Goal: Task Accomplishment & Management: Manage account settings

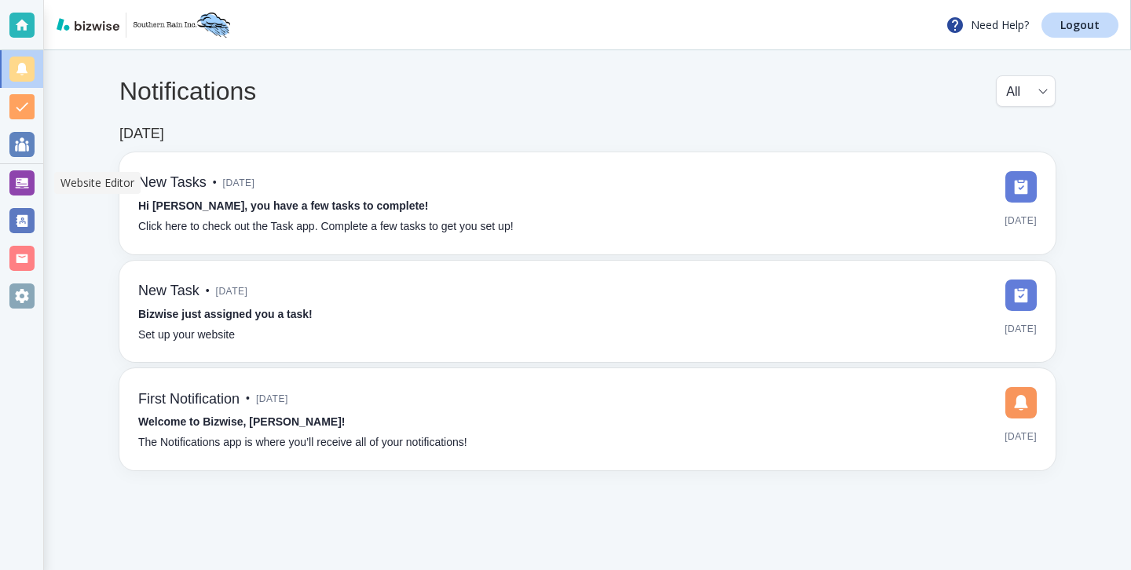
click at [28, 168] on div at bounding box center [21, 183] width 43 height 38
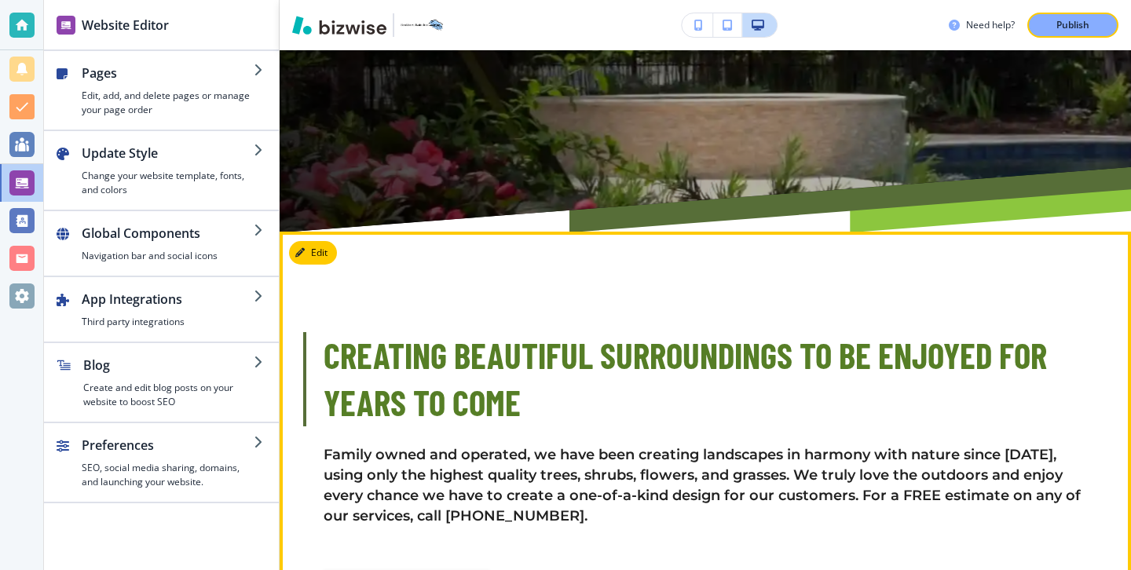
scroll to position [535, 0]
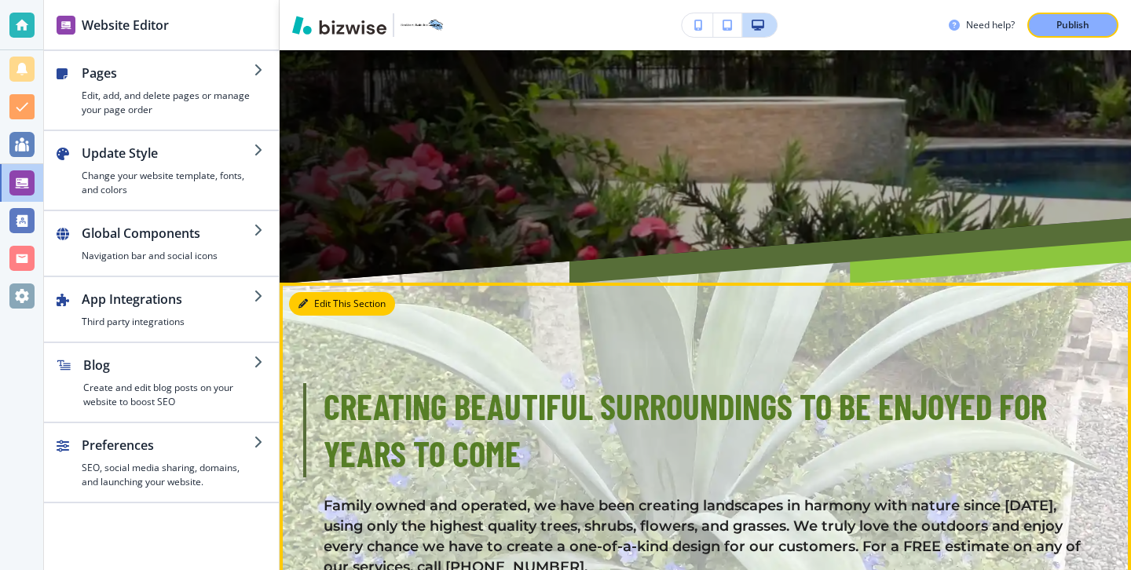
click at [327, 294] on button "Edit This Section" at bounding box center [342, 304] width 106 height 24
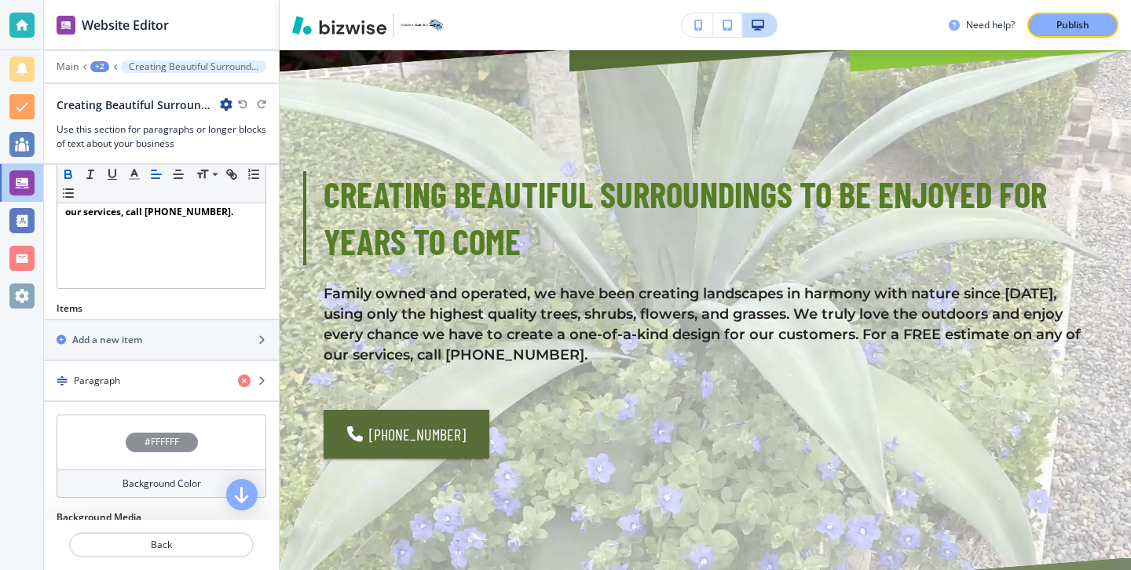
scroll to position [510, 0]
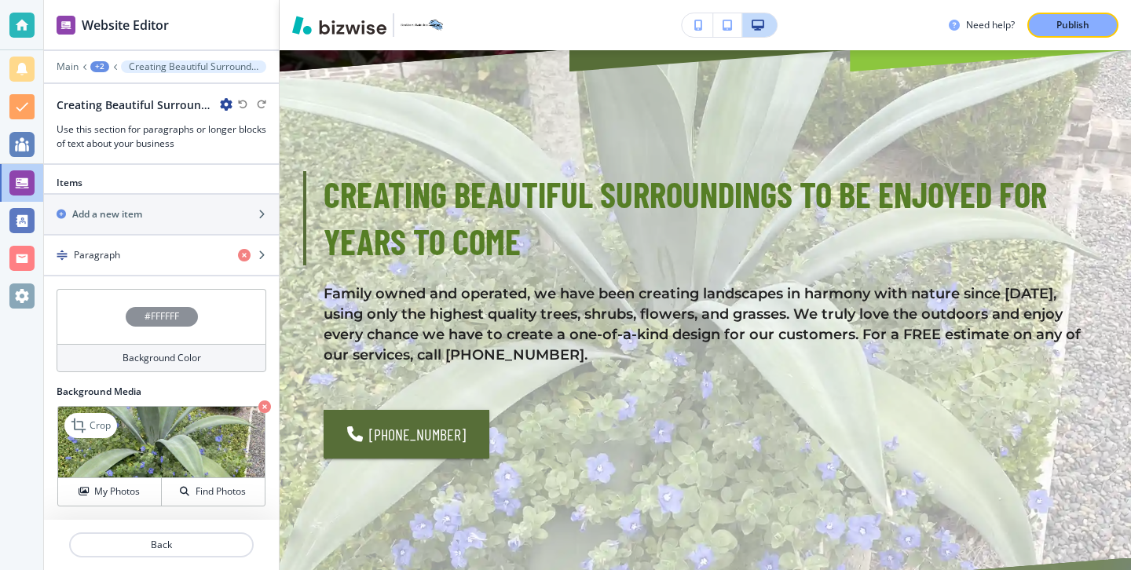
click at [262, 403] on icon "button" at bounding box center [264, 406] width 13 height 13
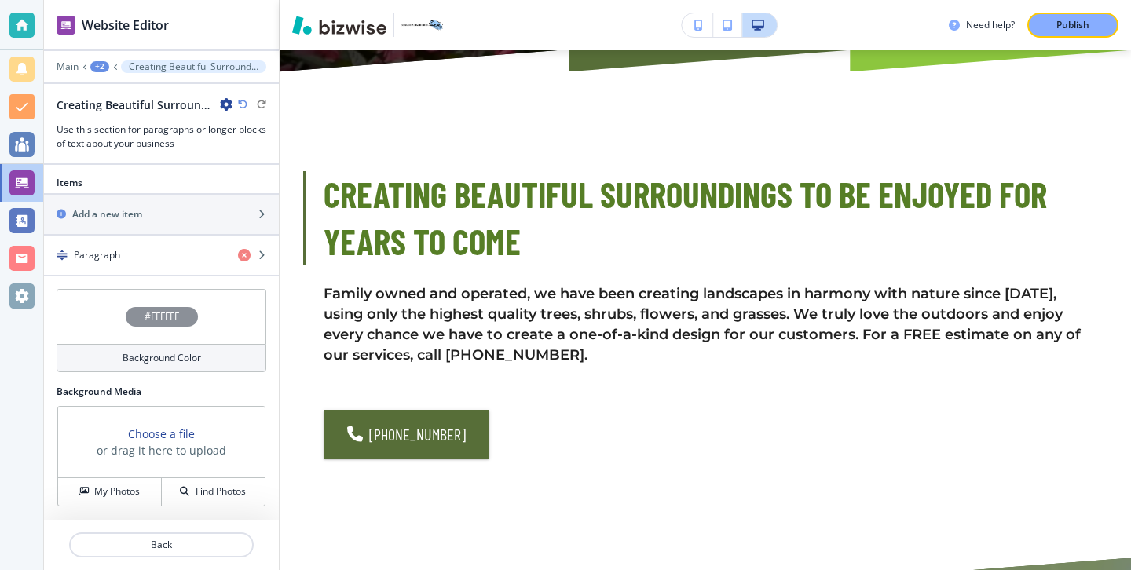
click at [179, 351] on h4 "Background Color" at bounding box center [161, 358] width 79 height 14
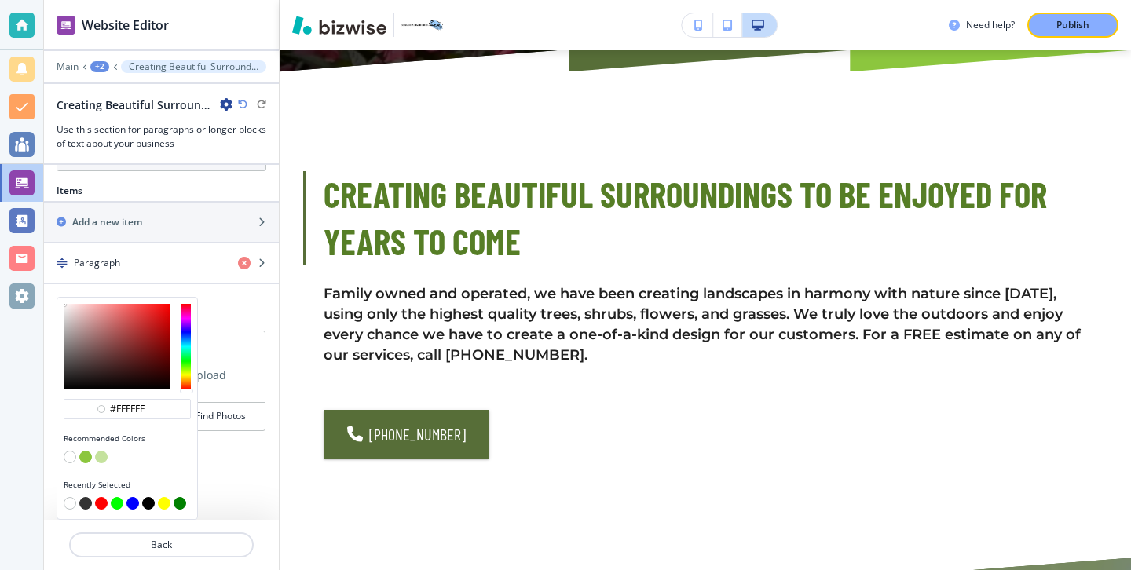
scroll to position [502, 0]
click at [100, 458] on button "button" at bounding box center [101, 457] width 13 height 13
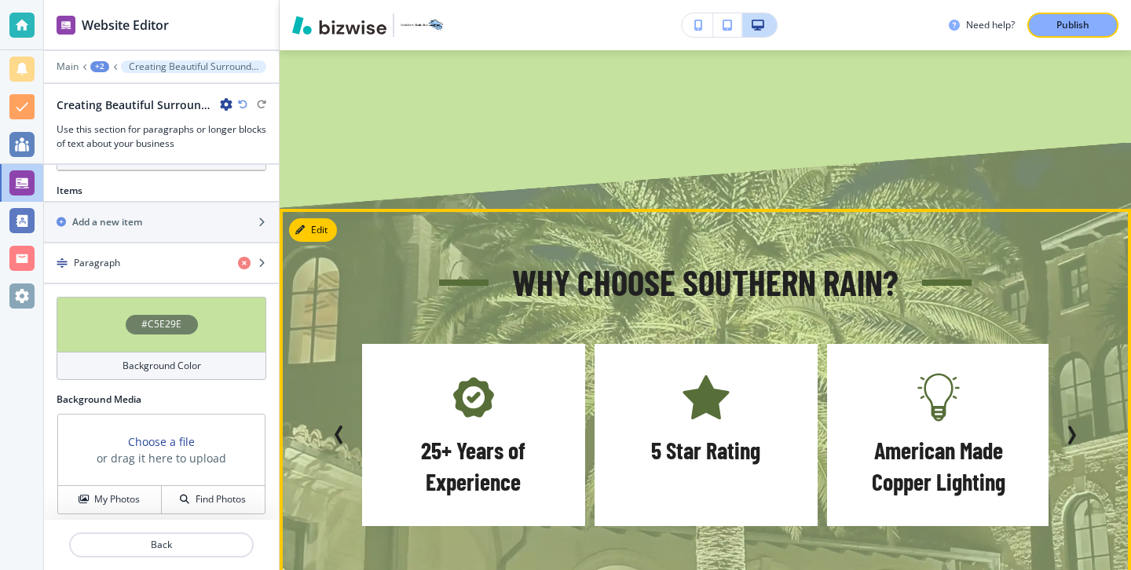
scroll to position [1146, 0]
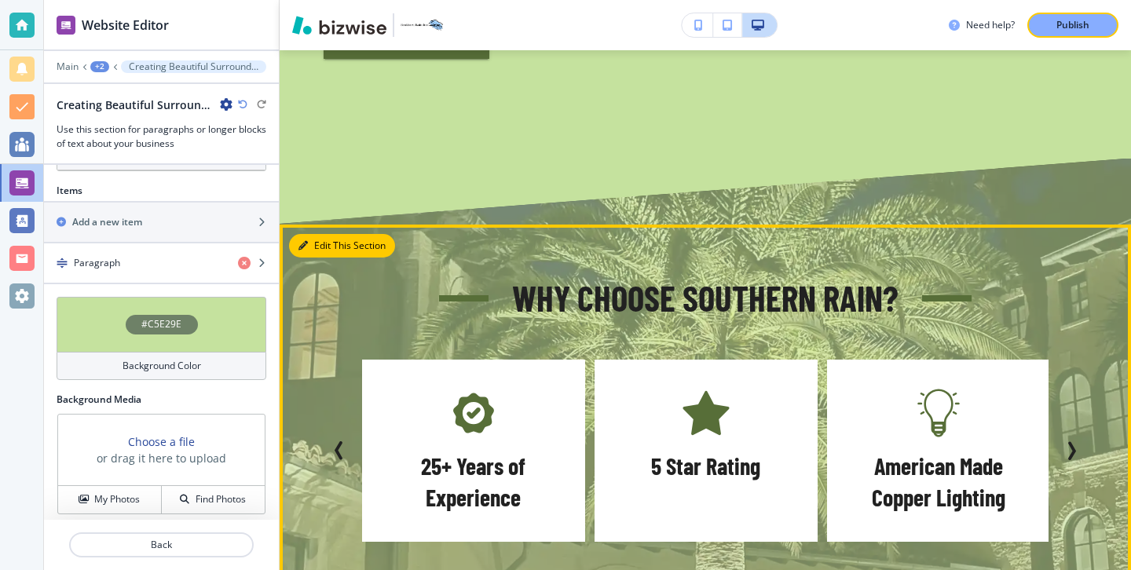
click at [308, 234] on button "Edit This Section" at bounding box center [342, 246] width 106 height 24
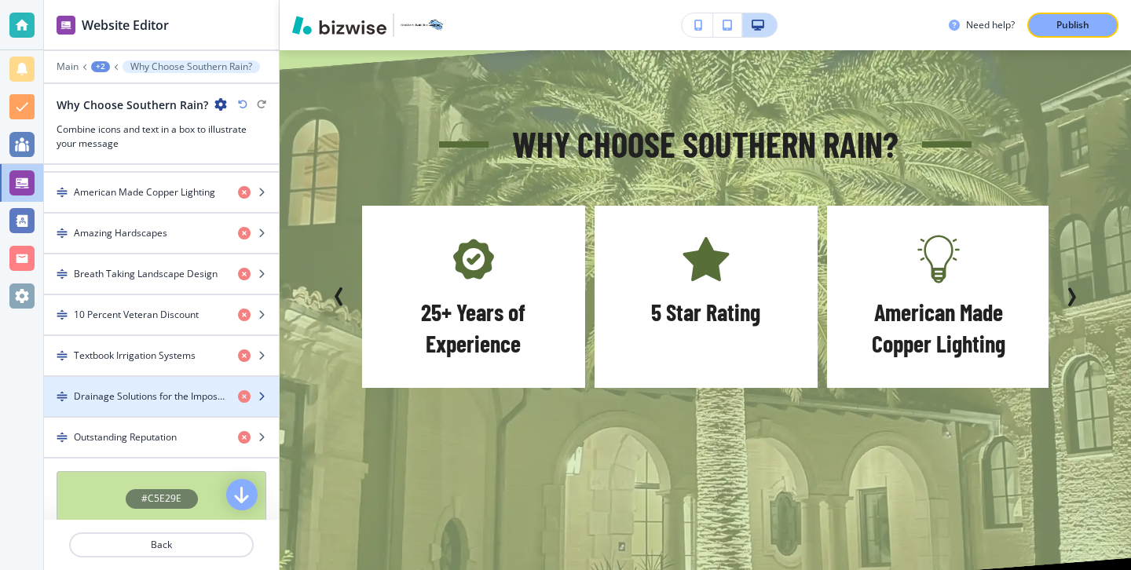
scroll to position [948, 0]
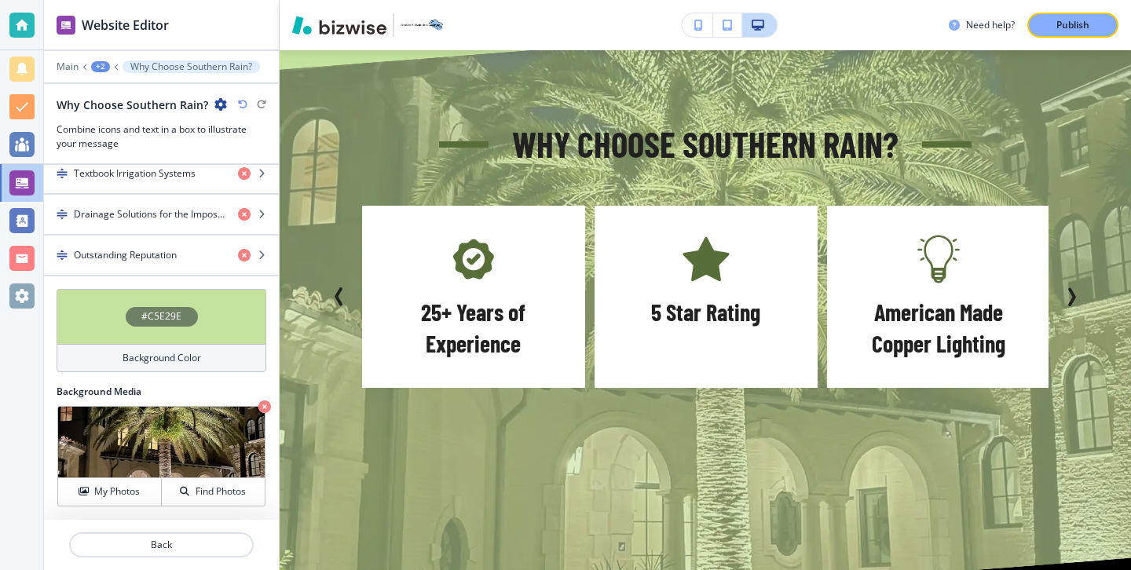
click at [210, 360] on div "Background Color" at bounding box center [162, 358] width 210 height 28
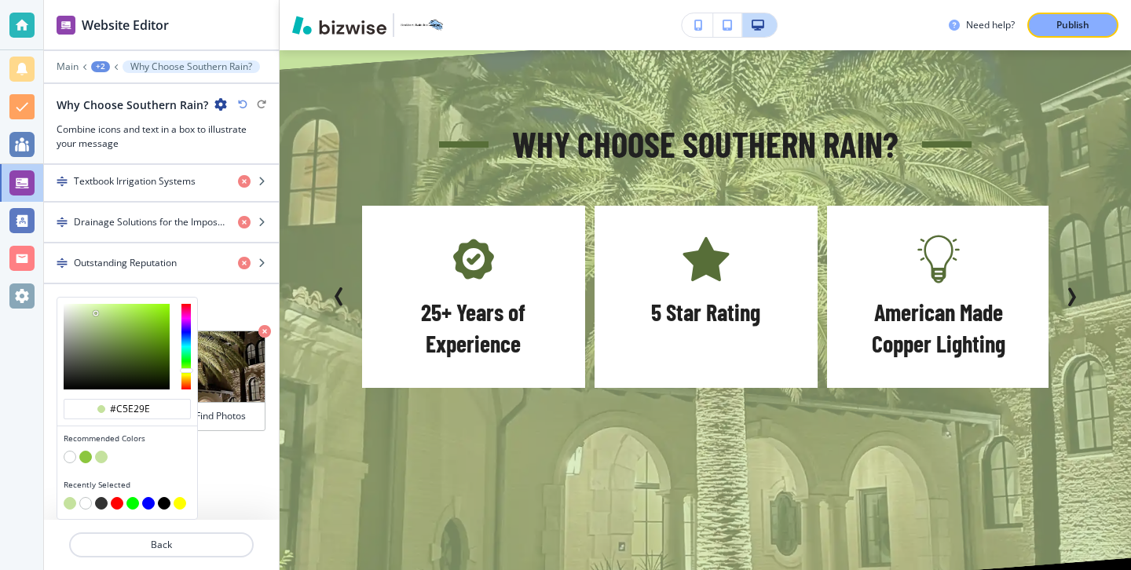
click at [71, 457] on button "button" at bounding box center [70, 457] width 13 height 13
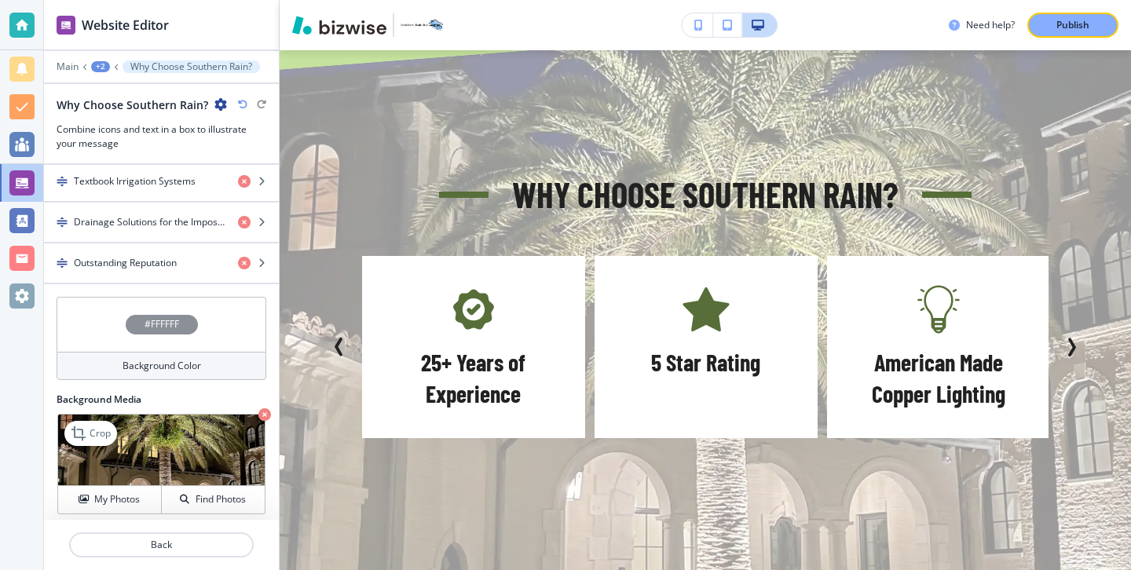
click at [265, 414] on icon "button" at bounding box center [264, 414] width 13 height 13
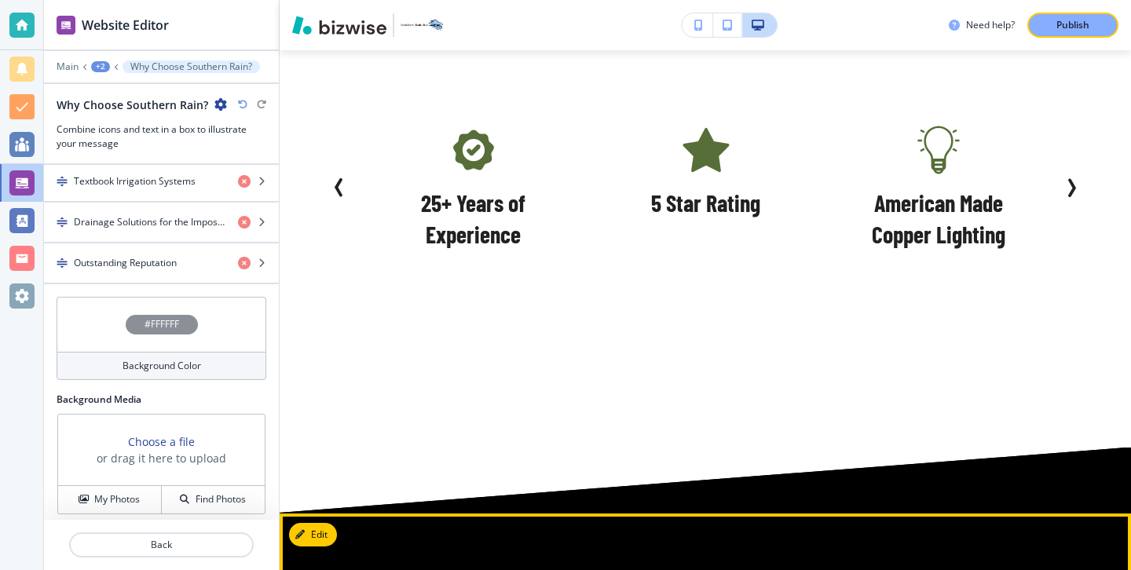
scroll to position [1456, 0]
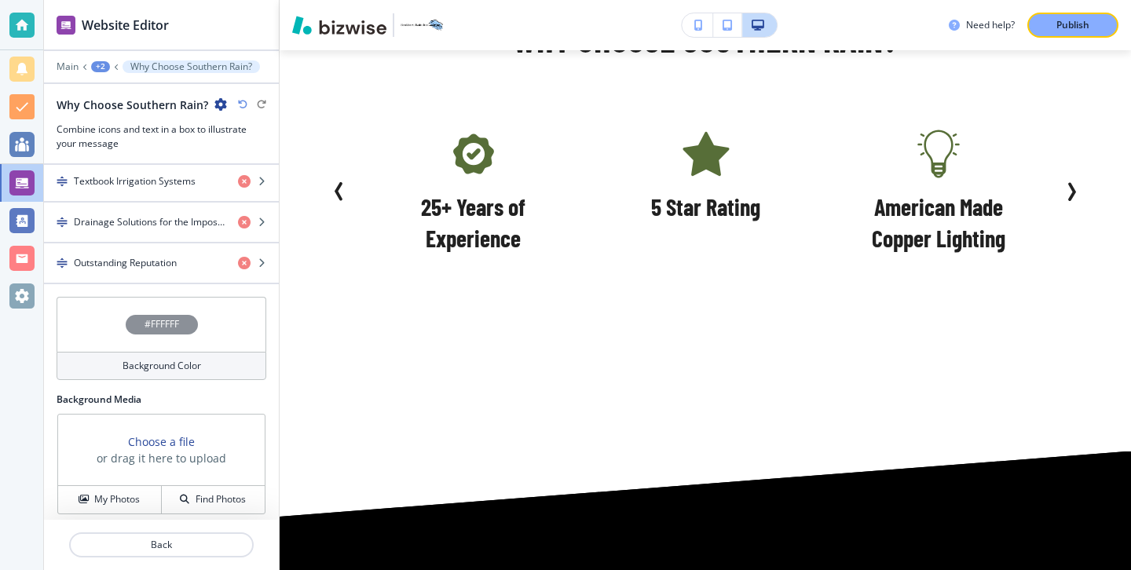
click at [208, 378] on div "Background Color" at bounding box center [162, 366] width 210 height 28
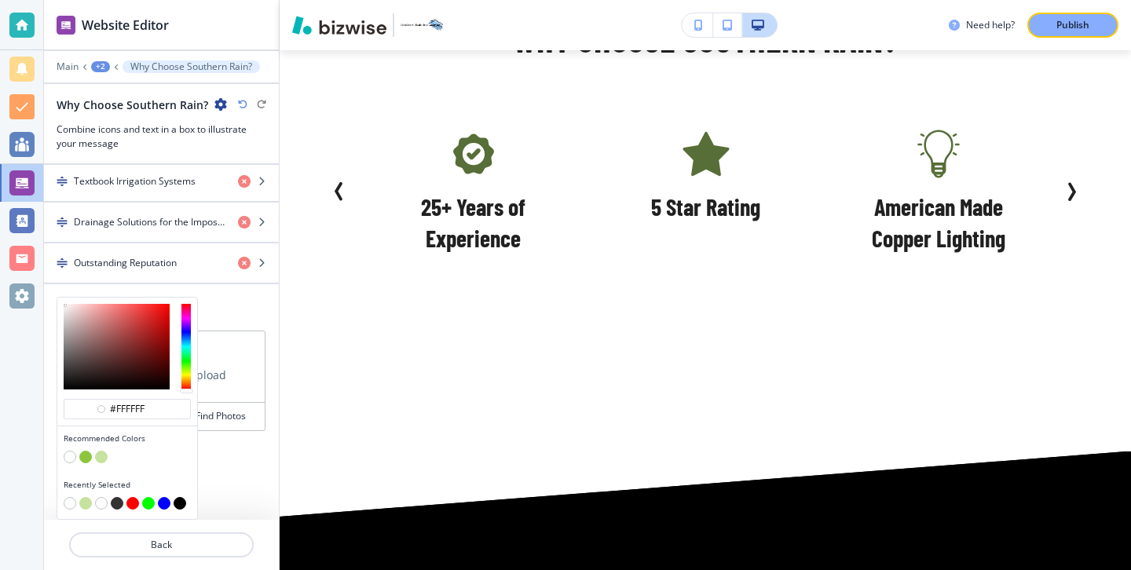
click at [100, 457] on button "button" at bounding box center [101, 457] width 13 height 13
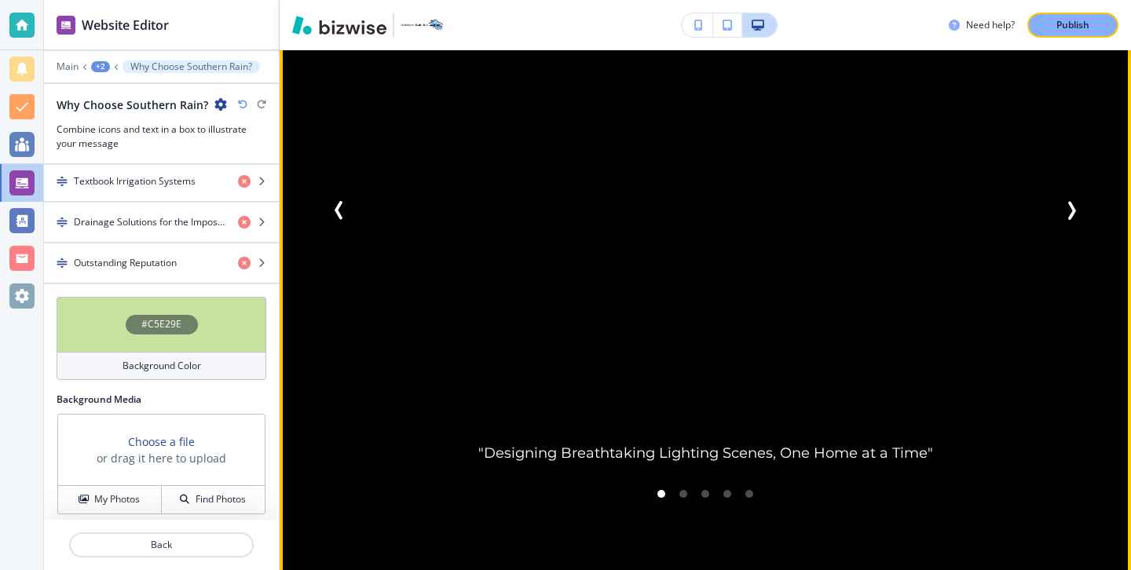
scroll to position [1954, 0]
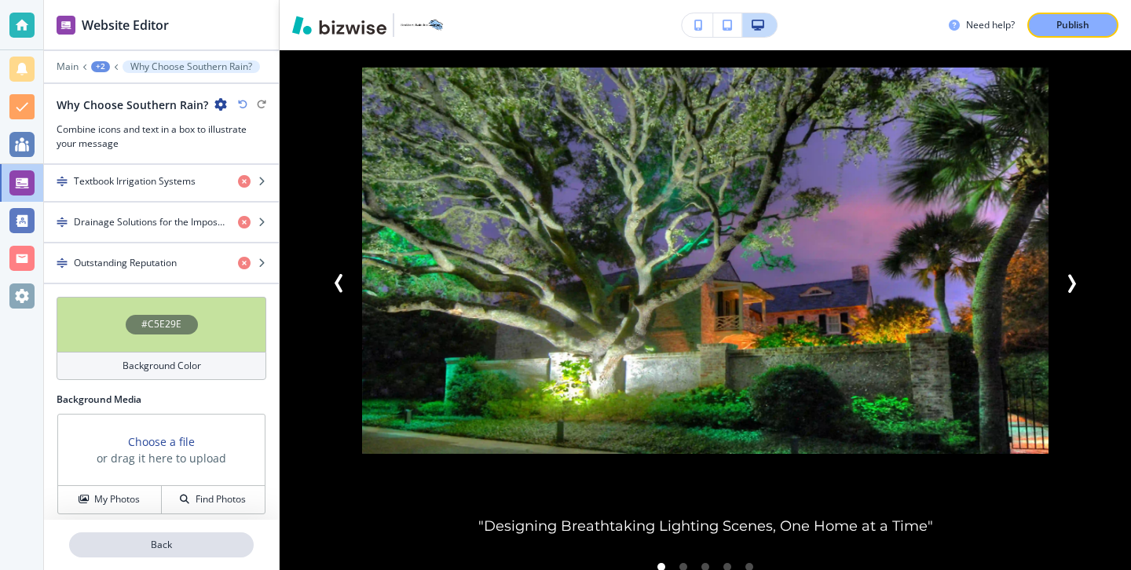
click at [156, 534] on button "Back" at bounding box center [161, 544] width 185 height 25
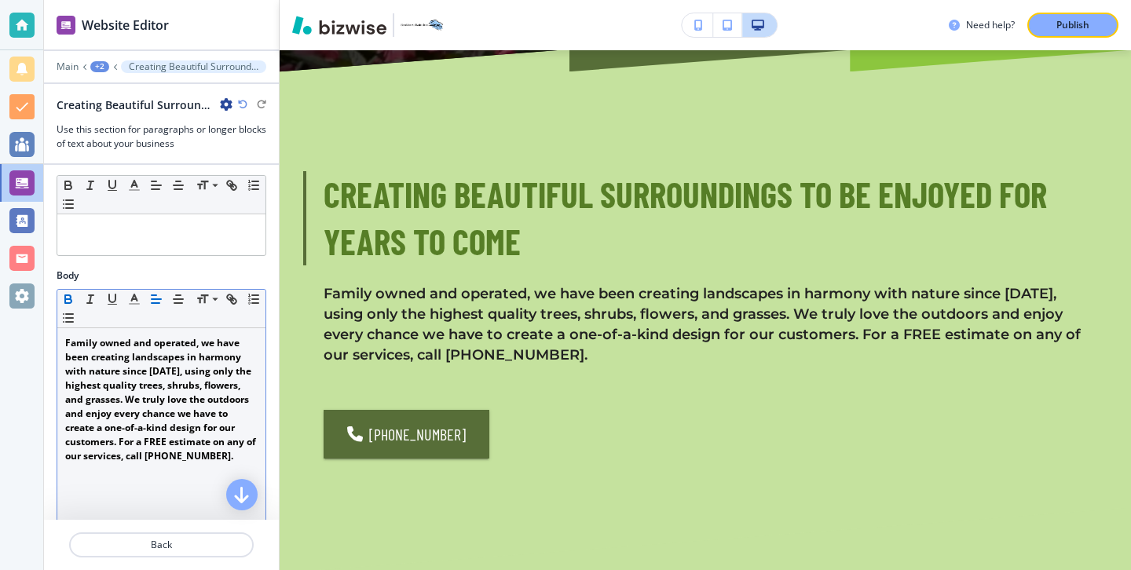
scroll to position [510, 0]
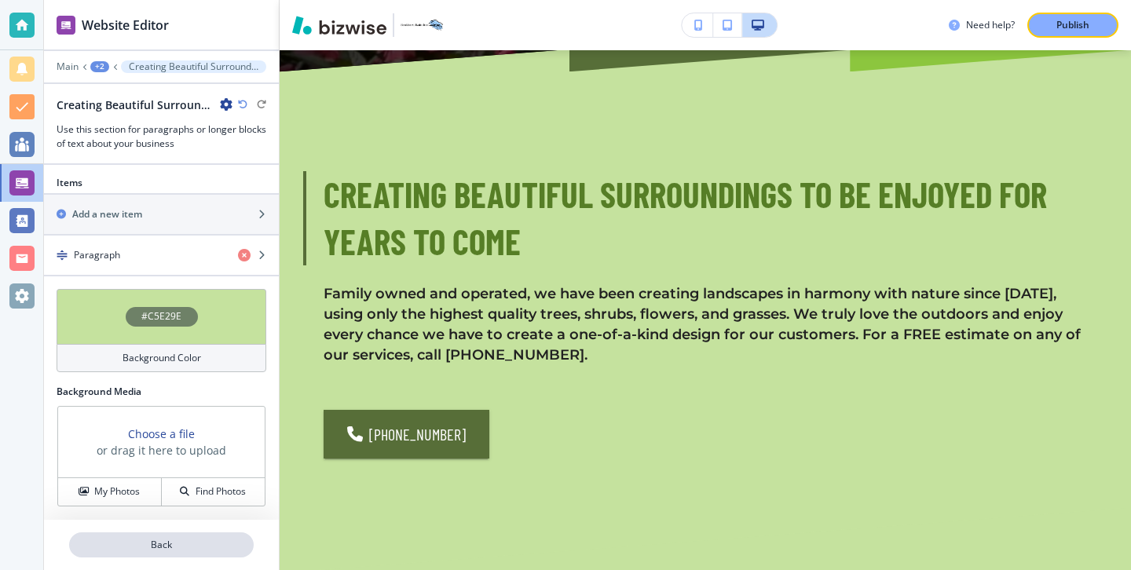
click at [149, 540] on p "Back" at bounding box center [161, 545] width 181 height 14
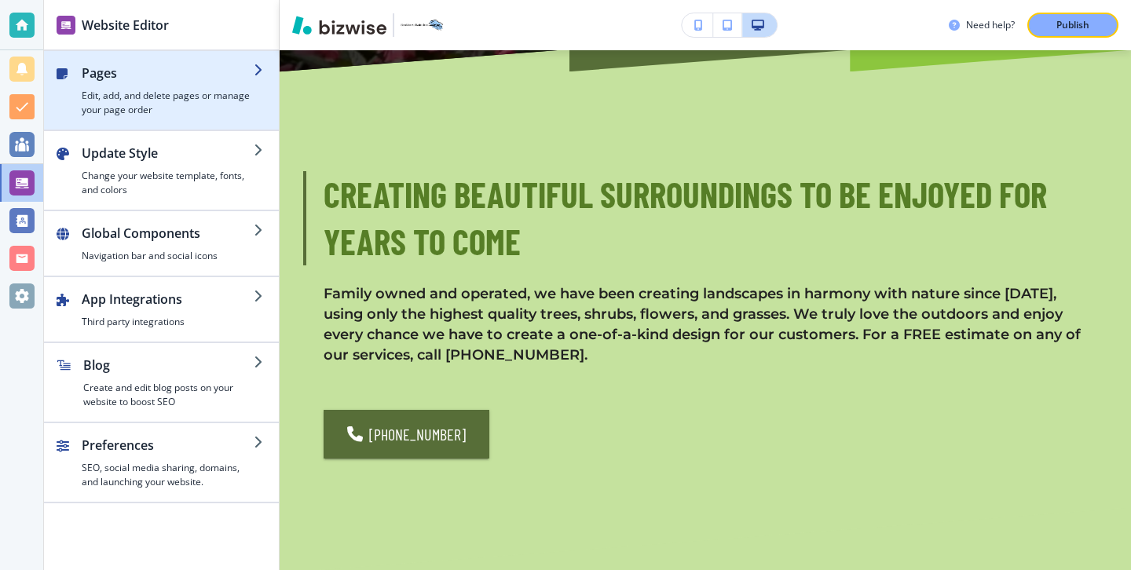
click at [179, 110] on h4 "Edit, add, and delete pages or manage your page order" at bounding box center [168, 103] width 172 height 28
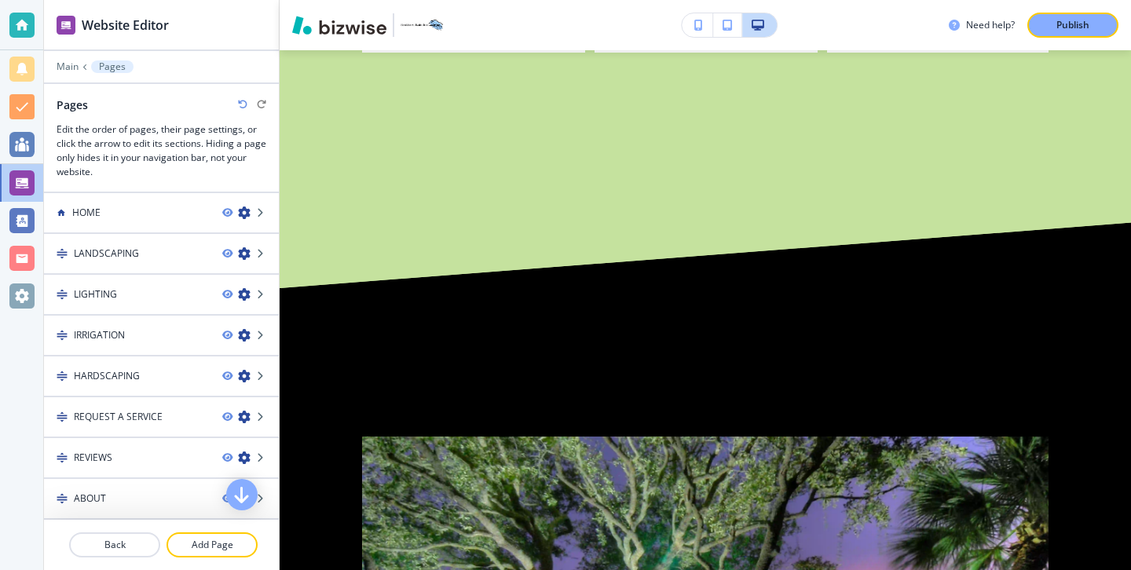
scroll to position [1619, 0]
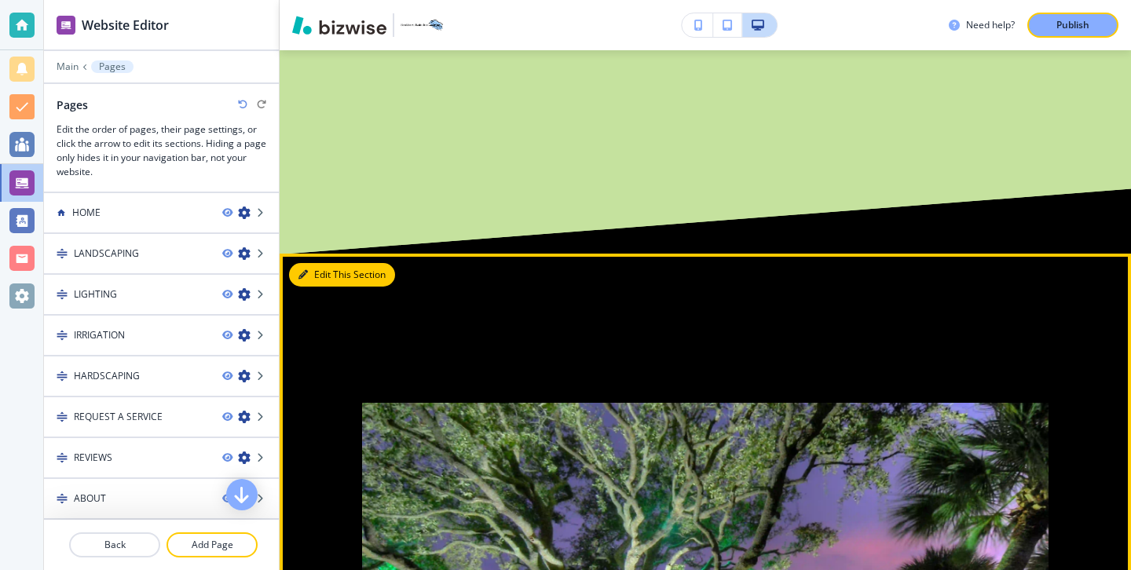
click at [314, 263] on button "Edit This Section" at bounding box center [342, 275] width 106 height 24
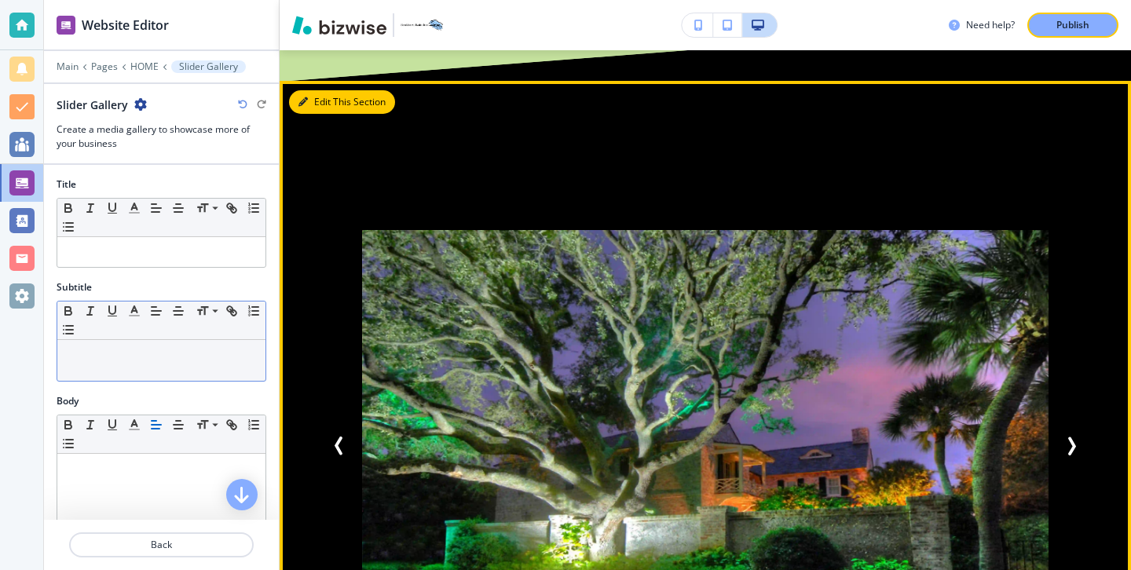
scroll to position [1802, 0]
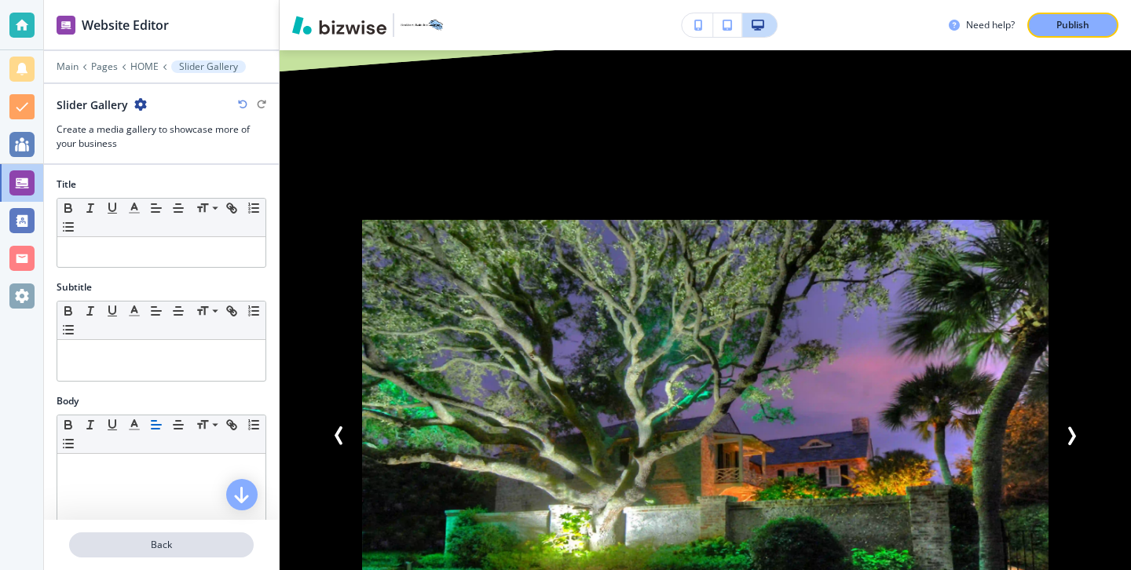
click at [189, 555] on button "Back" at bounding box center [161, 544] width 185 height 25
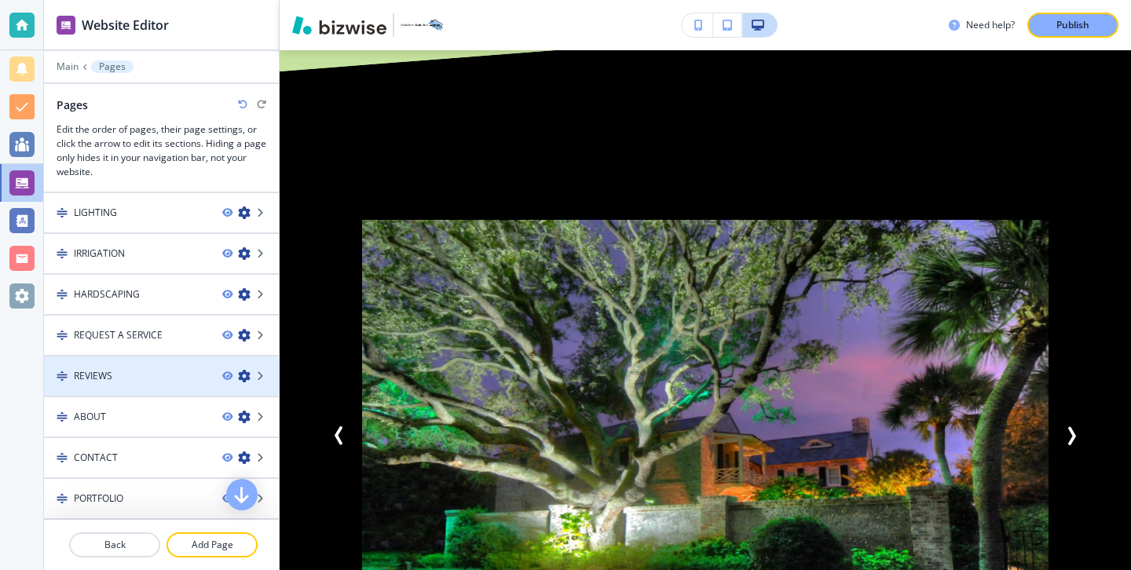
scroll to position [0, 0]
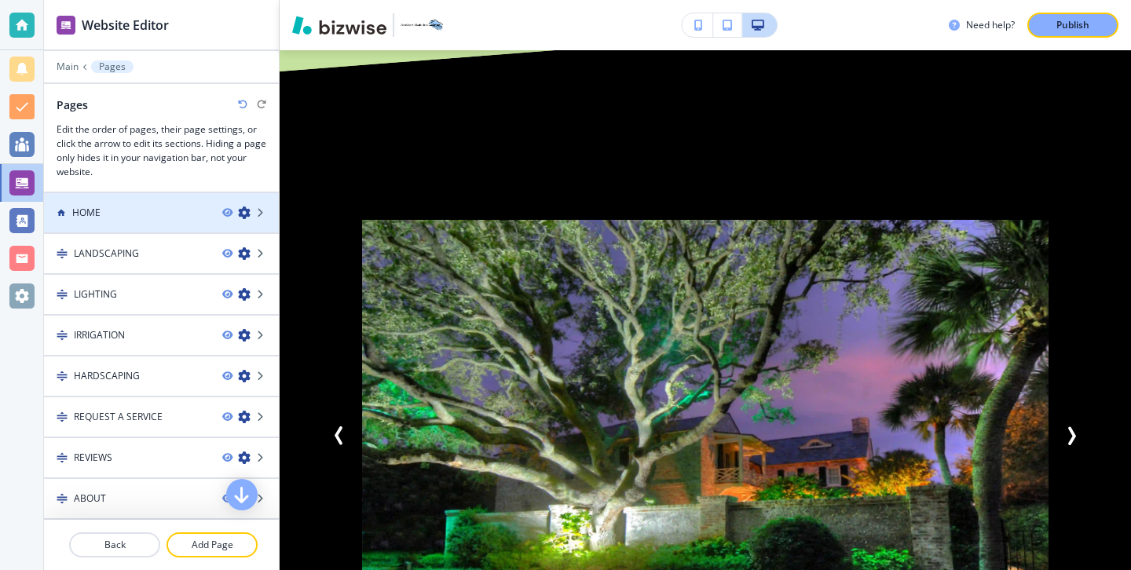
click at [125, 224] on div at bounding box center [161, 226] width 235 height 13
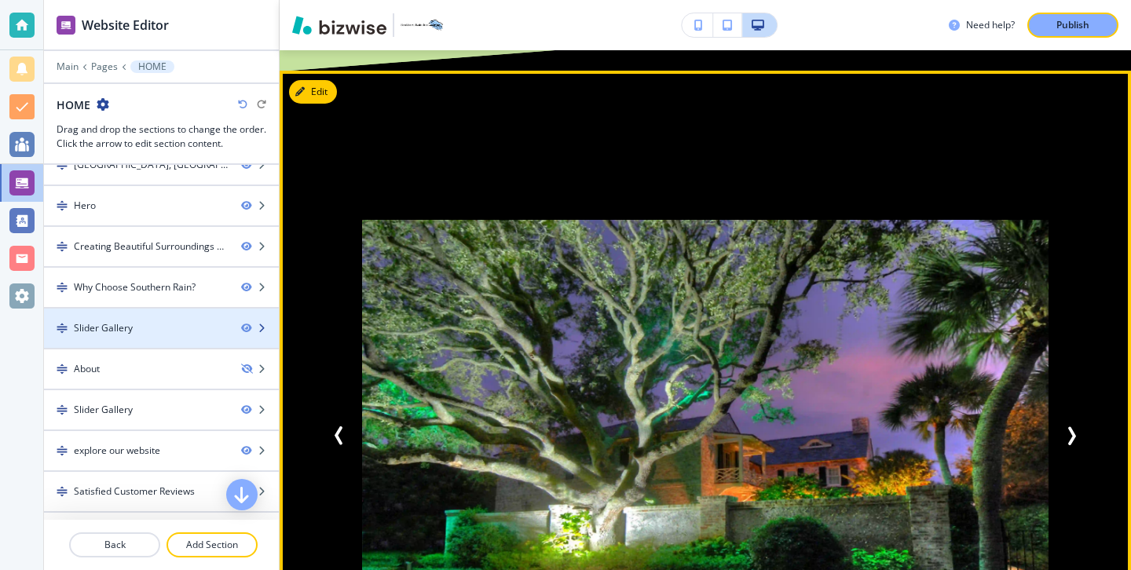
scroll to position [48, 0]
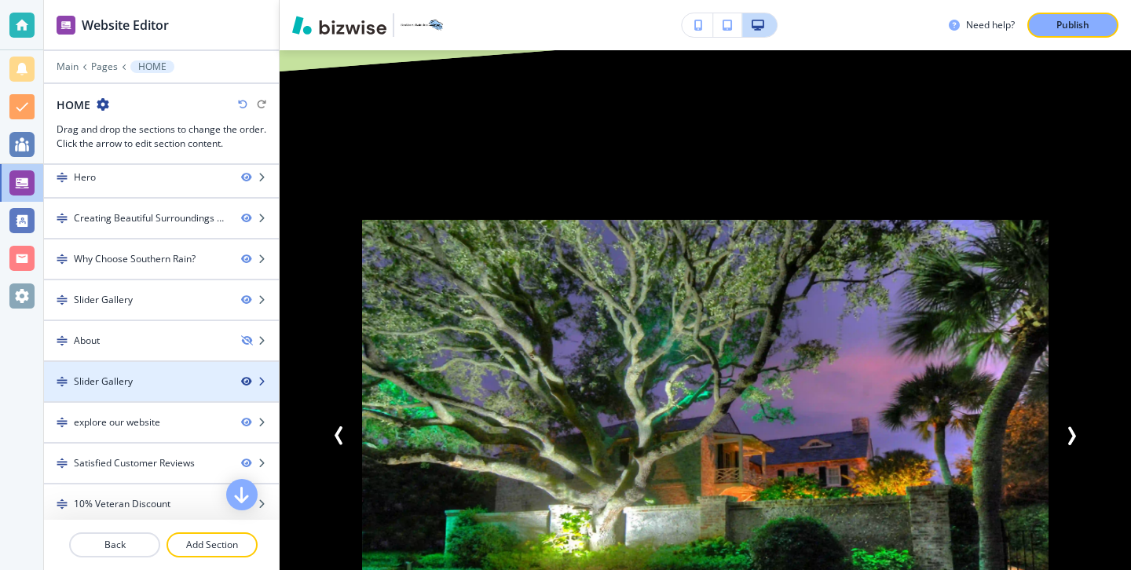
click at [243, 383] on icon "button" at bounding box center [245, 381] width 9 height 9
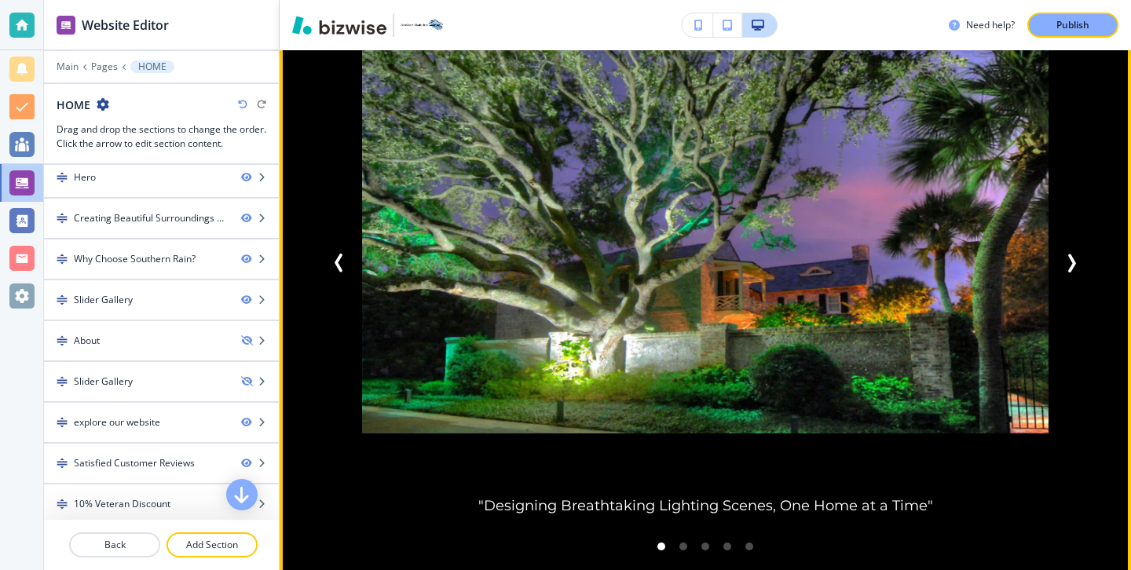
scroll to position [2078, 0]
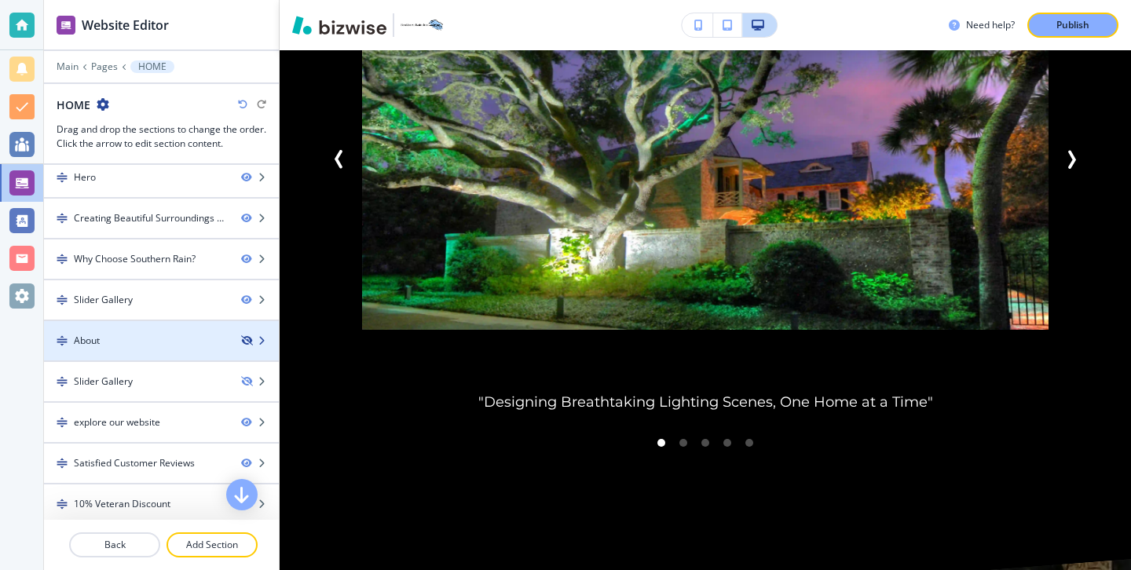
click at [248, 339] on icon "button" at bounding box center [245, 340] width 9 height 9
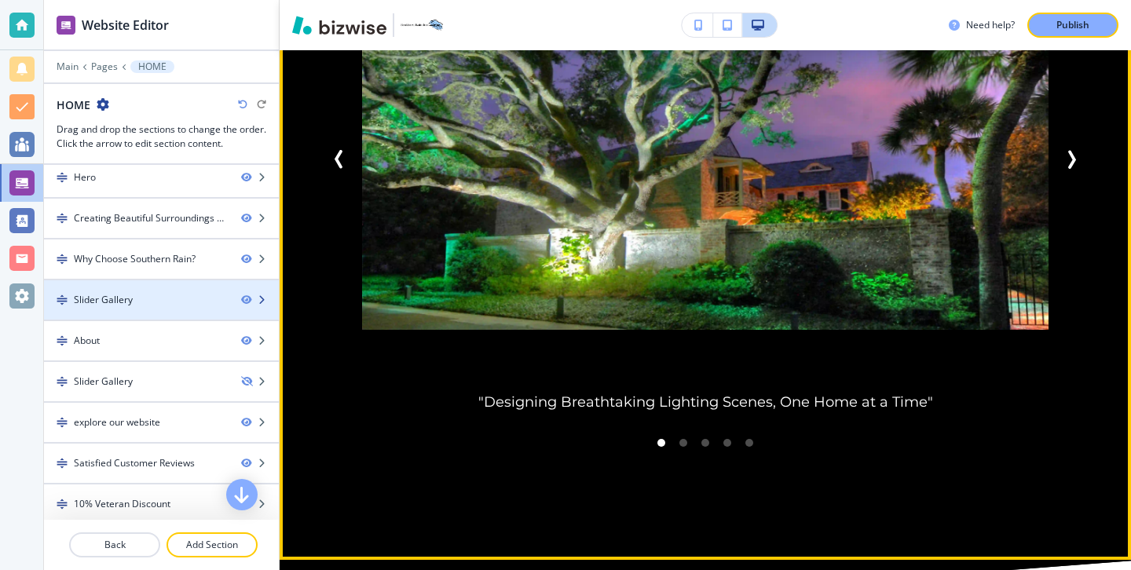
click at [246, 310] on div at bounding box center [161, 313] width 235 height 13
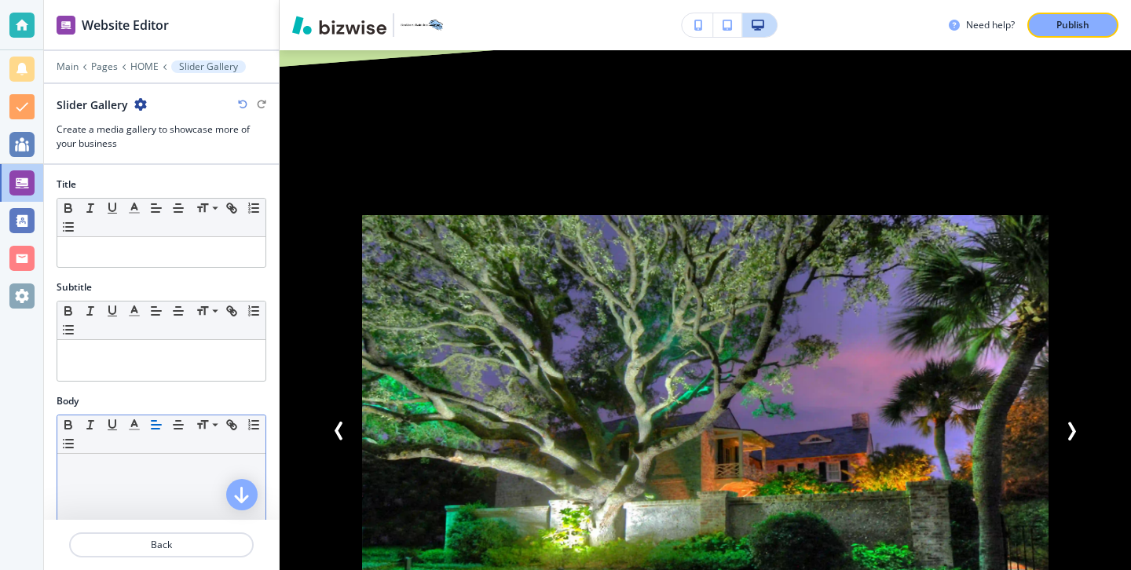
scroll to position [1802, 0]
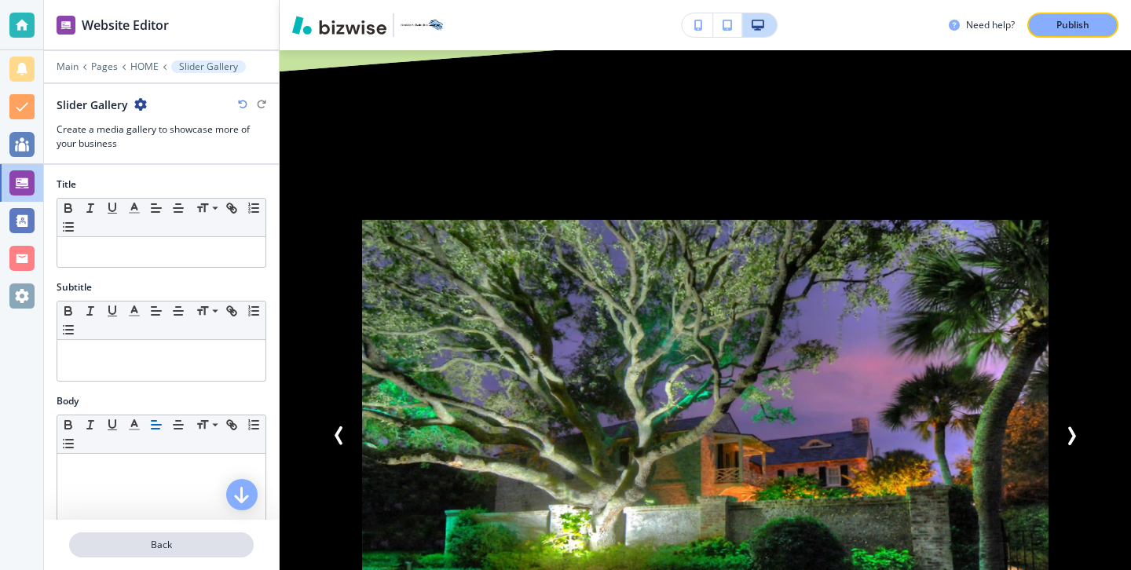
click at [188, 544] on p "Back" at bounding box center [161, 545] width 181 height 14
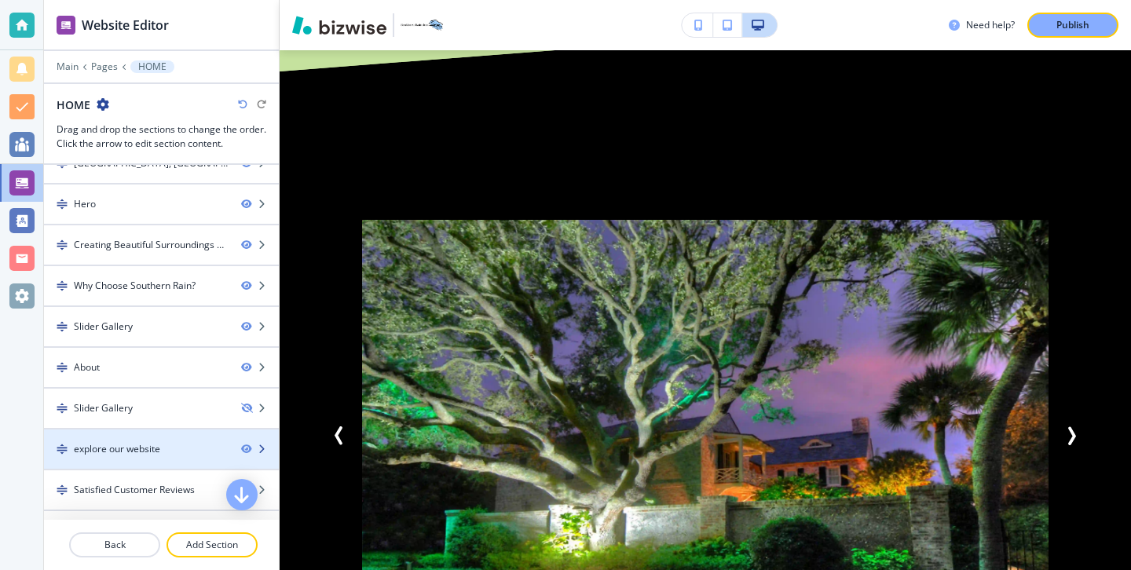
scroll to position [47, 0]
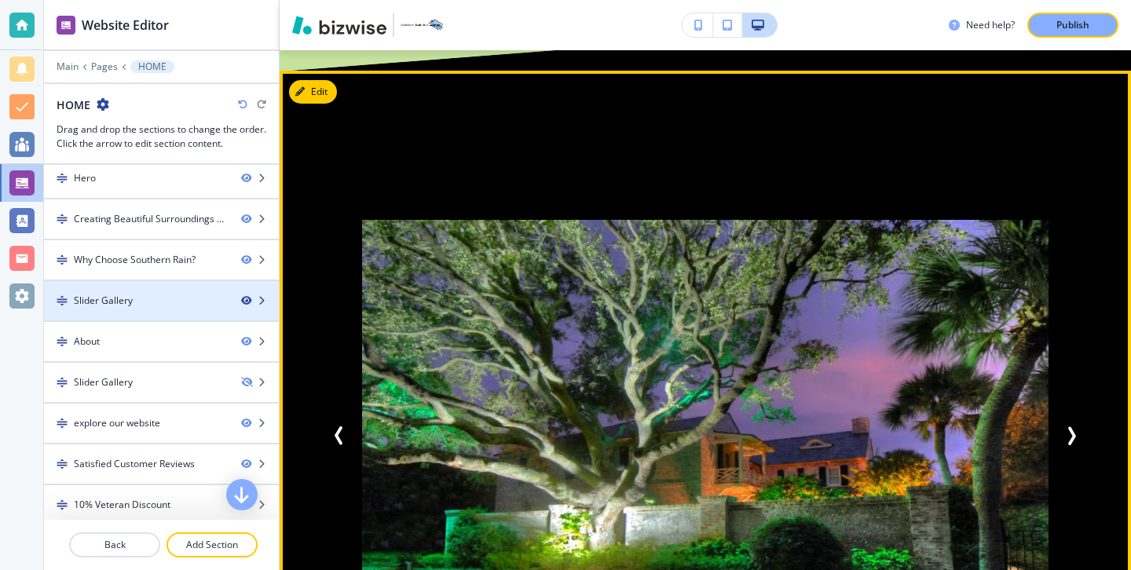
click at [248, 301] on icon "button" at bounding box center [245, 300] width 9 height 9
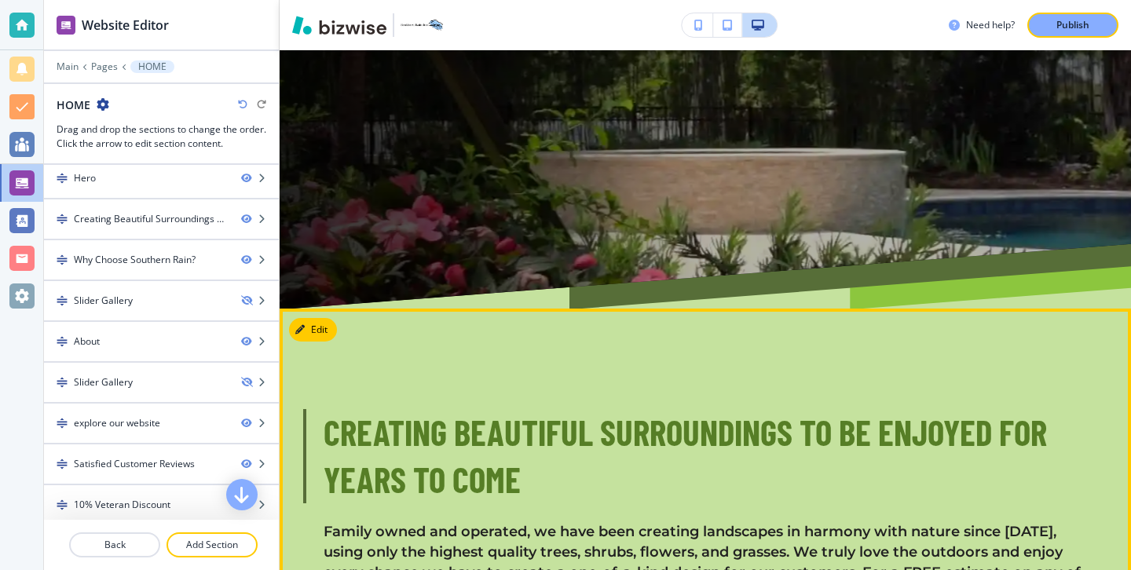
scroll to position [431, 0]
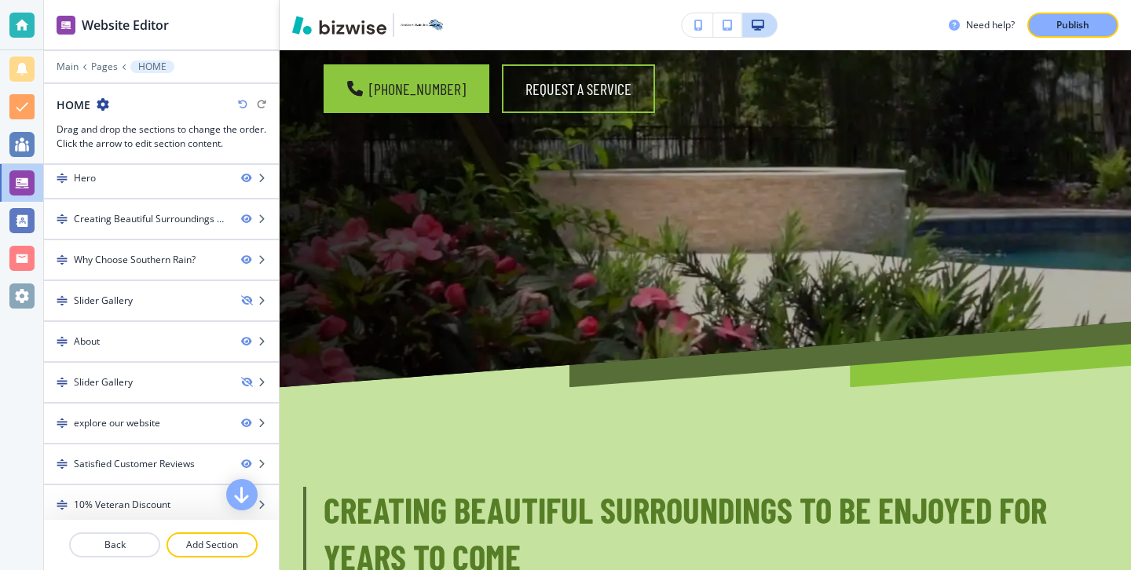
click at [232, 557] on div at bounding box center [161, 563] width 235 height 13
click at [232, 548] on p "Add Section" at bounding box center [212, 545] width 88 height 14
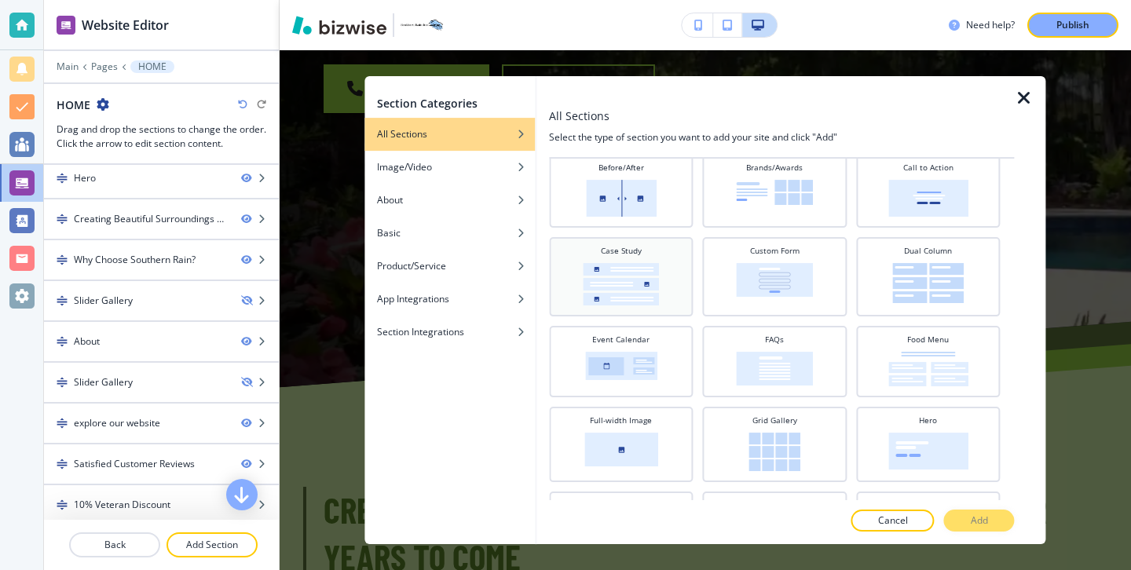
scroll to position [147, 0]
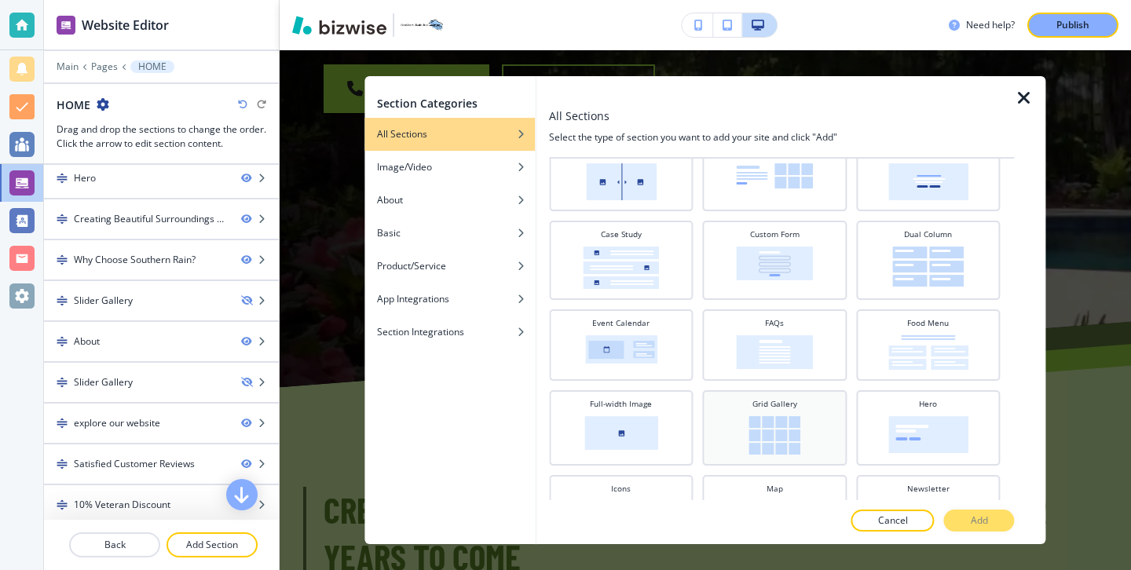
click at [782, 404] on h4 "Grid Gallery" at bounding box center [774, 404] width 45 height 12
click at [982, 520] on p "Add" at bounding box center [978, 520] width 17 height 14
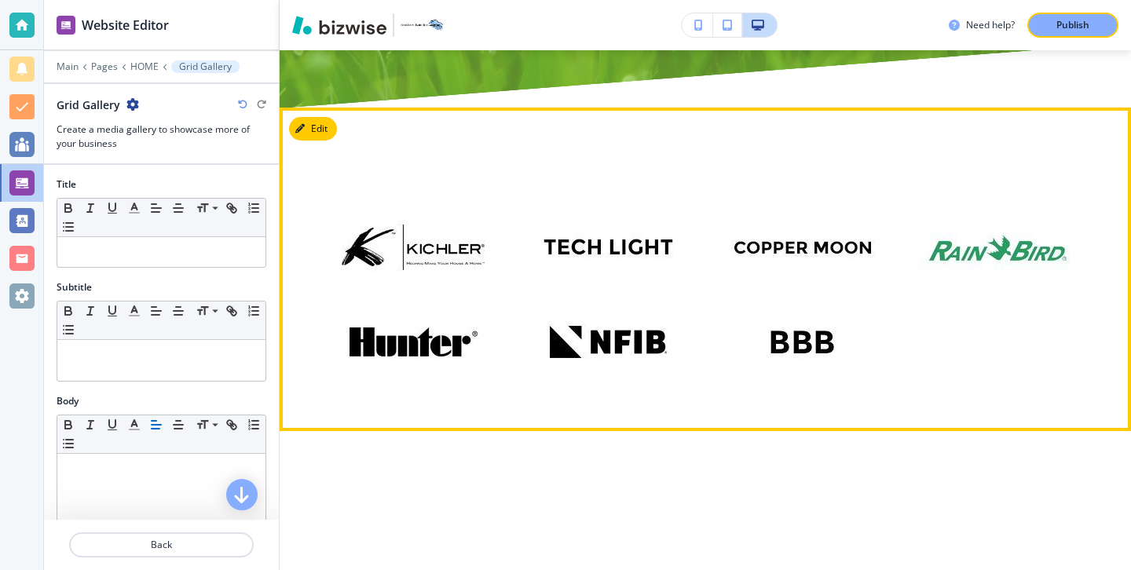
scroll to position [8270, 0]
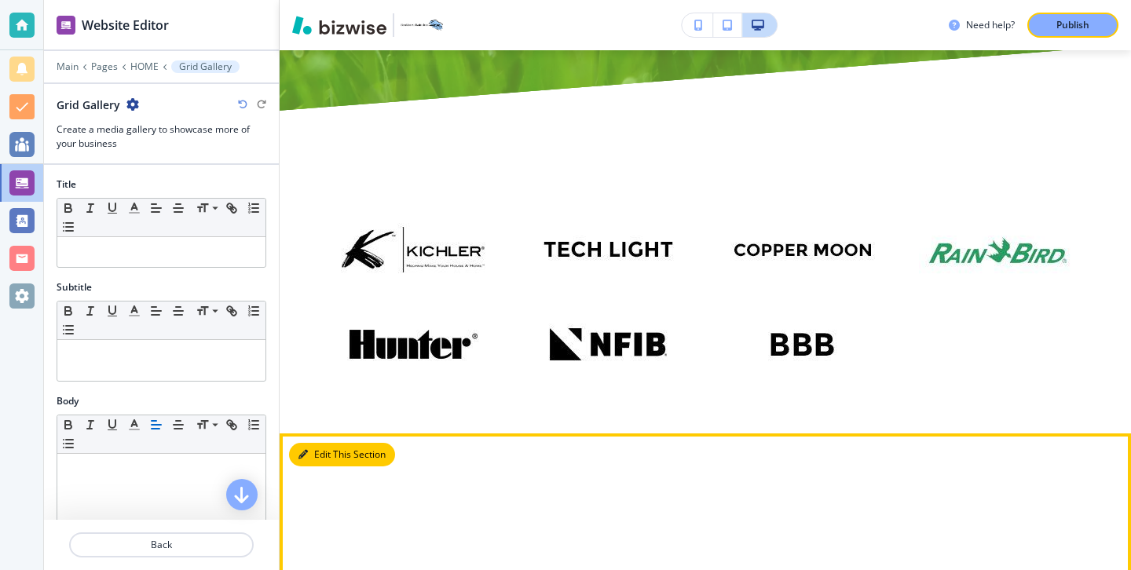
click at [330, 443] on button "Edit This Section" at bounding box center [342, 455] width 106 height 24
click at [318, 443] on button "Edit This Section" at bounding box center [342, 455] width 106 height 24
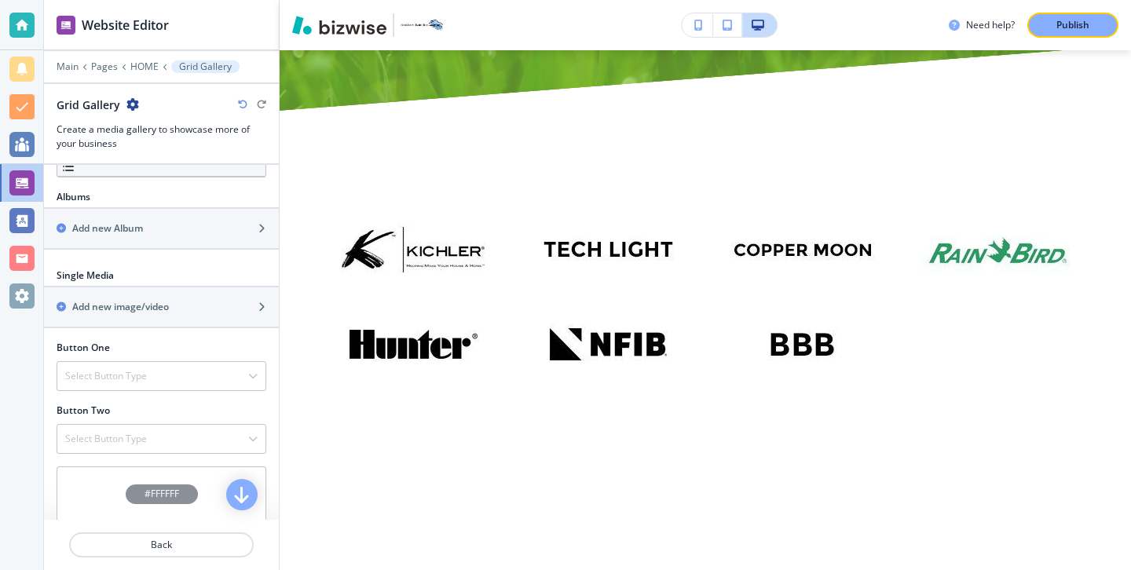
scroll to position [659, 0]
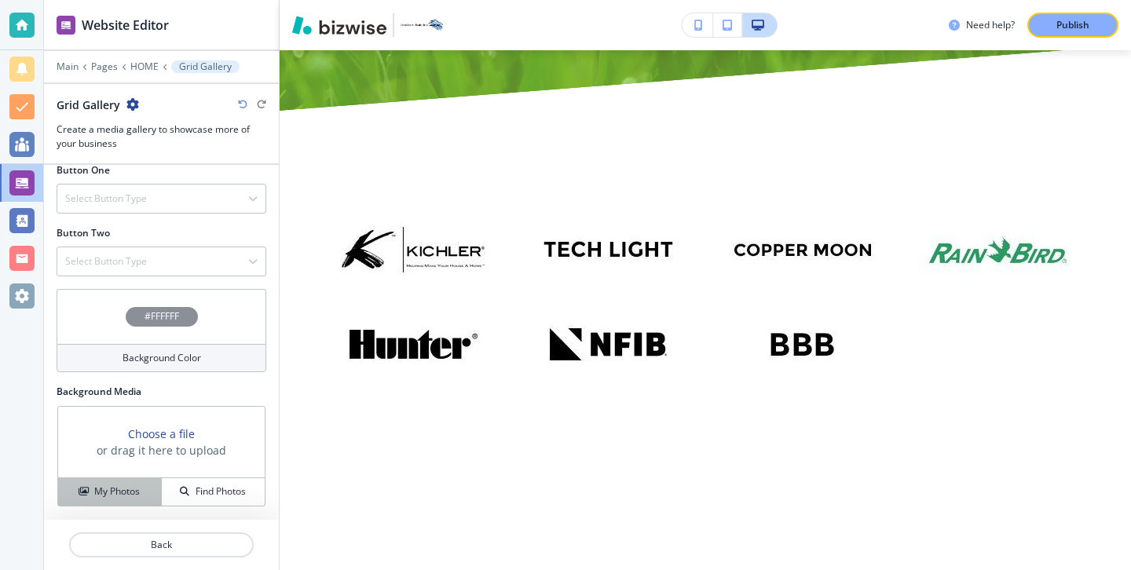
click at [142, 486] on div "My Photos" at bounding box center [109, 491] width 103 height 14
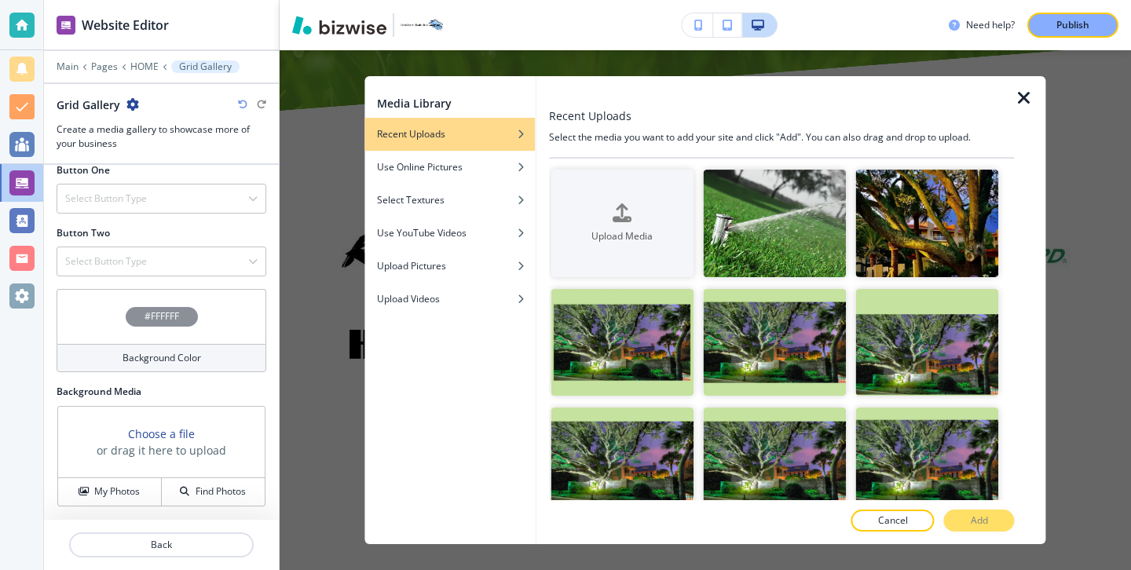
scroll to position [15, 0]
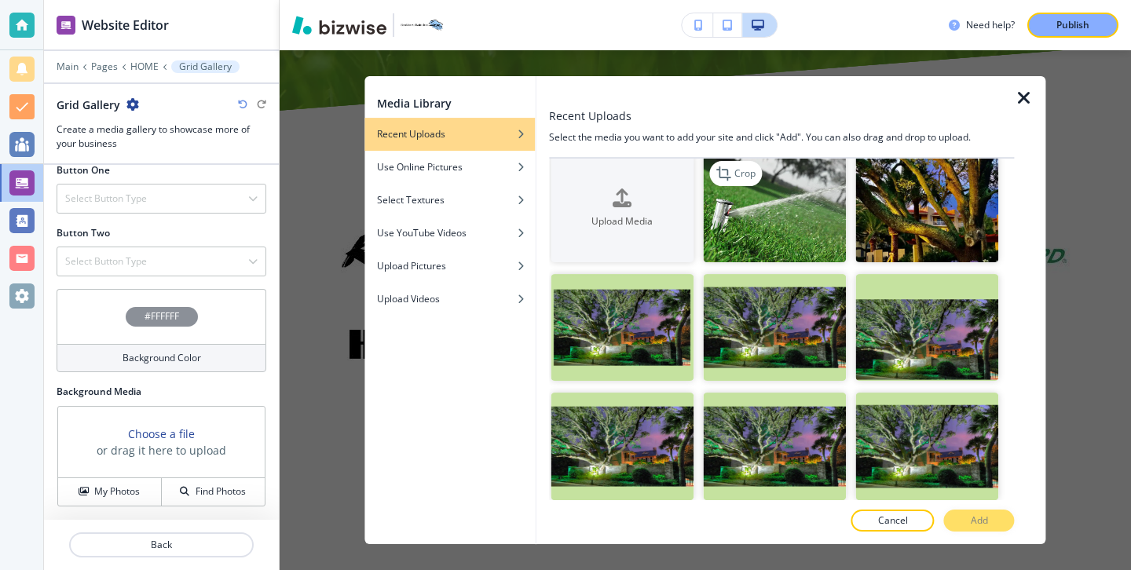
click at [781, 234] on img "button" at bounding box center [774, 209] width 143 height 108
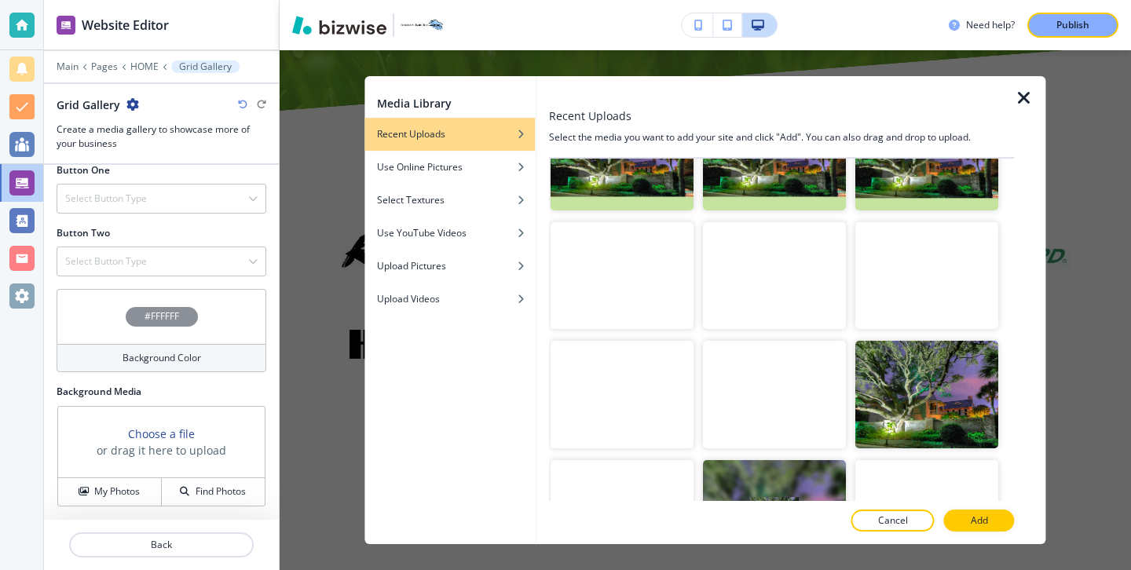
scroll to position [344, 0]
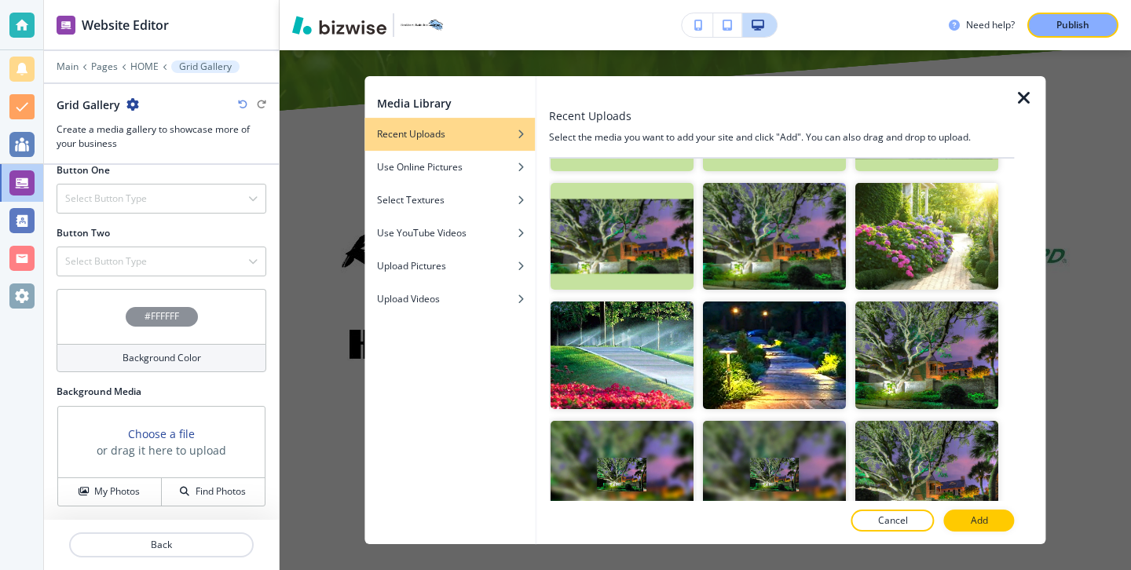
click at [985, 521] on p "Add" at bounding box center [978, 520] width 17 height 14
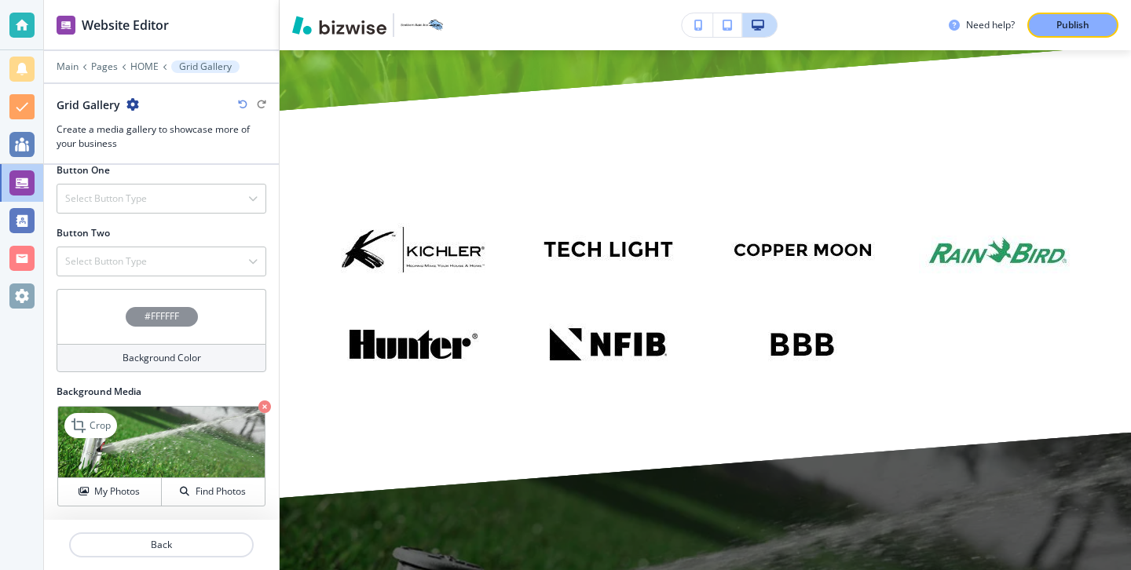
click at [262, 405] on icon "button" at bounding box center [264, 406] width 13 height 13
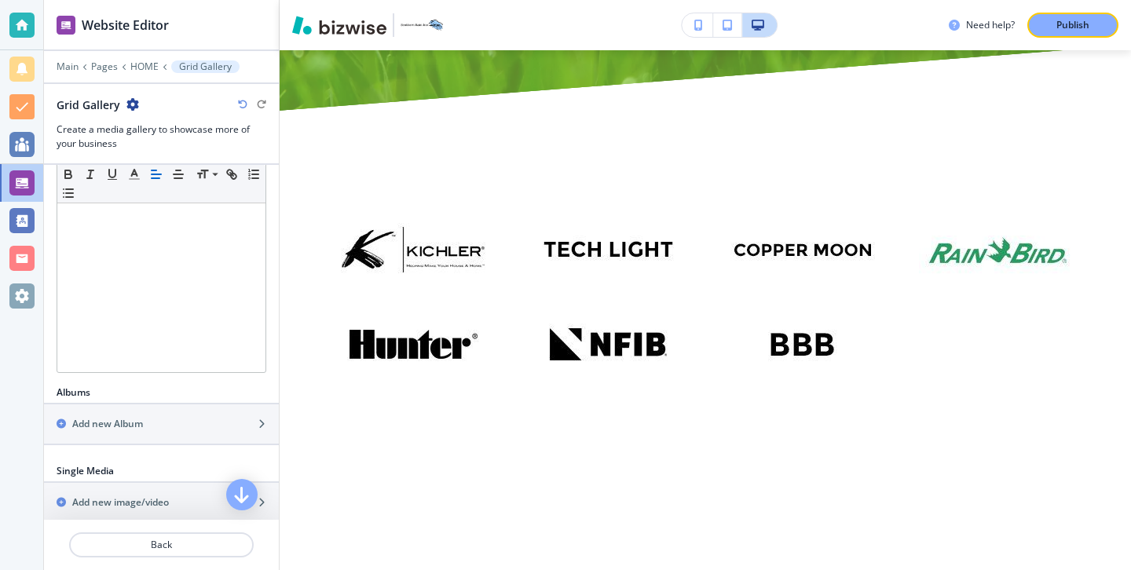
scroll to position [294, 0]
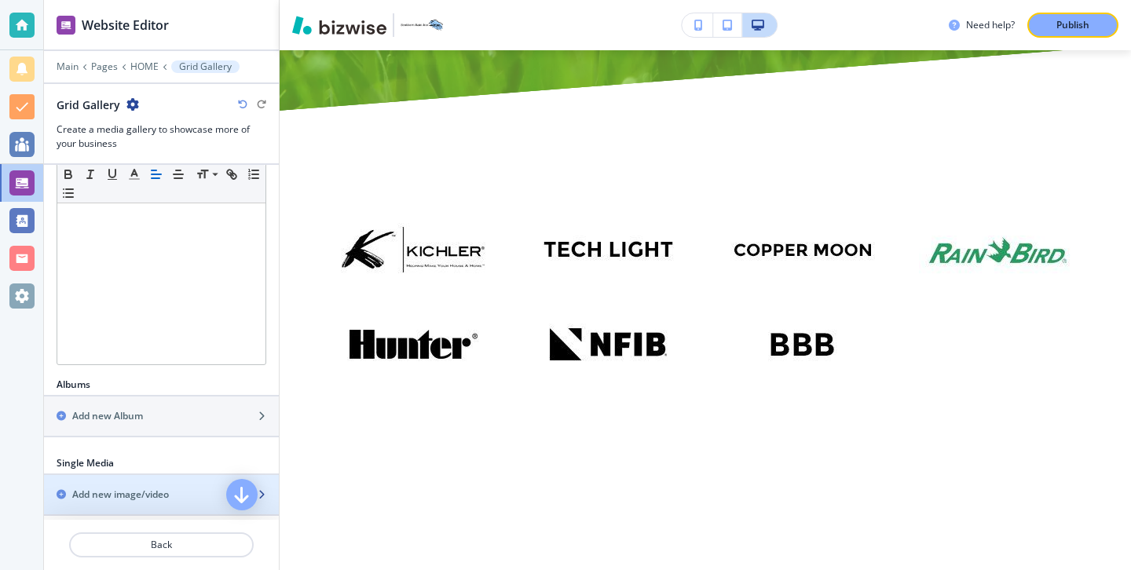
click at [176, 486] on div "button" at bounding box center [161, 481] width 235 height 13
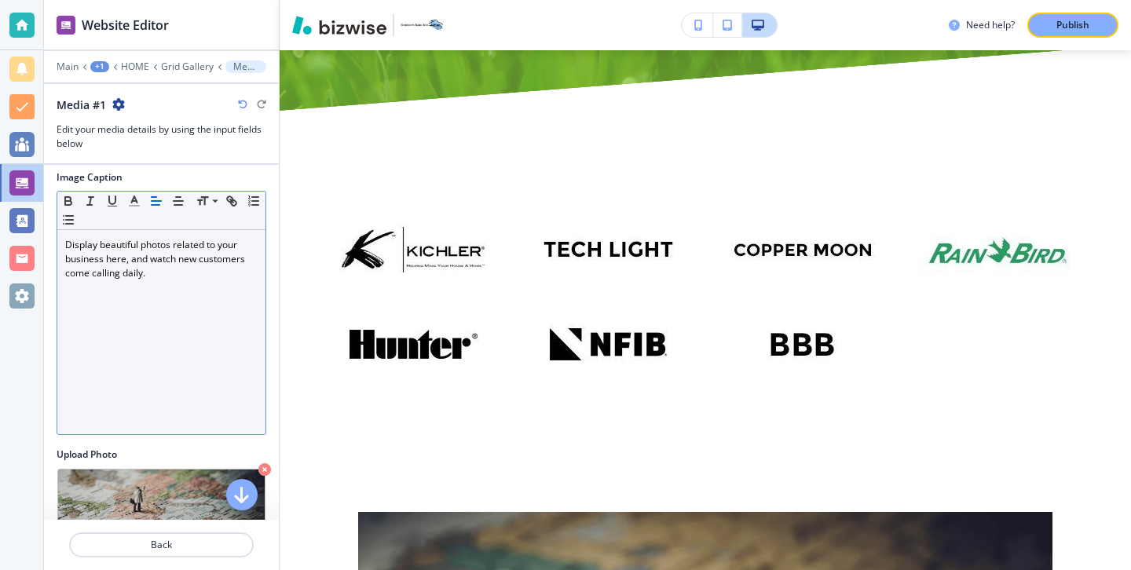
scroll to position [40, 0]
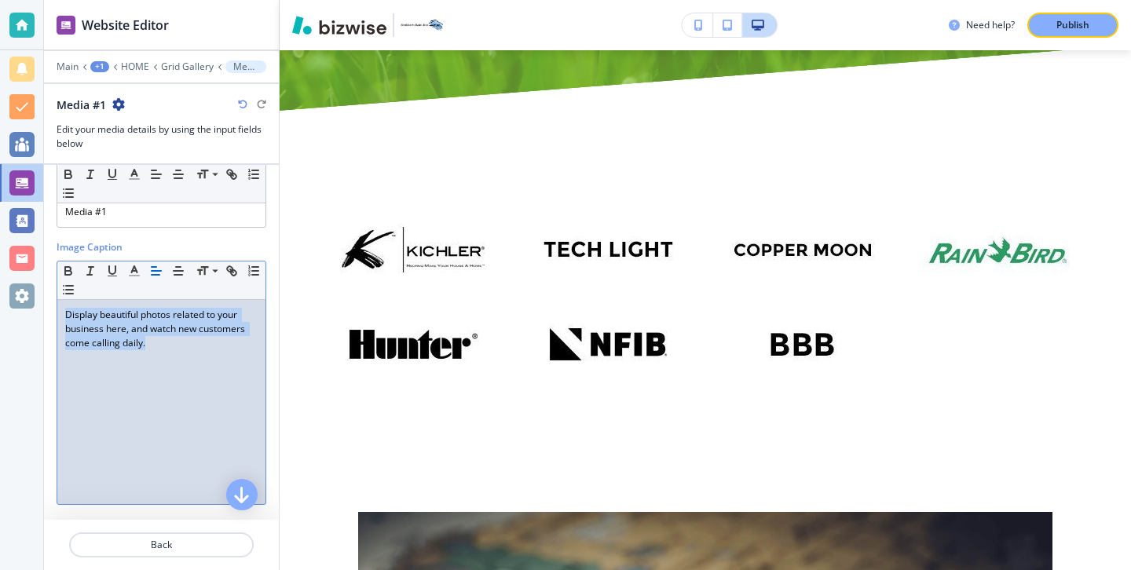
drag, startPoint x: 177, startPoint y: 345, endPoint x: 57, endPoint y: 302, distance: 128.1
click at [57, 302] on div "Display beautiful photos related to your business here, and watch new customers…" at bounding box center [161, 402] width 208 height 204
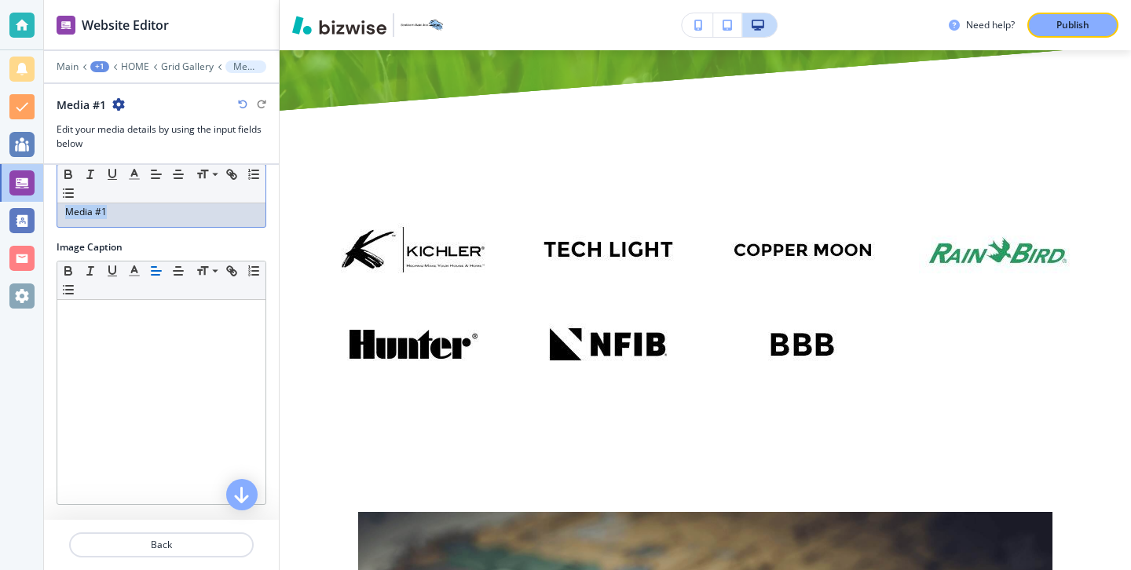
drag, startPoint x: 148, startPoint y: 207, endPoint x: 0, endPoint y: 202, distance: 148.5
click at [0, 202] on div "Website Editor Main +1 HOME Grid Gallery Media #1 Media #1 Edit your media deta…" at bounding box center [565, 285] width 1131 height 570
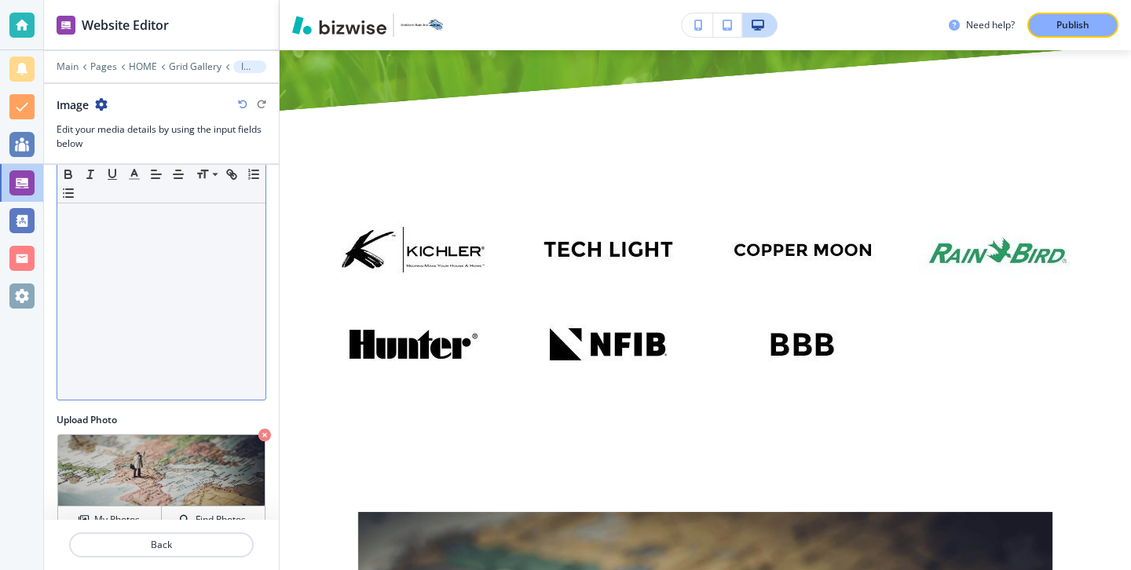
scroll to position [173, 0]
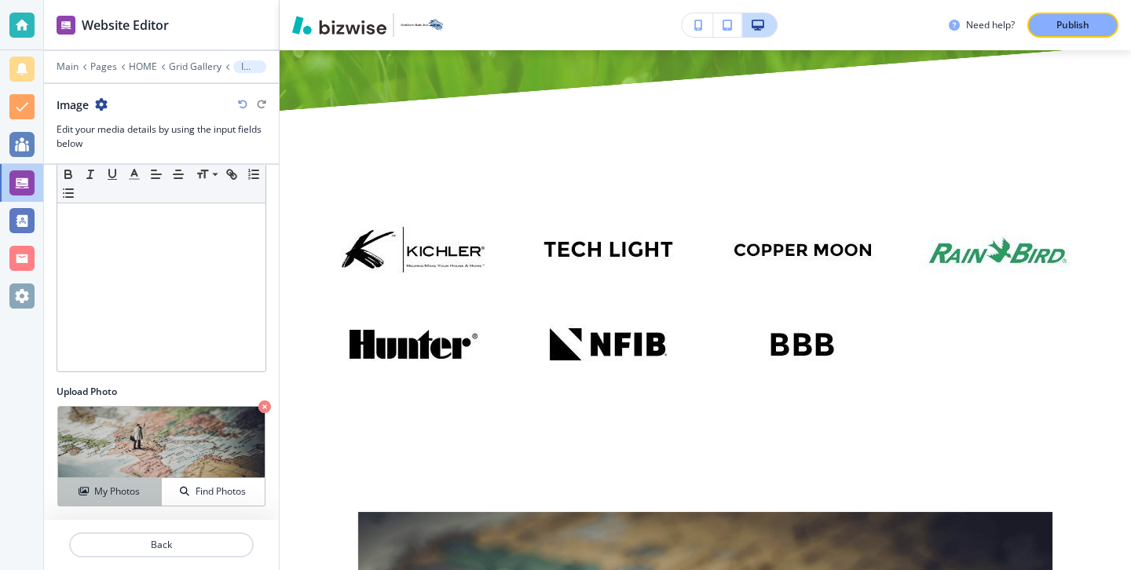
click at [101, 499] on button "My Photos" at bounding box center [110, 491] width 104 height 27
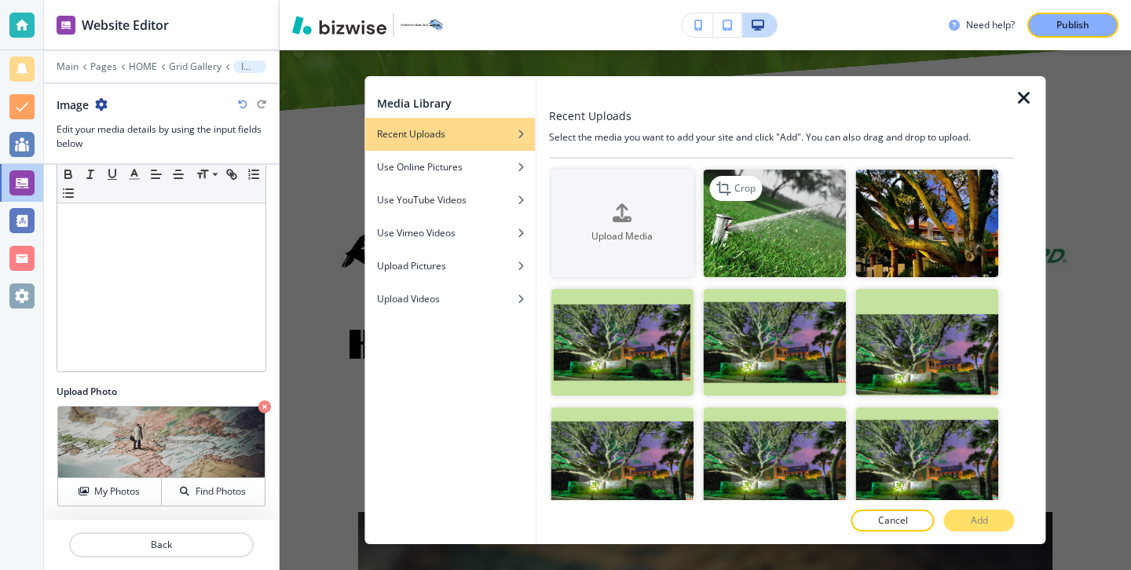
click at [752, 264] on img "button" at bounding box center [774, 224] width 143 height 108
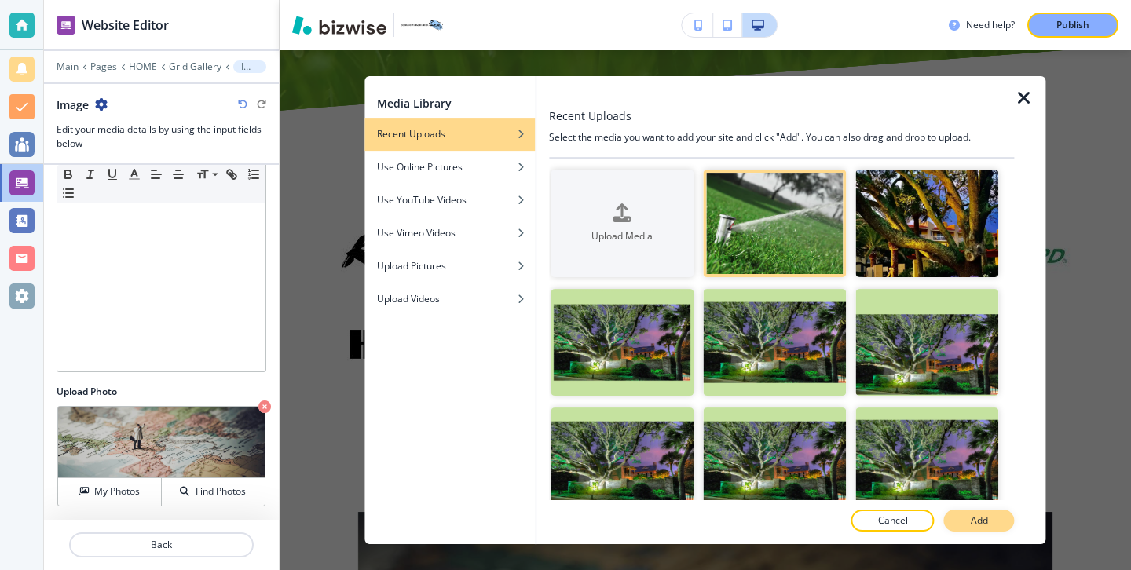
click at [977, 515] on p "Add" at bounding box center [978, 520] width 17 height 14
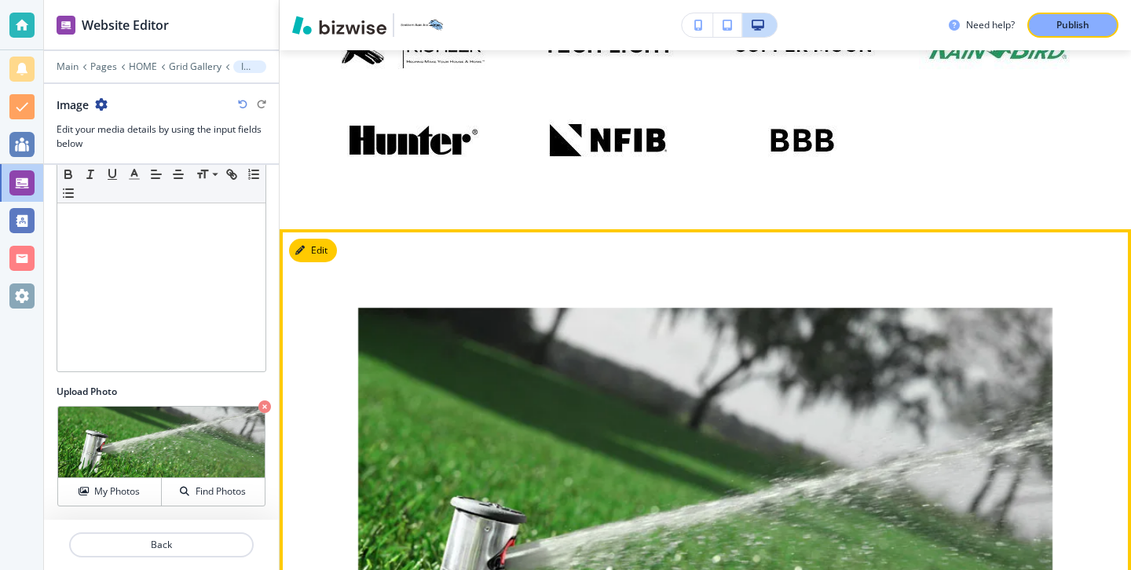
scroll to position [8522, 0]
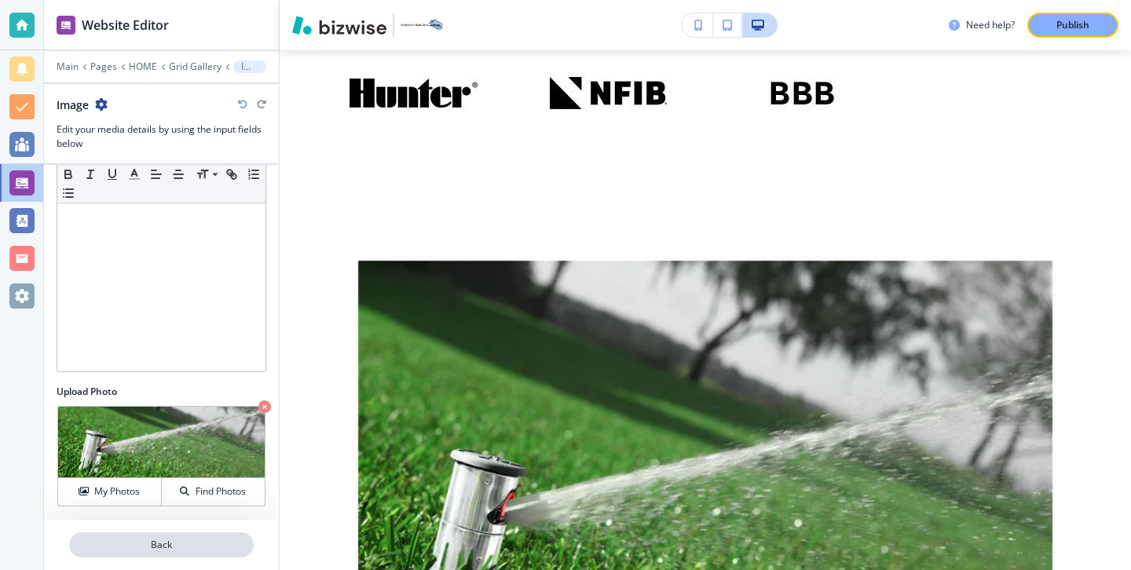
click at [222, 543] on p "Back" at bounding box center [161, 545] width 181 height 14
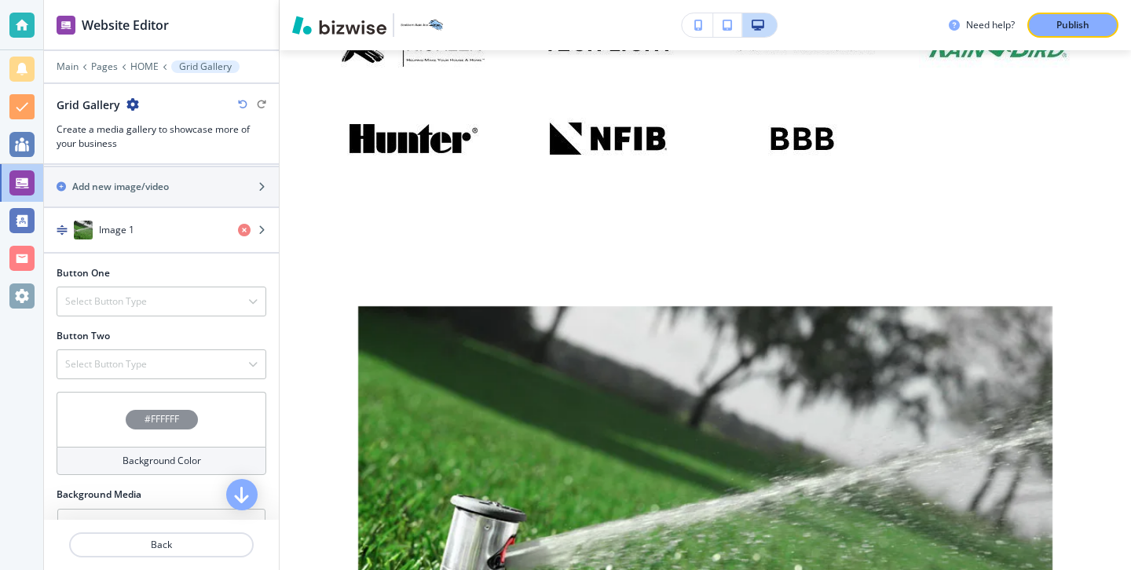
scroll to position [704, 0]
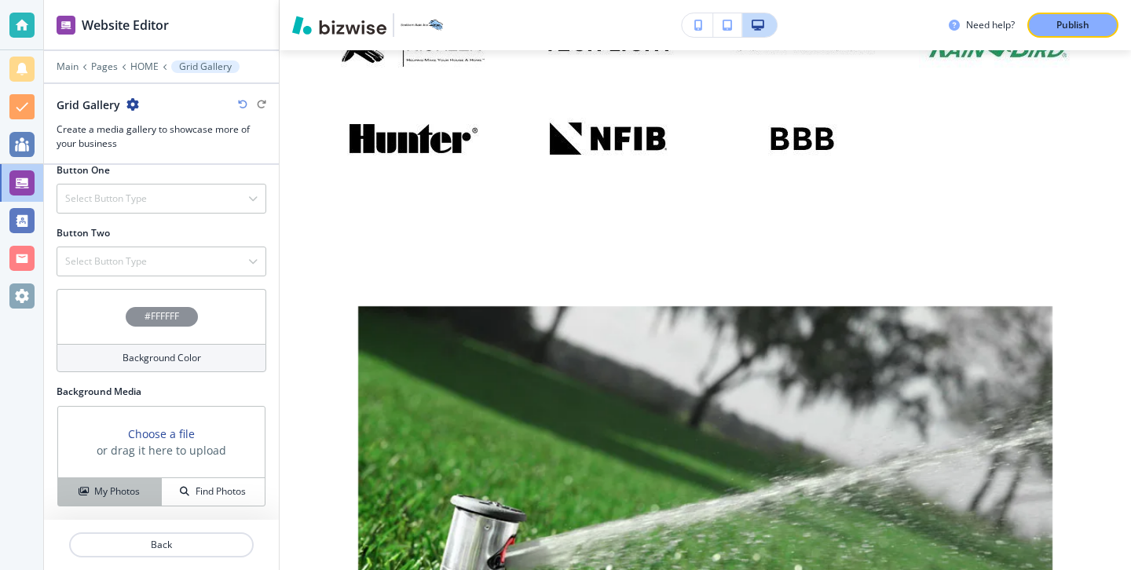
click at [107, 489] on h4 "My Photos" at bounding box center [117, 491] width 46 height 14
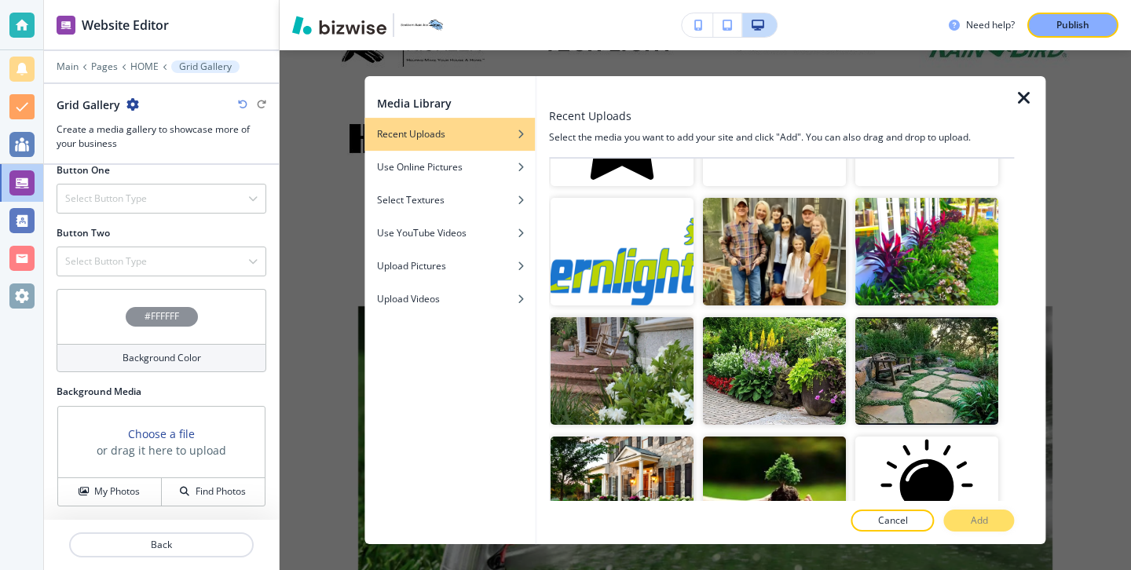
scroll to position [1405, 0]
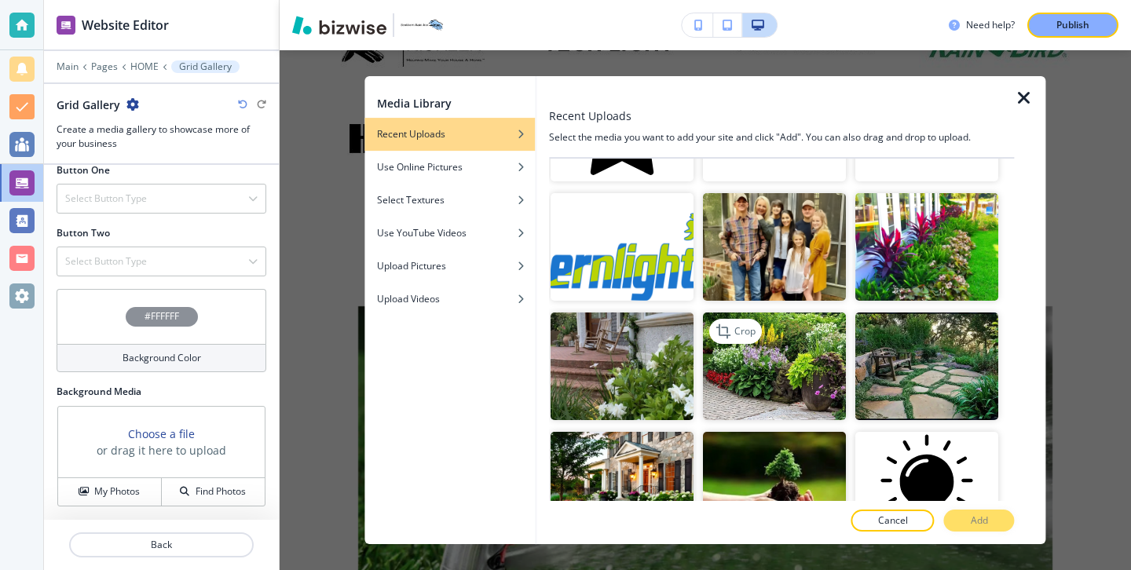
click at [762, 398] on img "button" at bounding box center [774, 366] width 143 height 108
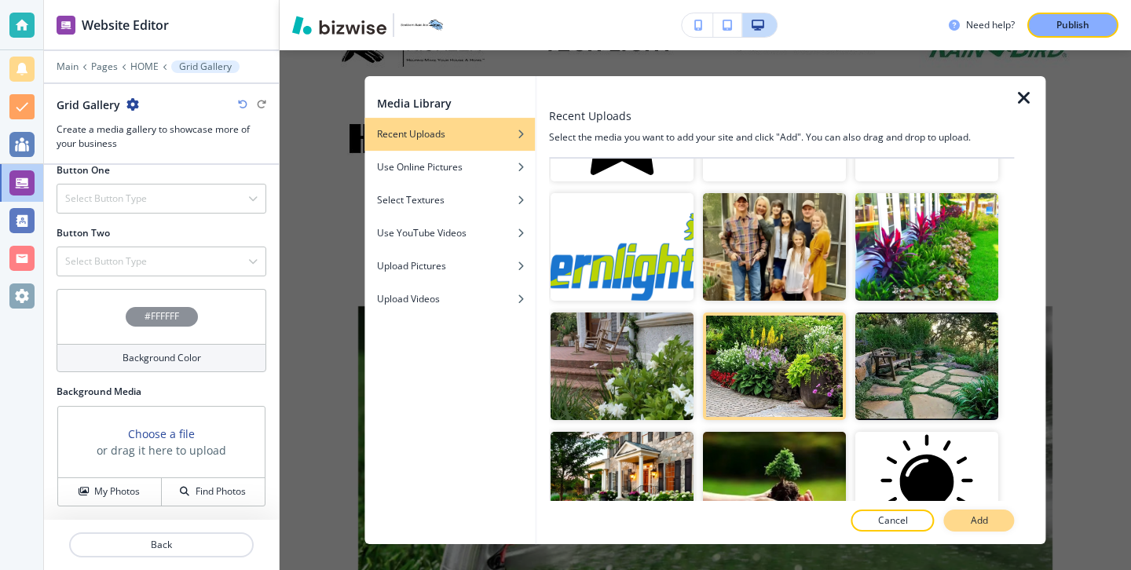
click at [982, 524] on p "Add" at bounding box center [978, 520] width 17 height 14
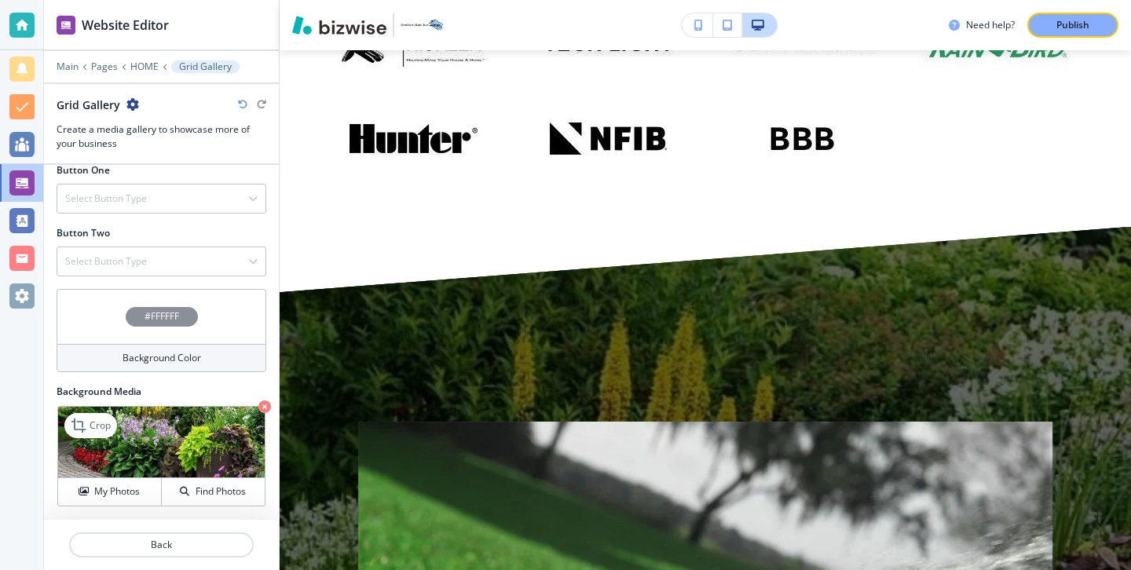
click at [265, 404] on icon "button" at bounding box center [264, 406] width 13 height 13
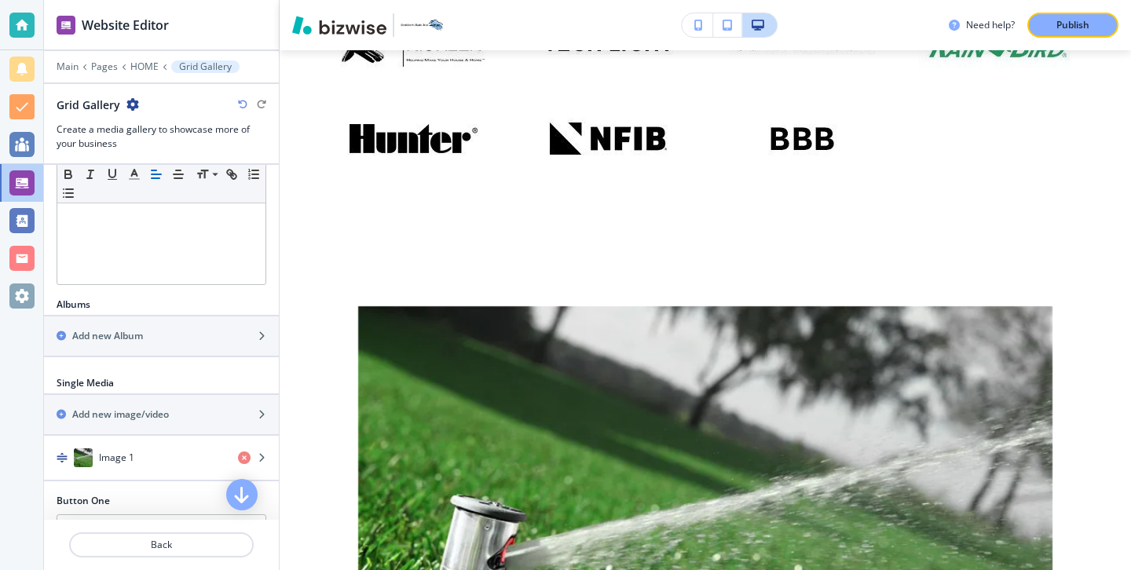
scroll to position [389, 0]
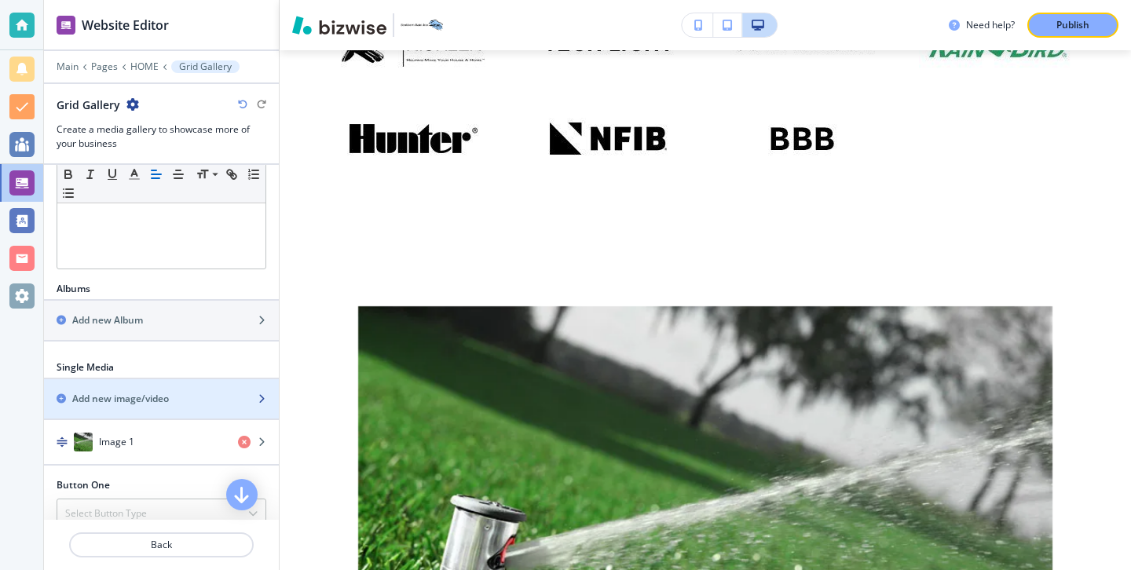
click at [199, 407] on div "button" at bounding box center [161, 412] width 235 height 13
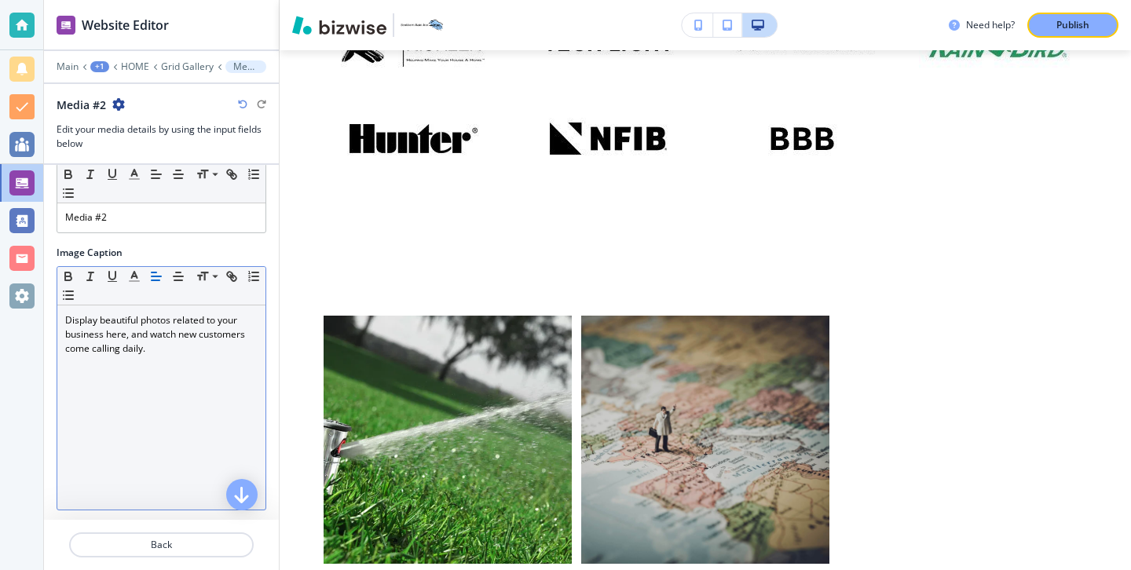
scroll to position [11, 0]
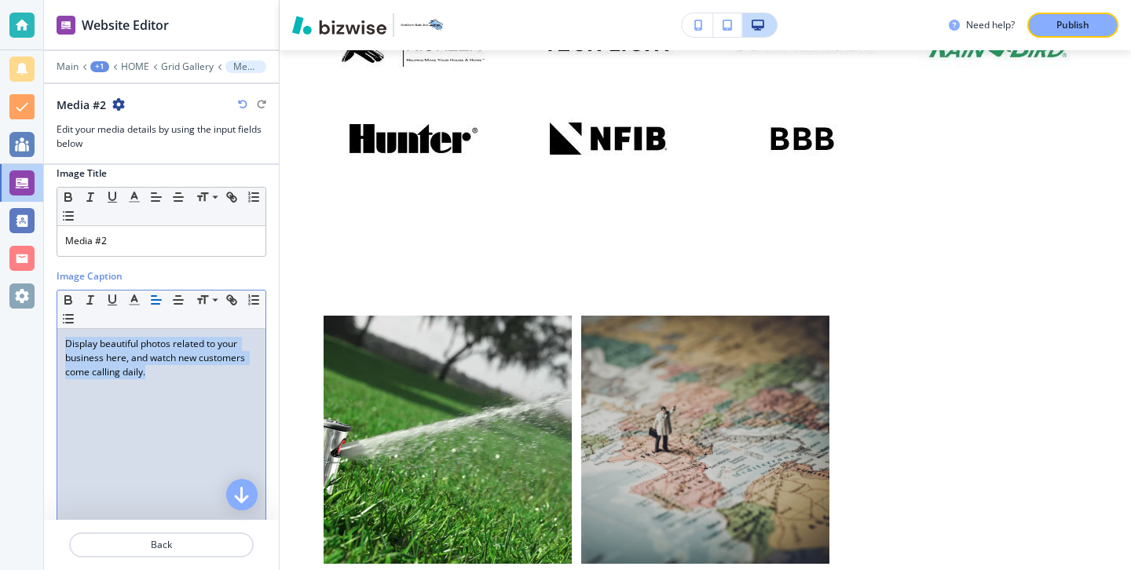
drag, startPoint x: 188, startPoint y: 439, endPoint x: 53, endPoint y: 323, distance: 177.6
click at [53, 323] on div "Image Title Small Normal Large Huge Media #2 Image Caption Small Normal Large H…" at bounding box center [161, 418] width 235 height 528
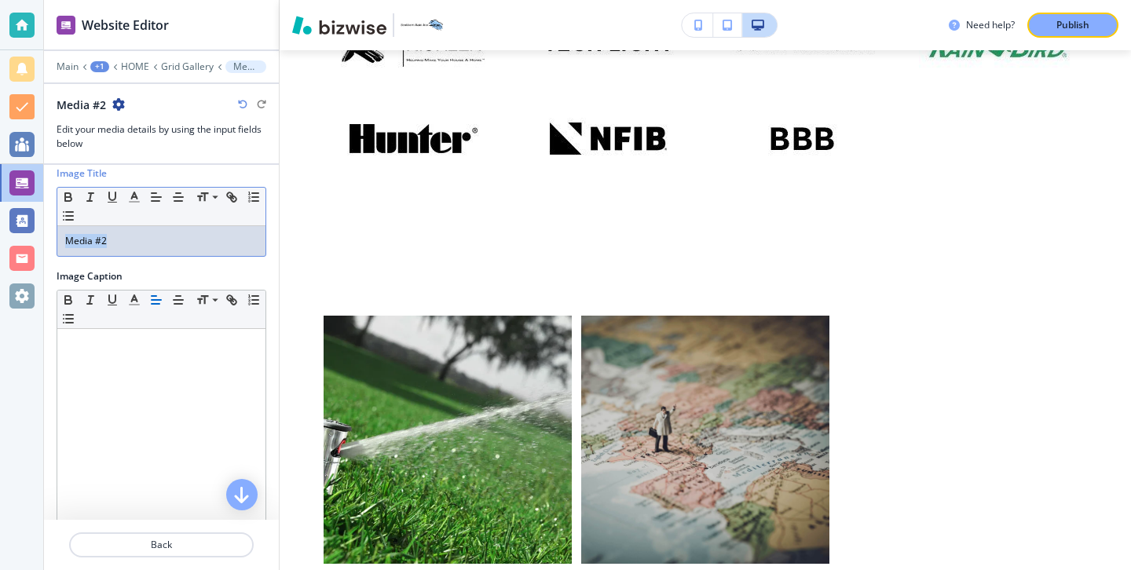
drag, startPoint x: 144, startPoint y: 242, endPoint x: 36, endPoint y: 236, distance: 108.5
click at [36, 236] on div "Website Editor Main +1 HOME Grid Gallery Media #2 Media #2 Edit your media deta…" at bounding box center [565, 285] width 1131 height 570
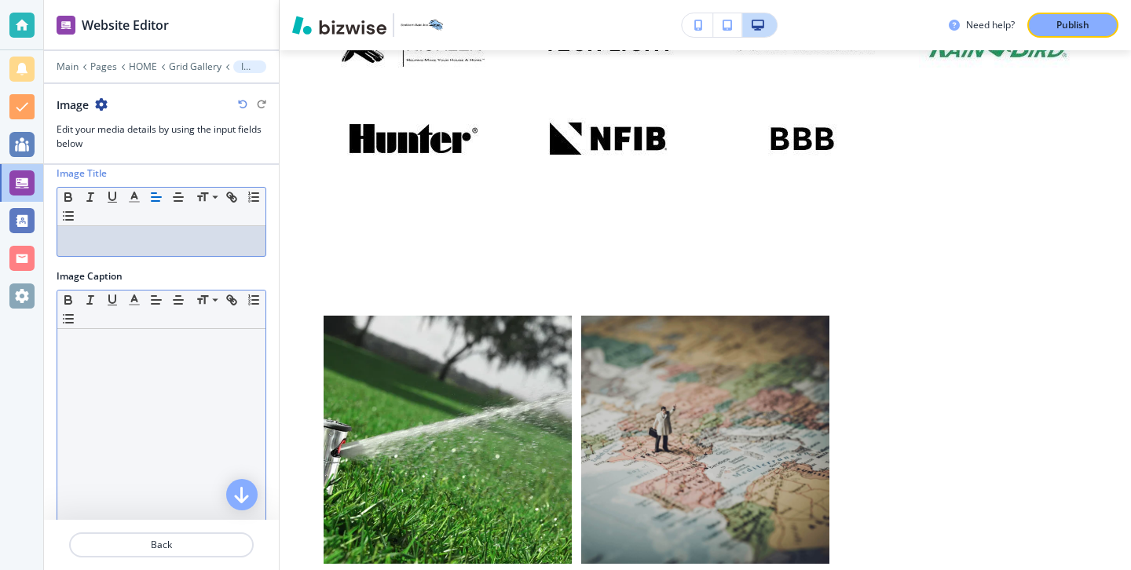
scroll to position [173, 0]
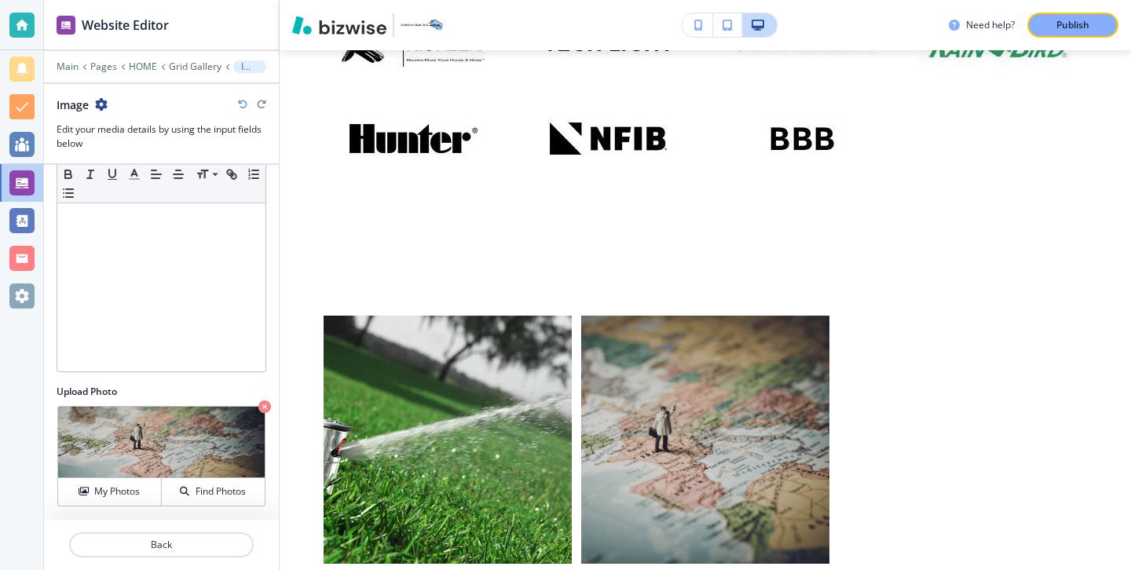
click at [259, 405] on icon "button" at bounding box center [264, 406] width 13 height 13
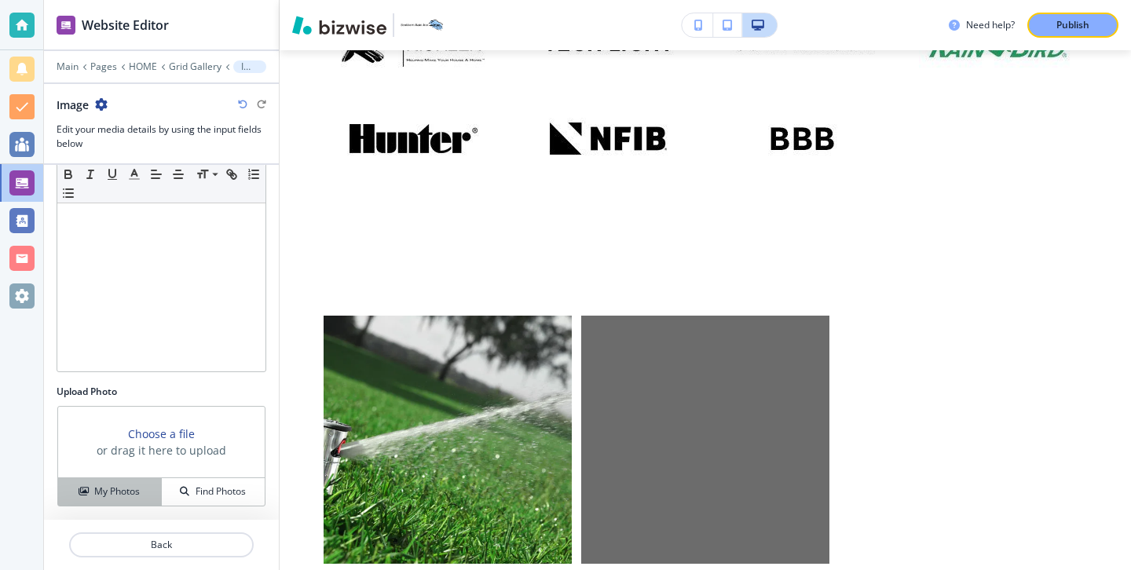
click at [132, 494] on h4 "My Photos" at bounding box center [117, 491] width 46 height 14
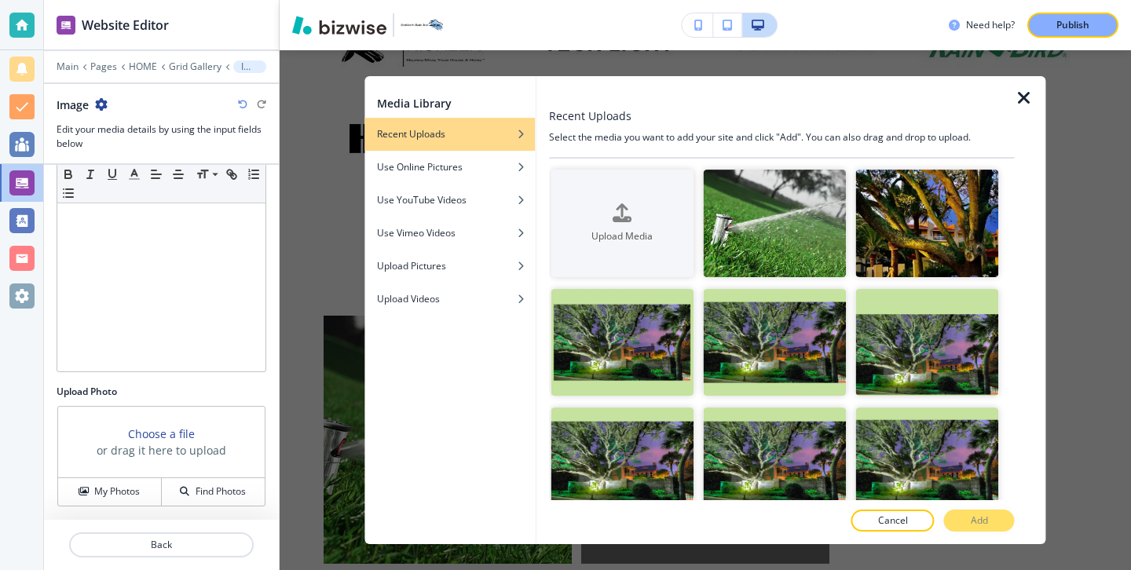
click at [1023, 109] on div at bounding box center [1029, 310] width 31 height 468
click at [1023, 99] on icon "button" at bounding box center [1023, 98] width 19 height 19
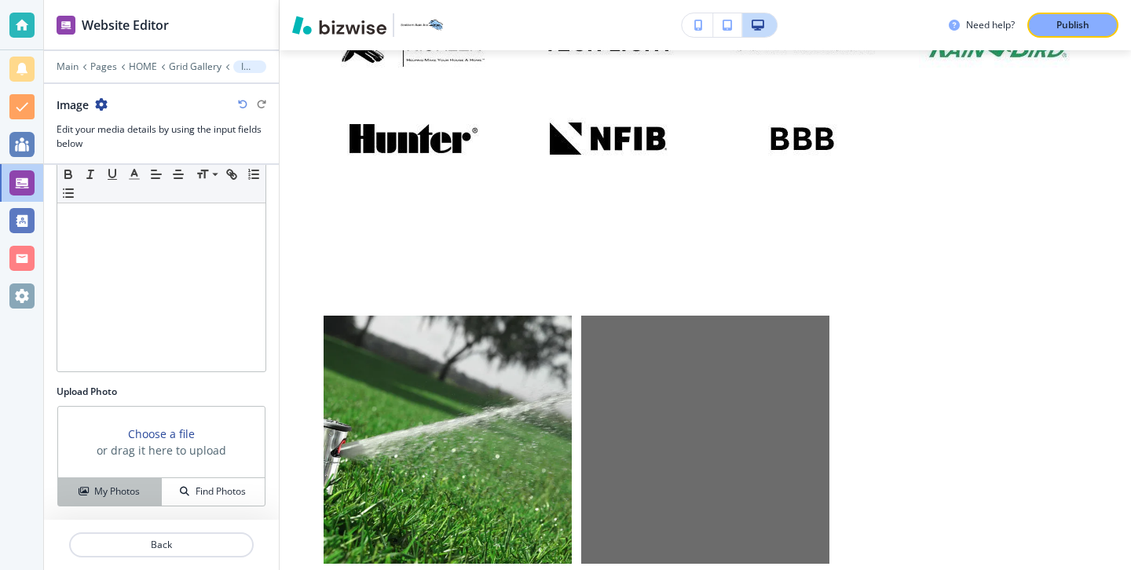
click at [130, 499] on button "My Photos" at bounding box center [110, 491] width 104 height 27
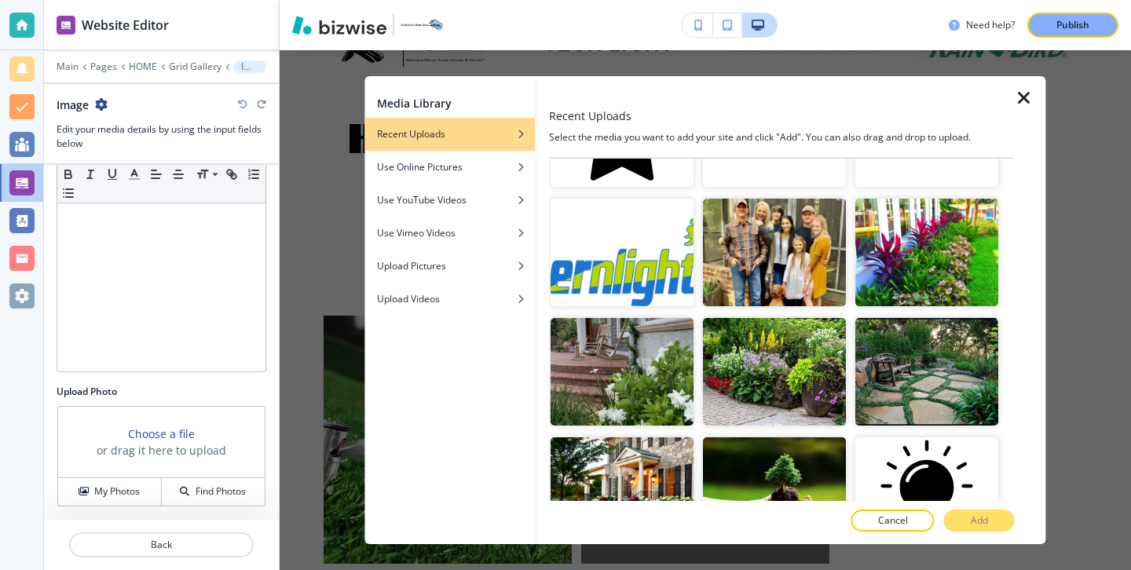
scroll to position [1398, 0]
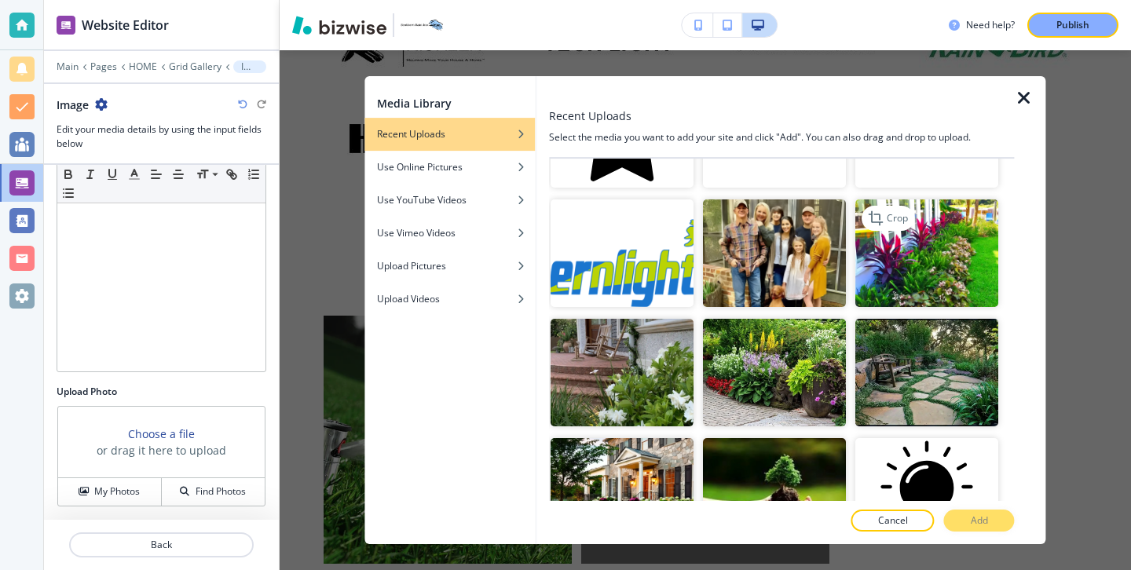
click at [945, 265] on img "button" at bounding box center [927, 253] width 143 height 108
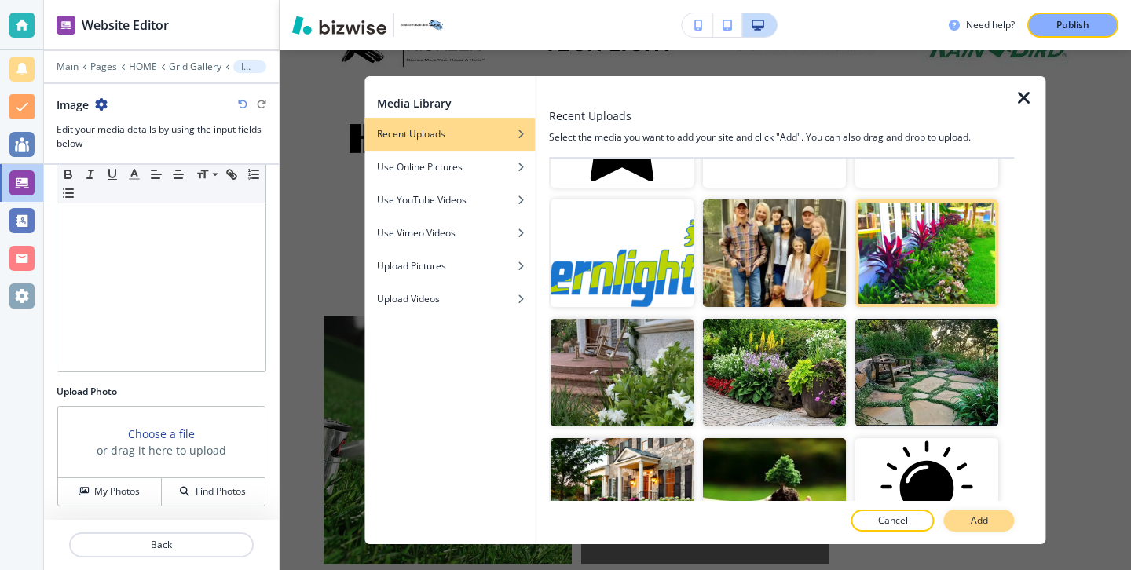
click at [998, 524] on button "Add" at bounding box center [979, 521] width 71 height 22
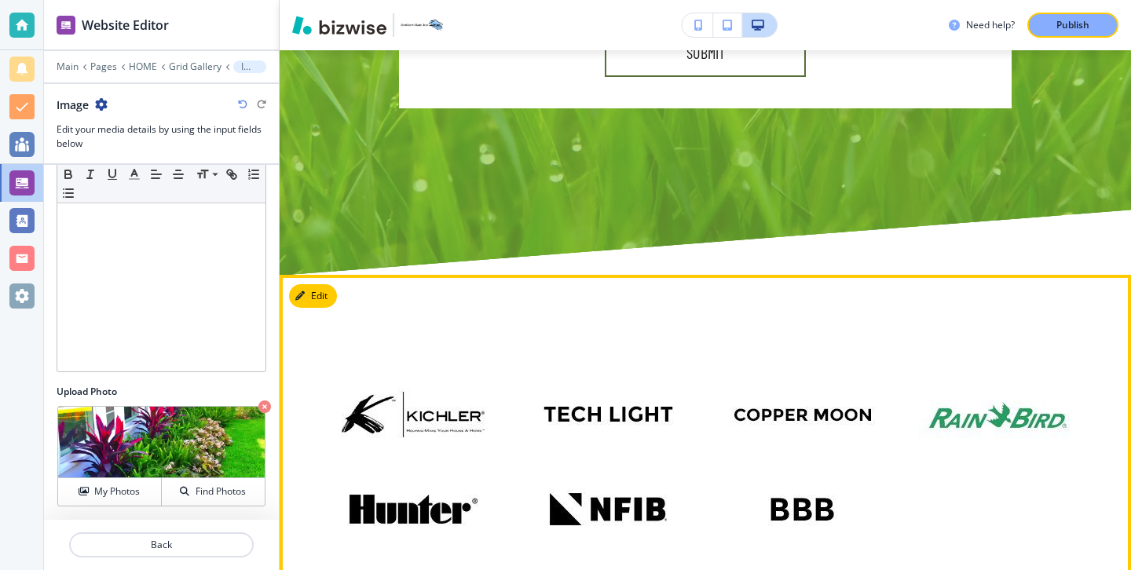
scroll to position [8103, 0]
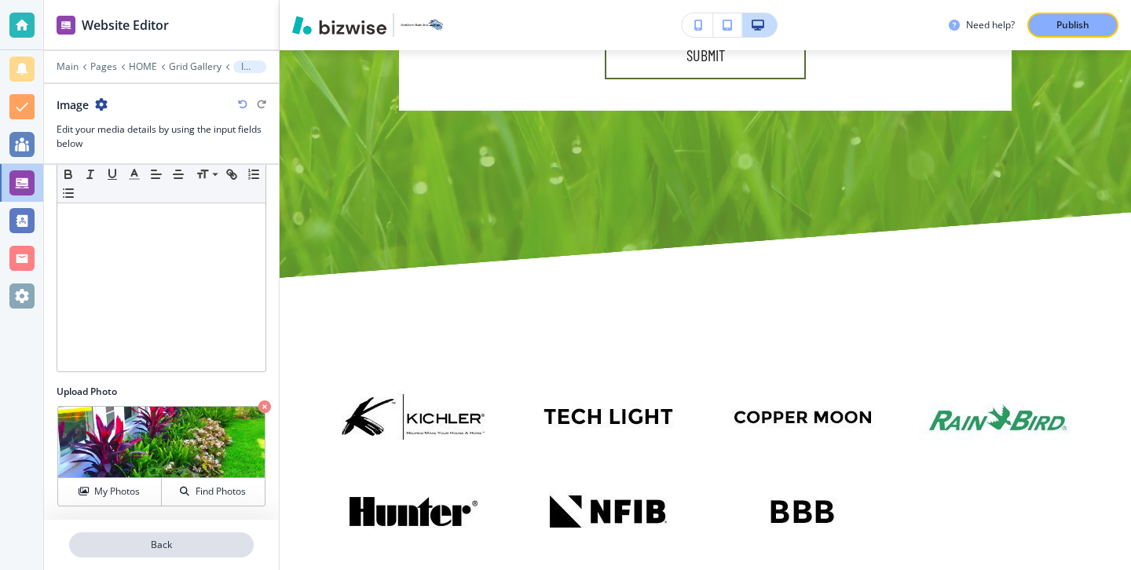
click at [233, 539] on p "Back" at bounding box center [161, 545] width 181 height 14
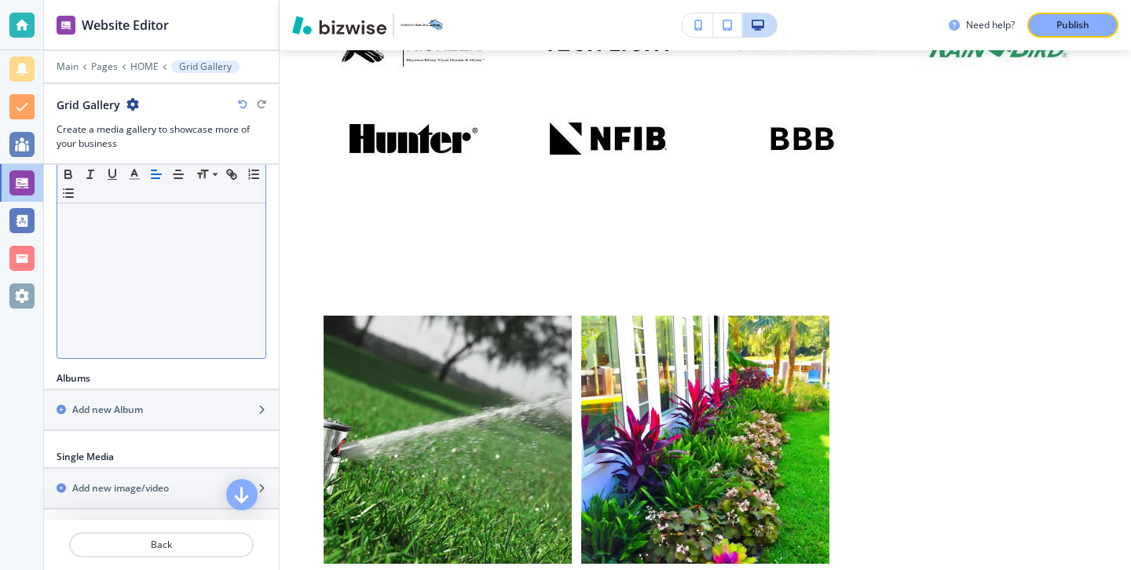
scroll to position [357, 0]
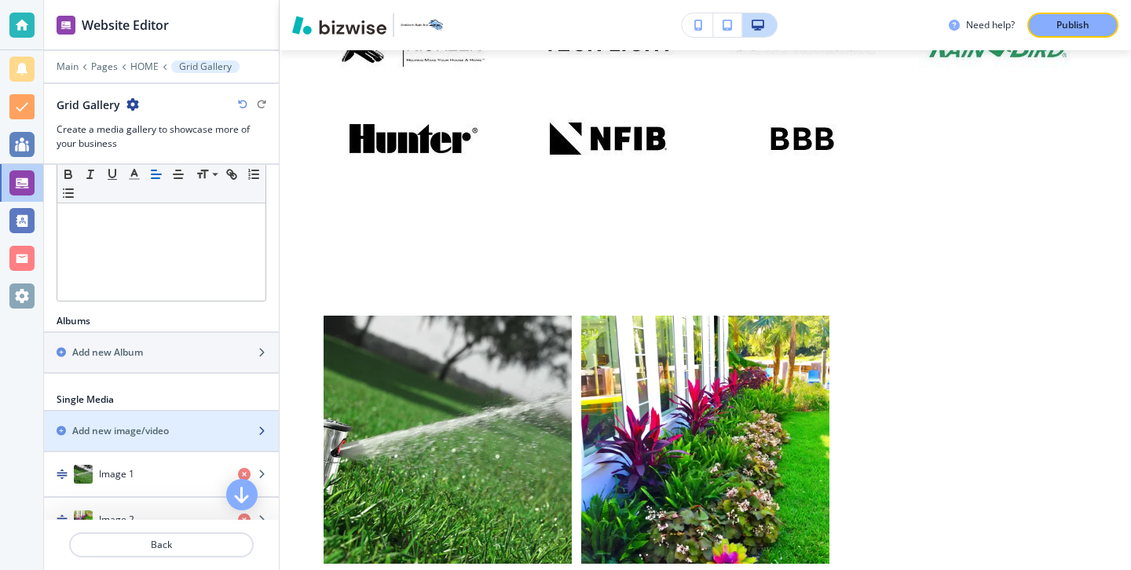
click at [170, 431] on div "Add new image/video" at bounding box center [144, 431] width 200 height 14
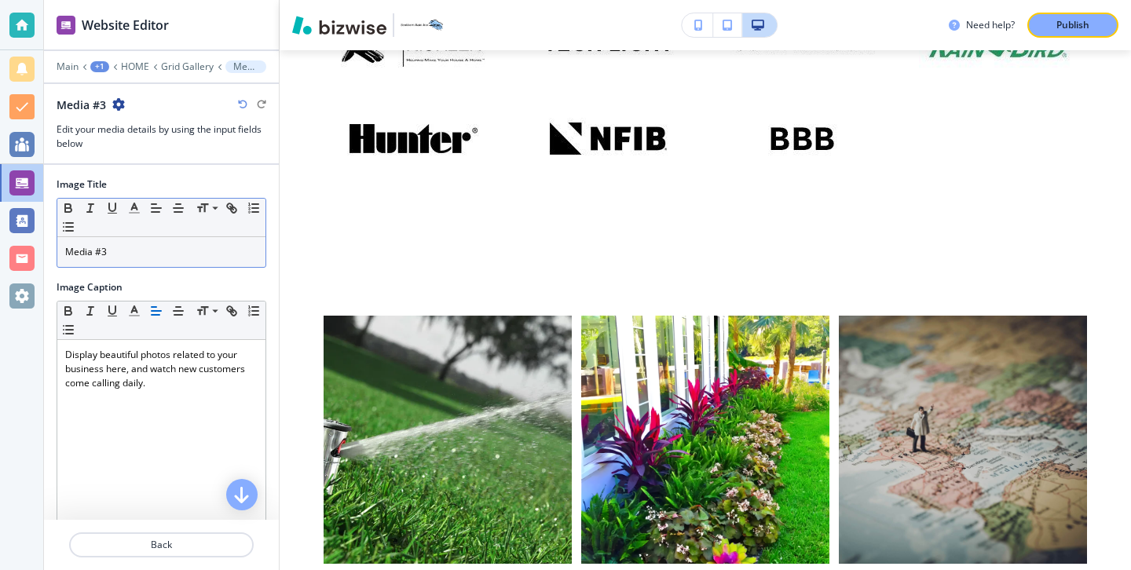
click at [158, 251] on p "Media #3" at bounding box center [161, 252] width 192 height 14
click at [157, 250] on p "Media #3" at bounding box center [161, 252] width 192 height 14
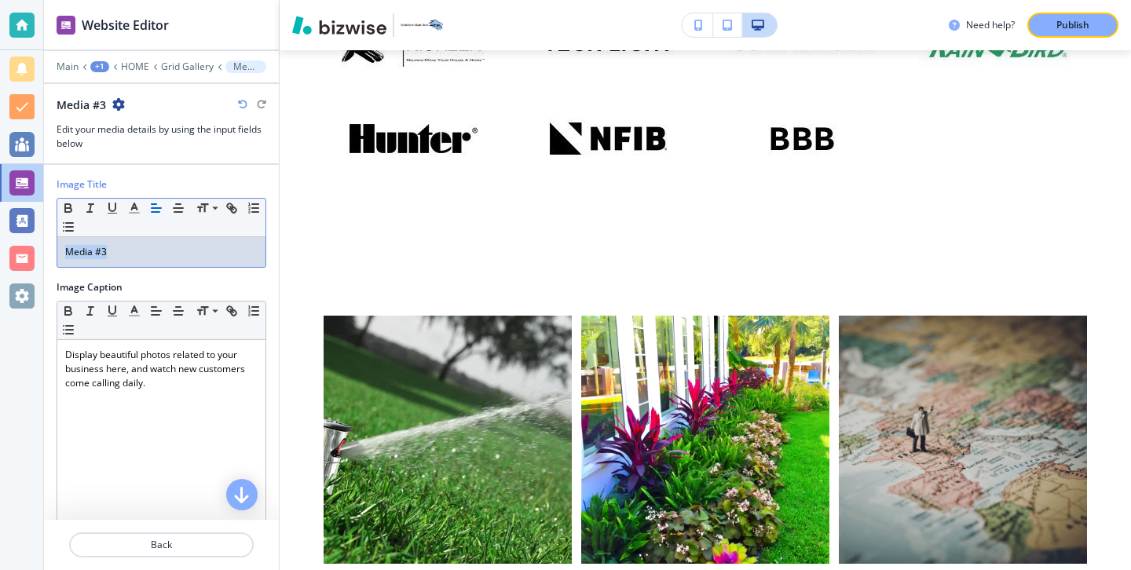
click at [157, 250] on p "Media #3" at bounding box center [161, 252] width 192 height 14
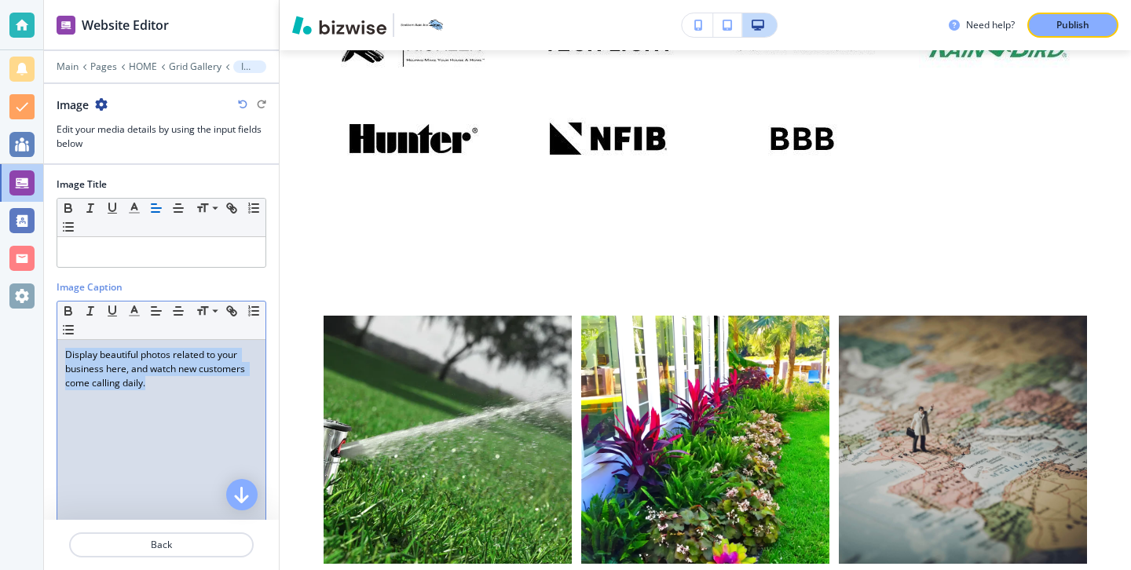
drag, startPoint x: 197, startPoint y: 411, endPoint x: 35, endPoint y: 331, distance: 180.8
click at [36, 331] on div "Website Editor Main Pages HOME Grid Gallery Image Image Edit your media details…" at bounding box center [565, 285] width 1131 height 570
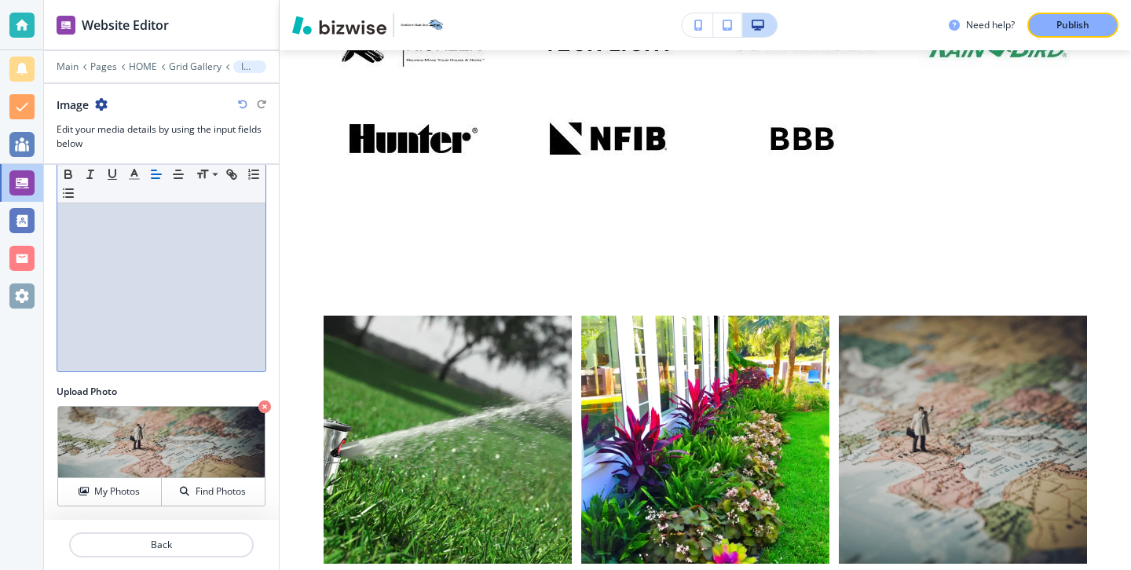
click at [257, 404] on div at bounding box center [162, 402] width 210 height 6
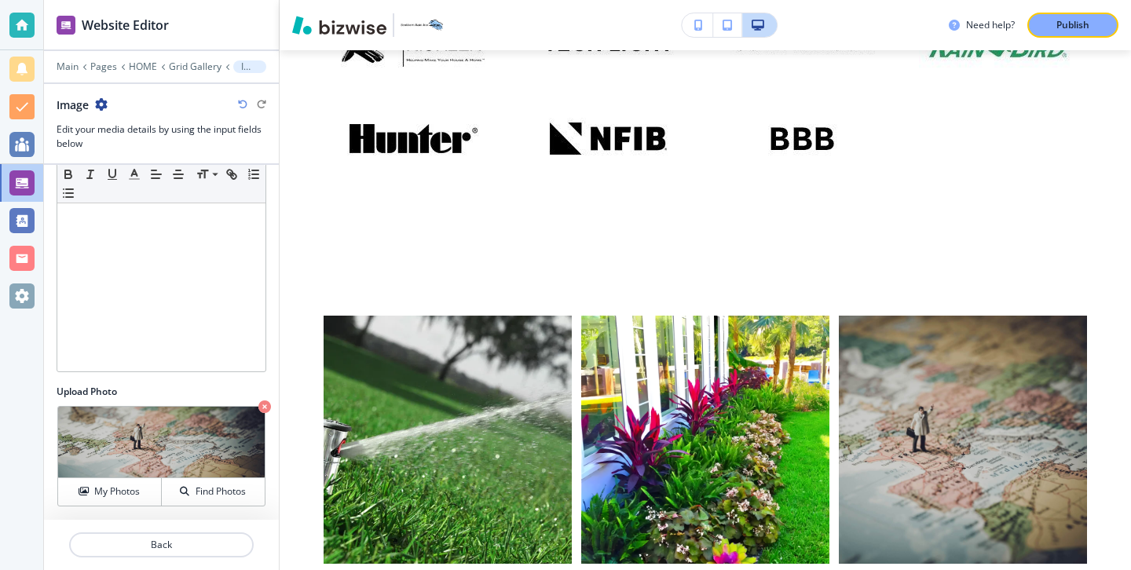
click at [260, 404] on icon "button" at bounding box center [264, 406] width 13 height 13
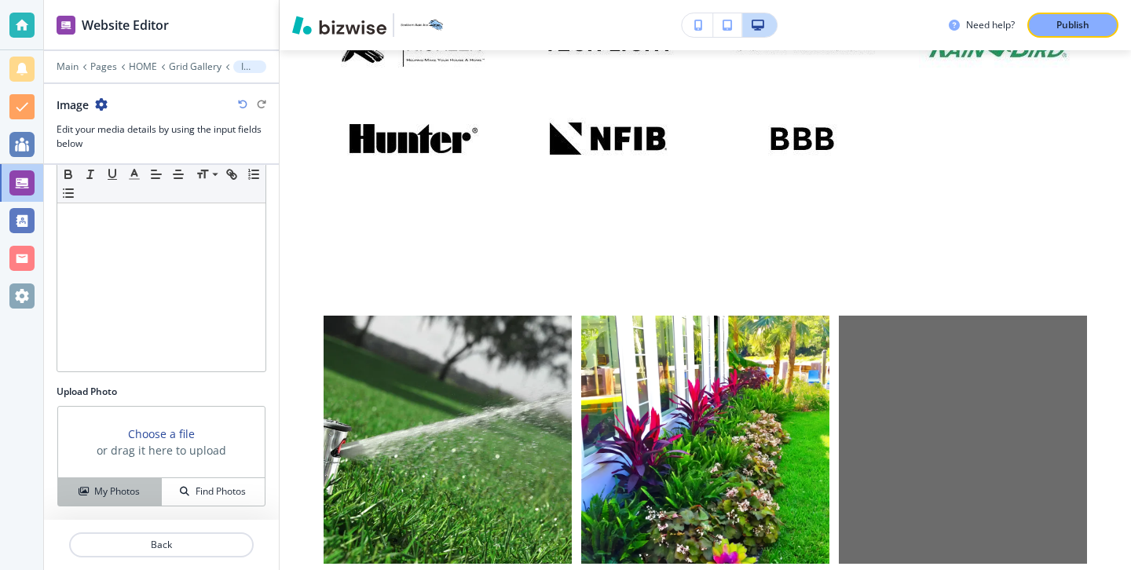
click at [145, 488] on div "My Photos" at bounding box center [109, 491] width 103 height 14
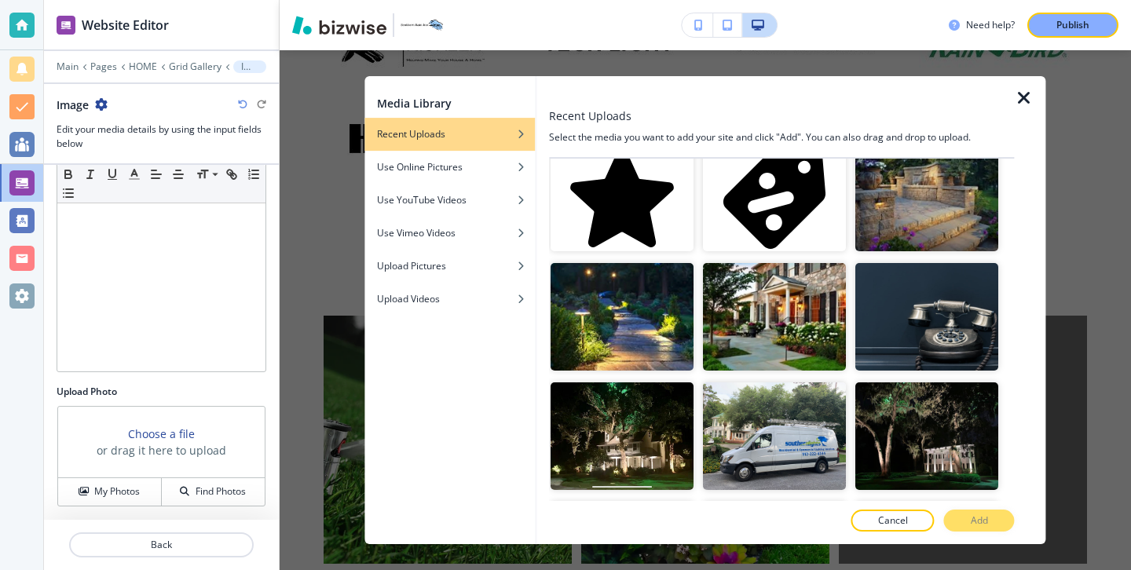
scroll to position [1943, 0]
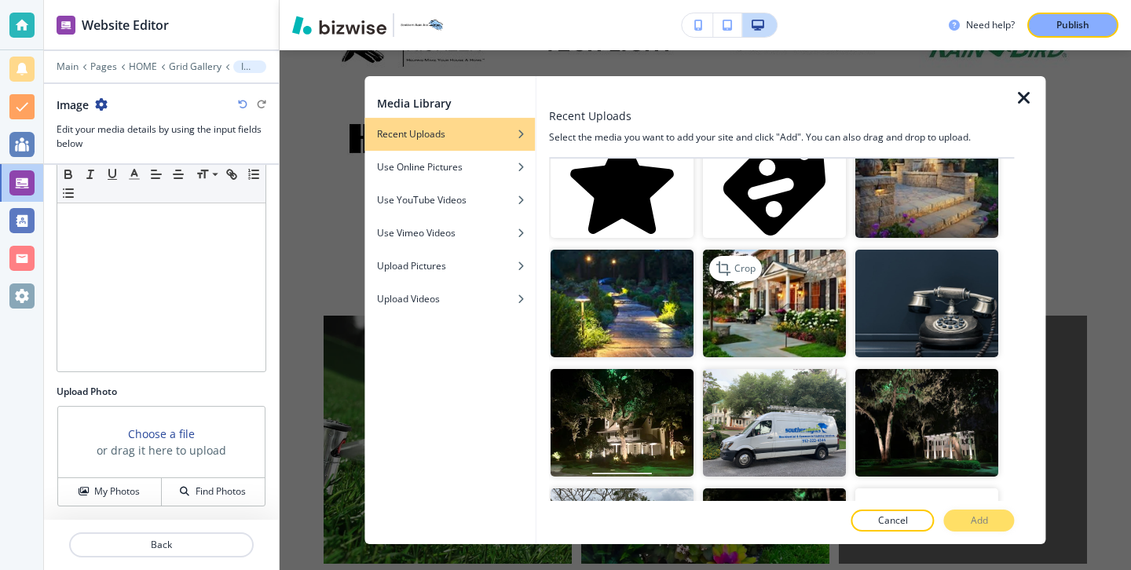
click at [765, 327] on img "button" at bounding box center [774, 304] width 143 height 108
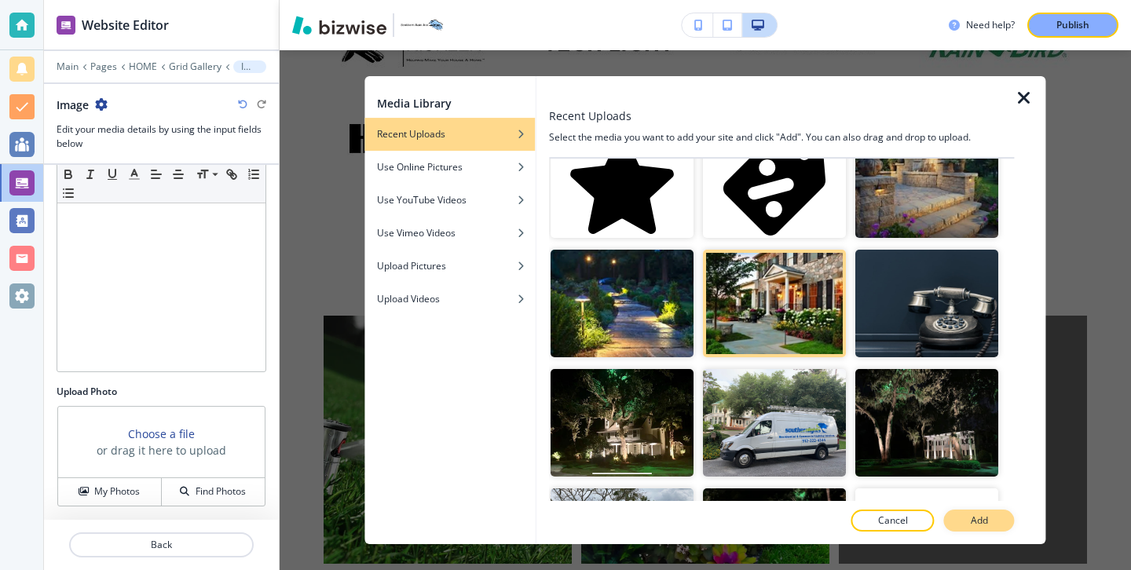
click at [980, 518] on p "Add" at bounding box center [978, 520] width 17 height 14
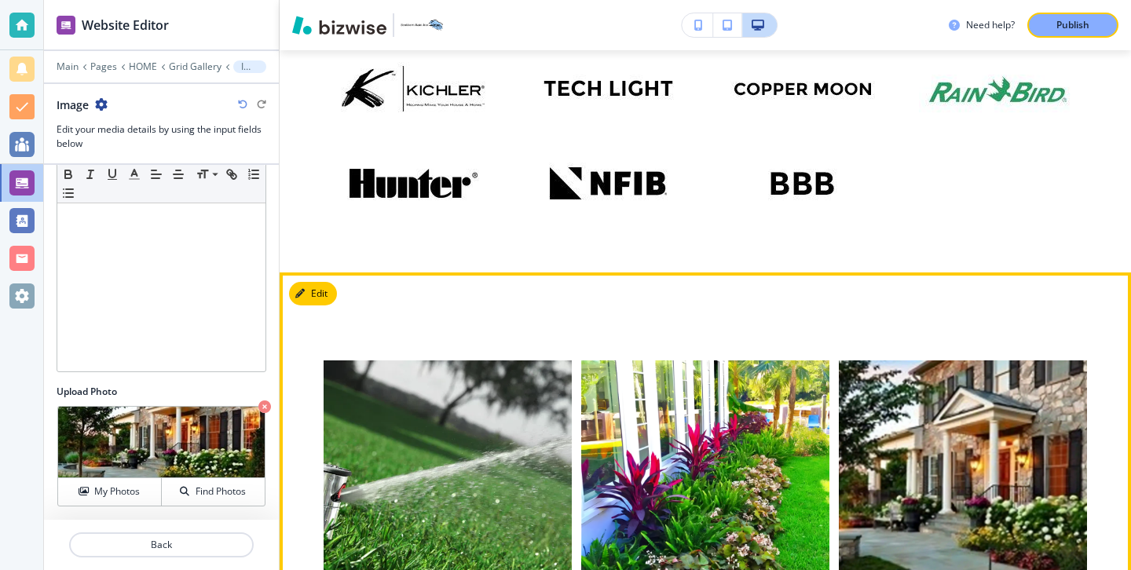
scroll to position [8361, 0]
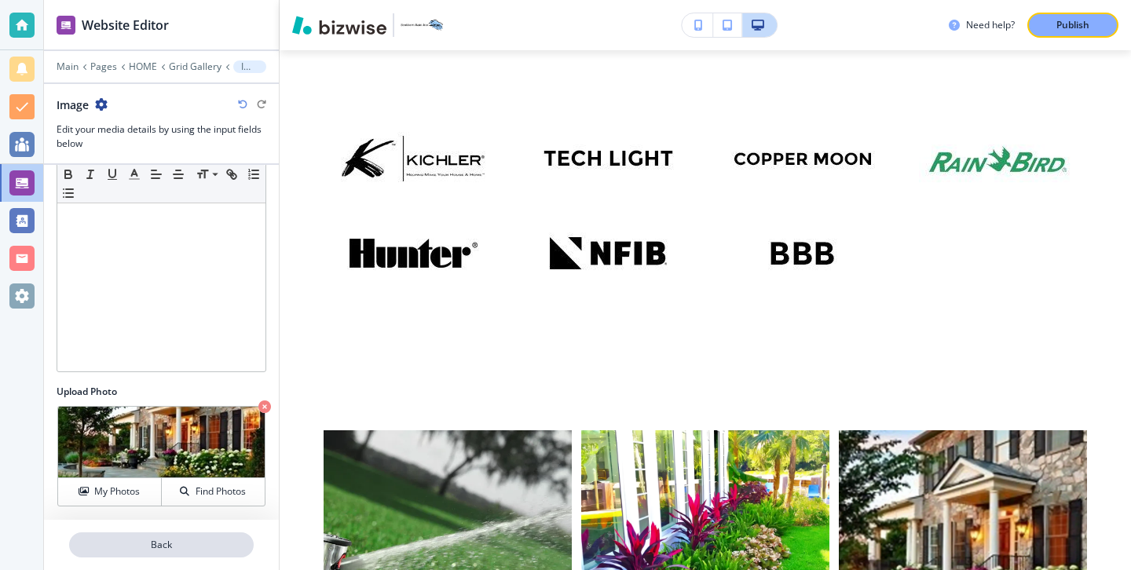
click at [189, 549] on p "Back" at bounding box center [161, 545] width 181 height 14
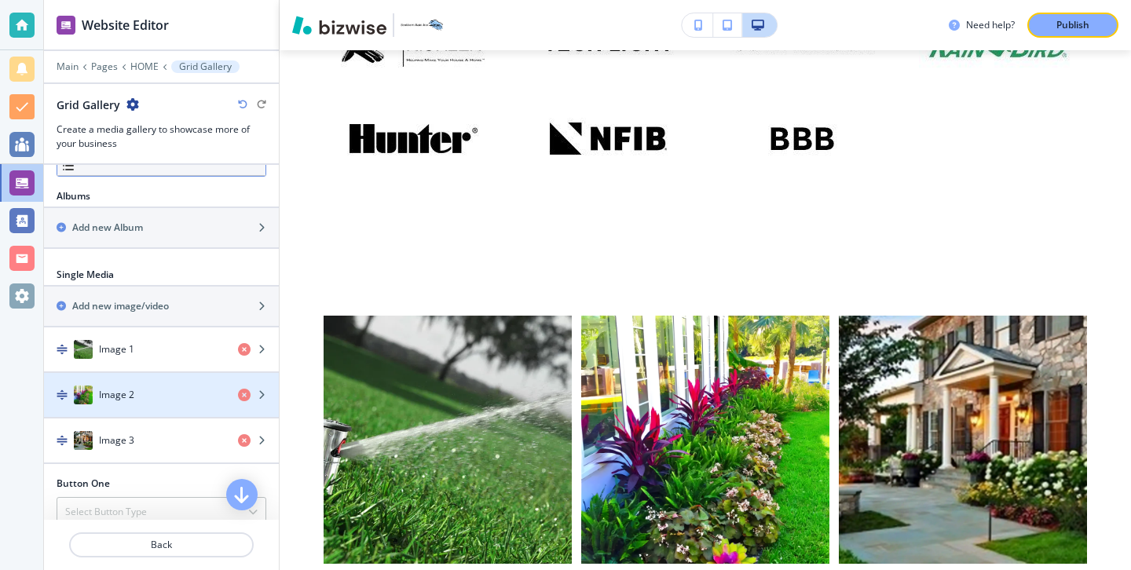
scroll to position [487, 0]
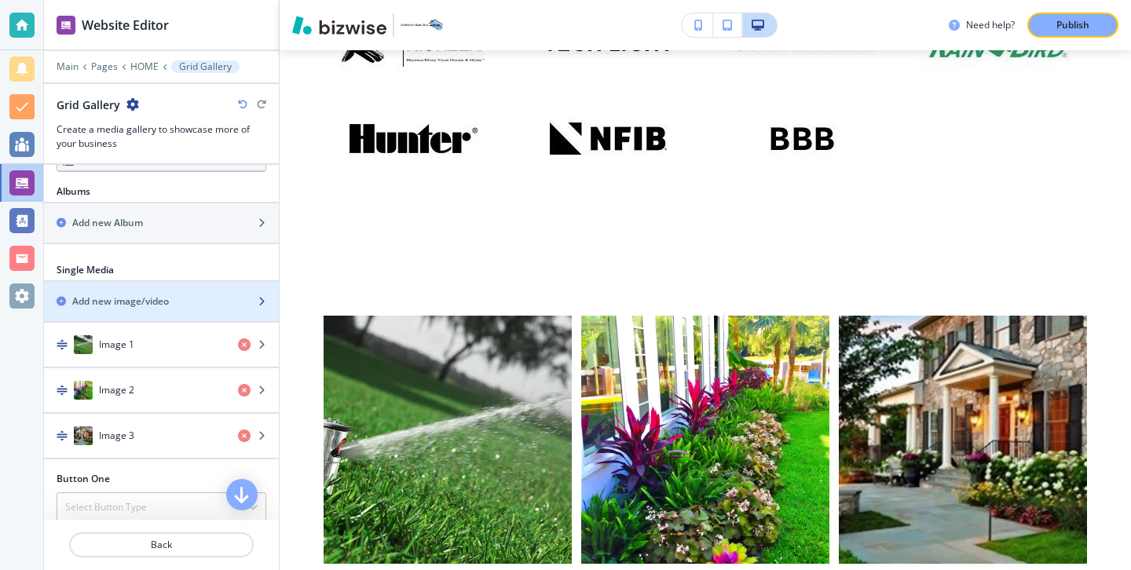
click at [188, 310] on div "button" at bounding box center [161, 315] width 235 height 13
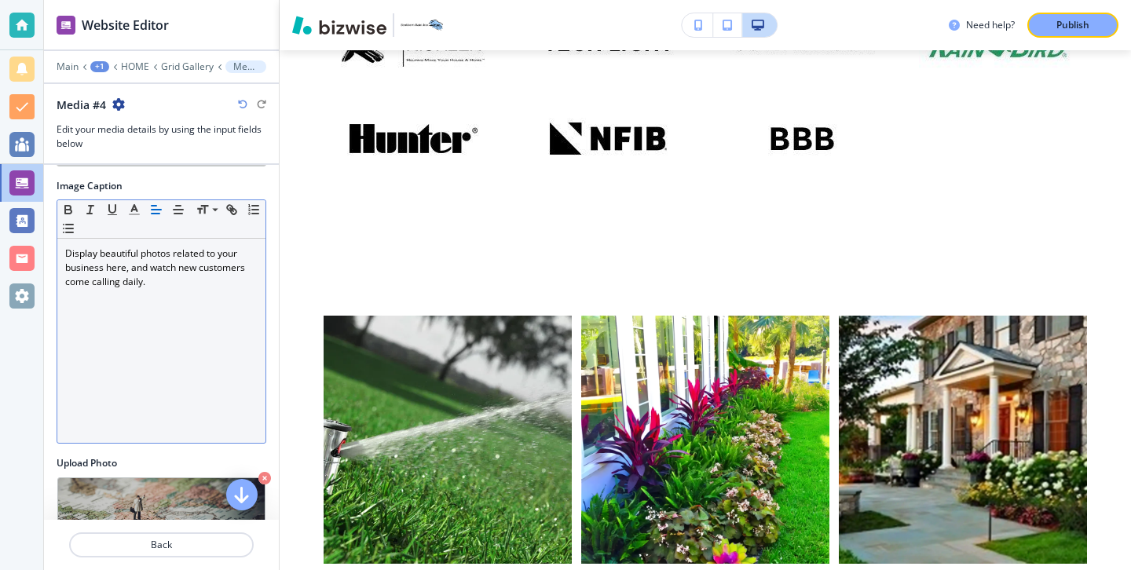
scroll to position [0, 0]
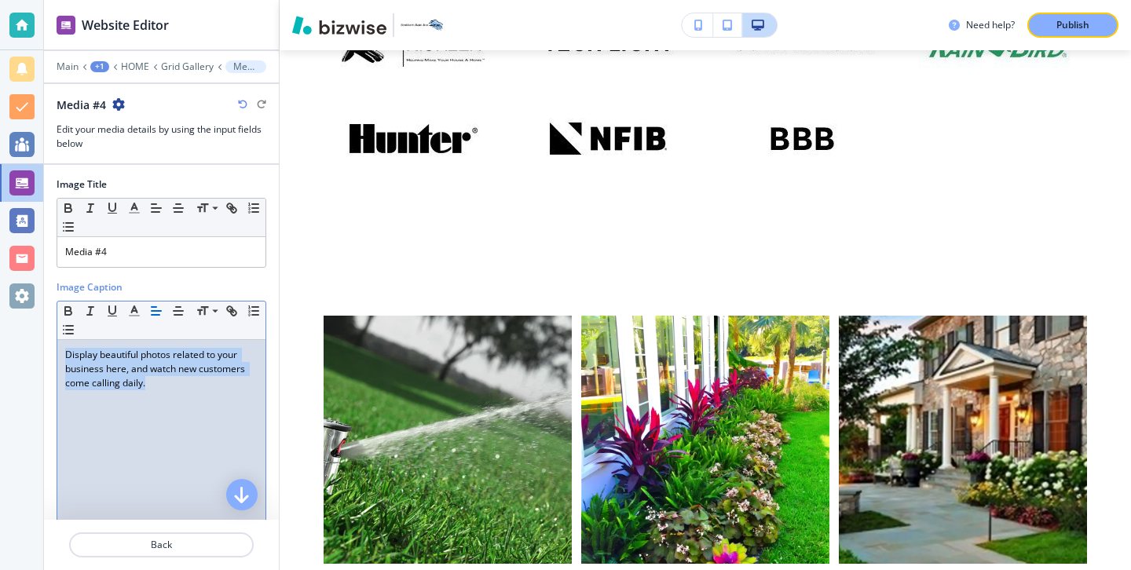
drag, startPoint x: 146, startPoint y: 414, endPoint x: 44, endPoint y: 343, distance: 124.1
click at [44, 343] on div "Image Title Small Normal Large Huge Media #4 Image Caption Small Normal Large H…" at bounding box center [161, 429] width 235 height 528
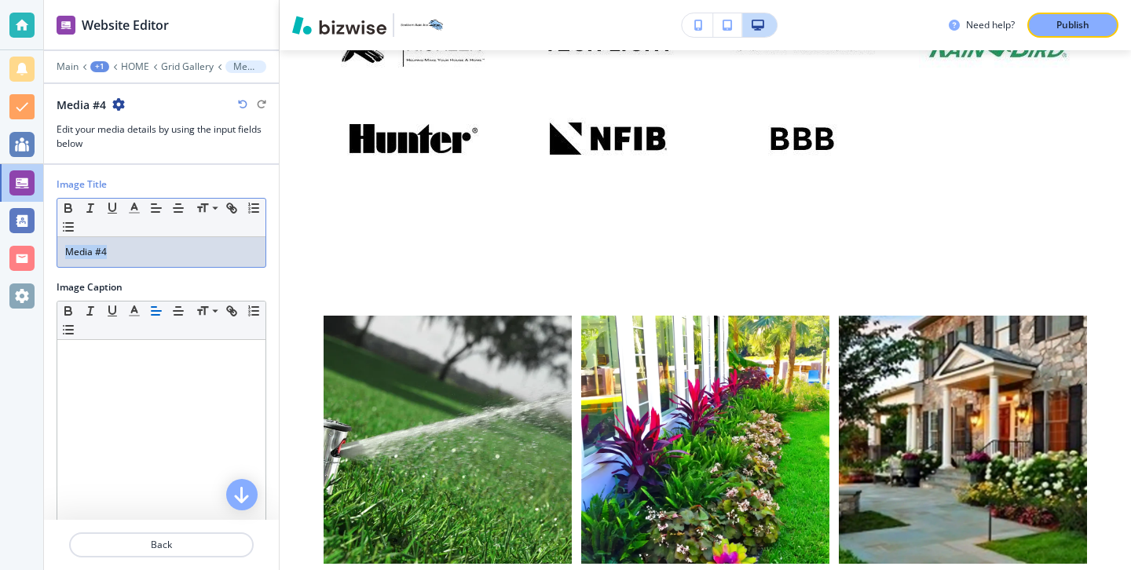
drag, startPoint x: 174, startPoint y: 258, endPoint x: 52, endPoint y: 227, distance: 125.7
click at [52, 227] on div "Image Title Small Normal Large Huge Media #4 Image Caption Small Normal Large H…" at bounding box center [161, 429] width 235 height 528
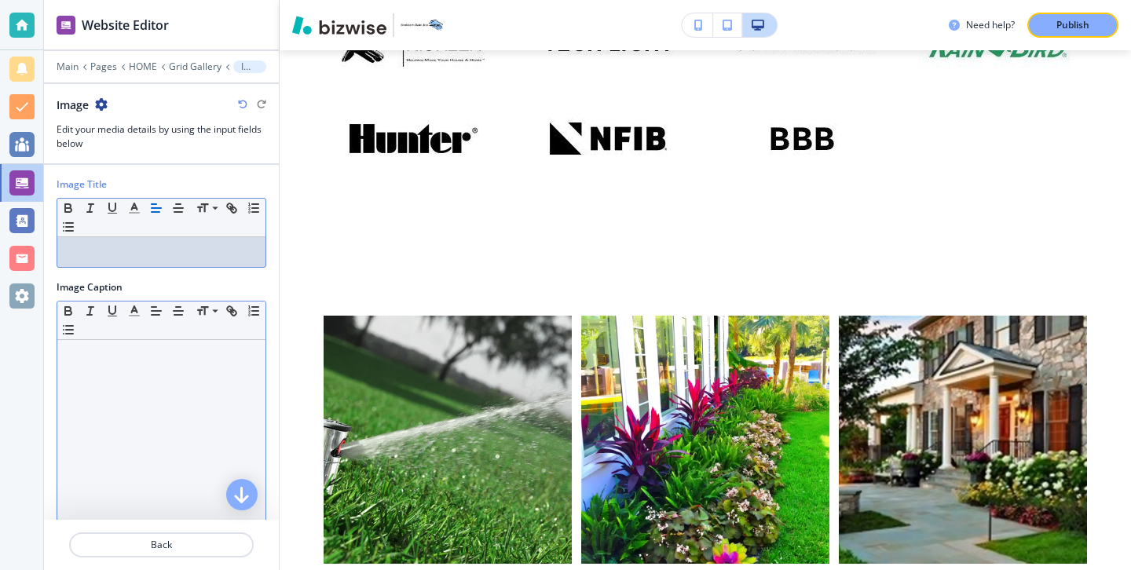
scroll to position [173, 0]
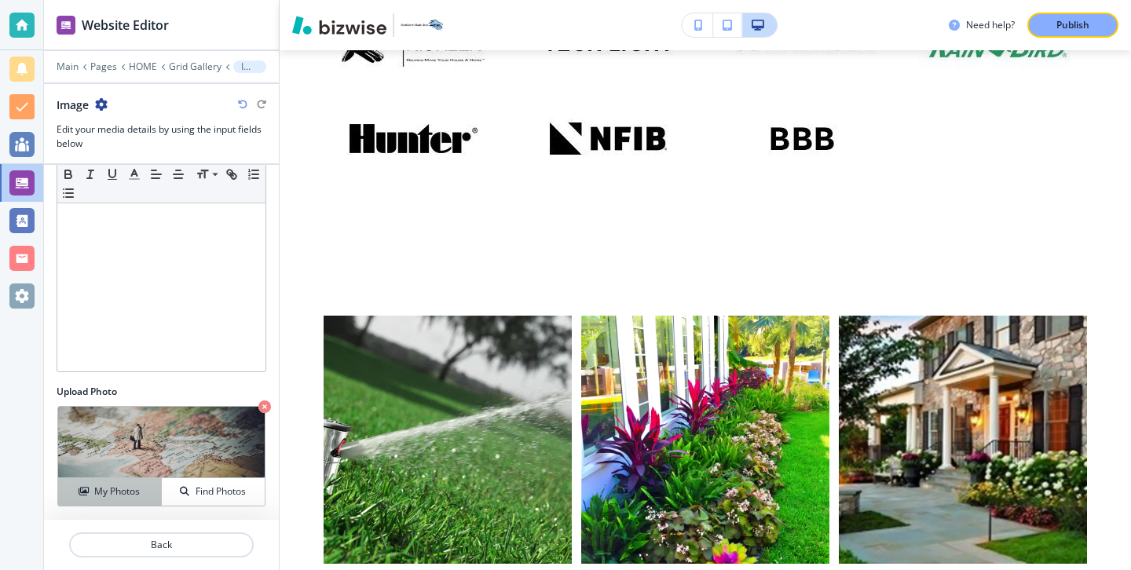
click at [111, 495] on h4 "My Photos" at bounding box center [117, 491] width 46 height 14
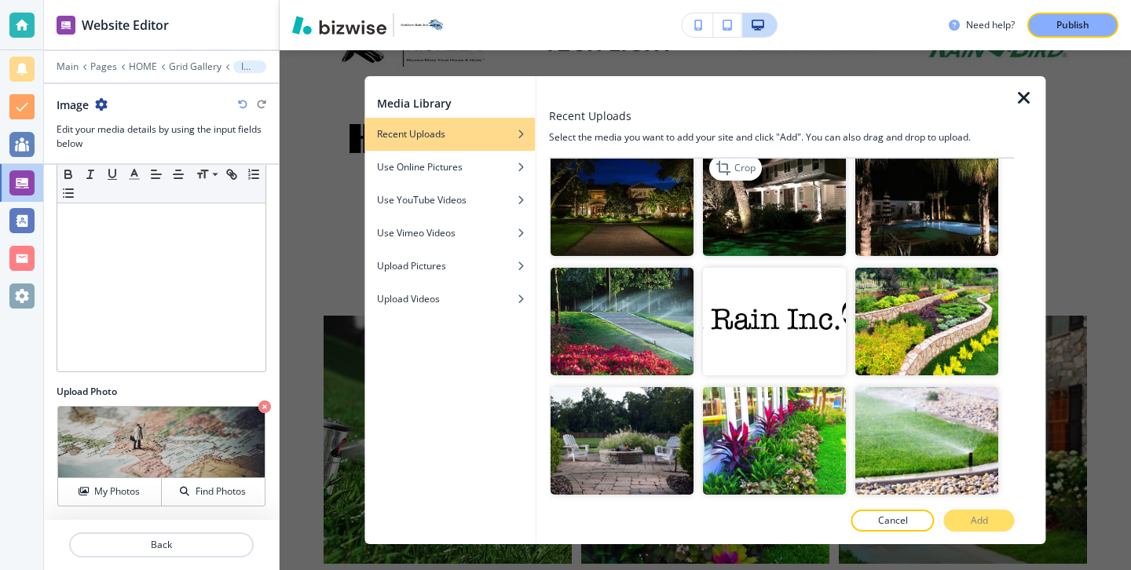
scroll to position [3130, 0]
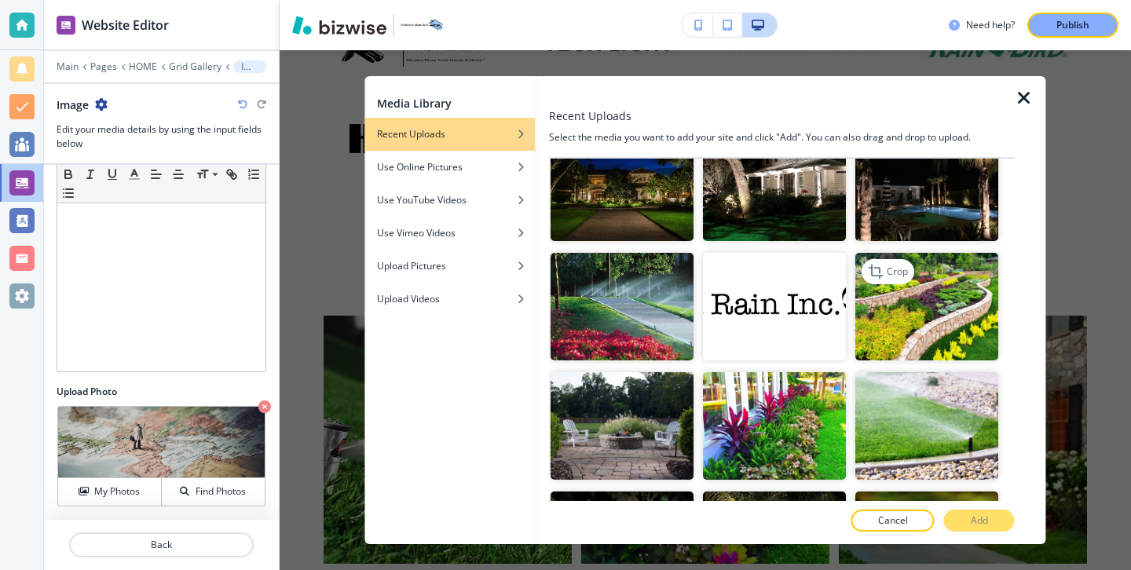
click at [898, 344] on img "button" at bounding box center [927, 308] width 143 height 108
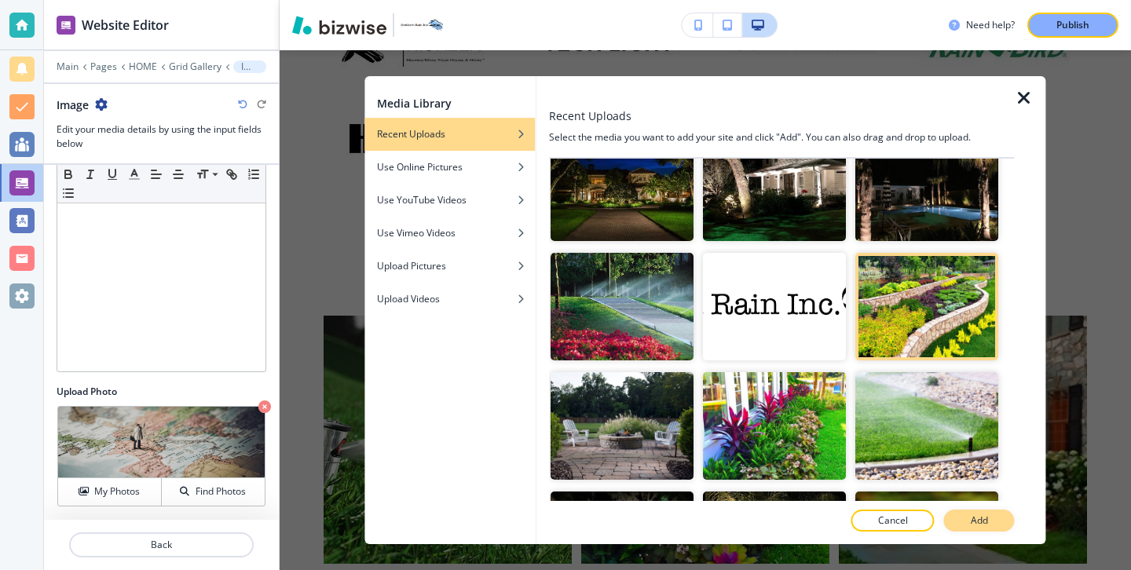
click at [998, 524] on button "Add" at bounding box center [979, 521] width 71 height 22
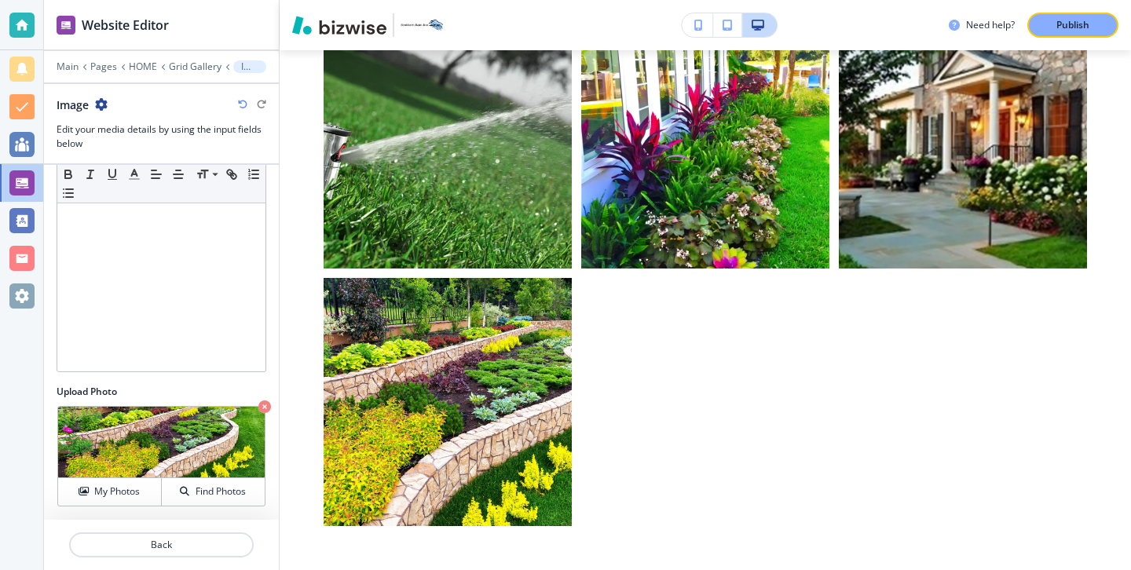
scroll to position [8819, 0]
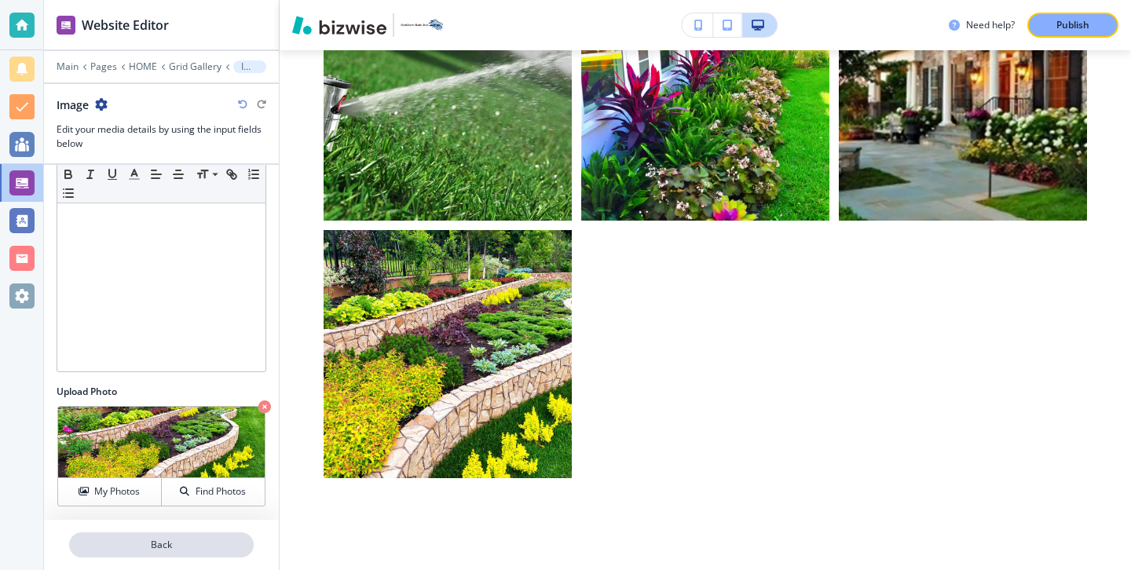
click at [215, 548] on p "Back" at bounding box center [161, 545] width 181 height 14
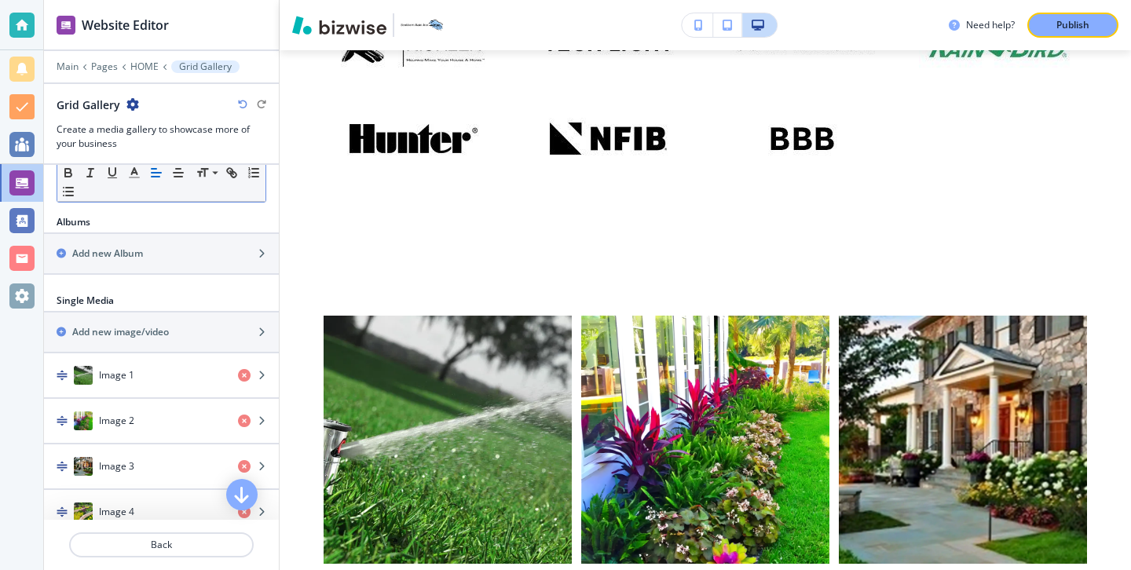
scroll to position [543, 0]
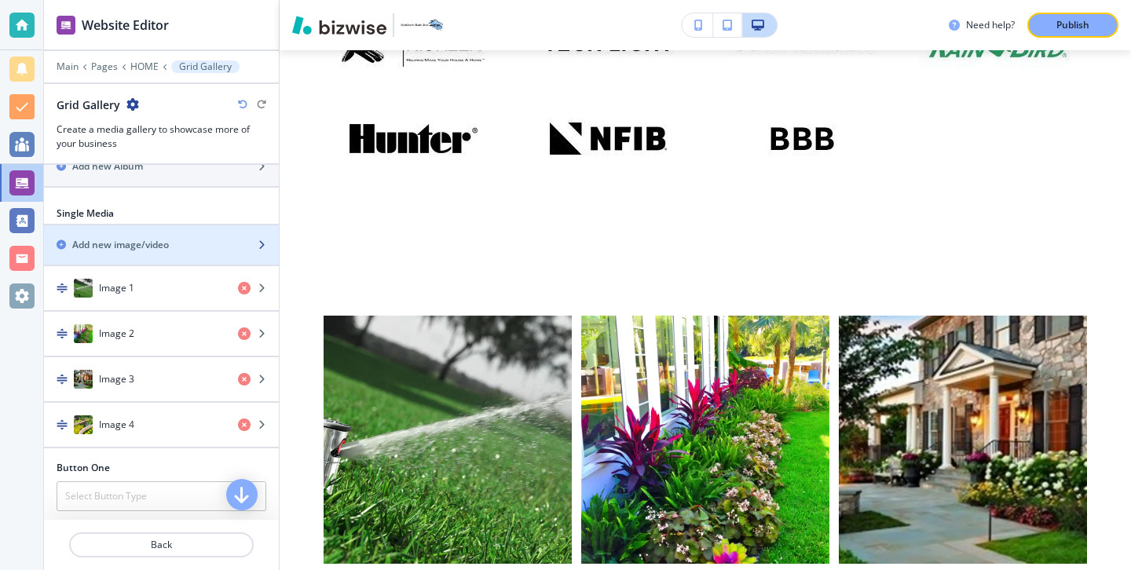
click at [178, 252] on div "button" at bounding box center [161, 258] width 235 height 13
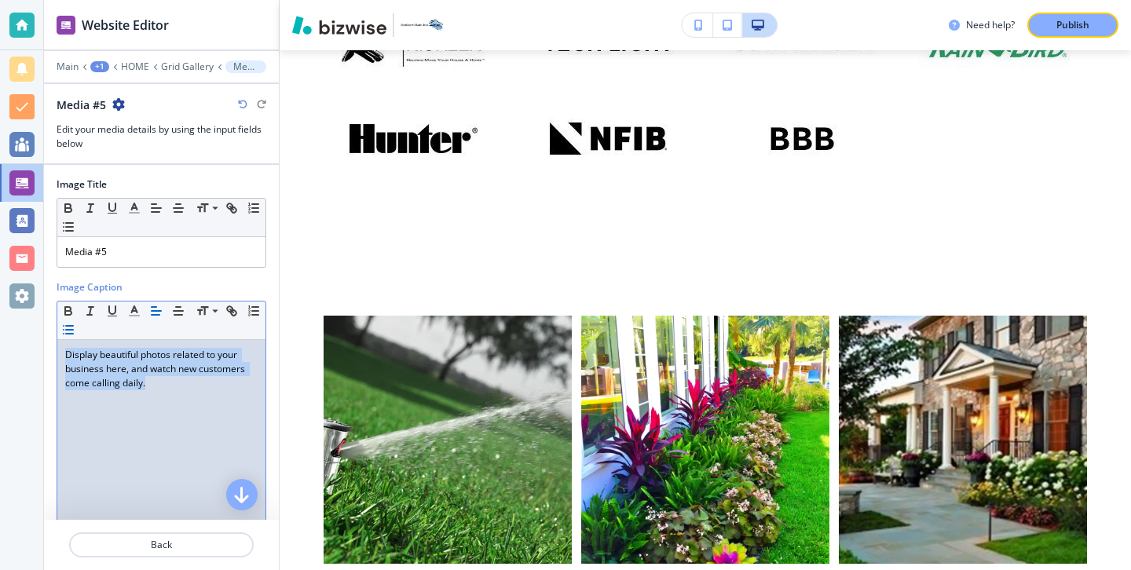
drag, startPoint x: 169, startPoint y: 427, endPoint x: 62, endPoint y: 324, distance: 148.3
click at [62, 324] on div "Small Normal Large Huge Display beautiful photos related to your business here,…" at bounding box center [162, 423] width 210 height 244
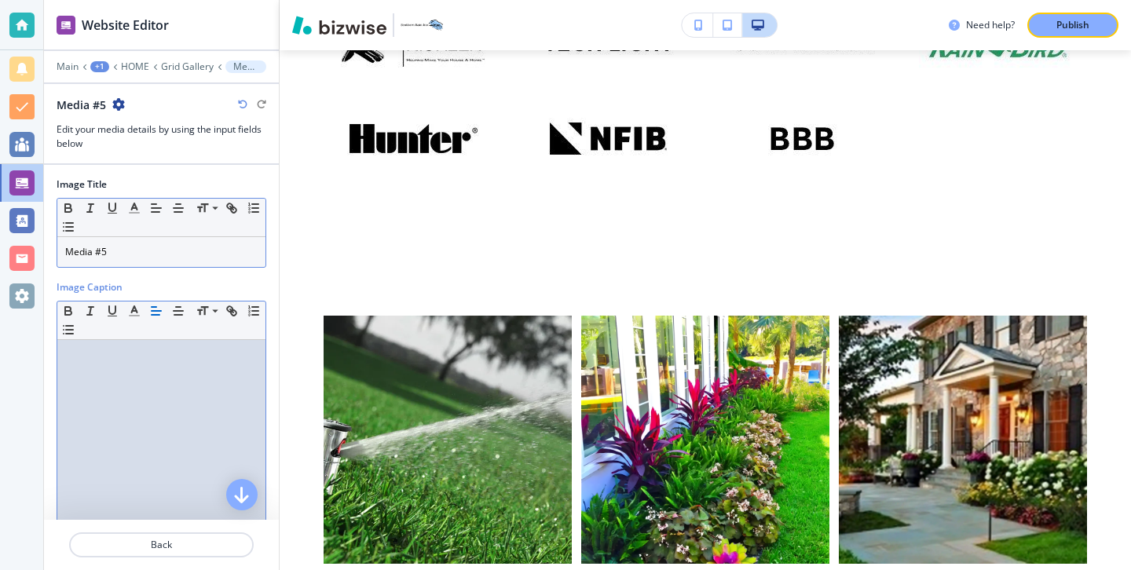
click at [128, 255] on p "Media #5" at bounding box center [161, 252] width 192 height 14
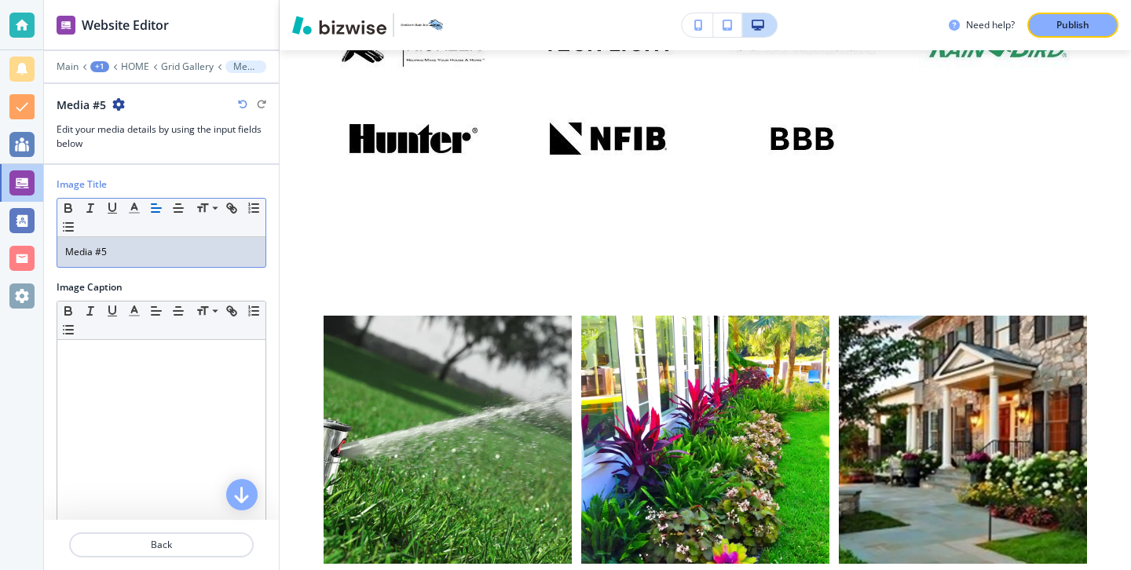
click at [128, 255] on p "Media #5" at bounding box center [161, 252] width 192 height 14
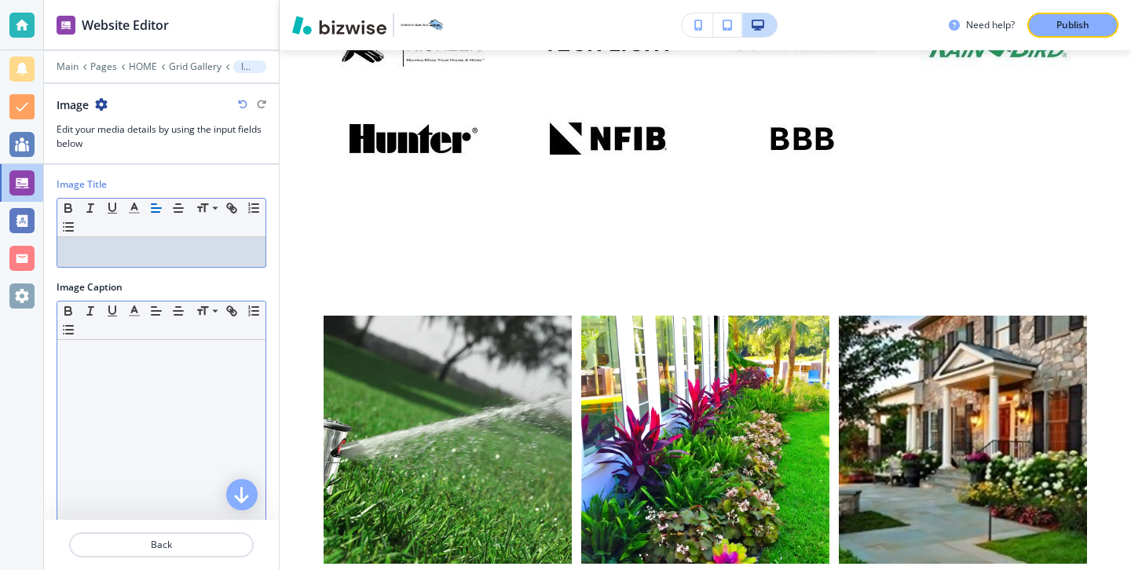
scroll to position [173, 0]
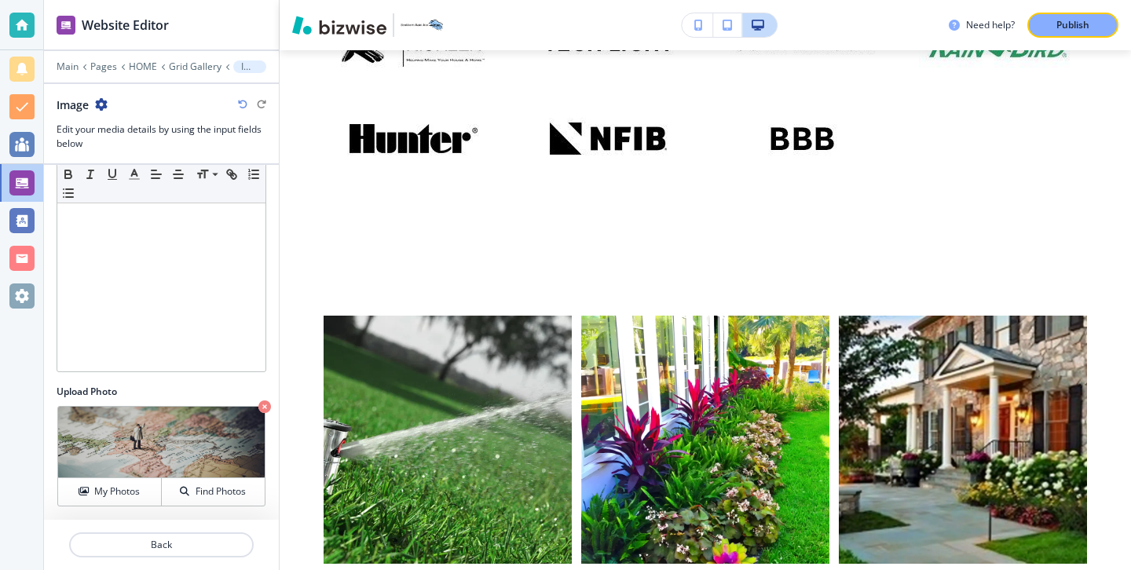
click at [260, 410] on icon "button" at bounding box center [264, 406] width 13 height 13
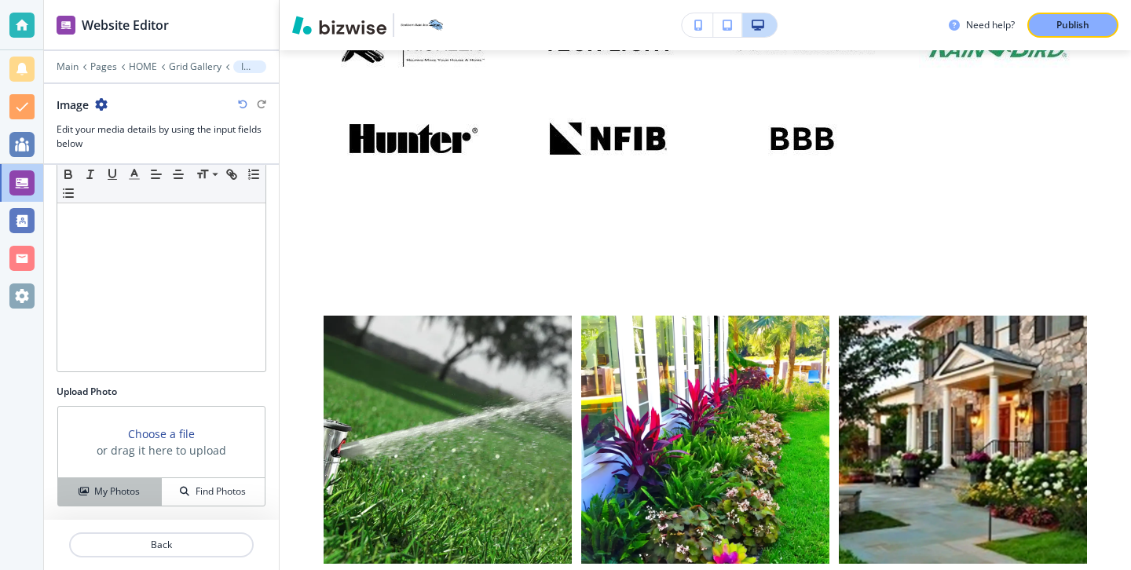
click at [143, 491] on div "My Photos" at bounding box center [109, 491] width 103 height 14
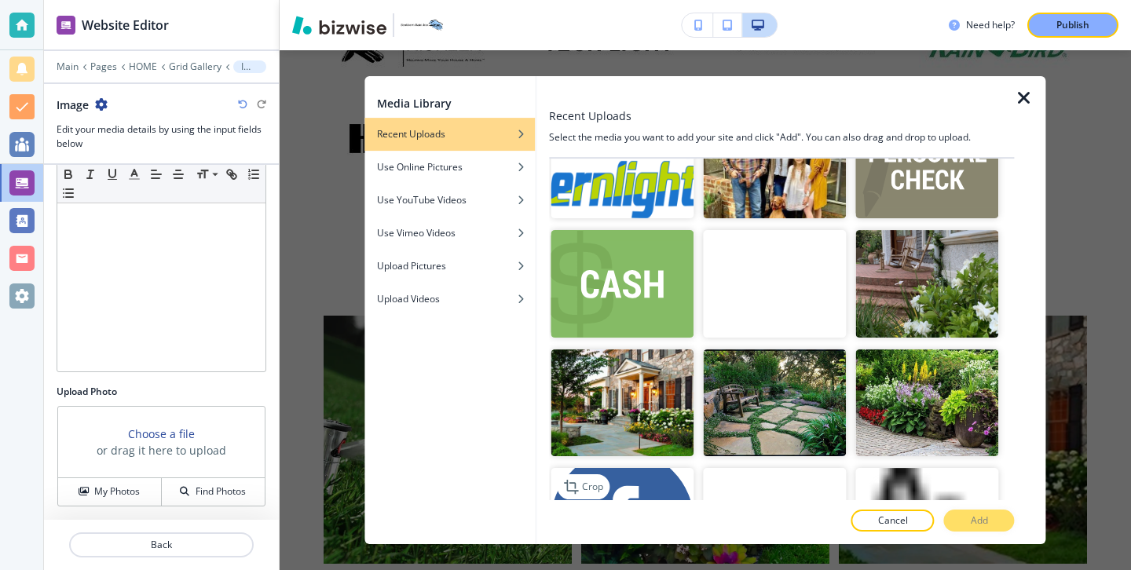
scroll to position [3634, 0]
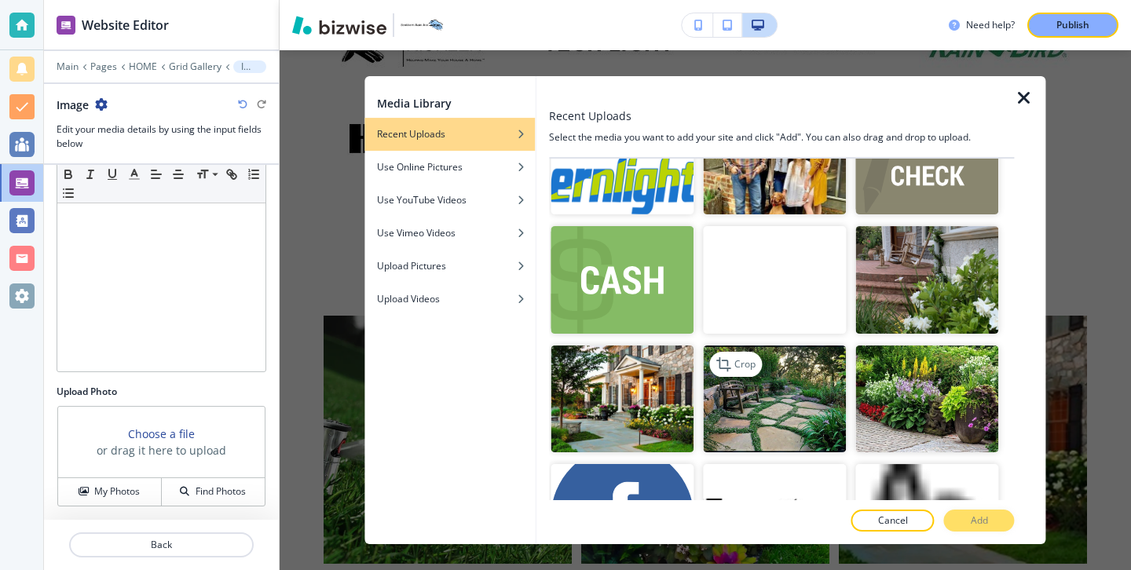
click at [762, 382] on img "button" at bounding box center [774, 399] width 143 height 108
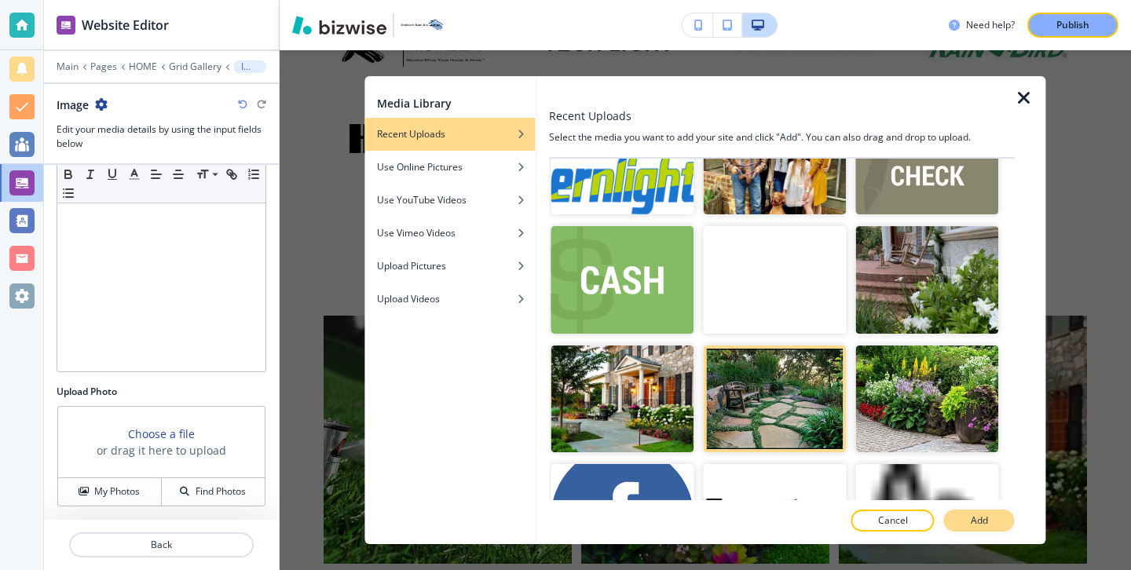
click at [973, 521] on p "Add" at bounding box center [978, 520] width 17 height 14
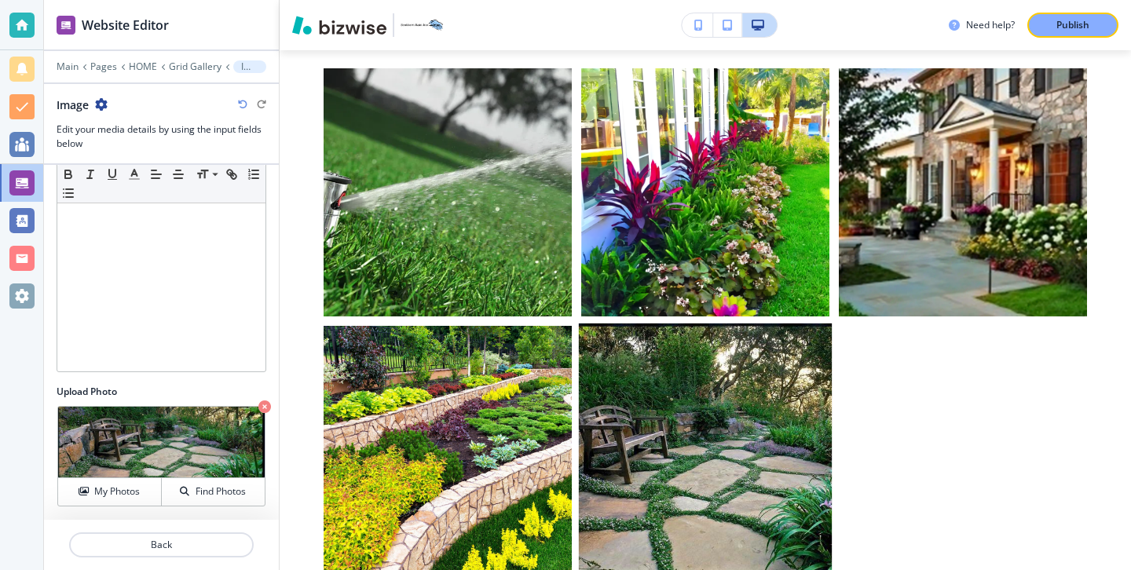
scroll to position [8763, 0]
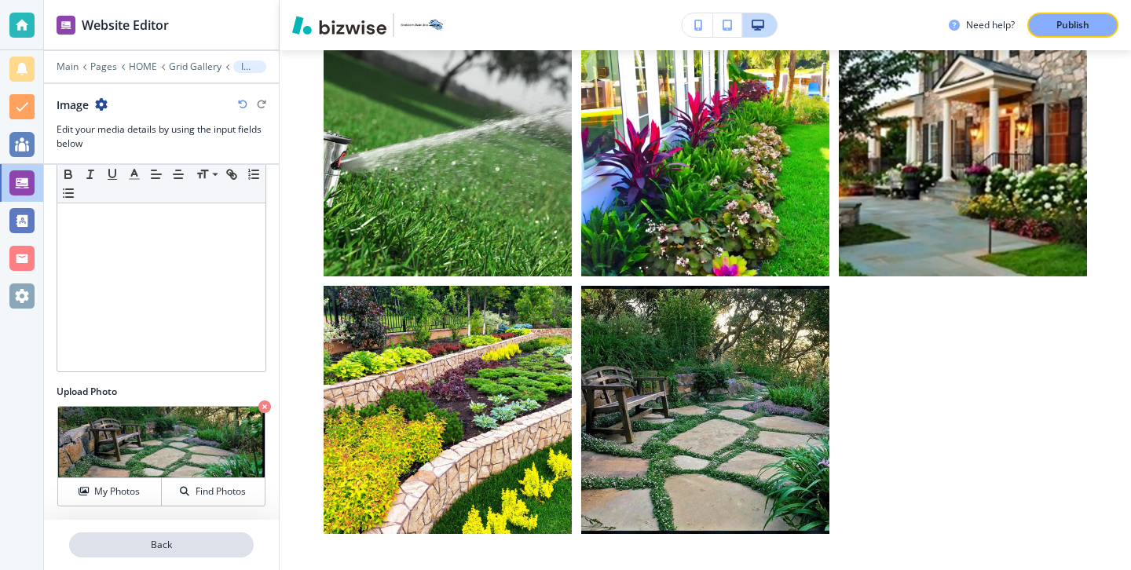
click at [159, 546] on p "Back" at bounding box center [161, 545] width 181 height 14
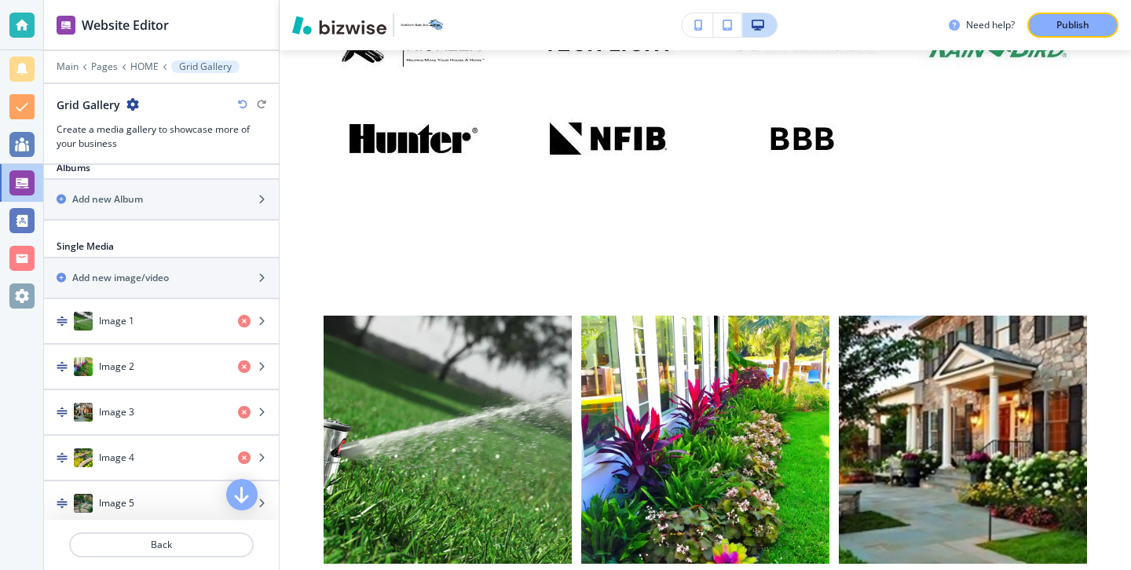
scroll to position [480, 0]
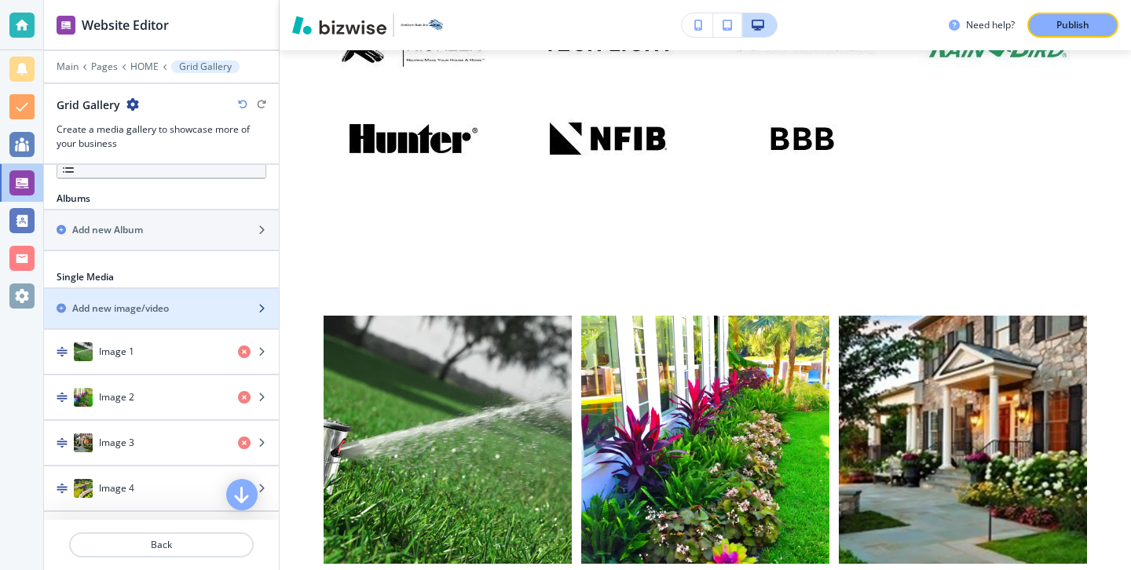
click at [177, 312] on div "Add new image/video" at bounding box center [144, 308] width 200 height 14
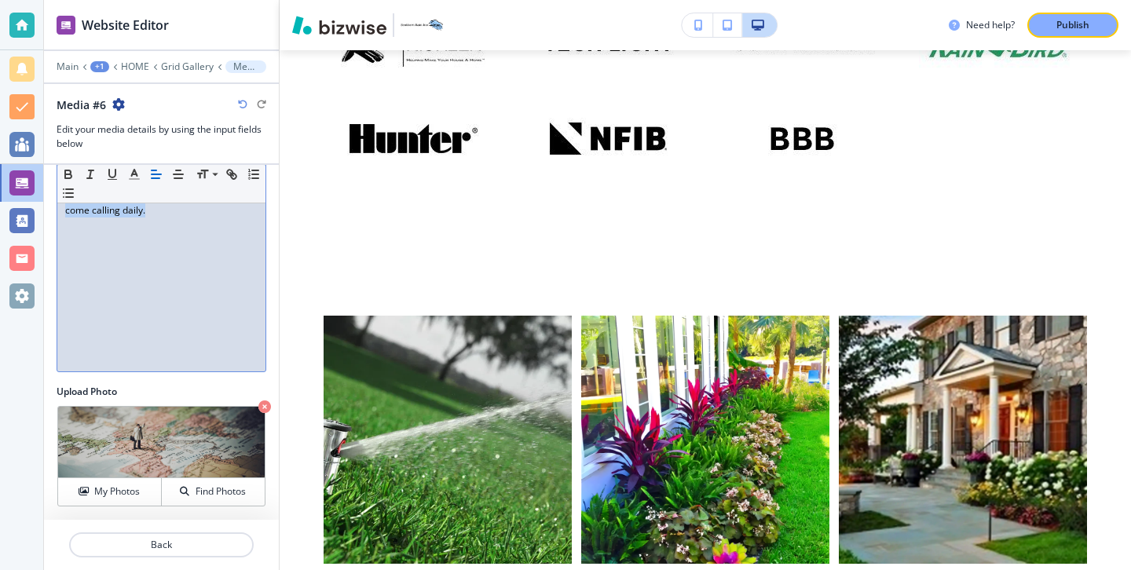
scroll to position [0, 0]
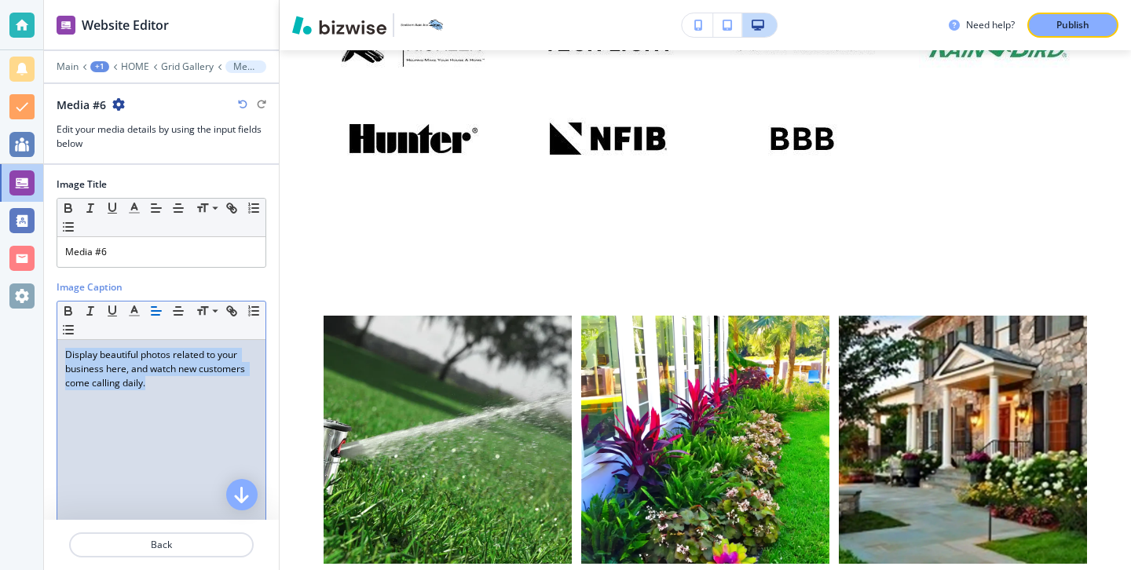
drag, startPoint x: 170, startPoint y: 283, endPoint x: 42, endPoint y: 117, distance: 209.3
click at [41, 115] on div "Website Editor Main +1 HOME Grid Gallery Media #6 Media #6 Edit your media deta…" at bounding box center [565, 285] width 1131 height 570
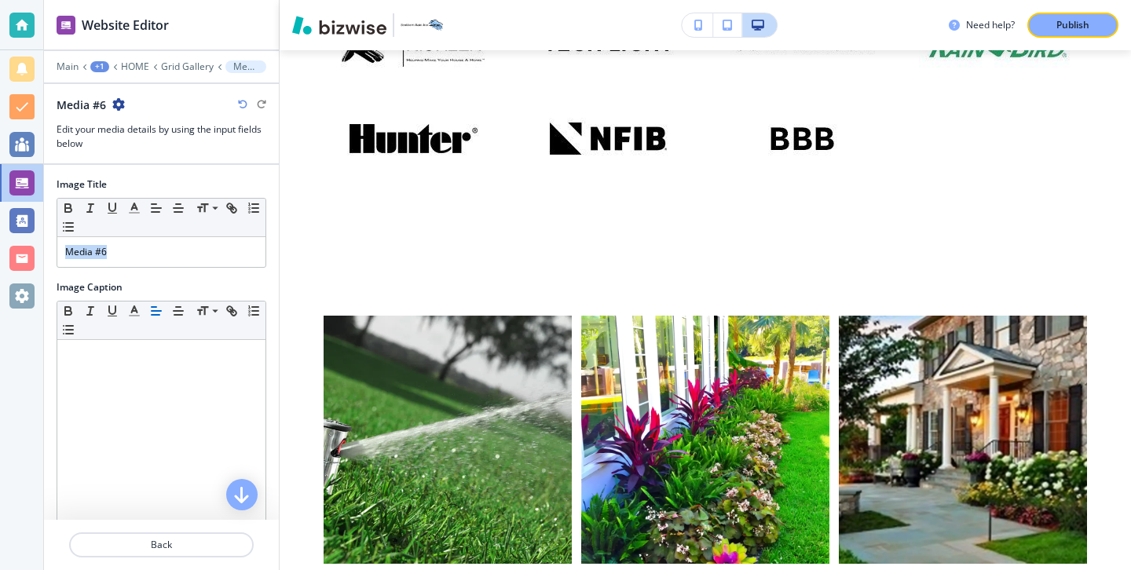
drag, startPoint x: 137, startPoint y: 235, endPoint x: 144, endPoint y: 270, distance: 36.0
click at [144, 269] on div "Image Title Small Normal Large Huge Media #6 Image Caption Small Normal Large H…" at bounding box center [162, 429] width 210 height 528
click at [175, 240] on div "Media #6" at bounding box center [161, 252] width 208 height 30
click at [175, 243] on div "Media #6" at bounding box center [161, 252] width 208 height 30
click at [175, 245] on p "Media #6" at bounding box center [161, 252] width 192 height 14
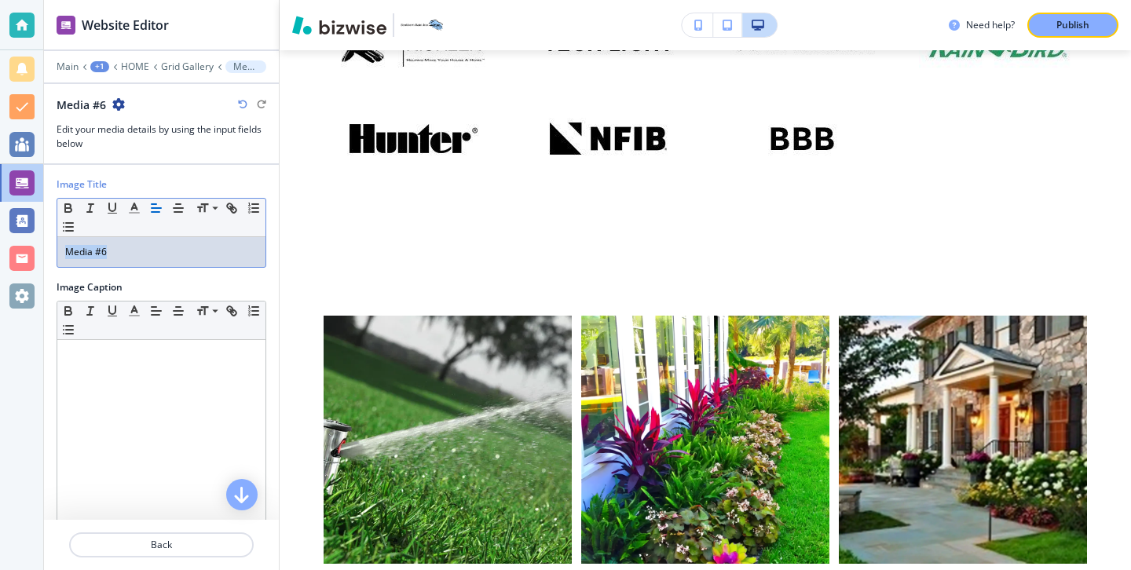
click at [175, 245] on p "Media #6" at bounding box center [161, 252] width 192 height 14
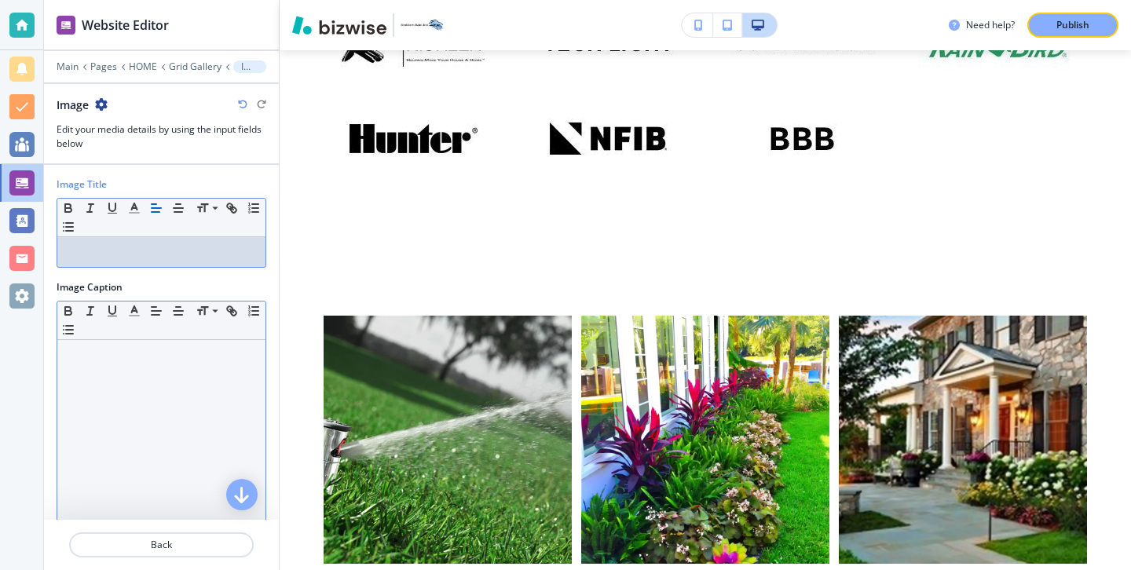
scroll to position [173, 0]
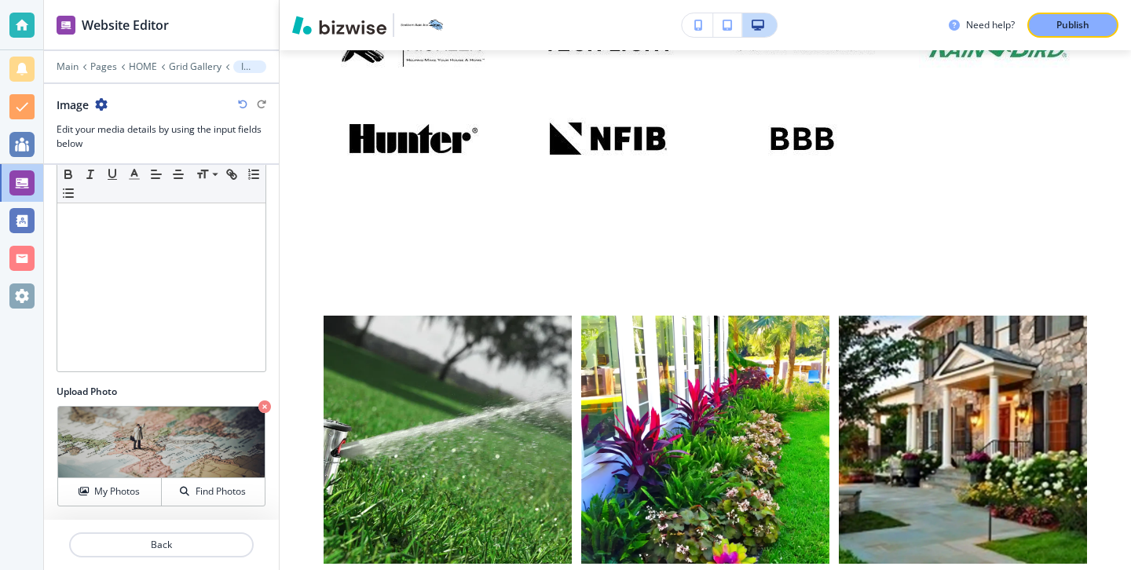
click at [264, 408] on icon "button" at bounding box center [264, 406] width 13 height 13
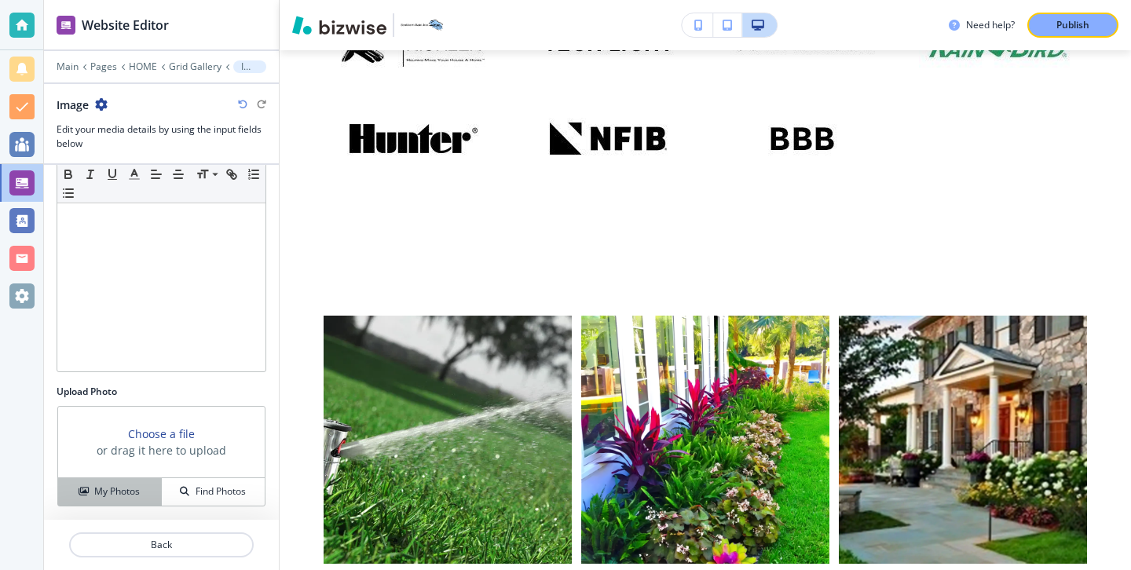
click at [130, 490] on h4 "My Photos" at bounding box center [117, 491] width 46 height 14
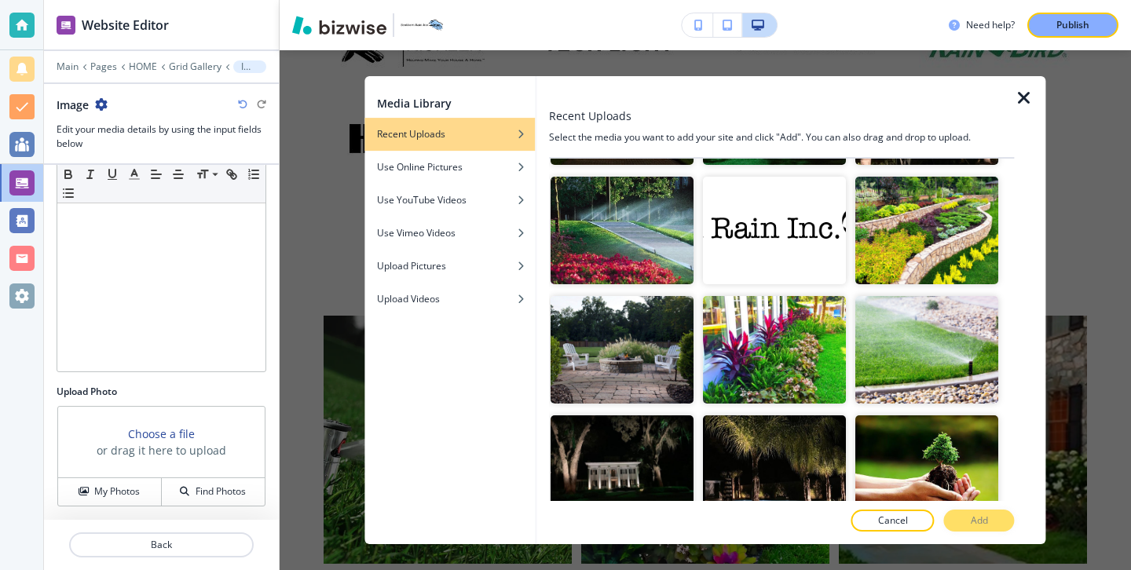
scroll to position [3208, 0]
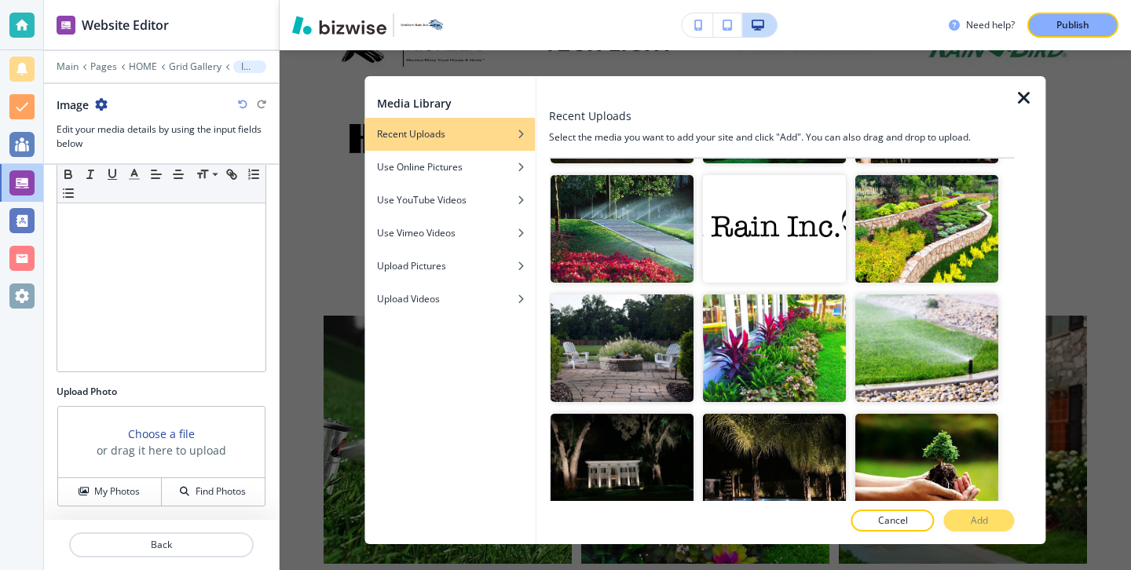
click at [674, 376] on img "button" at bounding box center [621, 348] width 143 height 108
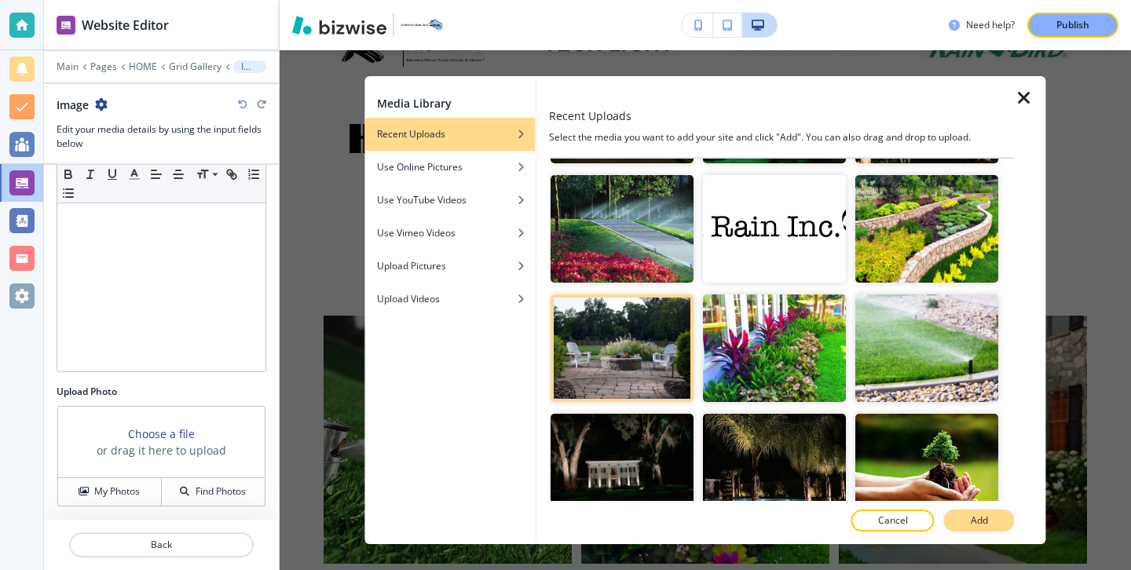
click at [957, 521] on button "Add" at bounding box center [979, 521] width 71 height 22
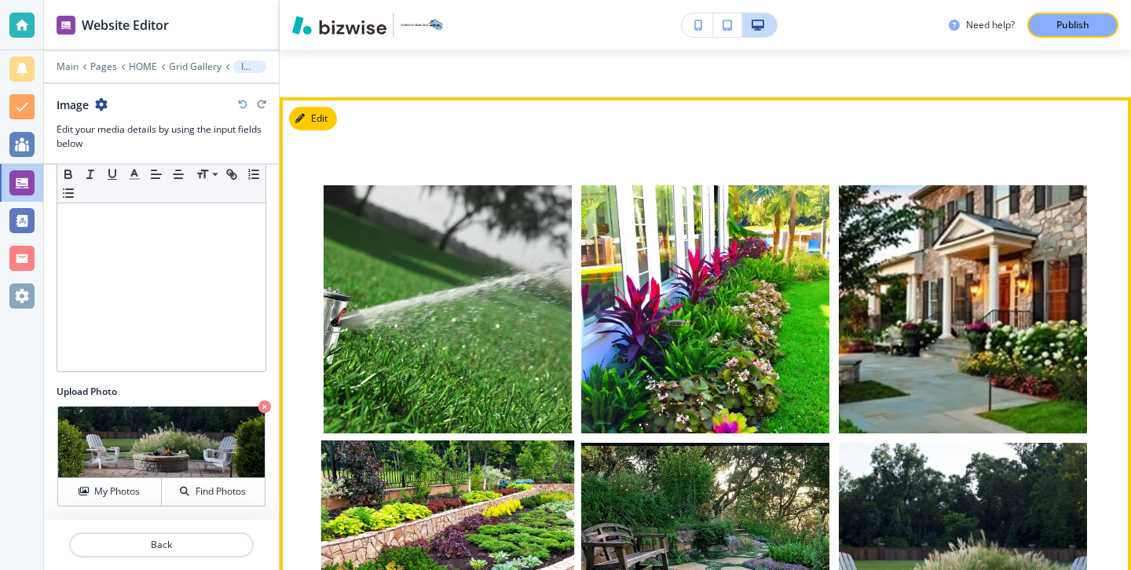
scroll to position [8636, 0]
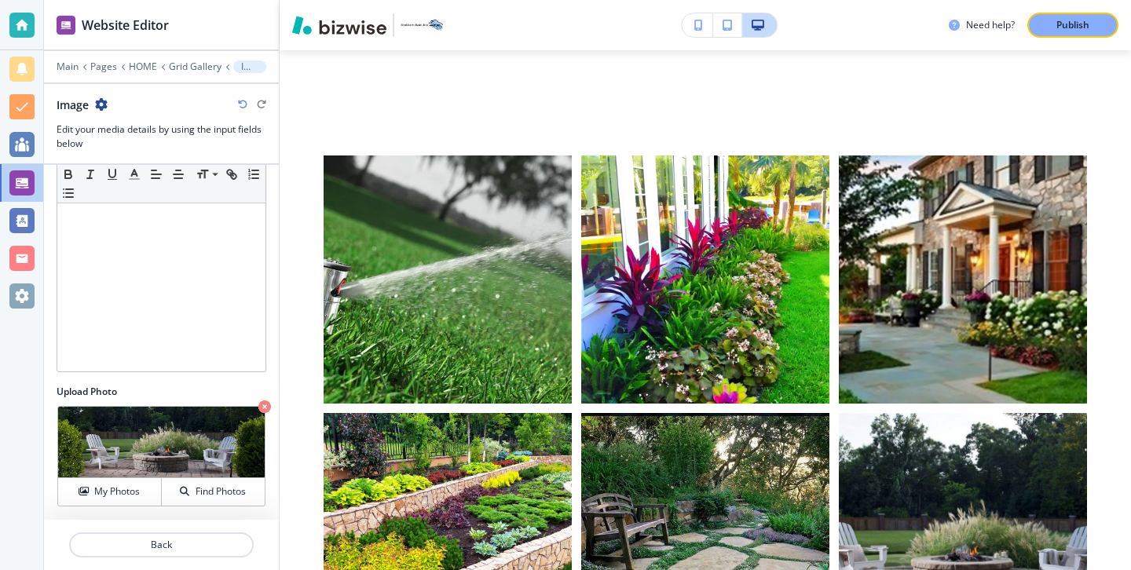
click at [176, 559] on div at bounding box center [161, 563] width 235 height 13
click at [177, 543] on p "Back" at bounding box center [161, 545] width 181 height 14
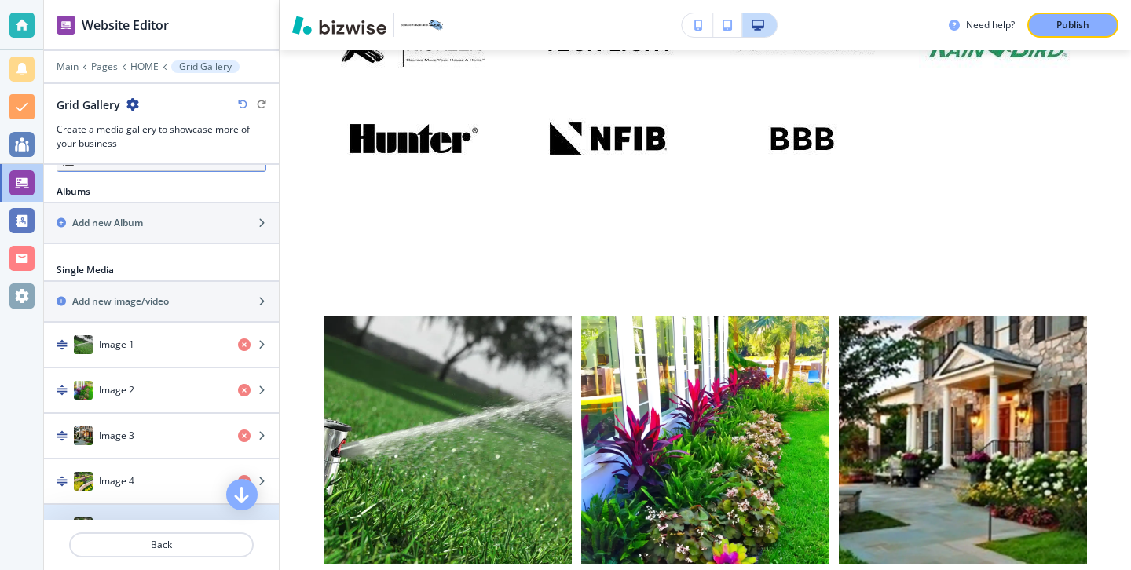
scroll to position [583, 0]
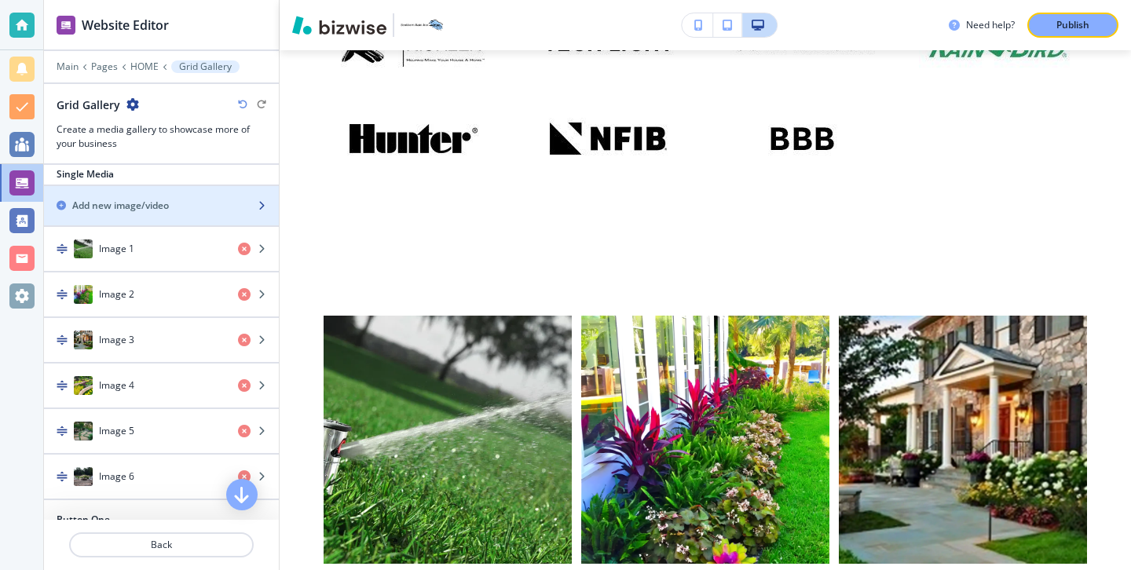
click at [178, 213] on div "button" at bounding box center [161, 219] width 235 height 13
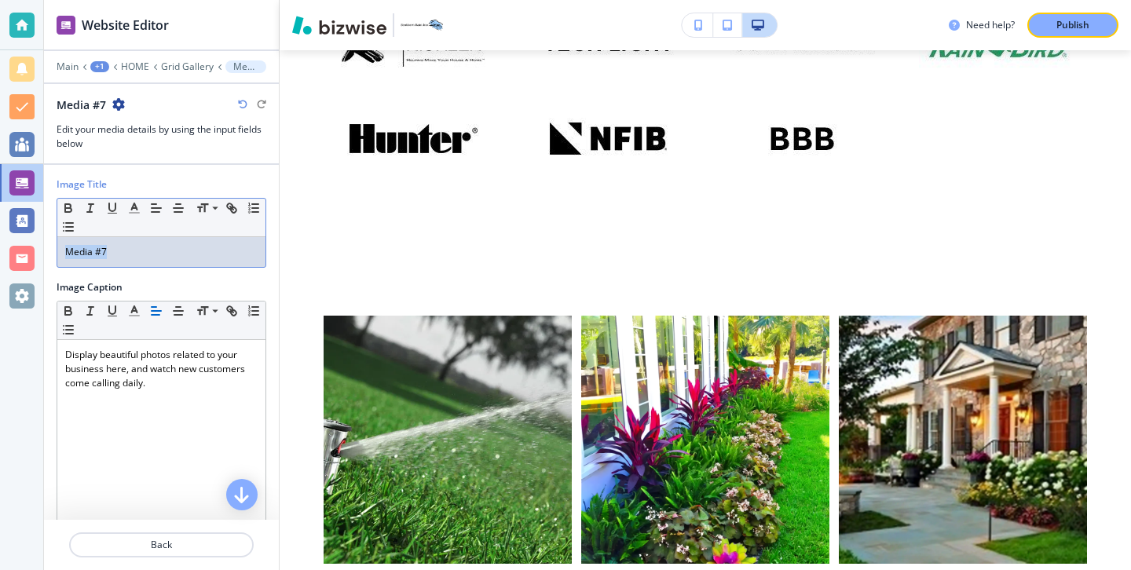
drag, startPoint x: 155, startPoint y: 250, endPoint x: 39, endPoint y: 244, distance: 116.4
click at [39, 243] on div "Website Editor Main +1 HOME Grid Gallery Media #7 Media #7 Edit your media deta…" at bounding box center [565, 285] width 1131 height 570
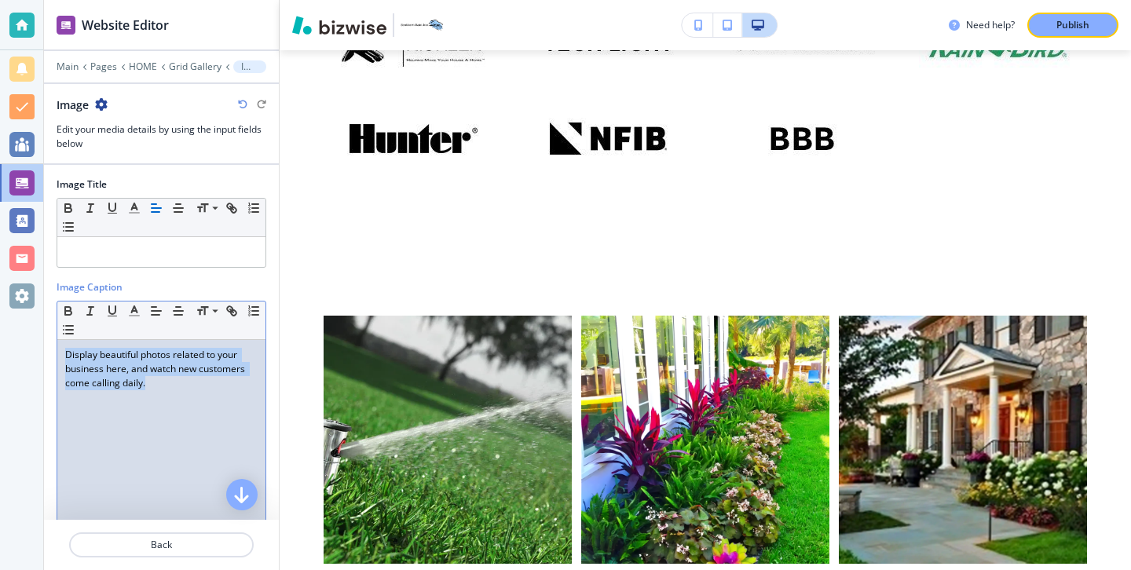
drag, startPoint x: 152, startPoint y: 384, endPoint x: 12, endPoint y: 353, distance: 143.1
click at [12, 353] on div "Website Editor Main Pages HOME Grid Gallery Image Image Edit your media details…" at bounding box center [565, 285] width 1131 height 570
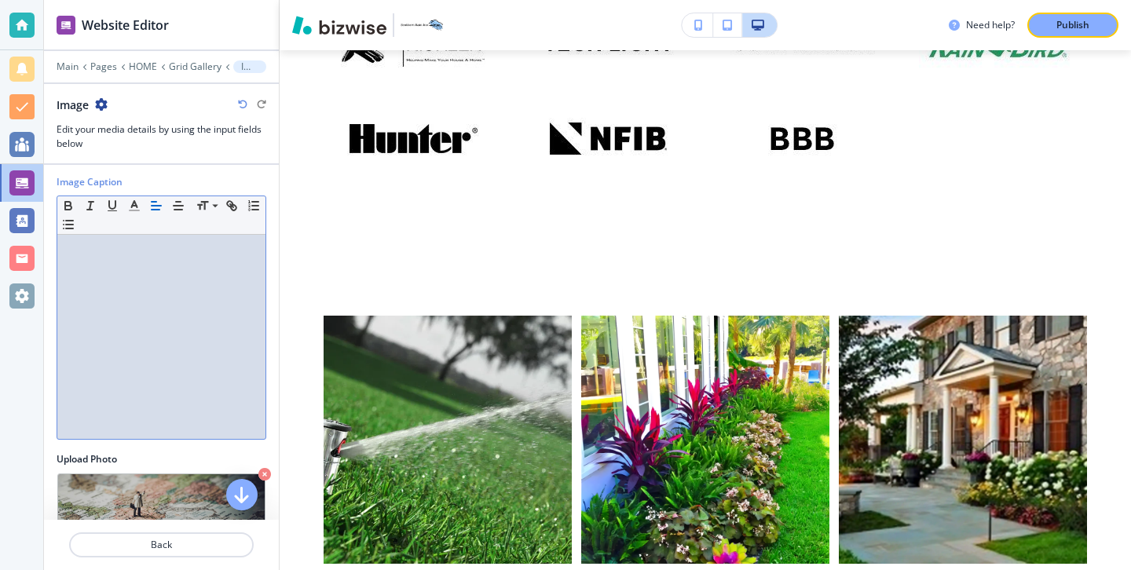
scroll to position [173, 0]
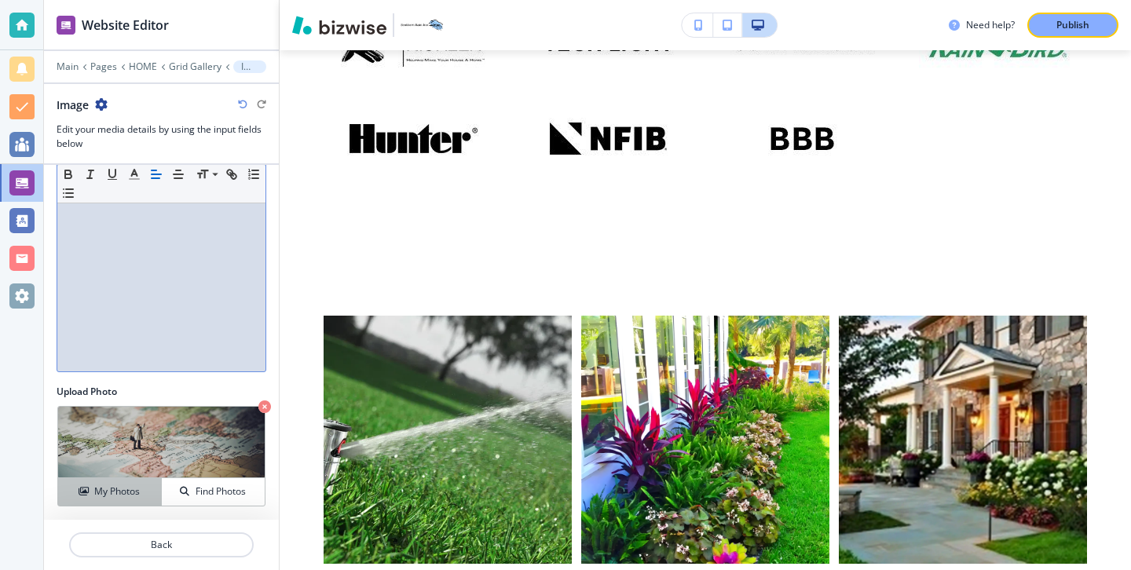
click at [111, 485] on h4 "My Photos" at bounding box center [117, 491] width 46 height 14
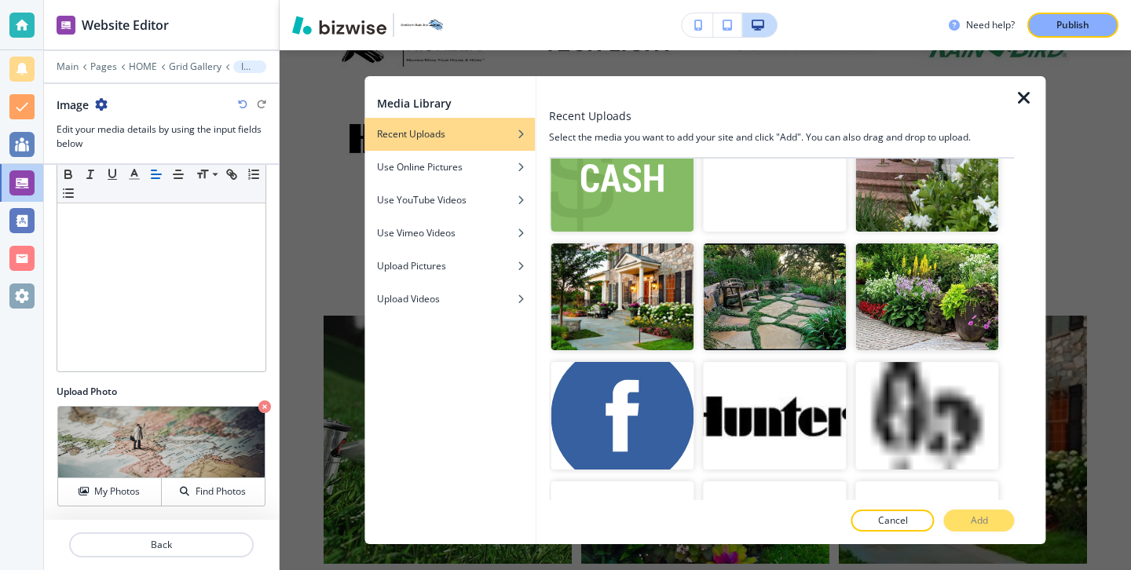
scroll to position [3714, 0]
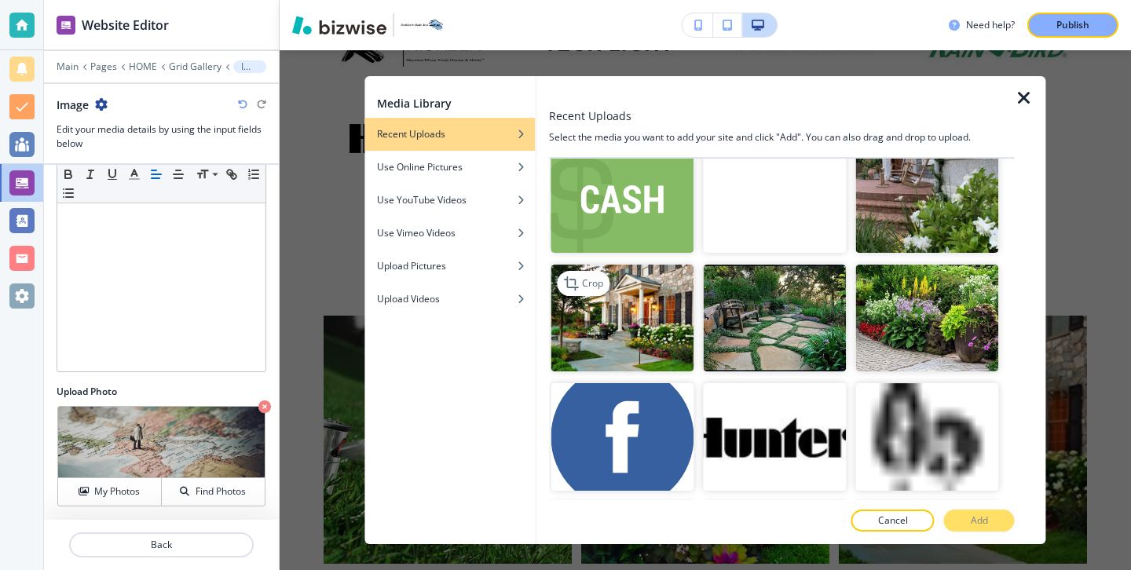
click at [630, 367] on img "button" at bounding box center [621, 319] width 143 height 108
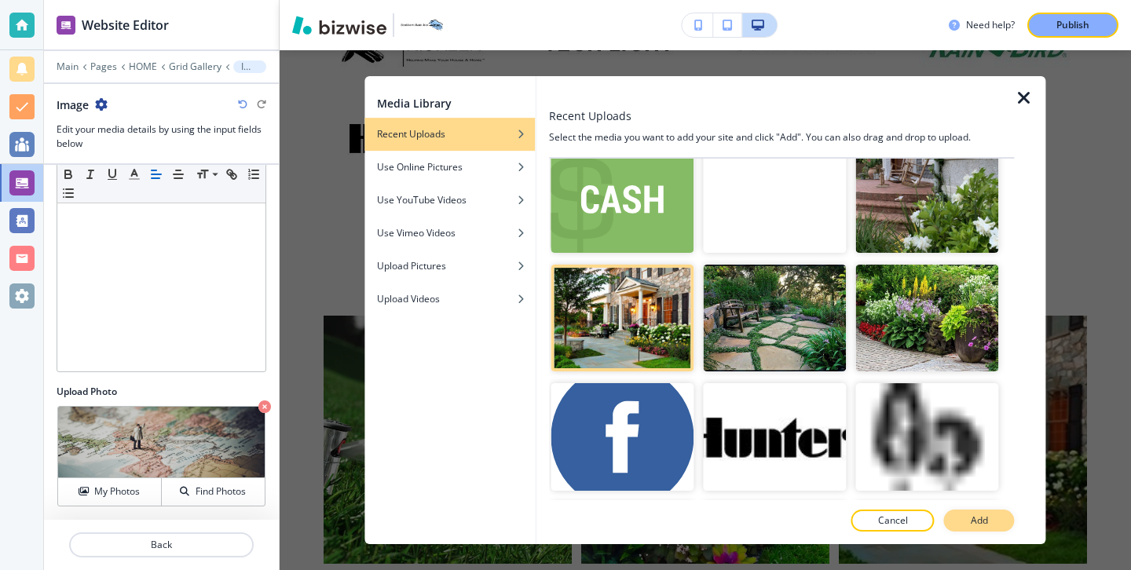
click at [981, 526] on p "Add" at bounding box center [978, 520] width 17 height 14
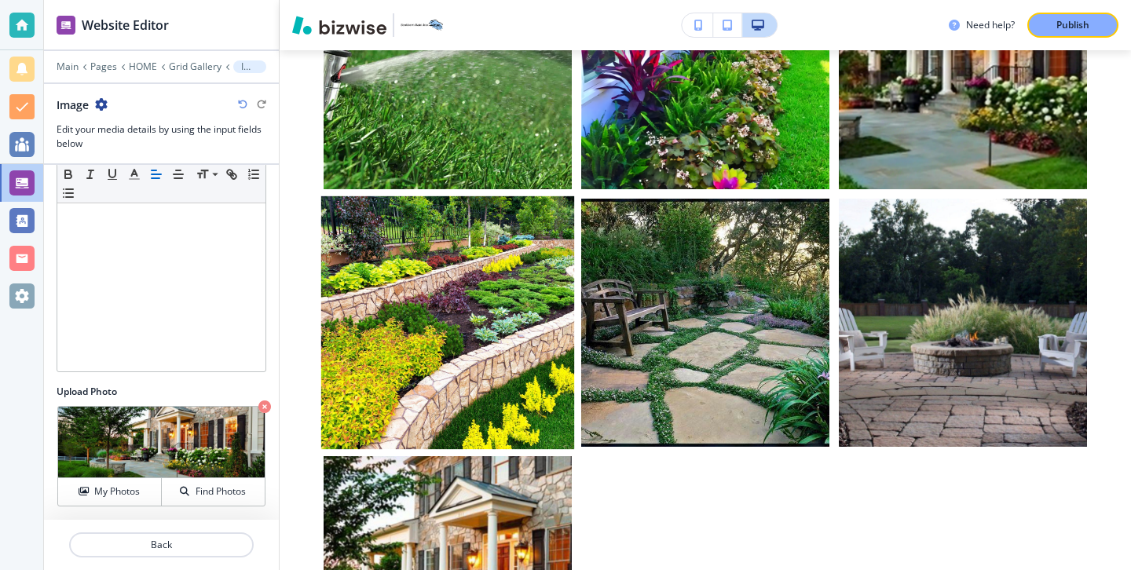
scroll to position [8866, 0]
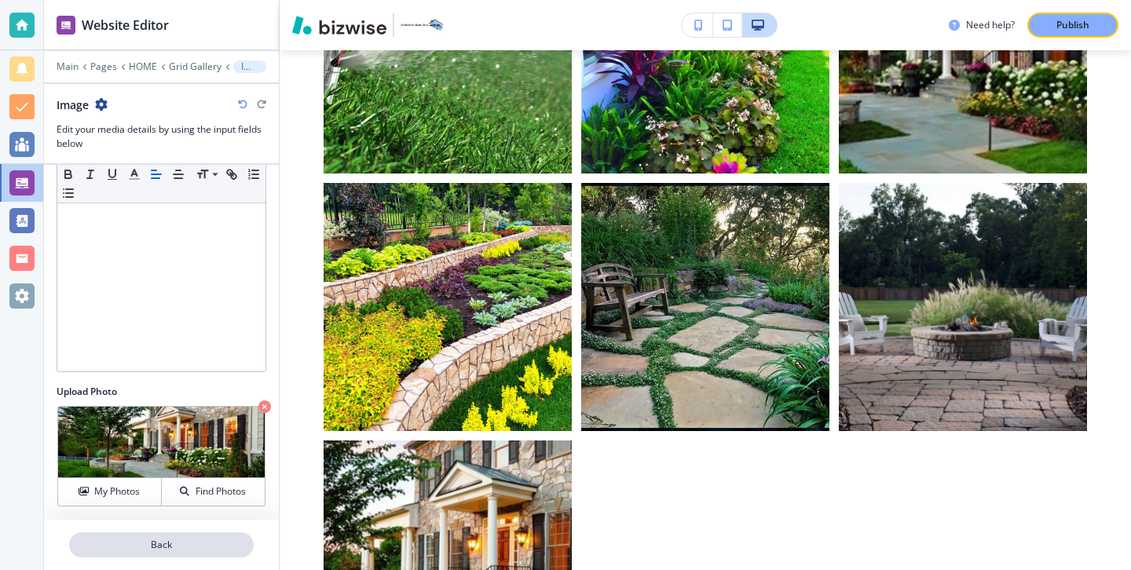
click at [152, 543] on p "Back" at bounding box center [161, 545] width 181 height 14
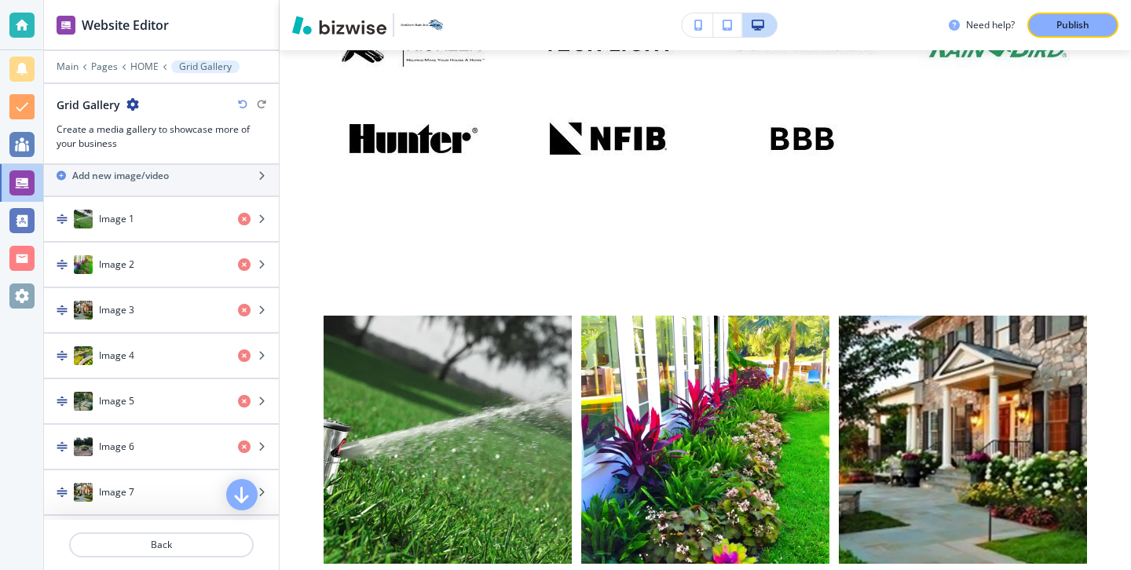
scroll to position [594, 0]
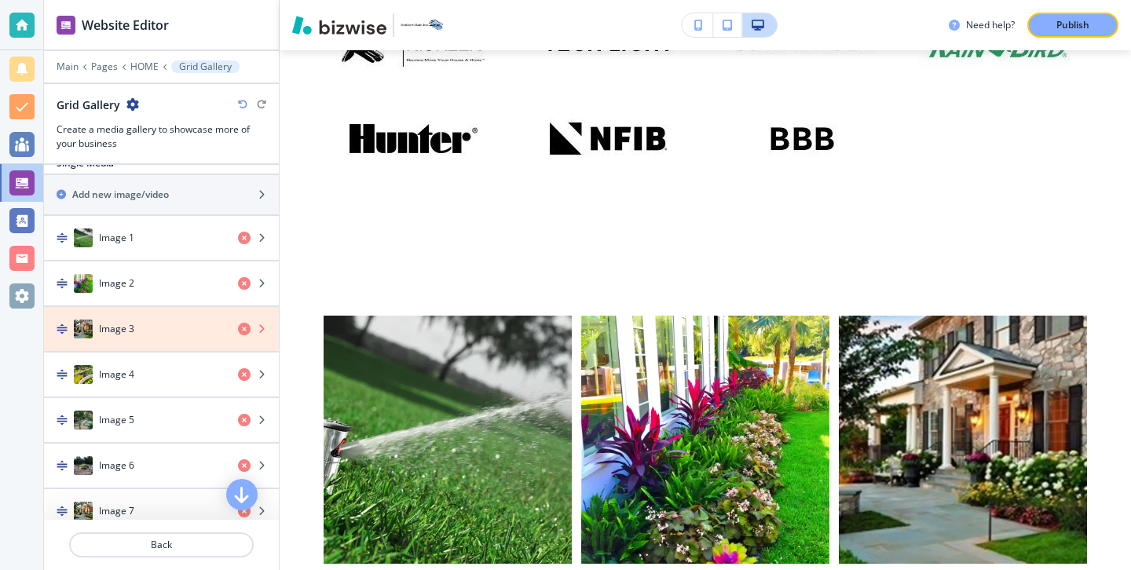
click at [246, 331] on icon "button" at bounding box center [244, 329] width 13 height 13
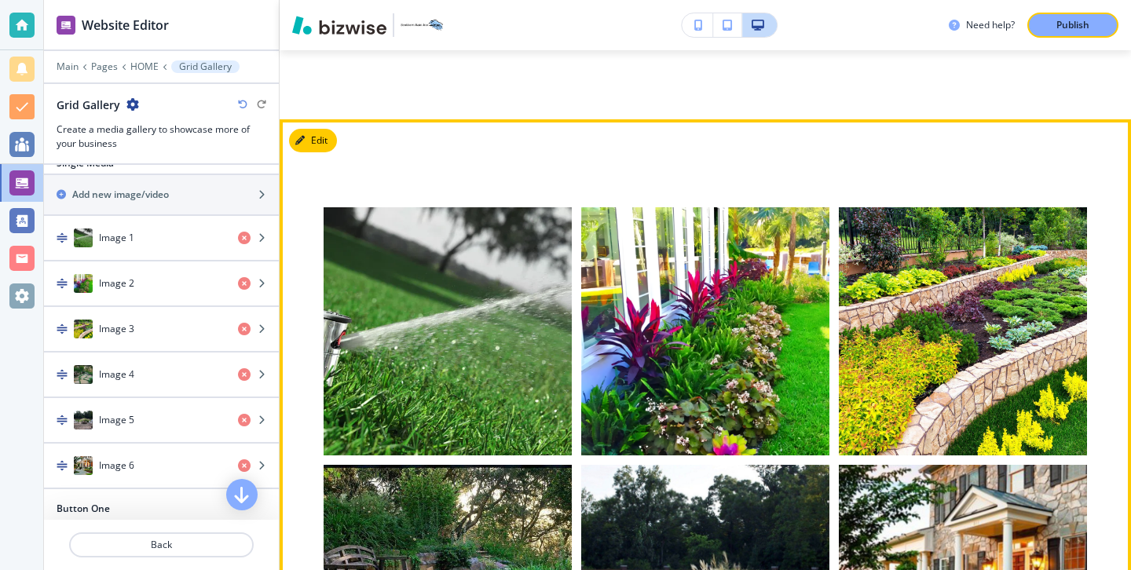
scroll to position [8584, 0]
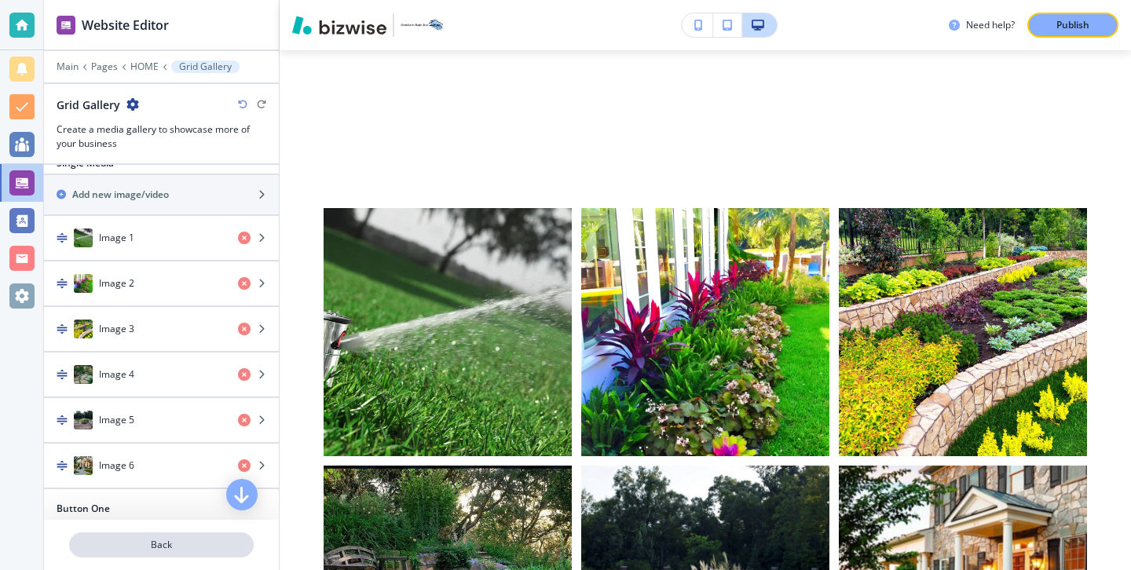
click at [215, 540] on p "Back" at bounding box center [161, 545] width 181 height 14
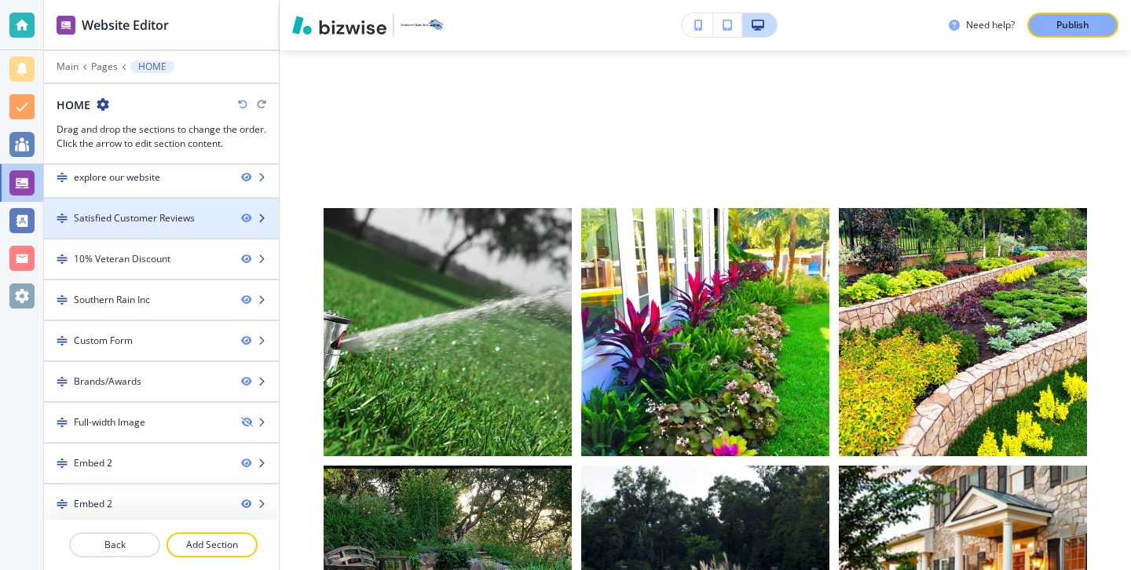
scroll to position [339, 0]
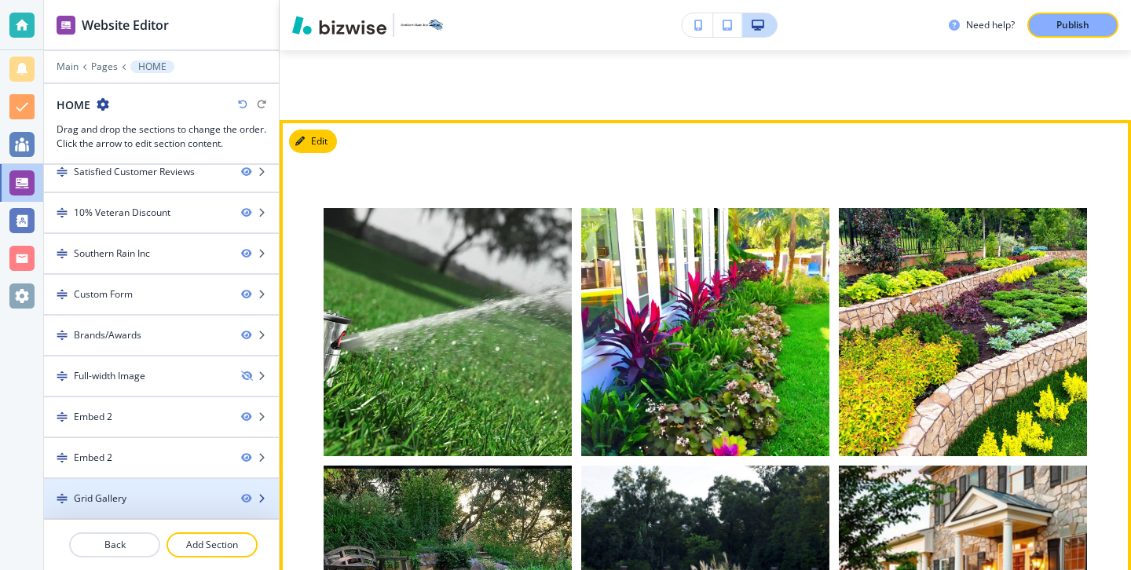
click at [155, 482] on div at bounding box center [161, 485] width 235 height 13
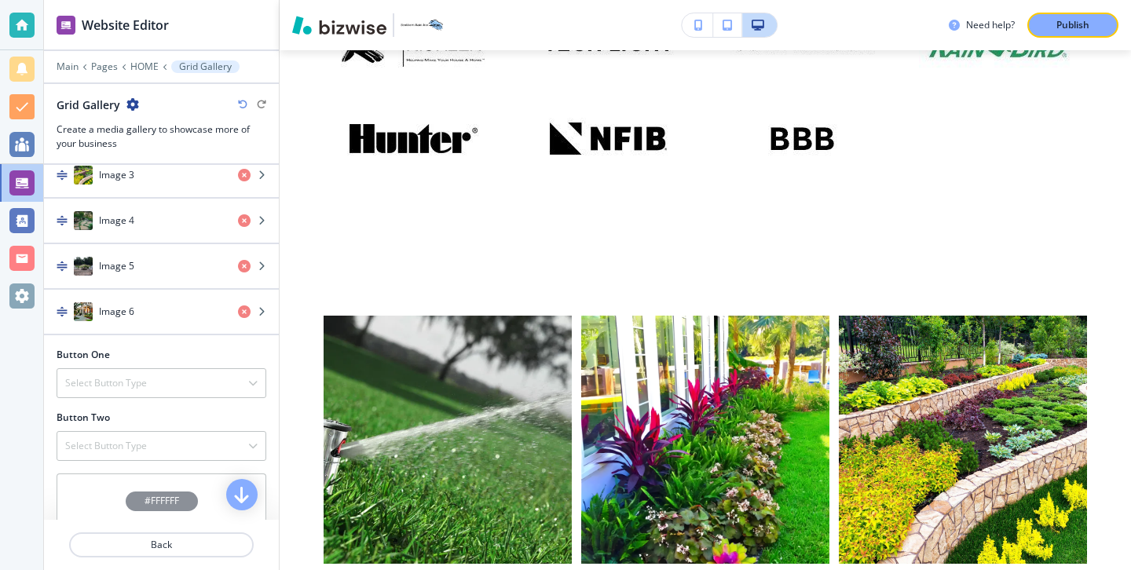
scroll to position [932, 0]
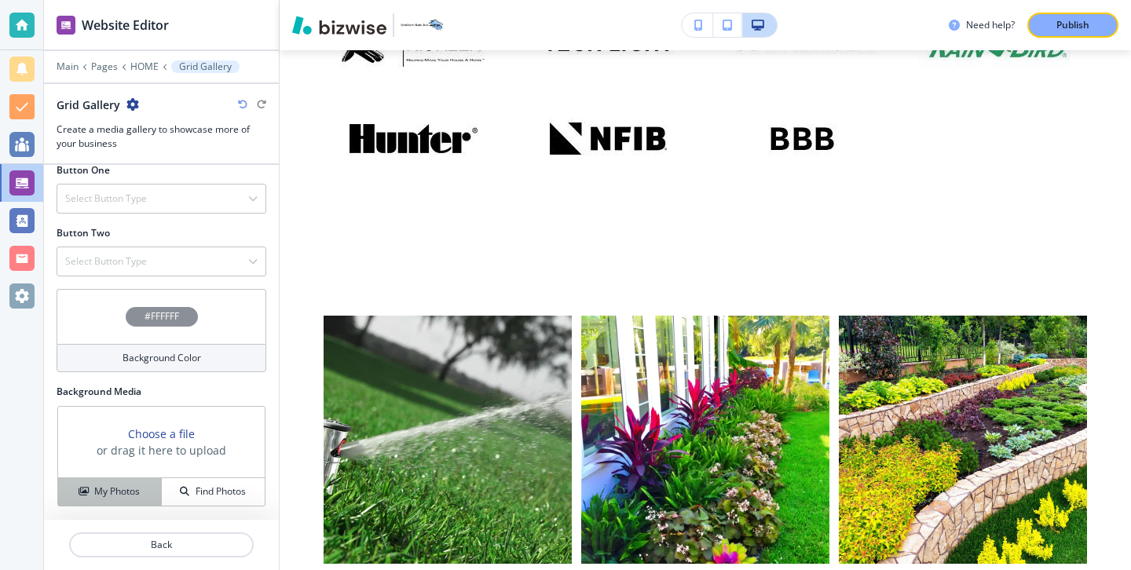
click at [133, 489] on h4 "My Photos" at bounding box center [117, 491] width 46 height 14
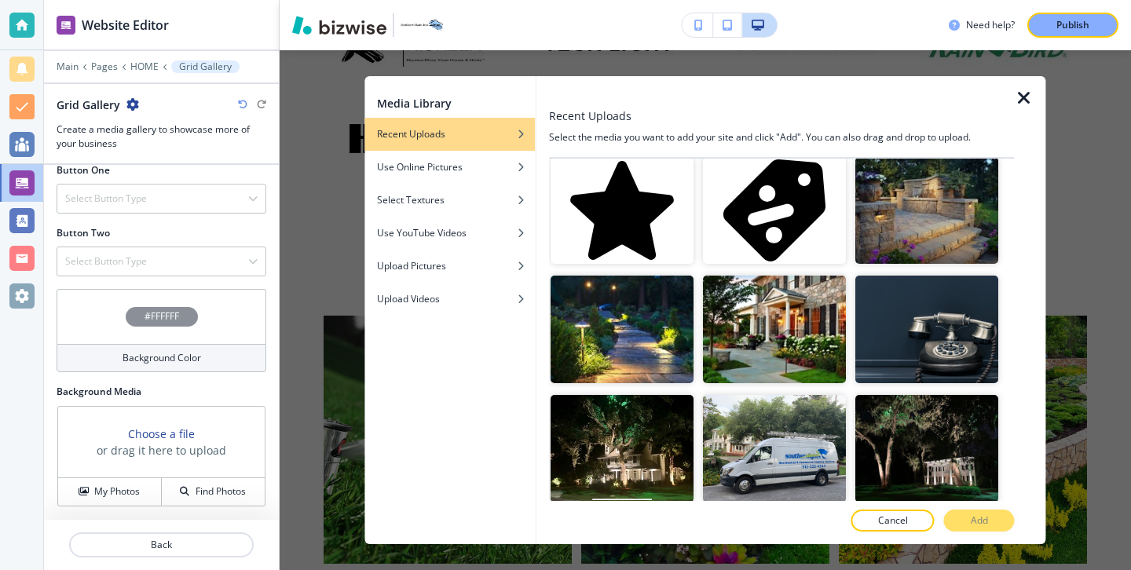
scroll to position [1917, 0]
click at [901, 237] on img "button" at bounding box center [927, 211] width 143 height 108
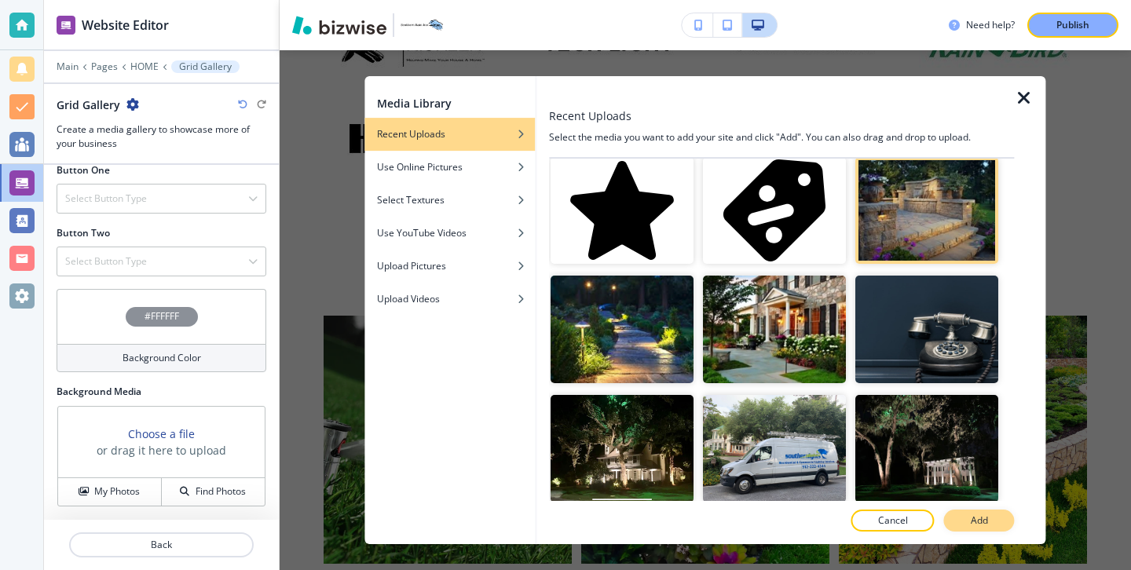
click at [973, 515] on p "Add" at bounding box center [978, 520] width 17 height 14
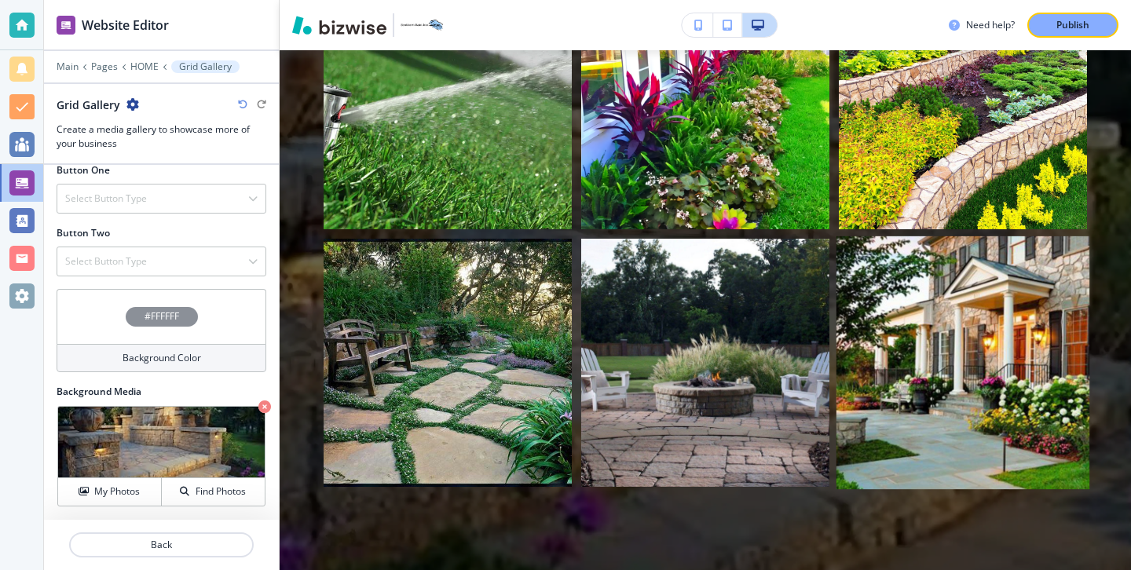
scroll to position [8924, 0]
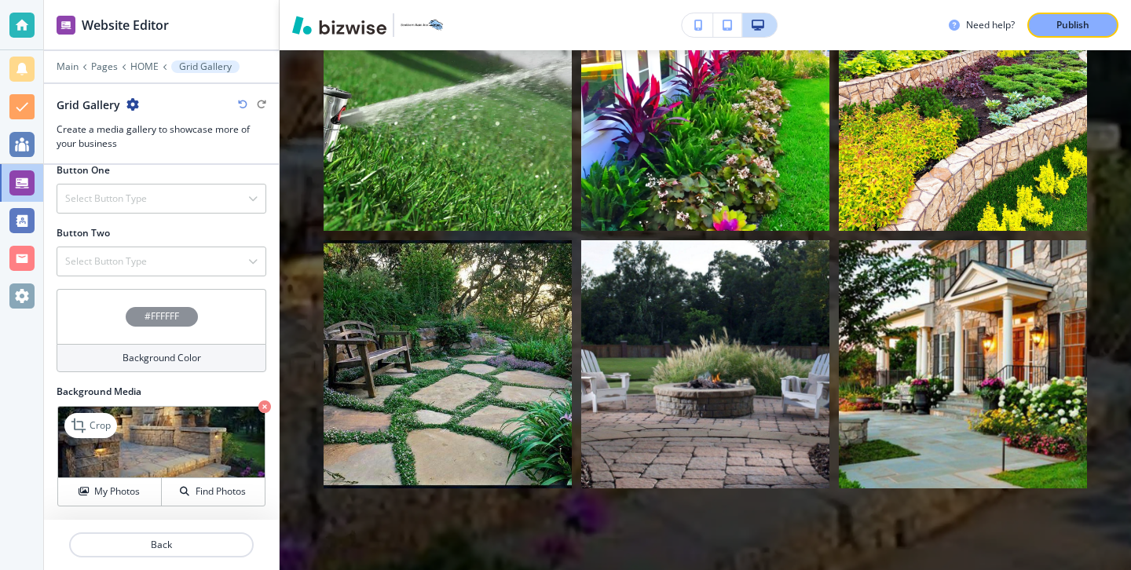
click at [261, 404] on icon "button" at bounding box center [264, 406] width 13 height 13
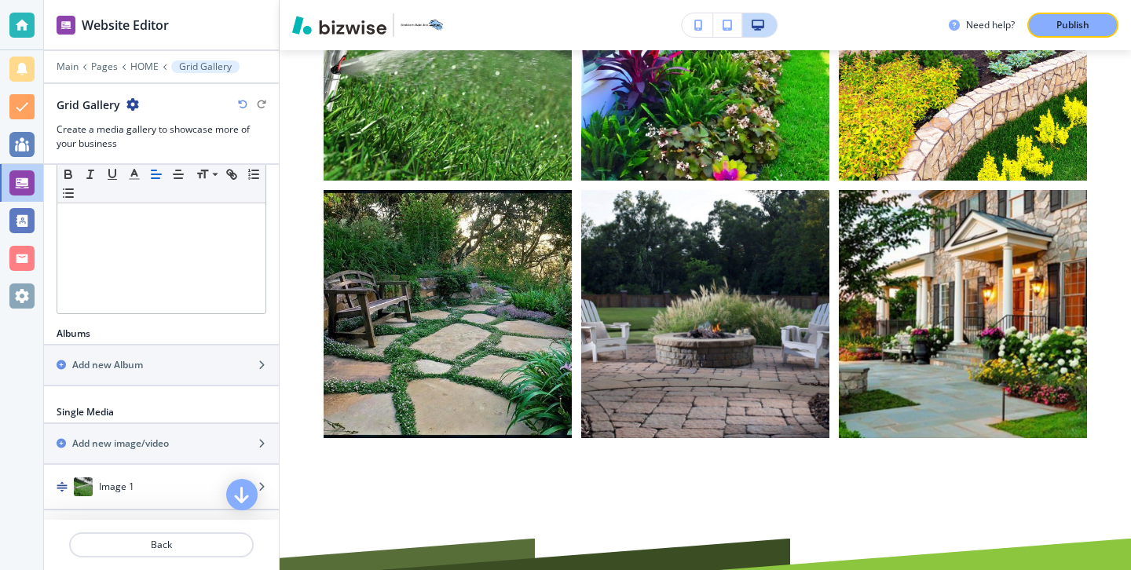
scroll to position [360, 0]
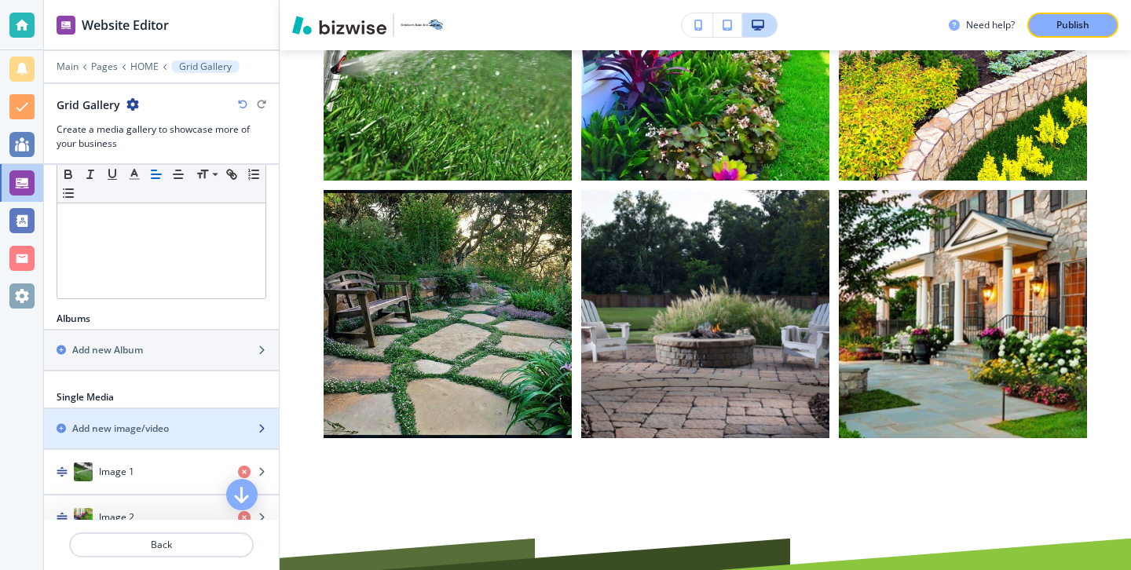
click at [192, 413] on div "button" at bounding box center [161, 415] width 235 height 13
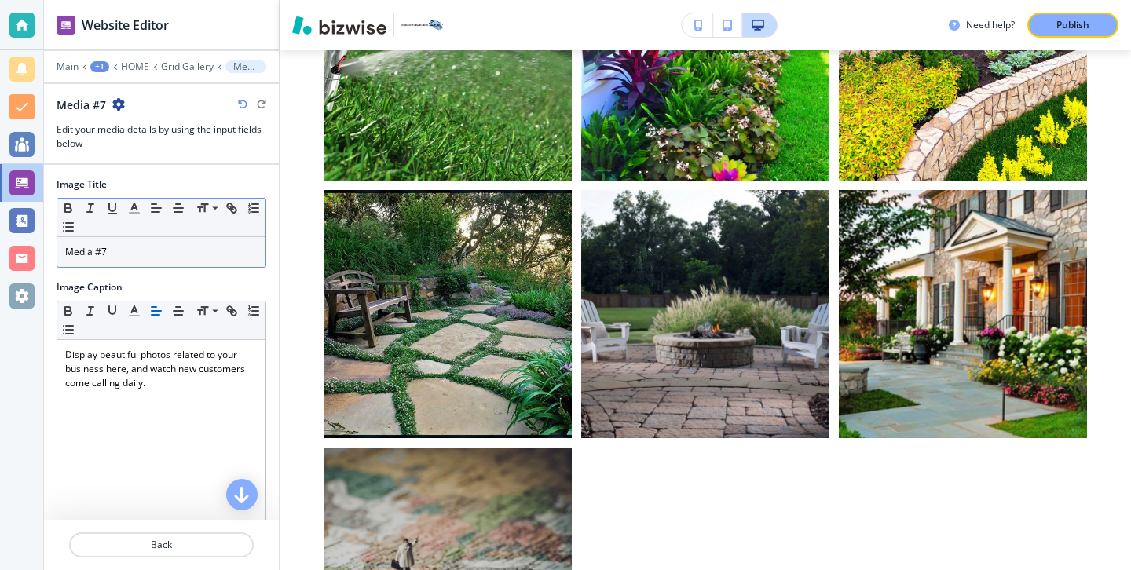
click at [193, 259] on div "Media #7" at bounding box center [161, 252] width 208 height 30
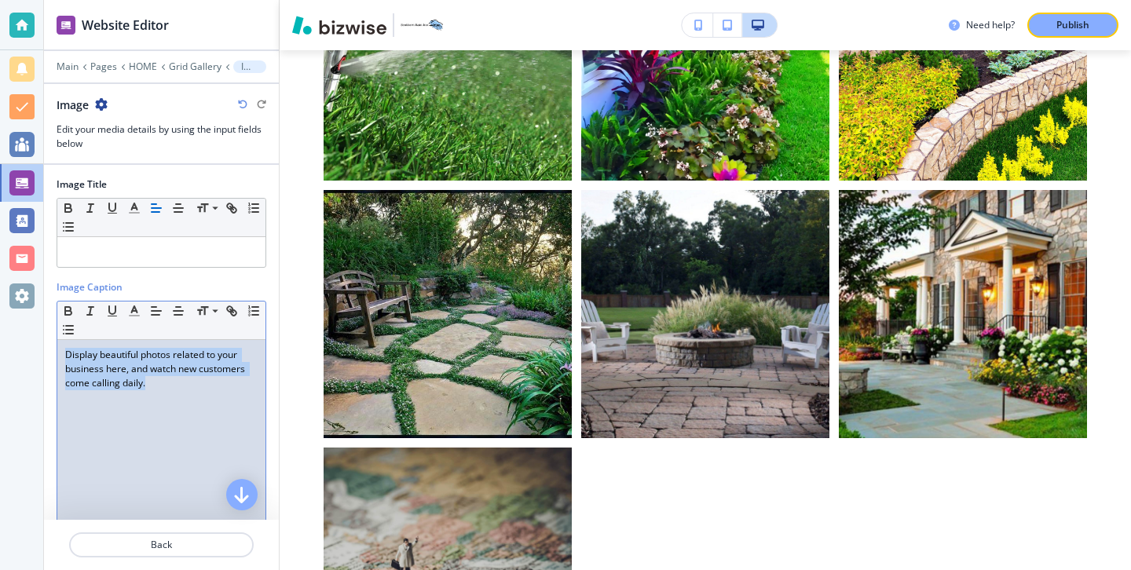
drag, startPoint x: 203, startPoint y: 404, endPoint x: 42, endPoint y: 345, distance: 171.1
click at [42, 345] on div "Website Editor Main Pages HOME Grid Gallery Image Image Edit your media details…" at bounding box center [565, 285] width 1131 height 570
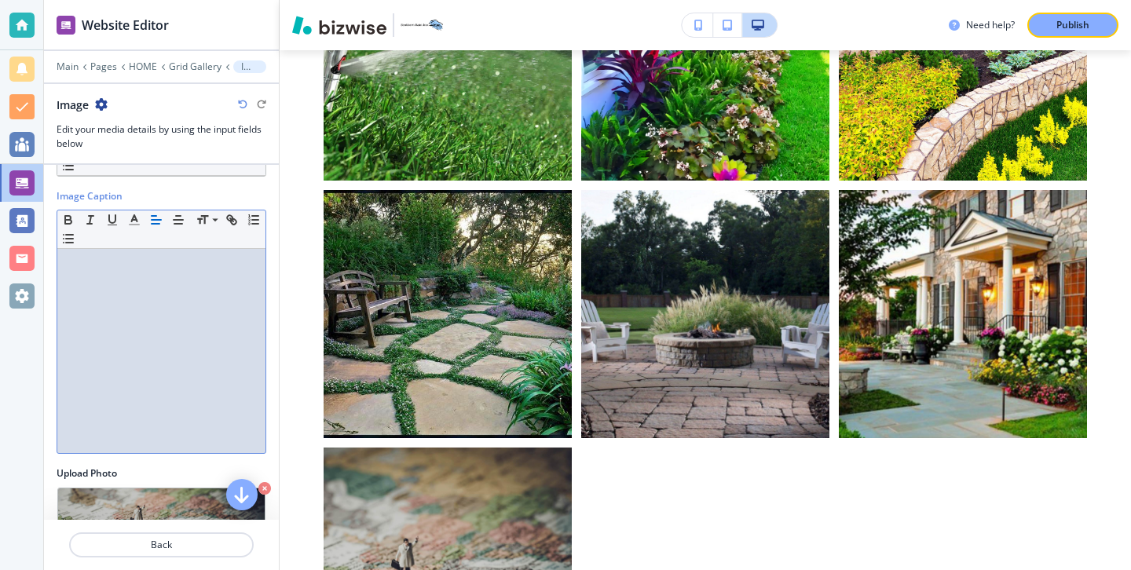
scroll to position [173, 0]
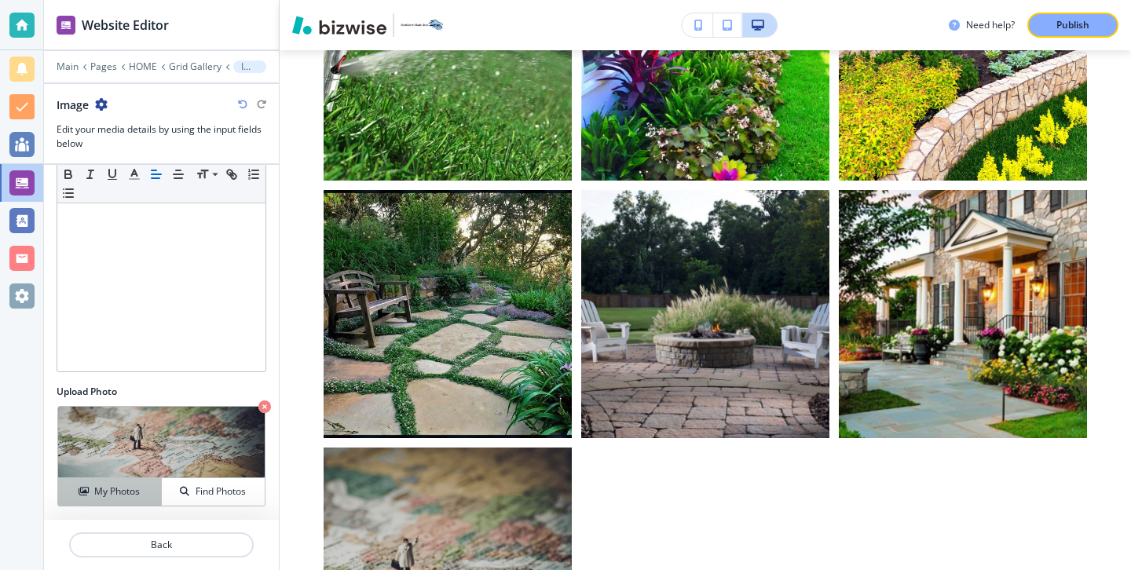
click at [133, 499] on h4 "My Photos" at bounding box center [117, 491] width 46 height 14
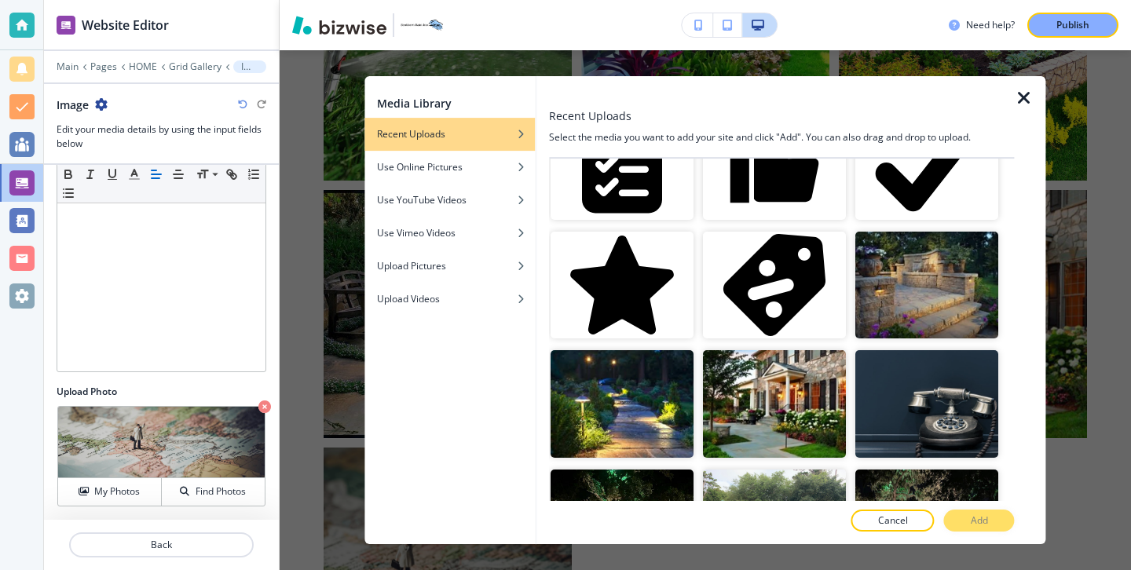
scroll to position [1898, 0]
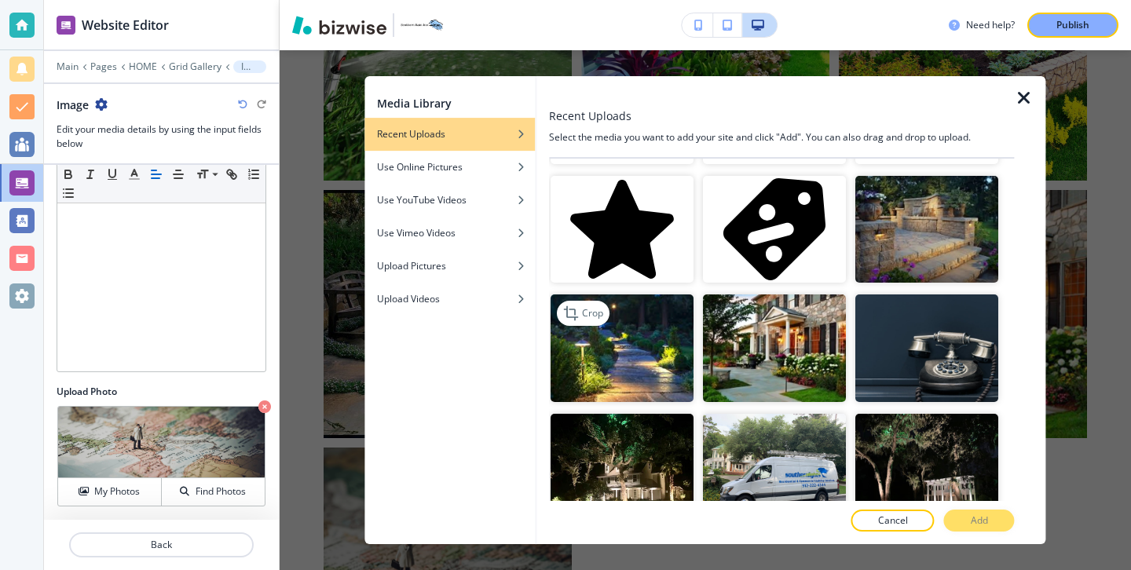
click at [656, 359] on img "button" at bounding box center [621, 348] width 143 height 108
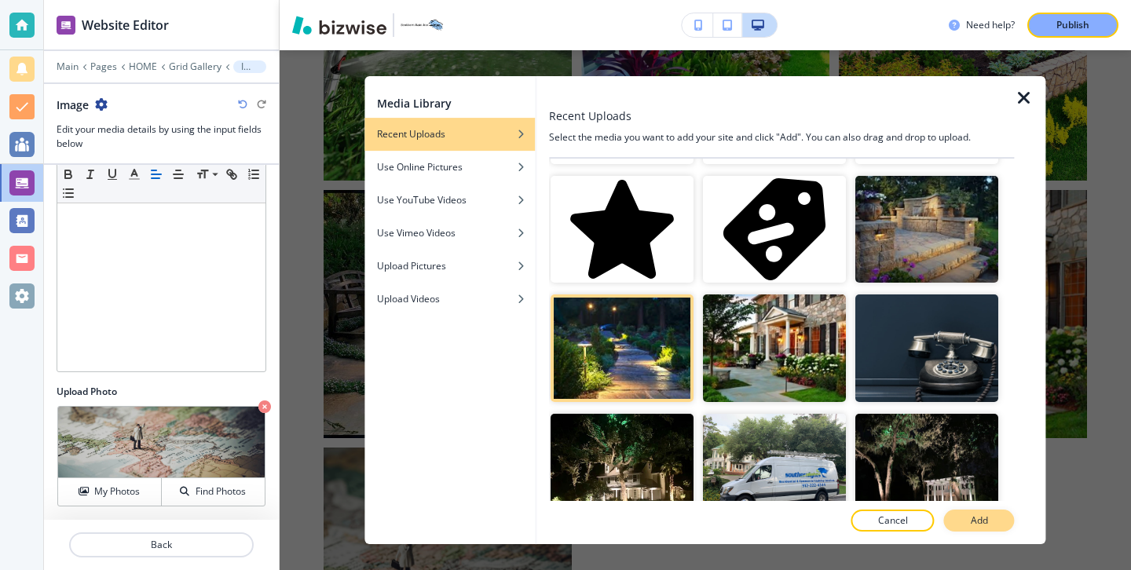
click at [963, 525] on button "Add" at bounding box center [979, 521] width 71 height 22
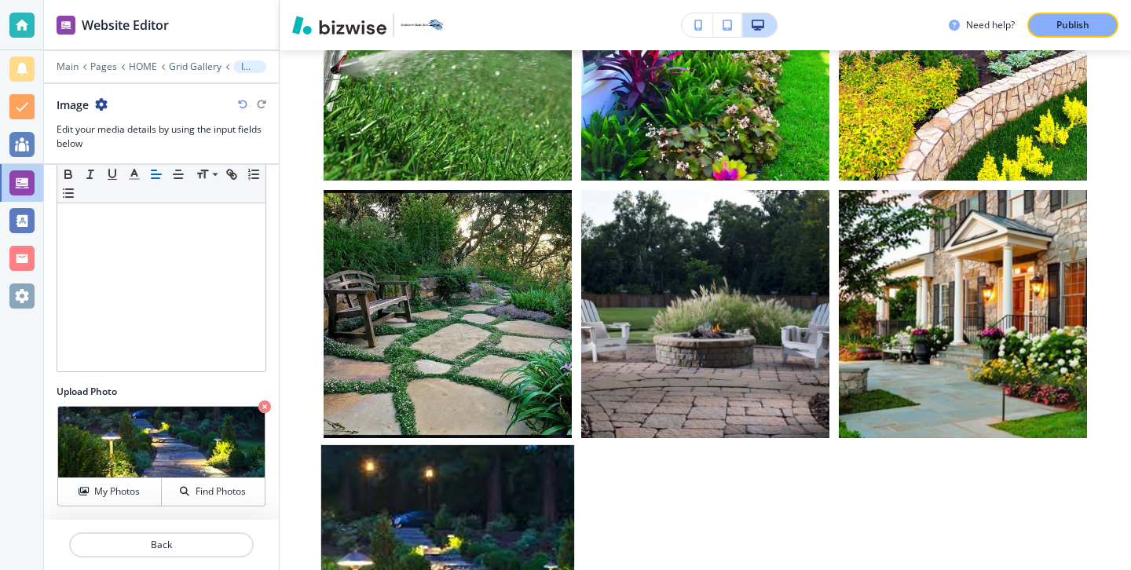
click at [445, 448] on button "button" at bounding box center [447, 572] width 248 height 248
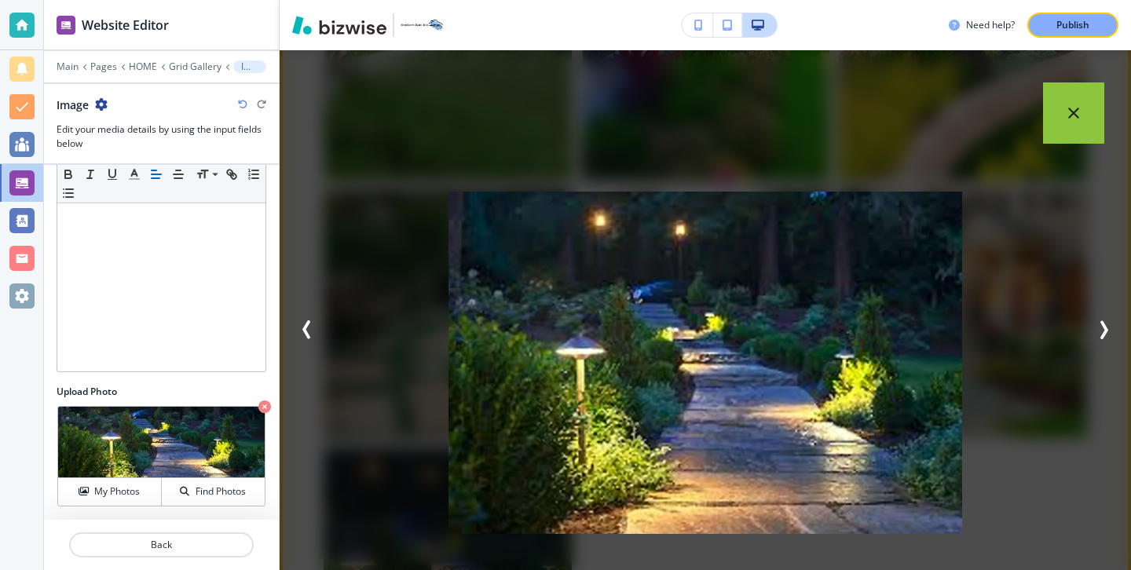
click at [393, 440] on div "placeholder" at bounding box center [705, 310] width 851 height 520
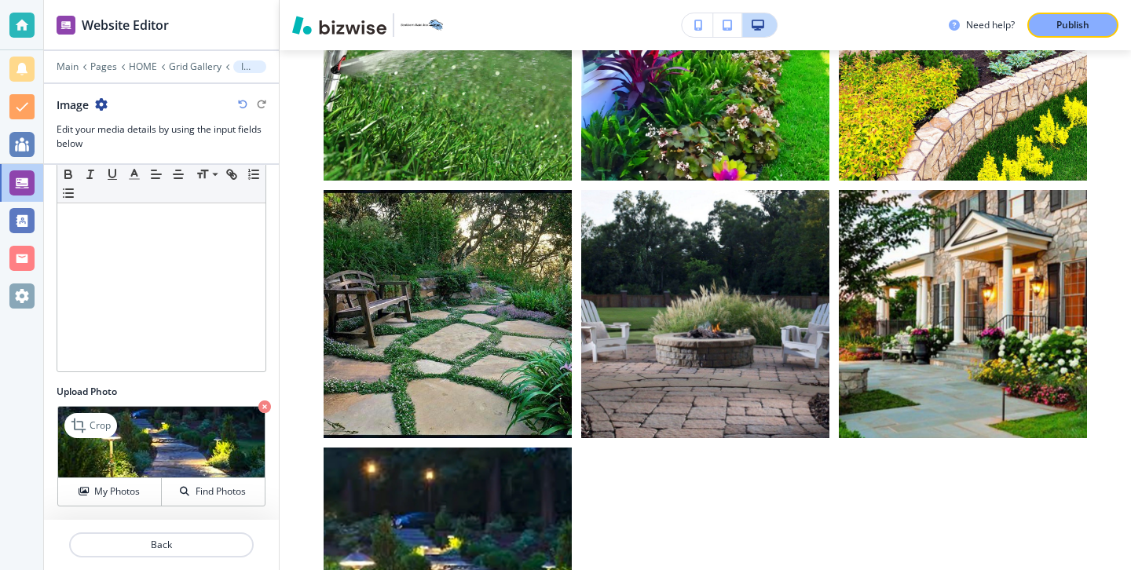
click at [261, 407] on icon "button" at bounding box center [264, 406] width 13 height 13
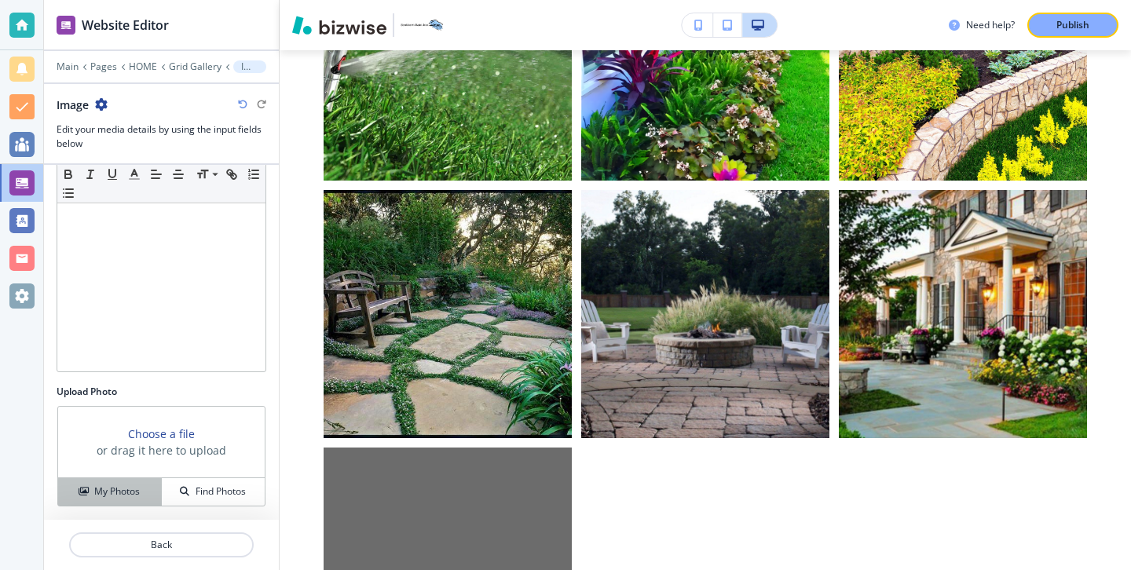
click at [118, 484] on button "My Photos" at bounding box center [110, 491] width 104 height 27
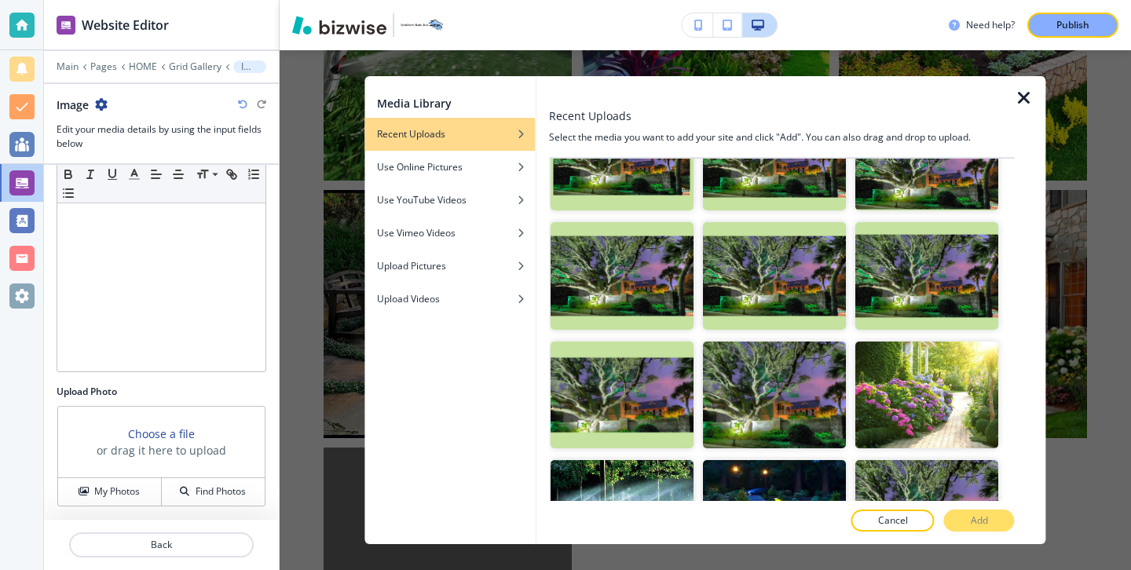
scroll to position [240, 0]
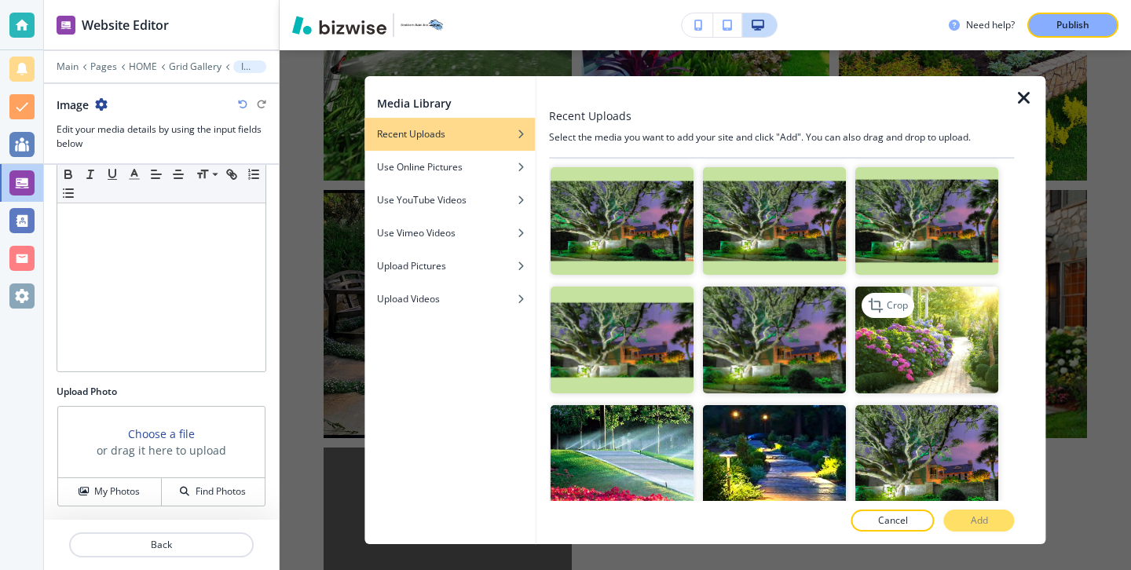
click at [897, 359] on img "button" at bounding box center [927, 341] width 143 height 108
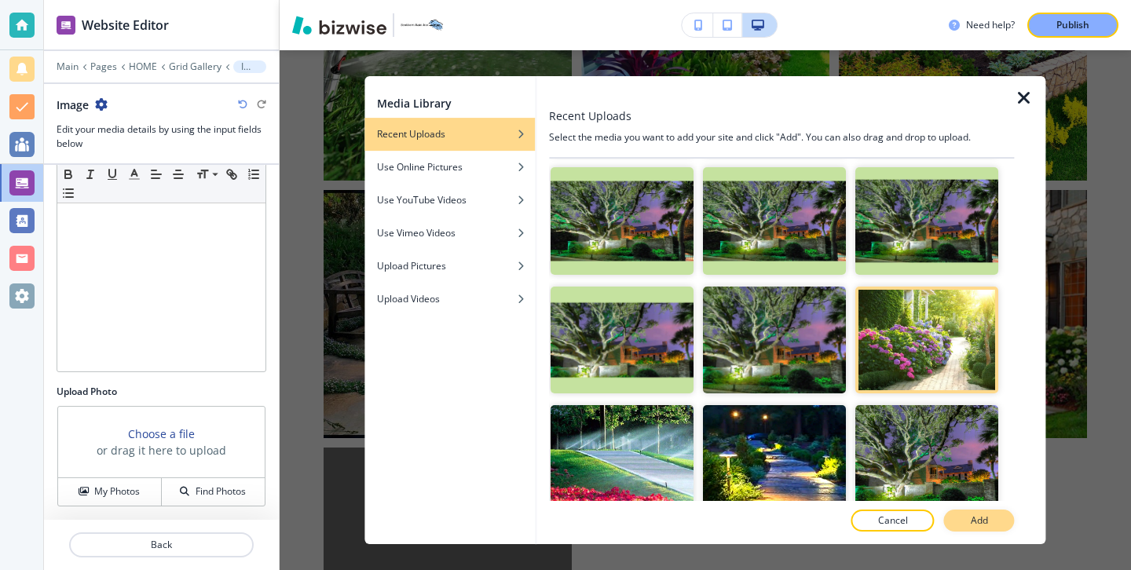
click at [992, 511] on button "Add" at bounding box center [979, 521] width 71 height 22
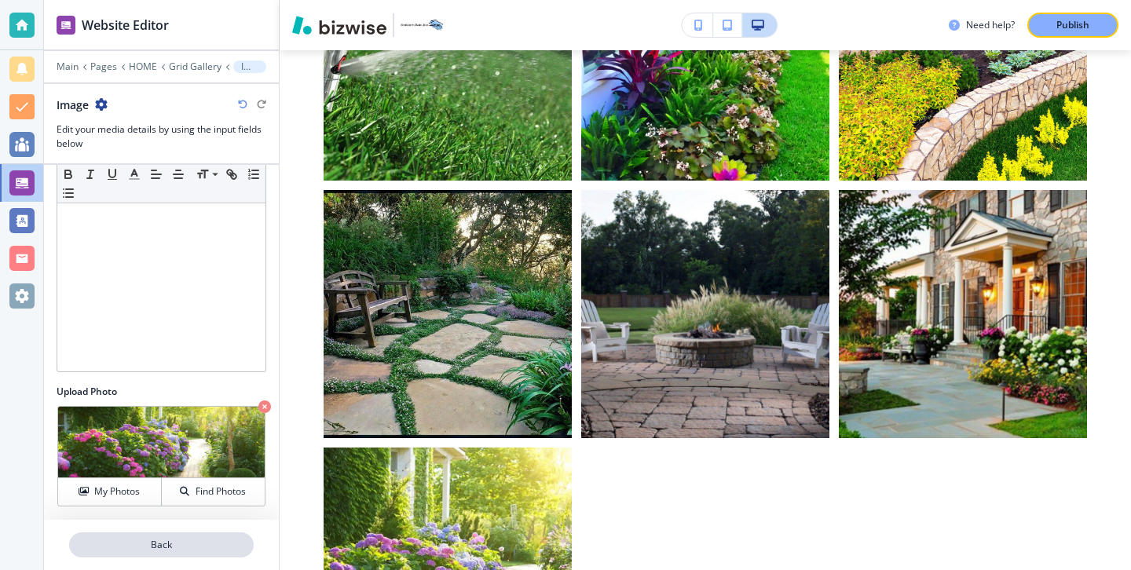
click at [130, 545] on p "Back" at bounding box center [161, 545] width 181 height 14
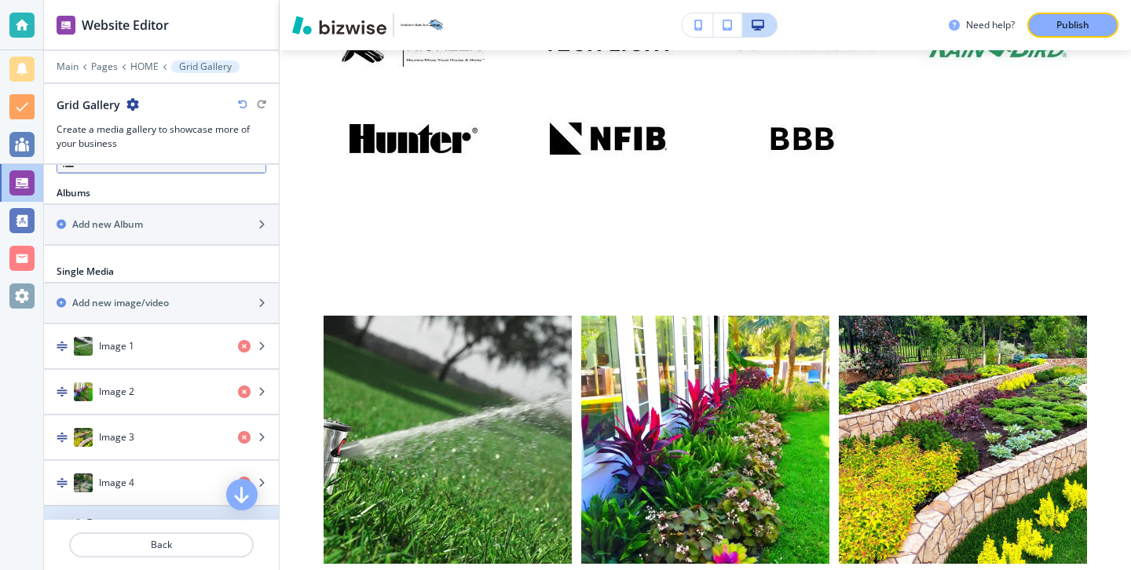
scroll to position [495, 0]
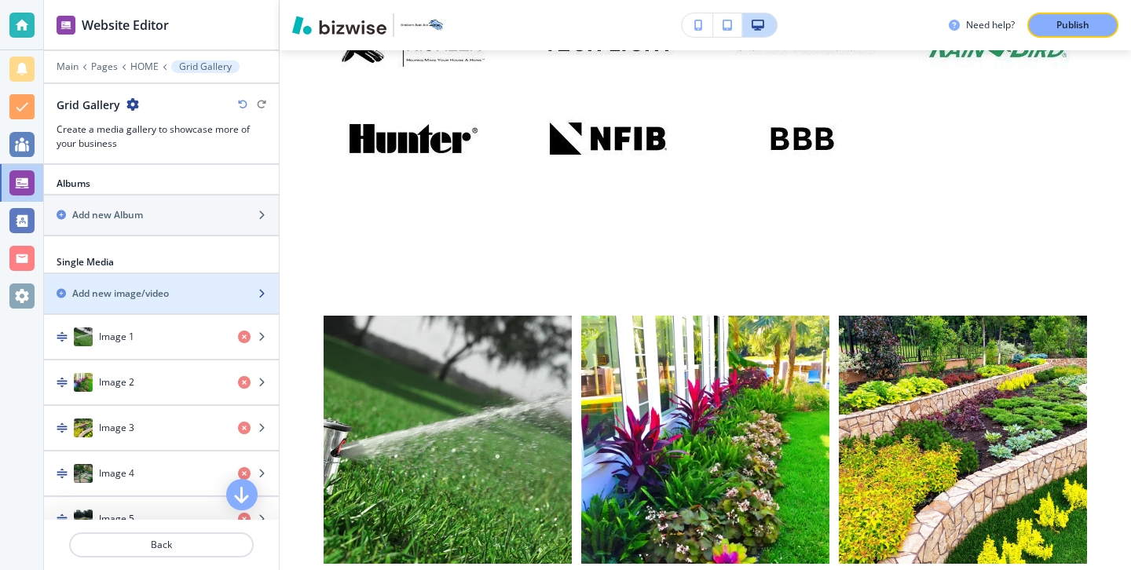
click at [140, 310] on div "button" at bounding box center [161, 307] width 235 height 13
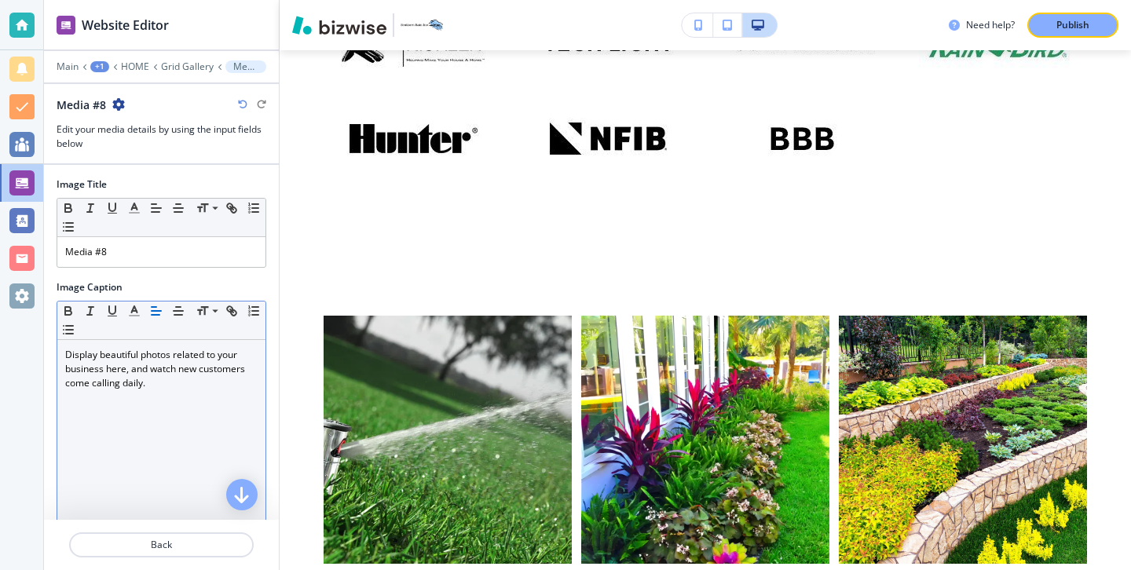
scroll to position [173, 0]
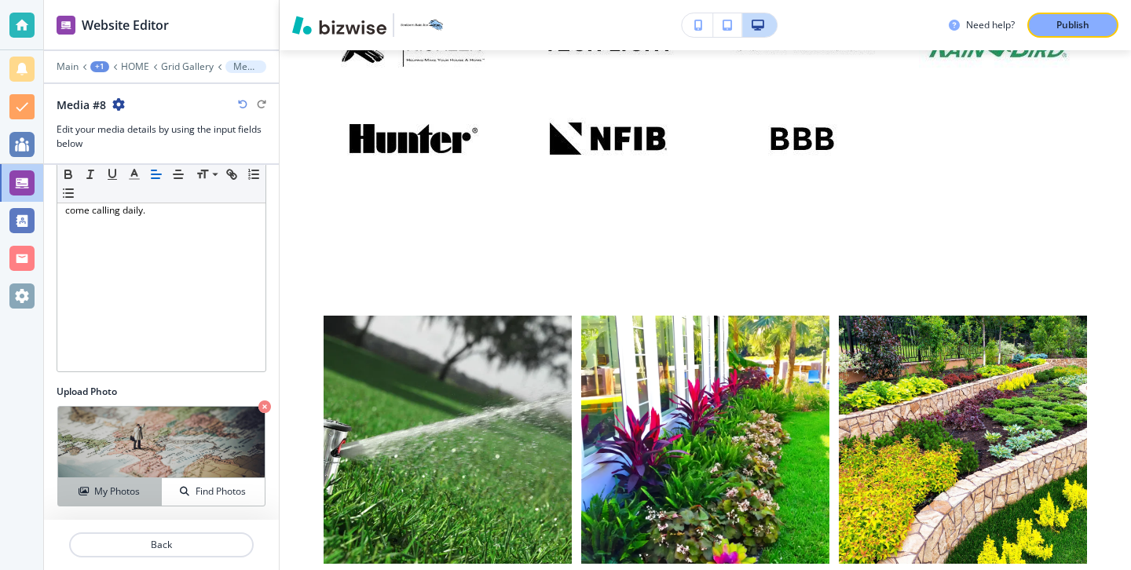
click at [130, 494] on h4 "My Photos" at bounding box center [117, 491] width 46 height 14
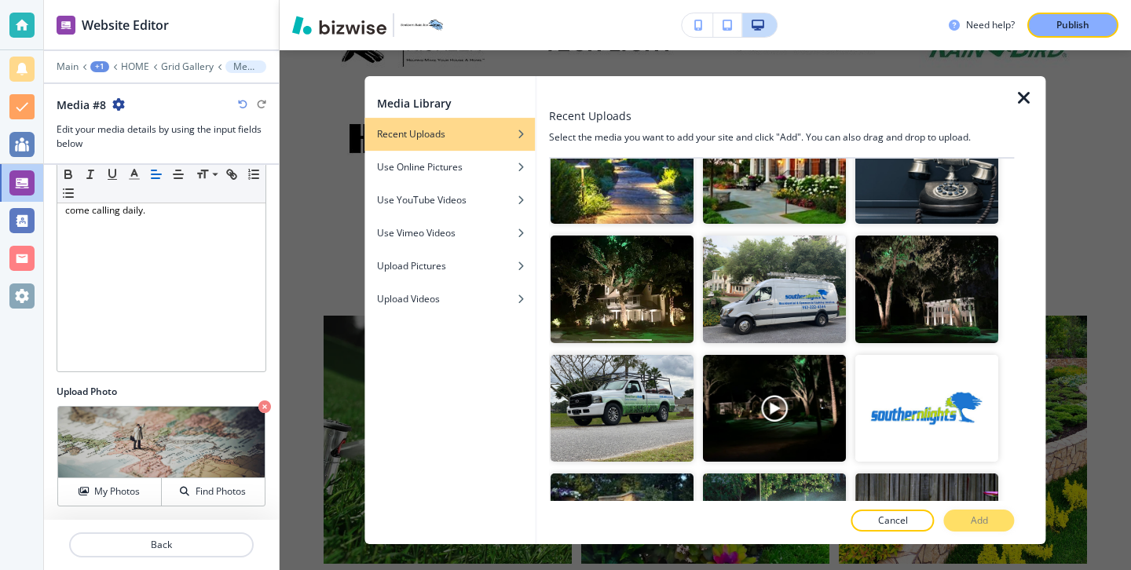
scroll to position [2170, 0]
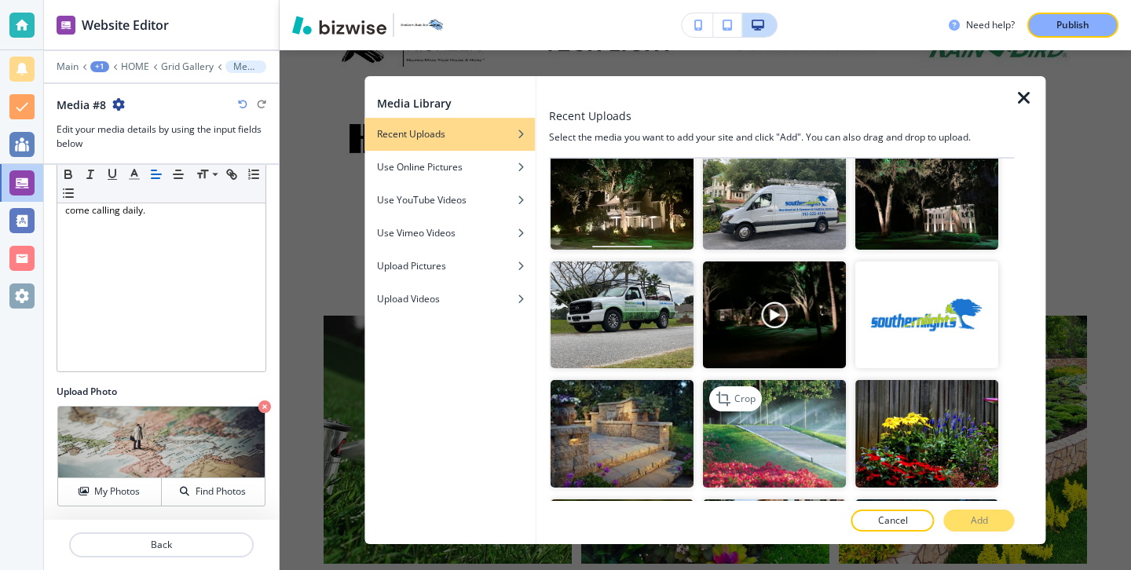
click at [793, 457] on img "button" at bounding box center [774, 434] width 143 height 108
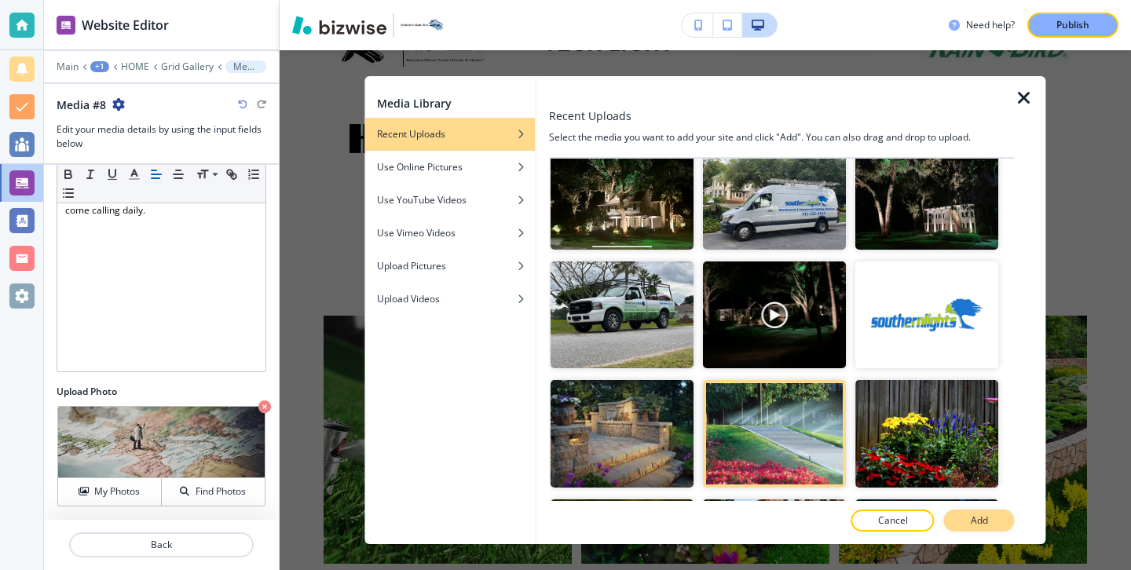
click at [960, 520] on button "Add" at bounding box center [979, 521] width 71 height 22
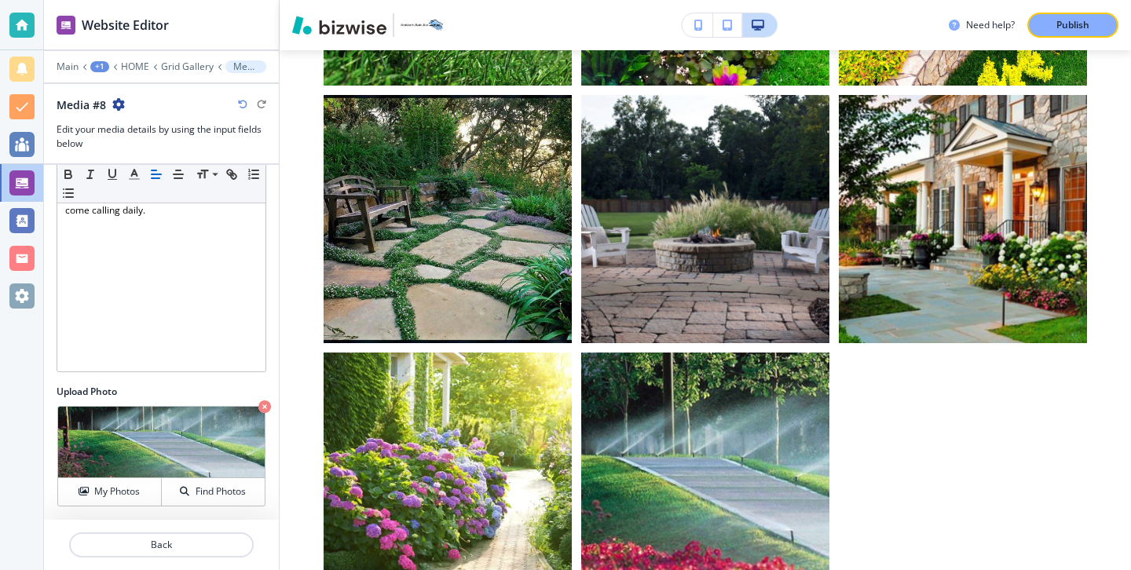
scroll to position [0, 0]
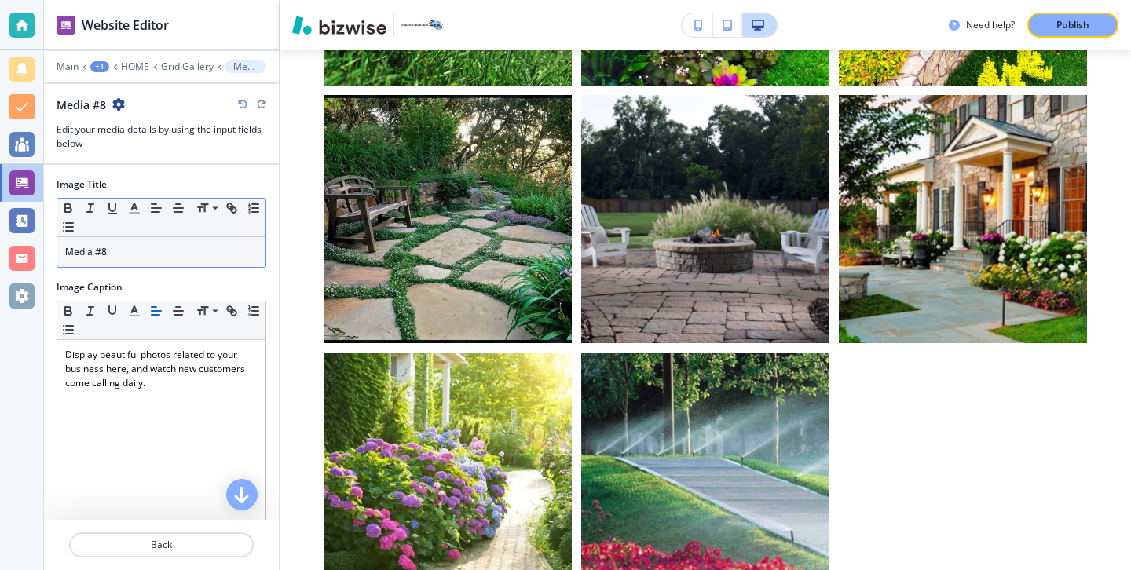
click at [208, 254] on p "Media #8" at bounding box center [161, 252] width 192 height 14
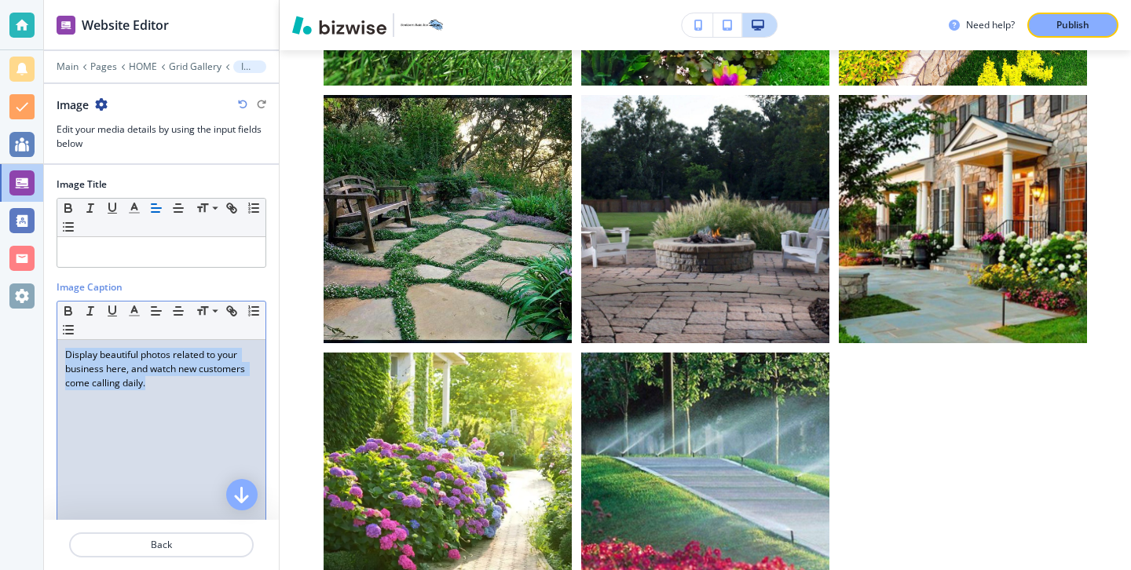
drag, startPoint x: 188, startPoint y: 385, endPoint x: 37, endPoint y: 345, distance: 156.2
click at [37, 345] on div "Website Editor Main Pages HOME Grid Gallery Image Image Edit your media details…" at bounding box center [565, 285] width 1131 height 570
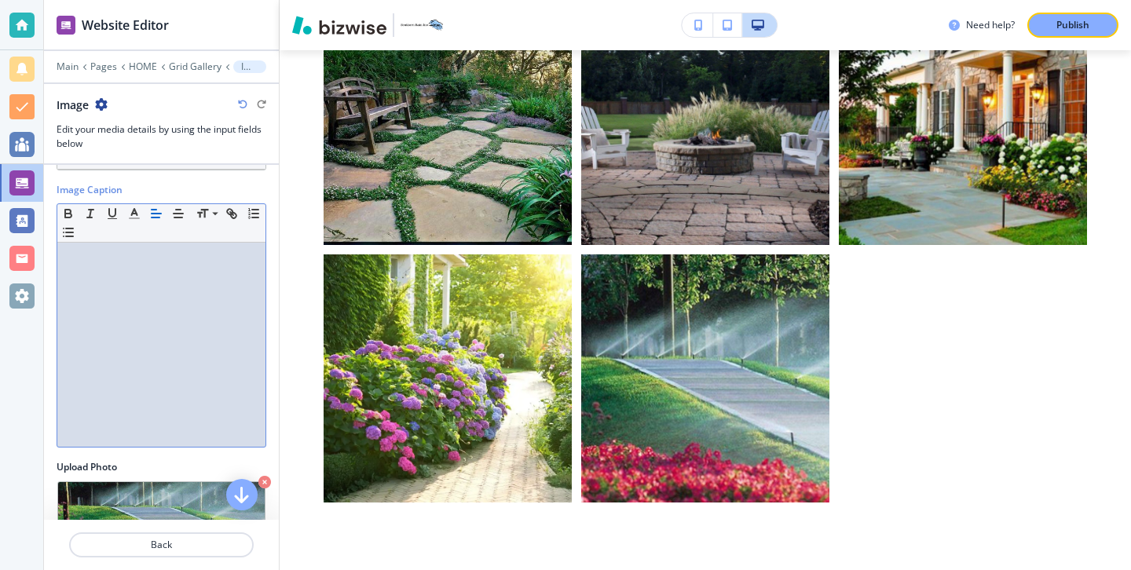
scroll to position [173, 0]
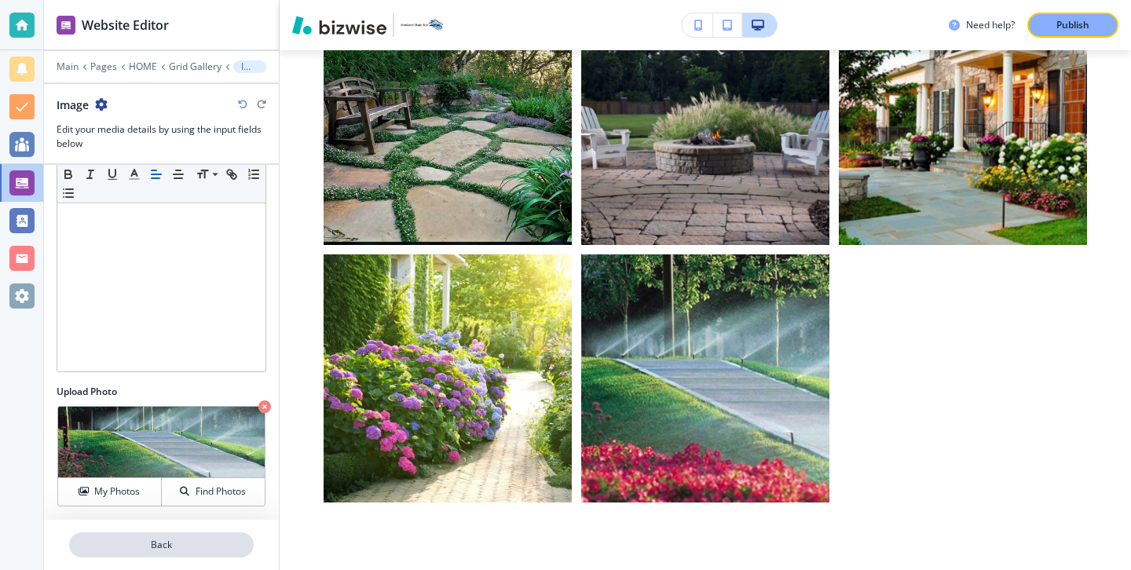
click at [183, 545] on p "Back" at bounding box center [161, 545] width 181 height 14
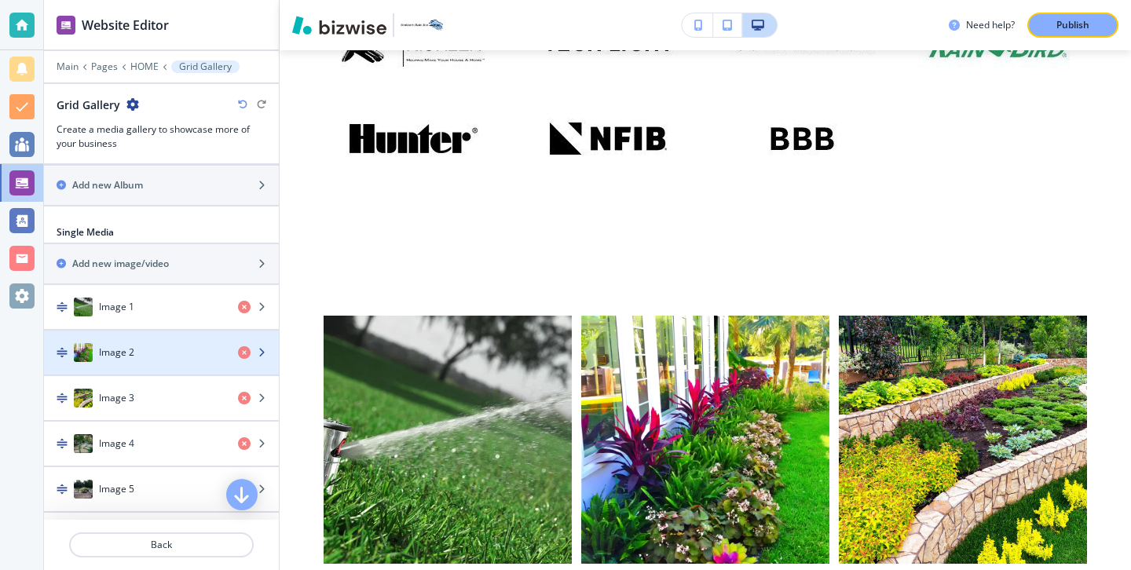
scroll to position [535, 0]
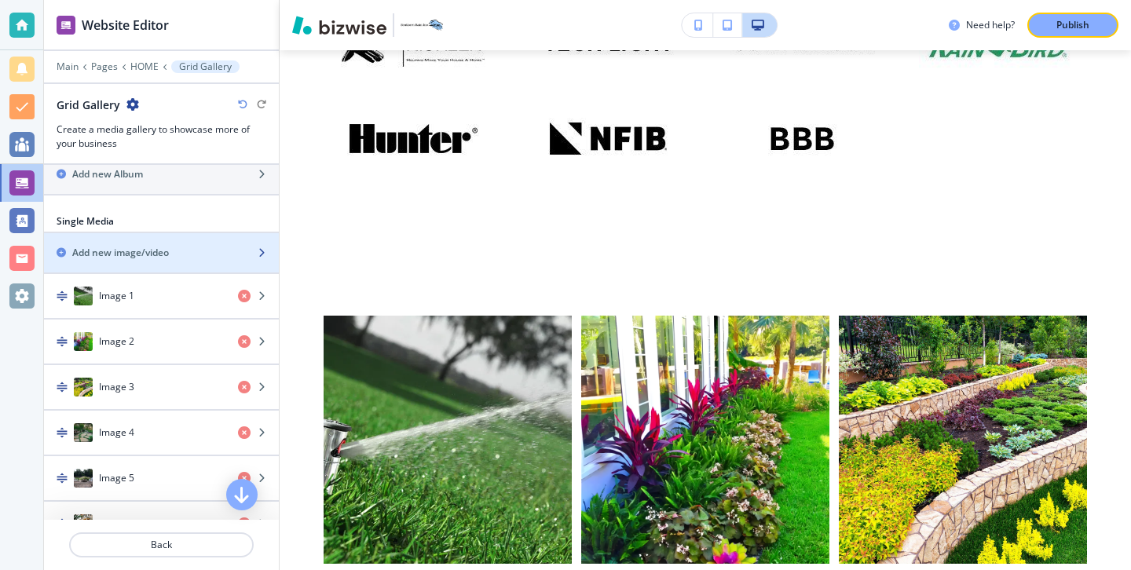
click at [193, 264] on div "button" at bounding box center [161, 266] width 235 height 13
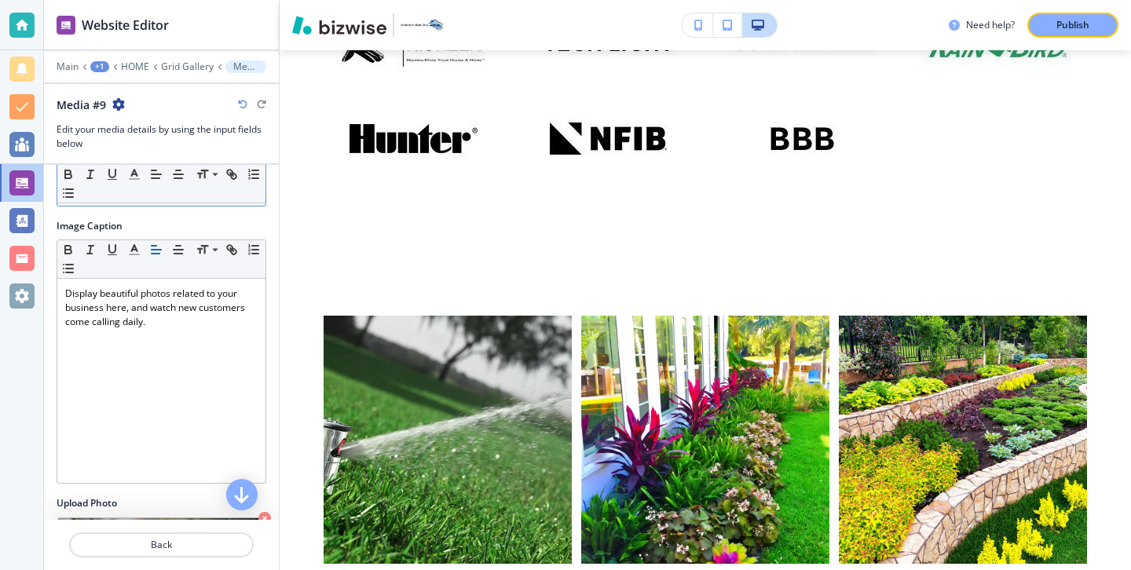
scroll to position [0, 0]
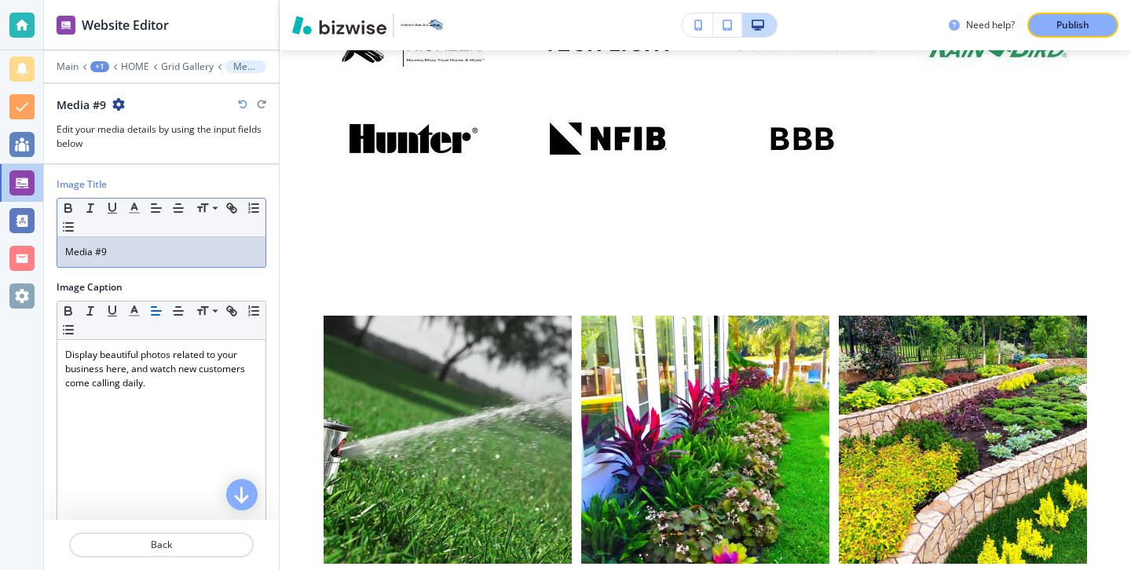
click at [188, 265] on div "Media #9" at bounding box center [161, 252] width 208 height 30
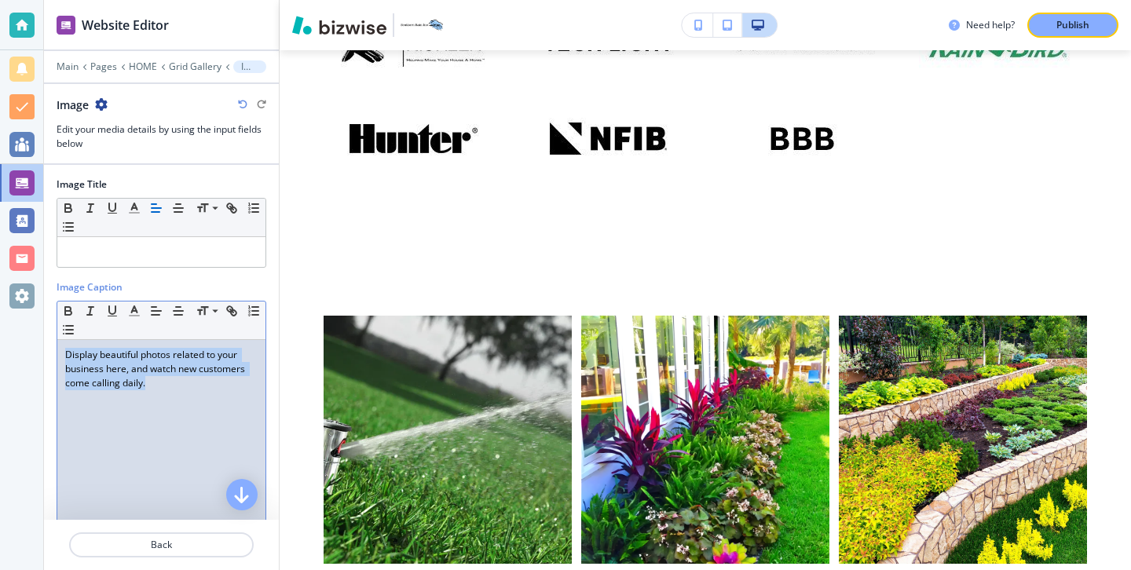
drag, startPoint x: 185, startPoint y: 412, endPoint x: 11, endPoint y: 314, distance: 199.3
click at [11, 314] on div "Website Editor Main Pages HOME Grid Gallery Image Image Edit your media details…" at bounding box center [565, 285] width 1131 height 570
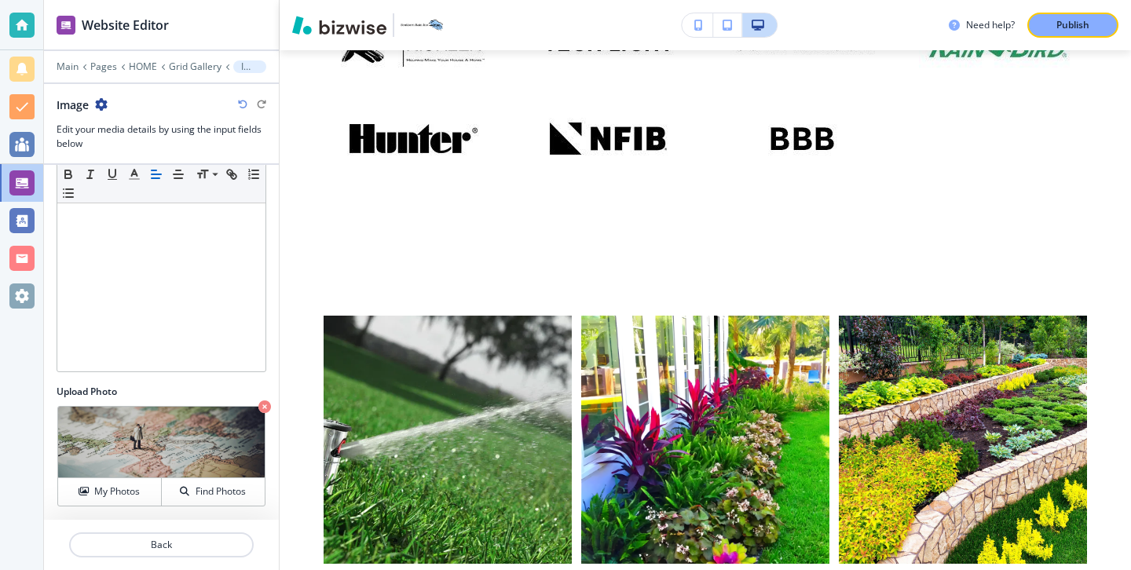
click at [260, 401] on icon "button" at bounding box center [264, 406] width 13 height 13
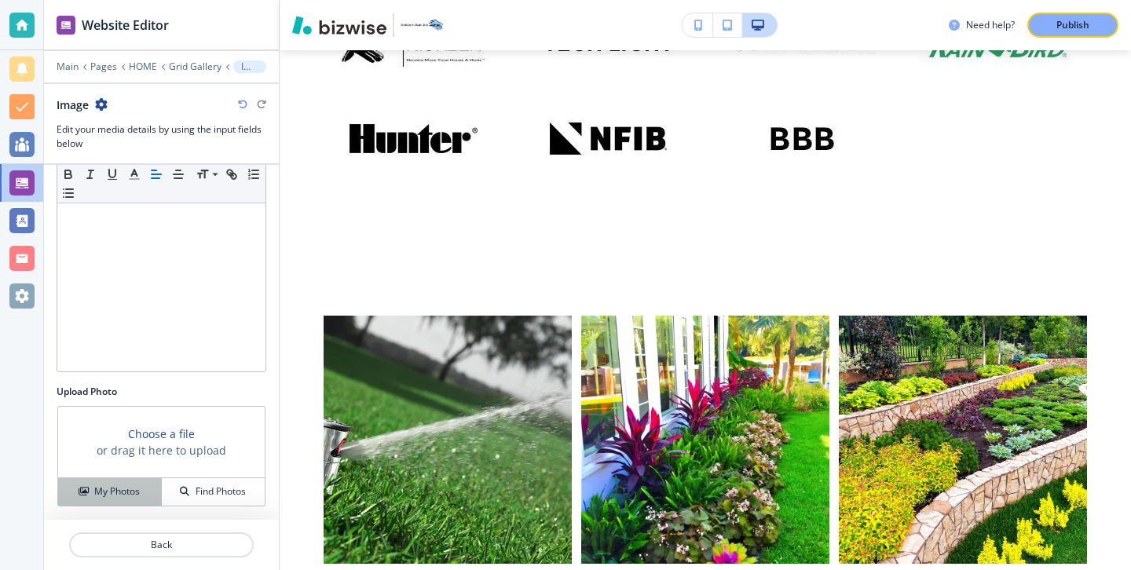
click at [136, 493] on h4 "My Photos" at bounding box center [117, 491] width 46 height 14
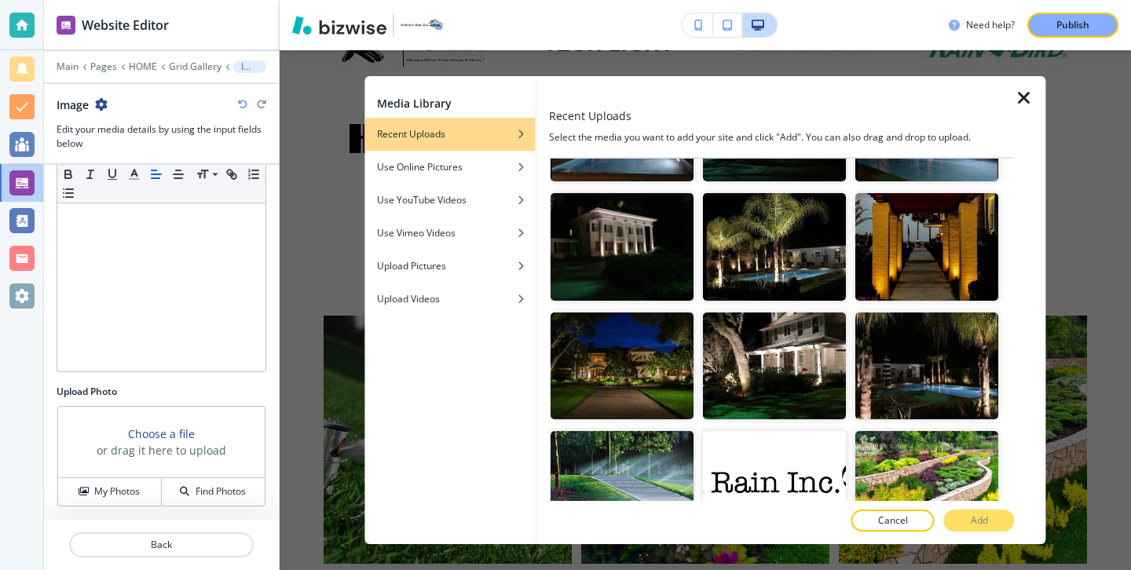
scroll to position [2950, 0]
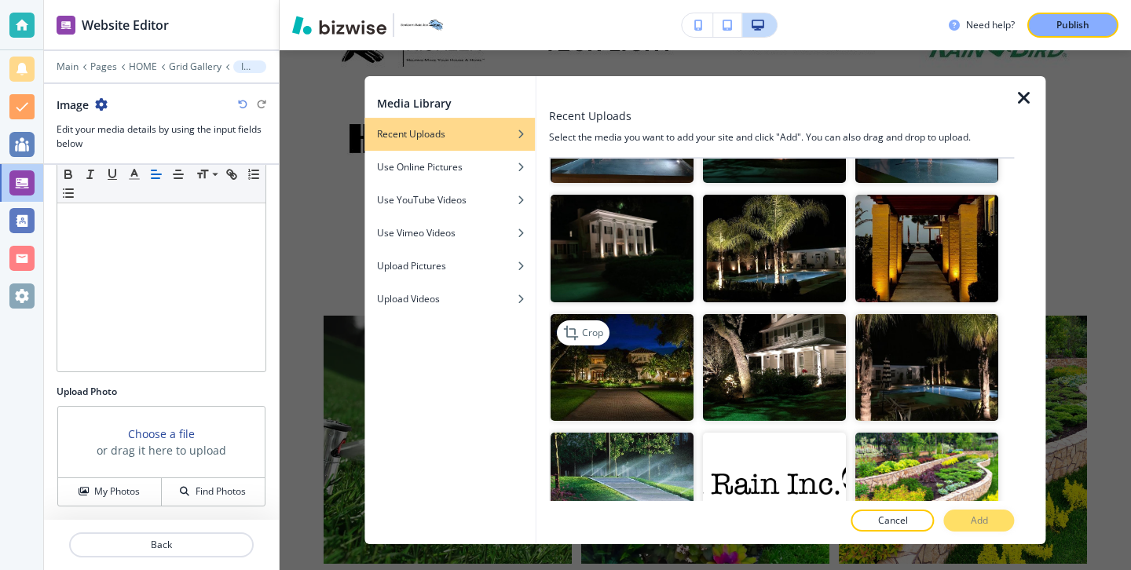
click at [648, 374] on img "button" at bounding box center [621, 368] width 143 height 108
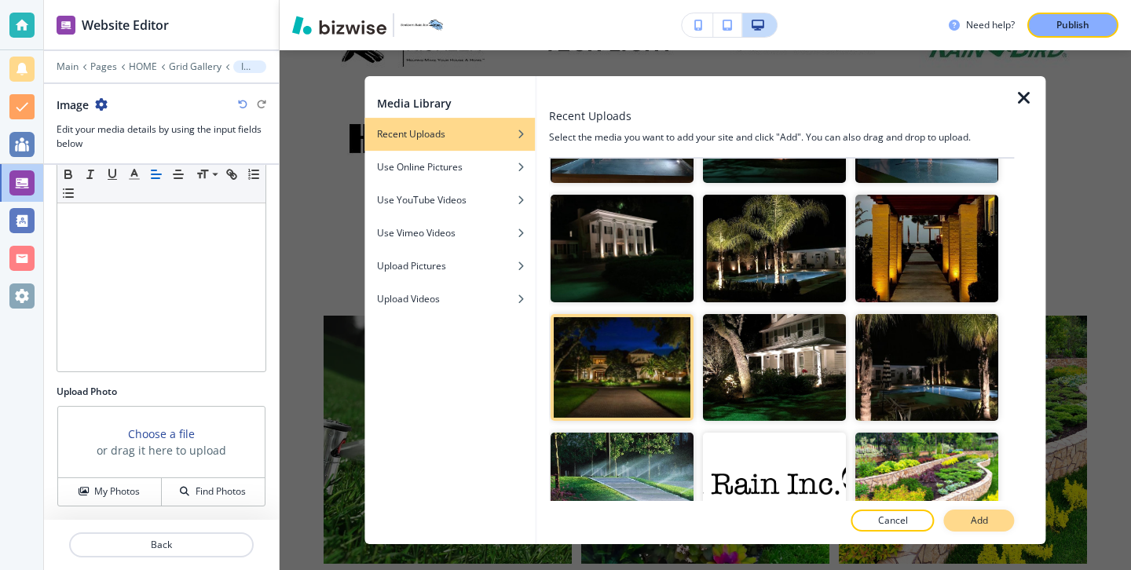
click at [993, 519] on button "Add" at bounding box center [979, 521] width 71 height 22
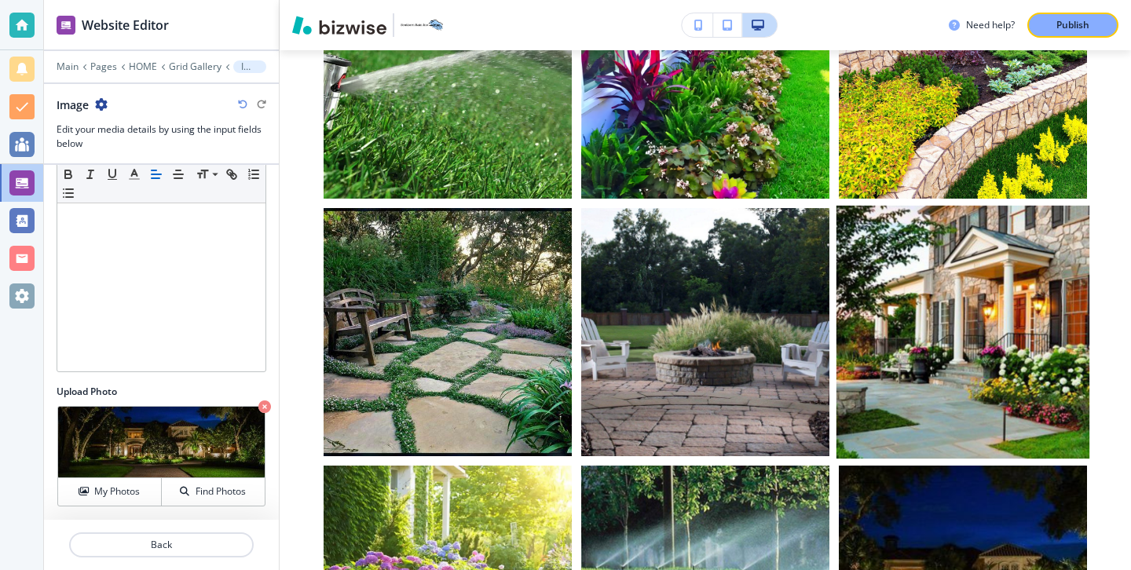
scroll to position [8981, 0]
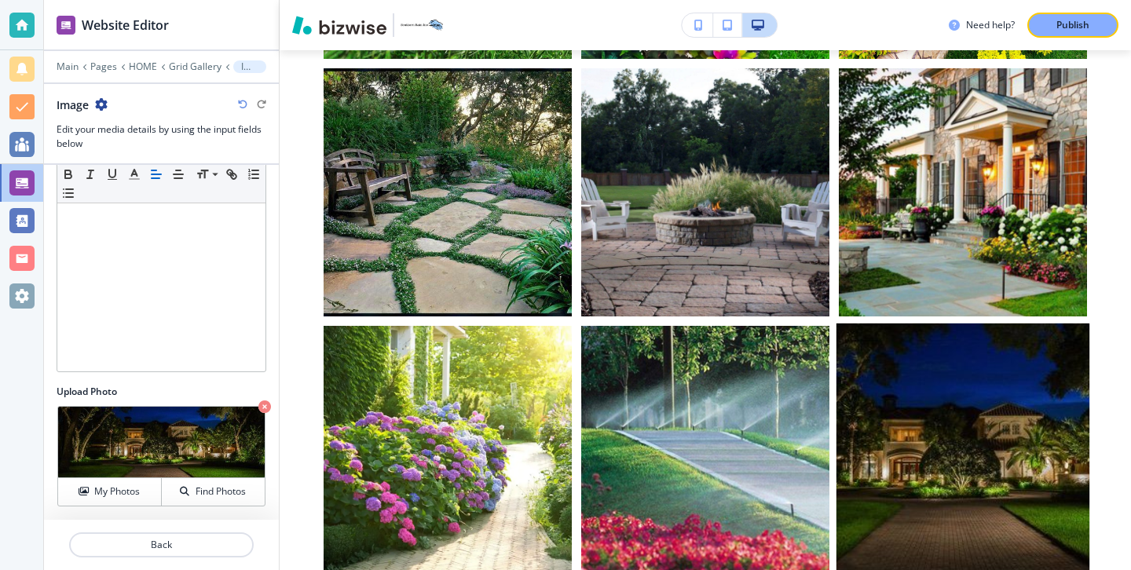
click at [959, 328] on button "button" at bounding box center [963, 450] width 248 height 248
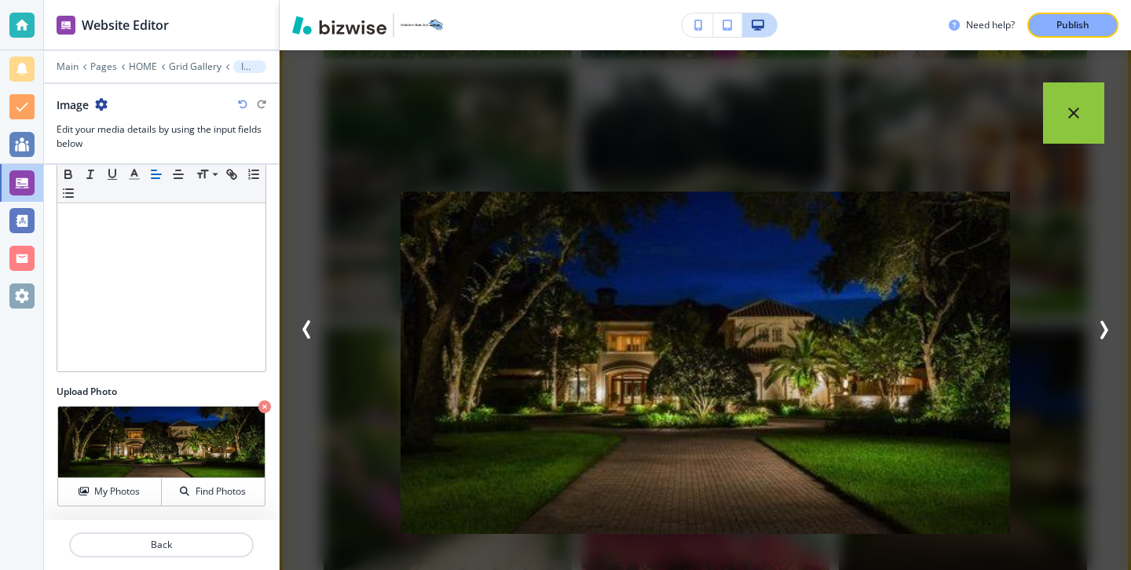
click at [1065, 142] on div "placeholder" at bounding box center [705, 310] width 851 height 520
click at [1054, 126] on button "button" at bounding box center [1073, 110] width 61 height 61
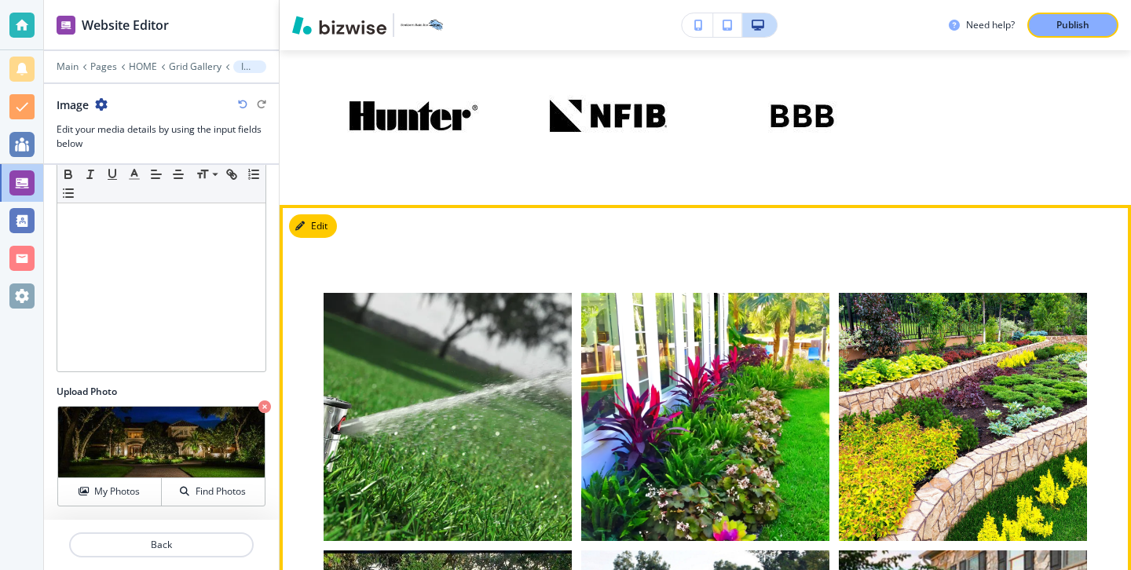
scroll to position [8518, 0]
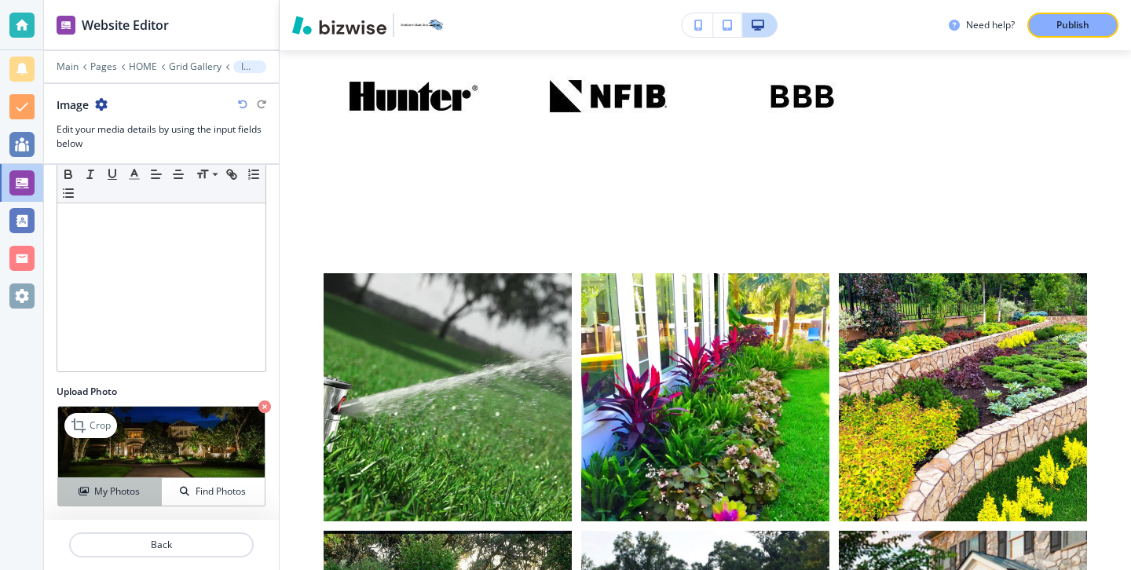
click at [142, 484] on button "My Photos" at bounding box center [110, 491] width 104 height 27
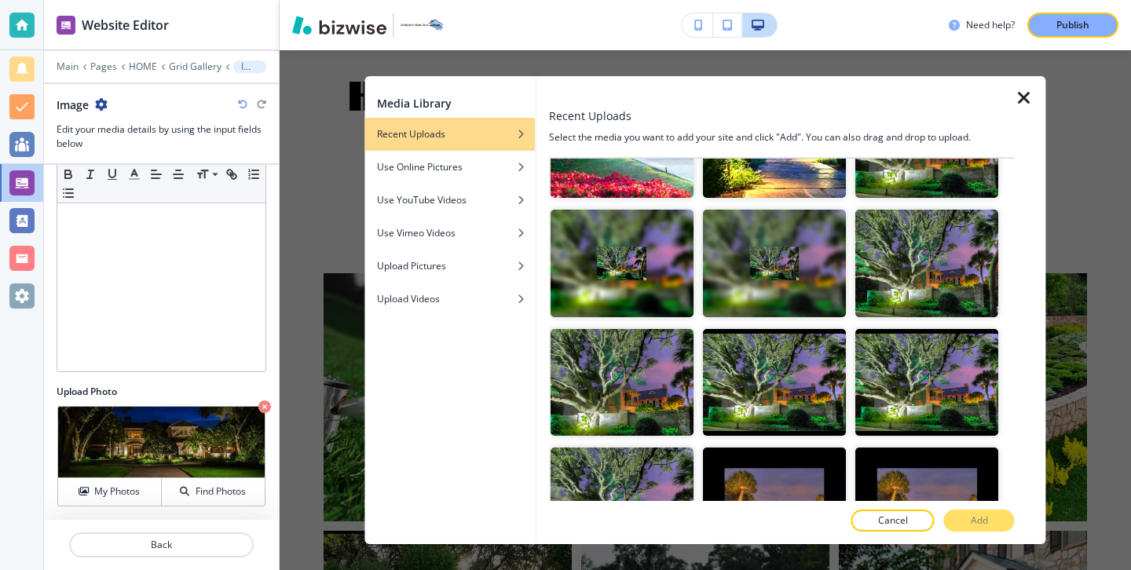
scroll to position [752, 0]
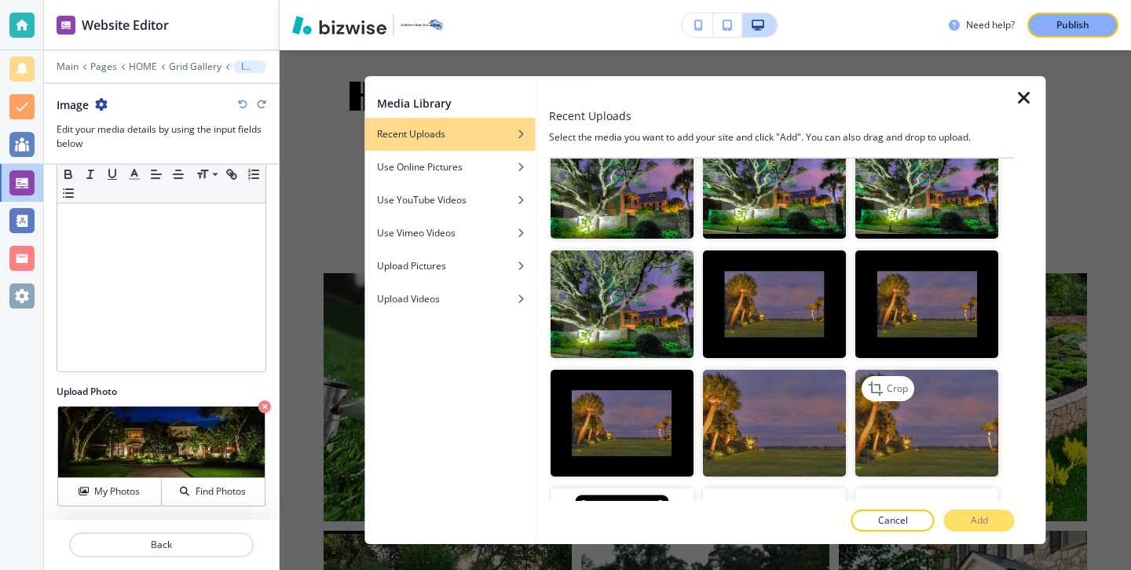
click at [970, 462] on img "button" at bounding box center [927, 424] width 143 height 108
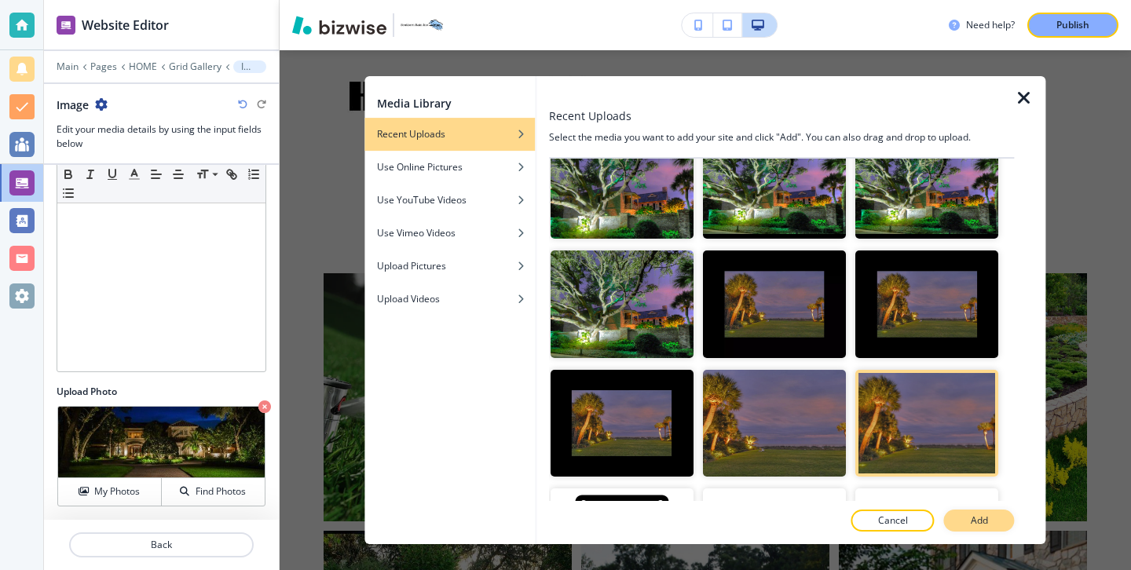
click at [989, 514] on button "Add" at bounding box center [979, 521] width 71 height 22
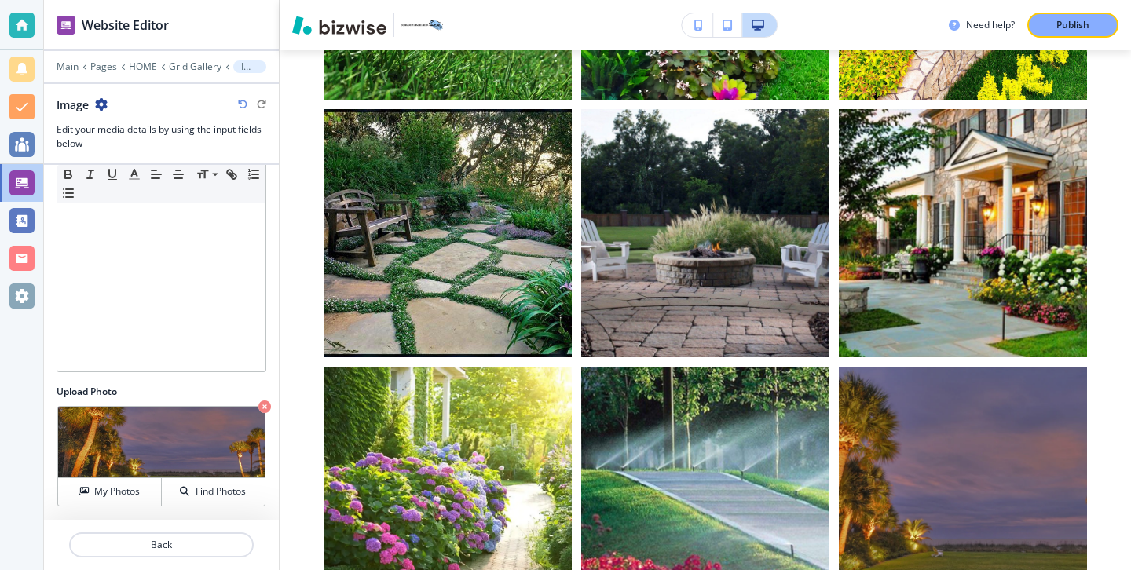
scroll to position [8939, 0]
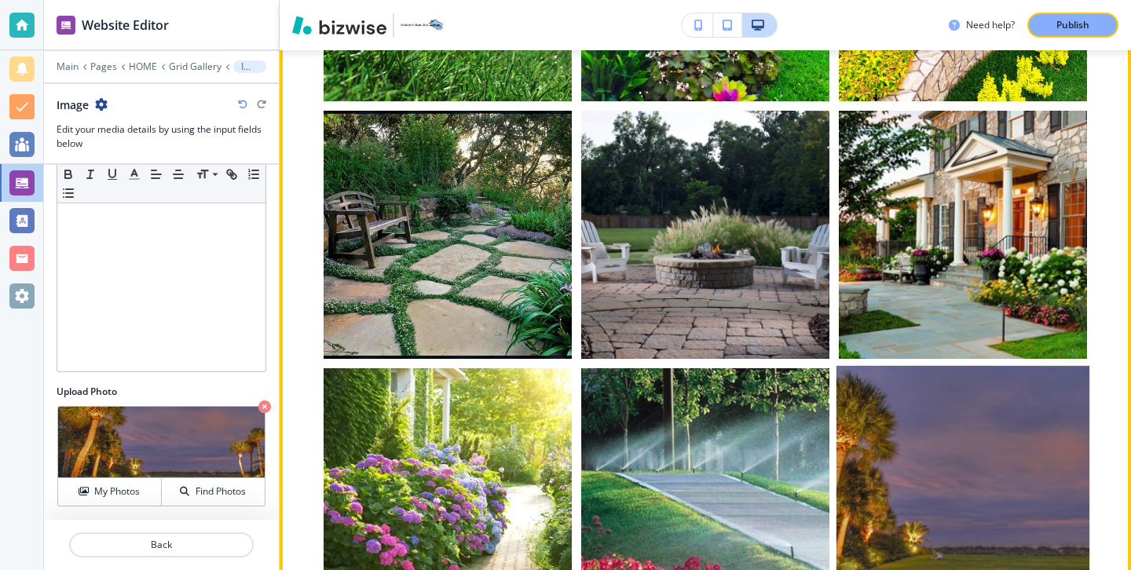
click at [982, 417] on button "button" at bounding box center [963, 492] width 248 height 248
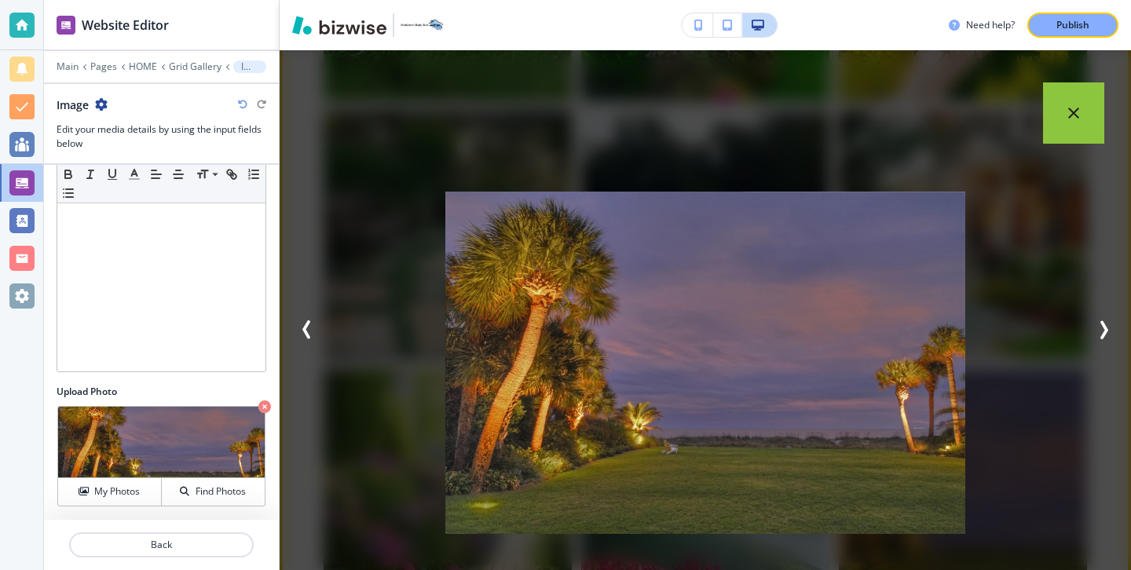
click at [1026, 491] on div "placeholder" at bounding box center [705, 310] width 851 height 520
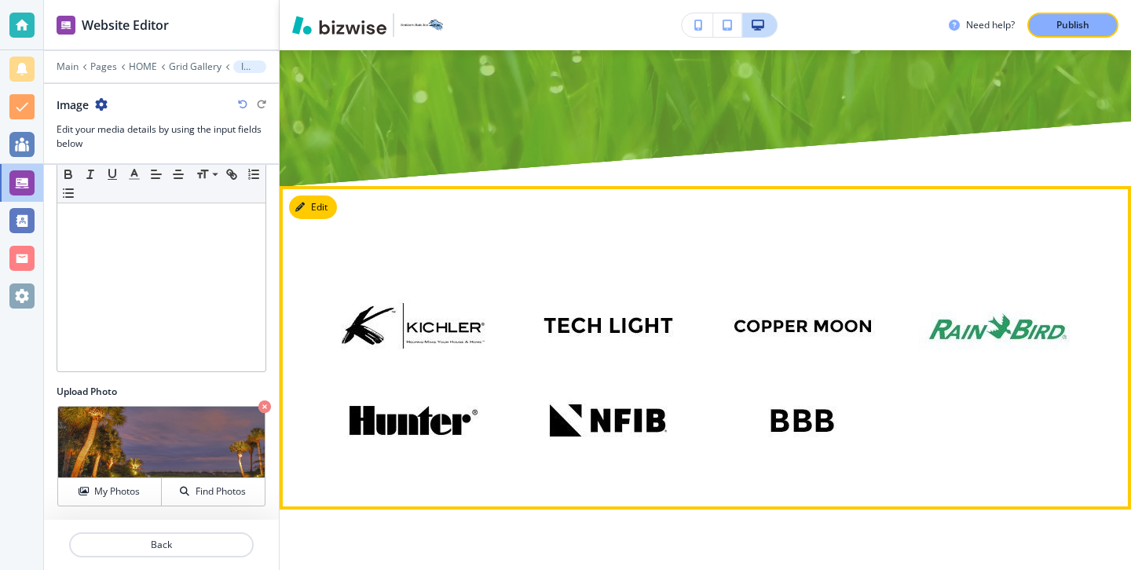
scroll to position [8259, 0]
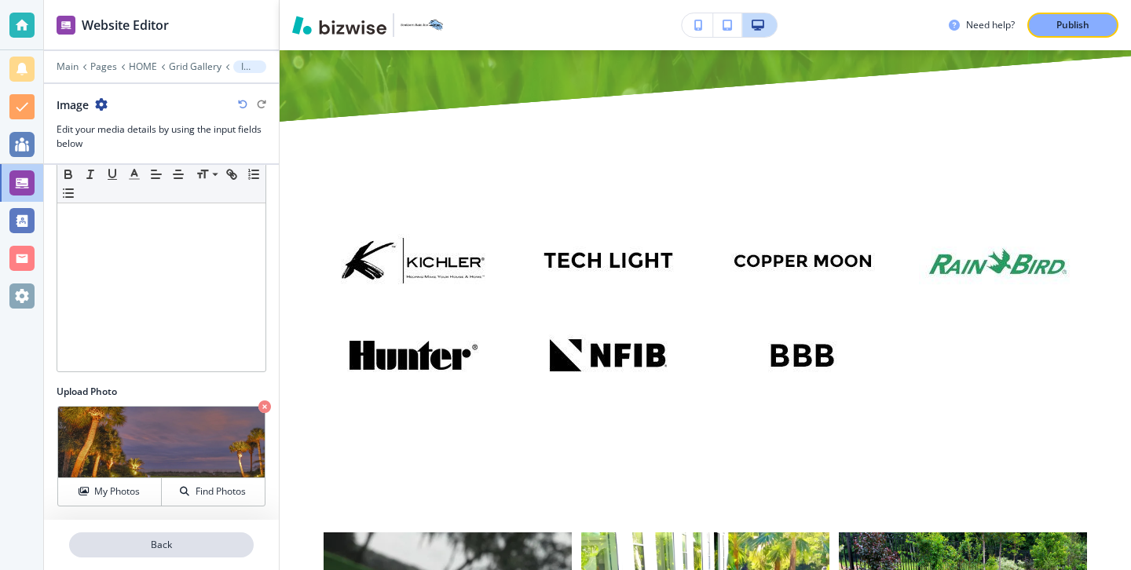
click at [186, 543] on p "Back" at bounding box center [161, 545] width 181 height 14
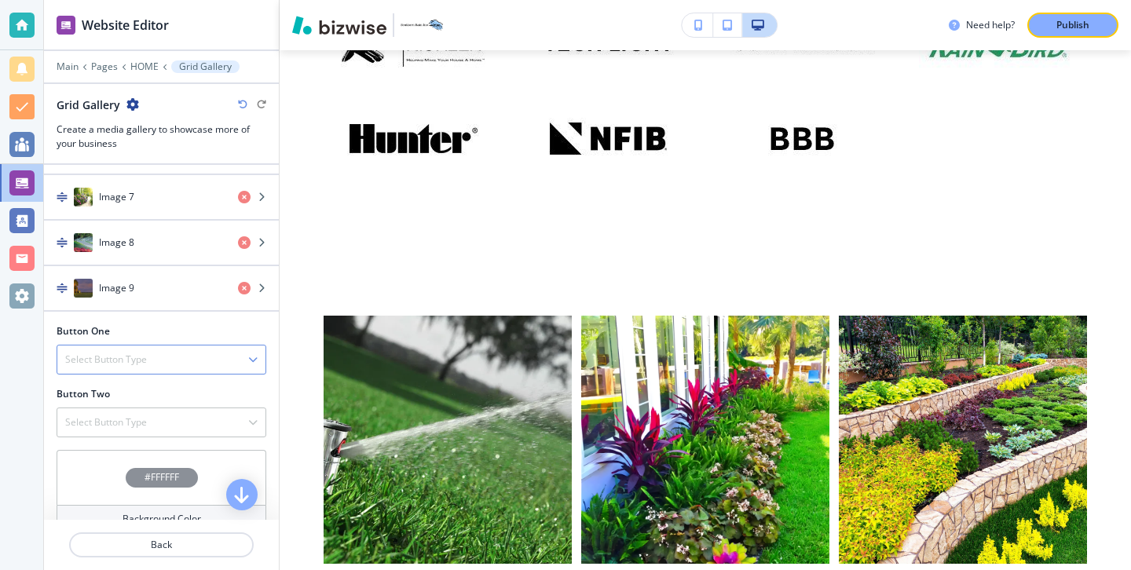
scroll to position [1069, 0]
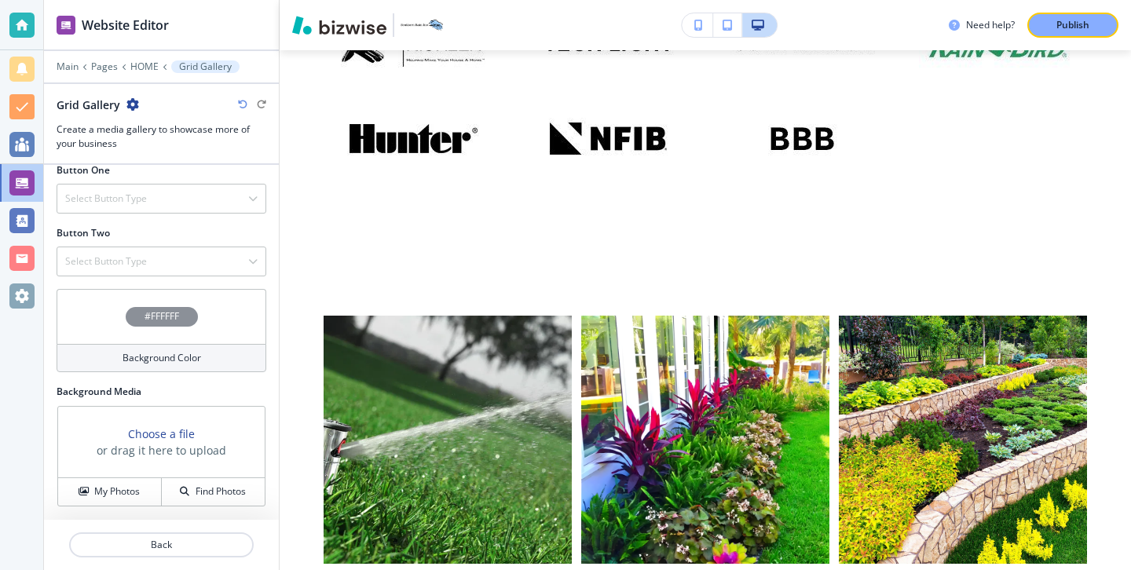
click at [163, 360] on h4 "Background Color" at bounding box center [161, 358] width 79 height 14
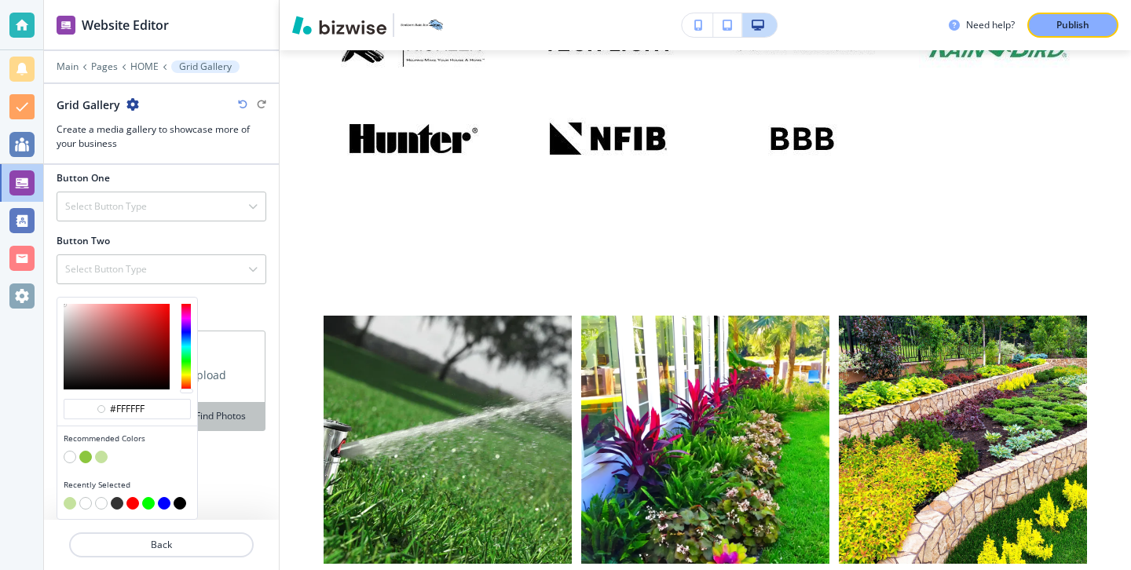
scroll to position [1060, 0]
click at [85, 456] on button "button" at bounding box center [85, 457] width 13 height 13
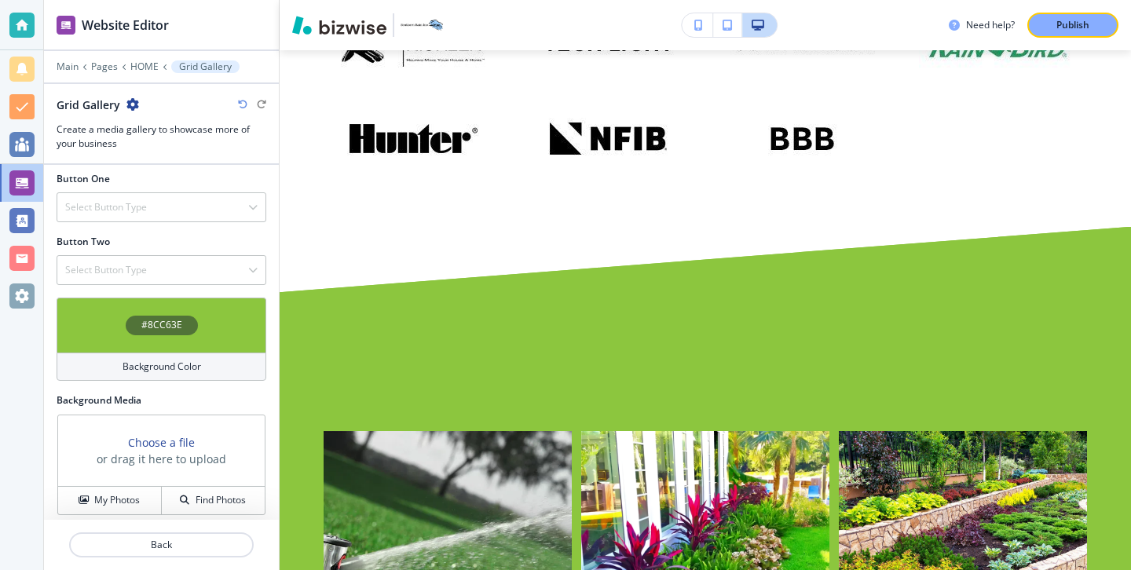
click at [162, 375] on div "Background Color" at bounding box center [162, 367] width 210 height 28
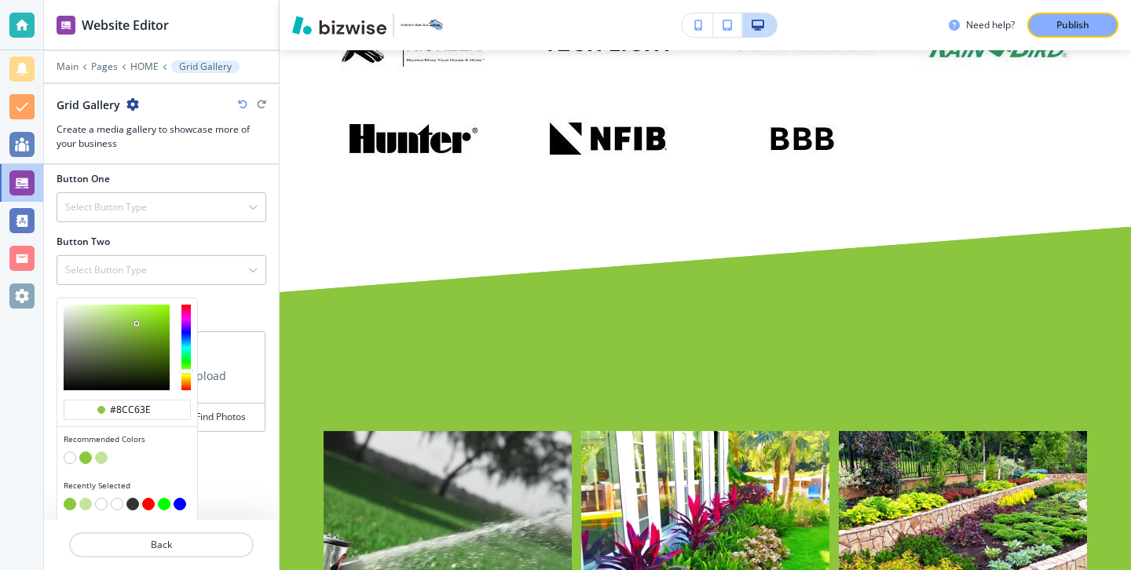
click at [103, 458] on button "button" at bounding box center [101, 457] width 13 height 13
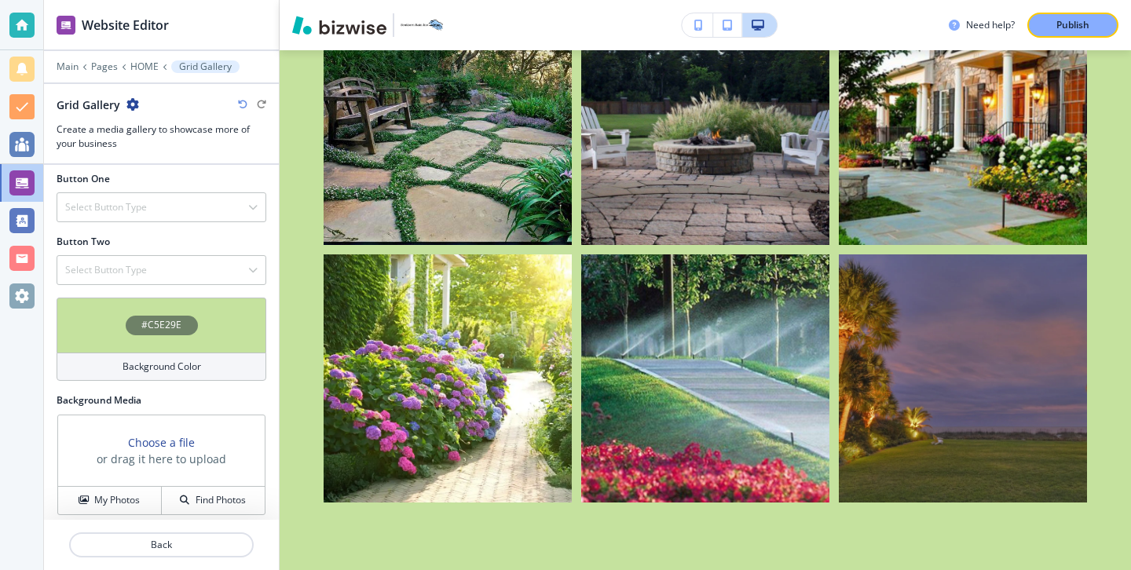
scroll to position [9156, 0]
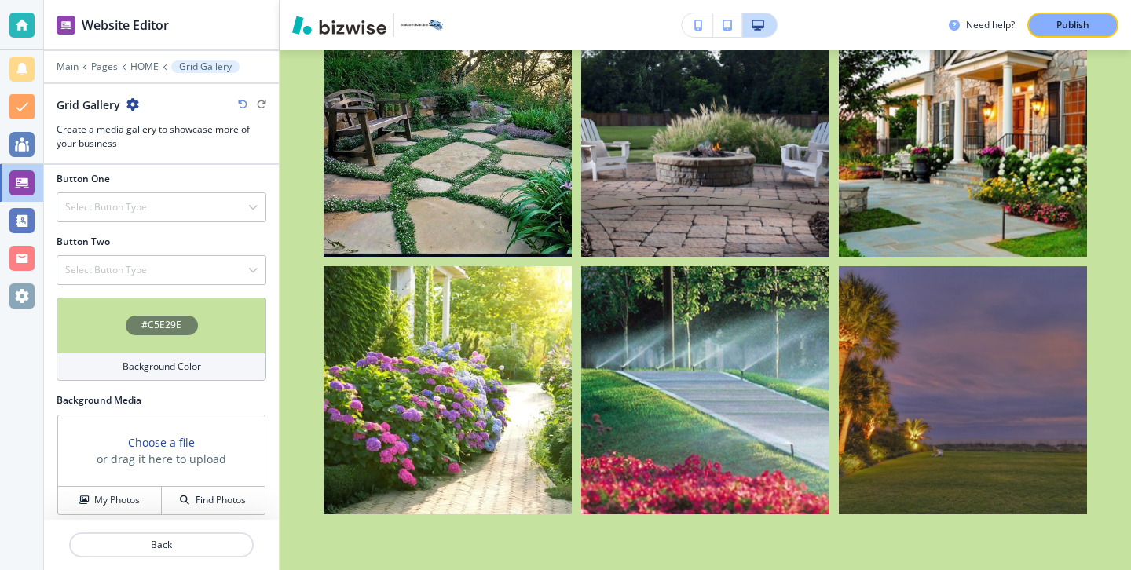
click at [187, 564] on div at bounding box center [161, 563] width 235 height 13
click at [191, 556] on button "Back" at bounding box center [161, 544] width 185 height 25
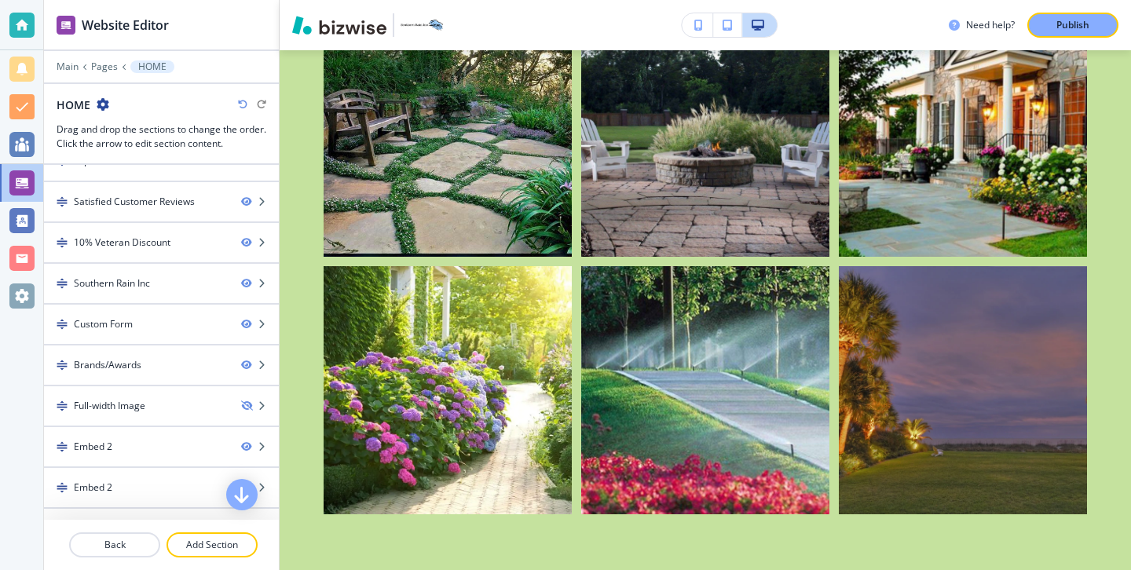
scroll to position [339, 0]
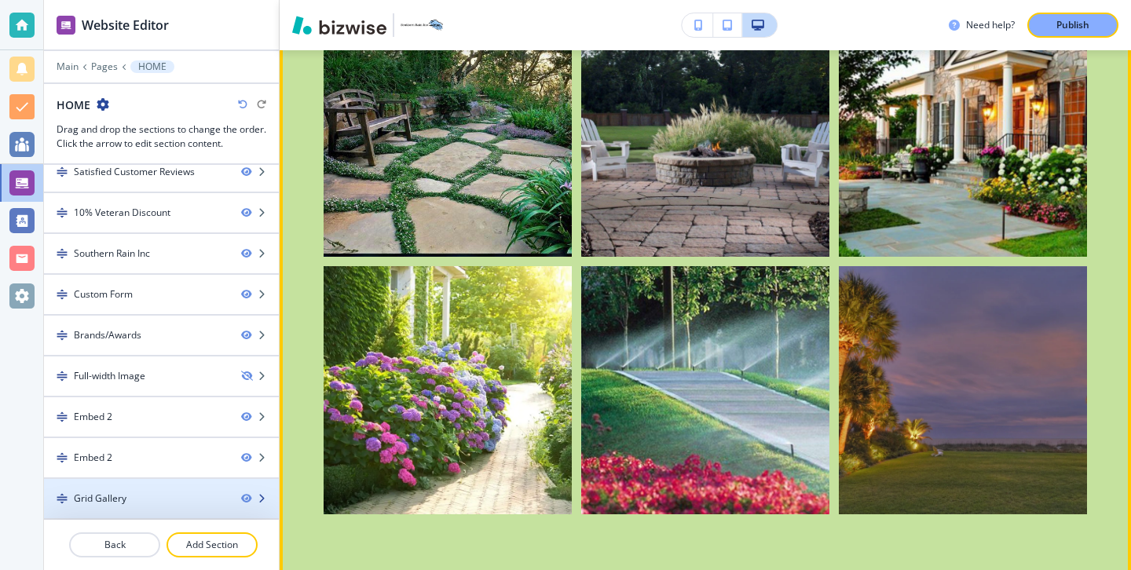
click at [163, 496] on div "Grid Gallery" at bounding box center [136, 498] width 185 height 14
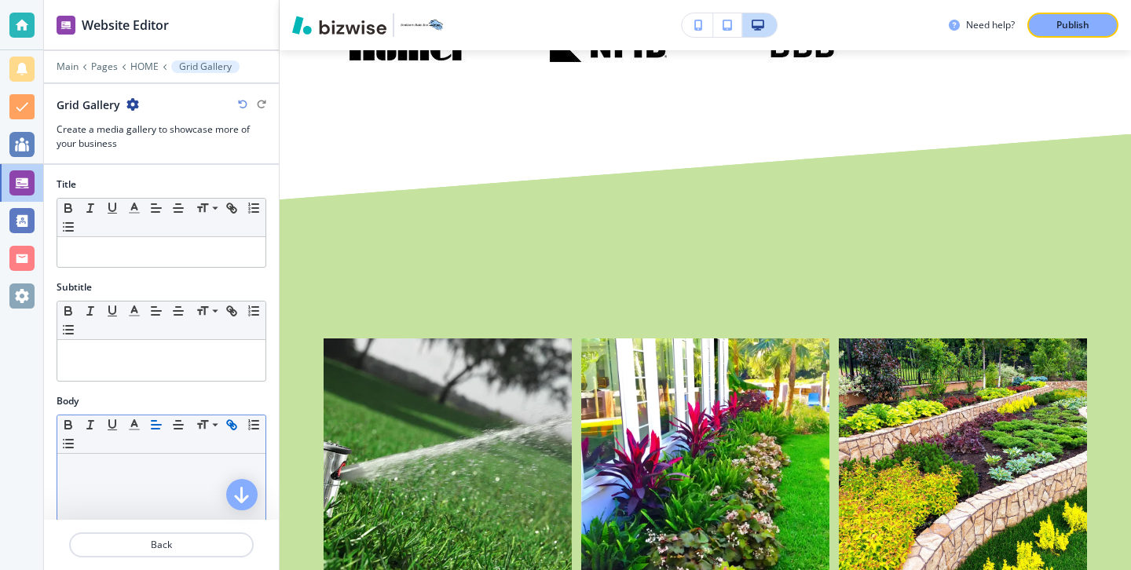
scroll to position [8541, 0]
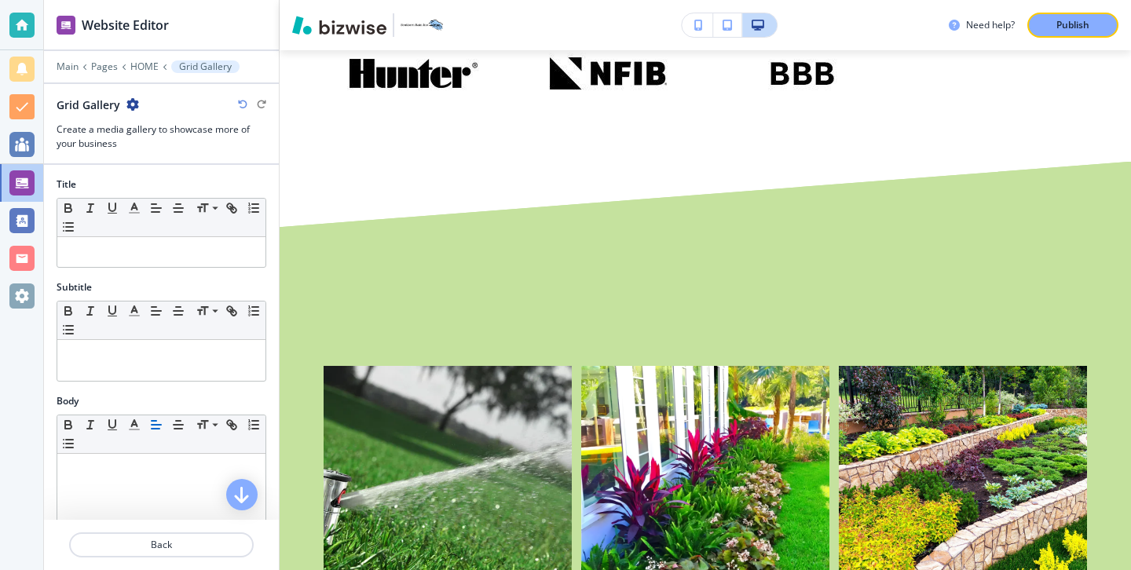
click at [216, 268] on div "Title Small Normal Large Huge" at bounding box center [161, 228] width 235 height 103
click at [215, 264] on div at bounding box center [161, 252] width 208 height 30
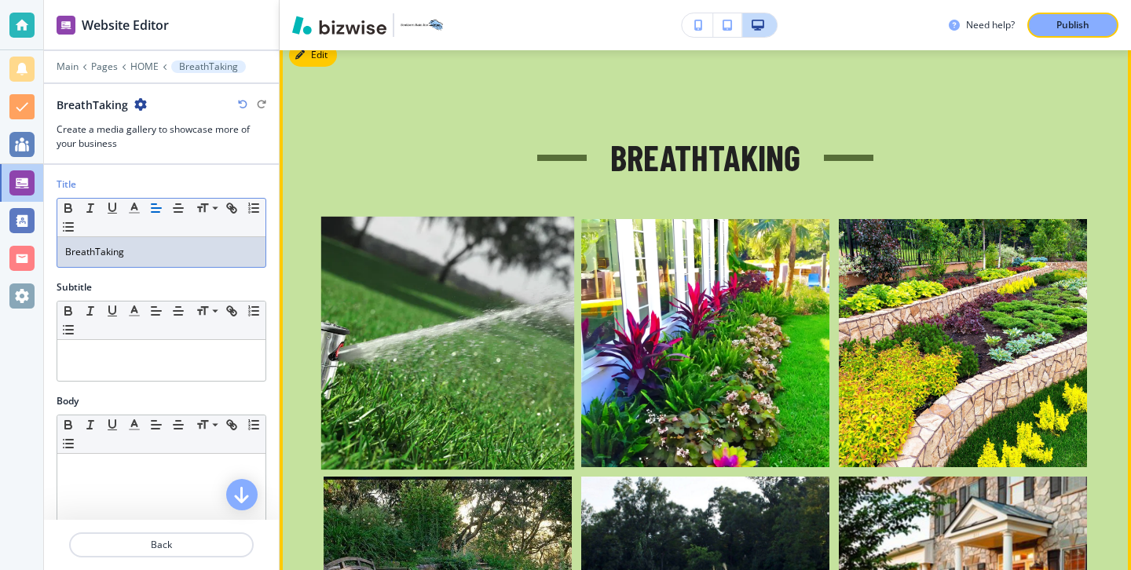
scroll to position [8858, 0]
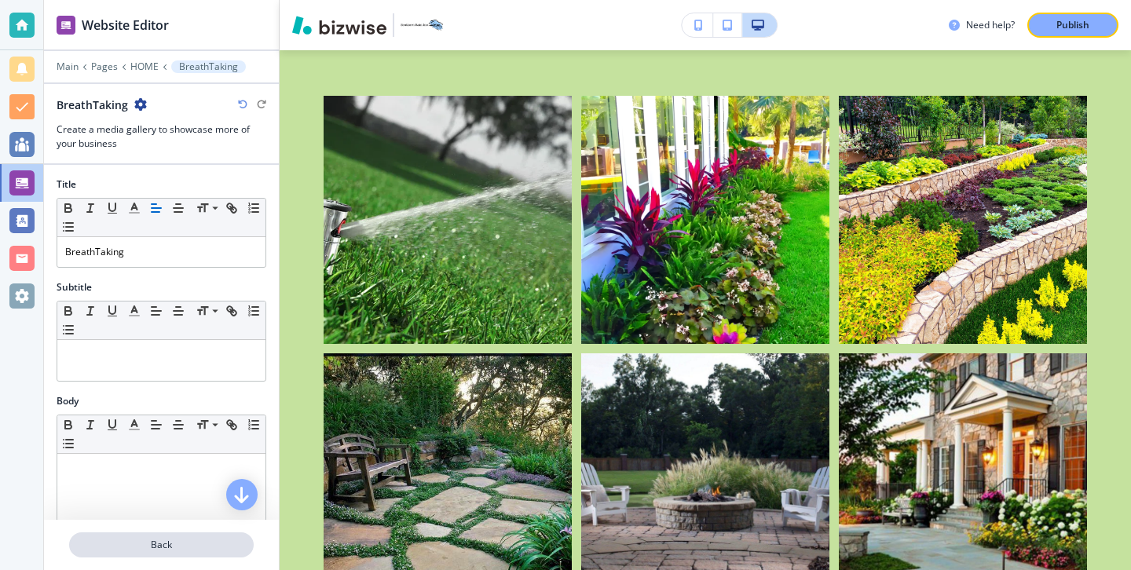
click at [204, 550] on p "Back" at bounding box center [161, 545] width 181 height 14
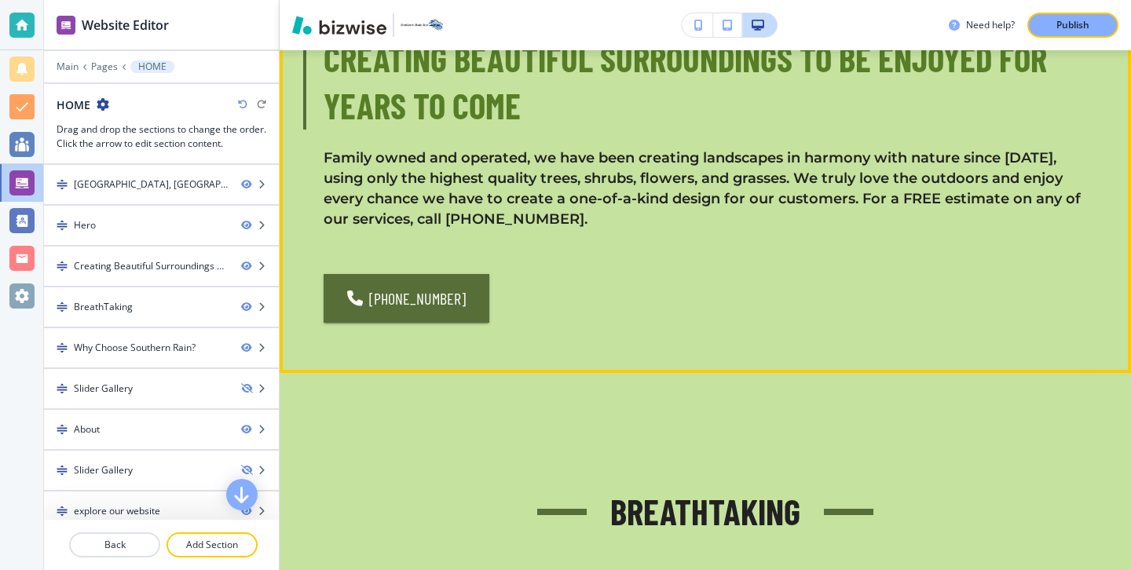
scroll to position [976, 0]
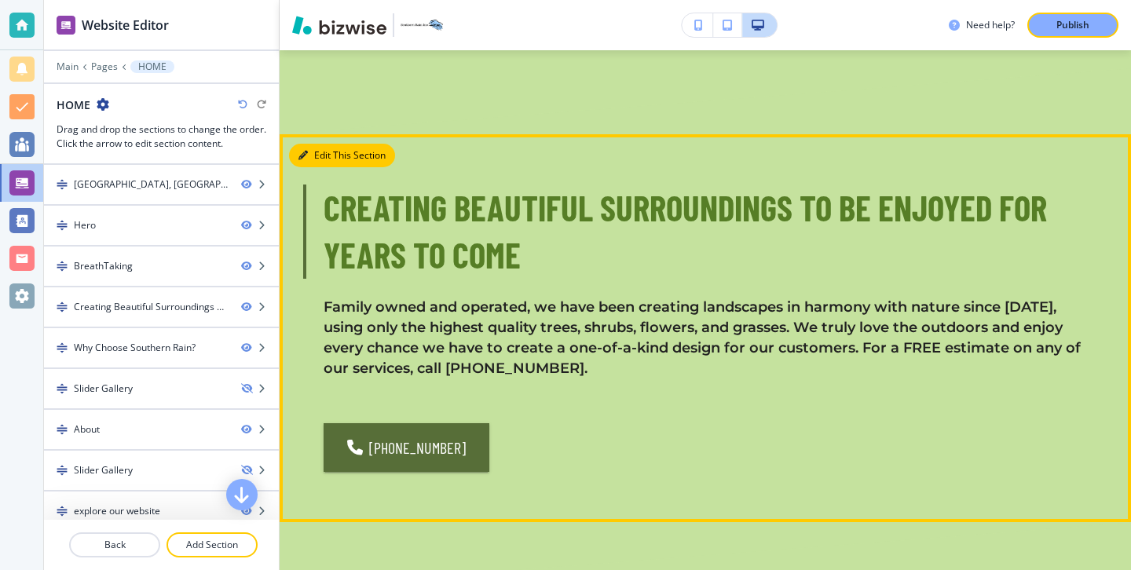
click at [309, 144] on button "Edit This Section" at bounding box center [342, 156] width 106 height 24
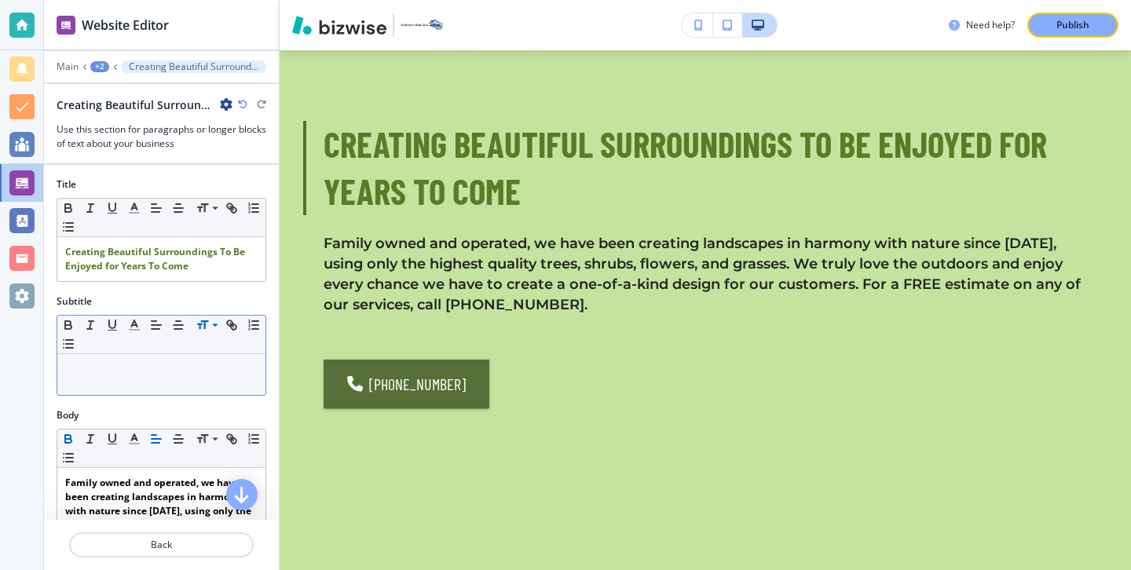
scroll to position [510, 0]
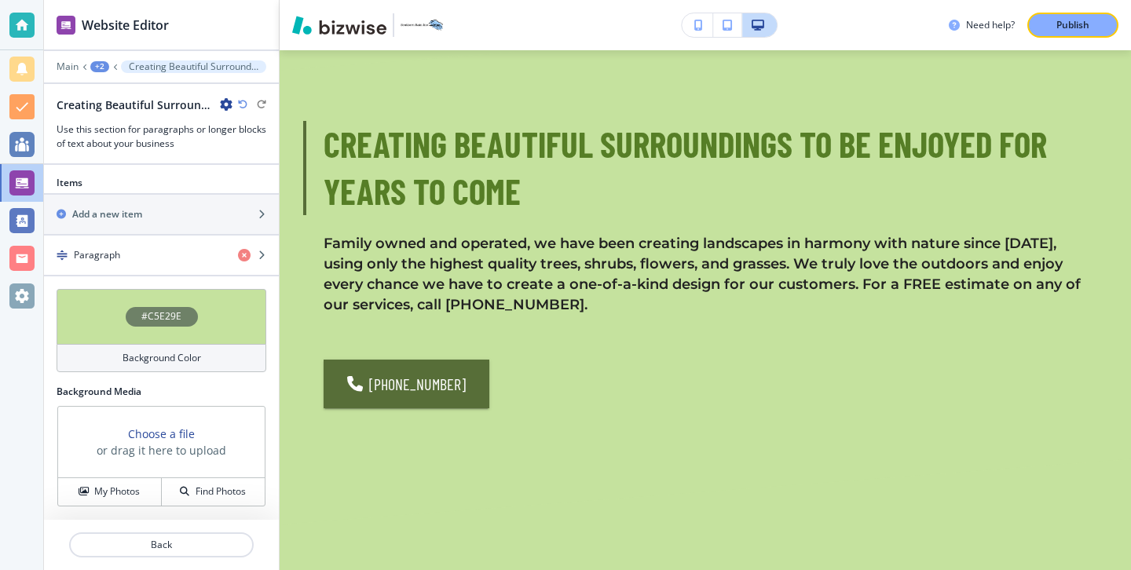
click at [196, 371] on div "Background Color" at bounding box center [162, 358] width 210 height 28
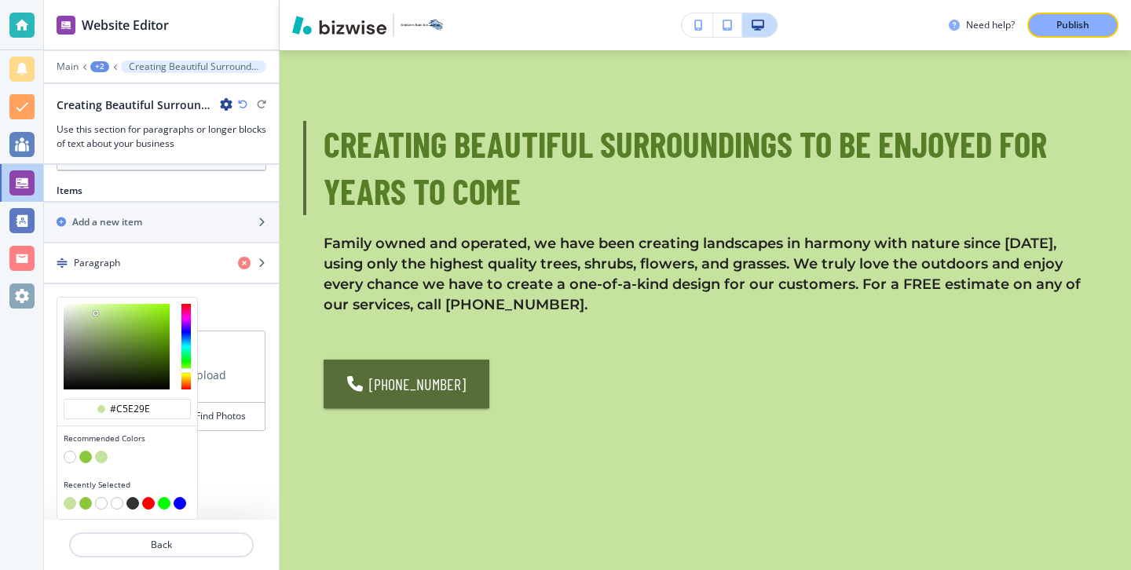
click at [83, 458] on button "button" at bounding box center [85, 457] width 13 height 13
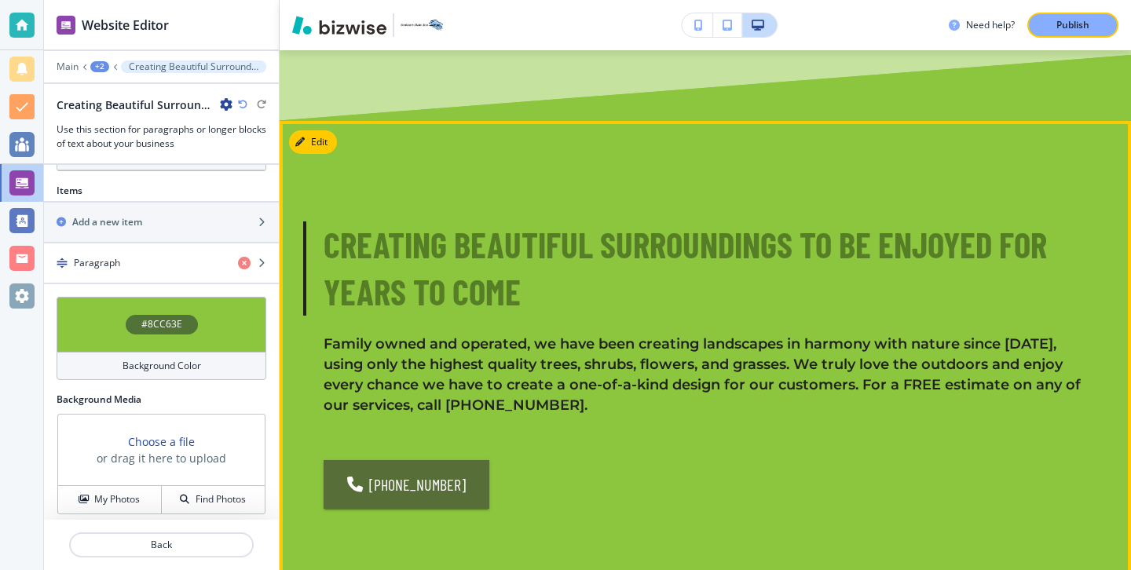
scroll to position [1763, 0]
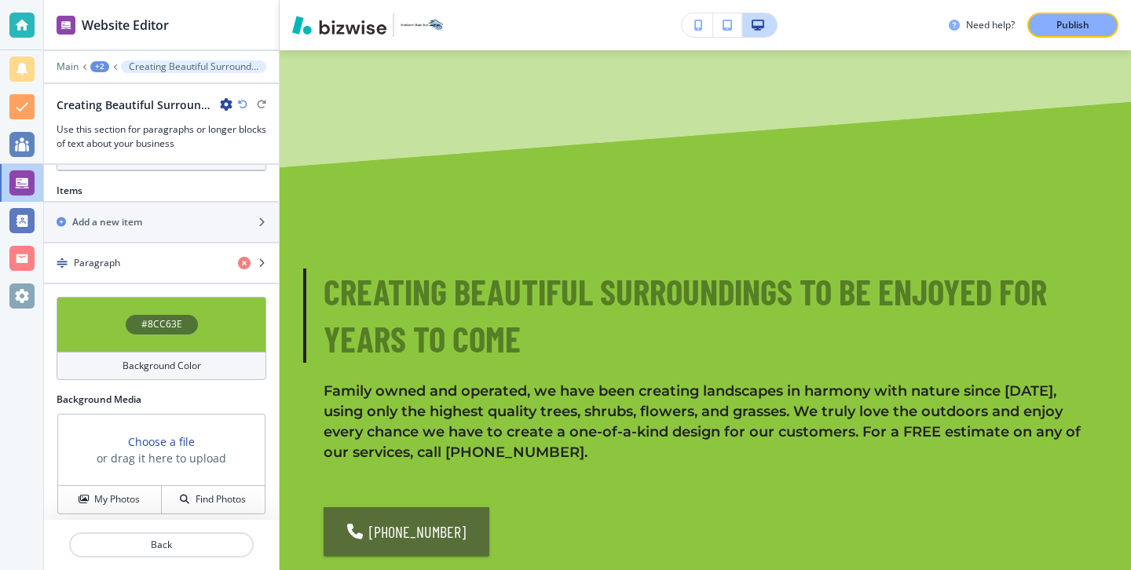
click at [154, 360] on h4 "Background Color" at bounding box center [161, 366] width 79 height 14
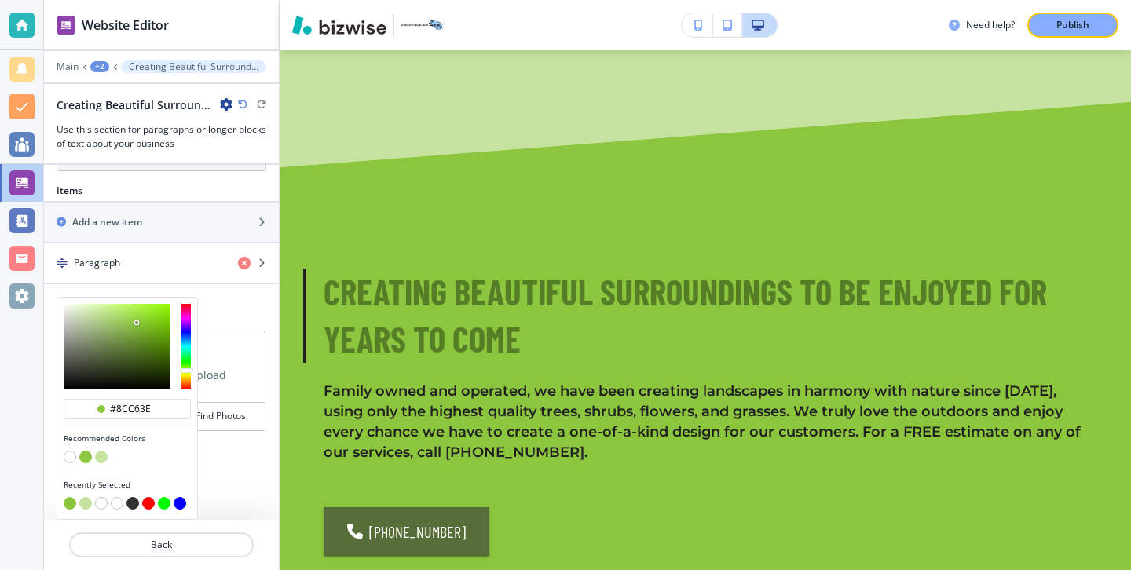
click at [100, 505] on button "button" at bounding box center [101, 503] width 13 height 13
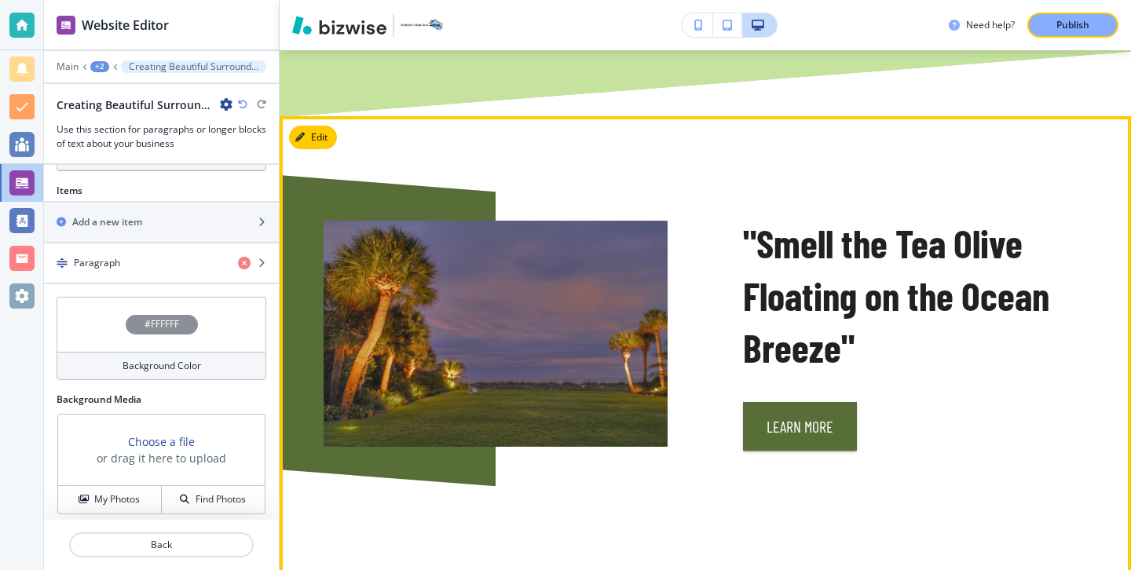
scroll to position [2938, 0]
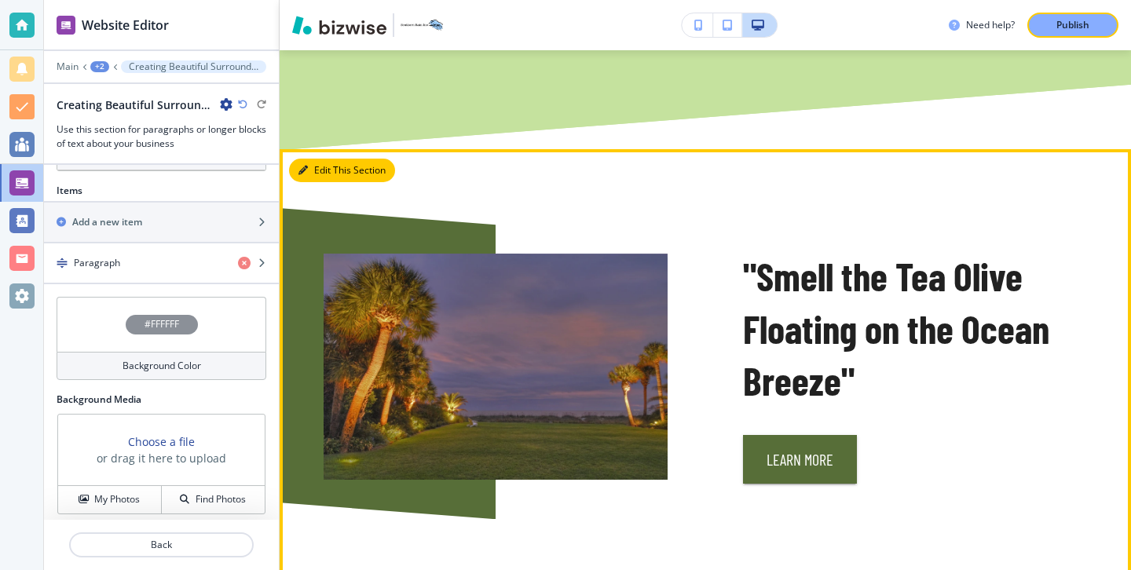
click at [313, 159] on button "Edit This Section" at bounding box center [342, 171] width 106 height 24
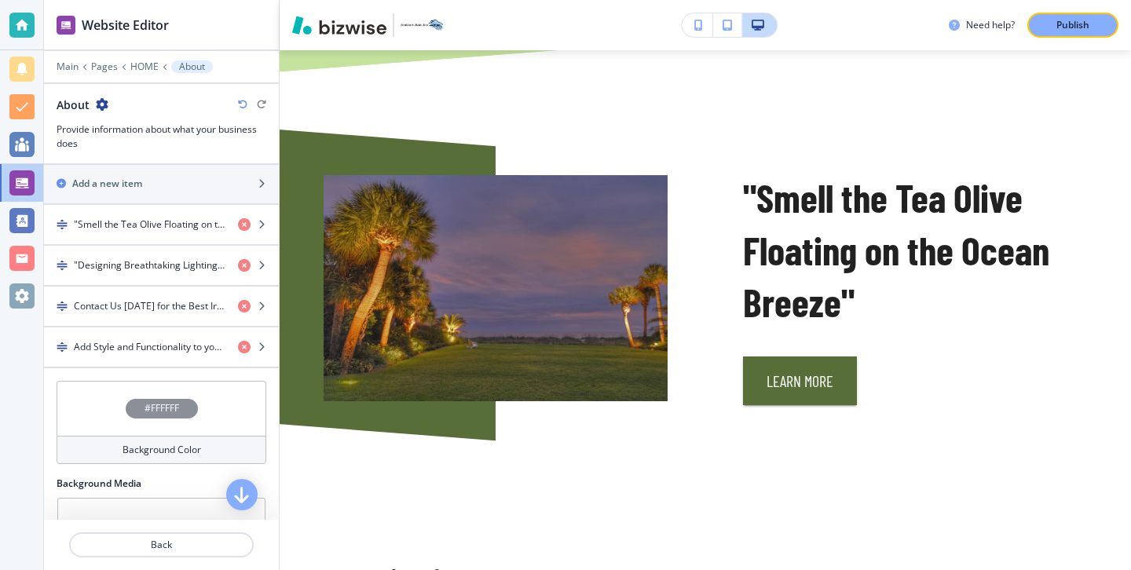
scroll to position [477, 0]
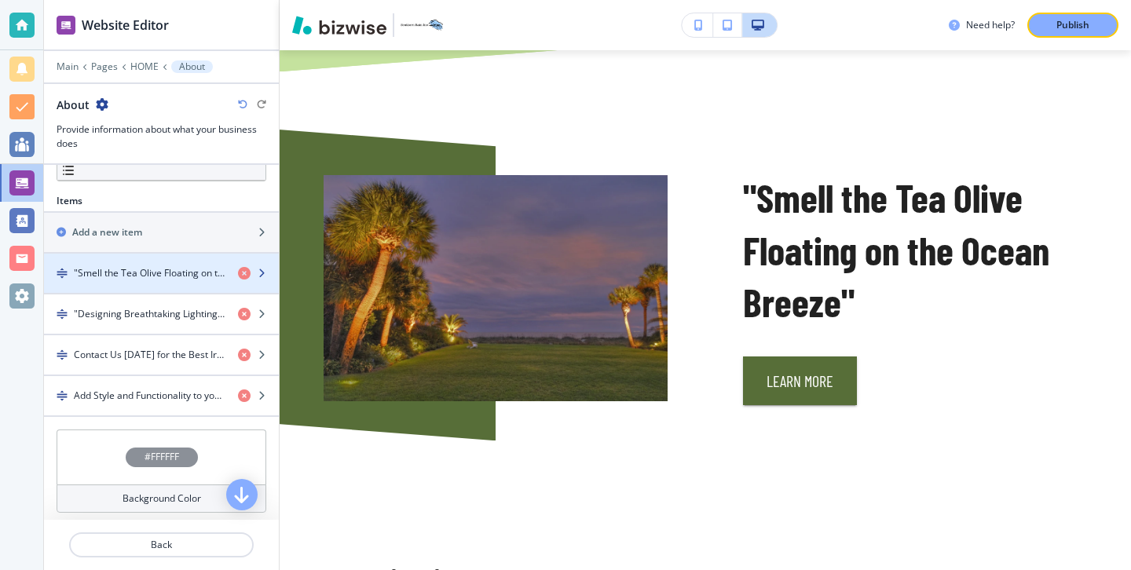
click at [186, 272] on h4 ""Smell the Tea Olive Floating on the Ocean Breeze"" at bounding box center [150, 273] width 152 height 14
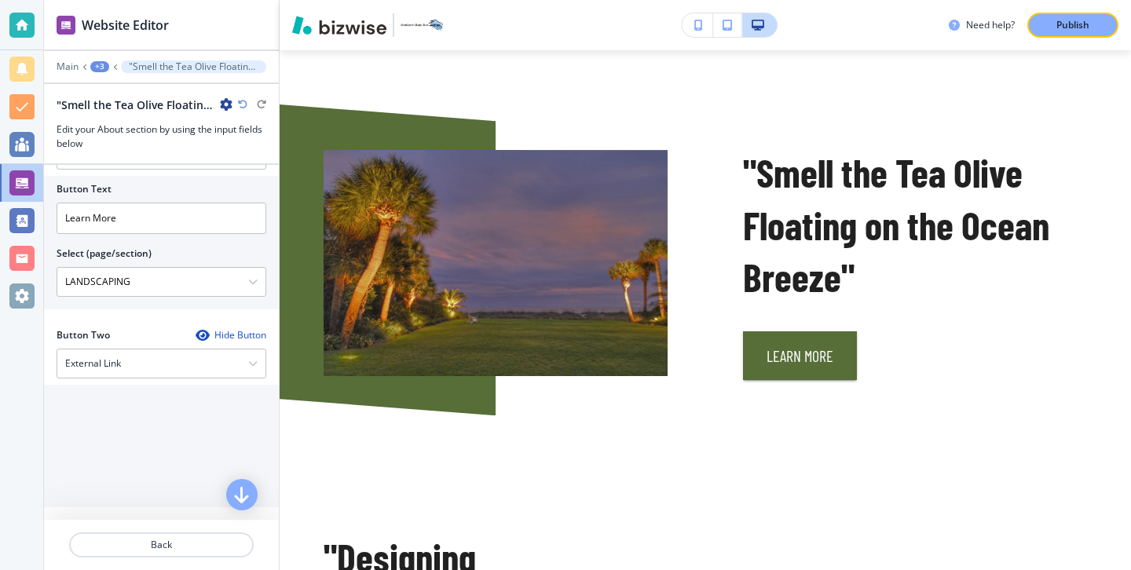
scroll to position [707, 0]
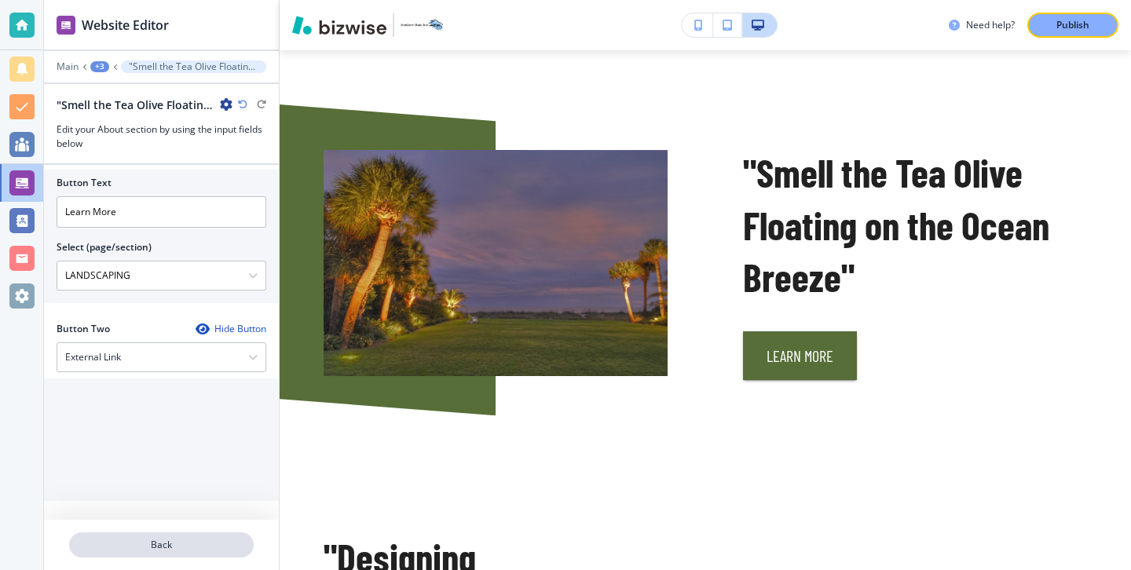
click at [175, 547] on p "Back" at bounding box center [161, 545] width 181 height 14
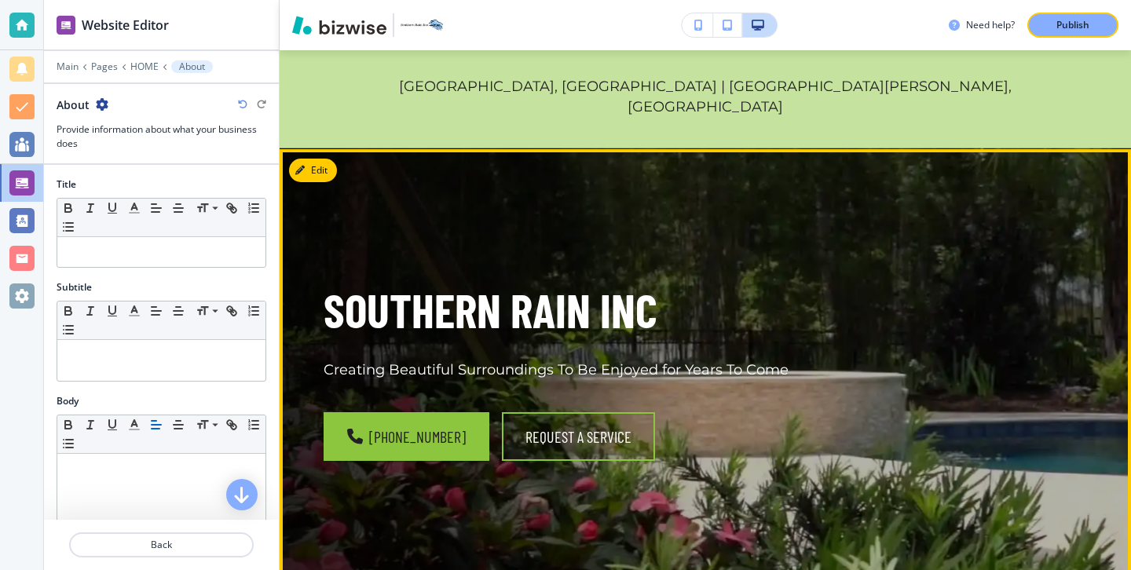
scroll to position [0, 0]
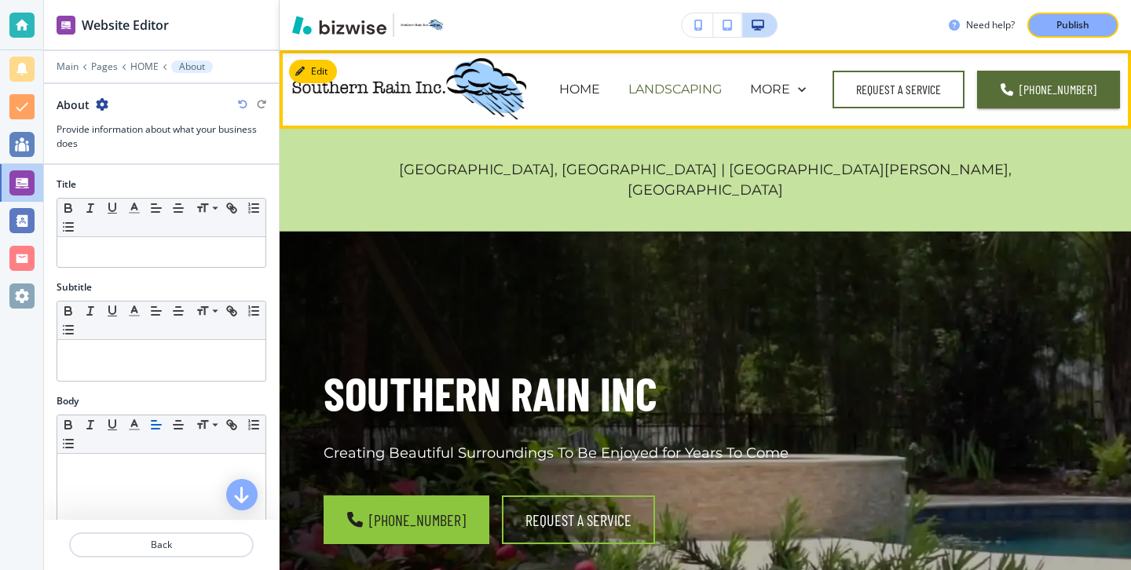
click at [714, 93] on p "LANDSCAPING" at bounding box center [674, 89] width 93 height 18
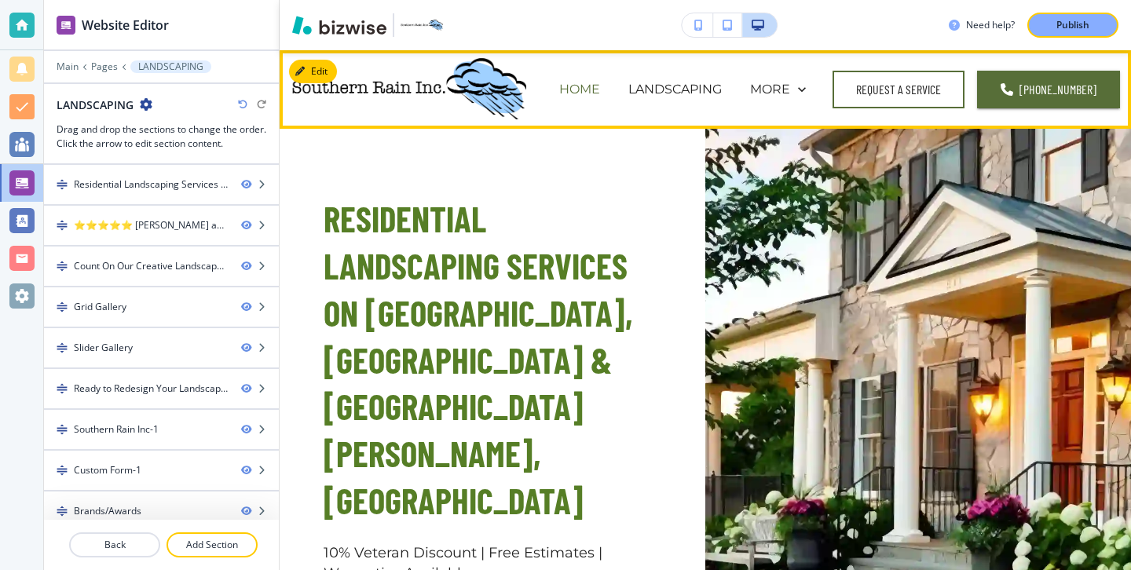
click at [600, 83] on p "HOME" at bounding box center [579, 89] width 41 height 18
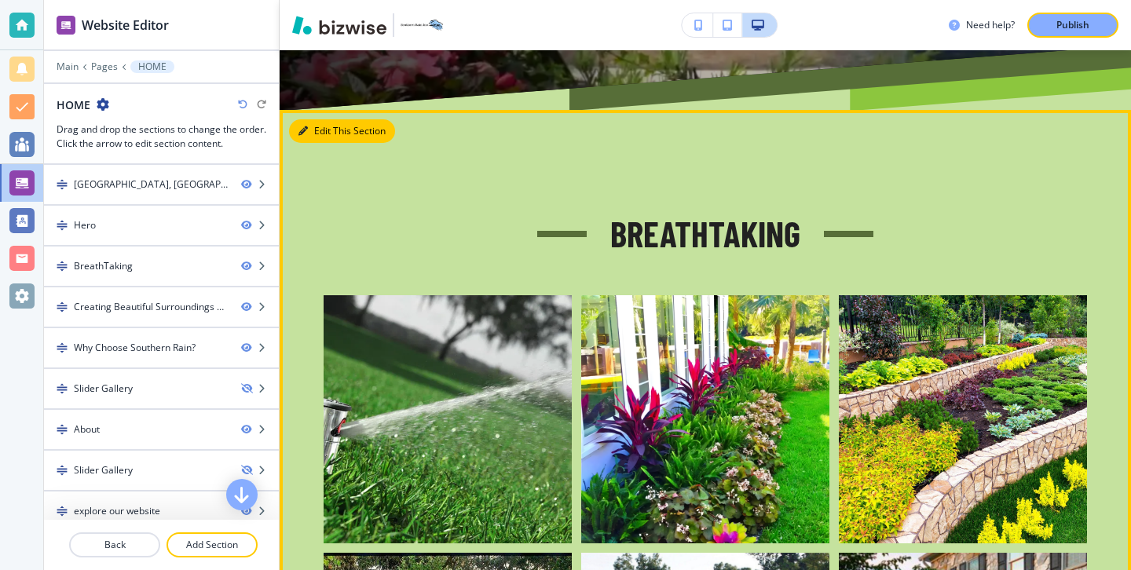
click at [322, 119] on button "Edit This Section" at bounding box center [342, 131] width 106 height 24
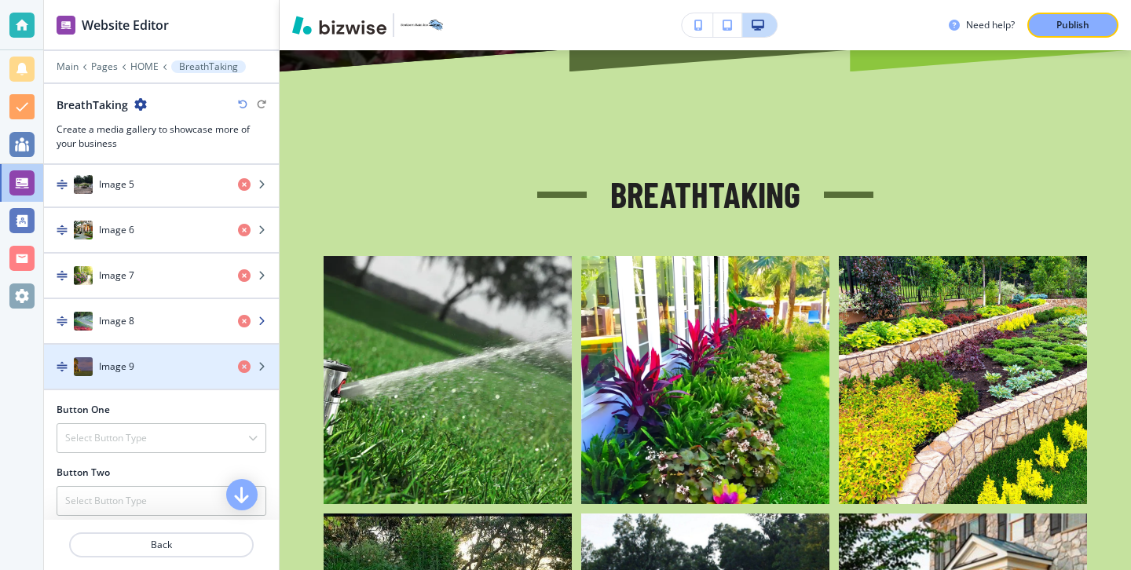
scroll to position [826, 0]
click at [152, 366] on div "Image 9" at bounding box center [134, 369] width 181 height 19
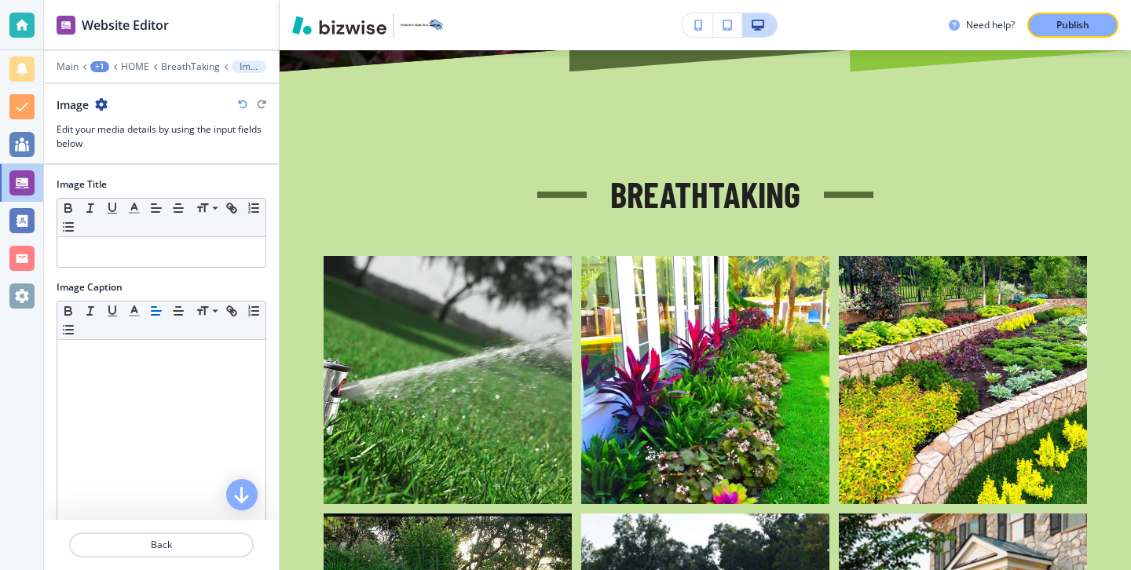
scroll to position [173, 0]
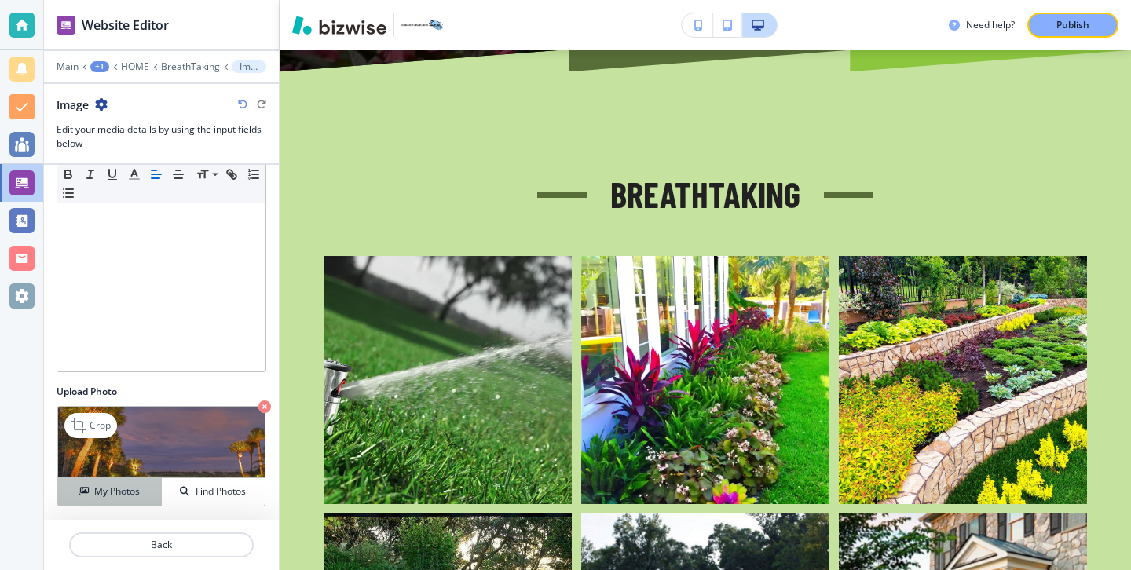
click at [130, 480] on button "My Photos" at bounding box center [110, 491] width 104 height 27
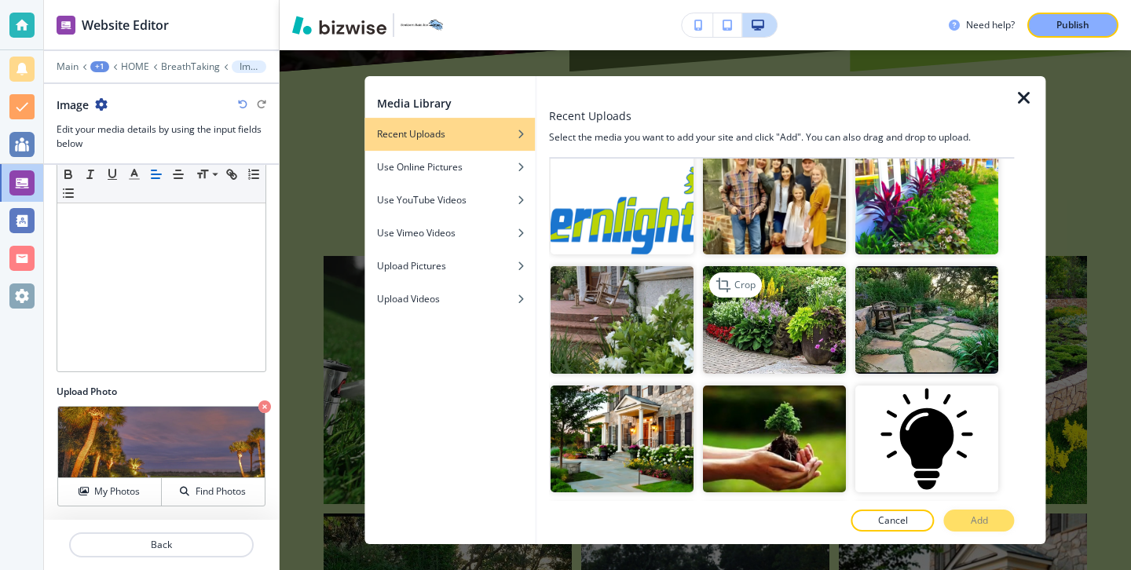
scroll to position [1450, 0]
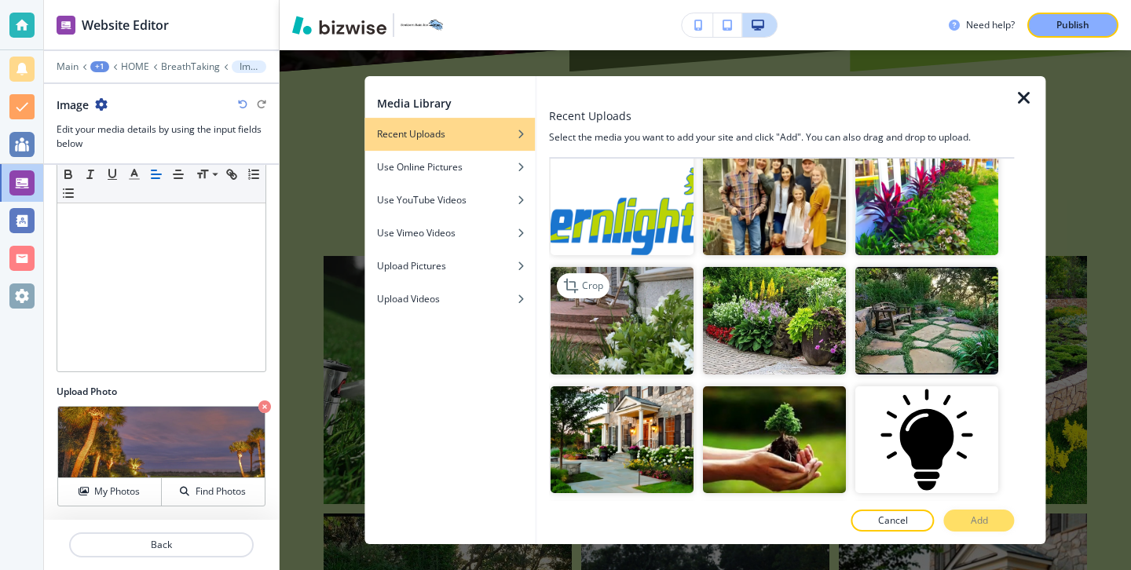
click at [659, 340] on img "button" at bounding box center [621, 321] width 143 height 108
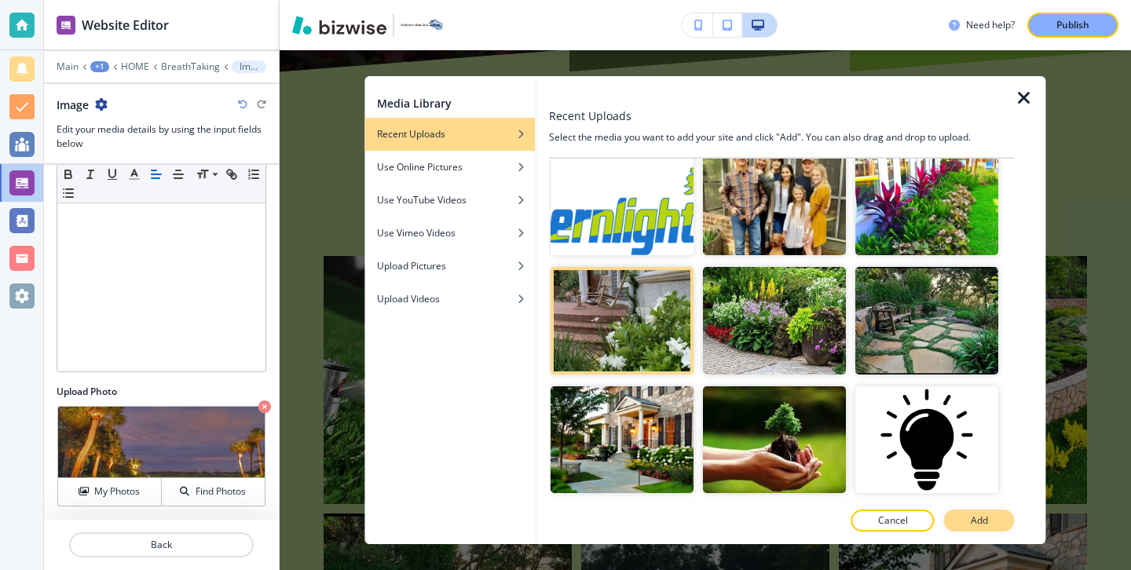
click at [985, 523] on p "Add" at bounding box center [978, 520] width 17 height 14
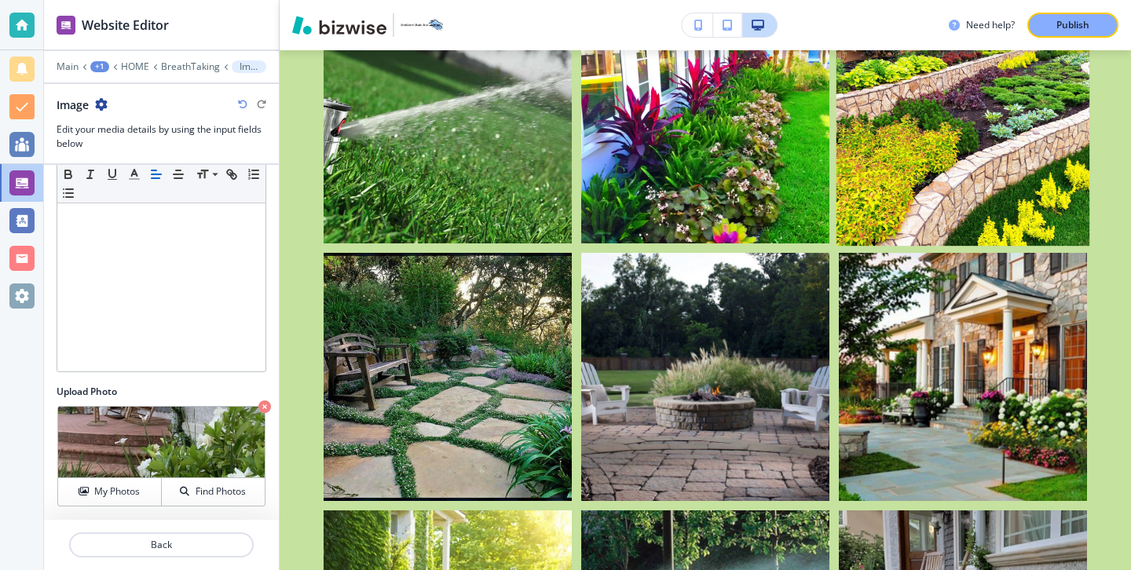
scroll to position [1280, 0]
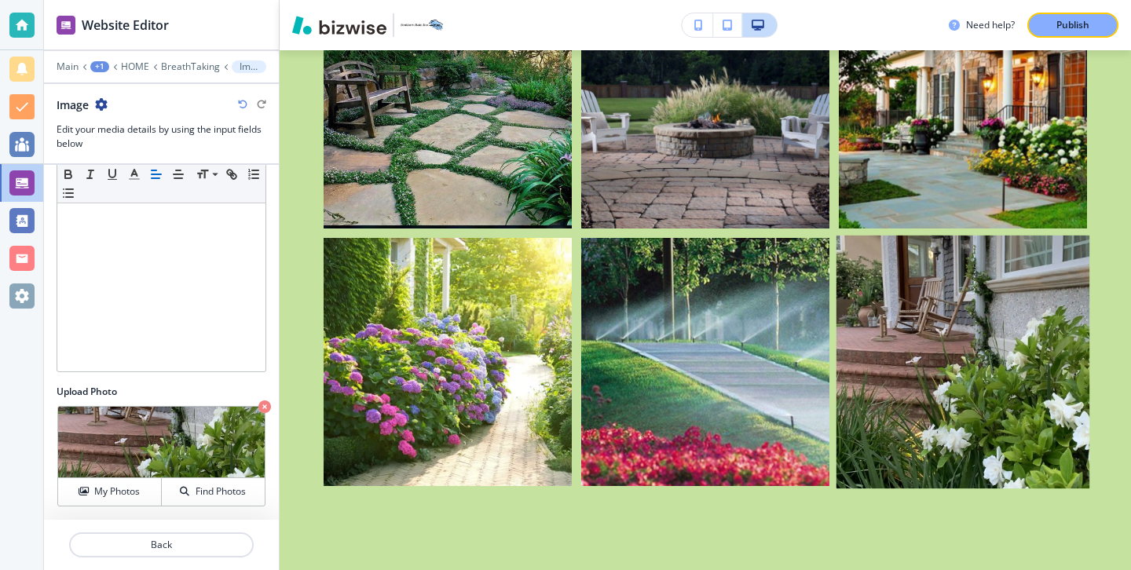
click at [955, 437] on button "button" at bounding box center [963, 362] width 248 height 248
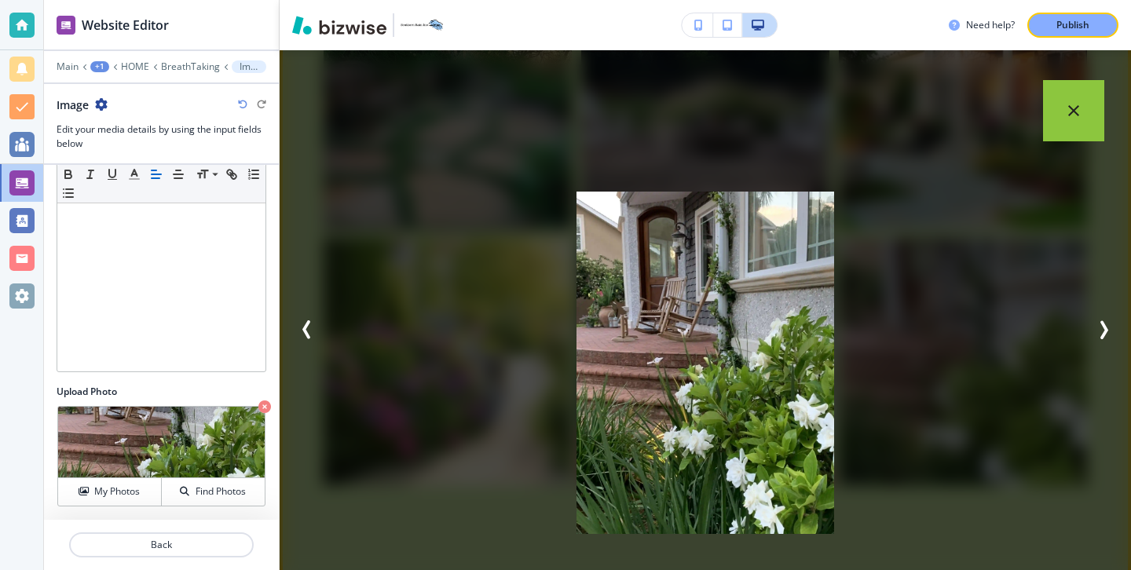
click at [1068, 130] on button "button" at bounding box center [1073, 110] width 61 height 61
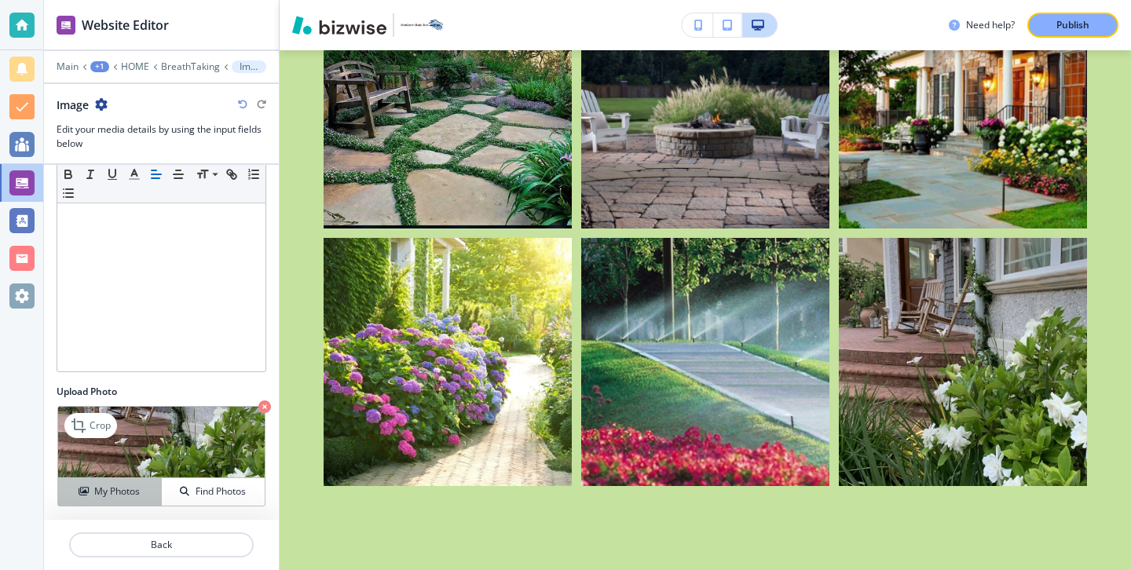
click at [137, 484] on h4 "My Photos" at bounding box center [117, 491] width 46 height 14
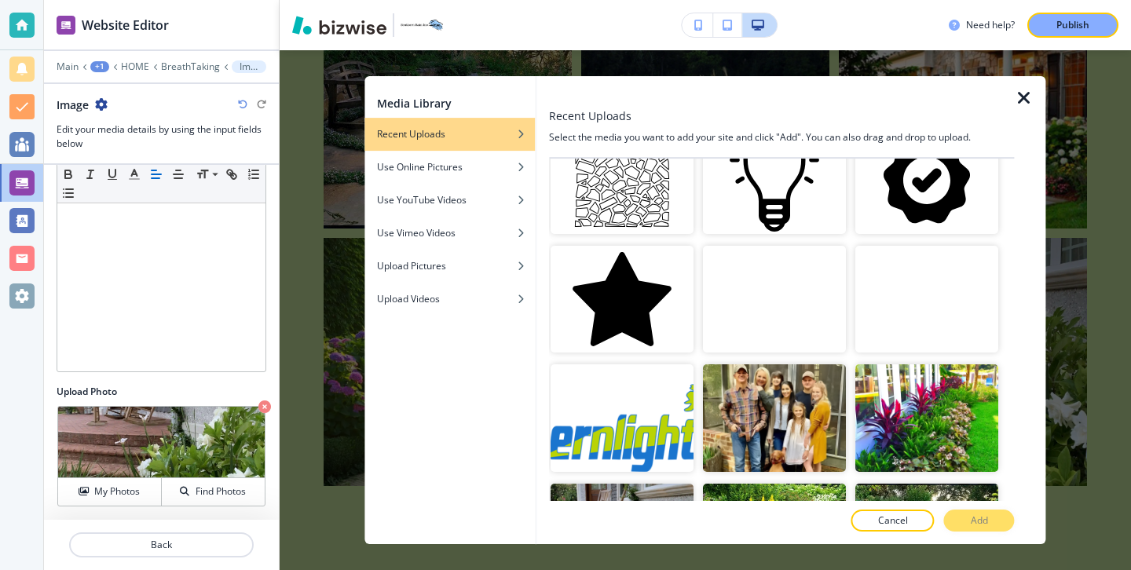
scroll to position [1238, 0]
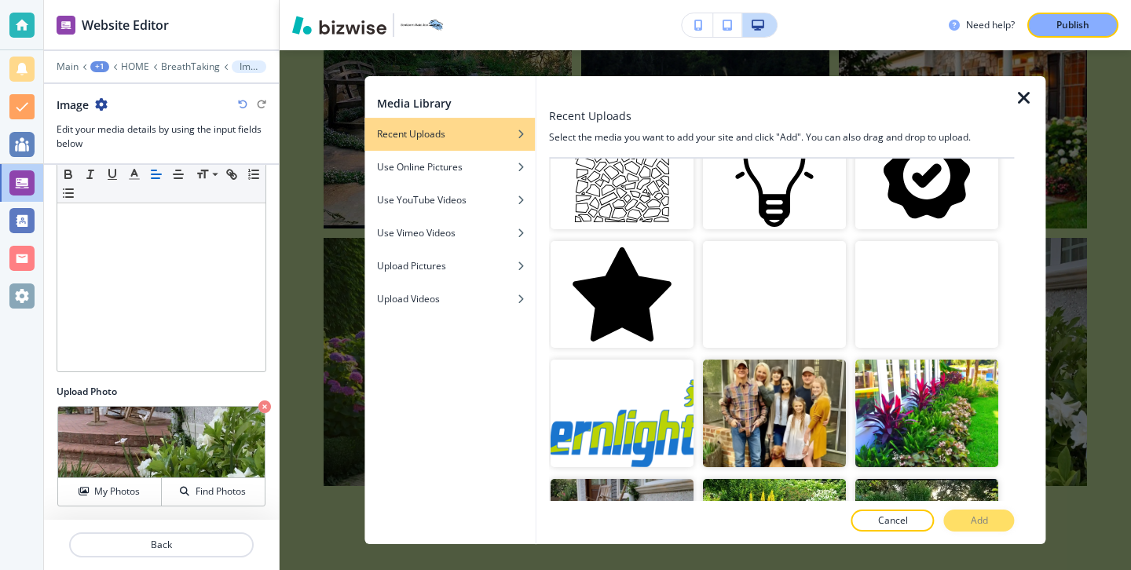
click at [1021, 92] on icon "button" at bounding box center [1023, 98] width 19 height 19
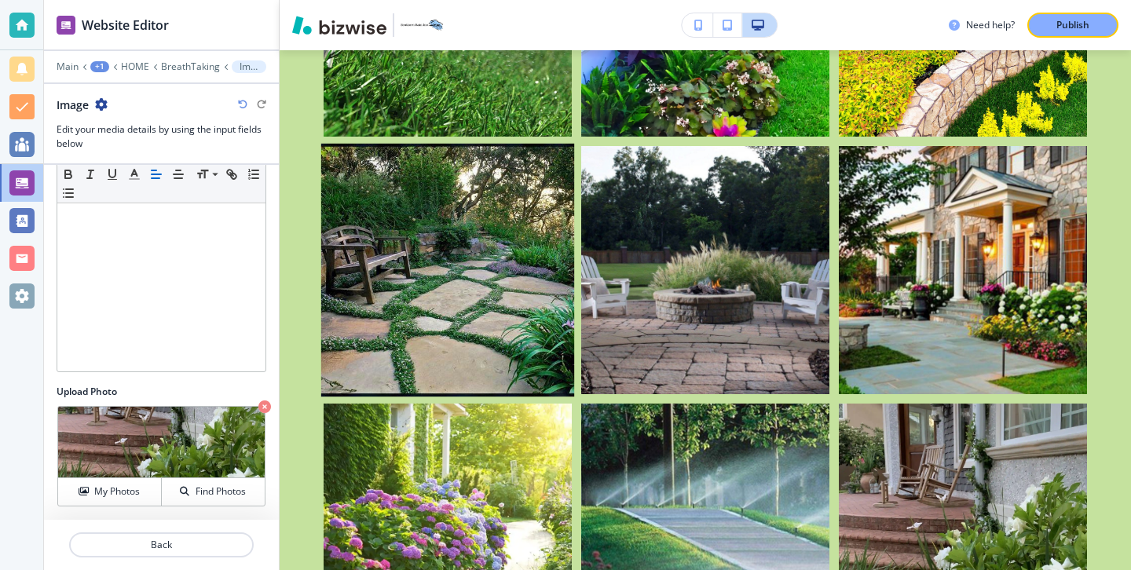
scroll to position [1102, 0]
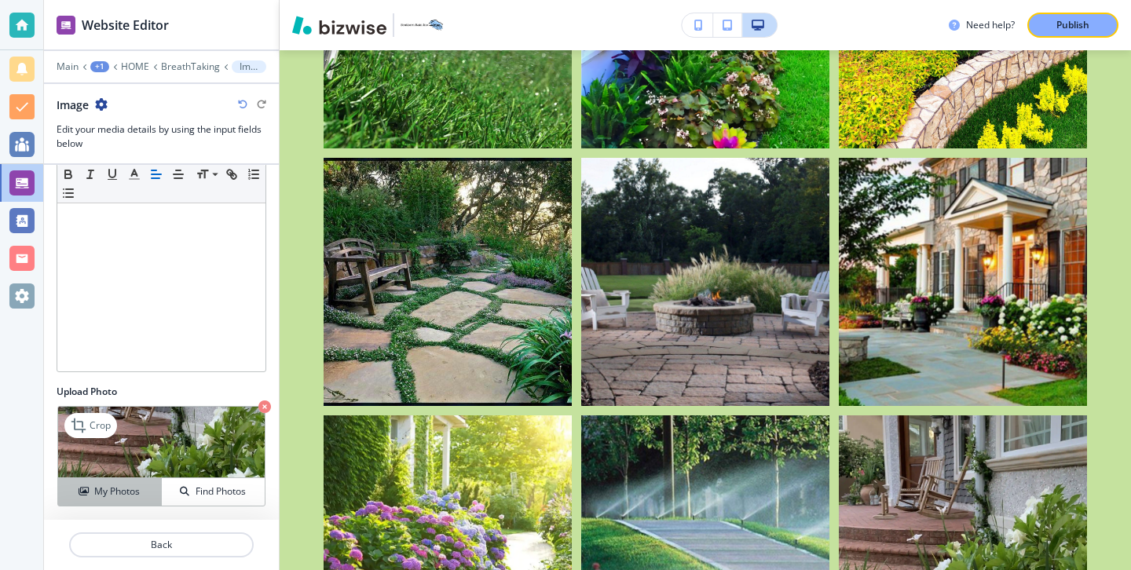
click at [124, 480] on button "My Photos" at bounding box center [110, 491] width 104 height 27
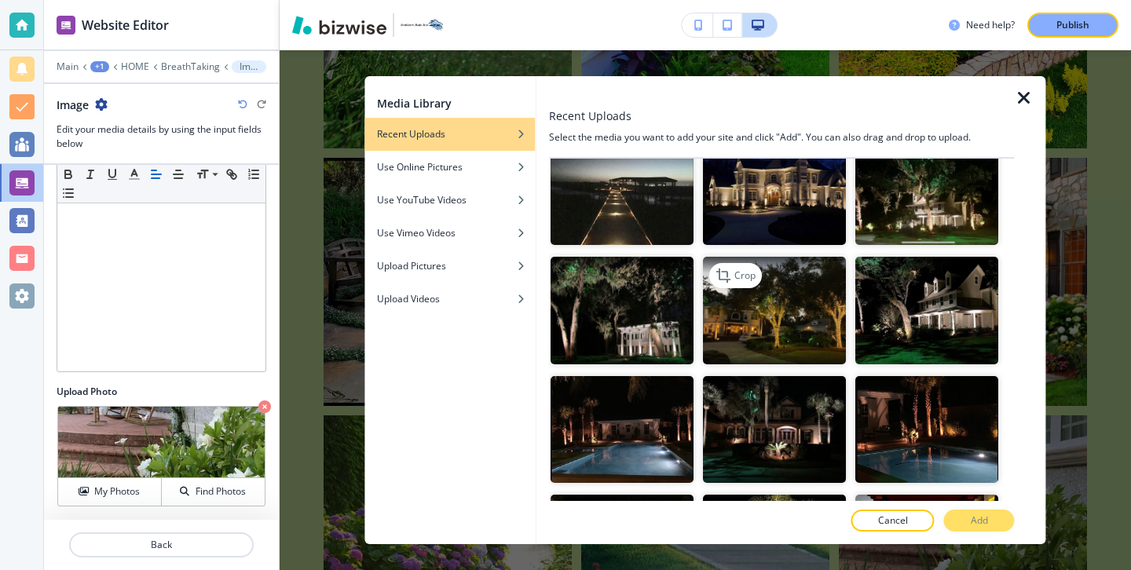
scroll to position [2665, 0]
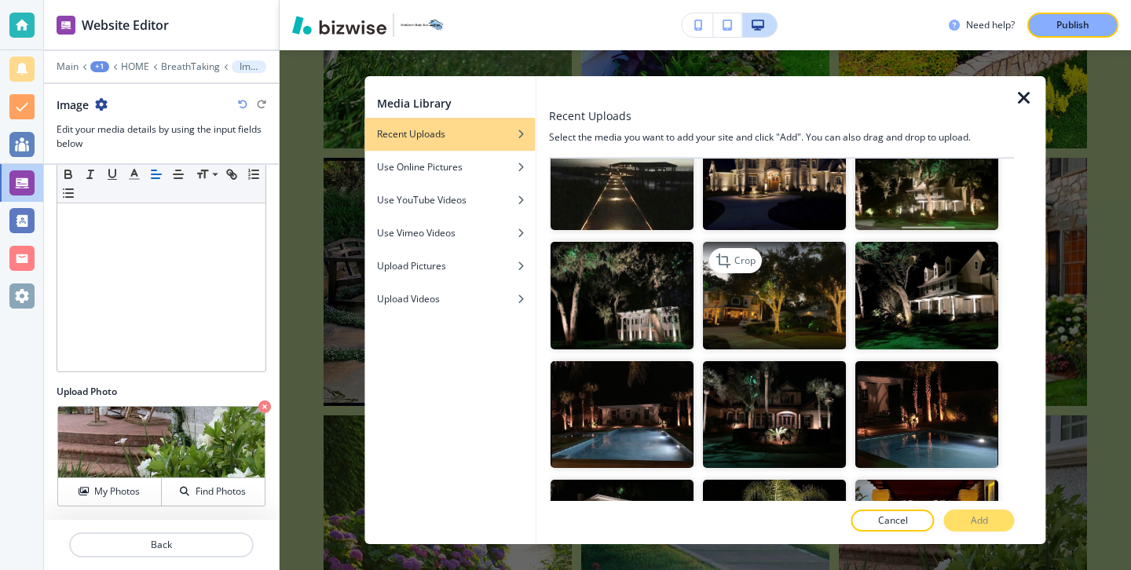
click at [759, 323] on img "button" at bounding box center [774, 296] width 143 height 108
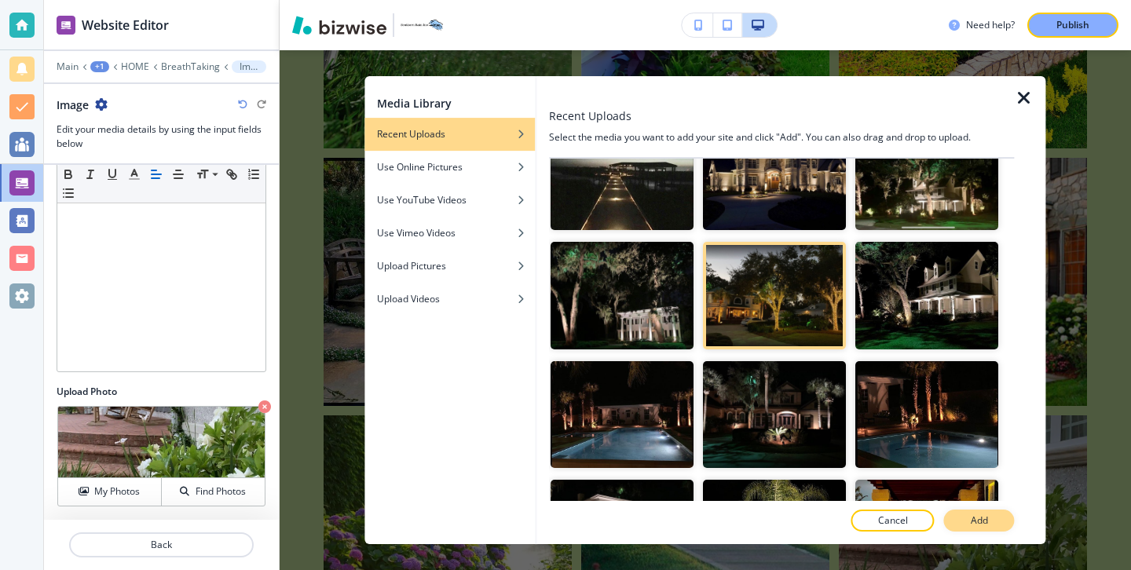
click at [984, 511] on button "Add" at bounding box center [979, 521] width 71 height 22
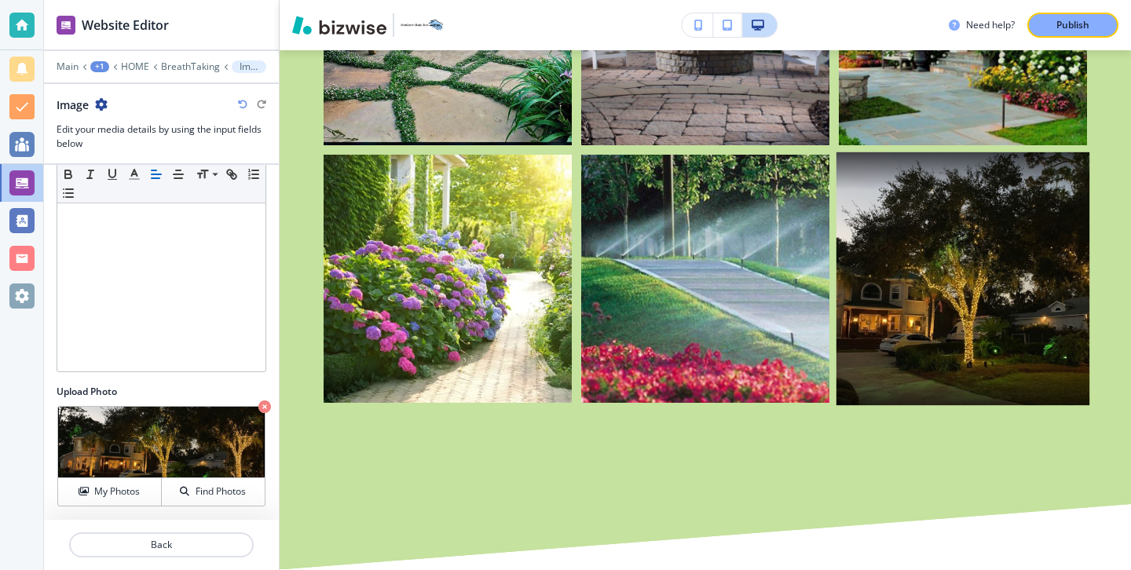
scroll to position [1358, 0]
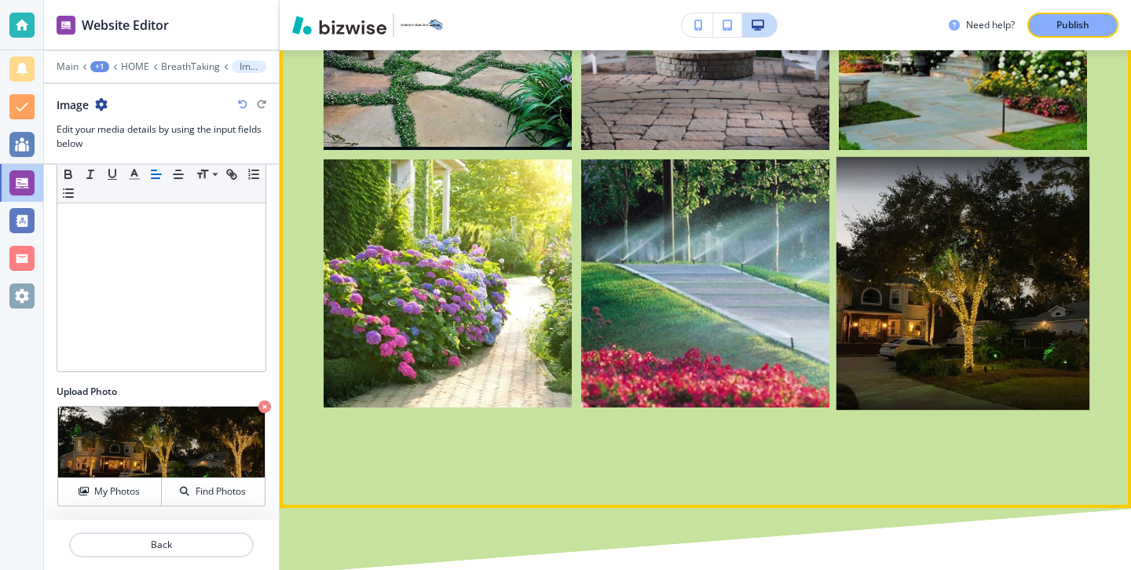
click at [937, 385] on button "button" at bounding box center [963, 283] width 248 height 248
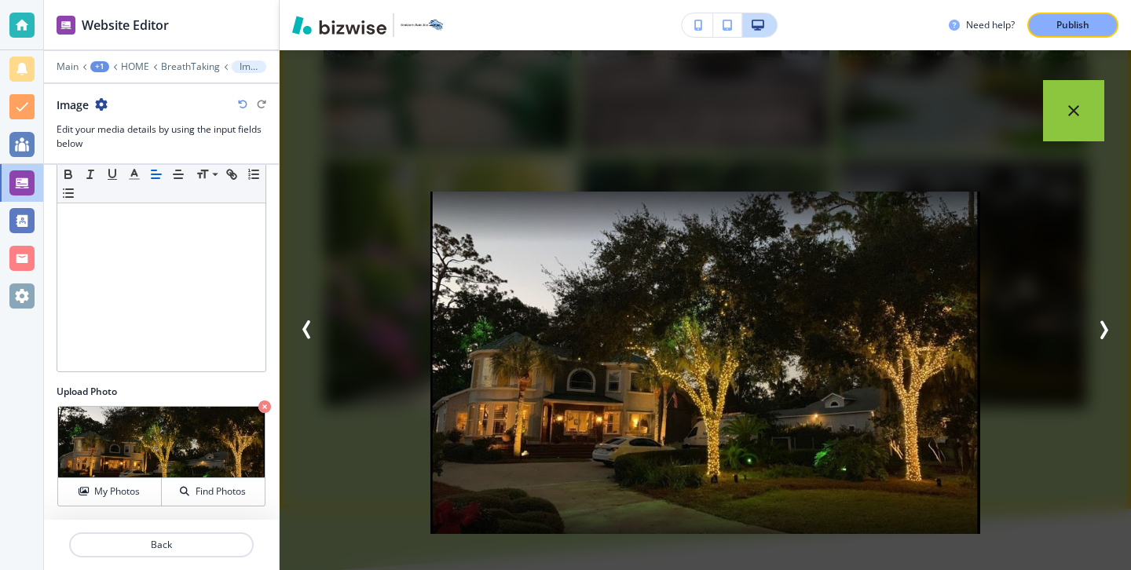
click at [1057, 124] on button "button" at bounding box center [1073, 110] width 61 height 61
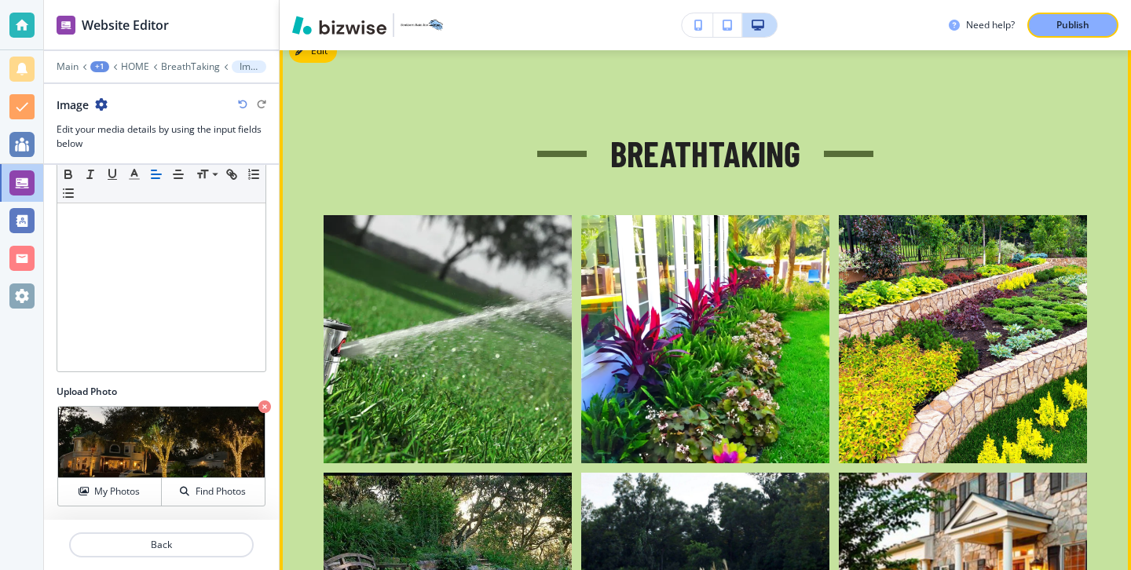
scroll to position [715, 0]
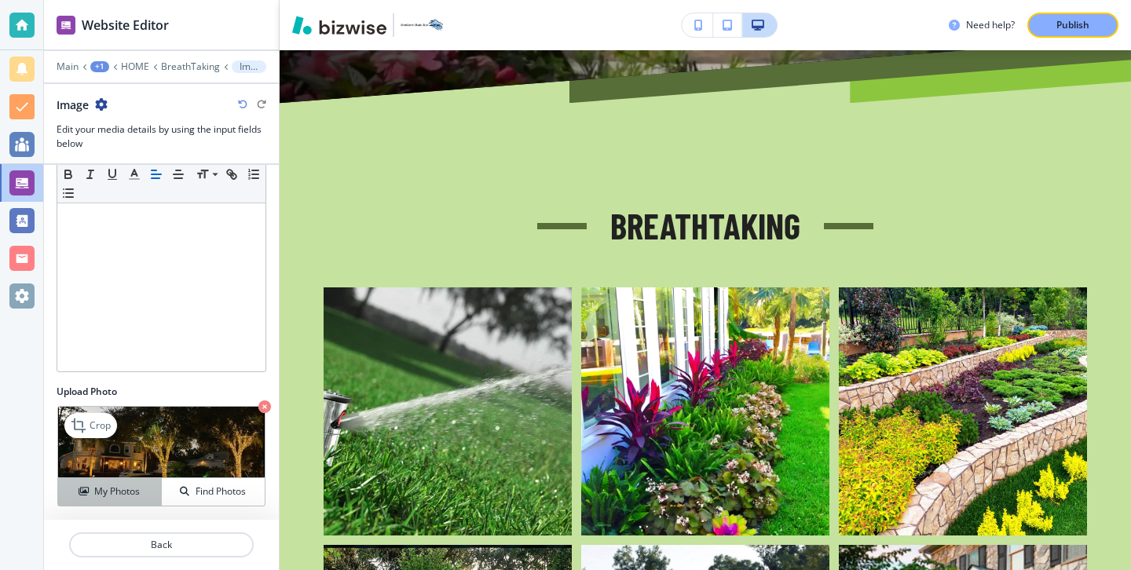
click at [135, 503] on button "My Photos" at bounding box center [110, 491] width 104 height 27
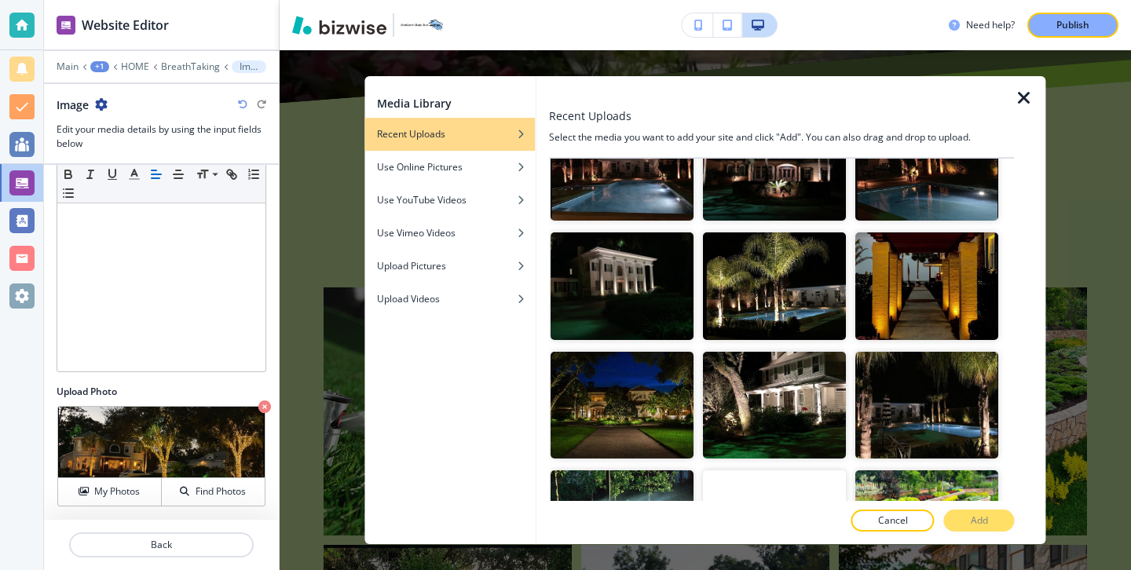
scroll to position [2929, 0]
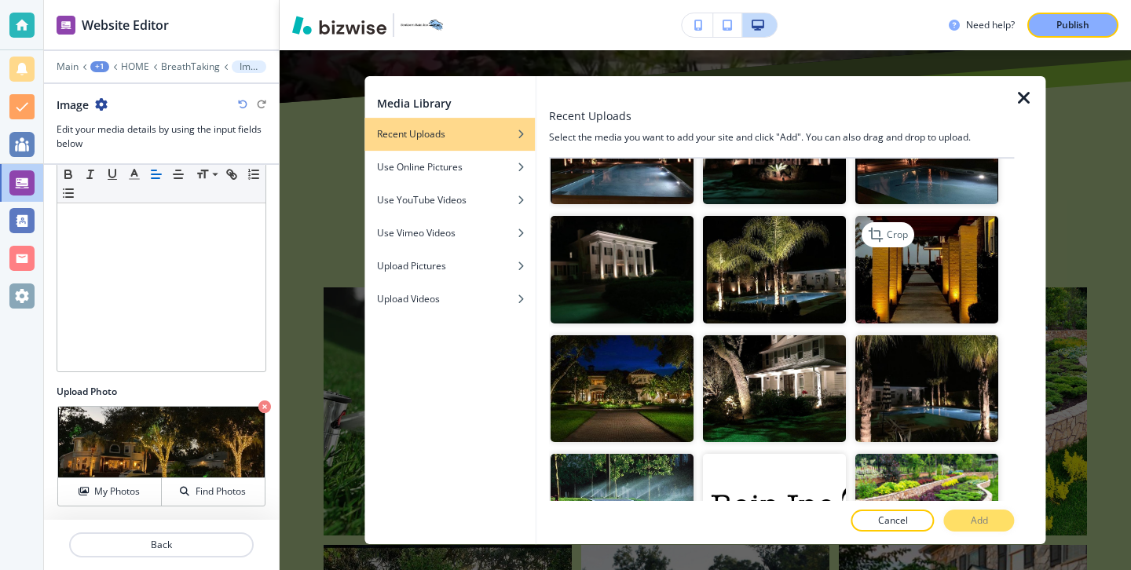
click at [910, 293] on img "button" at bounding box center [927, 270] width 143 height 108
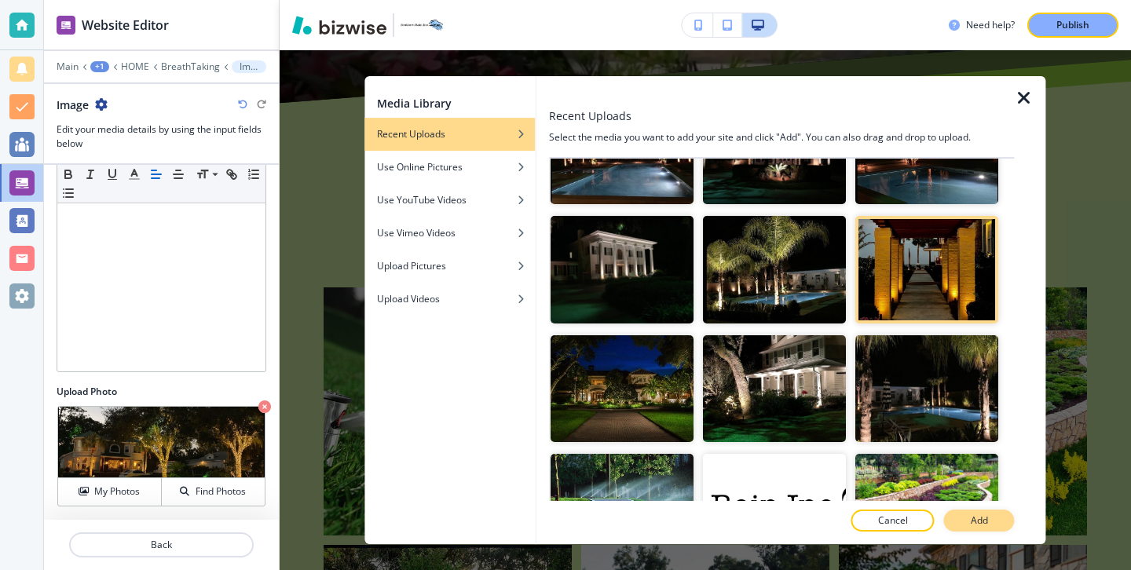
click at [1001, 518] on button "Add" at bounding box center [979, 521] width 71 height 22
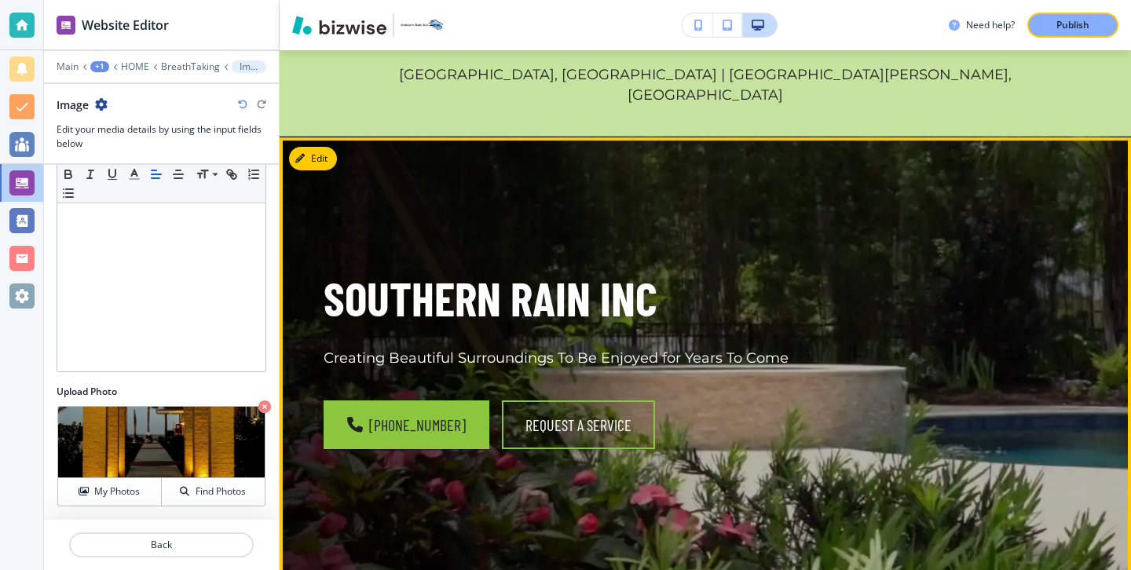
scroll to position [0, 0]
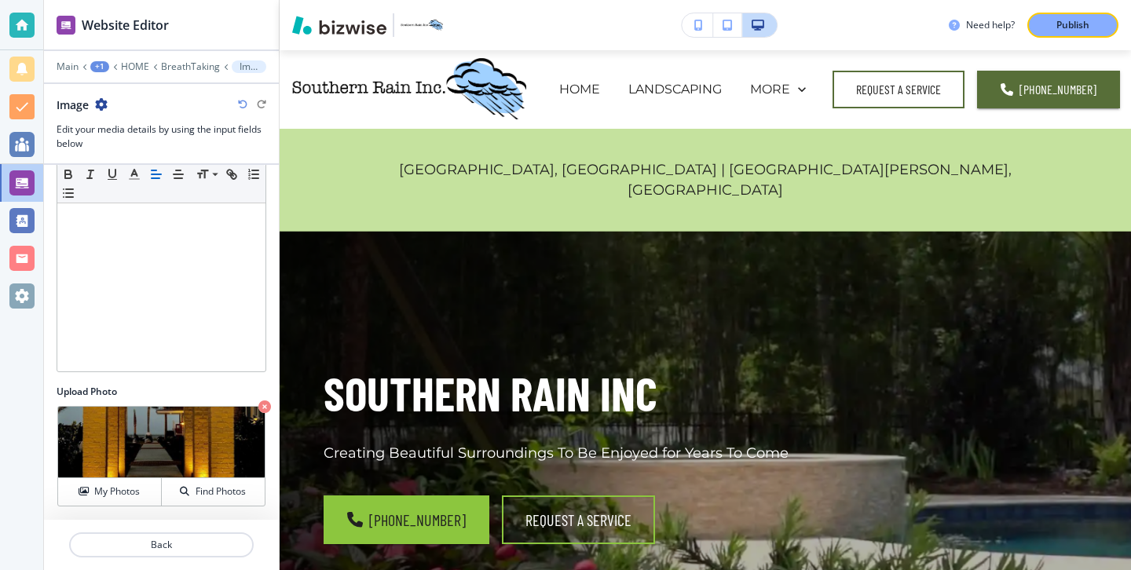
click at [689, 31] on button "button" at bounding box center [696, 25] width 31 height 24
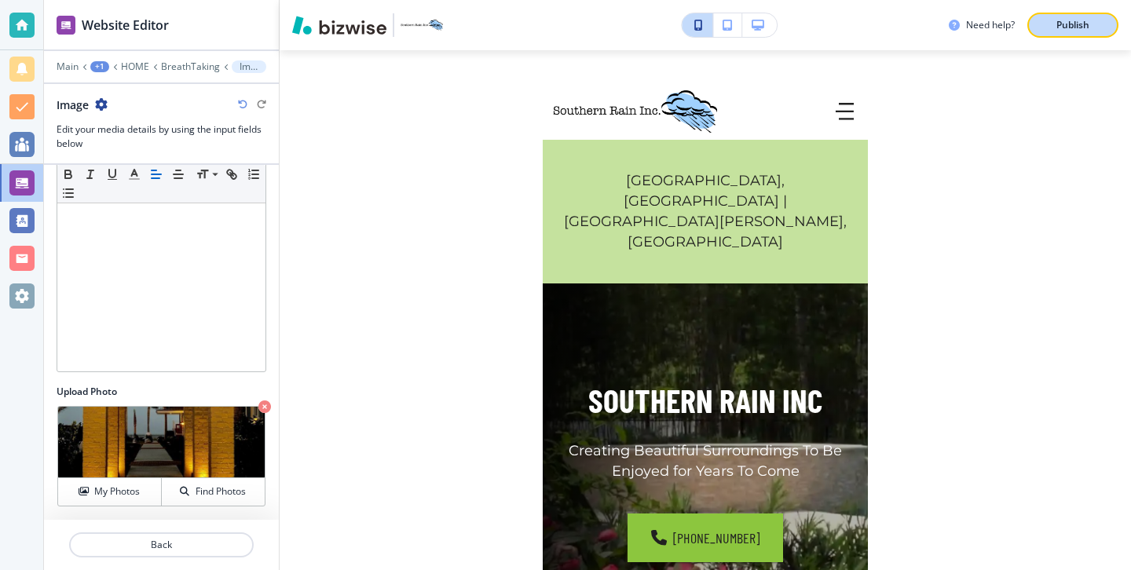
click at [1076, 20] on p "Publish" at bounding box center [1072, 25] width 33 height 14
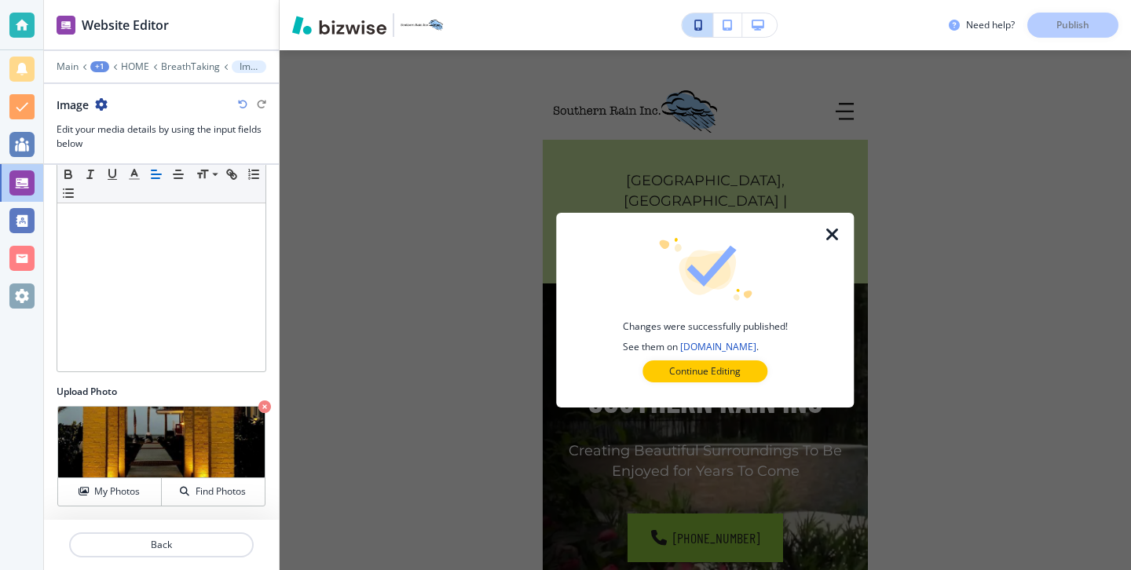
click at [748, 382] on div at bounding box center [704, 394] width 247 height 25
click at [749, 373] on button "Continue Editing" at bounding box center [704, 371] width 125 height 22
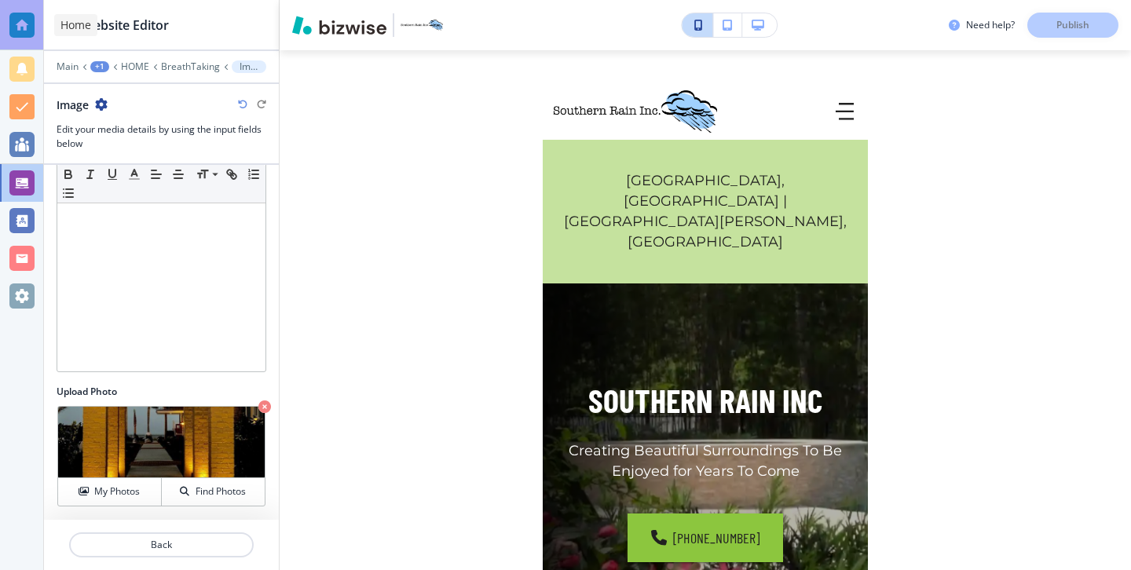
click at [19, 28] on div at bounding box center [21, 25] width 25 height 25
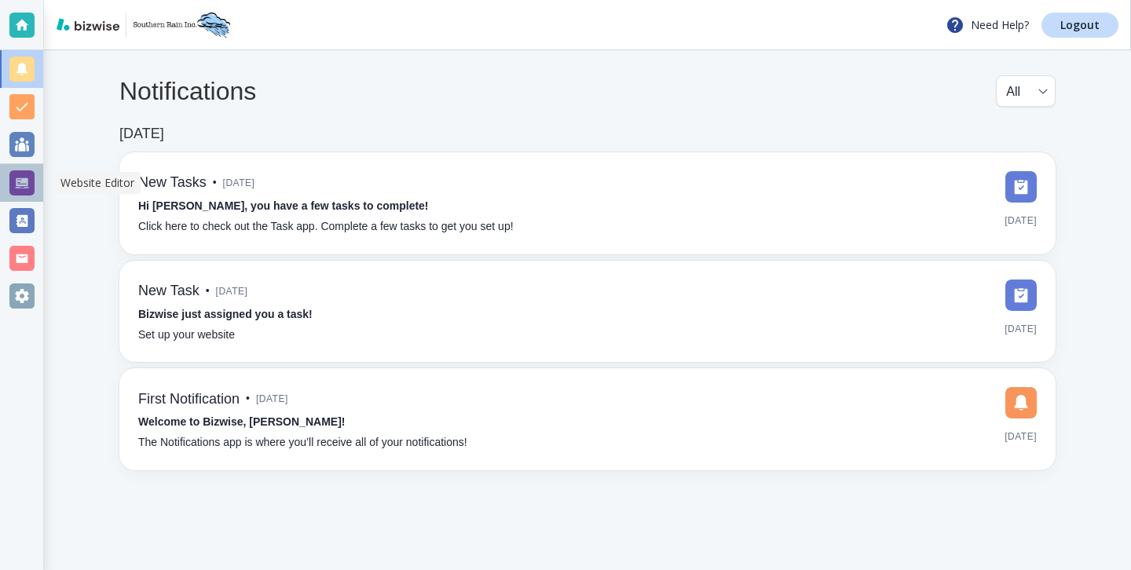
click at [19, 192] on div at bounding box center [21, 182] width 25 height 25
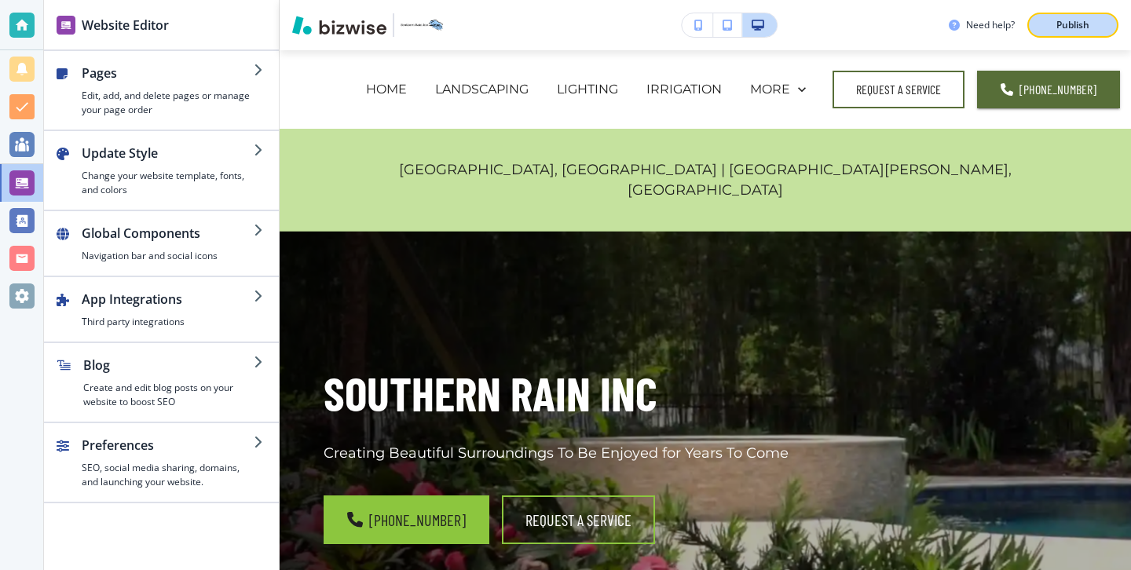
click at [1073, 33] on button "Publish" at bounding box center [1072, 25] width 91 height 25
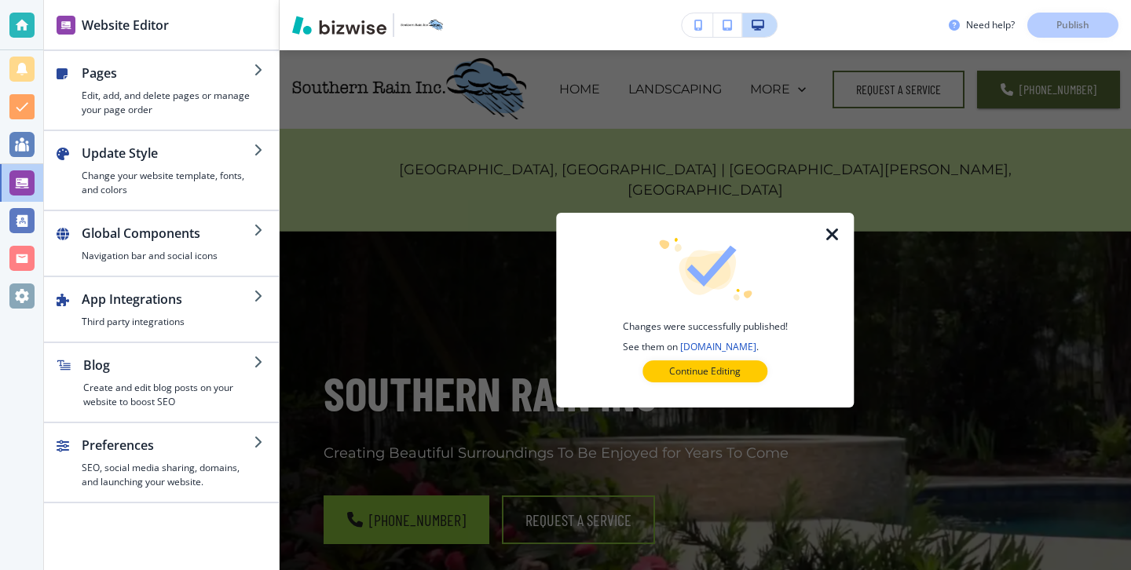
click at [733, 382] on div at bounding box center [704, 394] width 247 height 25
click at [740, 374] on p "Continue Editing" at bounding box center [704, 371] width 71 height 14
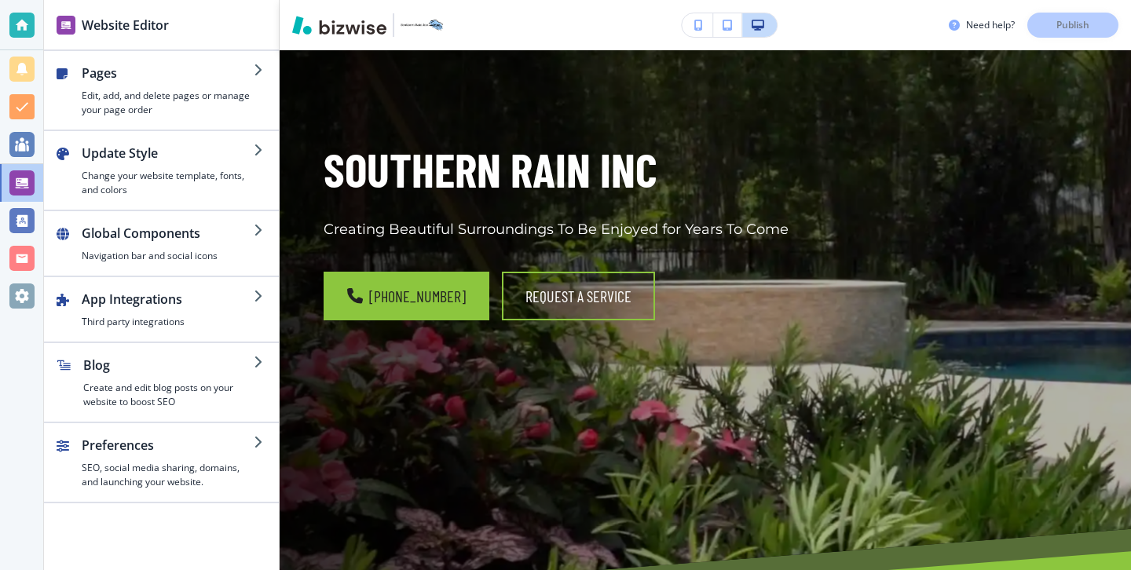
scroll to position [124, 0]
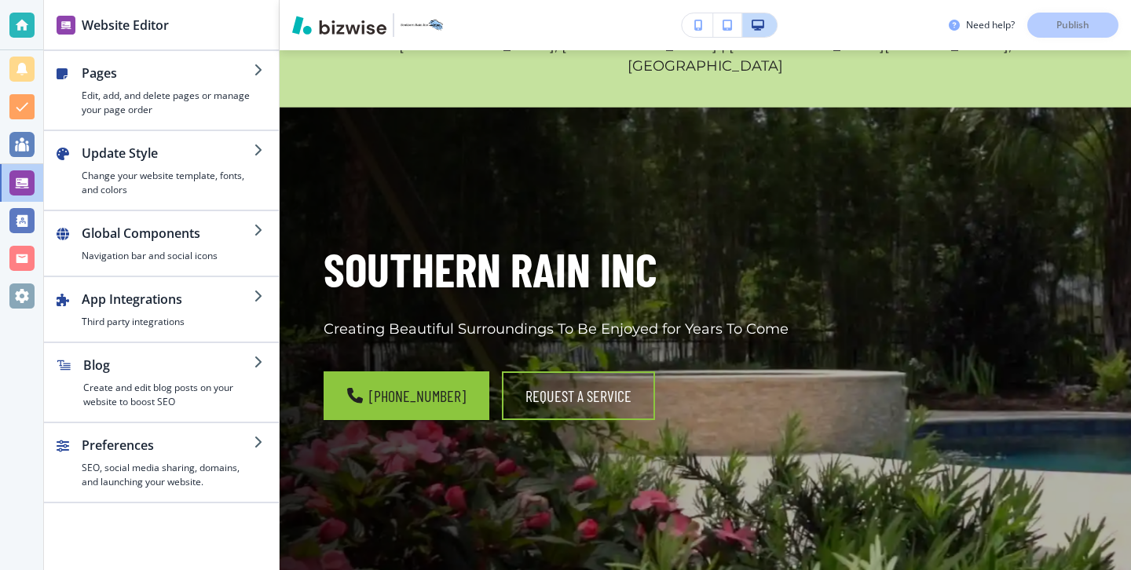
click at [696, 21] on icon "button" at bounding box center [698, 25] width 9 height 11
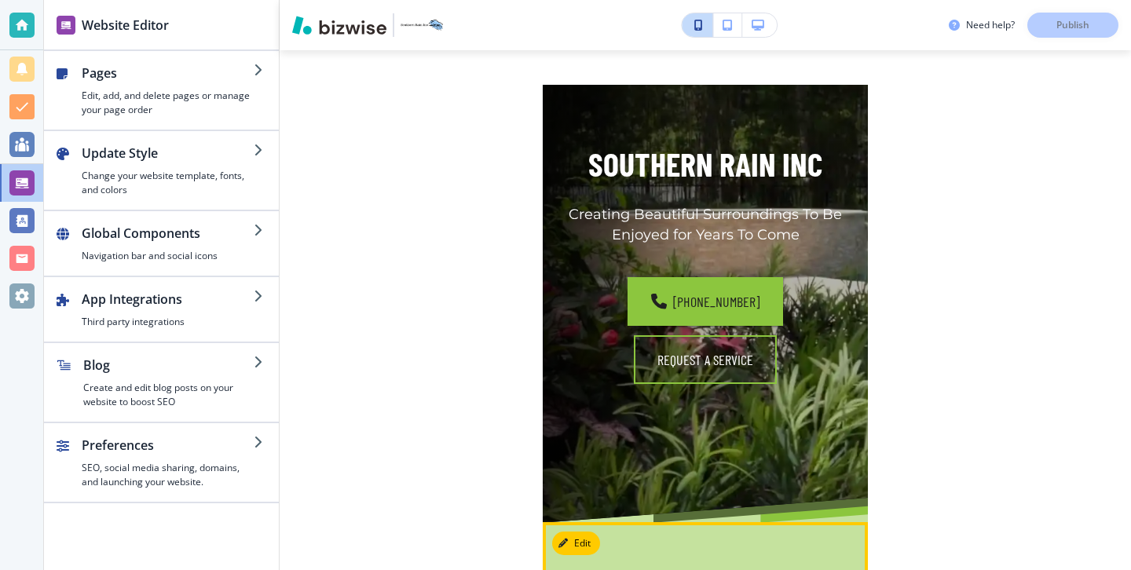
scroll to position [0, 0]
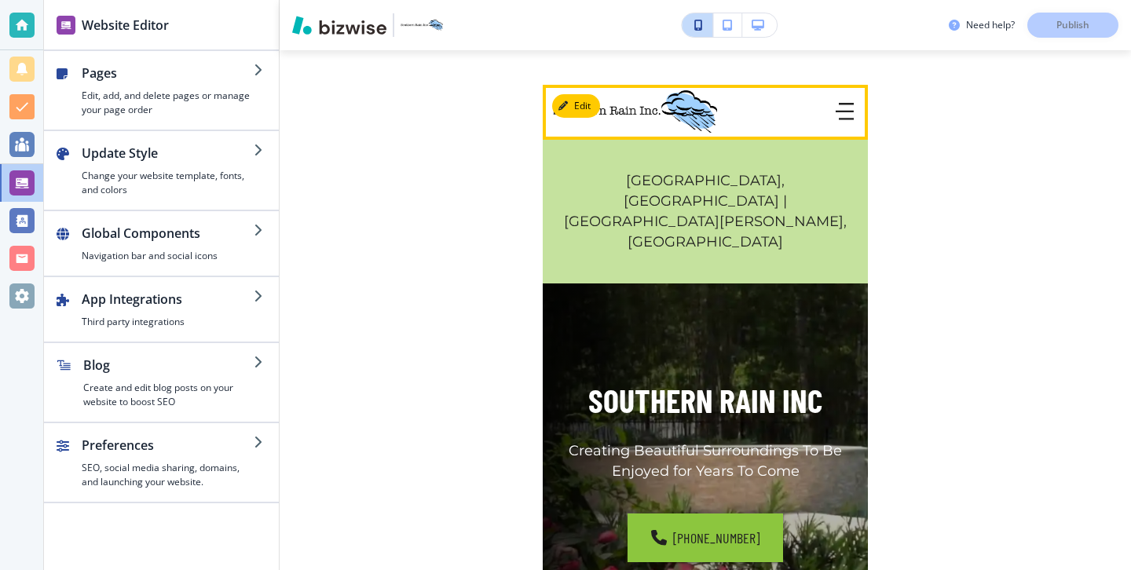
click at [855, 114] on button "button" at bounding box center [844, 112] width 31 height 31
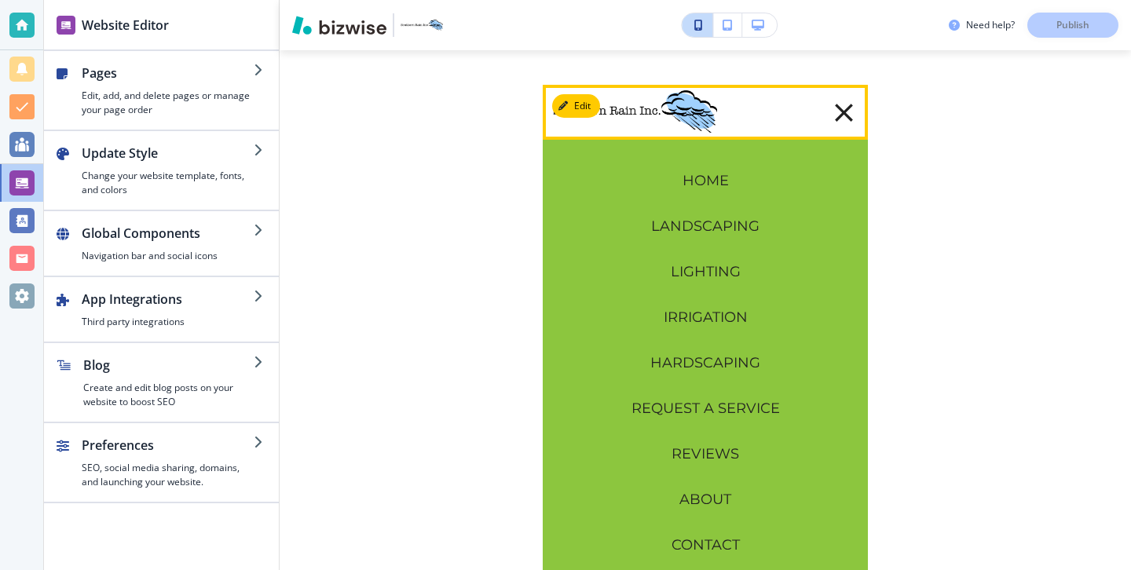
click at [853, 113] on icon "button" at bounding box center [843, 112] width 31 height 31
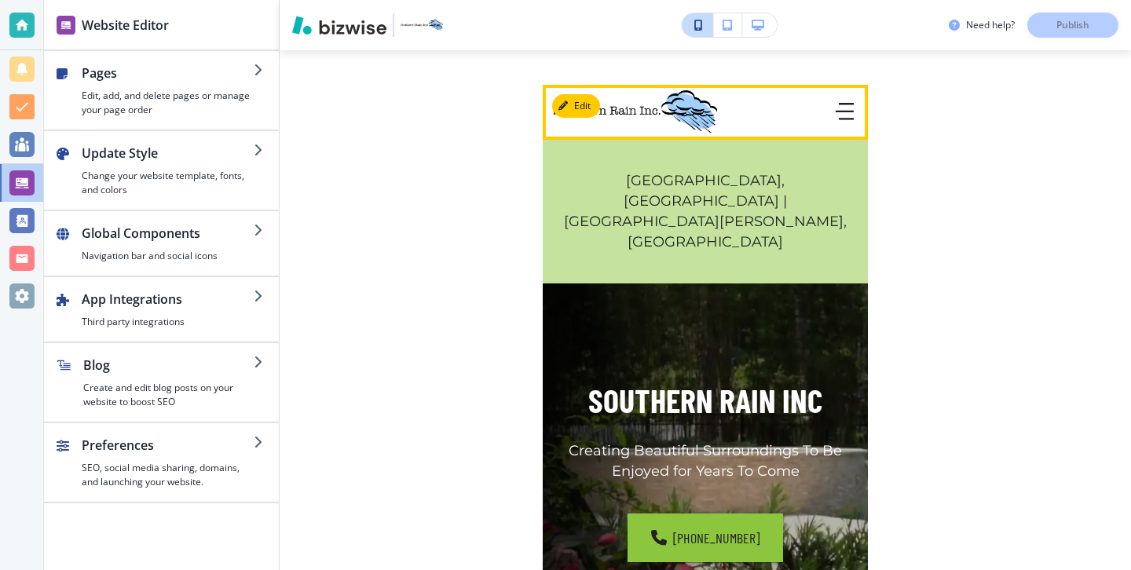
click at [842, 115] on icon "button" at bounding box center [844, 111] width 18 height 17
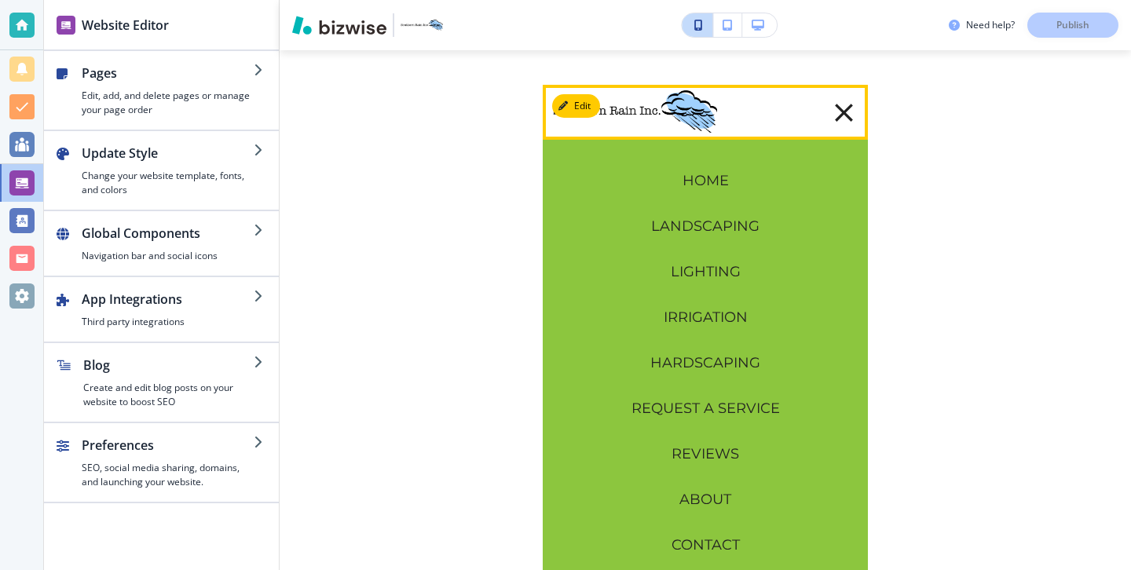
click at [842, 111] on icon "button" at bounding box center [844, 113] width 18 height 18
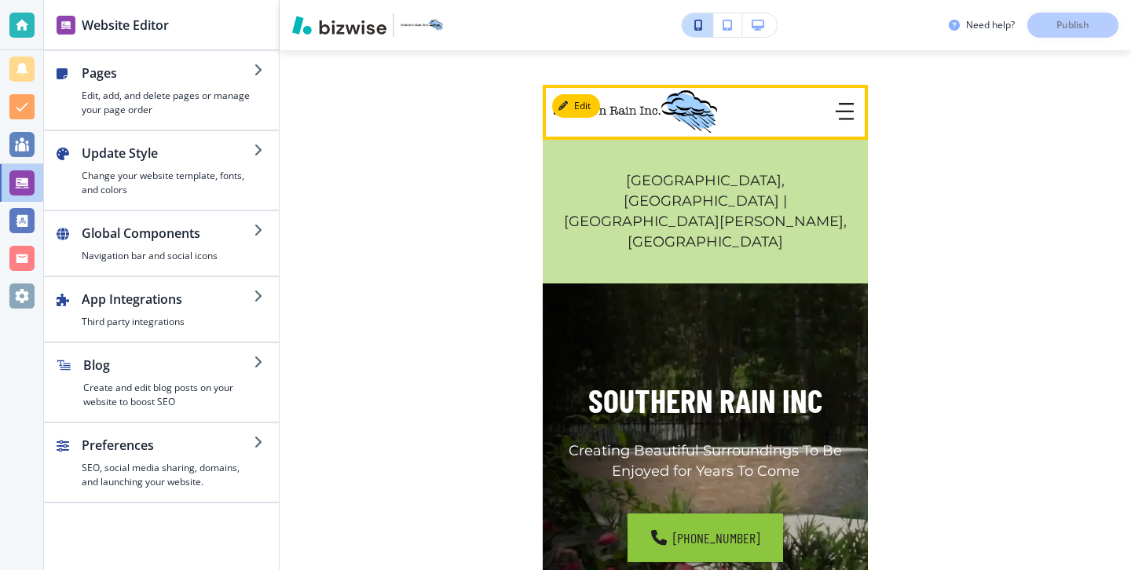
click at [842, 111] on icon "button" at bounding box center [844, 111] width 18 height 0
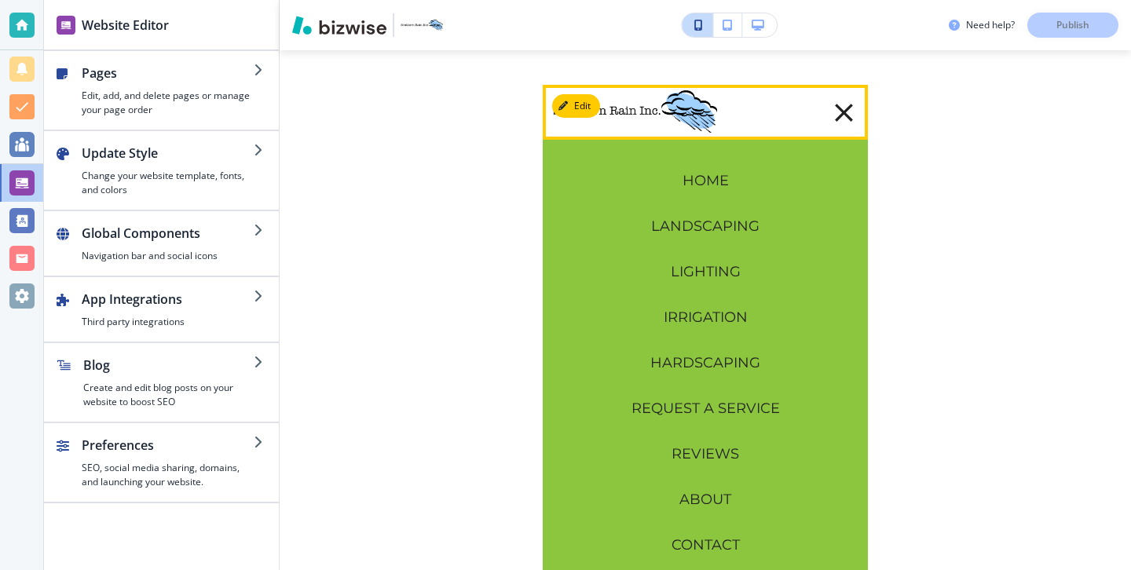
click at [842, 111] on icon "button" at bounding box center [844, 113] width 18 height 18
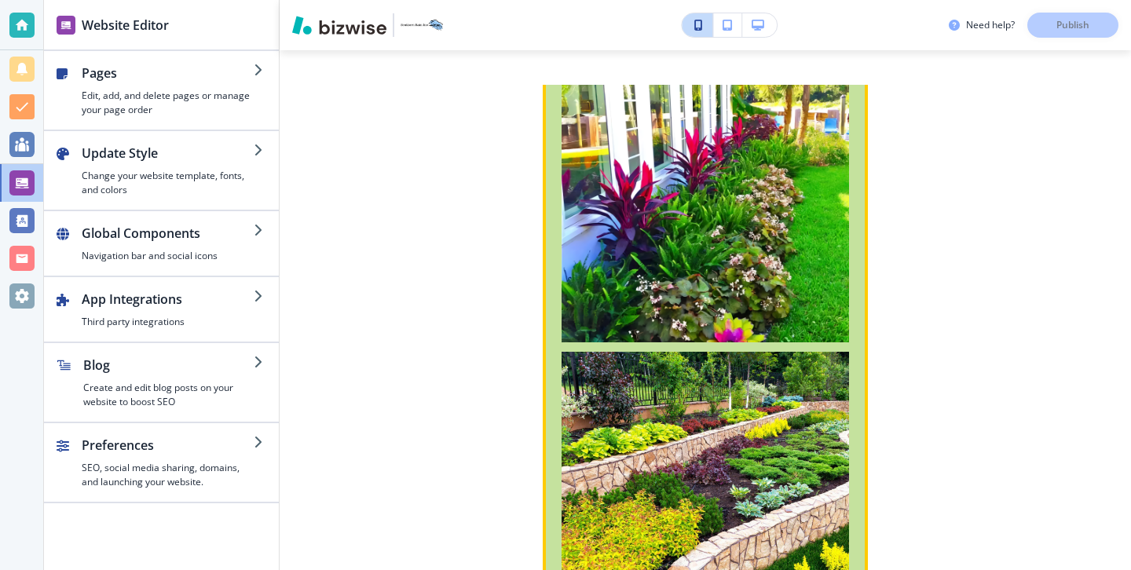
scroll to position [1292, 0]
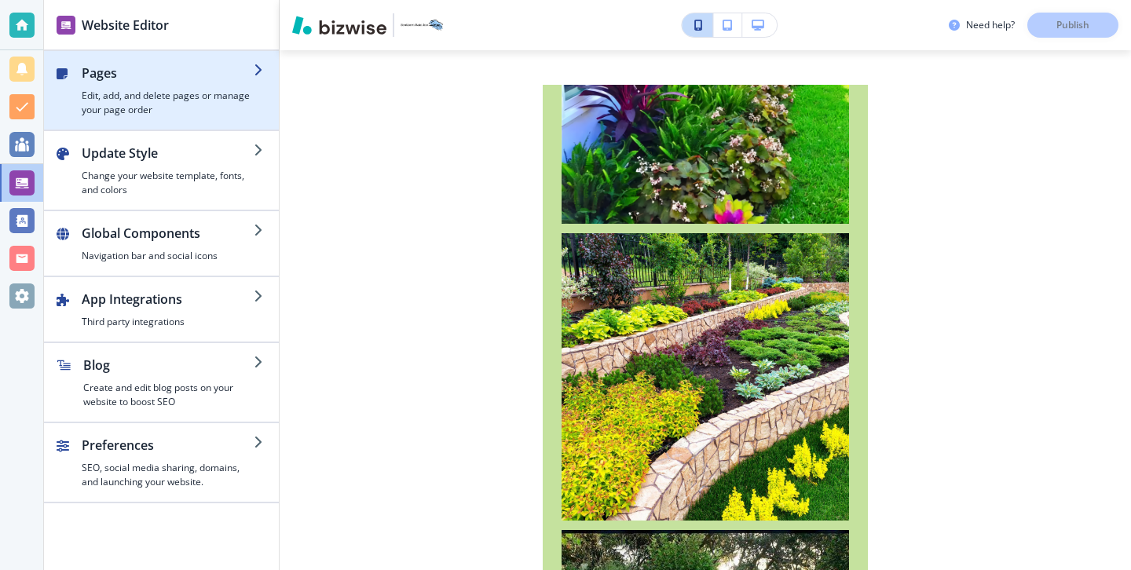
click at [161, 114] on h4 "Edit, add, and delete pages or manage your page order" at bounding box center [168, 103] width 172 height 28
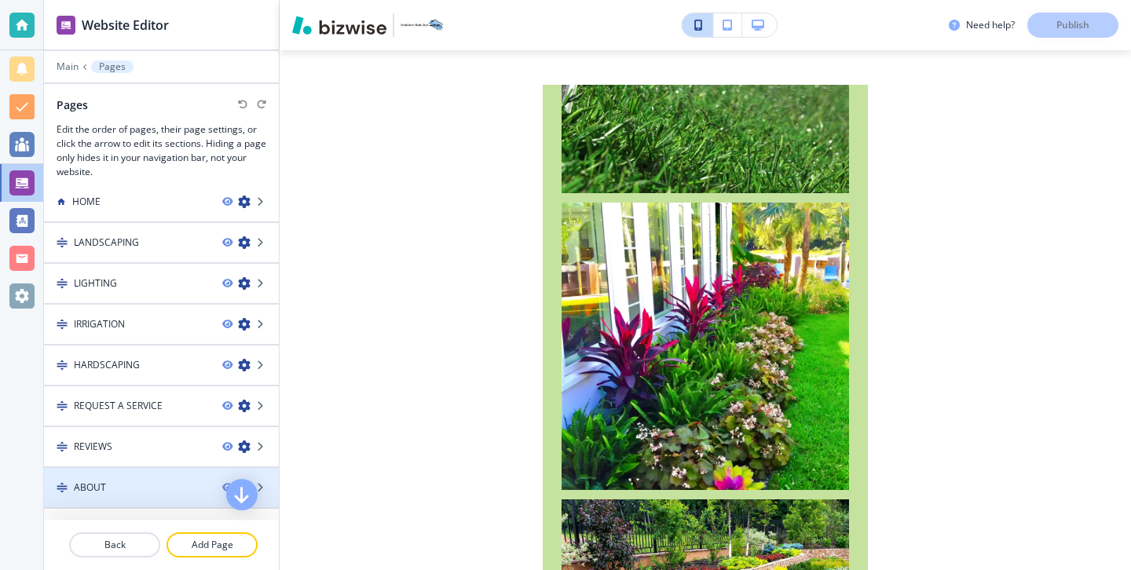
scroll to position [82, 0]
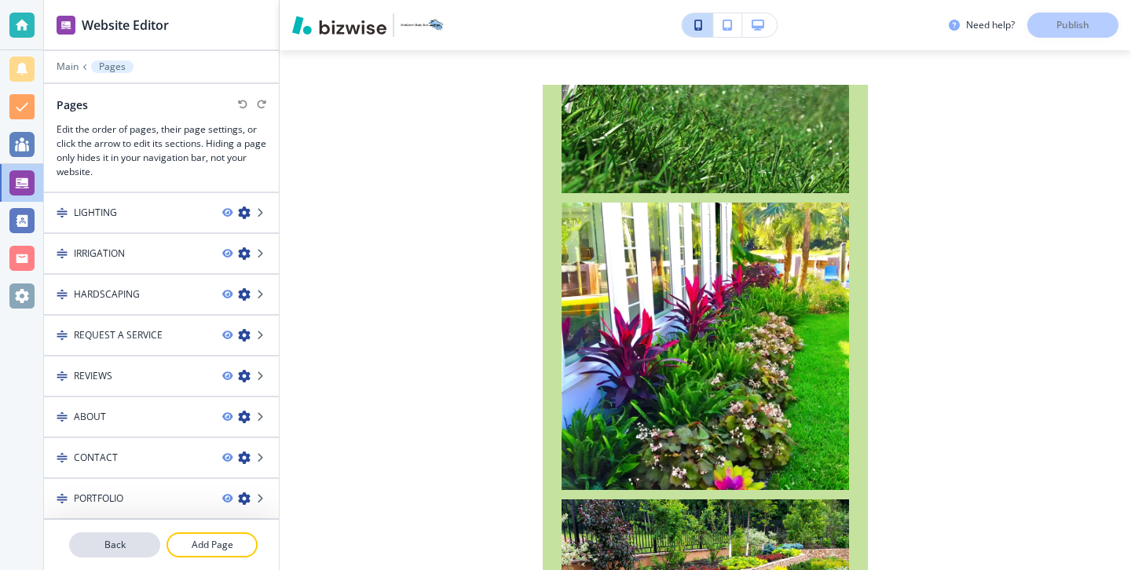
click at [132, 550] on p "Back" at bounding box center [115, 545] width 88 height 14
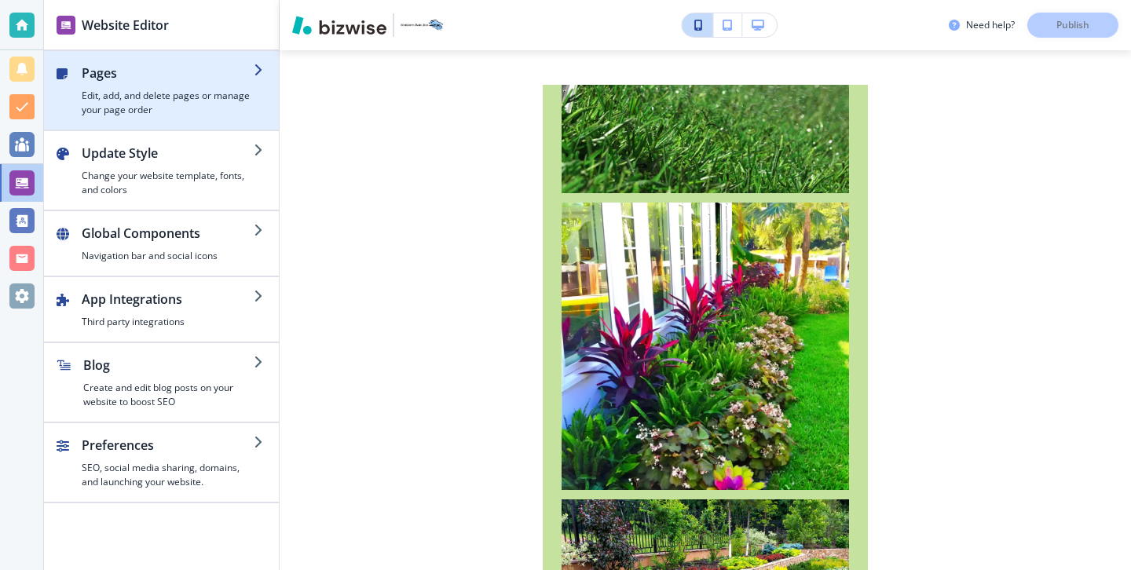
click at [178, 71] on h2 "Pages" at bounding box center [168, 73] width 172 height 19
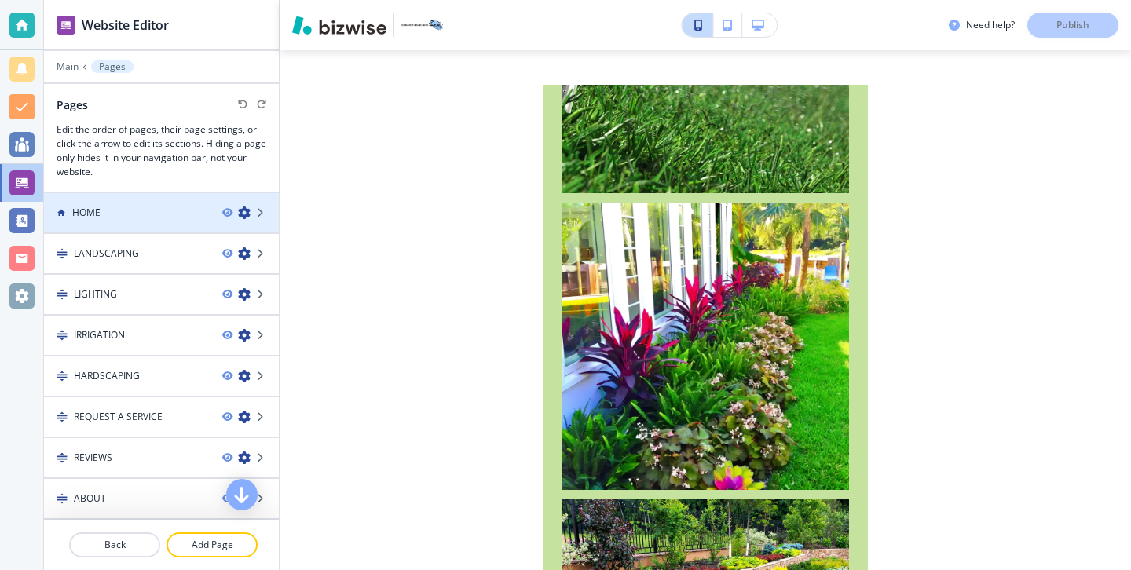
click at [142, 203] on div at bounding box center [161, 199] width 235 height 13
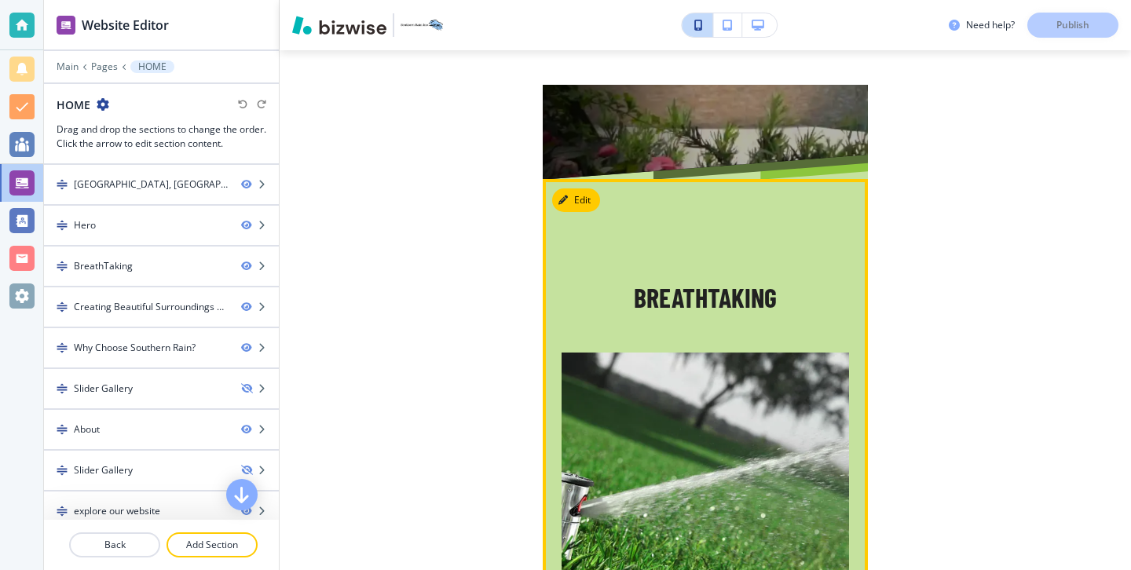
scroll to position [566, 0]
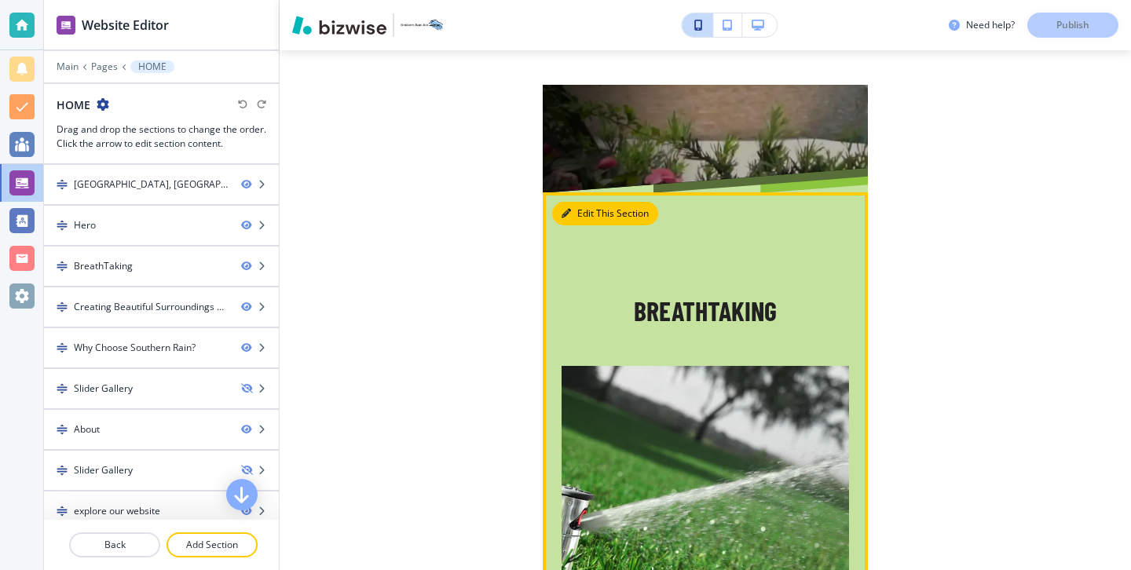
click at [577, 202] on button "Edit This Section" at bounding box center [605, 214] width 106 height 24
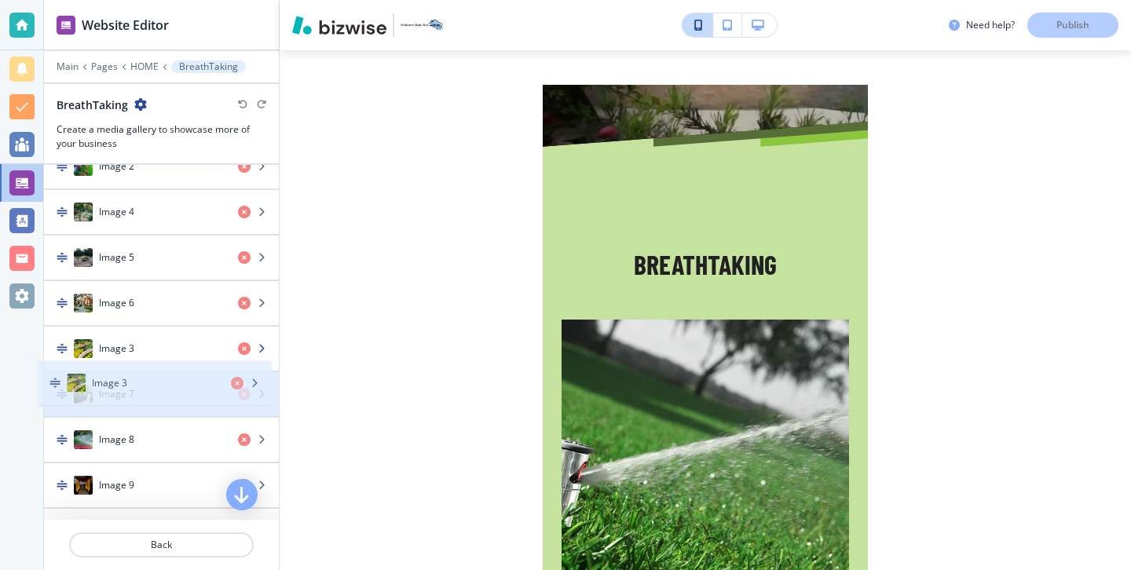
scroll to position [703, 0]
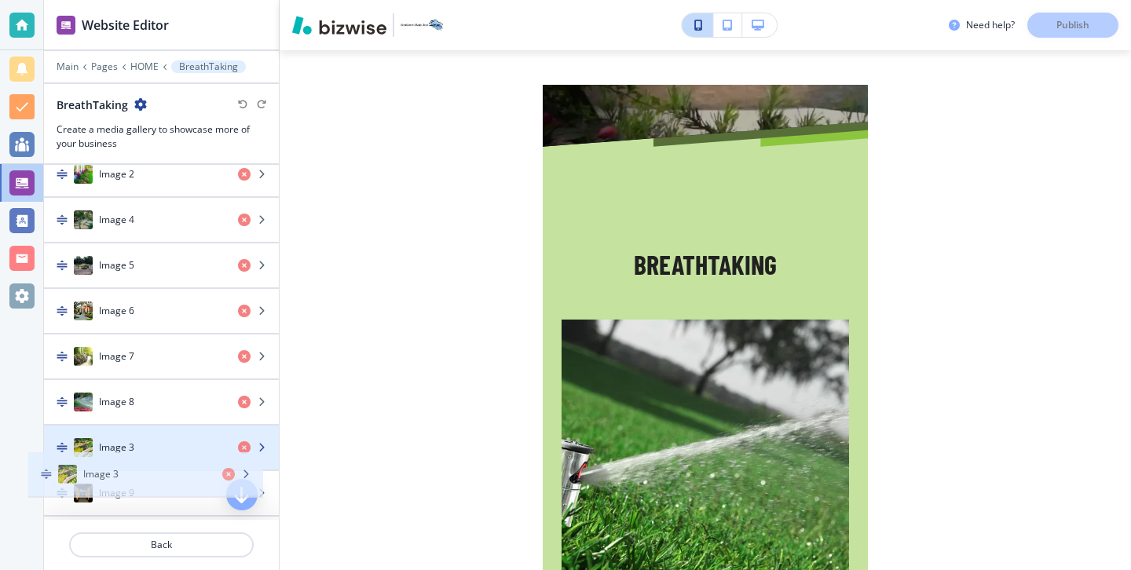
drag, startPoint x: 157, startPoint y: 190, endPoint x: 141, endPoint y: 466, distance: 276.8
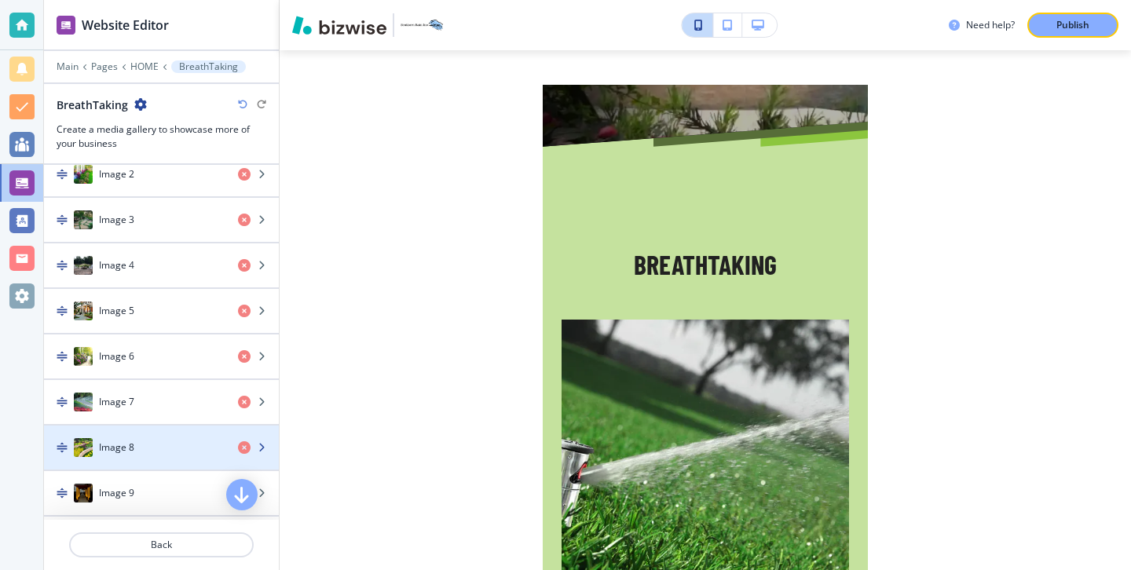
scroll to position [812, 0]
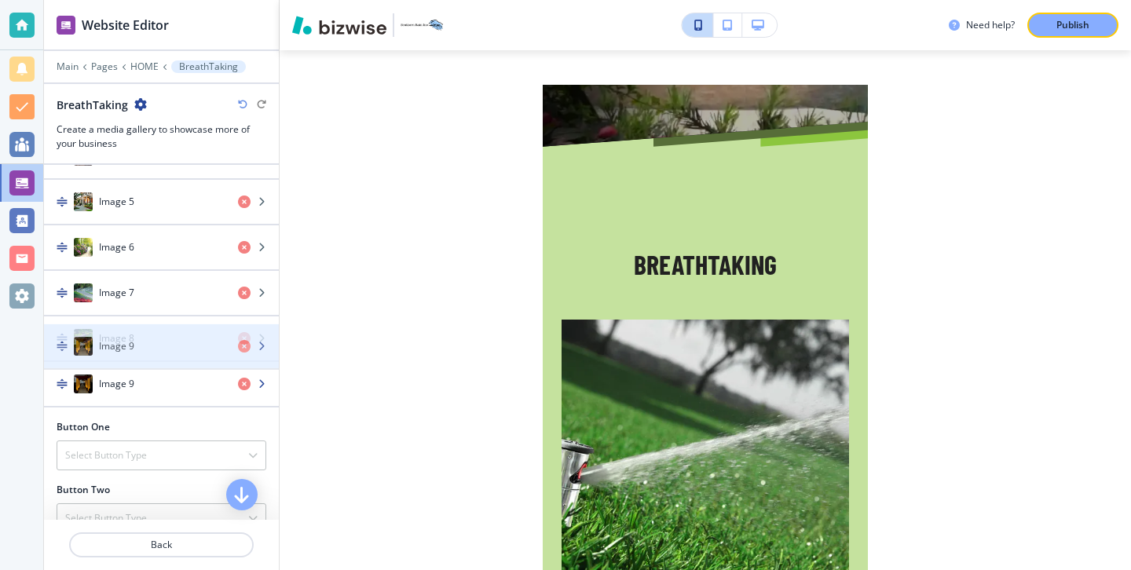
drag, startPoint x: 152, startPoint y: 399, endPoint x: 152, endPoint y: 357, distance: 41.6
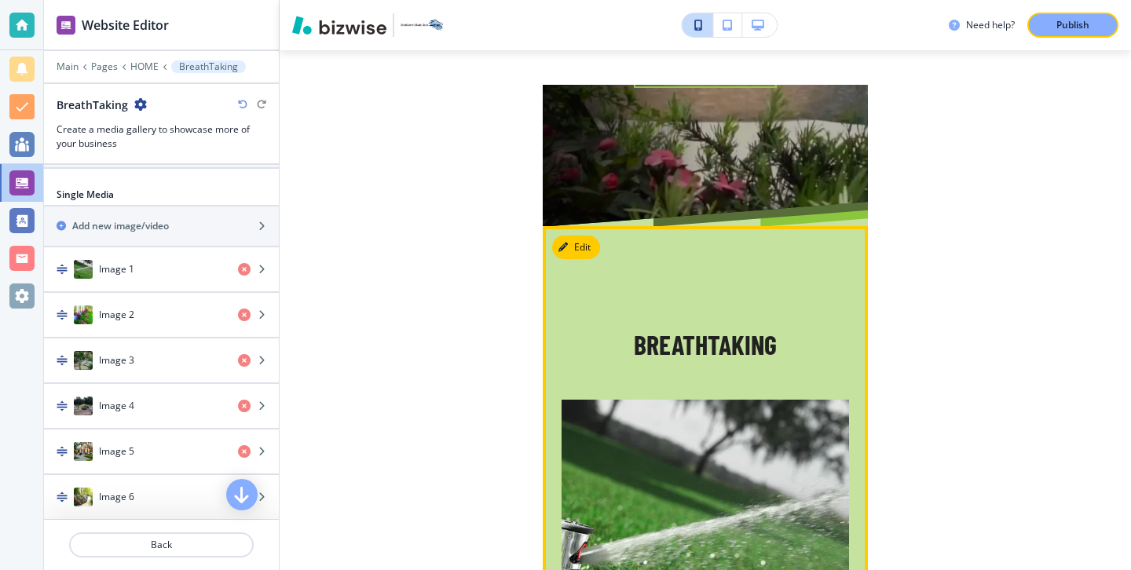
scroll to position [407, 0]
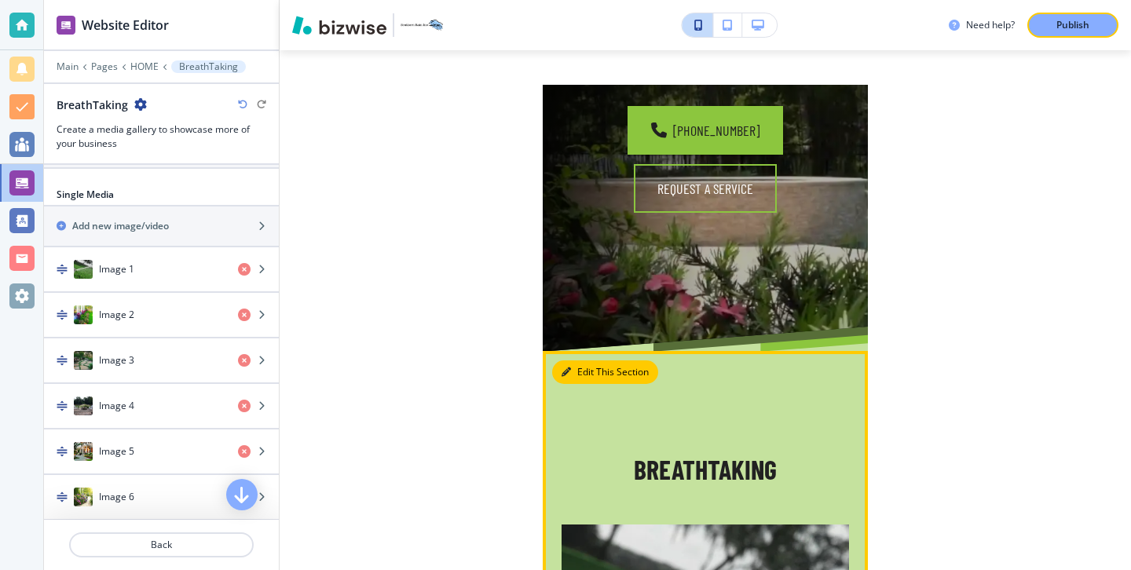
click at [575, 360] on button "Edit This Section" at bounding box center [605, 372] width 106 height 24
click at [573, 360] on button "Edit This Section" at bounding box center [605, 372] width 106 height 24
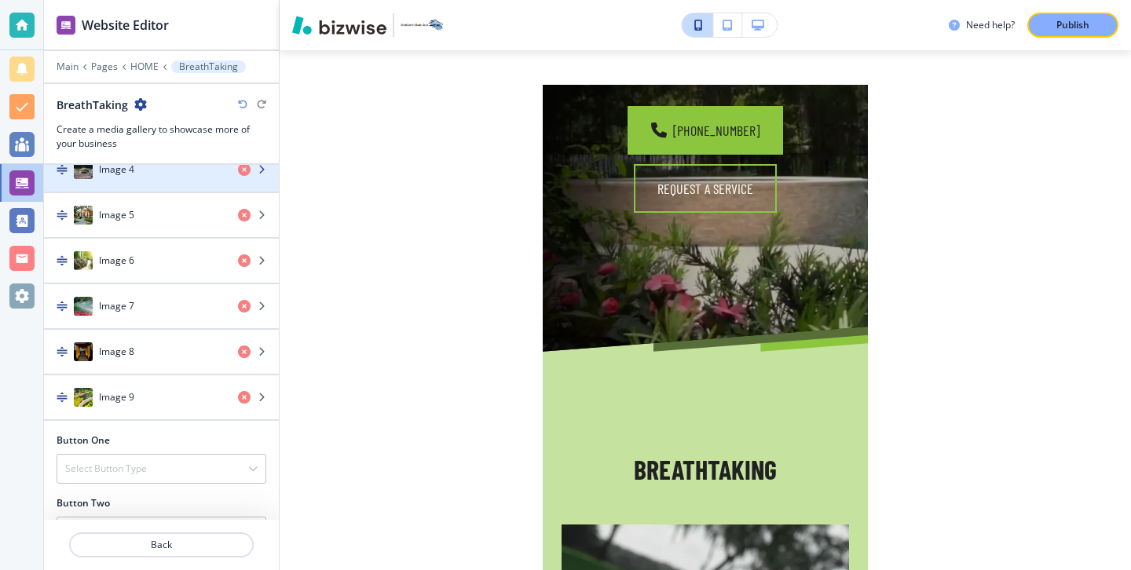
scroll to position [1069, 0]
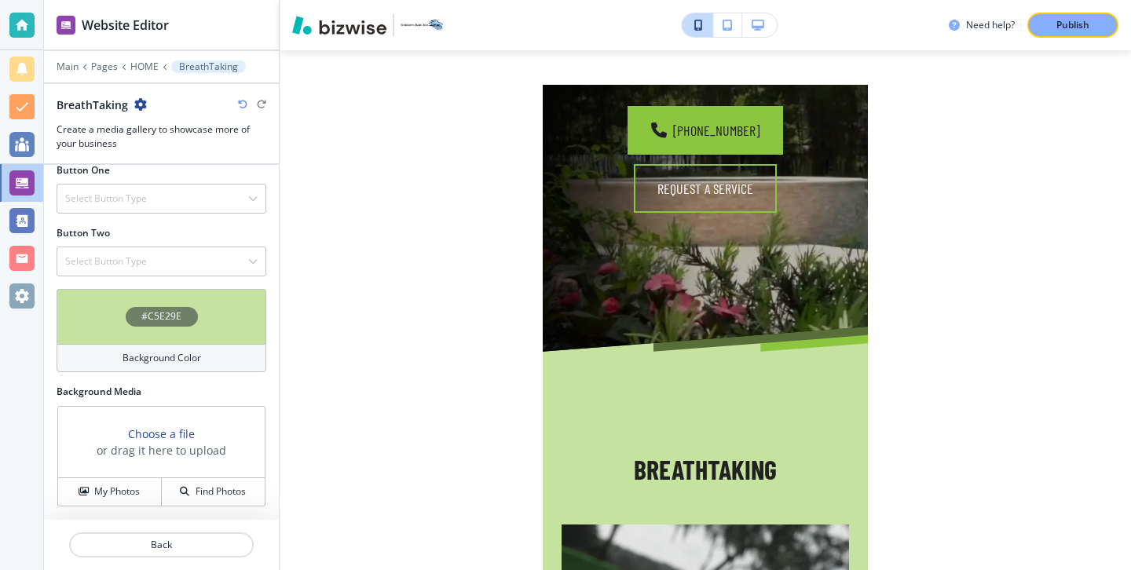
click at [192, 372] on div "#C5E29E Background Color" at bounding box center [161, 337] width 235 height 96
click at [195, 364] on h4 "Background Color" at bounding box center [161, 358] width 79 height 14
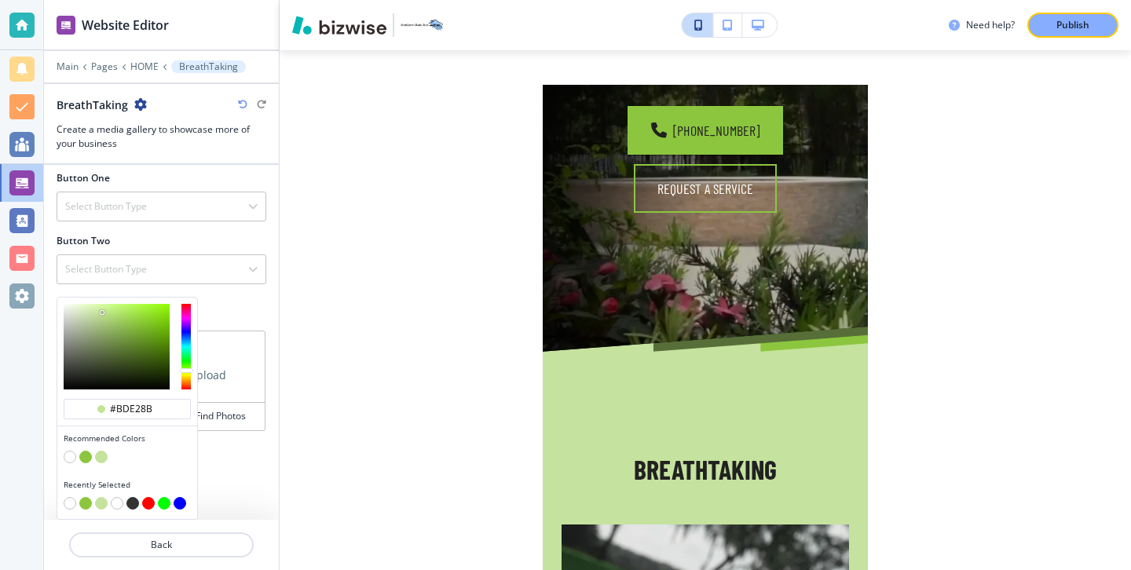
type input "#bde28a"
drag, startPoint x: 96, startPoint y: 313, endPoint x: 105, endPoint y: 313, distance: 9.4
click at [105, 313] on div at bounding box center [105, 313] width 3 height 3
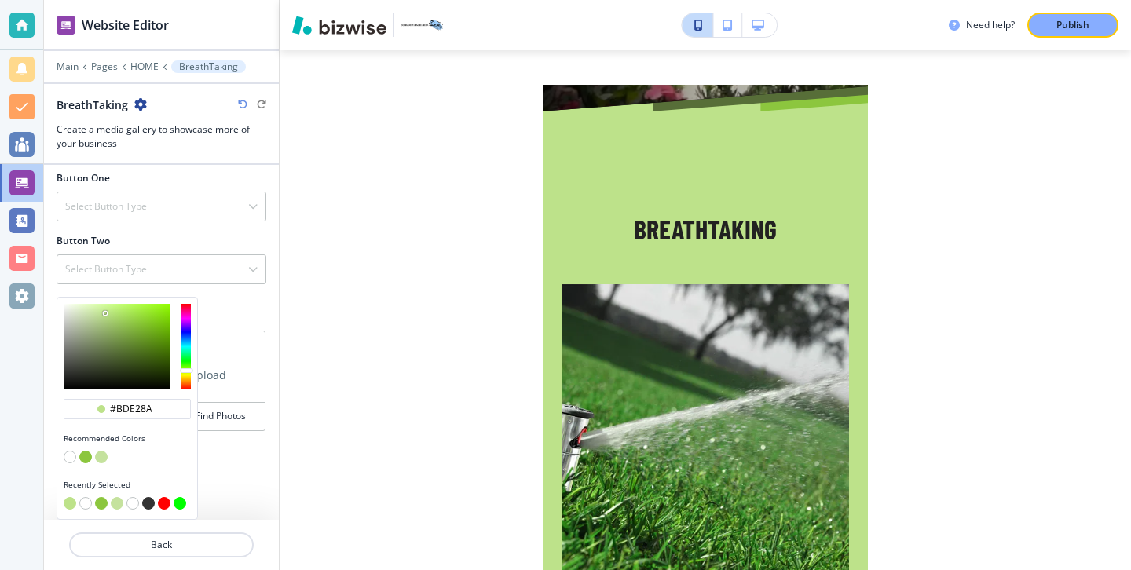
scroll to position [534, 0]
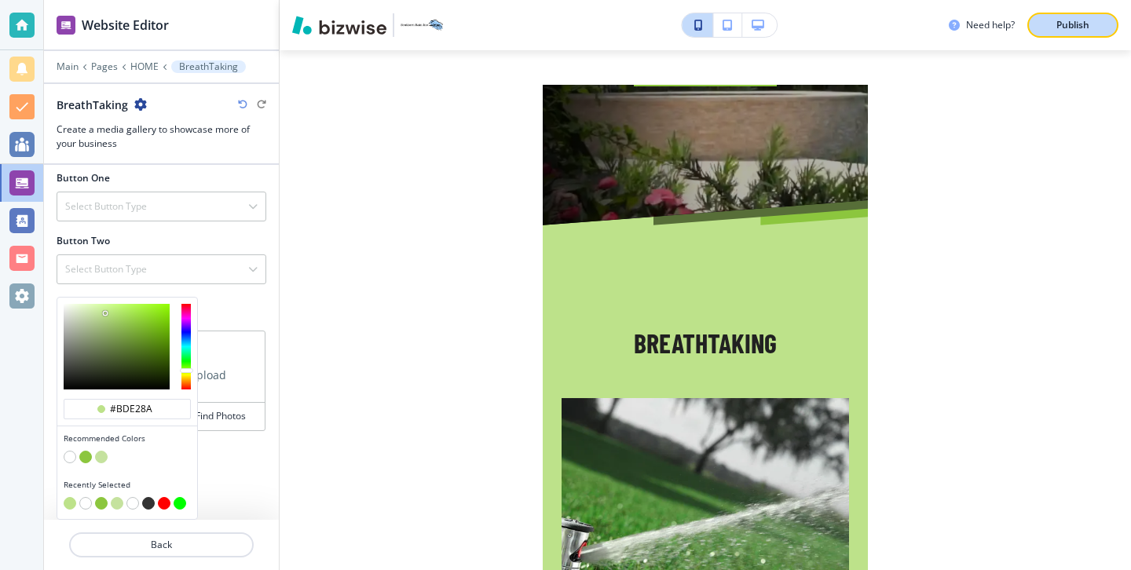
click at [1076, 24] on p "Publish" at bounding box center [1072, 25] width 33 height 14
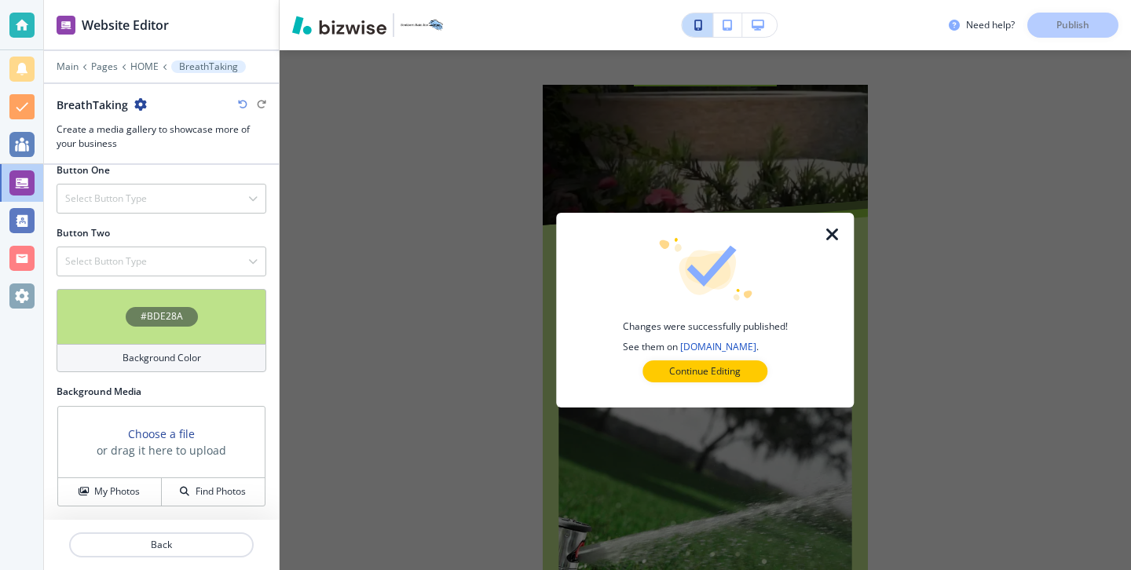
click at [755, 379] on button "Continue Editing" at bounding box center [704, 371] width 125 height 22
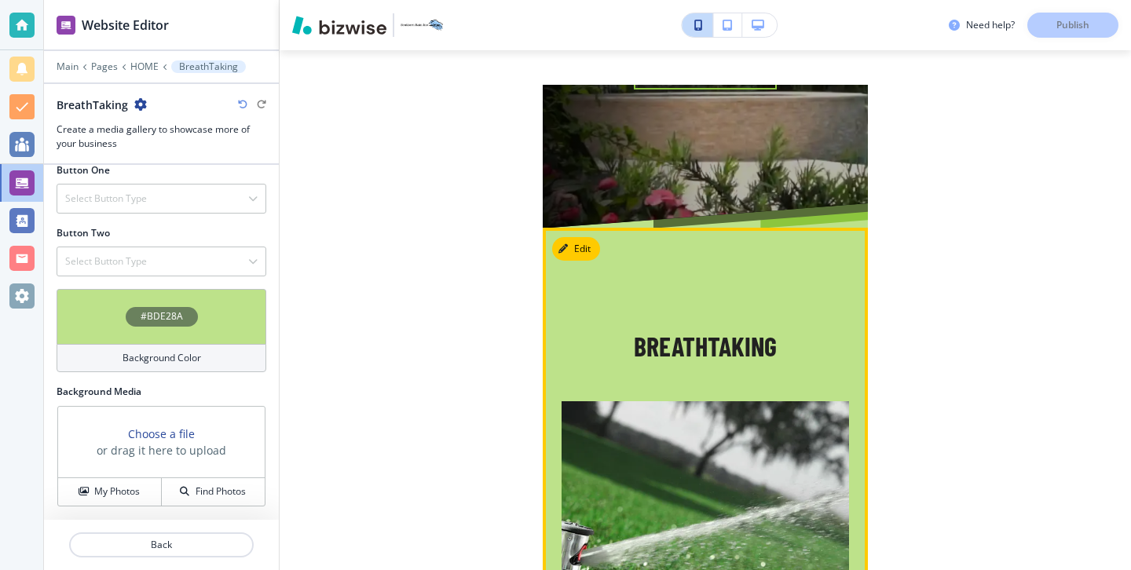
scroll to position [535, 0]
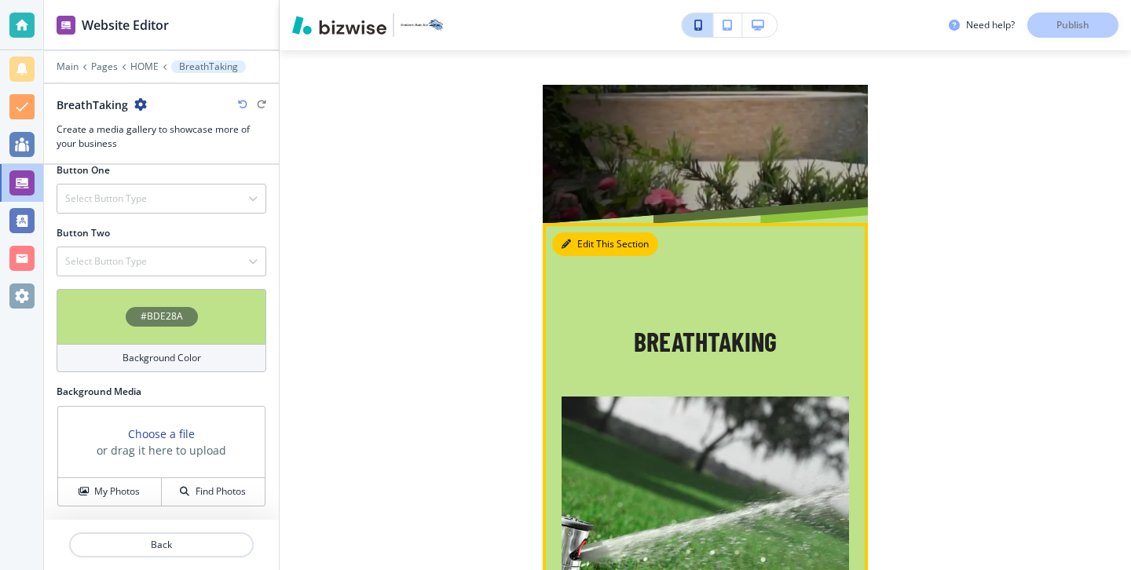
click at [580, 232] on button "Edit This Section" at bounding box center [605, 244] width 106 height 24
click at [583, 232] on button "Edit This Section" at bounding box center [605, 244] width 106 height 24
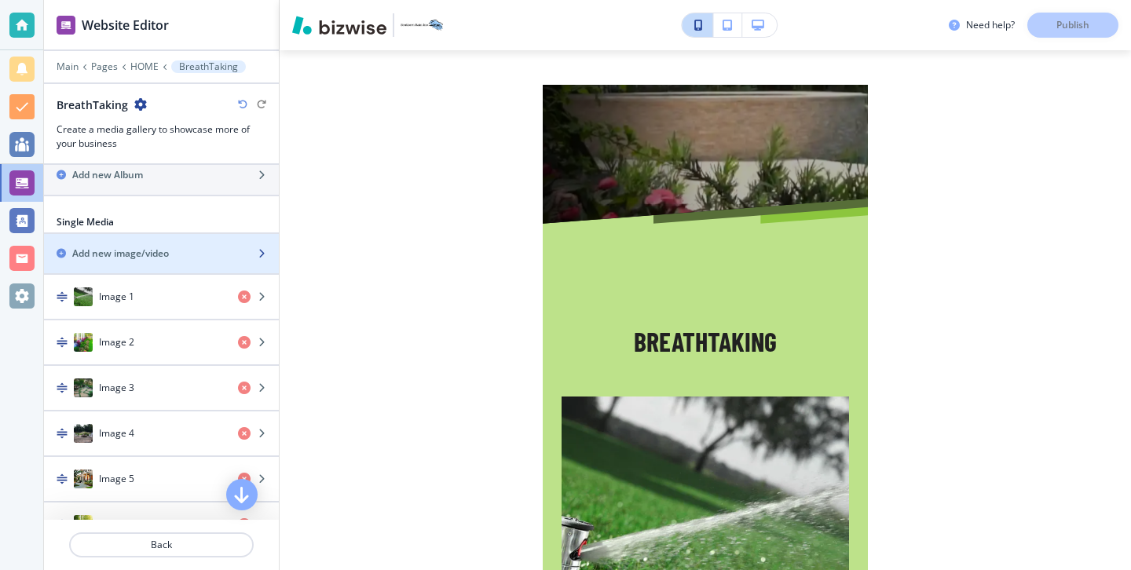
scroll to position [532, 0]
click at [155, 264] on div "button" at bounding box center [161, 270] width 235 height 13
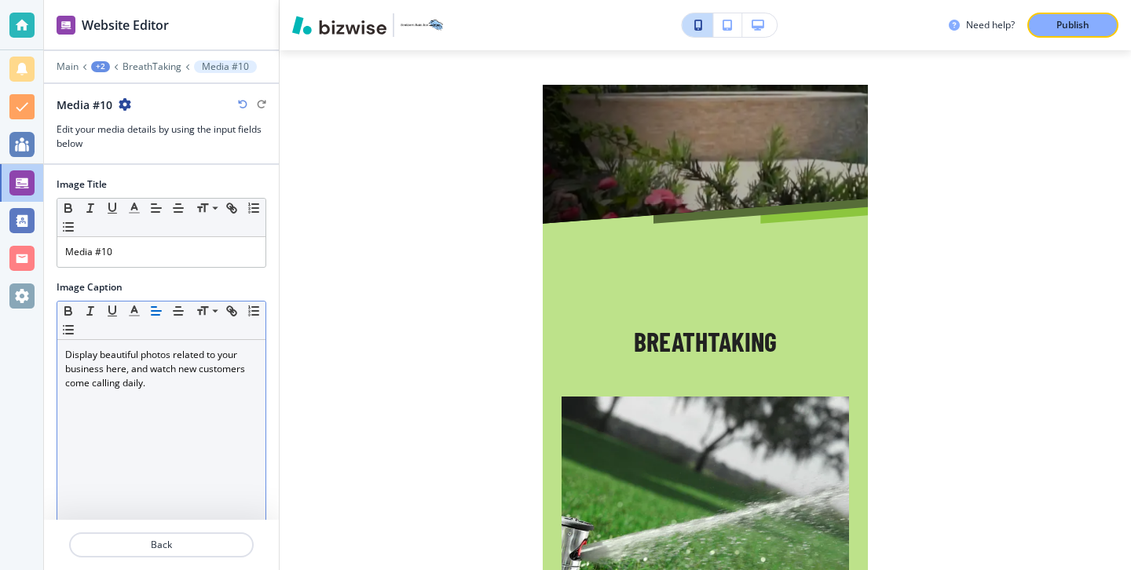
scroll to position [173, 0]
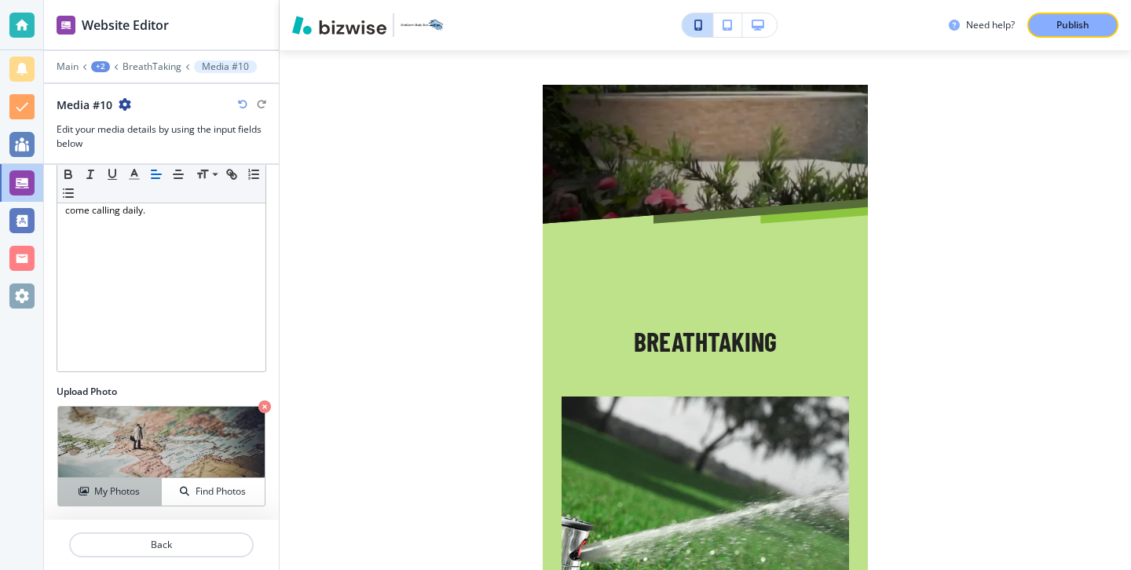
click at [130, 493] on h4 "My Photos" at bounding box center [117, 491] width 46 height 14
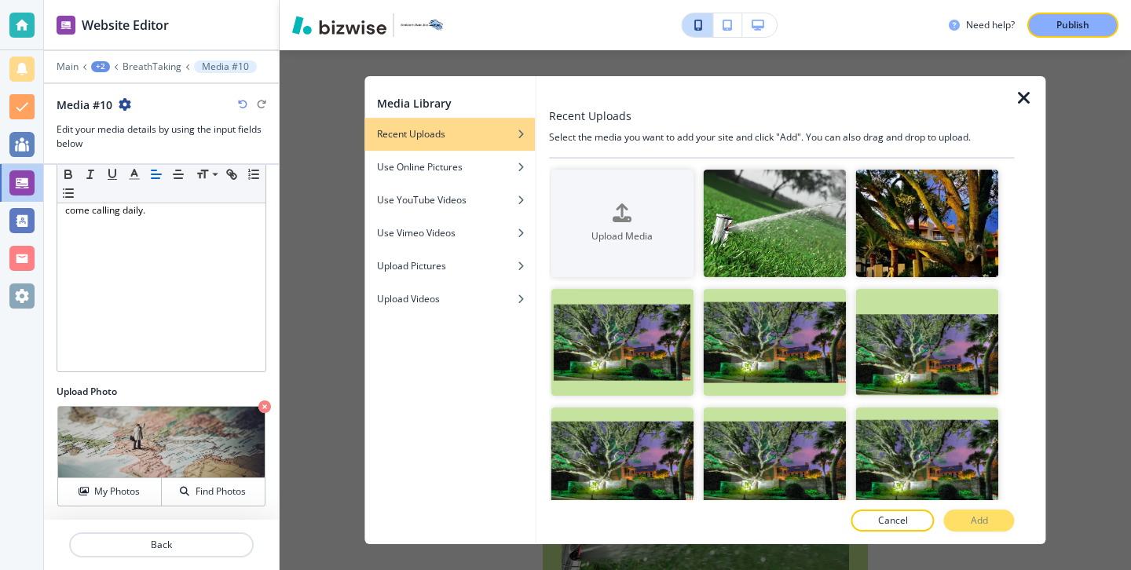
click at [1033, 89] on div at bounding box center [1029, 310] width 31 height 468
click at [1026, 99] on icon "button" at bounding box center [1023, 98] width 19 height 19
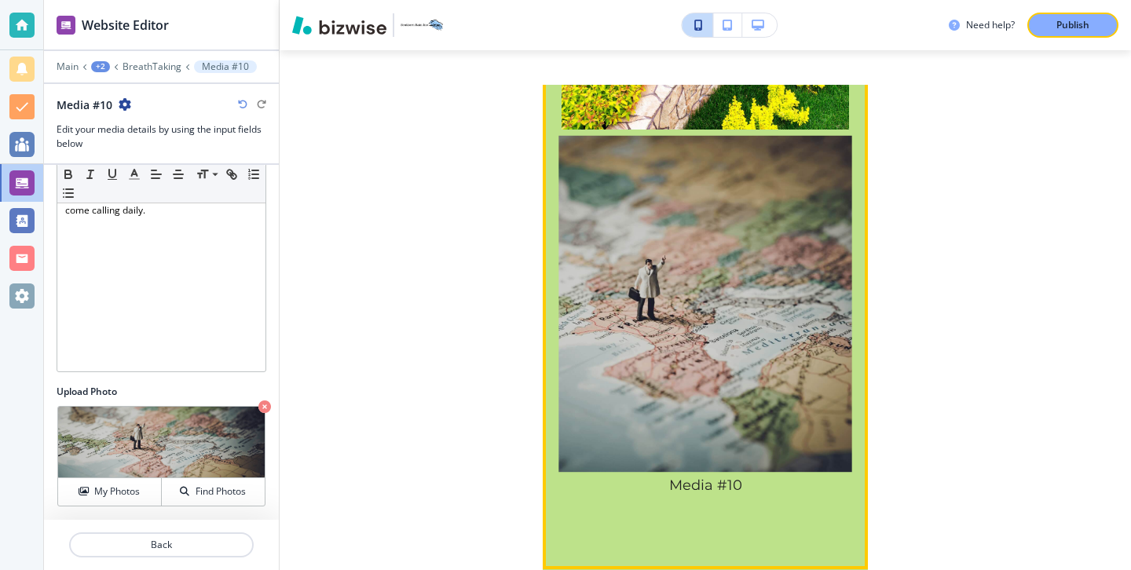
scroll to position [3518, 0]
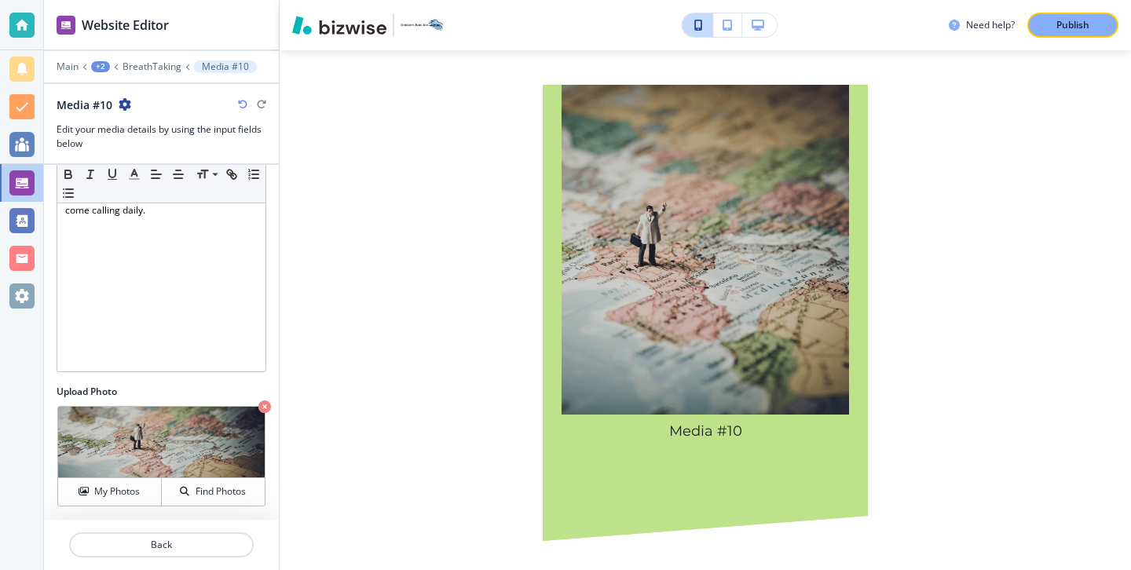
click at [260, 407] on icon "button" at bounding box center [264, 406] width 13 height 13
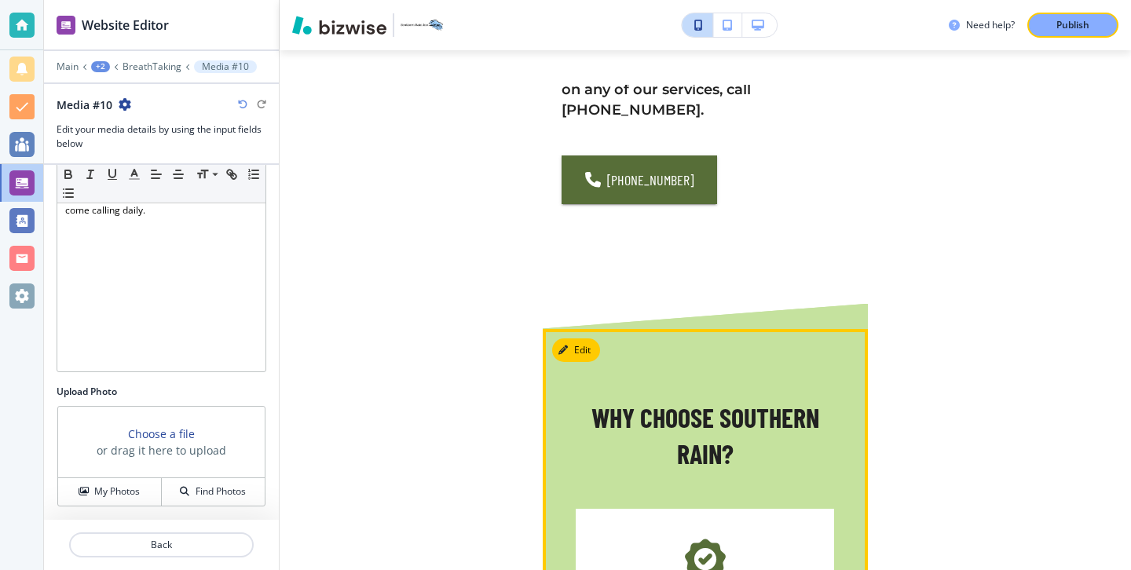
scroll to position [4369, 0]
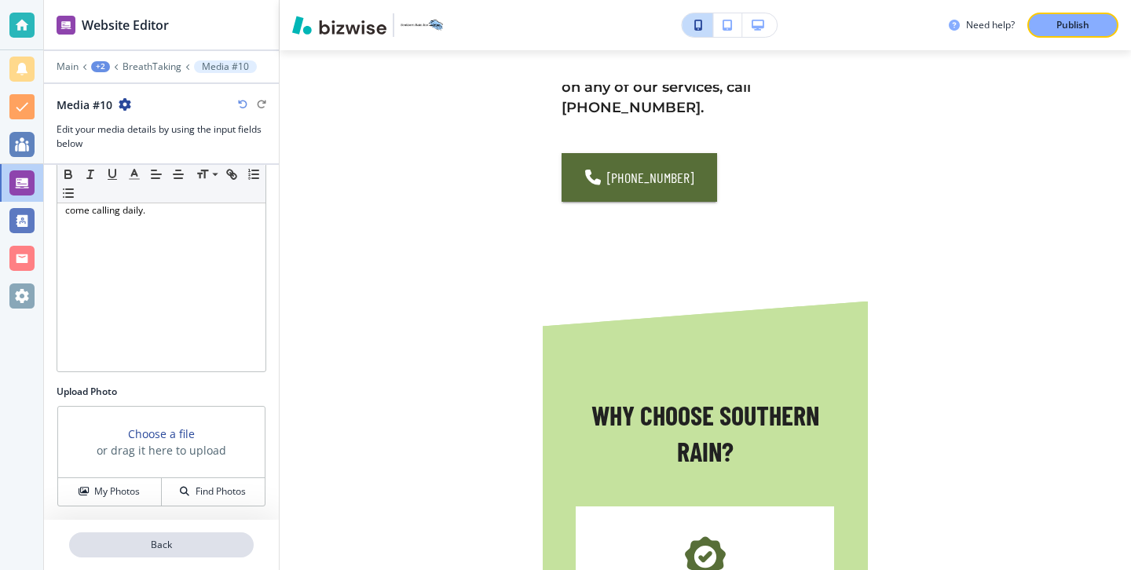
click at [196, 537] on button "Back" at bounding box center [161, 544] width 185 height 25
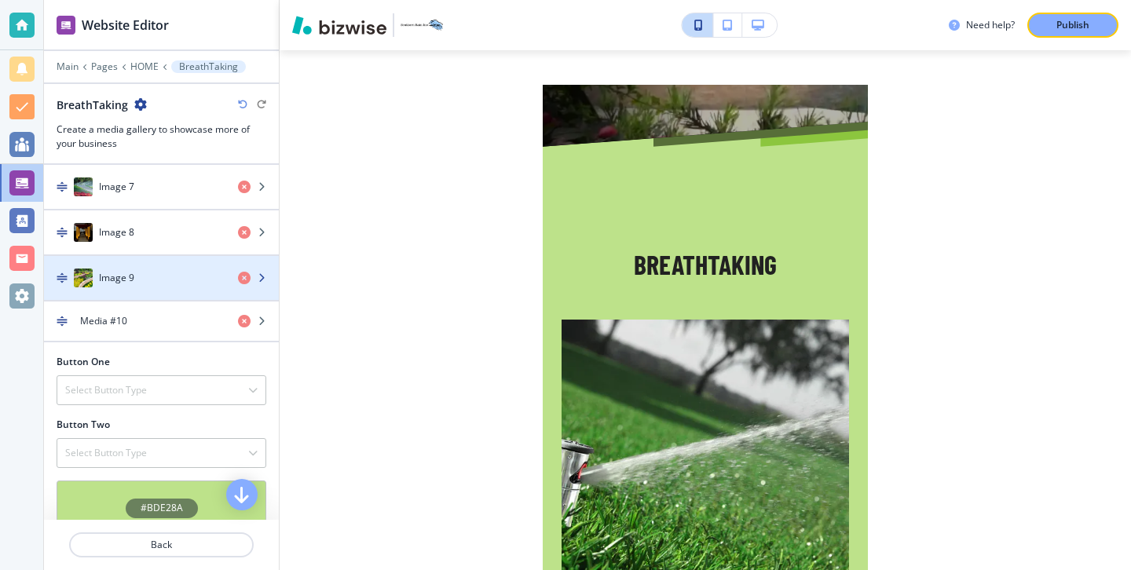
scroll to position [912, 0]
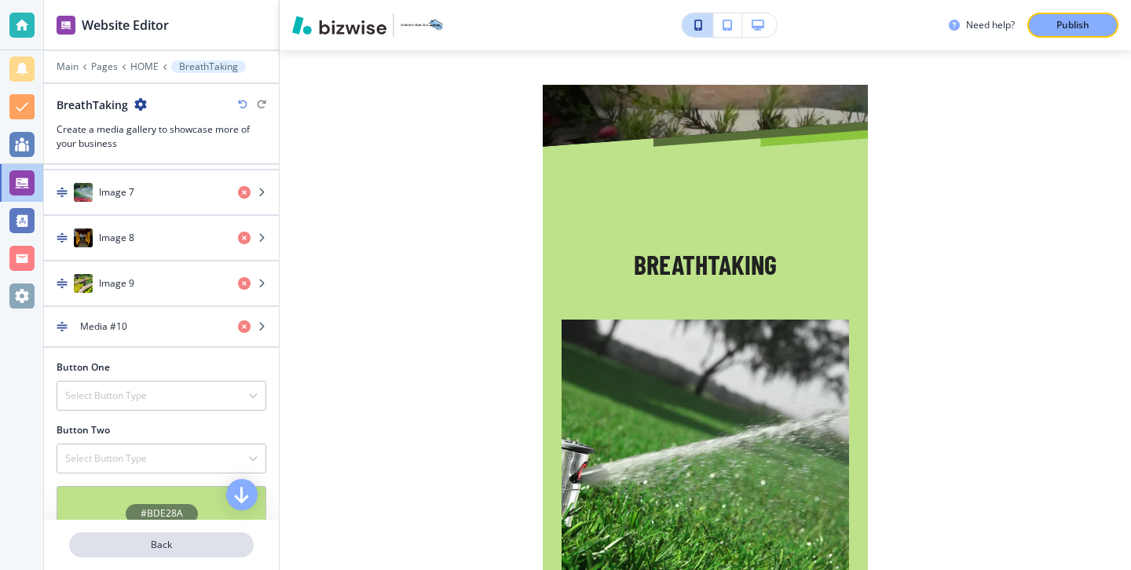
click at [203, 551] on p "Back" at bounding box center [161, 545] width 181 height 14
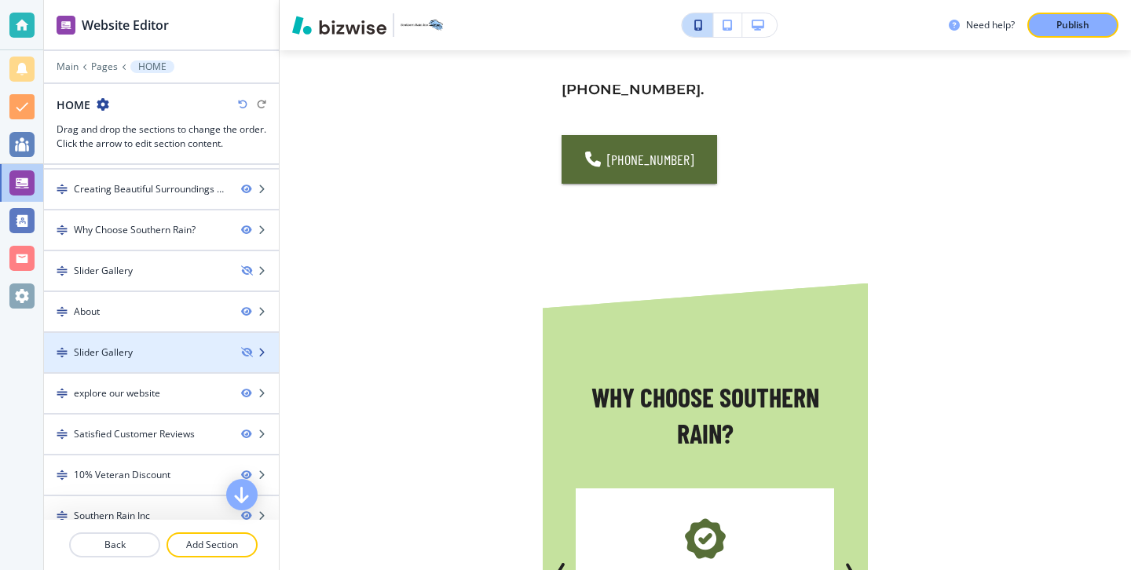
scroll to position [106, 0]
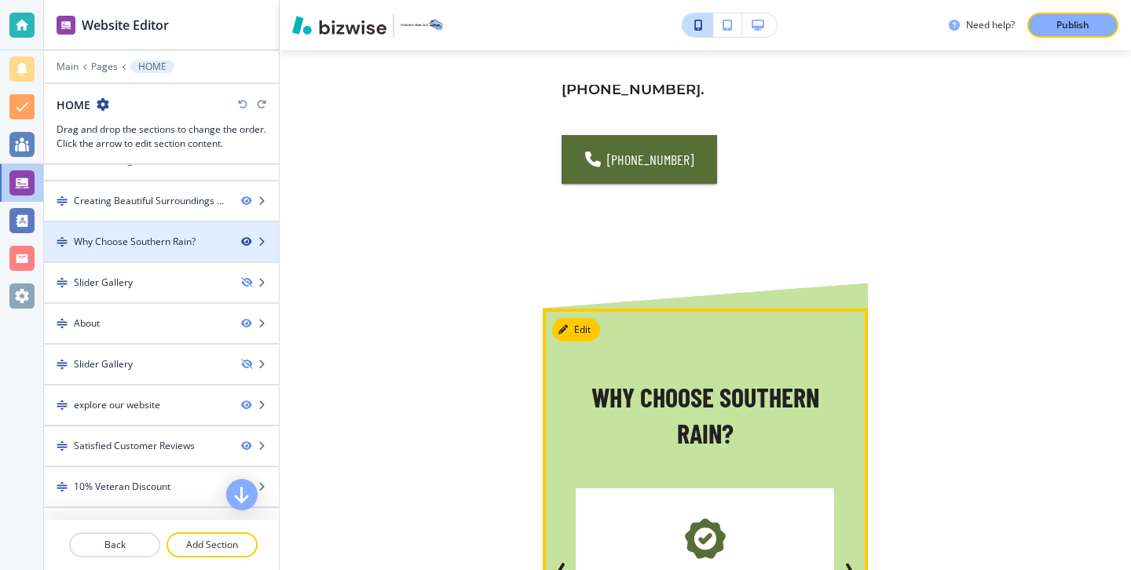
click at [245, 243] on icon "button" at bounding box center [245, 241] width 9 height 9
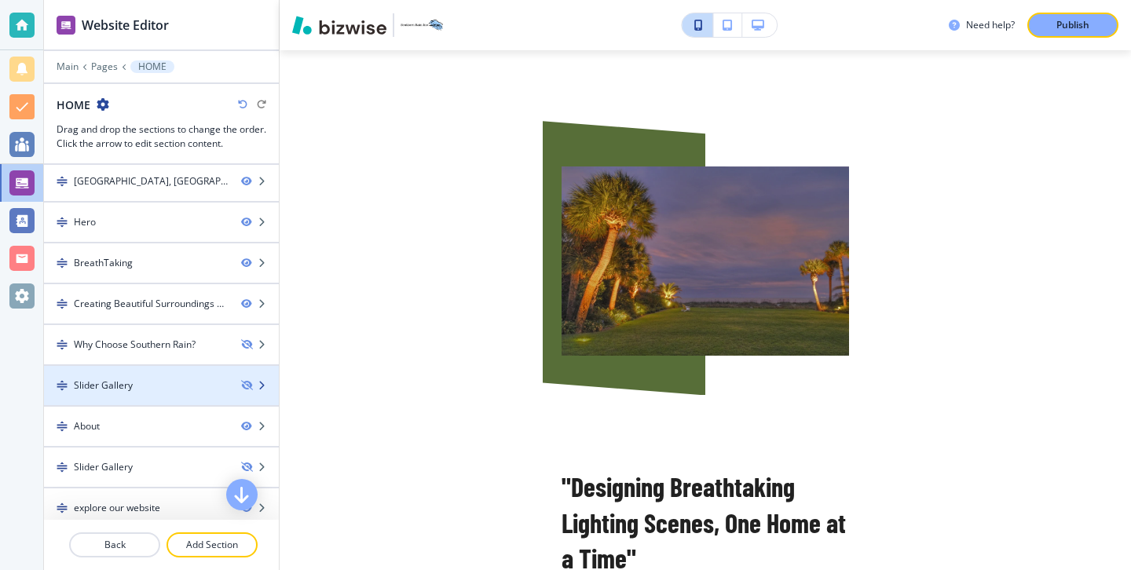
scroll to position [0, 0]
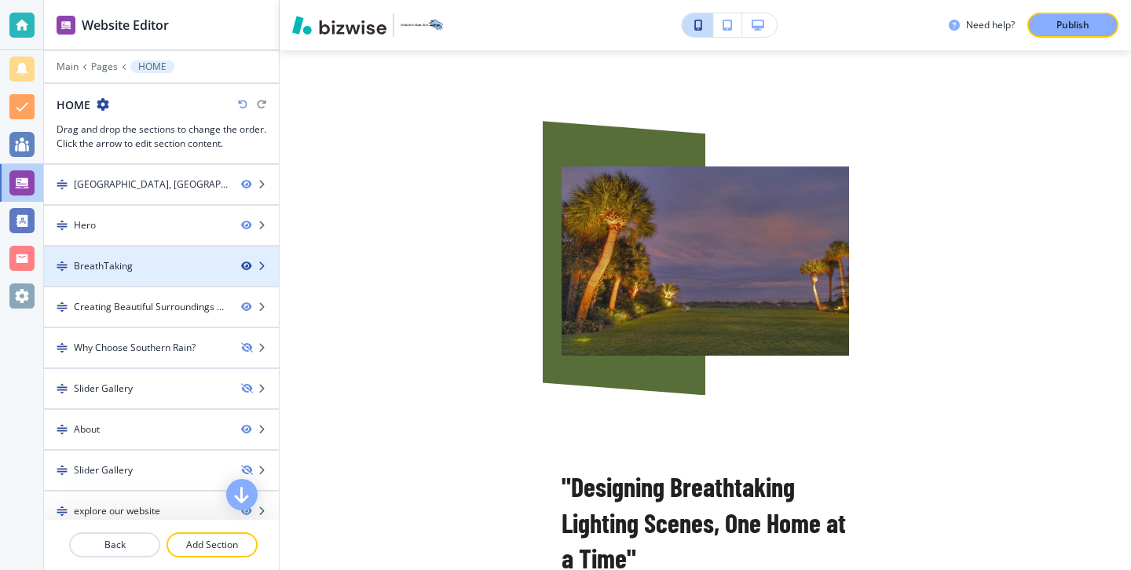
click at [247, 265] on icon "button" at bounding box center [245, 265] width 9 height 9
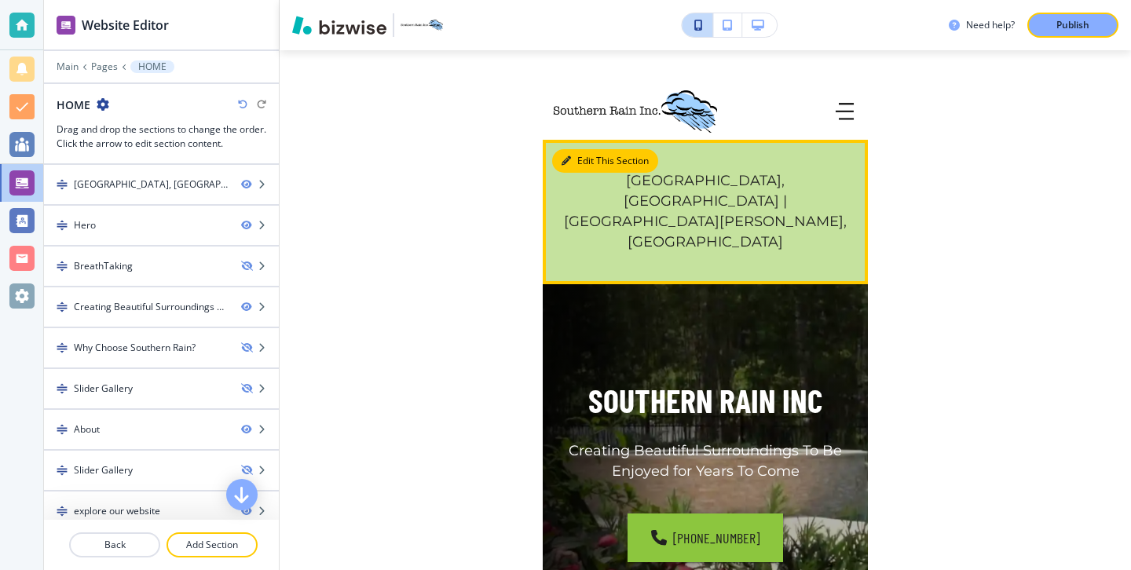
click at [571, 157] on button "Edit This Section" at bounding box center [605, 161] width 106 height 24
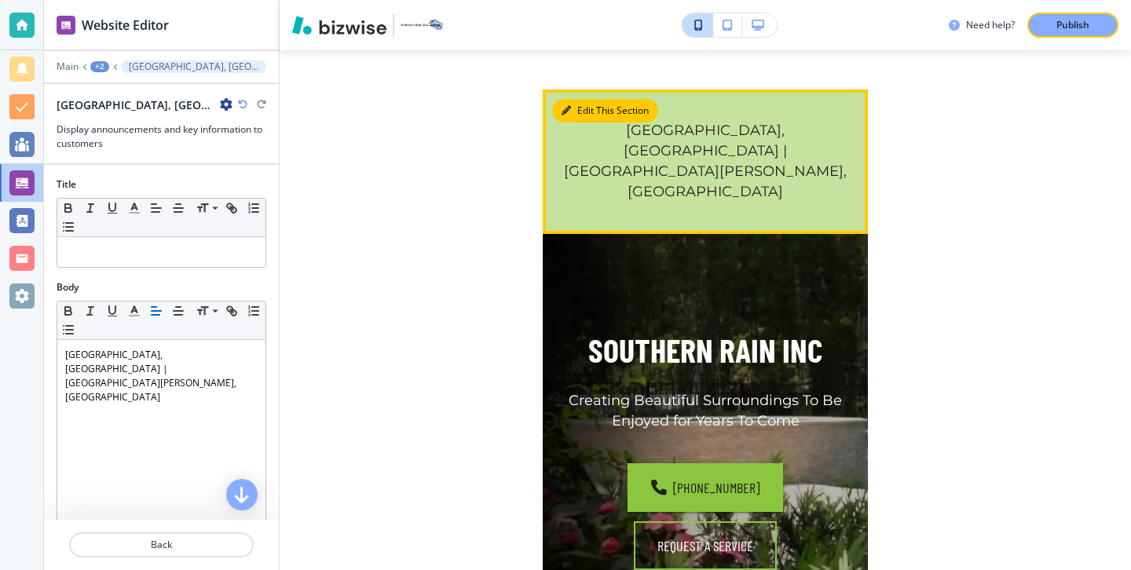
scroll to position [55, 0]
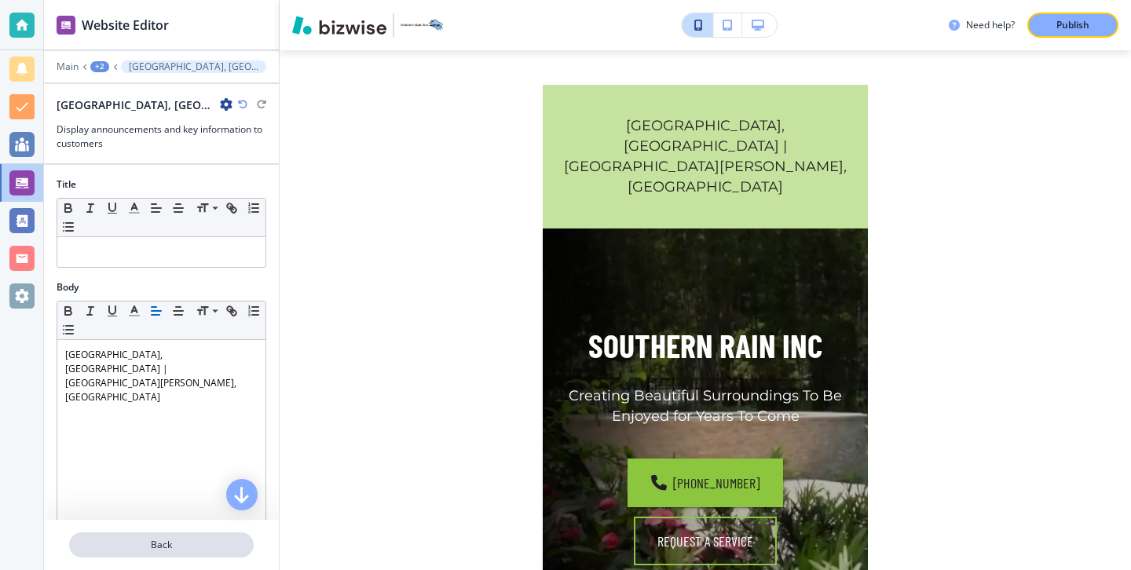
click at [179, 542] on p "Back" at bounding box center [161, 545] width 181 height 14
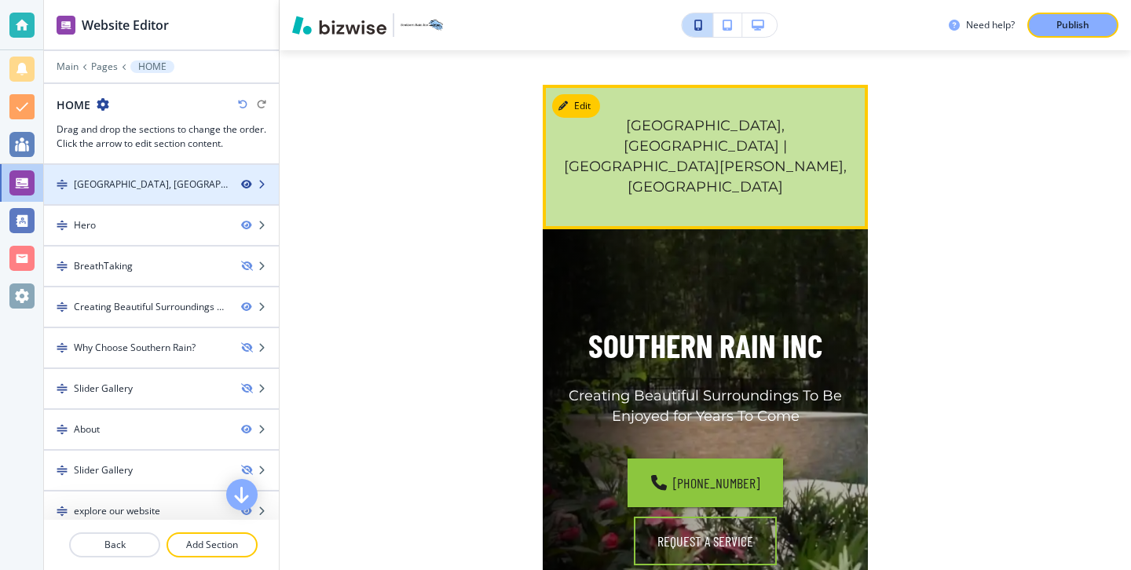
click at [242, 185] on icon "button" at bounding box center [245, 184] width 9 height 9
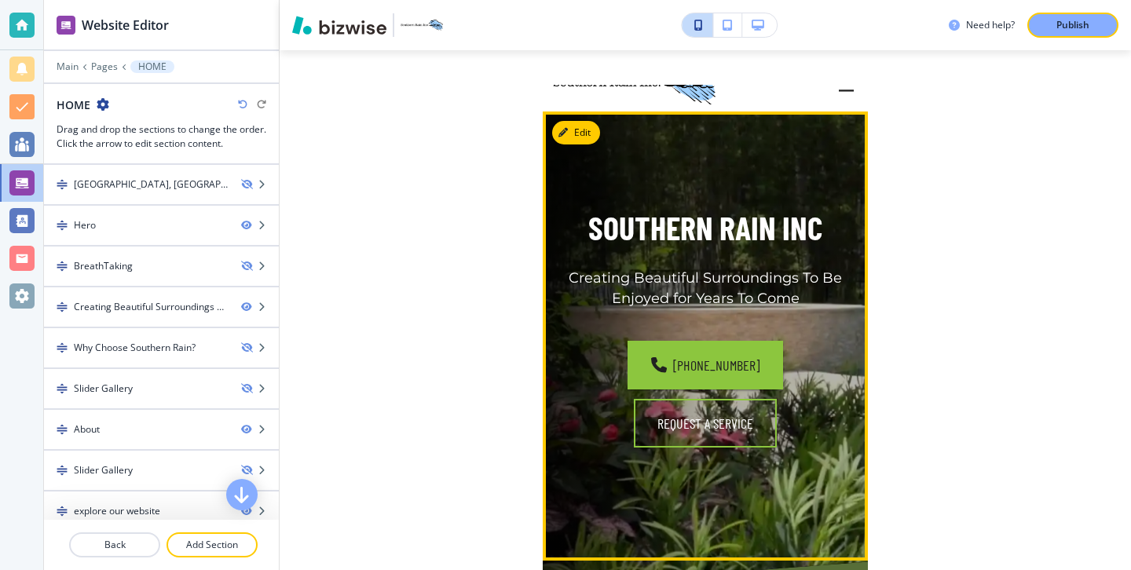
scroll to position [0, 0]
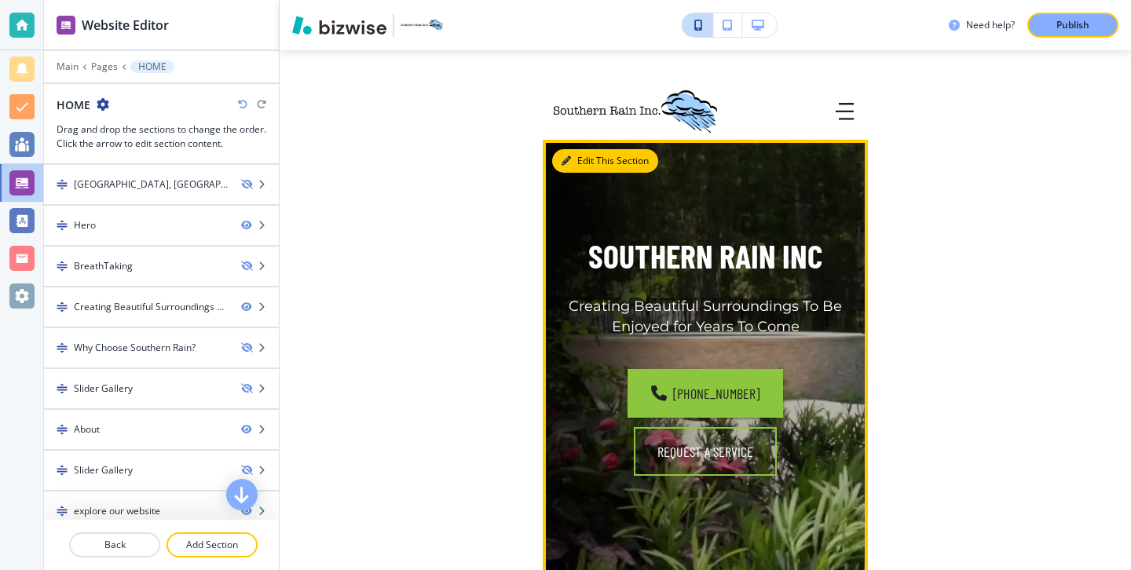
click at [572, 158] on button "Edit This Section" at bounding box center [605, 161] width 106 height 24
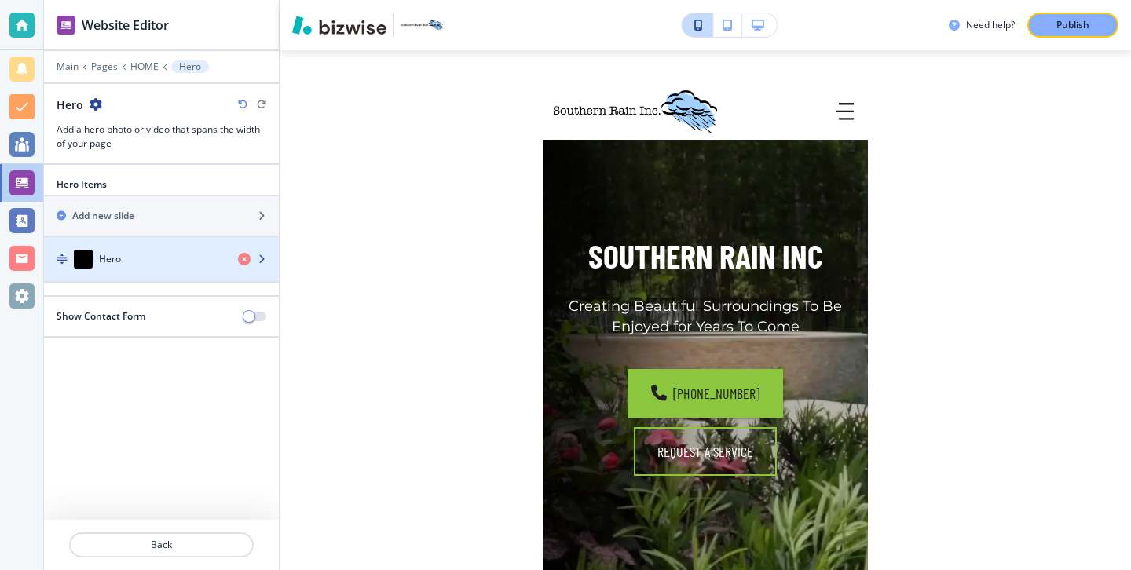
click at [163, 266] on div "Hero" at bounding box center [134, 259] width 181 height 19
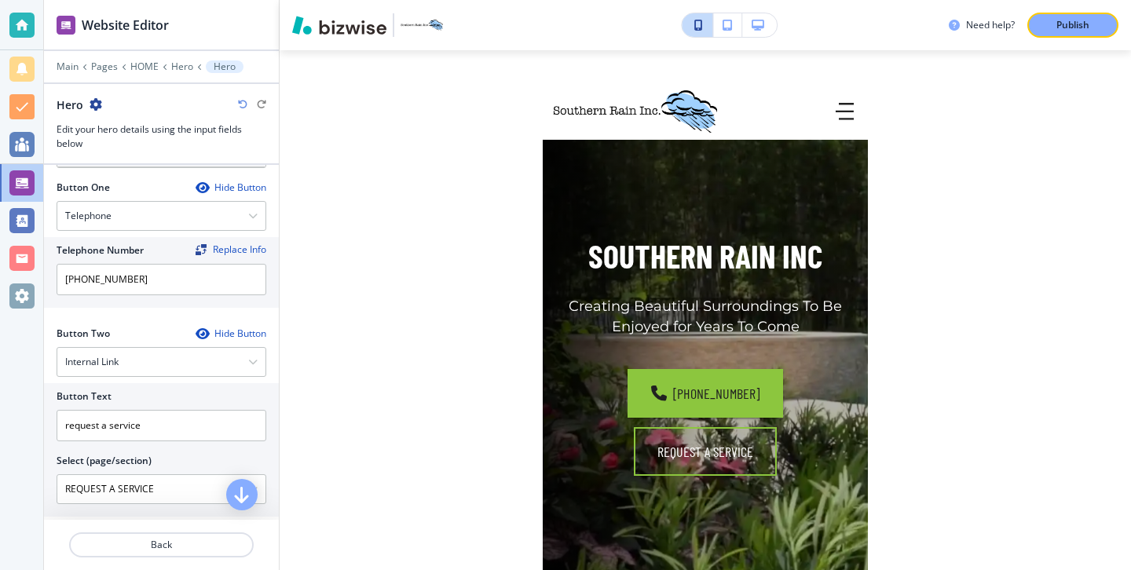
scroll to position [591, 0]
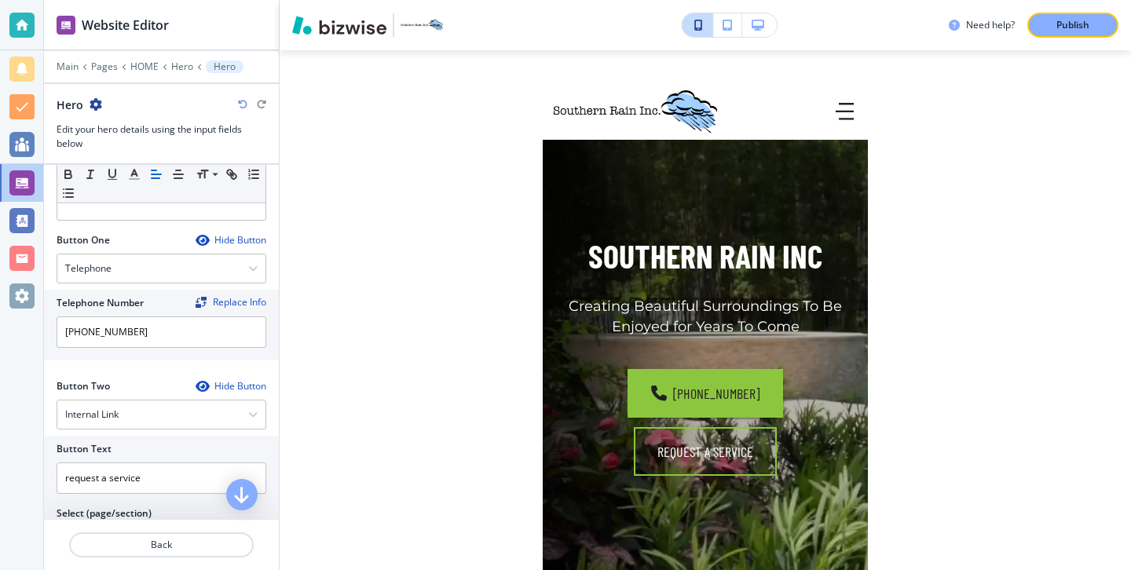
click at [203, 244] on icon "button" at bounding box center [201, 240] width 13 height 13
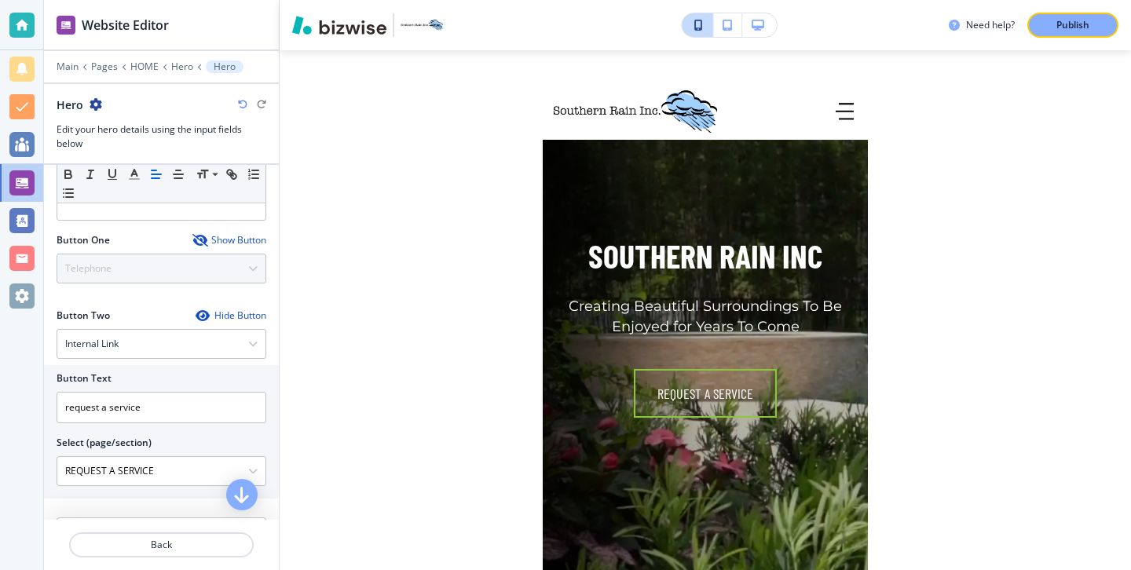
click at [205, 314] on icon "button" at bounding box center [201, 315] width 13 height 13
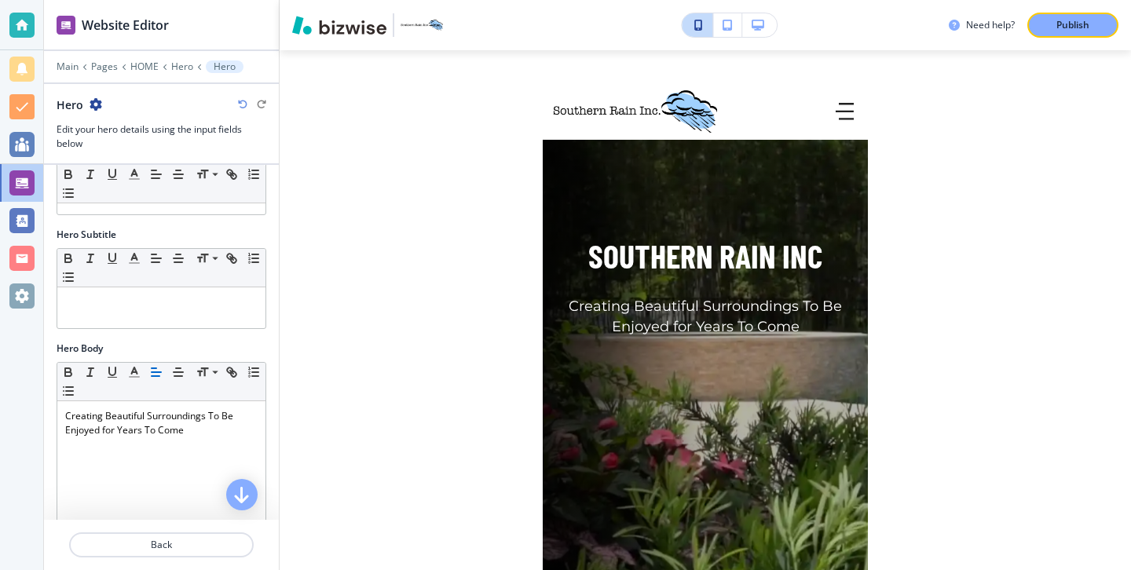
scroll to position [247, 0]
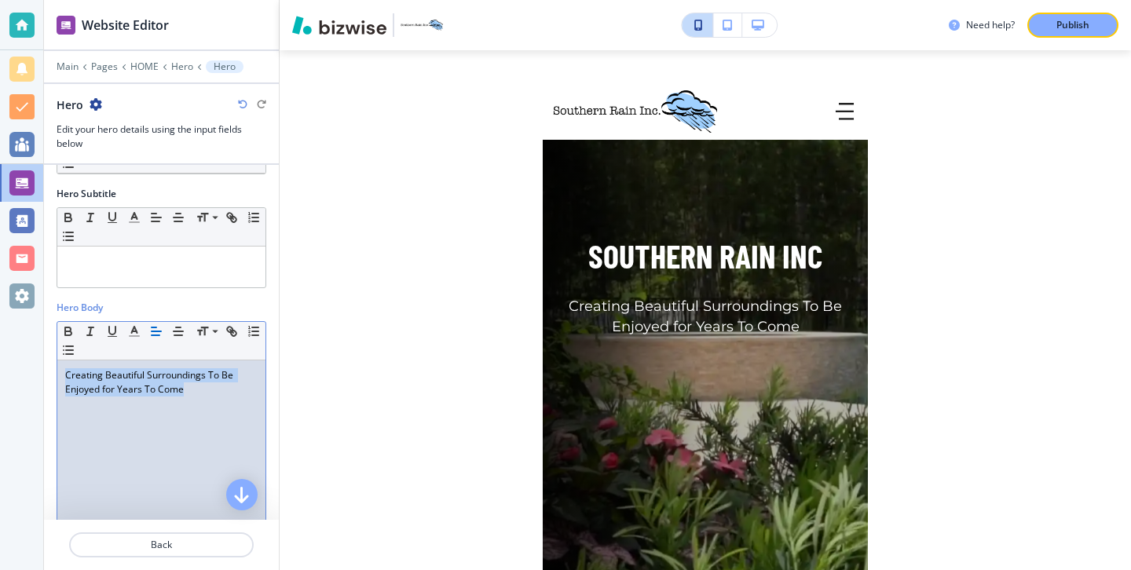
drag, startPoint x: 215, startPoint y: 389, endPoint x: 63, endPoint y: 382, distance: 152.5
click at [63, 382] on div "Creating Beautiful Surroundings To Be Enjoyed for Years To Come" at bounding box center [161, 462] width 208 height 204
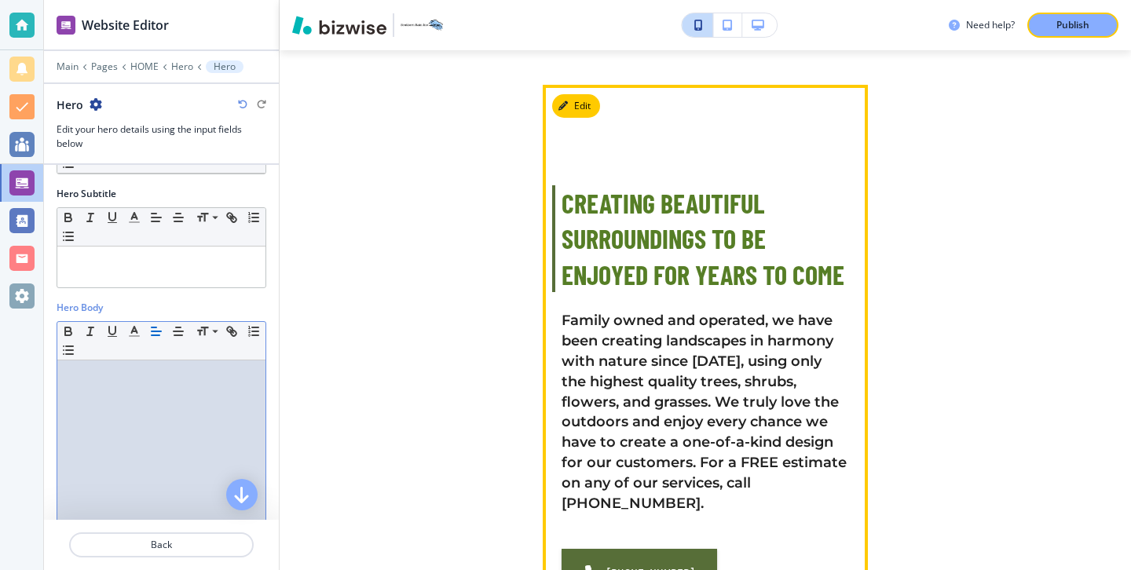
scroll to position [528, 0]
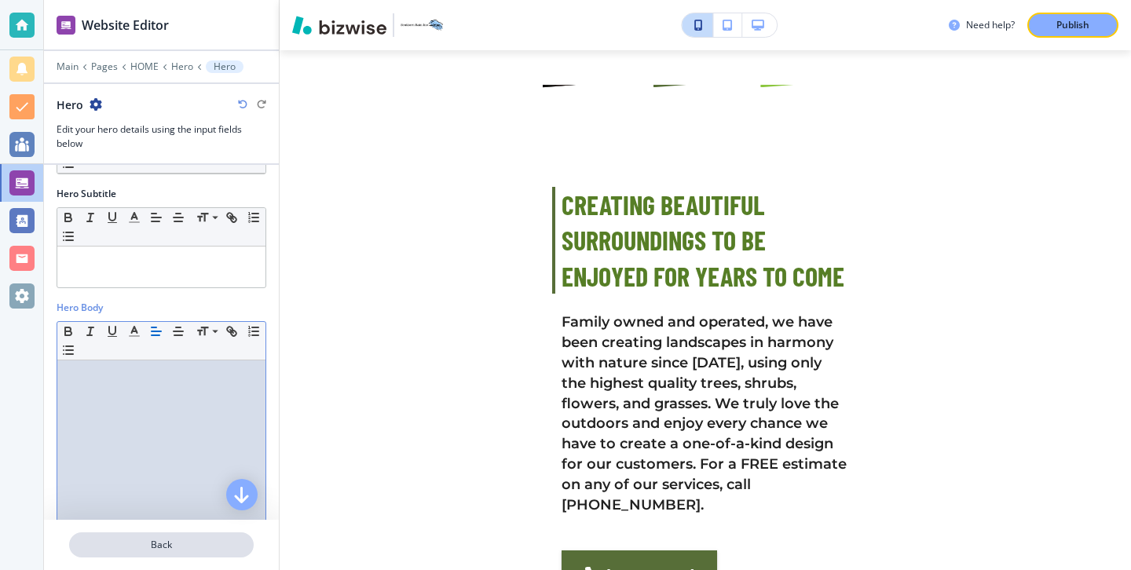
click at [232, 549] on p "Back" at bounding box center [161, 545] width 181 height 14
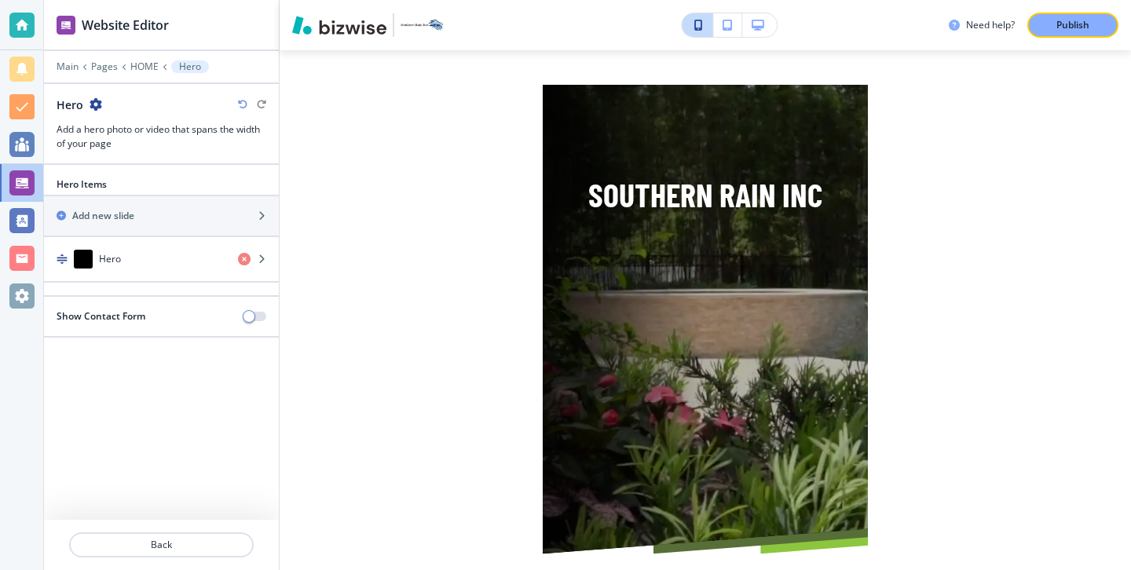
scroll to position [55, 0]
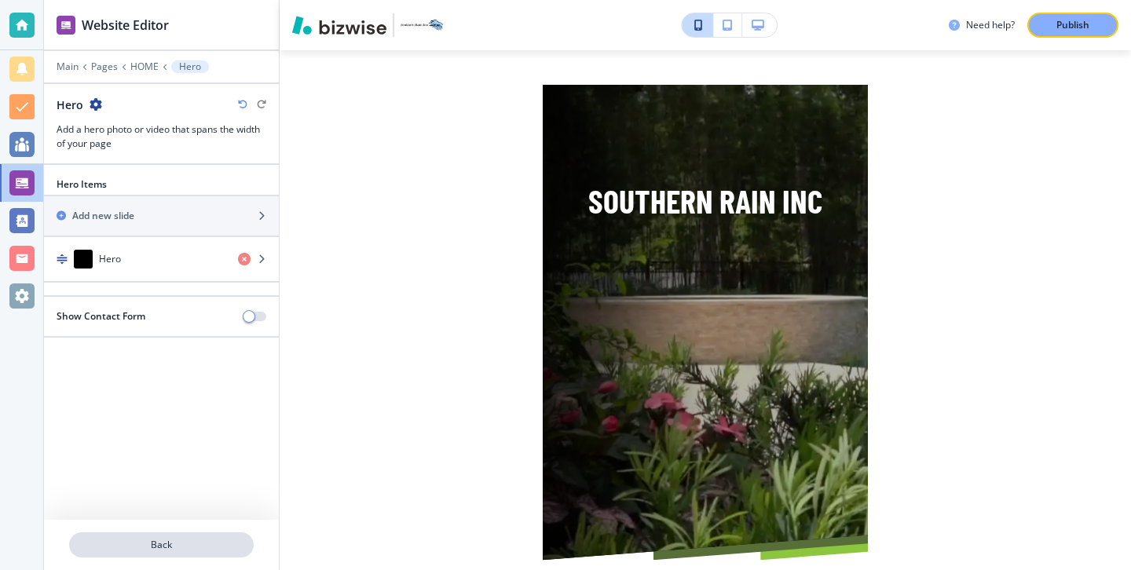
click at [186, 538] on p "Back" at bounding box center [161, 545] width 181 height 14
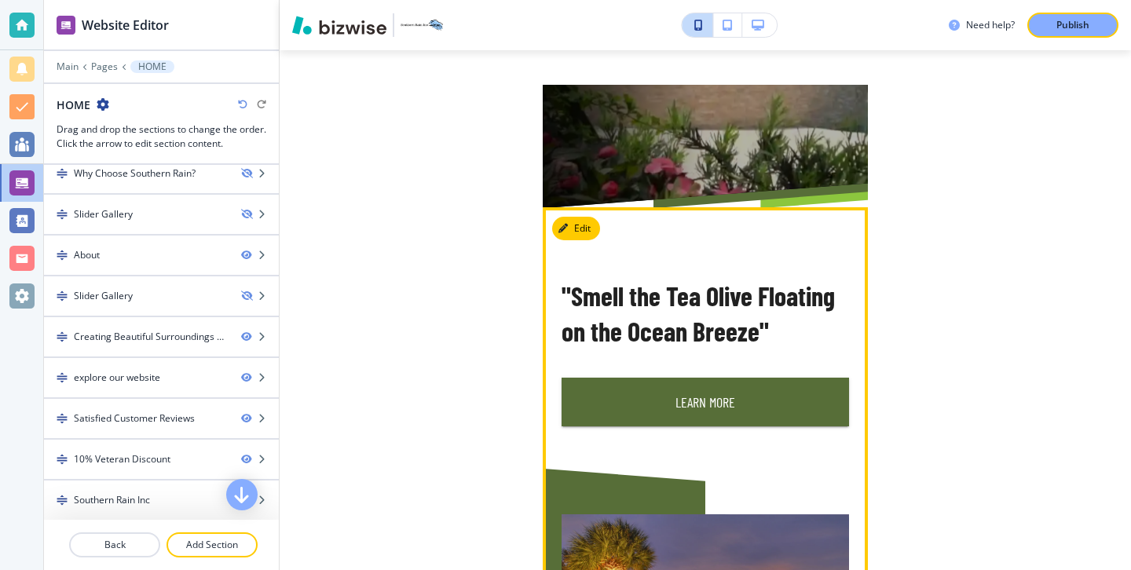
scroll to position [410, 0]
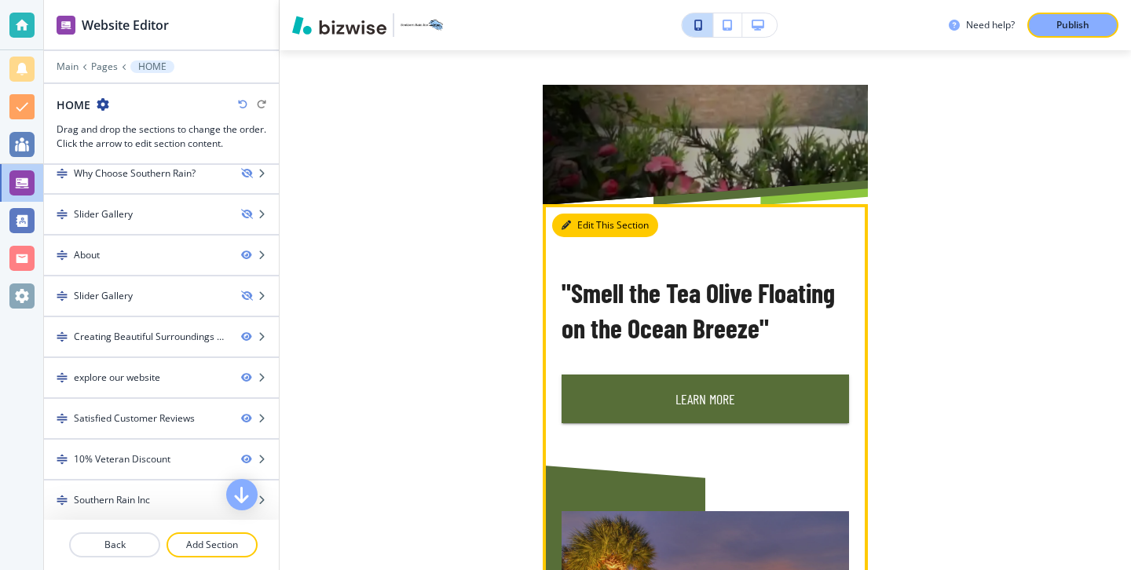
click at [595, 227] on button "Edit This Section" at bounding box center [605, 226] width 106 height 24
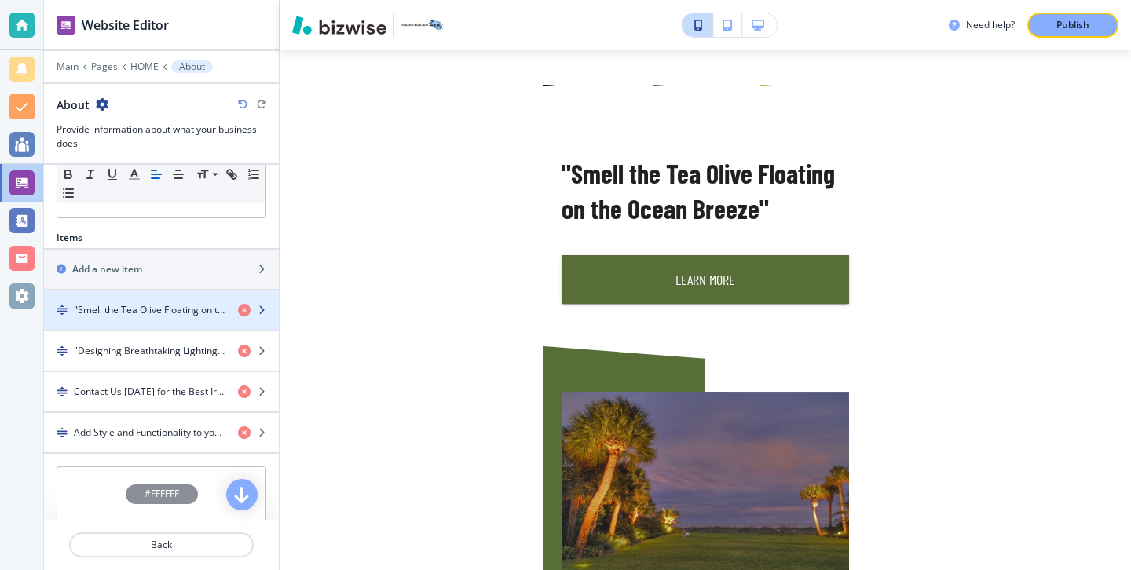
scroll to position [462, 0]
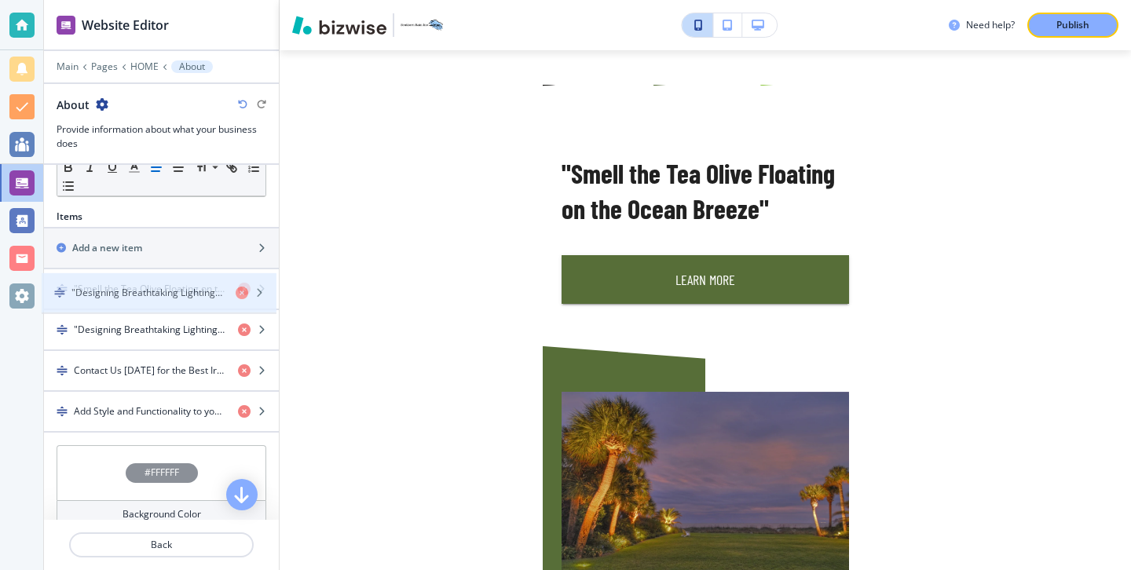
drag, startPoint x: 195, startPoint y: 345, endPoint x: 193, endPoint y: 309, distance: 37.0
click at [193, 309] on div ""Smell the Tea Olive Floating on the Ocean Breeze" "Designing Breathtaking Ligh…" at bounding box center [161, 350] width 235 height 163
drag, startPoint x: 216, startPoint y: 341, endPoint x: 210, endPoint y: 290, distance: 50.6
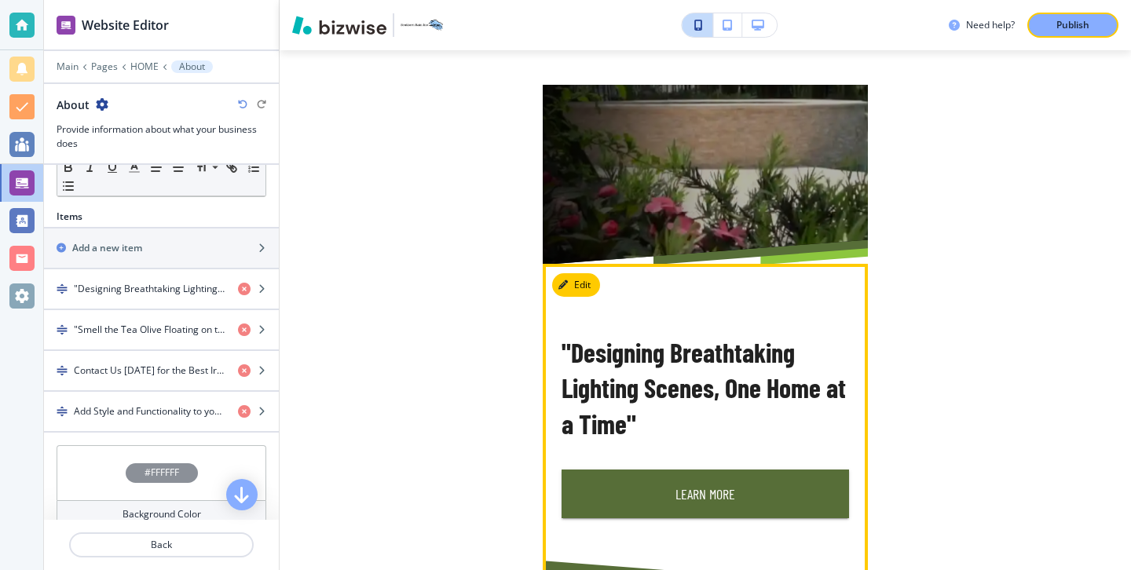
scroll to position [353, 0]
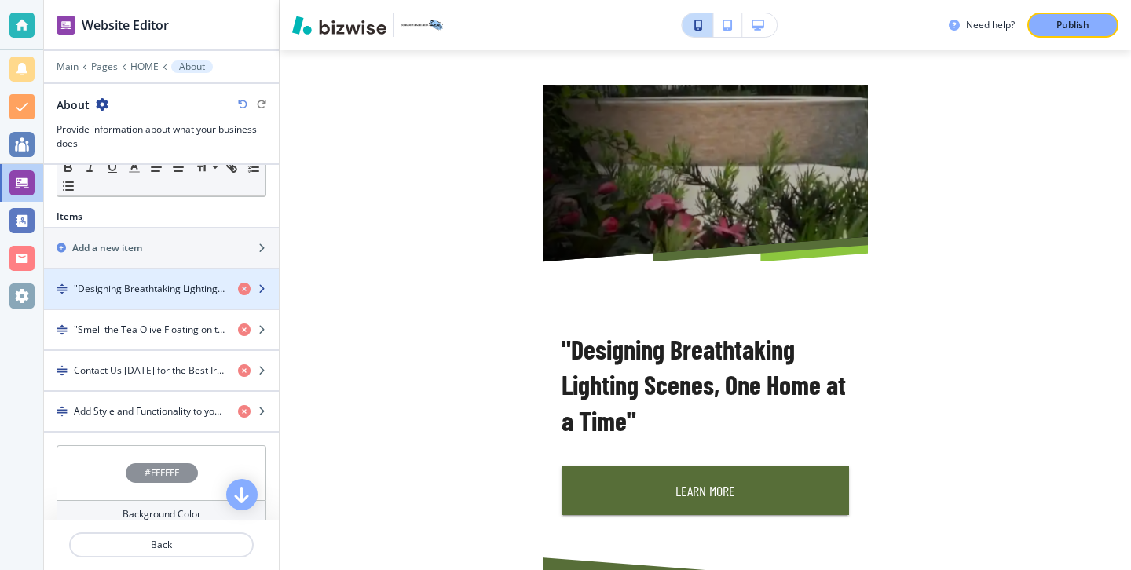
click at [199, 296] on div "button" at bounding box center [161, 302] width 235 height 13
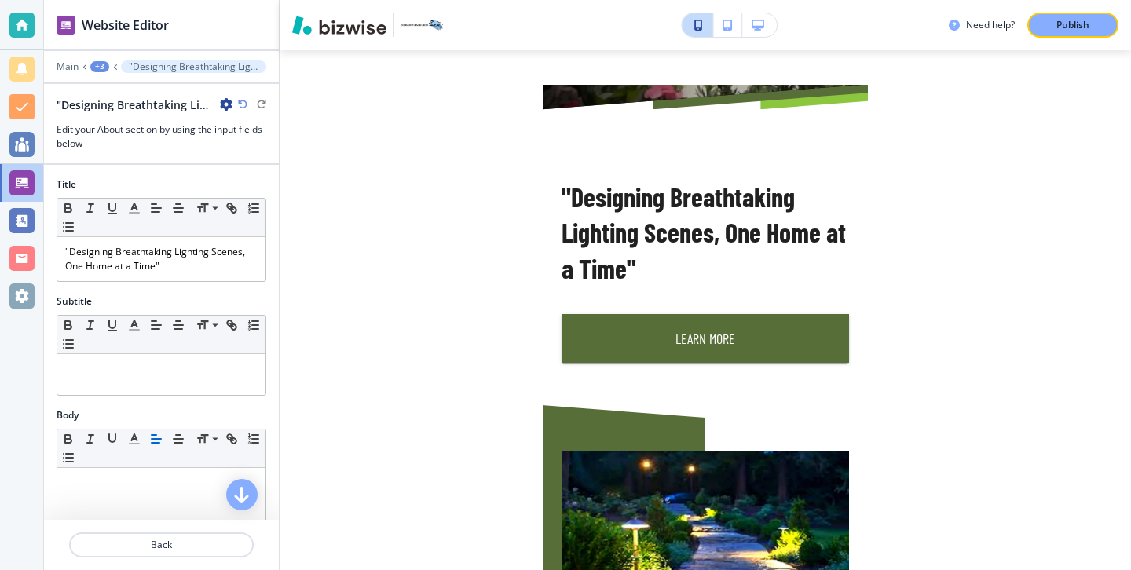
scroll to position [512, 0]
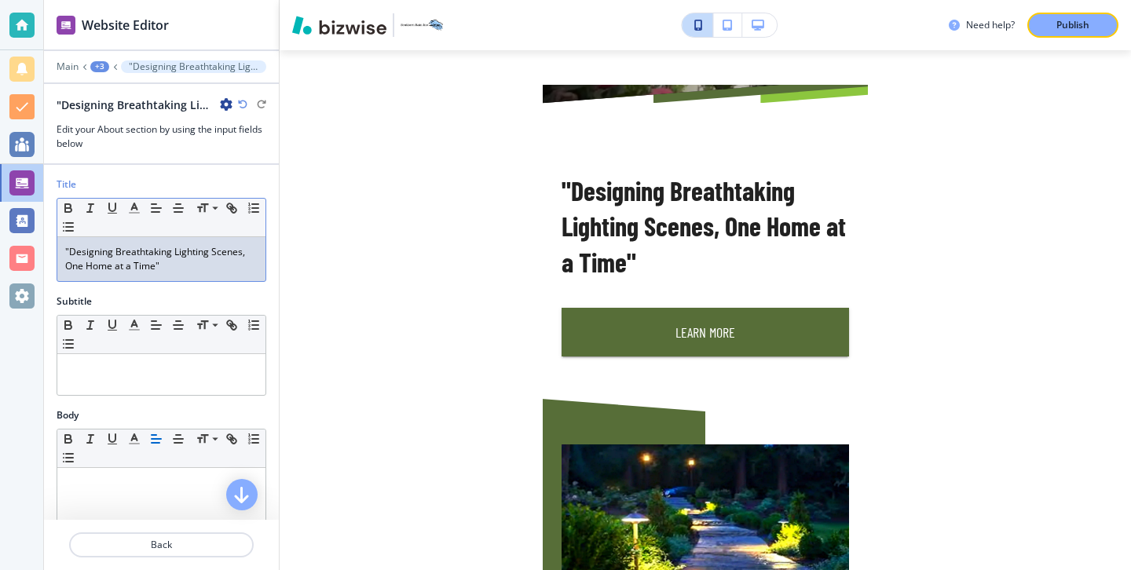
click at [210, 254] on p ""Designing Breathtaking Lighting Scenes, One Home at a Time"" at bounding box center [161, 259] width 192 height 28
click at [239, 254] on p ""Designing Breathtaking LightingScenes, One Home at a Time"" at bounding box center [161, 259] width 192 height 28
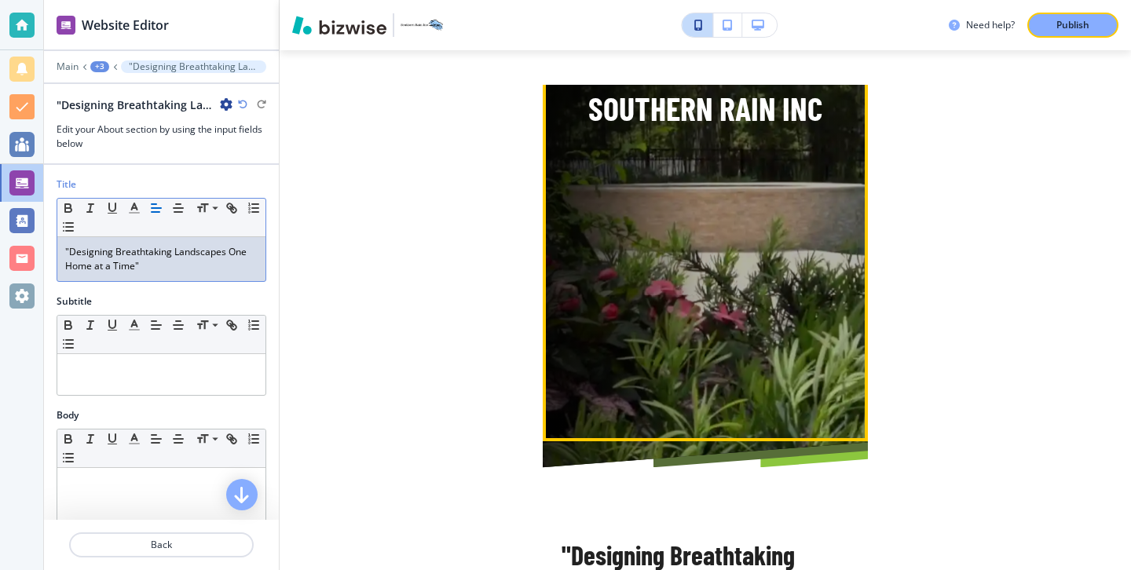
scroll to position [0, 0]
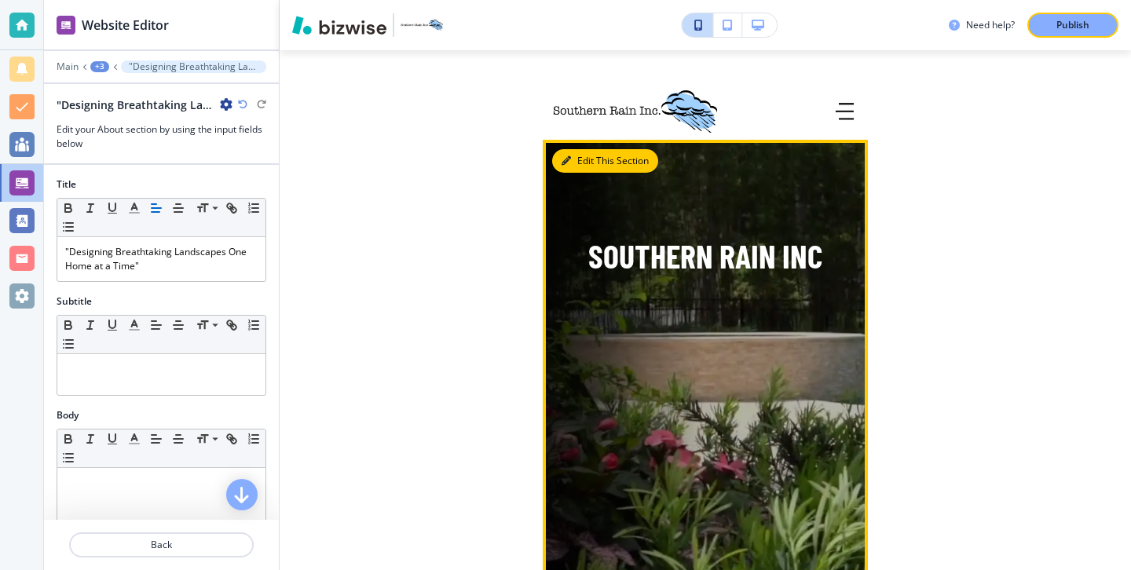
click at [586, 166] on button "Edit This Section" at bounding box center [605, 161] width 106 height 24
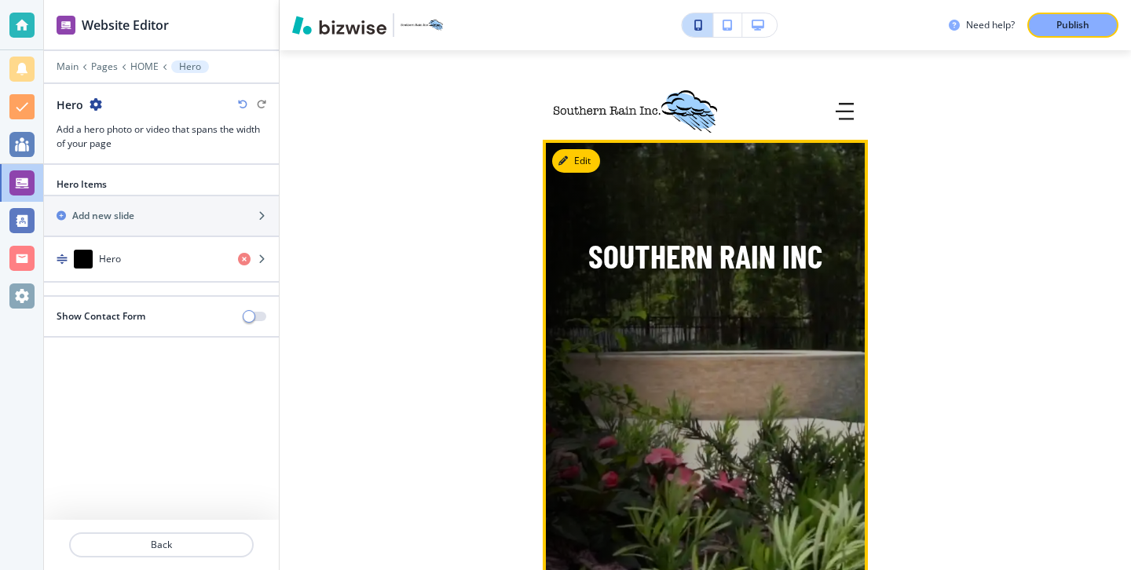
scroll to position [55, 0]
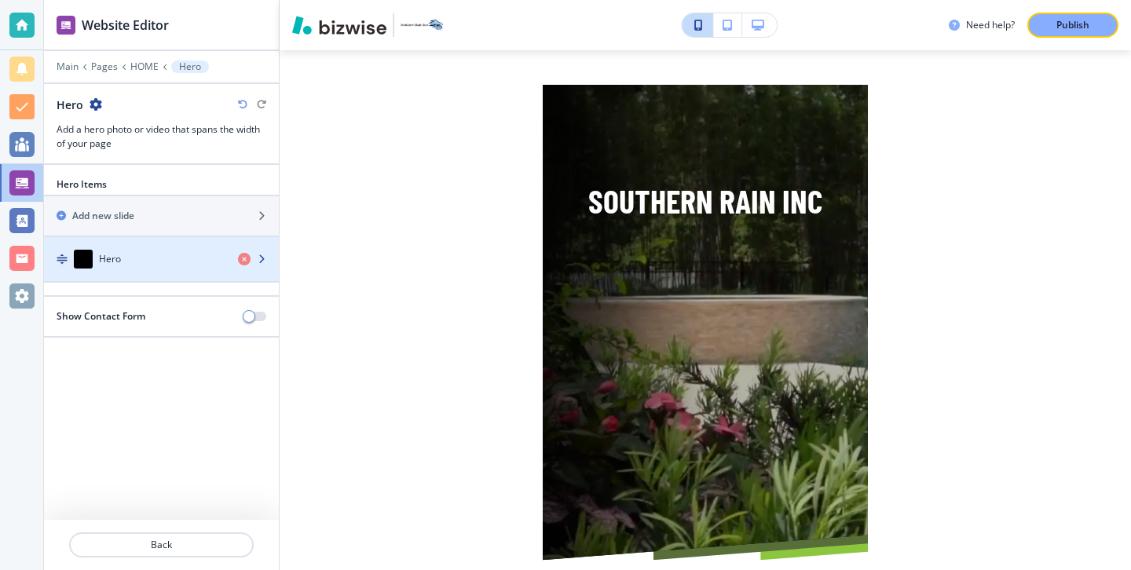
click at [147, 254] on div "Hero" at bounding box center [134, 259] width 181 height 19
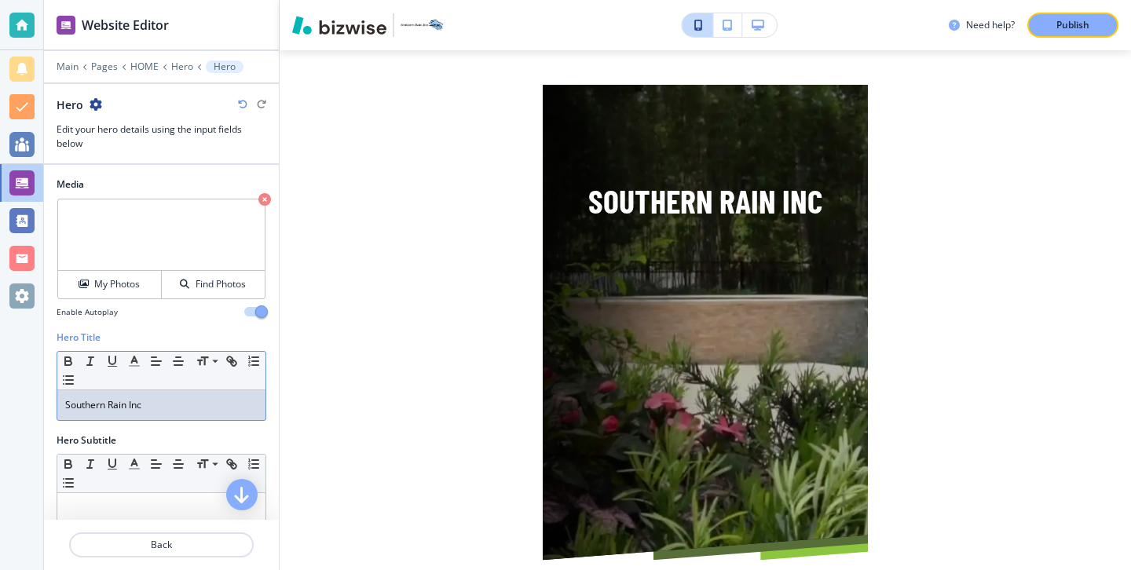
click at [154, 401] on p "Southern Rain Inc" at bounding box center [161, 405] width 192 height 14
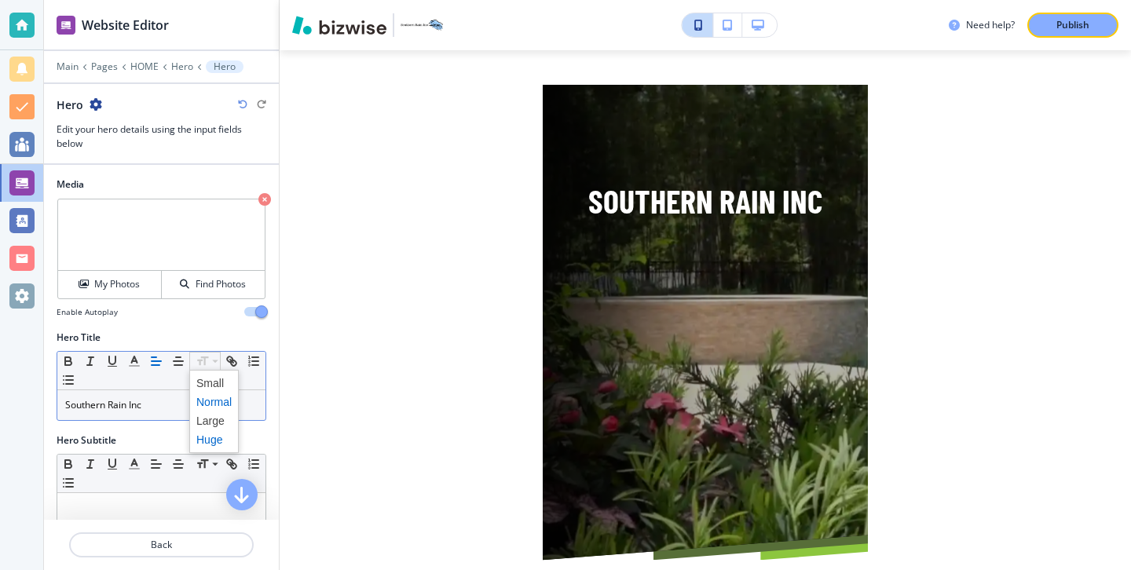
click at [228, 442] on span at bounding box center [213, 439] width 35 height 19
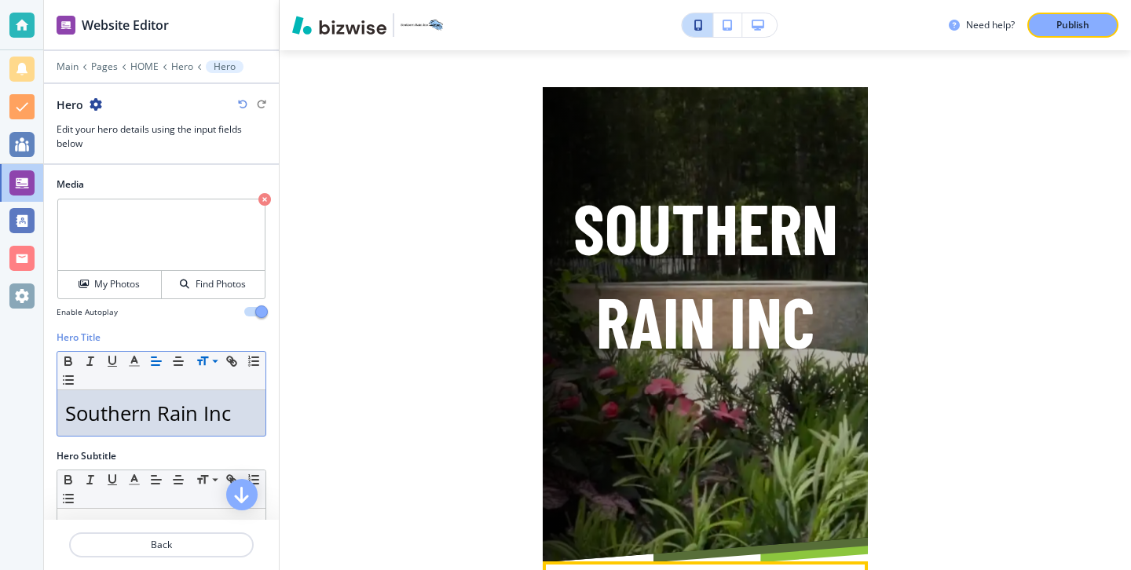
scroll to position [0, 0]
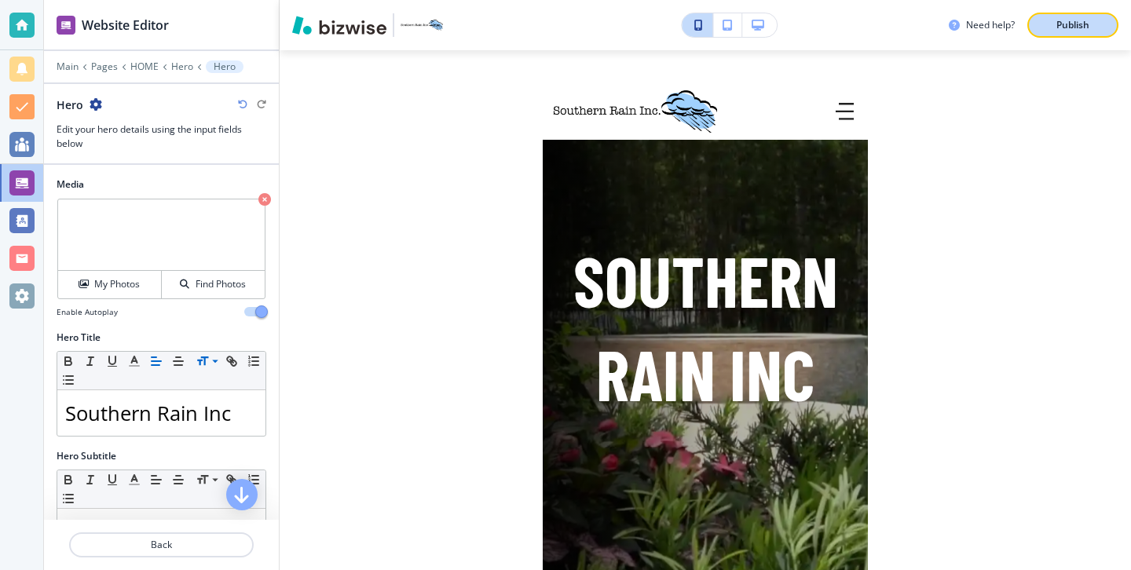
click at [1058, 35] on button "Publish" at bounding box center [1072, 25] width 91 height 25
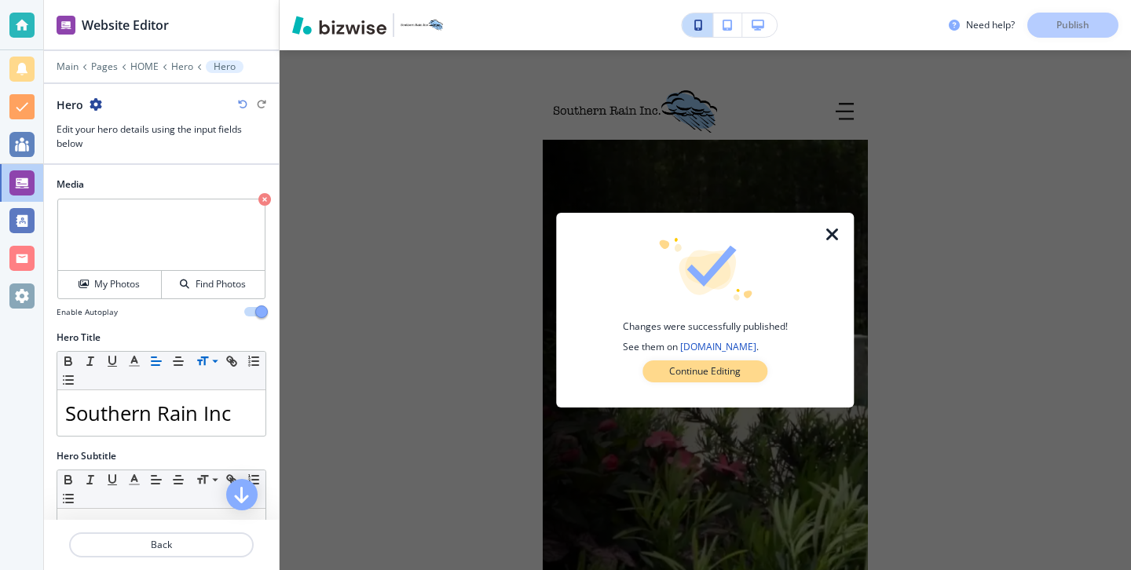
click at [744, 381] on button "Continue Editing" at bounding box center [704, 371] width 125 height 22
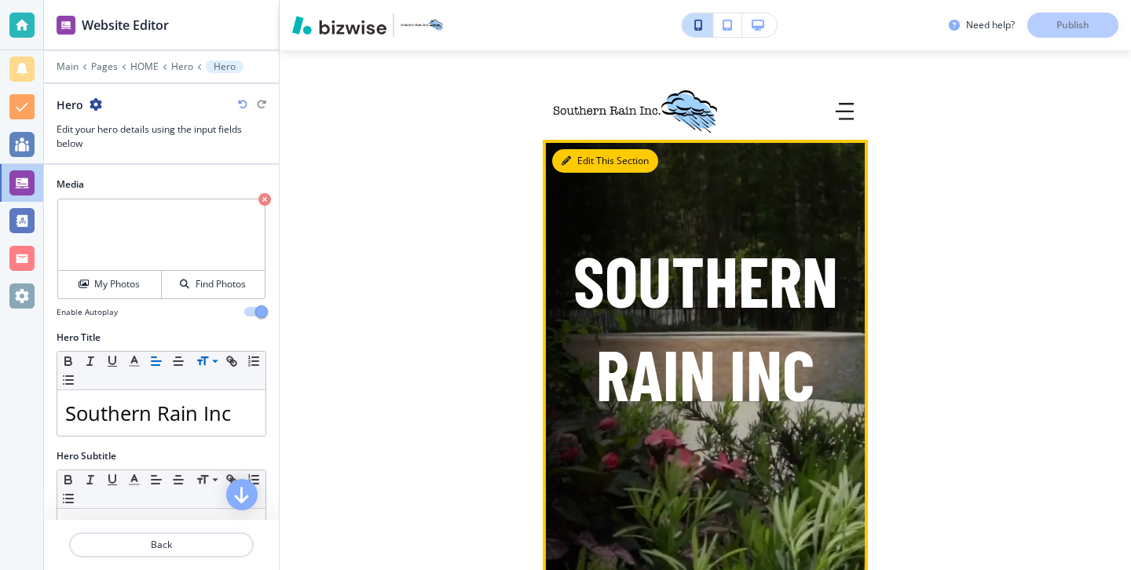
click at [566, 155] on button "Edit This Section" at bounding box center [605, 161] width 106 height 24
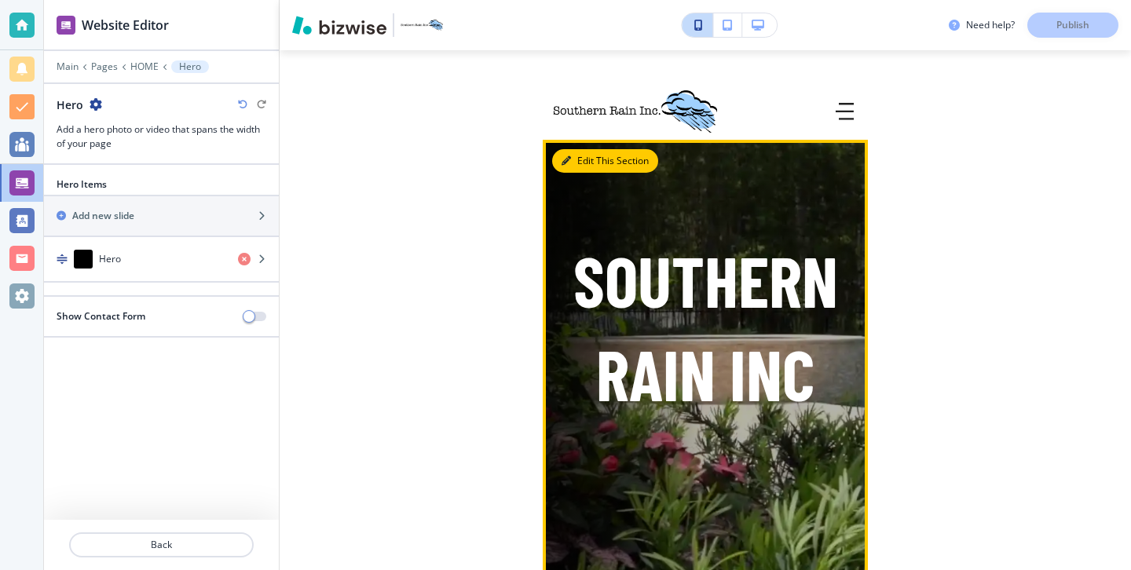
scroll to position [55, 0]
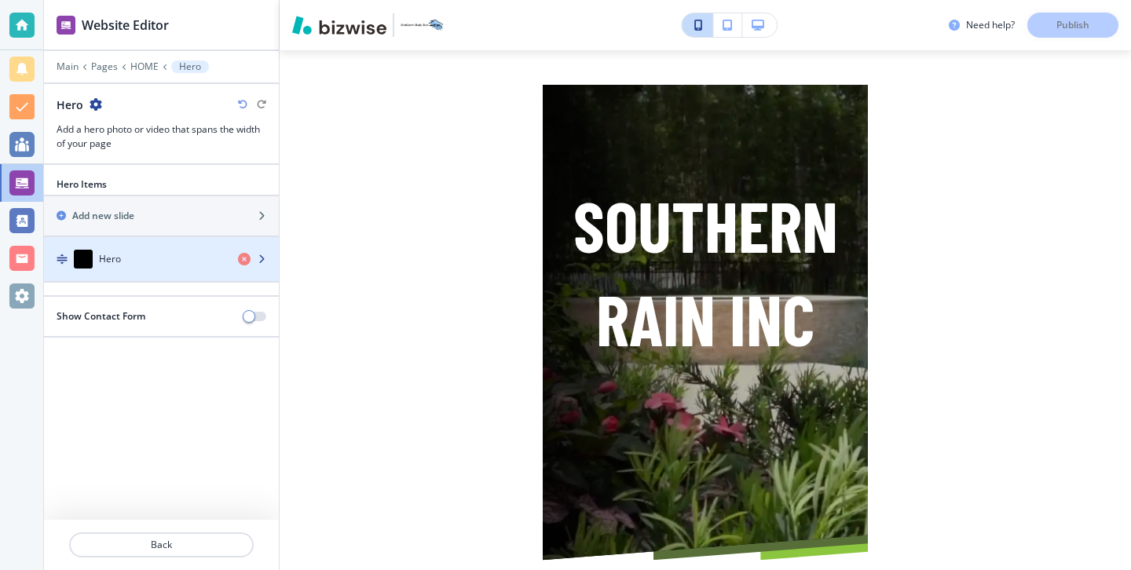
click at [194, 257] on div "Hero" at bounding box center [134, 259] width 181 height 19
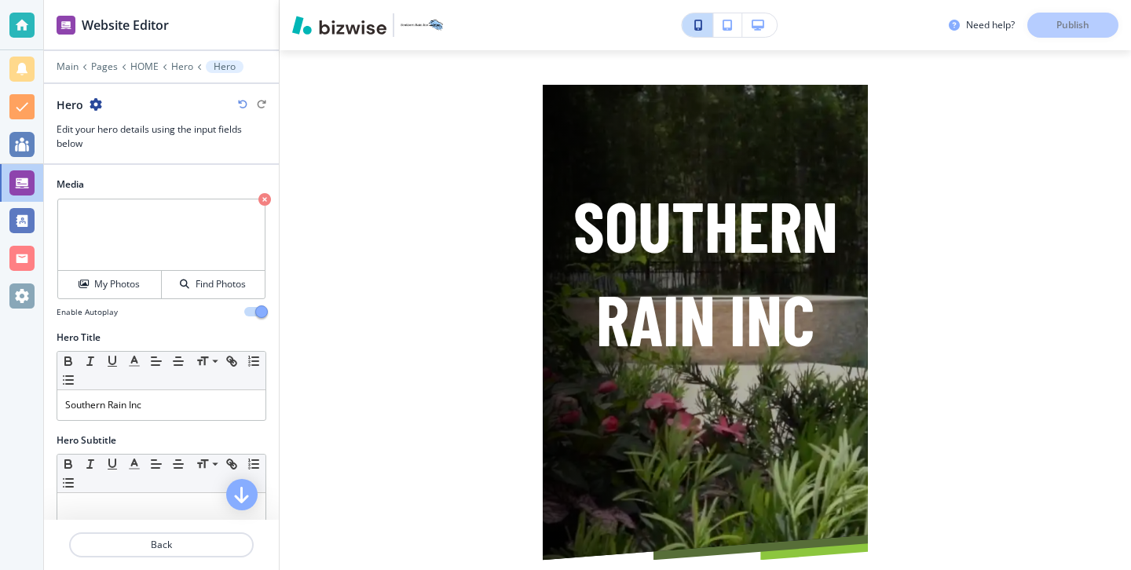
click at [769, 36] on button "button" at bounding box center [759, 25] width 35 height 24
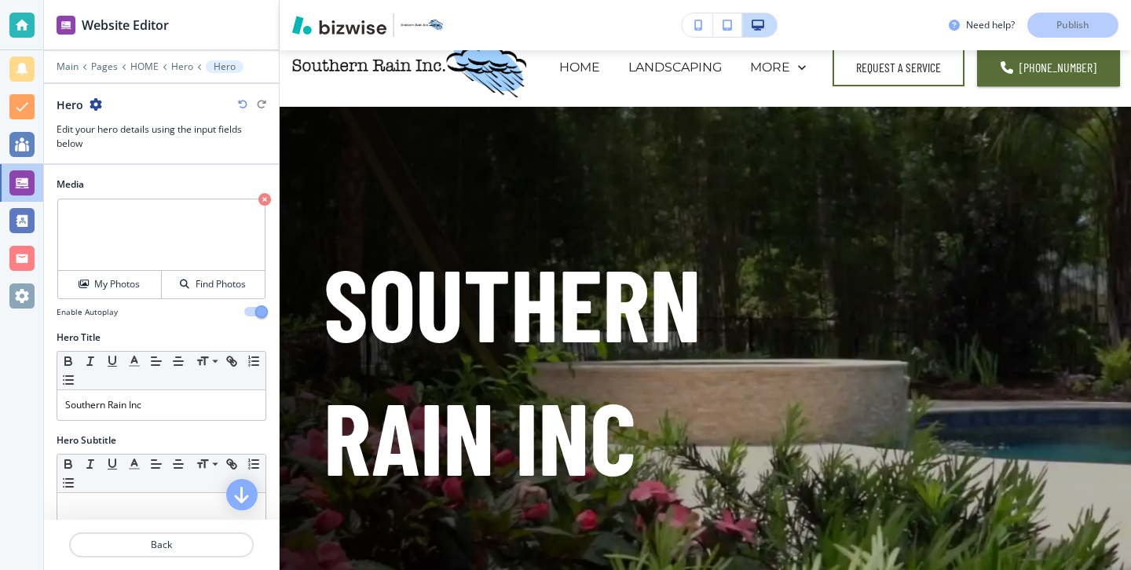
scroll to position [0, 0]
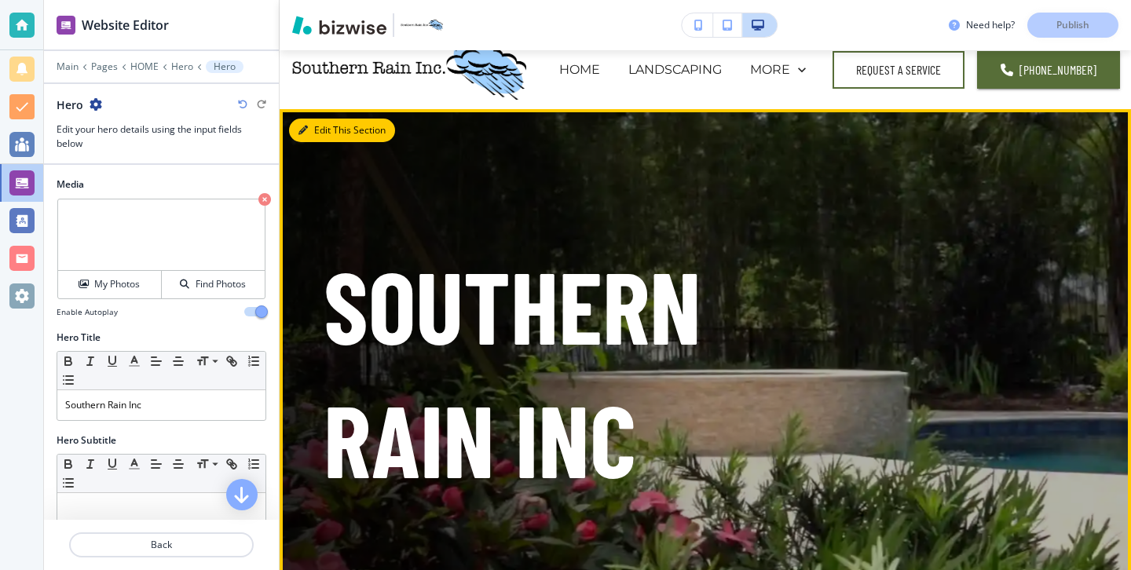
click at [328, 132] on button "Edit This Section" at bounding box center [342, 131] width 106 height 24
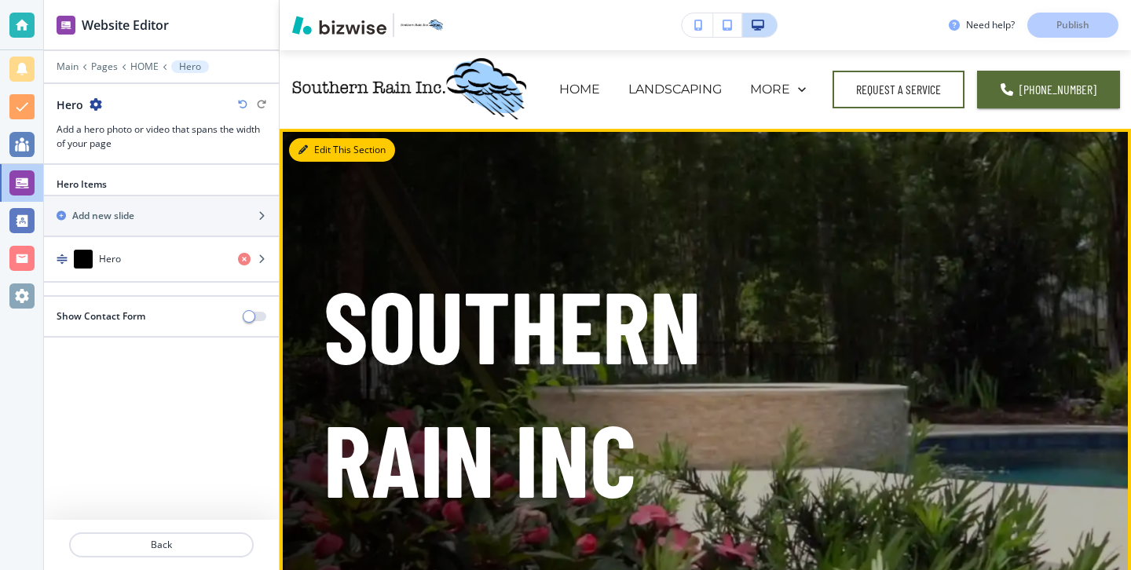
click at [325, 157] on button "Edit This Section" at bounding box center [342, 150] width 106 height 24
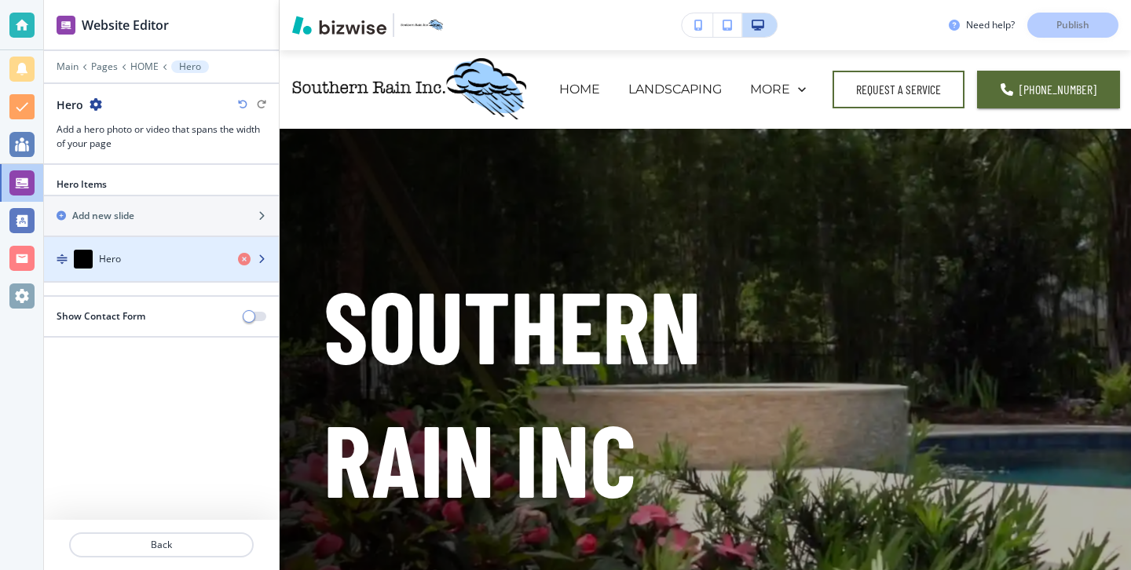
click at [205, 251] on div "Hero" at bounding box center [134, 259] width 181 height 19
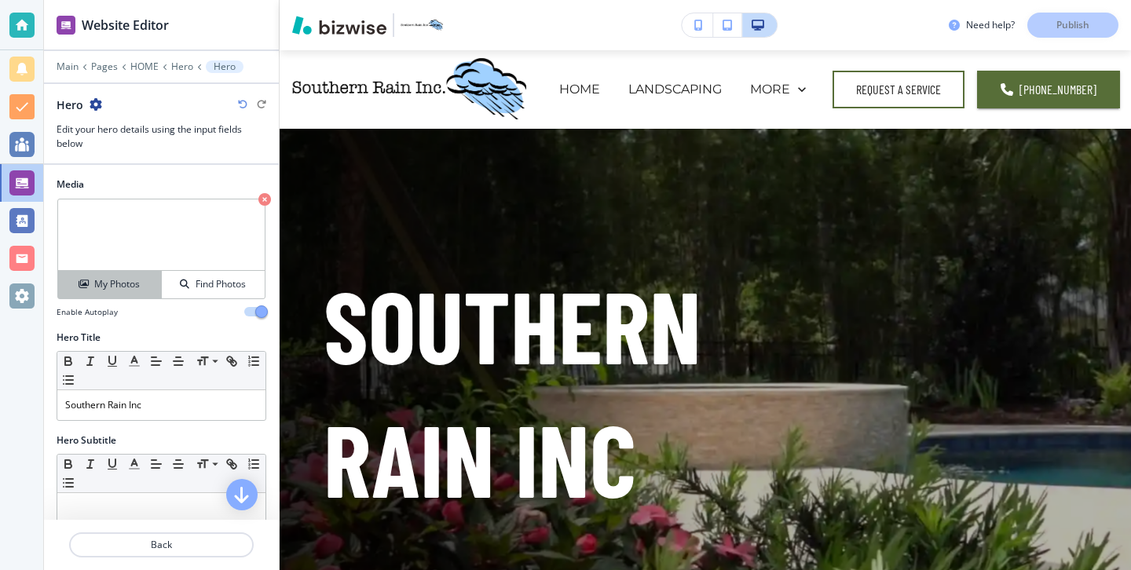
click at [131, 280] on h4 "My Photos" at bounding box center [117, 284] width 46 height 14
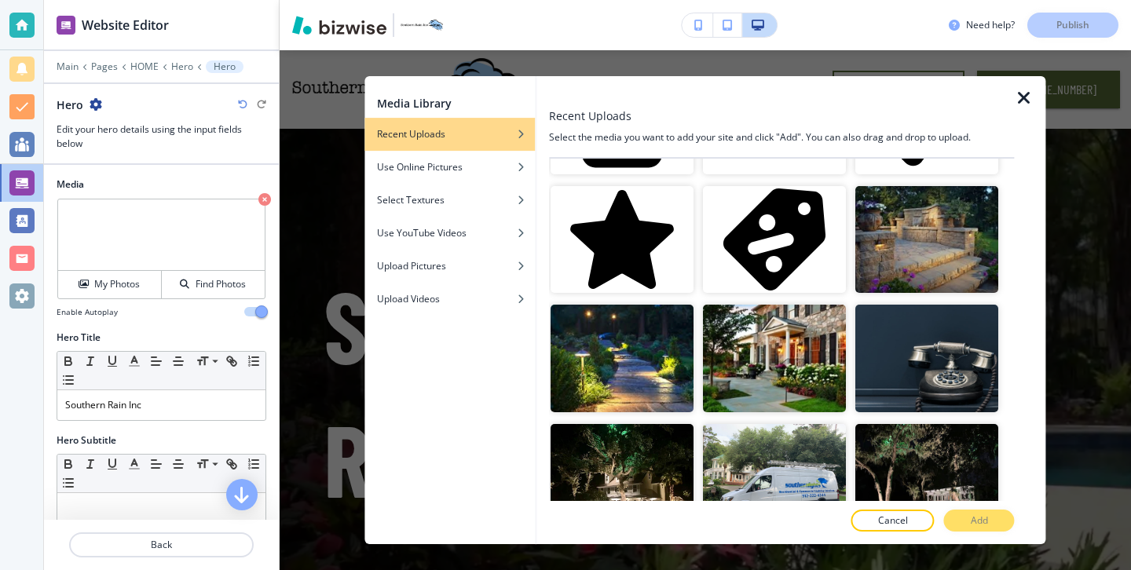
scroll to position [1793, 0]
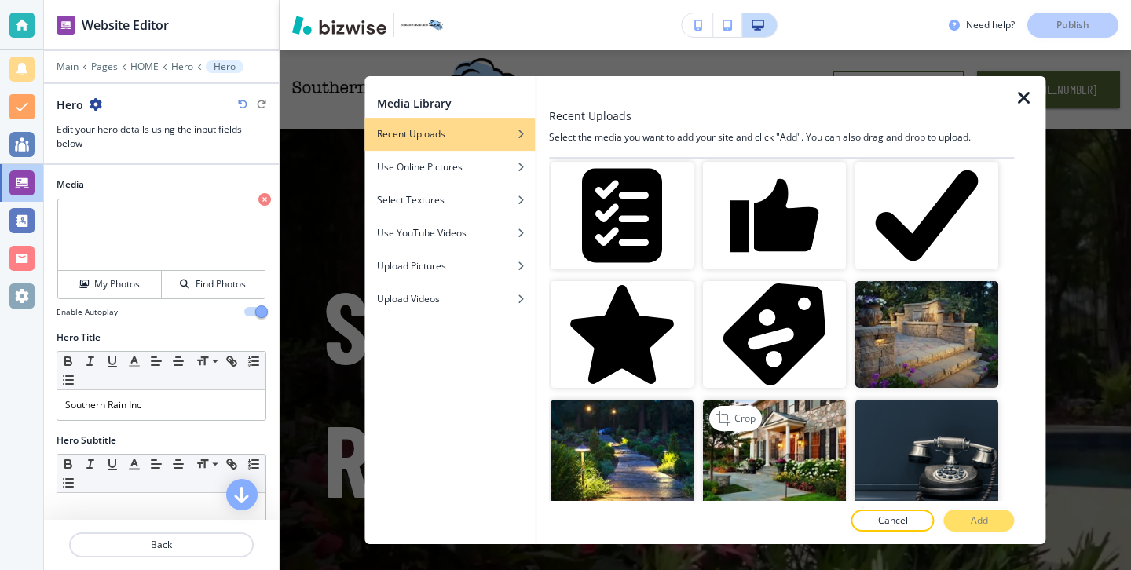
click at [747, 469] on img "button" at bounding box center [774, 454] width 143 height 108
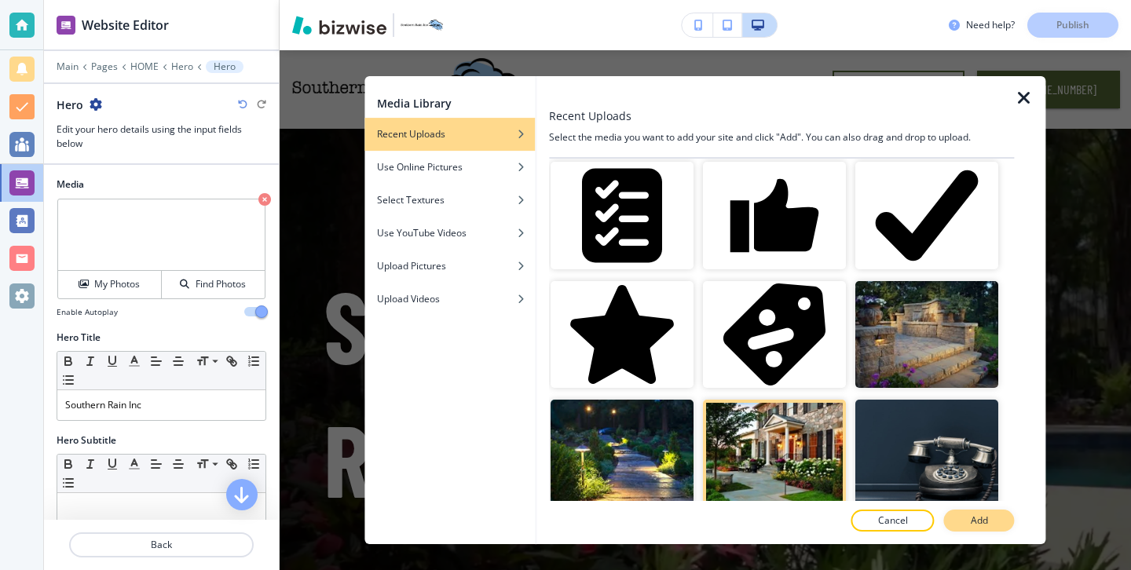
click at [980, 515] on p "Add" at bounding box center [978, 520] width 17 height 14
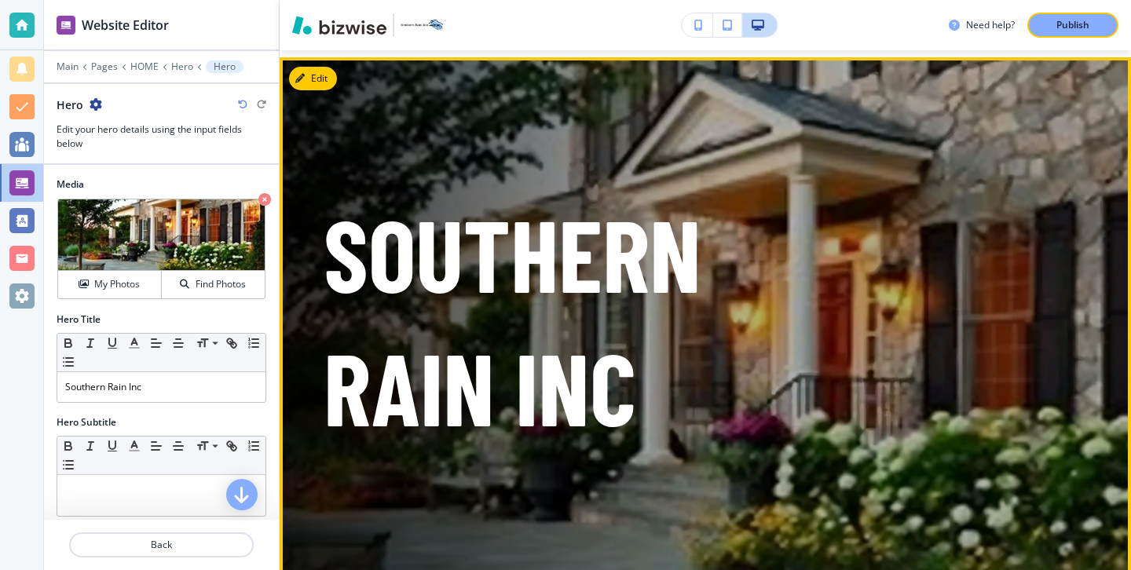
scroll to position [0, 0]
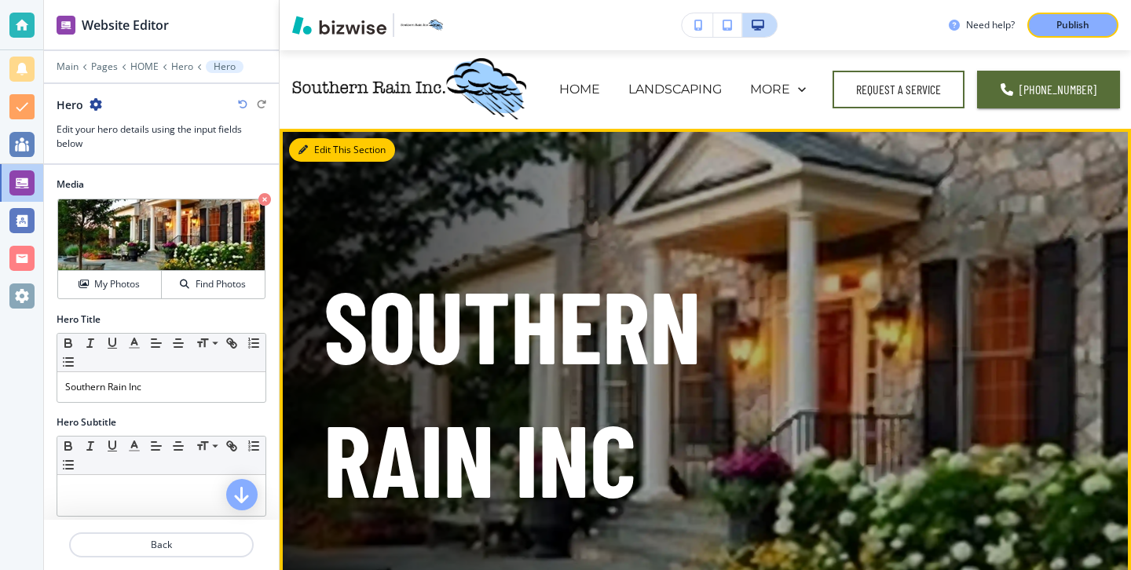
click at [331, 148] on button "Edit This Section" at bounding box center [342, 150] width 106 height 24
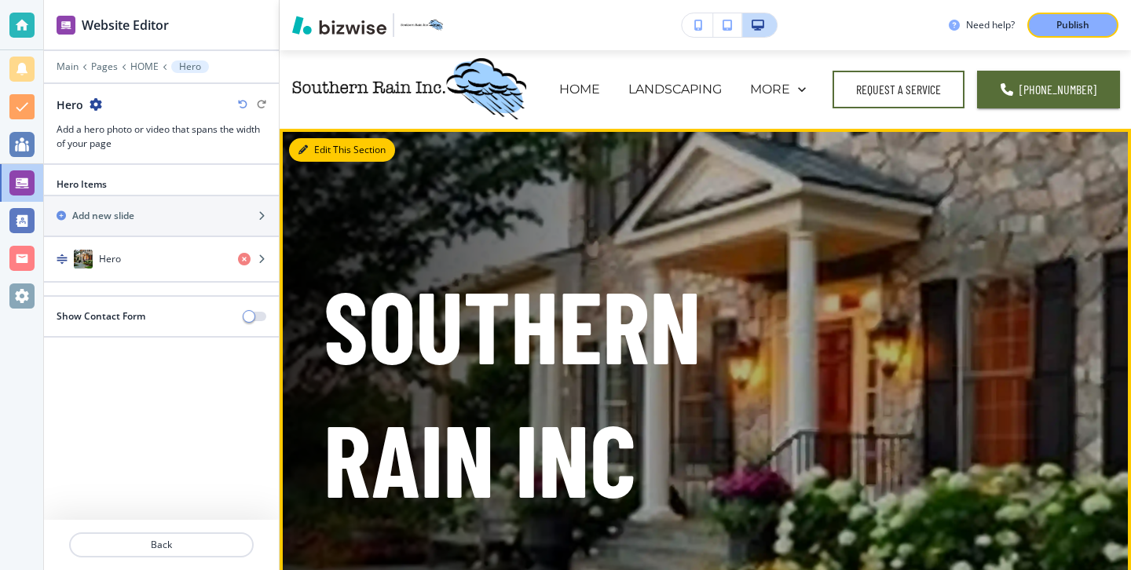
scroll to position [79, 0]
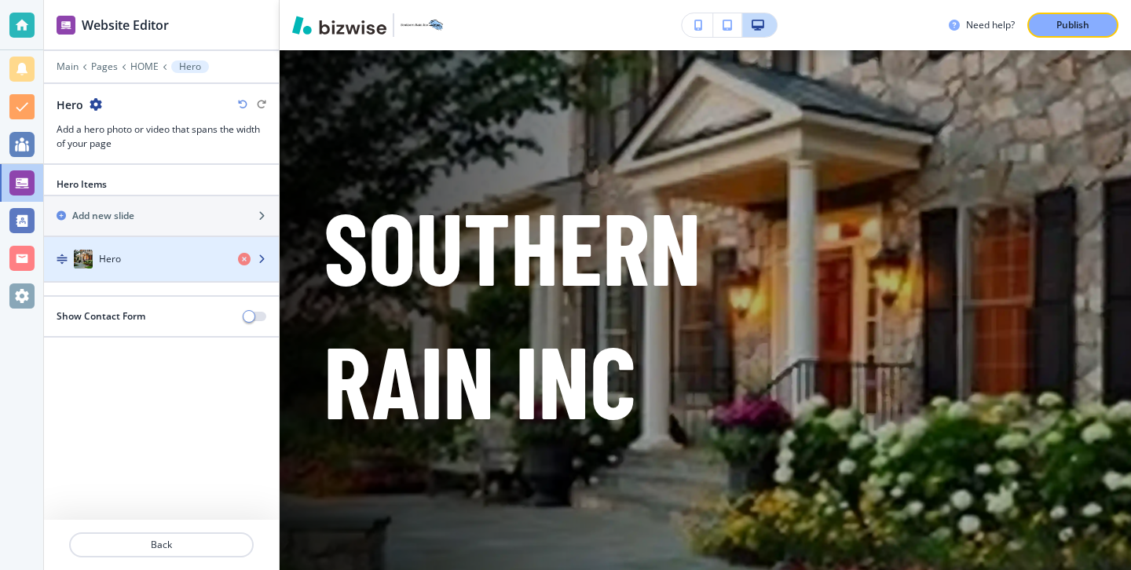
click at [193, 272] on div "button" at bounding box center [161, 275] width 235 height 13
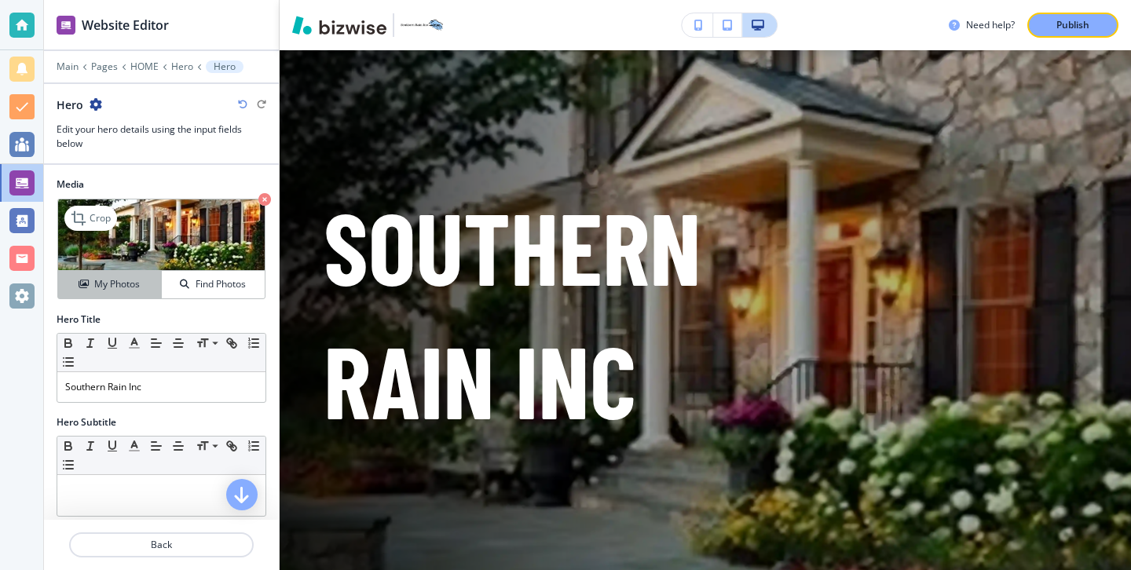
click at [145, 282] on div "My Photos" at bounding box center [109, 284] width 103 height 14
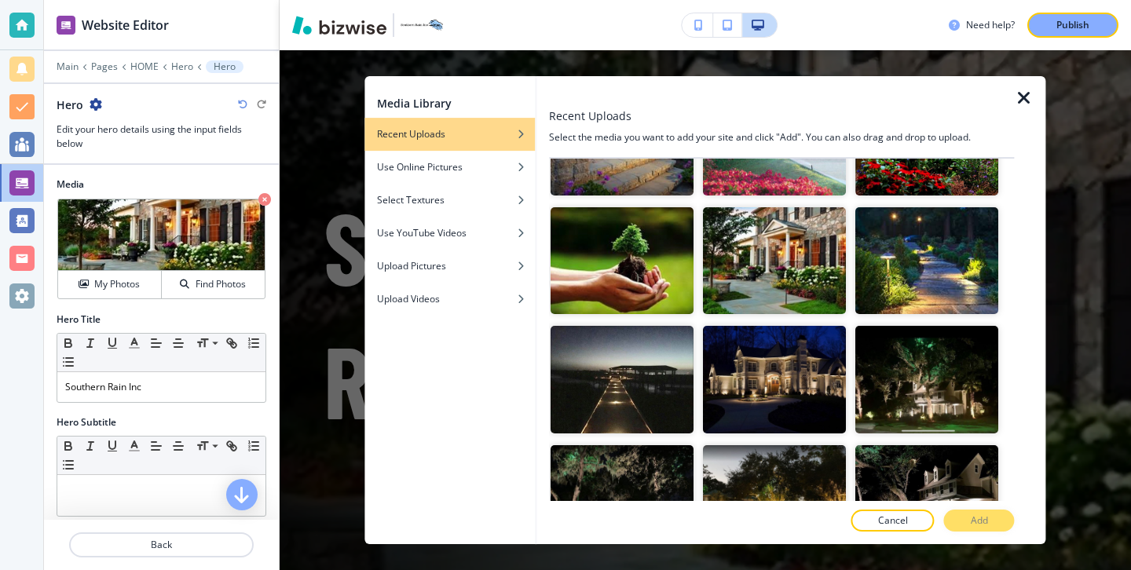
scroll to position [2498, 0]
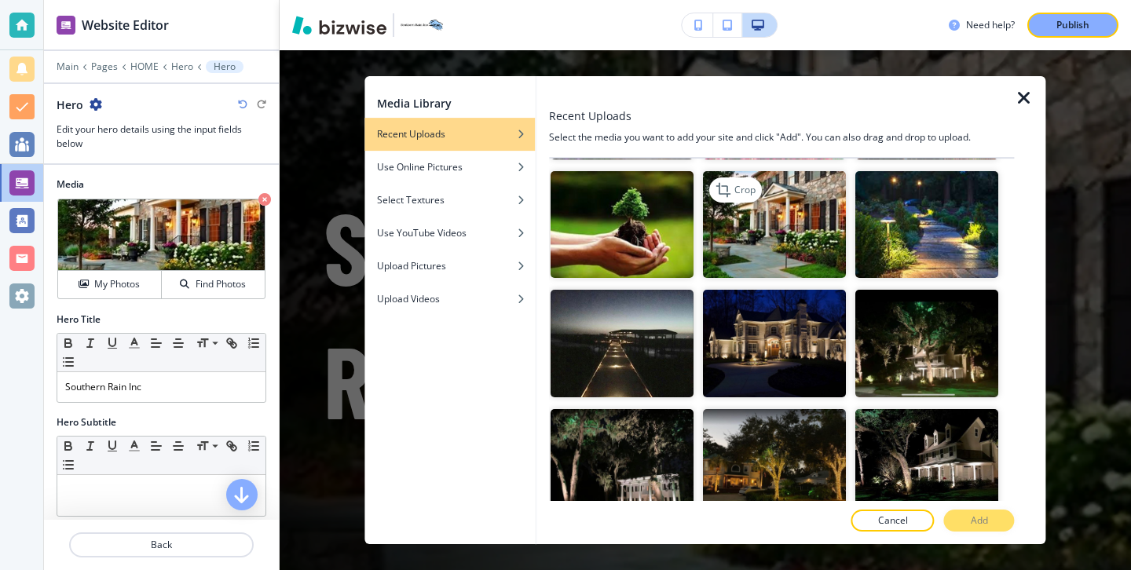
click at [744, 254] on img "button" at bounding box center [774, 225] width 143 height 108
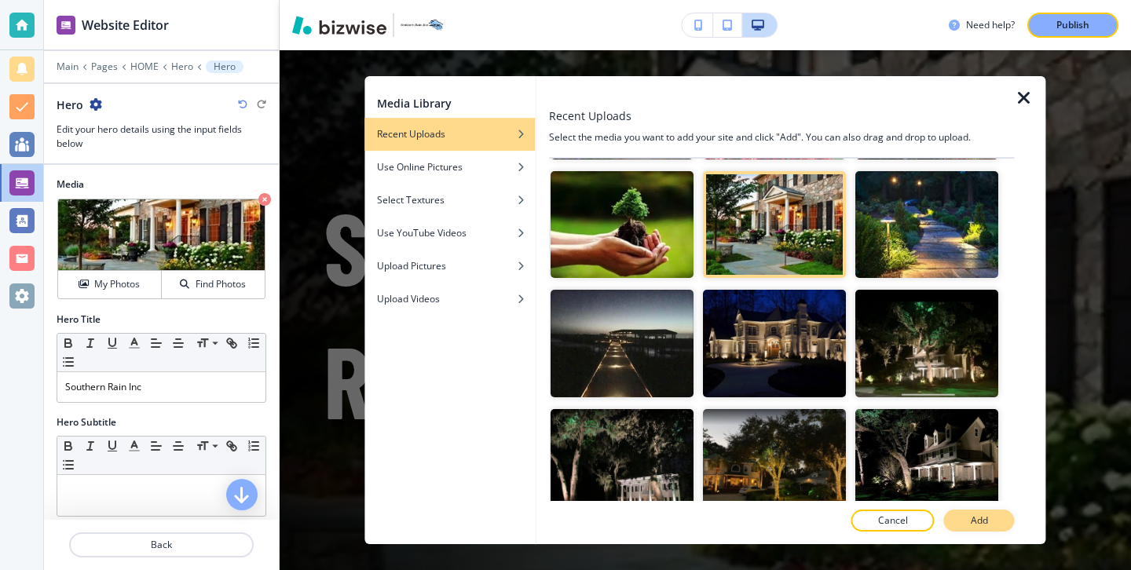
click at [982, 521] on p "Add" at bounding box center [978, 520] width 17 height 14
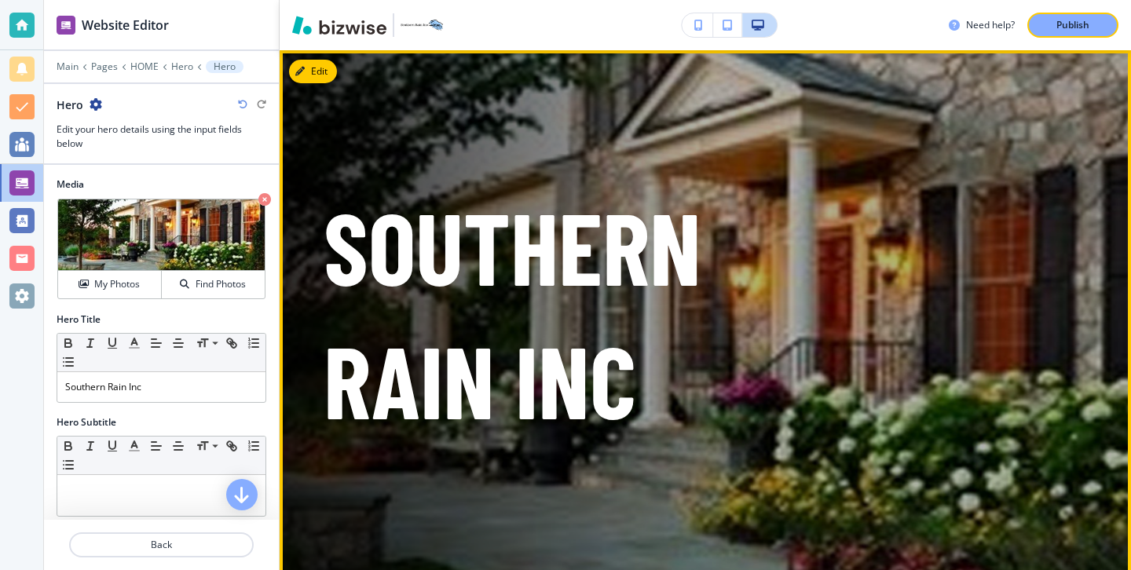
scroll to position [0, 0]
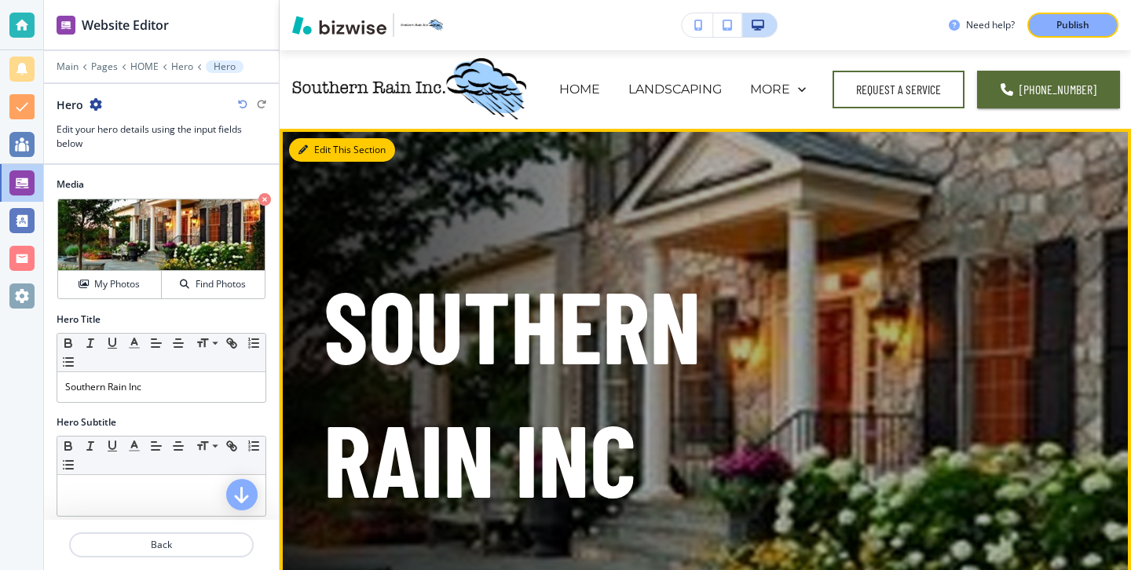
click at [313, 138] on button "Edit This Section" at bounding box center [342, 150] width 106 height 24
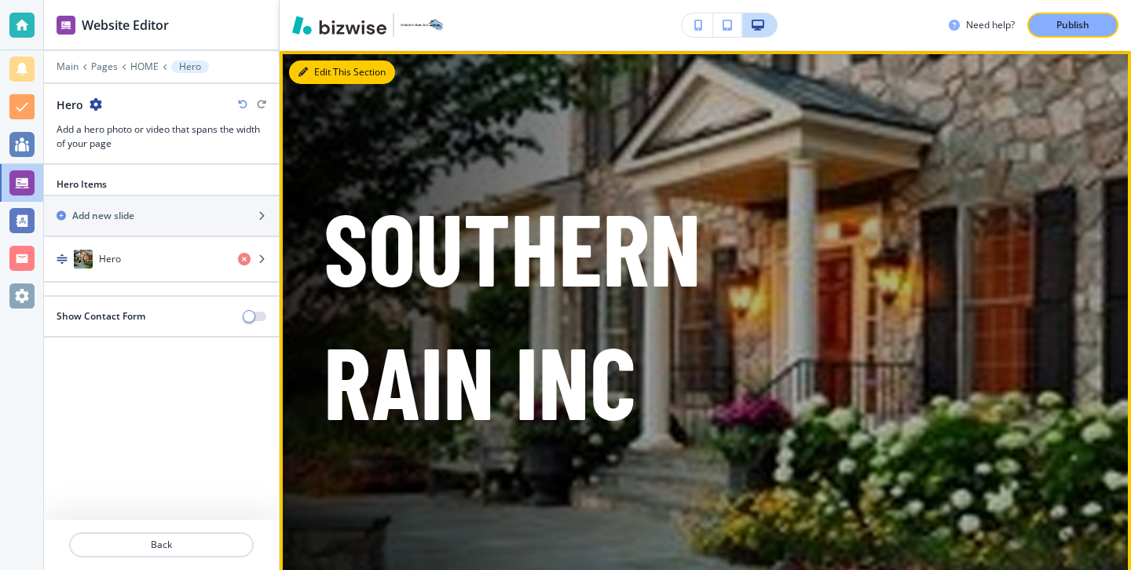
scroll to position [79, 0]
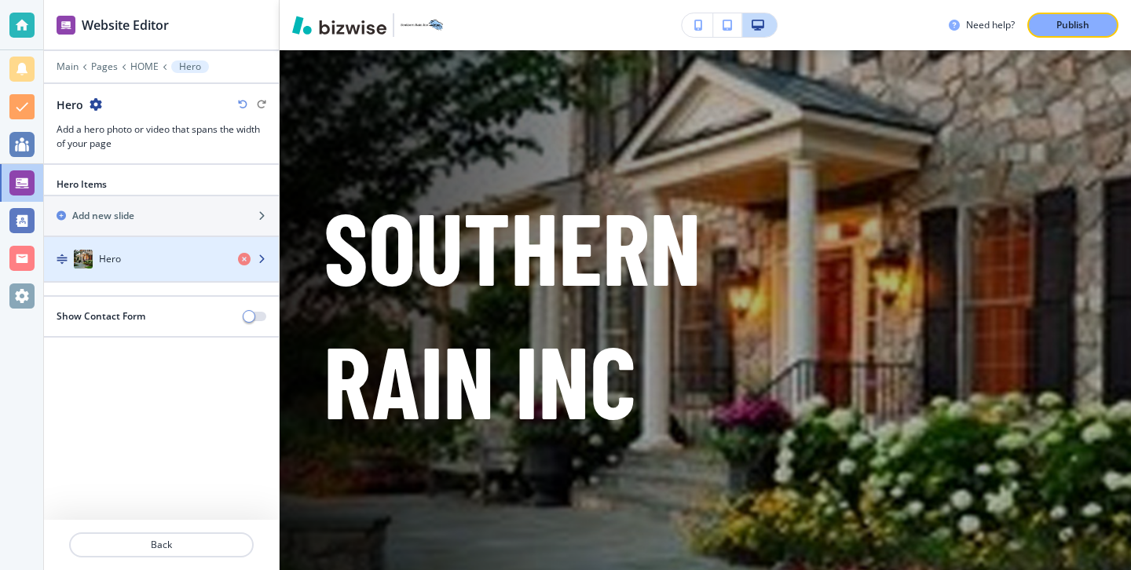
click at [203, 263] on div "Hero" at bounding box center [134, 259] width 181 height 19
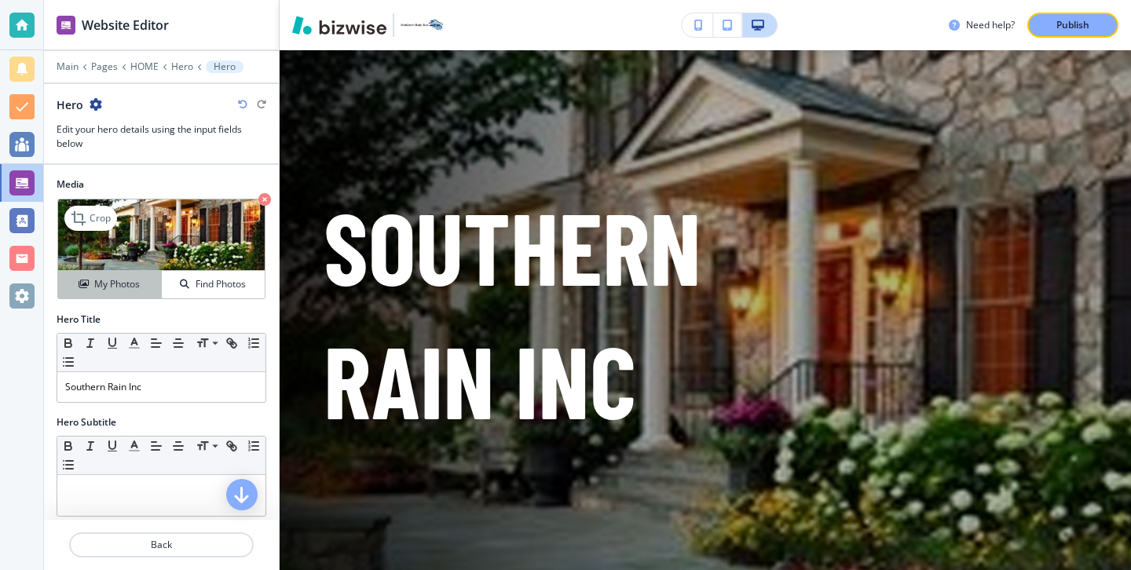
click at [158, 290] on div "My Photos" at bounding box center [109, 284] width 103 height 14
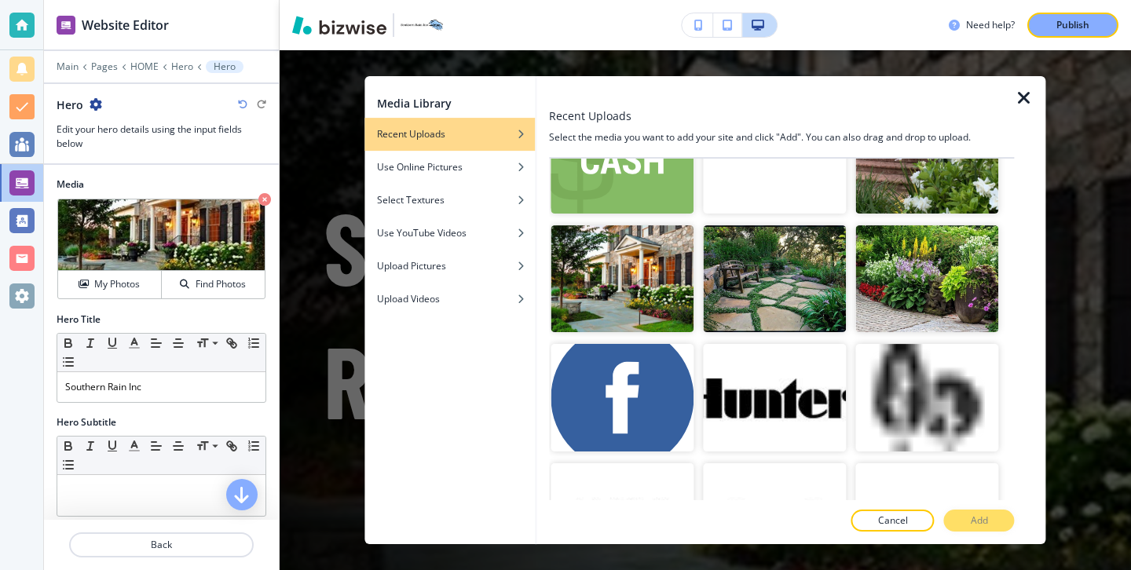
scroll to position [3756, 0]
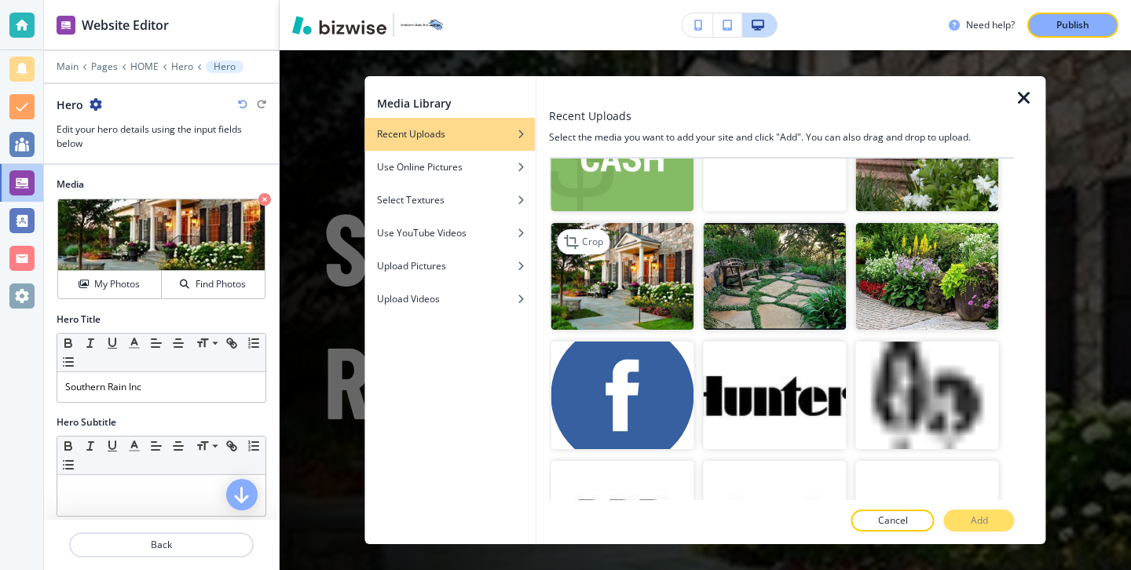
click at [677, 324] on img "button" at bounding box center [621, 277] width 143 height 108
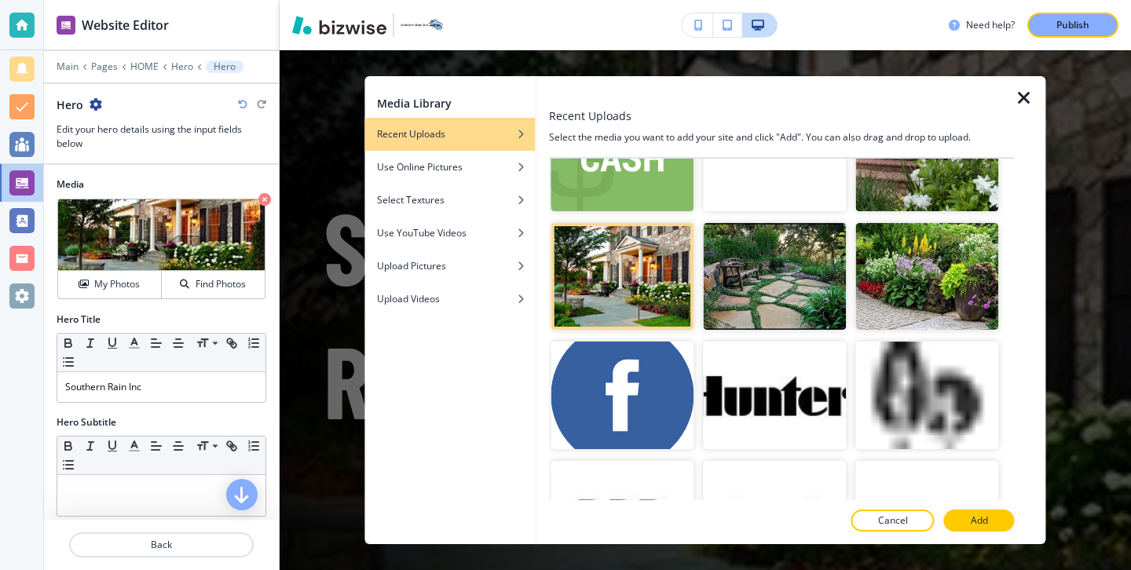
click at [975, 533] on div at bounding box center [781, 538] width 465 height 13
click at [975, 525] on p "Add" at bounding box center [978, 520] width 17 height 14
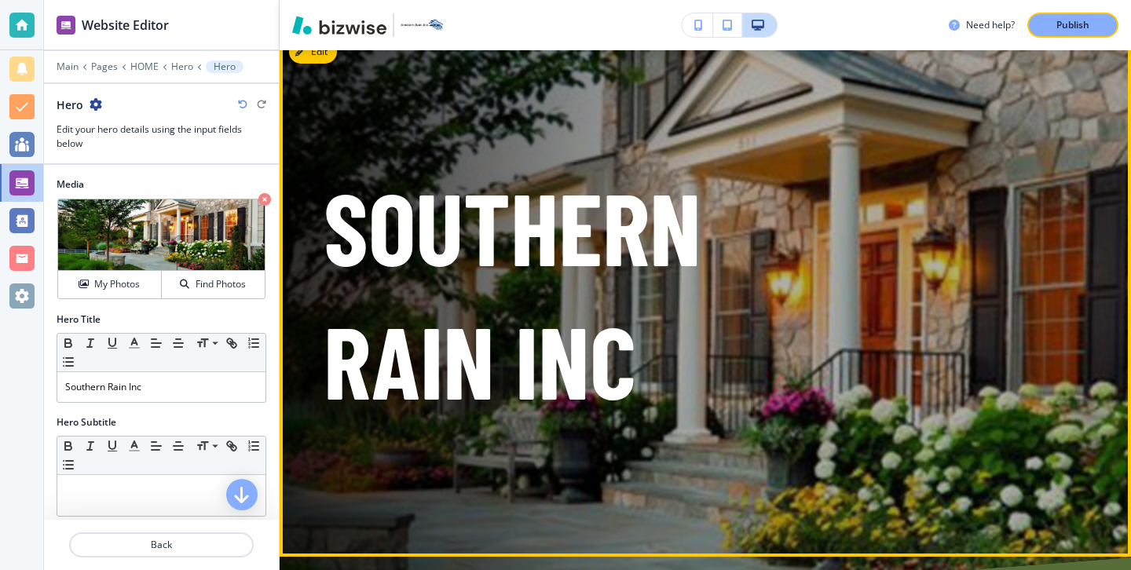
scroll to position [0, 0]
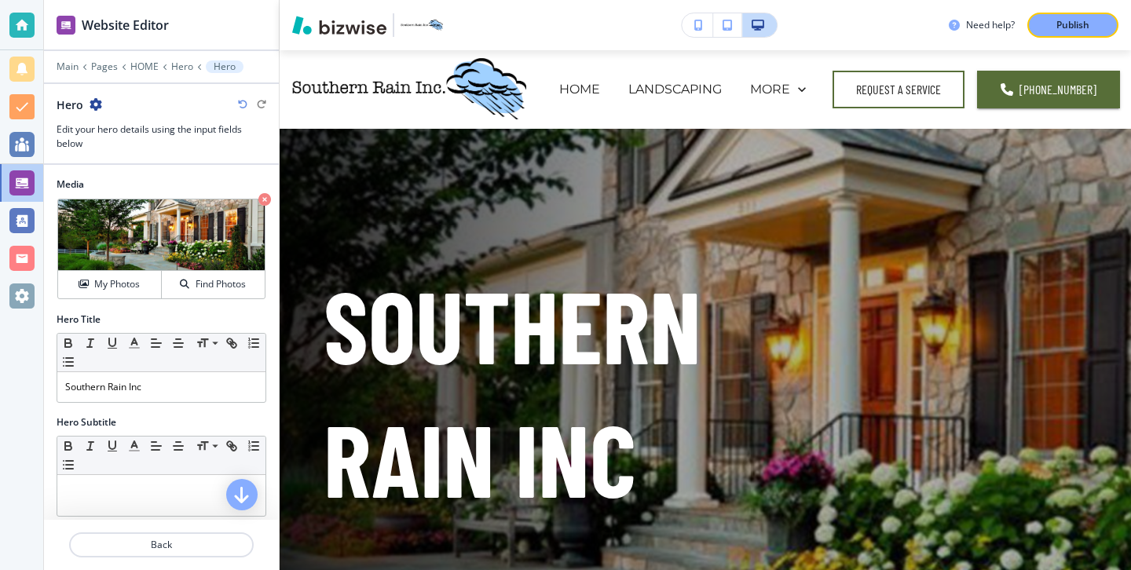
click at [689, 30] on button "button" at bounding box center [696, 25] width 31 height 24
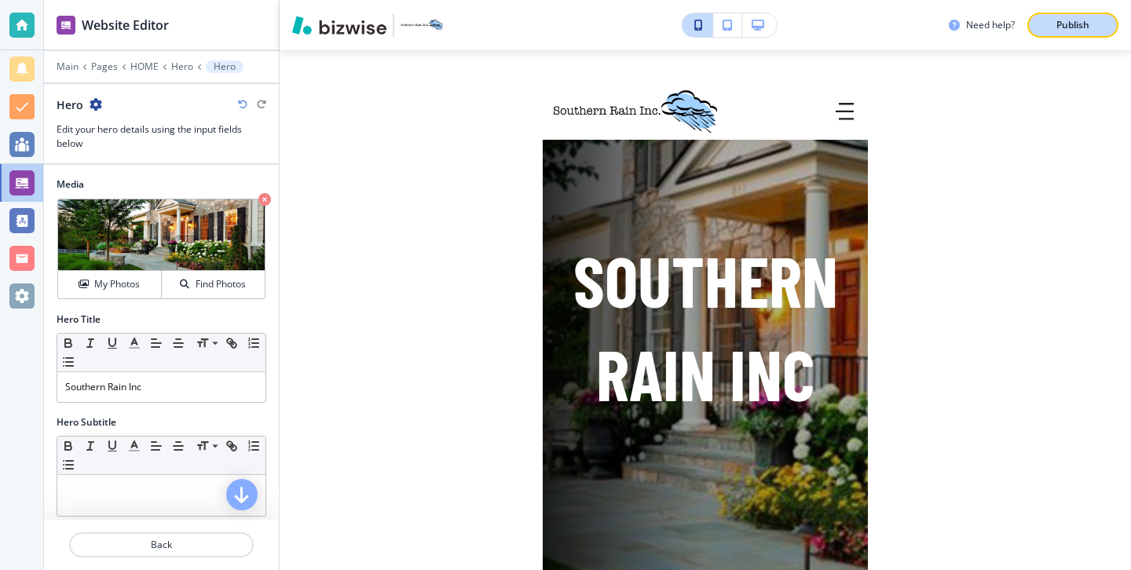
click at [1077, 32] on button "Publish" at bounding box center [1072, 25] width 91 height 25
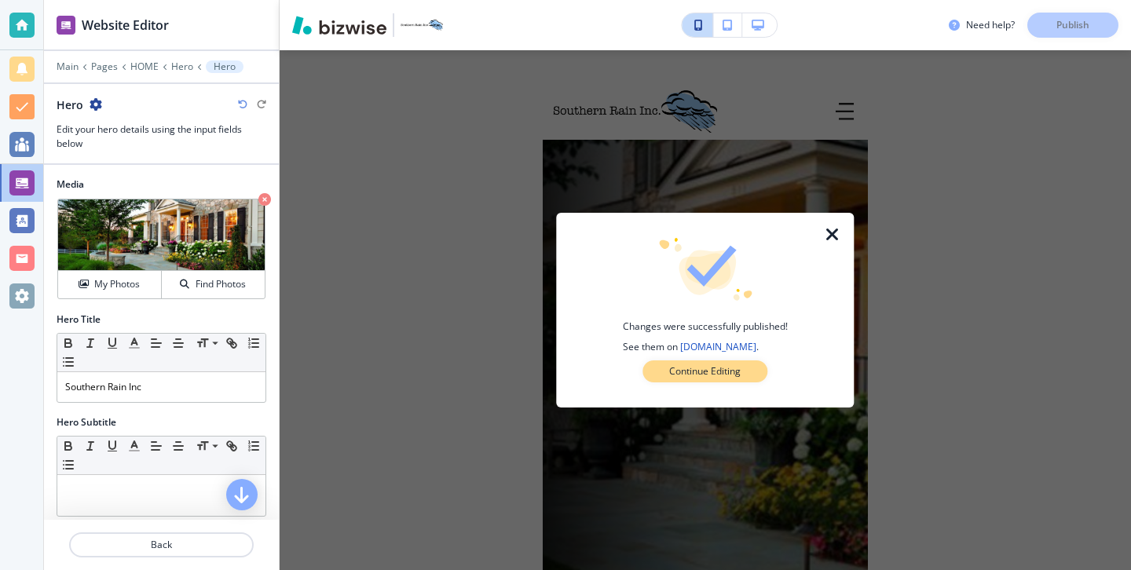
click at [763, 371] on button "Continue Editing" at bounding box center [704, 371] width 125 height 22
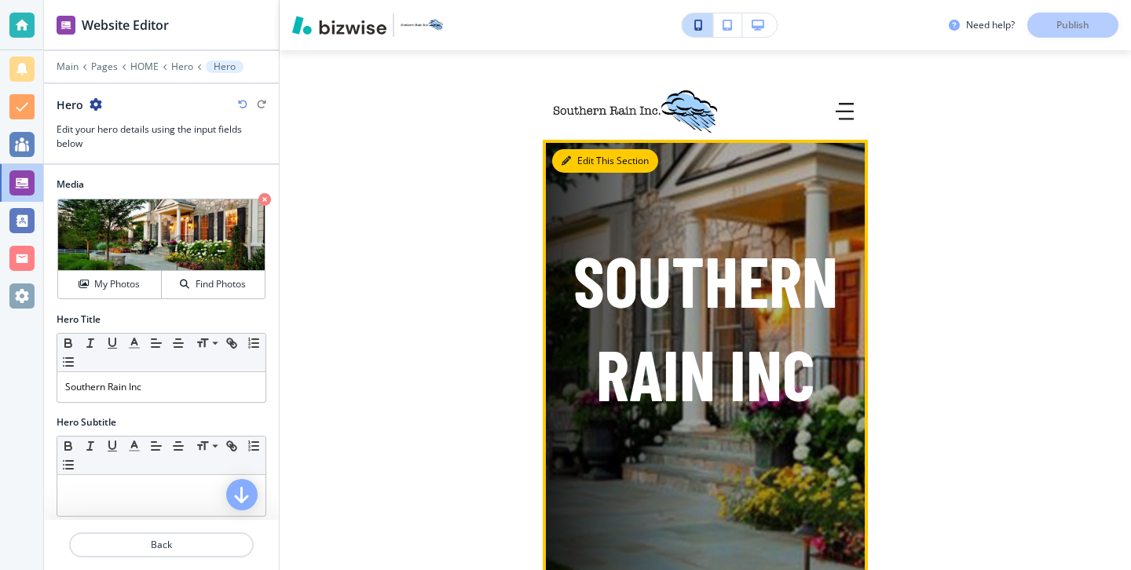
click at [594, 162] on button "Edit This Section" at bounding box center [605, 161] width 106 height 24
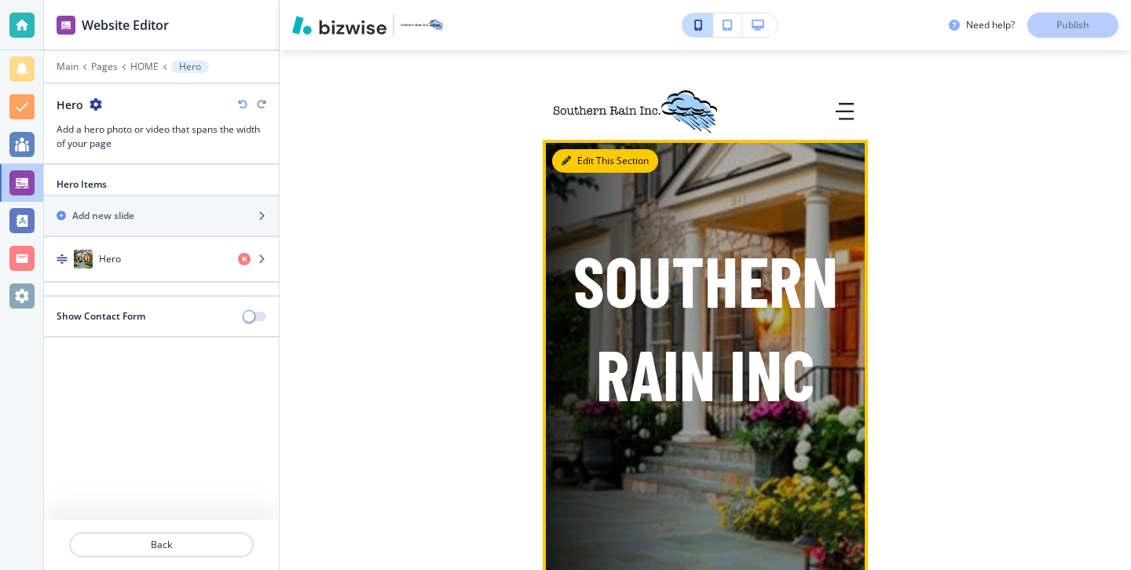
scroll to position [55, 0]
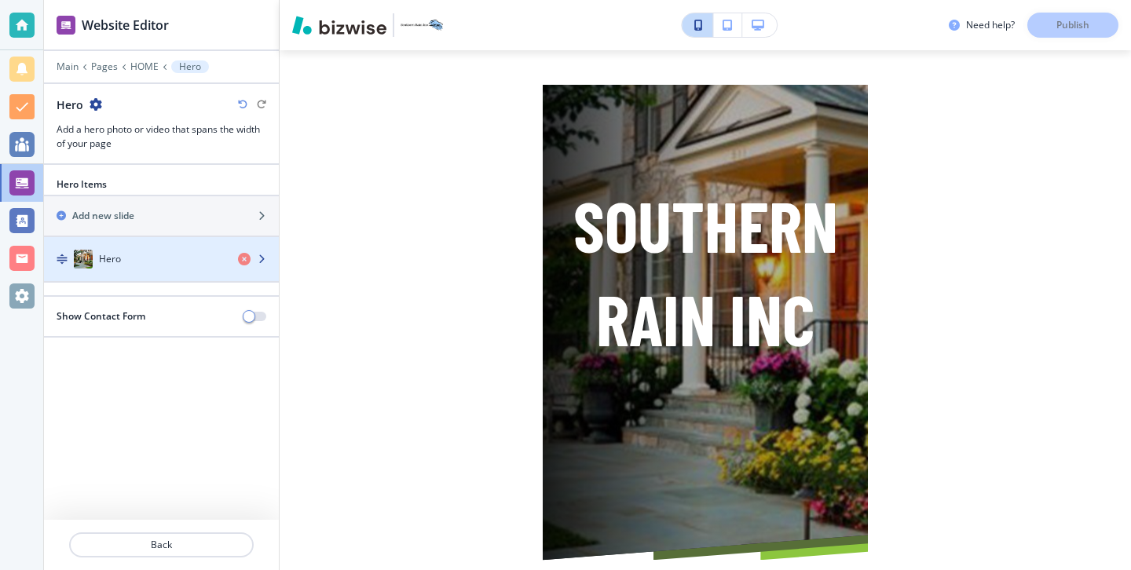
click at [152, 259] on div "Hero" at bounding box center [134, 259] width 181 height 19
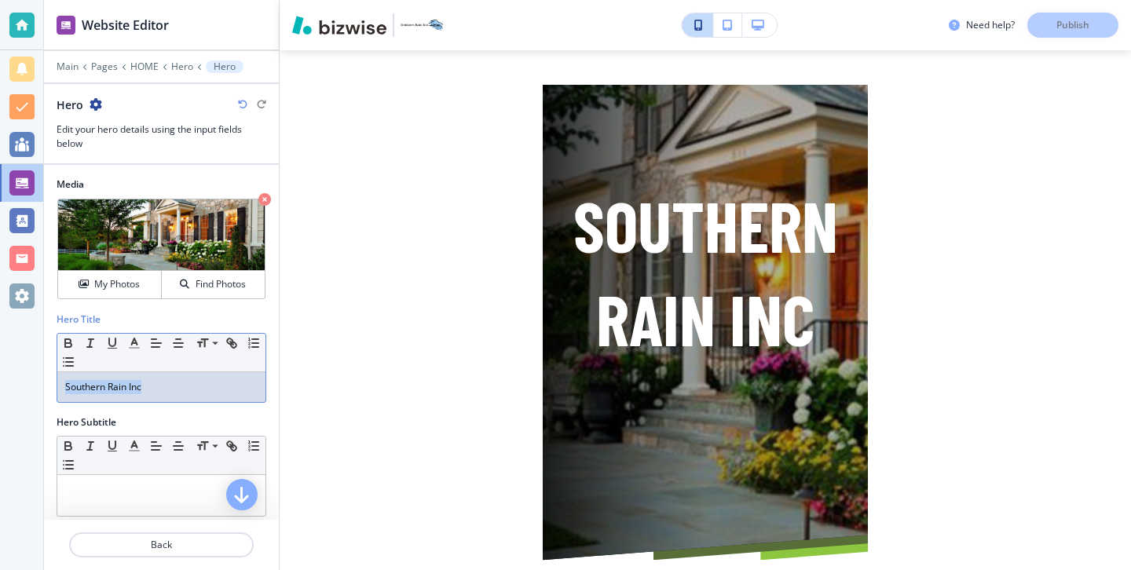
drag, startPoint x: 169, startPoint y: 379, endPoint x: 203, endPoint y: 387, distance: 35.4
click at [203, 387] on p "Southern Rain Inc" at bounding box center [161, 387] width 192 height 14
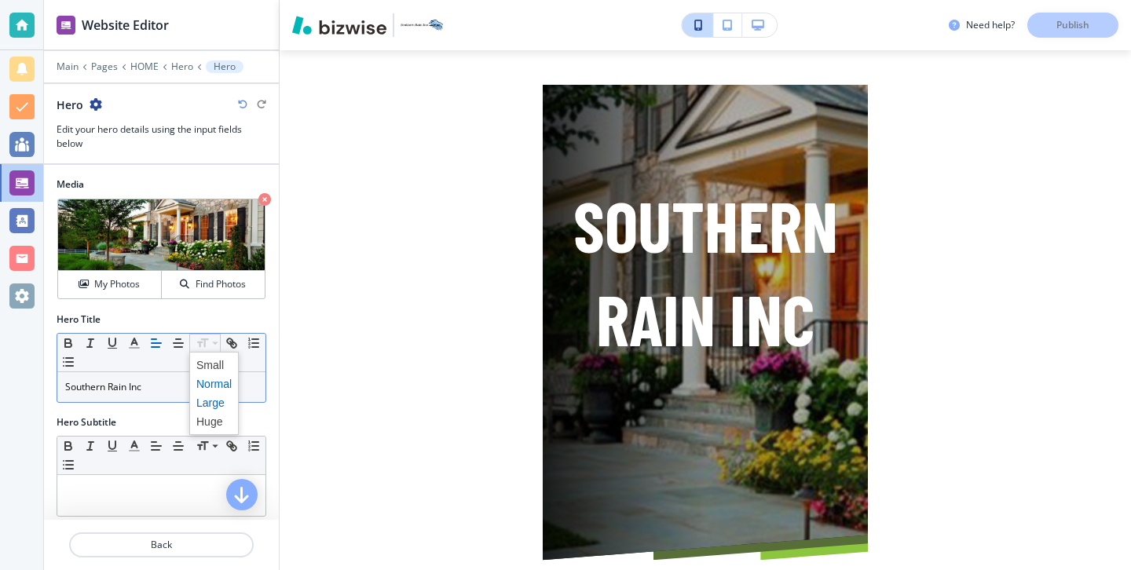
click at [219, 403] on span at bounding box center [213, 402] width 35 height 19
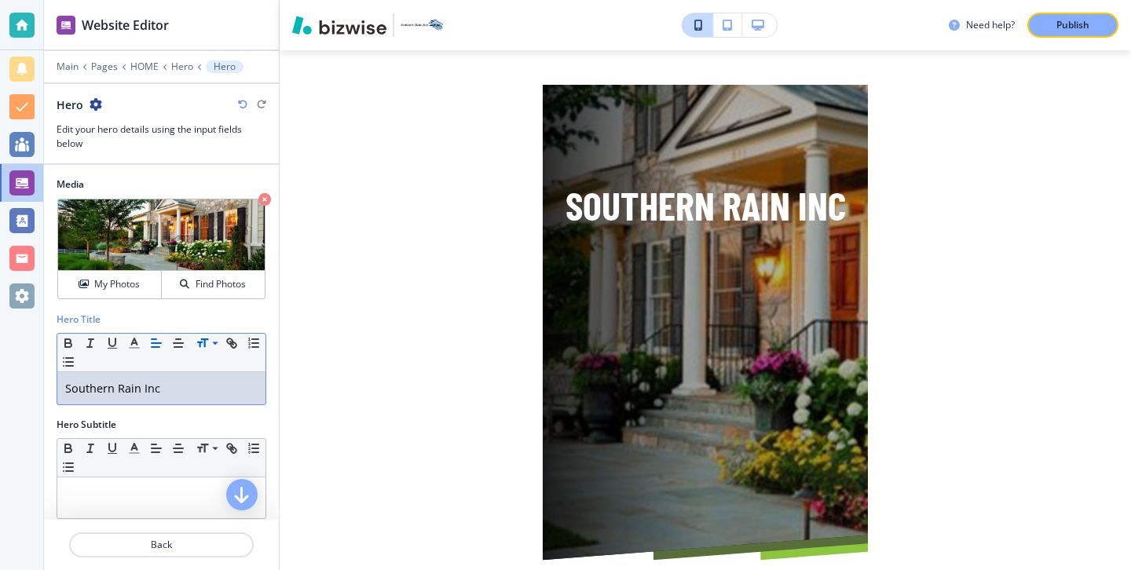
click at [141, 393] on span "Southern Rain Inc" at bounding box center [112, 388] width 95 height 15
click at [118, 386] on span "Southern Rain" at bounding box center [103, 388] width 76 height 15
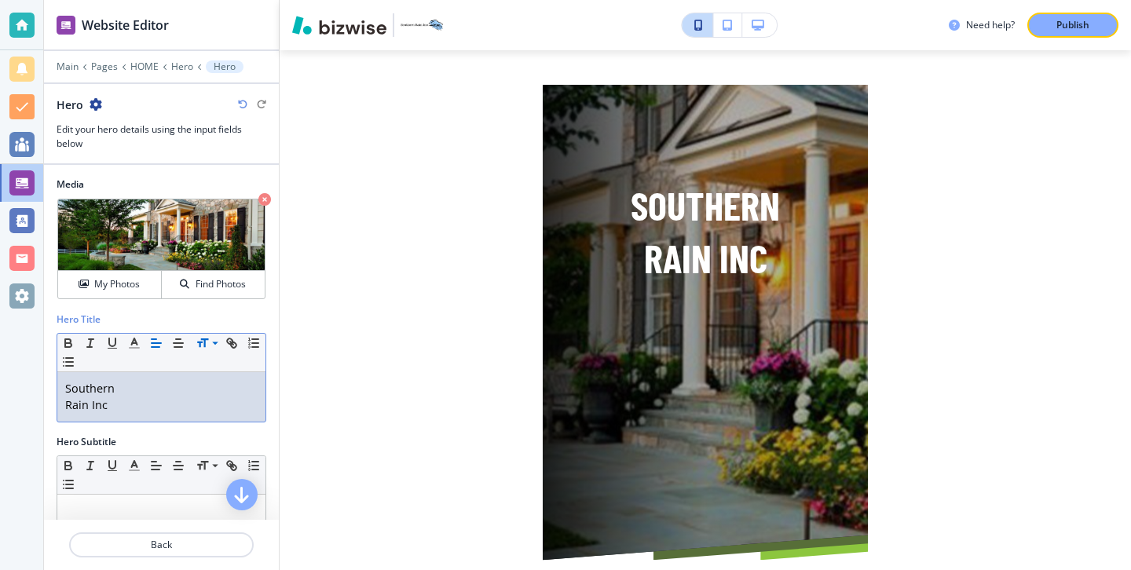
click at [86, 409] on span "Rain Inc" at bounding box center [86, 404] width 42 height 15
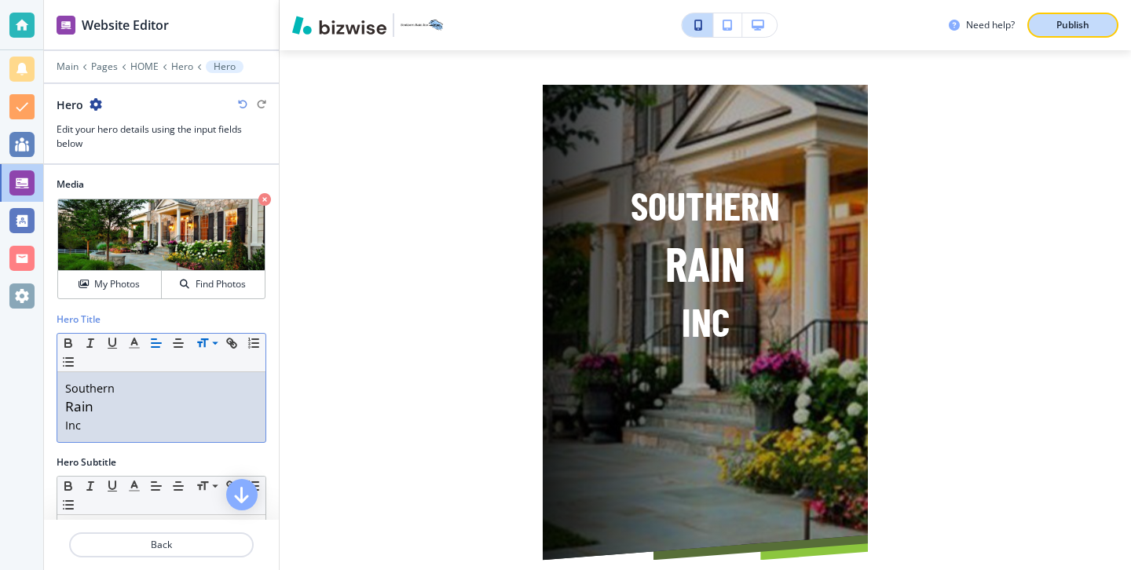
click at [1084, 30] on p "Publish" at bounding box center [1072, 25] width 33 height 14
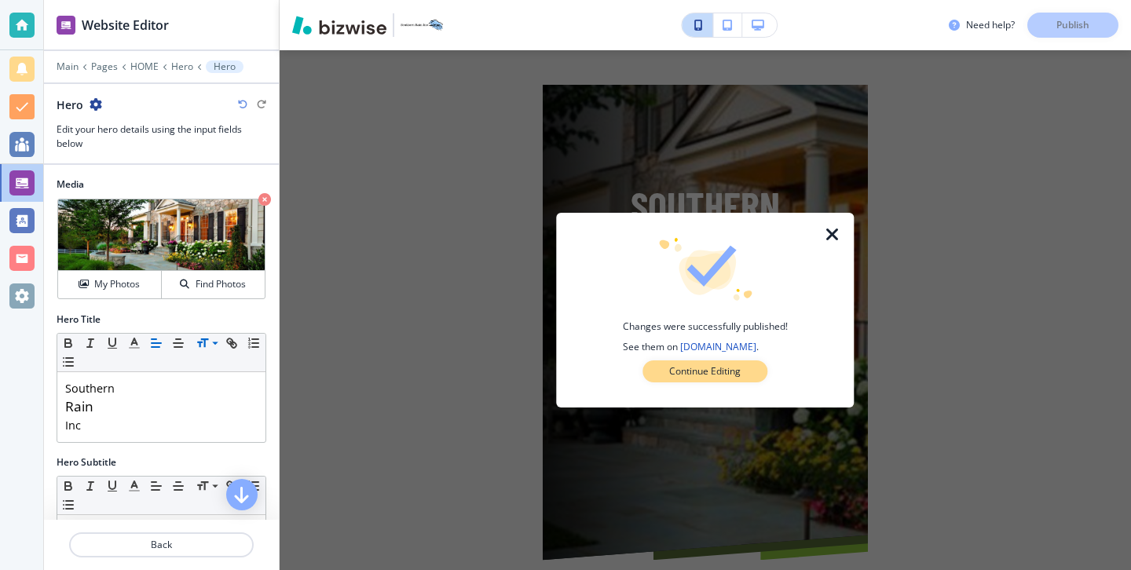
click at [750, 378] on button "Continue Editing" at bounding box center [704, 371] width 125 height 22
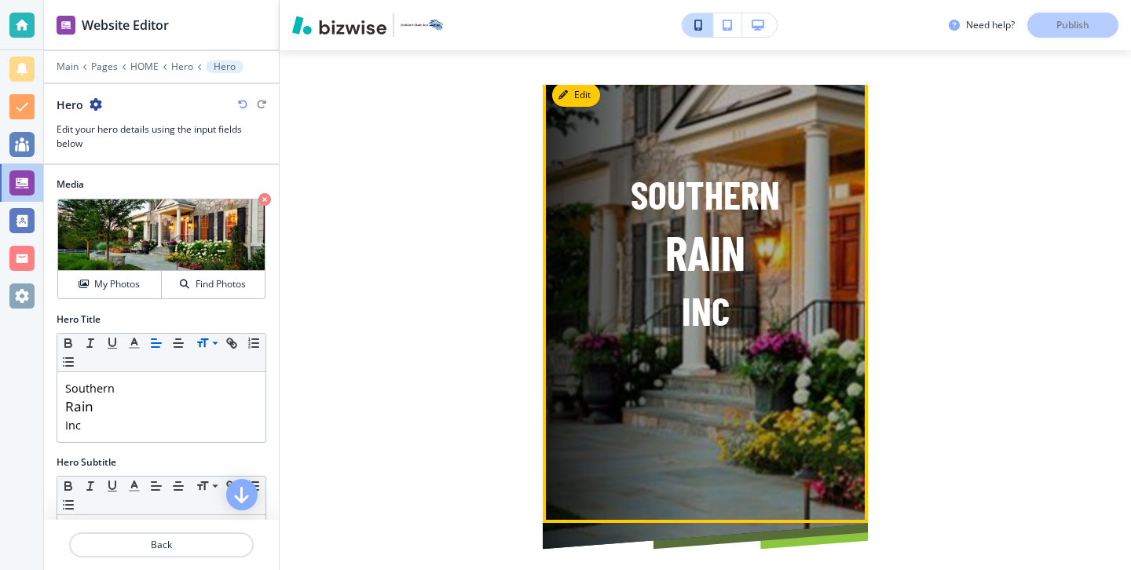
scroll to position [0, 0]
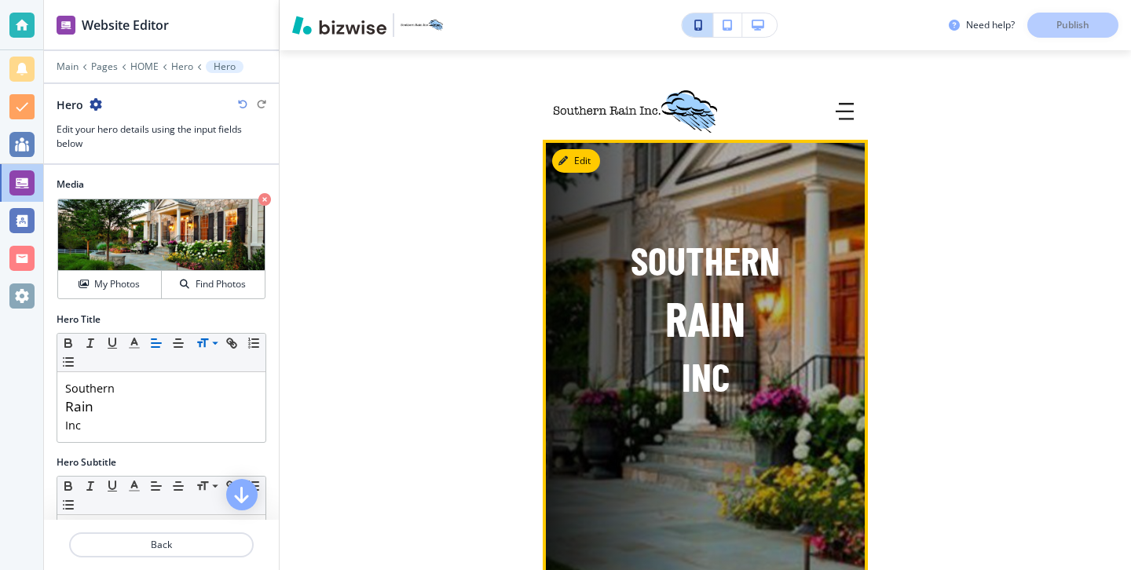
click at [600, 163] on div "Southern Rain Inc" at bounding box center [686, 345] width 325 height 424
click at [593, 163] on button "Edit This Section" at bounding box center [605, 161] width 106 height 24
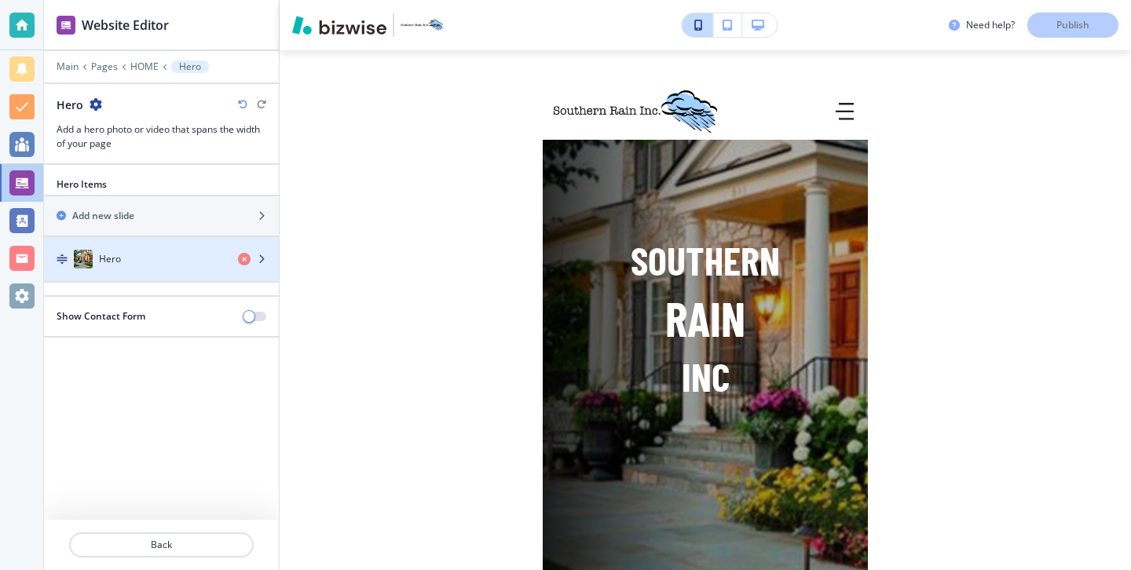
click at [168, 253] on div "Hero" at bounding box center [134, 259] width 181 height 19
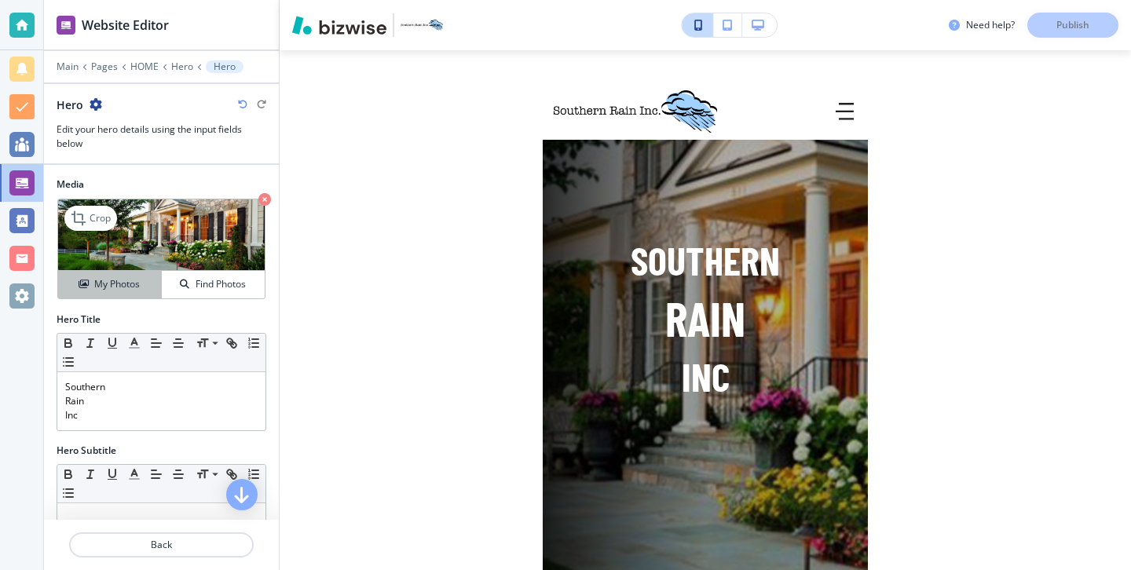
click at [143, 282] on div "My Photos" at bounding box center [109, 284] width 103 height 14
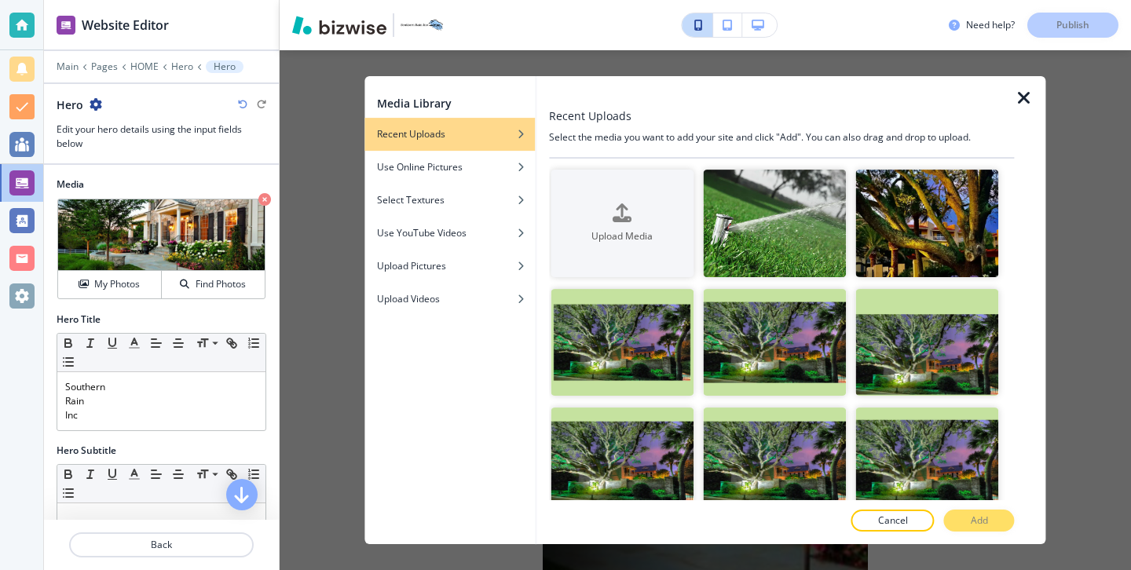
click at [1014, 104] on icon "button" at bounding box center [1023, 98] width 19 height 19
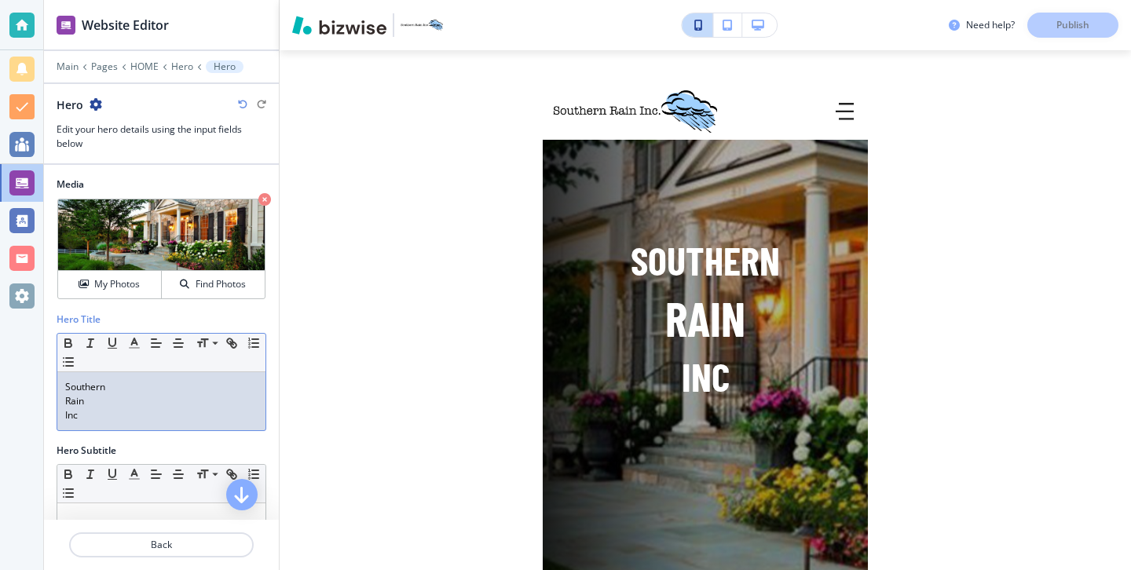
drag, startPoint x: 155, startPoint y: 426, endPoint x: 97, endPoint y: 369, distance: 81.6
click at [97, 369] on div "Small Normal Large Huge Southern Rain Inc" at bounding box center [162, 382] width 210 height 98
copy div "Southern Rain Inc"
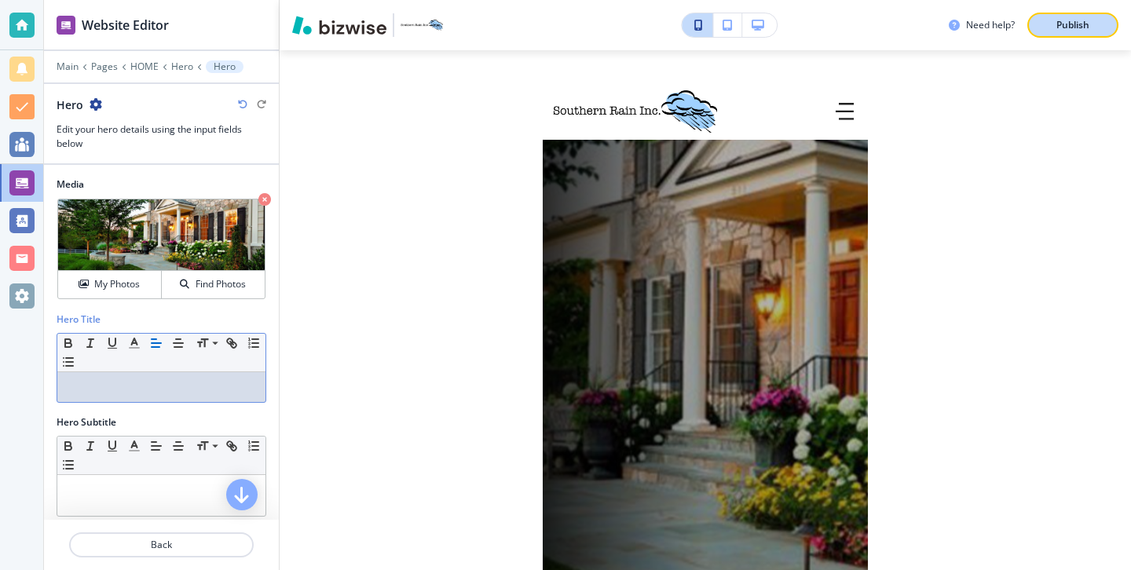
click at [1055, 32] on button "Publish" at bounding box center [1072, 25] width 91 height 25
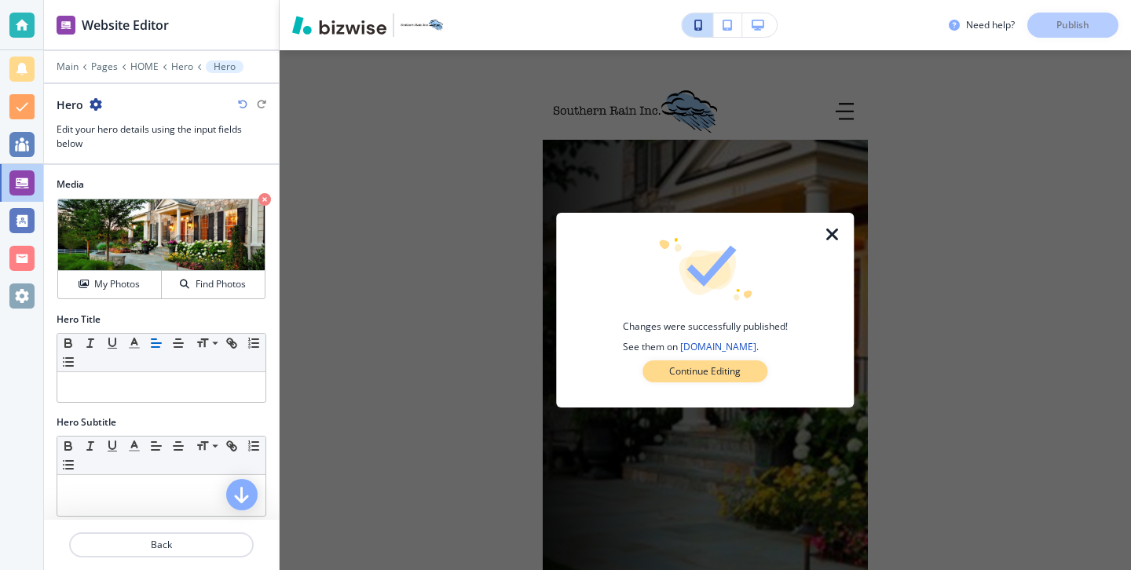
click at [744, 367] on button "Continue Editing" at bounding box center [704, 371] width 125 height 22
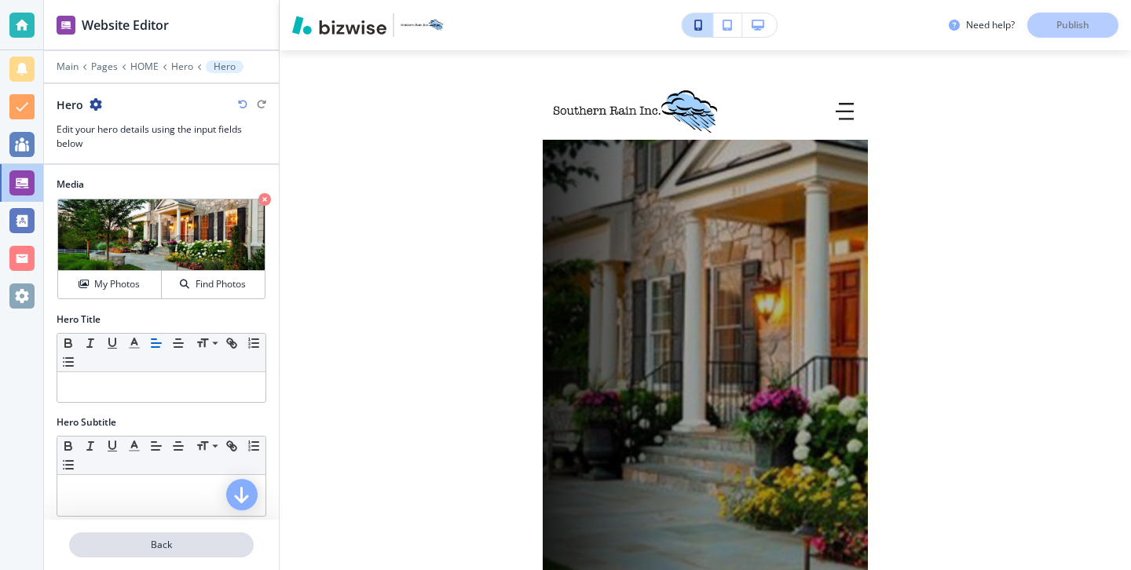
click at [221, 547] on p "Back" at bounding box center [161, 545] width 181 height 14
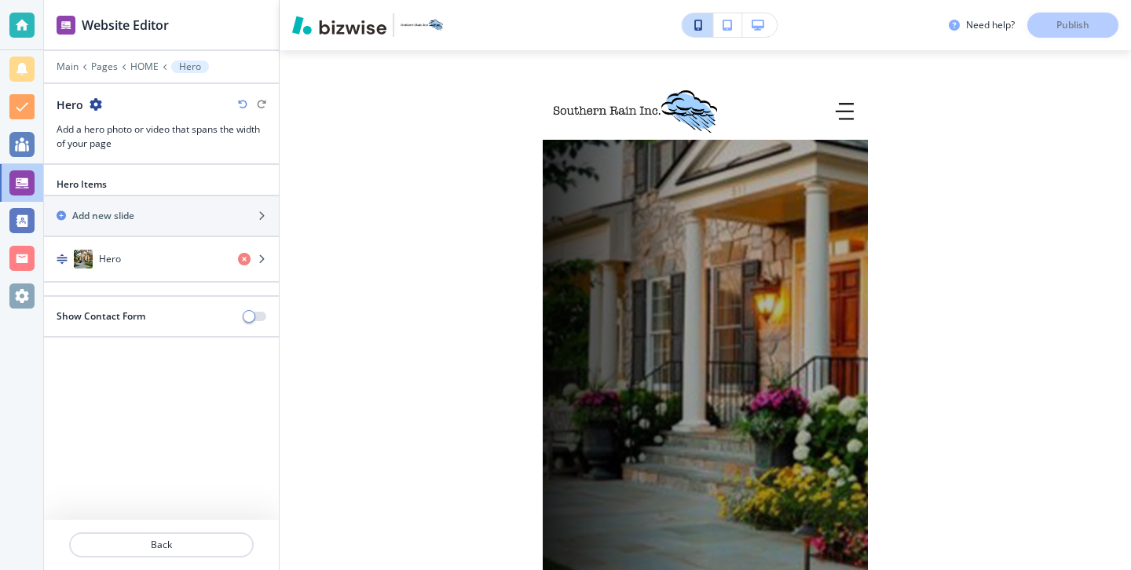
scroll to position [55, 0]
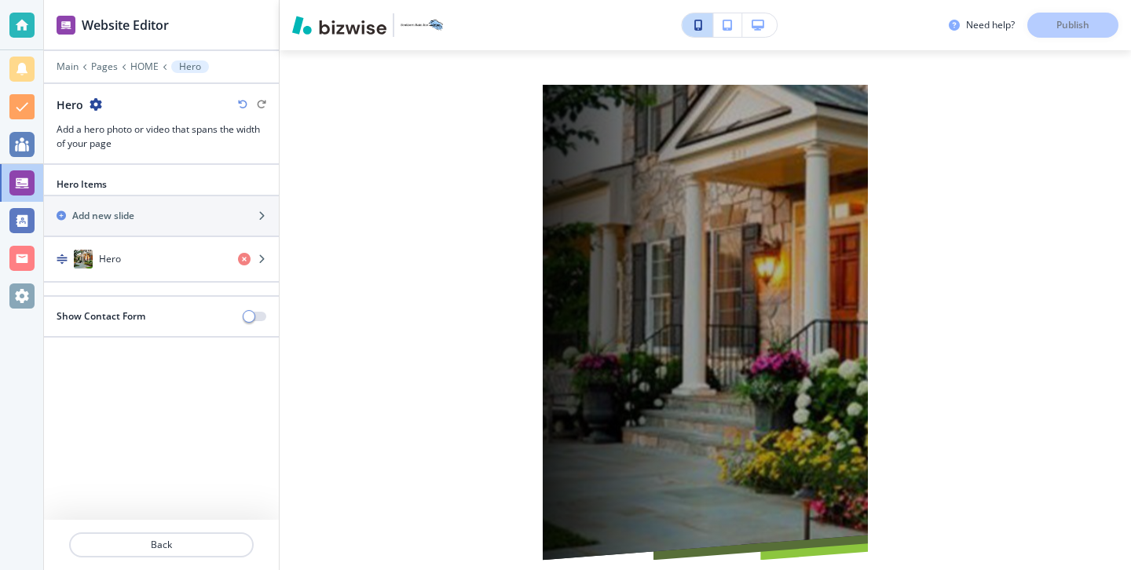
click at [204, 529] on div at bounding box center [161, 526] width 235 height 13
click at [205, 535] on button "Back" at bounding box center [161, 544] width 185 height 25
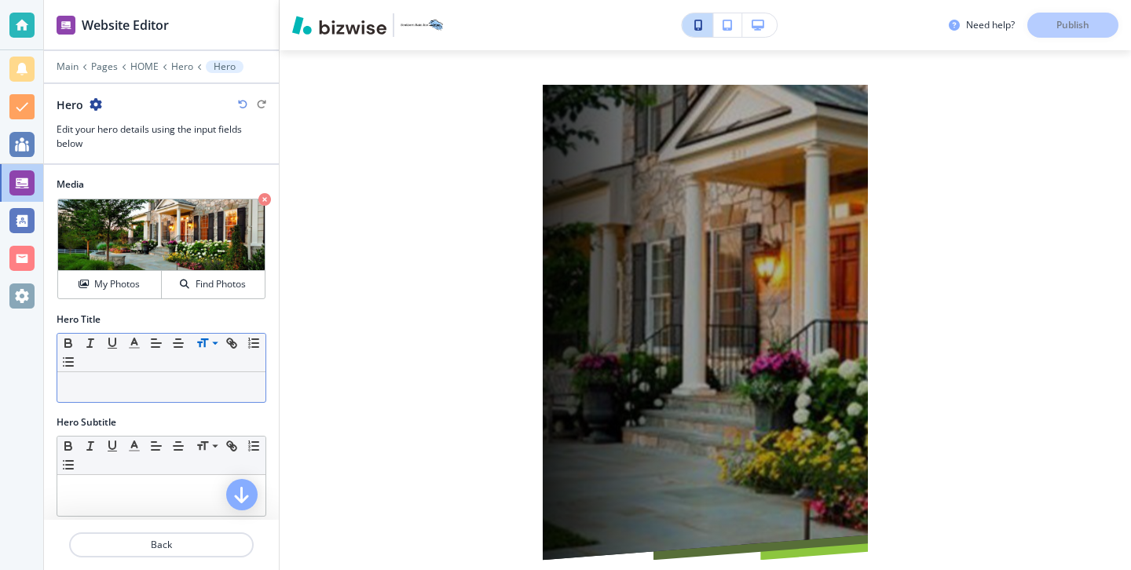
scroll to position [533, 0]
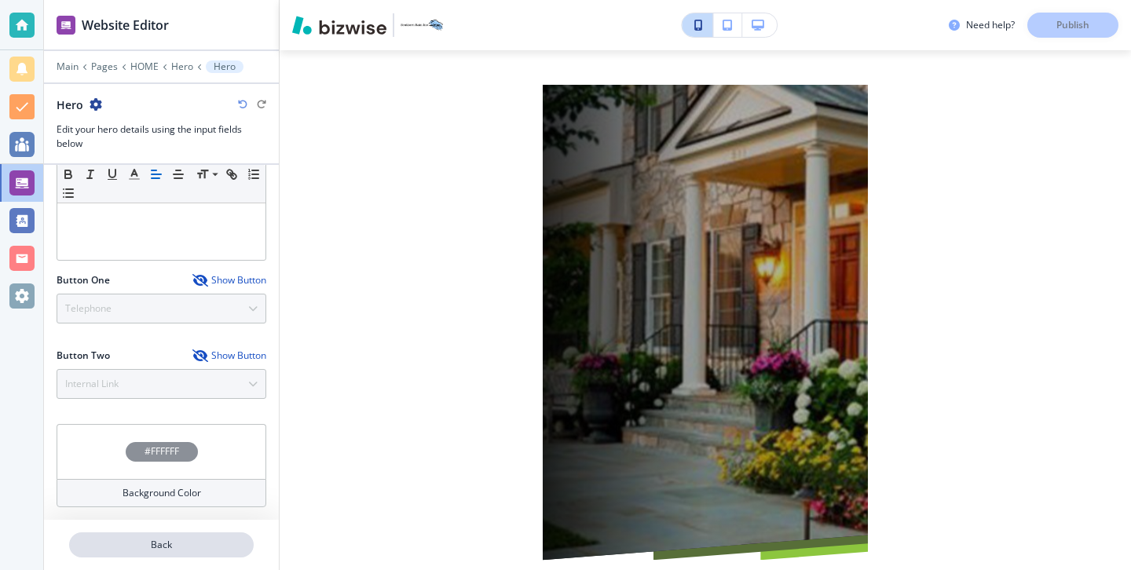
click at [221, 539] on p "Back" at bounding box center [161, 545] width 181 height 14
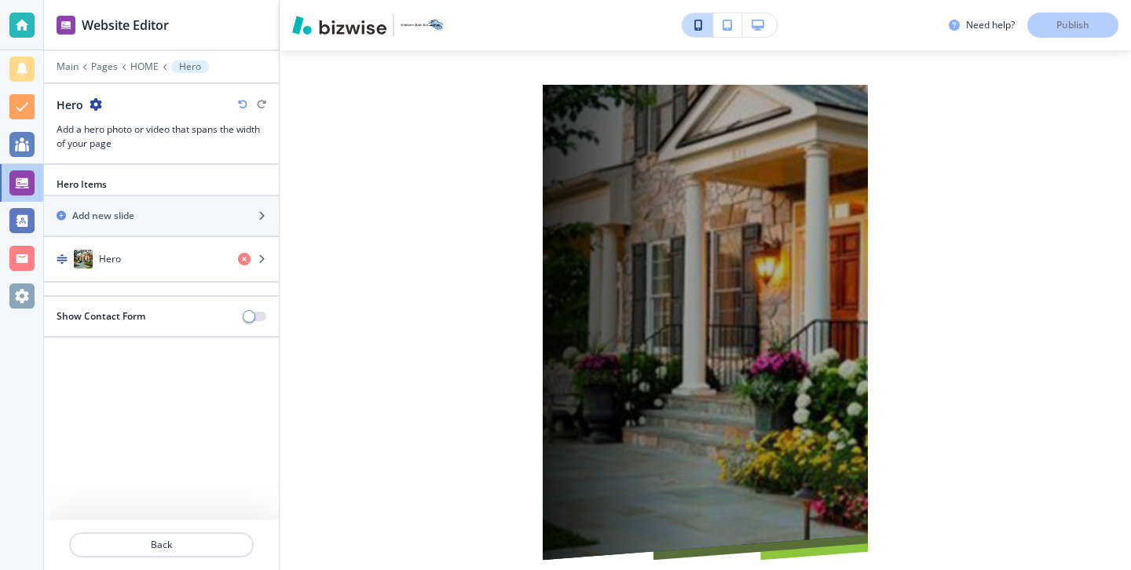
click at [68, 58] on div at bounding box center [161, 55] width 235 height 9
click at [68, 62] on p "Main" at bounding box center [68, 66] width 22 height 11
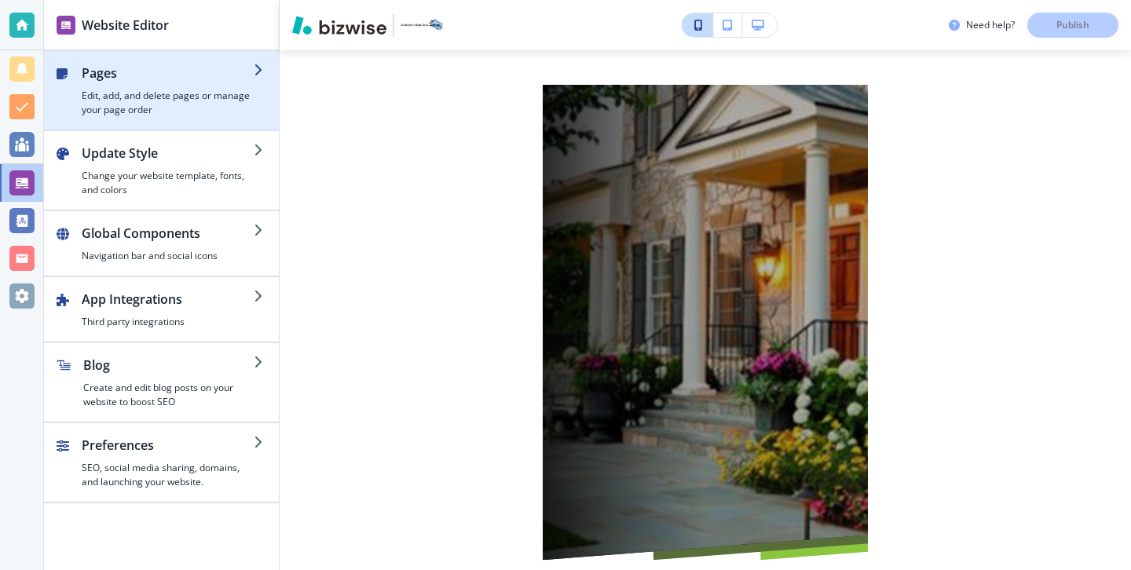
click at [170, 113] on h4 "Edit, add, and delete pages or manage your page order" at bounding box center [168, 103] width 172 height 28
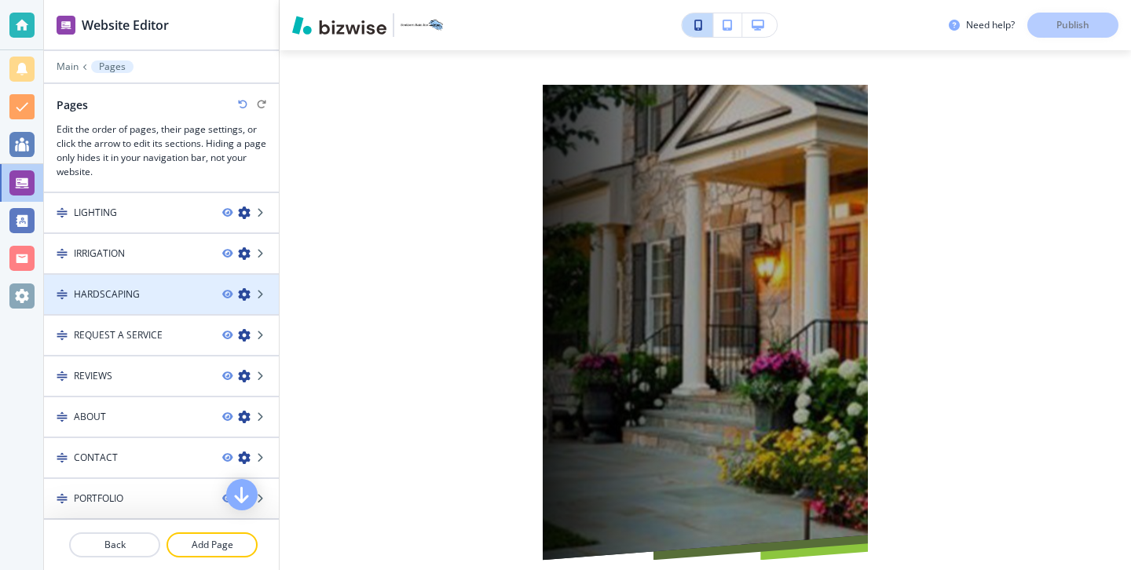
scroll to position [0, 0]
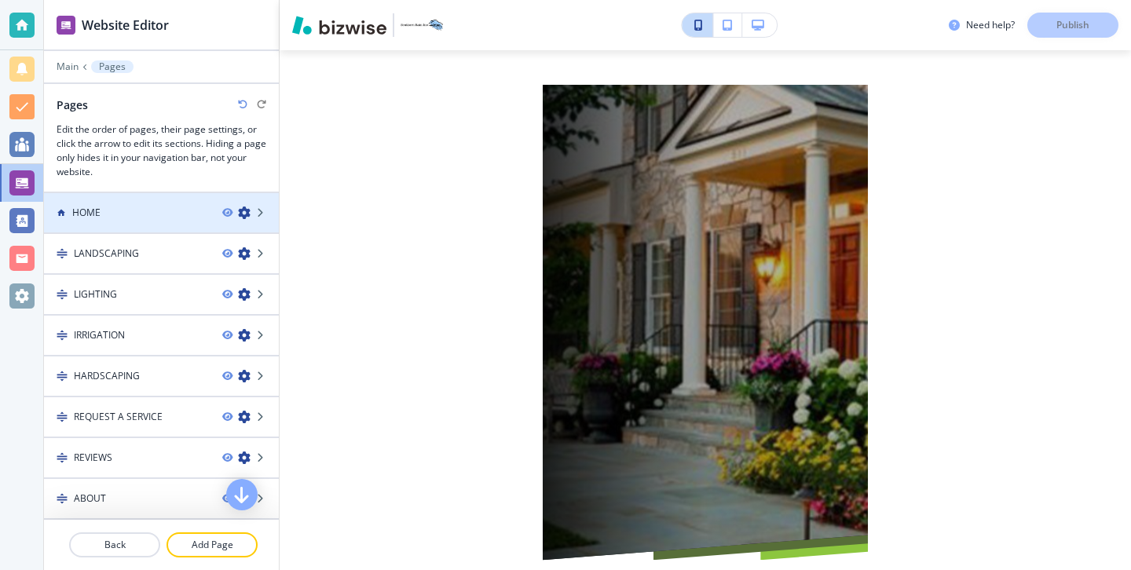
click at [134, 231] on div at bounding box center [161, 226] width 235 height 13
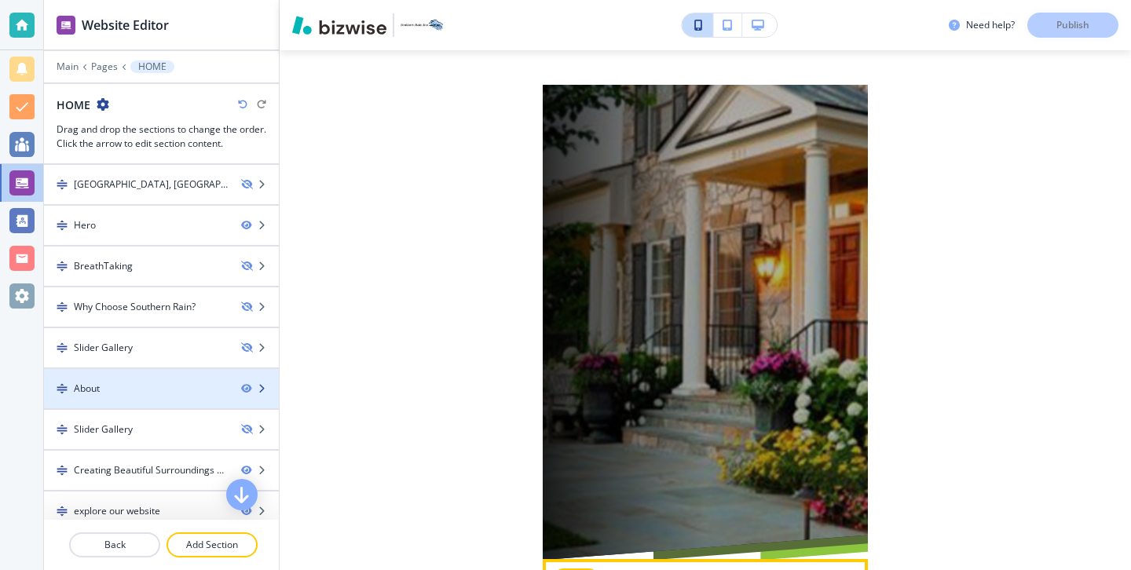
scroll to position [339, 0]
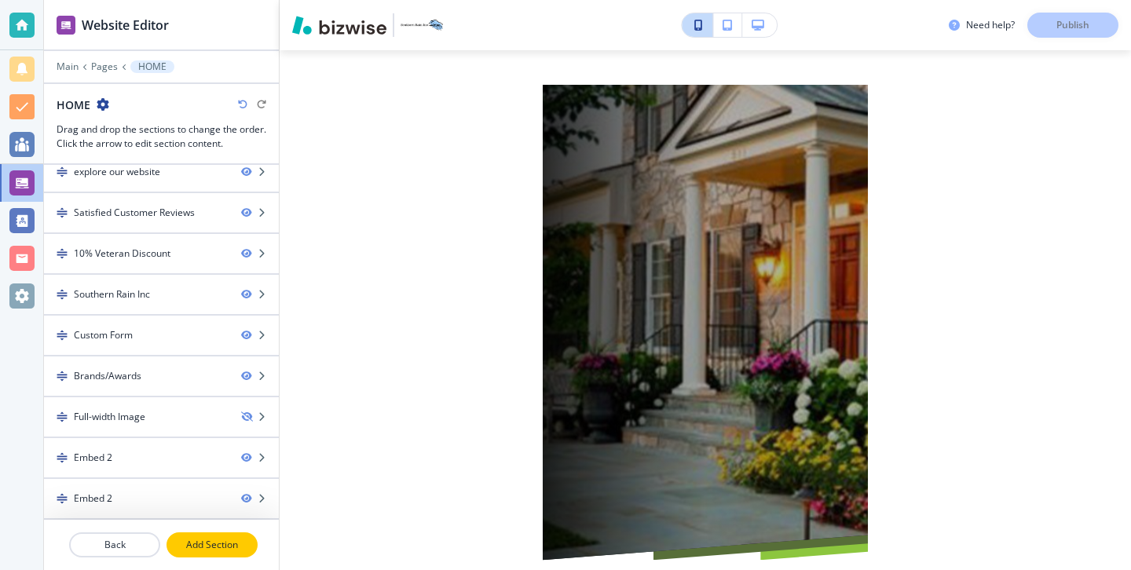
click at [243, 553] on button "Add Section" at bounding box center [211, 544] width 91 height 25
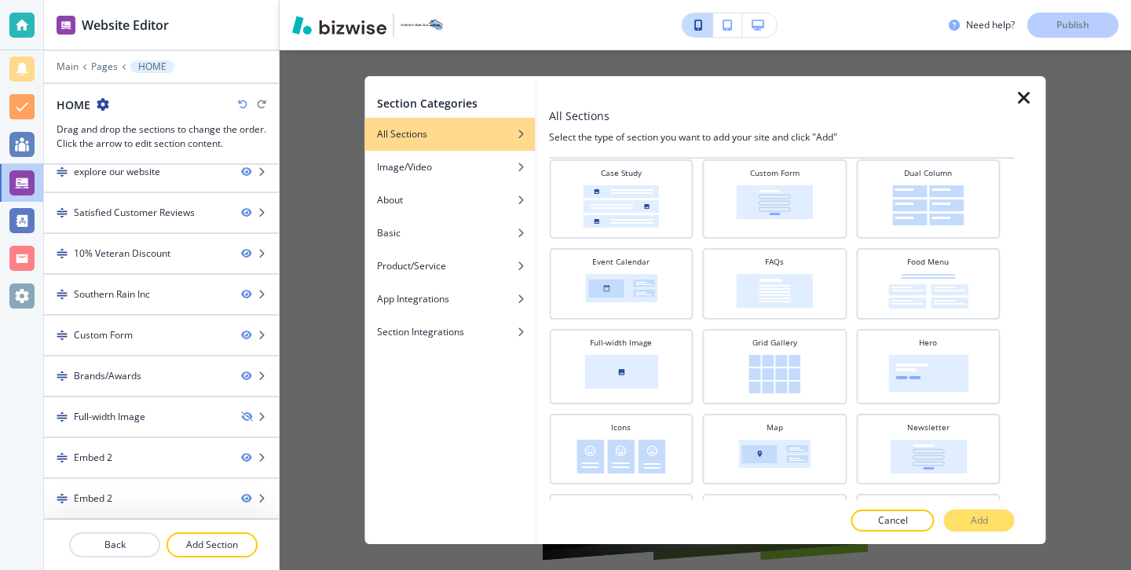
scroll to position [203, 0]
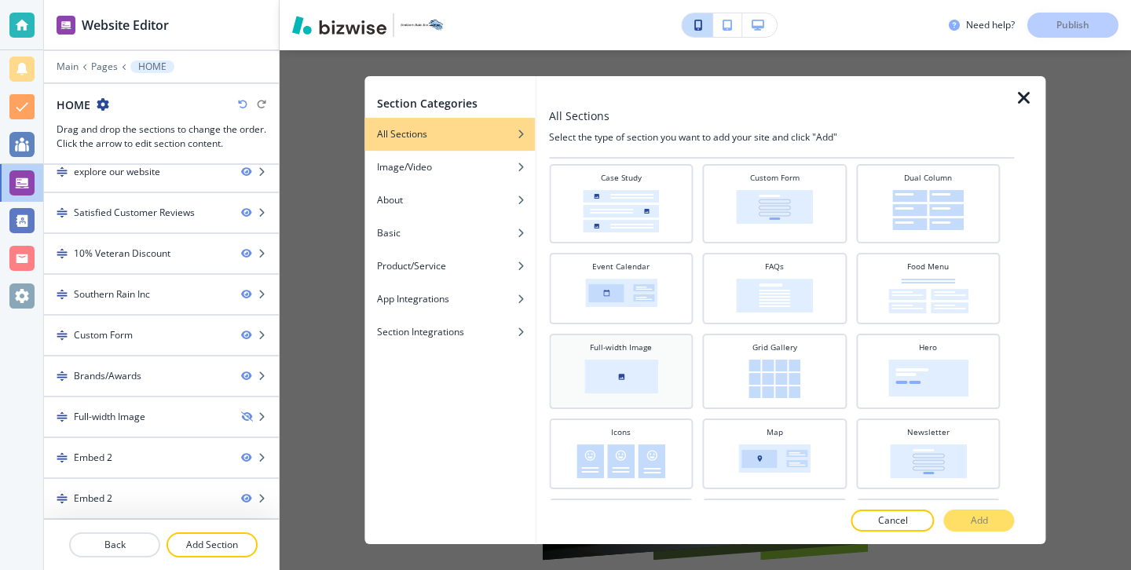
click at [668, 368] on div "Full-width Image" at bounding box center [621, 370] width 128 height 57
click at [987, 519] on p "Add" at bounding box center [978, 520] width 17 height 14
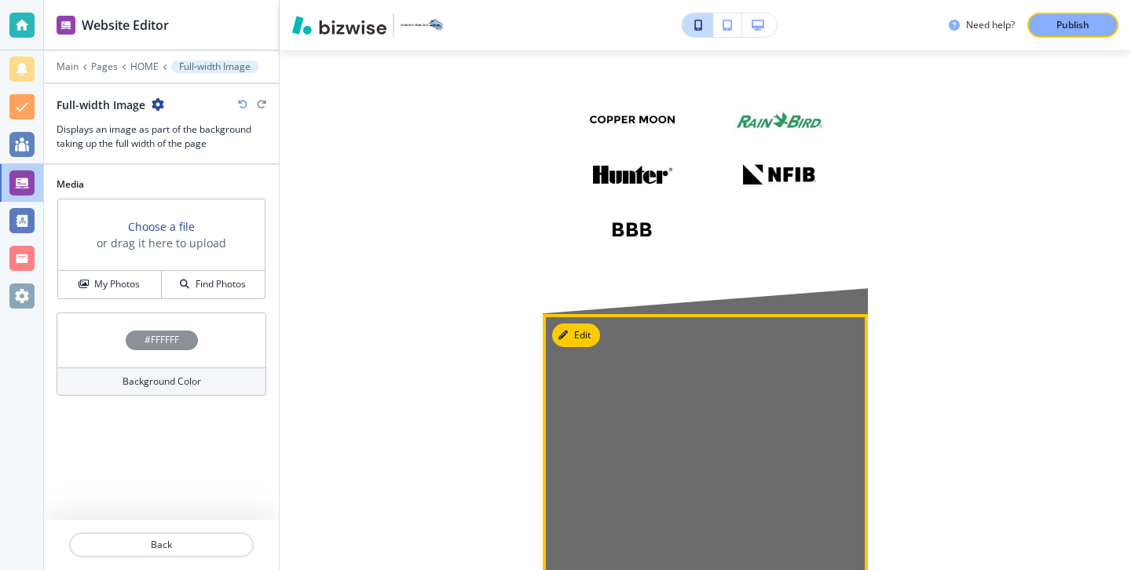
scroll to position [8756, 0]
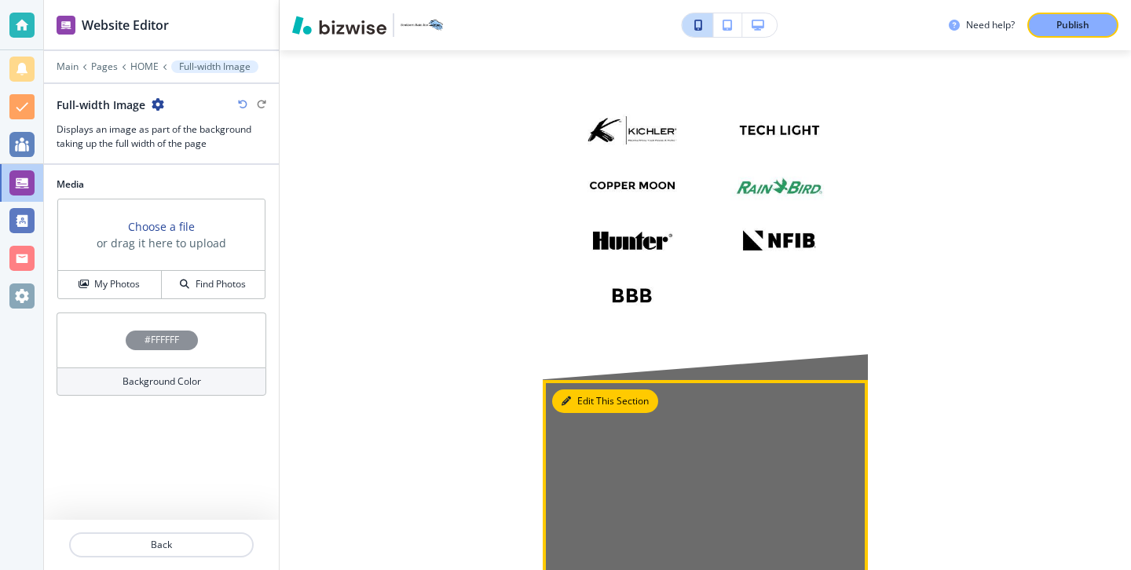
click at [582, 389] on button "Edit This Section" at bounding box center [605, 401] width 106 height 24
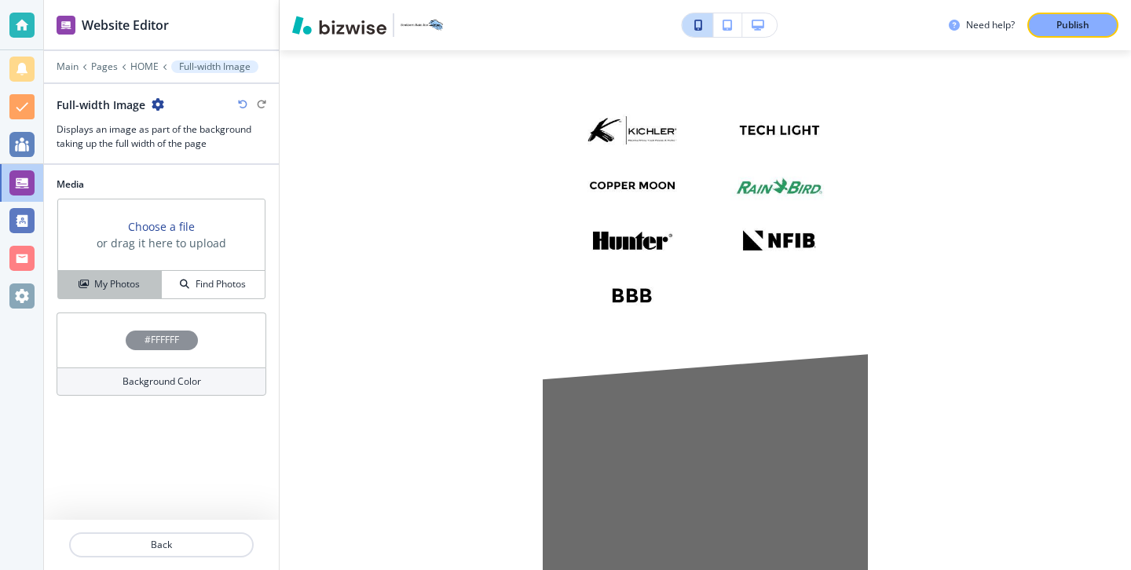
click at [100, 287] on h4 "My Photos" at bounding box center [117, 284] width 46 height 14
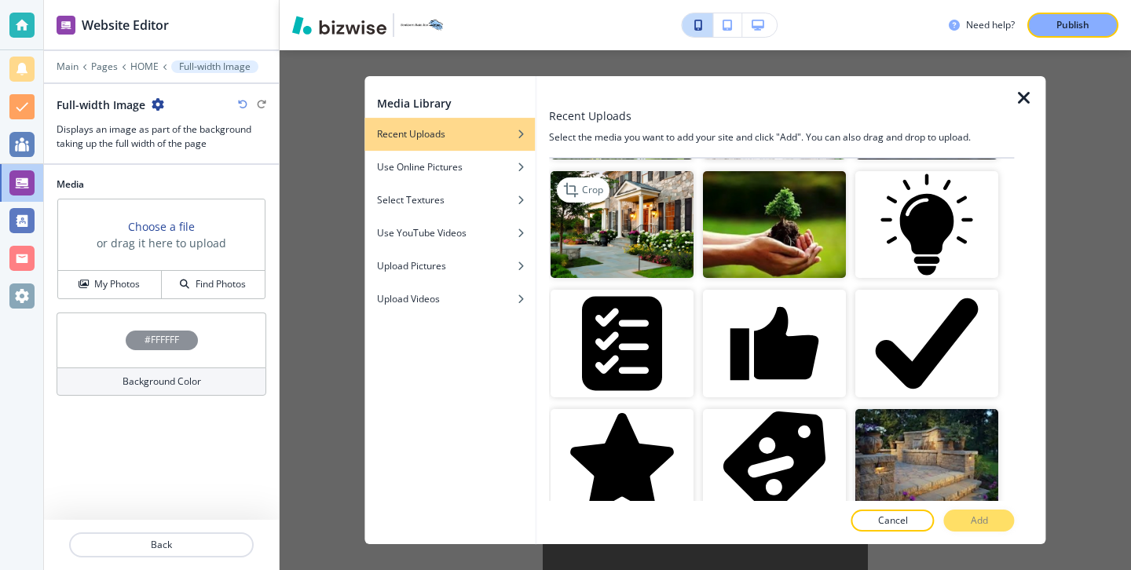
scroll to position [1647, 0]
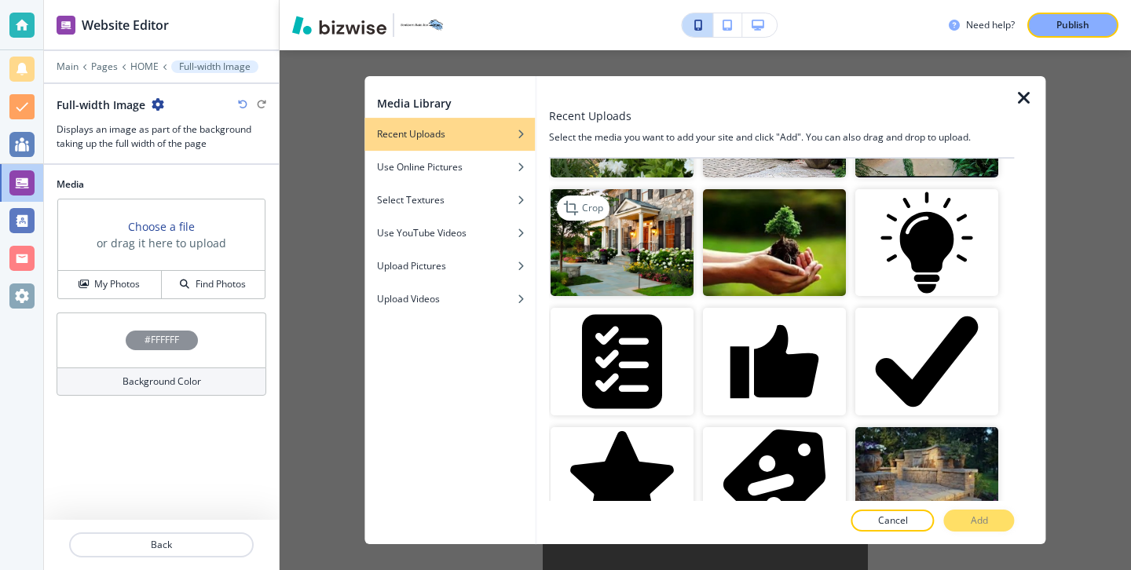
click at [648, 248] on img "button" at bounding box center [621, 243] width 143 height 108
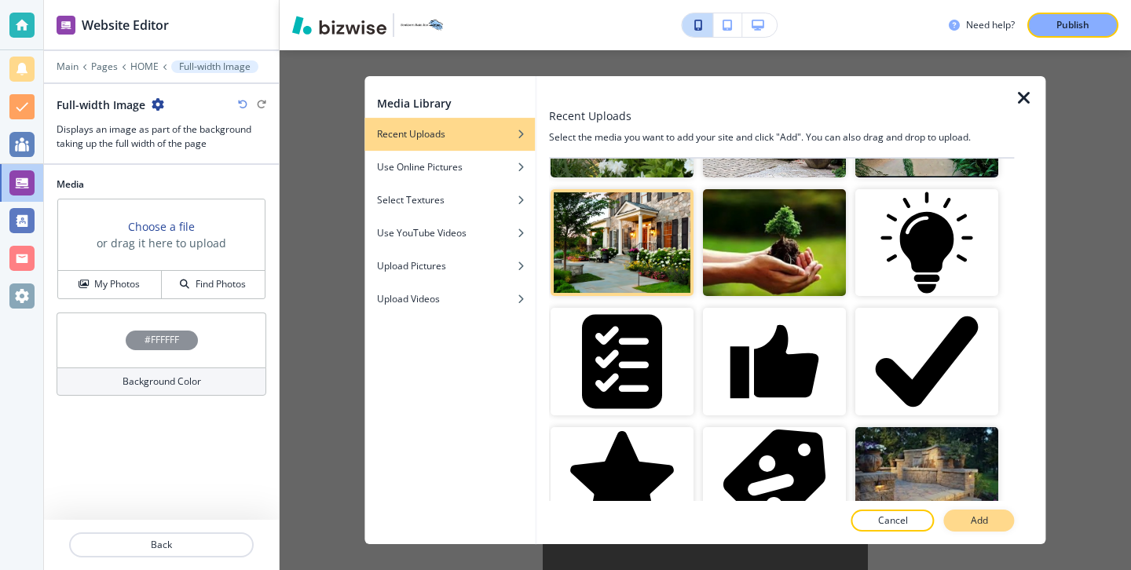
click at [973, 512] on button "Add" at bounding box center [979, 521] width 71 height 22
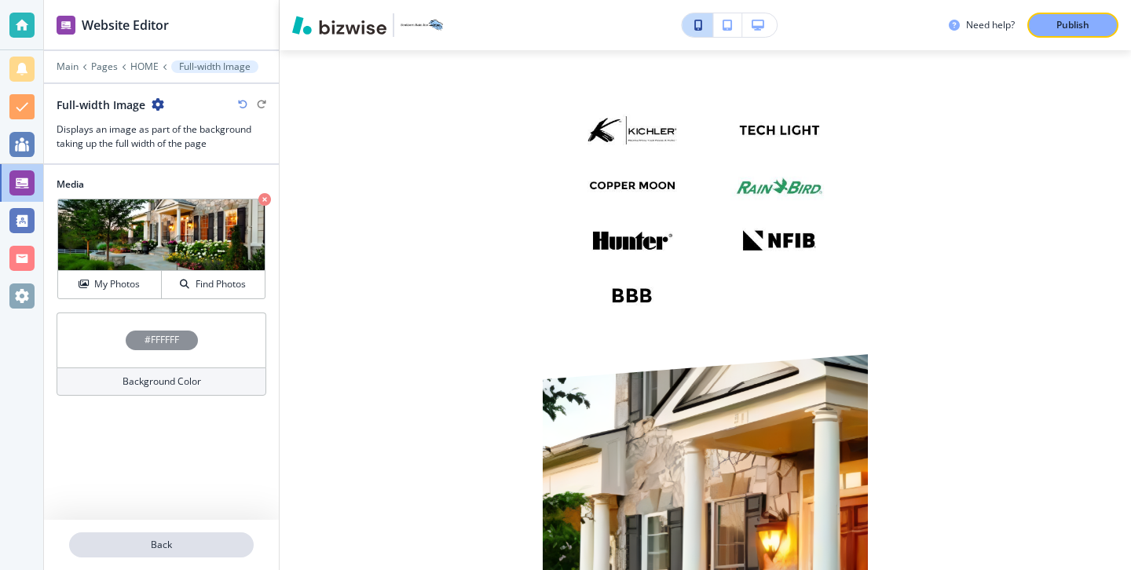
click at [199, 536] on button "Back" at bounding box center [161, 544] width 185 height 25
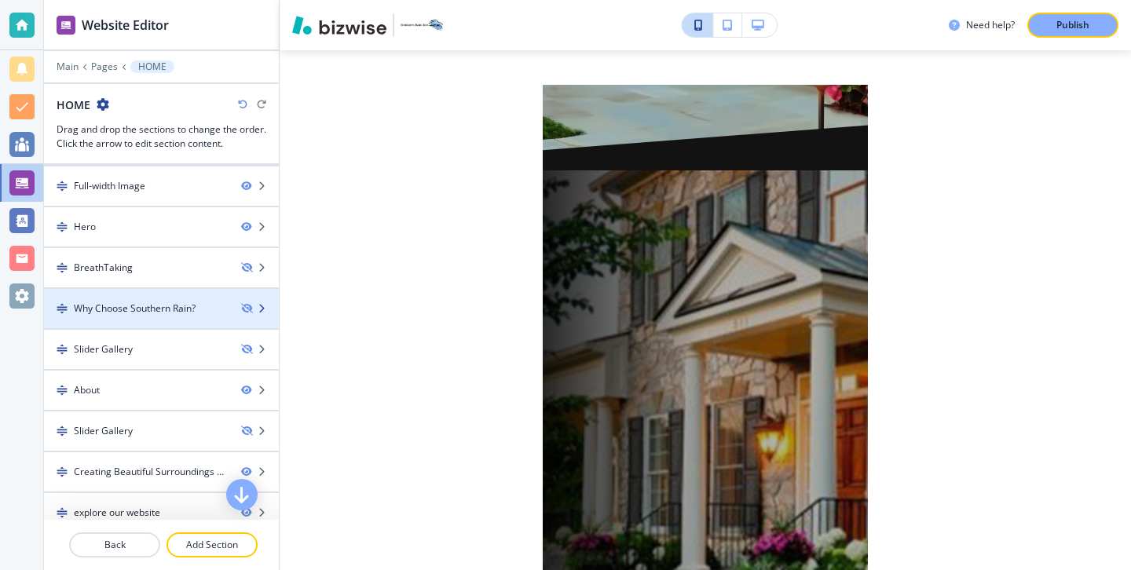
scroll to position [55, 0]
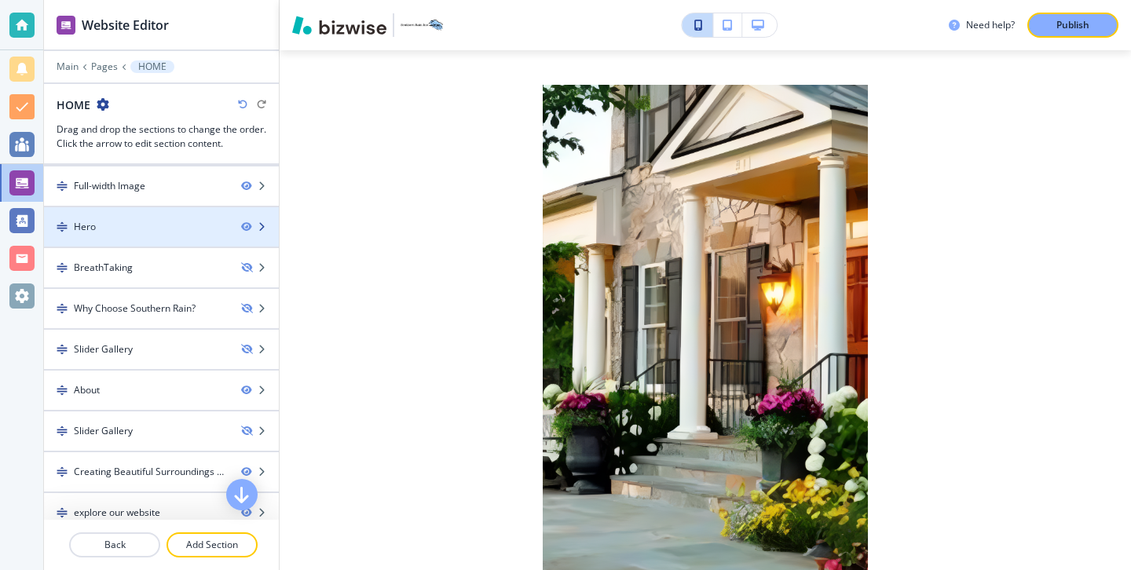
click at [240, 229] on div "Hero" at bounding box center [161, 227] width 235 height 14
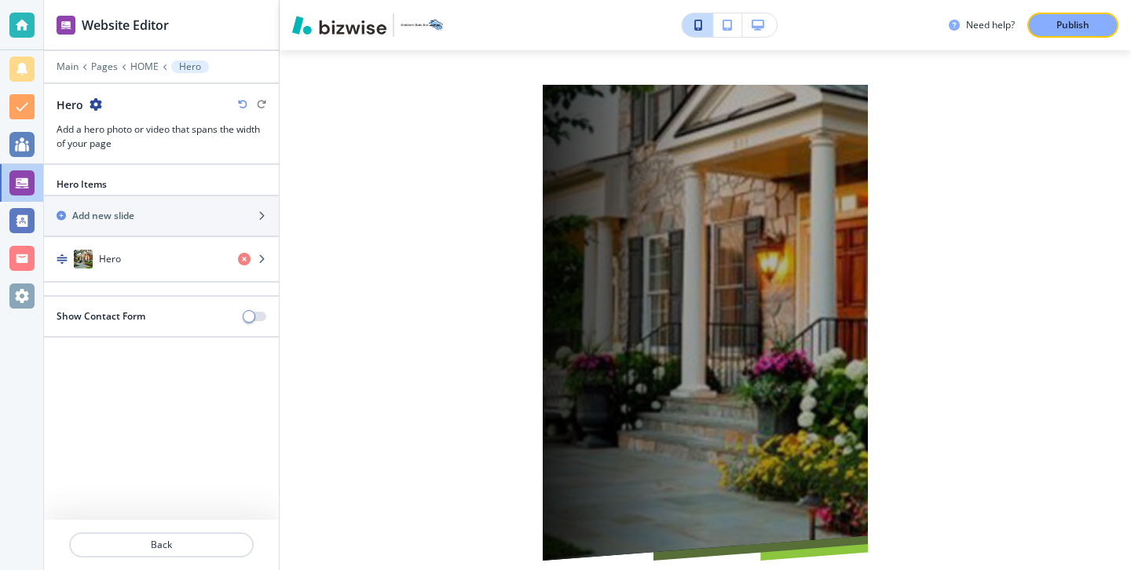
scroll to position [595, 0]
click at [168, 537] on button "Back" at bounding box center [161, 544] width 185 height 25
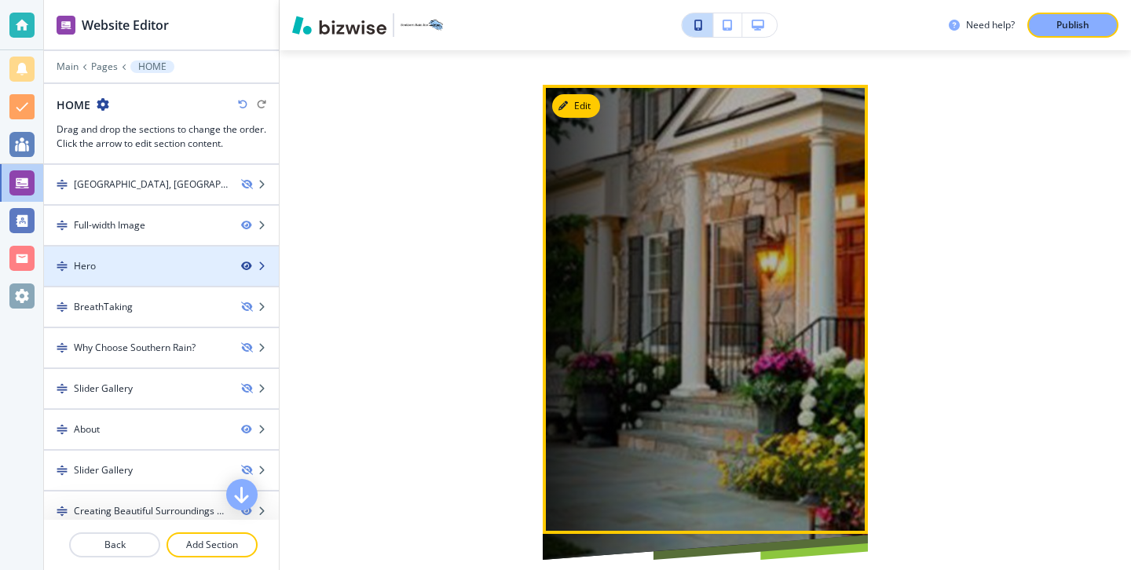
click at [244, 266] on icon "button" at bounding box center [245, 265] width 9 height 9
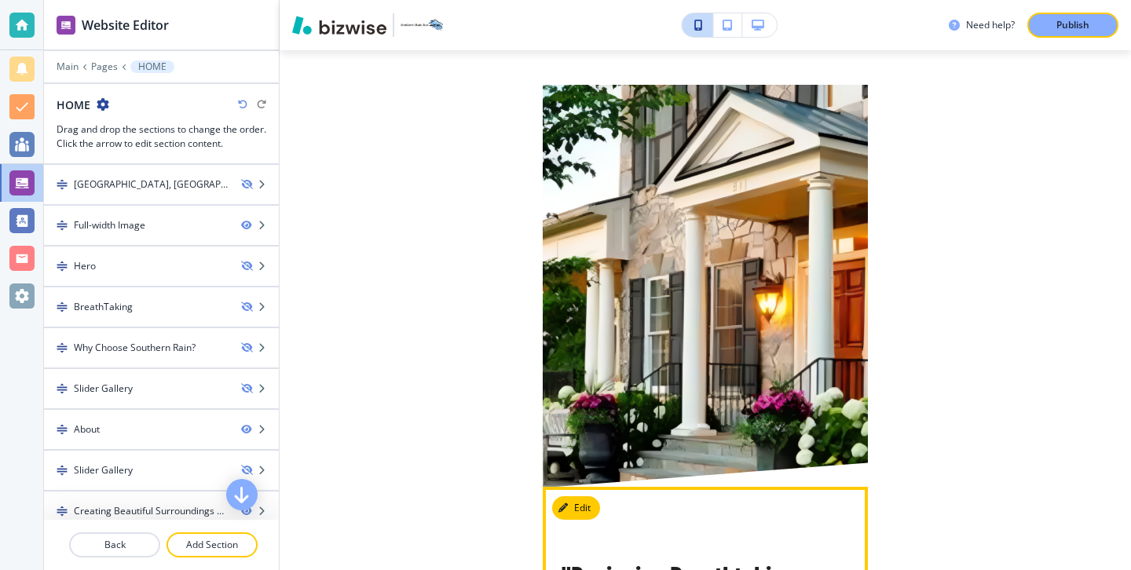
scroll to position [0, 0]
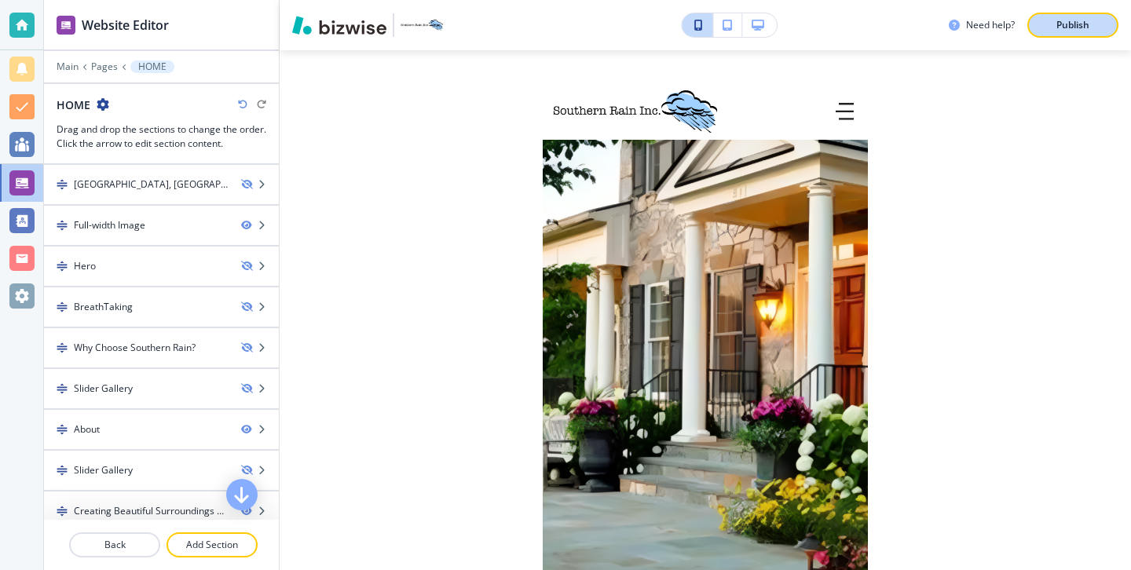
click at [1085, 33] on button "Publish" at bounding box center [1072, 25] width 91 height 25
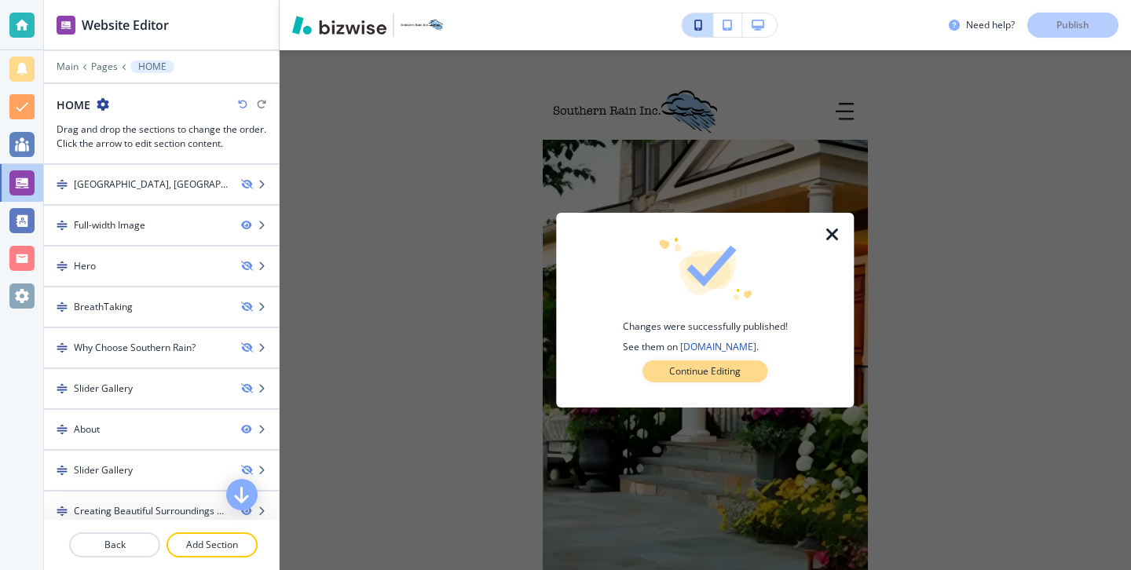
click at [754, 368] on button "Continue Editing" at bounding box center [704, 371] width 125 height 22
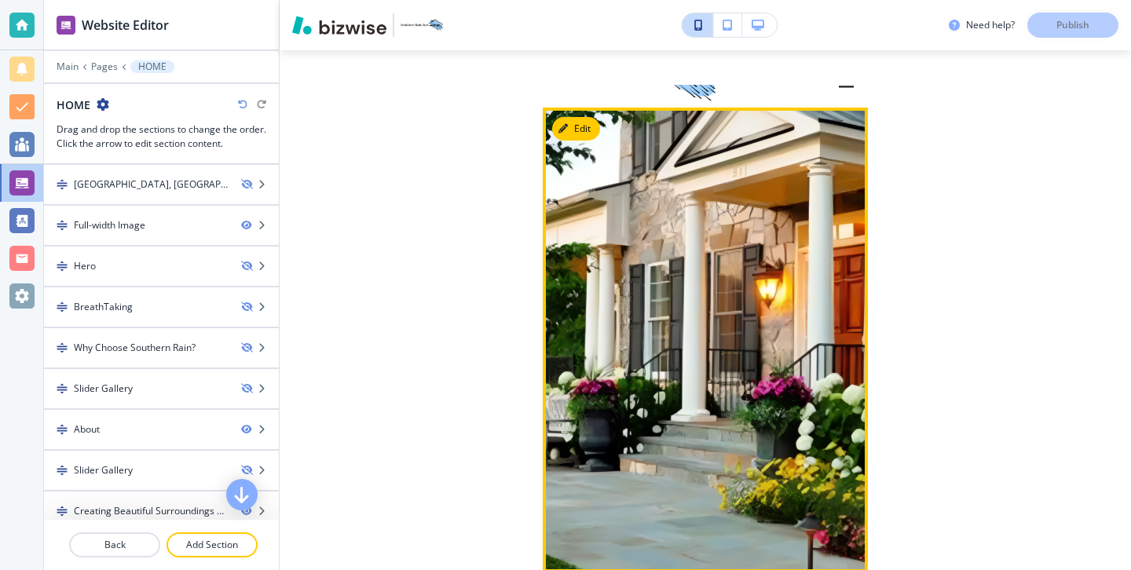
scroll to position [40, 0]
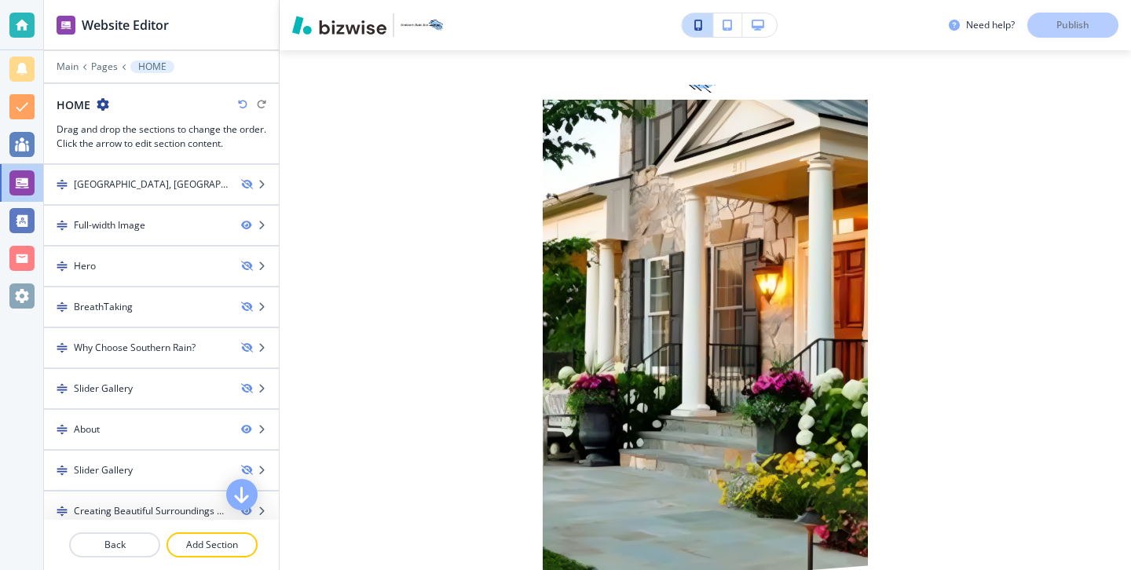
click at [755, 29] on icon "button" at bounding box center [757, 25] width 13 height 11
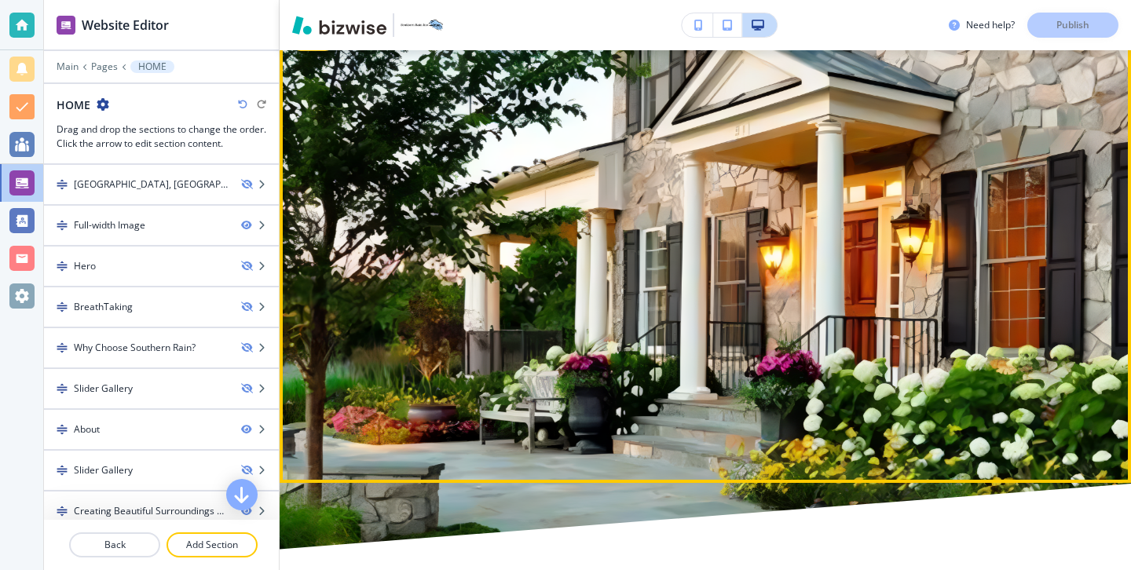
scroll to position [80, 0]
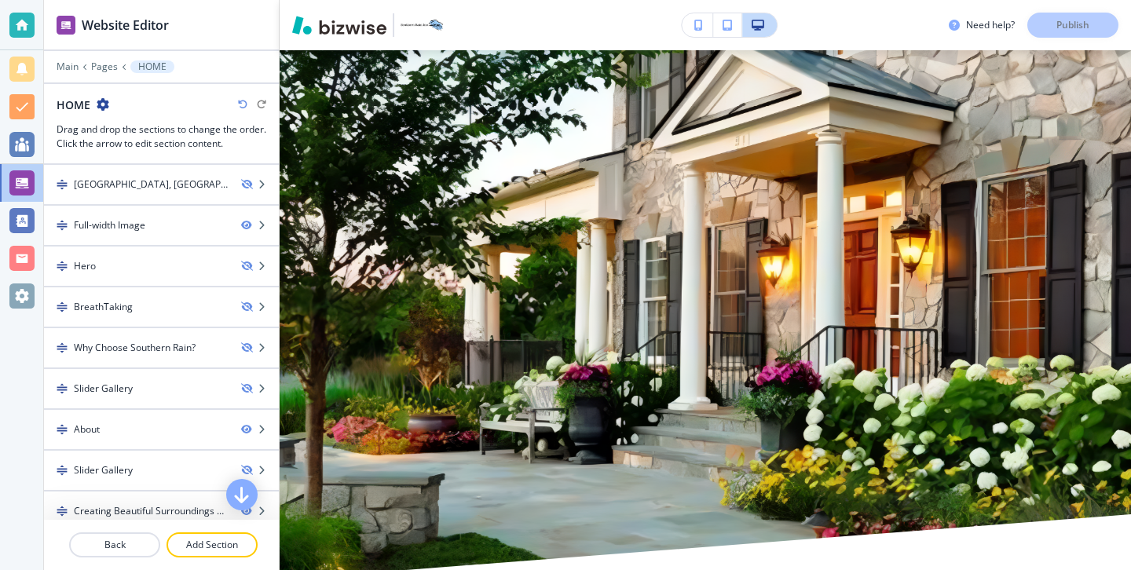
click at [711, 35] on button "button" at bounding box center [696, 25] width 31 height 24
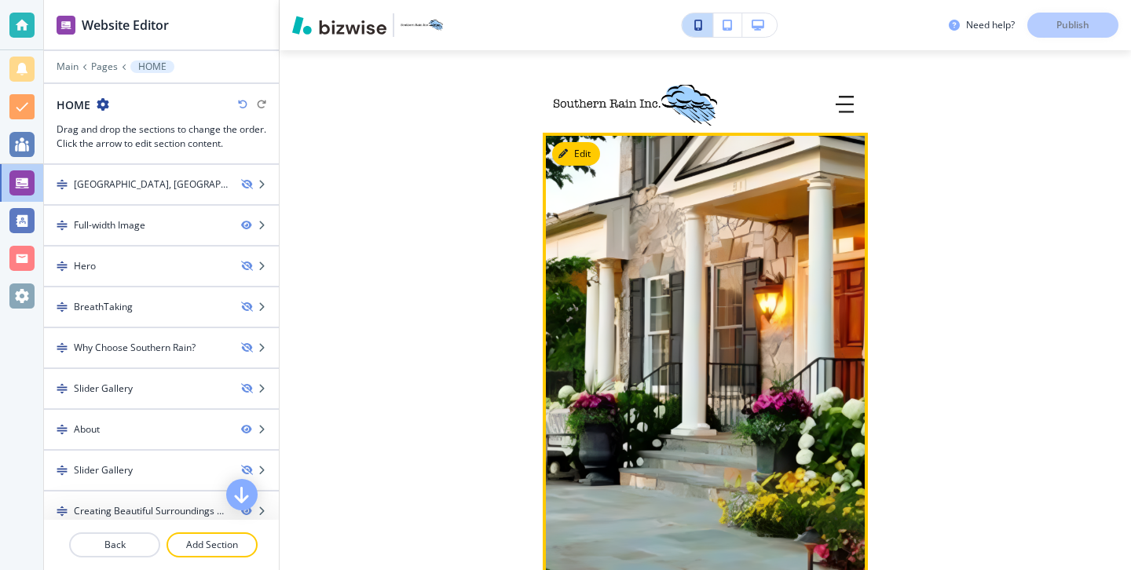
scroll to position [0, 0]
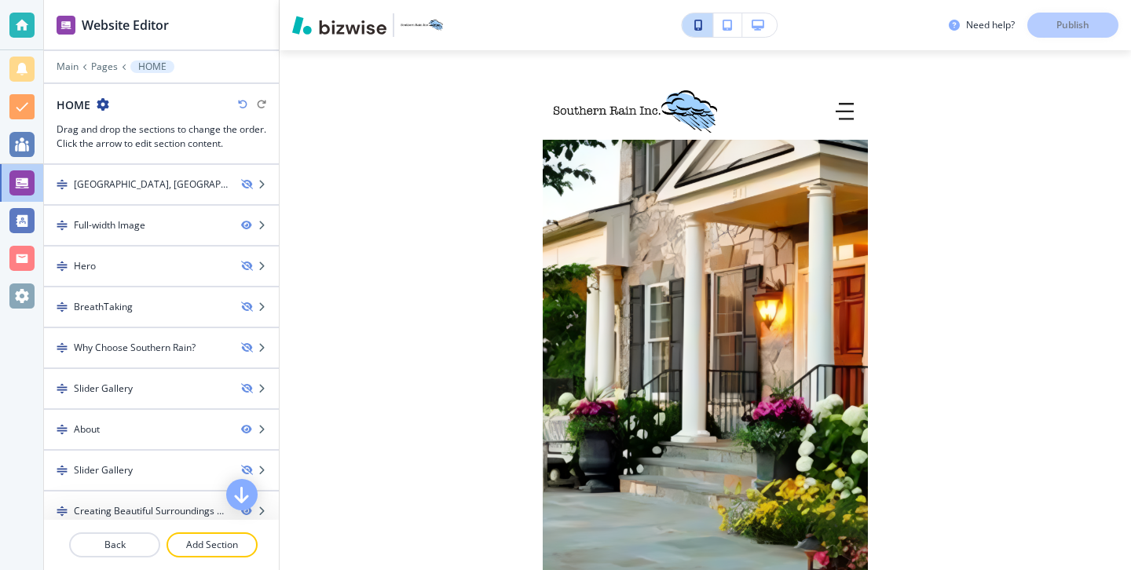
click at [757, 35] on button "button" at bounding box center [759, 25] width 35 height 24
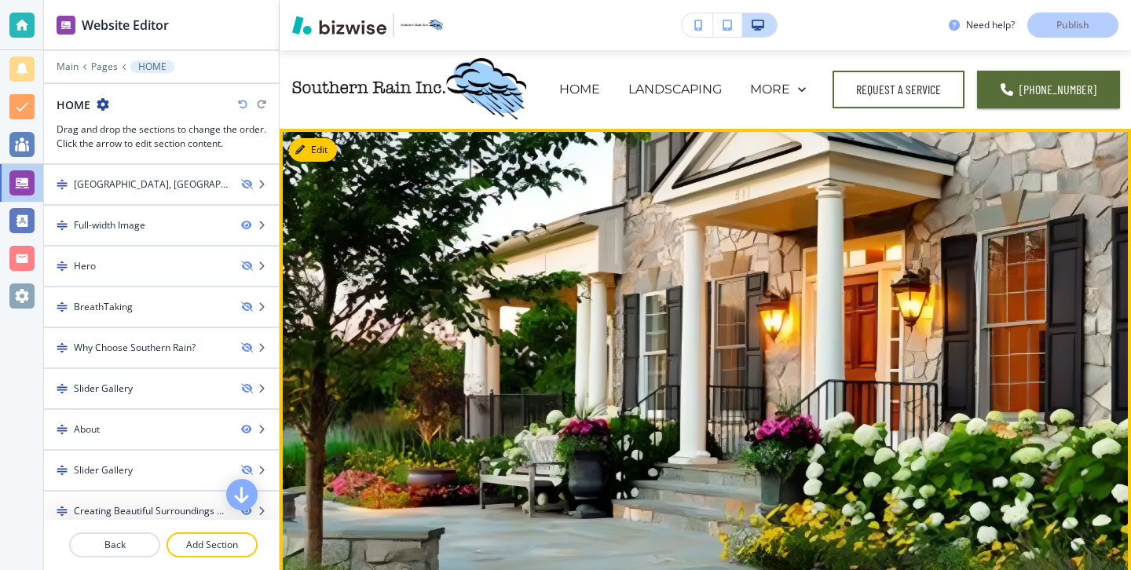
scroll to position [3, 0]
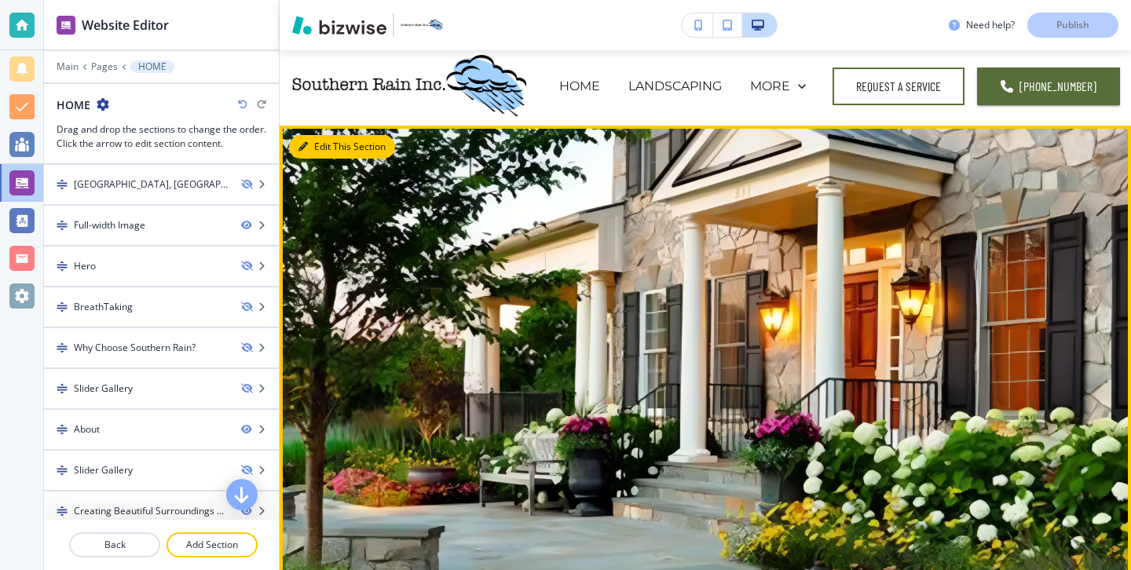
click at [335, 150] on button "Edit This Section" at bounding box center [342, 147] width 106 height 24
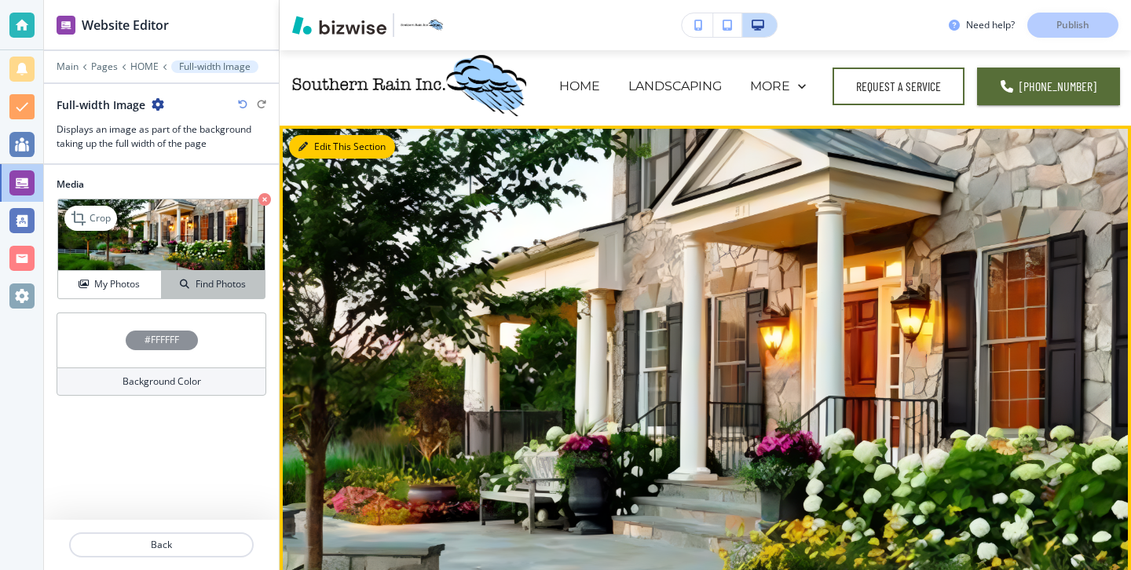
scroll to position [79, 0]
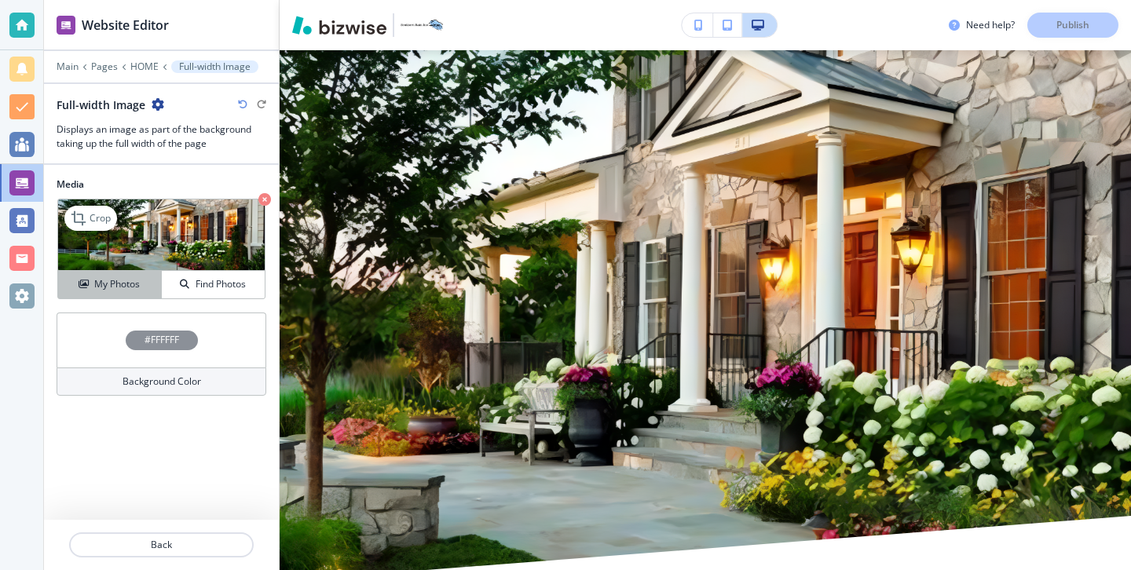
click at [141, 291] on button "My Photos" at bounding box center [110, 284] width 104 height 27
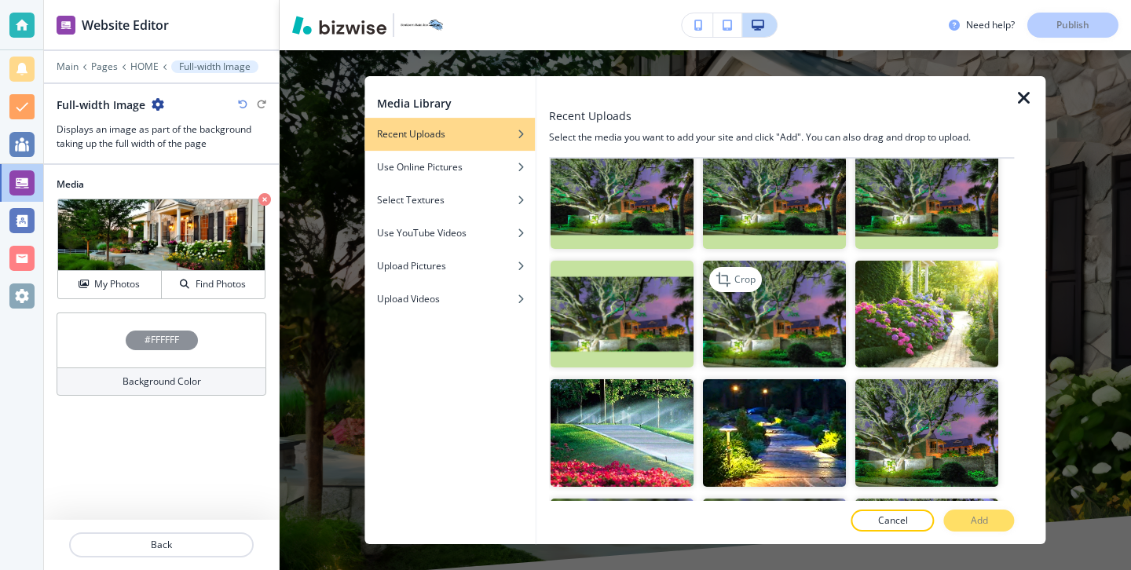
scroll to position [265, 0]
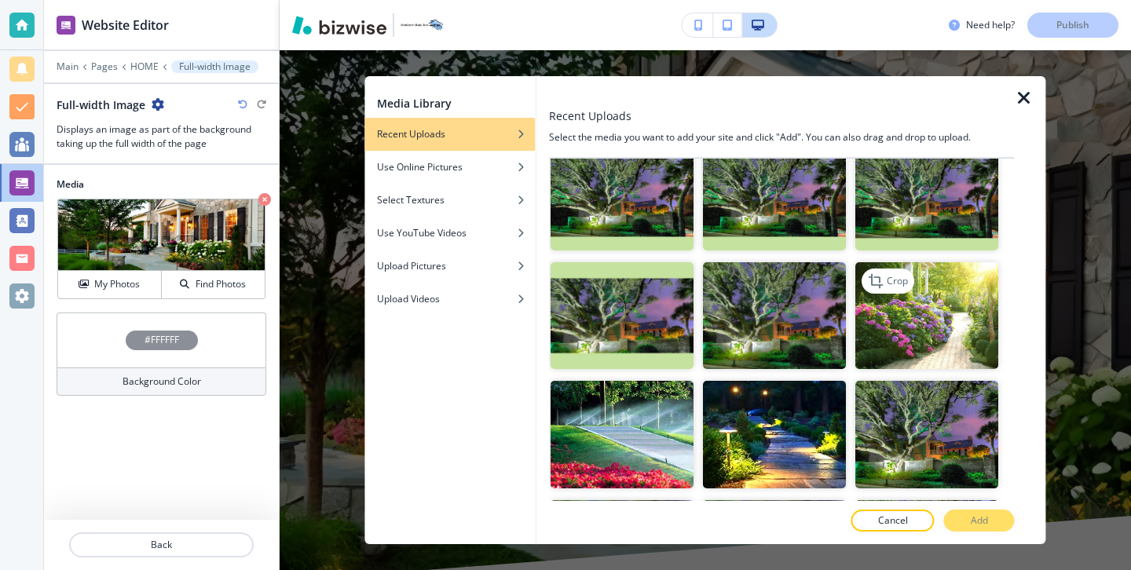
click at [871, 315] on img "button" at bounding box center [927, 316] width 143 height 108
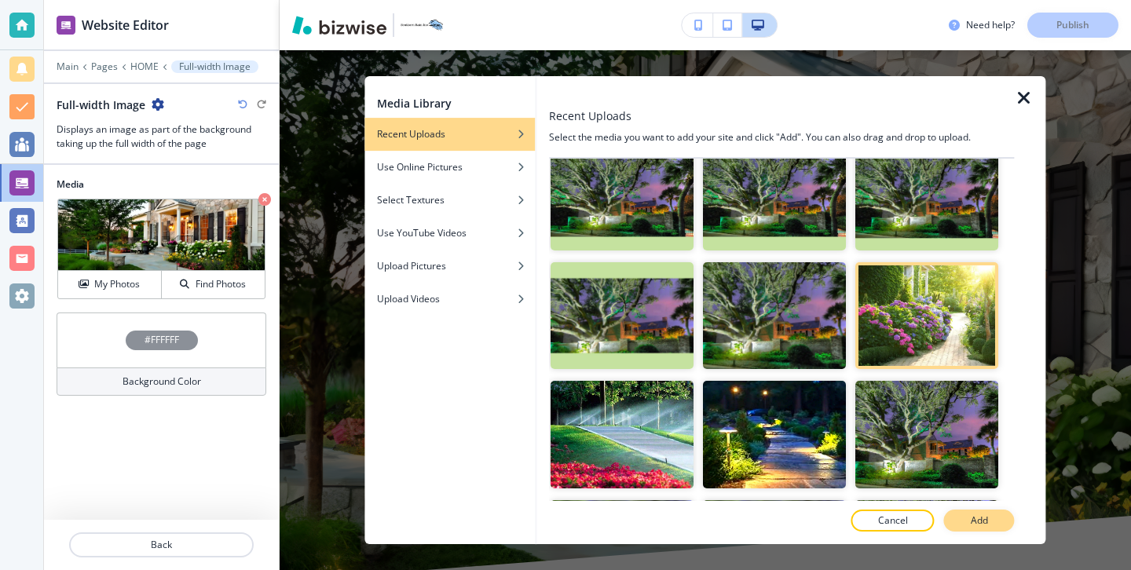
click at [983, 519] on p "Add" at bounding box center [978, 520] width 17 height 14
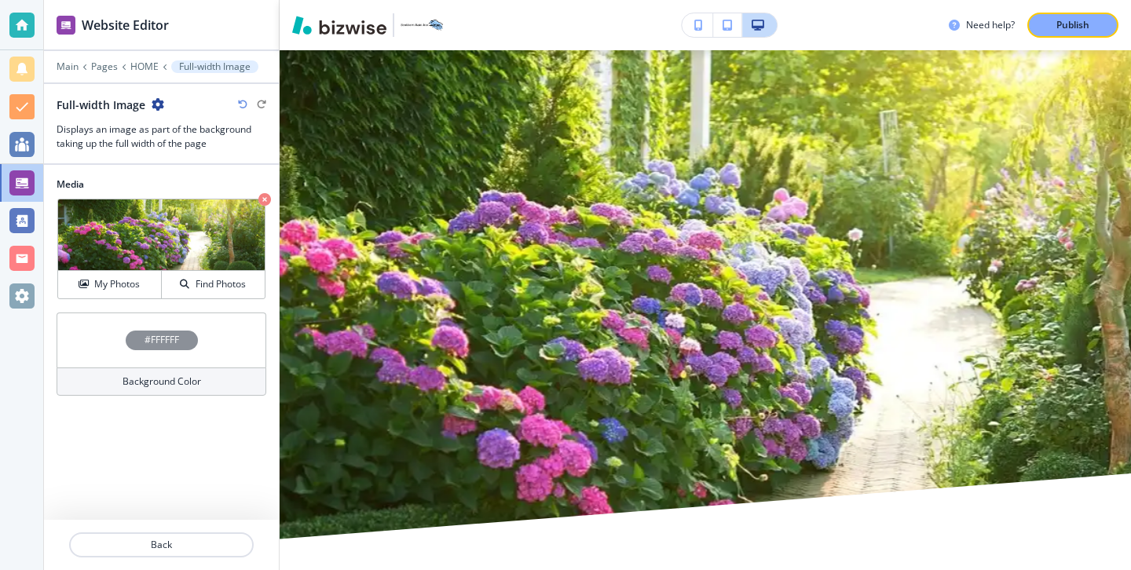
scroll to position [0, 0]
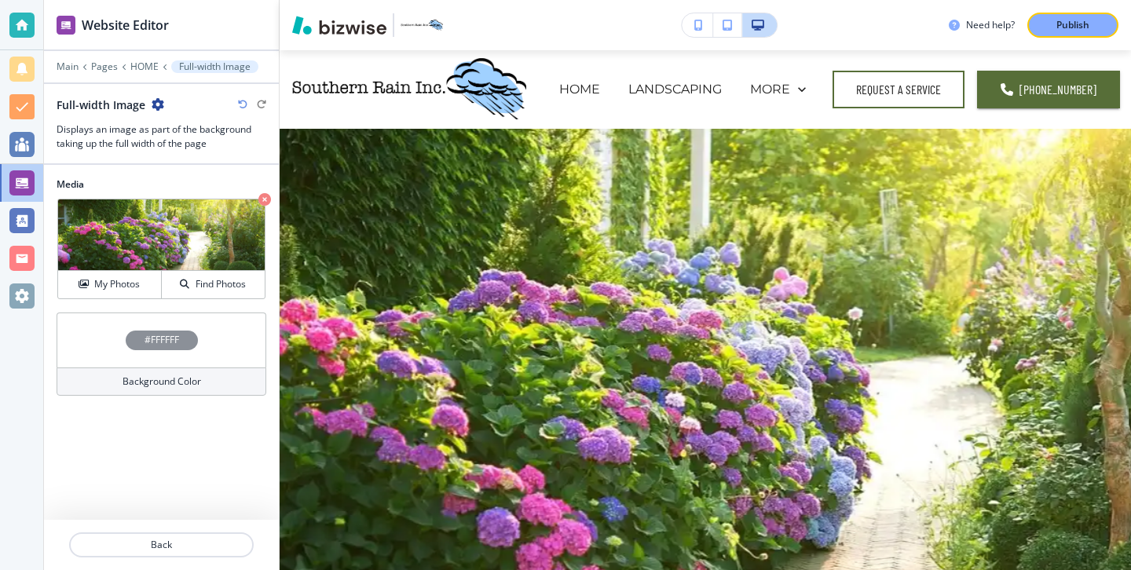
click at [705, 32] on button "button" at bounding box center [696, 25] width 31 height 24
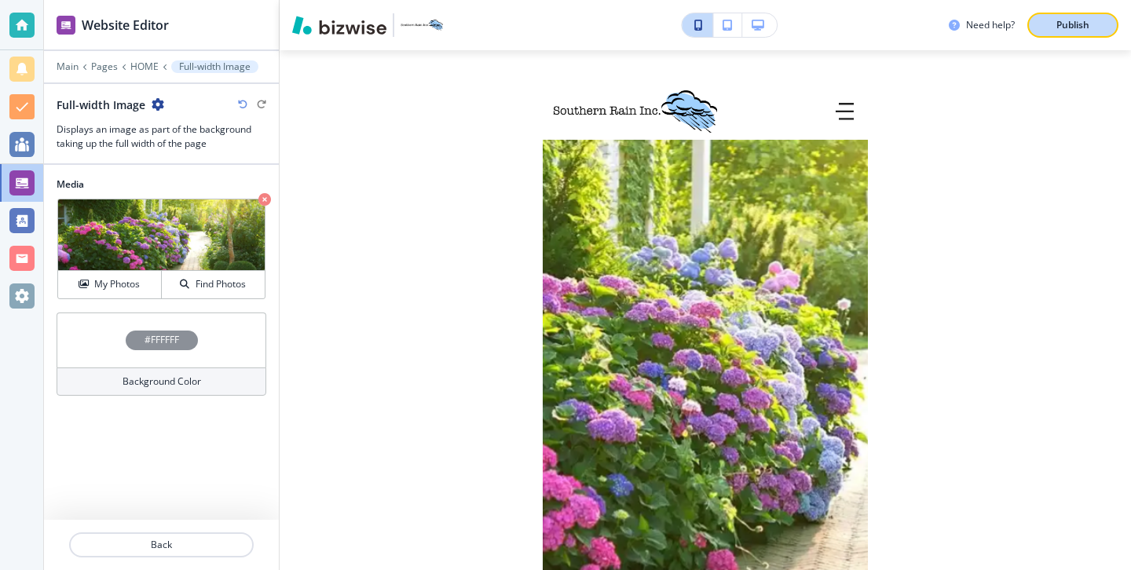
click at [1113, 31] on button "Publish" at bounding box center [1072, 25] width 91 height 25
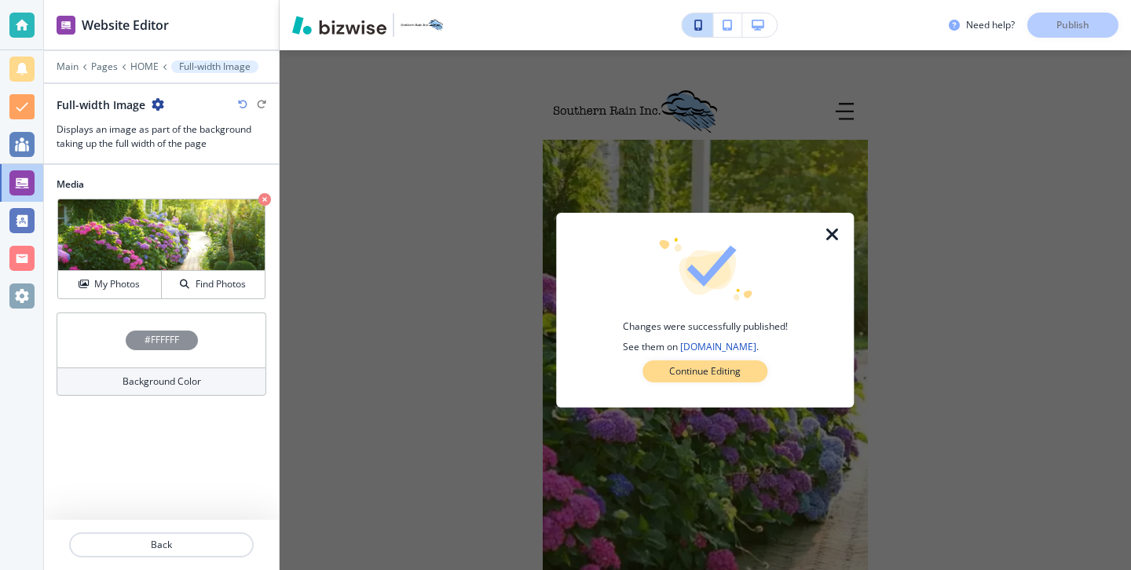
click at [748, 360] on button "Continue Editing" at bounding box center [704, 371] width 125 height 22
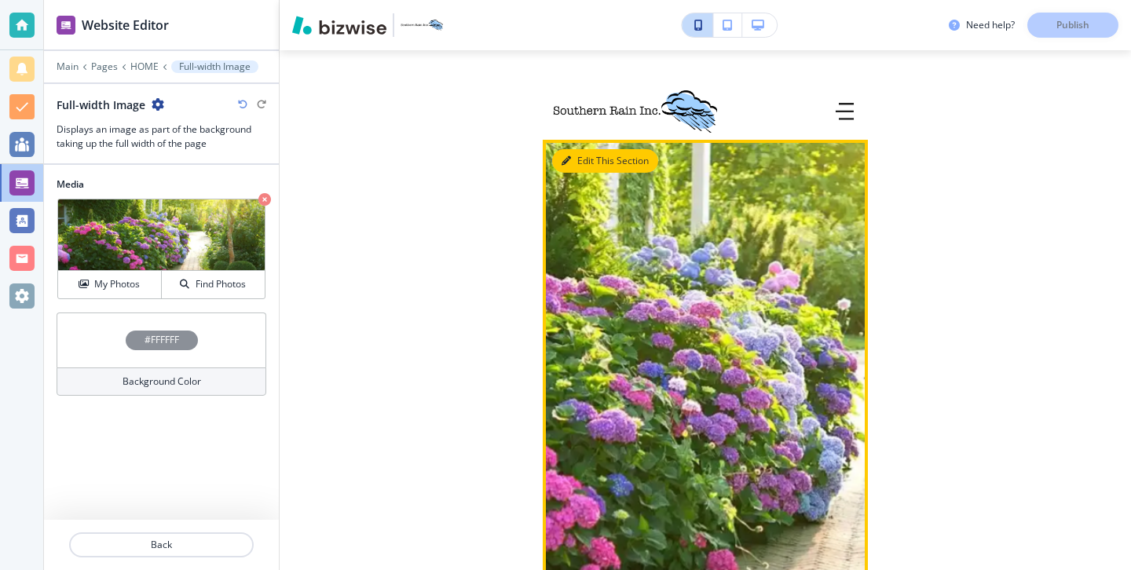
click at [590, 159] on button "Edit This Section" at bounding box center [605, 161] width 106 height 24
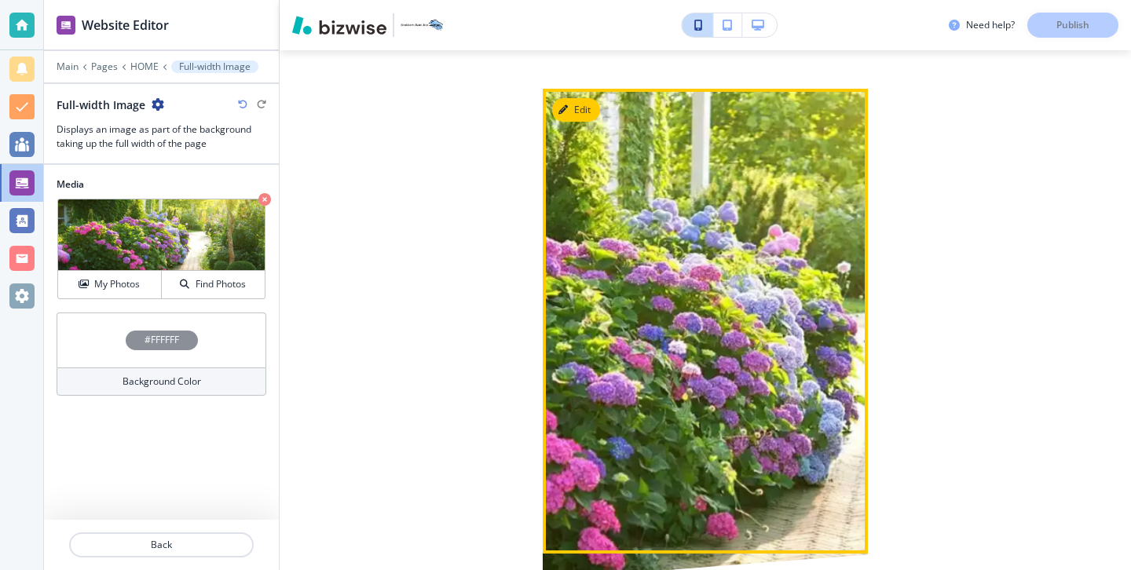
scroll to position [37, 0]
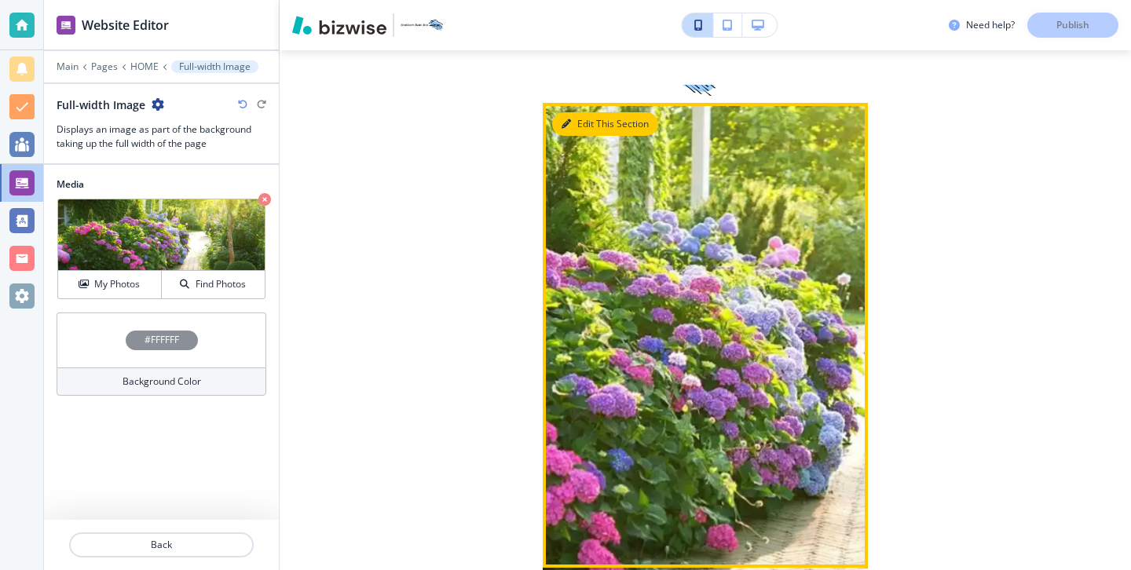
click at [572, 135] on button "Edit This Section" at bounding box center [605, 124] width 106 height 24
click at [572, 124] on button "Edit This Section" at bounding box center [605, 124] width 106 height 24
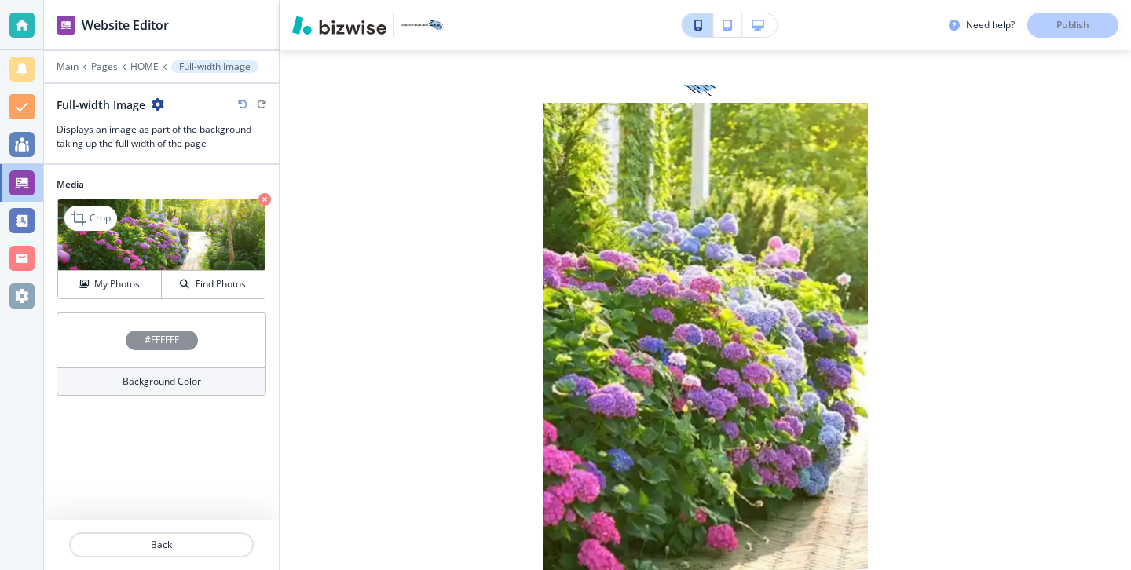
click at [100, 270] on div "My Photos Find Photos" at bounding box center [161, 284] width 206 height 28
click at [108, 278] on h4 "My Photos" at bounding box center [117, 284] width 46 height 14
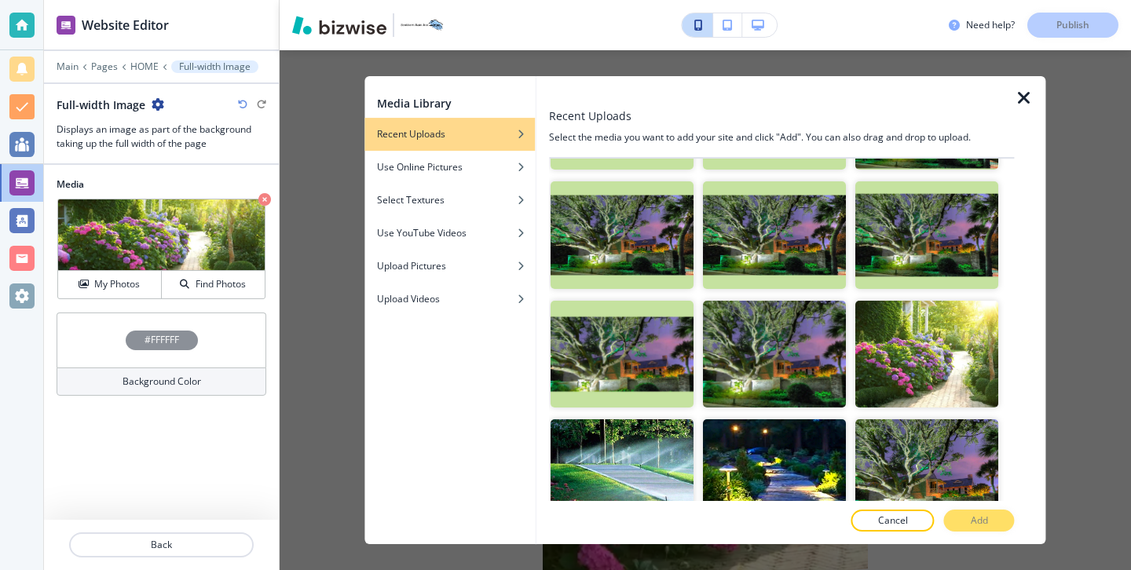
scroll to position [202, 0]
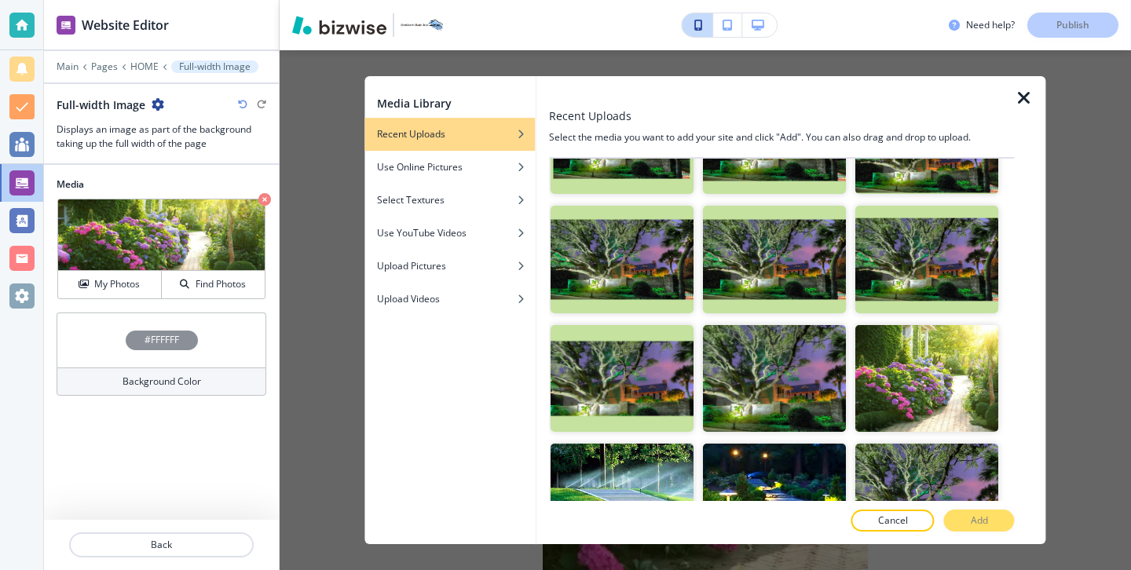
click at [1028, 93] on icon "button" at bounding box center [1023, 98] width 19 height 19
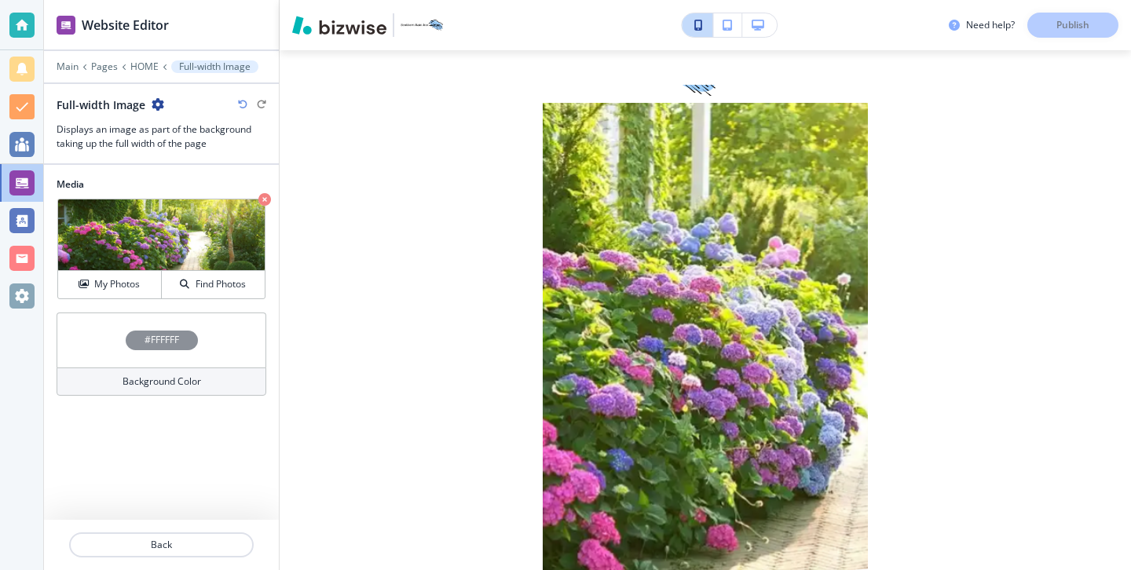
click at [239, 108] on icon "button" at bounding box center [242, 104] width 9 height 9
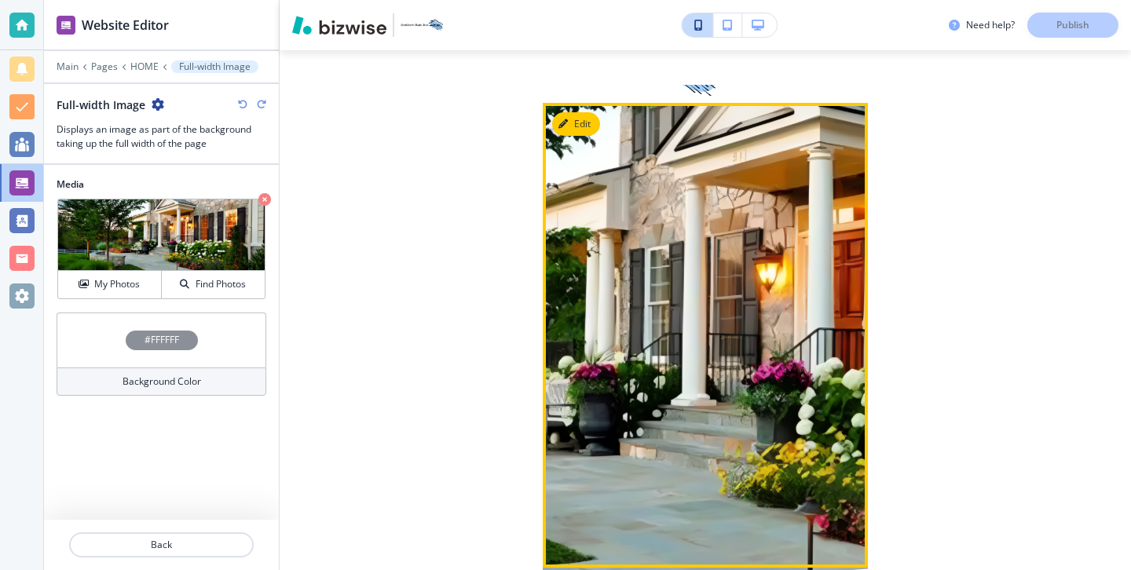
scroll to position [0, 0]
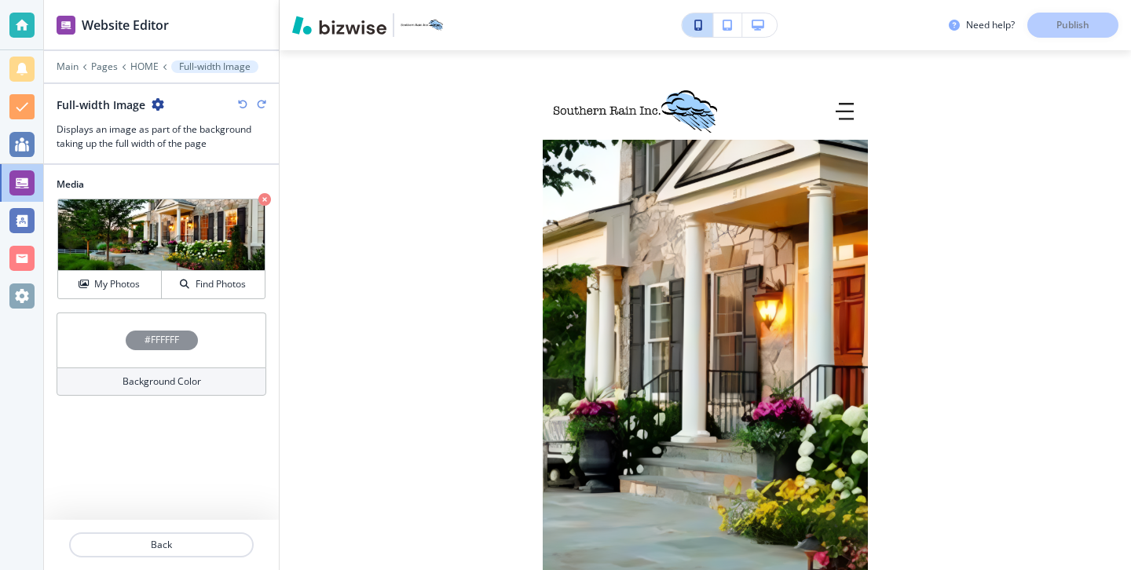
click at [1086, 30] on div "Need help? Publish" at bounding box center [1039, 25] width 182 height 25
click at [193, 542] on p "Back" at bounding box center [161, 545] width 181 height 14
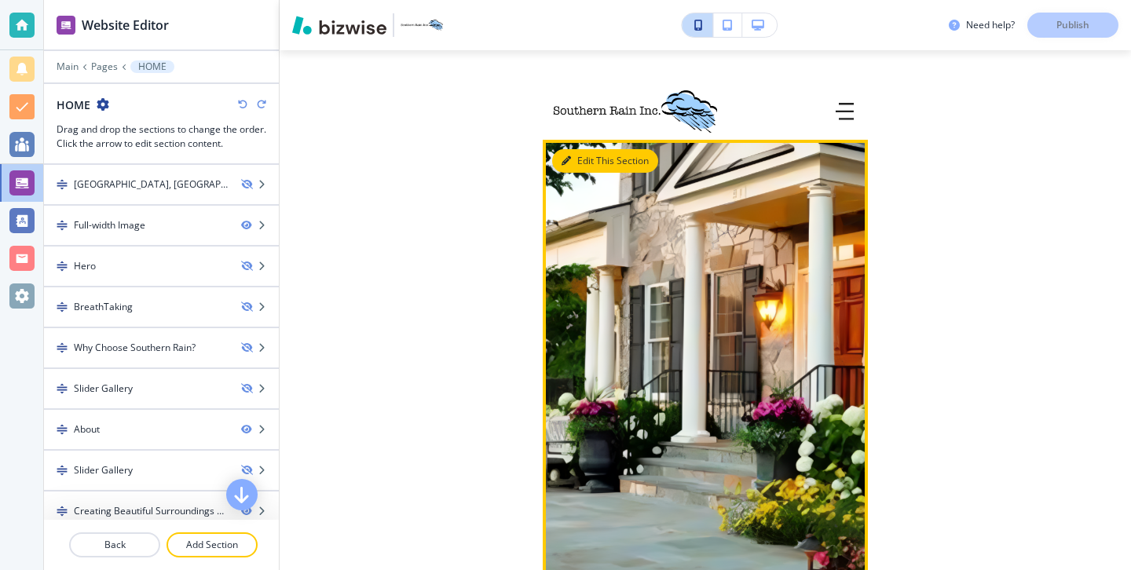
click at [568, 158] on icon "button" at bounding box center [565, 160] width 9 height 9
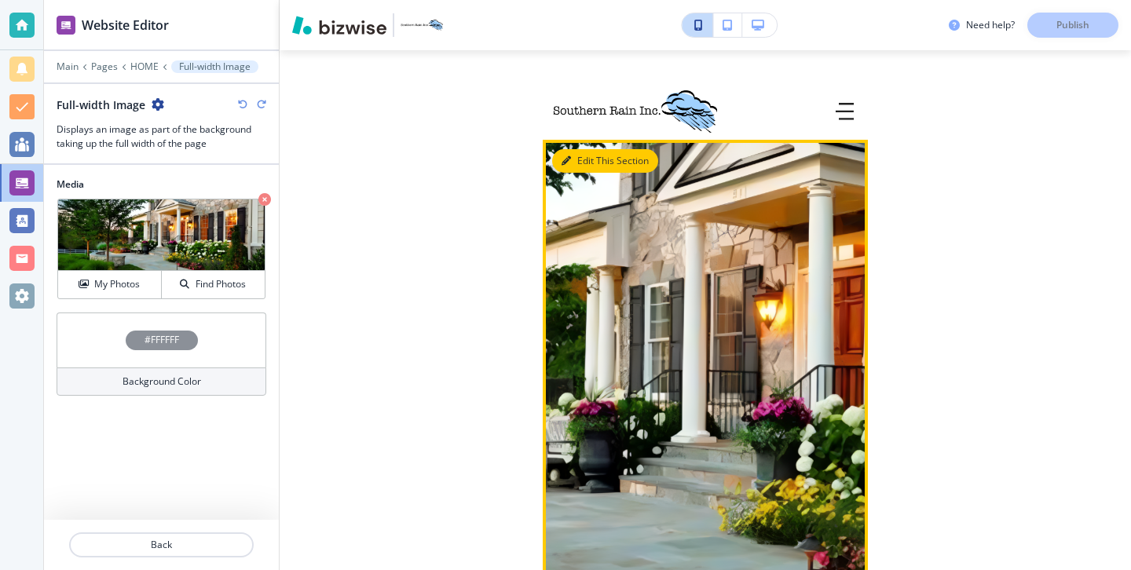
scroll to position [55, 0]
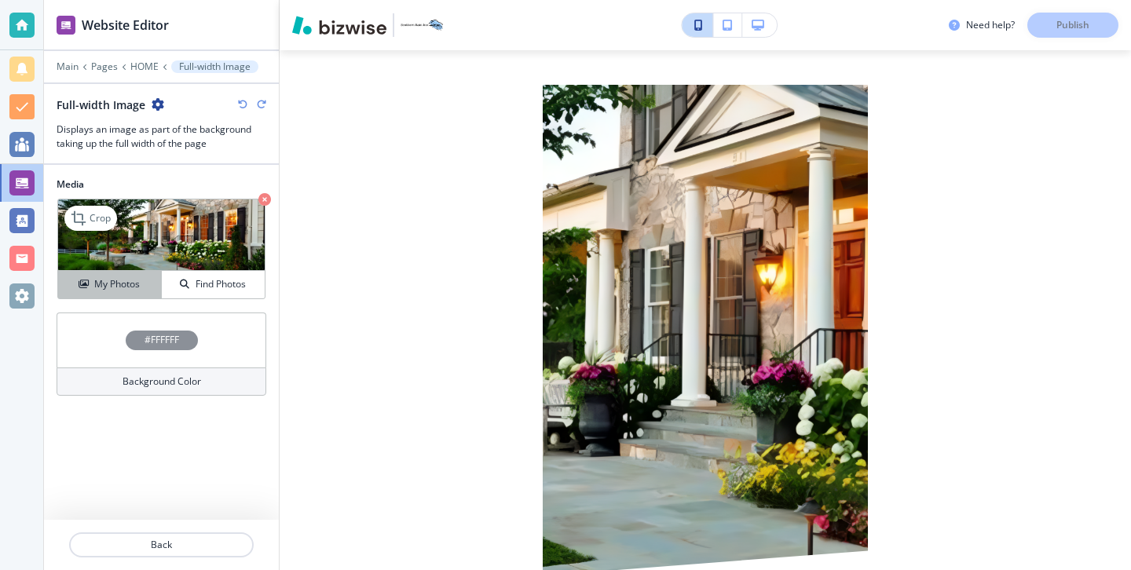
click at [144, 297] on button "My Photos" at bounding box center [110, 284] width 104 height 27
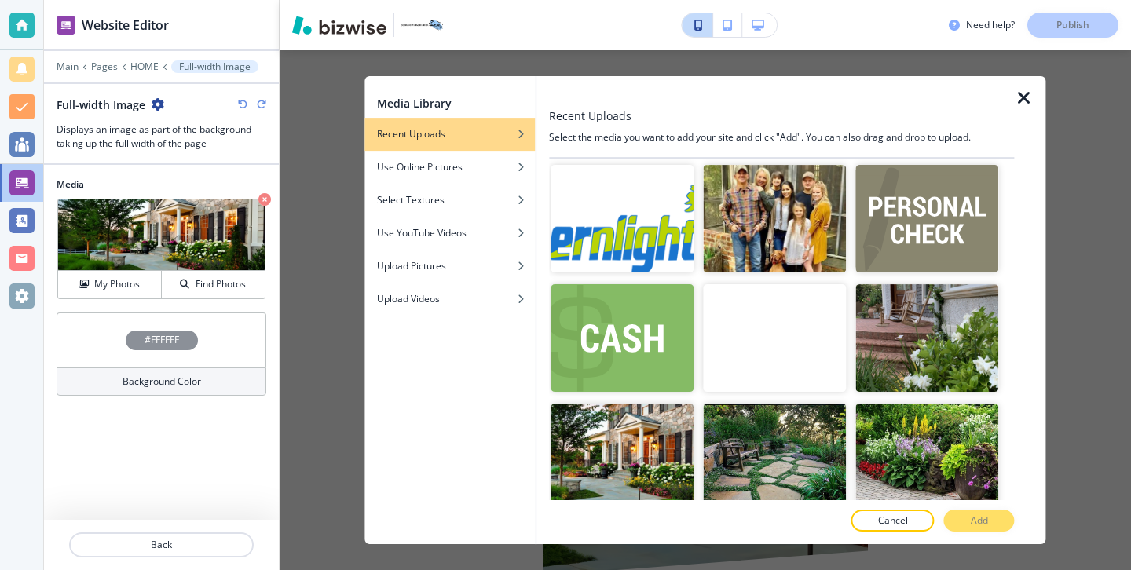
scroll to position [3617, 0]
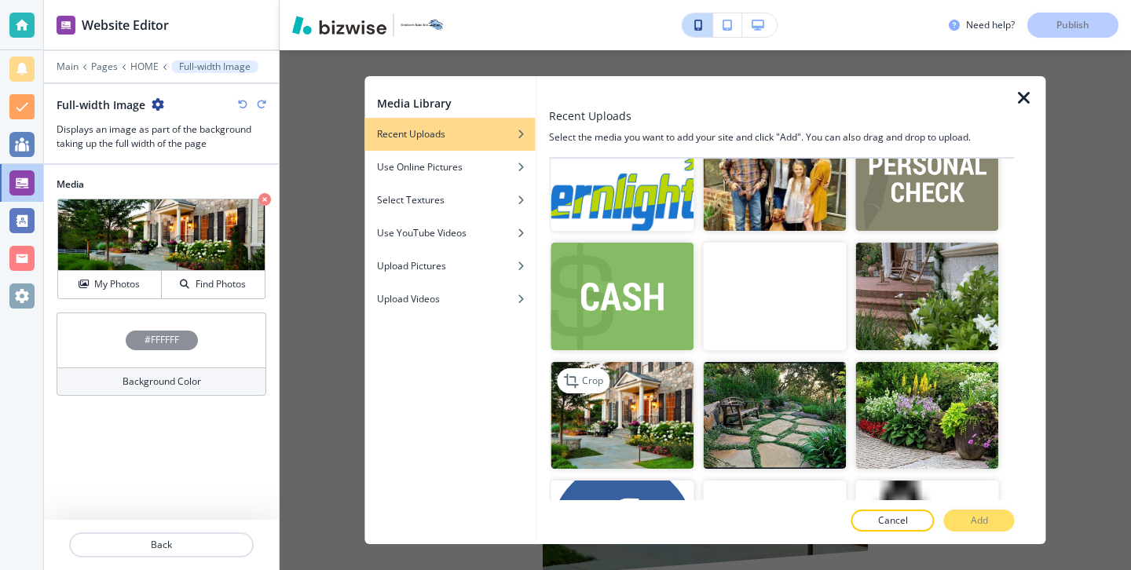
click at [652, 449] on img "button" at bounding box center [621, 416] width 143 height 108
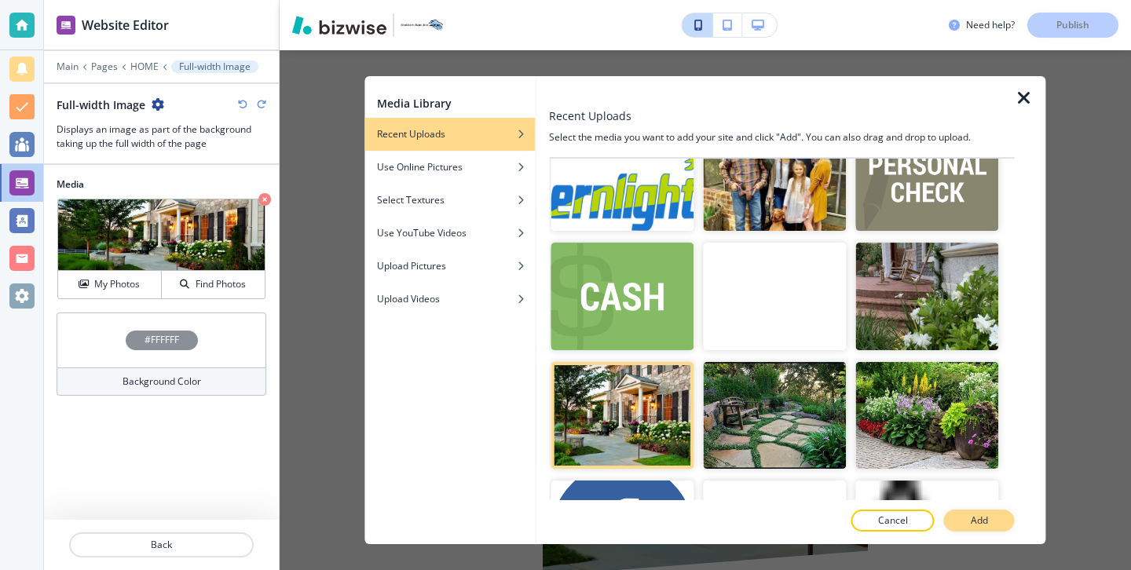
click at [996, 522] on button "Add" at bounding box center [979, 521] width 71 height 22
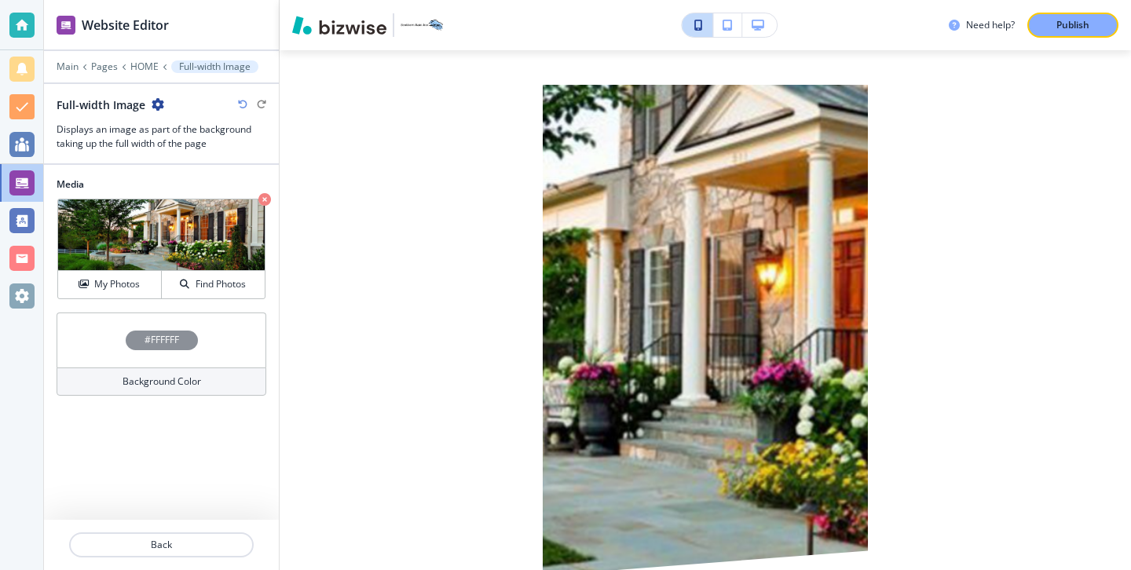
click at [238, 108] on icon "button" at bounding box center [242, 104] width 9 height 9
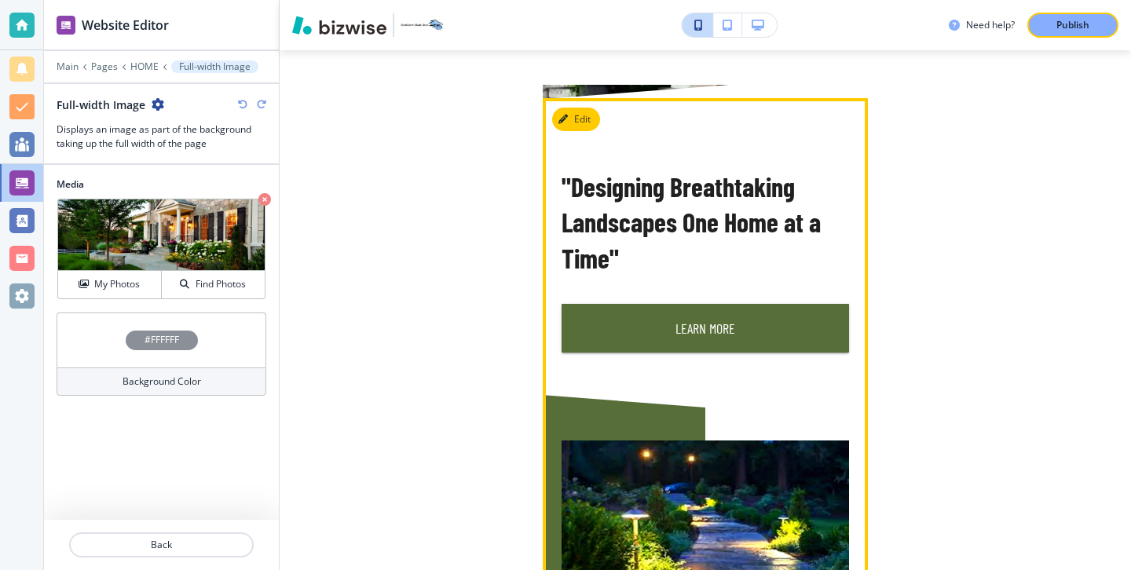
scroll to position [521, 0]
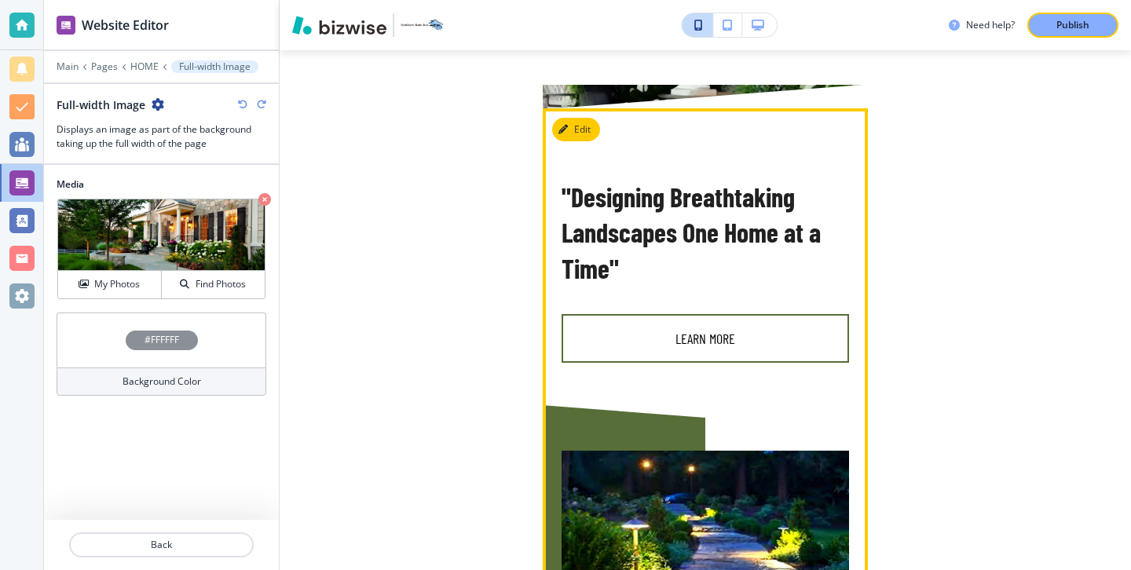
click at [651, 322] on button "Learn More" at bounding box center [704, 338] width 287 height 49
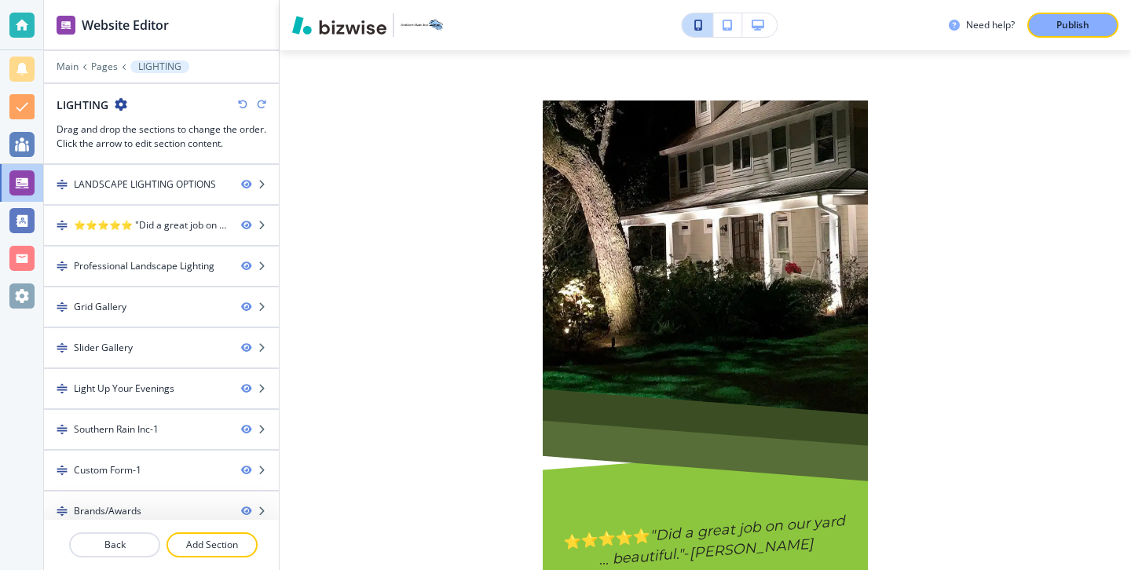
scroll to position [0, 0]
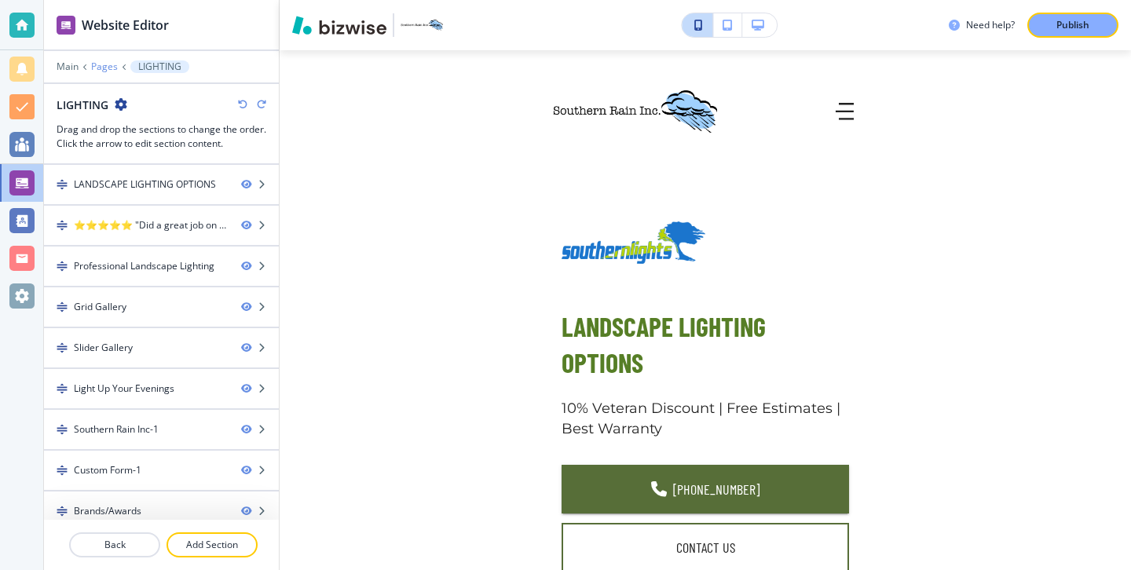
click at [108, 66] on p "Pages" at bounding box center [104, 66] width 27 height 11
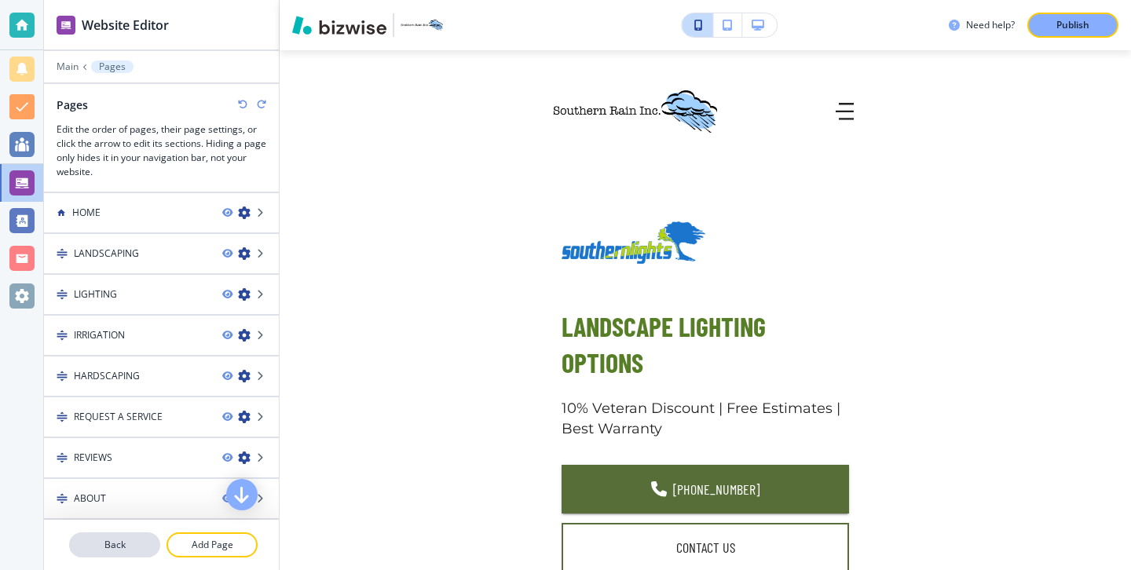
click at [144, 547] on p "Back" at bounding box center [115, 545] width 88 height 14
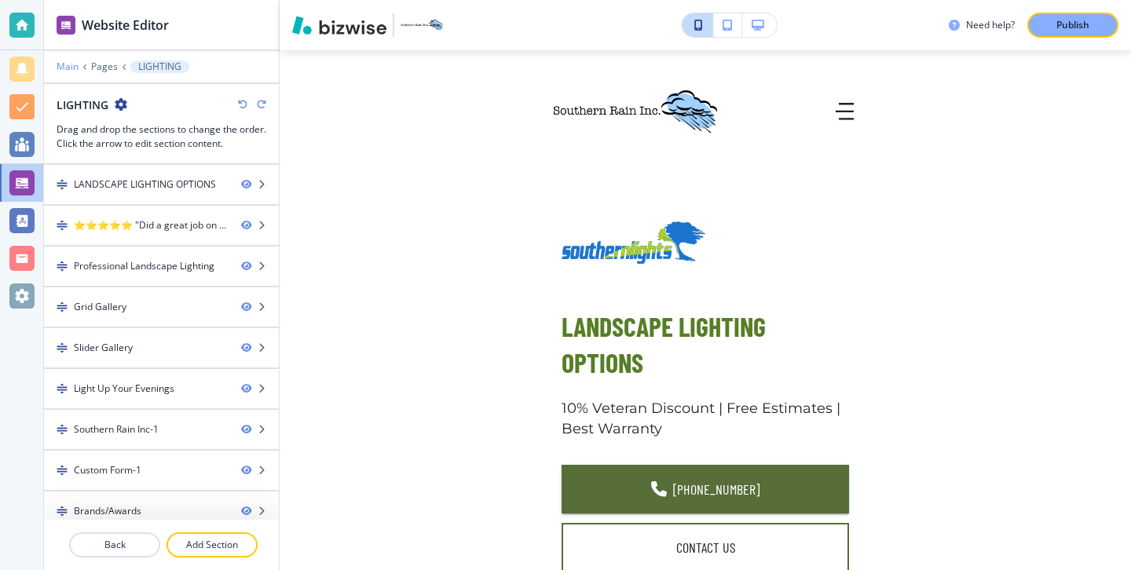
click at [63, 65] on p "Main" at bounding box center [68, 66] width 22 height 11
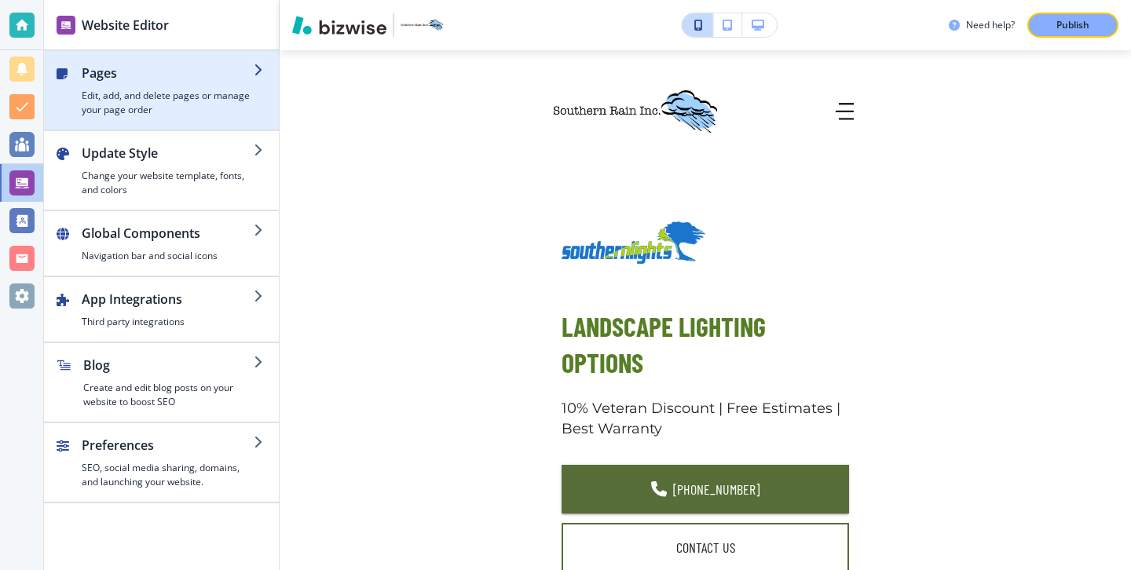
click at [152, 106] on h4 "Edit, add, and delete pages or manage your page order" at bounding box center [168, 103] width 172 height 28
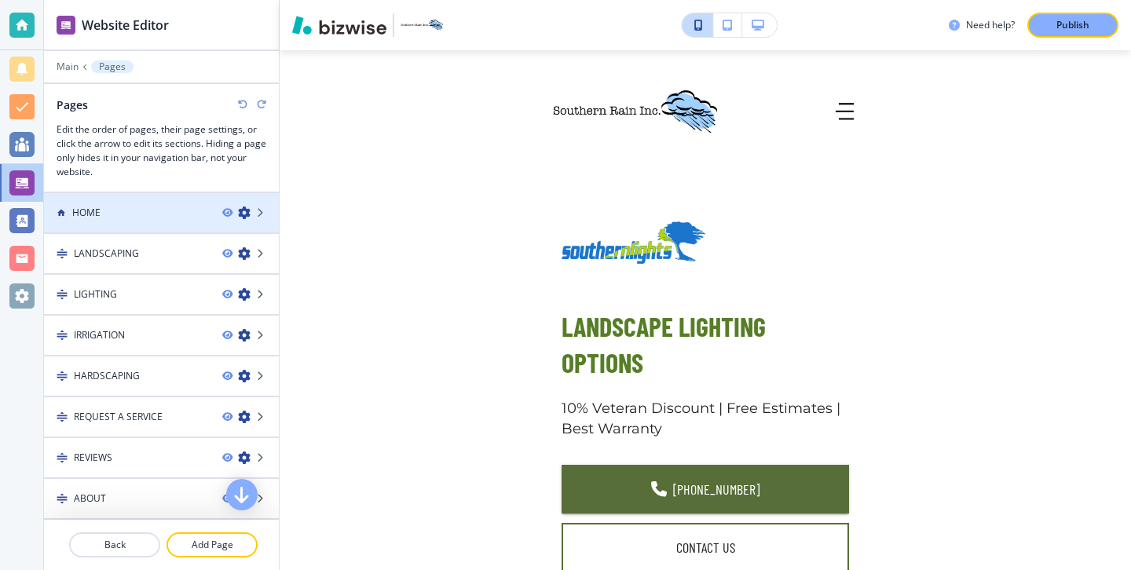
click at [119, 209] on div "HOME" at bounding box center [127, 213] width 166 height 14
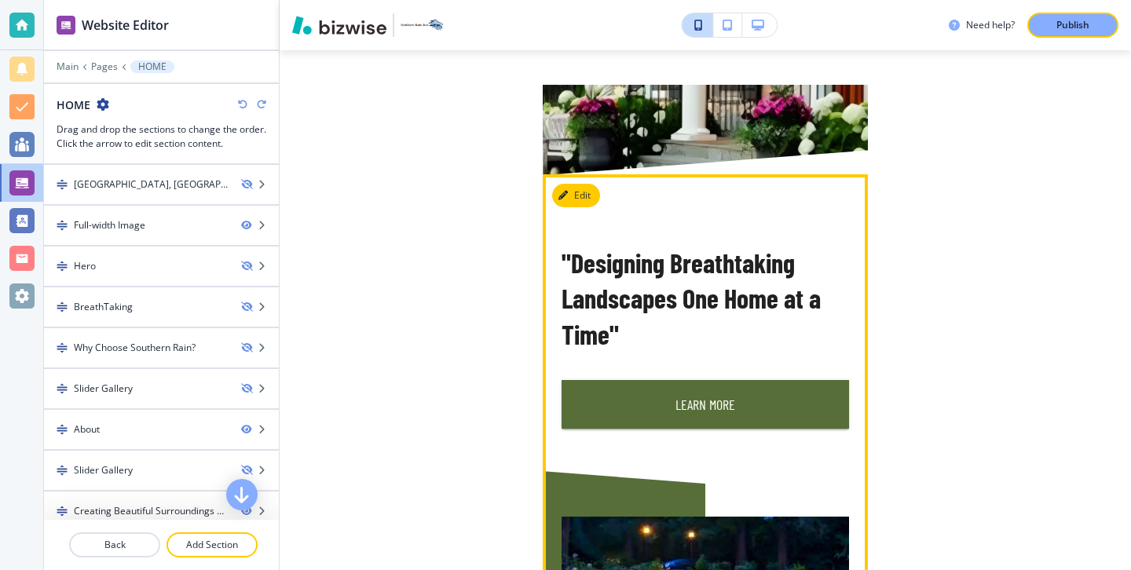
scroll to position [469, 0]
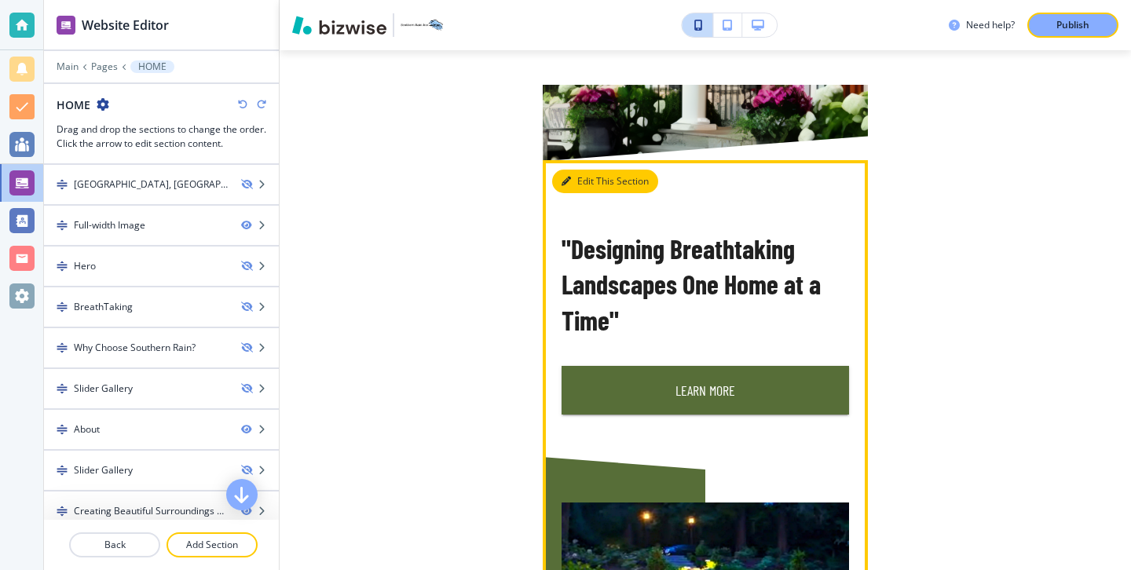
click at [586, 179] on button "Edit This Section" at bounding box center [605, 182] width 106 height 24
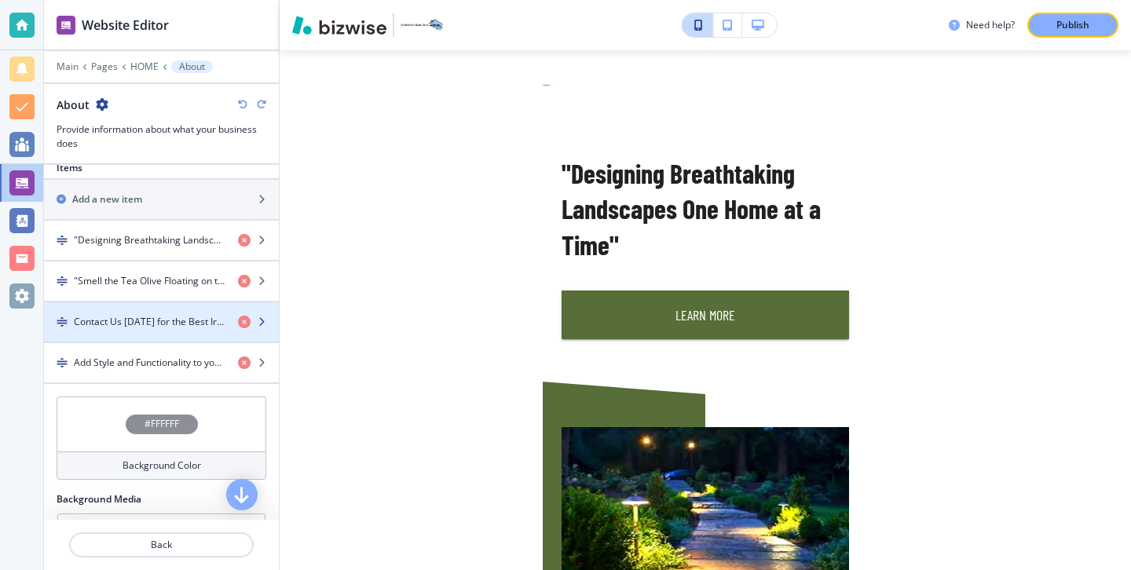
scroll to position [517, 0]
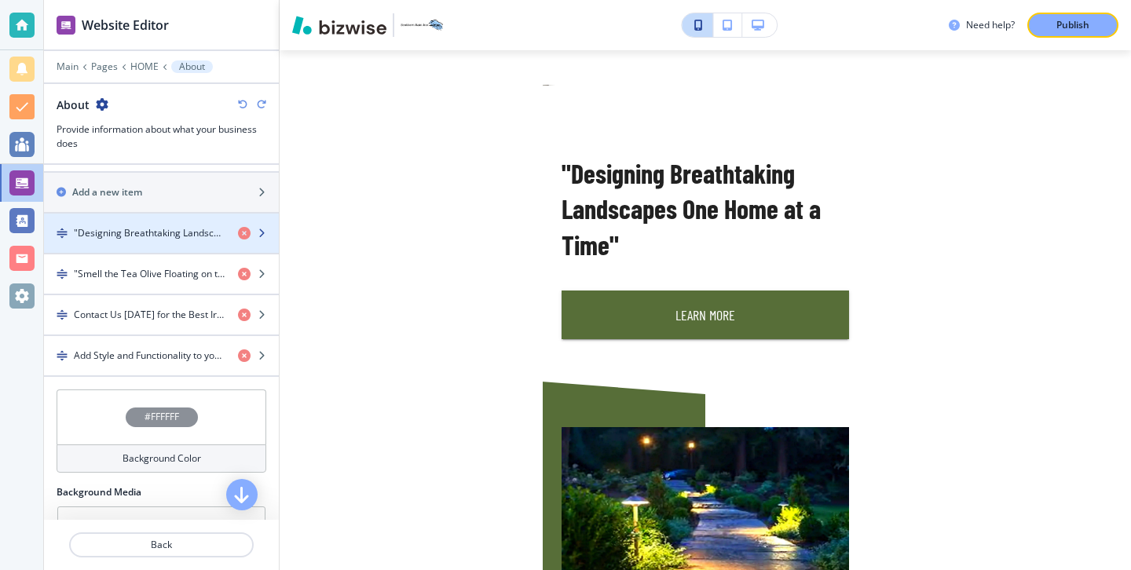
click at [149, 247] on div "button" at bounding box center [161, 246] width 235 height 13
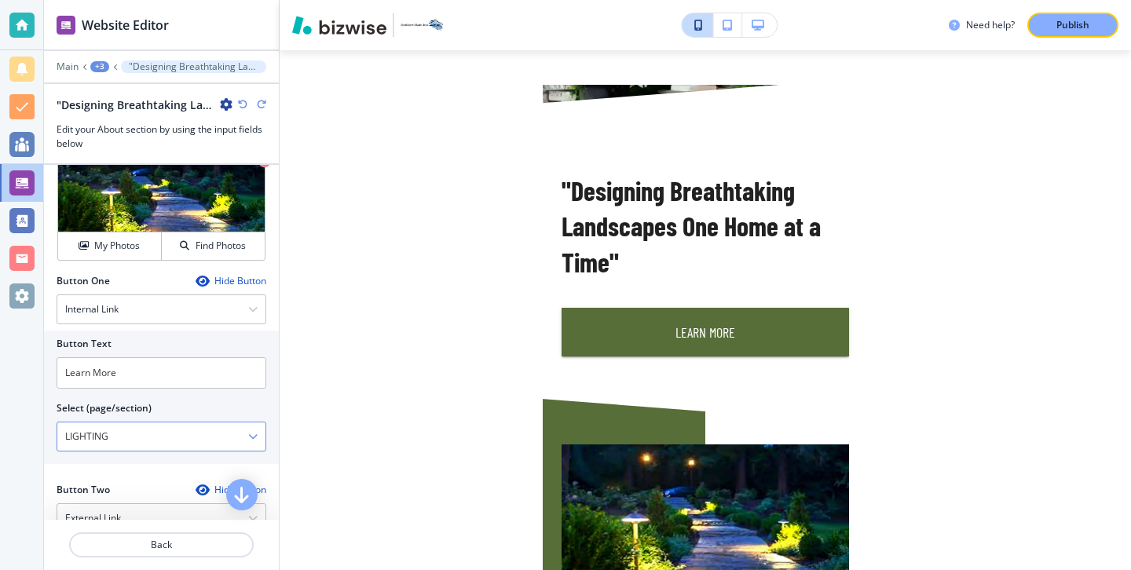
scroll to position [0, 0]
click at [255, 440] on icon "button" at bounding box center [252, 436] width 9 height 9
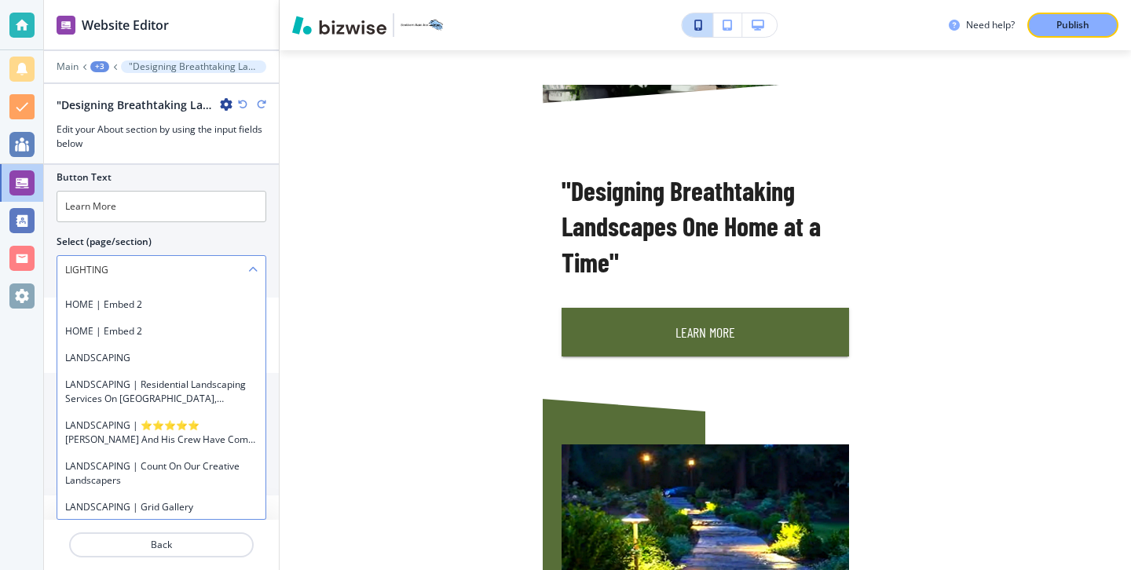
scroll to position [413, 0]
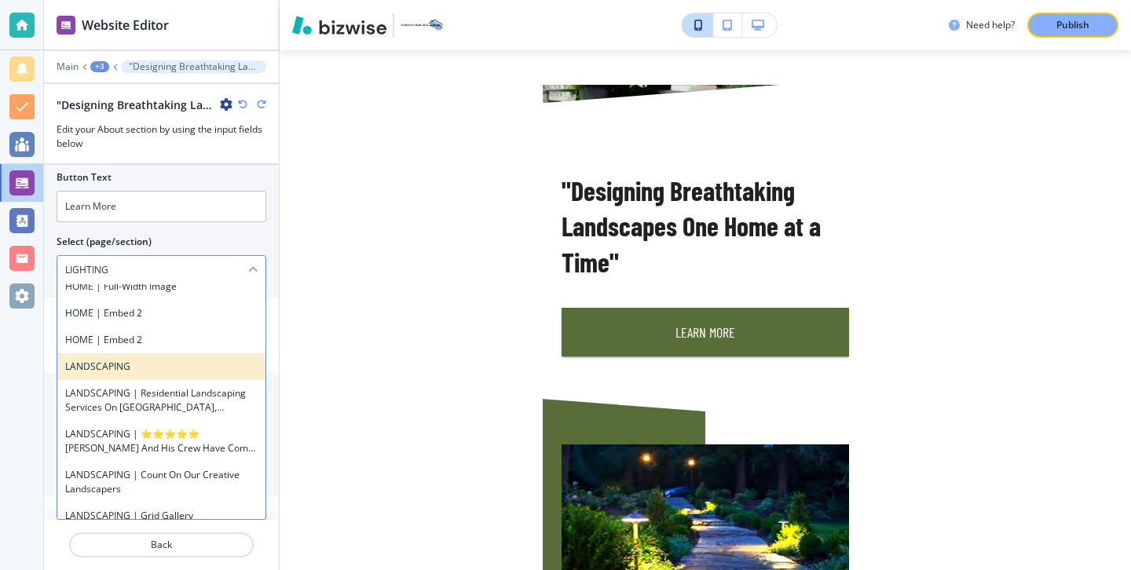
click at [185, 366] on h4 "LANDSCAPING" at bounding box center [161, 367] width 192 height 14
type \(page\/section\) "LANDSCAPING"
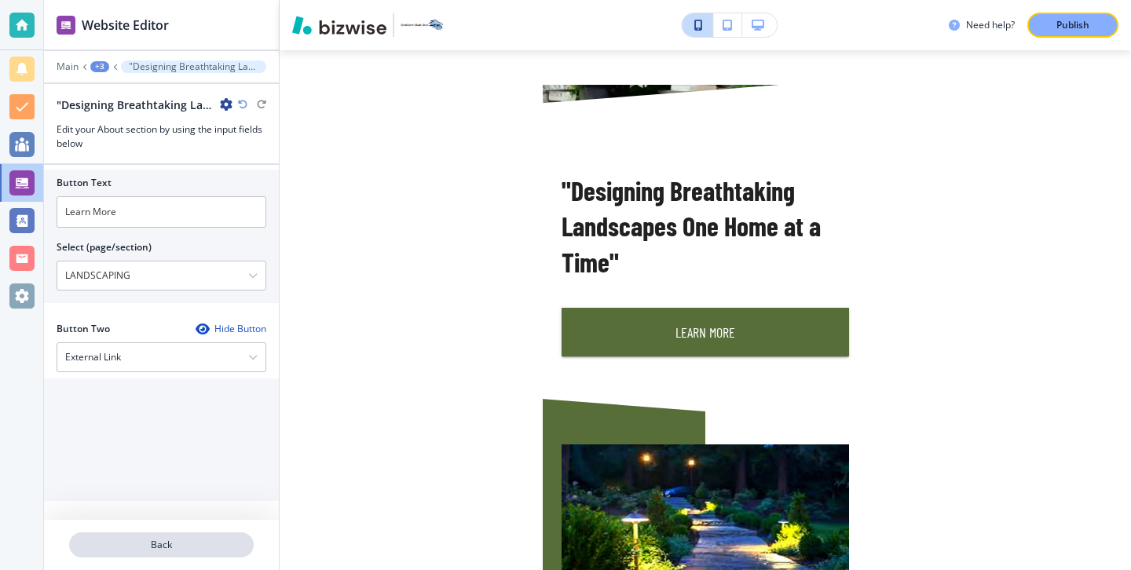
click at [213, 551] on p "Back" at bounding box center [161, 545] width 181 height 14
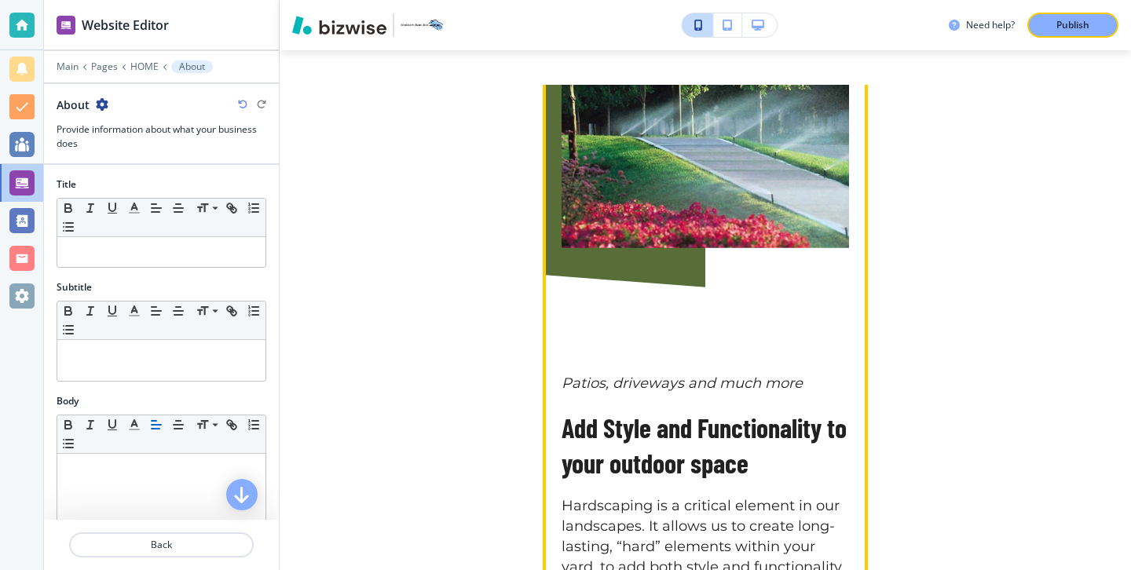
scroll to position [2085, 0]
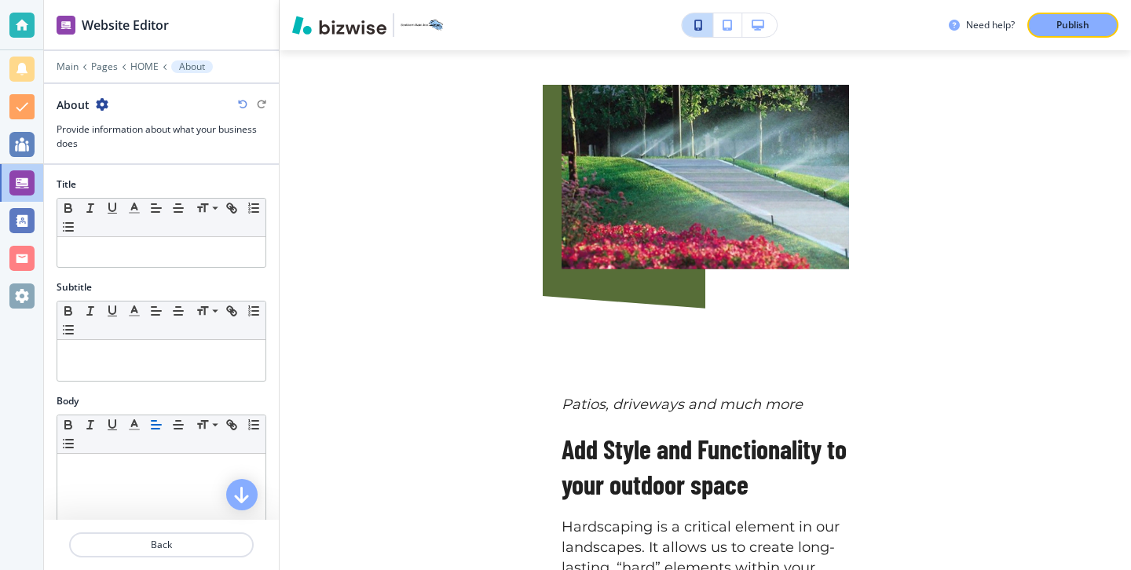
click at [1064, 39] on div "Need help? Publish" at bounding box center [705, 25] width 851 height 50
click at [1065, 31] on p "Publish" at bounding box center [1072, 25] width 33 height 14
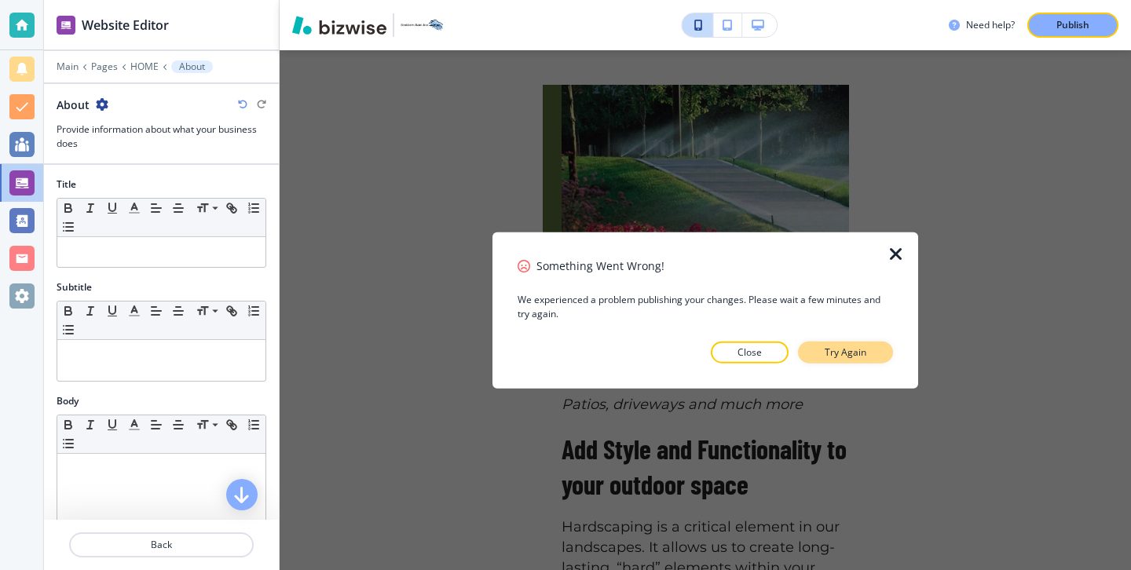
click at [862, 351] on p "Try Again" at bounding box center [845, 352] width 42 height 14
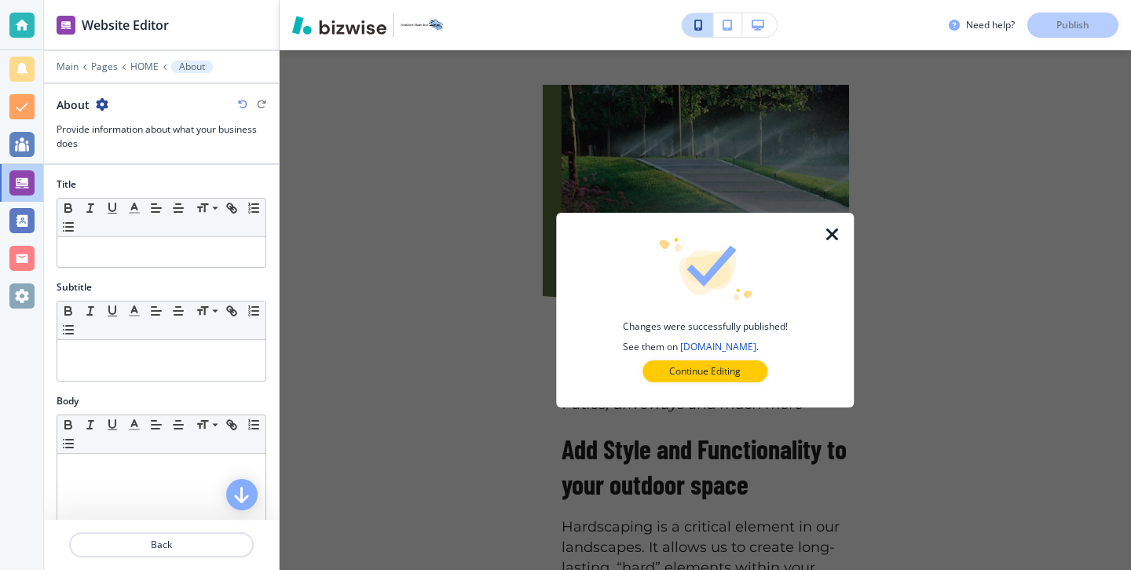
click at [747, 368] on button "Continue Editing" at bounding box center [704, 371] width 125 height 22
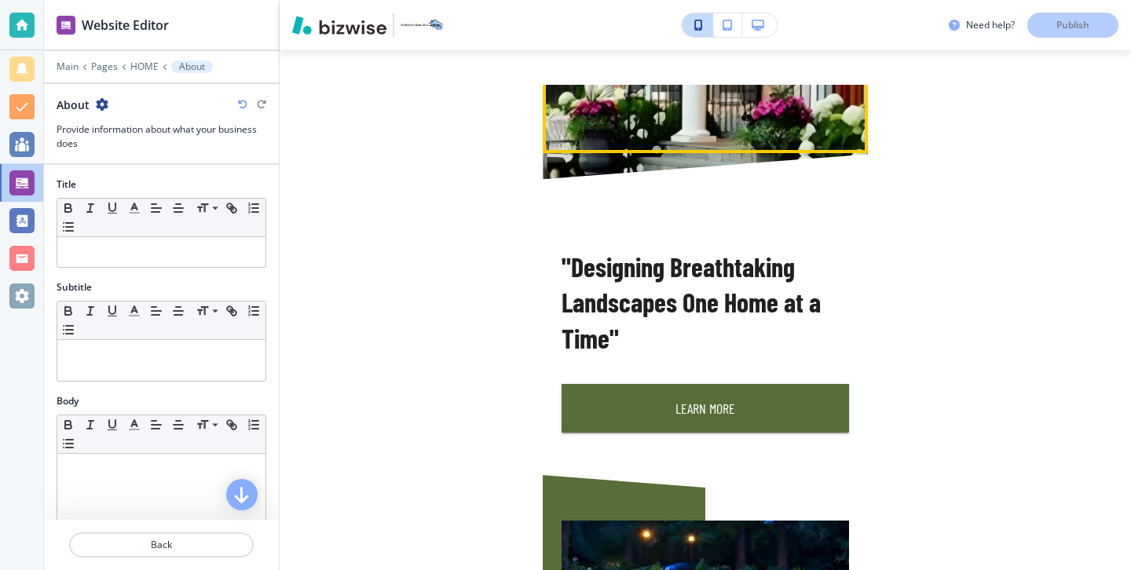
scroll to position [457, 0]
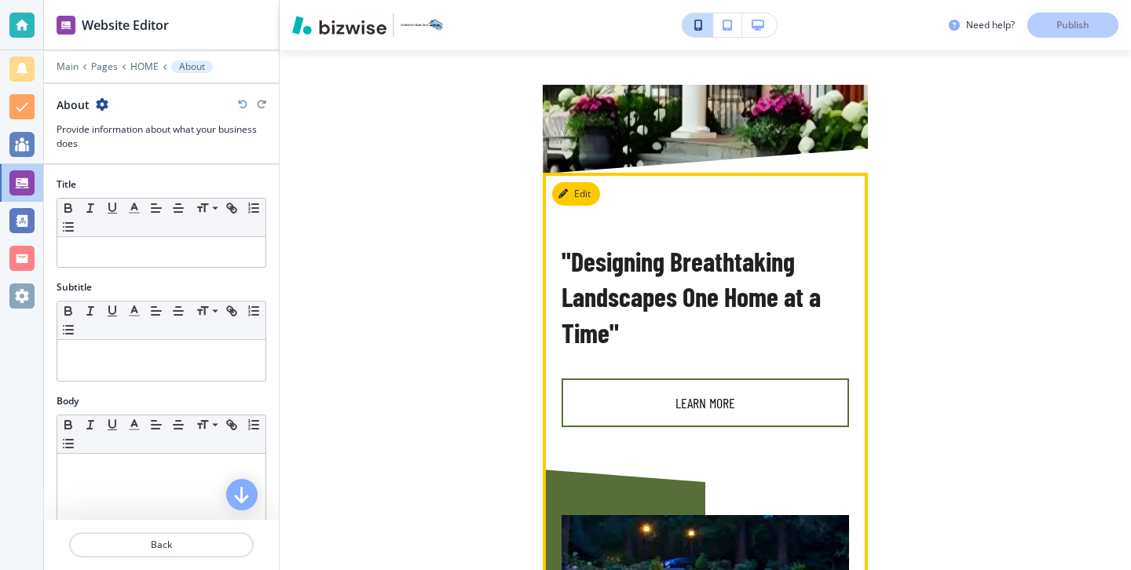
click at [794, 405] on button "Learn More" at bounding box center [704, 402] width 287 height 49
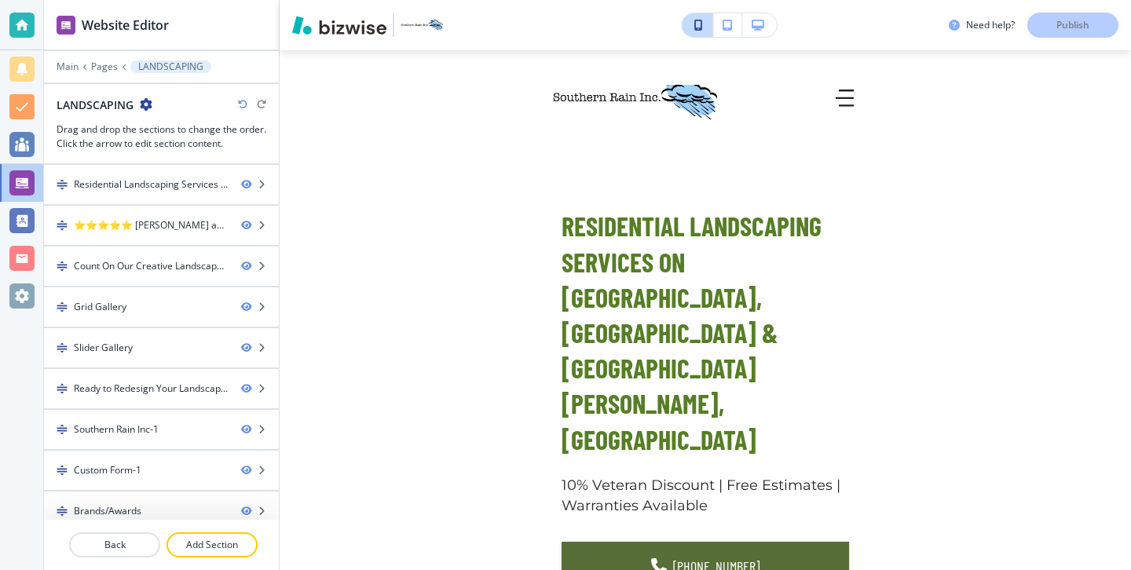
scroll to position [0, 0]
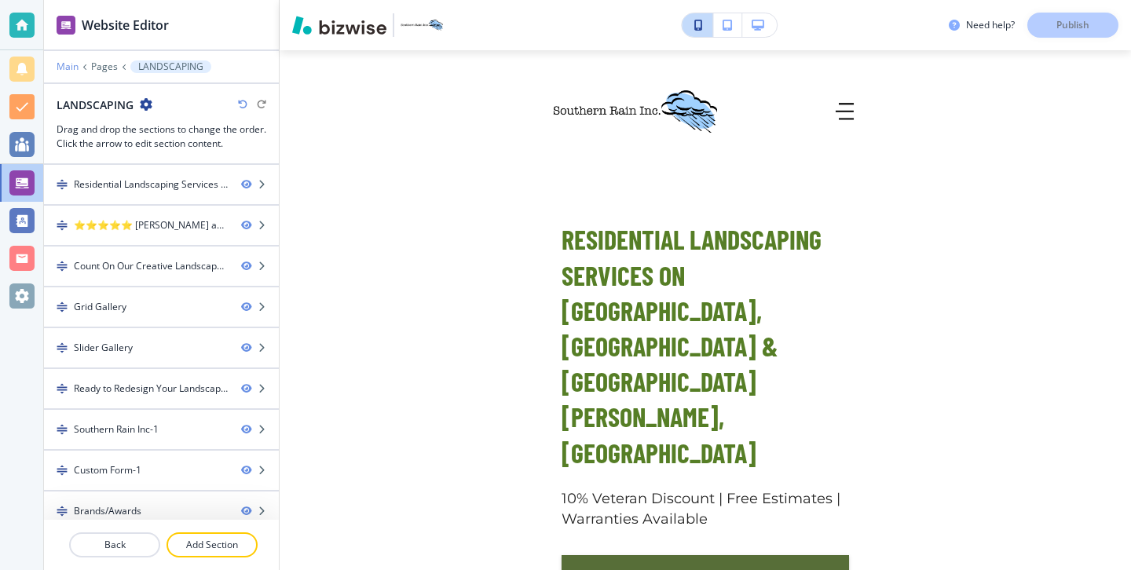
click at [67, 63] on p "Main" at bounding box center [68, 66] width 22 height 11
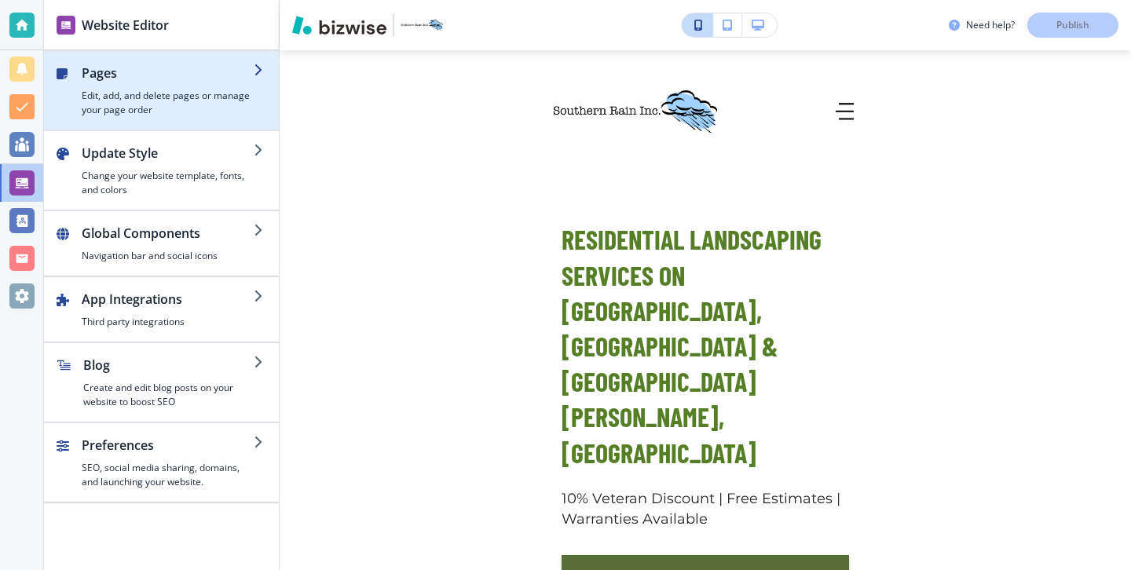
click at [116, 82] on div "button" at bounding box center [168, 85] width 172 height 6
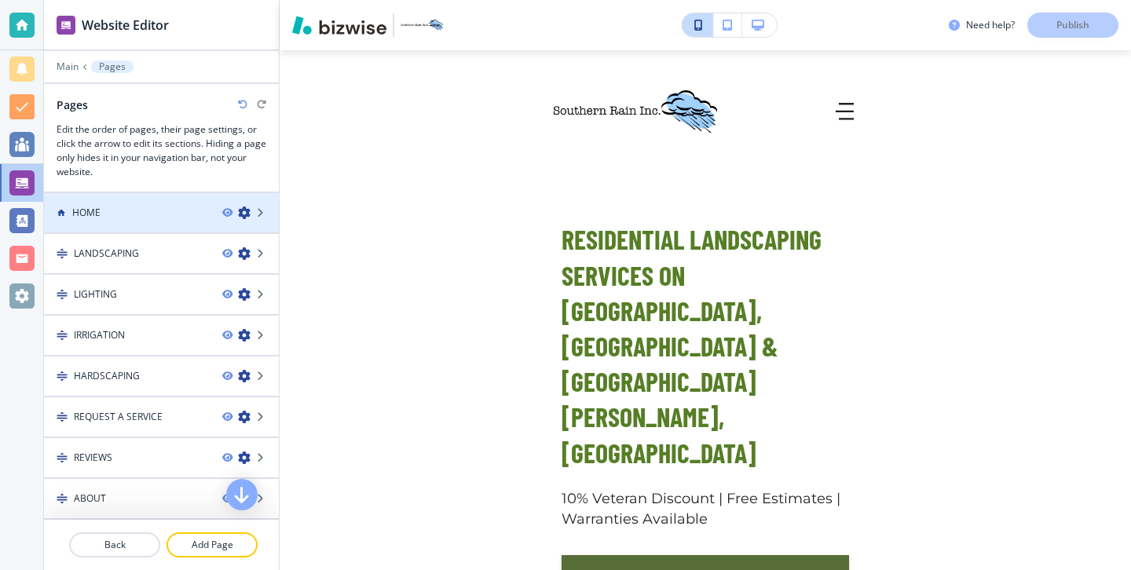
click at [122, 222] on div at bounding box center [161, 226] width 235 height 13
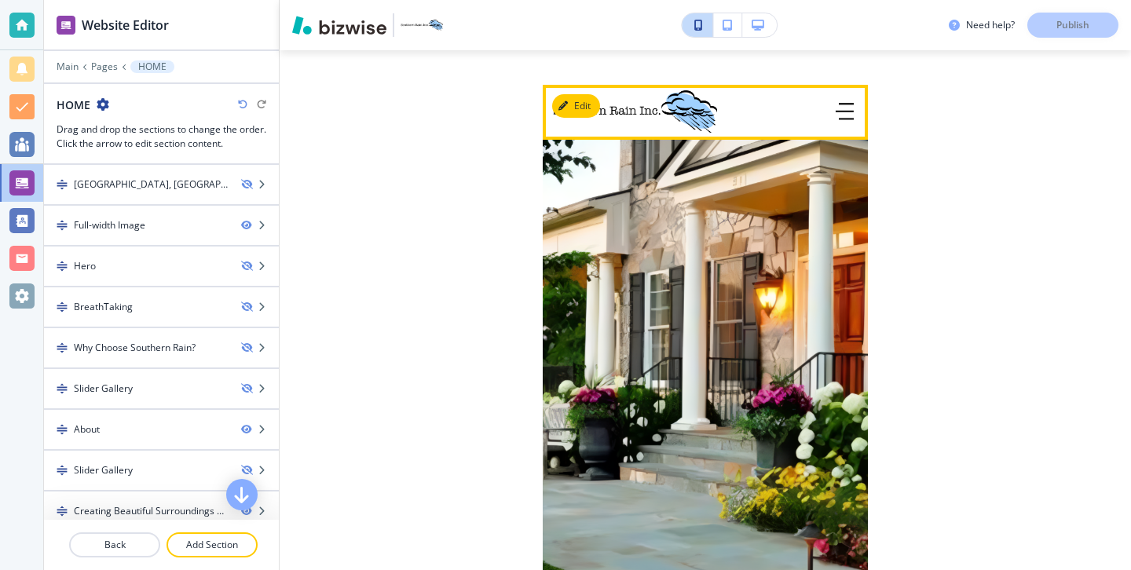
click at [833, 104] on button "button" at bounding box center [844, 112] width 31 height 31
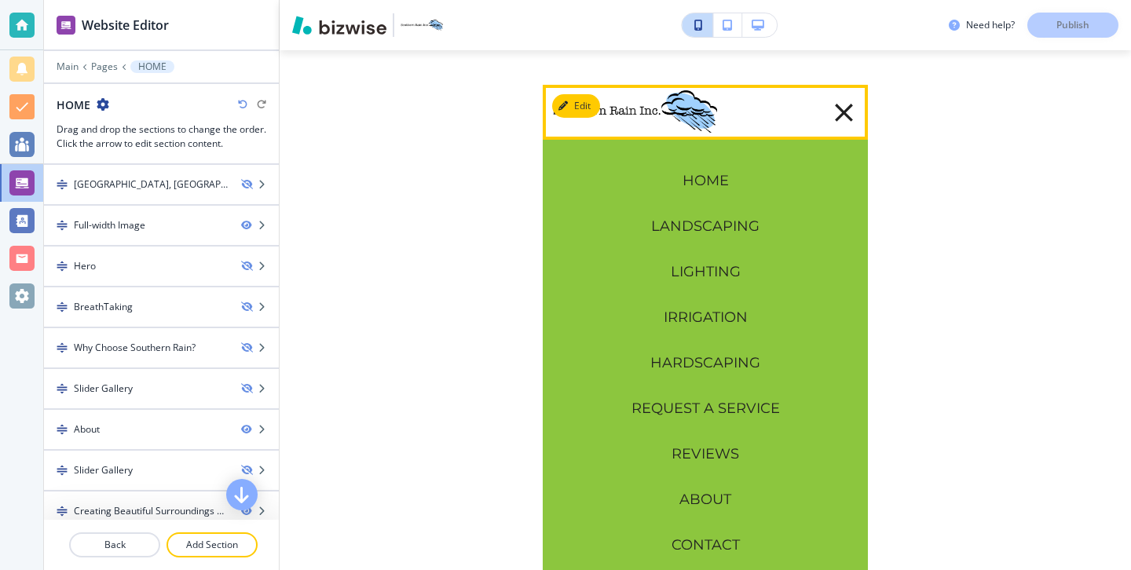
click at [842, 112] on icon "button" at bounding box center [844, 113] width 18 height 18
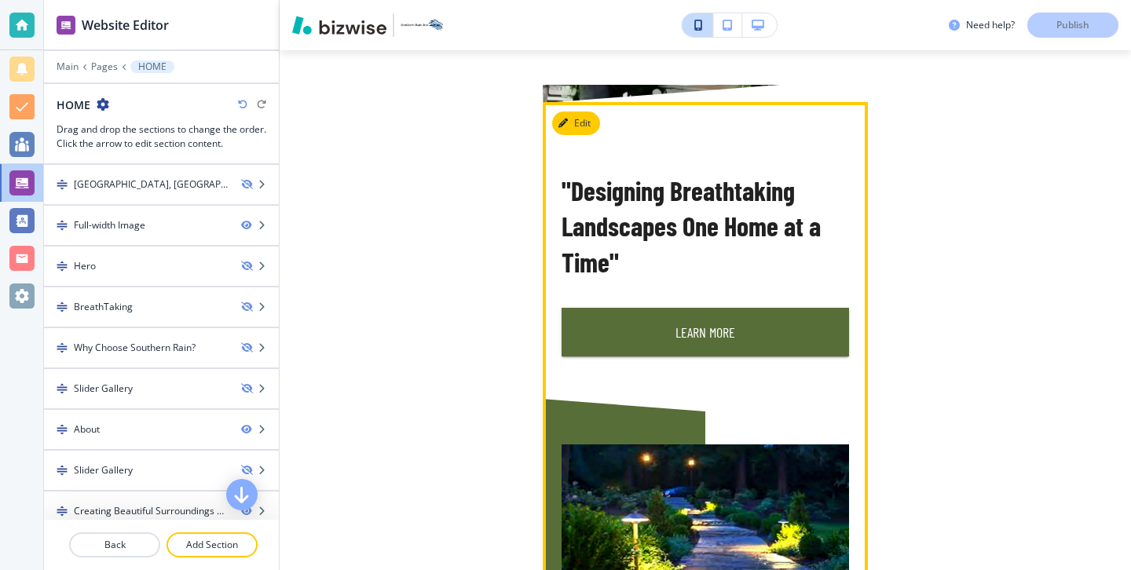
scroll to position [551, 0]
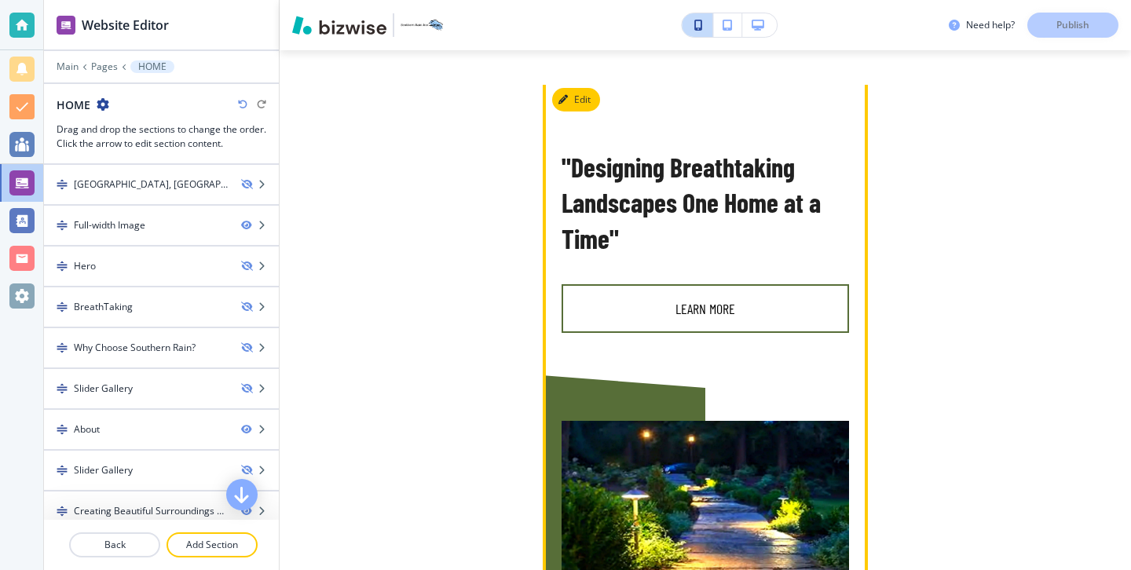
click at [724, 299] on button "Learn More" at bounding box center [704, 308] width 287 height 49
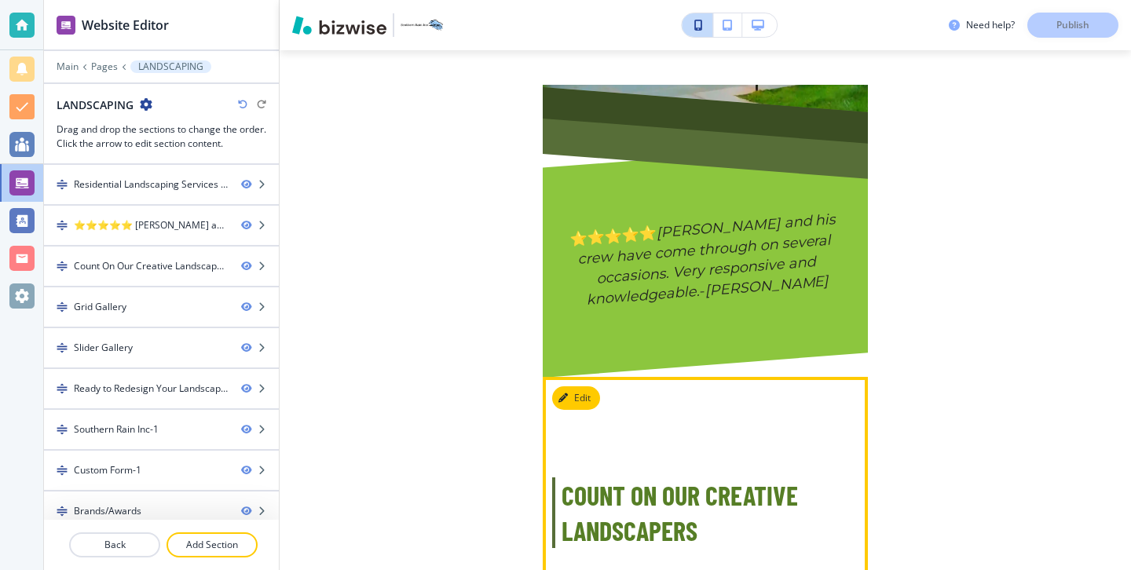
scroll to position [974, 0]
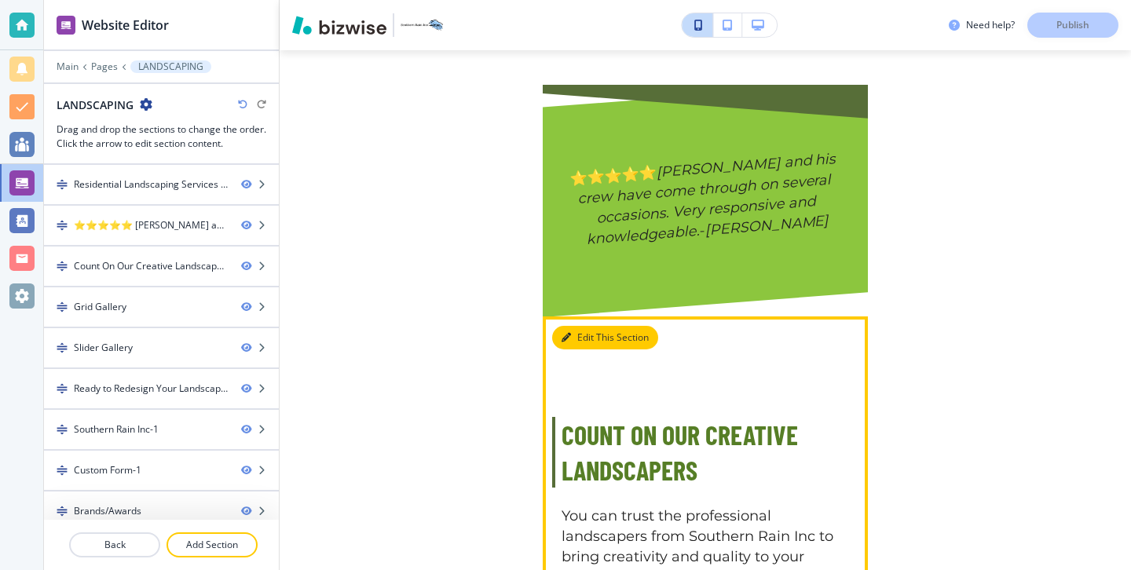
click at [584, 326] on button "Edit This Section" at bounding box center [605, 338] width 106 height 24
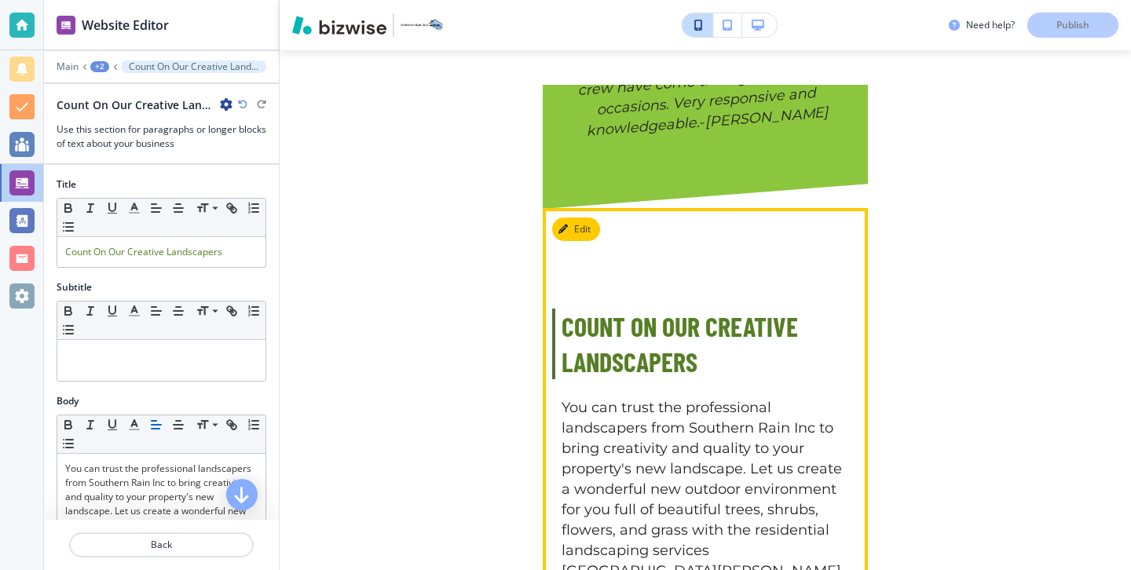
scroll to position [1084, 0]
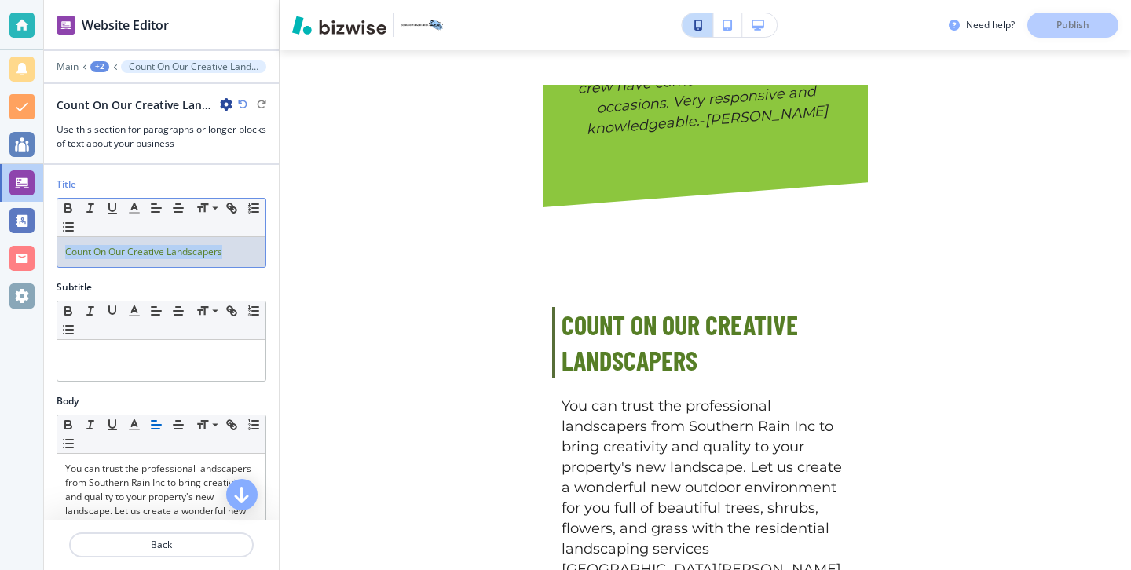
drag, startPoint x: 241, startPoint y: 258, endPoint x: 37, endPoint y: 247, distance: 204.4
click at [37, 247] on div "Website Editor Main +2 Count On Our Creative Landscapers Count On Our Creative …" at bounding box center [565, 285] width 1131 height 570
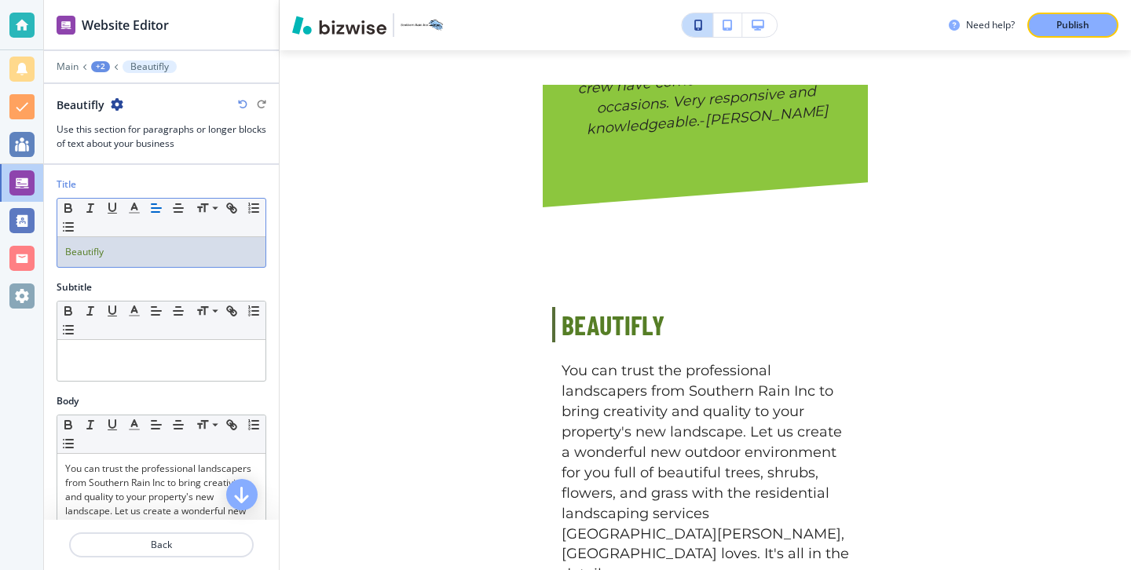
click at [73, 255] on span "Beautifly" at bounding box center [84, 251] width 38 height 13
click at [145, 250] on p "Beautifully" at bounding box center [161, 252] width 192 height 14
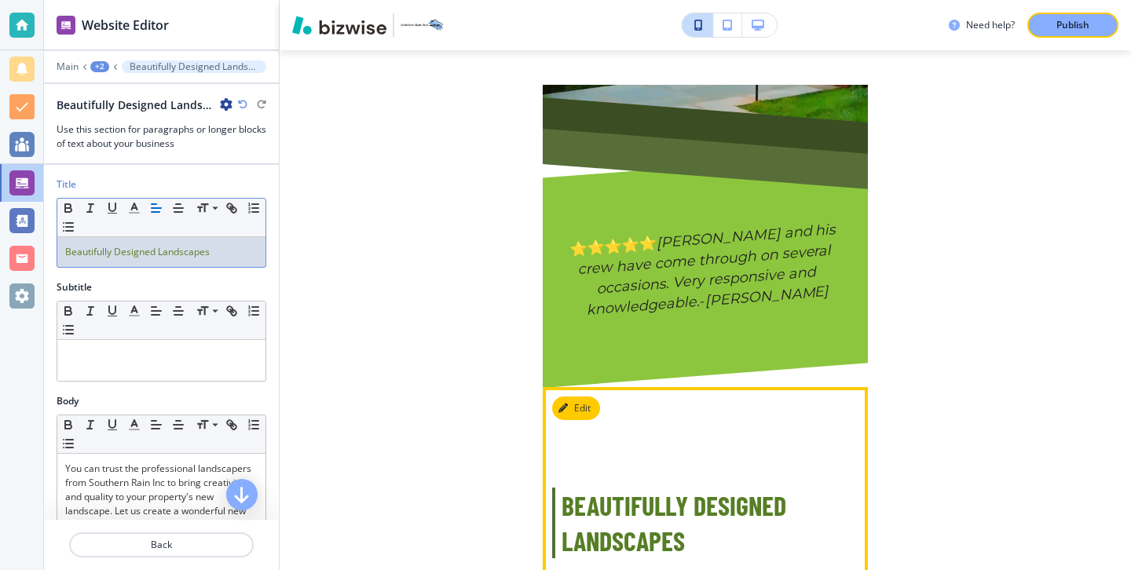
scroll to position [909, 0]
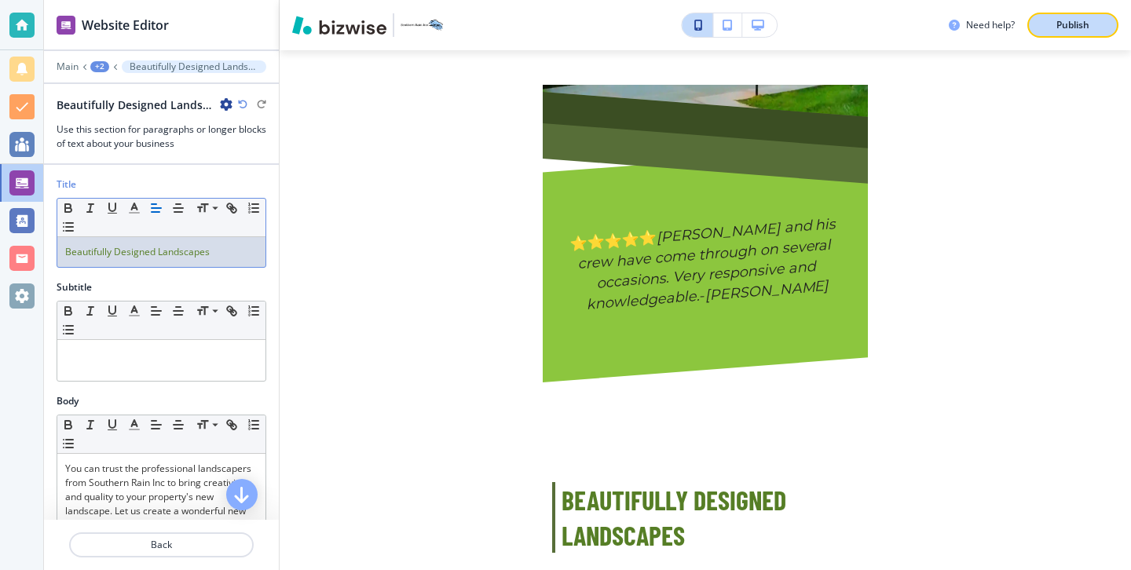
click at [1102, 31] on button "Publish" at bounding box center [1072, 25] width 91 height 25
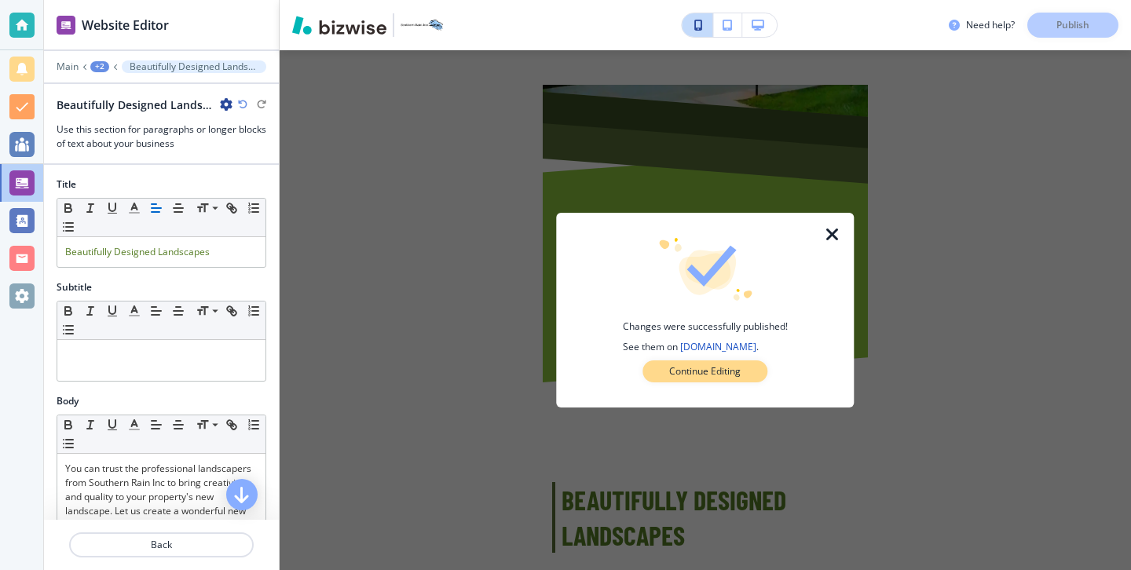
click at [753, 374] on button "Continue Editing" at bounding box center [704, 371] width 125 height 22
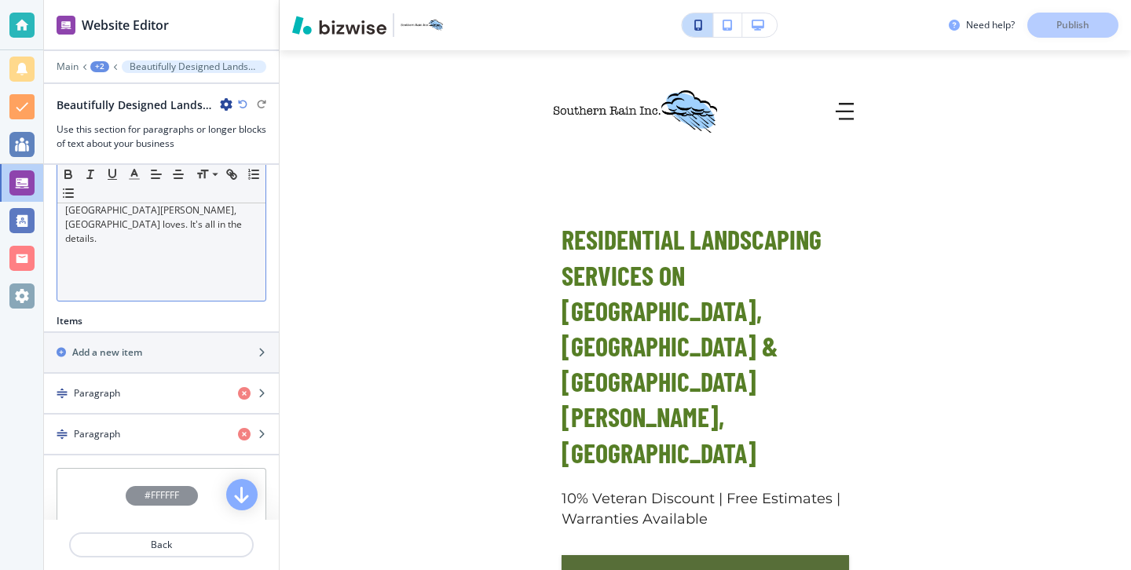
scroll to position [0, 0]
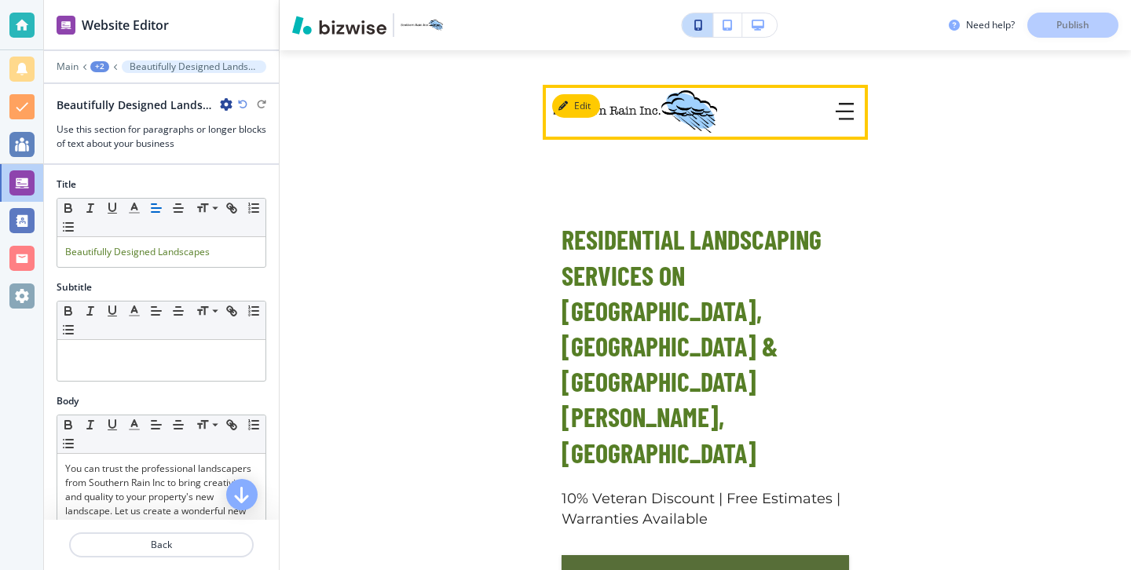
click at [857, 102] on button "button" at bounding box center [844, 112] width 31 height 31
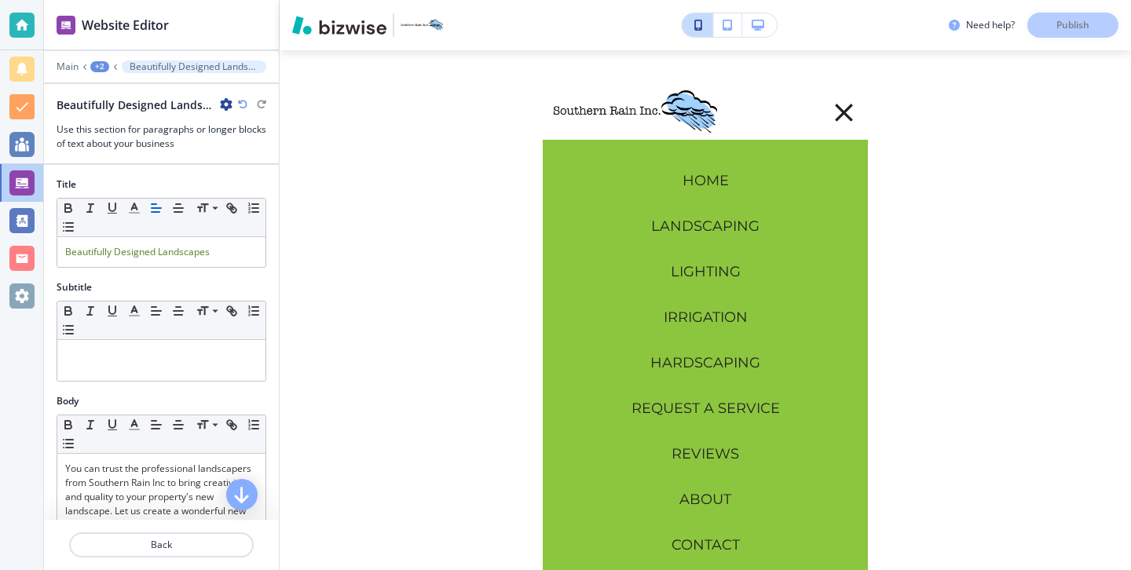
click at [725, 185] on p "HOME" at bounding box center [705, 181] width 46 height 20
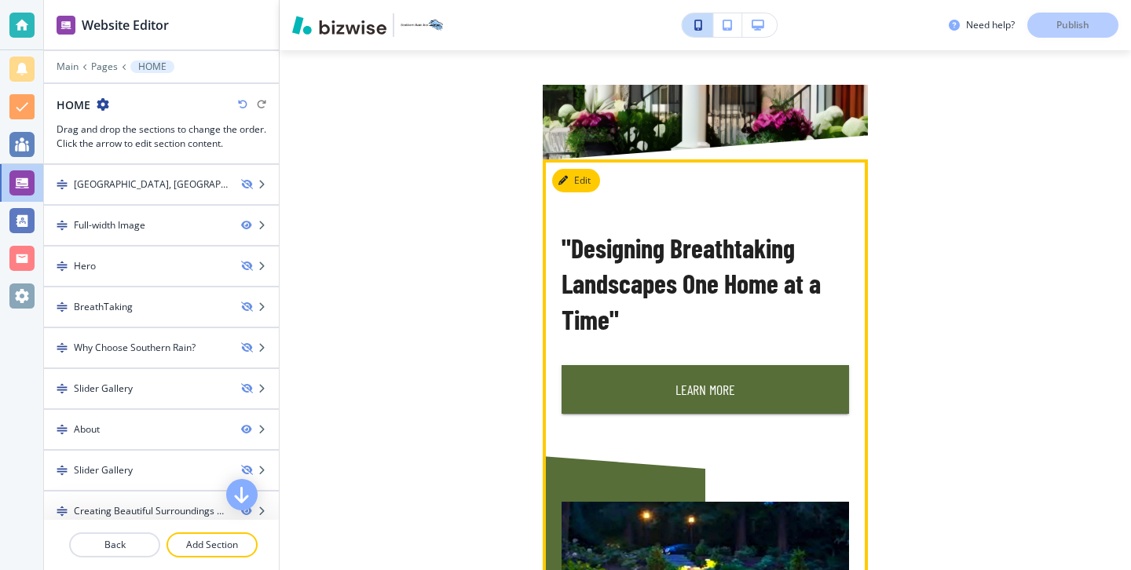
scroll to position [535, 0]
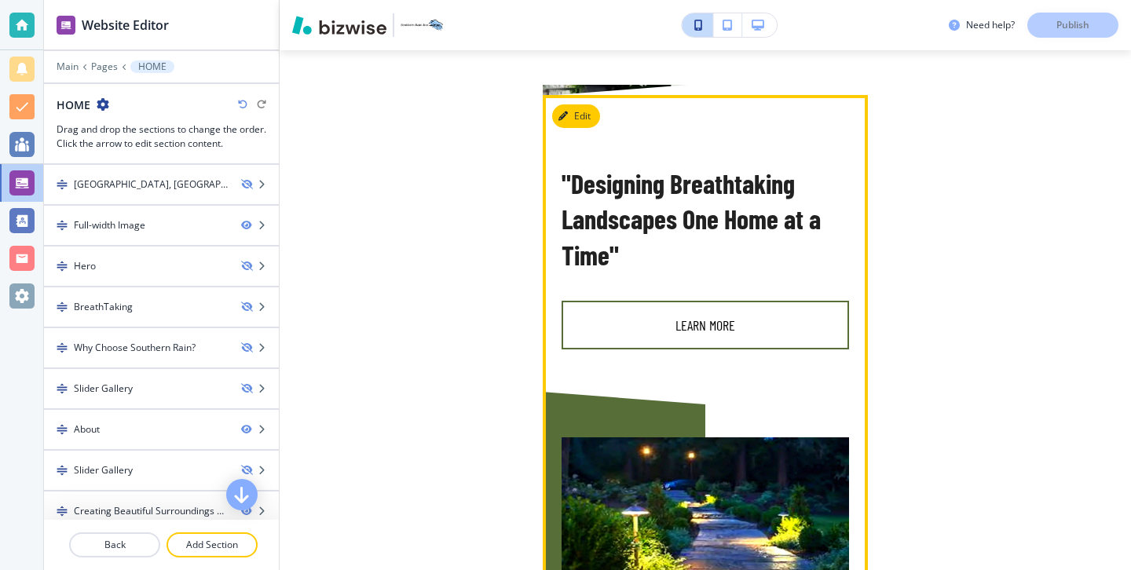
click at [696, 313] on button "Learn More" at bounding box center [704, 325] width 287 height 49
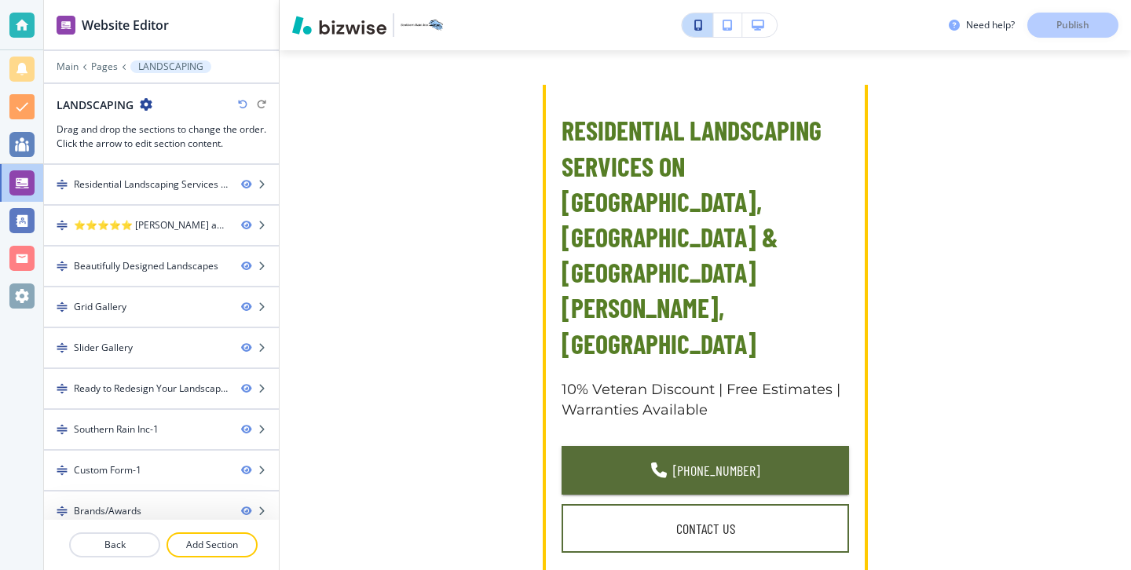
scroll to position [0, 0]
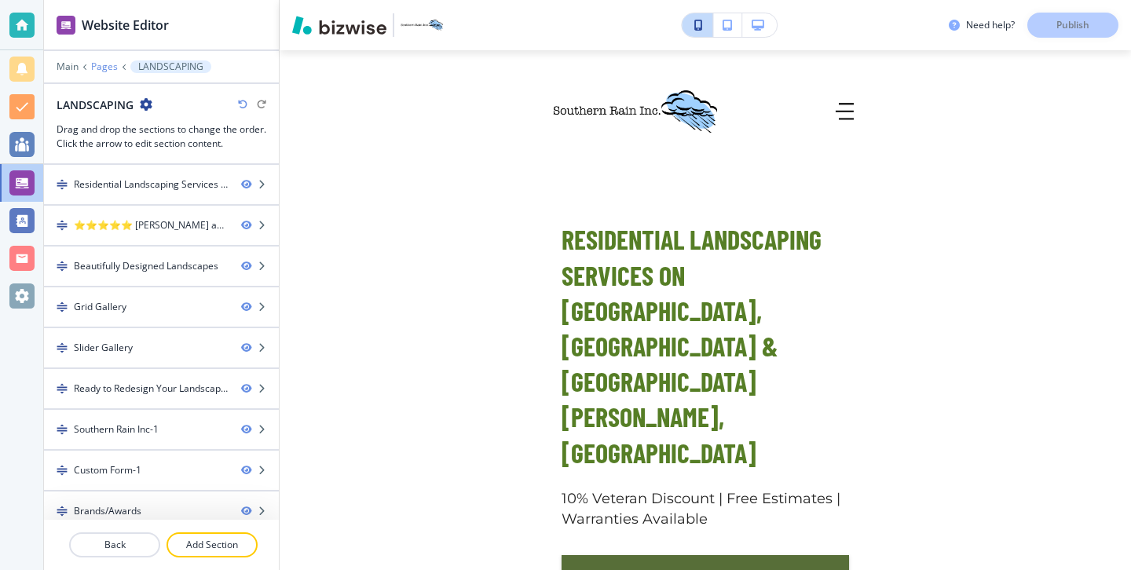
click at [101, 64] on p "Pages" at bounding box center [104, 66] width 27 height 11
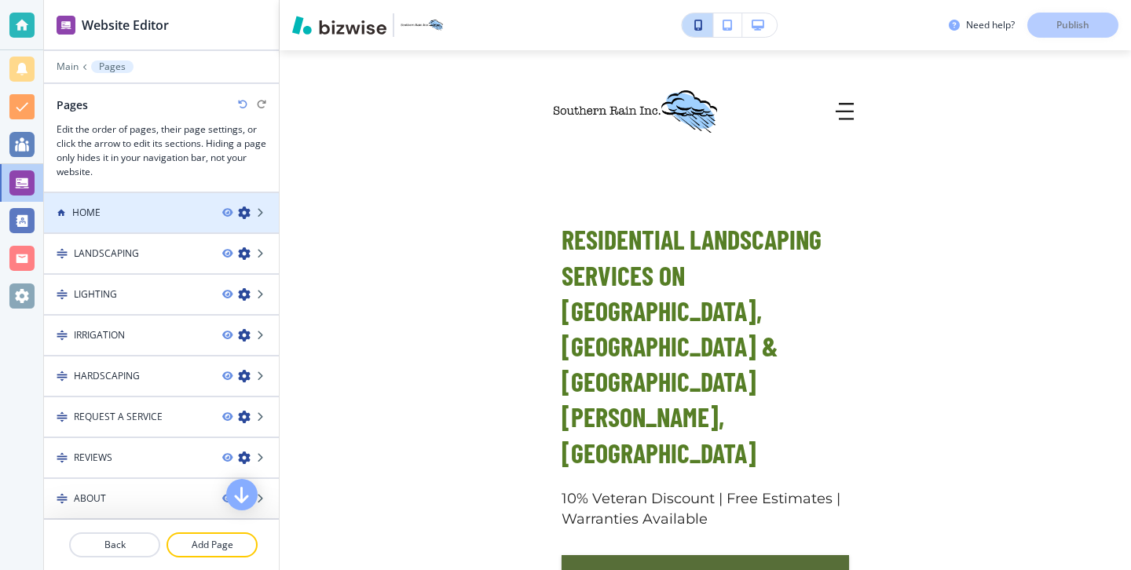
click at [135, 201] on div at bounding box center [161, 199] width 235 height 13
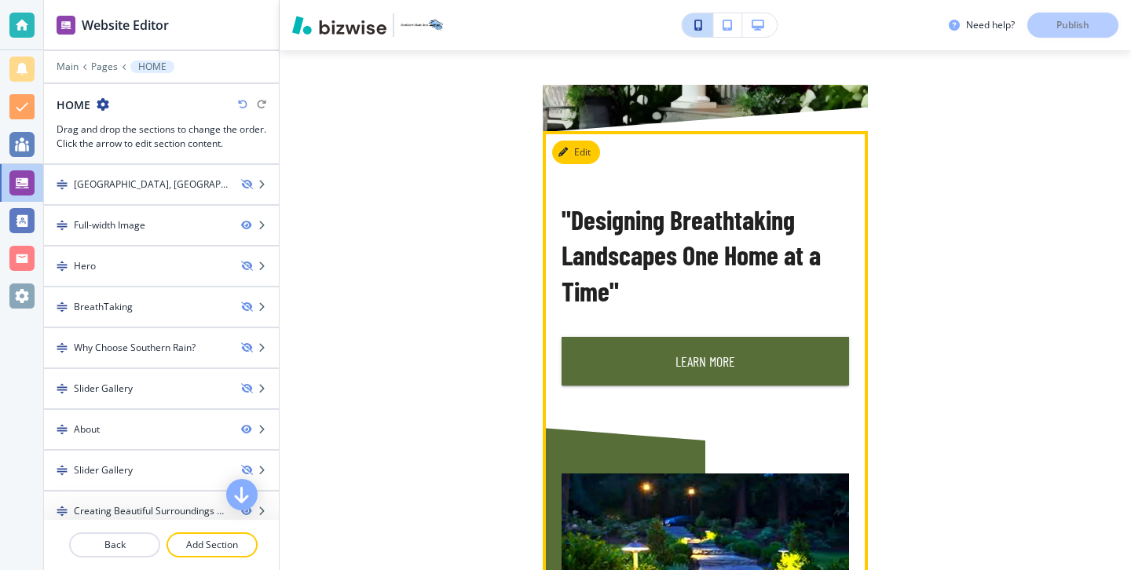
scroll to position [493, 0]
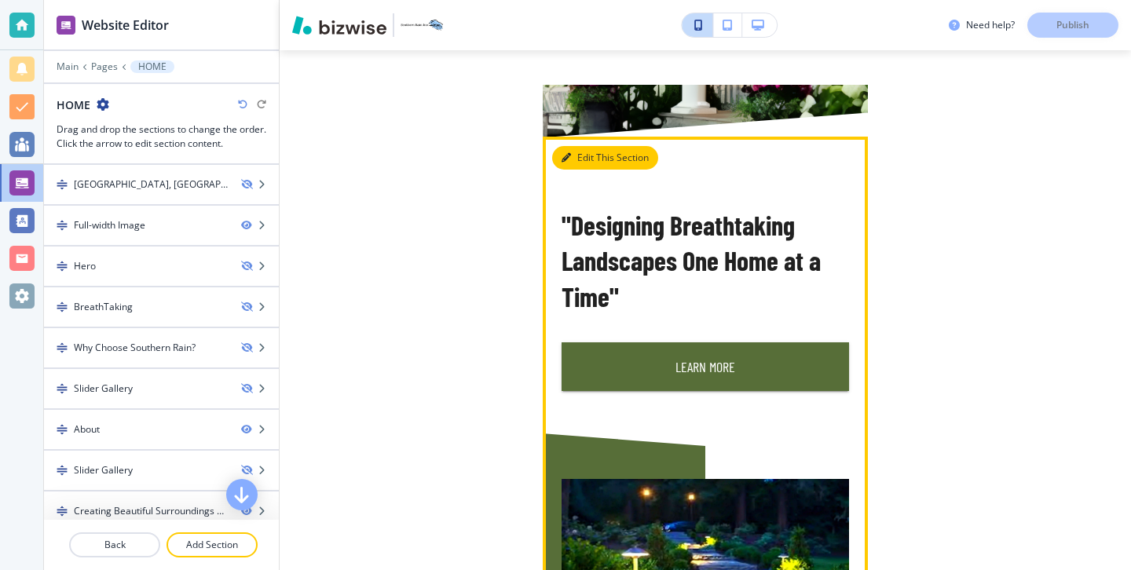
click at [597, 155] on button "Edit This Section" at bounding box center [605, 158] width 106 height 24
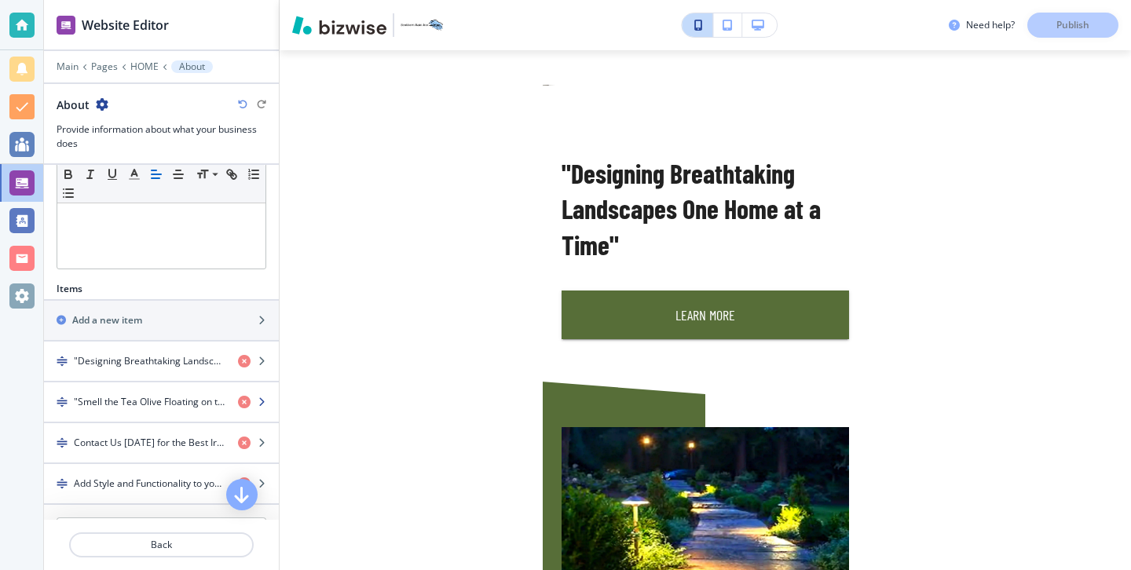
scroll to position [425, 0]
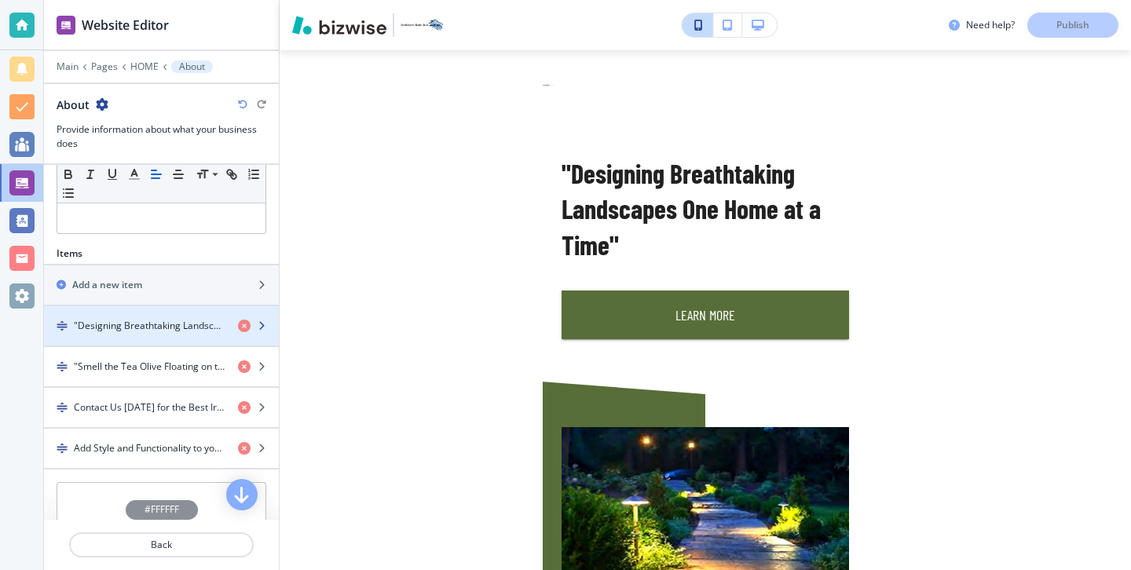
click at [158, 323] on h4 ""Designing Breathtaking Landscapes One Home at a Time"" at bounding box center [150, 326] width 152 height 14
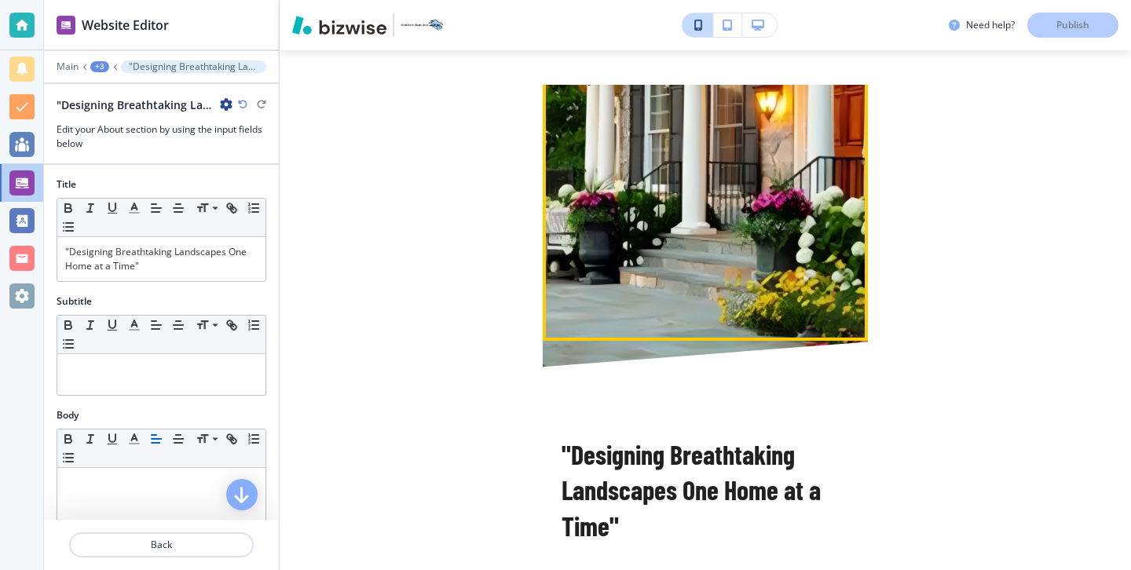
scroll to position [0, 0]
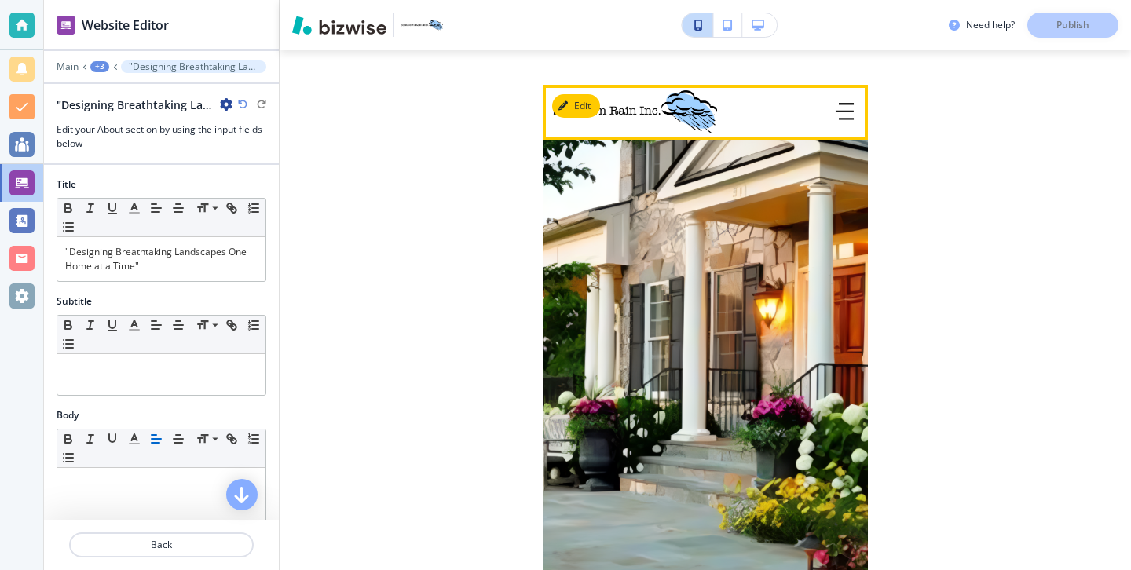
click at [853, 119] on icon "button" at bounding box center [846, 119] width 15 height 0
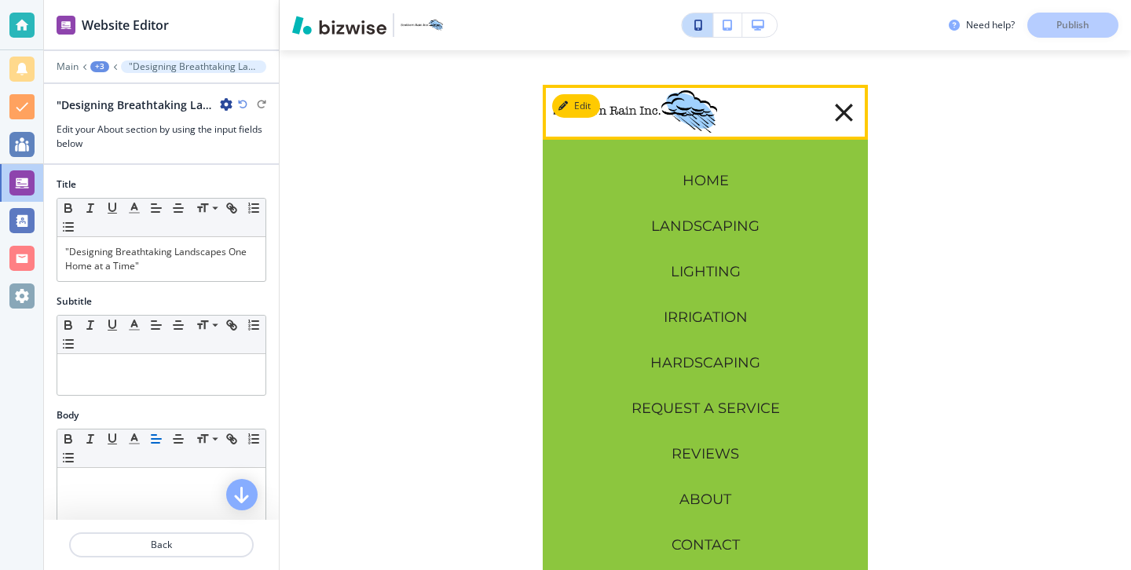
click at [825, 118] on button "button" at bounding box center [839, 112] width 42 height 51
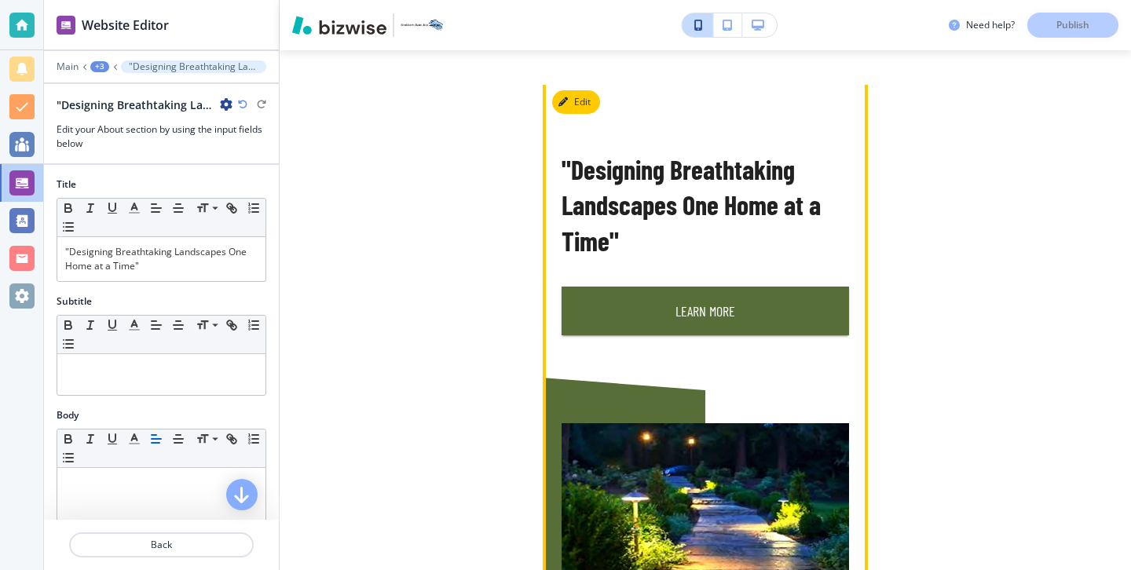
scroll to position [587, 0]
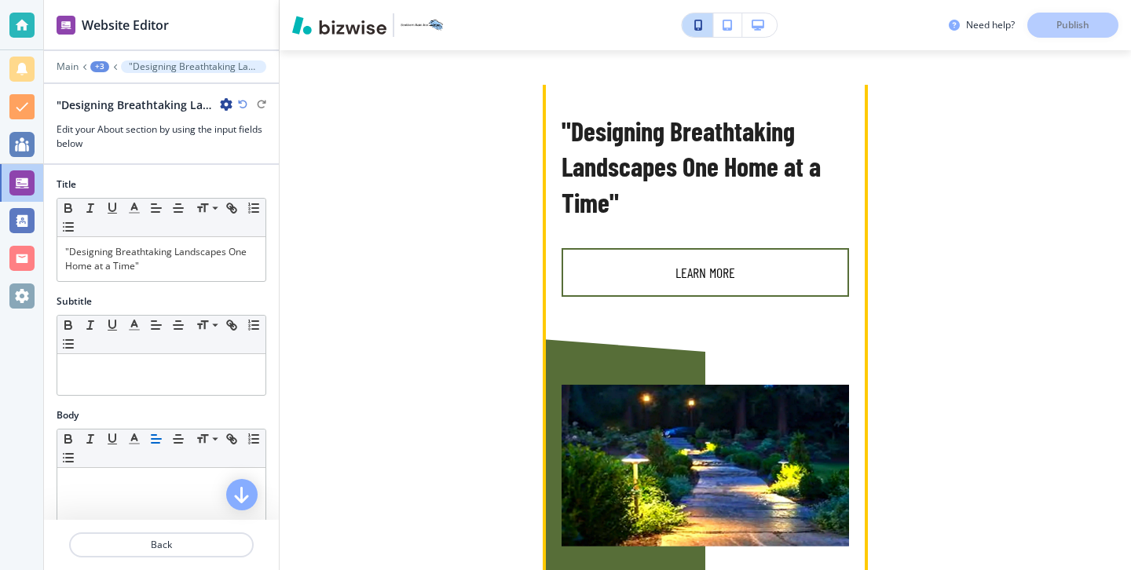
click at [758, 263] on button "Learn More" at bounding box center [704, 272] width 287 height 49
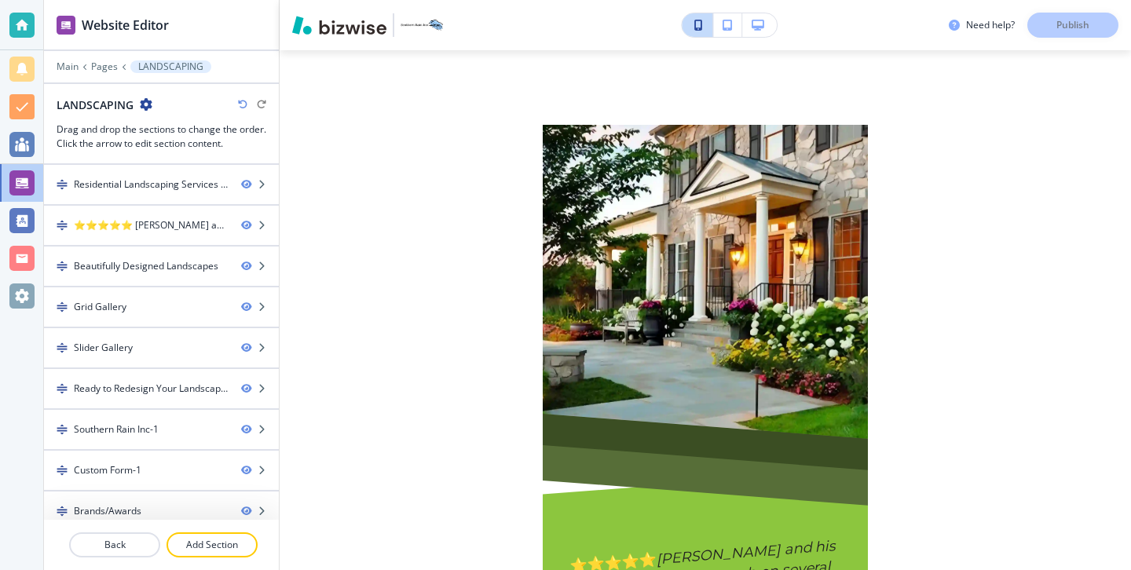
scroll to position [0, 0]
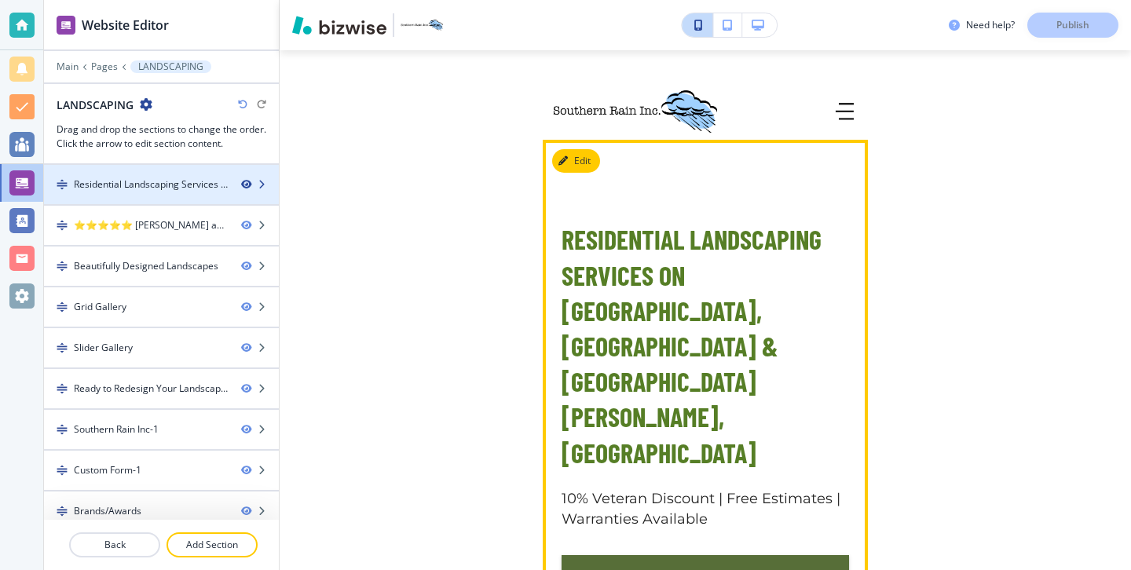
click at [247, 185] on icon "button" at bounding box center [245, 184] width 9 height 9
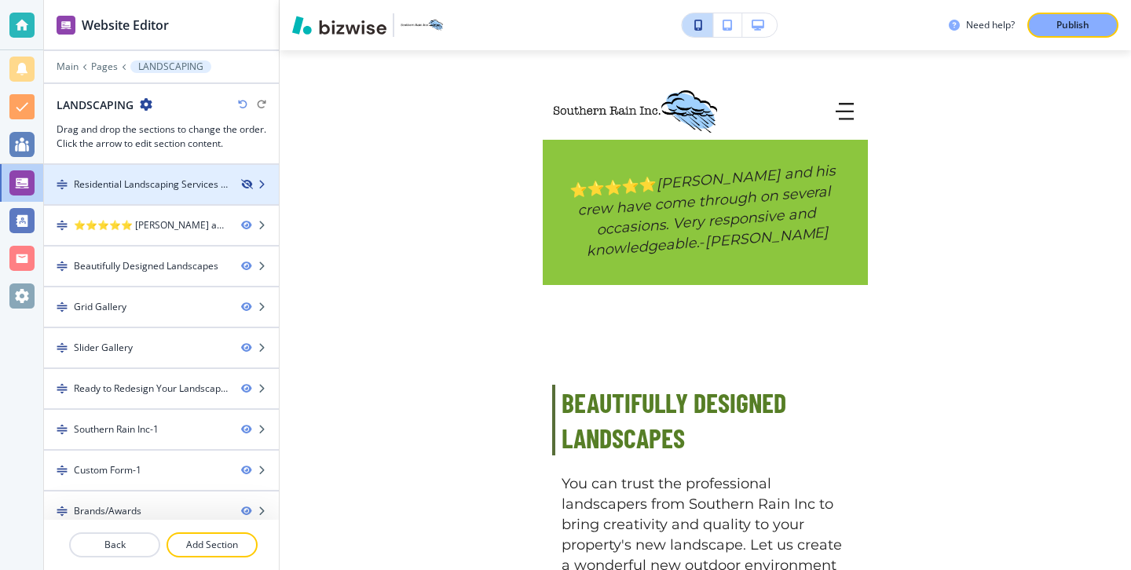
click at [248, 187] on icon "button" at bounding box center [245, 184] width 9 height 9
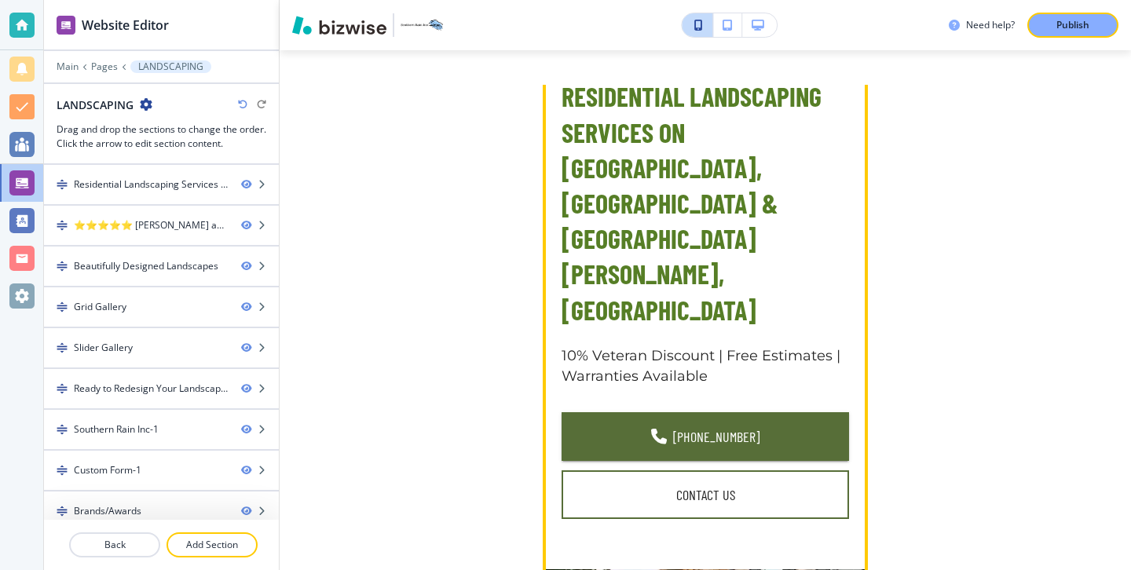
scroll to position [124, 0]
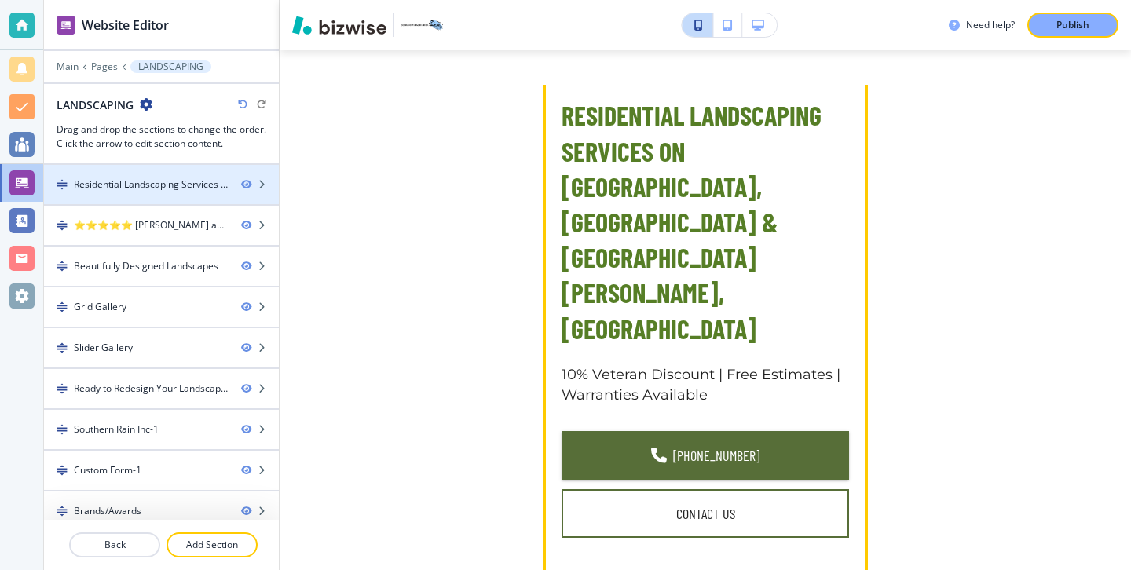
click at [180, 192] on div at bounding box center [161, 198] width 235 height 13
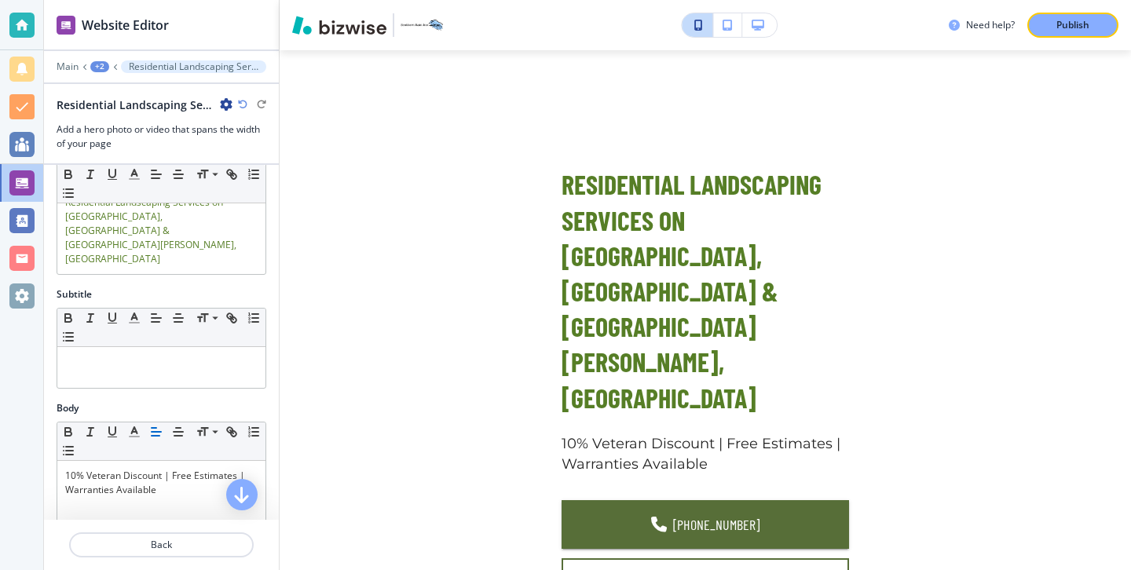
scroll to position [0, 0]
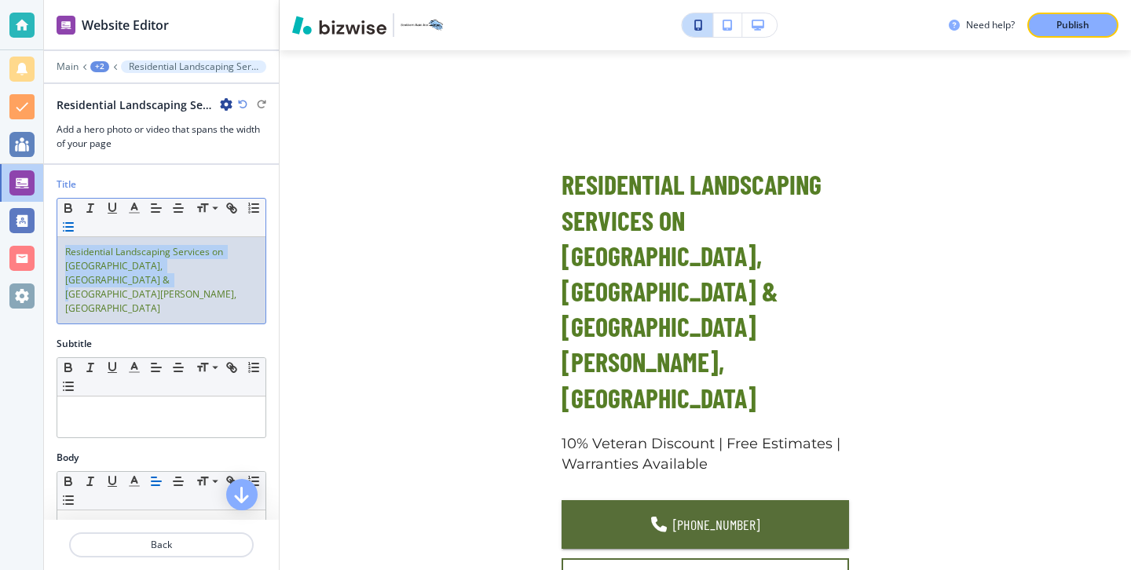
drag, startPoint x: 242, startPoint y: 272, endPoint x: 67, endPoint y: 231, distance: 180.0
click at [68, 231] on div "Small Normal Large Huge Residential Landscaping Services on [GEOGRAPHIC_DATA], …" at bounding box center [162, 261] width 210 height 126
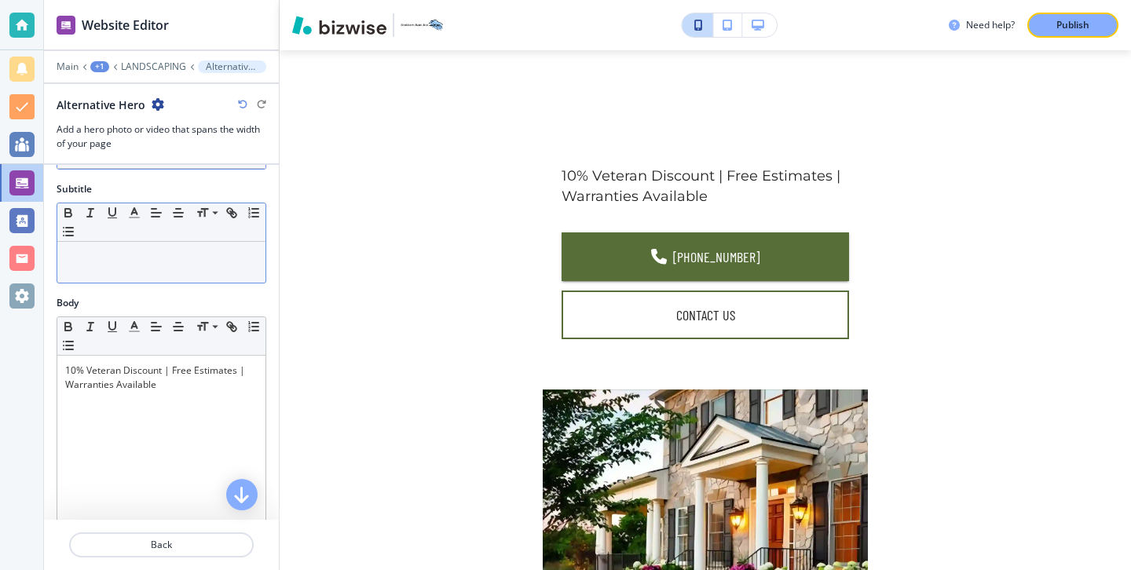
scroll to position [137, 0]
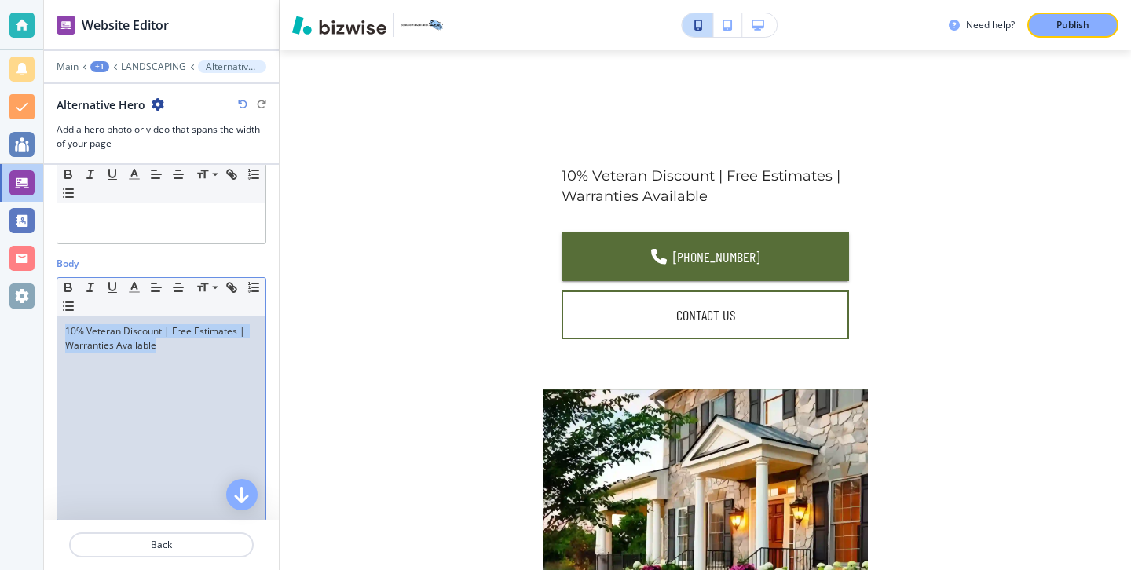
drag, startPoint x: 171, startPoint y: 359, endPoint x: 50, endPoint y: 301, distance: 134.1
click at [53, 301] on div "Body Small Normal Large Huge 10% Veteran Discount | Free Estimates | Warranties…" at bounding box center [161, 395] width 235 height 277
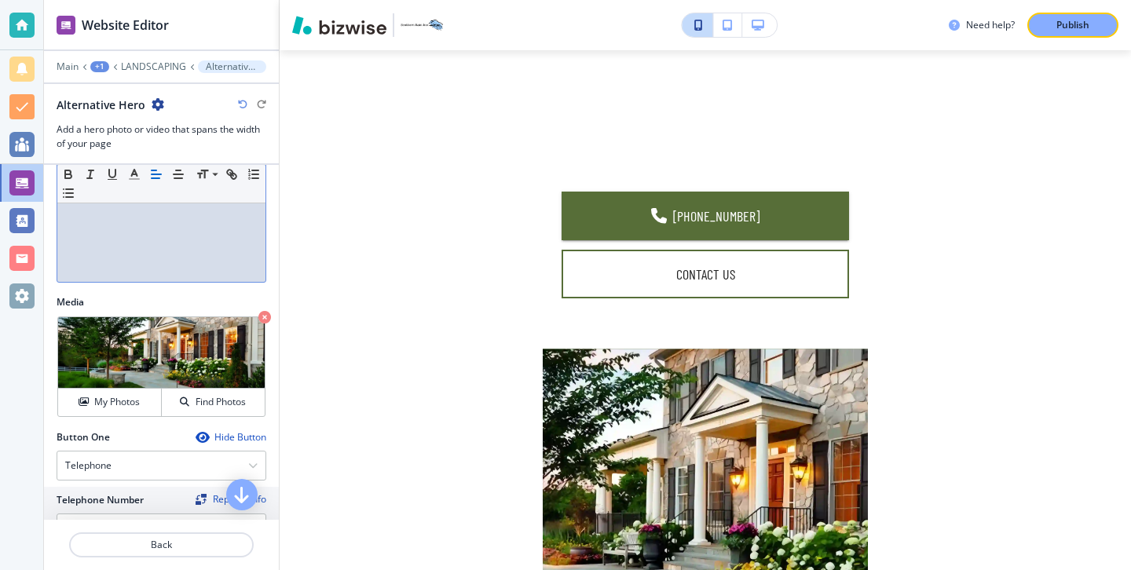
scroll to position [501, 0]
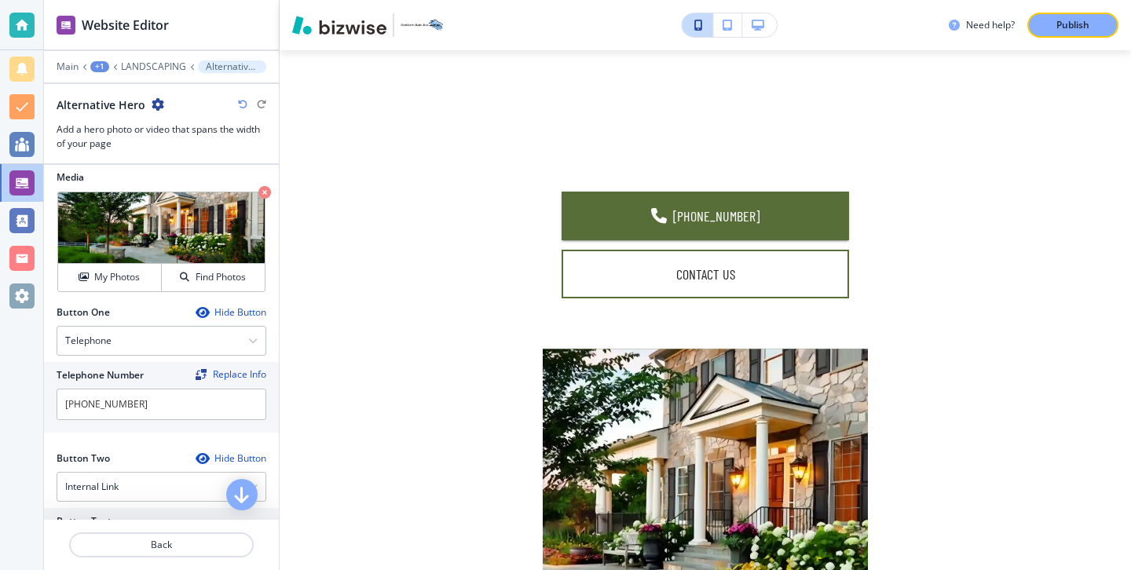
click at [199, 307] on icon "button" at bounding box center [201, 312] width 13 height 13
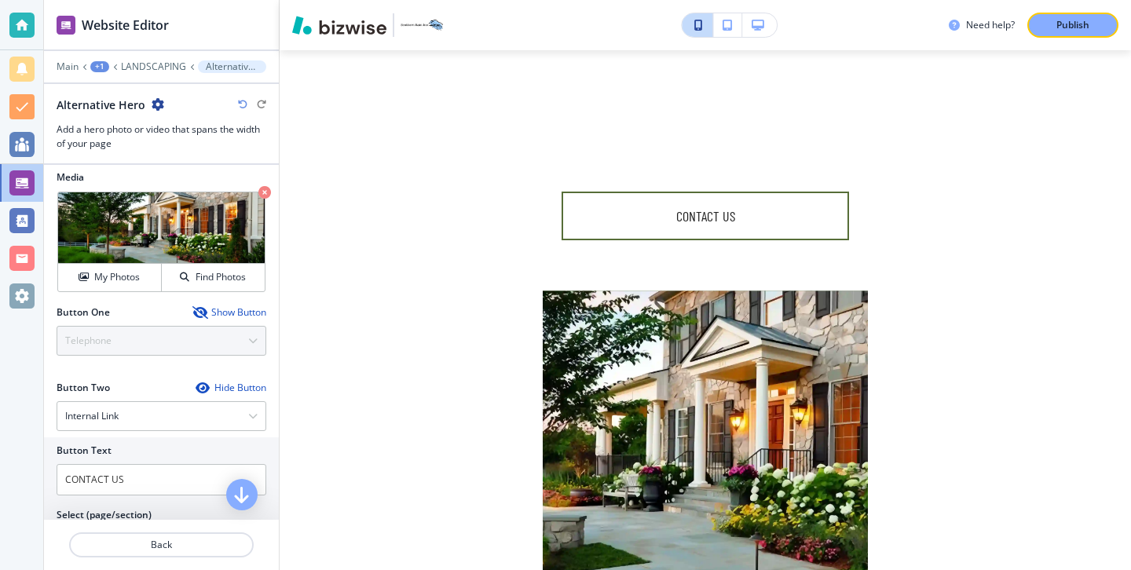
click at [199, 389] on icon "button" at bounding box center [201, 388] width 13 height 13
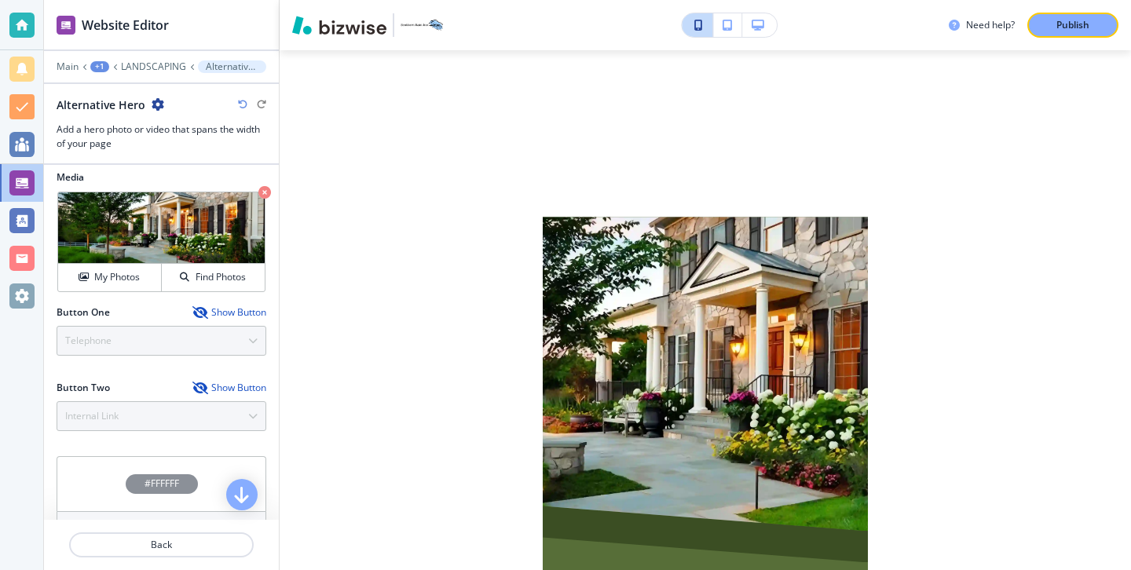
scroll to position [533, 0]
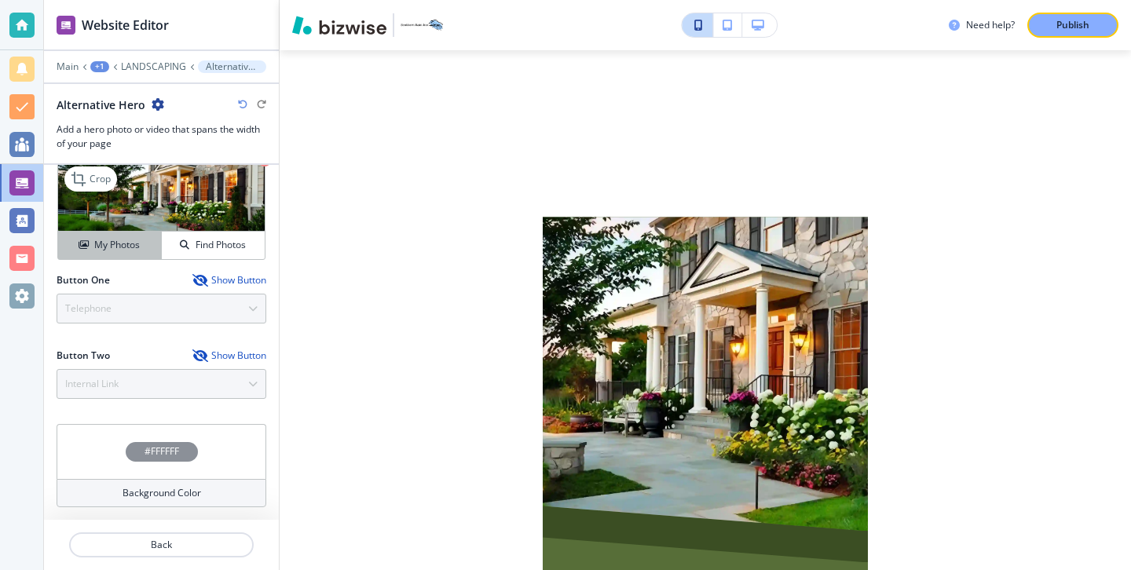
click at [135, 251] on h4 "My Photos" at bounding box center [117, 245] width 46 height 14
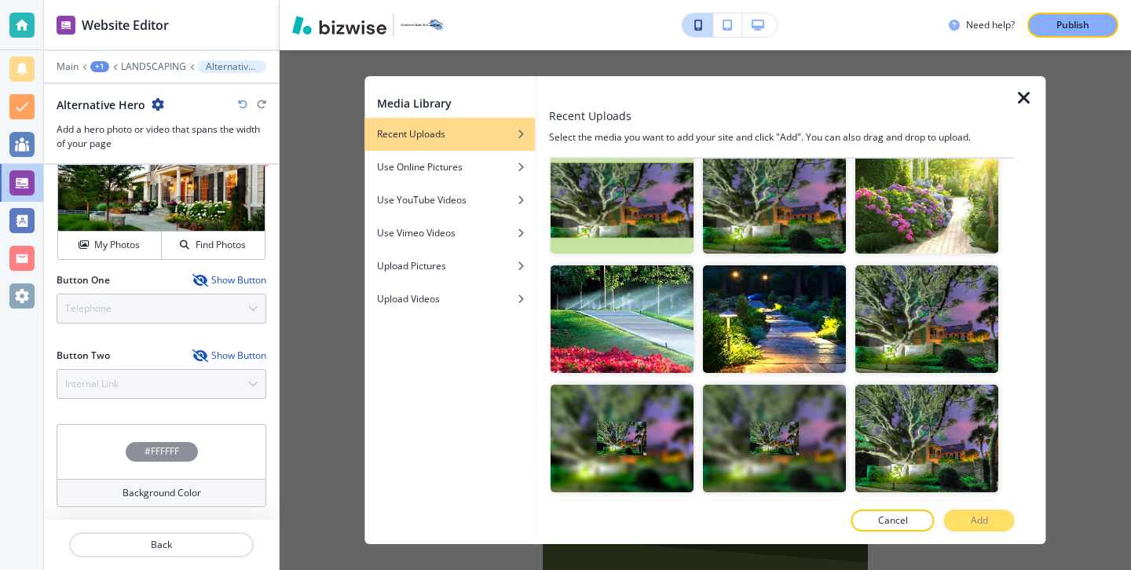
scroll to position [385, 0]
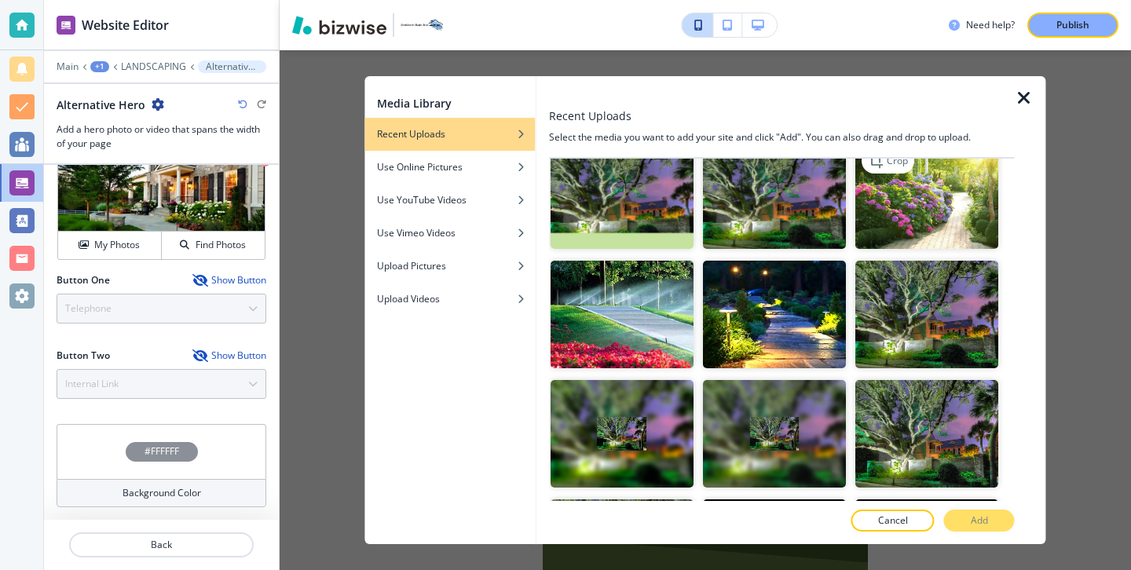
click at [959, 215] on img "button" at bounding box center [927, 196] width 143 height 108
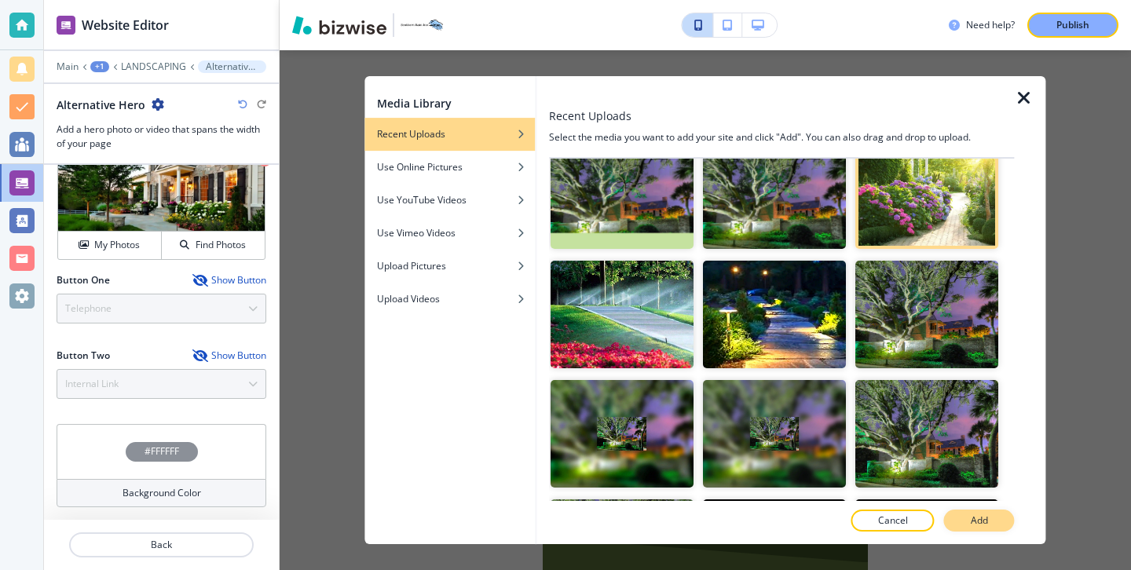
click at [998, 521] on button "Add" at bounding box center [979, 521] width 71 height 22
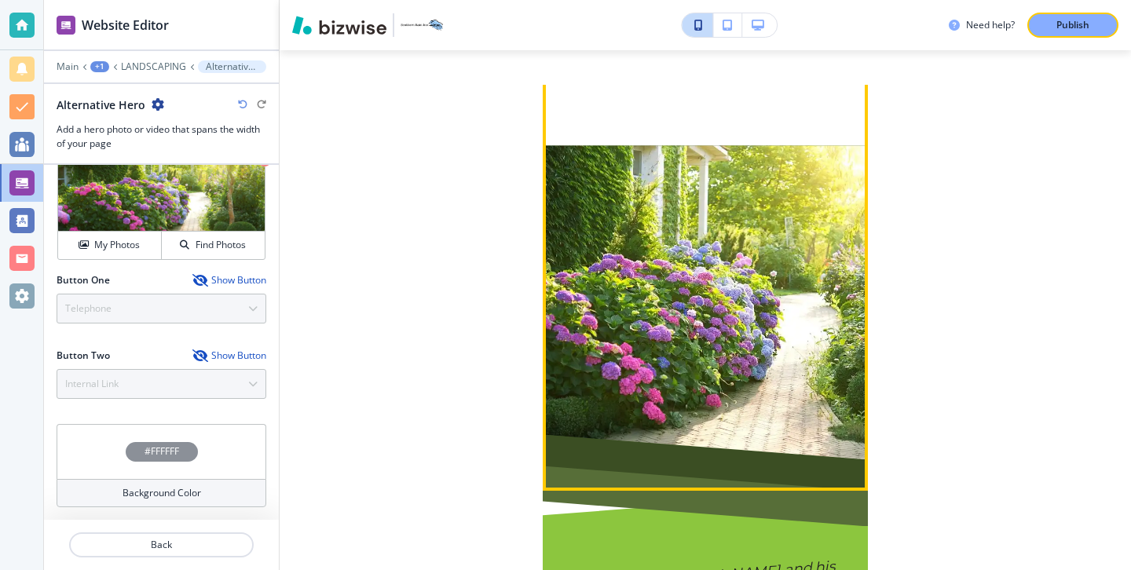
scroll to position [0, 0]
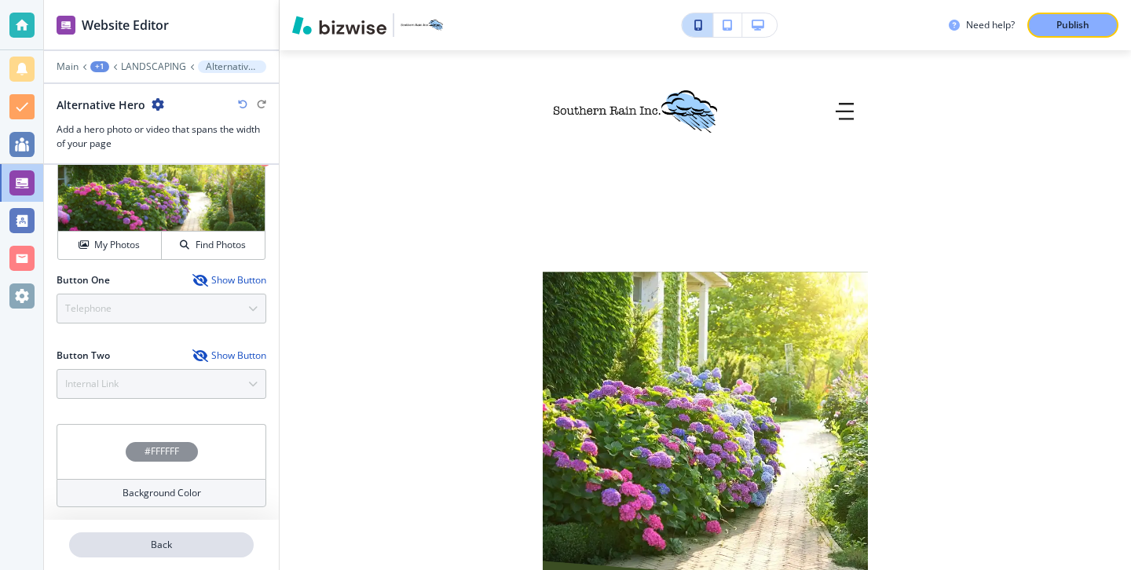
click at [205, 533] on button "Back" at bounding box center [161, 544] width 185 height 25
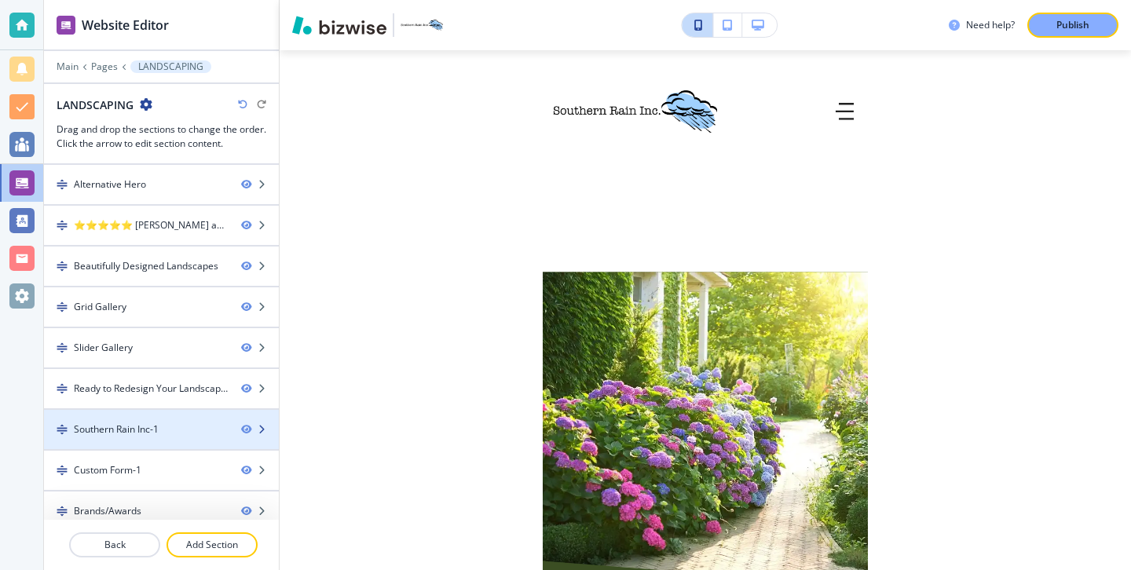
scroll to position [13, 0]
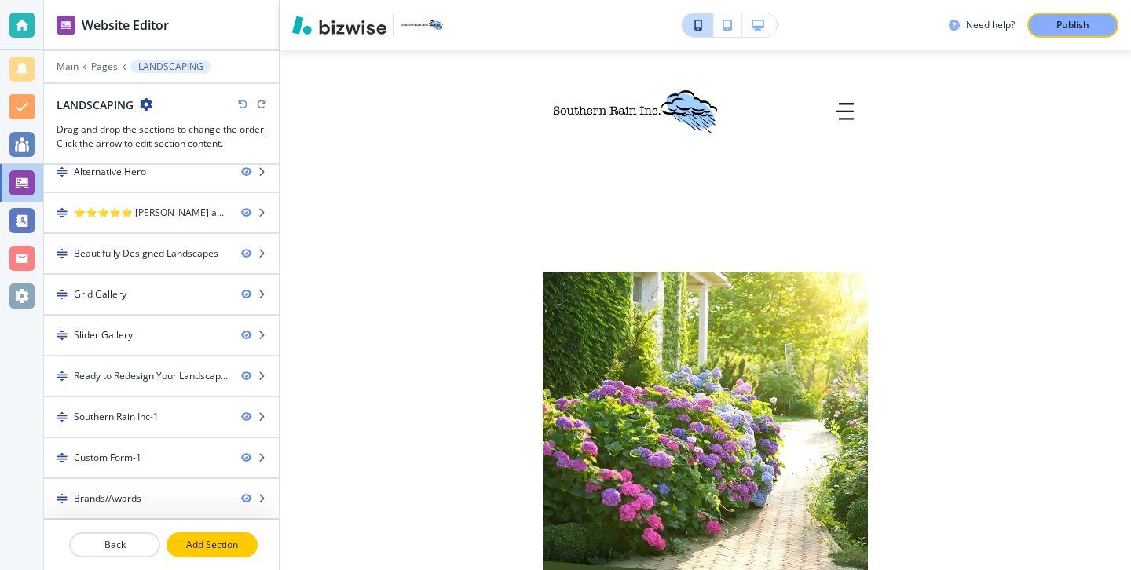
click at [217, 540] on p "Add Section" at bounding box center [212, 545] width 88 height 14
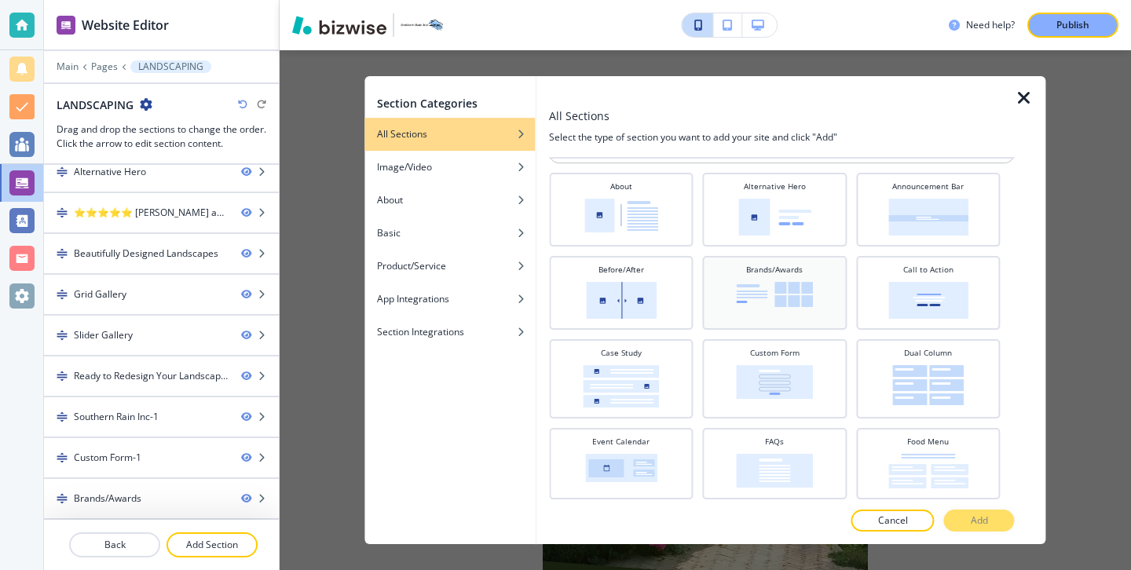
scroll to position [0, 0]
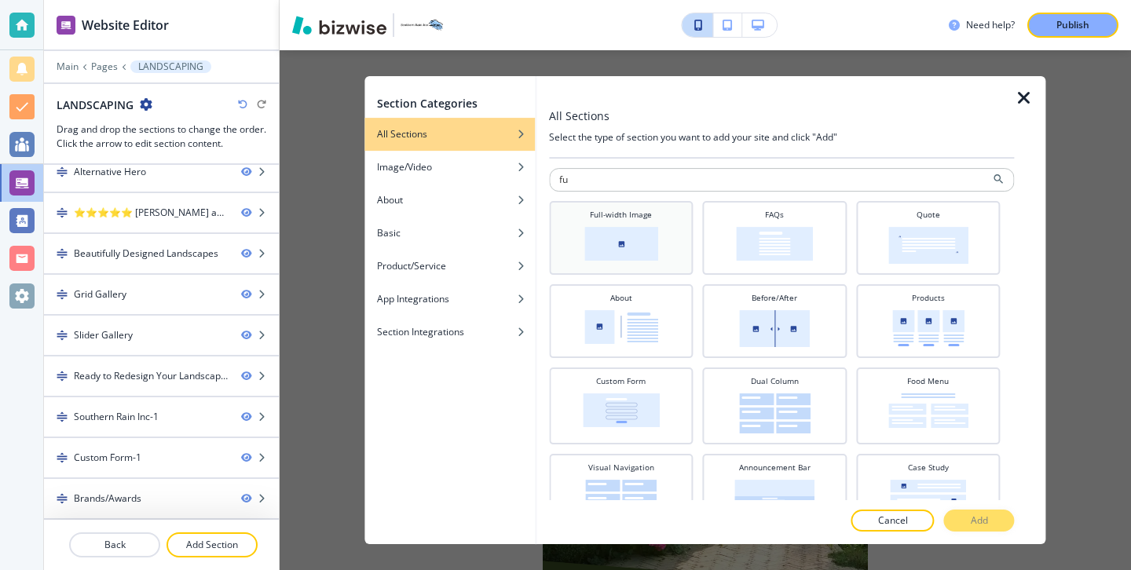
type input "fu"
click at [658, 269] on div "Full-width Image" at bounding box center [621, 238] width 144 height 74
click at [967, 518] on button "Add" at bounding box center [979, 521] width 71 height 22
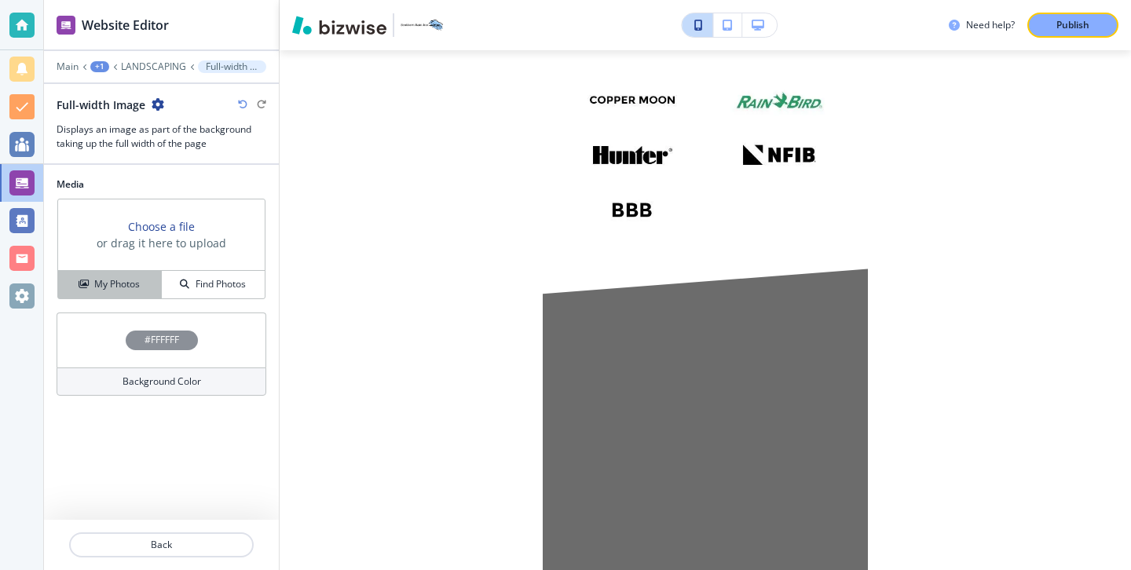
click at [126, 278] on h4 "My Photos" at bounding box center [117, 284] width 46 height 14
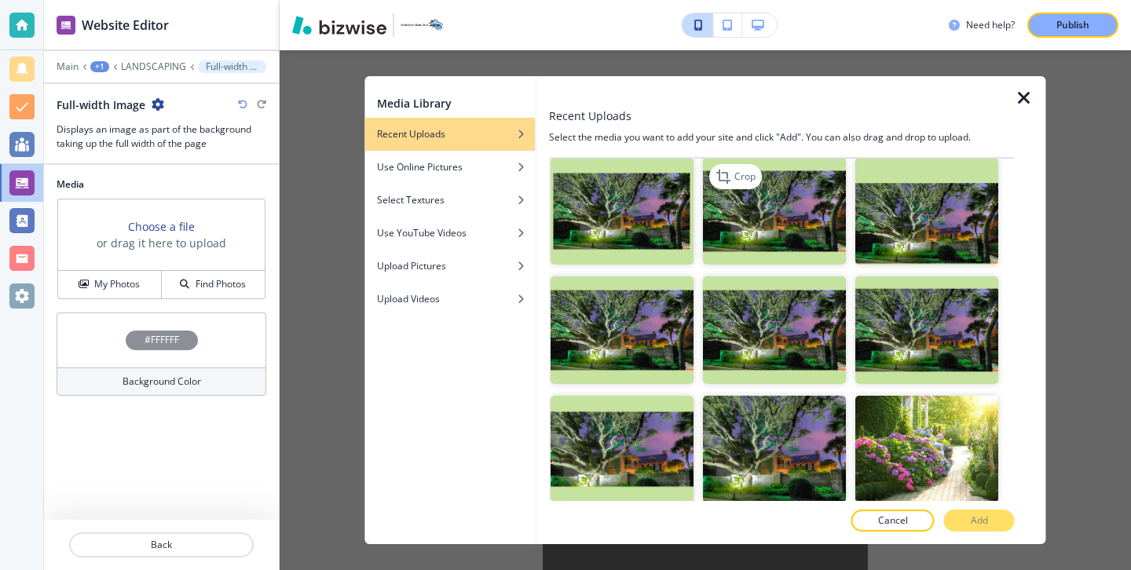
scroll to position [169, 0]
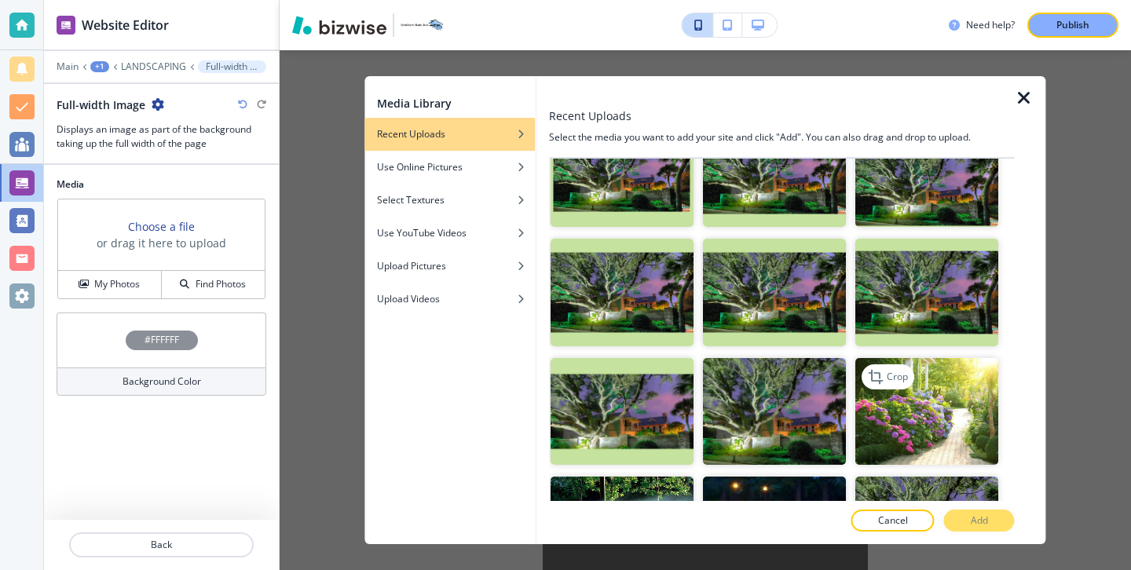
click at [948, 404] on img "button" at bounding box center [927, 412] width 143 height 108
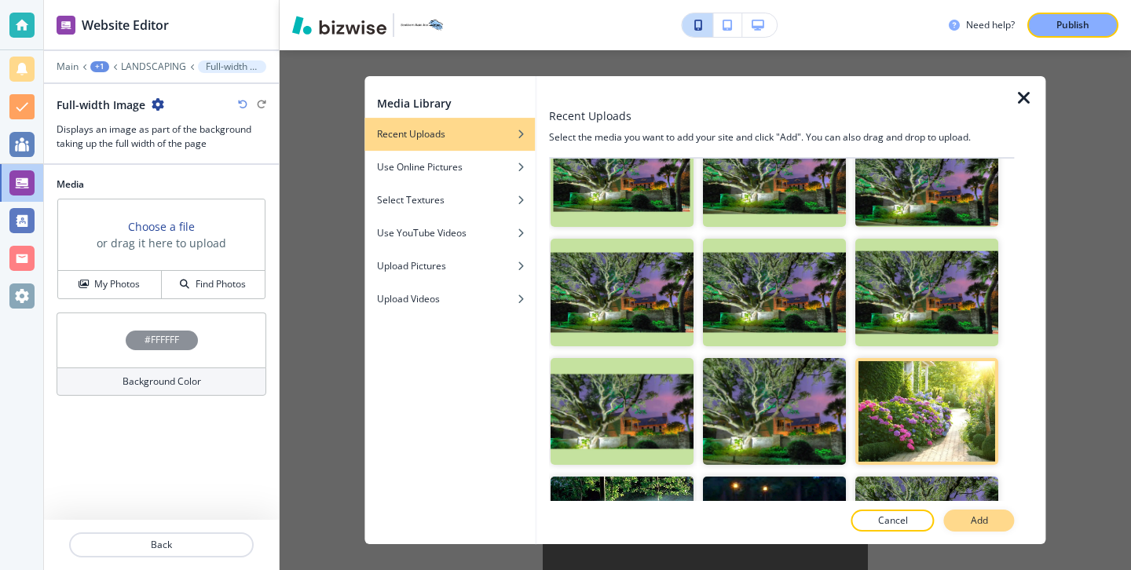
click at [989, 513] on button "Add" at bounding box center [979, 521] width 71 height 22
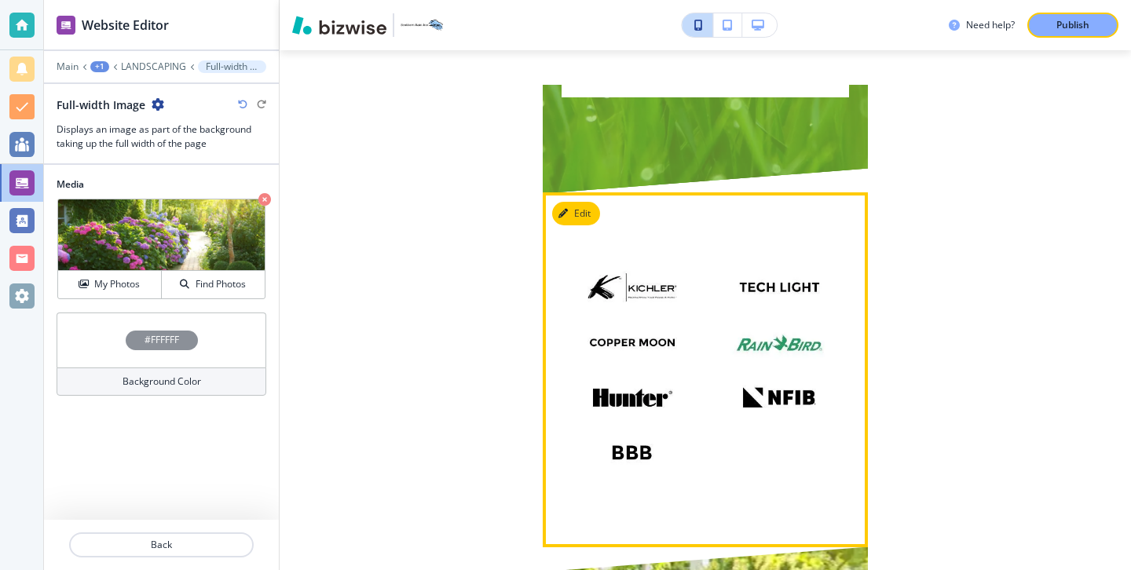
scroll to position [6083, 0]
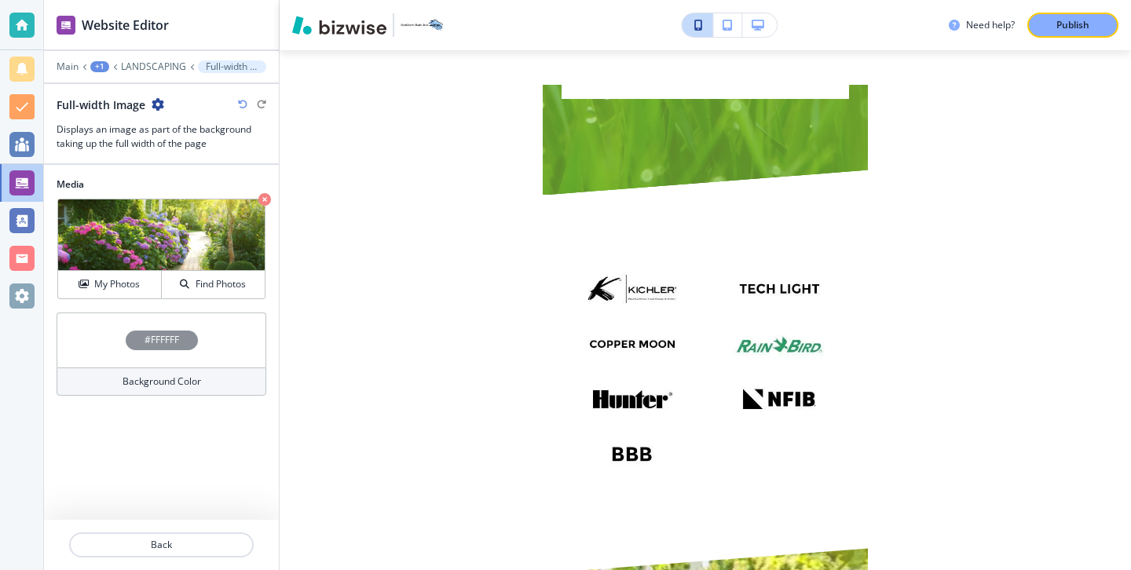
click at [203, 558] on div at bounding box center [161, 563] width 235 height 13
click at [206, 549] on p "Back" at bounding box center [161, 545] width 181 height 14
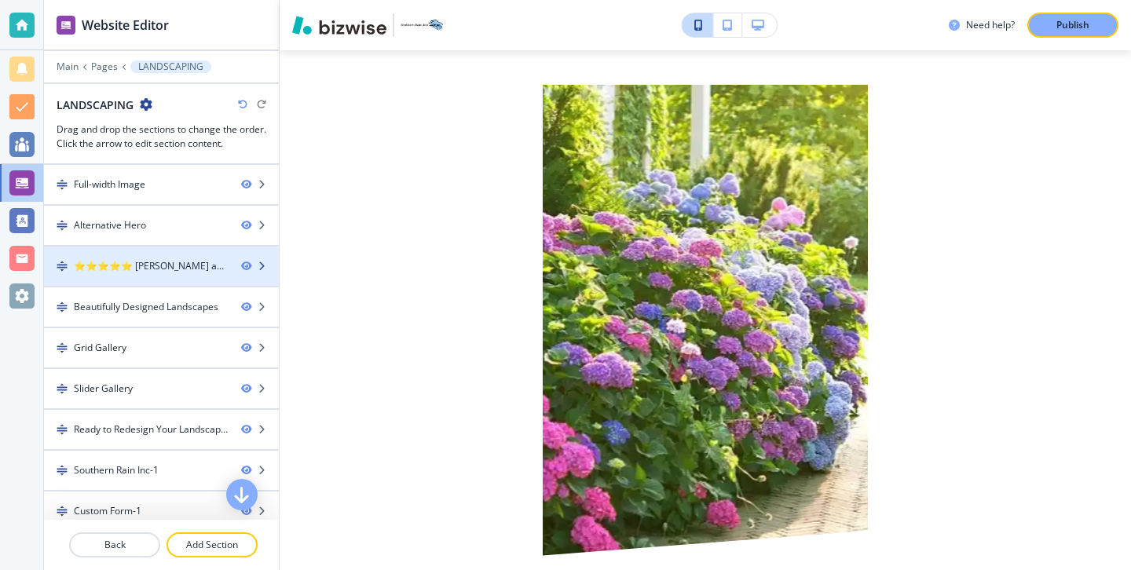
scroll to position [55, 0]
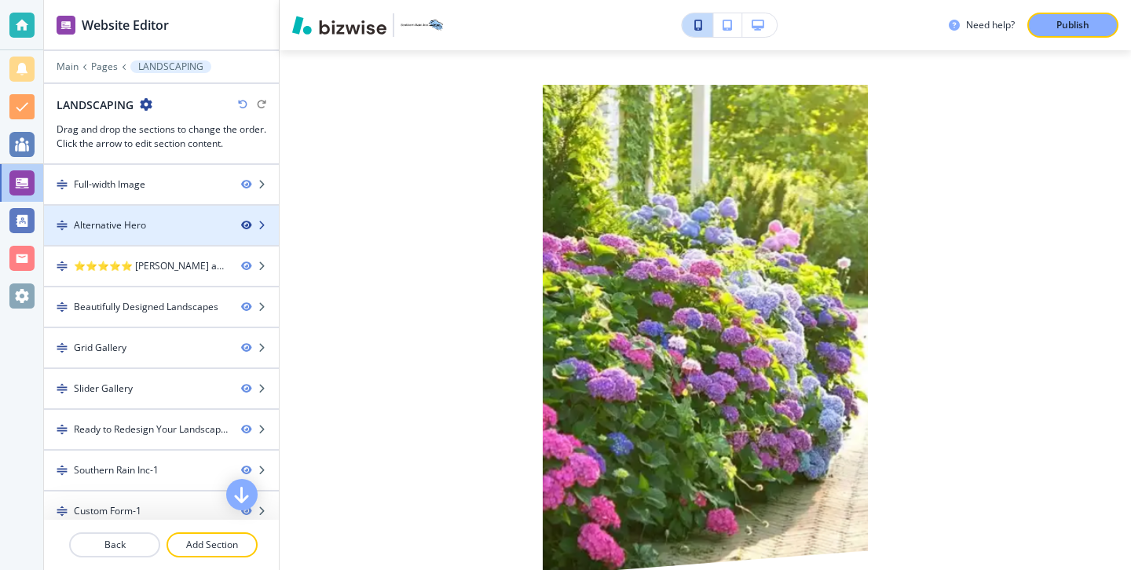
click at [246, 225] on icon "button" at bounding box center [245, 225] width 9 height 9
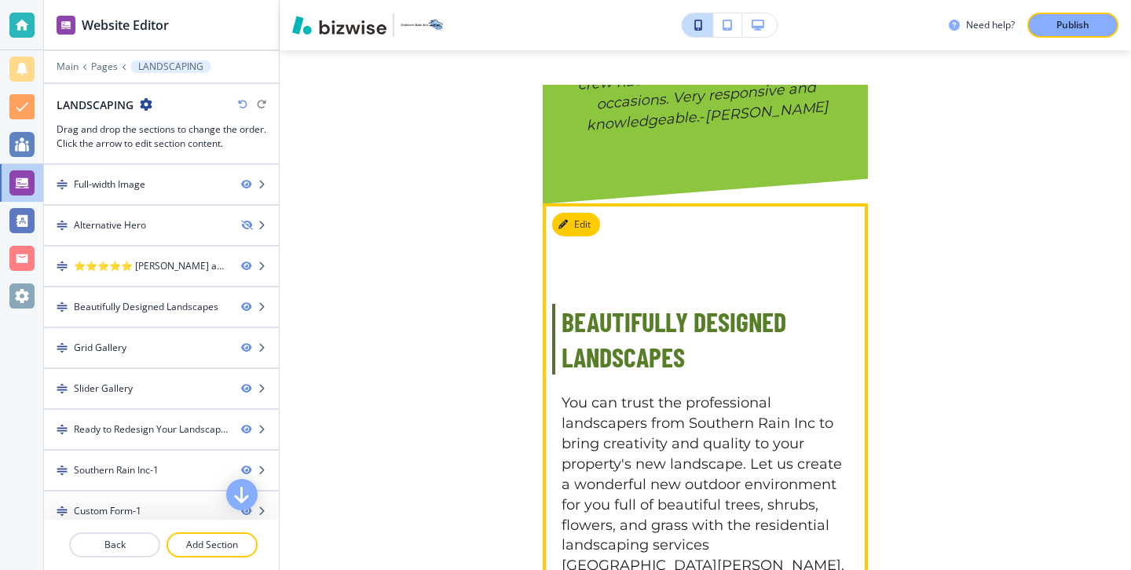
scroll to position [625, 0]
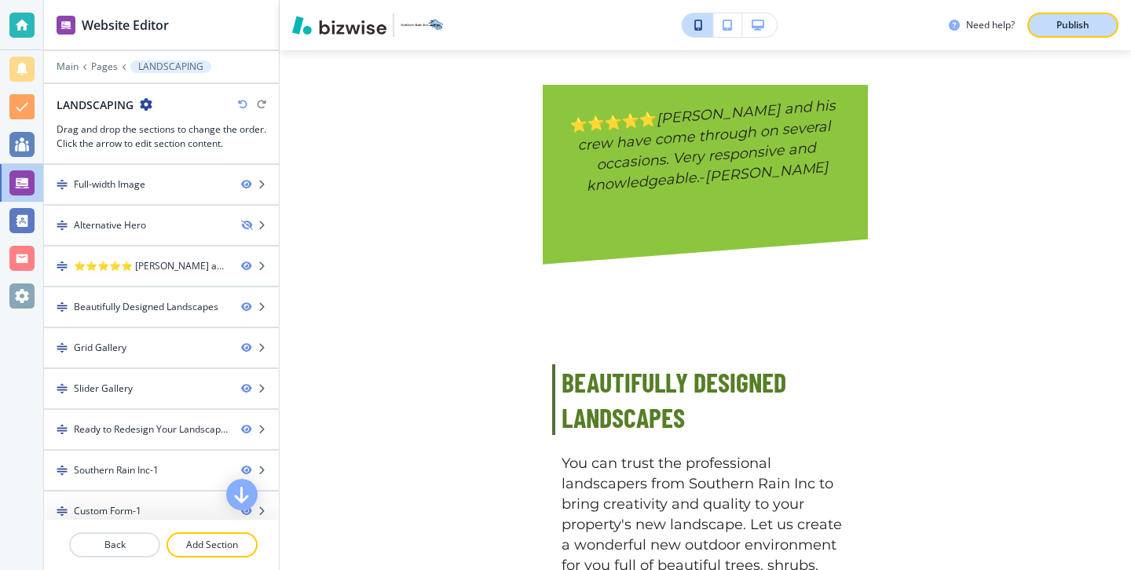
click at [1091, 35] on button "Publish" at bounding box center [1072, 25] width 91 height 25
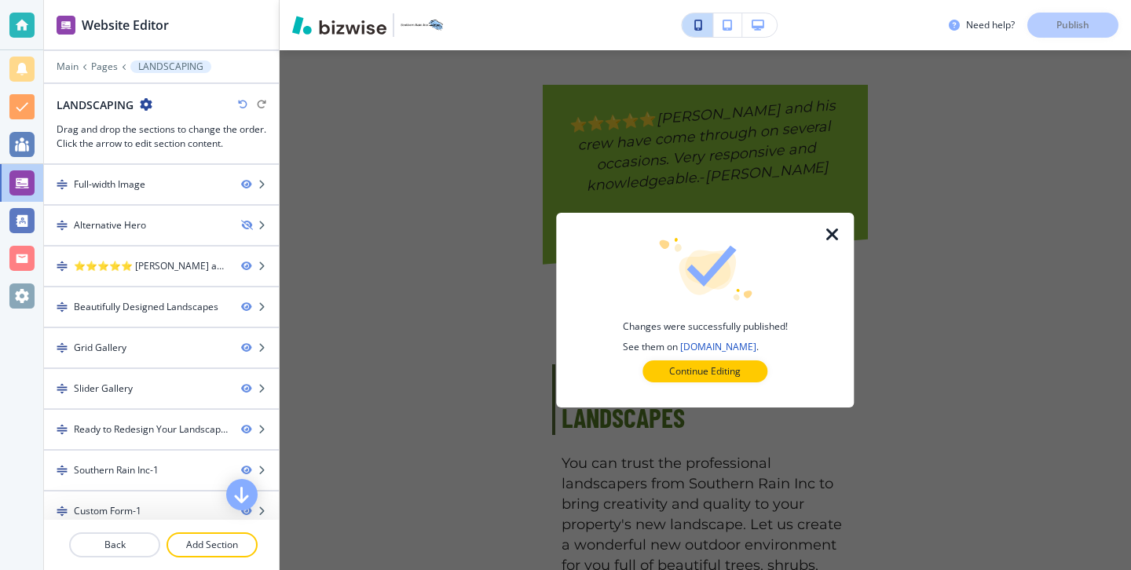
click at [752, 382] on div at bounding box center [704, 394] width 247 height 25
click at [751, 378] on button "Continue Editing" at bounding box center [704, 371] width 125 height 22
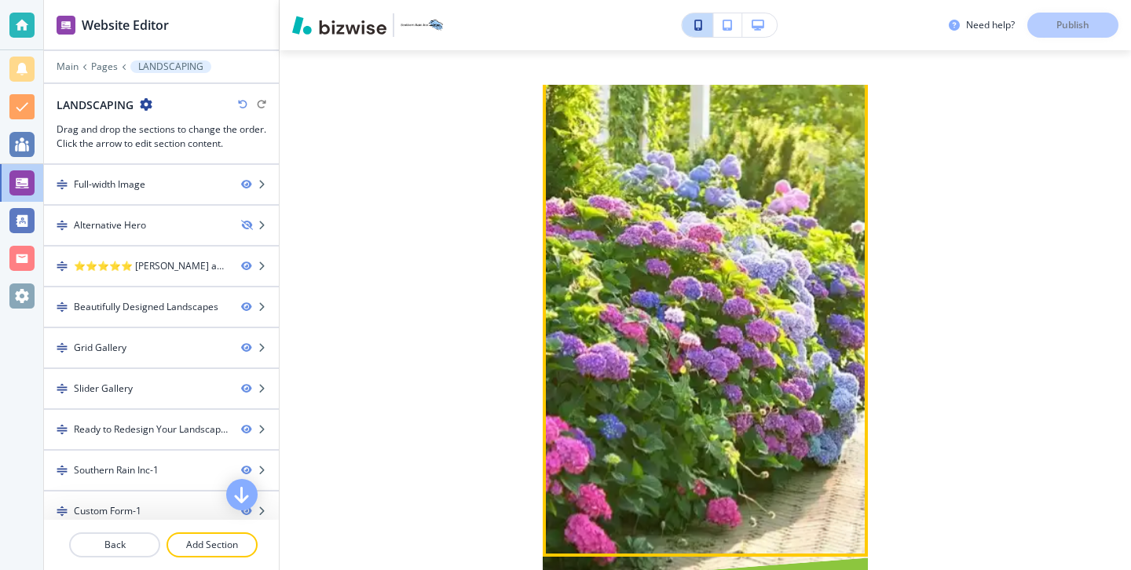
scroll to position [0, 0]
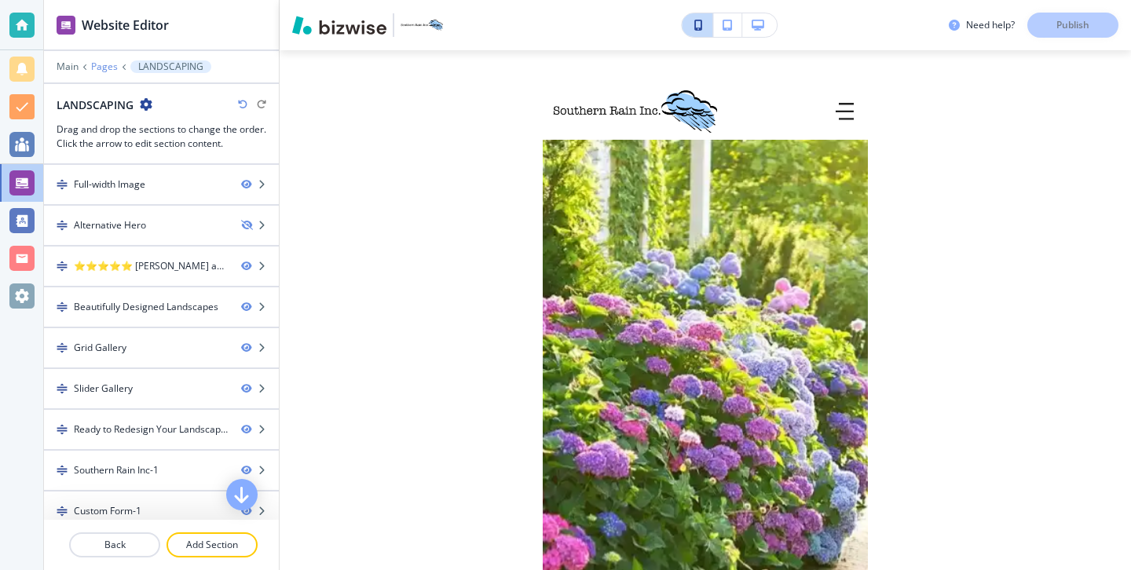
click at [101, 68] on p "Pages" at bounding box center [104, 66] width 27 height 11
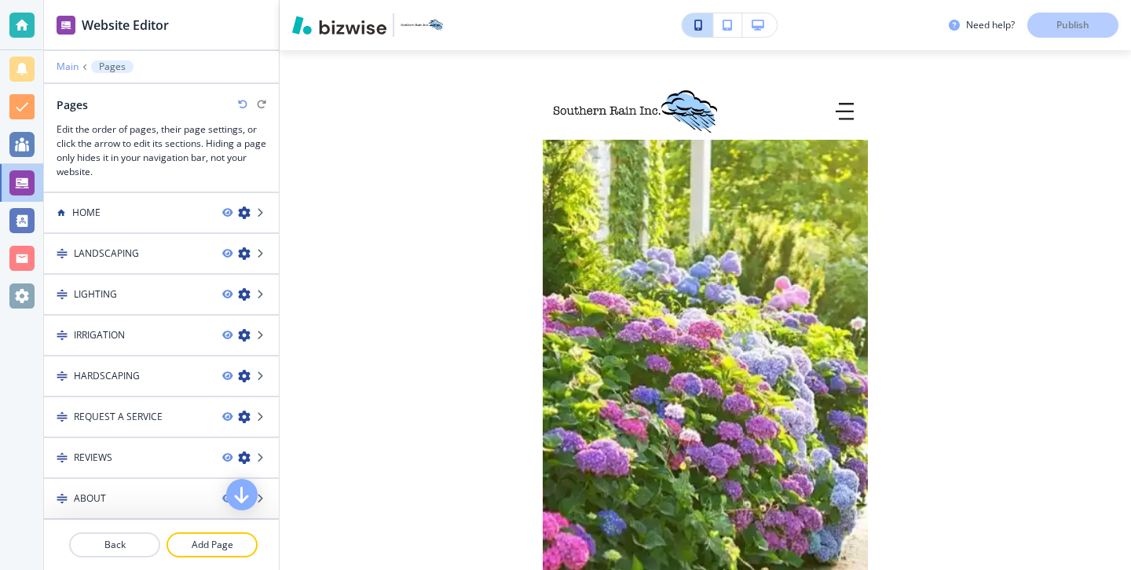
click at [70, 61] on p "Main" at bounding box center [68, 66] width 22 height 11
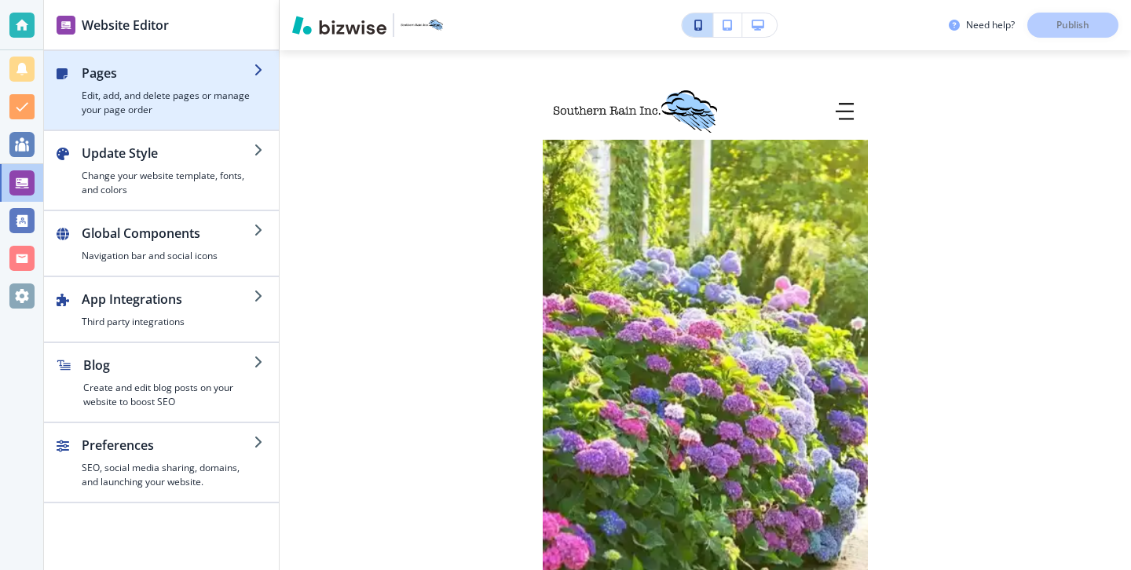
click at [175, 117] on div "button" at bounding box center [161, 123] width 235 height 13
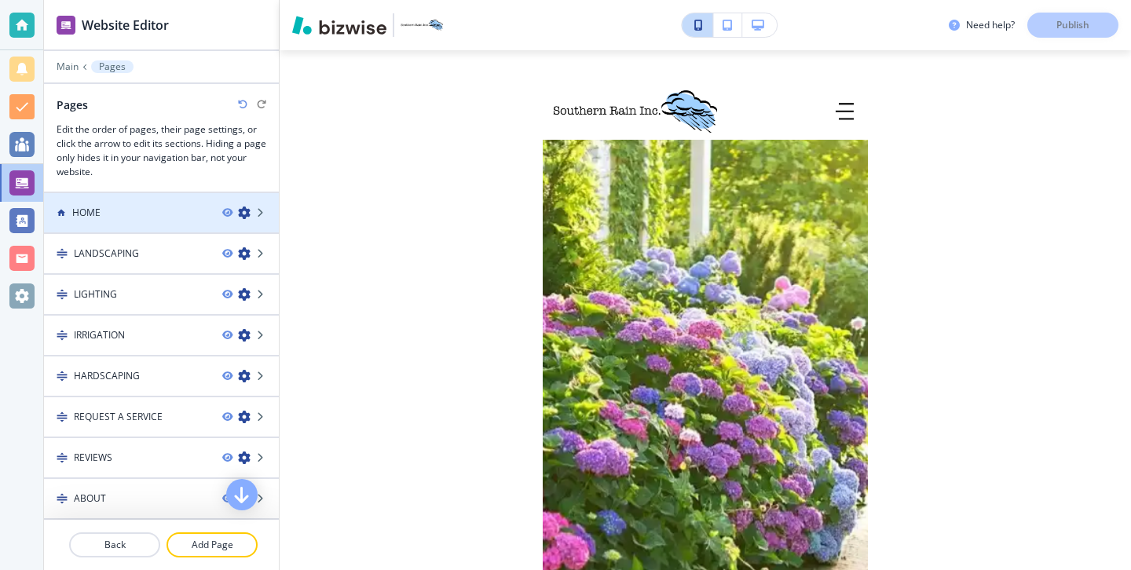
click at [163, 210] on div "HOME" at bounding box center [127, 213] width 166 height 14
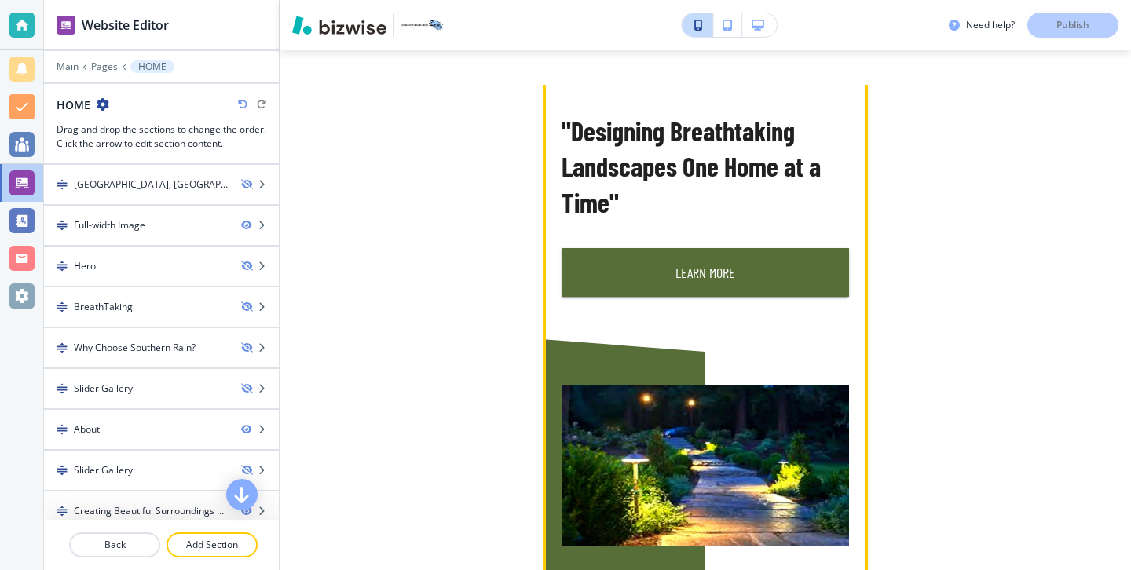
scroll to position [597, 0]
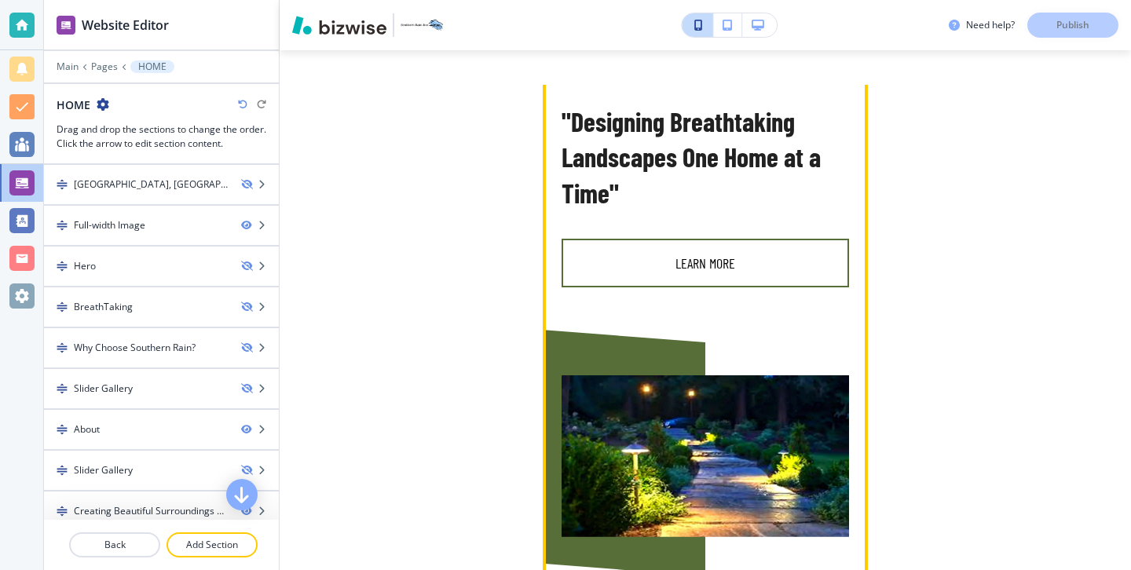
click at [599, 259] on button "Learn More" at bounding box center [704, 263] width 287 height 49
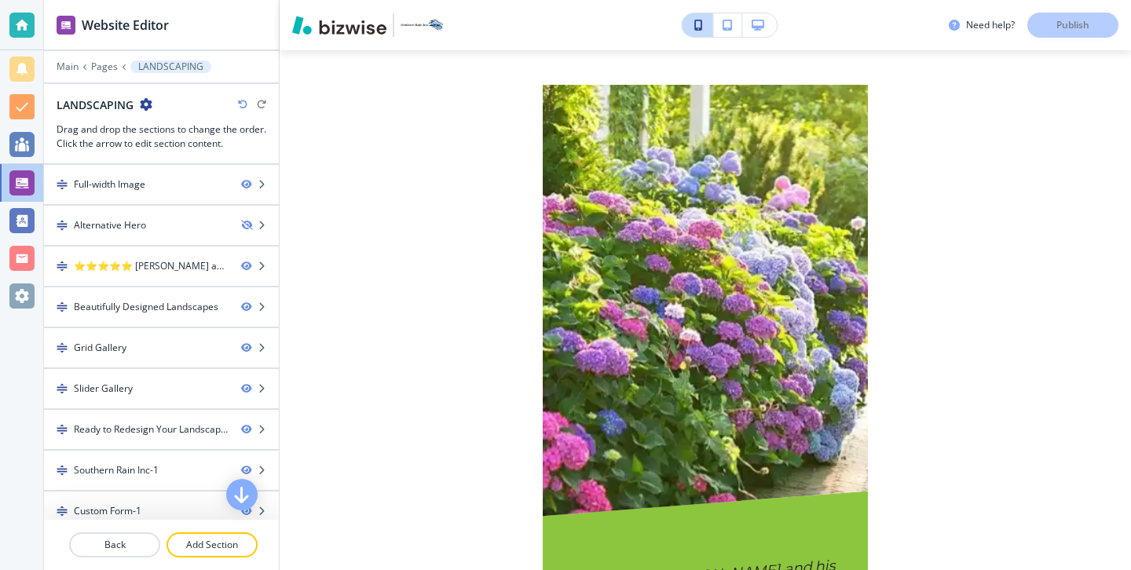
scroll to position [18, 0]
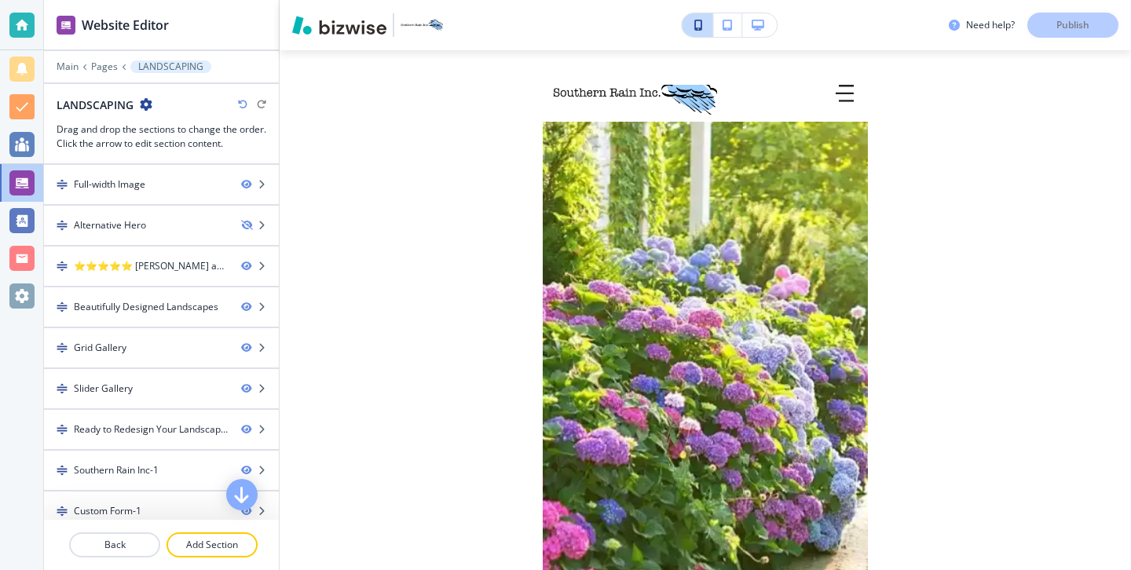
click at [758, 24] on icon "button" at bounding box center [757, 25] width 13 height 11
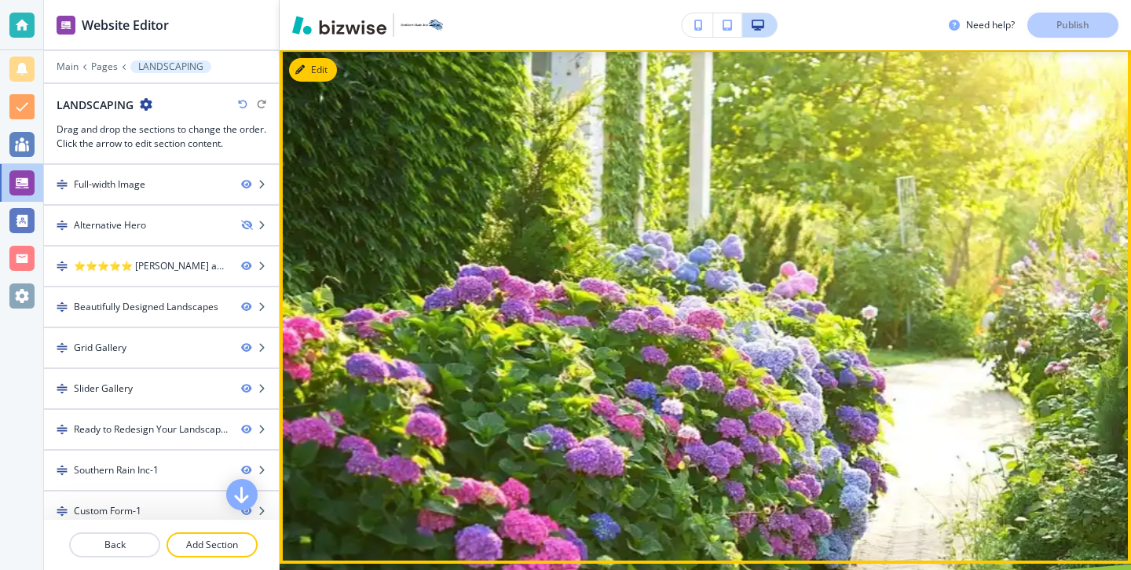
scroll to position [0, 0]
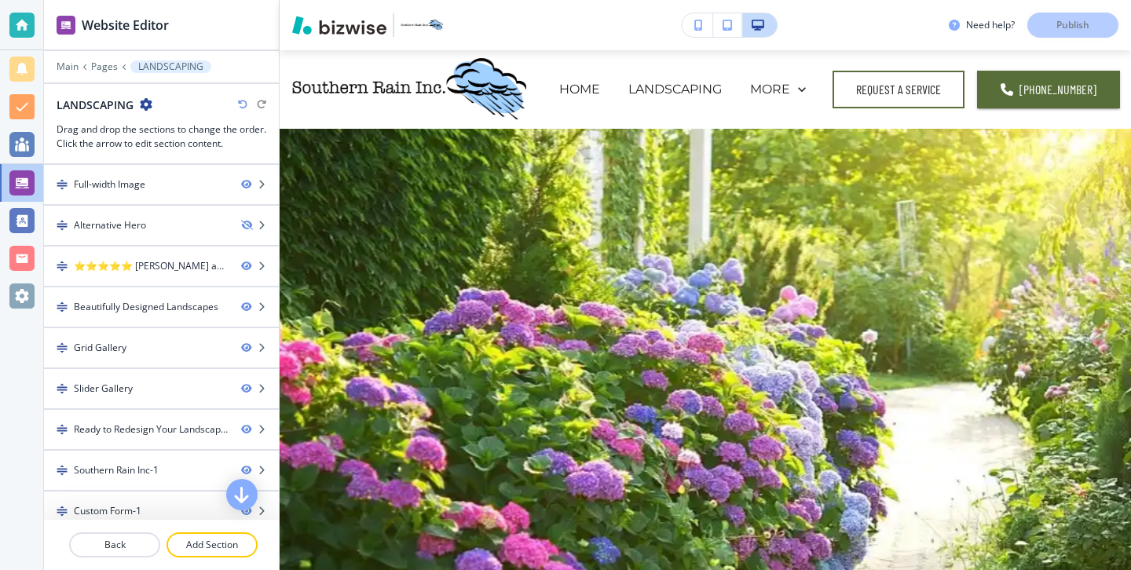
click at [733, 25] on button "button" at bounding box center [727, 25] width 29 height 24
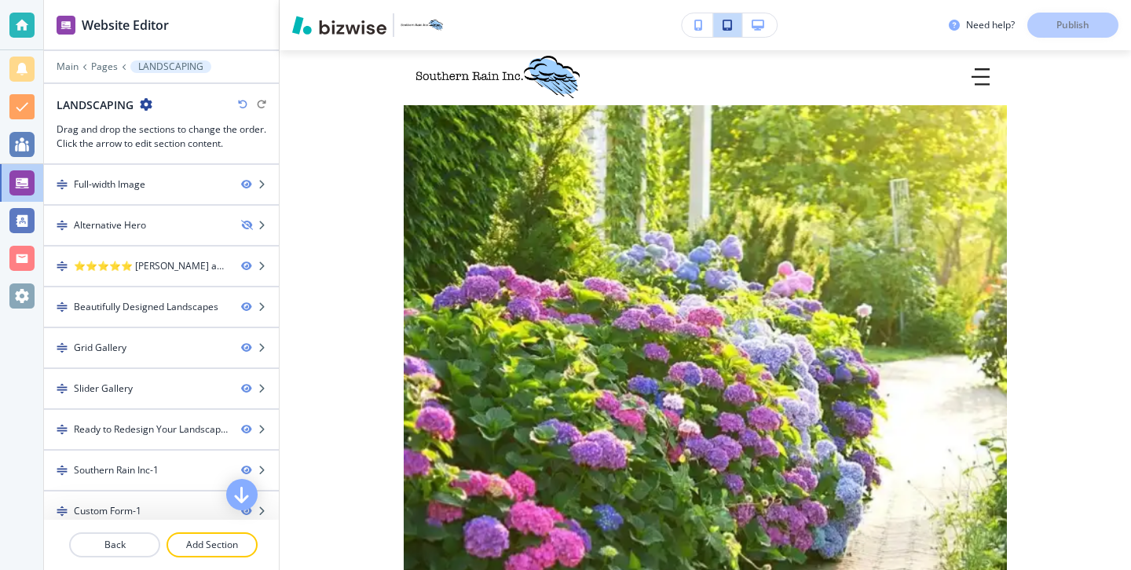
click at [699, 24] on icon "button" at bounding box center [698, 25] width 9 height 11
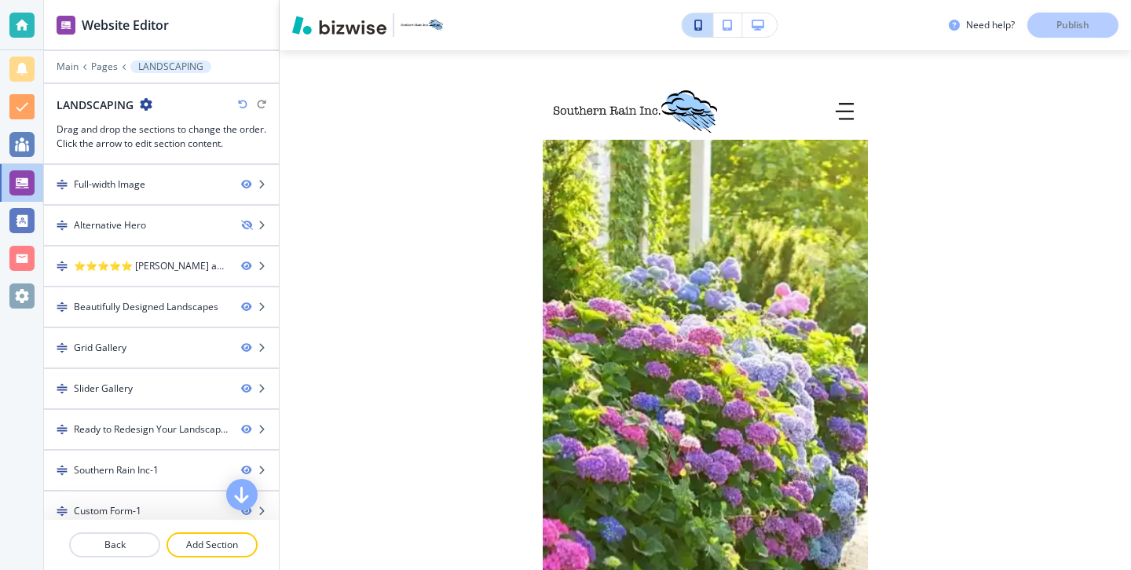
click at [92, 75] on div at bounding box center [161, 77] width 235 height 9
click at [95, 74] on div at bounding box center [161, 77] width 235 height 9
click at [99, 72] on div "Main Pages LANDSCAPING" at bounding box center [162, 66] width 210 height 13
click at [106, 68] on p "Pages" at bounding box center [104, 66] width 27 height 11
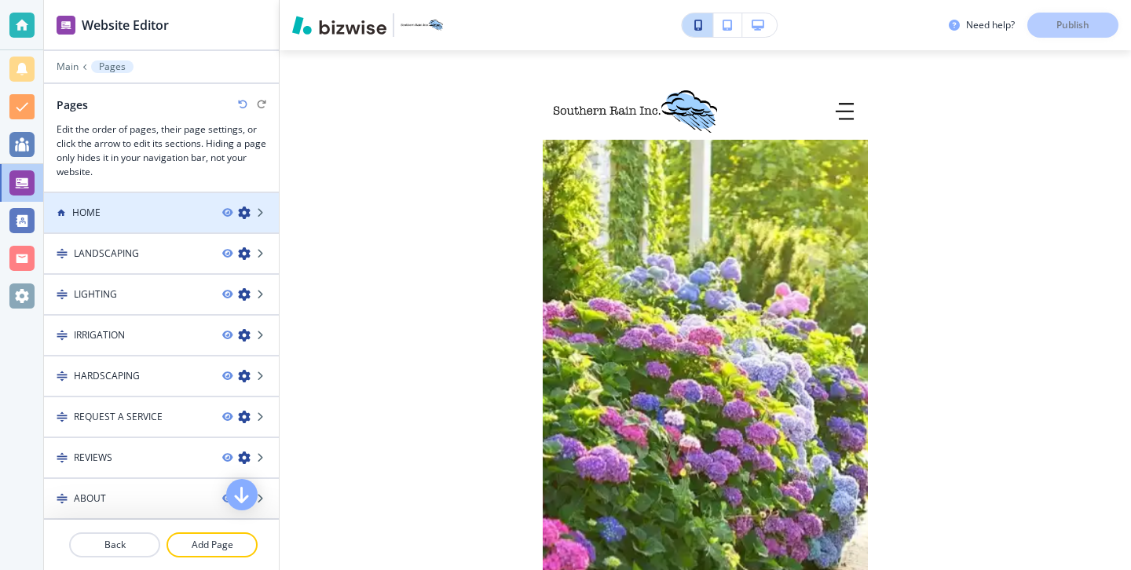
click at [111, 209] on div "HOME" at bounding box center [127, 213] width 166 height 14
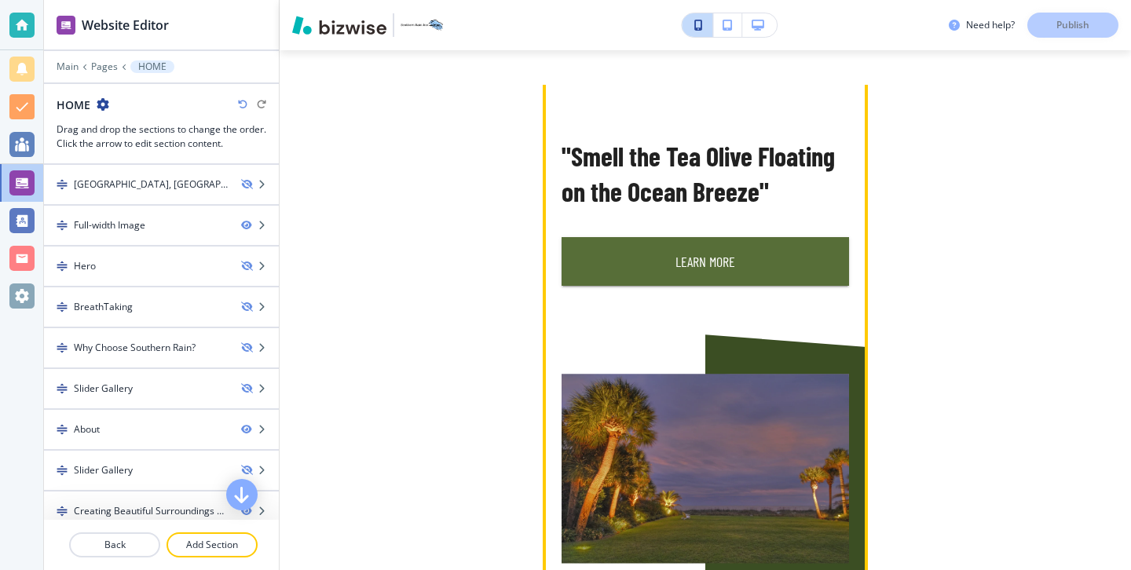
scroll to position [1065, 0]
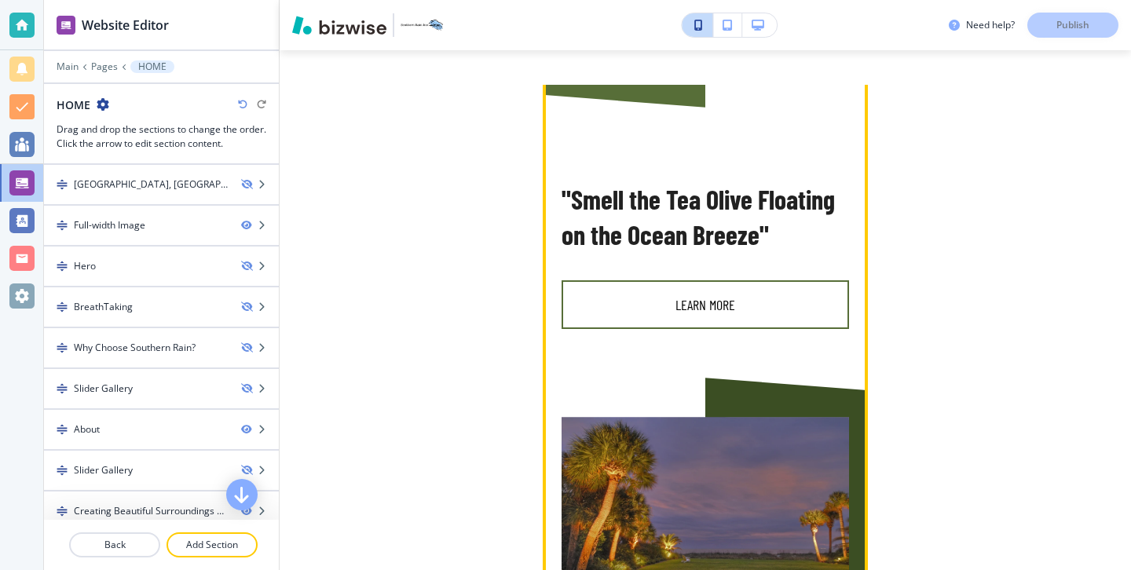
click at [739, 316] on button "Learn More" at bounding box center [704, 304] width 287 height 49
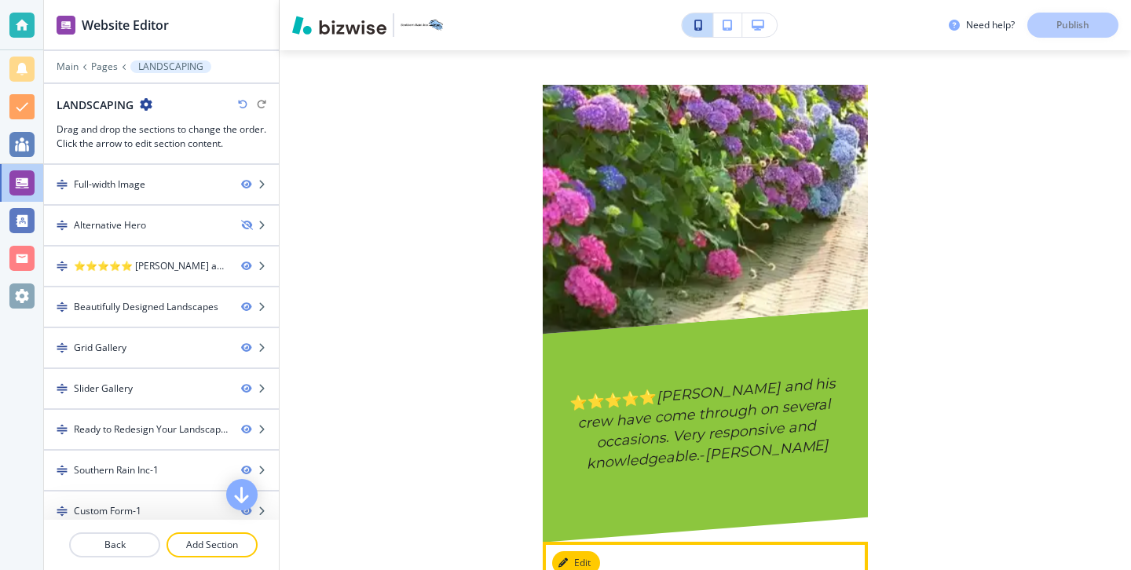
scroll to position [0, 0]
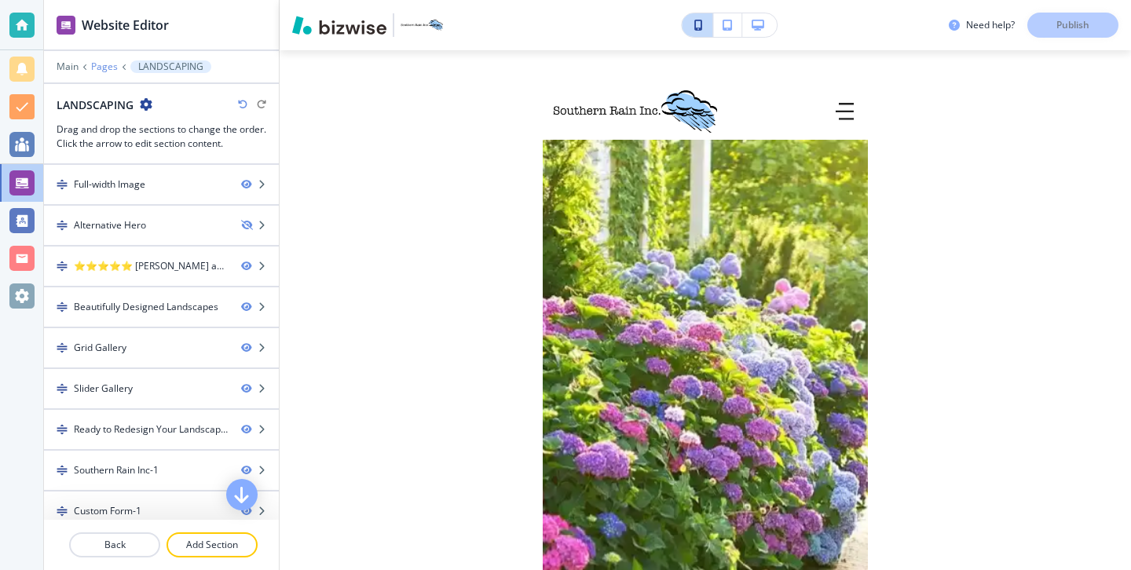
click at [96, 71] on p "Pages" at bounding box center [104, 66] width 27 height 11
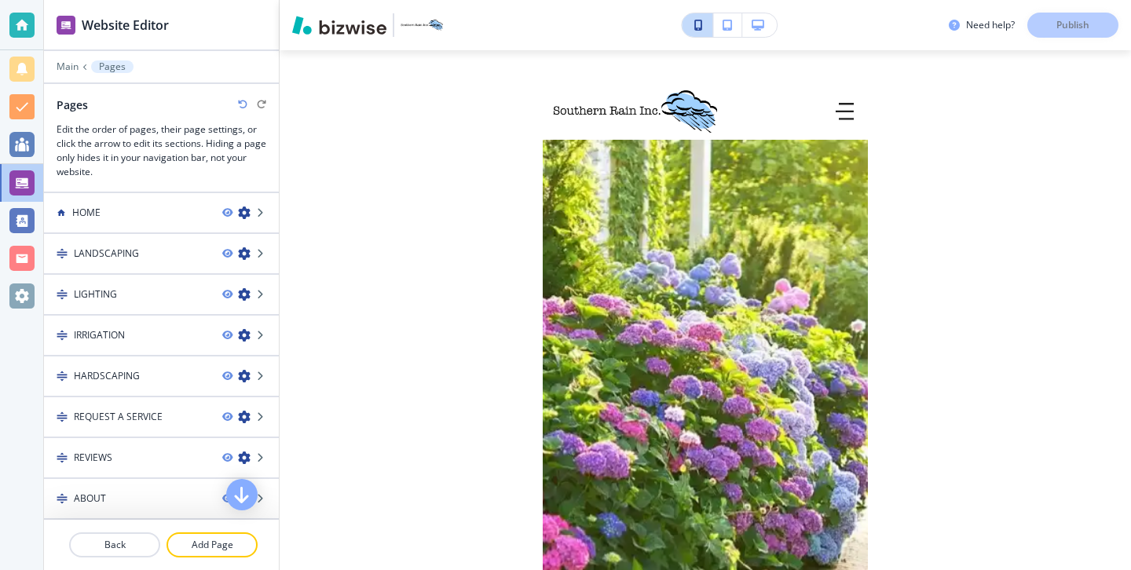
click at [68, 73] on div at bounding box center [161, 77] width 235 height 9
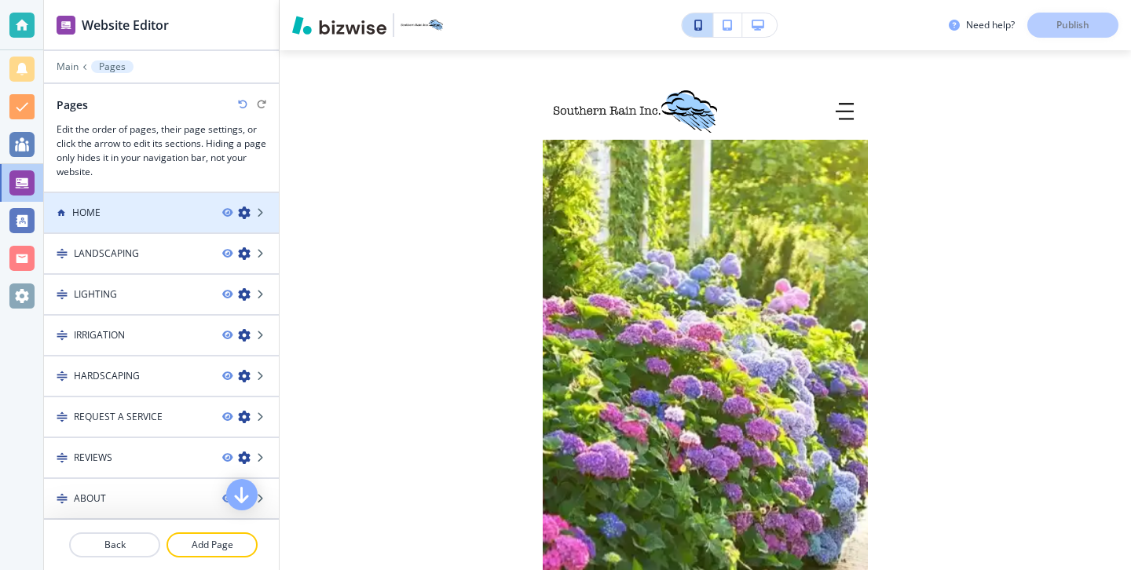
click at [159, 226] on div at bounding box center [161, 226] width 235 height 13
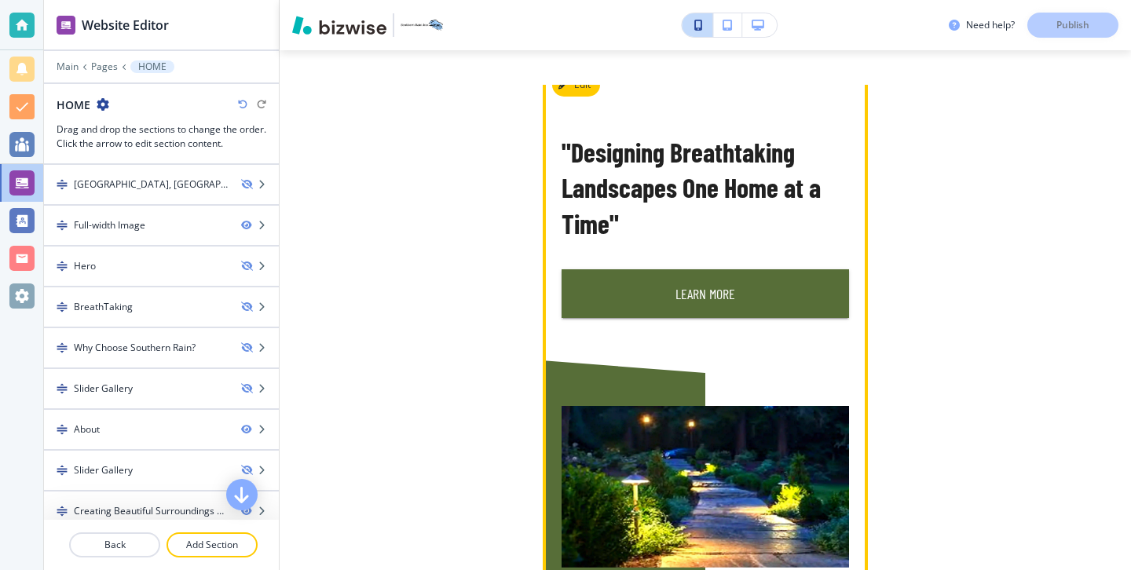
scroll to position [552, 0]
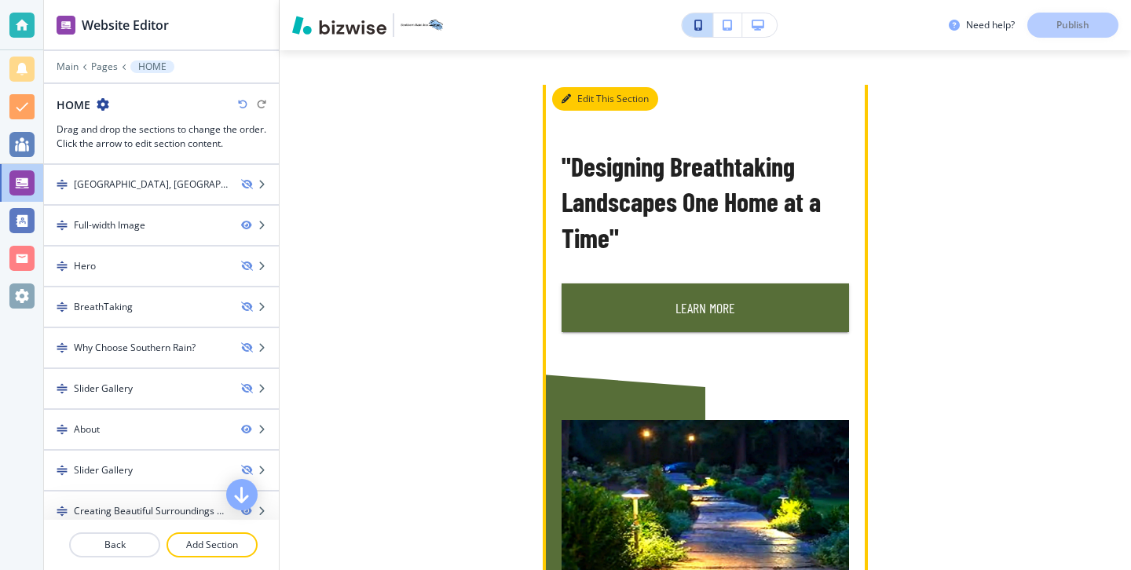
click at [589, 99] on button "Edit This Section" at bounding box center [605, 99] width 106 height 24
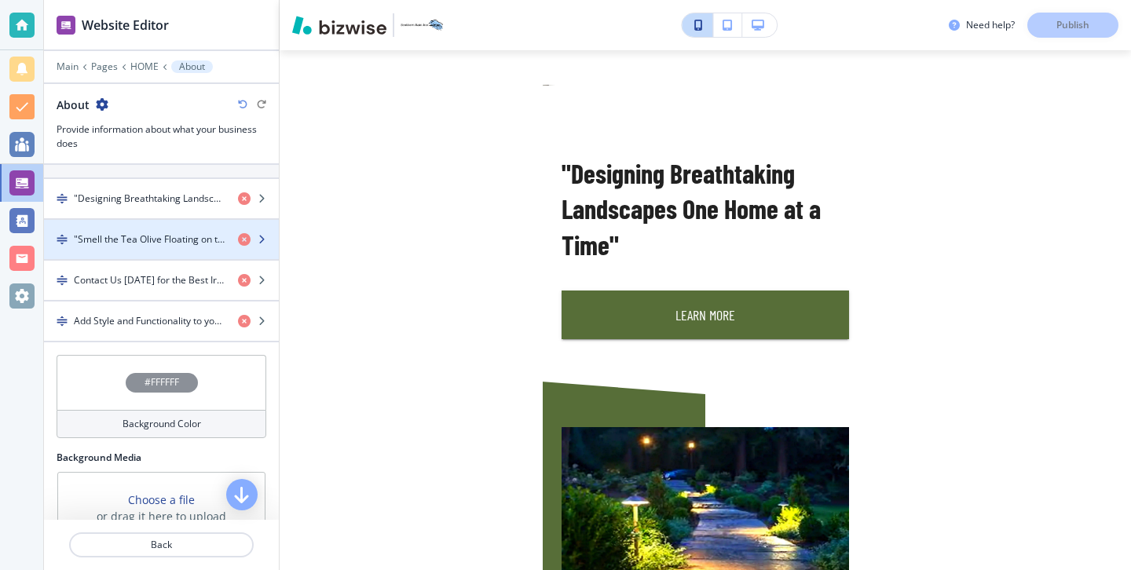
click at [199, 239] on h4 ""Smell the Tea Olive Floating on the Ocean Breeze"" at bounding box center [150, 239] width 152 height 14
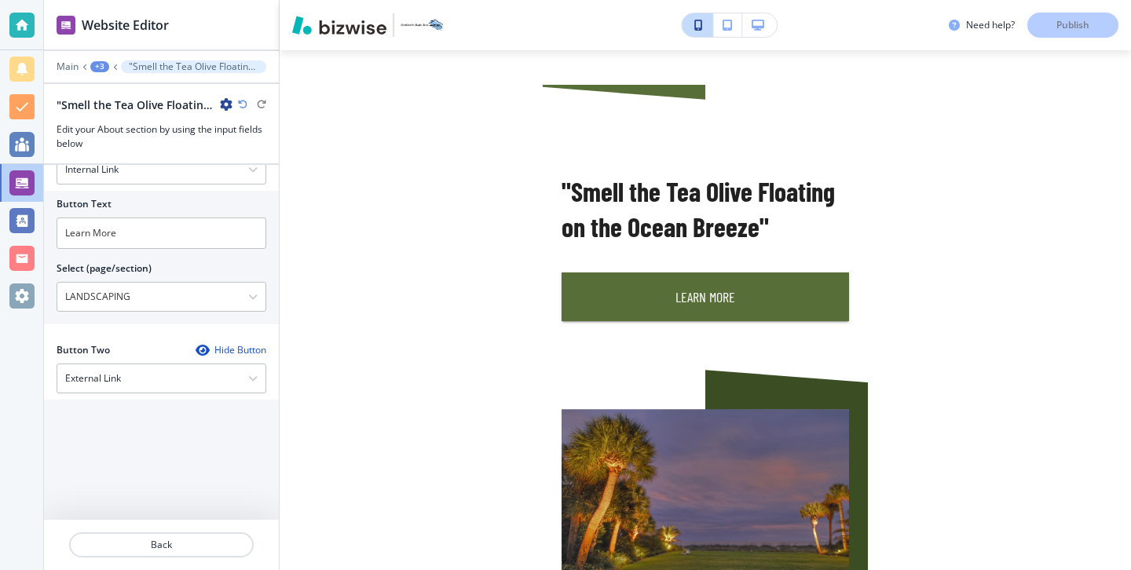
scroll to position [692, 0]
click at [251, 288] on icon "button" at bounding box center [252, 290] width 9 height 9
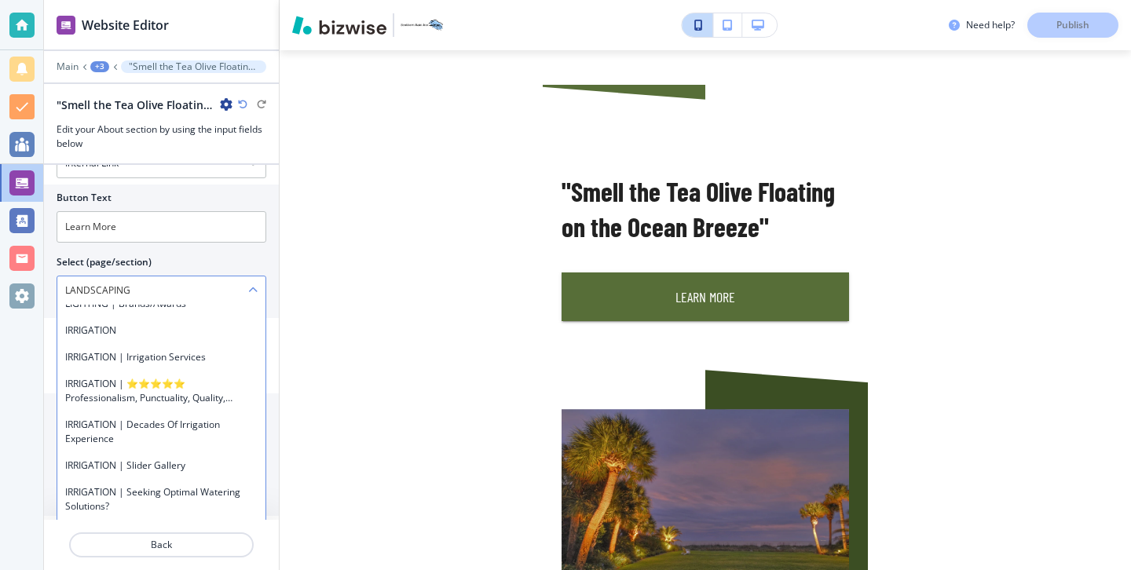
scroll to position [1101, 0]
click at [155, 335] on h4 "IRRIGATION" at bounding box center [161, 332] width 192 height 14
type \(page\/section\) "IRRIGATION"
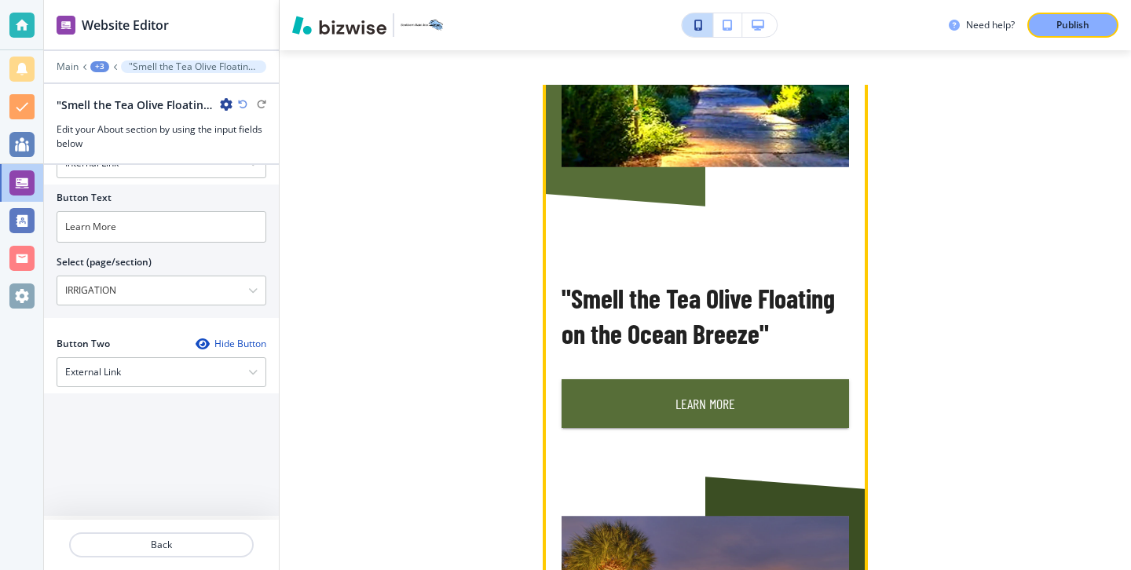
scroll to position [959, 0]
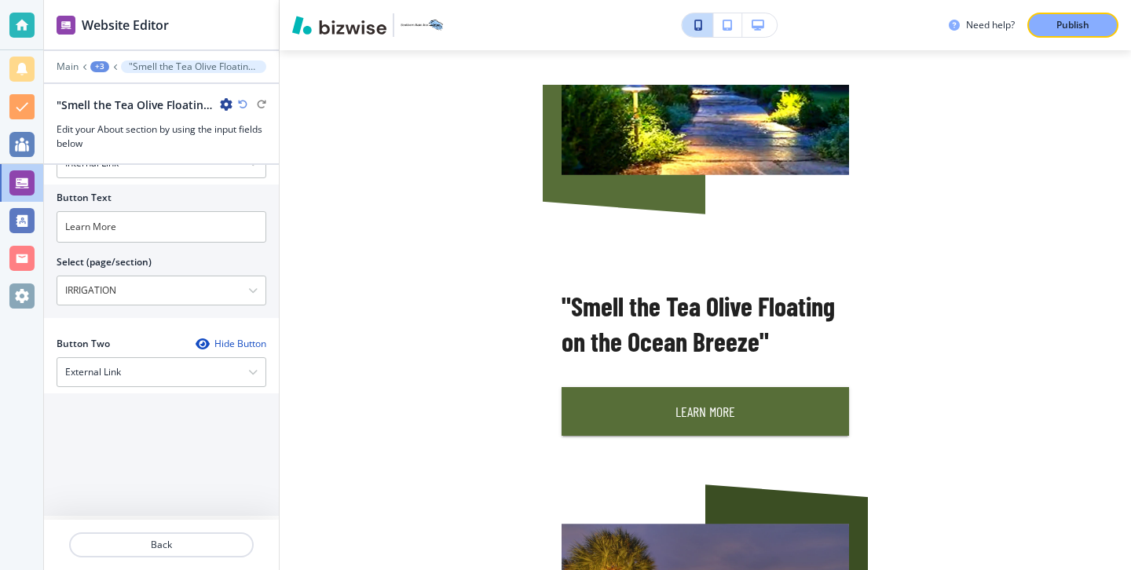
click at [1051, 35] on button "Publish" at bounding box center [1072, 25] width 91 height 25
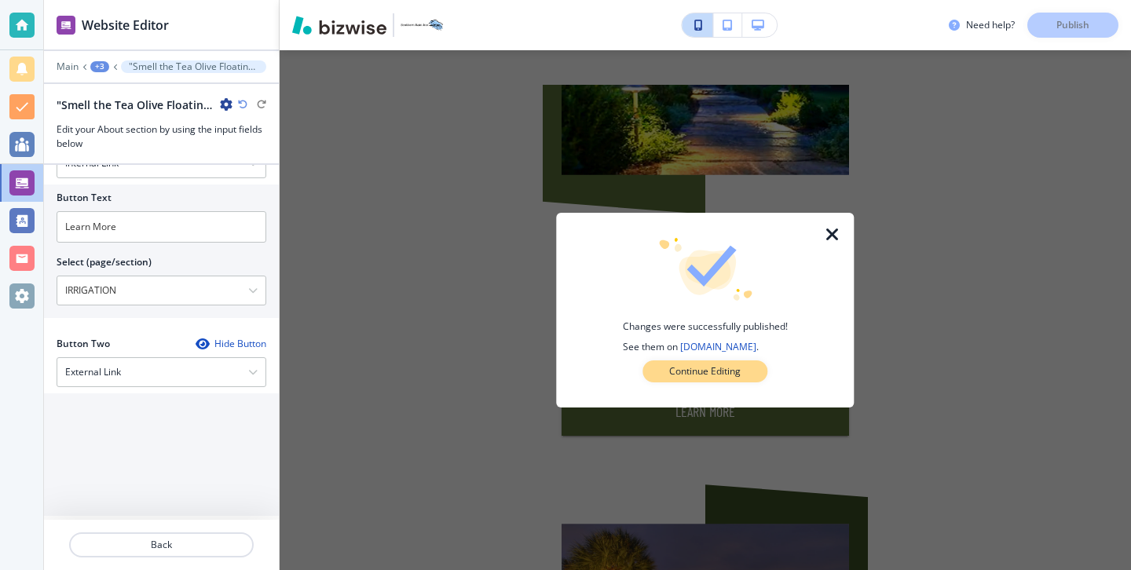
click at [753, 382] on button "Continue Editing" at bounding box center [704, 371] width 125 height 22
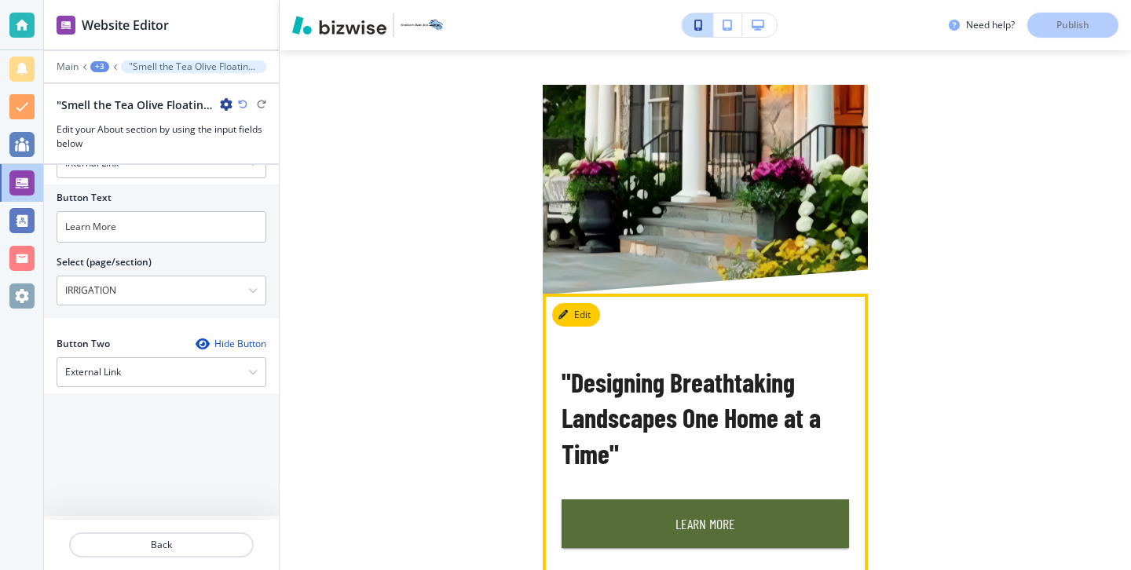
scroll to position [272, 0]
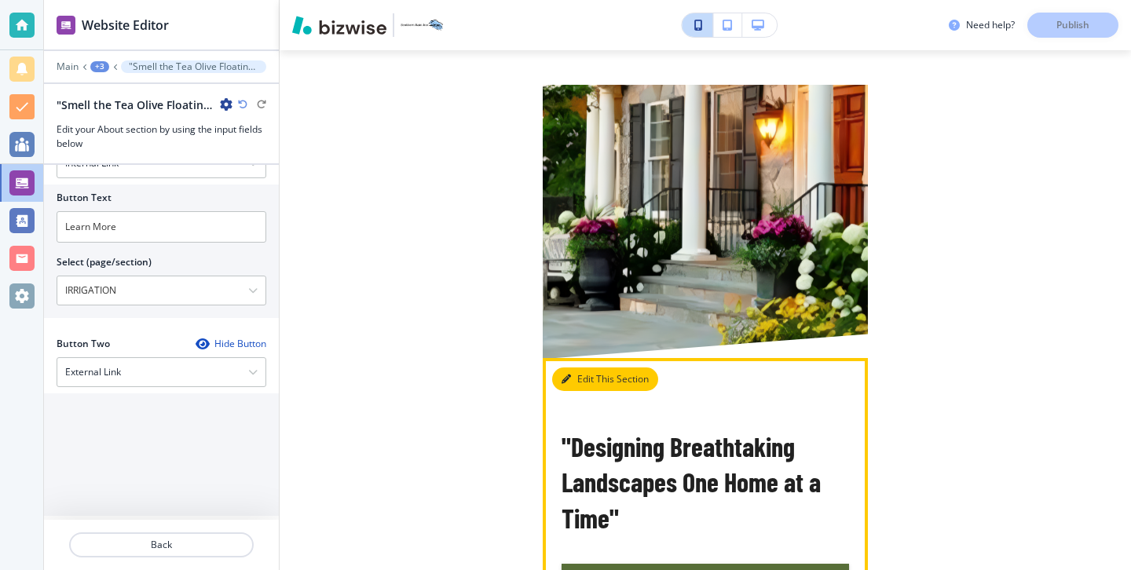
click at [589, 387] on button "Edit This Section" at bounding box center [605, 379] width 106 height 24
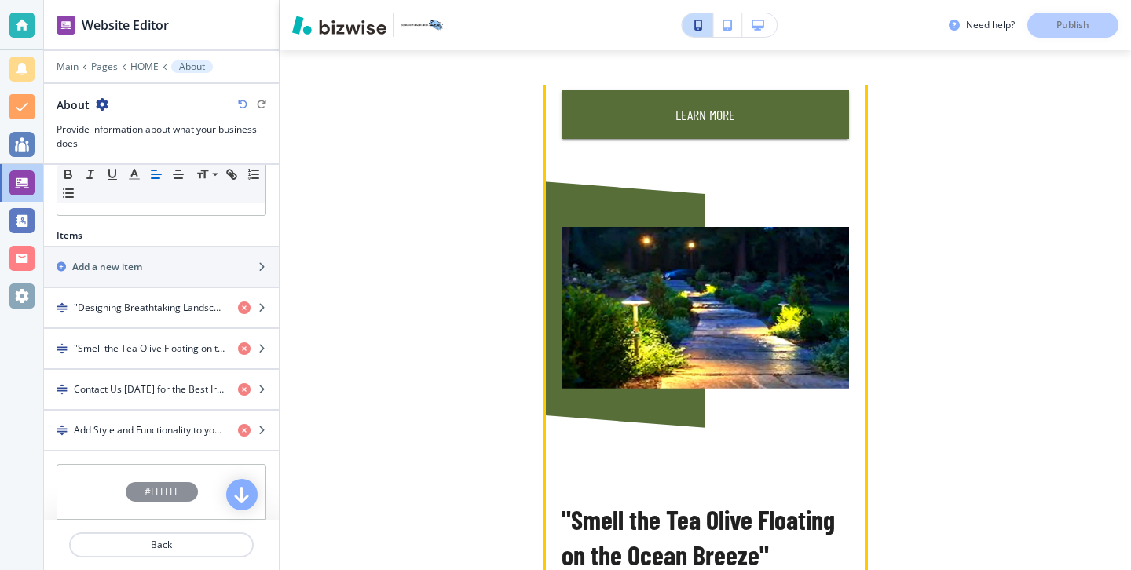
scroll to position [778, 0]
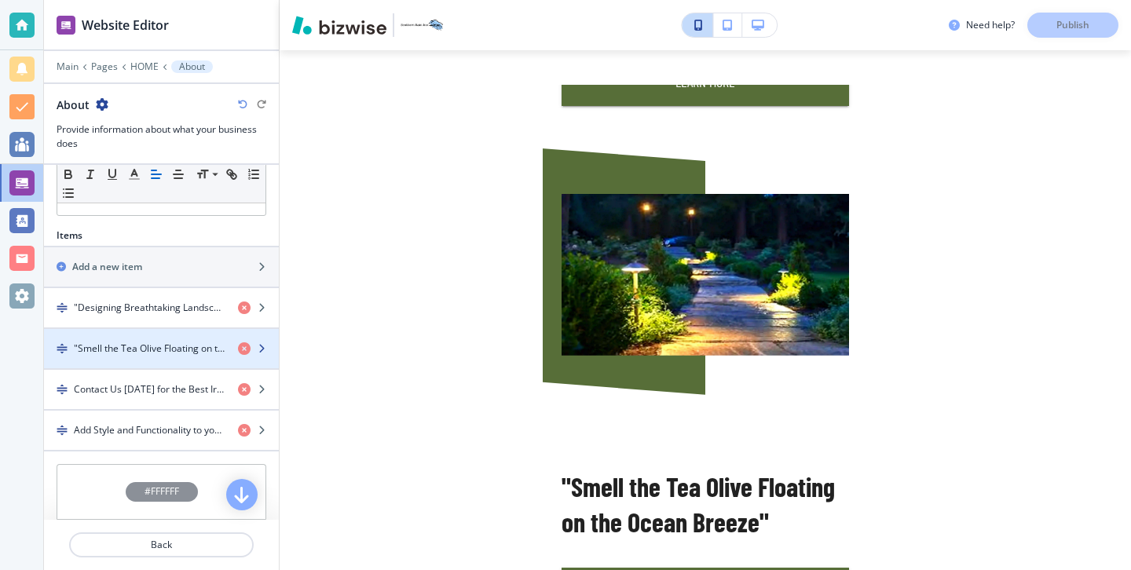
click at [179, 352] on h4 ""Smell the Tea Olive Floating on the Ocean Breeze"" at bounding box center [150, 349] width 152 height 14
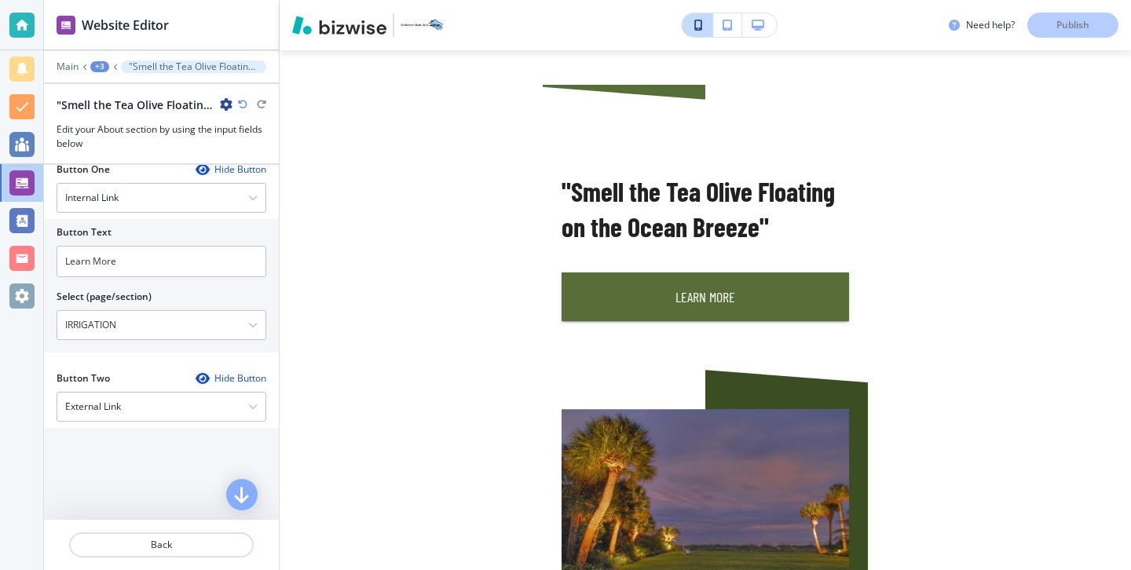
scroll to position [672, 0]
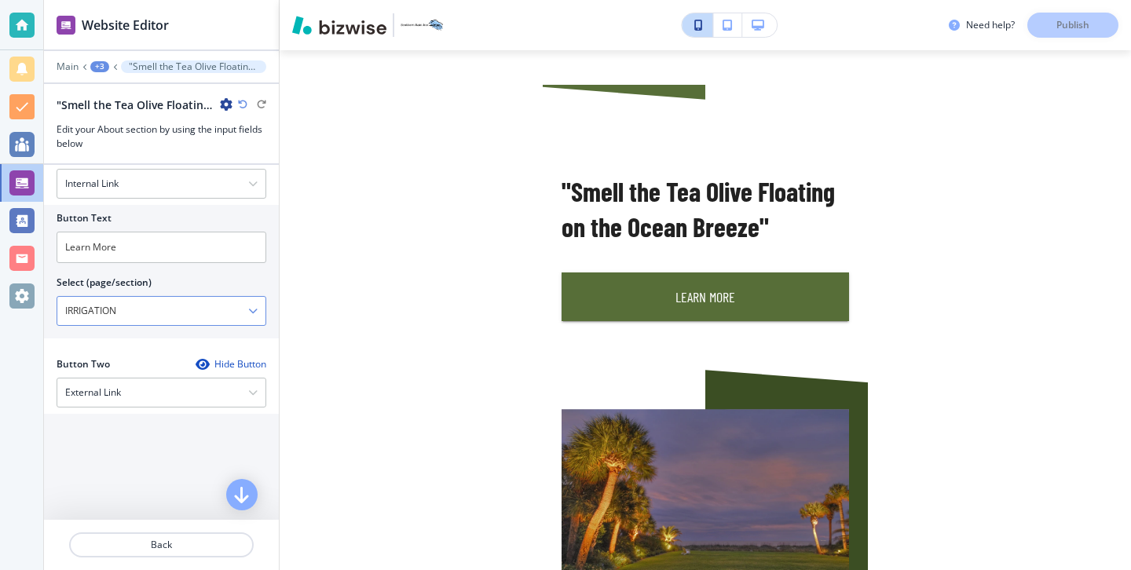
click at [243, 319] on \(page\/section\) "IRRIGATION" at bounding box center [152, 311] width 191 height 27
click at [252, 316] on div "IRRIGATION" at bounding box center [161, 311] width 208 height 28
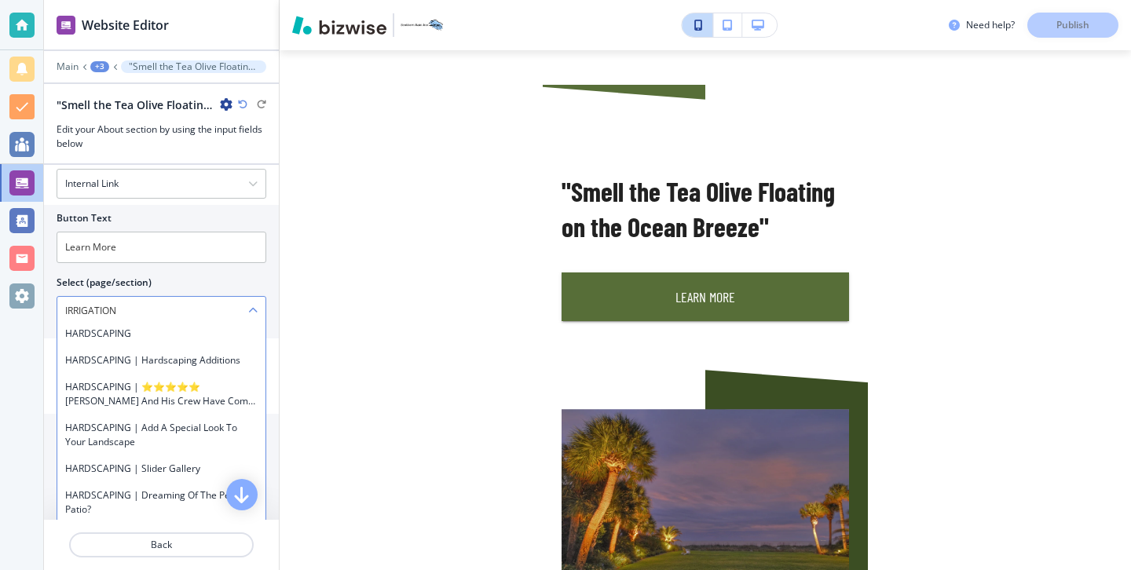
scroll to position [1400, 0]
click at [204, 338] on h4 "HARDSCAPING" at bounding box center [161, 336] width 192 height 14
type \(page\/section\) "HARDSCAPING"
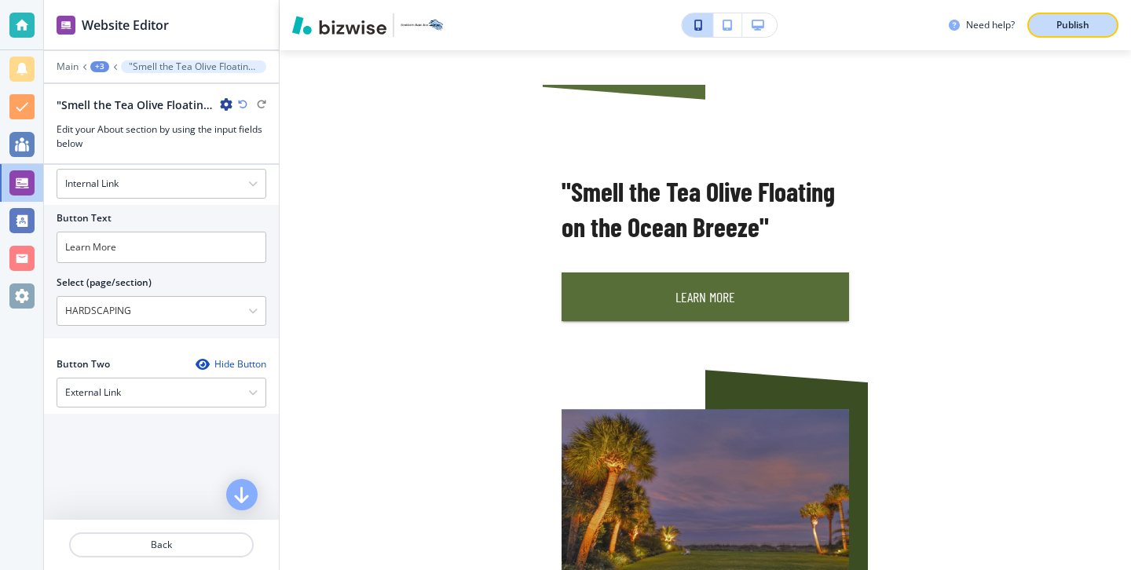
click at [1082, 31] on p "Publish" at bounding box center [1072, 25] width 33 height 14
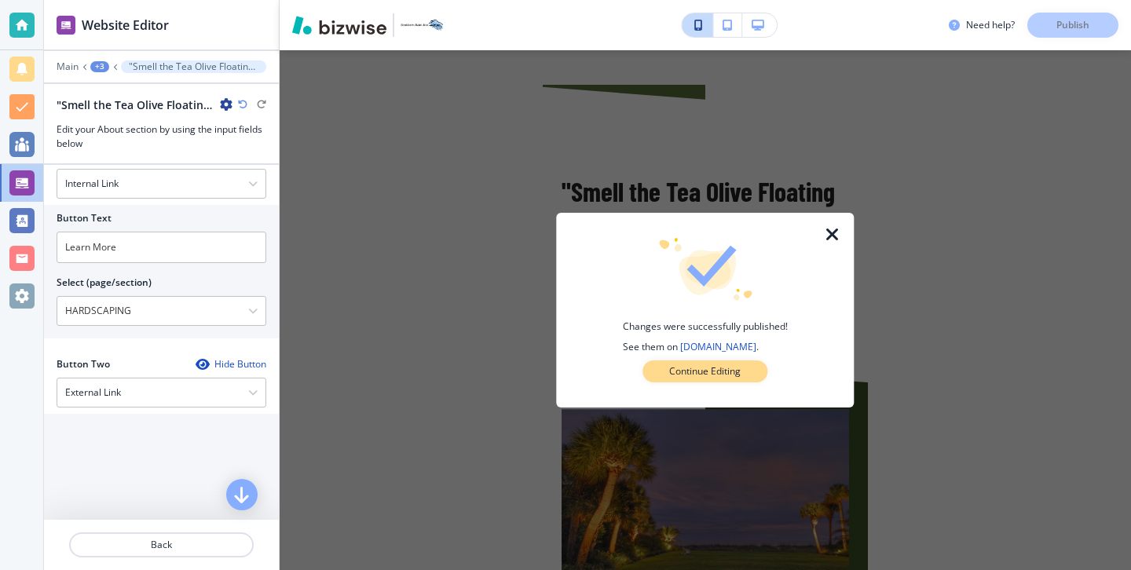
click at [709, 370] on p "Continue Editing" at bounding box center [704, 371] width 71 height 14
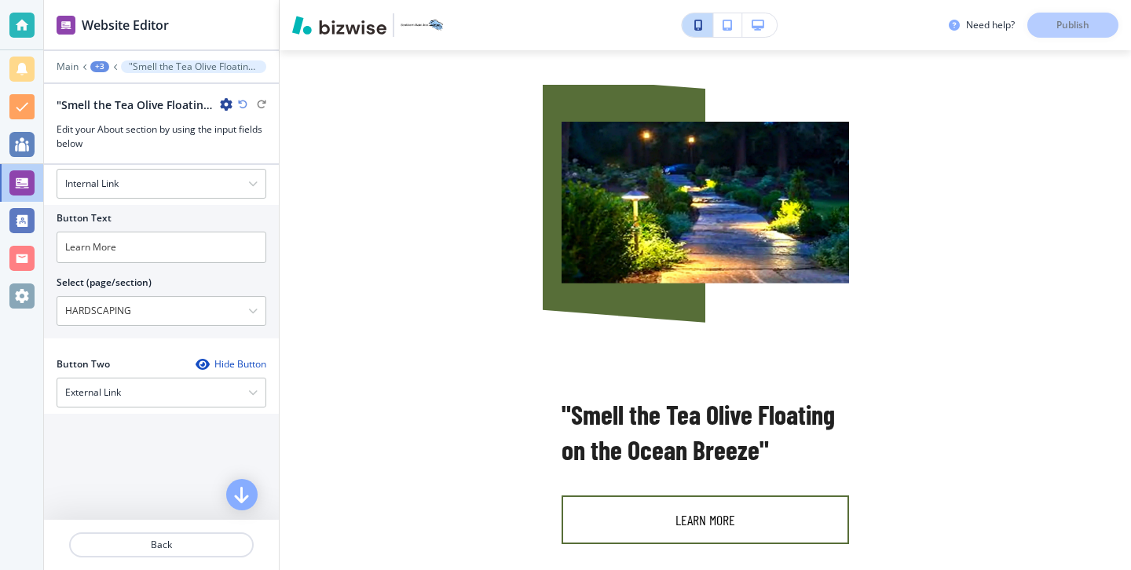
scroll to position [847, 0]
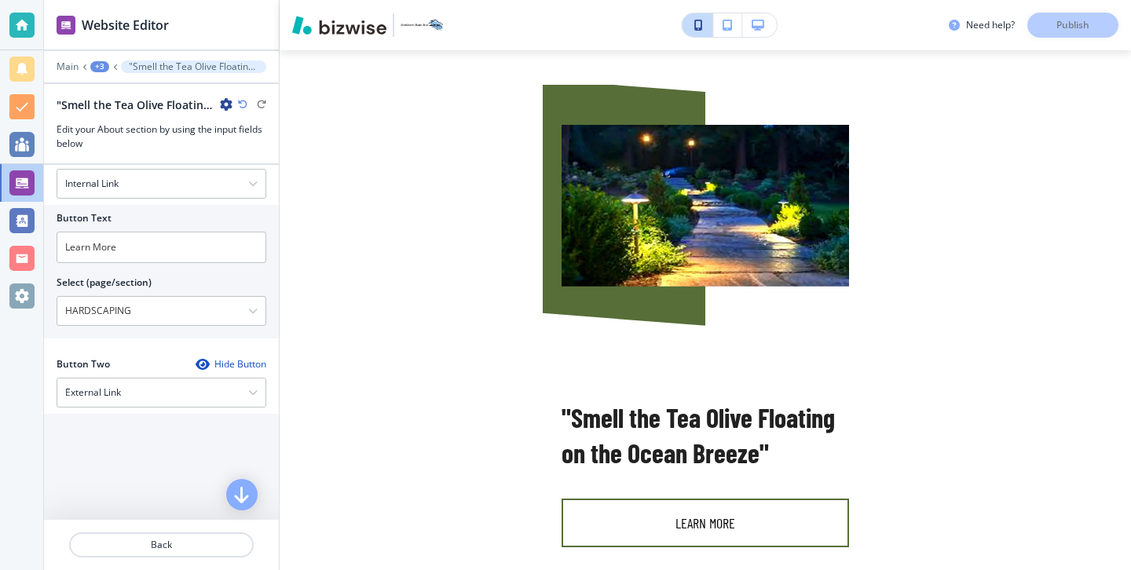
click at [689, 530] on button "Learn More" at bounding box center [704, 523] width 287 height 49
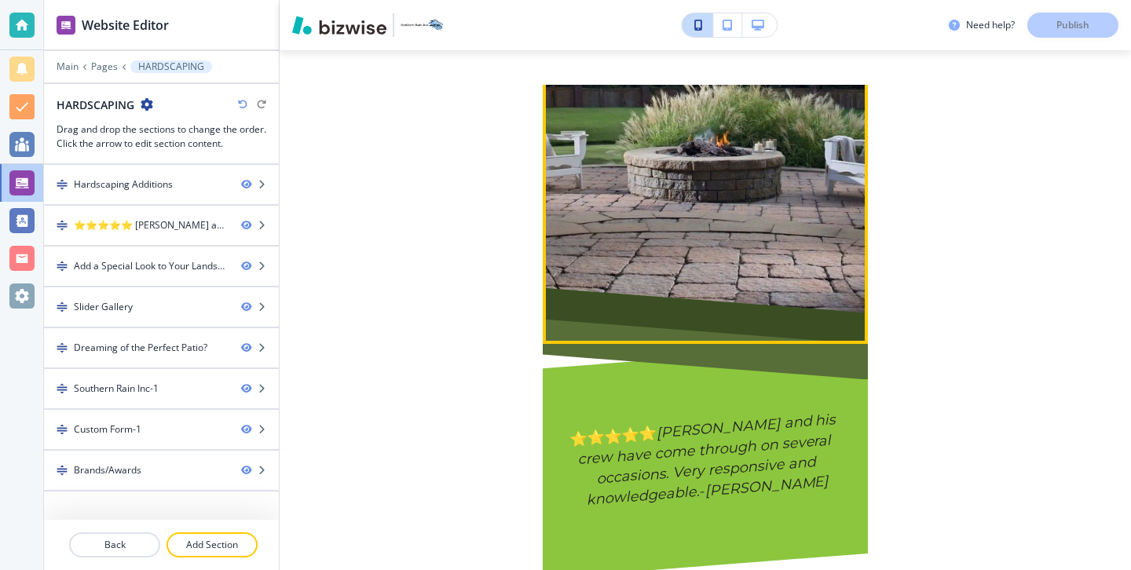
scroll to position [509, 0]
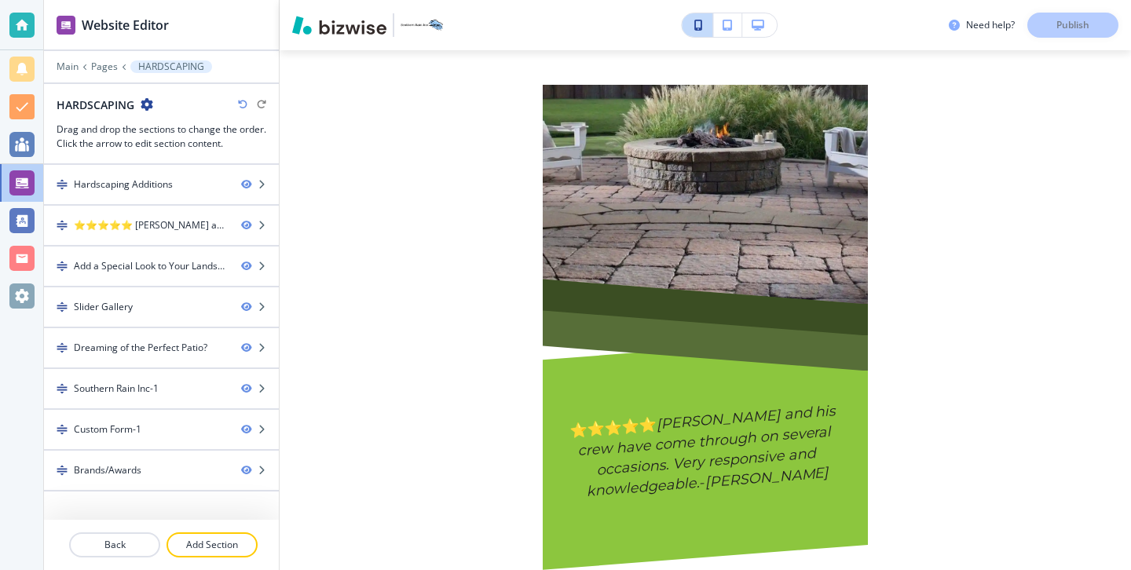
click at [135, 531] on div at bounding box center [161, 526] width 235 height 13
click at [135, 536] on button "Back" at bounding box center [114, 544] width 91 height 25
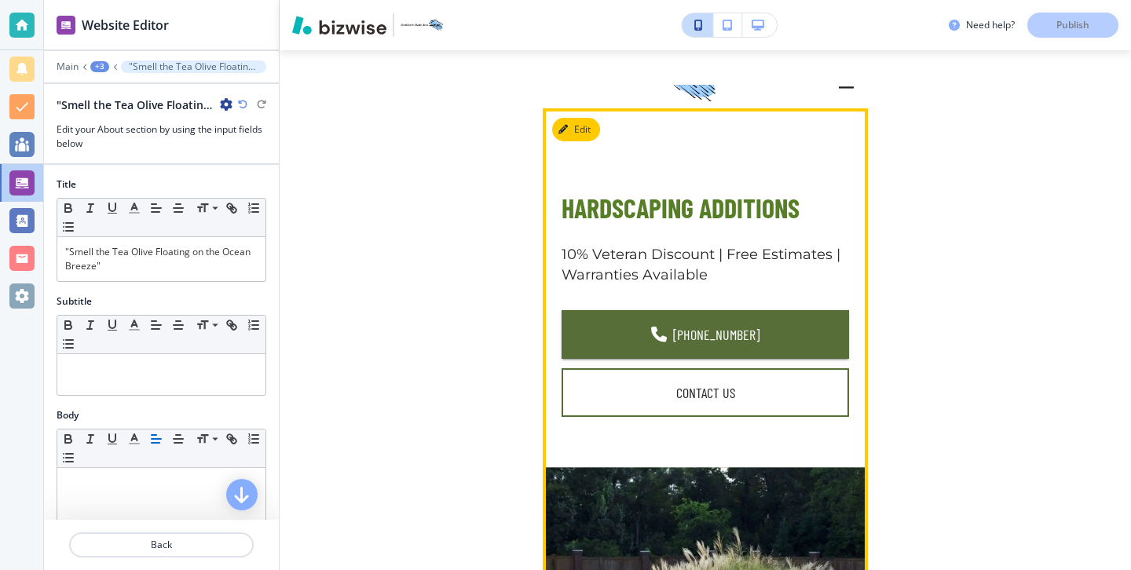
scroll to position [0, 0]
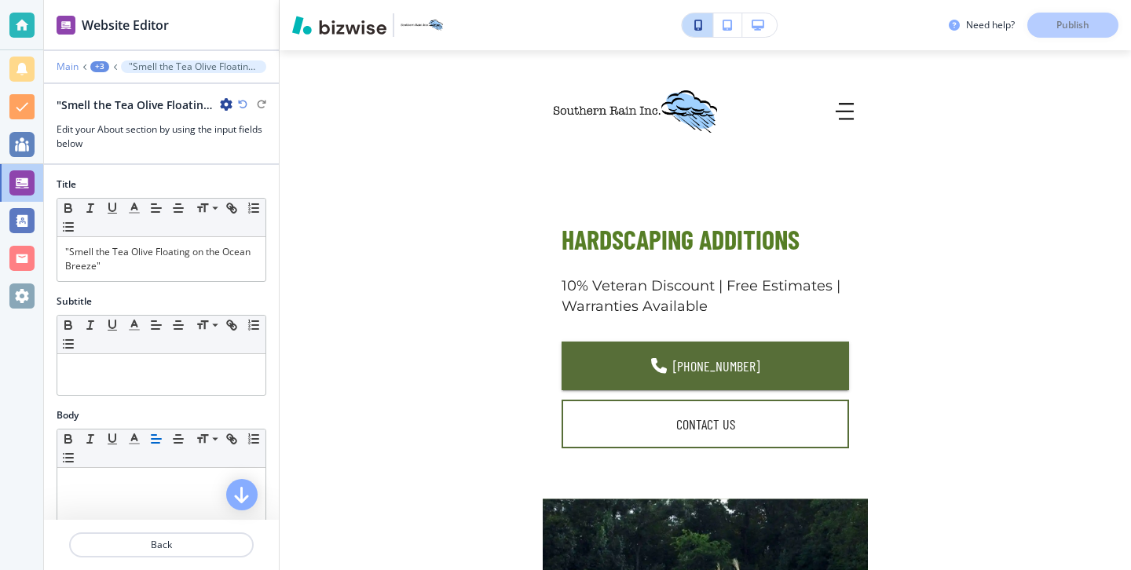
click at [57, 70] on p "Main" at bounding box center [68, 66] width 22 height 11
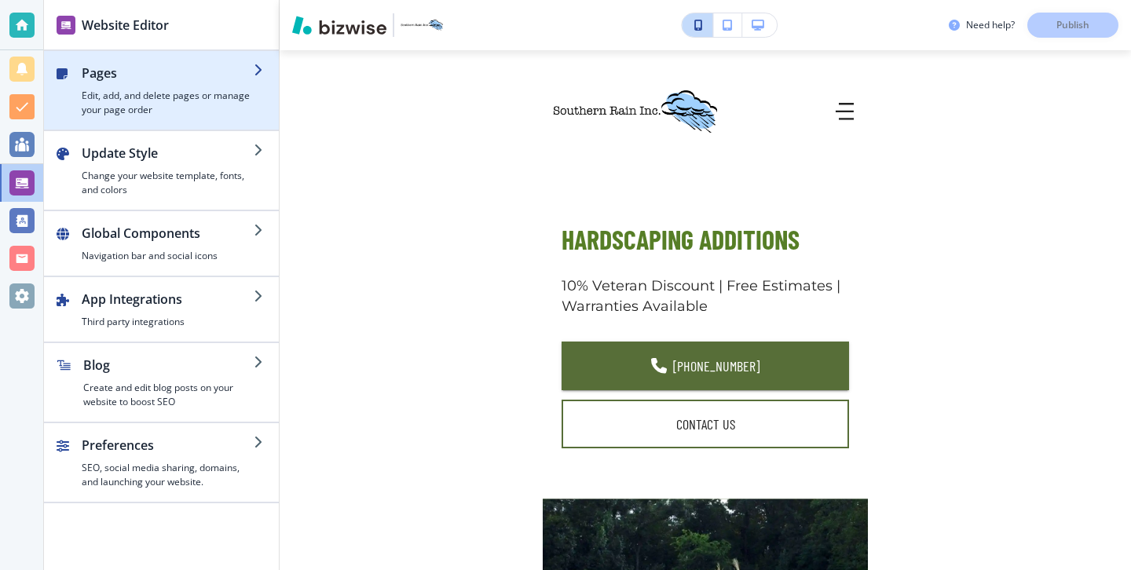
click at [137, 112] on h4 "Edit, add, and delete pages or manage your page order" at bounding box center [168, 103] width 172 height 28
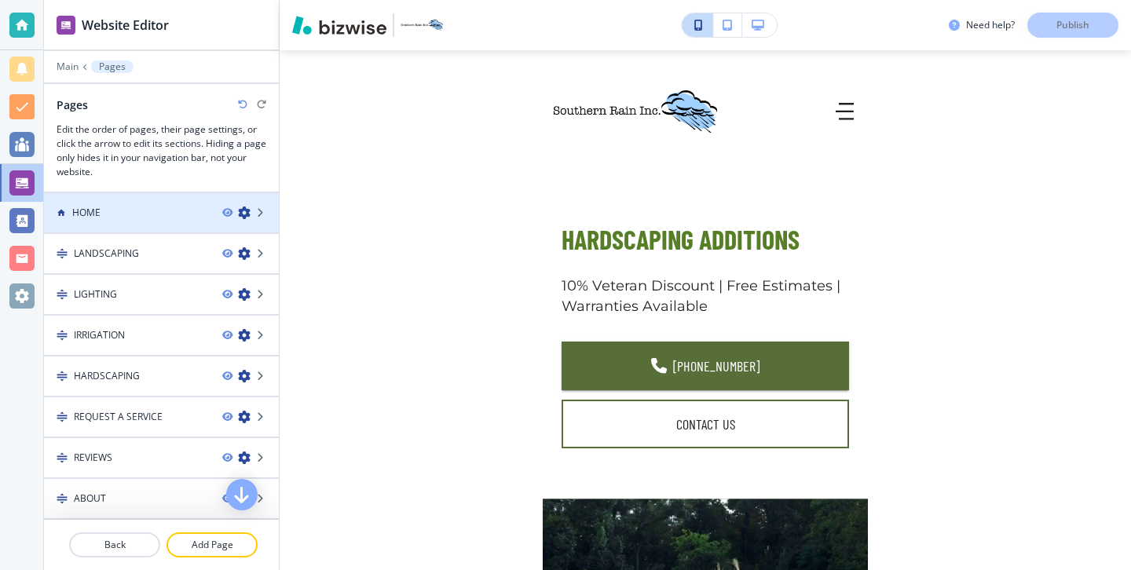
click at [137, 225] on div at bounding box center [161, 226] width 235 height 13
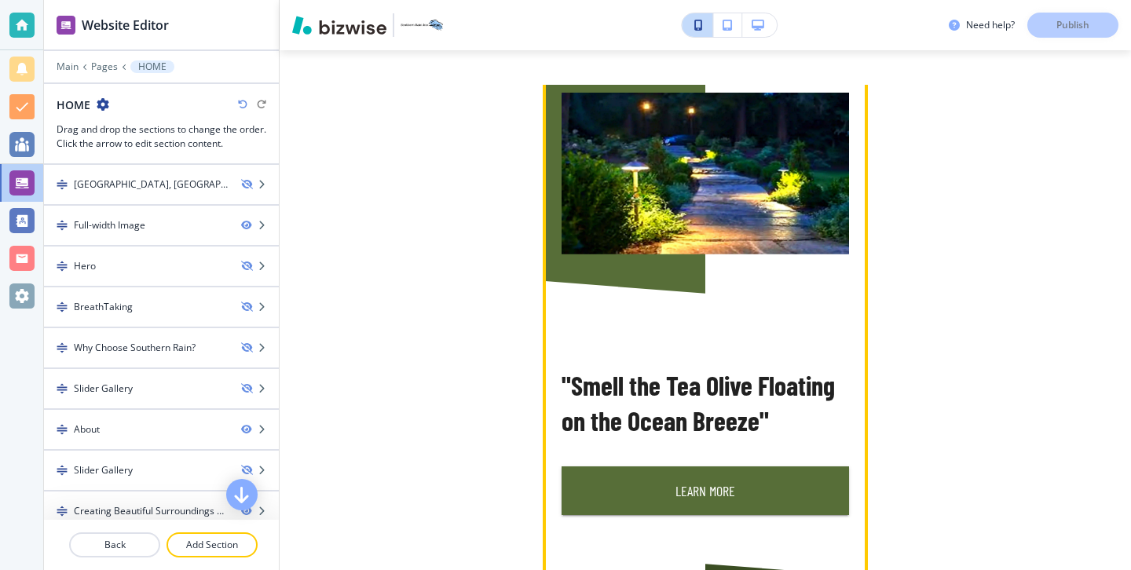
scroll to position [908, 0]
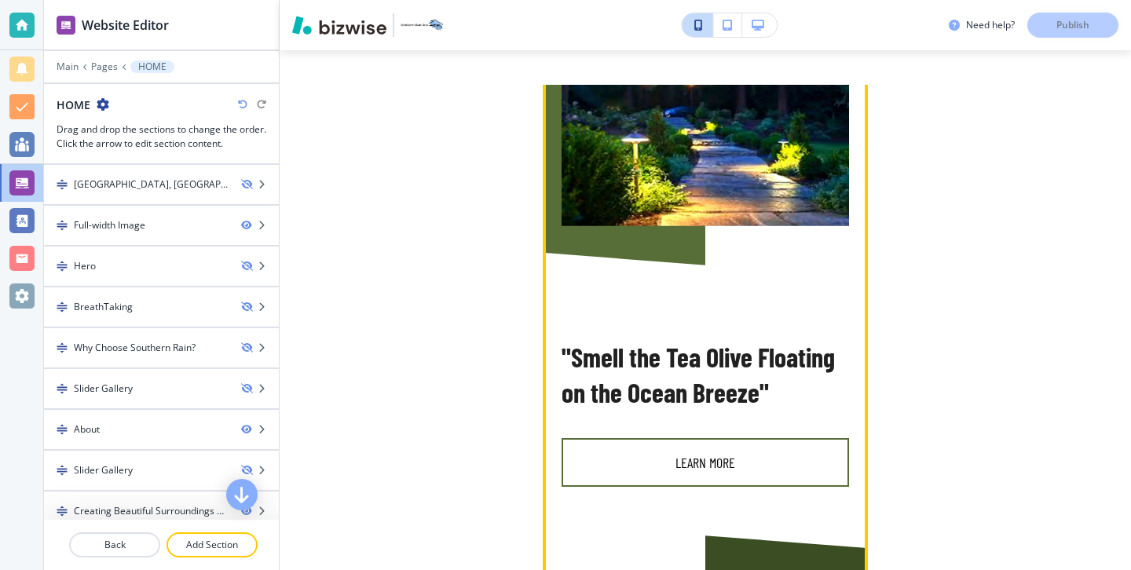
click at [766, 451] on button "Learn More" at bounding box center [704, 462] width 287 height 49
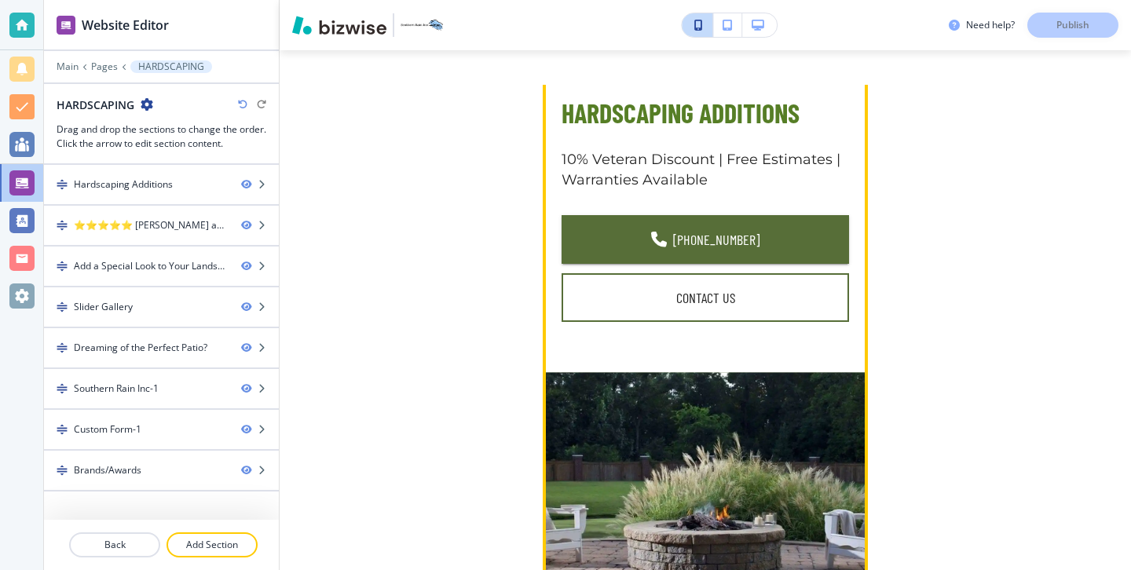
scroll to position [0, 0]
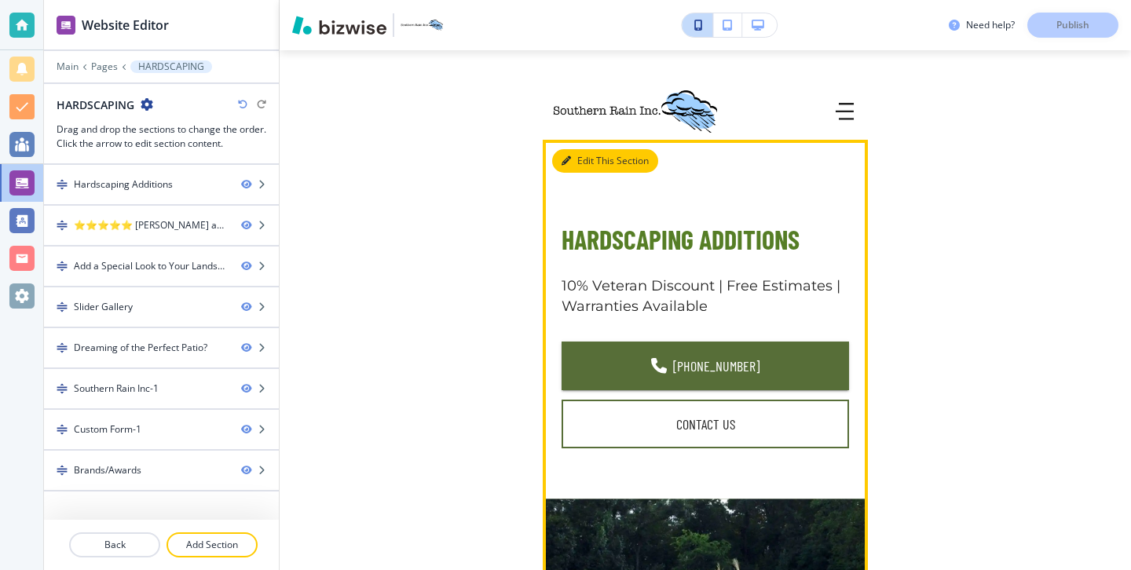
click at [592, 170] on button "Edit This Section" at bounding box center [605, 161] width 106 height 24
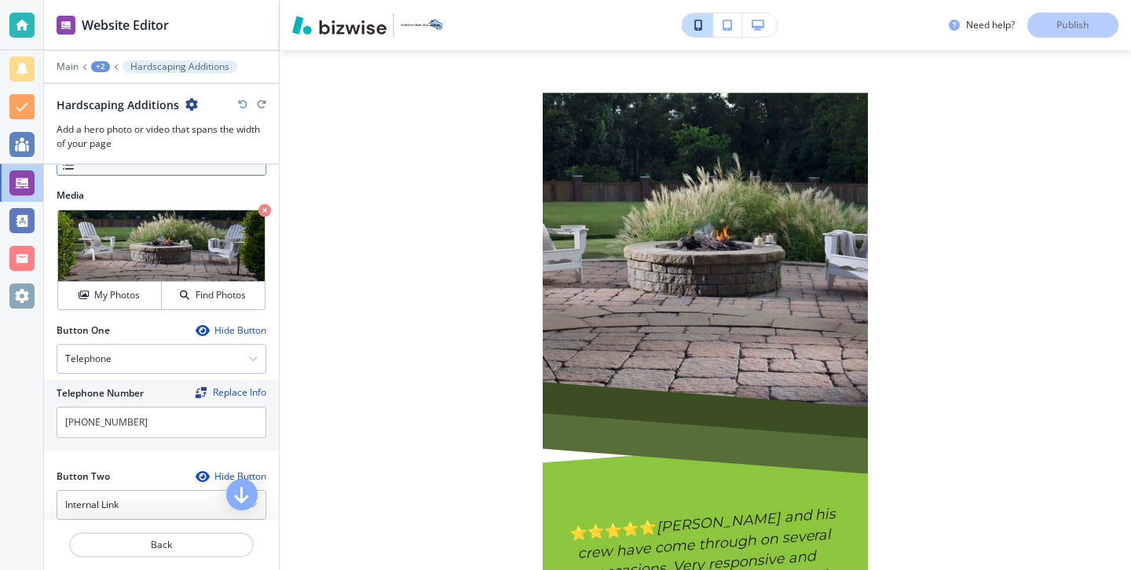
scroll to position [477, 0]
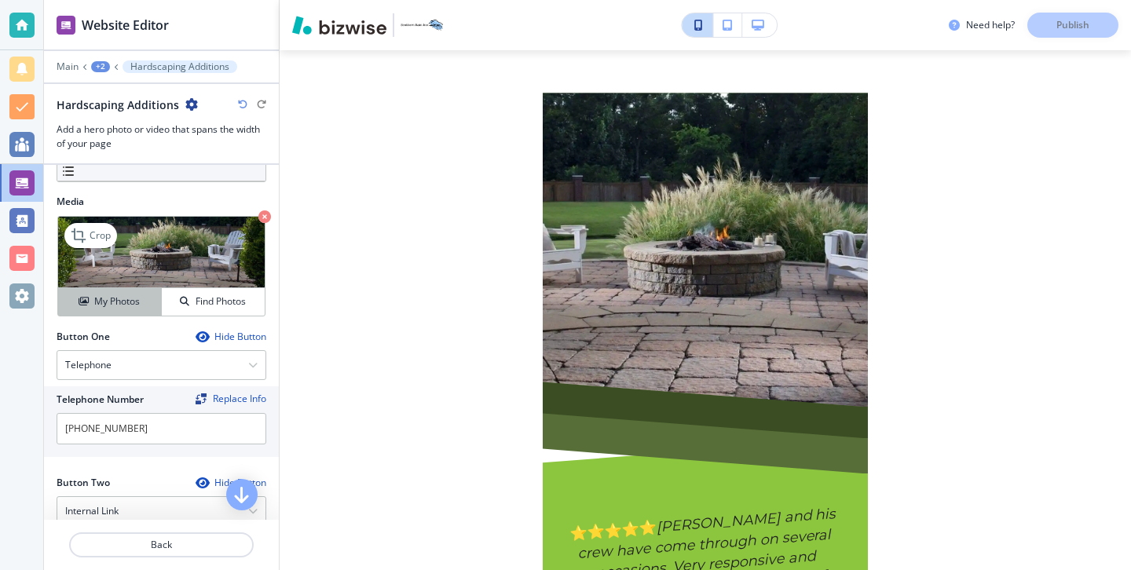
click at [134, 312] on button "My Photos" at bounding box center [110, 301] width 104 height 27
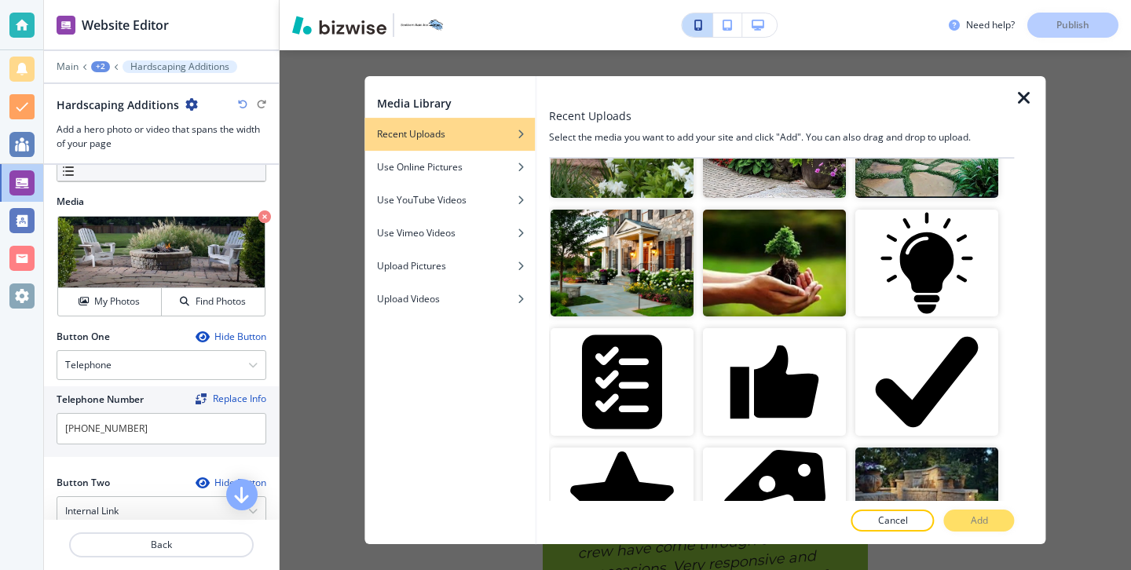
scroll to position [1640, 0]
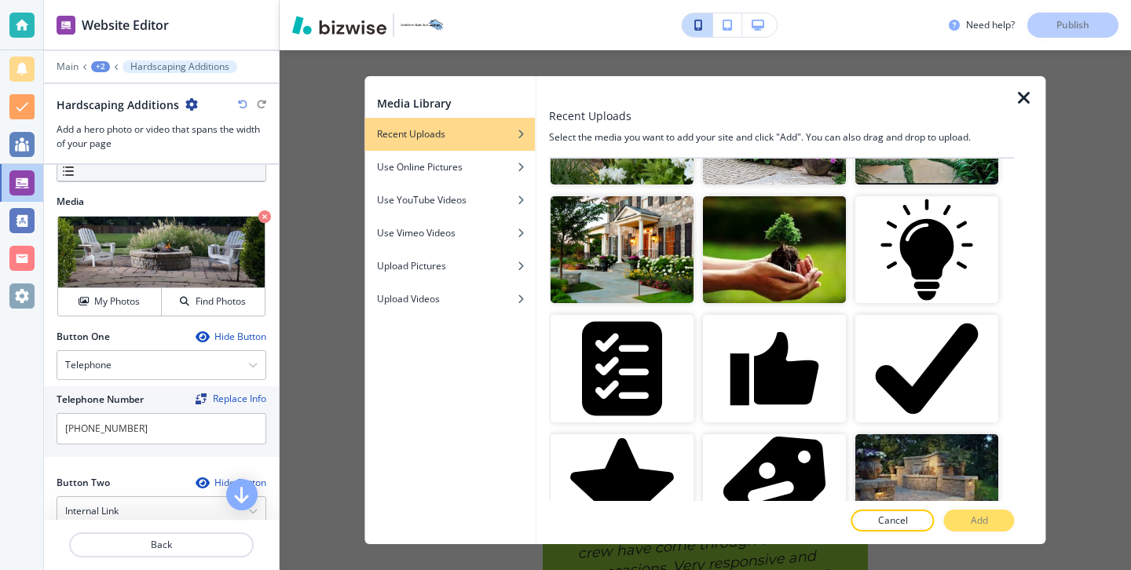
click at [1023, 107] on icon "button" at bounding box center [1023, 98] width 19 height 19
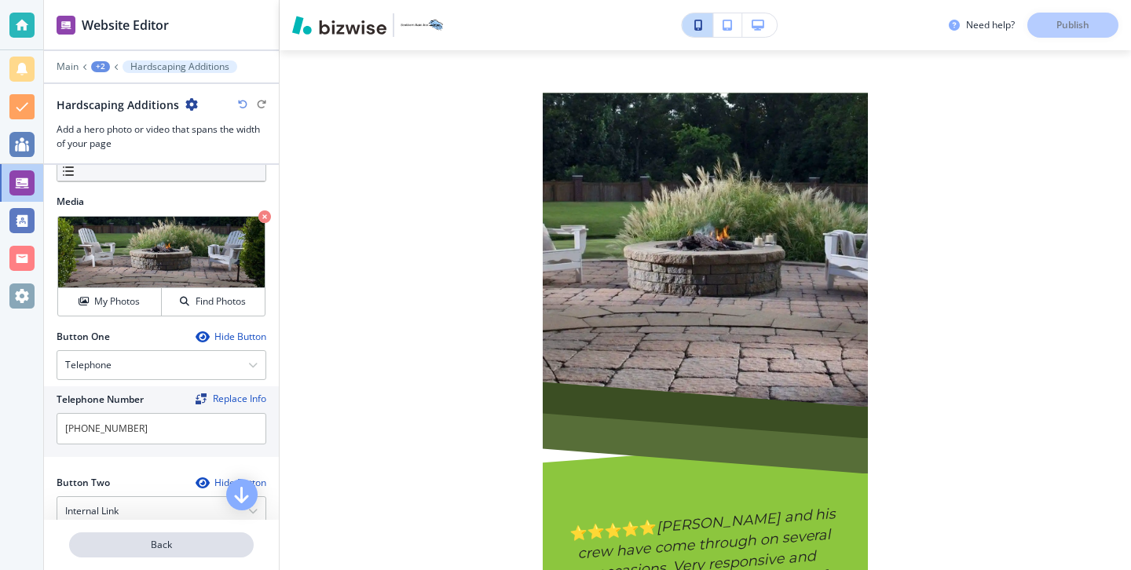
click at [191, 542] on p "Back" at bounding box center [161, 545] width 181 height 14
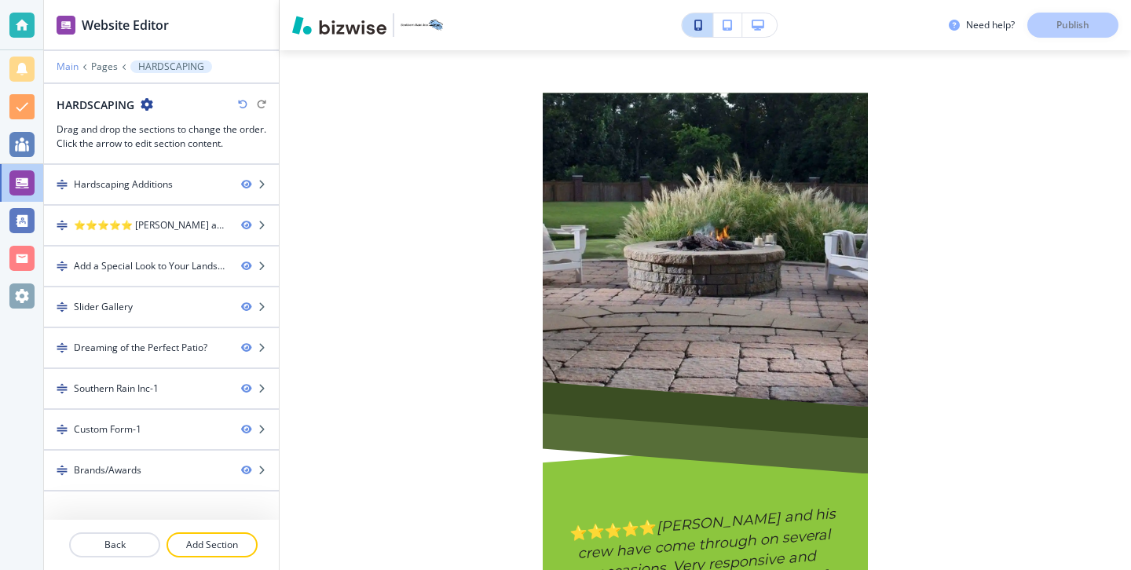
click at [71, 69] on p "Main" at bounding box center [68, 66] width 22 height 11
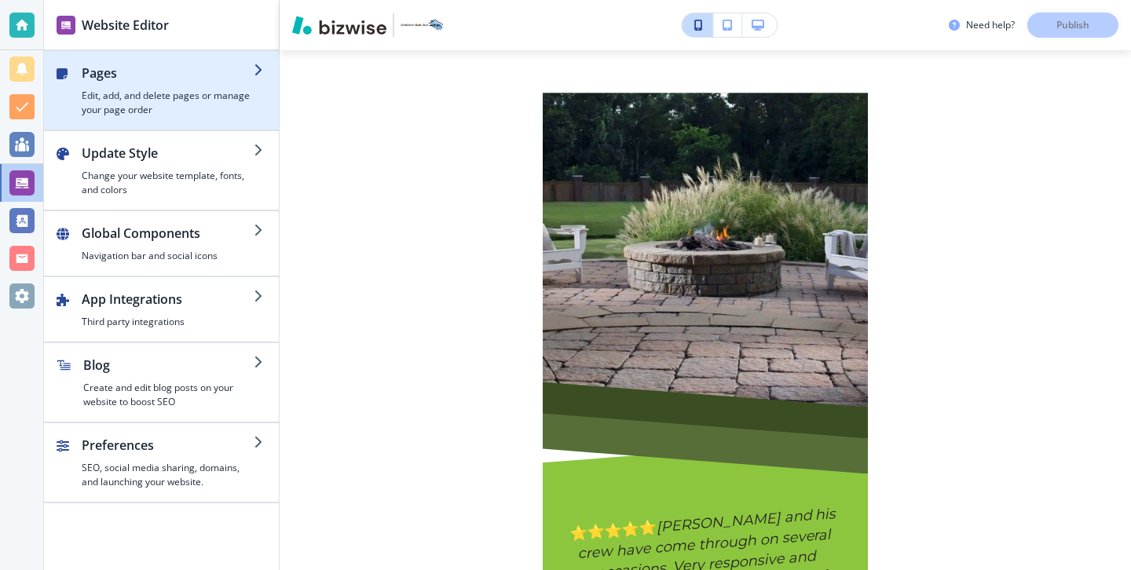
click at [189, 115] on h4 "Edit, add, and delete pages or manage your page order" at bounding box center [168, 103] width 172 height 28
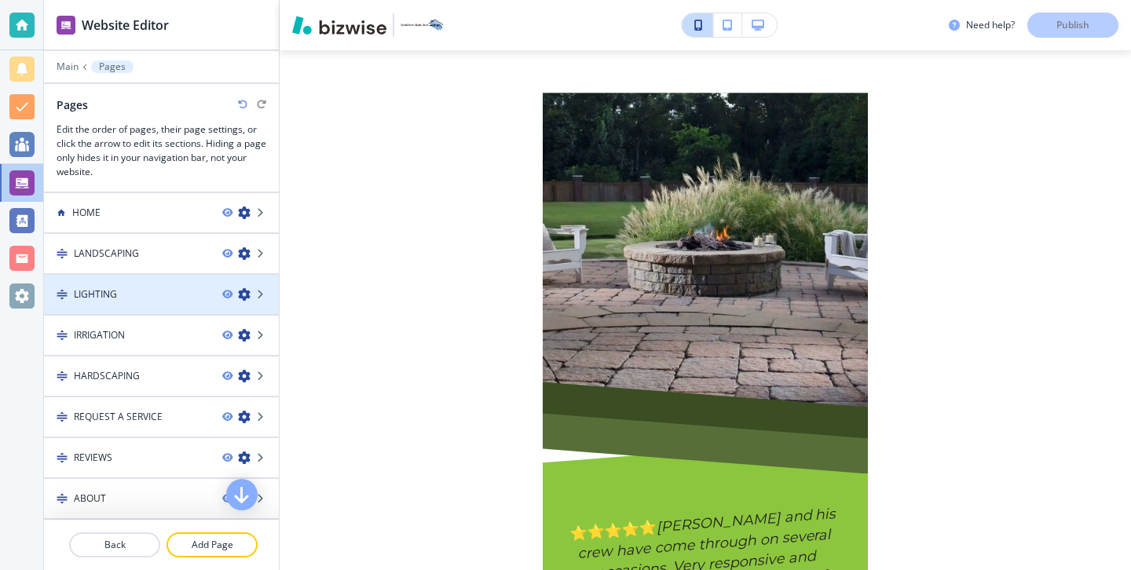
scroll to position [82, 0]
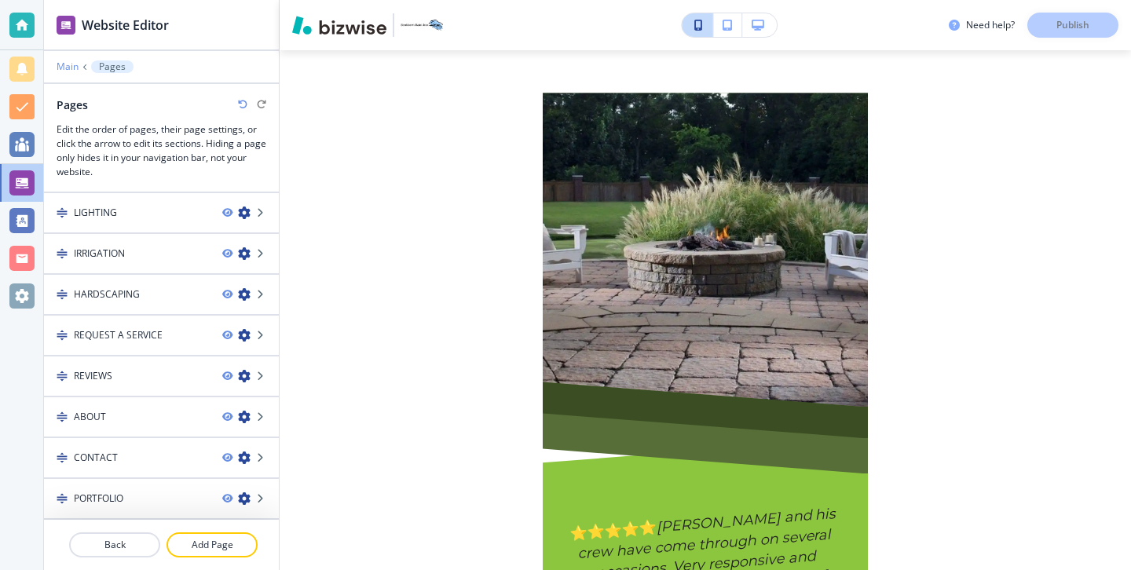
click at [67, 61] on p "Main" at bounding box center [68, 66] width 22 height 11
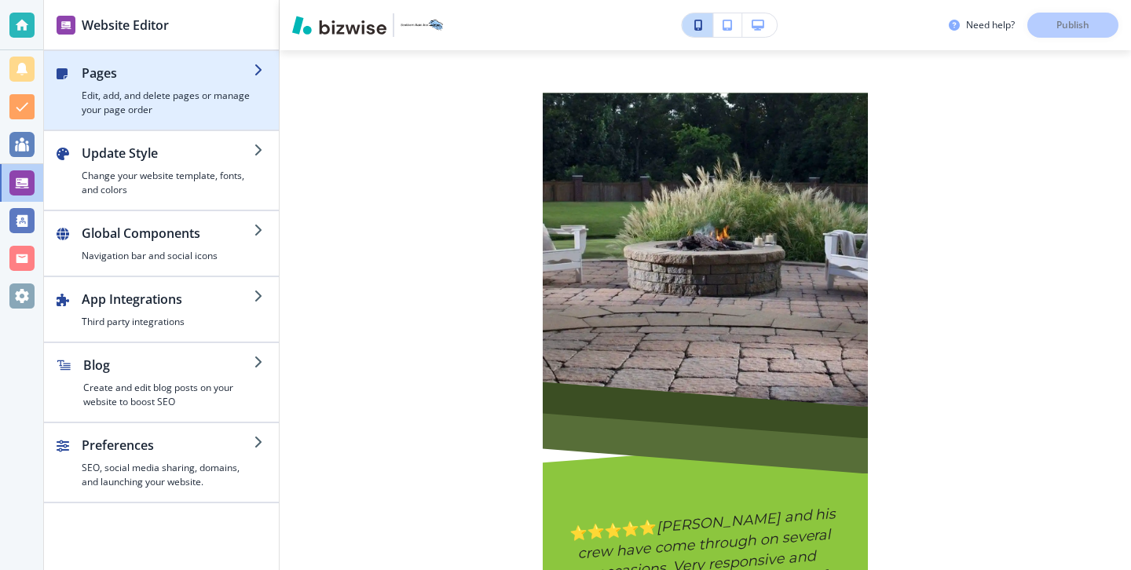
click at [118, 122] on div "button" at bounding box center [161, 123] width 235 height 13
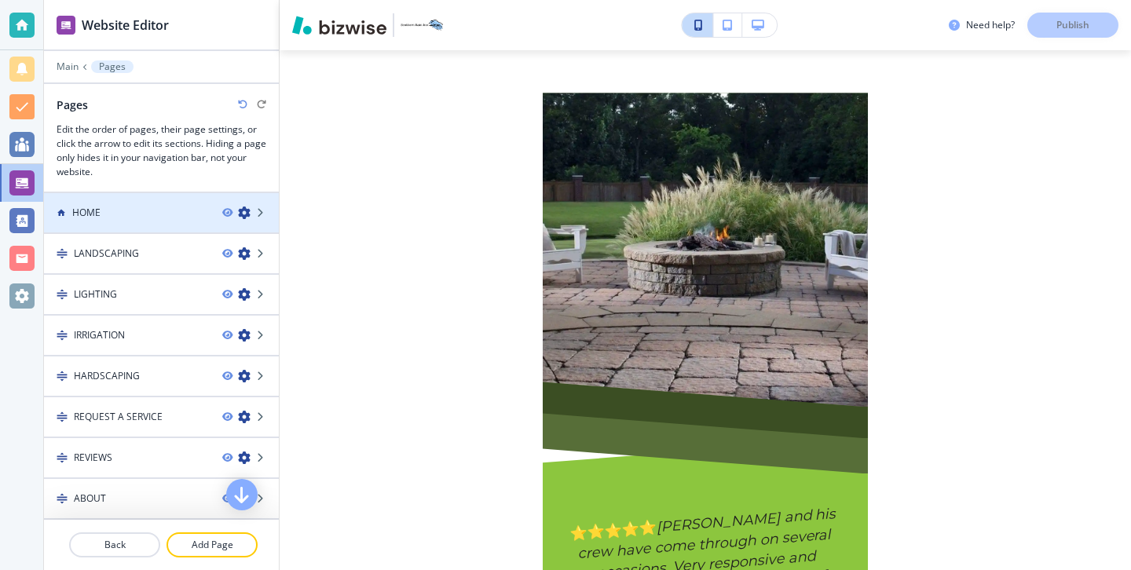
click at [120, 215] on div "HOME" at bounding box center [127, 213] width 166 height 14
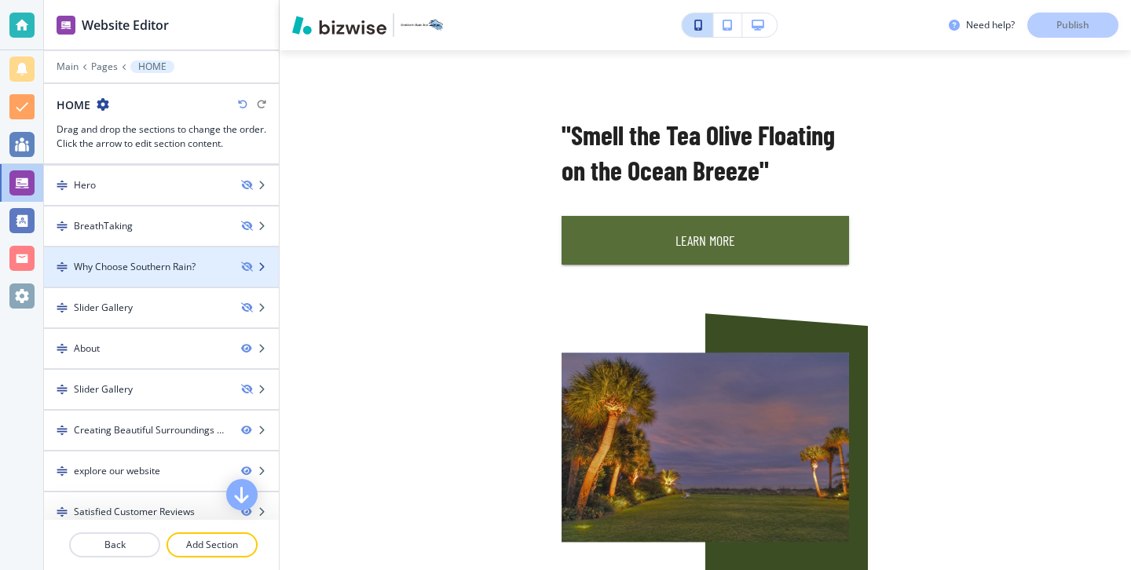
scroll to position [22, 0]
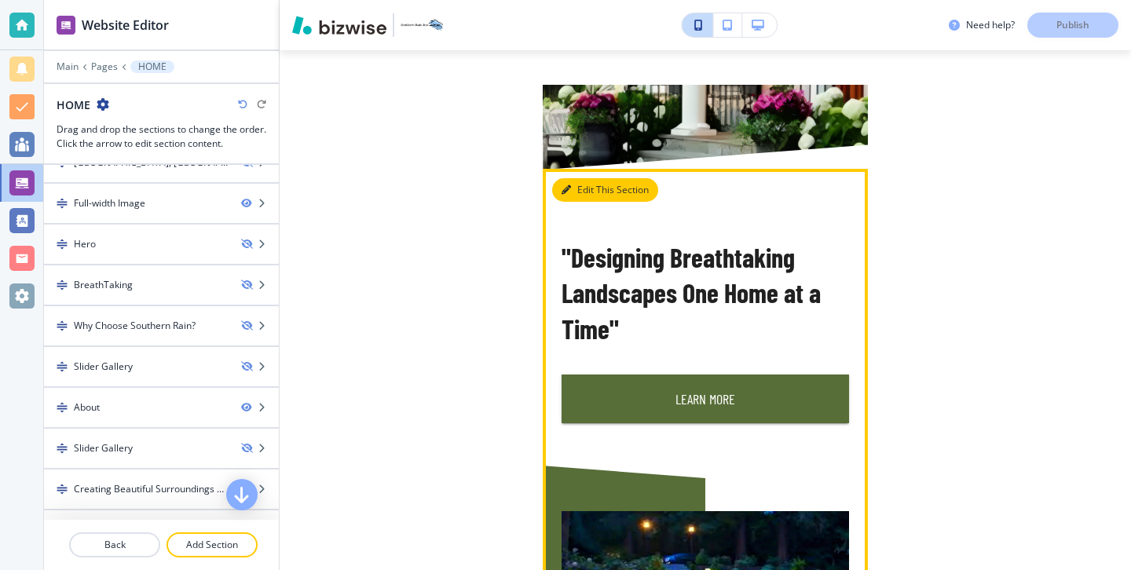
click at [586, 194] on button "Edit This Section" at bounding box center [605, 190] width 106 height 24
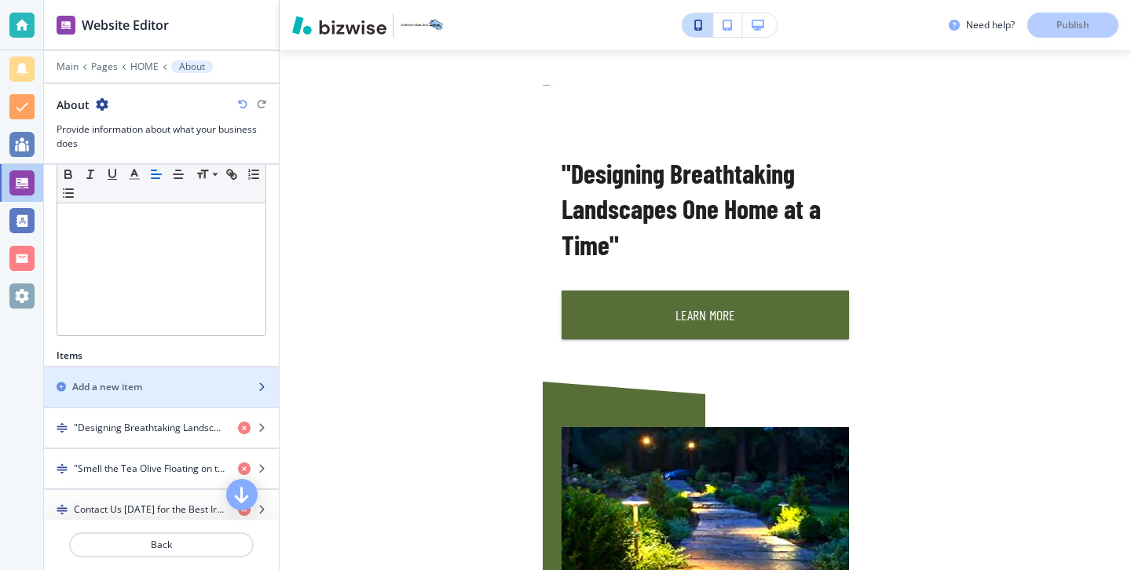
scroll to position [338, 0]
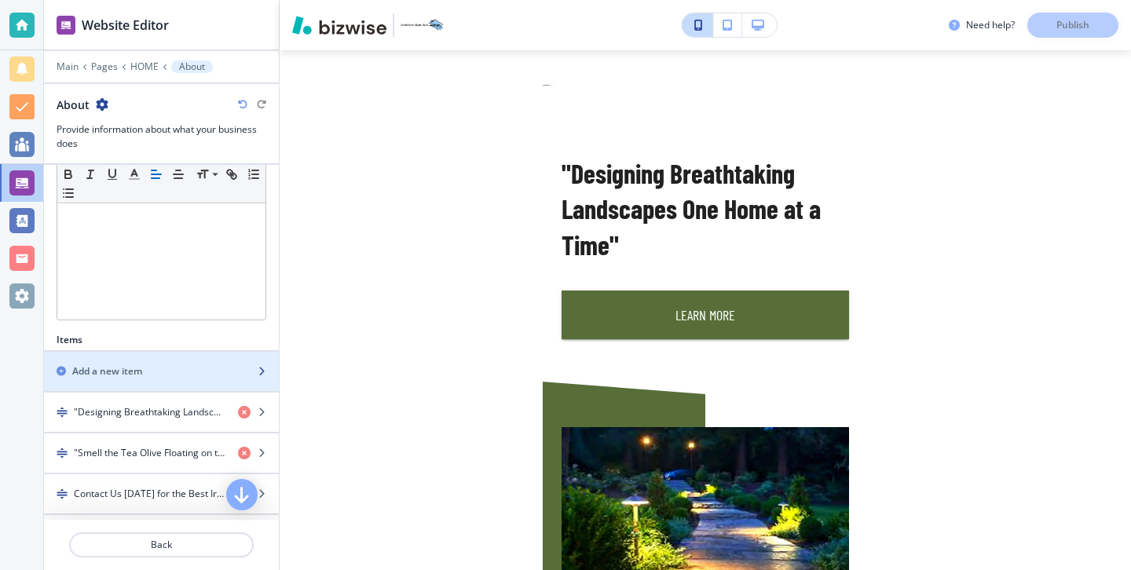
click at [138, 369] on h2 "Add a new item" at bounding box center [107, 371] width 70 height 14
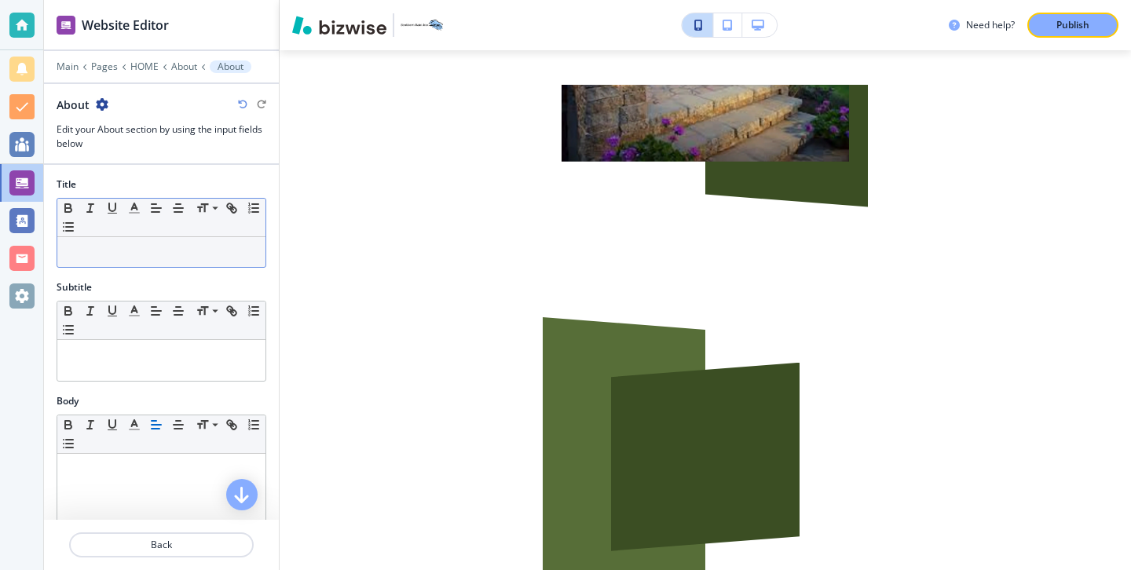
click at [154, 252] on p at bounding box center [161, 252] width 192 height 14
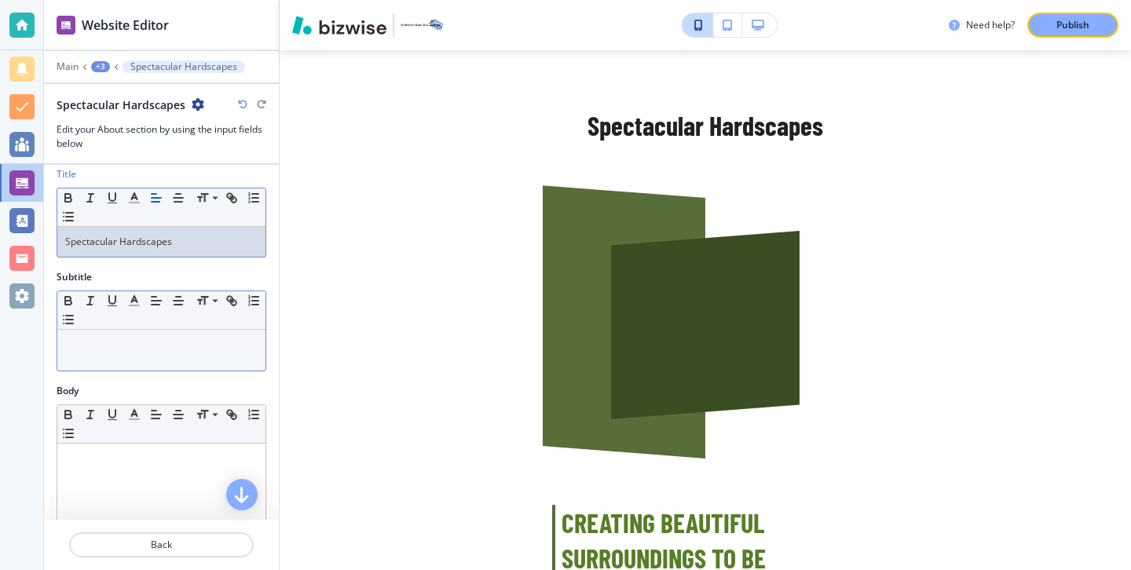
scroll to position [0, 0]
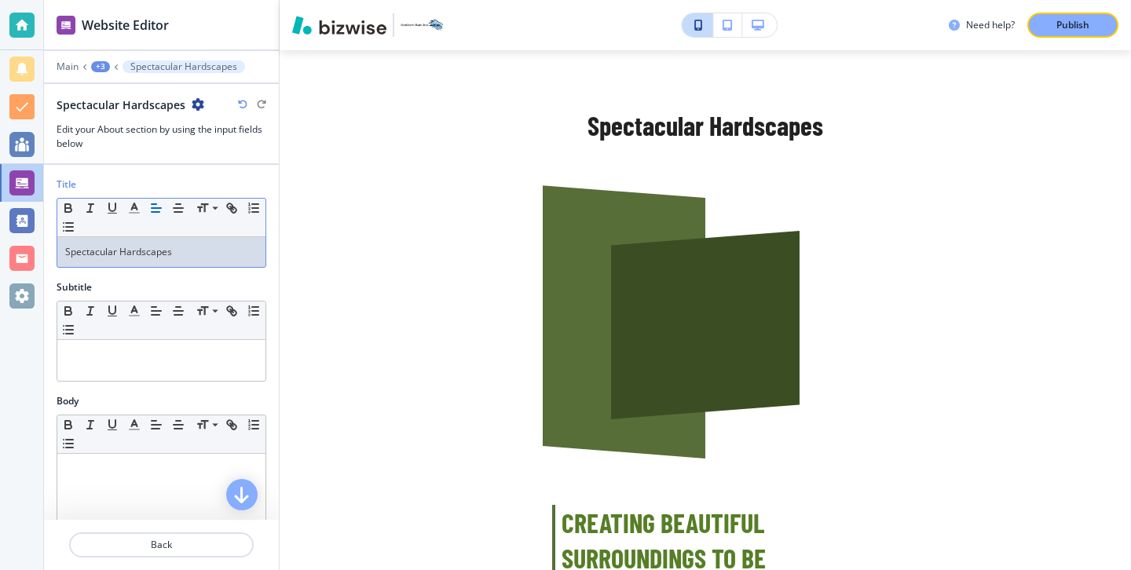
click at [160, 256] on p "Spectacular Hardscapes" at bounding box center [161, 252] width 192 height 14
click at [181, 251] on p "Spectacular Hardscapes" at bounding box center [161, 252] width 192 height 14
click at [116, 253] on p "Spectacular Hardscapes" at bounding box center [161, 252] width 192 height 14
drag, startPoint x: 176, startPoint y: 255, endPoint x: 117, endPoint y: 256, distance: 58.9
click at [117, 256] on p "Spectacular Hardscapes" at bounding box center [161, 252] width 192 height 14
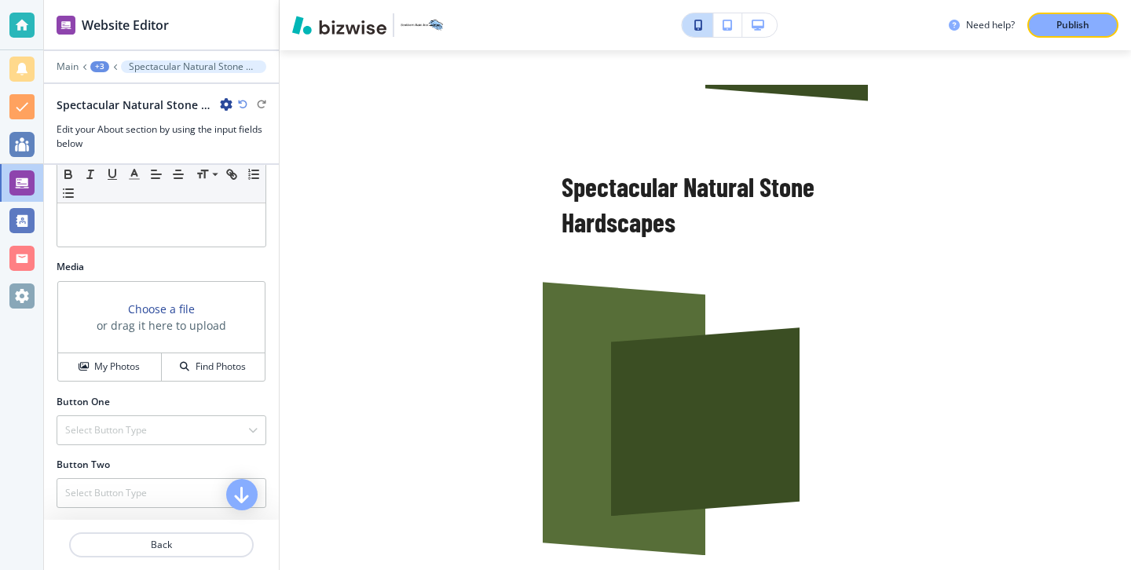
scroll to position [384, 0]
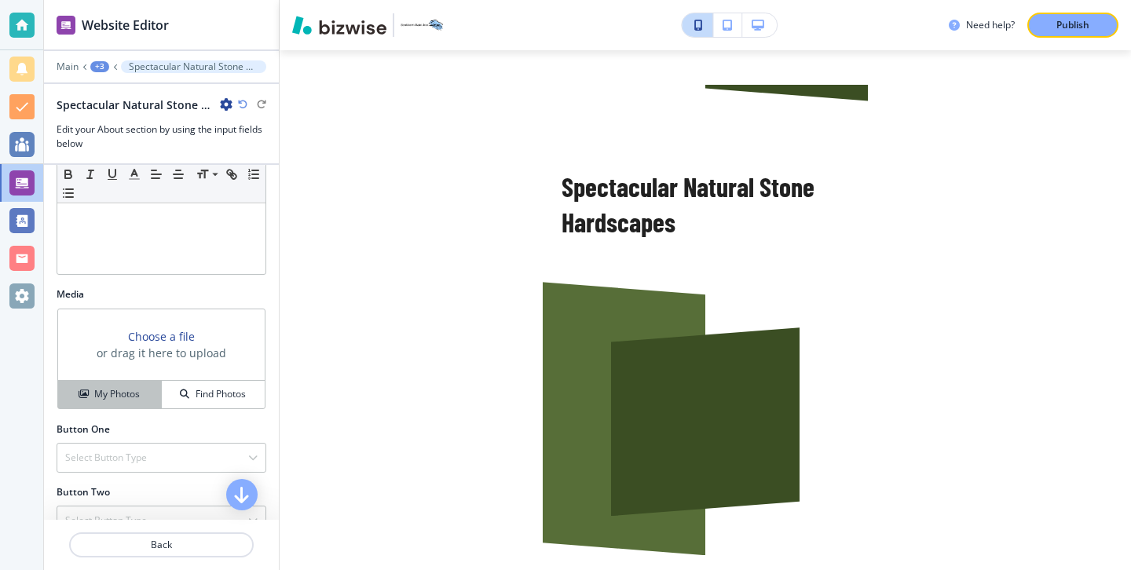
click at [147, 399] on div "My Photos" at bounding box center [109, 394] width 103 height 14
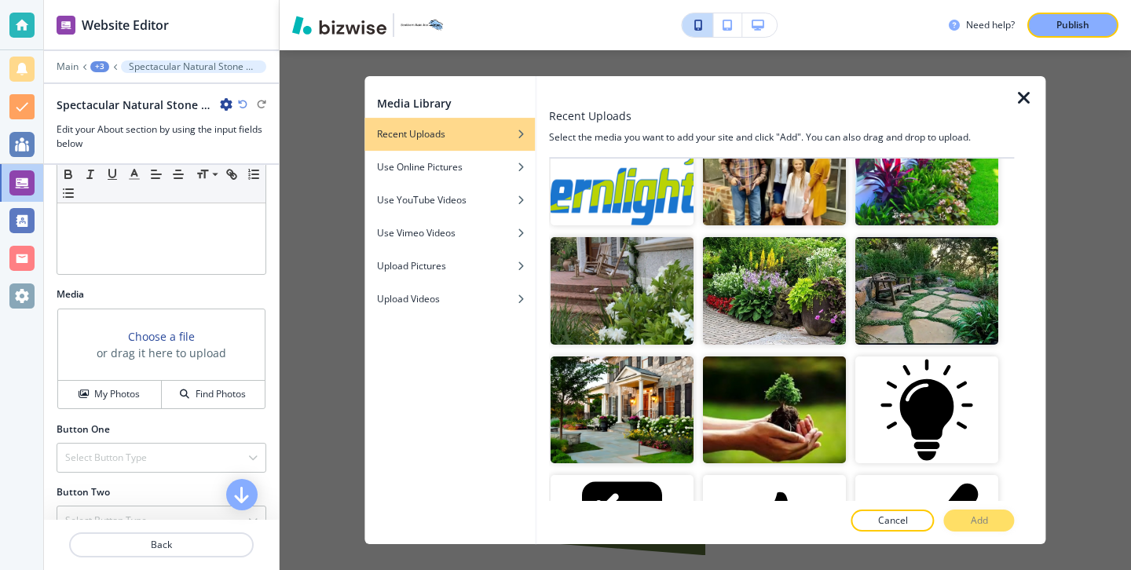
scroll to position [1435, 0]
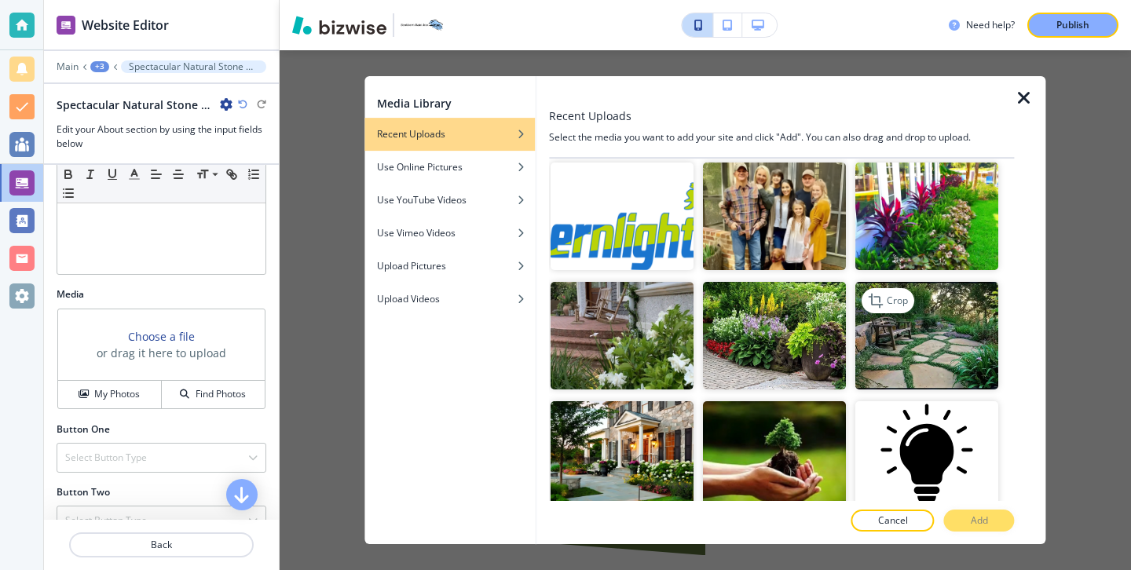
click at [881, 362] on img "button" at bounding box center [927, 336] width 143 height 108
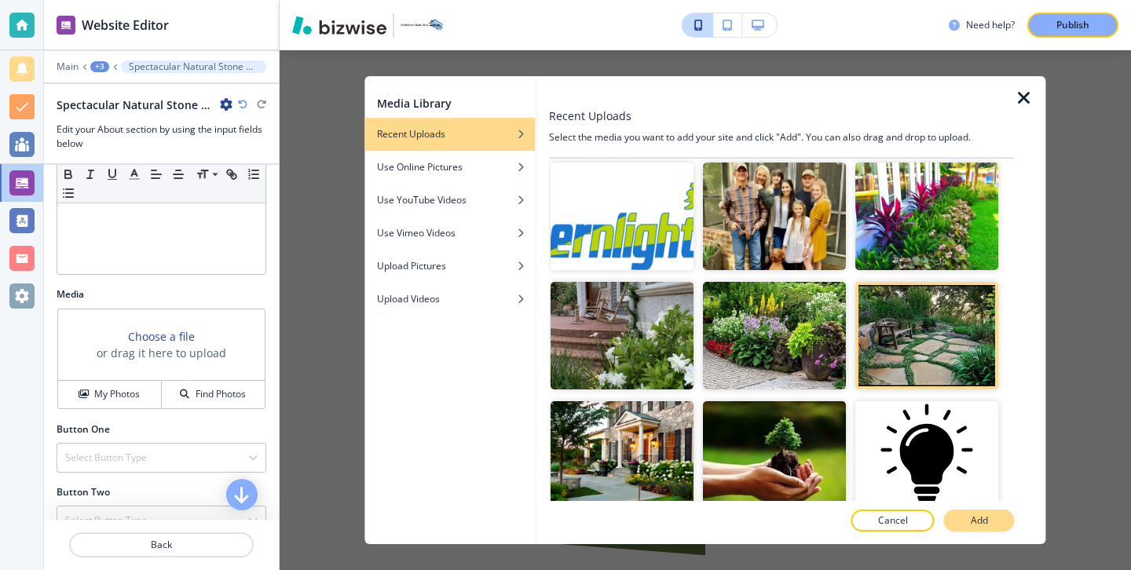
click at [959, 522] on button "Add" at bounding box center [979, 521] width 71 height 22
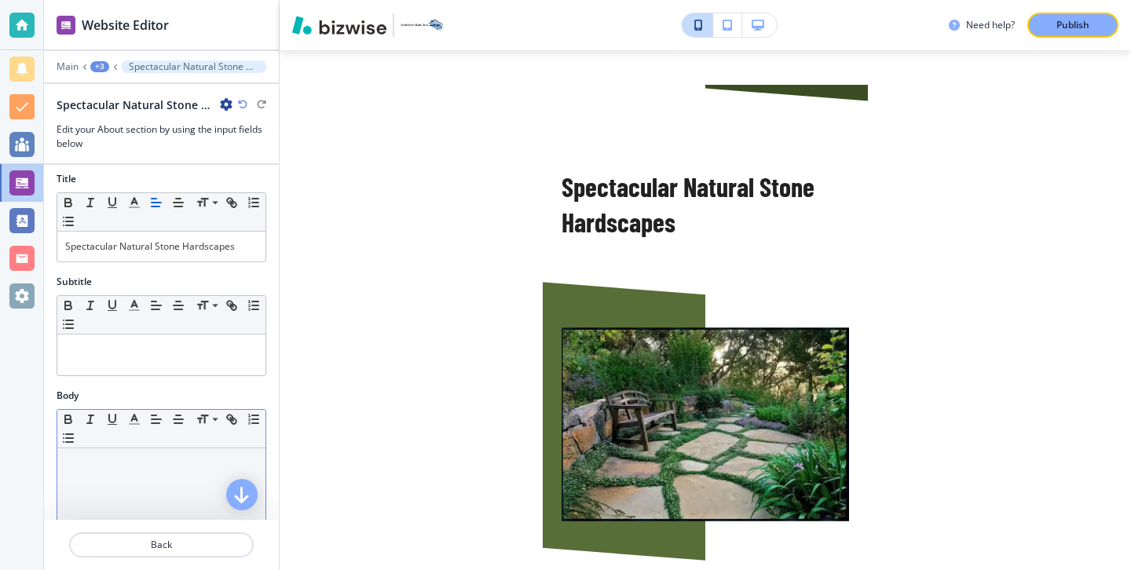
scroll to position [0, 0]
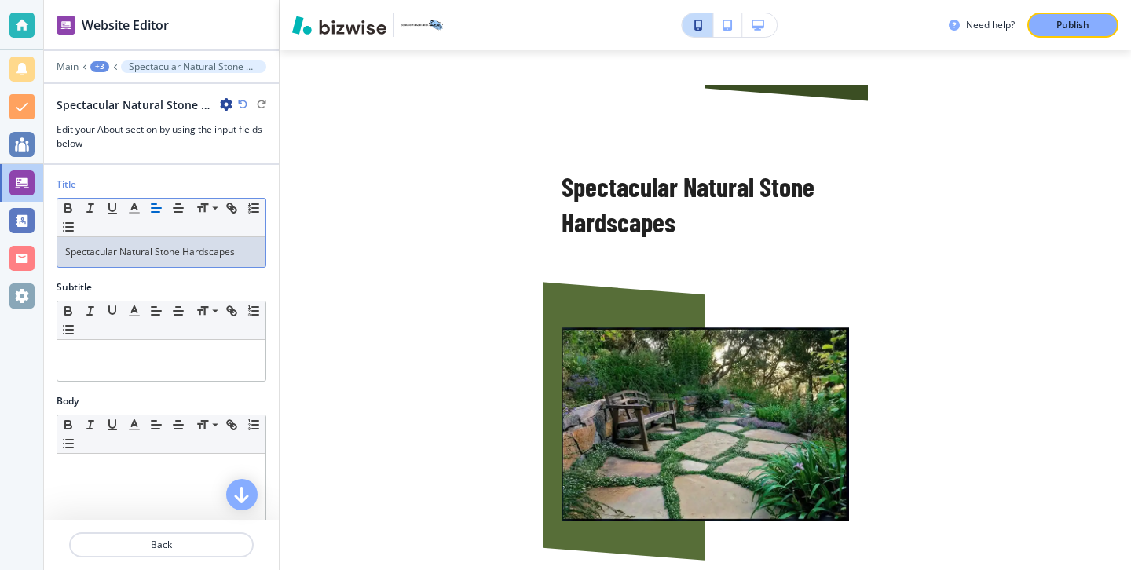
click at [153, 252] on p "Spectacular Natural Stone Hardscapes" at bounding box center [161, 252] width 192 height 14
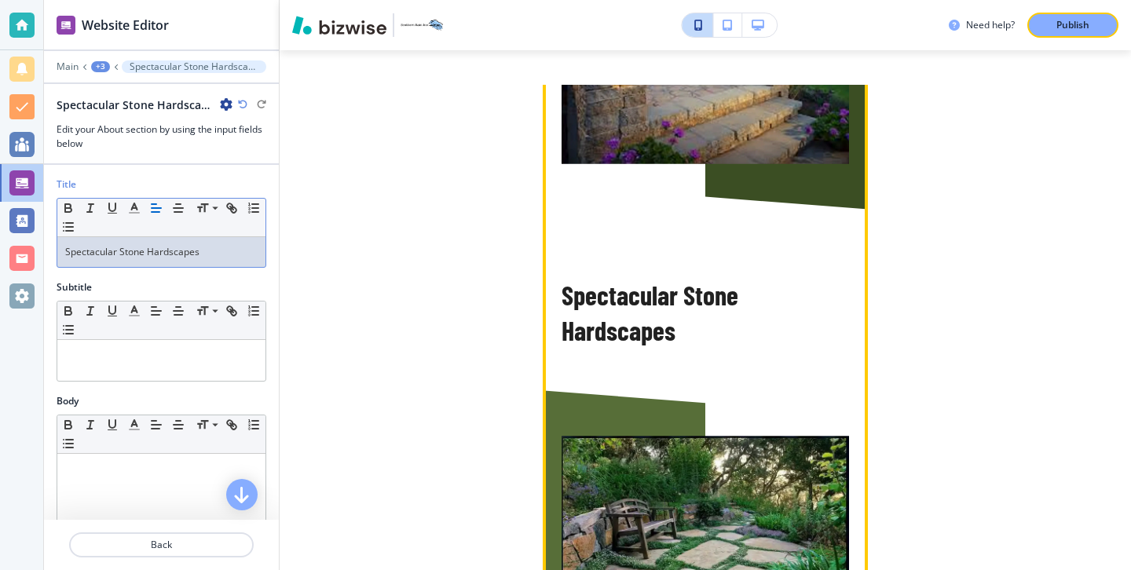
scroll to position [2747, 0]
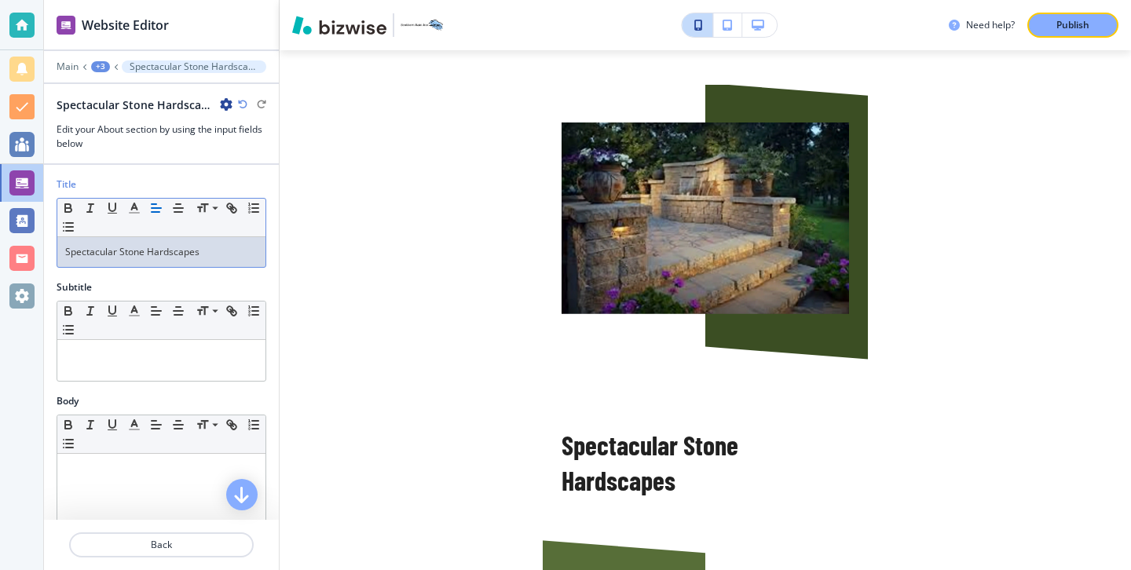
click at [216, 255] on p "Spectacular Stone Hardscapes" at bounding box center [161, 252] width 192 height 14
click at [144, 251] on p "Spectacular Stone Hardscapes" at bounding box center [161, 252] width 192 height 14
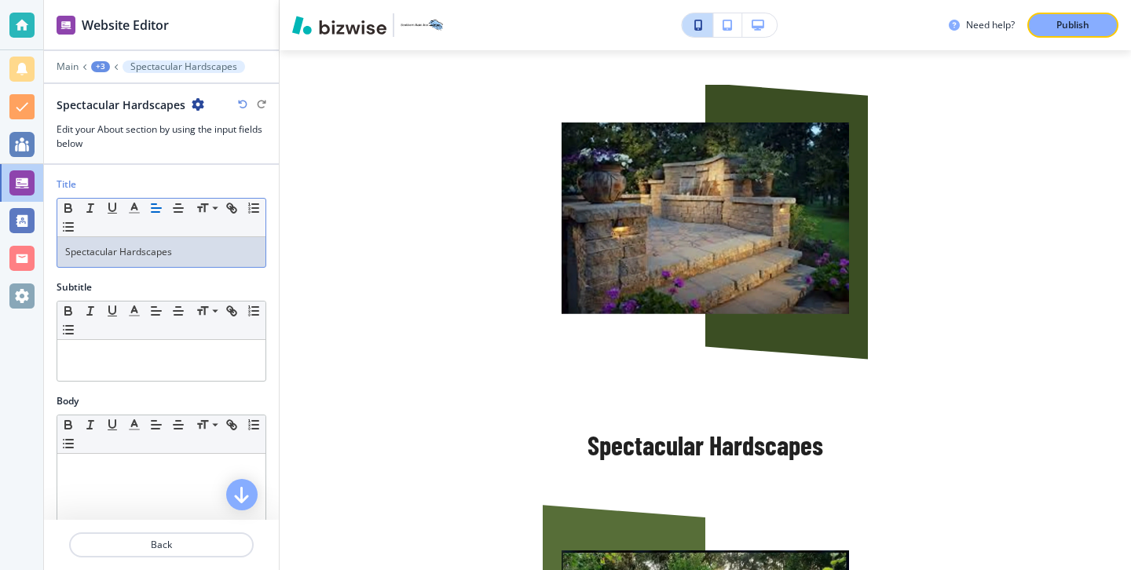
click at [191, 262] on div "Spectacular Hardscapes" at bounding box center [161, 252] width 208 height 30
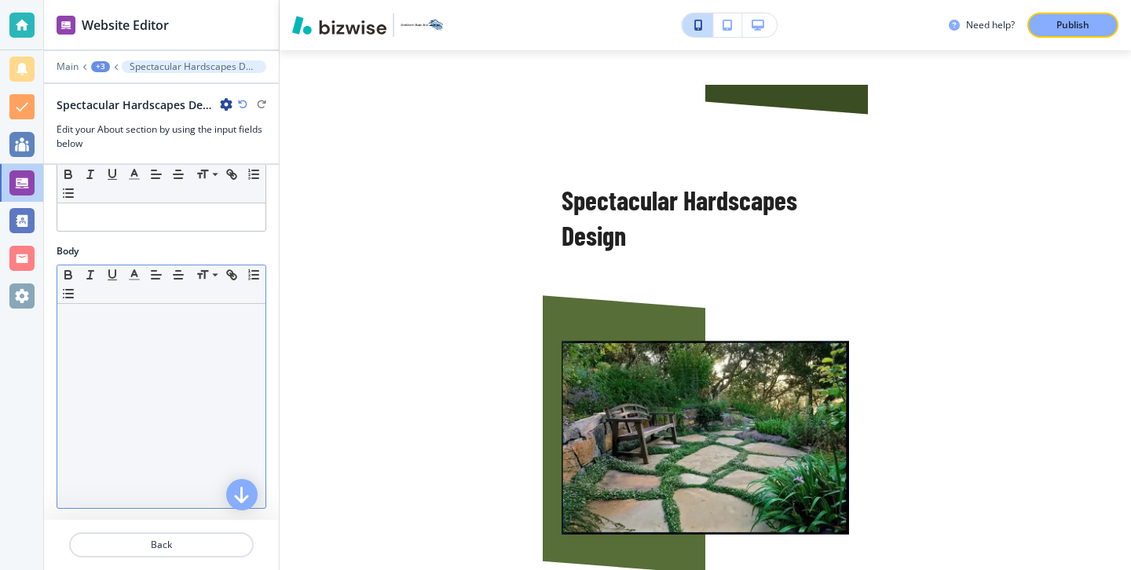
scroll to position [0, 0]
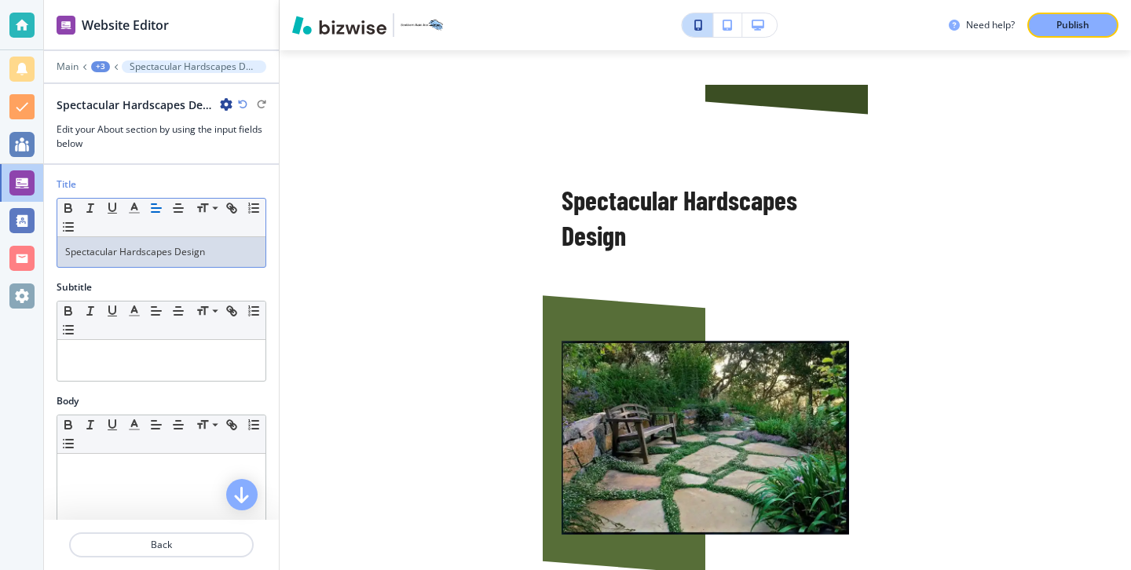
click at [170, 253] on p "Spectacular Hardscapes Design" at bounding box center [161, 252] width 192 height 14
click at [181, 251] on p "Spectacular Hardscape Design" at bounding box center [161, 252] width 192 height 14
click at [195, 251] on p "Spectacular Hardscape Design" at bounding box center [161, 252] width 192 height 14
click at [202, 257] on p "Spectacular Hardscape Design" at bounding box center [161, 252] width 192 height 14
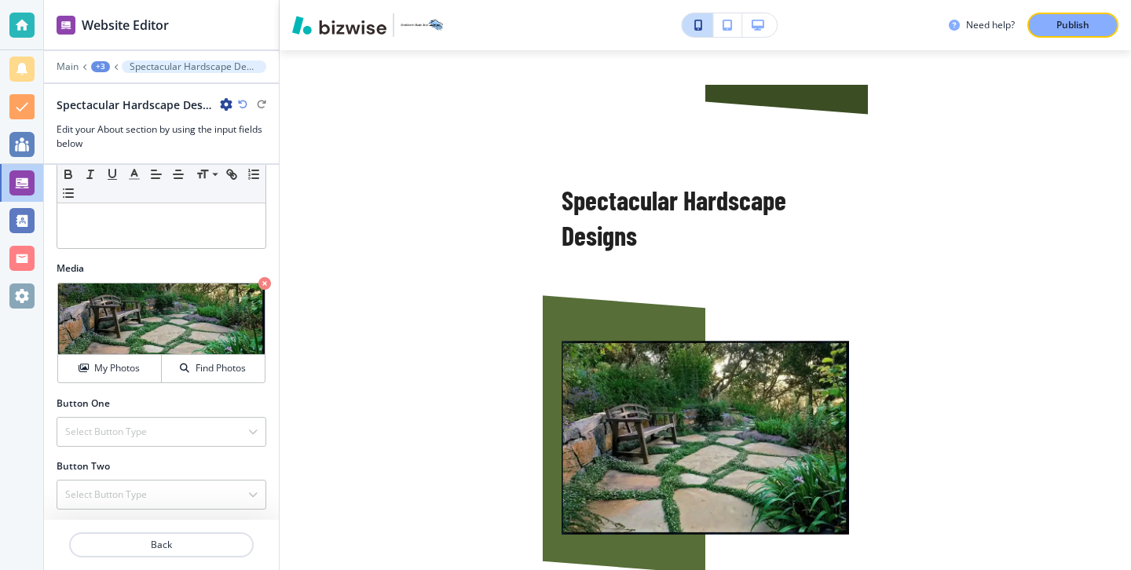
scroll to position [412, 0]
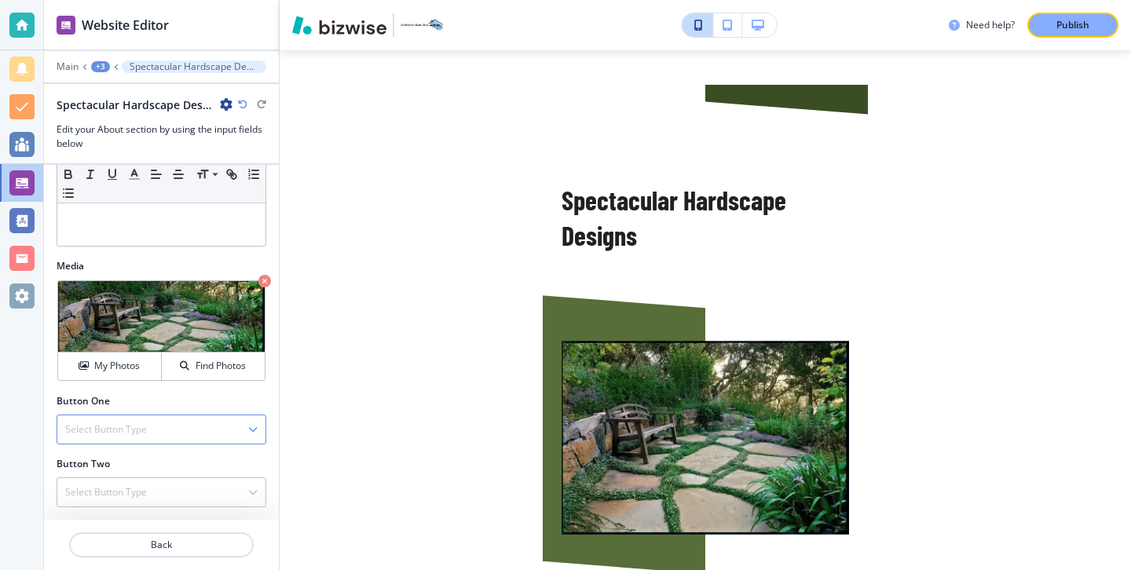
click at [249, 435] on div "Select Button Type" at bounding box center [161, 429] width 208 height 28
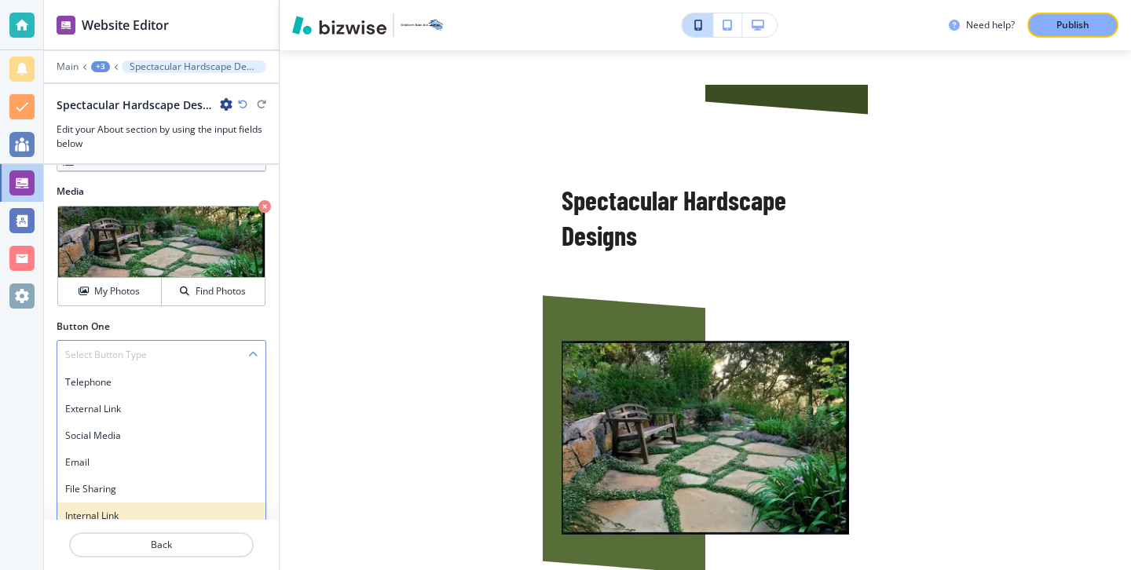
scroll to position [497, 0]
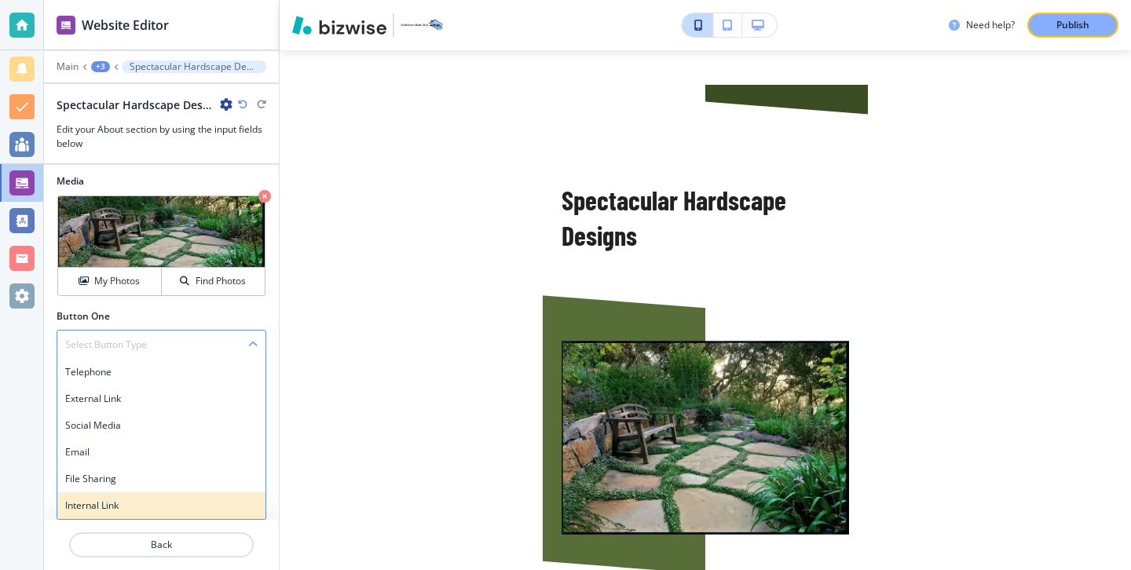
click at [216, 506] on h4 "Internal Link" at bounding box center [161, 506] width 192 height 14
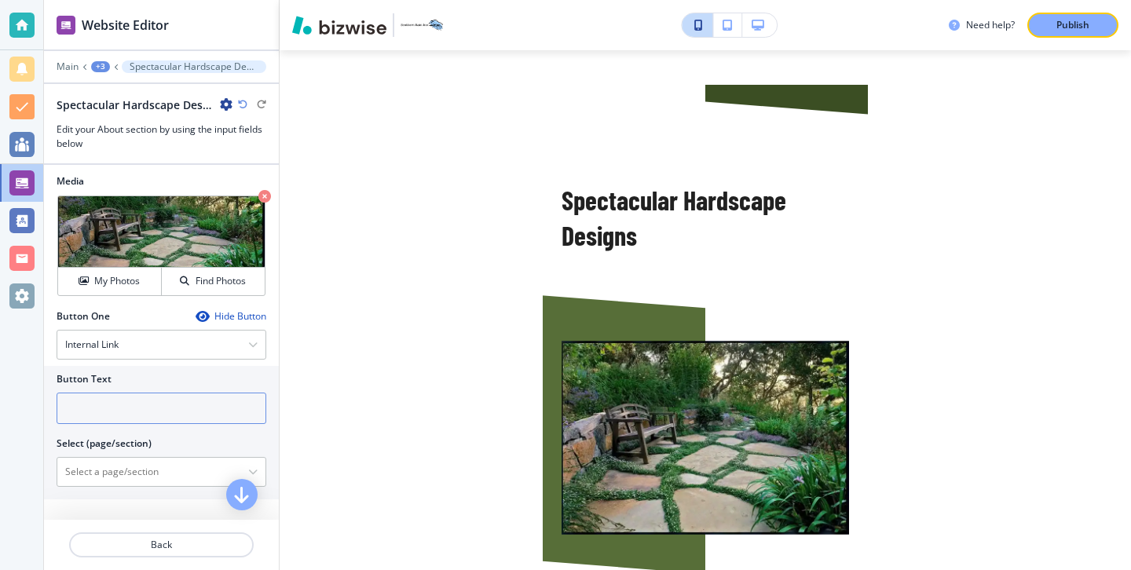
click at [245, 410] on input "text" at bounding box center [162, 408] width 210 height 31
type input "L"
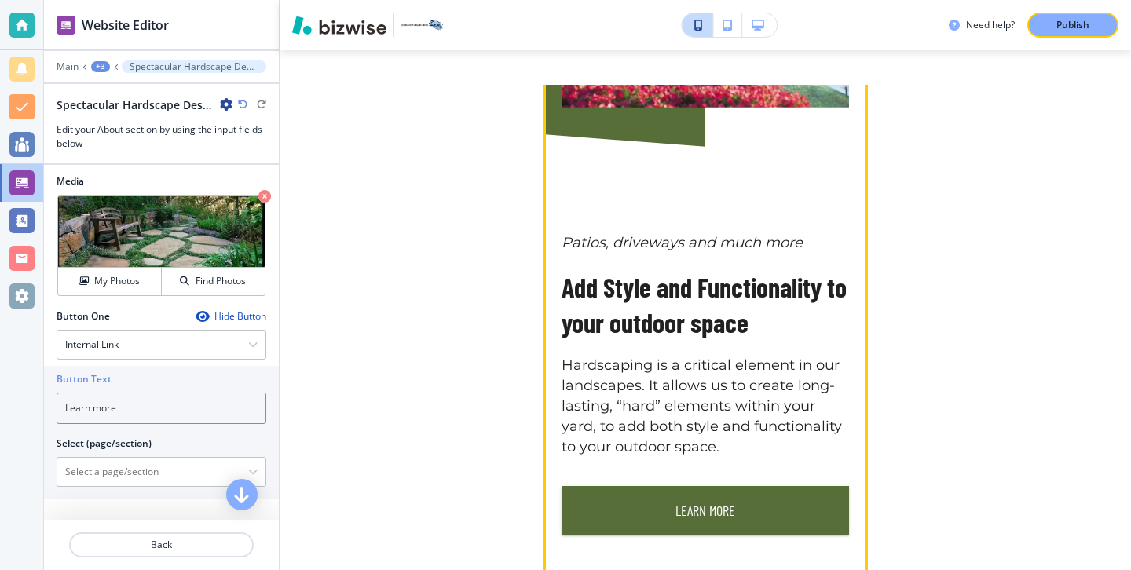
scroll to position [2282, 0]
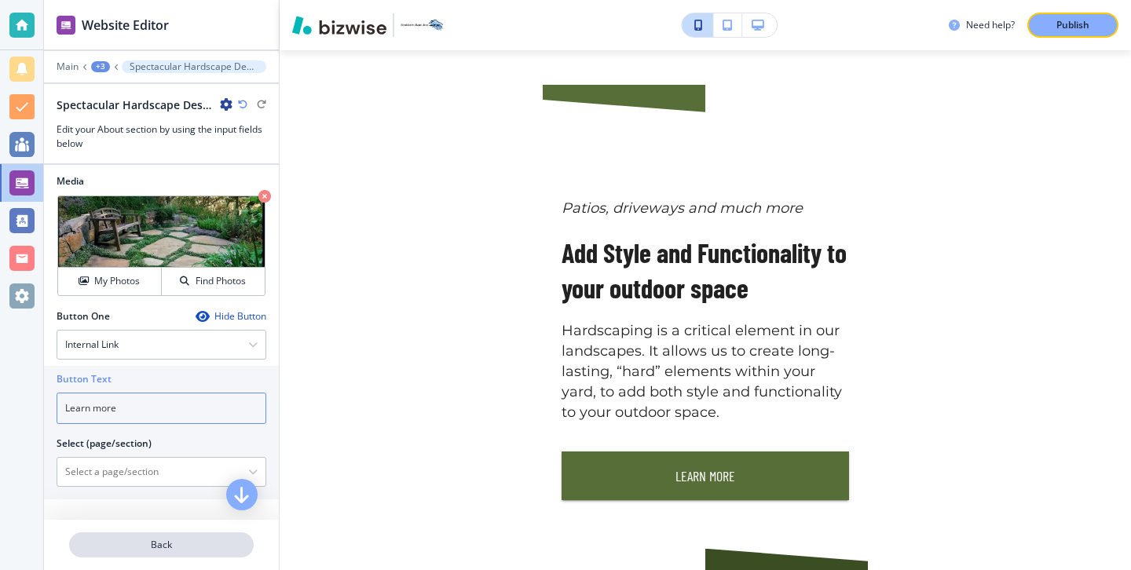
type input "Learn more"
click at [180, 549] on p "Back" at bounding box center [161, 545] width 181 height 14
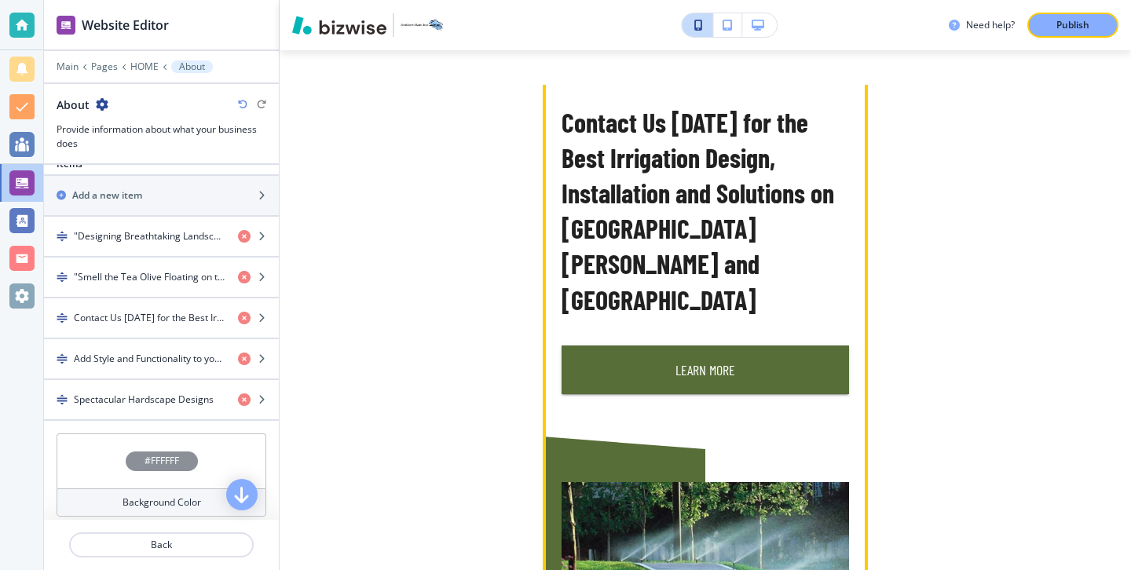
scroll to position [1693, 0]
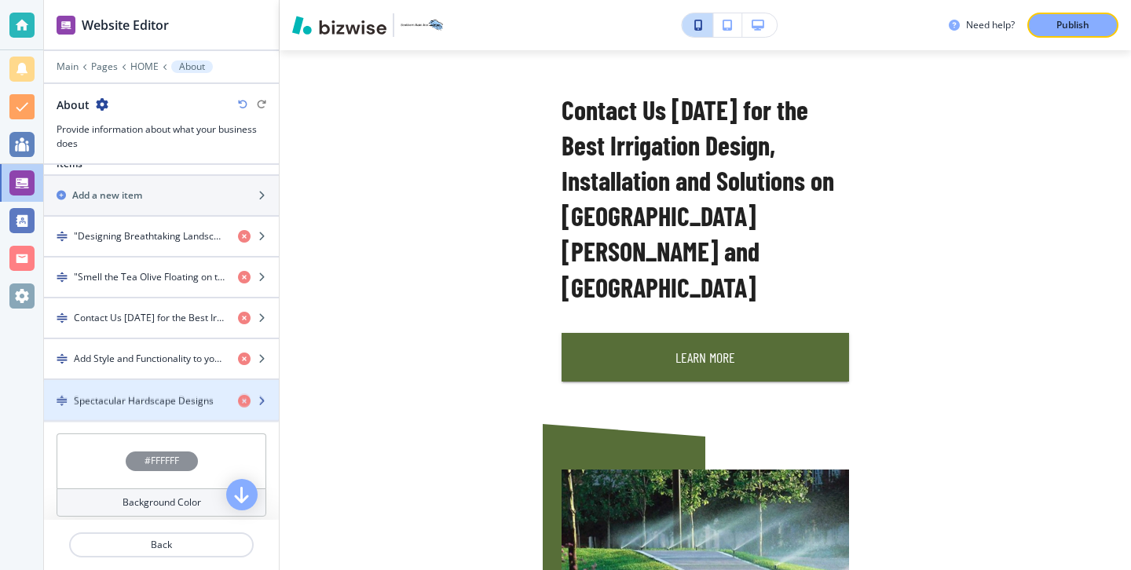
click at [184, 396] on h4 "Spectacular Hardscape Designs" at bounding box center [144, 400] width 140 height 14
click at [186, 405] on h4 "Spectacular Hardscape Designs" at bounding box center [144, 400] width 140 height 14
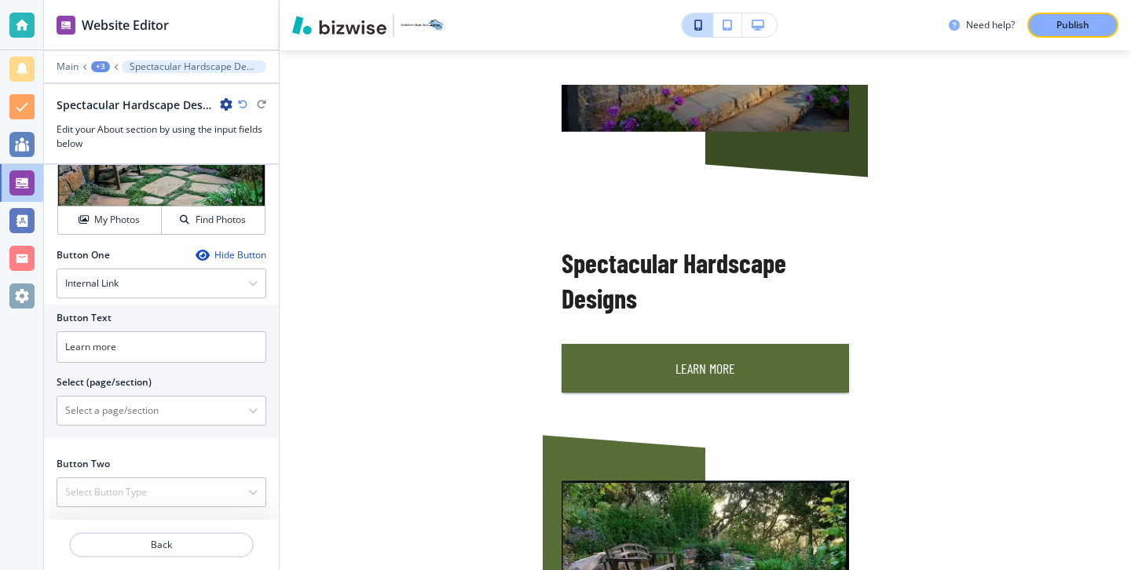
scroll to position [2930, 0]
click at [252, 411] on icon "button" at bounding box center [252, 410] width 9 height 9
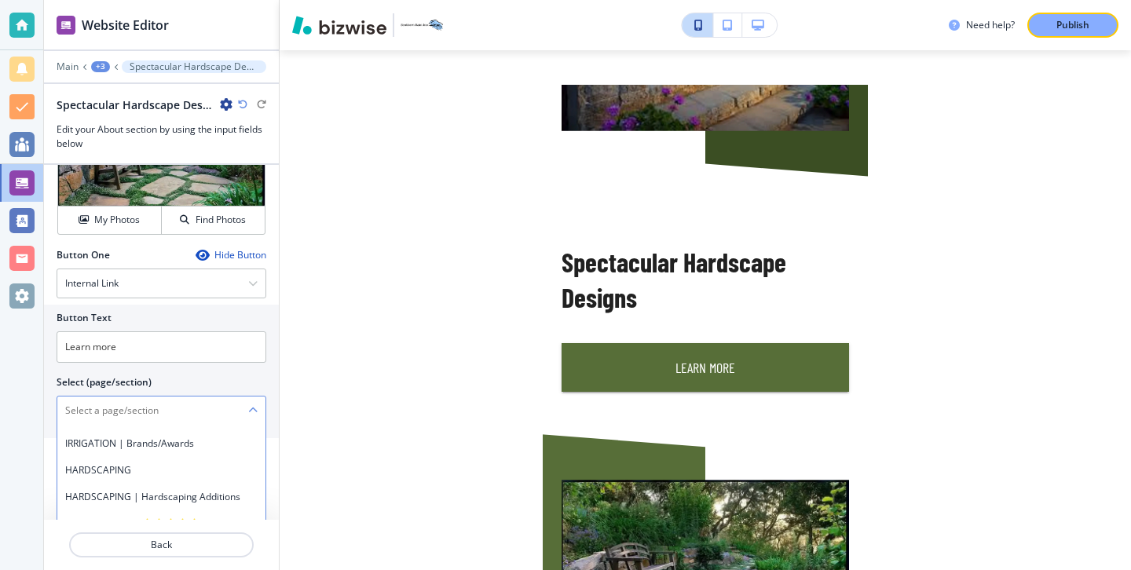
scroll to position [1364, 0]
click at [228, 461] on div "HARDSCAPING" at bounding box center [161, 472] width 208 height 27
type \(page\/section\) "HARDSCAPING"
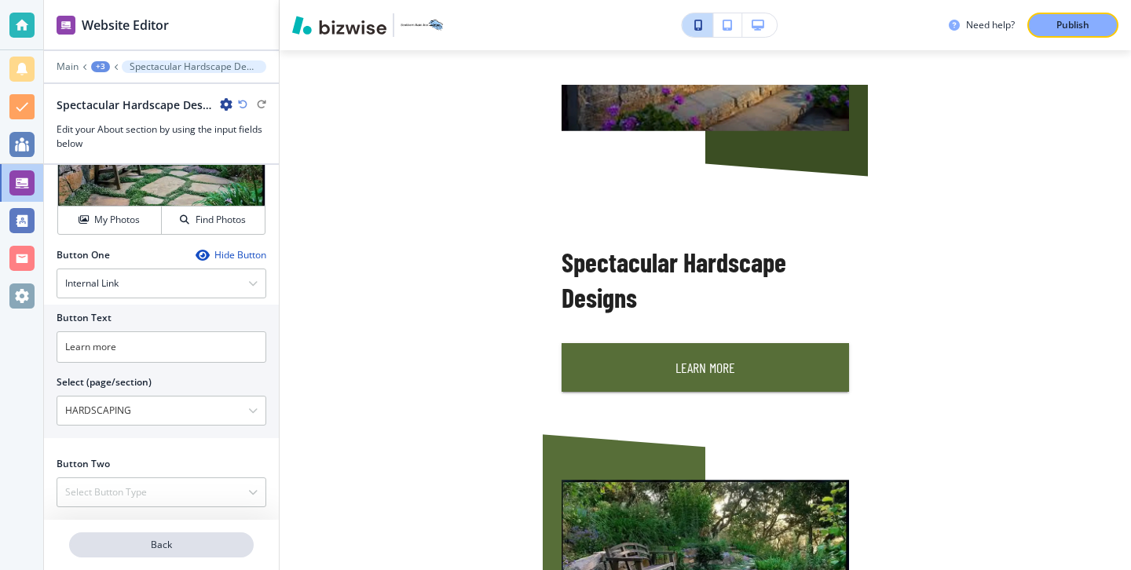
click at [204, 538] on p "Back" at bounding box center [161, 545] width 181 height 14
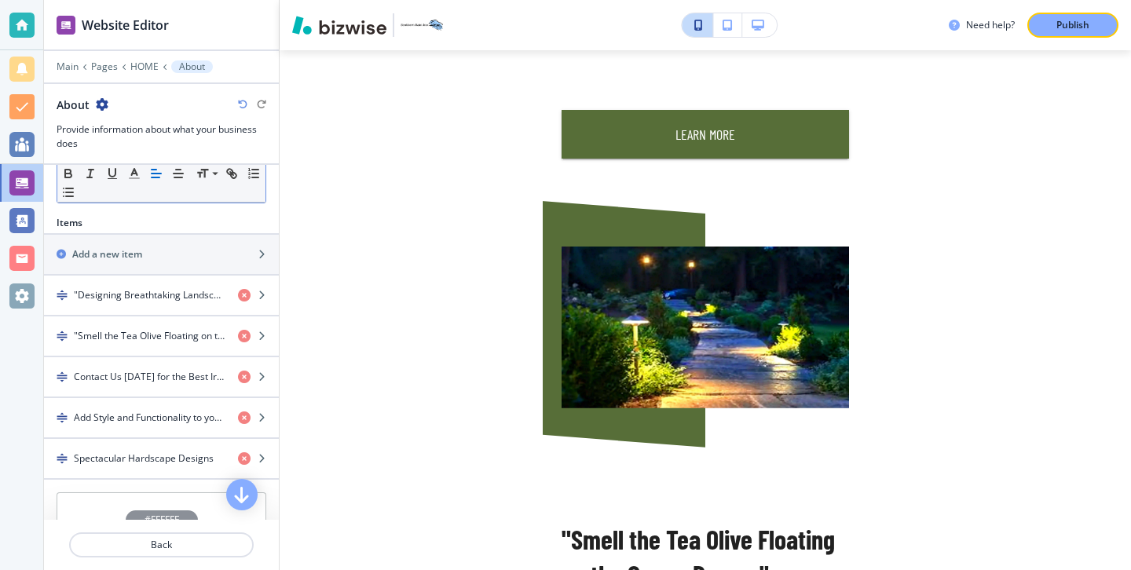
scroll to position [601, 0]
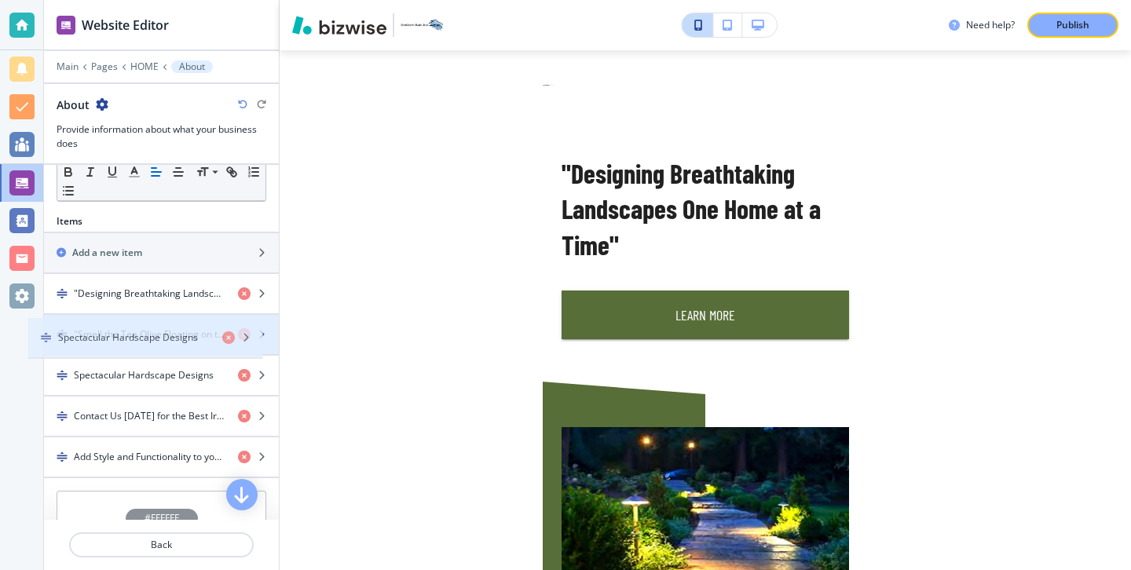
drag, startPoint x: 184, startPoint y: 486, endPoint x: 168, endPoint y: 351, distance: 135.9
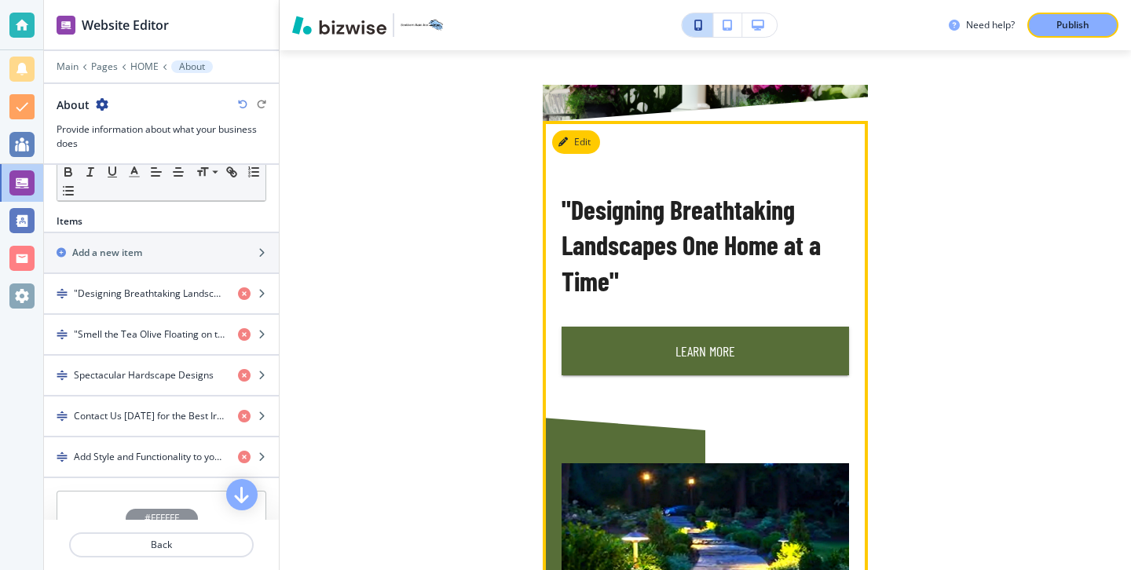
scroll to position [435, 0]
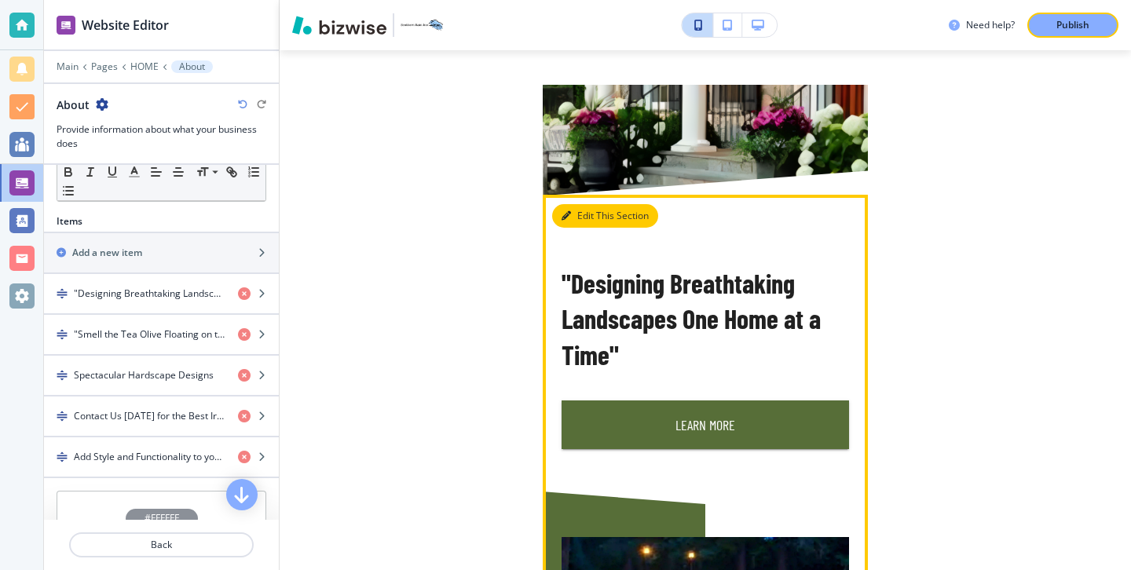
click at [575, 215] on button "Edit This Section" at bounding box center [605, 216] width 106 height 24
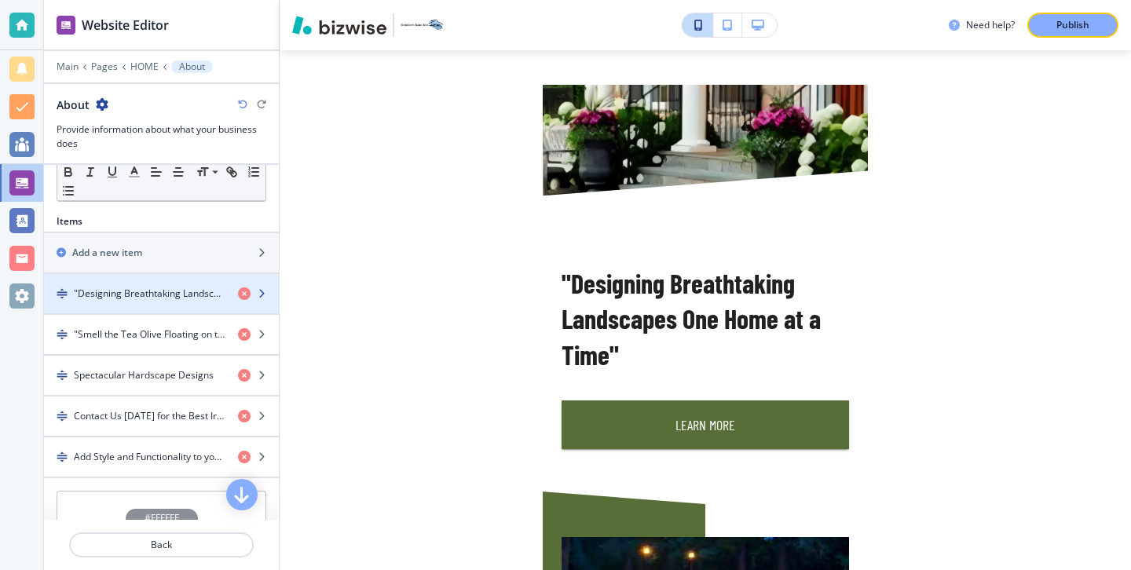
click at [141, 309] on div "button" at bounding box center [161, 307] width 235 height 13
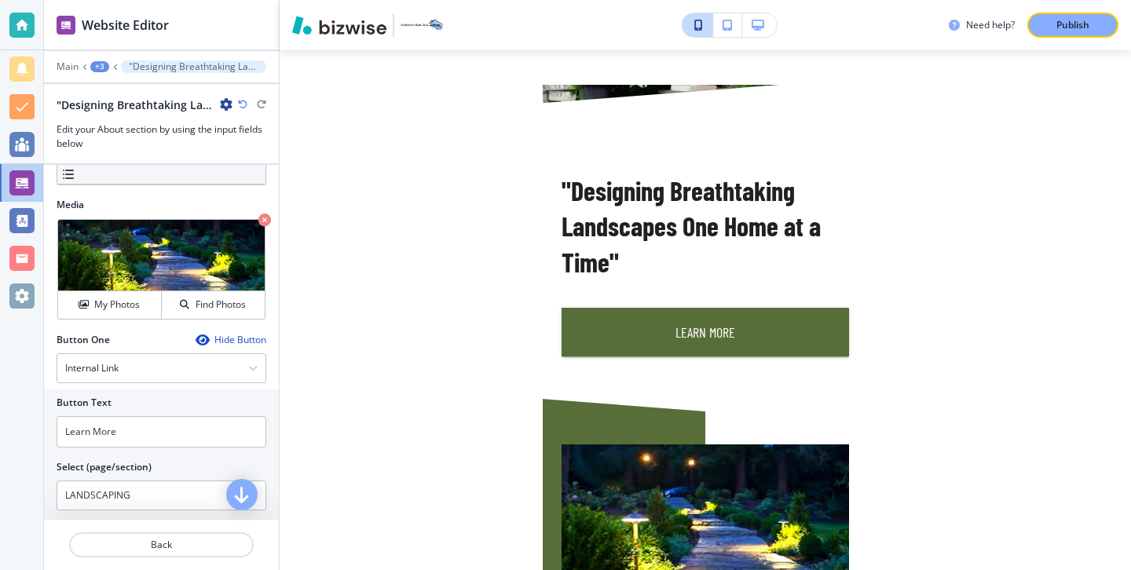
scroll to position [524, 0]
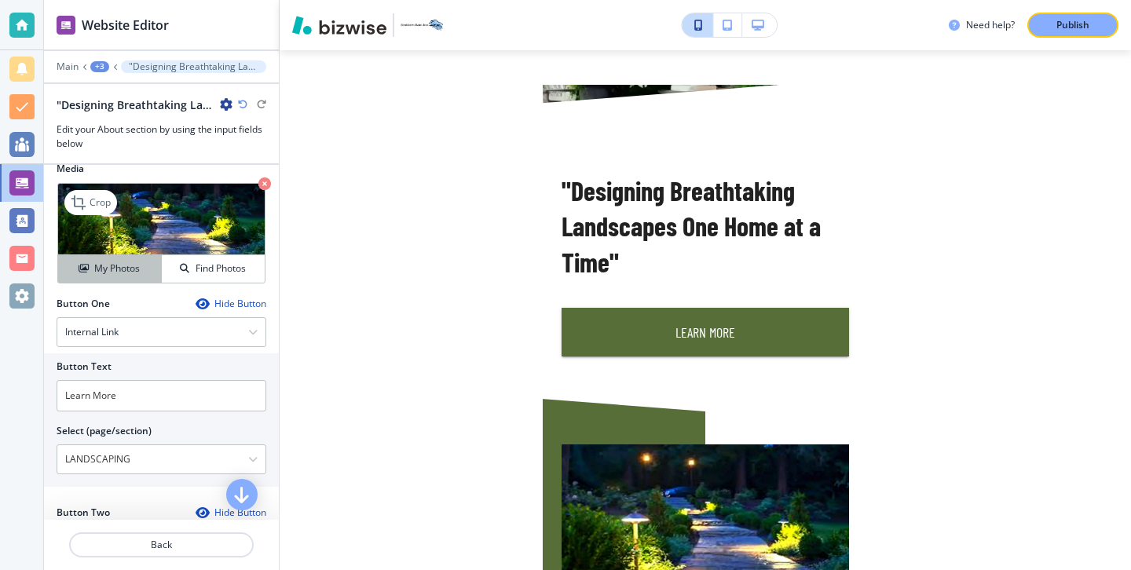
click at [114, 281] on button "My Photos" at bounding box center [110, 268] width 104 height 27
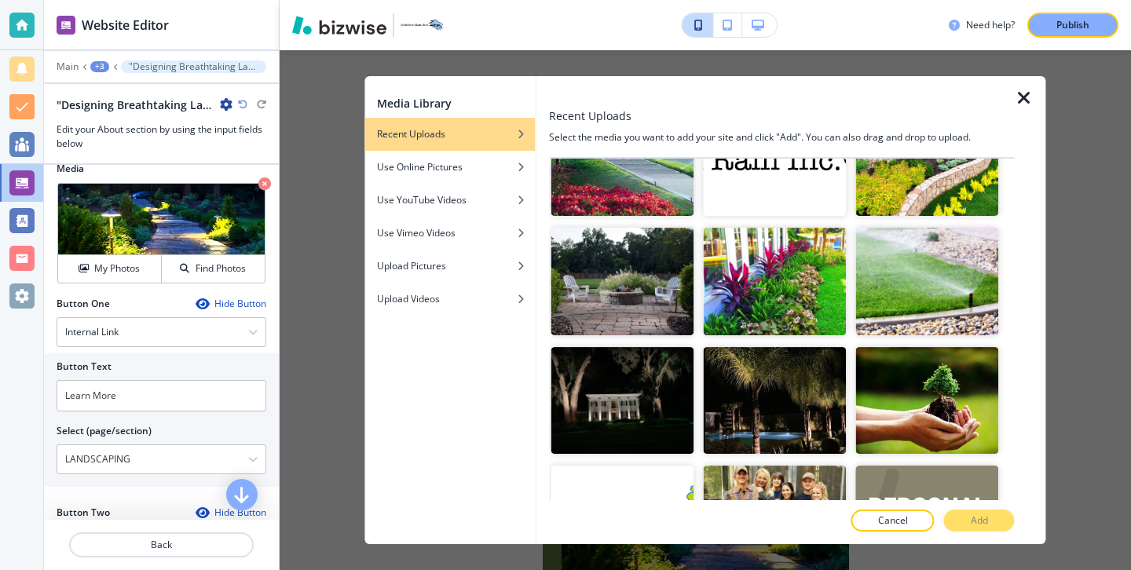
scroll to position [3236, 0]
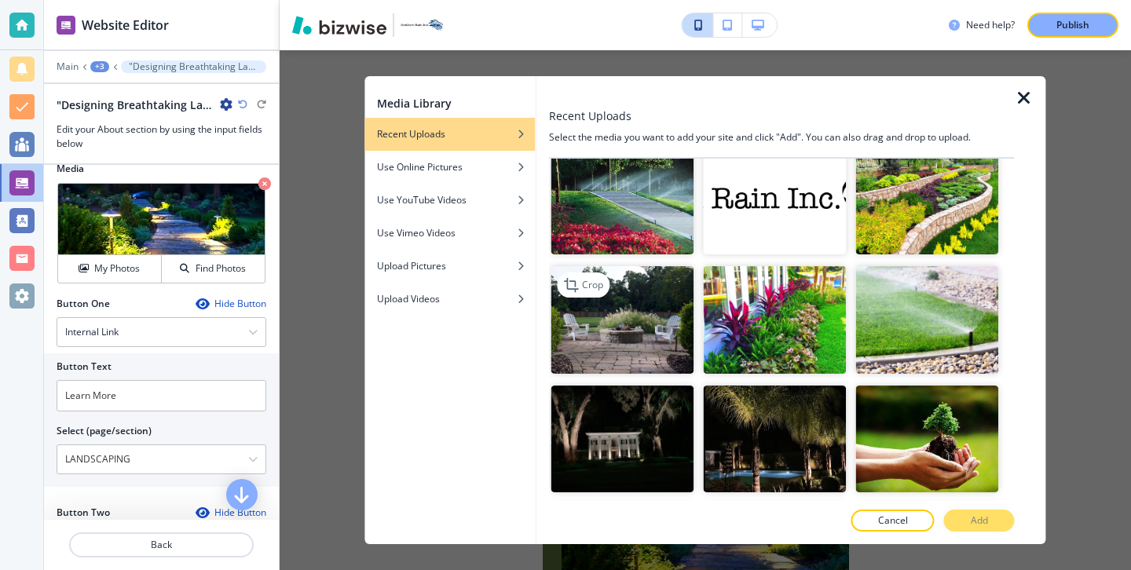
click at [668, 339] on img "button" at bounding box center [621, 320] width 143 height 108
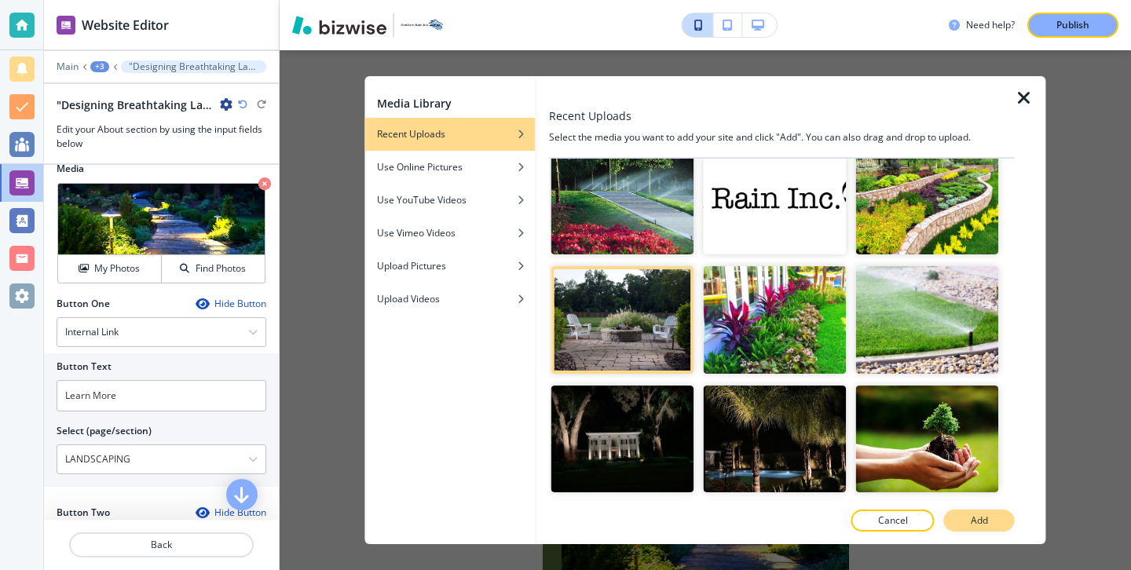
click at [1007, 528] on button "Add" at bounding box center [979, 521] width 71 height 22
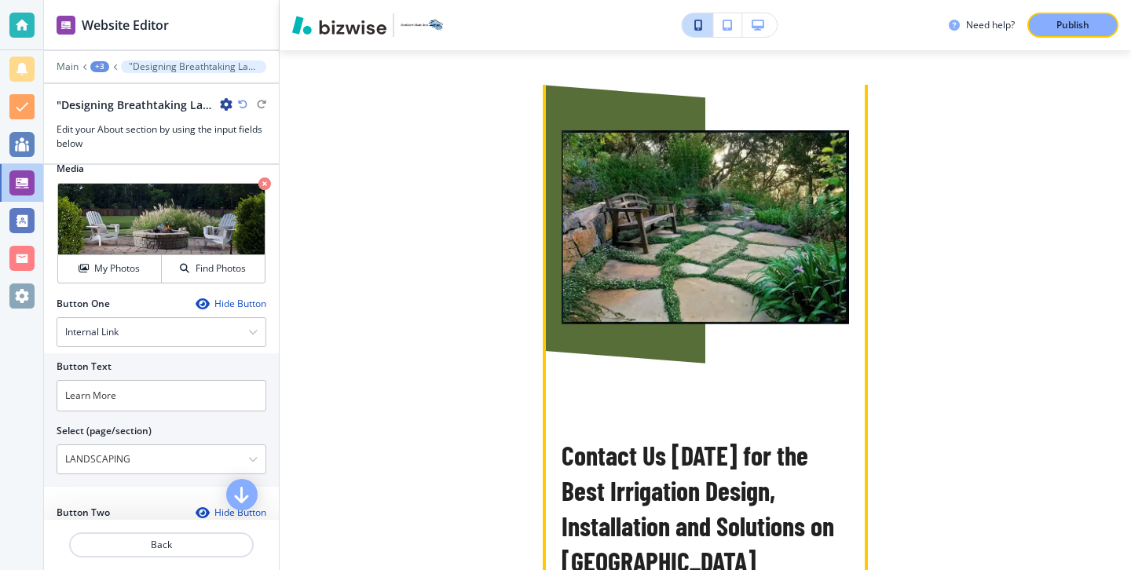
scroll to position [1875, 0]
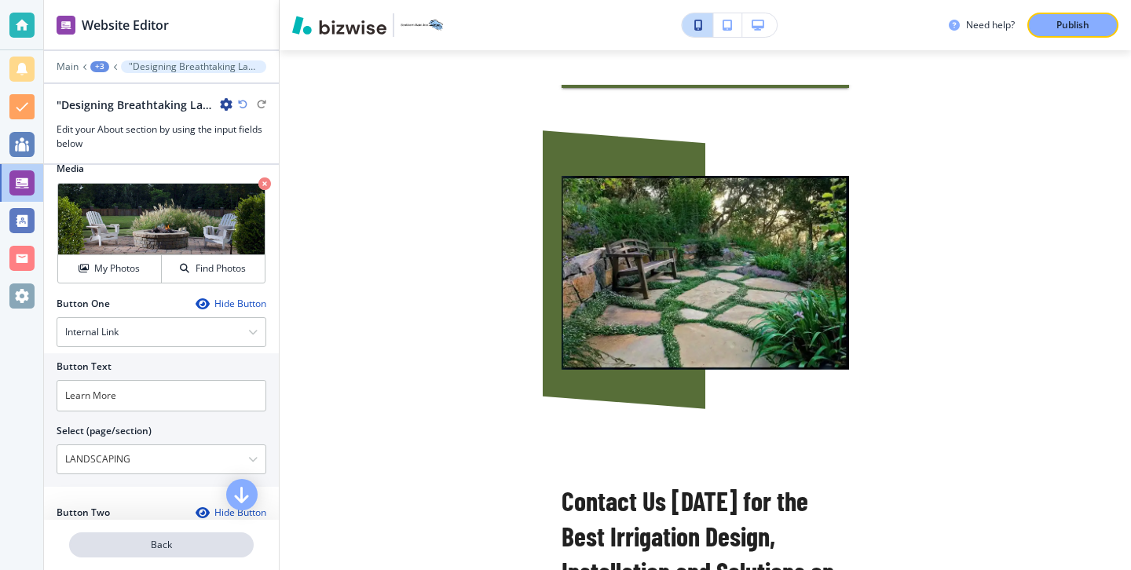
click at [201, 547] on p "Back" at bounding box center [161, 545] width 181 height 14
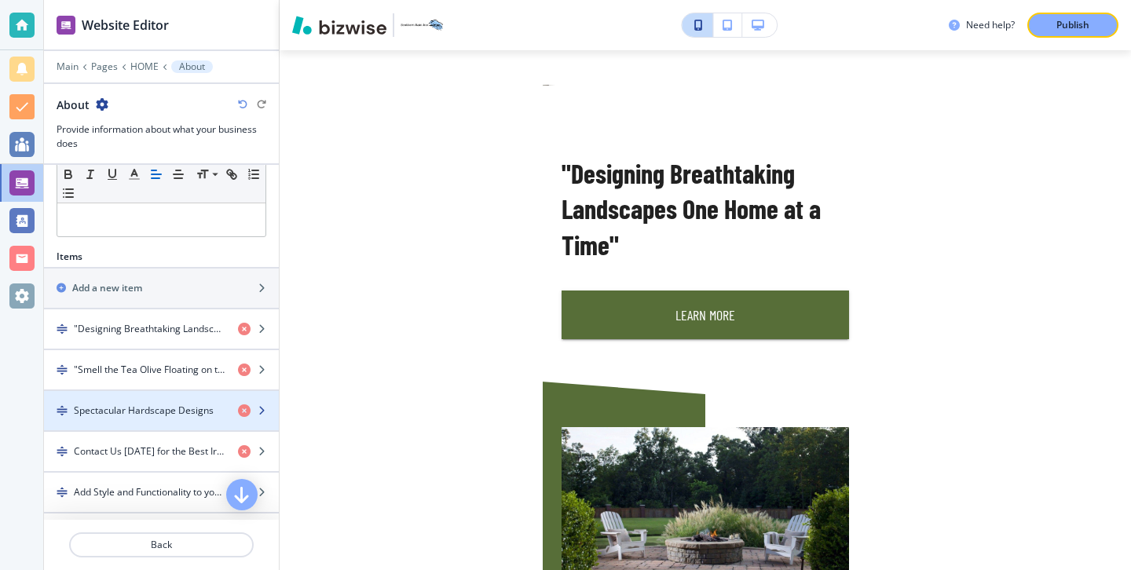
scroll to position [419, 0]
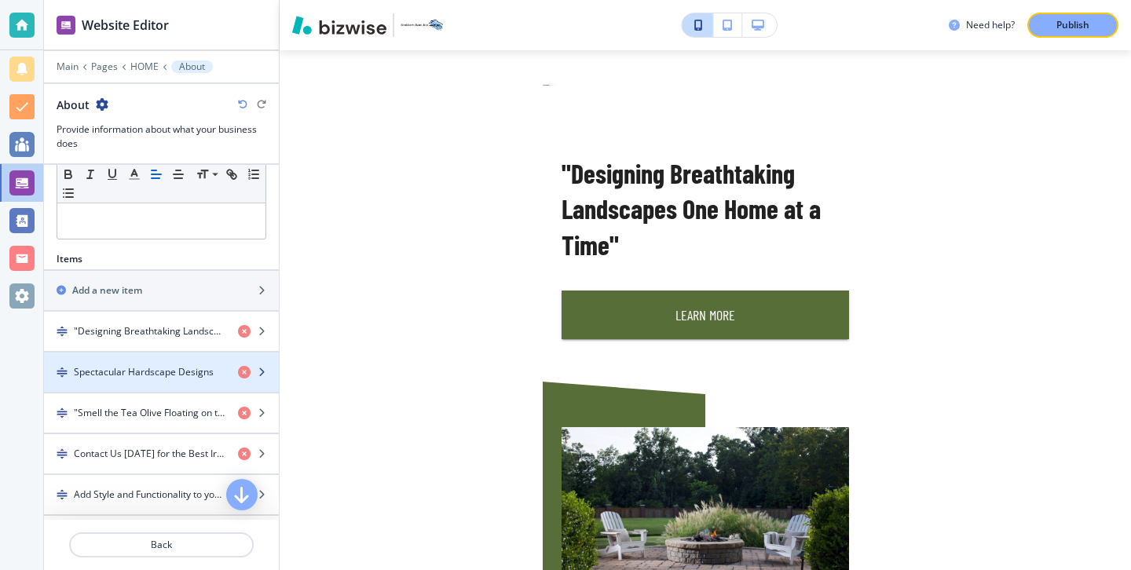
drag, startPoint x: 147, startPoint y: 422, endPoint x: 147, endPoint y: 382, distance: 40.8
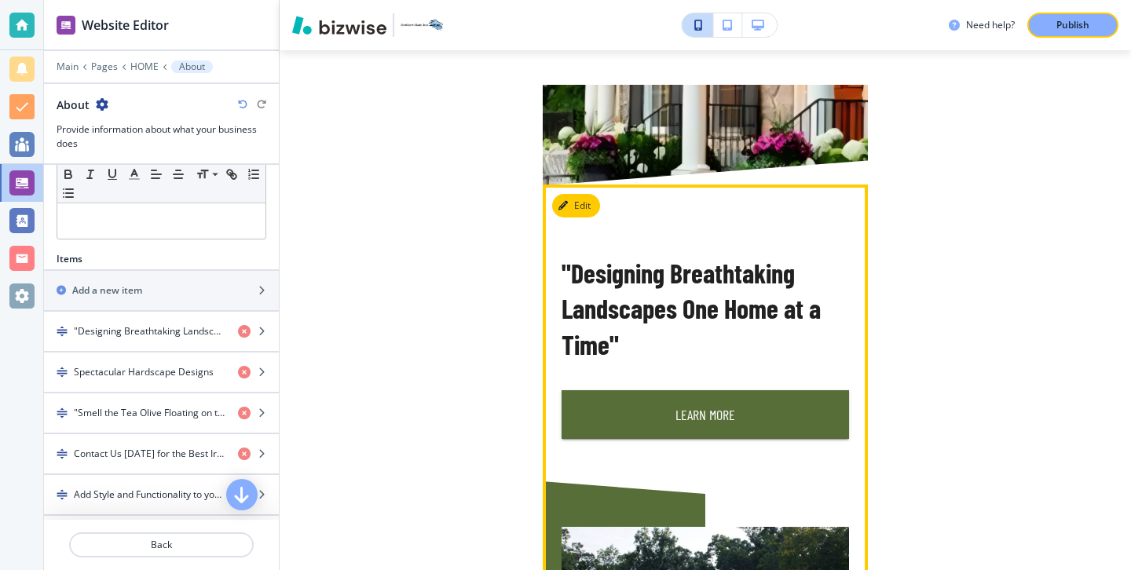
scroll to position [415, 0]
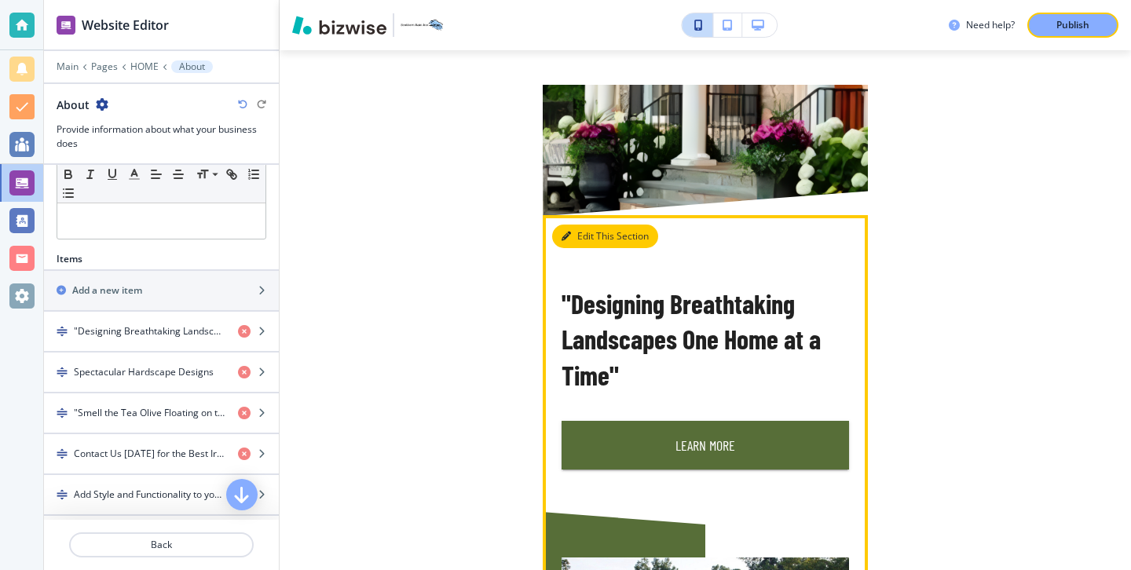
click at [571, 243] on button "Edit This Section" at bounding box center [605, 237] width 106 height 24
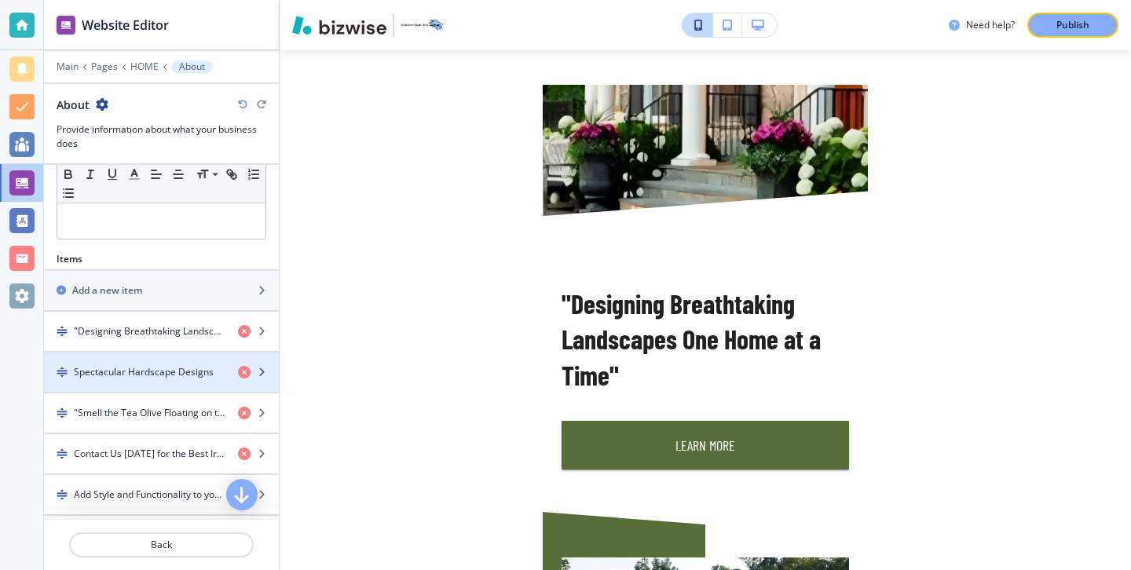
click at [133, 375] on h4 "Spectacular Hardscape Designs" at bounding box center [144, 372] width 140 height 14
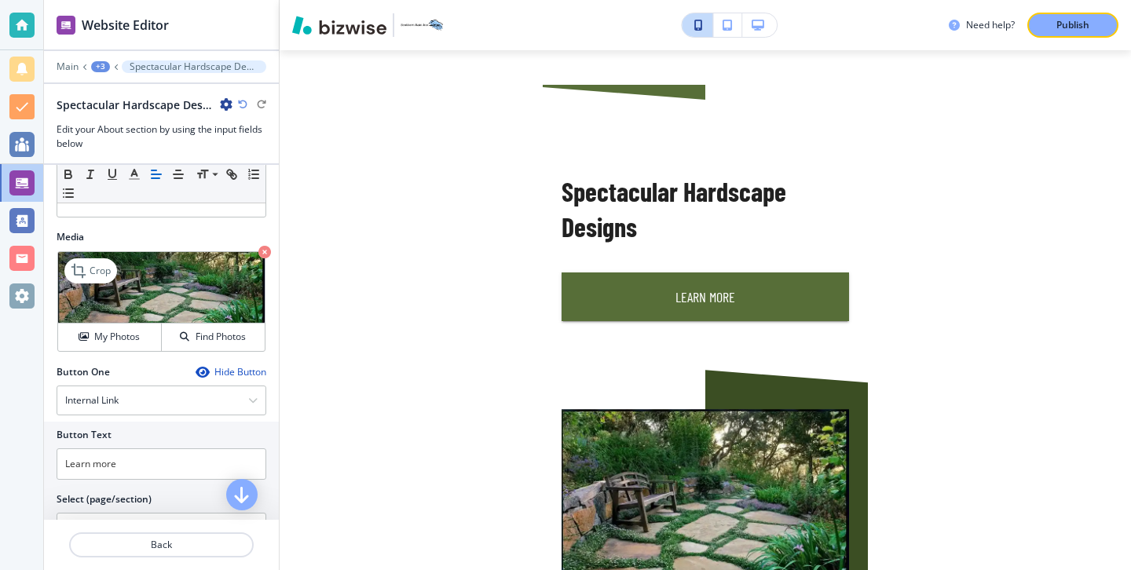
scroll to position [431, 0]
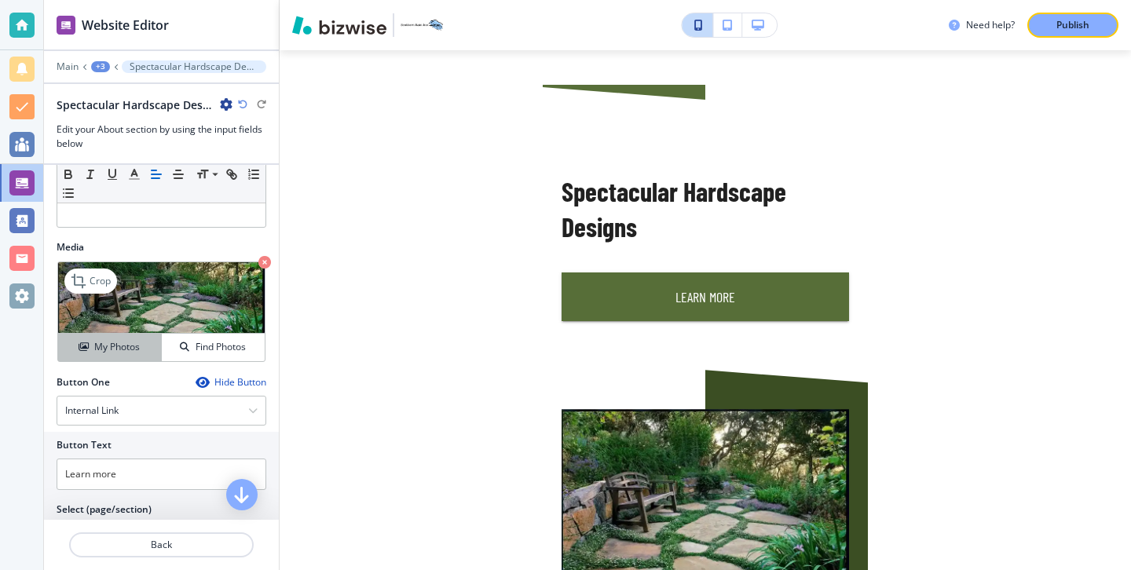
click at [135, 359] on button "My Photos" at bounding box center [110, 347] width 104 height 27
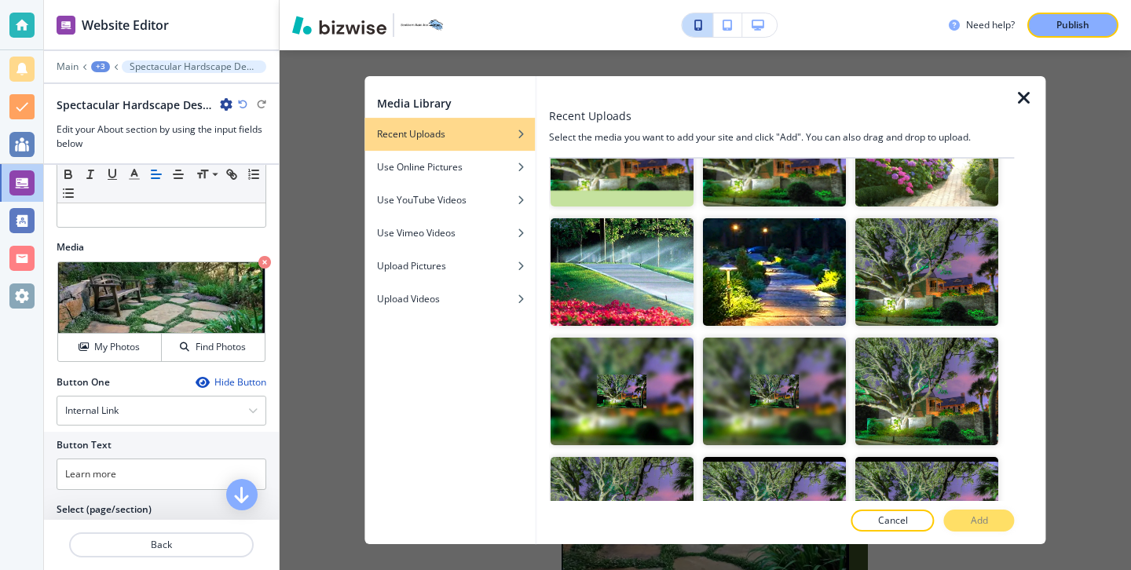
scroll to position [422, 0]
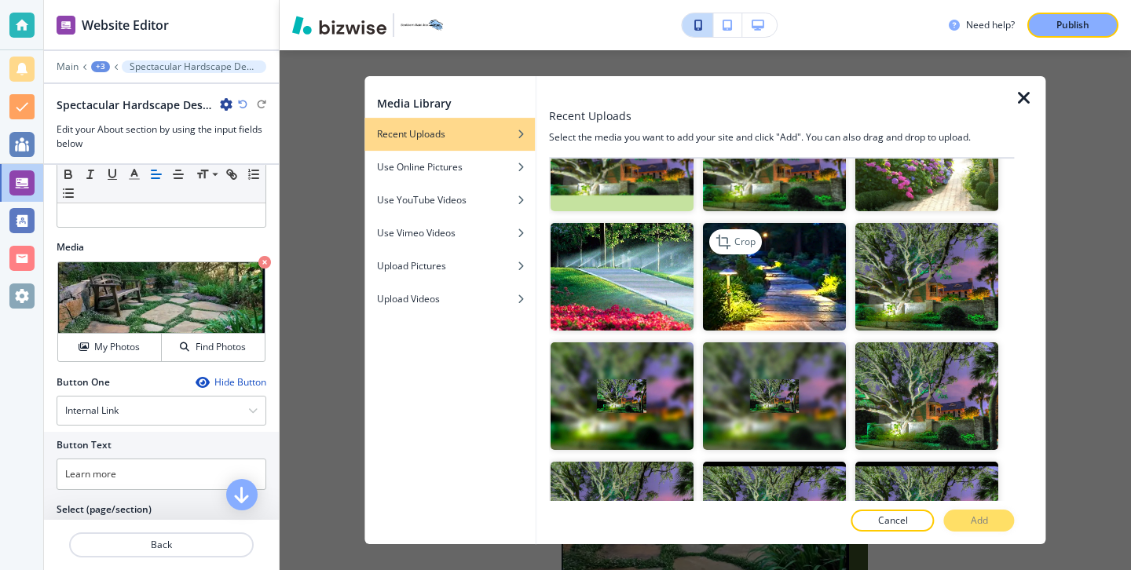
click at [796, 314] on img "button" at bounding box center [774, 278] width 143 height 108
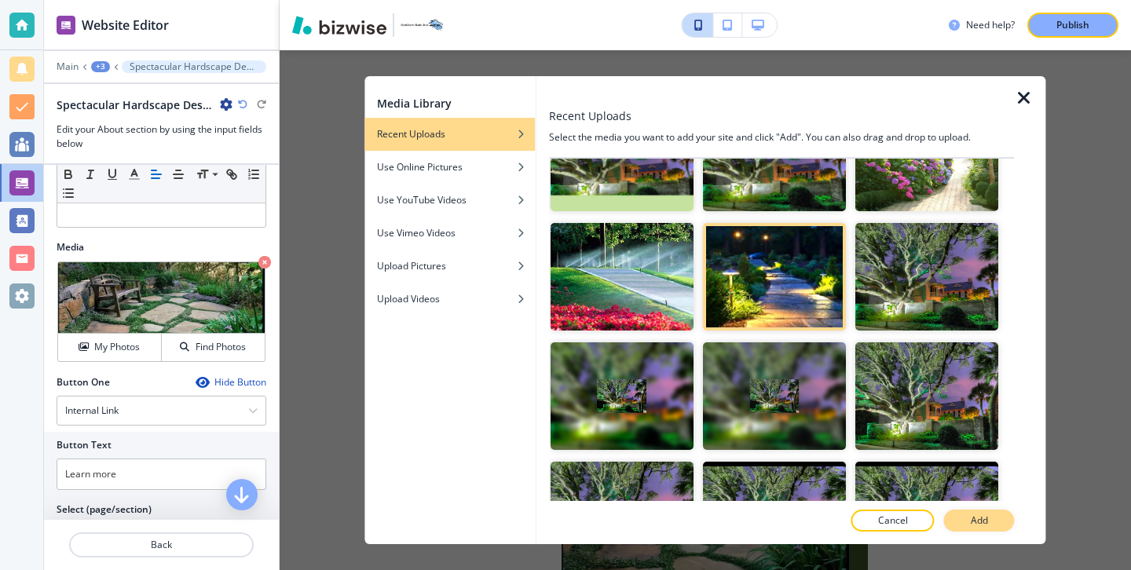
click at [975, 523] on p "Add" at bounding box center [978, 520] width 17 height 14
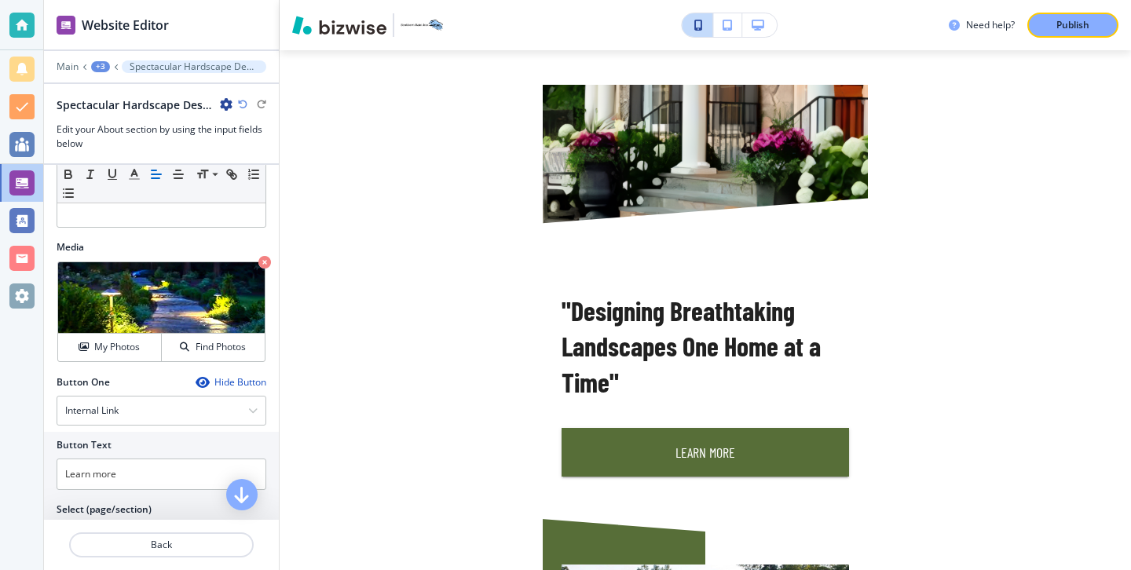
scroll to position [407, 0]
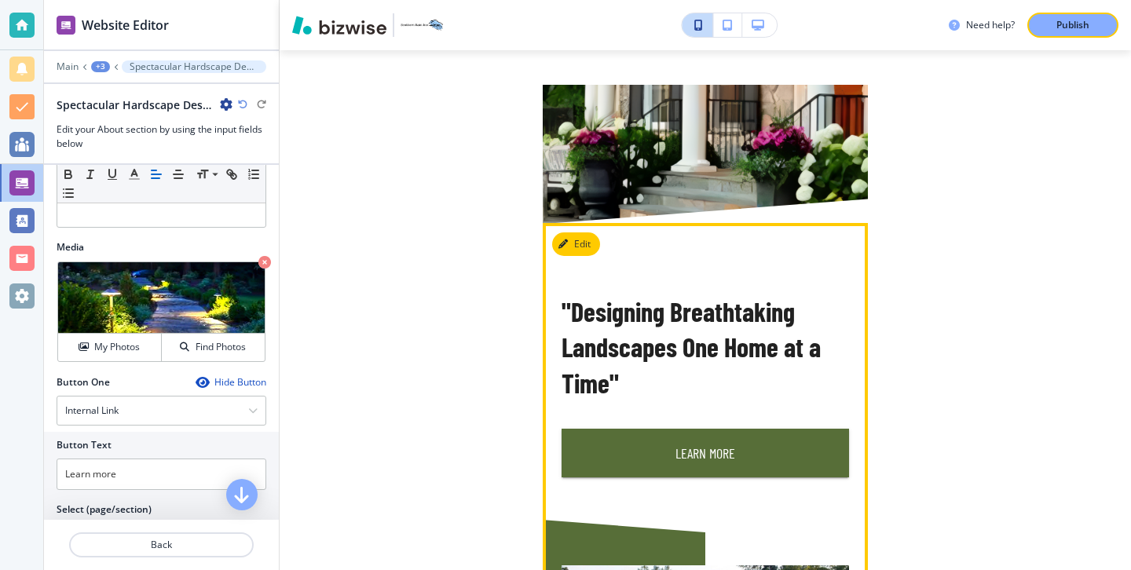
click at [586, 264] on div ""Designing Breathtaking Landscapes One Home at a Time" Learn More" at bounding box center [680, 342] width 338 height 272
click at [586, 255] on button "Edit" at bounding box center [576, 244] width 48 height 24
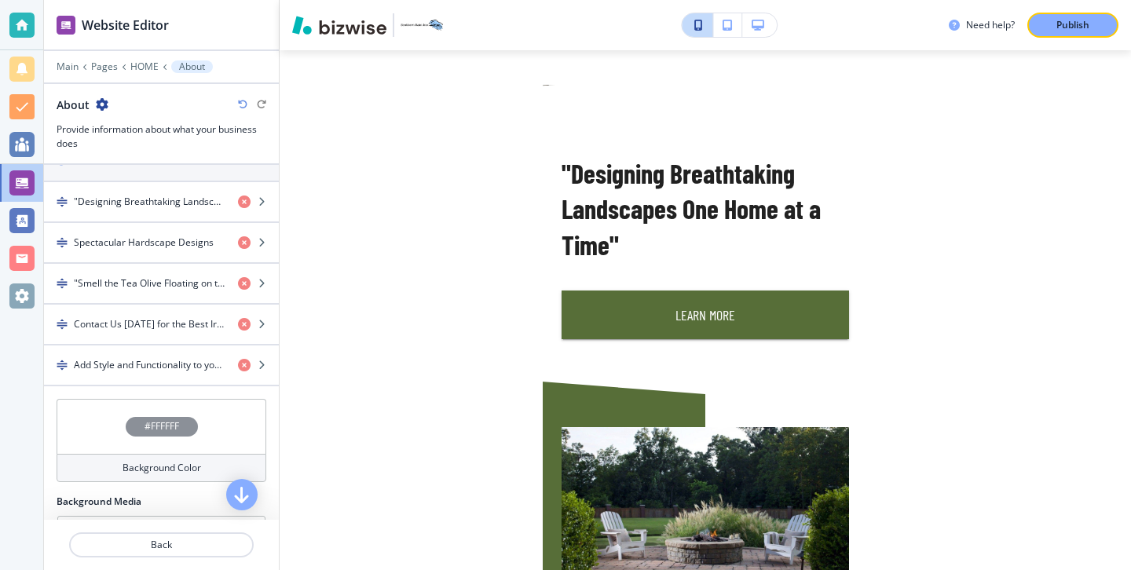
scroll to position [582, 0]
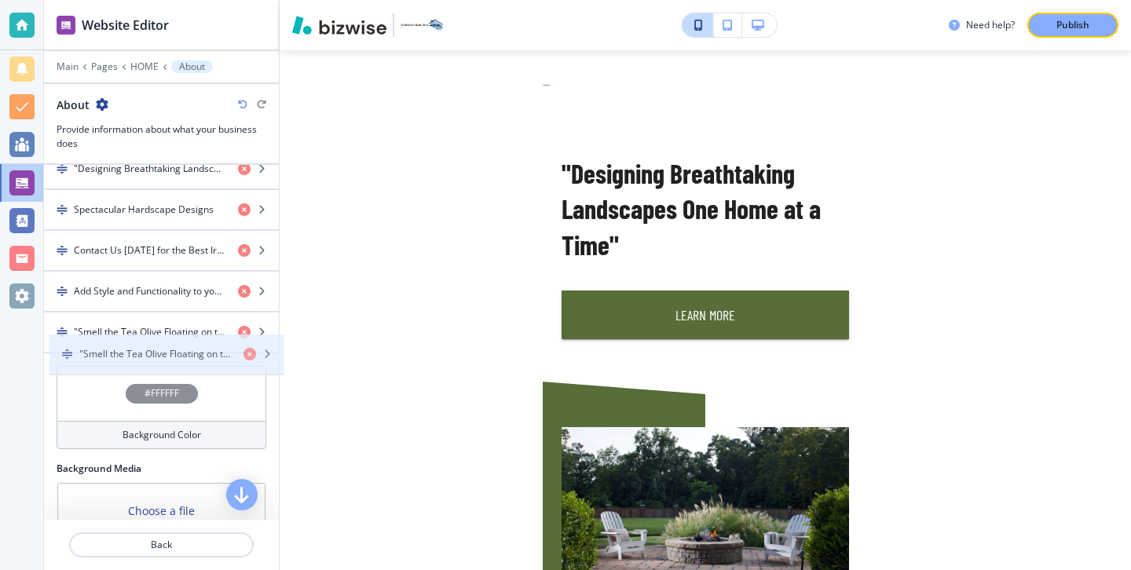
drag, startPoint x: 161, startPoint y: 258, endPoint x: 163, endPoint y: 356, distance: 99.0
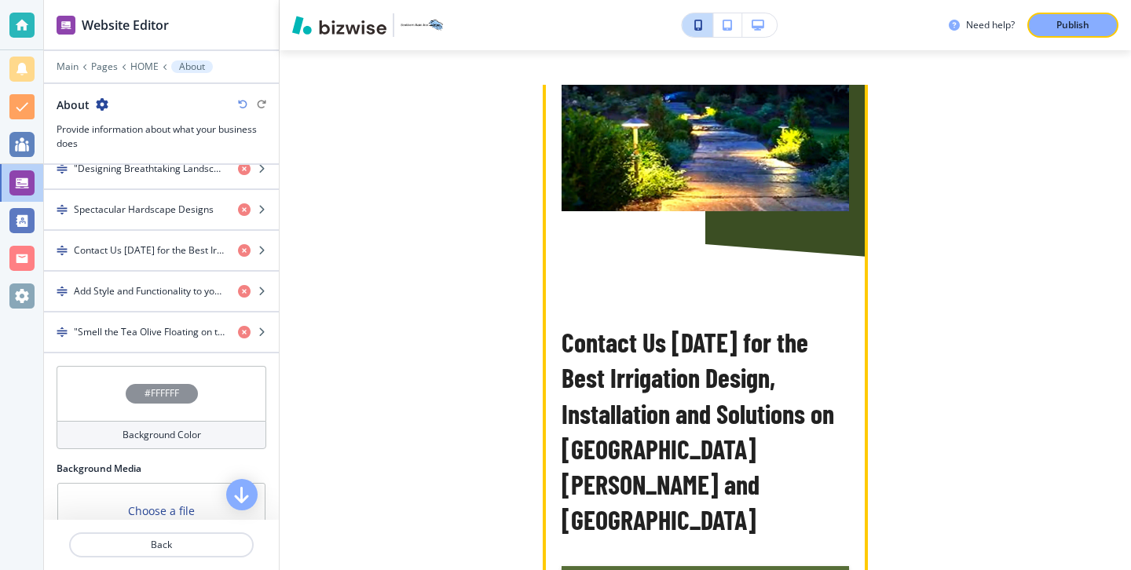
scroll to position [1471, 0]
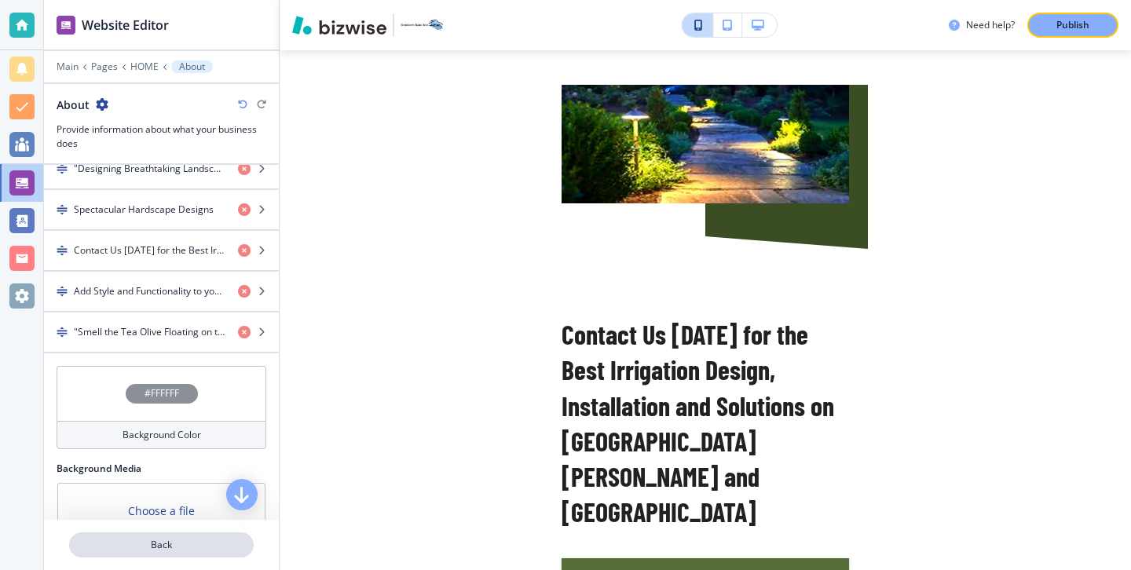
click at [189, 536] on button "Back" at bounding box center [161, 544] width 185 height 25
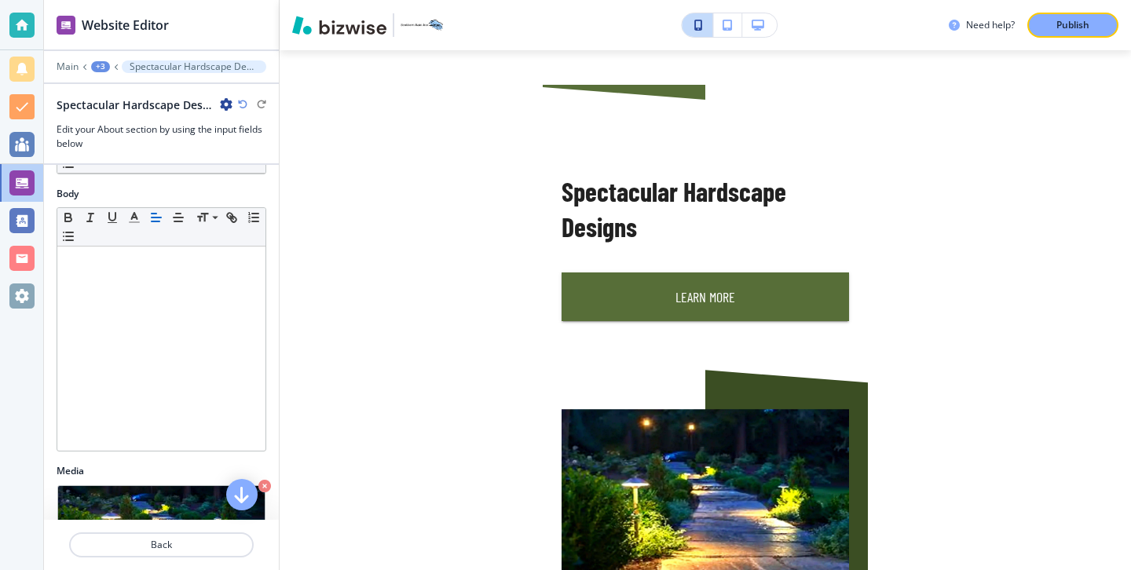
scroll to position [172, 0]
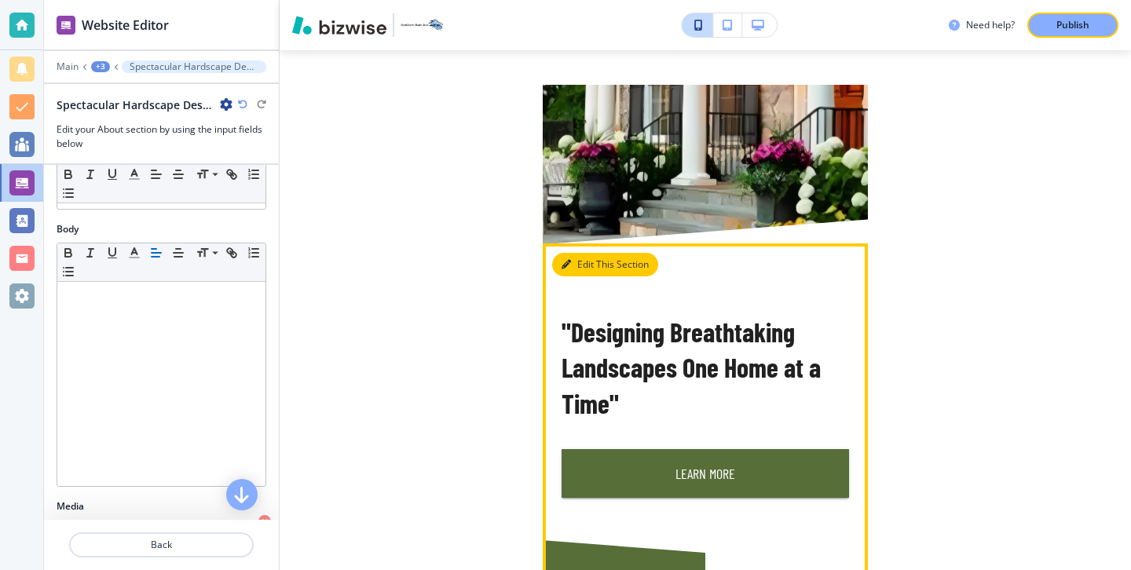
click at [579, 272] on button "Edit This Section" at bounding box center [605, 265] width 106 height 24
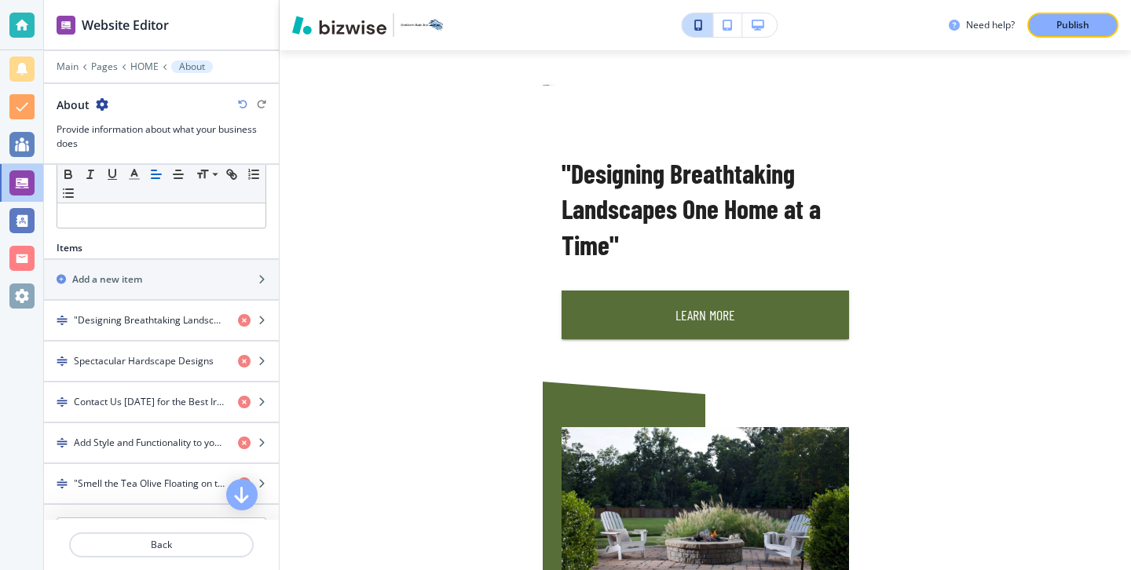
scroll to position [357, 0]
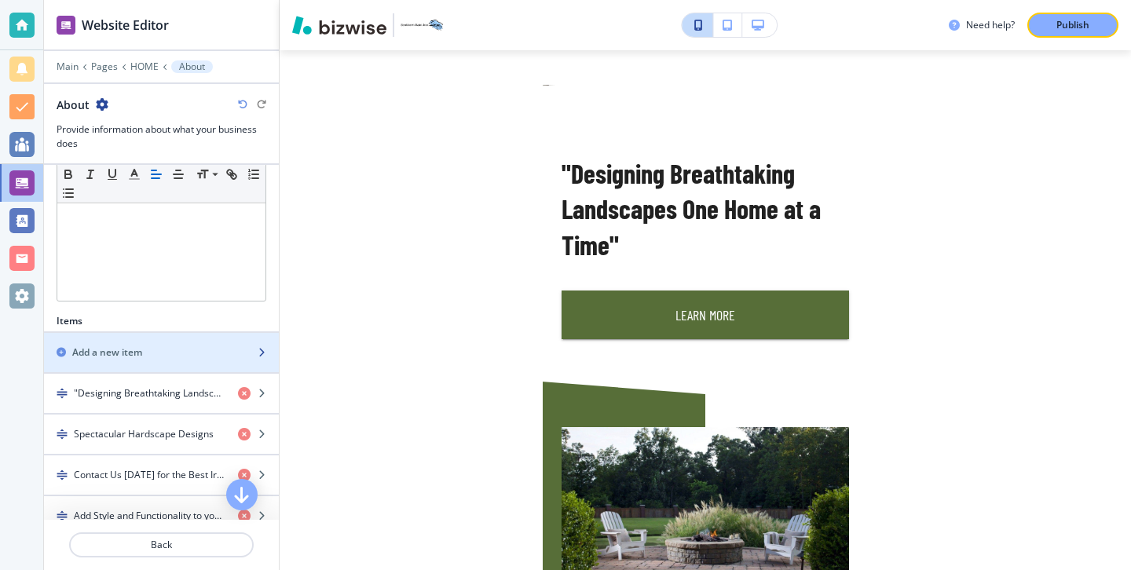
click at [174, 364] on div "button" at bounding box center [161, 366] width 235 height 13
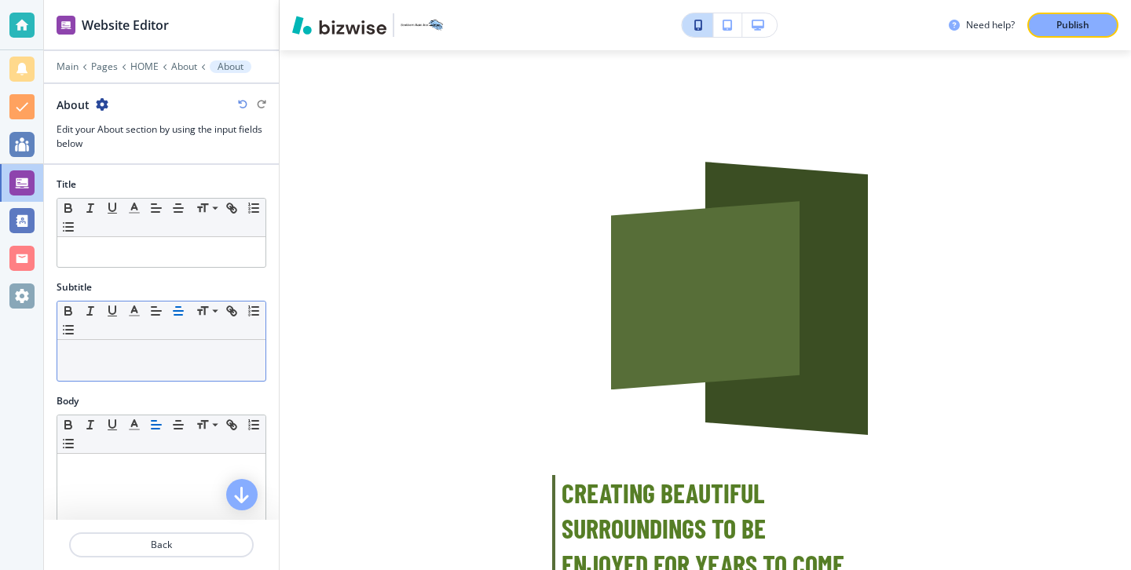
scroll to position [3607, 0]
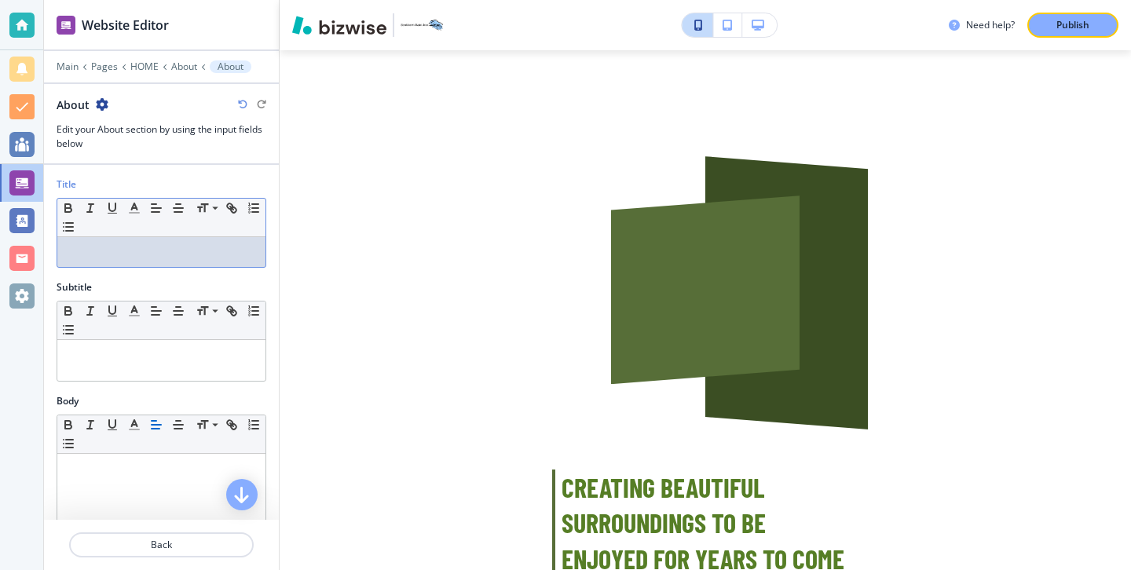
click at [147, 245] on p at bounding box center [161, 252] width 192 height 14
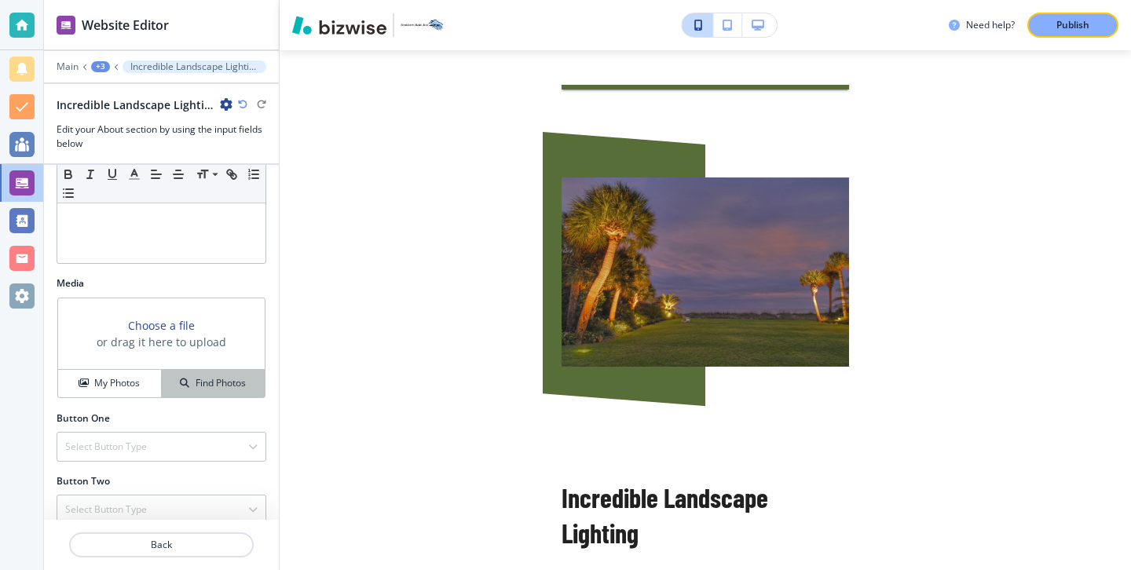
scroll to position [412, 0]
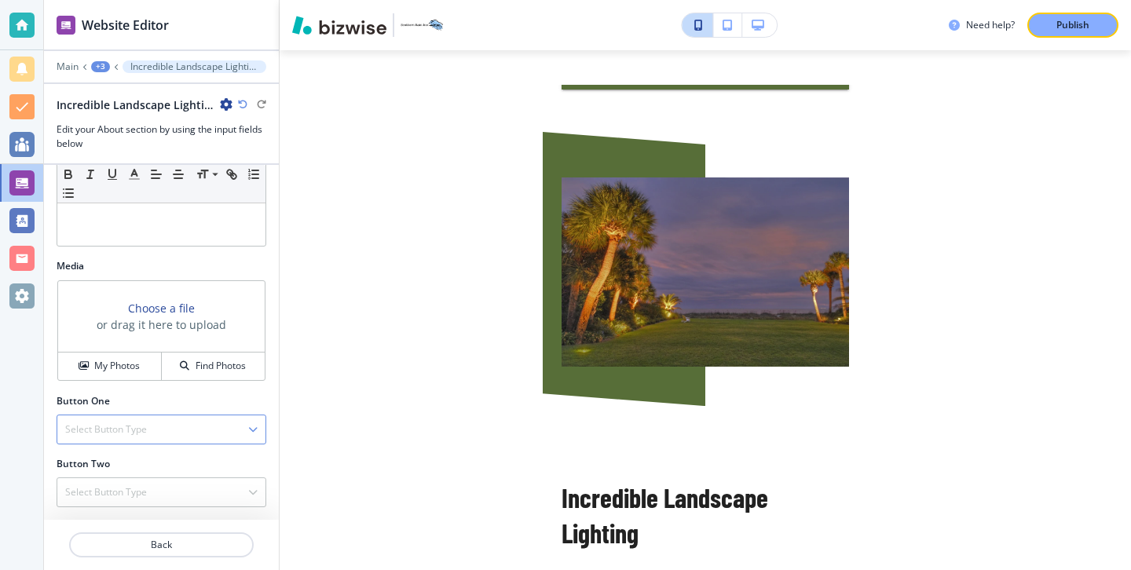
click at [261, 429] on div "Select Button Type" at bounding box center [161, 429] width 208 height 28
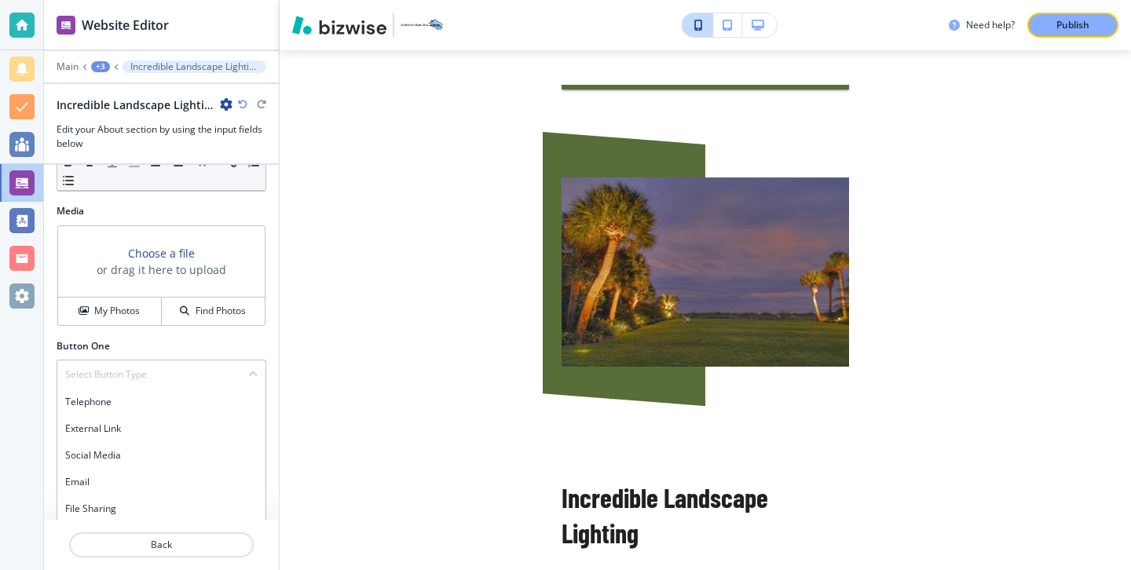
scroll to position [497, 0]
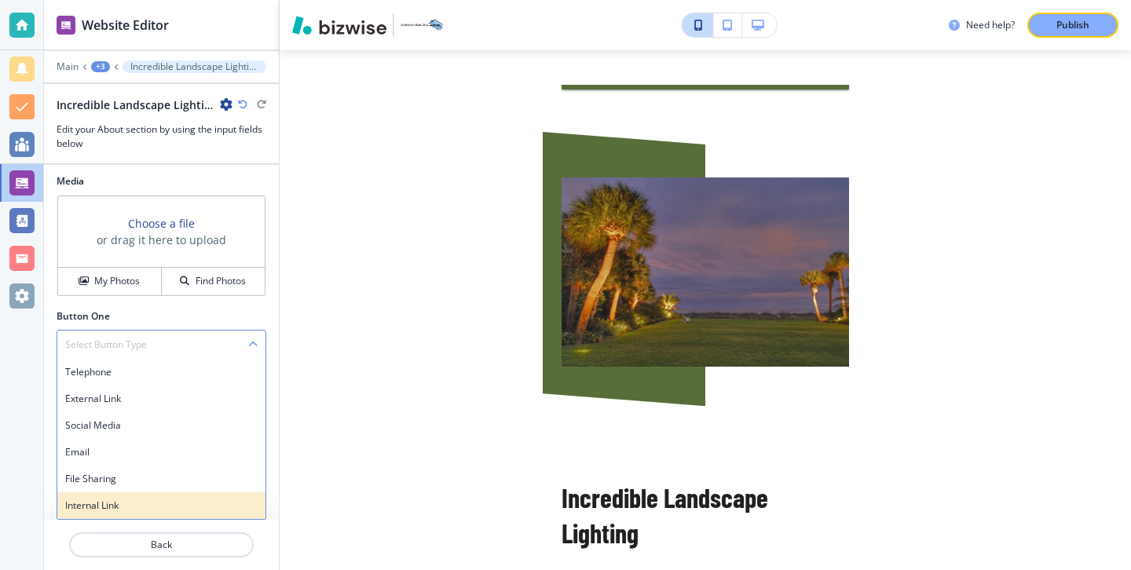
click at [204, 496] on div "Internal Link" at bounding box center [161, 505] width 208 height 27
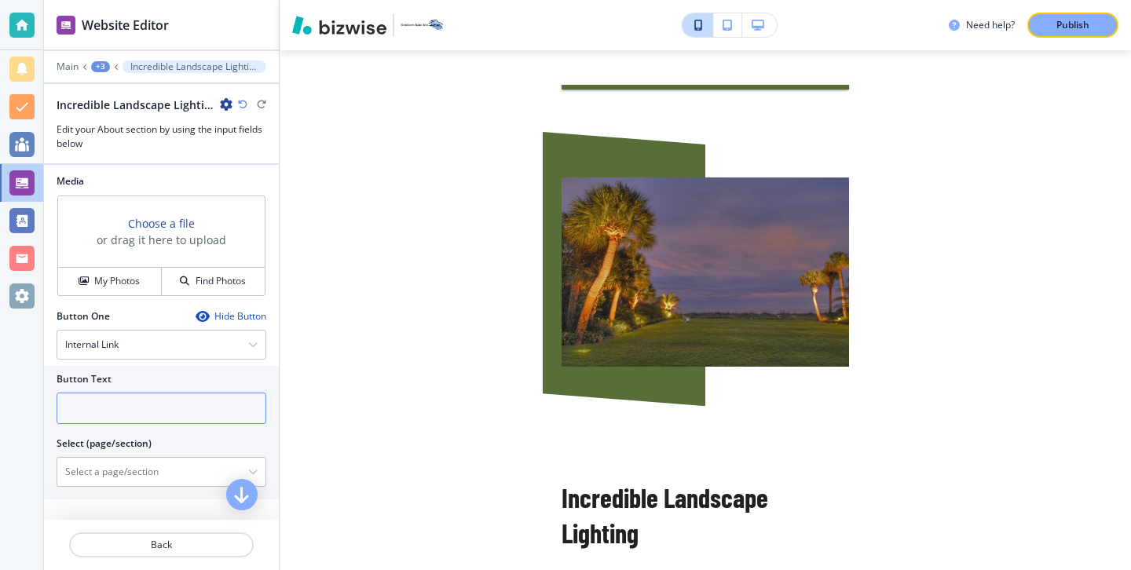
click at [193, 422] on input "text" at bounding box center [162, 408] width 210 height 31
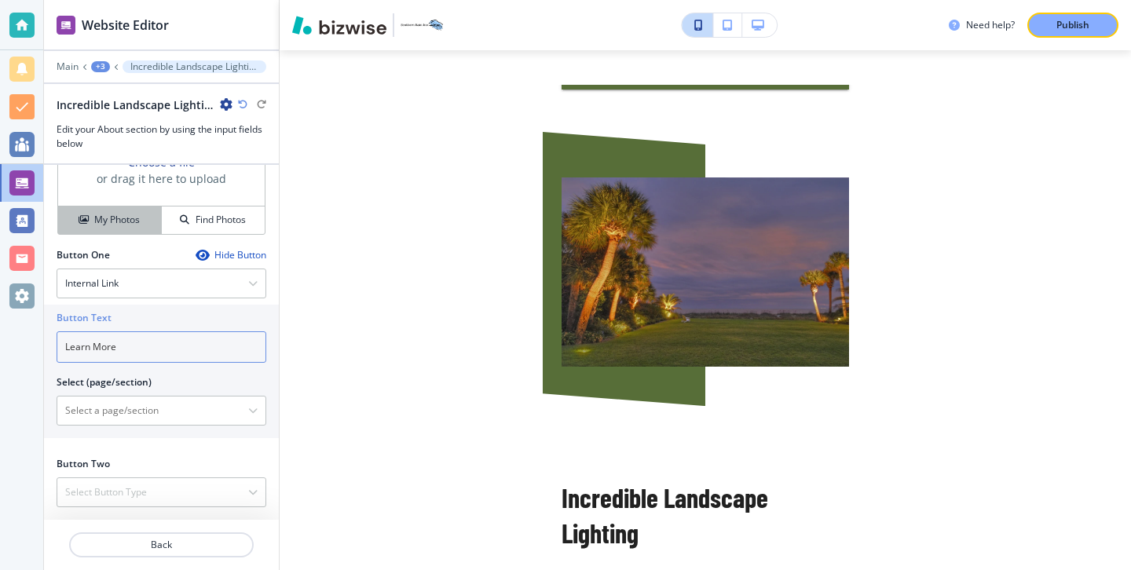
type input "Learn More"
click at [126, 212] on button "My Photos" at bounding box center [110, 219] width 104 height 27
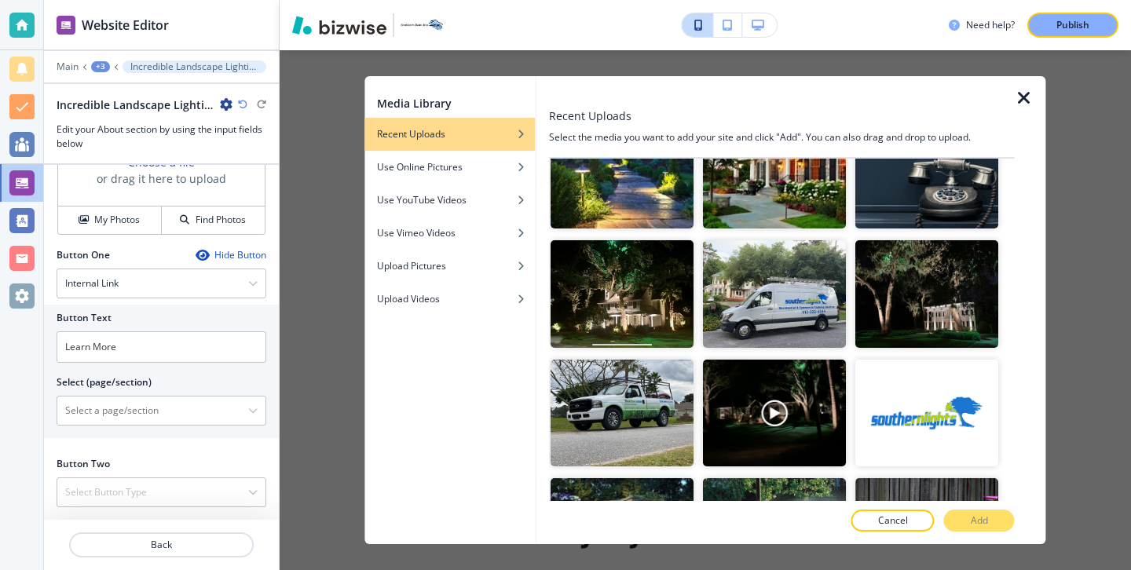
scroll to position [2077, 0]
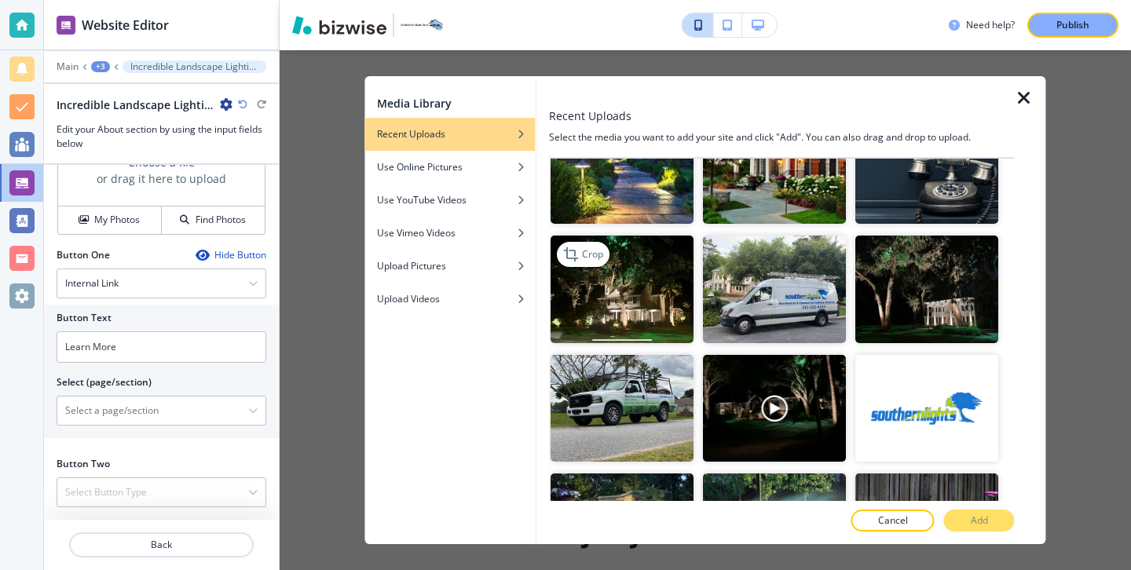
click at [649, 333] on img "button" at bounding box center [621, 290] width 143 height 108
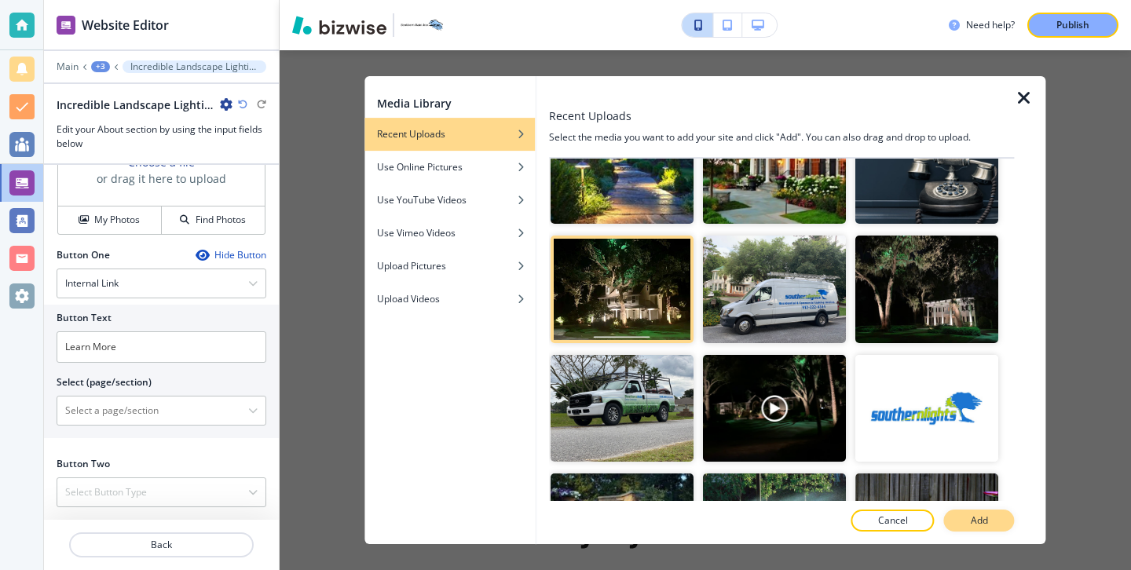
click at [981, 522] on p "Add" at bounding box center [978, 520] width 17 height 14
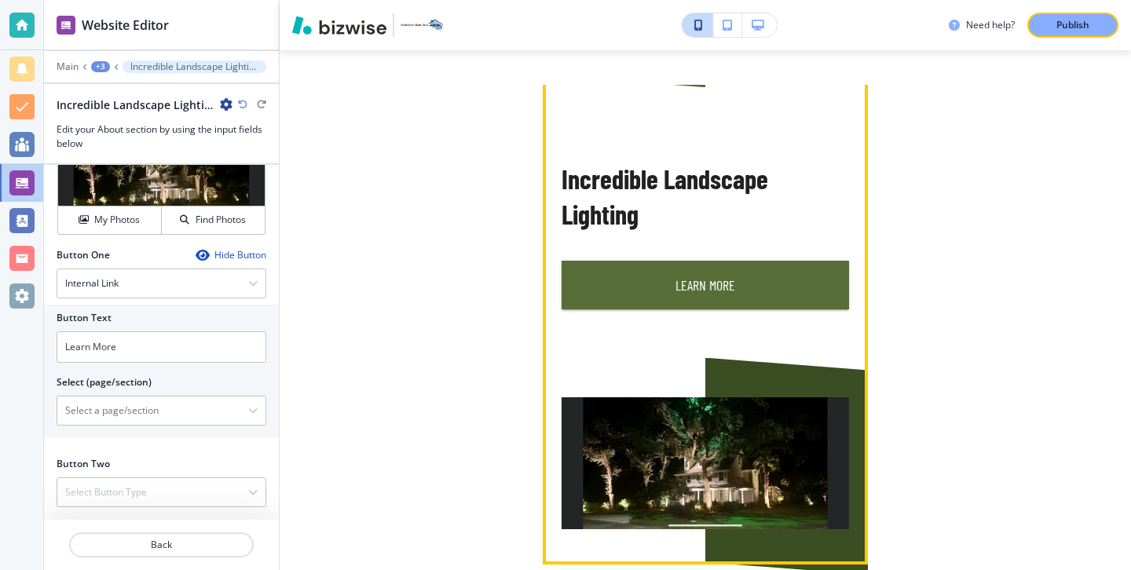
scroll to position [3549, 0]
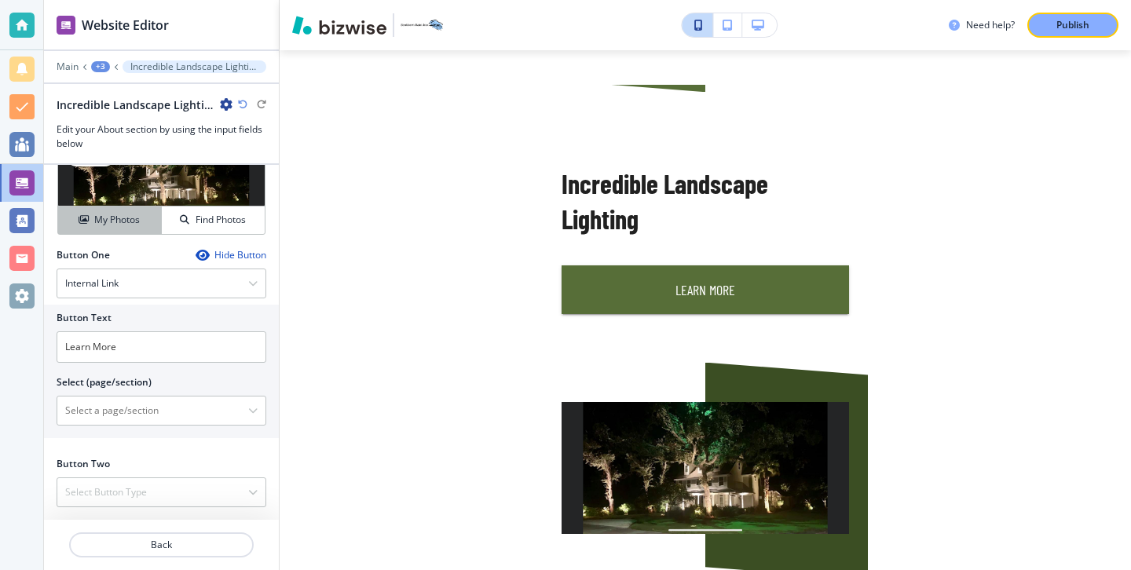
click at [136, 216] on h4 "My Photos" at bounding box center [117, 220] width 46 height 14
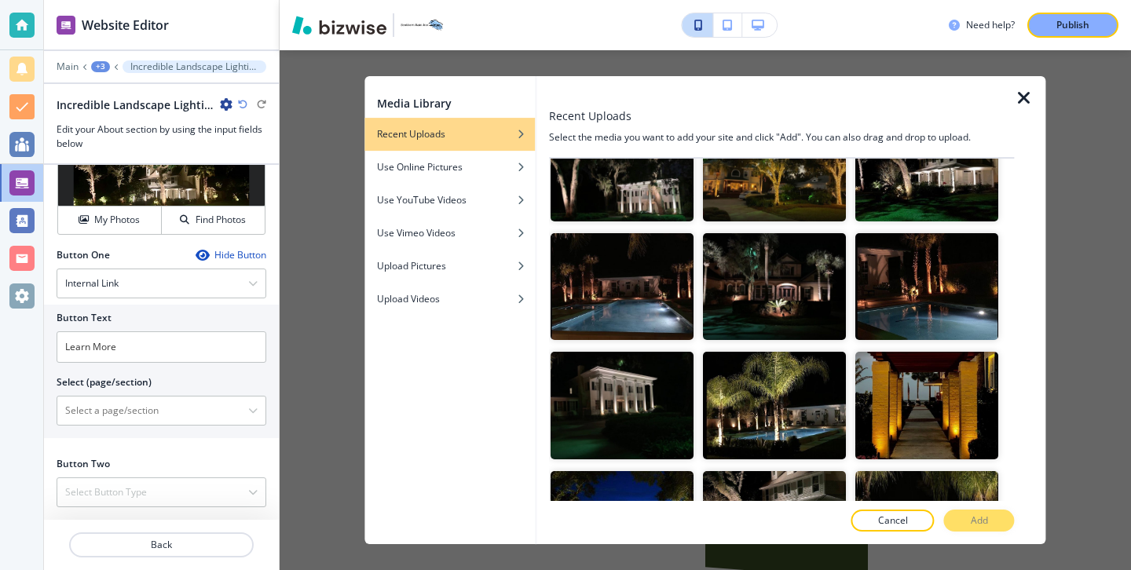
scroll to position [2815, 0]
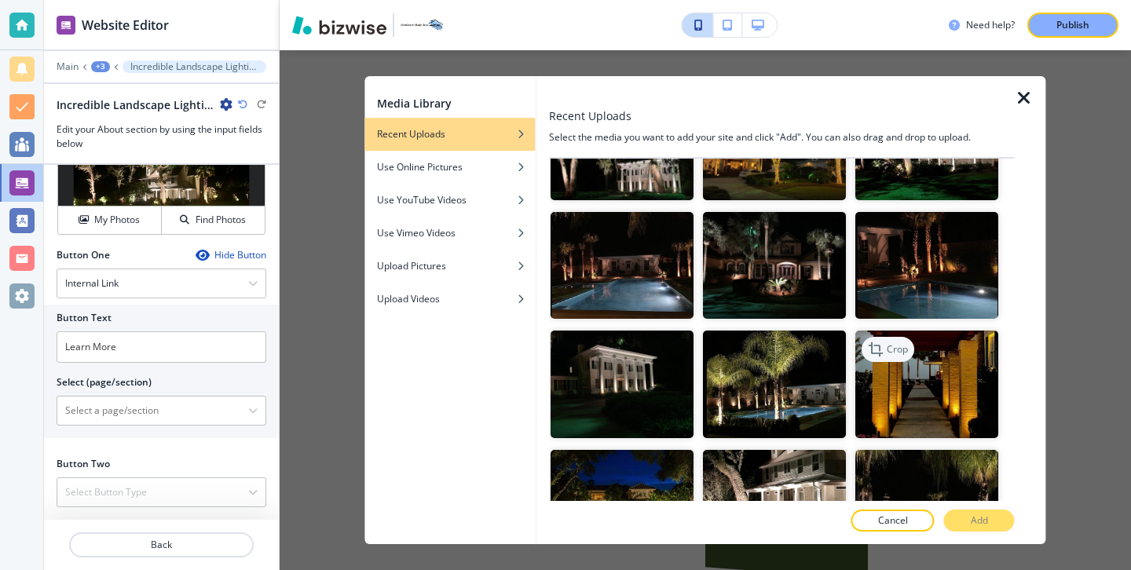
click at [901, 351] on p "Crop" at bounding box center [897, 349] width 21 height 14
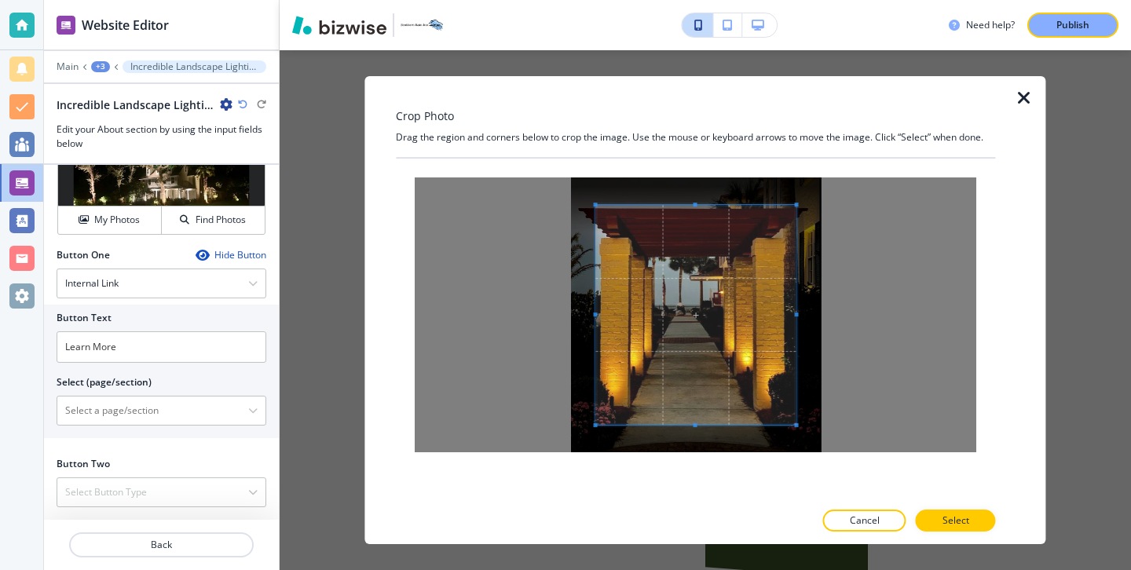
click at [1021, 94] on icon "button" at bounding box center [1023, 98] width 19 height 19
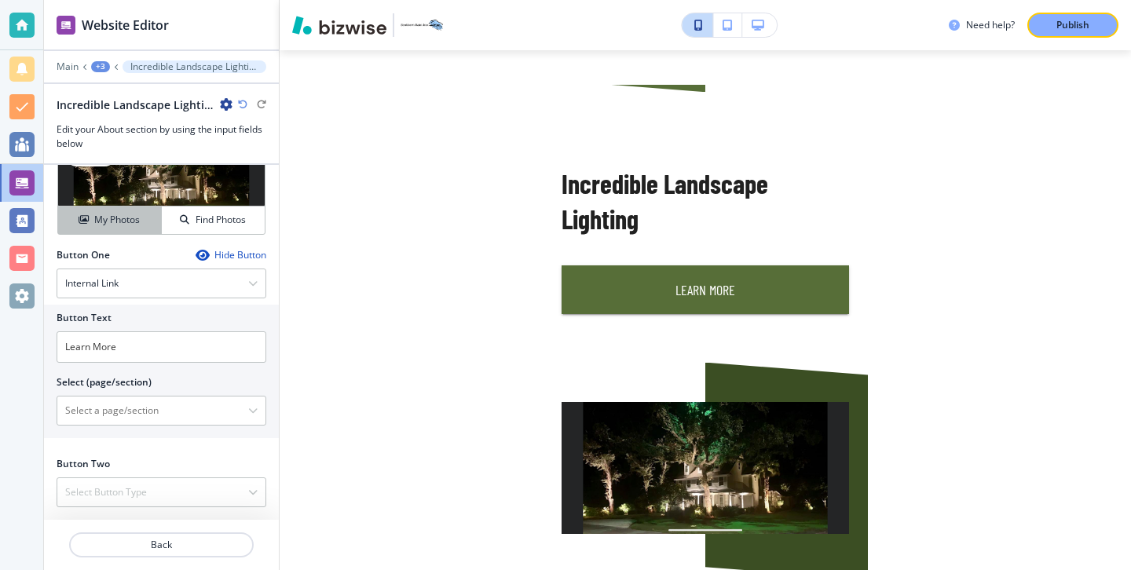
click at [104, 210] on button "My Photos" at bounding box center [110, 219] width 104 height 27
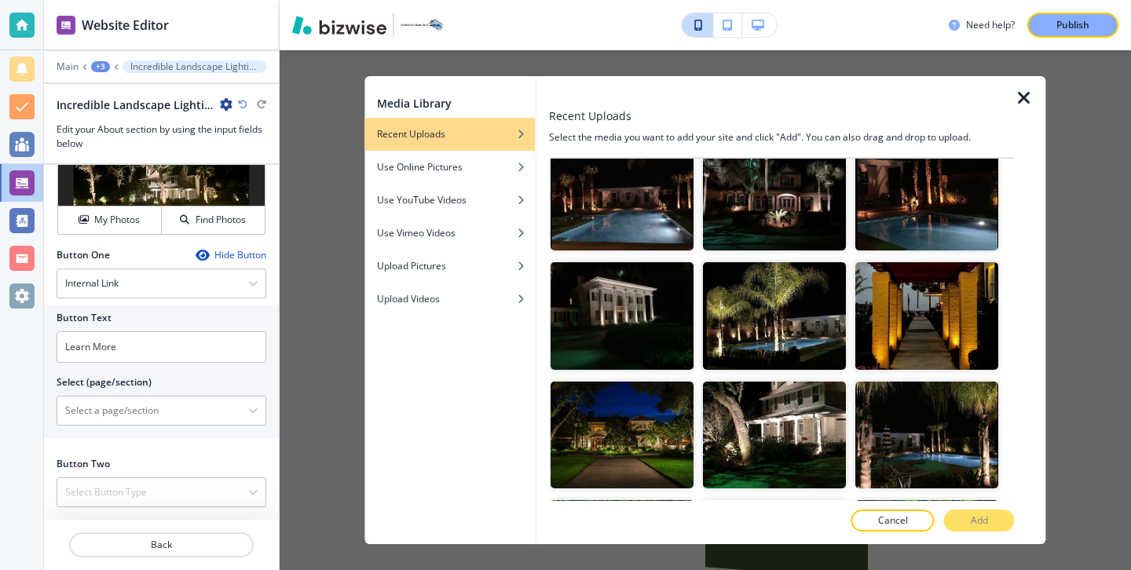
scroll to position [3008, 0]
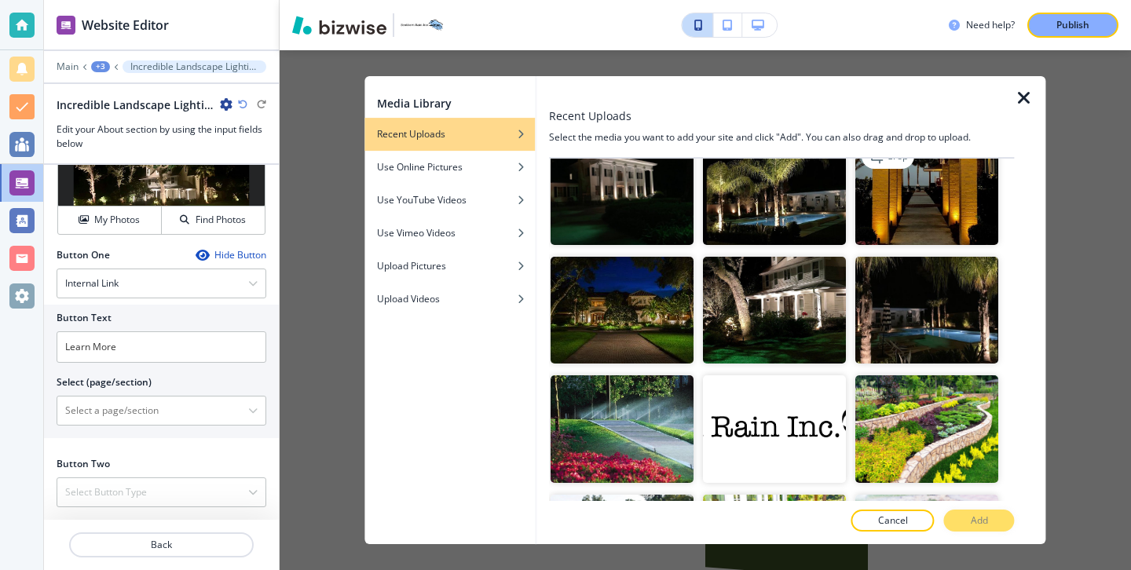
click at [939, 218] on img "button" at bounding box center [927, 191] width 143 height 108
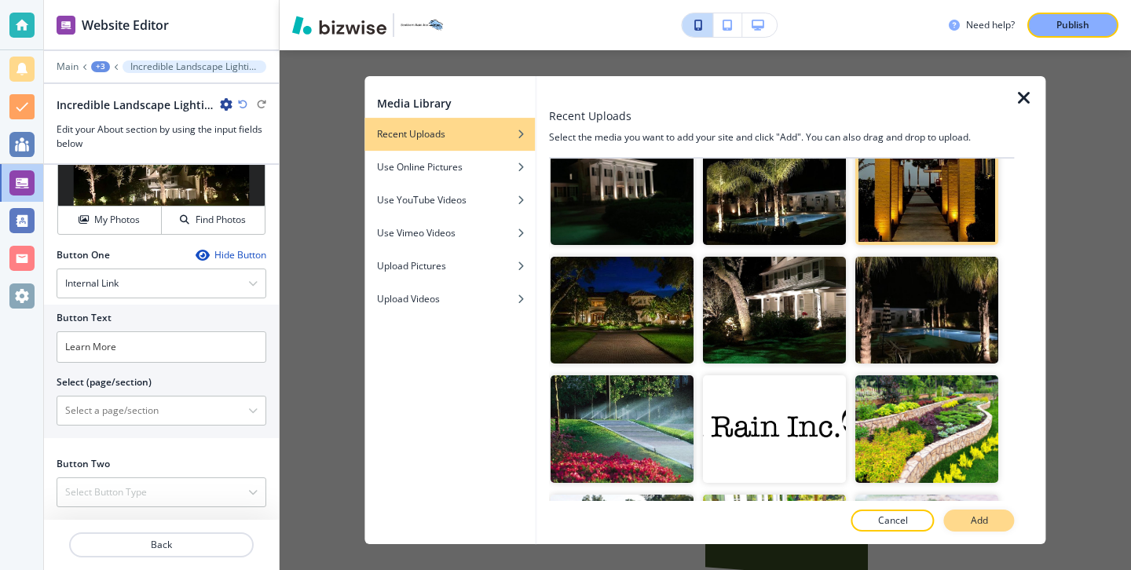
click at [985, 511] on button "Add" at bounding box center [979, 521] width 71 height 22
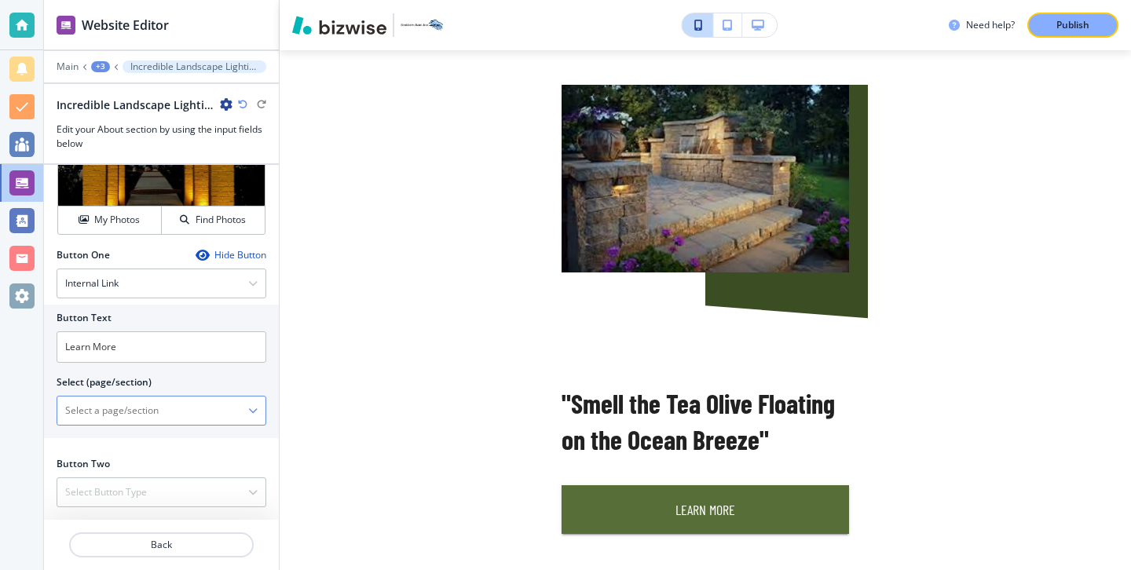
scroll to position [523, 0]
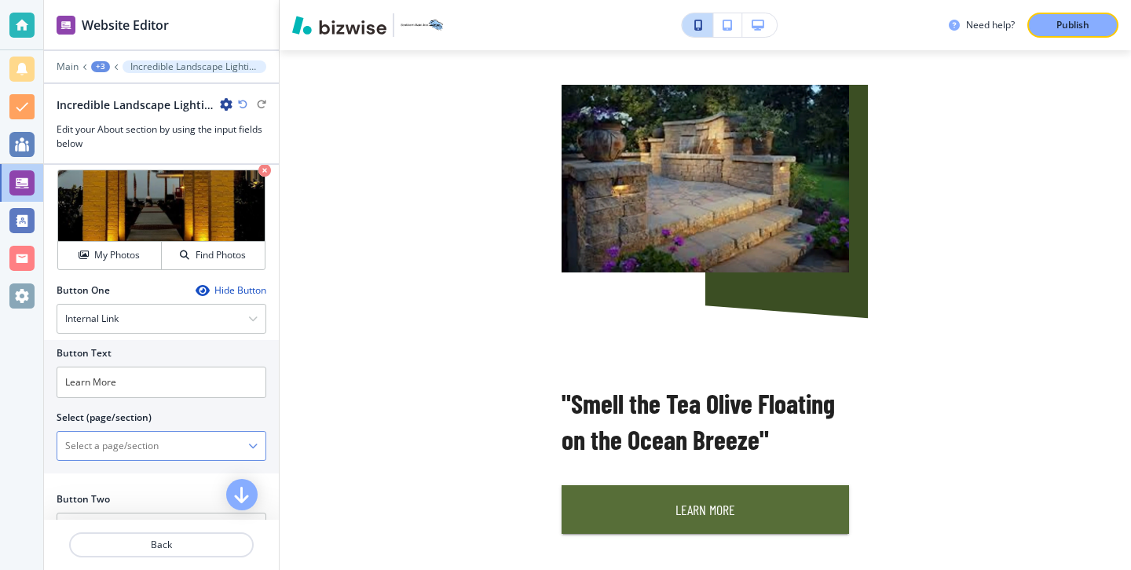
click at [245, 440] on \(page\/section\) "Manual Input" at bounding box center [152, 446] width 191 height 27
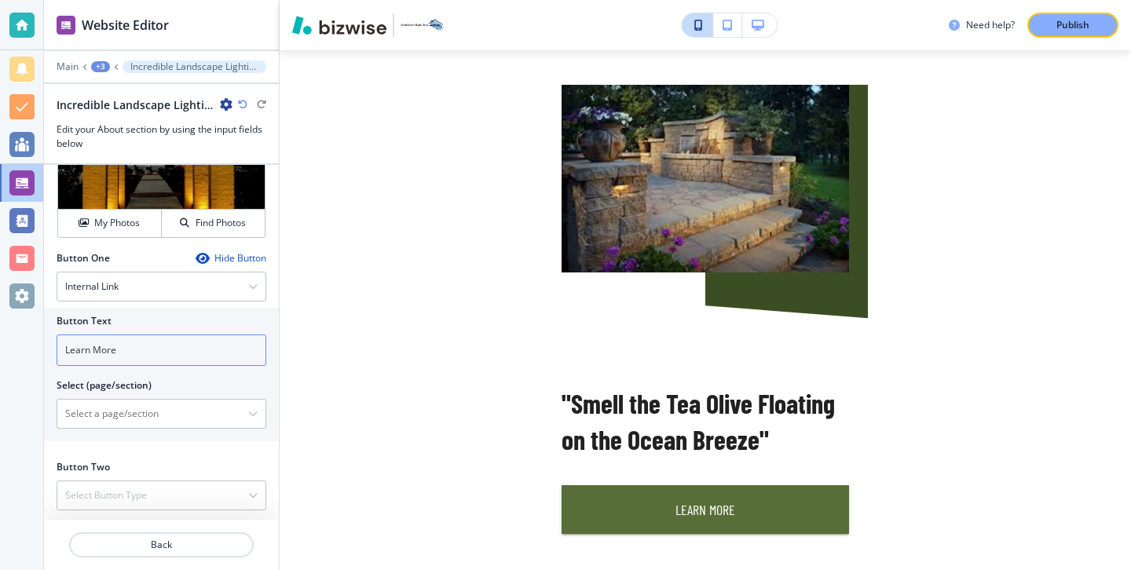
scroll to position [558, 0]
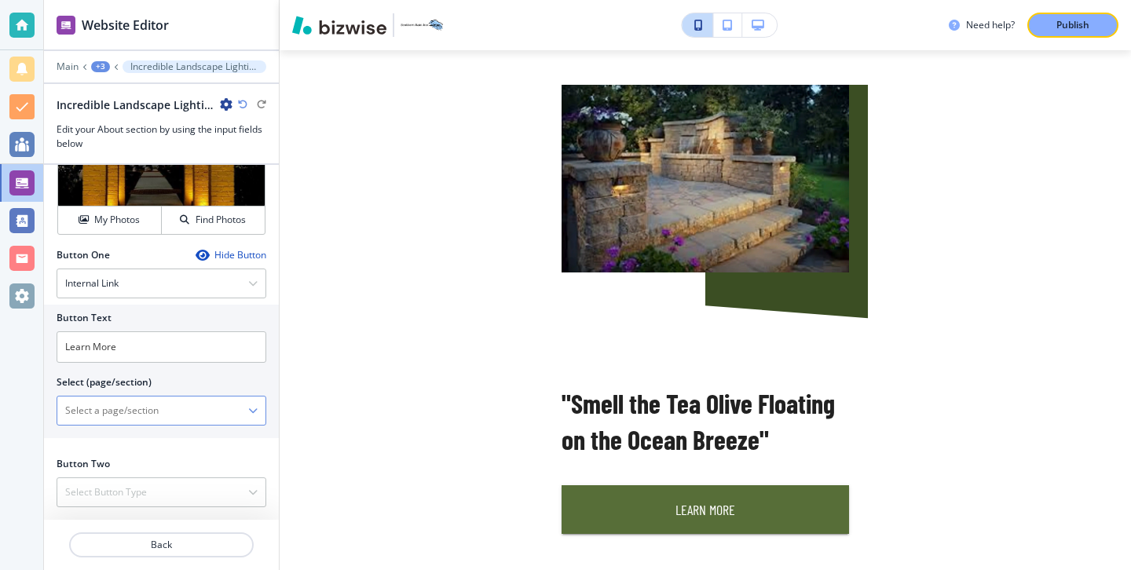
click at [252, 412] on icon "button" at bounding box center [252, 410] width 9 height 9
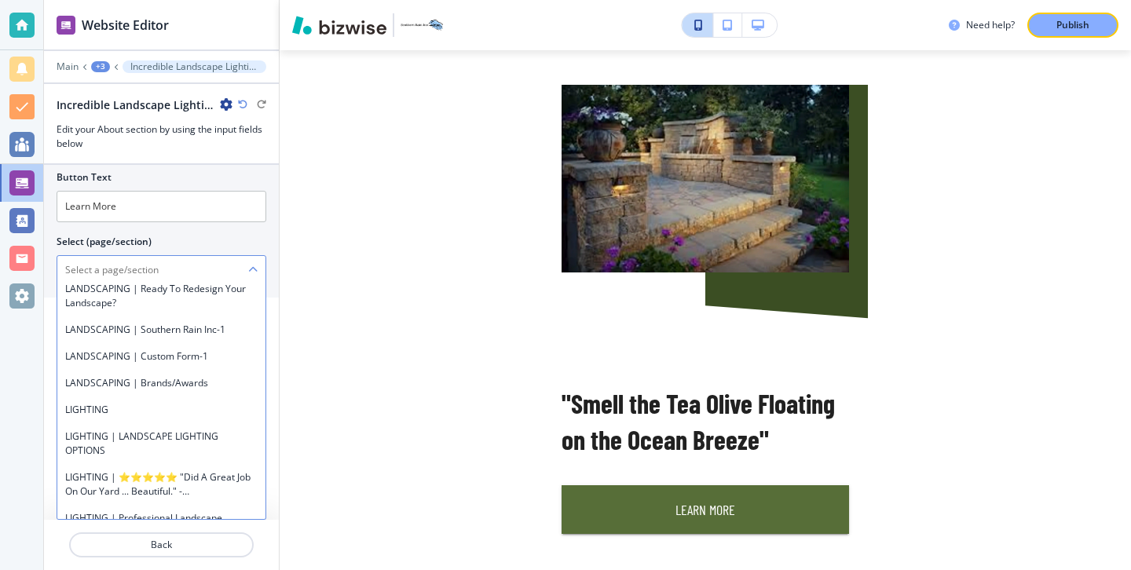
scroll to position [692, 0]
click at [152, 404] on div "LIGHTING" at bounding box center [161, 411] width 208 height 27
type \(page\/section\) "LIGHTING"
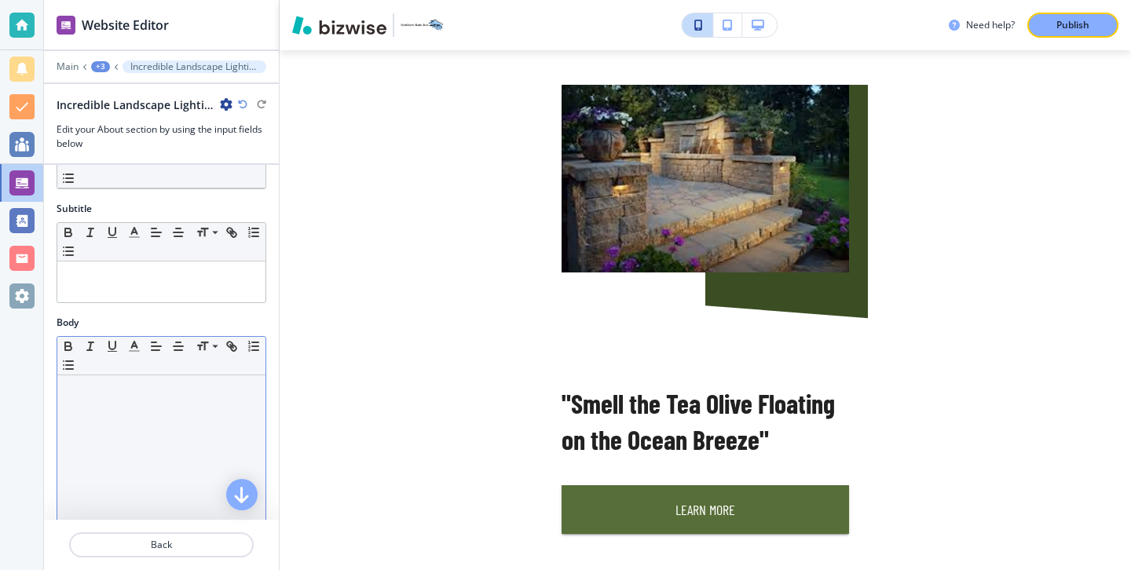
scroll to position [0, 0]
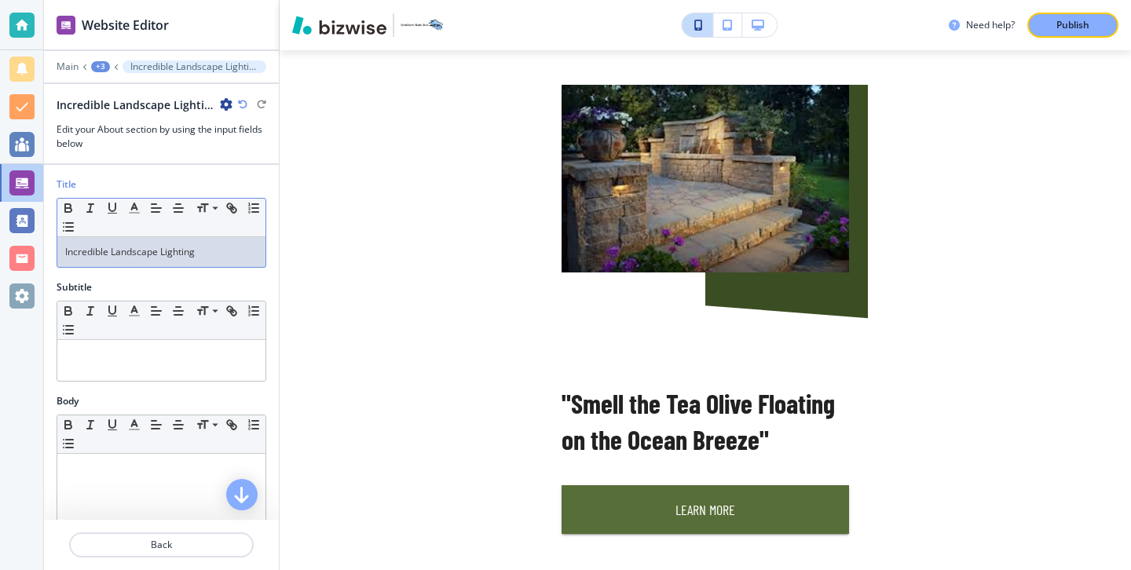
drag, startPoint x: 225, startPoint y: 247, endPoint x: 43, endPoint y: 250, distance: 181.4
click at [44, 250] on div "Title Small Normal Large Huge Incredible Landscape Lighting" at bounding box center [161, 228] width 235 height 103
click at [217, 559] on div at bounding box center [161, 563] width 235 height 13
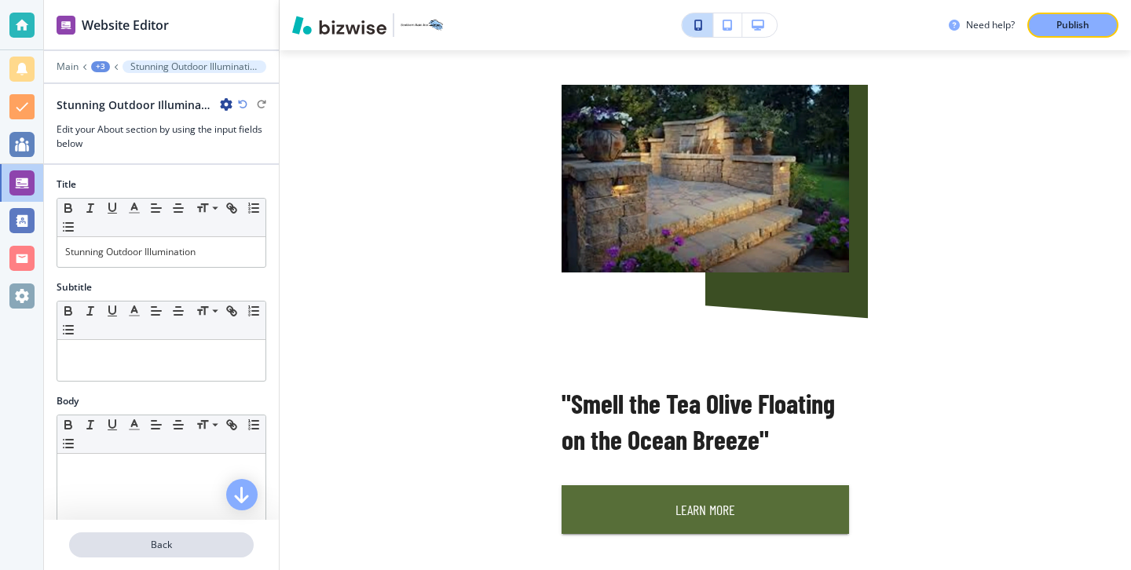
click at [217, 552] on button "Back" at bounding box center [161, 544] width 185 height 25
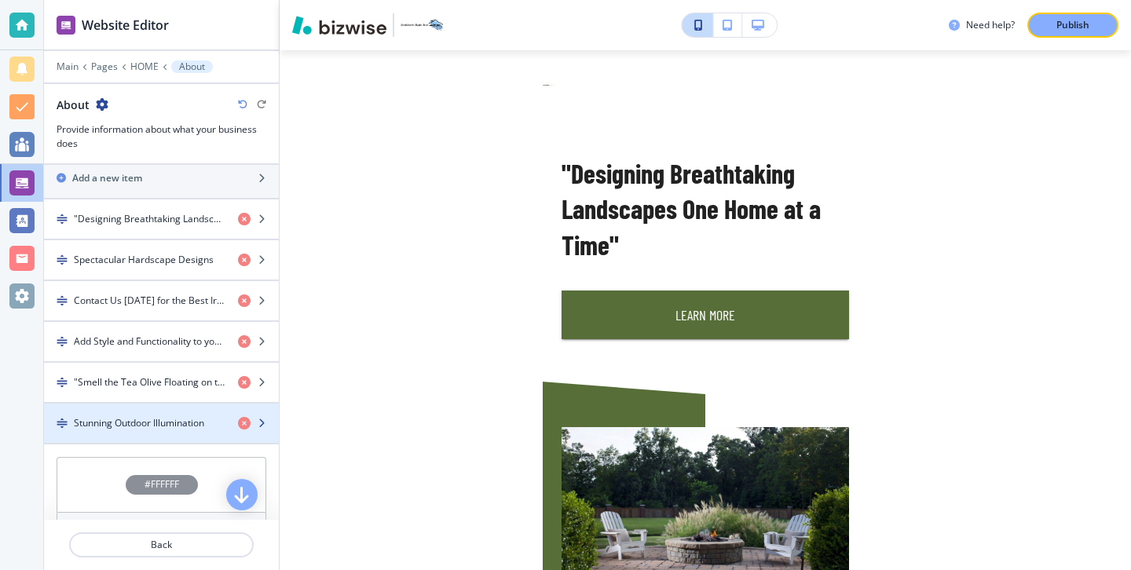
scroll to position [528, 0]
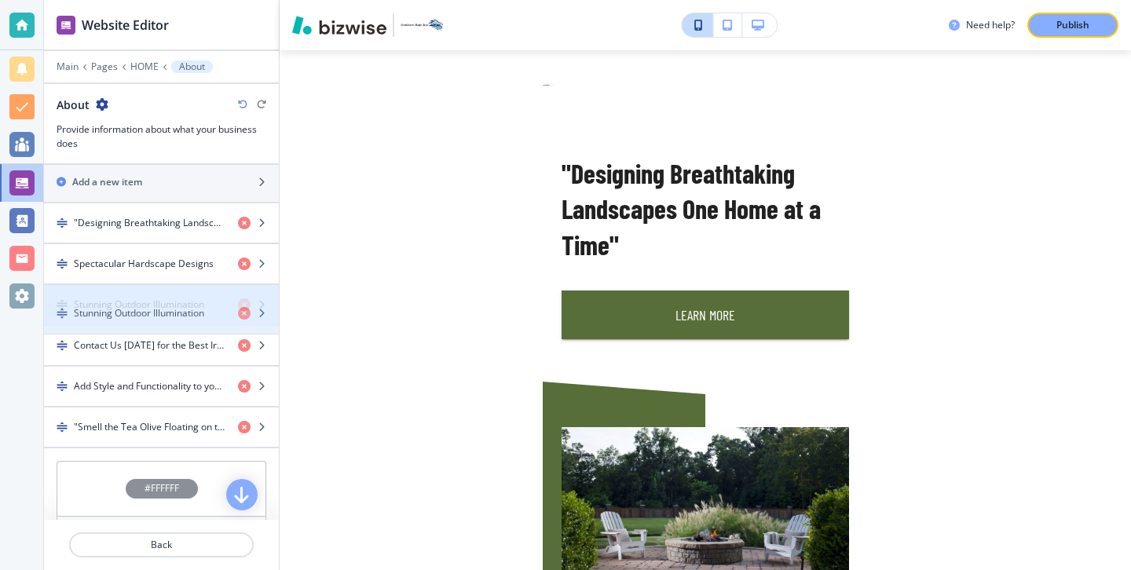
drag, startPoint x: 158, startPoint y: 420, endPoint x: 158, endPoint y: 307, distance: 113.1
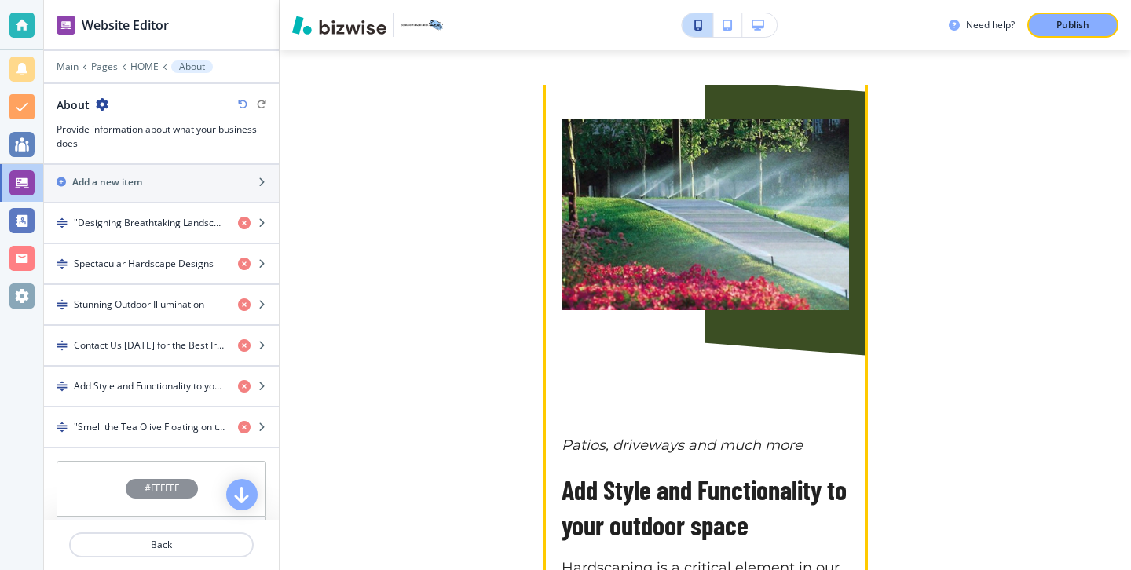
scroll to position [2699, 0]
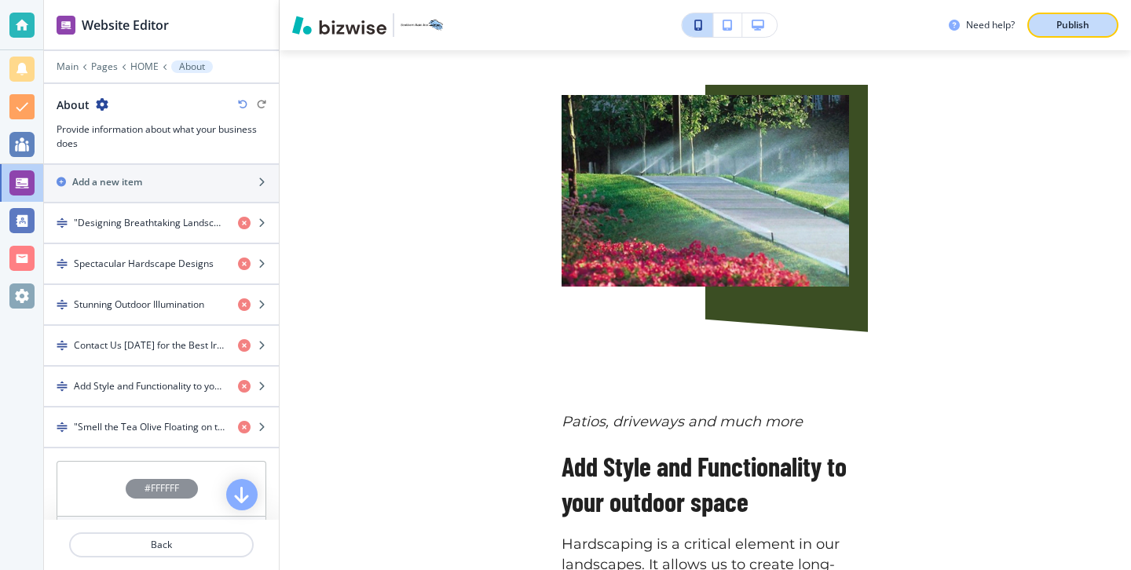
click at [1083, 20] on p "Publish" at bounding box center [1072, 25] width 33 height 14
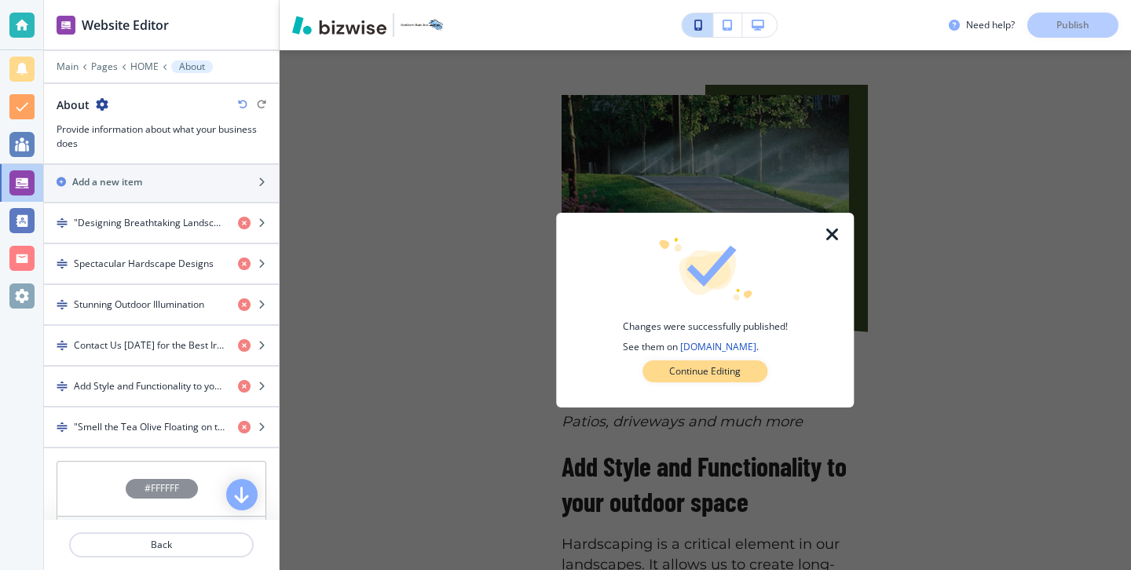
click at [725, 379] on button "Continue Editing" at bounding box center [704, 371] width 125 height 22
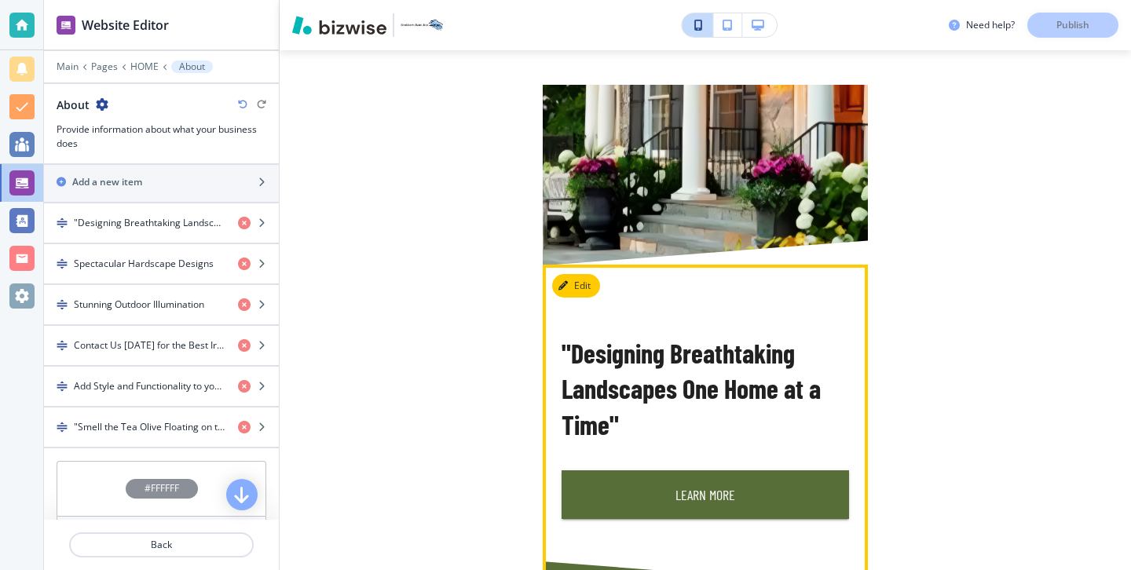
scroll to position [366, 0]
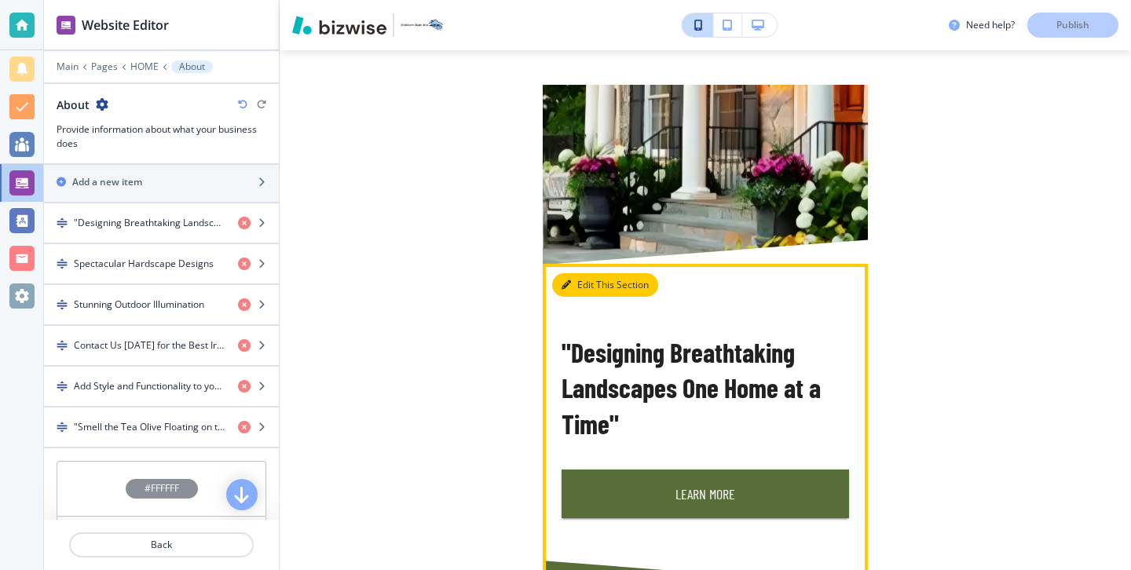
click at [579, 287] on button "Edit This Section" at bounding box center [605, 285] width 106 height 24
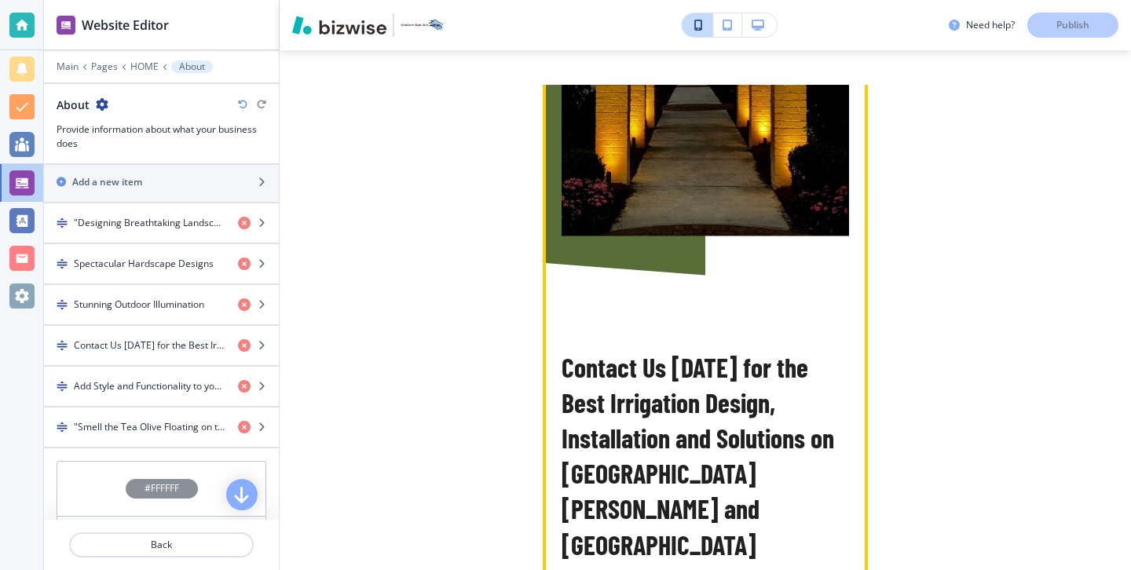
scroll to position [2007, 0]
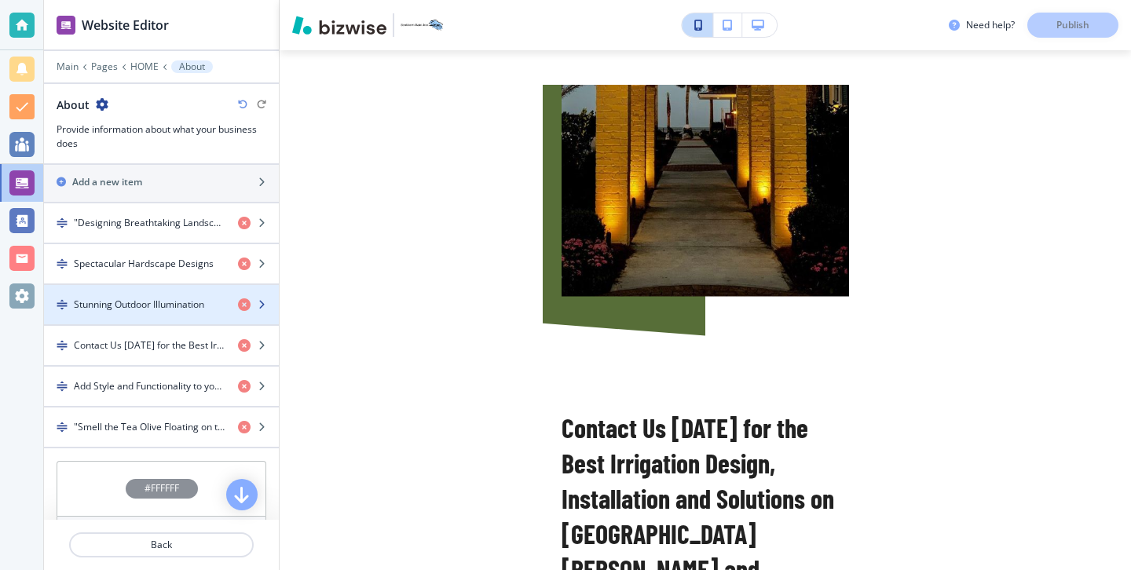
click at [185, 315] on div "button" at bounding box center [161, 318] width 235 height 13
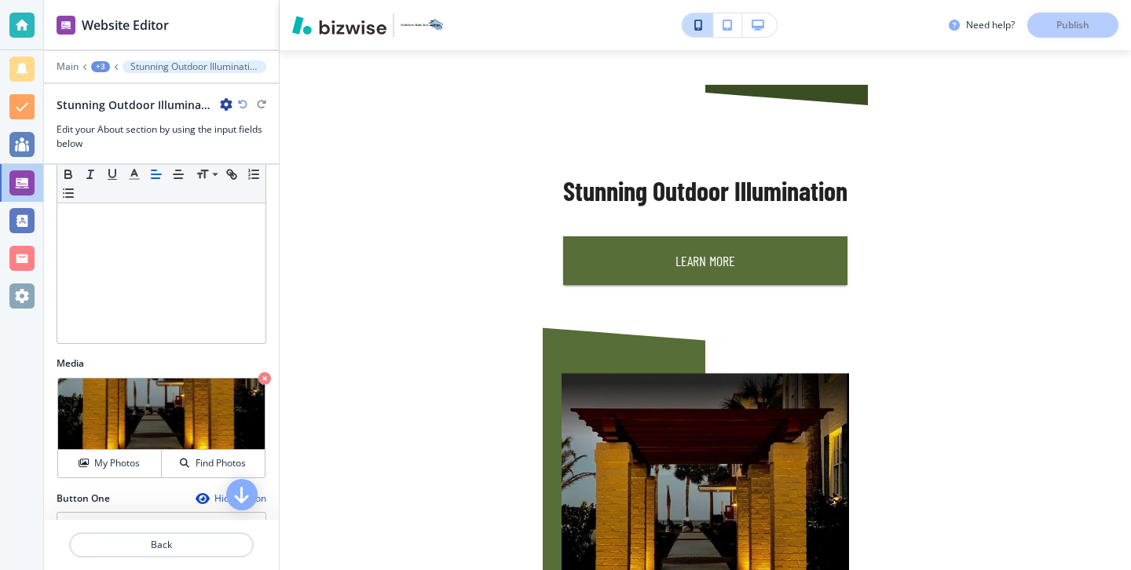
scroll to position [333, 0]
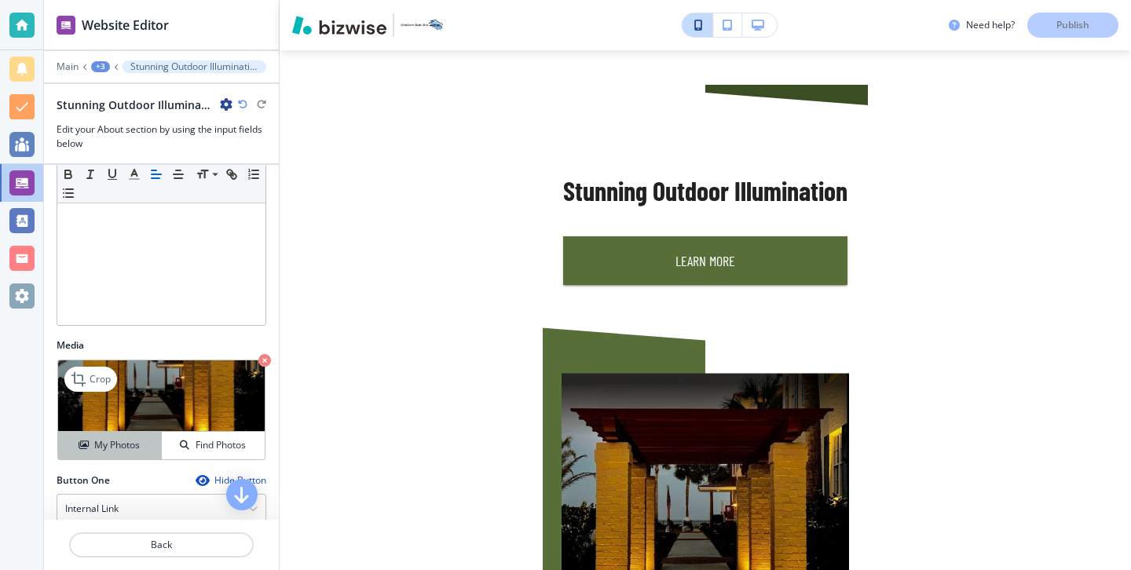
click at [142, 454] on button "My Photos" at bounding box center [110, 445] width 104 height 27
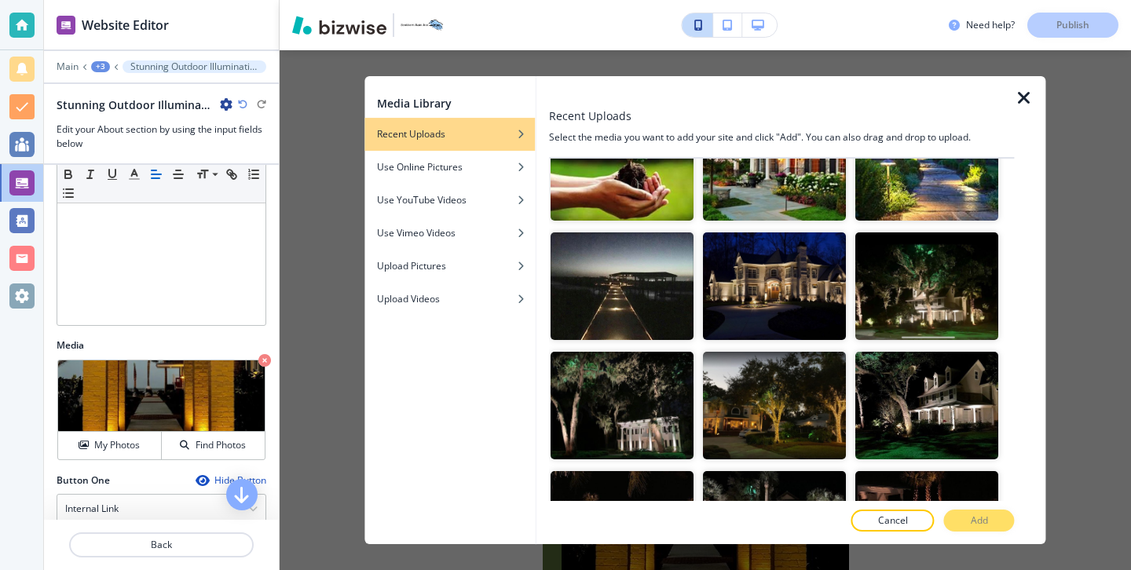
scroll to position [2608, 0]
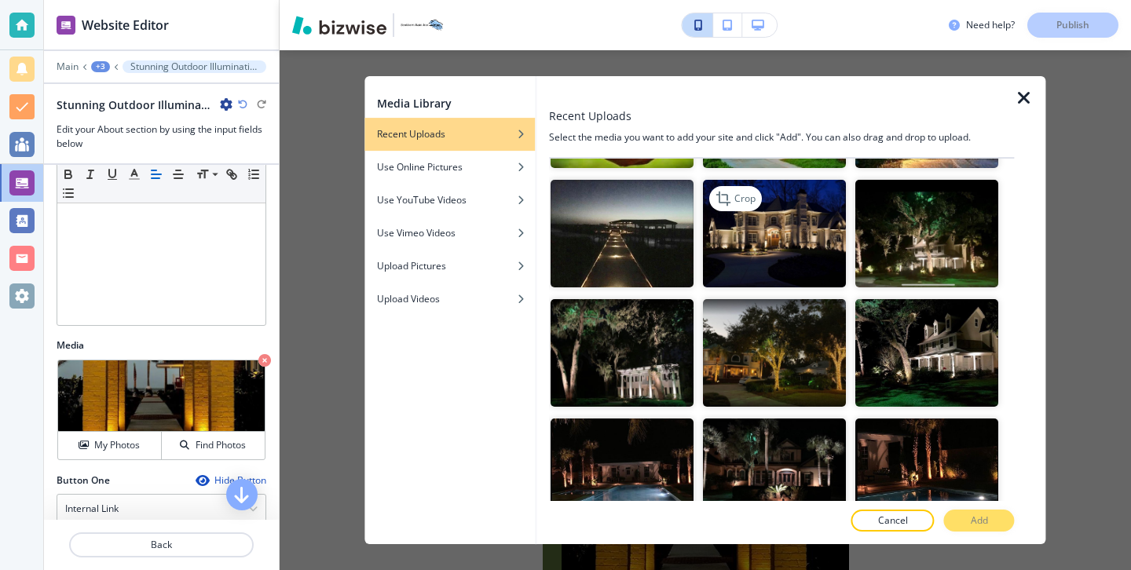
click at [791, 247] on img "button" at bounding box center [774, 235] width 143 height 108
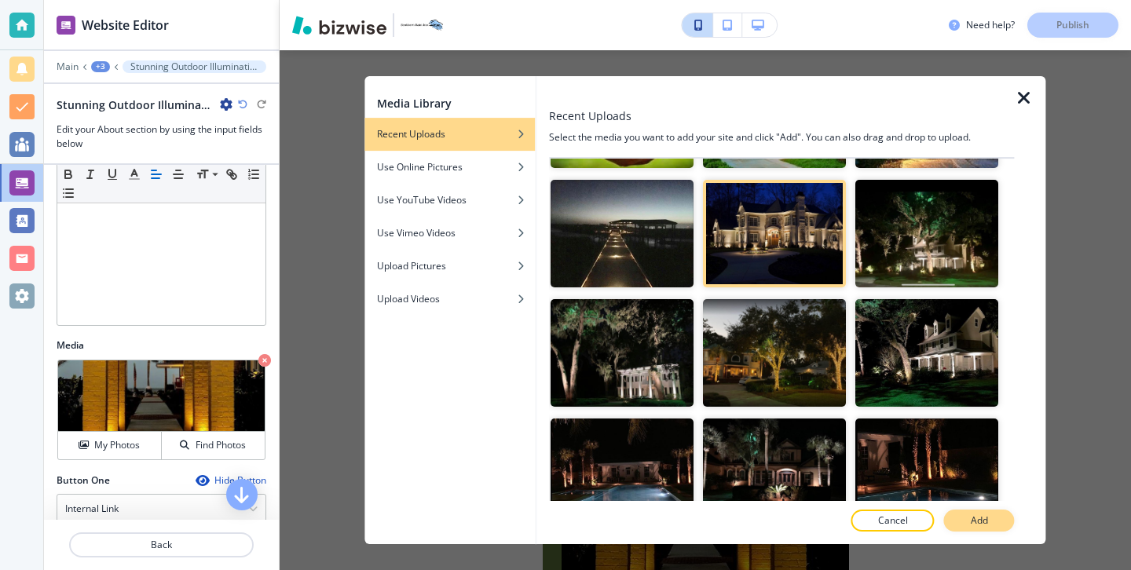
click at [974, 523] on p "Add" at bounding box center [978, 520] width 17 height 14
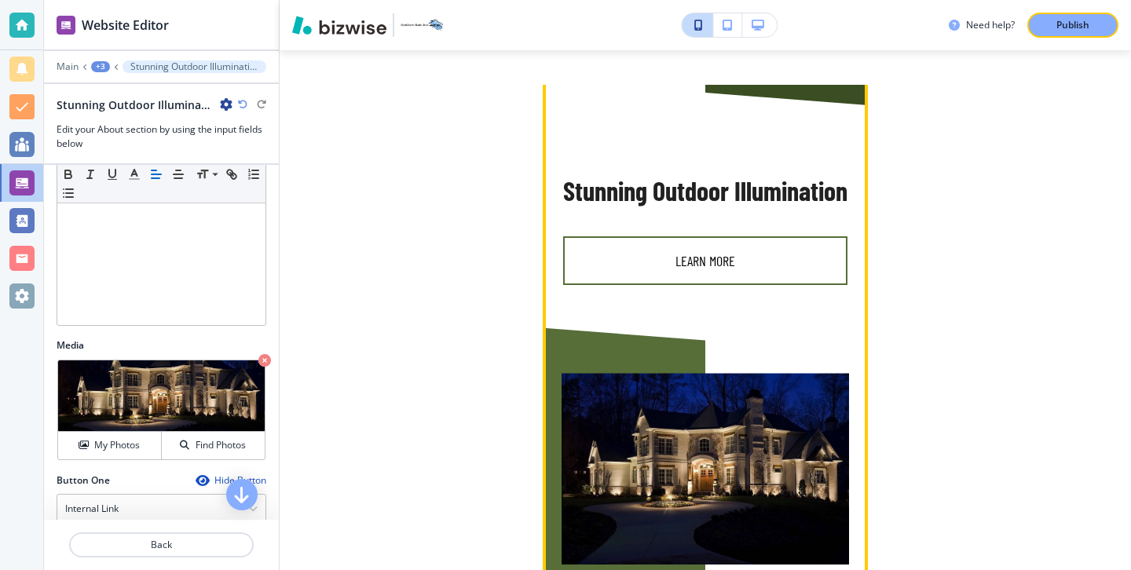
scroll to position [1725, 0]
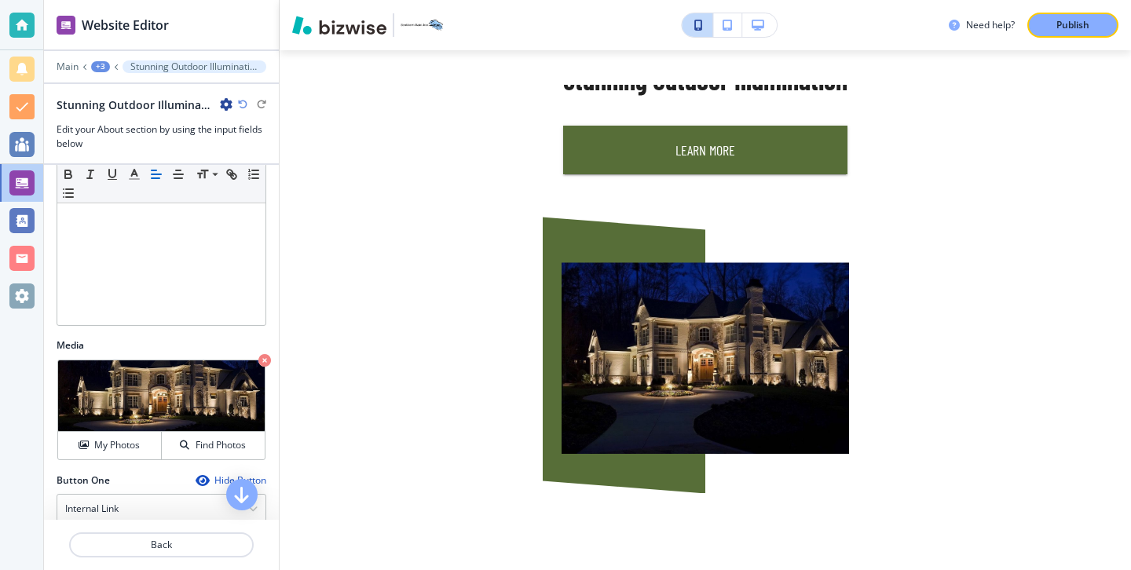
click at [1071, 29] on p "Publish" at bounding box center [1072, 25] width 33 height 14
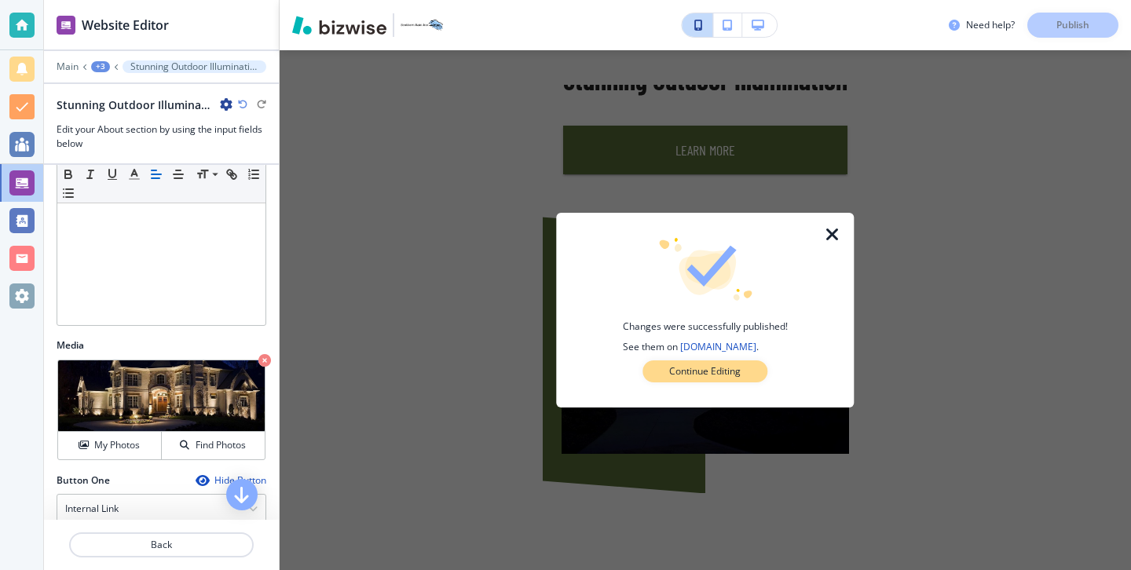
click at [739, 371] on p "Continue Editing" at bounding box center [704, 371] width 71 height 14
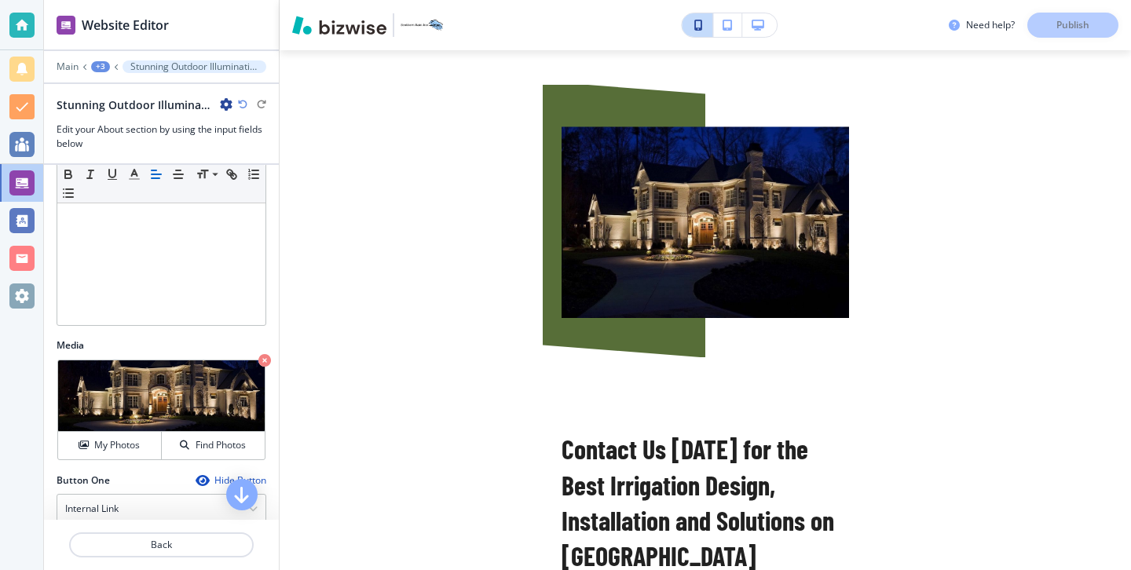
scroll to position [1859, 0]
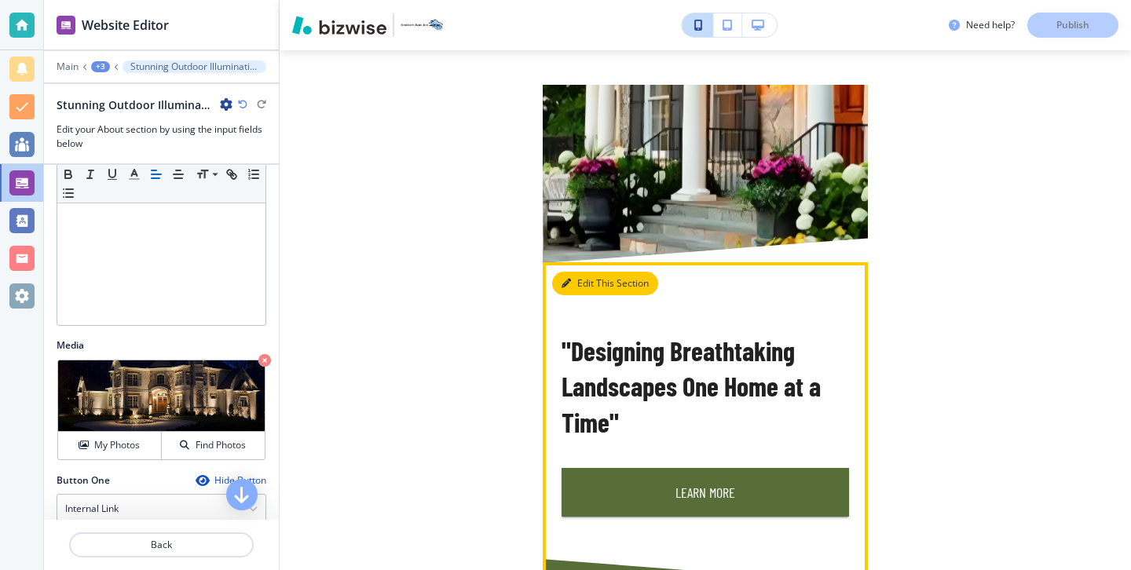
click at [580, 290] on button "Edit This Section" at bounding box center [605, 284] width 106 height 24
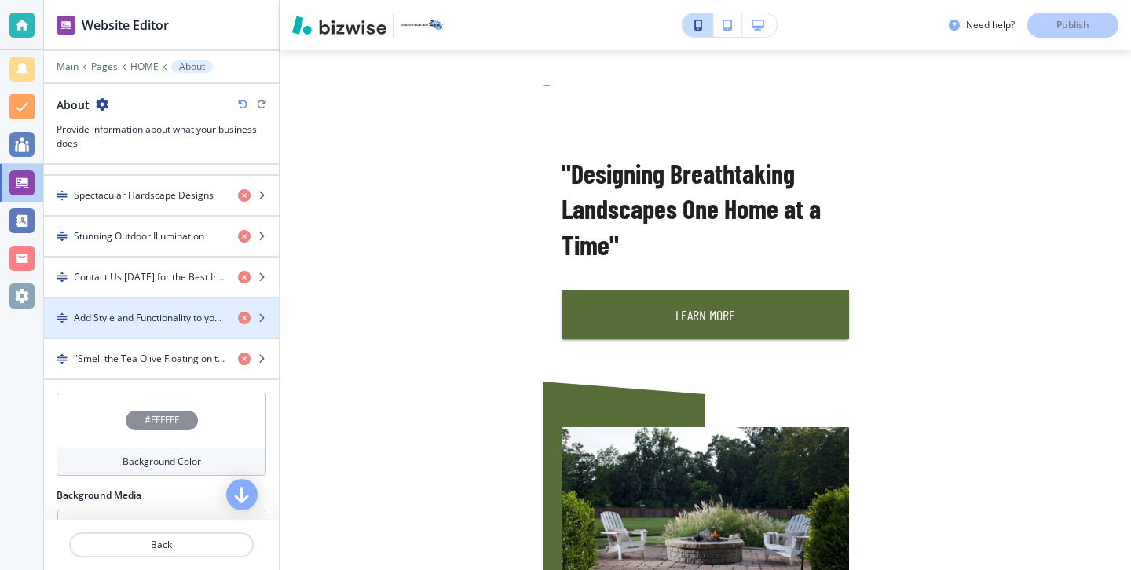
scroll to position [584, 0]
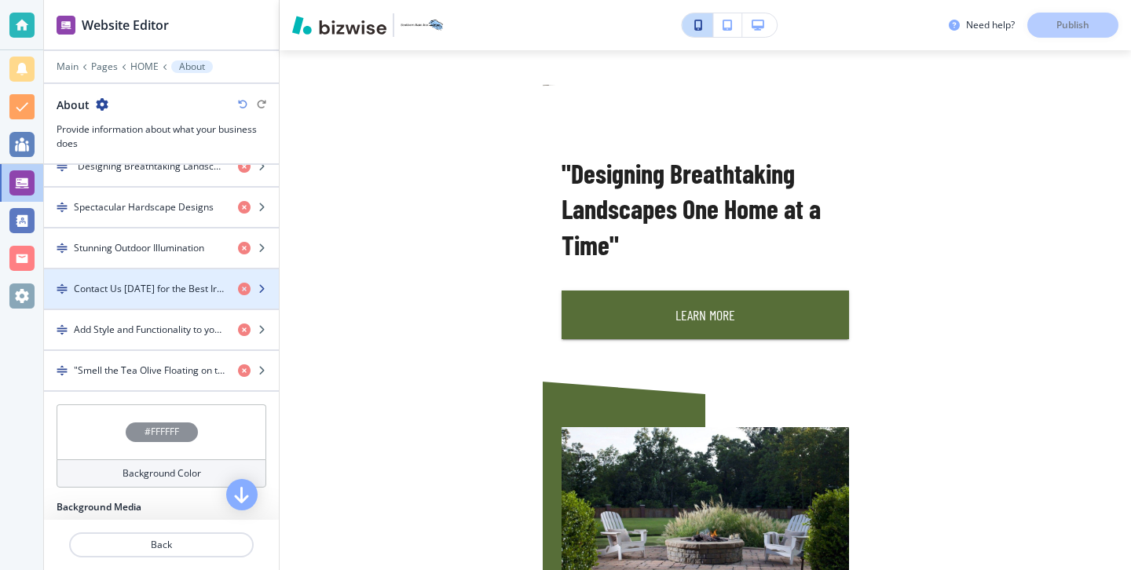
click at [111, 305] on div "button" at bounding box center [161, 302] width 235 height 13
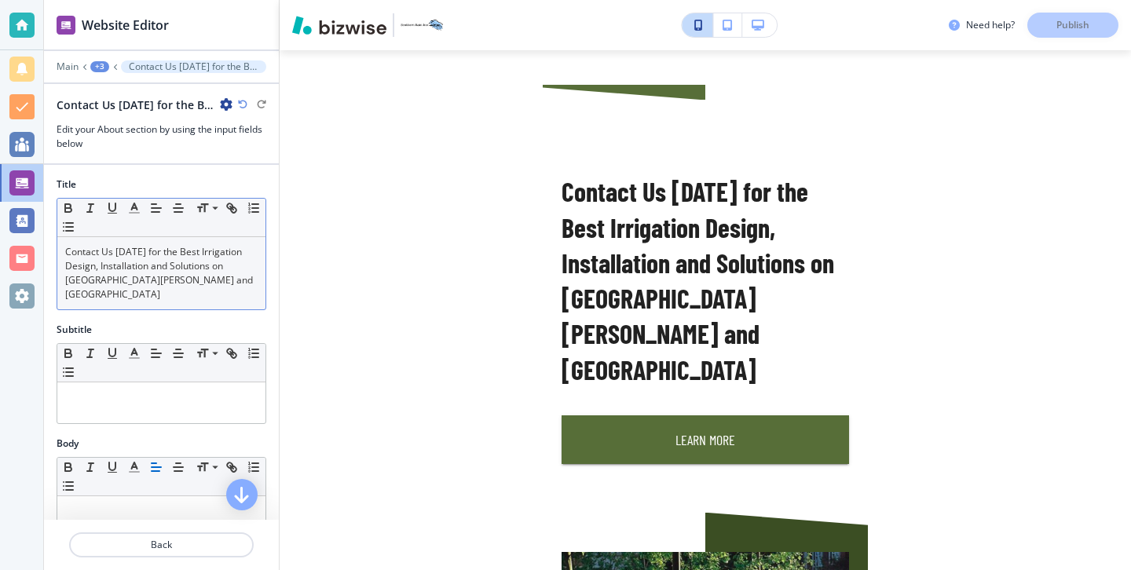
scroll to position [2119, 0]
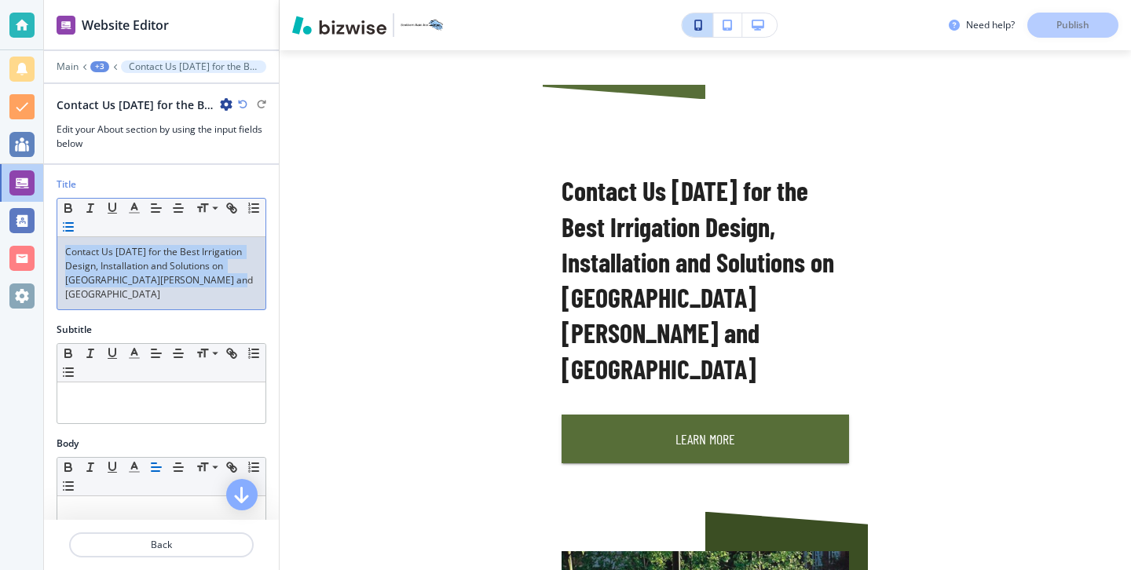
drag, startPoint x: 203, startPoint y: 290, endPoint x: 66, endPoint y: 226, distance: 150.7
click at [66, 226] on div "Small Normal Large Huge Contact Us [DATE] for the Best Irrigation Design, Insta…" at bounding box center [162, 254] width 210 height 112
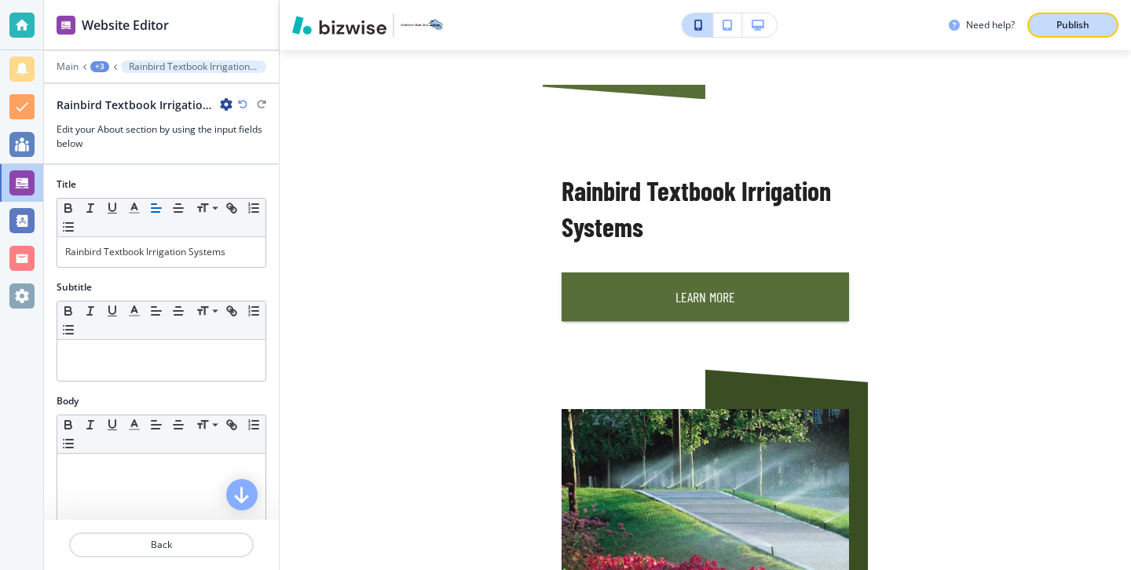
click at [1089, 31] on div "Publish" at bounding box center [1072, 25] width 50 height 14
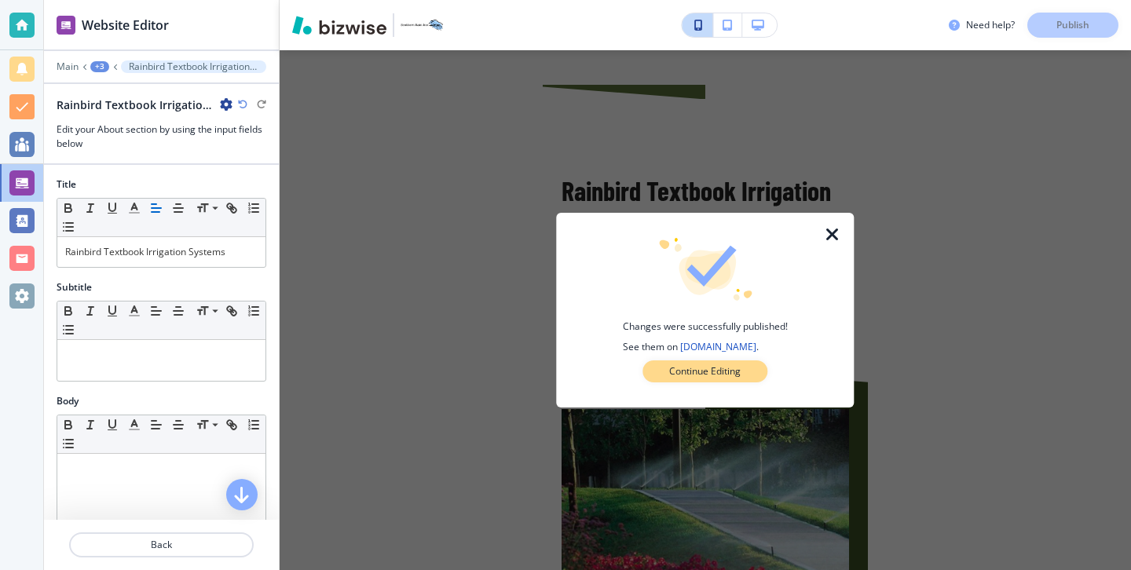
click at [703, 378] on p "Continue Editing" at bounding box center [704, 371] width 71 height 14
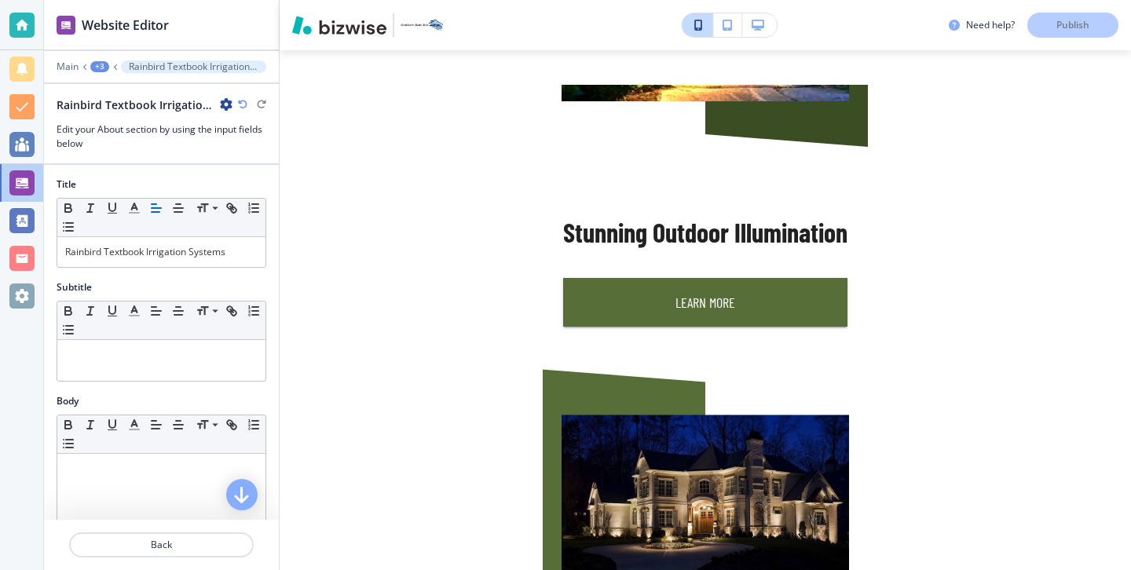
scroll to position [1575, 0]
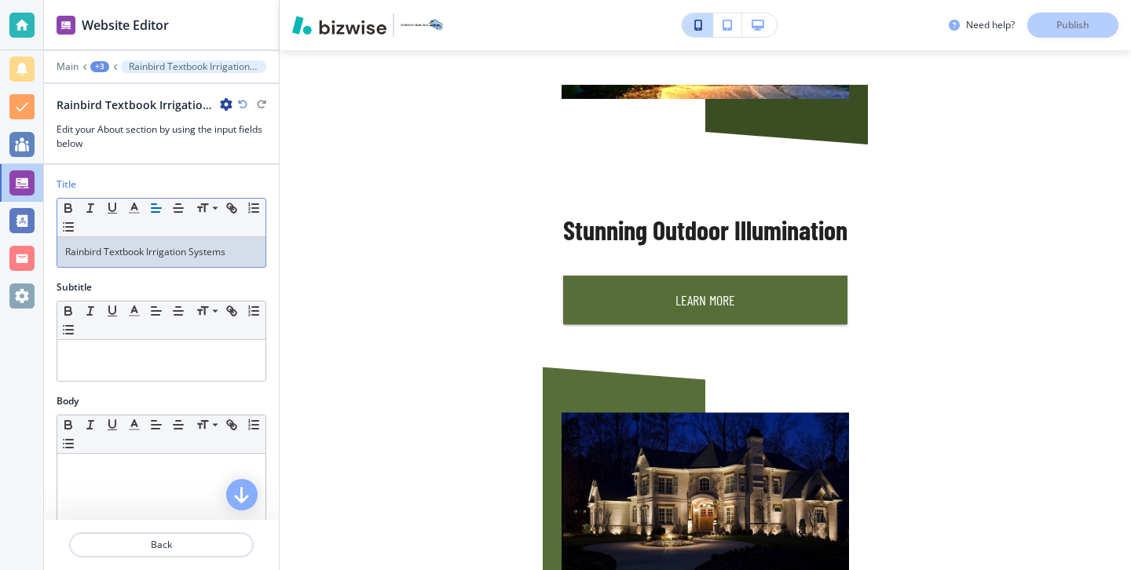
drag, startPoint x: 104, startPoint y: 260, endPoint x: 104, endPoint y: 247, distance: 13.3
click at [104, 247] on div "Rainbird Textbook Irrigation Systems" at bounding box center [161, 252] width 208 height 30
click at [104, 247] on p "Rainbird Textbook Irrigation Systems" at bounding box center [161, 252] width 192 height 14
drag, startPoint x: 104, startPoint y: 247, endPoint x: 79, endPoint y: 247, distance: 25.1
click at [79, 247] on p "Rainbird Textbook Irrigation Systems" at bounding box center [161, 252] width 192 height 14
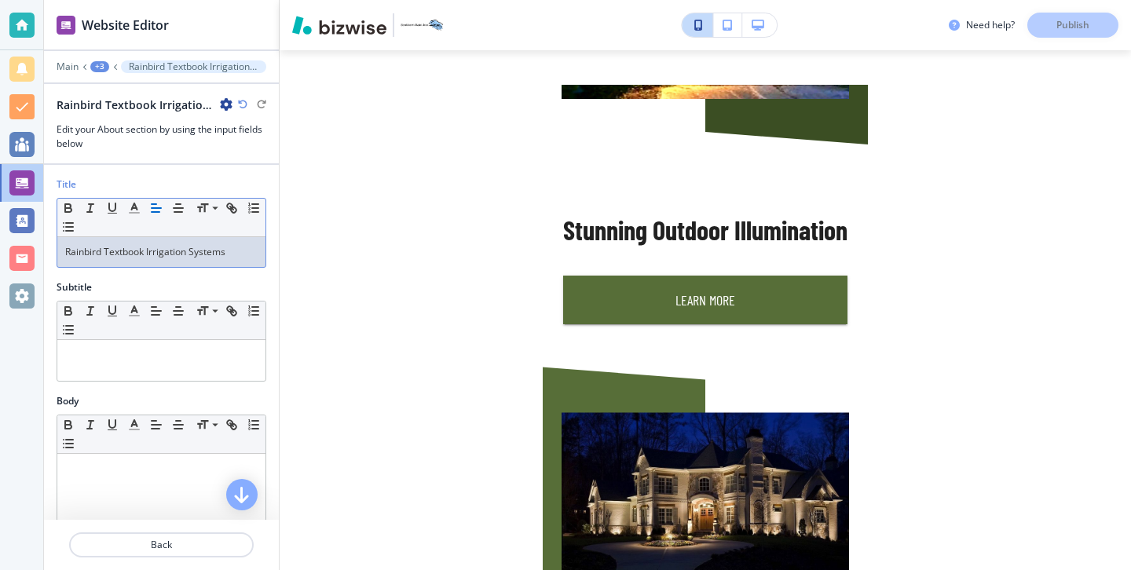
click at [102, 249] on p "Rainbird Textbook Irrigation Systems" at bounding box center [161, 252] width 192 height 14
drag, startPoint x: 102, startPoint y: 249, endPoint x: 79, endPoint y: 250, distance: 23.6
click at [79, 250] on p "Rainbird Textbook Irrigation Systems" at bounding box center [161, 252] width 192 height 14
click at [107, 251] on p "Textbook Irrigation Systems" at bounding box center [161, 252] width 192 height 14
click at [115, 249] on p "Textbook Rainbird Irrigation Systems" at bounding box center [161, 252] width 192 height 14
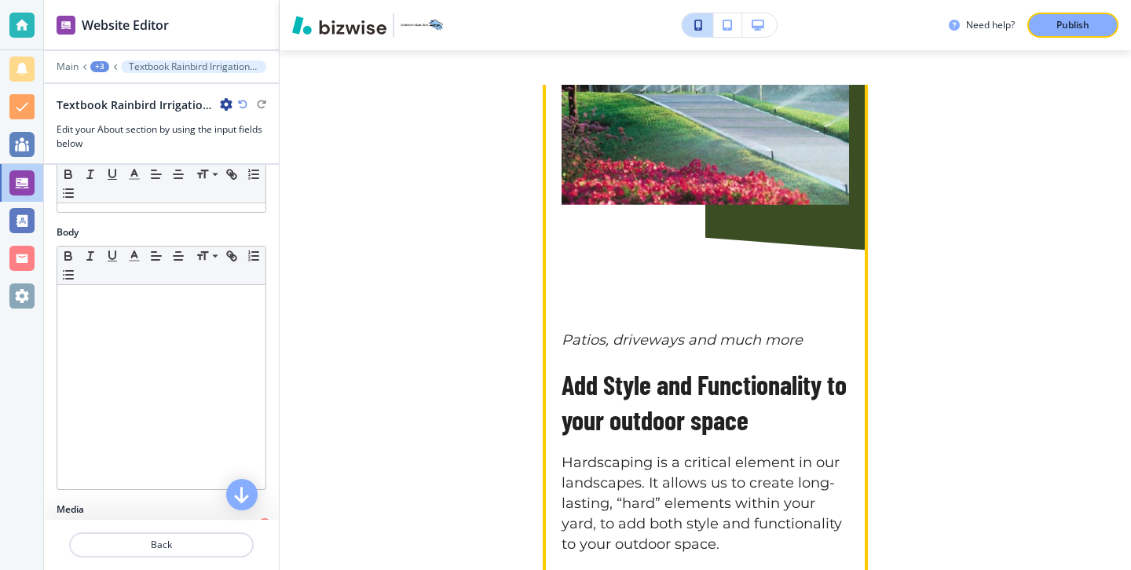
scroll to position [2554, 0]
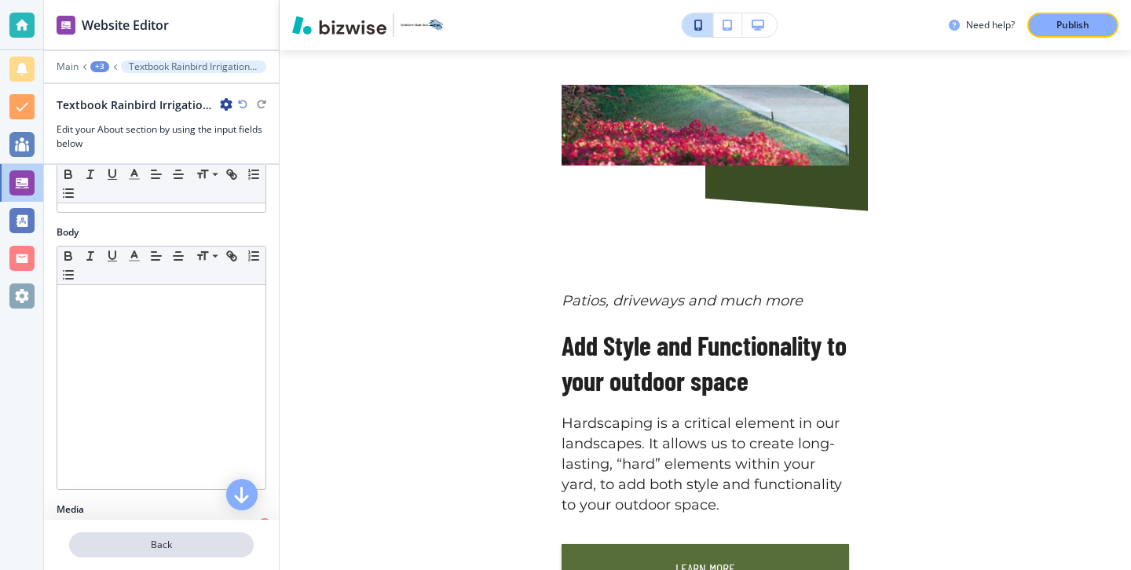
click at [195, 538] on p "Back" at bounding box center [161, 545] width 181 height 14
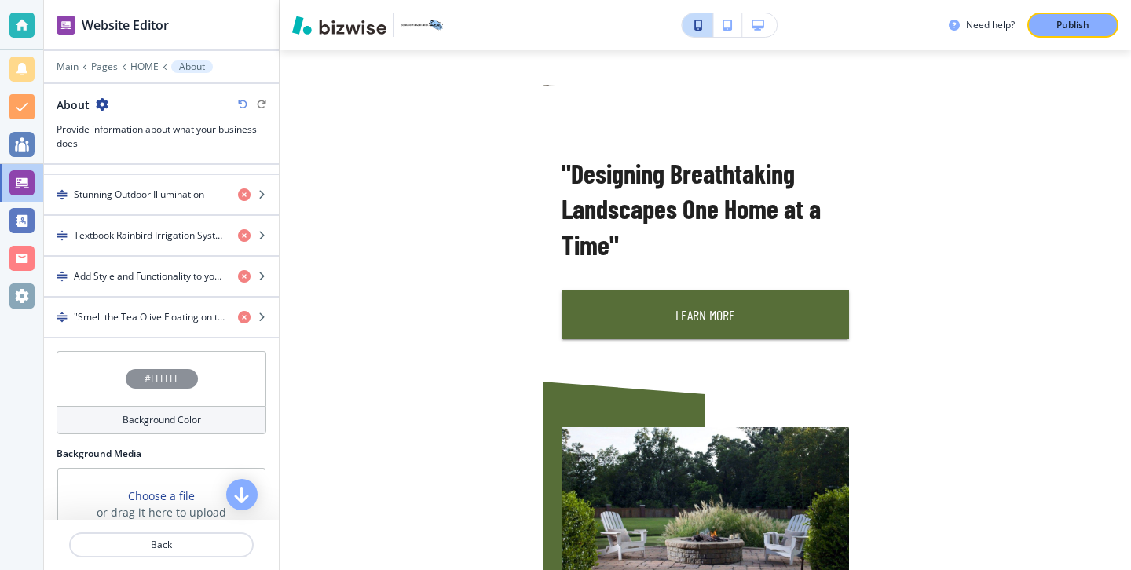
scroll to position [642, 0]
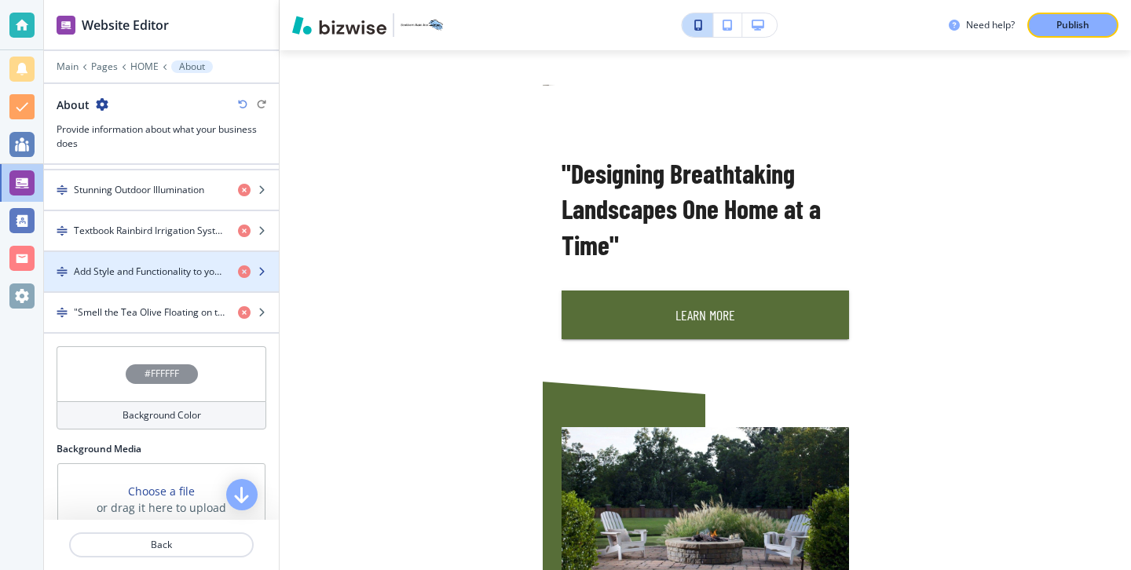
click at [168, 279] on div "button" at bounding box center [161, 285] width 235 height 13
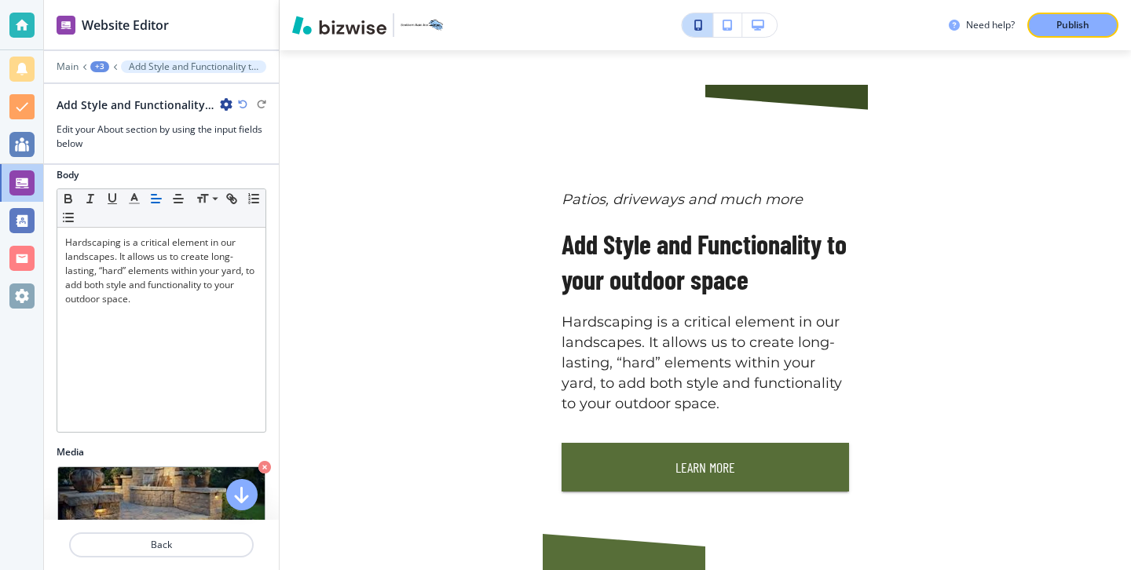
scroll to position [2659, 0]
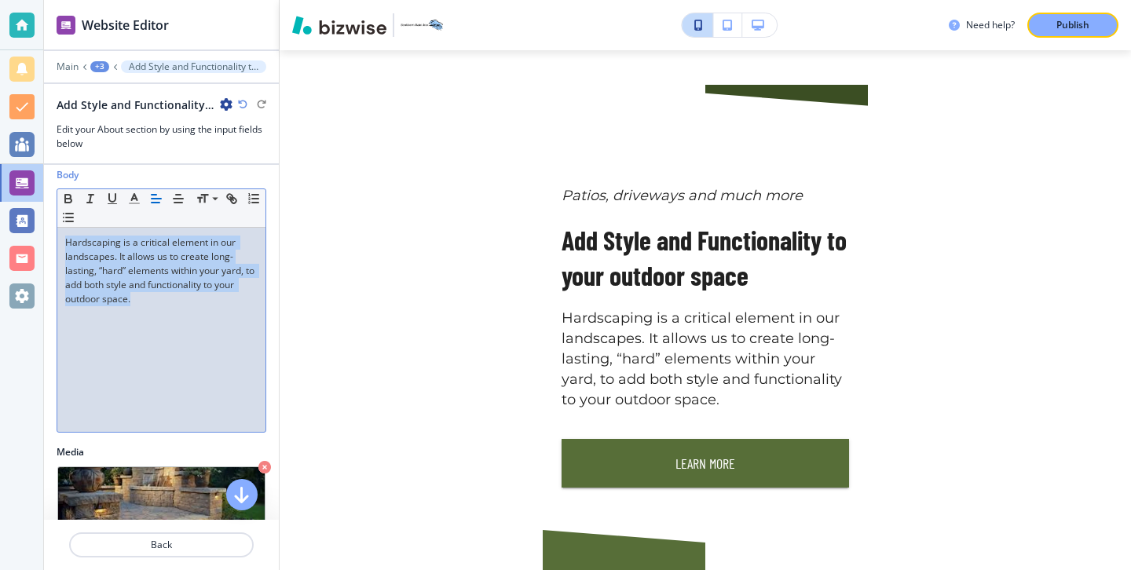
drag, startPoint x: 180, startPoint y: 355, endPoint x: 56, endPoint y: 239, distance: 170.0
click at [57, 239] on div "Small Normal Large Huge Hardscaping is a critical element in our landscapes. It…" at bounding box center [162, 310] width 210 height 244
copy p "Hardscaping is a critical element in our landscapes. It allows us to create lon…"
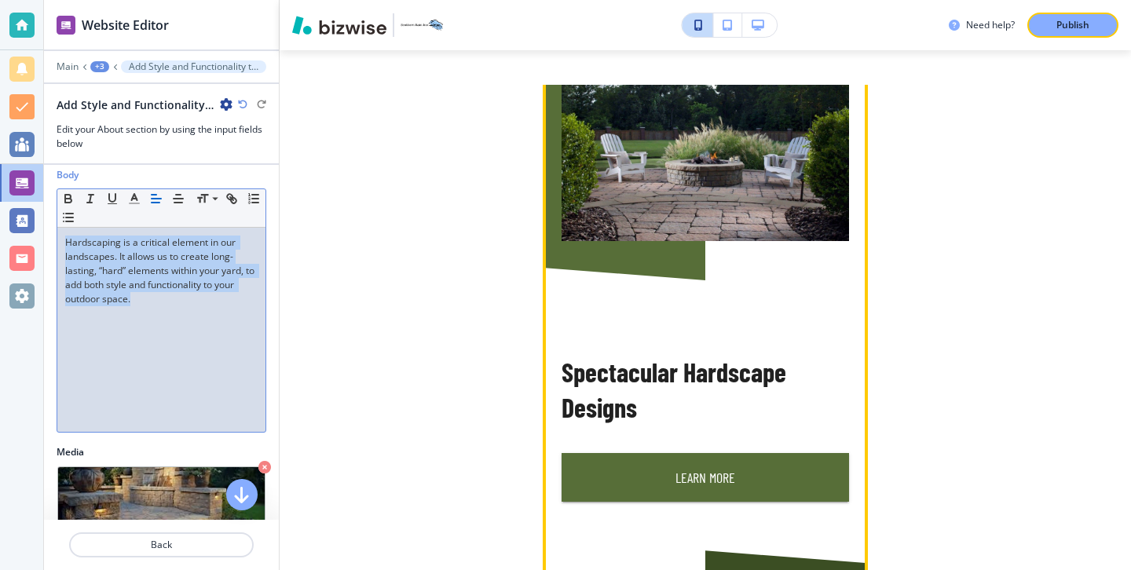
scroll to position [913, 0]
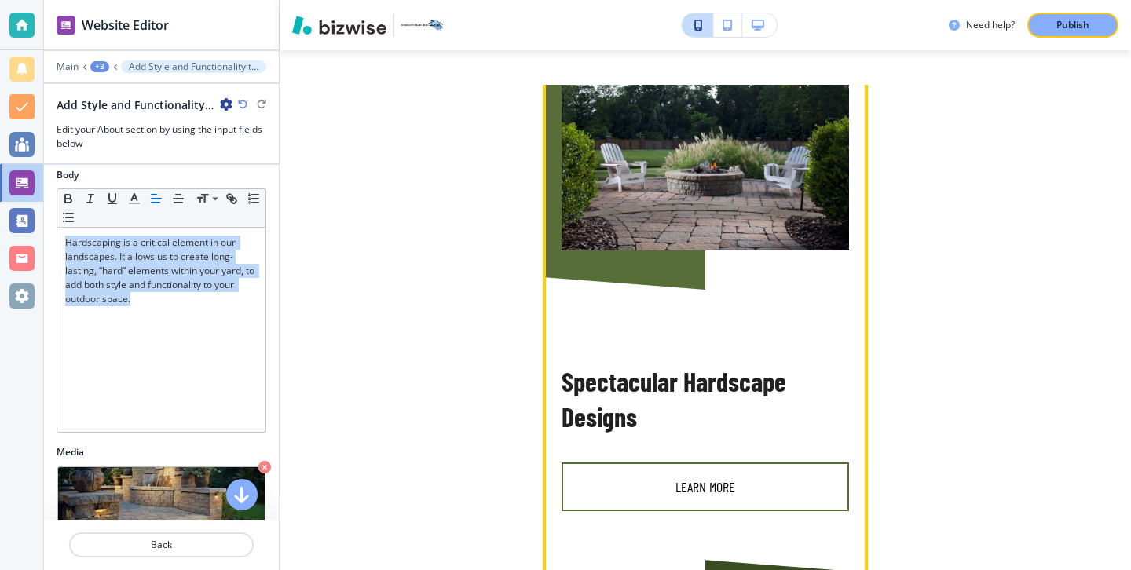
click at [672, 492] on button "Learn more" at bounding box center [704, 486] width 287 height 49
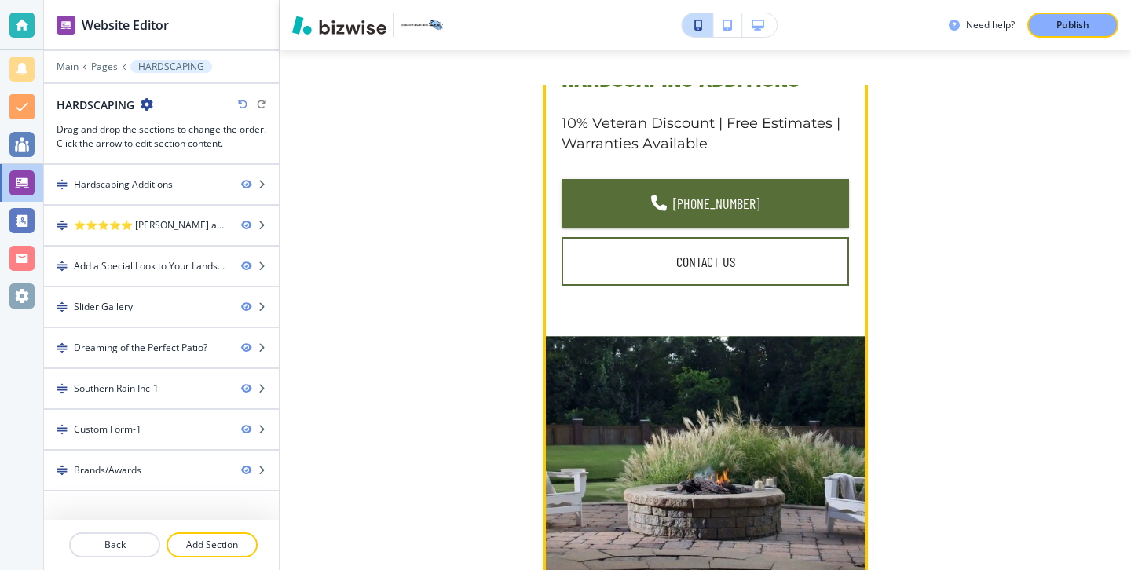
scroll to position [10, 0]
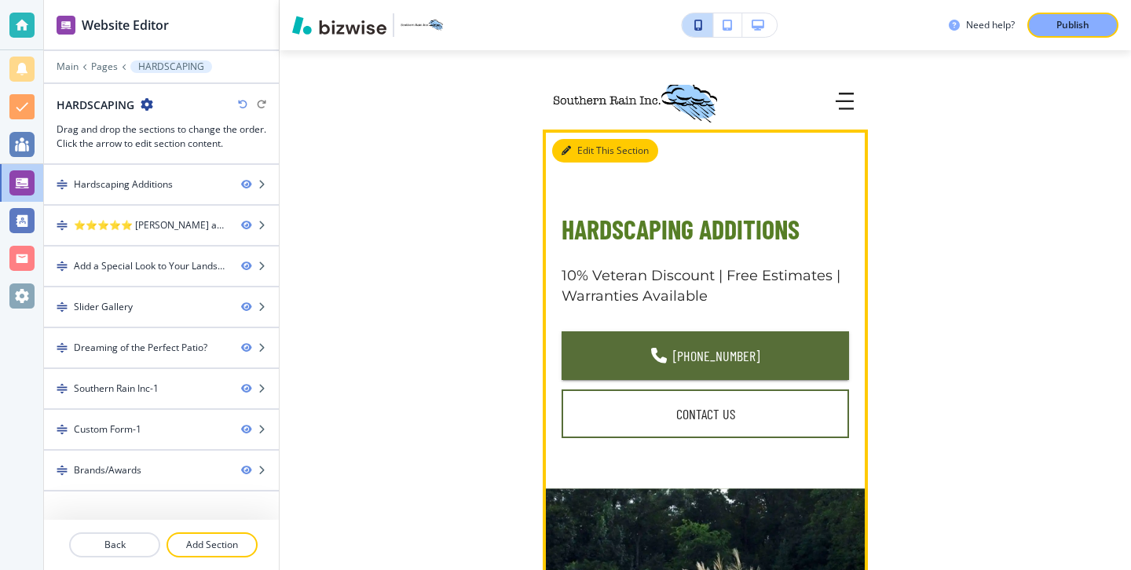
click at [574, 157] on button "Edit This Section" at bounding box center [605, 151] width 106 height 24
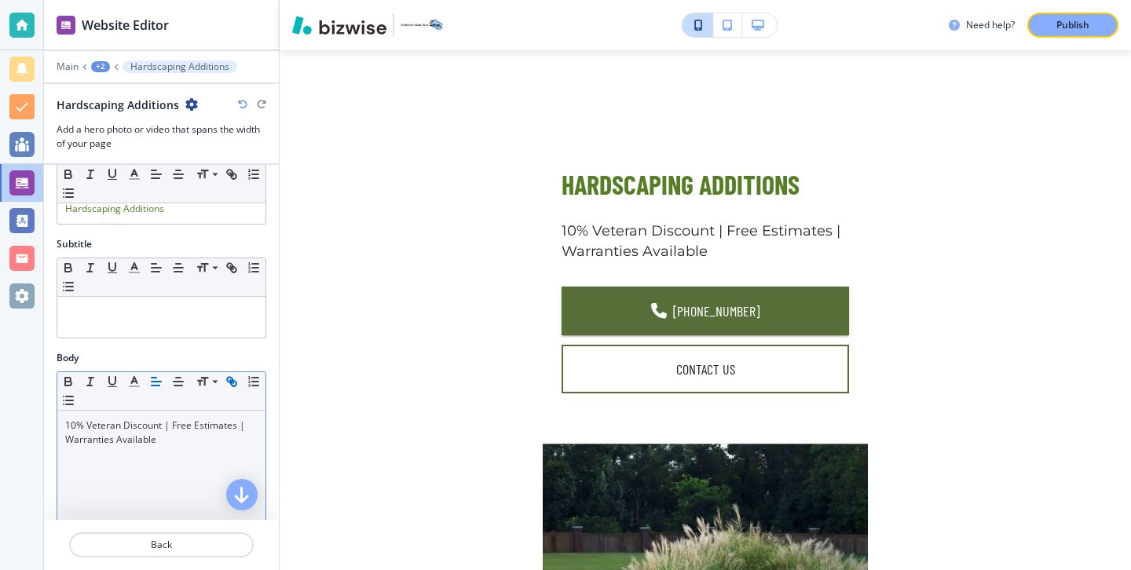
scroll to position [99, 0]
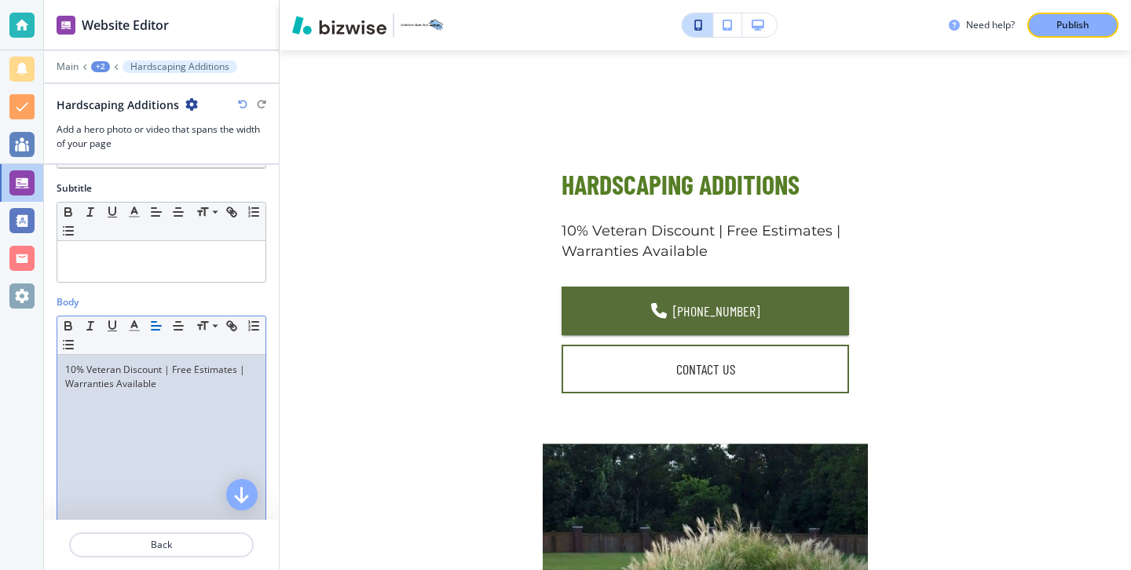
click at [206, 426] on div "10% Veteran Discount | Free Estimates | Warranties Available" at bounding box center [161, 457] width 208 height 204
click at [66, 369] on p "10% Veteran Discount | Free Estimates | Warranties Available" at bounding box center [161, 377] width 192 height 28
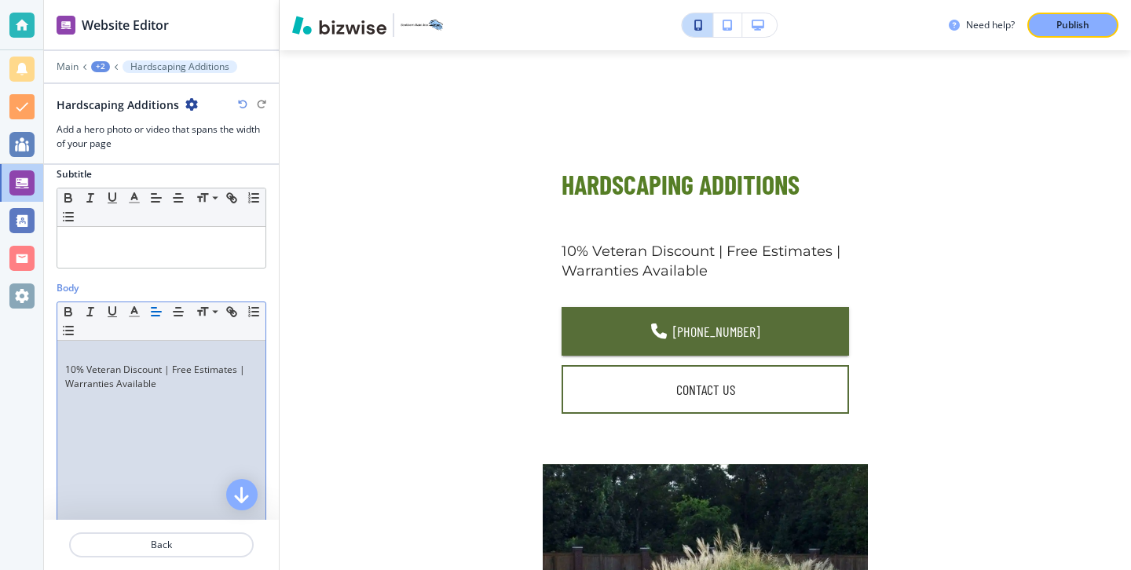
scroll to position [127, 0]
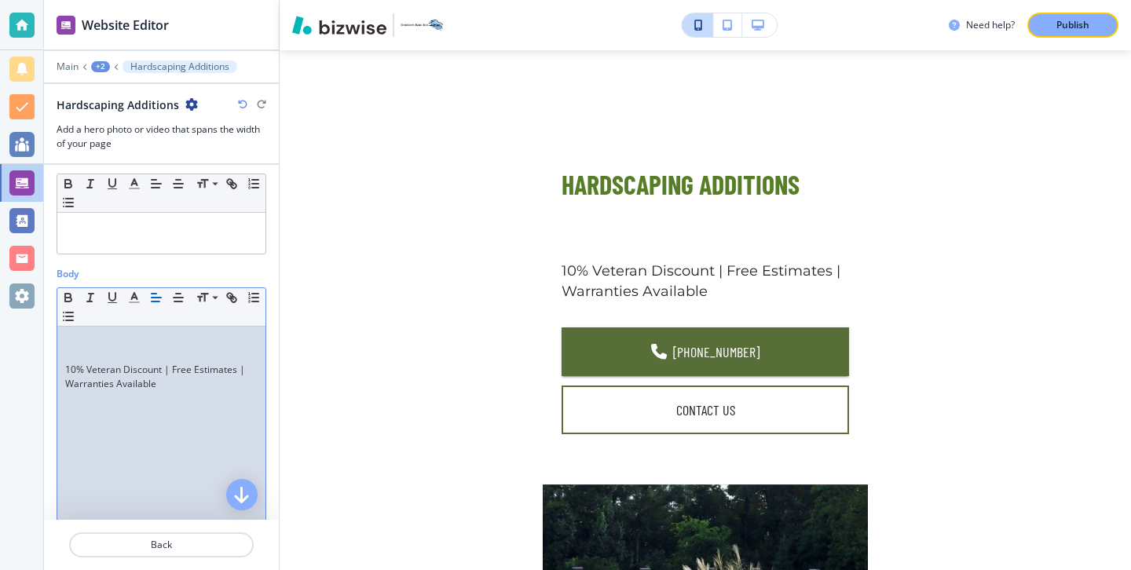
click at [79, 343] on p at bounding box center [161, 341] width 192 height 14
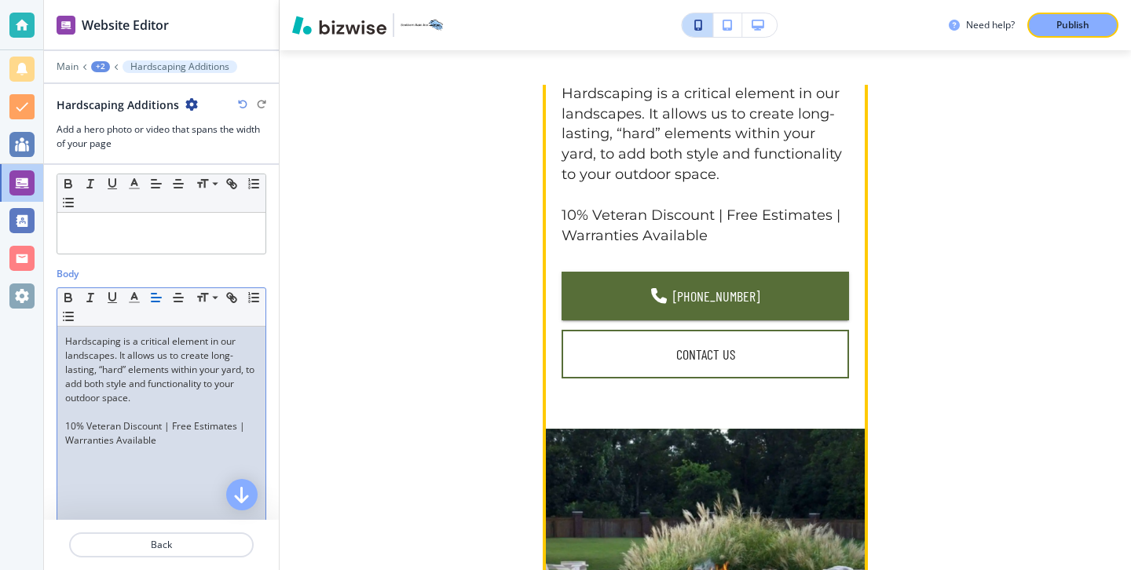
scroll to position [144, 0]
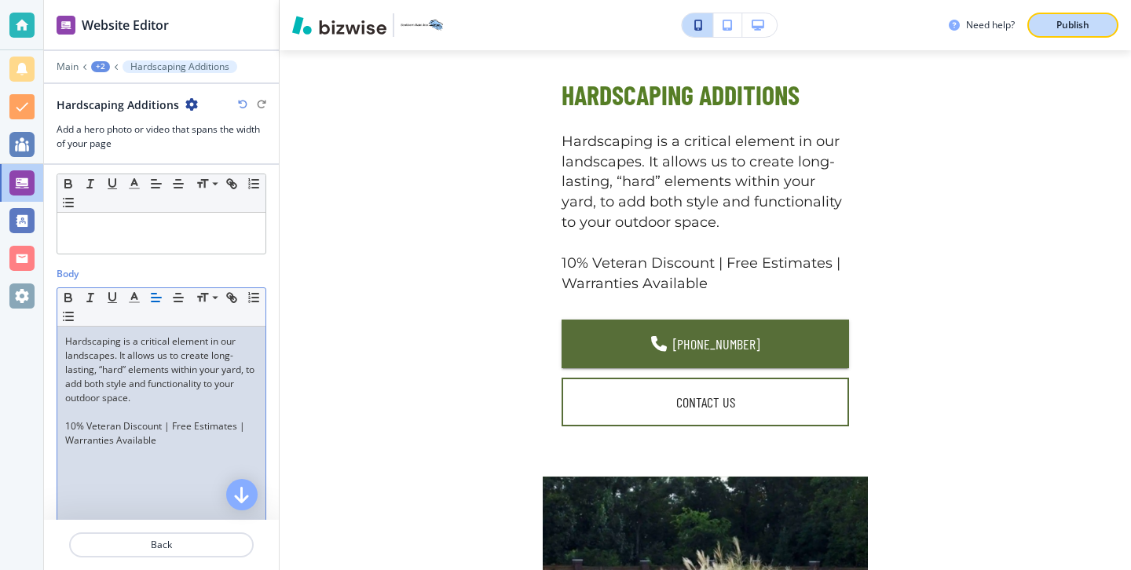
click at [1107, 23] on button "Publish" at bounding box center [1072, 25] width 91 height 25
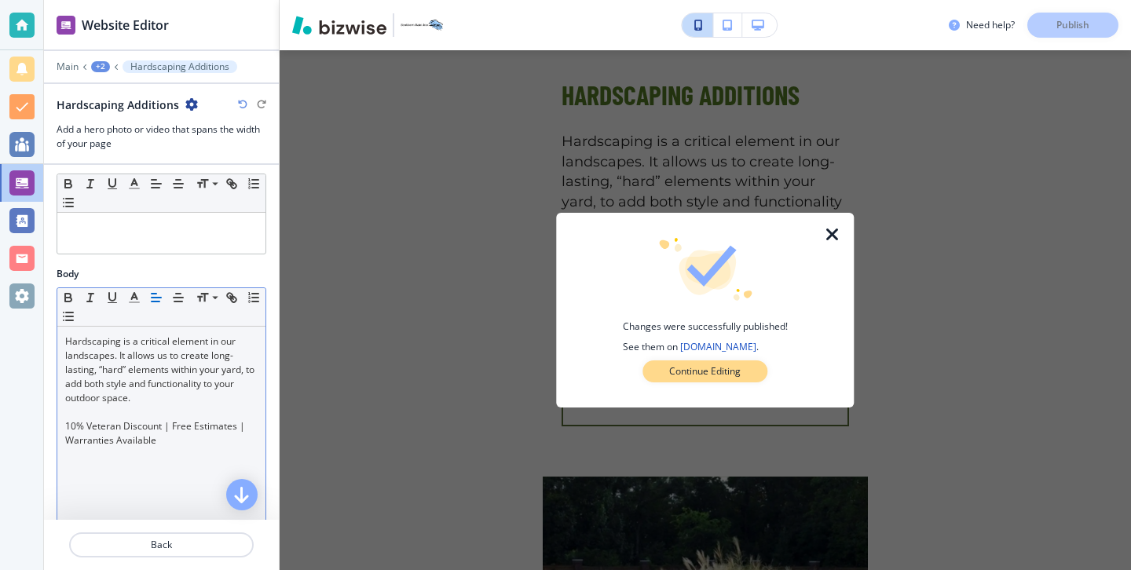
click at [734, 370] on p "Continue Editing" at bounding box center [704, 371] width 71 height 14
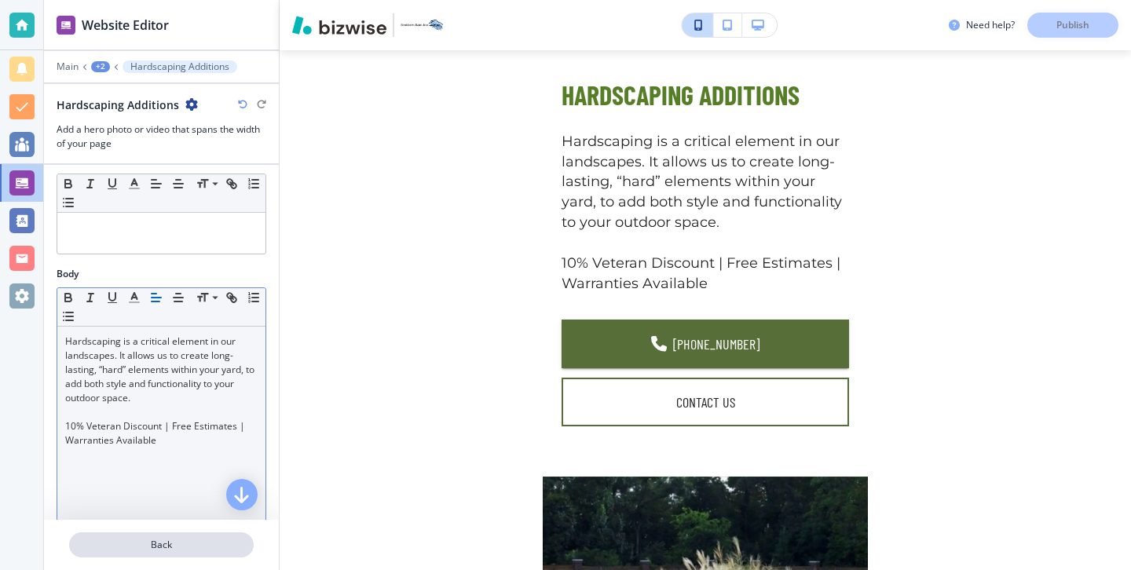
click at [199, 540] on p "Back" at bounding box center [161, 545] width 181 height 14
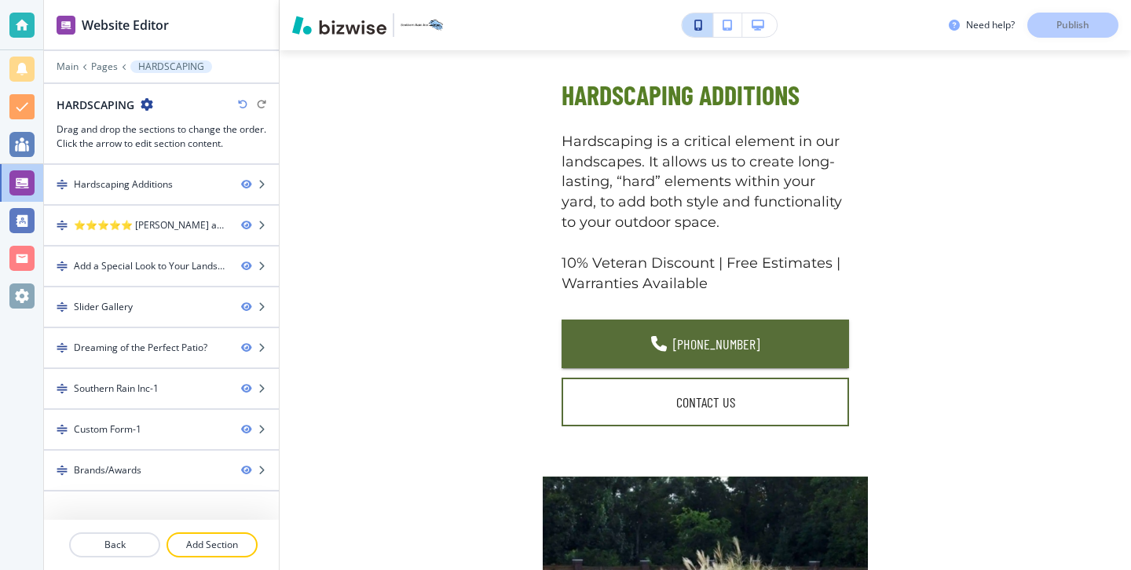
click at [87, 69] on icon at bounding box center [85, 67] width 6 height 6
click at [92, 69] on p "Pages" at bounding box center [104, 66] width 27 height 11
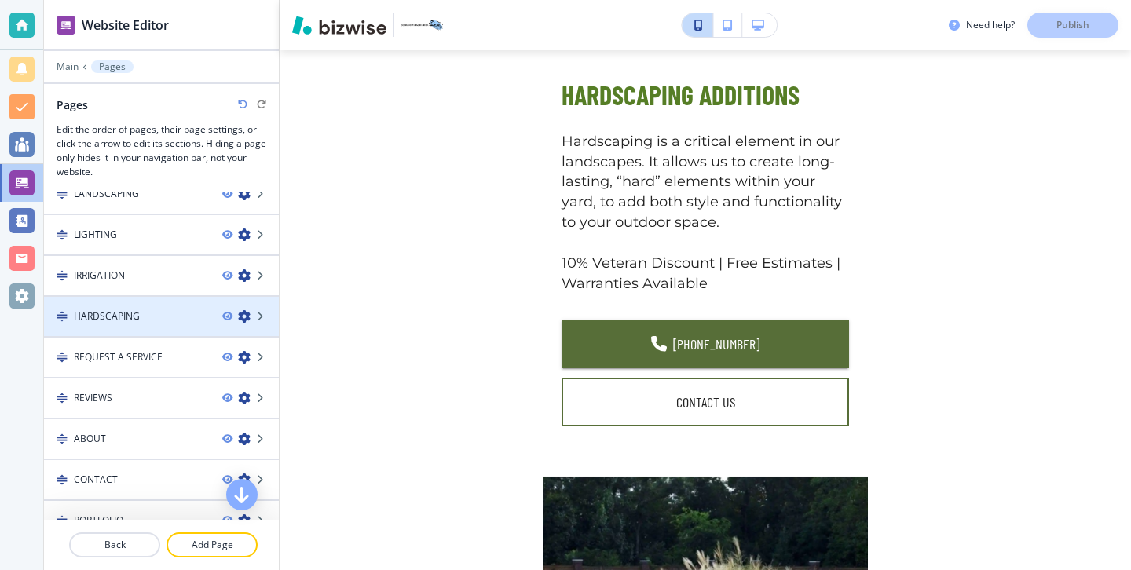
scroll to position [58, 0]
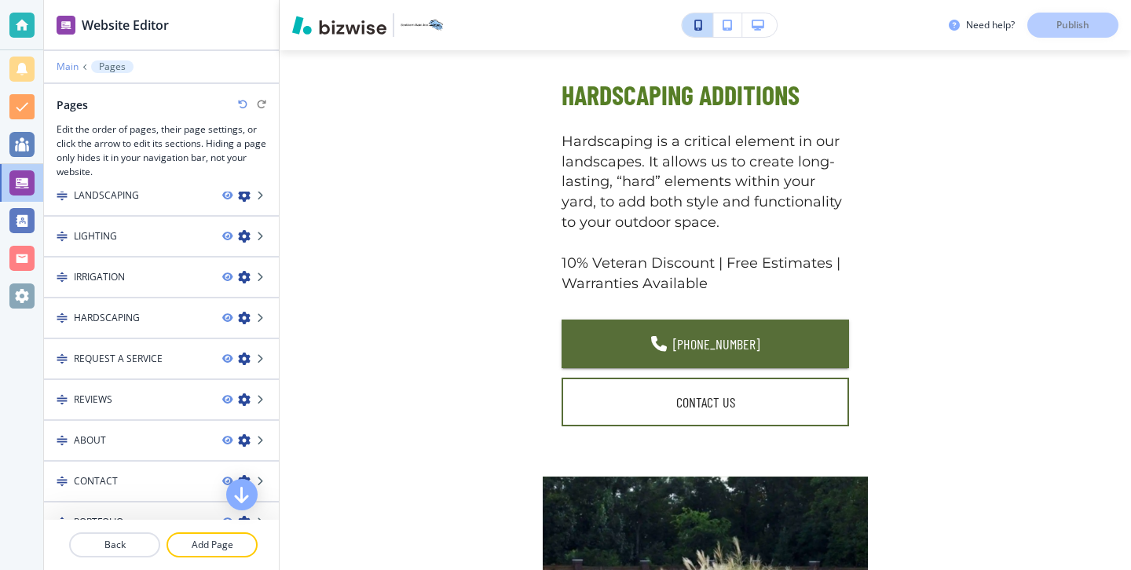
click at [68, 64] on p "Main" at bounding box center [68, 66] width 22 height 11
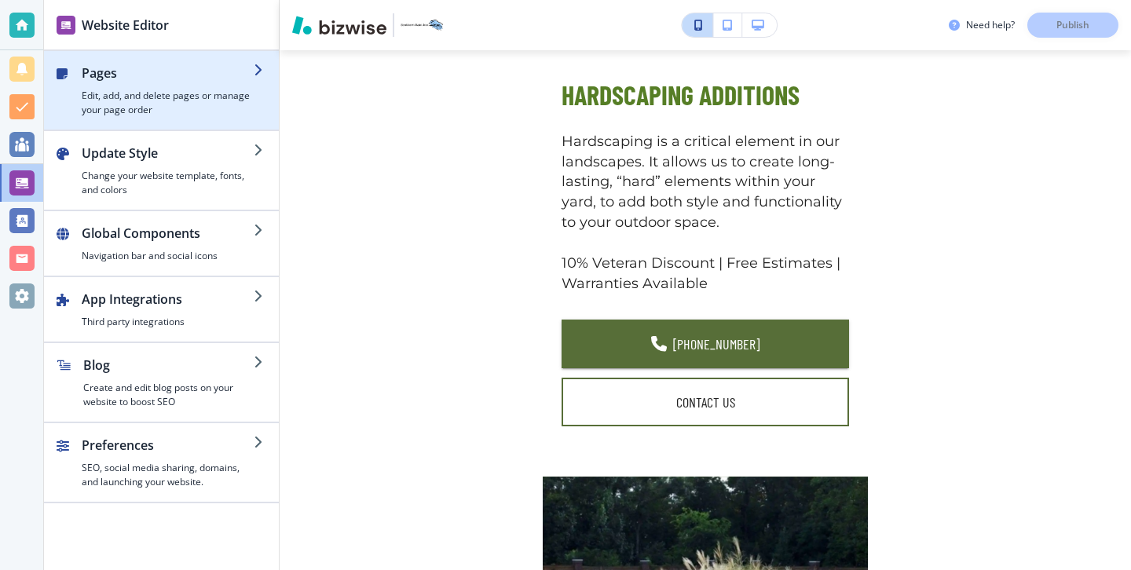
click at [181, 97] on h4 "Edit, add, and delete pages or manage your page order" at bounding box center [168, 103] width 172 height 28
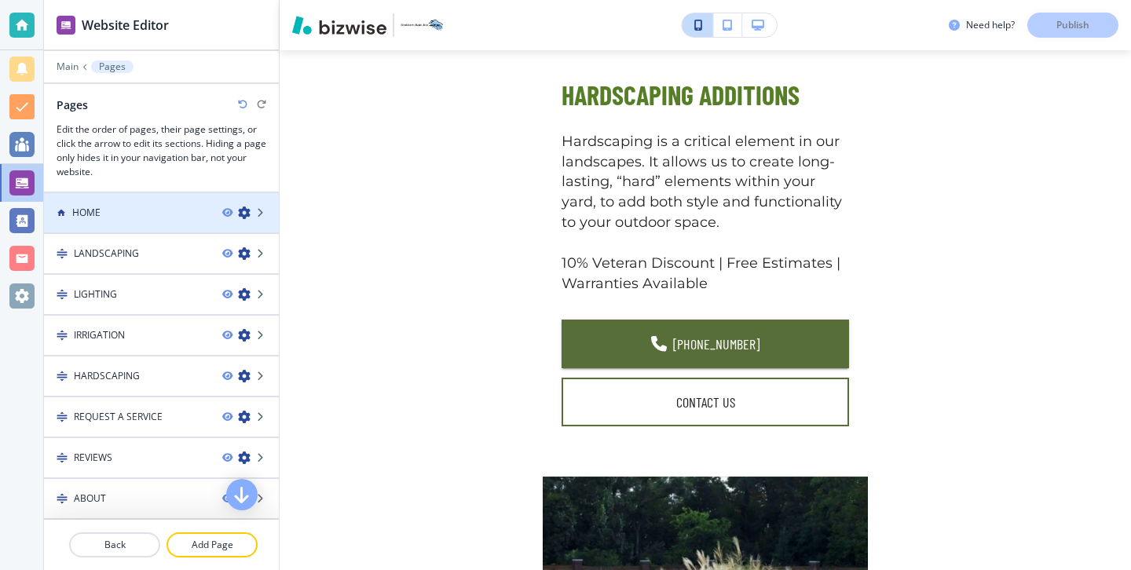
click at [169, 227] on div at bounding box center [161, 226] width 235 height 13
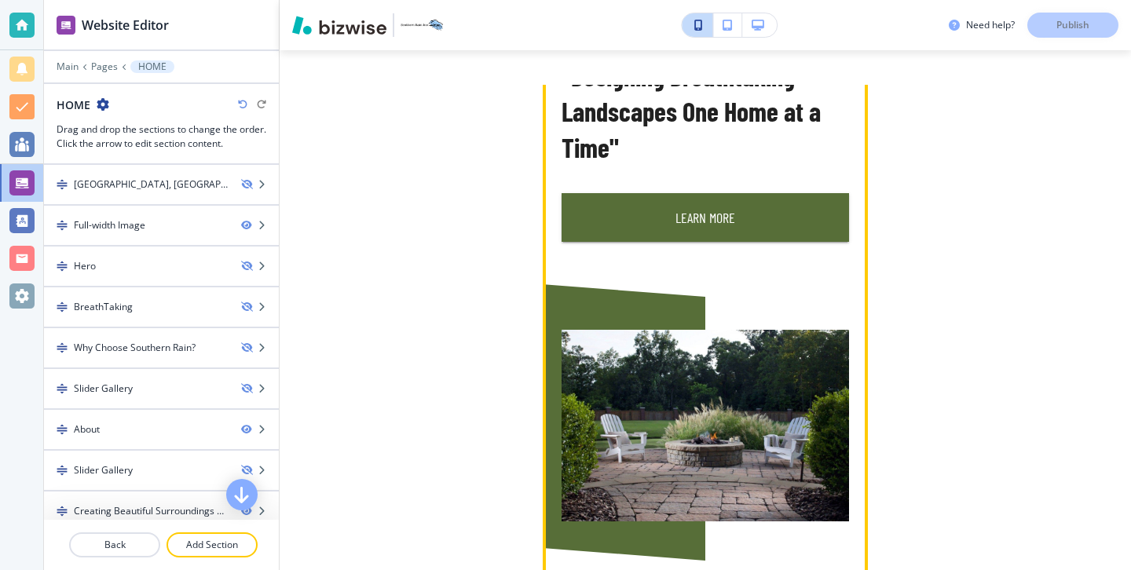
scroll to position [520, 0]
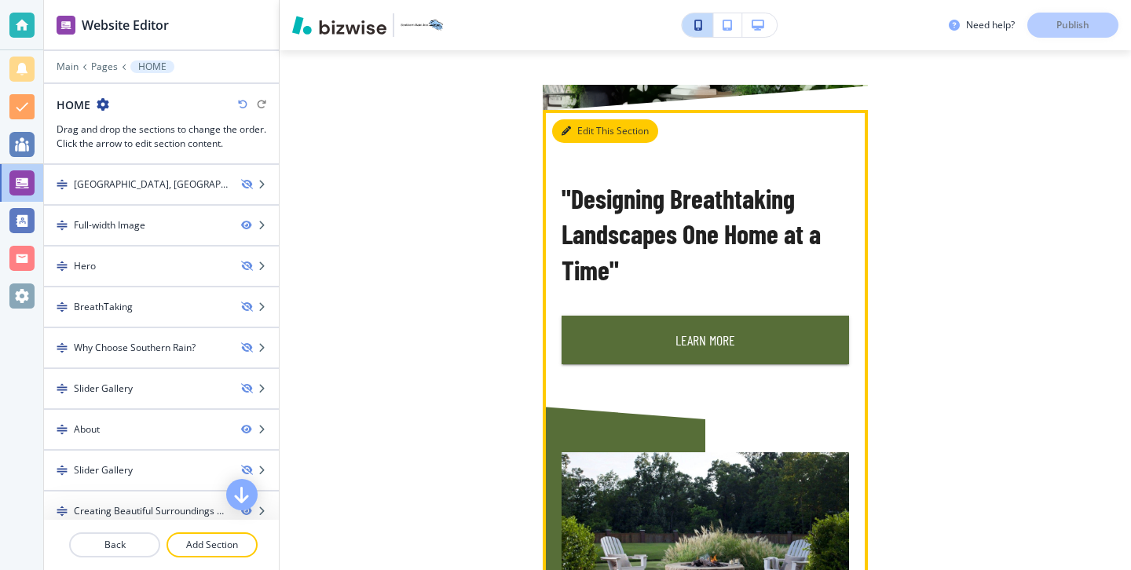
click at [595, 132] on button "Edit This Section" at bounding box center [605, 131] width 106 height 24
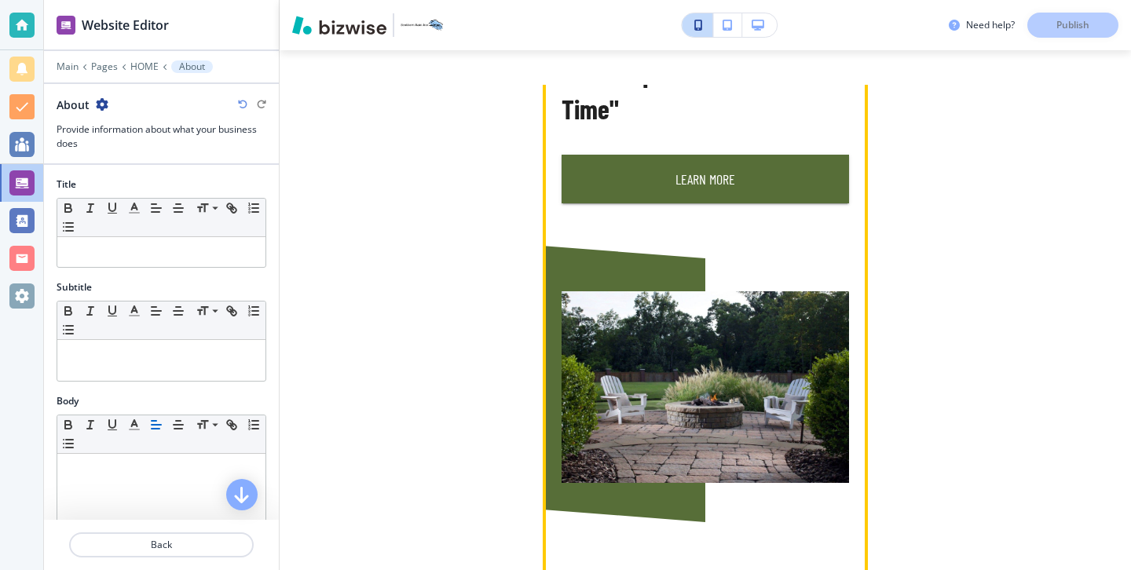
scroll to position [693, 0]
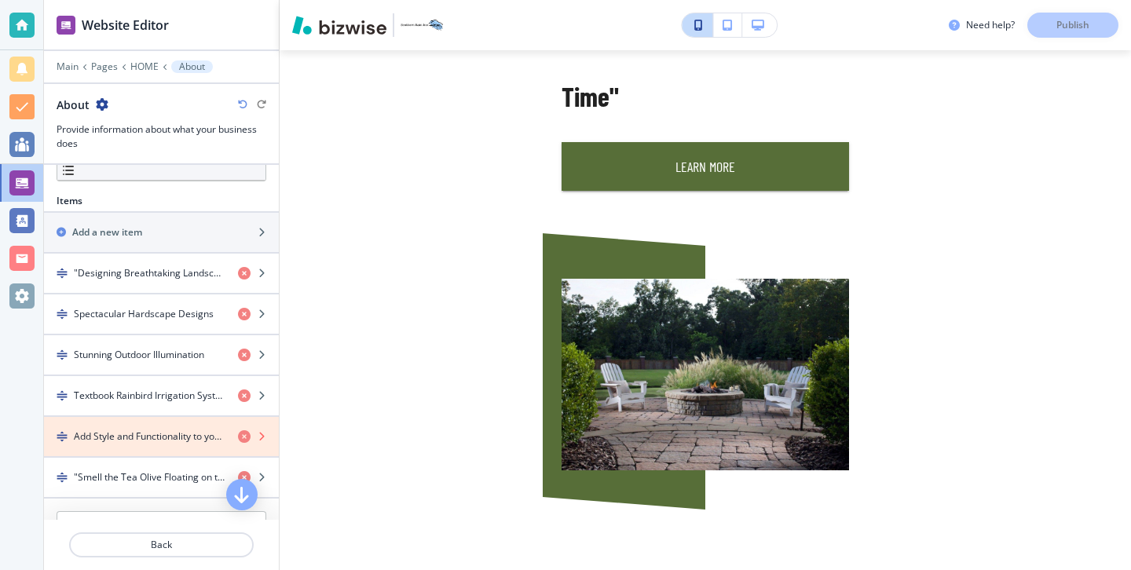
click at [243, 437] on icon "button" at bounding box center [244, 436] width 13 height 13
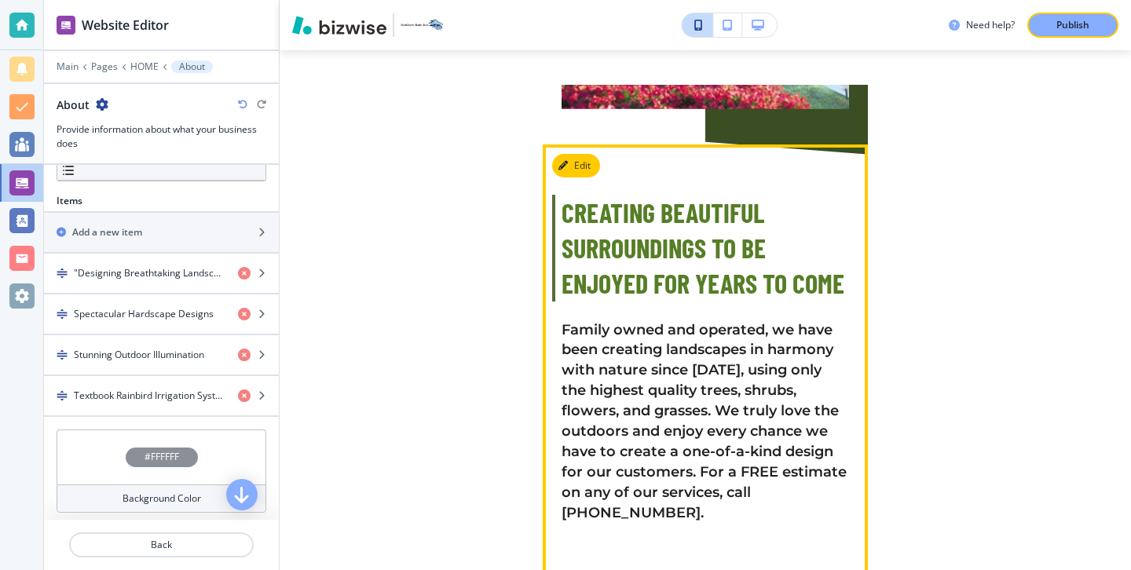
scroll to position [2684, 0]
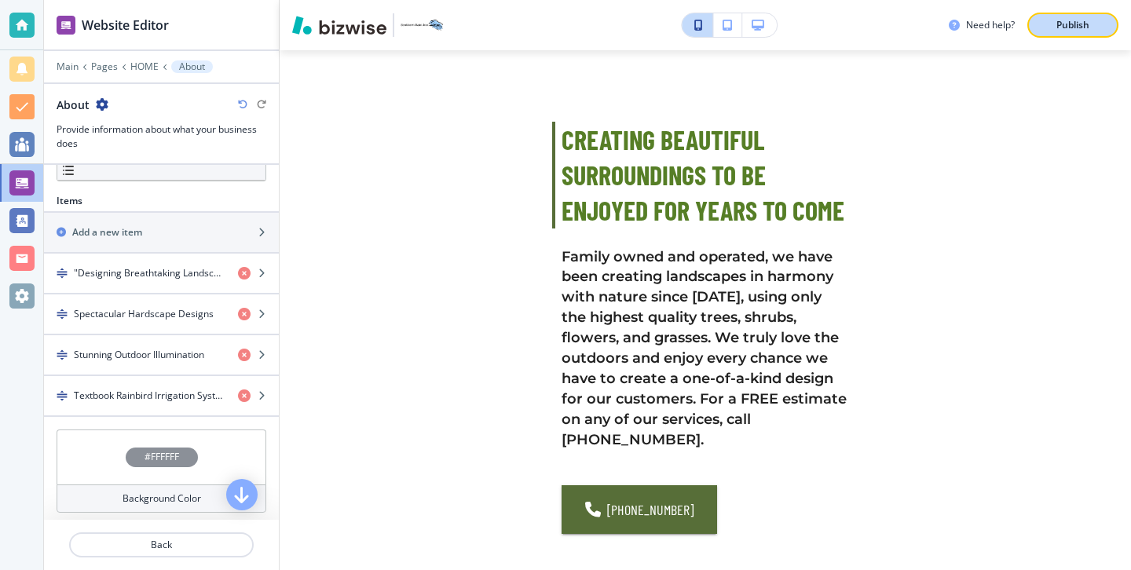
click at [1093, 23] on div "Publish" at bounding box center [1072, 25] width 50 height 14
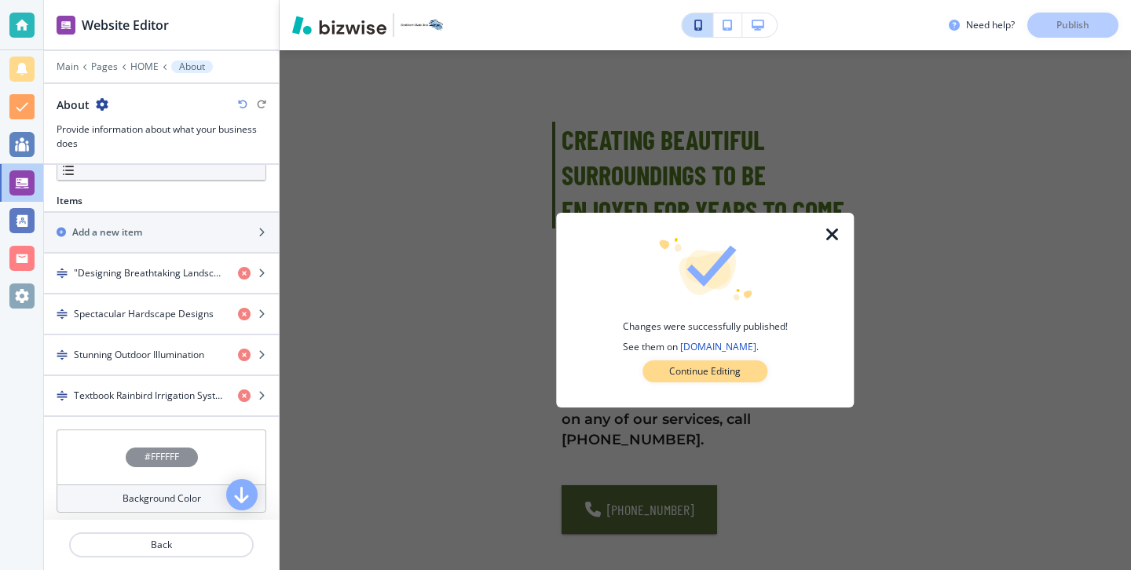
click at [733, 364] on p "Continue Editing" at bounding box center [704, 371] width 71 height 14
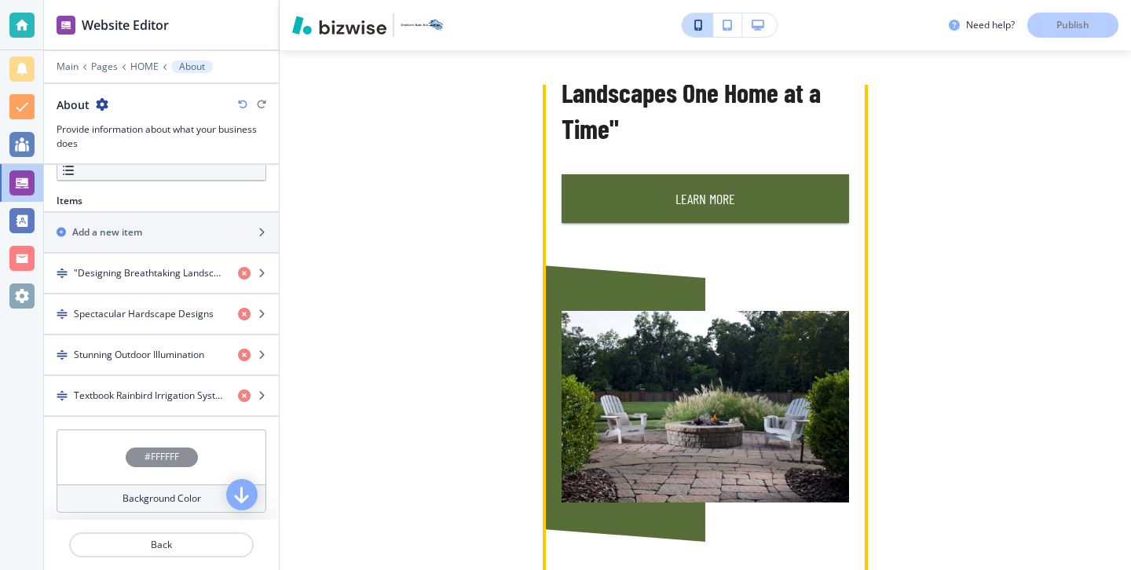
scroll to position [421, 0]
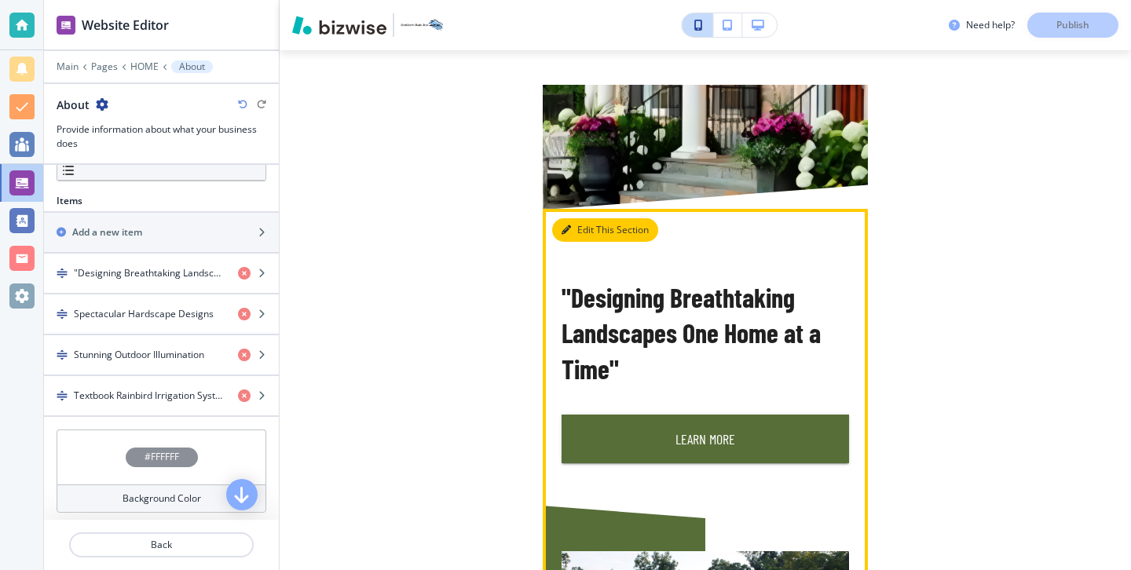
click at [594, 229] on button "Edit This Section" at bounding box center [605, 230] width 106 height 24
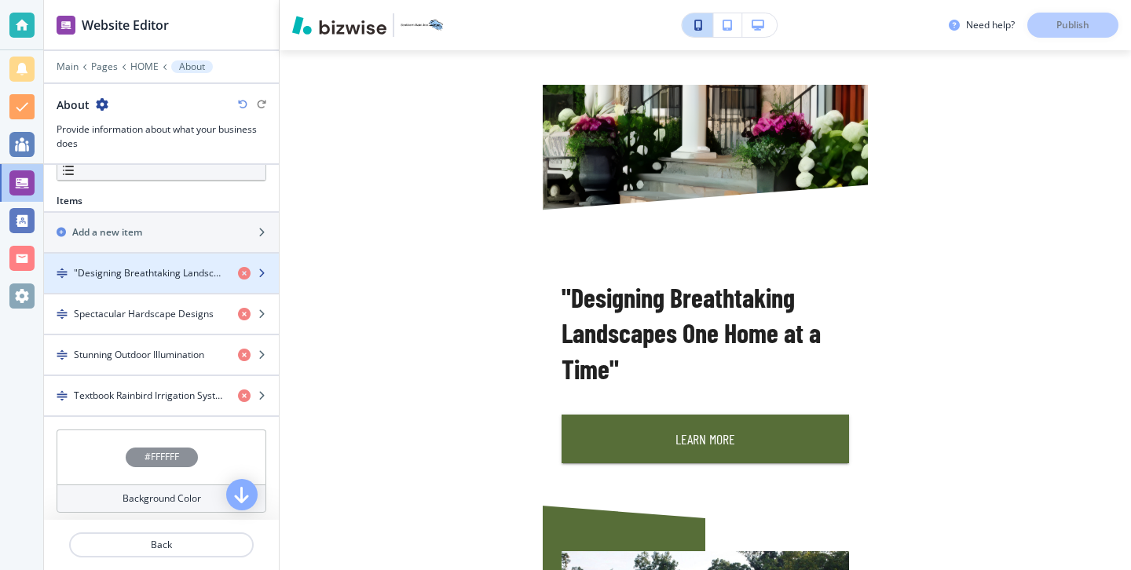
click at [153, 269] on h4 ""Designing Breathtaking Landscapes One Home at a Time"" at bounding box center [150, 273] width 152 height 14
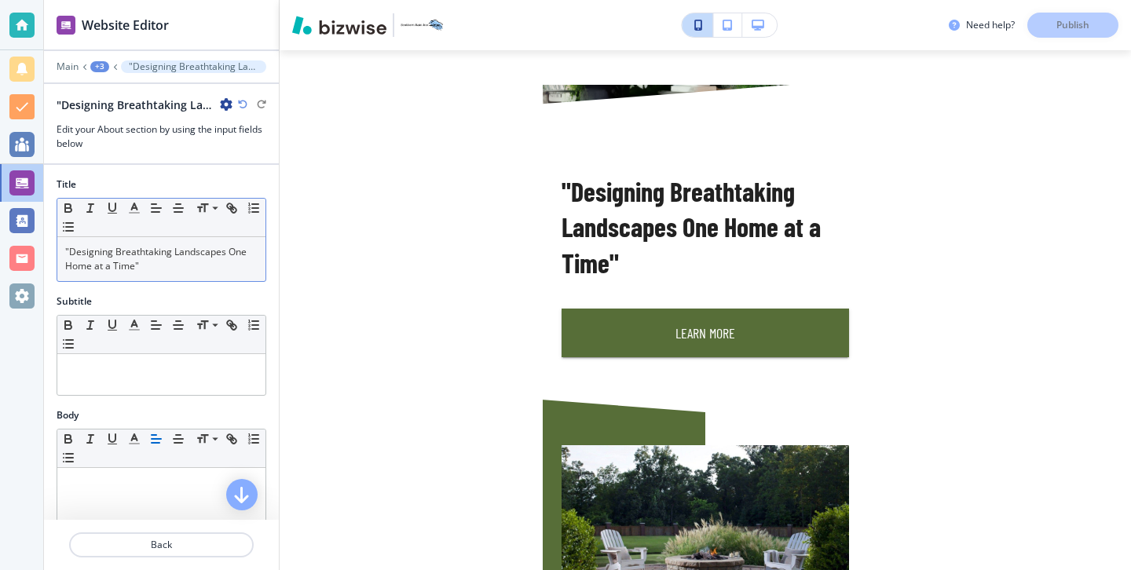
scroll to position [528, 0]
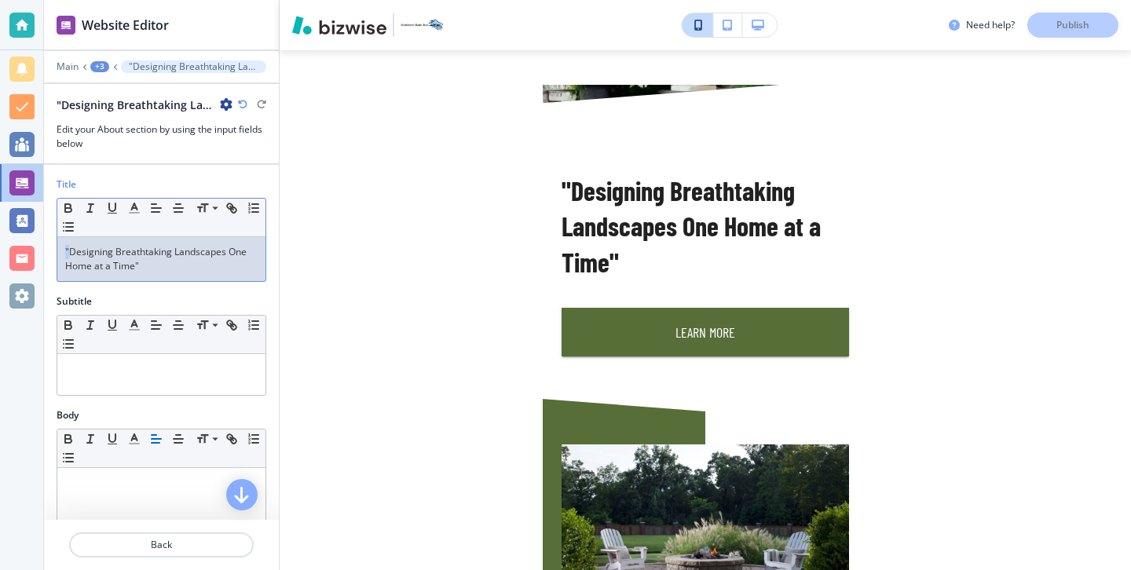
click at [71, 249] on div ""Designing Breathtaking Landscapes One Home at a Time"" at bounding box center [161, 259] width 208 height 44
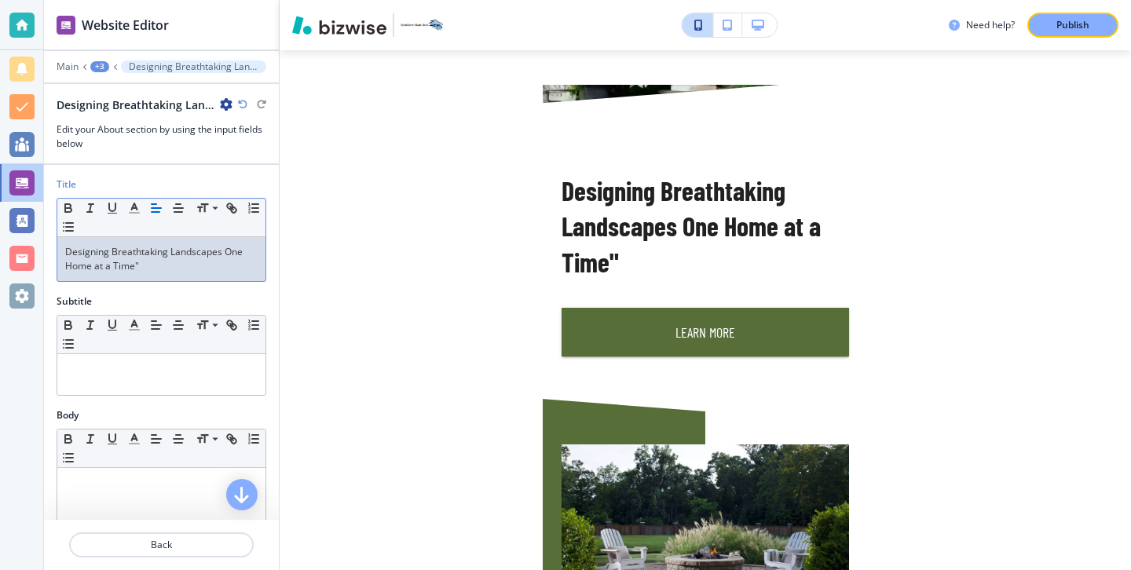
click at [152, 258] on p "Designing Breathtaking Landscapes One Home at a Time"" at bounding box center [161, 259] width 192 height 28
click at [154, 264] on p "Designing Breathtaking Landscapes One Home at a Time"" at bounding box center [161, 259] width 192 height 28
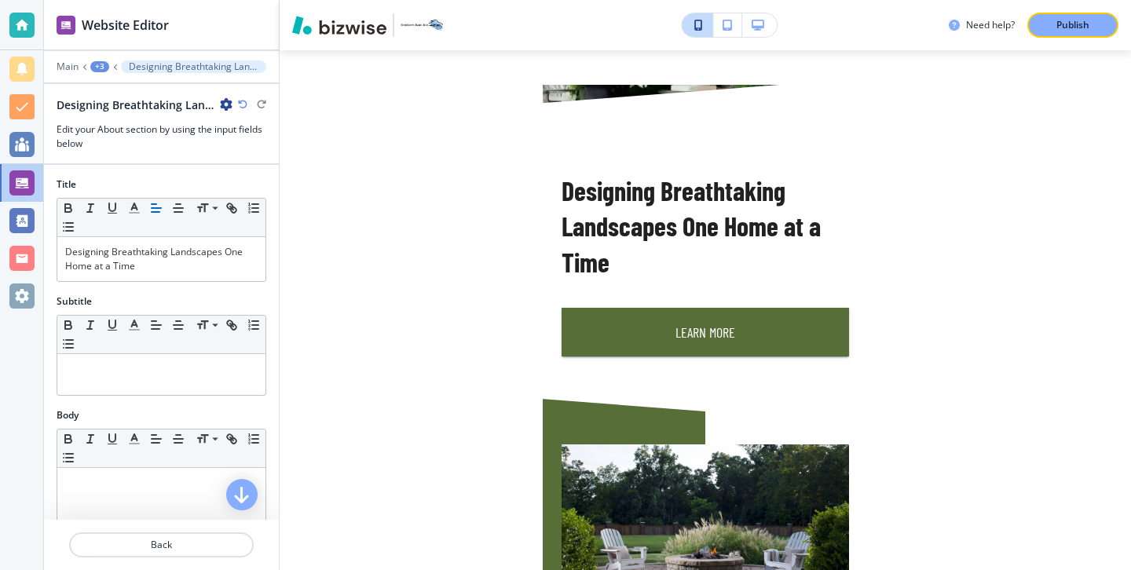
click at [1055, 9] on div "Need help? Publish" at bounding box center [705, 25] width 851 height 50
click at [1056, 19] on p "Publish" at bounding box center [1072, 25] width 33 height 14
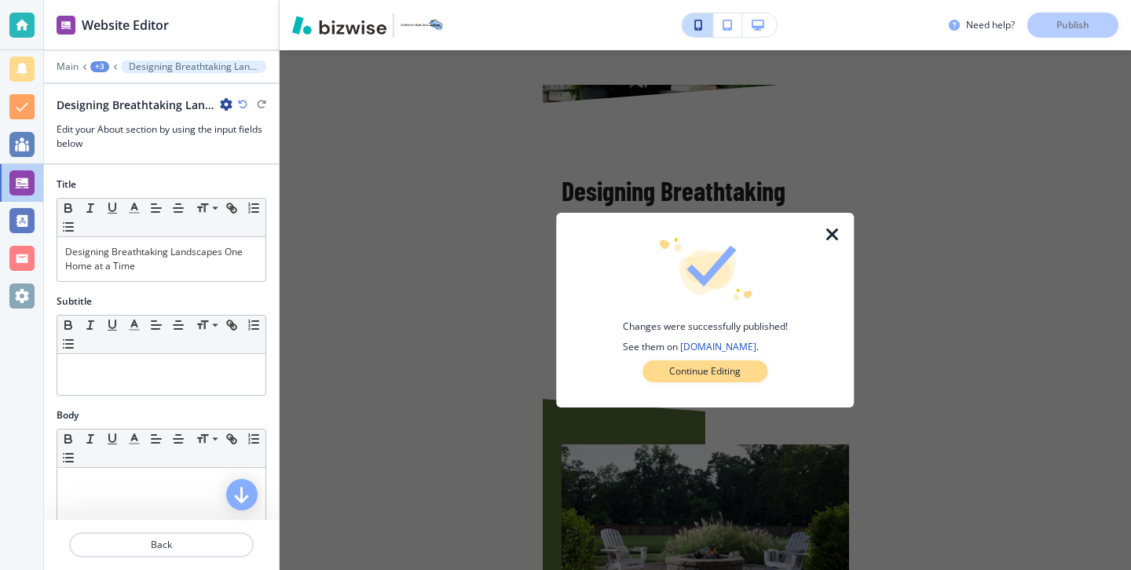
click at [682, 364] on p "Continue Editing" at bounding box center [704, 371] width 71 height 14
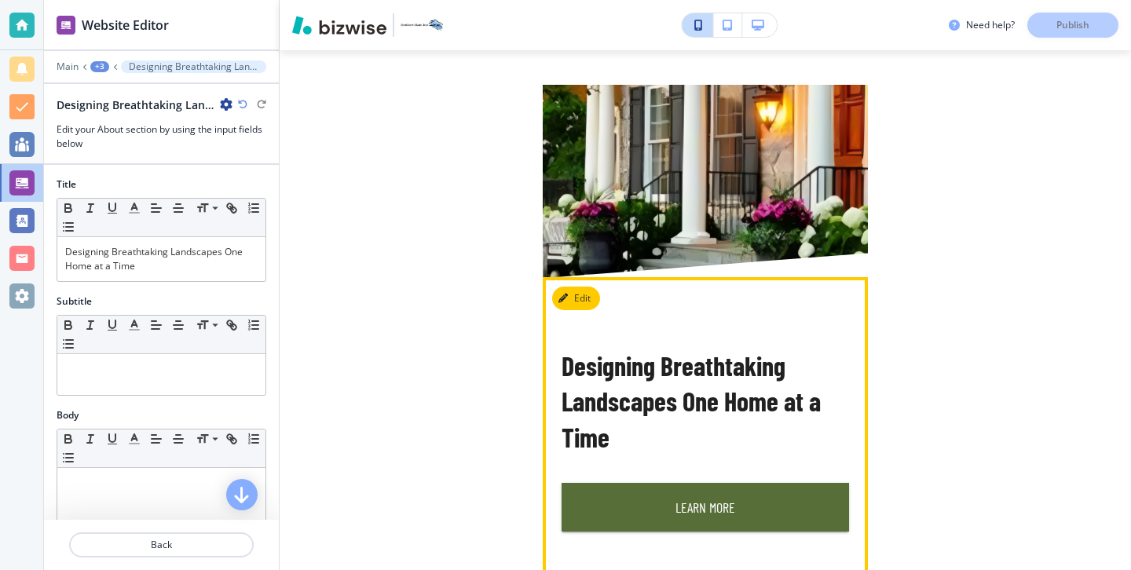
scroll to position [454, 0]
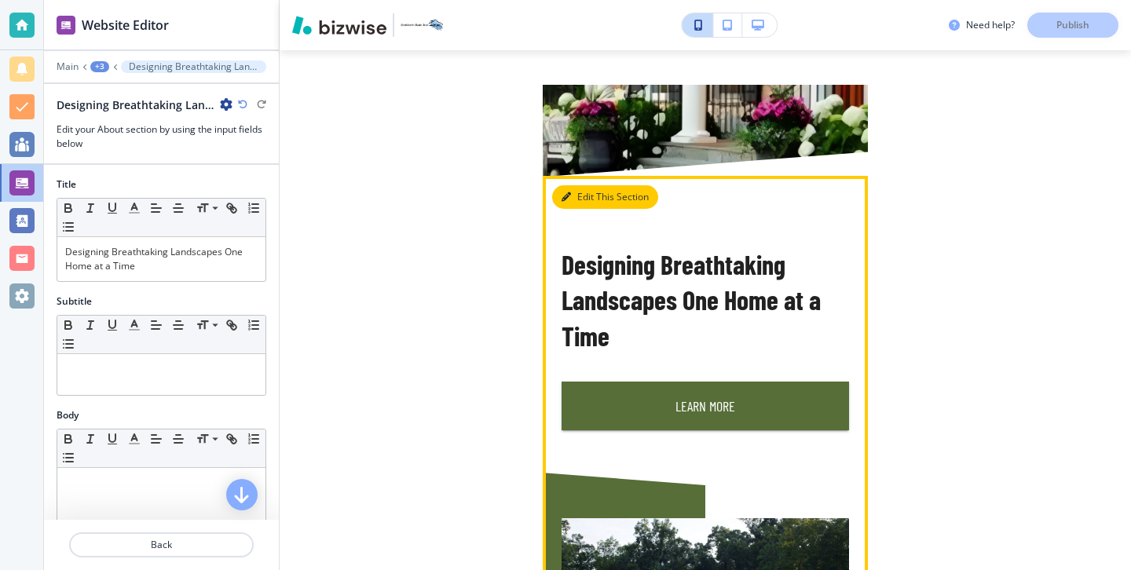
click at [577, 191] on button "Edit This Section" at bounding box center [605, 197] width 106 height 24
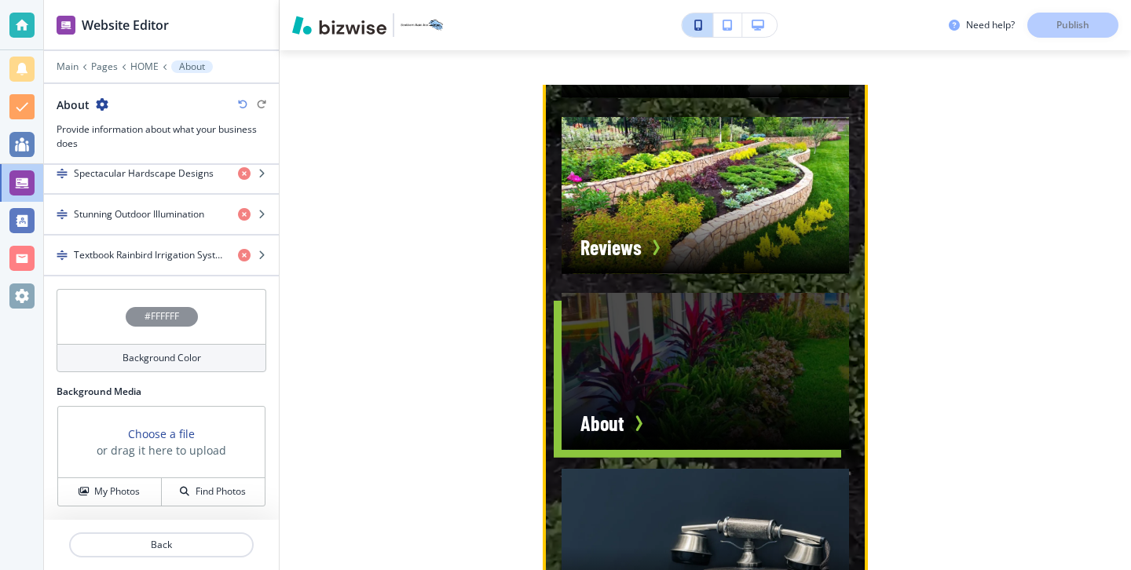
scroll to position [4324, 0]
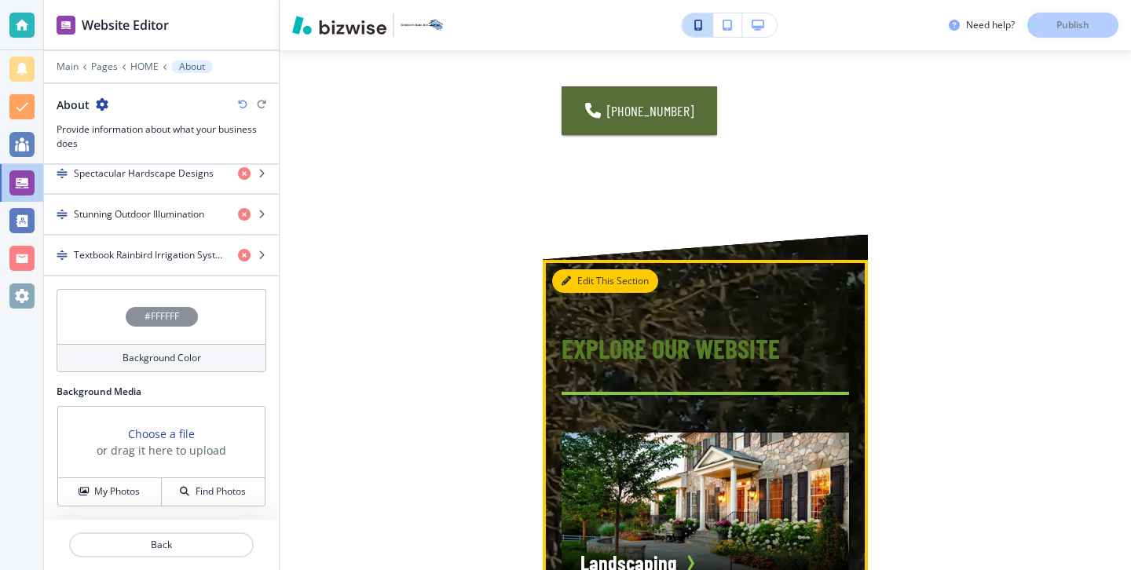
click at [587, 269] on button "Edit This Section" at bounding box center [605, 281] width 106 height 24
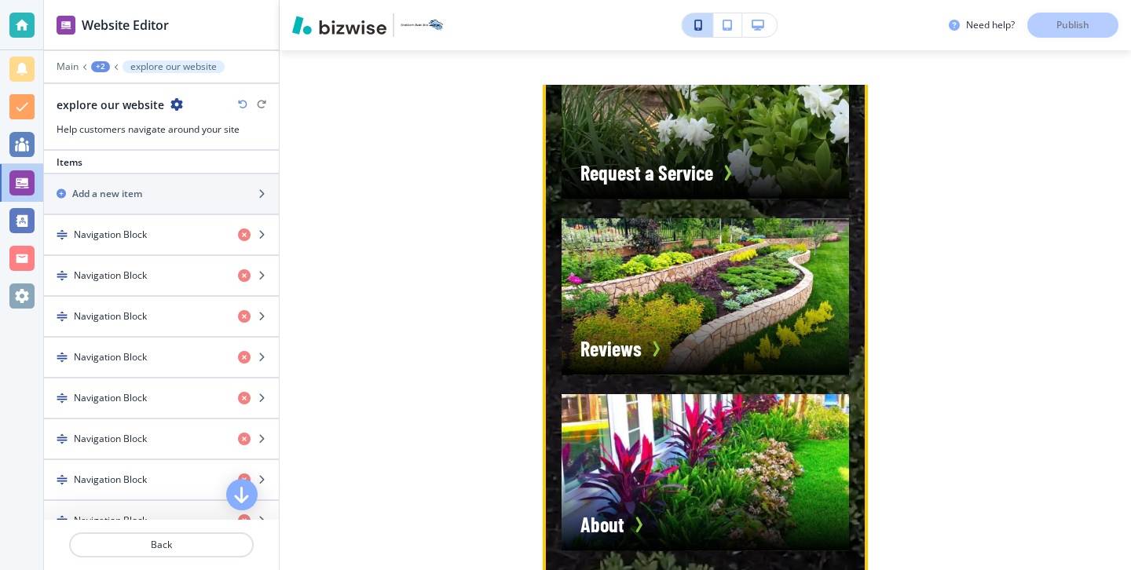
scroll to position [4179, 0]
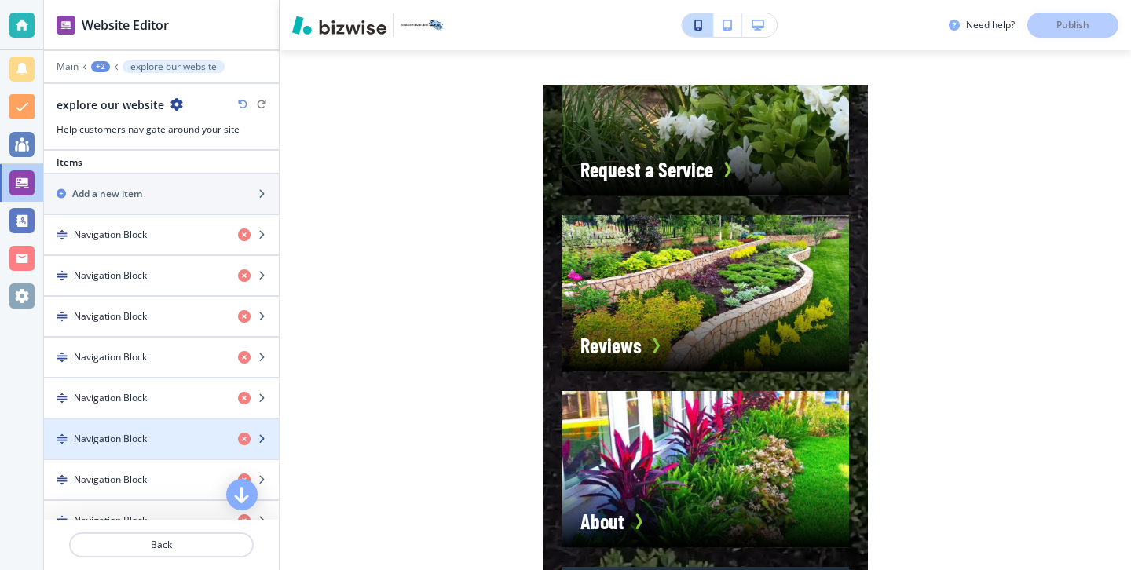
click at [147, 429] on div "button" at bounding box center [161, 425] width 235 height 13
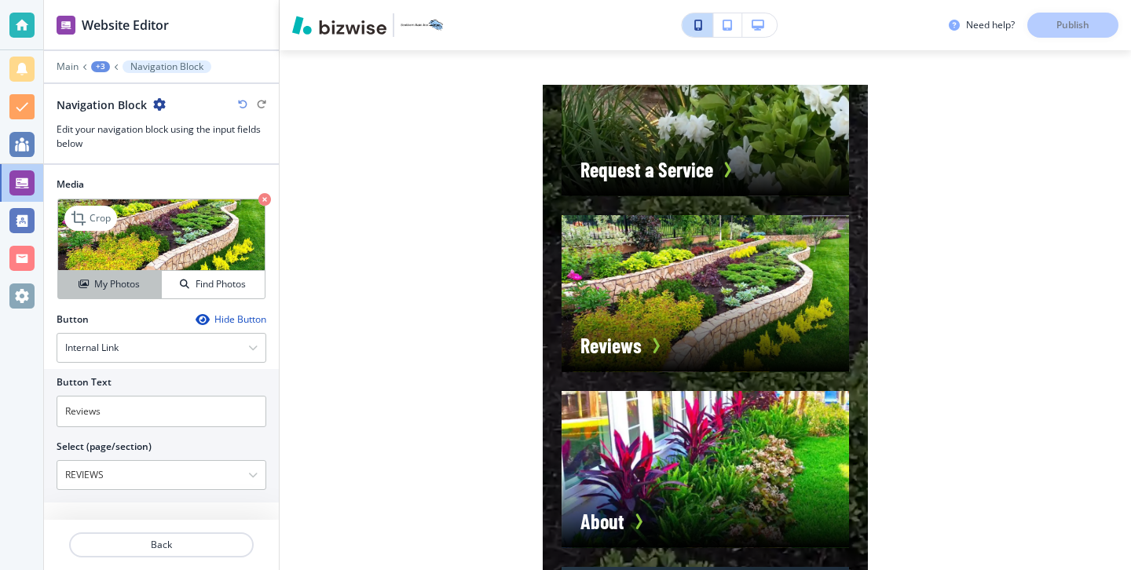
click at [130, 290] on h4 "My Photos" at bounding box center [117, 284] width 46 height 14
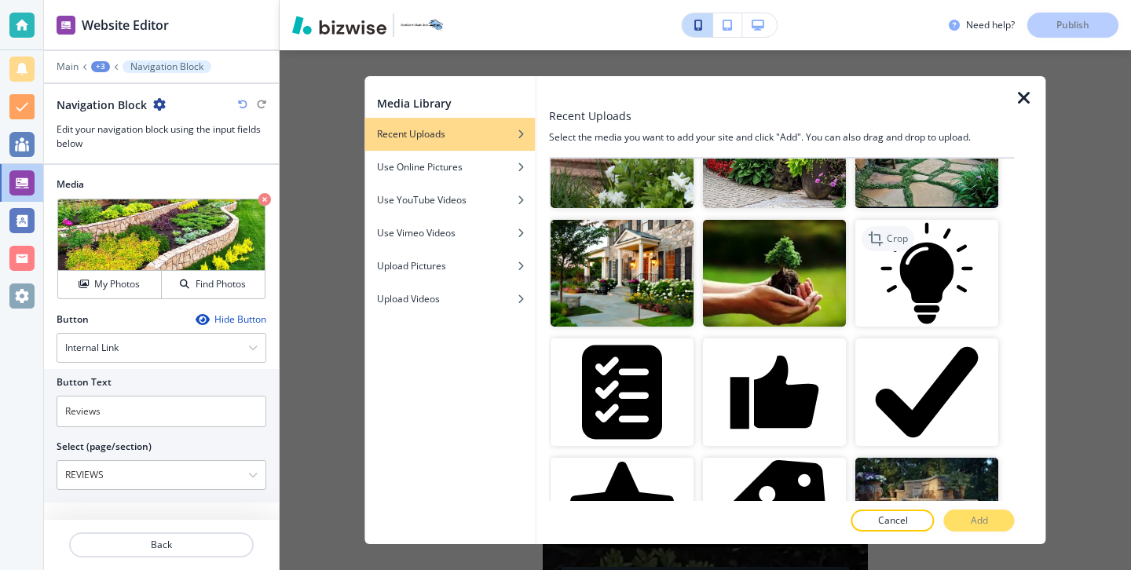
scroll to position [1554, 0]
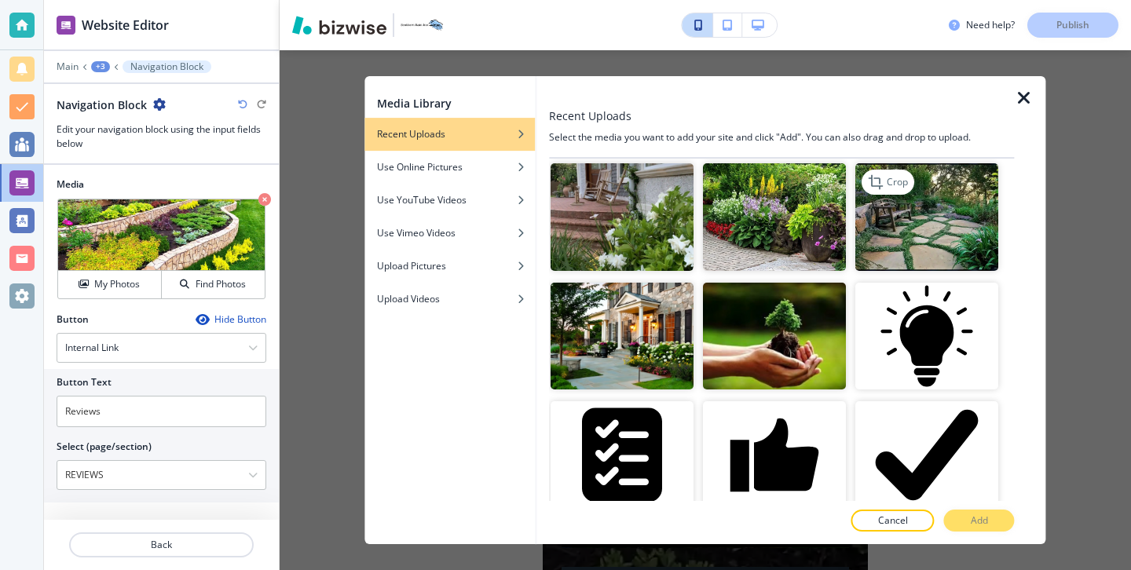
click at [937, 229] on img "button" at bounding box center [927, 217] width 143 height 108
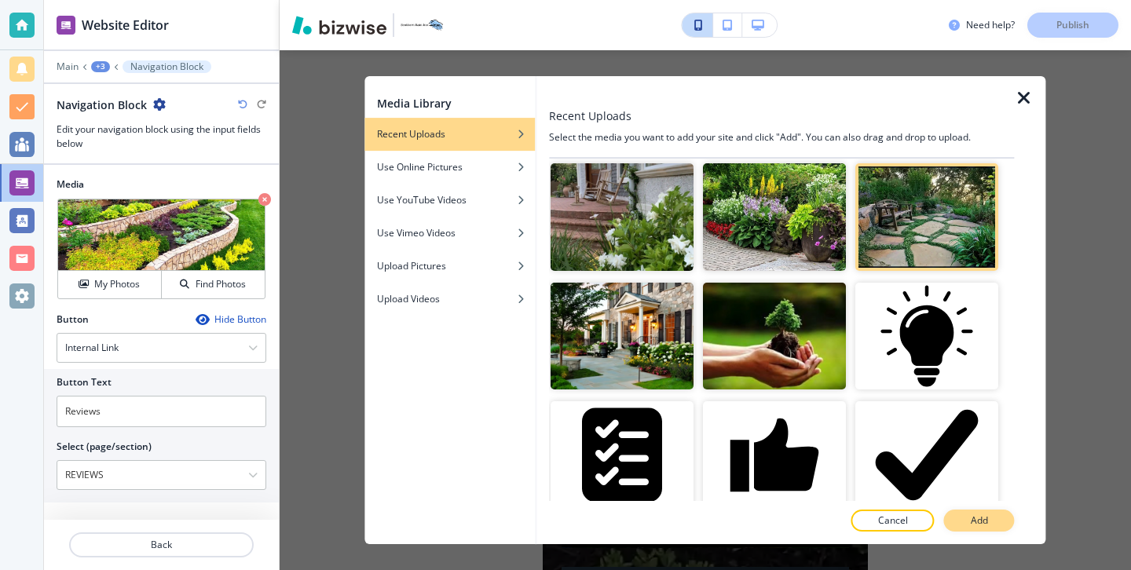
click at [988, 519] on button "Add" at bounding box center [979, 521] width 71 height 22
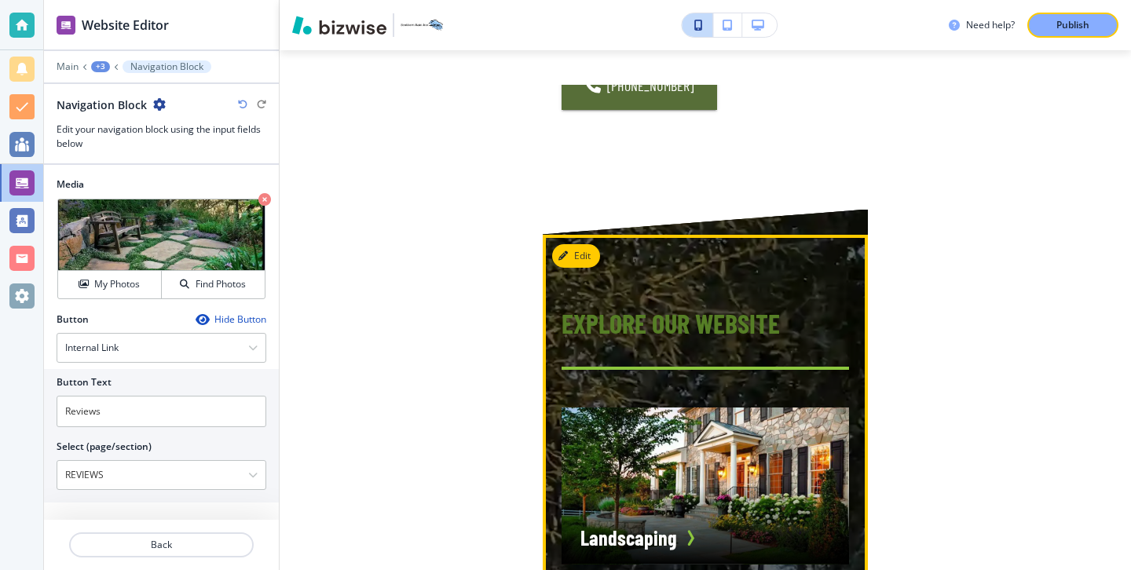
scroll to position [3085, 0]
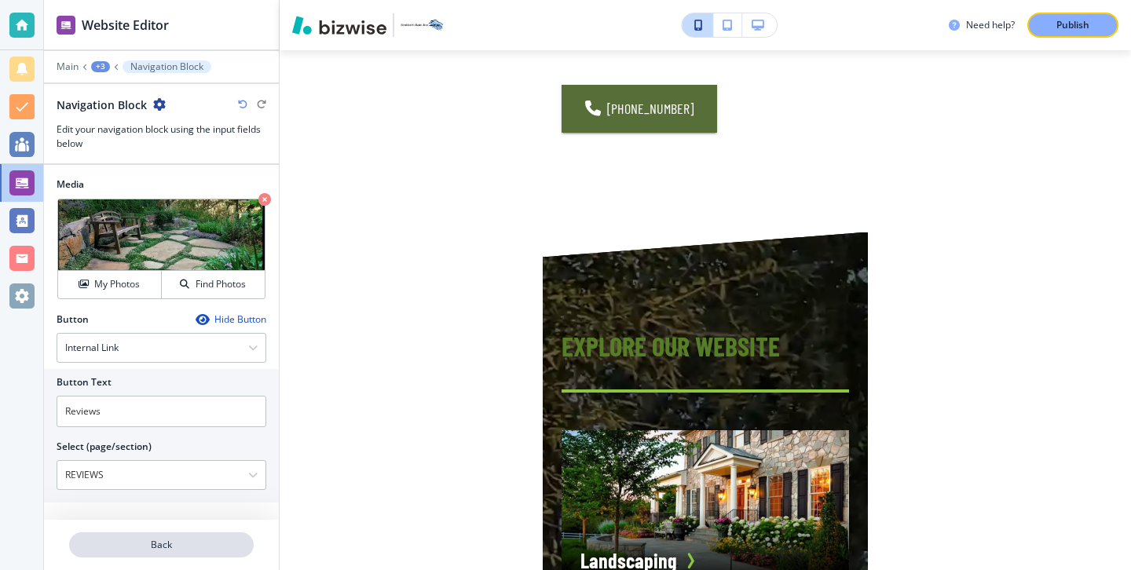
click at [203, 546] on p "Back" at bounding box center [161, 545] width 181 height 14
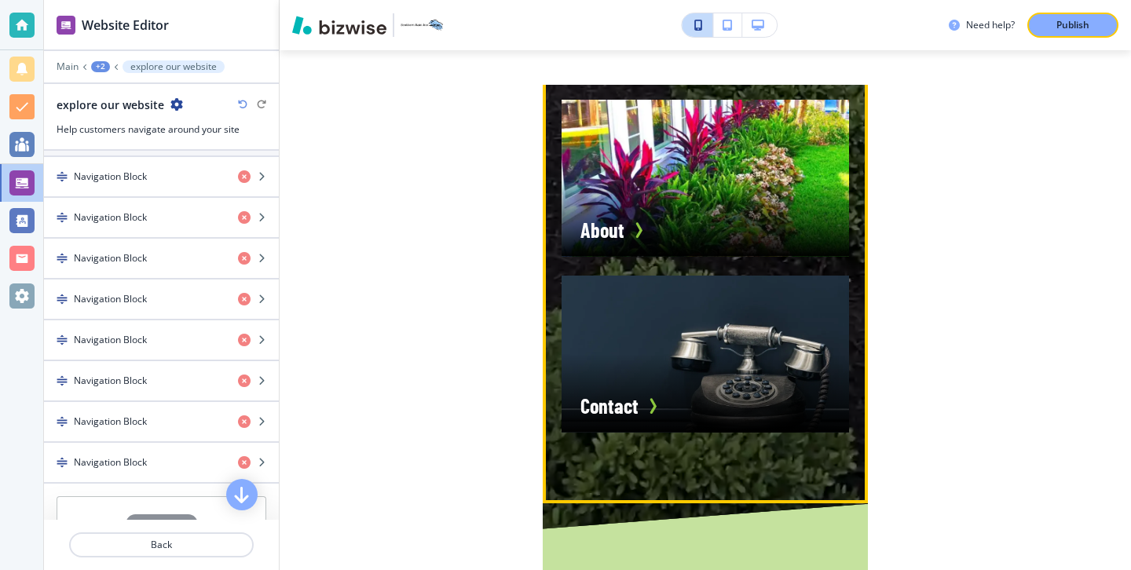
scroll to position [4472, 0]
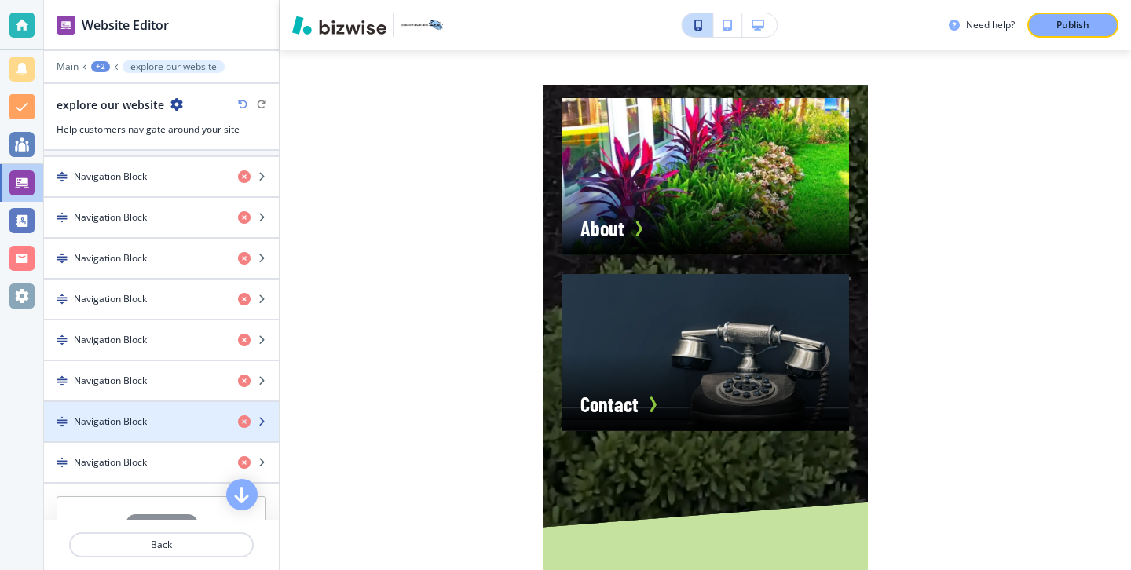
click at [122, 433] on div "button" at bounding box center [161, 435] width 235 height 13
click at [122, 426] on h4 "Navigation Block" at bounding box center [110, 422] width 73 height 14
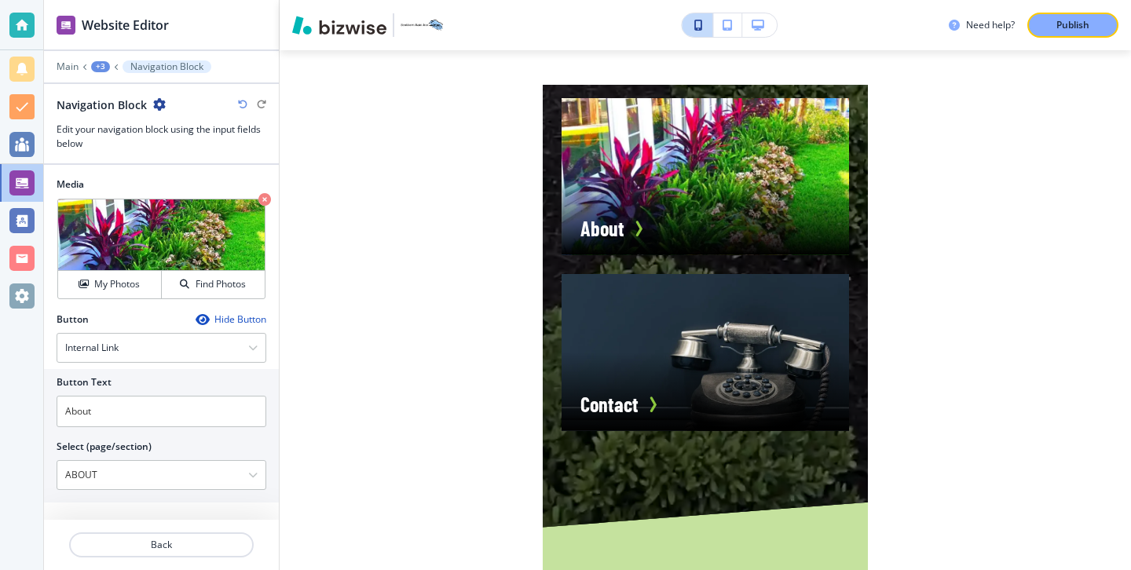
scroll to position [2, 0]
click at [118, 297] on div "Crop My Photos Find Photos" at bounding box center [162, 247] width 210 height 102
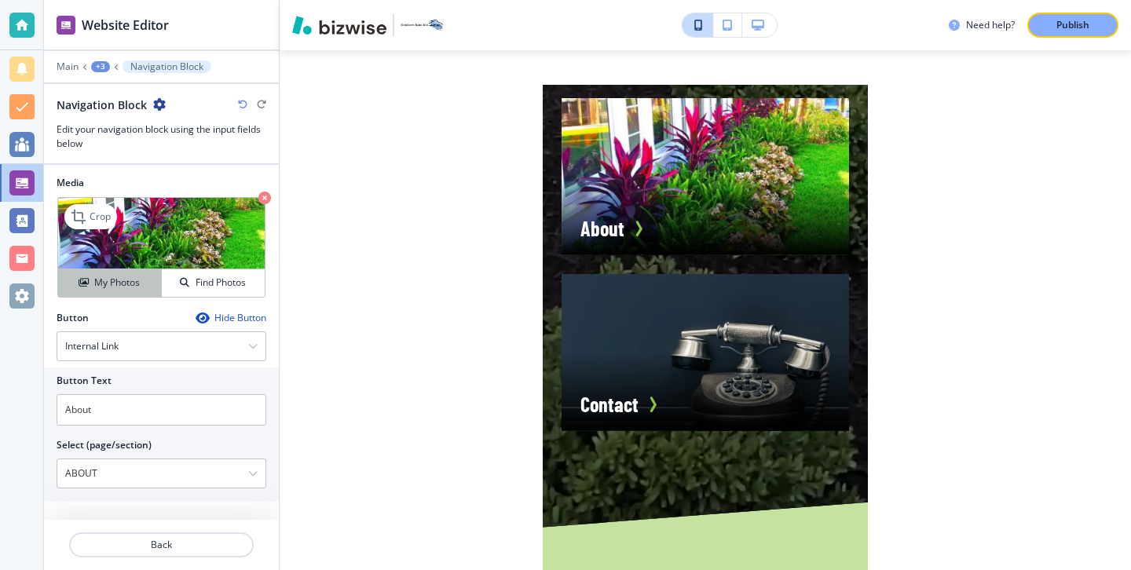
click at [115, 280] on h4 "My Photos" at bounding box center [117, 283] width 46 height 14
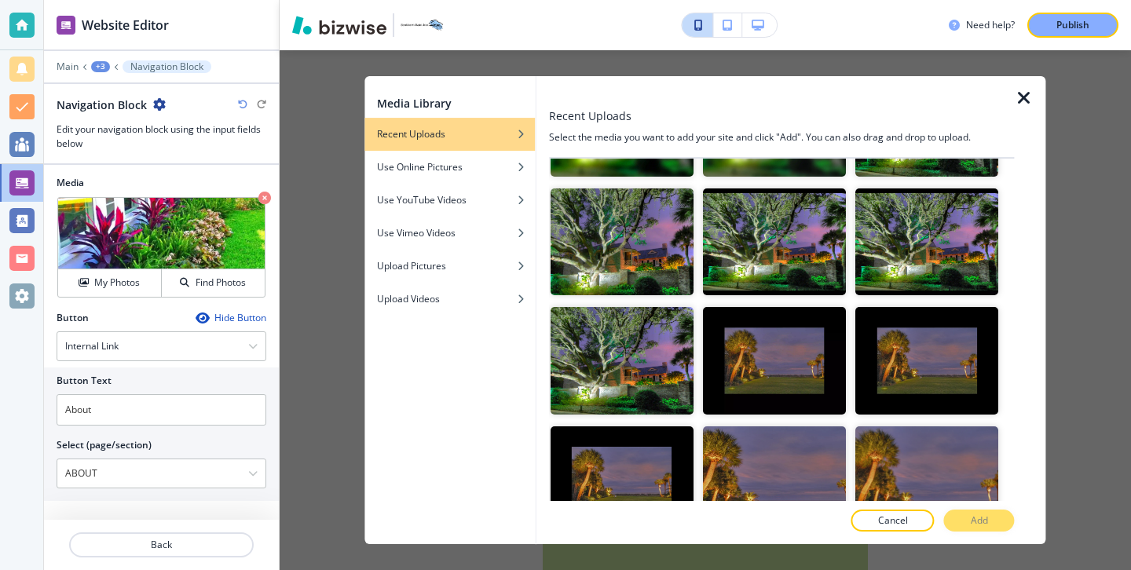
scroll to position [762, 0]
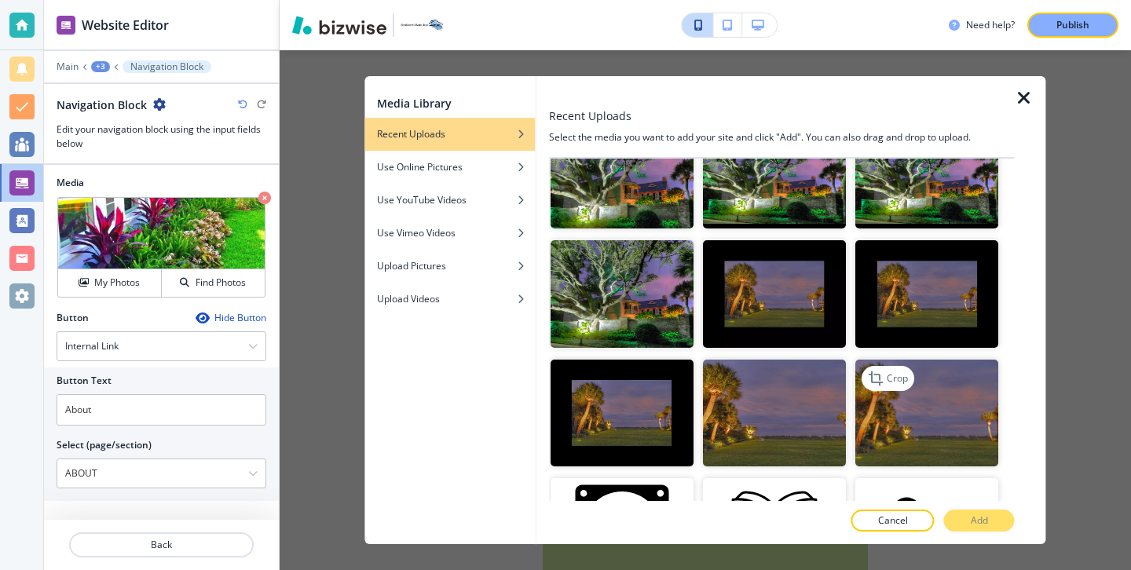
click at [943, 426] on img "button" at bounding box center [927, 414] width 143 height 108
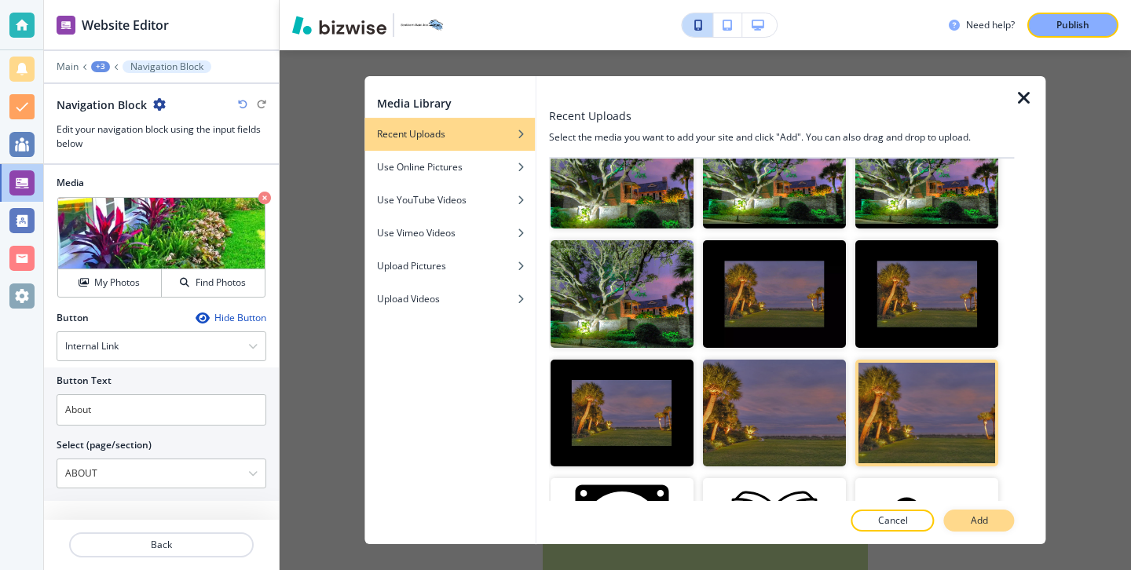
click at [972, 521] on p "Add" at bounding box center [978, 520] width 17 height 14
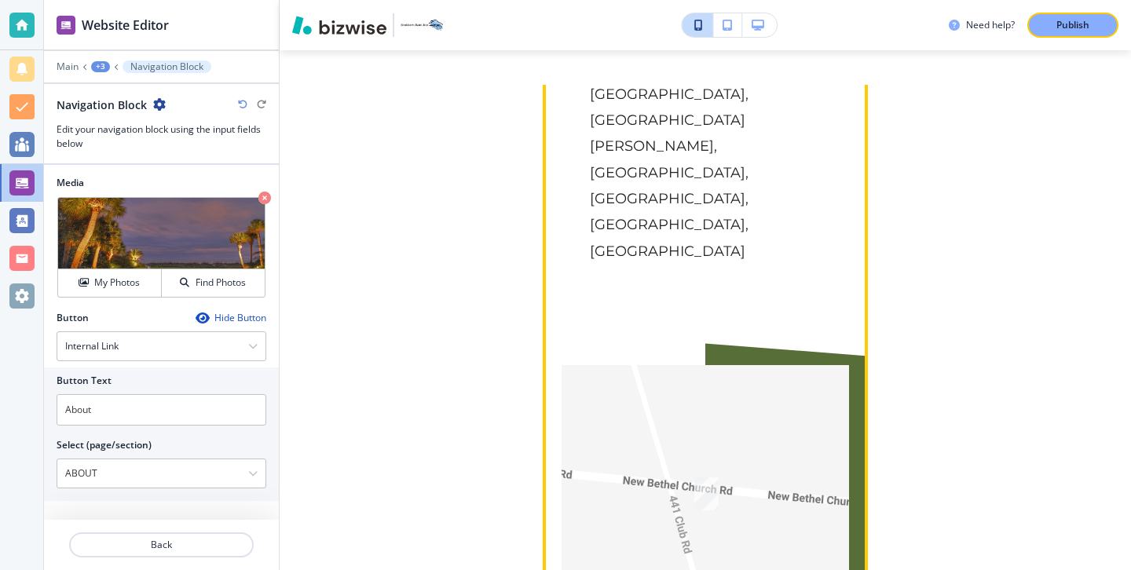
scroll to position [7080, 0]
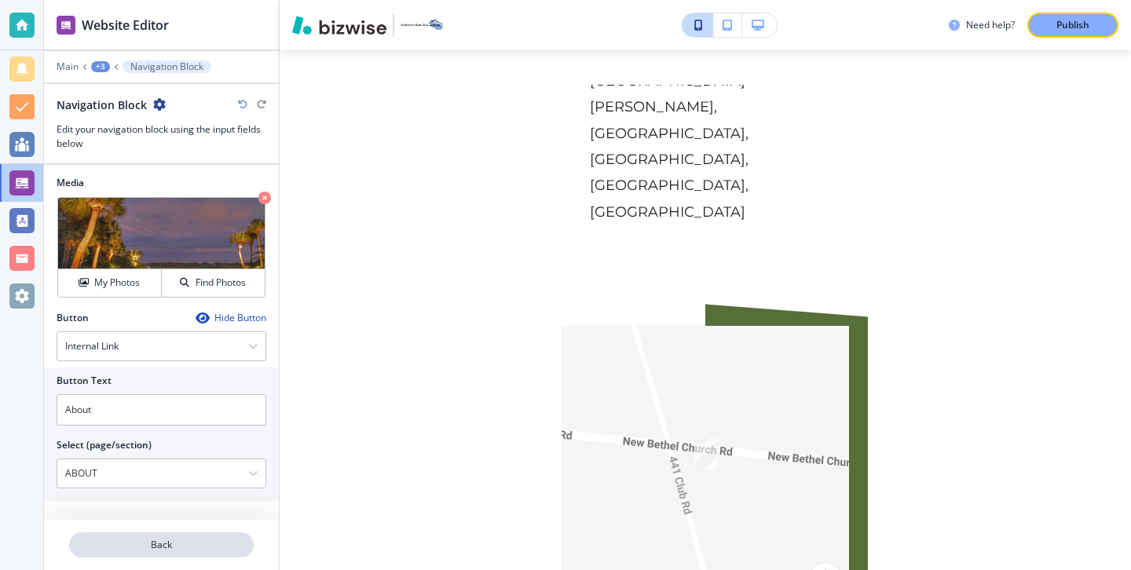
click at [246, 540] on p "Back" at bounding box center [161, 545] width 181 height 14
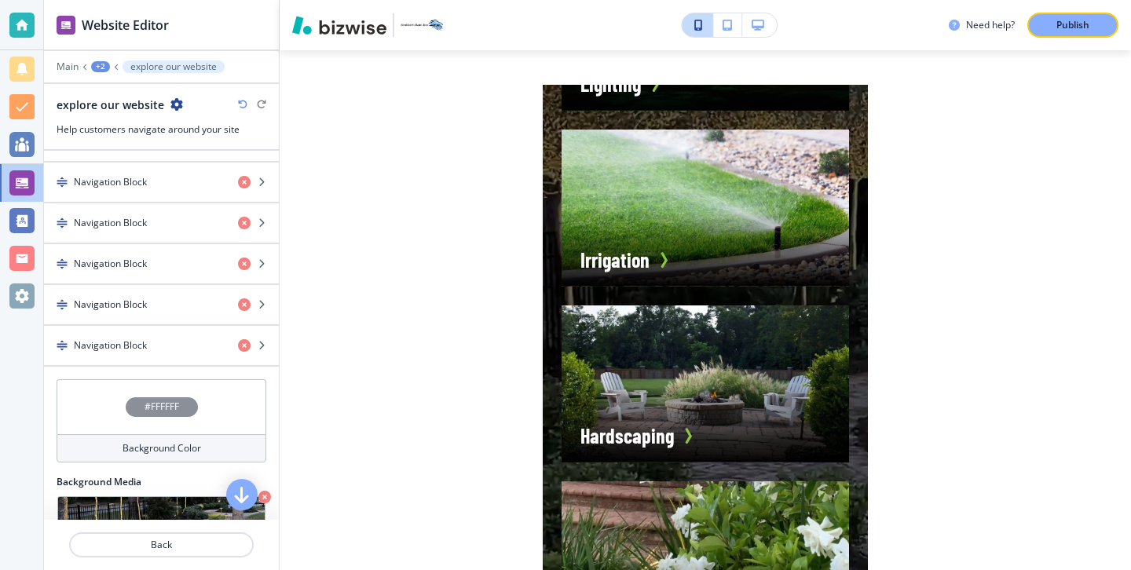
scroll to position [767, 0]
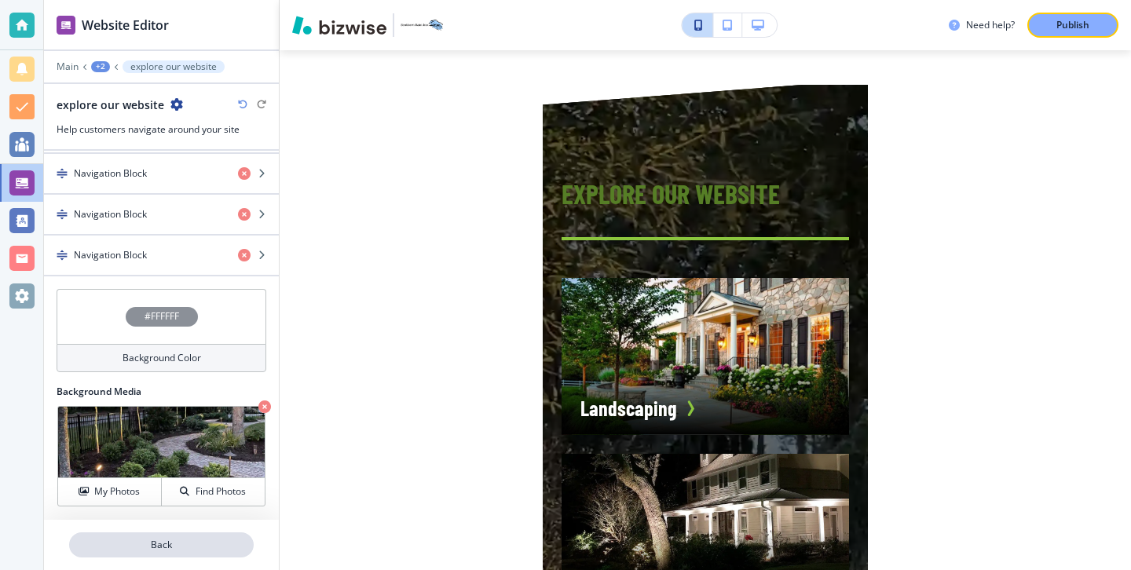
click at [148, 547] on p "Back" at bounding box center [161, 545] width 181 height 14
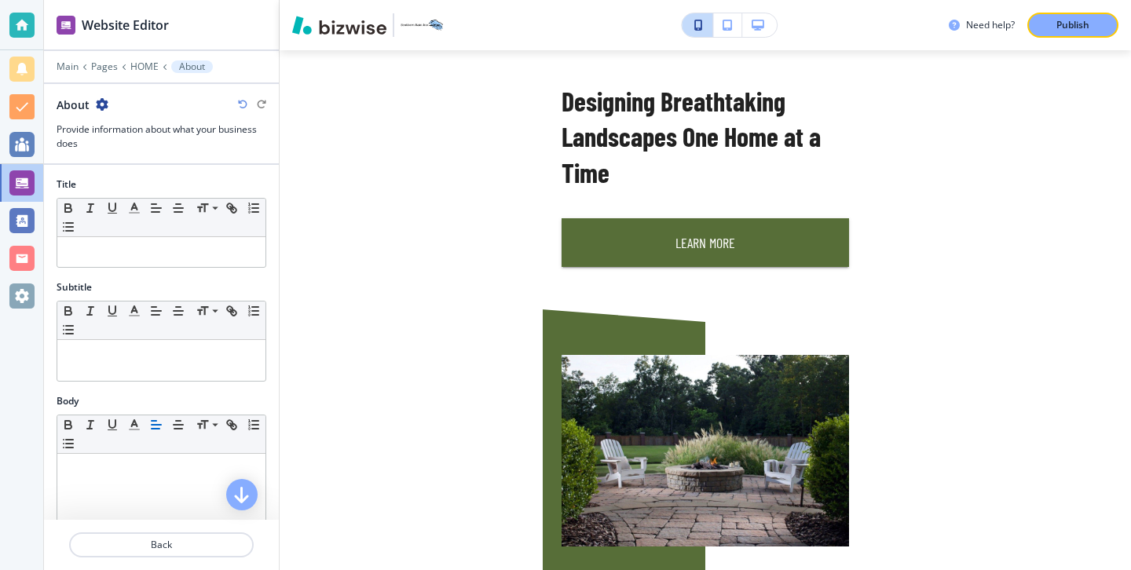
click at [107, 73] on div at bounding box center [161, 77] width 235 height 9
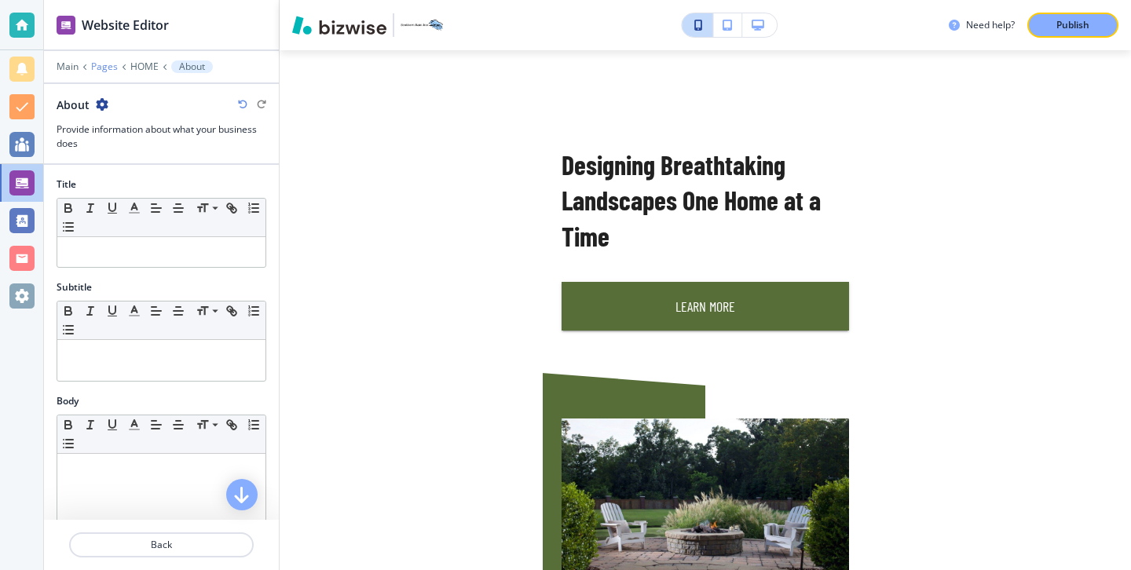
scroll to position [545, 0]
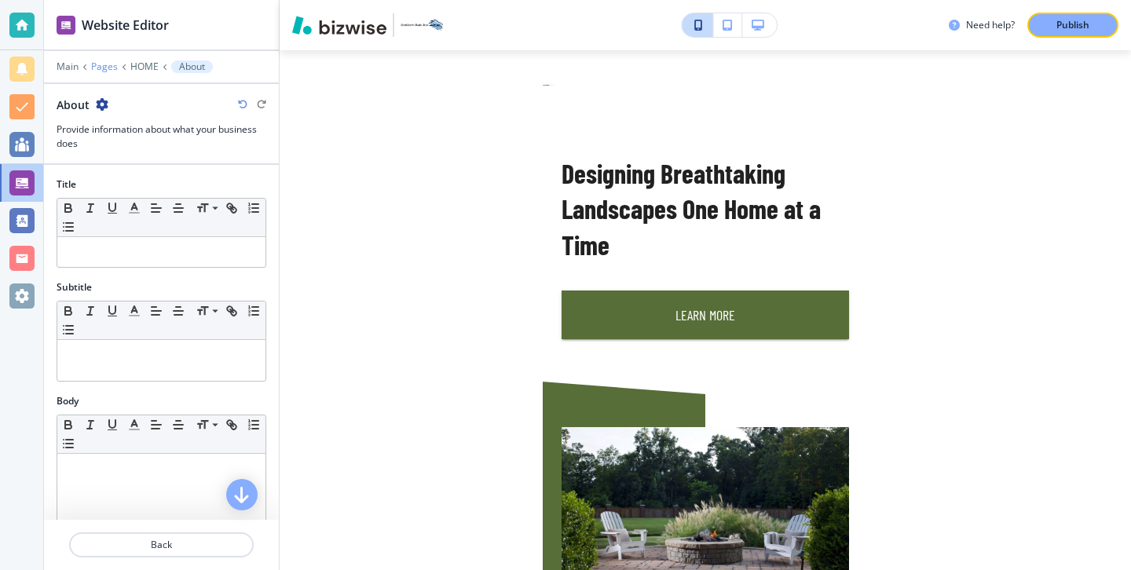
click at [107, 68] on p "Pages" at bounding box center [104, 66] width 27 height 11
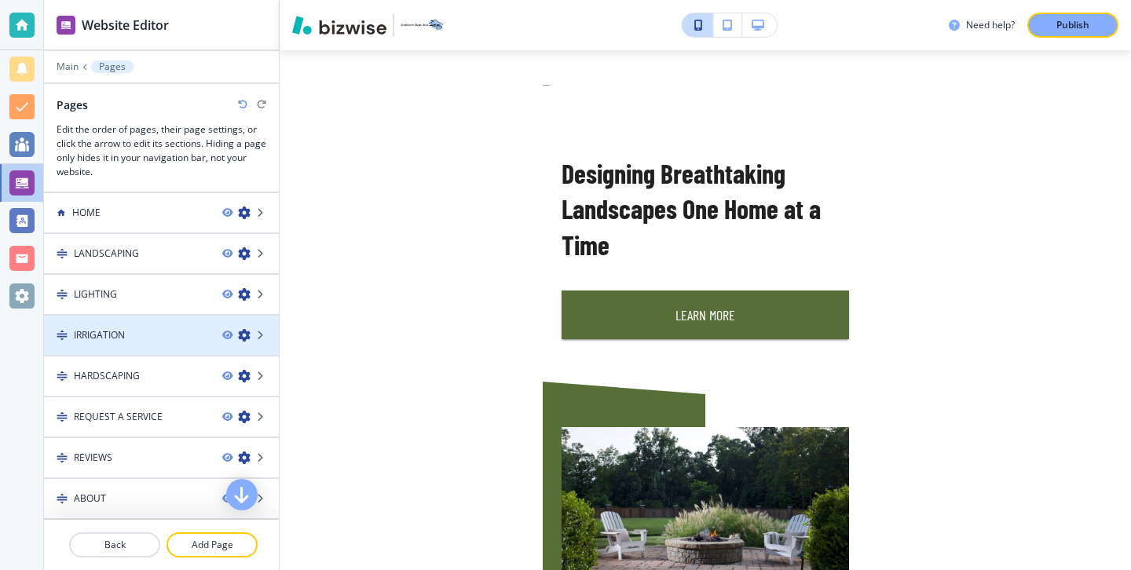
scroll to position [82, 0]
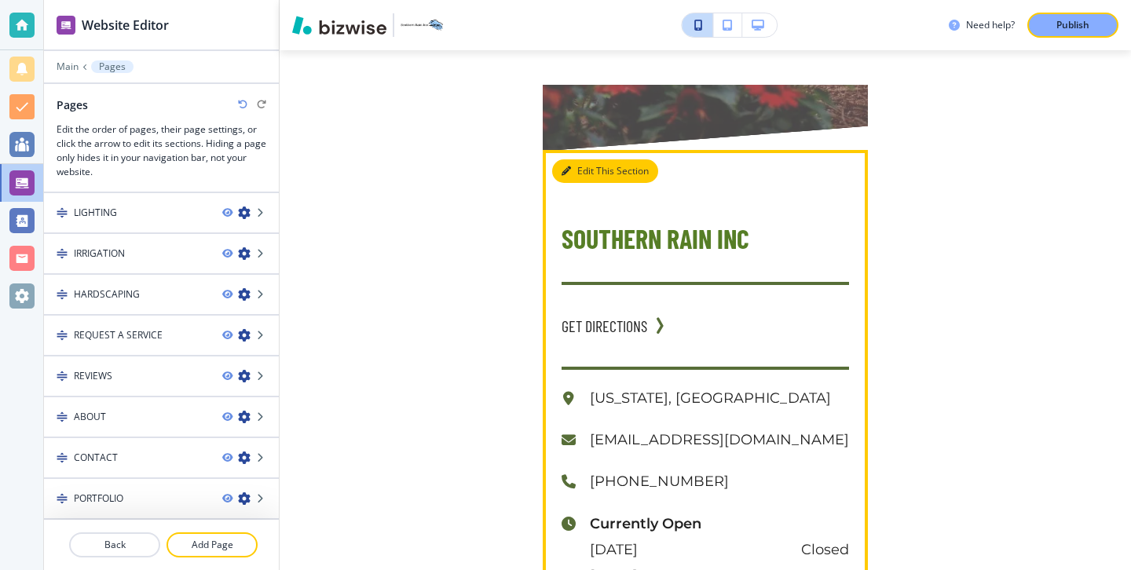
click at [577, 159] on button "Edit This Section" at bounding box center [605, 171] width 106 height 24
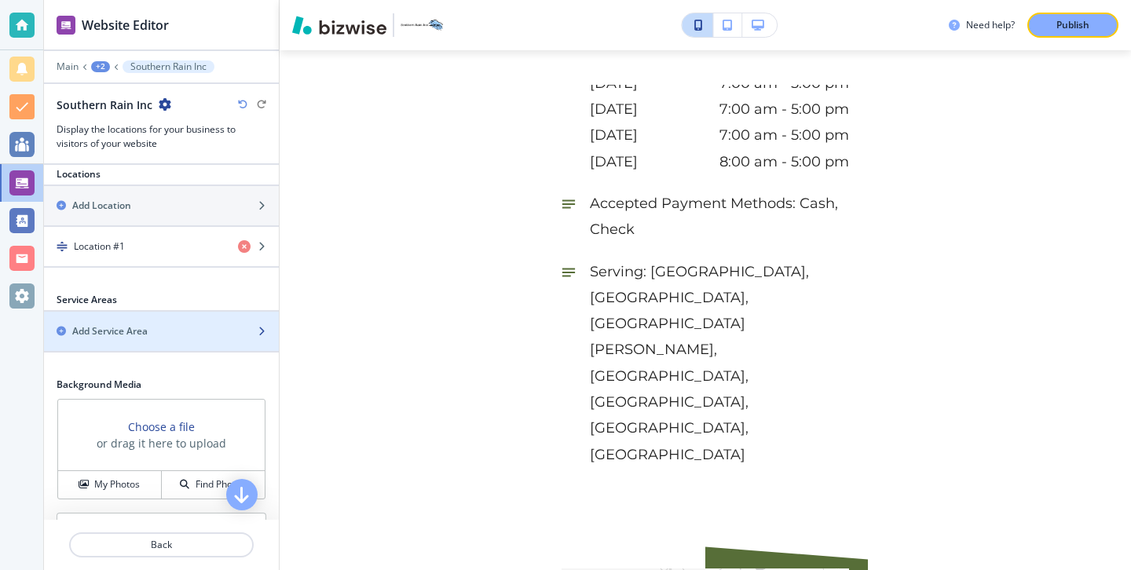
scroll to position [471, 0]
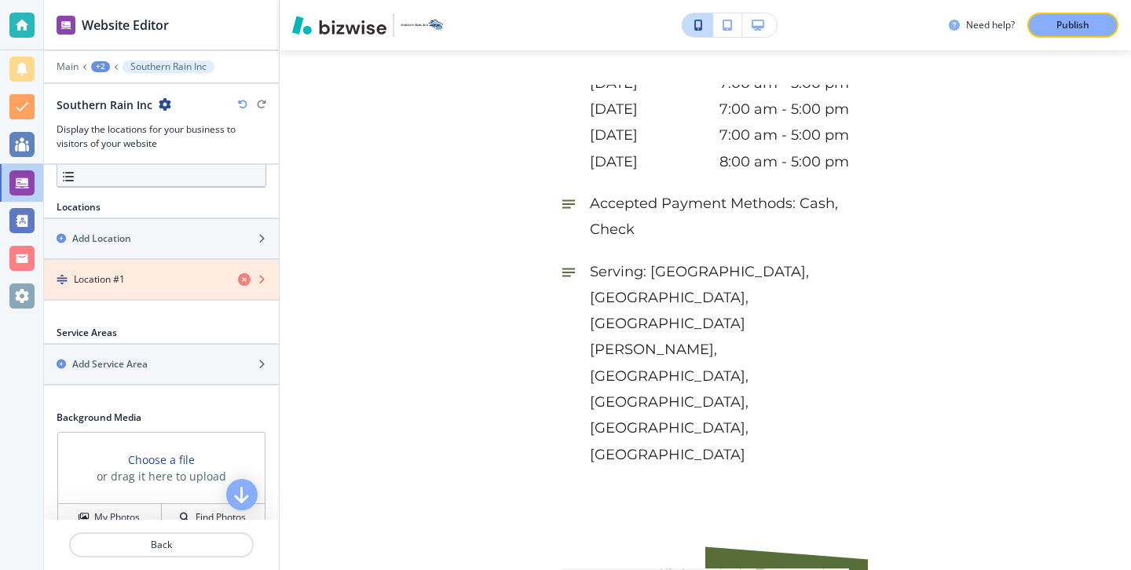
click at [241, 280] on icon "button" at bounding box center [244, 279] width 13 height 13
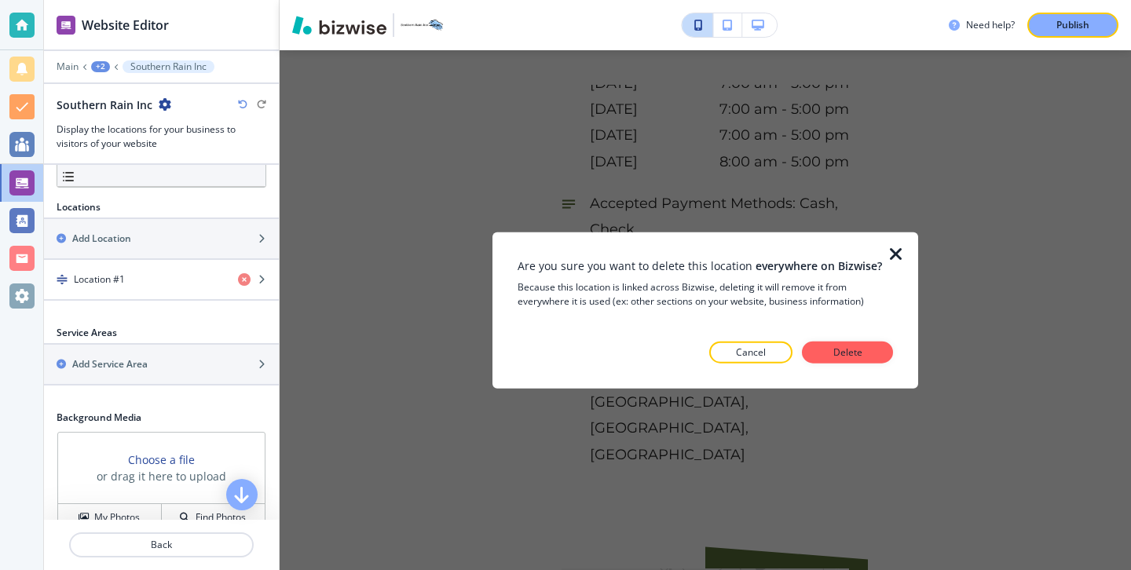
click at [908, 255] on div at bounding box center [905, 310] width 25 height 156
click at [897, 254] on icon "button" at bounding box center [895, 254] width 19 height 19
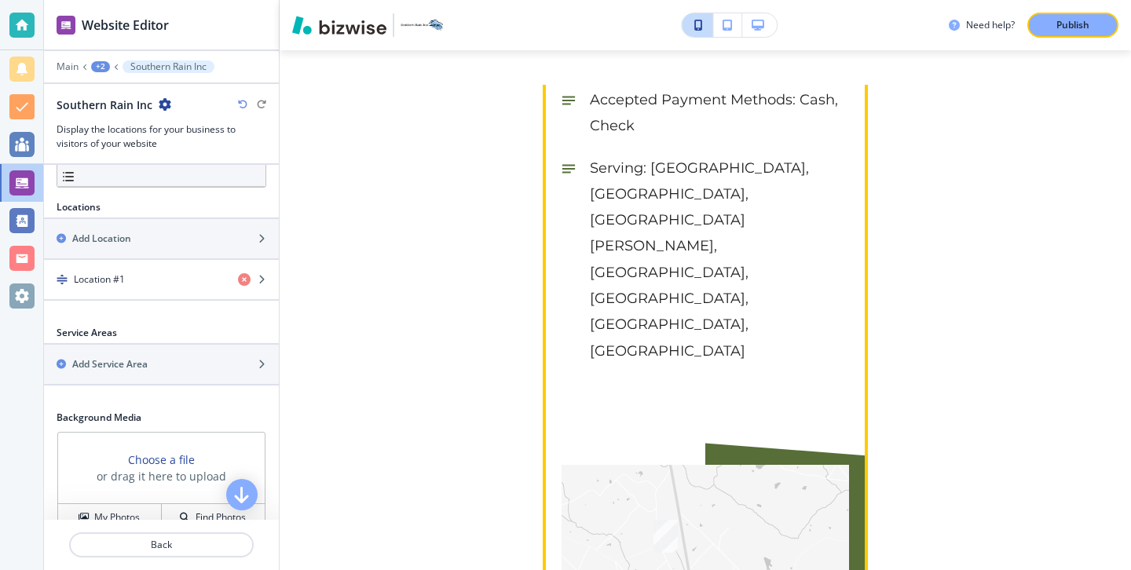
scroll to position [7004, 0]
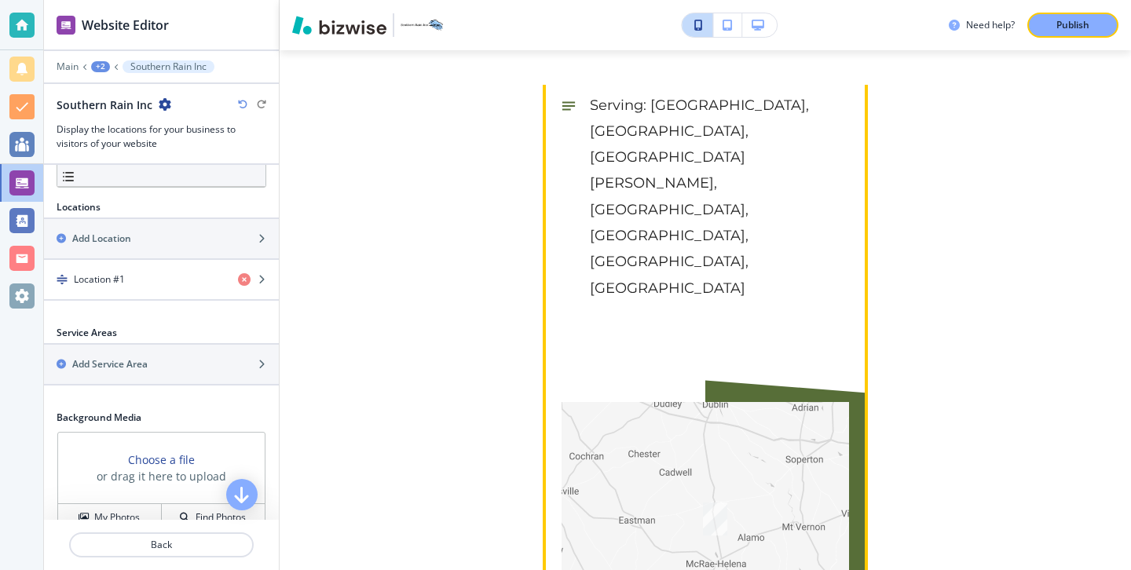
drag, startPoint x: 714, startPoint y: 408, endPoint x: 719, endPoint y: 358, distance: 50.5
click at [719, 402] on div at bounding box center [704, 545] width 287 height 287
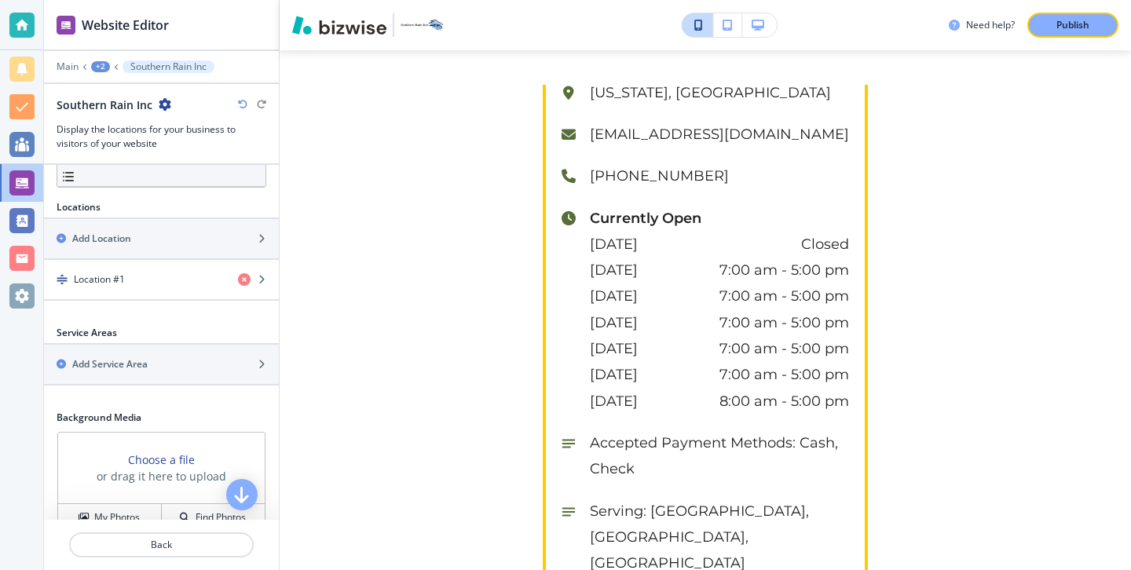
scroll to position [6608, 0]
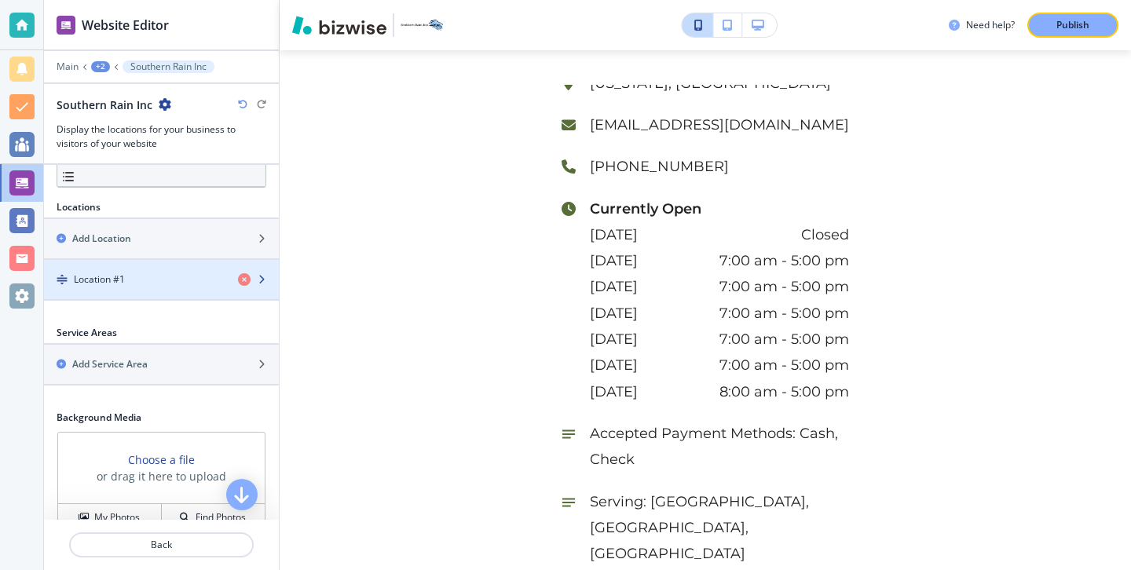
click at [167, 296] on div "button" at bounding box center [161, 293] width 235 height 13
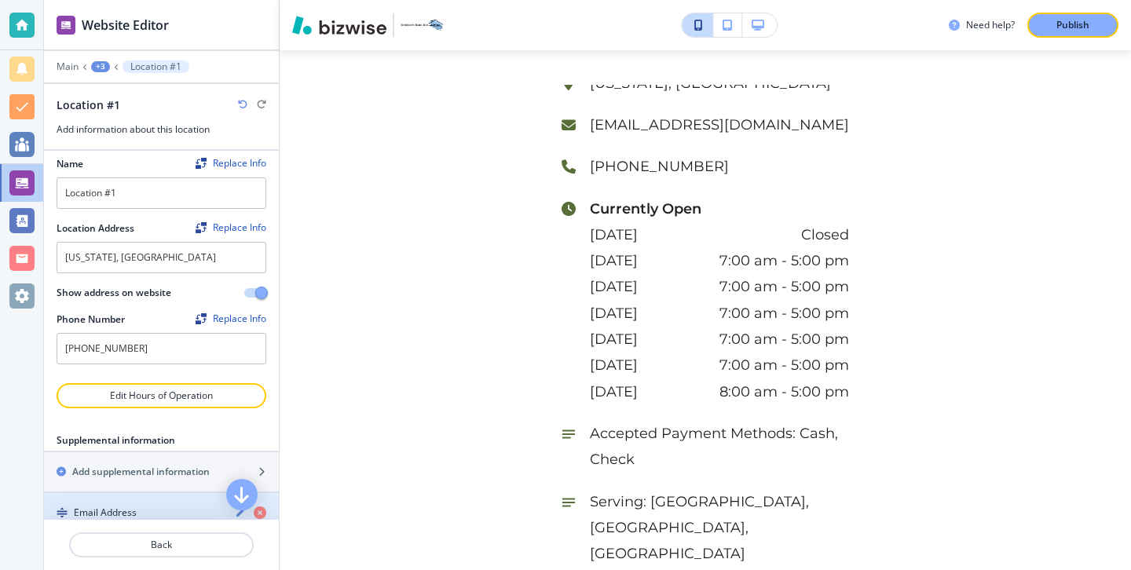
scroll to position [0, 0]
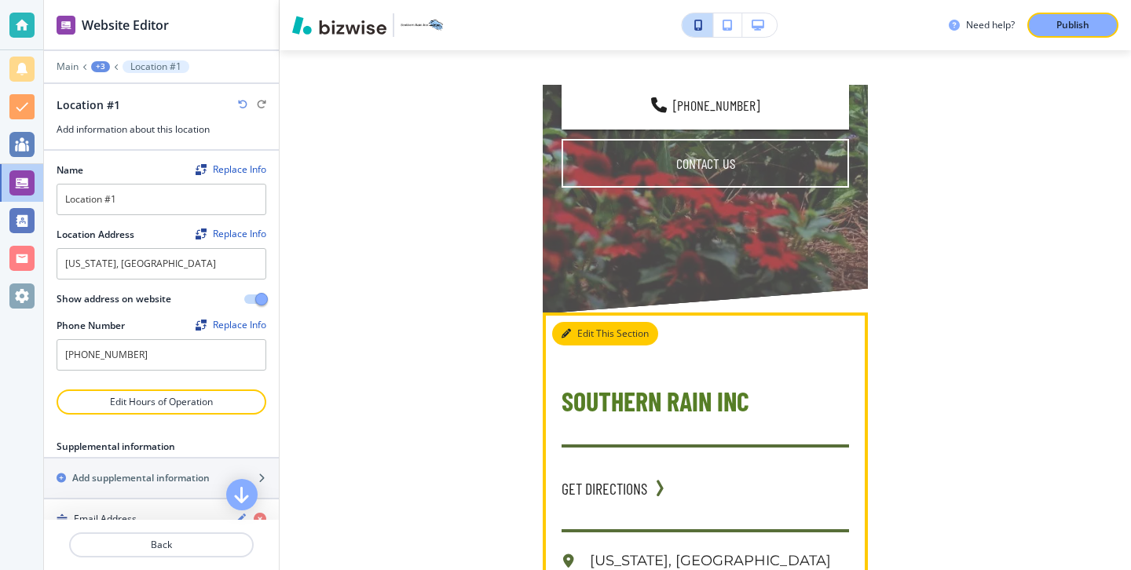
click at [587, 322] on button "Edit This Section" at bounding box center [605, 334] width 106 height 24
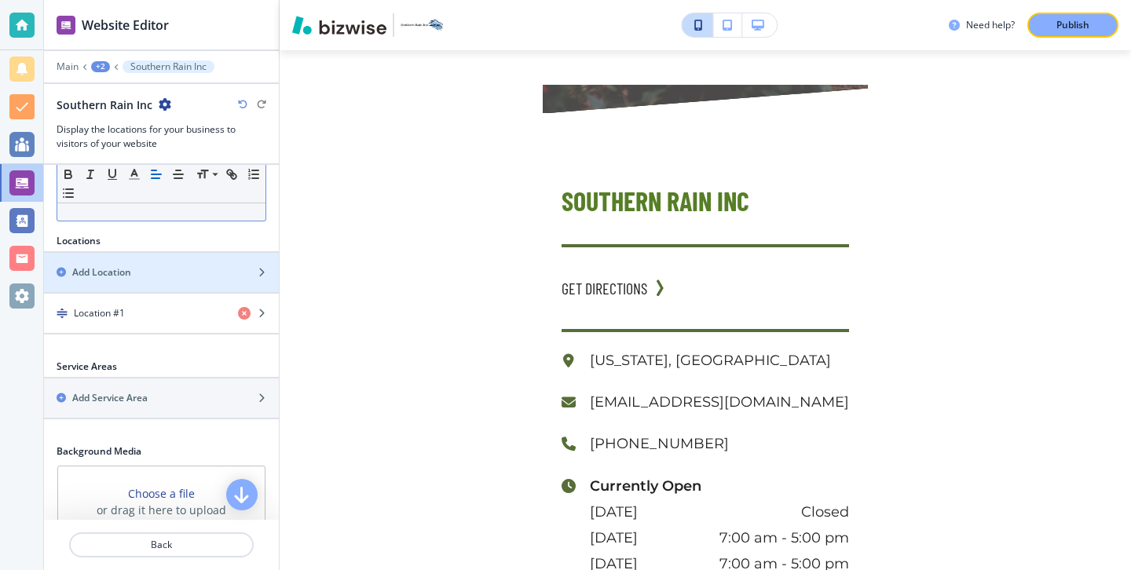
scroll to position [444, 0]
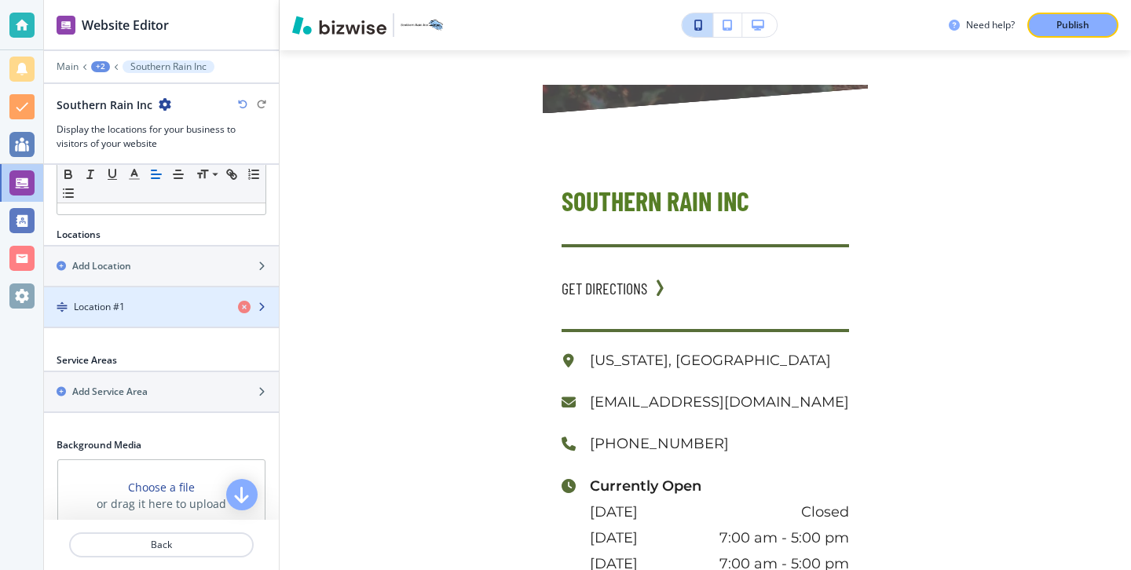
click at [170, 322] on div "button" at bounding box center [161, 320] width 235 height 13
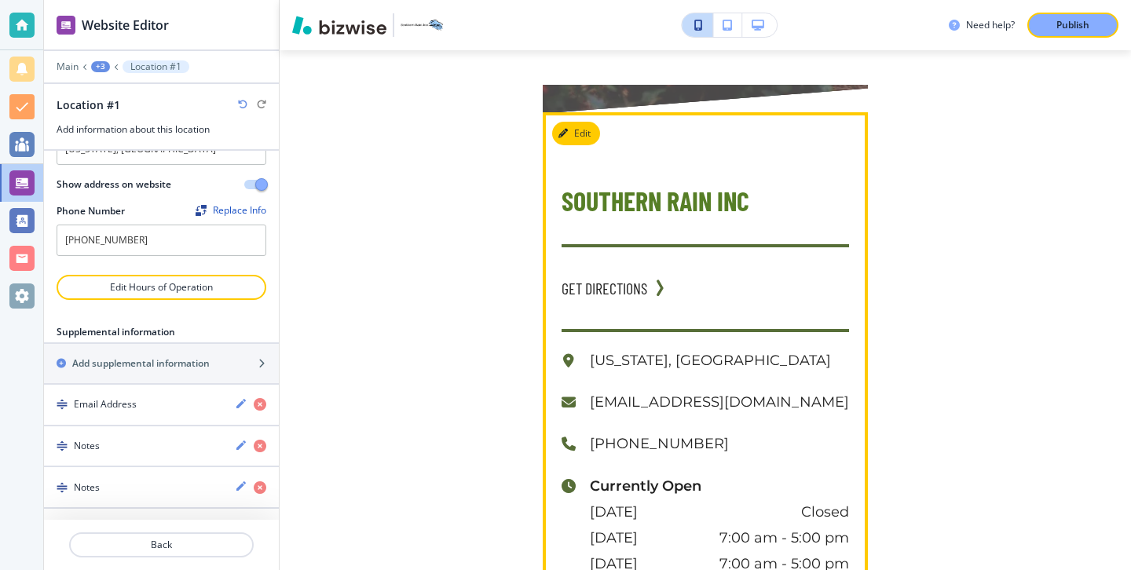
scroll to position [6463, 0]
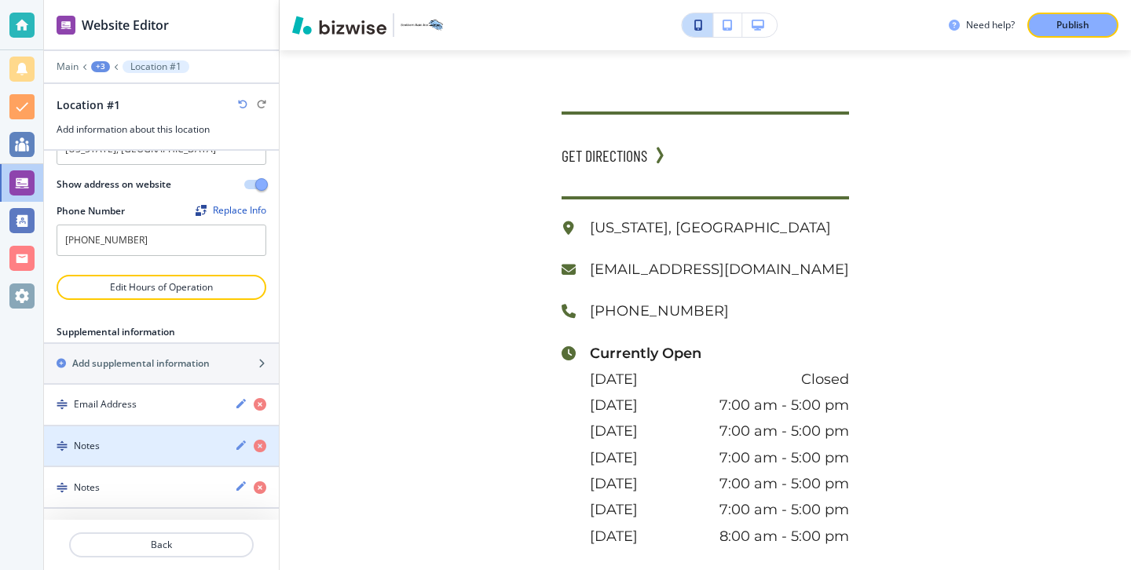
click at [165, 441] on div "Notes" at bounding box center [133, 446] width 178 height 14
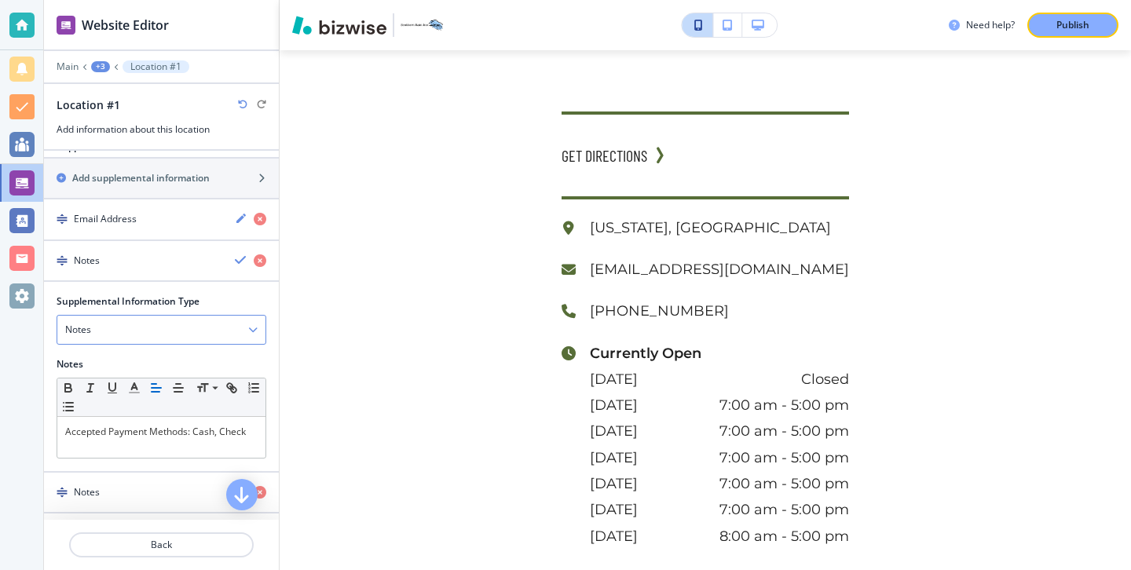
scroll to position [305, 0]
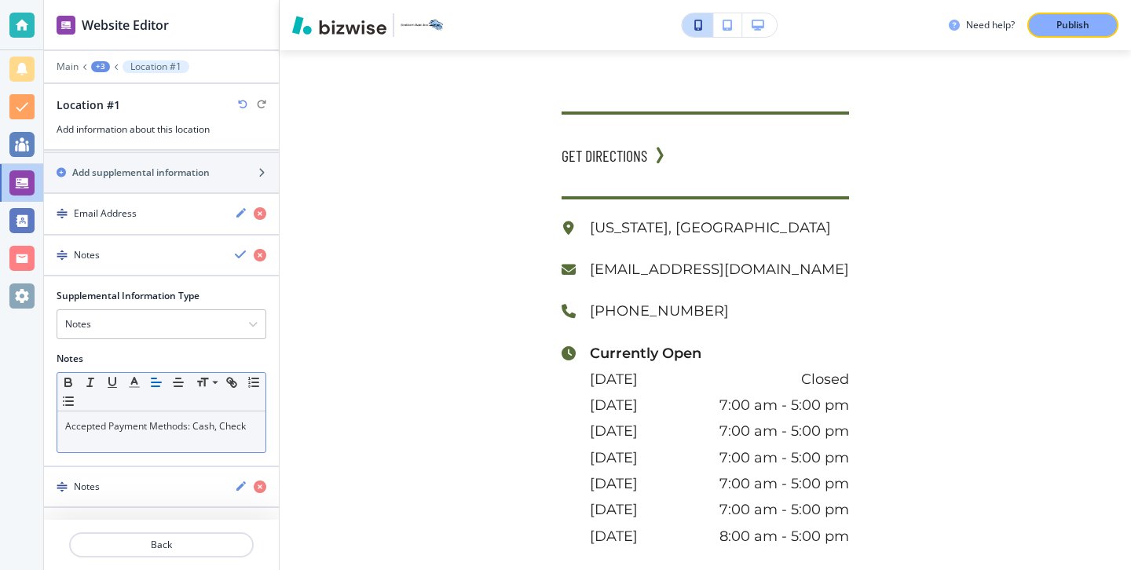
click at [222, 426] on p "Accepted Payment Methods: Cash, Check" at bounding box center [161, 426] width 192 height 14
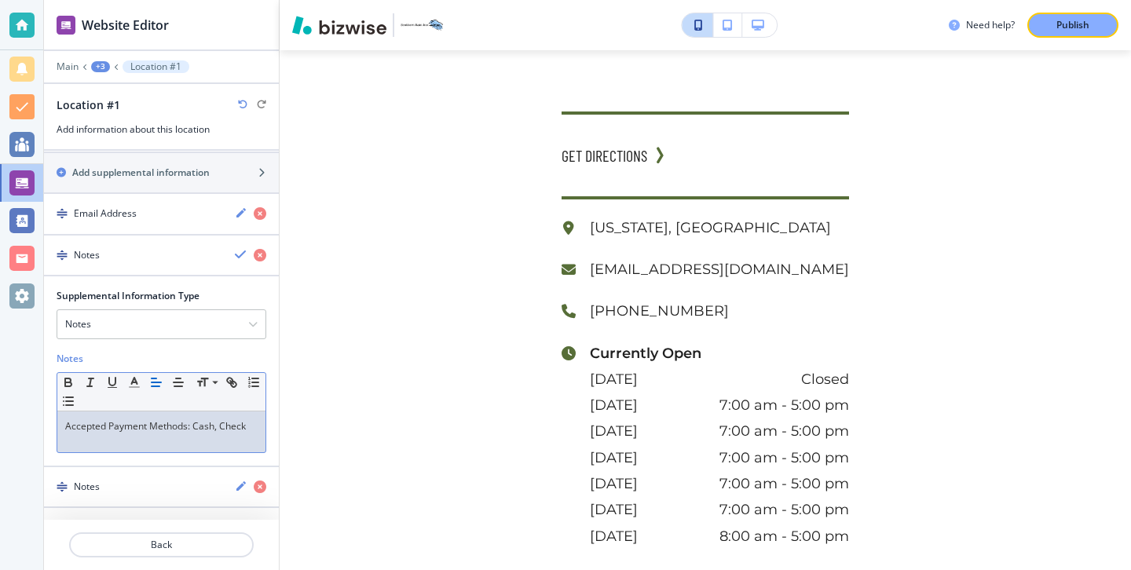
click at [254, 429] on p "Accepted Payment Methods: Cash, Check" at bounding box center [161, 426] width 192 height 14
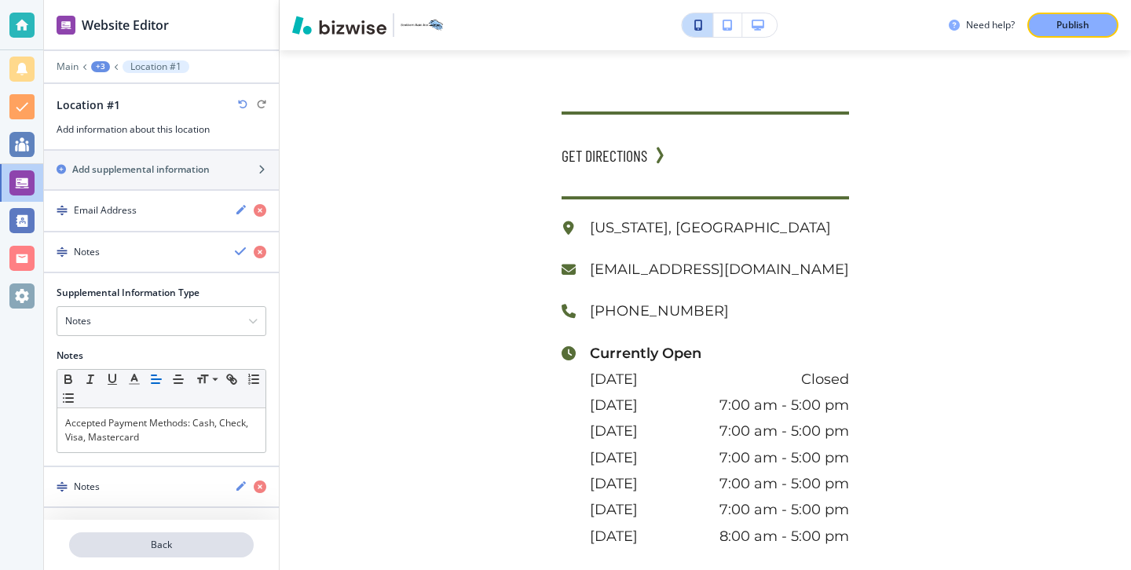
click at [163, 544] on p "Back" at bounding box center [161, 545] width 181 height 14
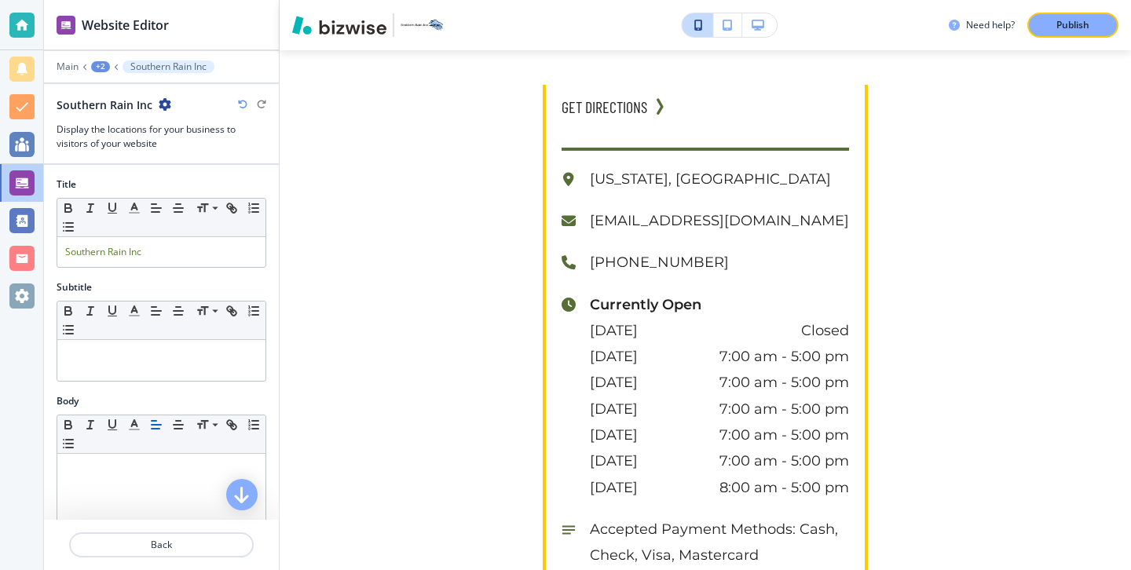
scroll to position [6498, 0]
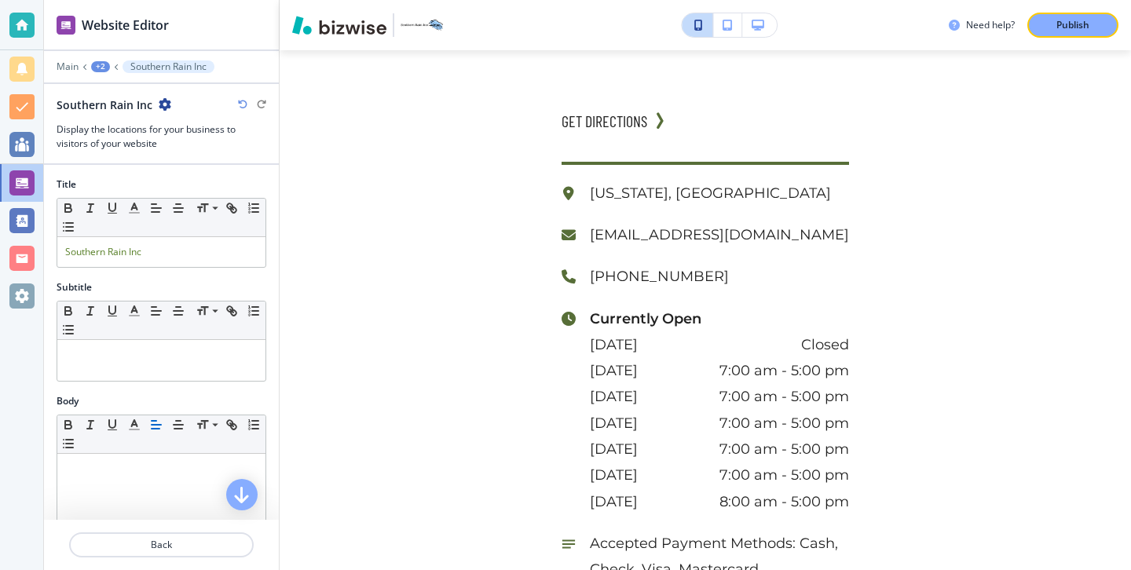
click at [159, 105] on icon "button" at bounding box center [165, 104] width 13 height 13
click at [193, 182] on p "Delete Section" at bounding box center [207, 187] width 80 height 14
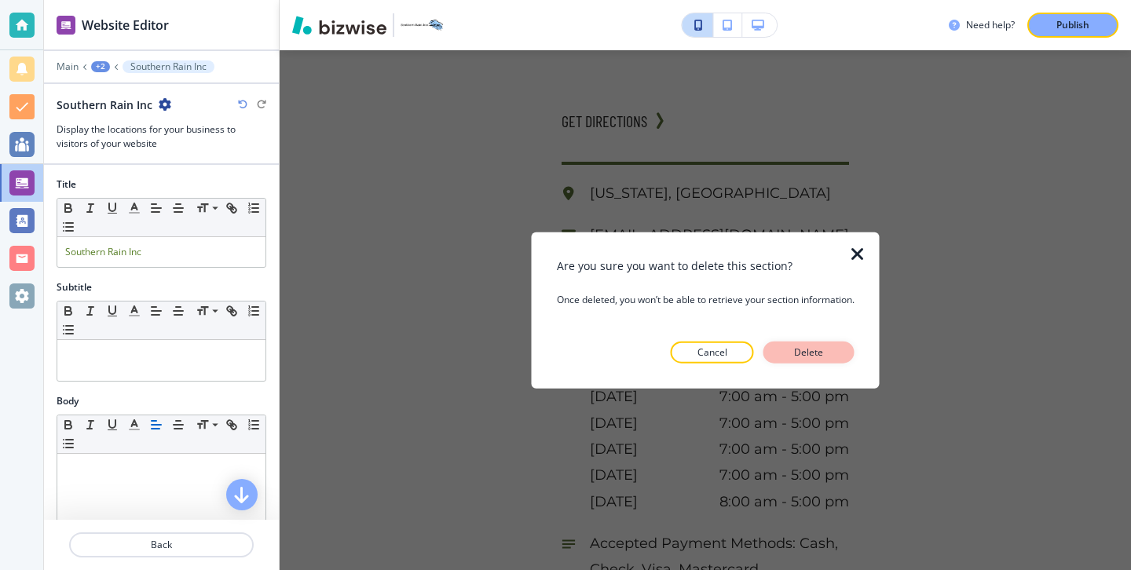
click at [827, 350] on p "Delete" at bounding box center [809, 352] width 38 height 14
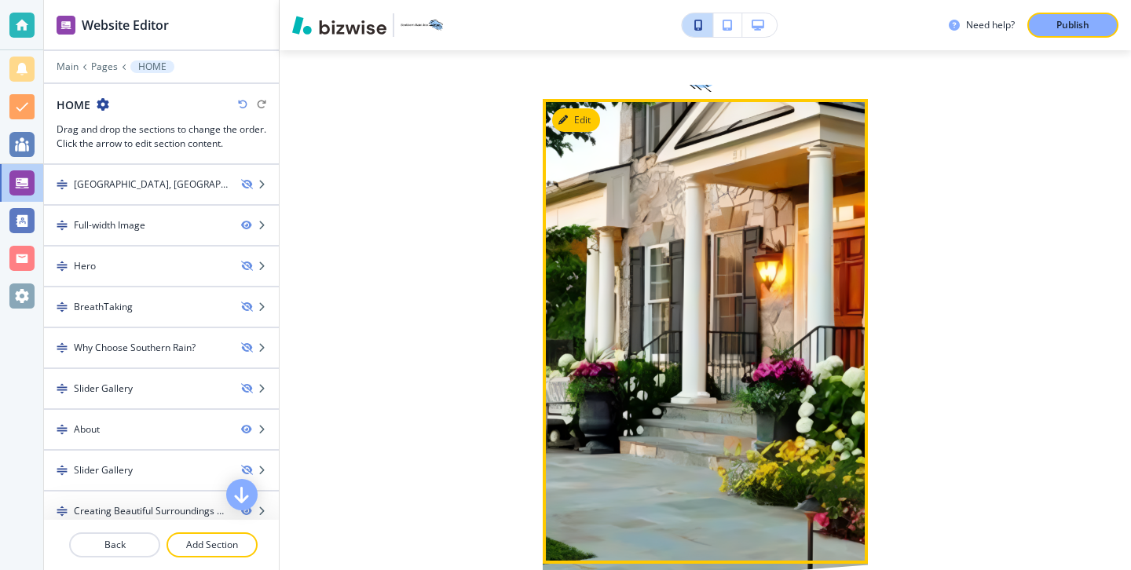
scroll to position [0, 0]
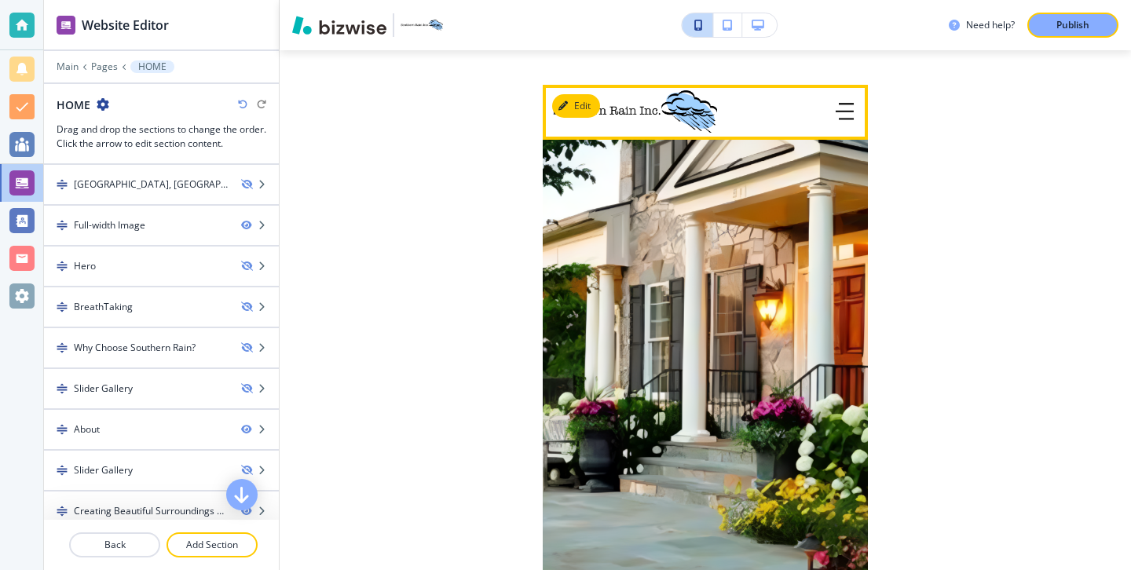
click at [841, 114] on icon "button" at bounding box center [844, 111] width 18 height 17
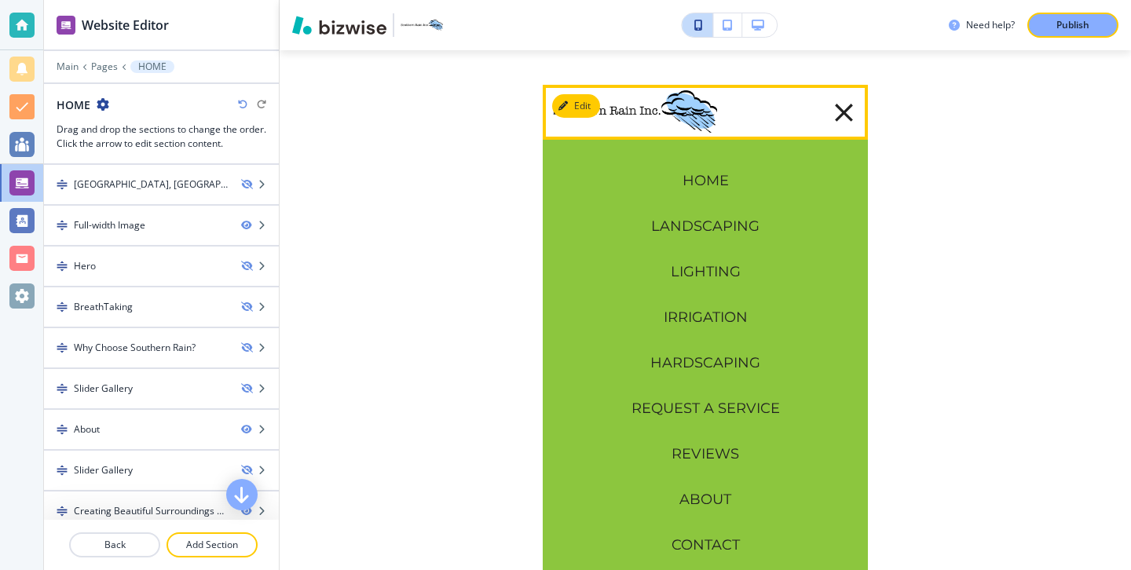
click at [831, 114] on icon "button" at bounding box center [843, 112] width 31 height 31
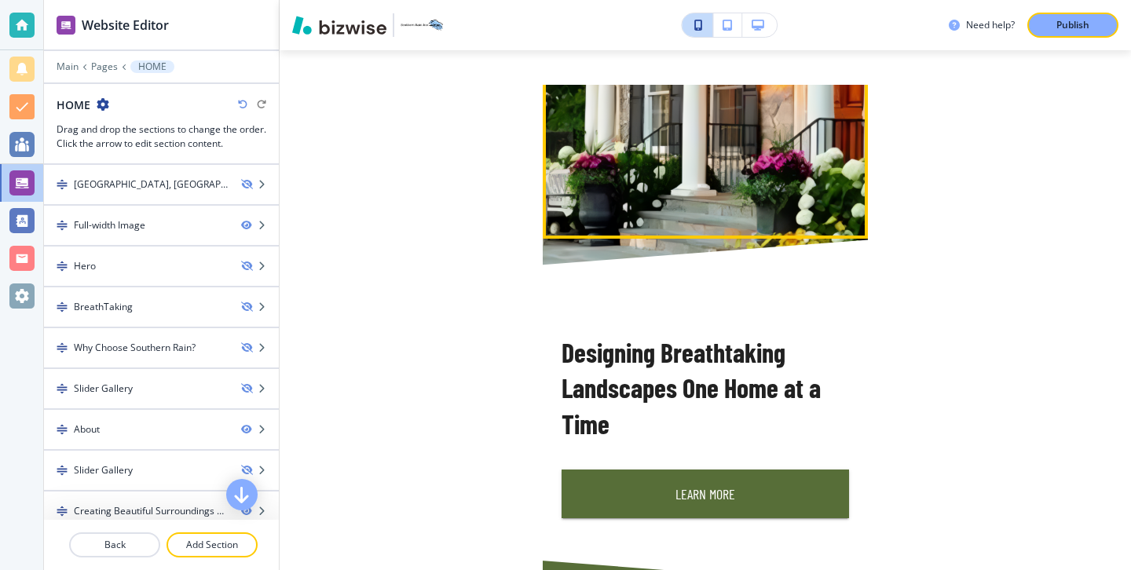
scroll to position [369, 0]
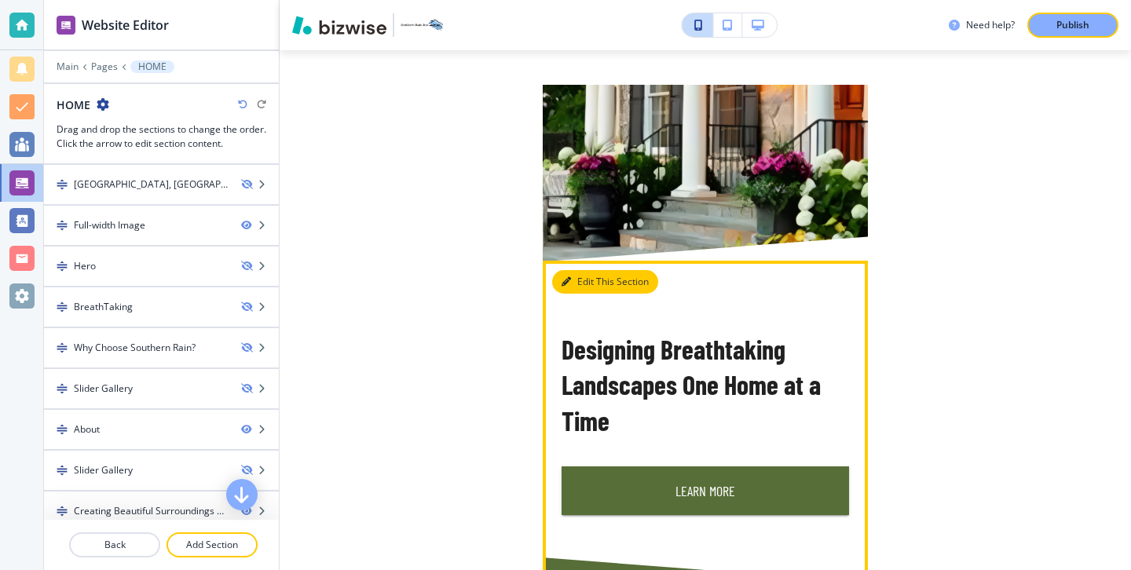
click at [594, 291] on button "Edit This Section" at bounding box center [605, 282] width 106 height 24
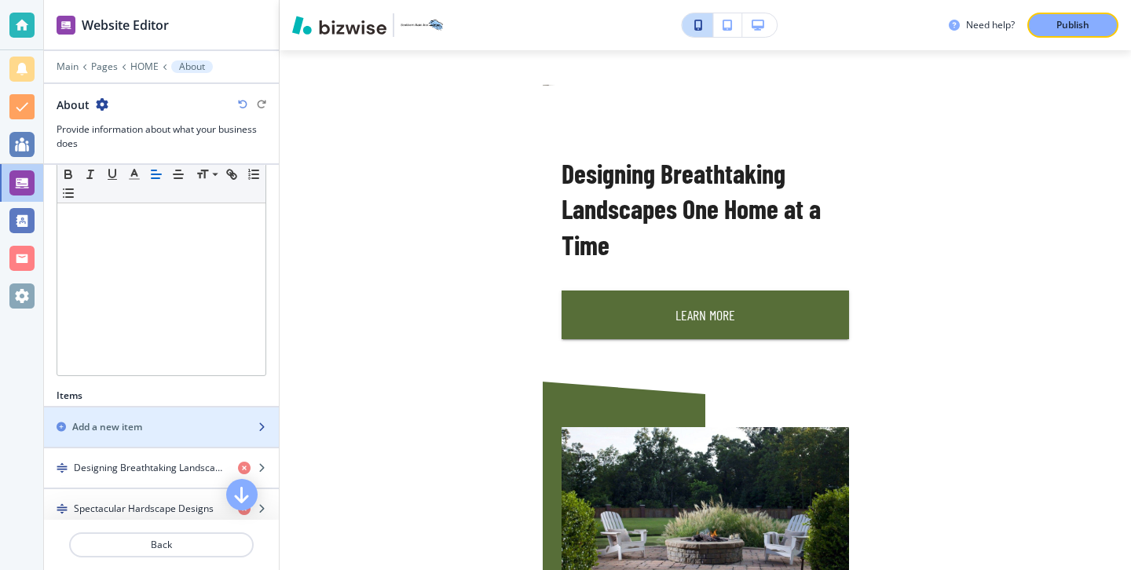
scroll to position [293, 0]
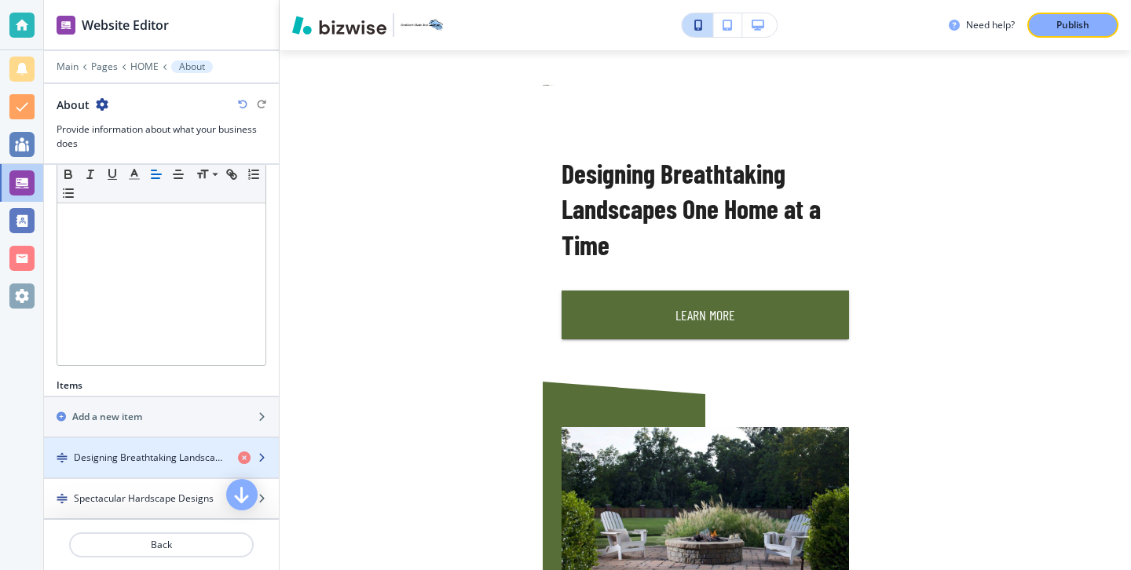
click at [152, 442] on div "button" at bounding box center [161, 444] width 235 height 13
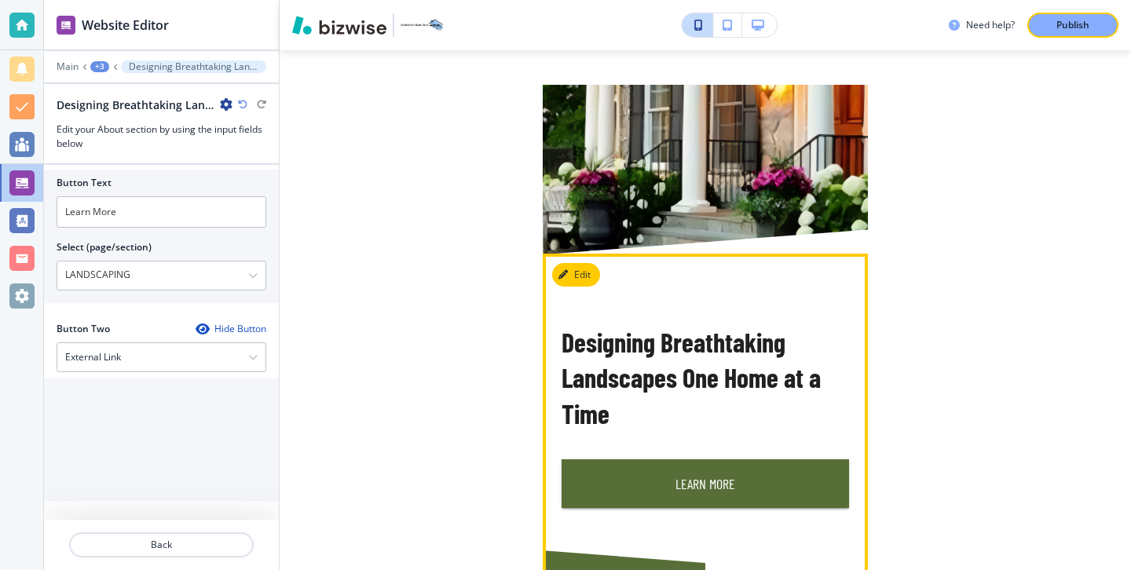
scroll to position [534, 0]
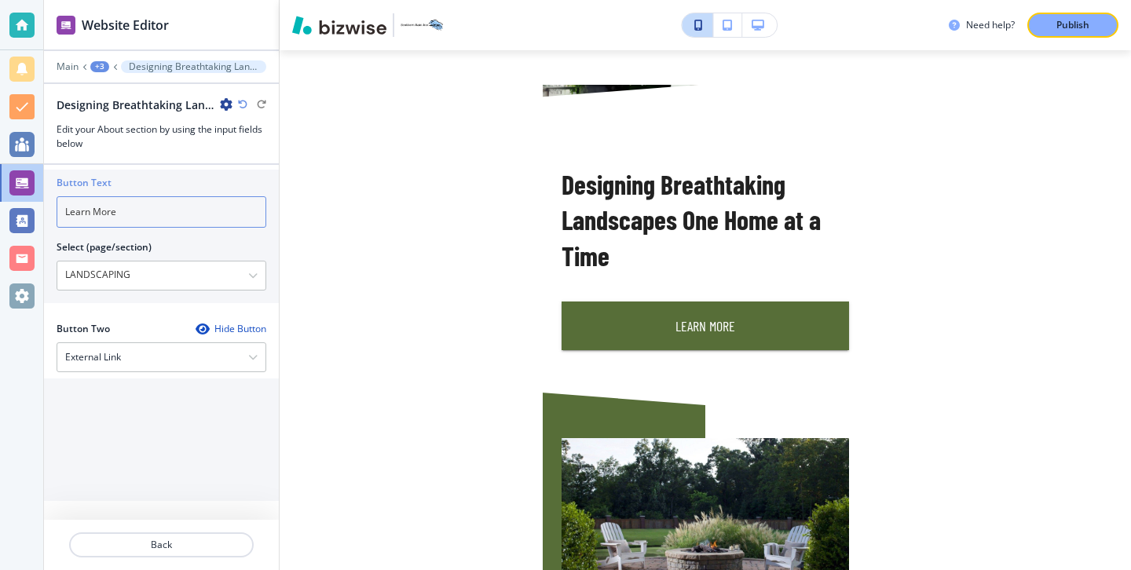
click at [145, 216] on input "Learn More" at bounding box center [162, 211] width 210 height 31
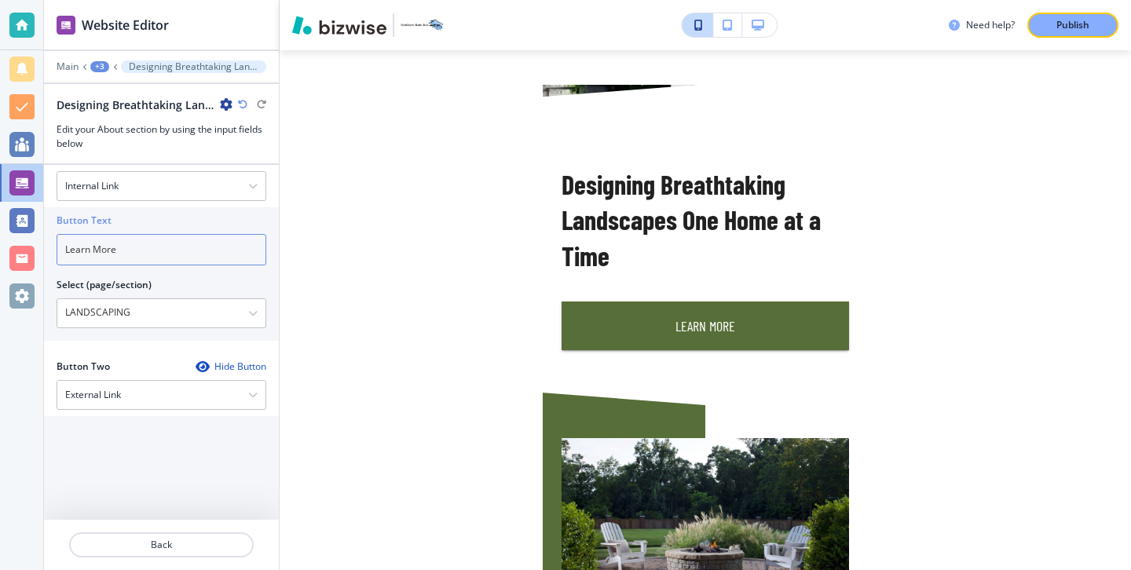
scroll to position [691, 0]
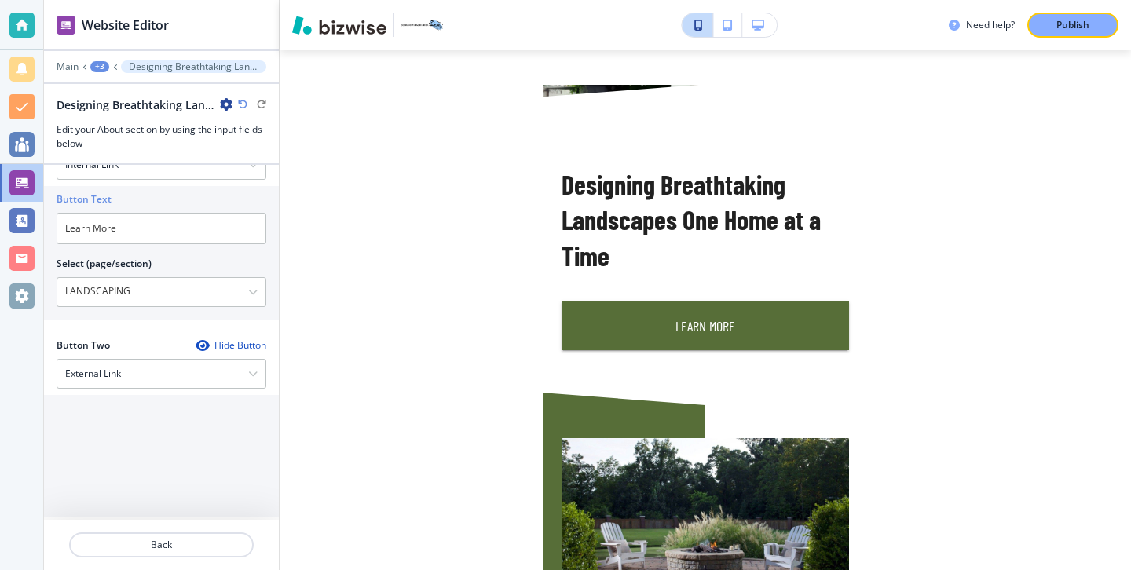
click at [146, 338] on div "Button Two Hide Button" at bounding box center [162, 345] width 210 height 14
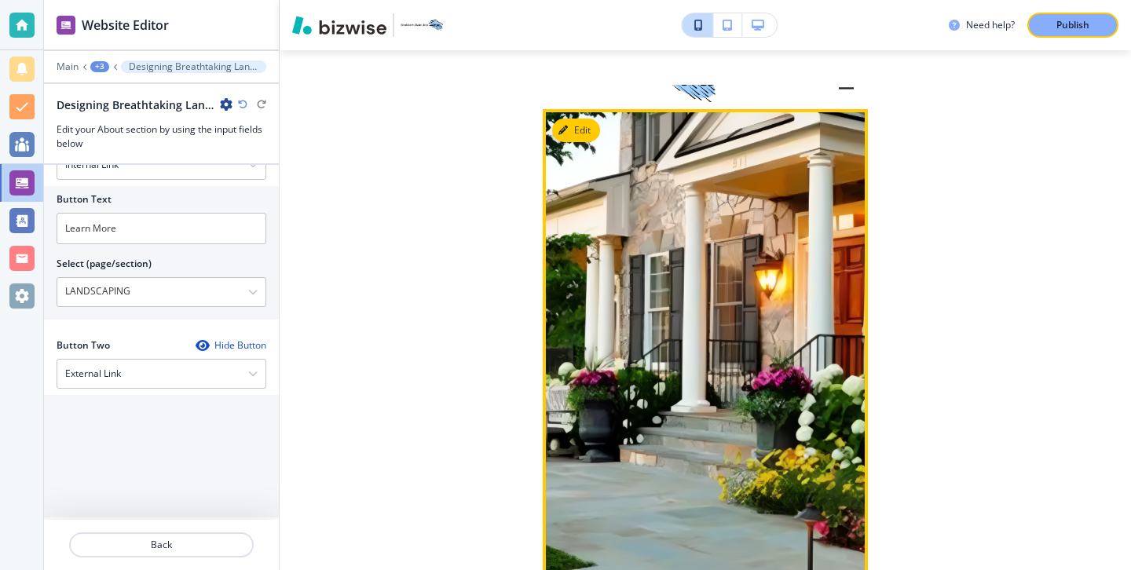
scroll to position [0, 0]
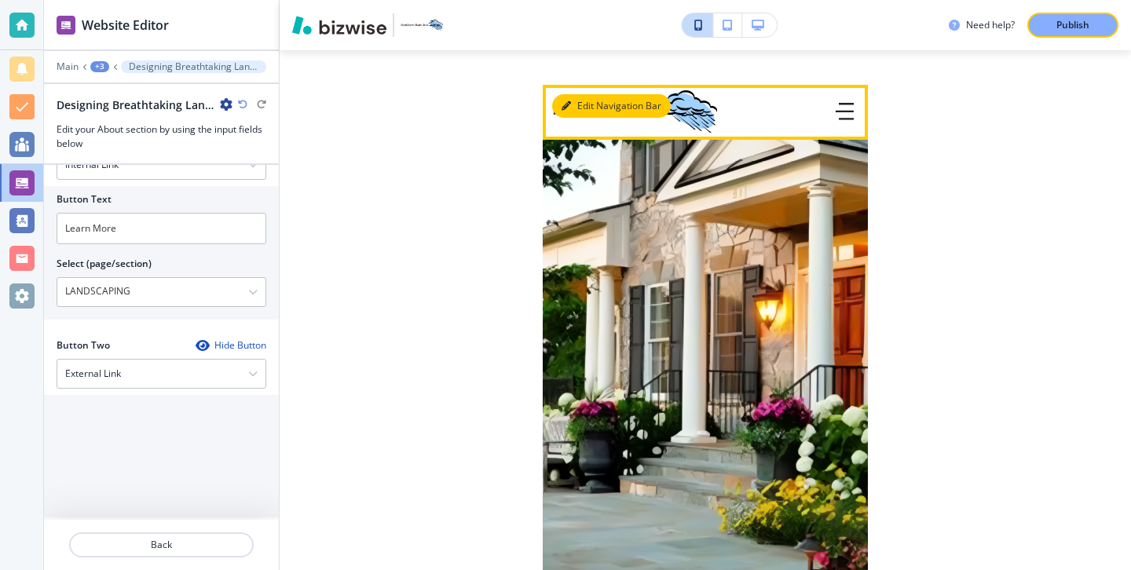
click at [560, 108] on button "Edit Navigation Bar" at bounding box center [611, 106] width 119 height 24
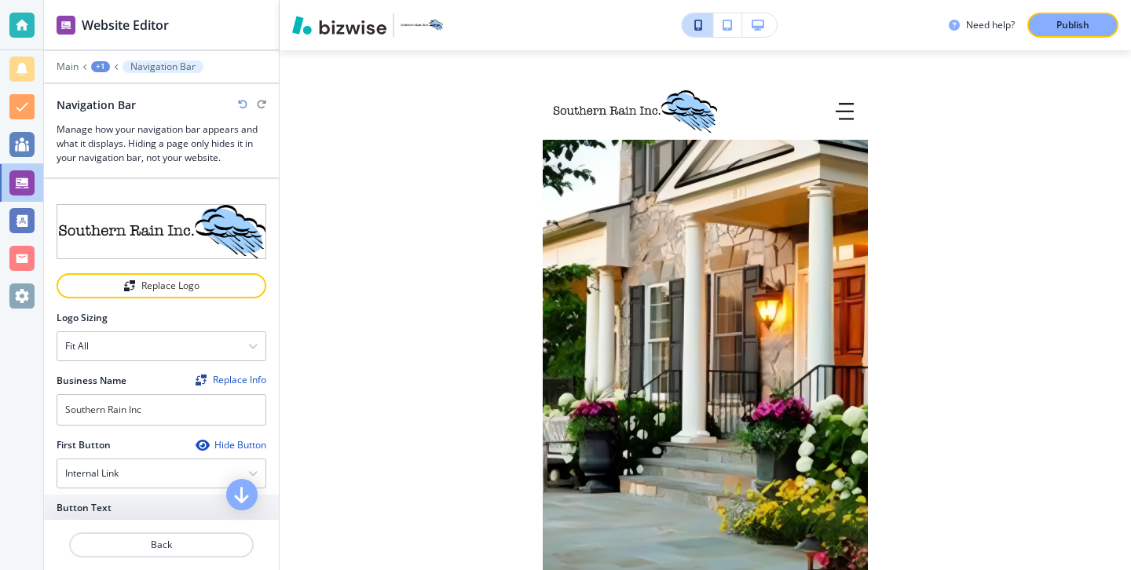
click at [744, 30] on button "button" at bounding box center [759, 25] width 35 height 24
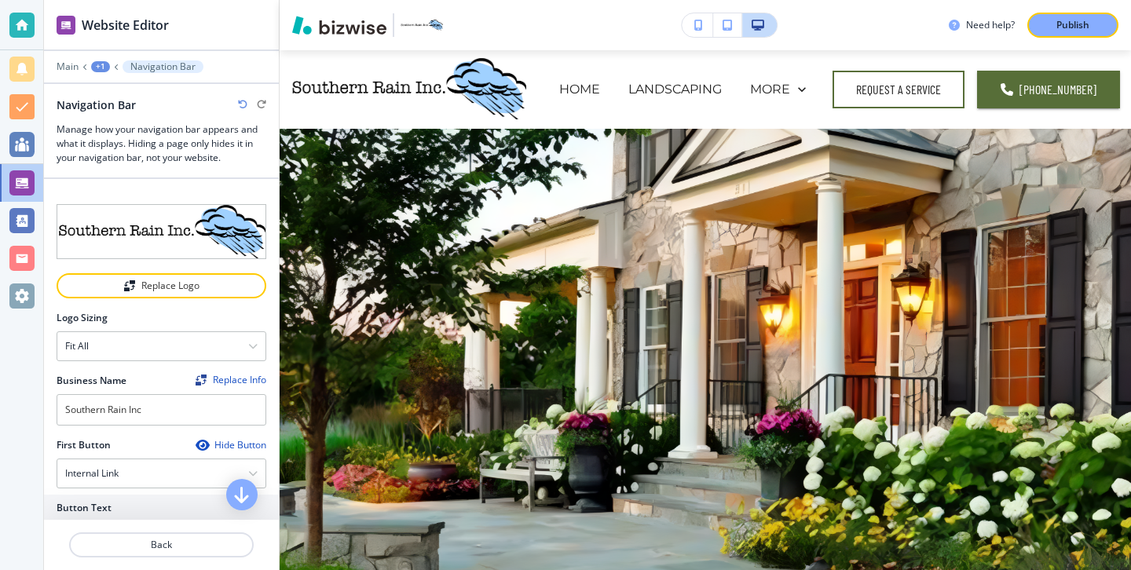
click at [704, 37] on div at bounding box center [729, 25] width 97 height 25
click at [700, 34] on button "button" at bounding box center [696, 25] width 31 height 24
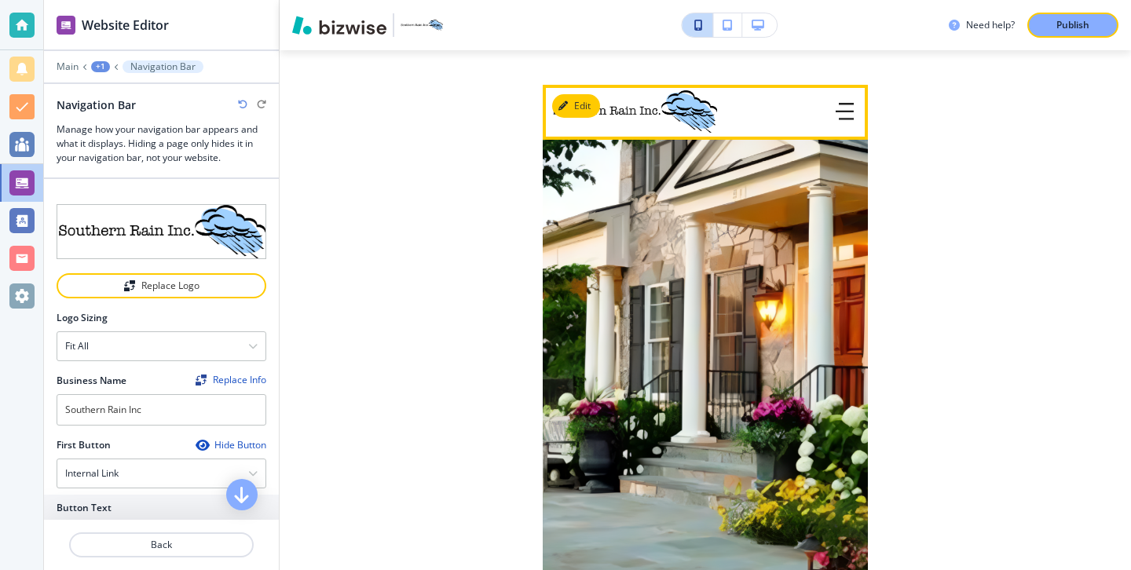
click at [846, 105] on icon "button" at bounding box center [844, 111] width 18 height 17
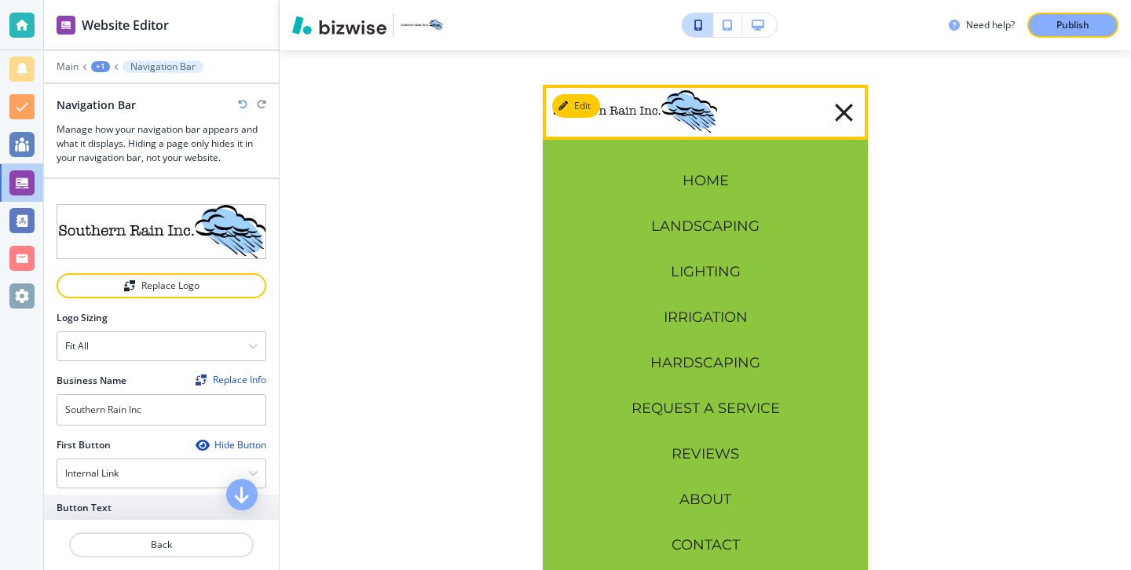
click at [853, 126] on icon "button" at bounding box center [843, 112] width 31 height 31
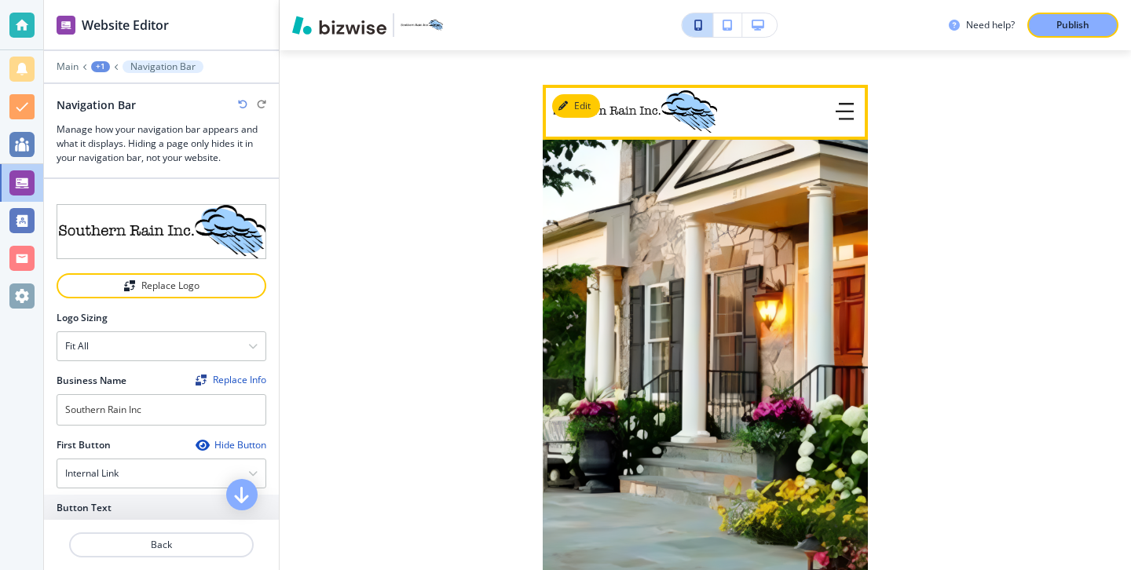
click at [846, 123] on button "button" at bounding box center [844, 112] width 31 height 31
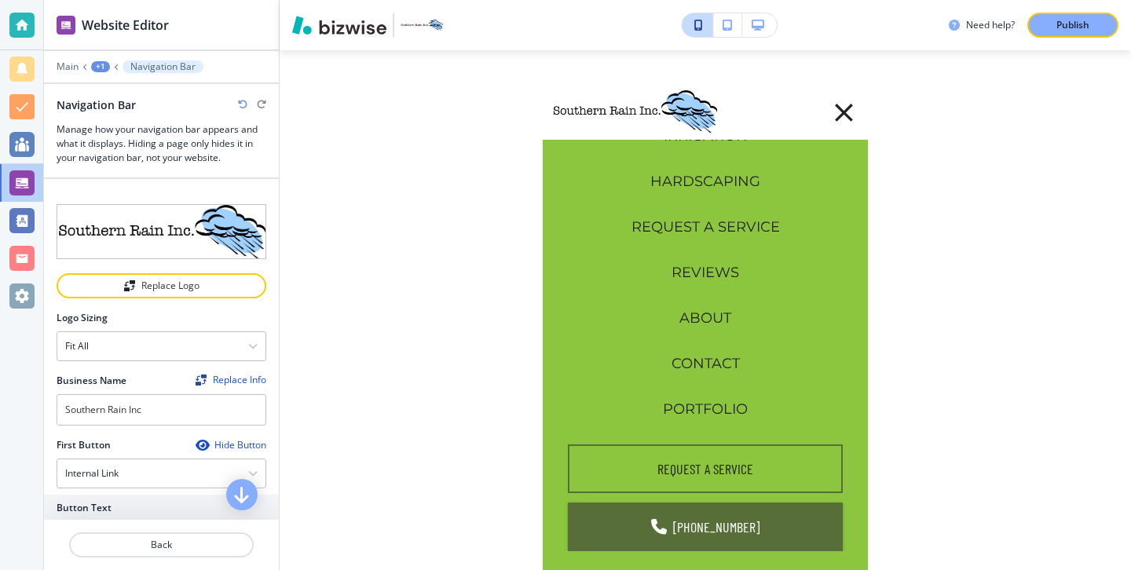
scroll to position [157, 0]
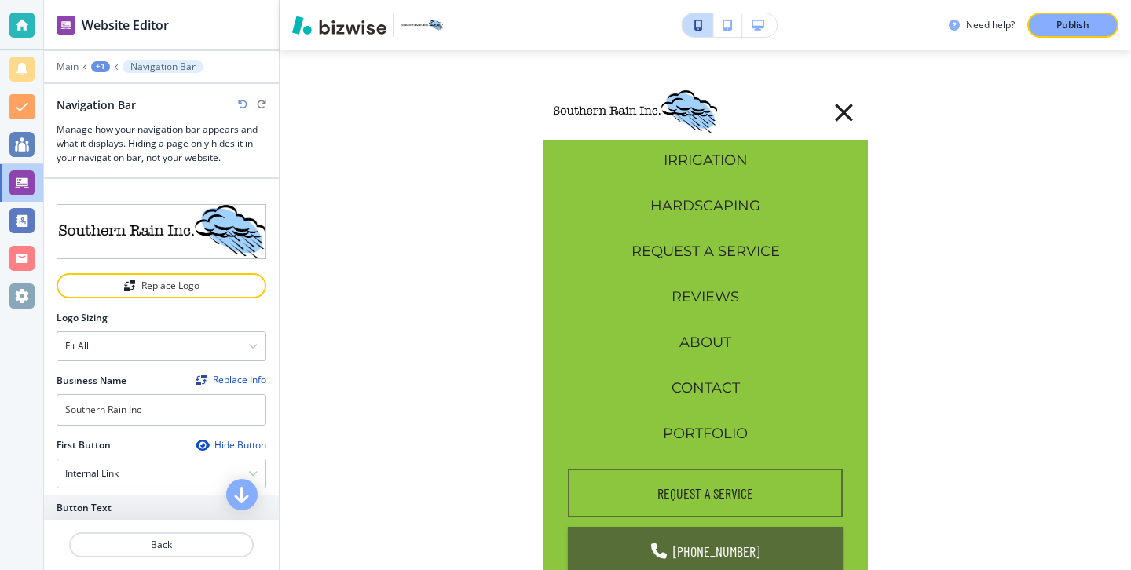
click at [860, 120] on header at bounding box center [705, 112] width 325 height 55
click at [850, 116] on icon "button" at bounding box center [843, 112] width 31 height 31
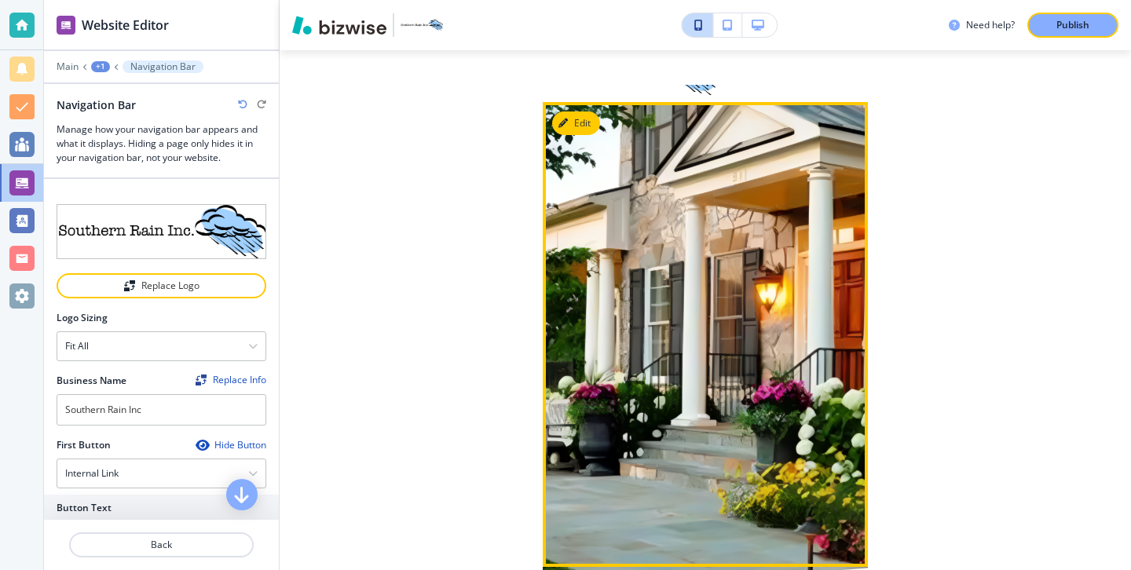
scroll to position [8, 0]
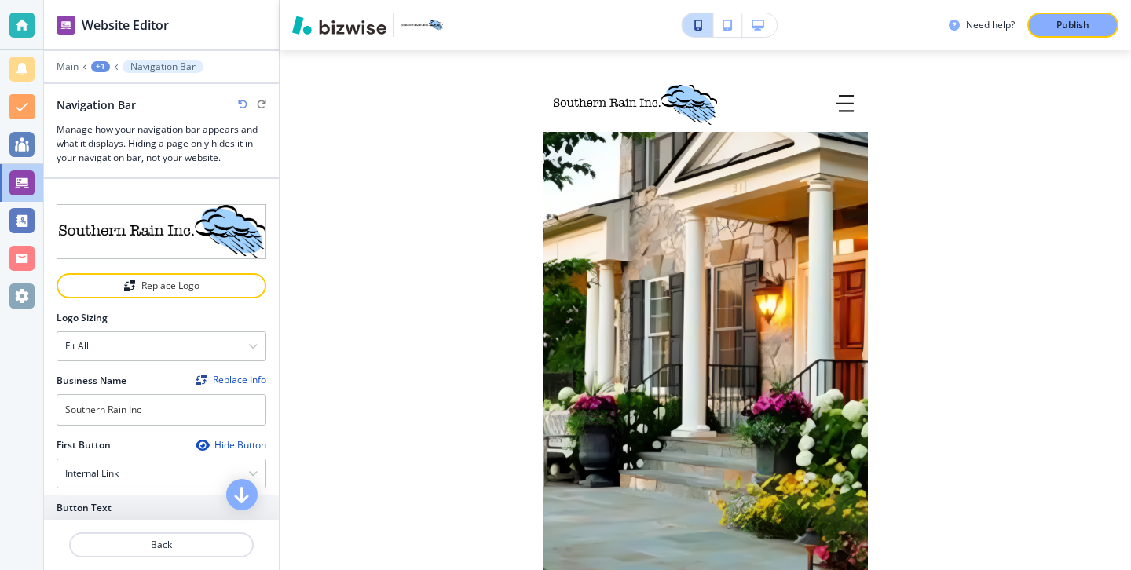
click at [850, 91] on button "button" at bounding box center [844, 104] width 31 height 31
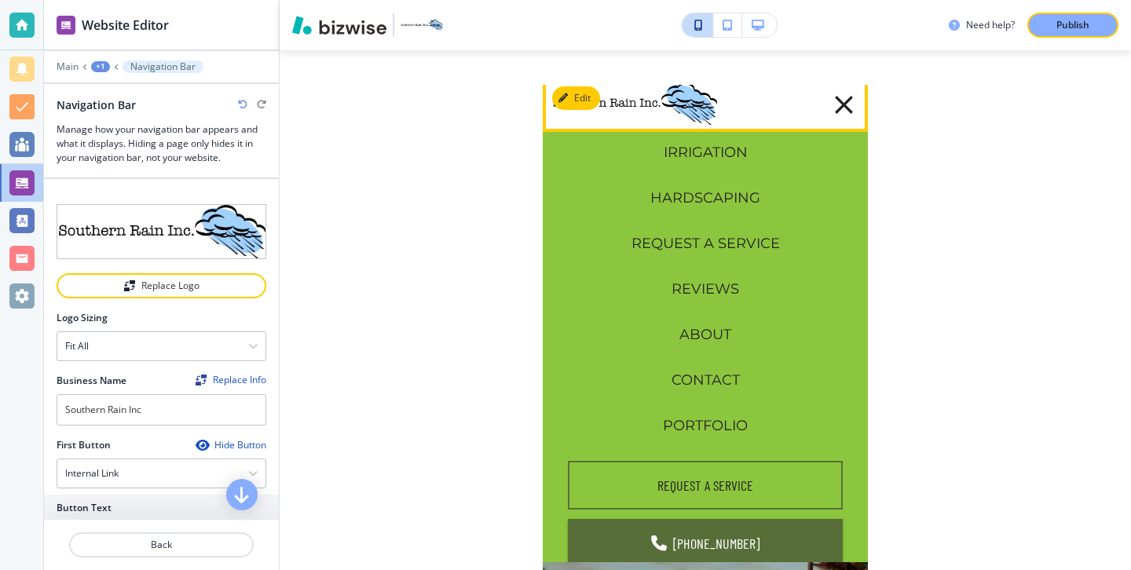
click at [839, 126] on button "button" at bounding box center [839, 104] width 42 height 51
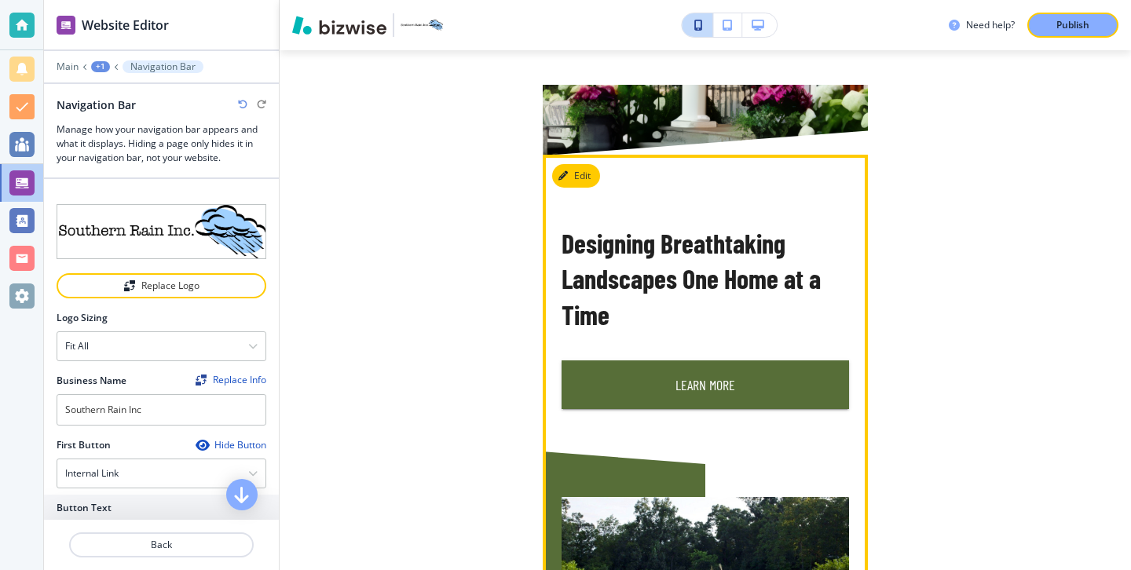
scroll to position [484, 0]
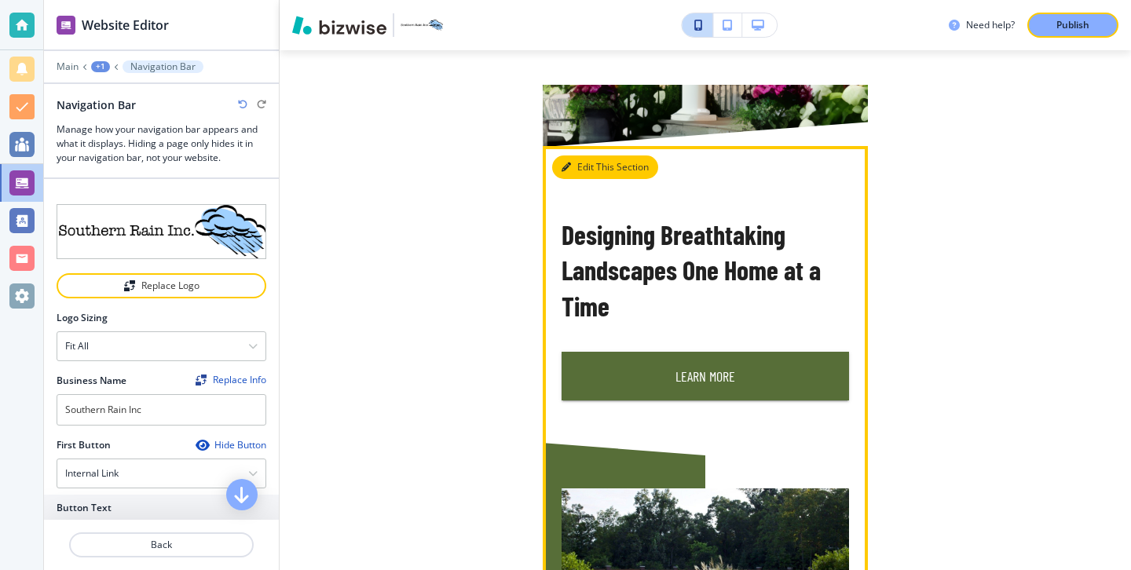
click at [577, 147] on div "Designing Breathtaking Landscapes One Home at a Time Learn More" at bounding box center [680, 265] width 338 height 272
click at [577, 165] on button "Edit This Section" at bounding box center [605, 167] width 106 height 24
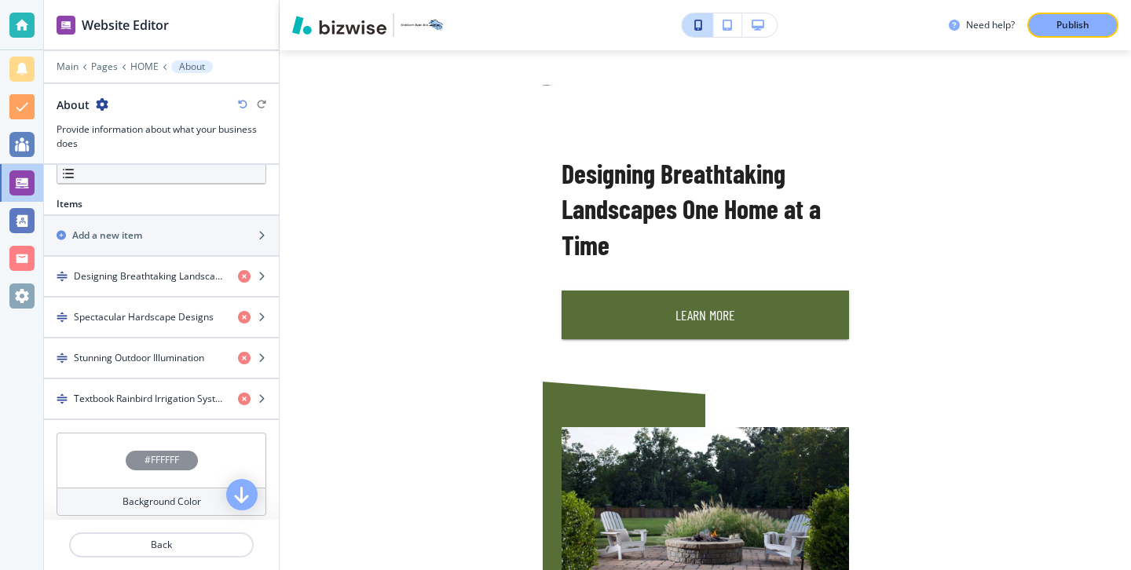
scroll to position [440, 0]
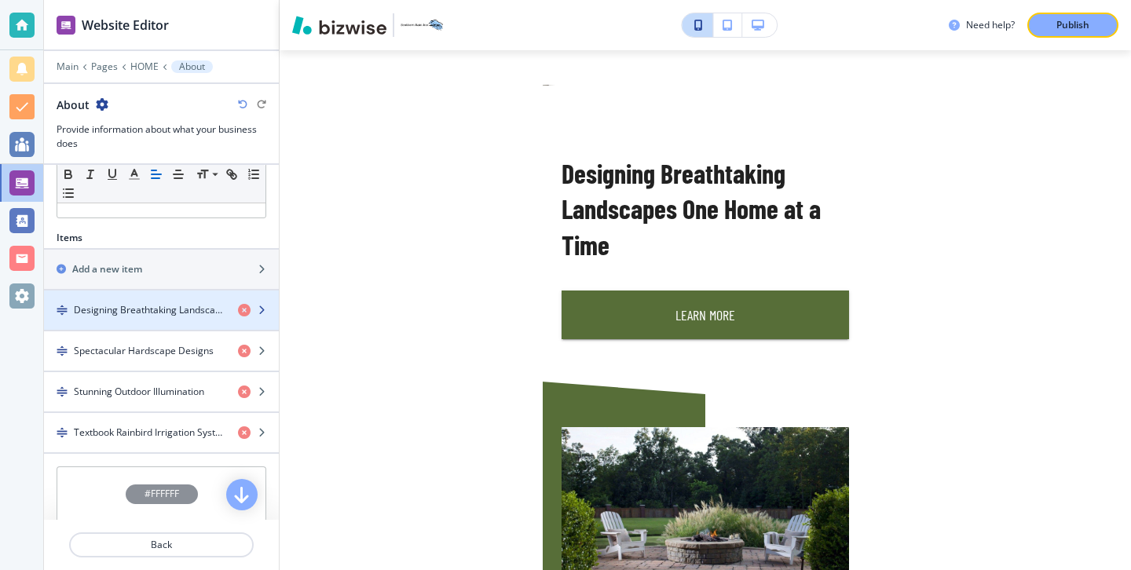
click at [144, 323] on div "button" at bounding box center [161, 323] width 235 height 13
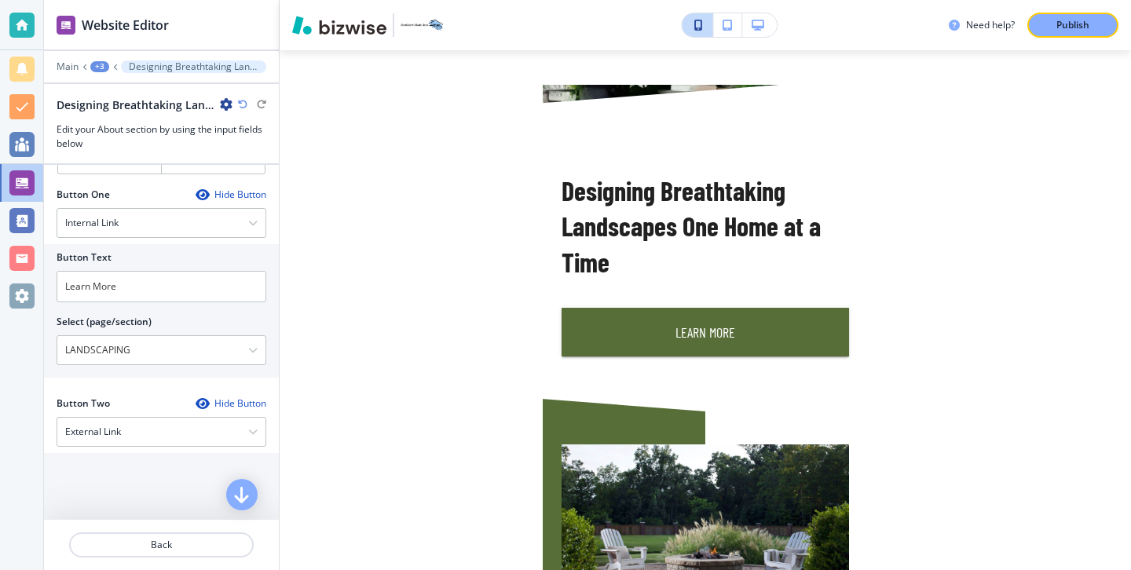
scroll to position [707, 0]
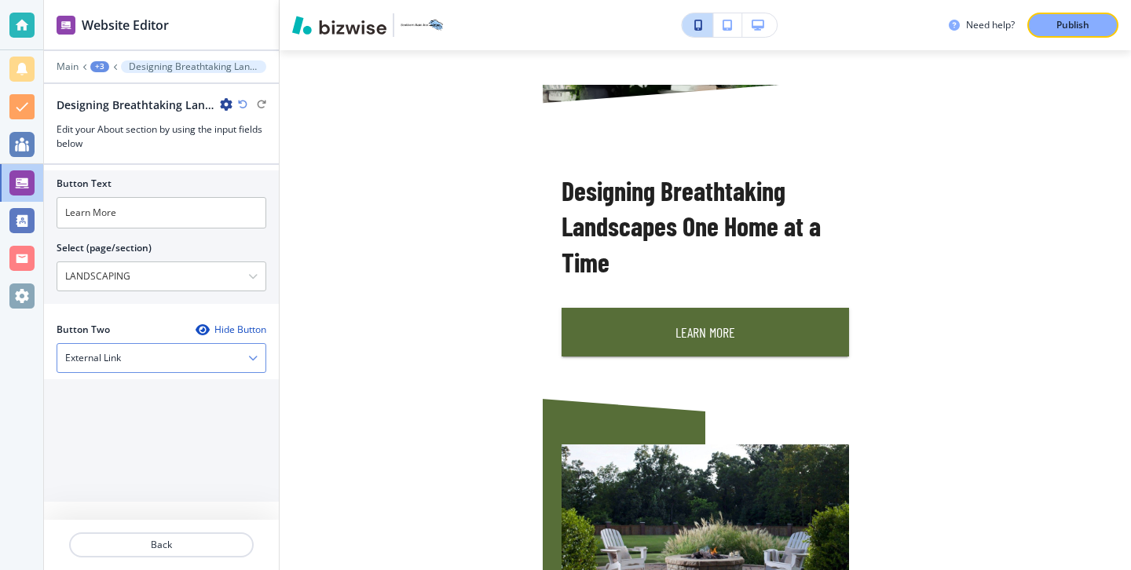
click at [168, 358] on div "External Link" at bounding box center [161, 358] width 208 height 28
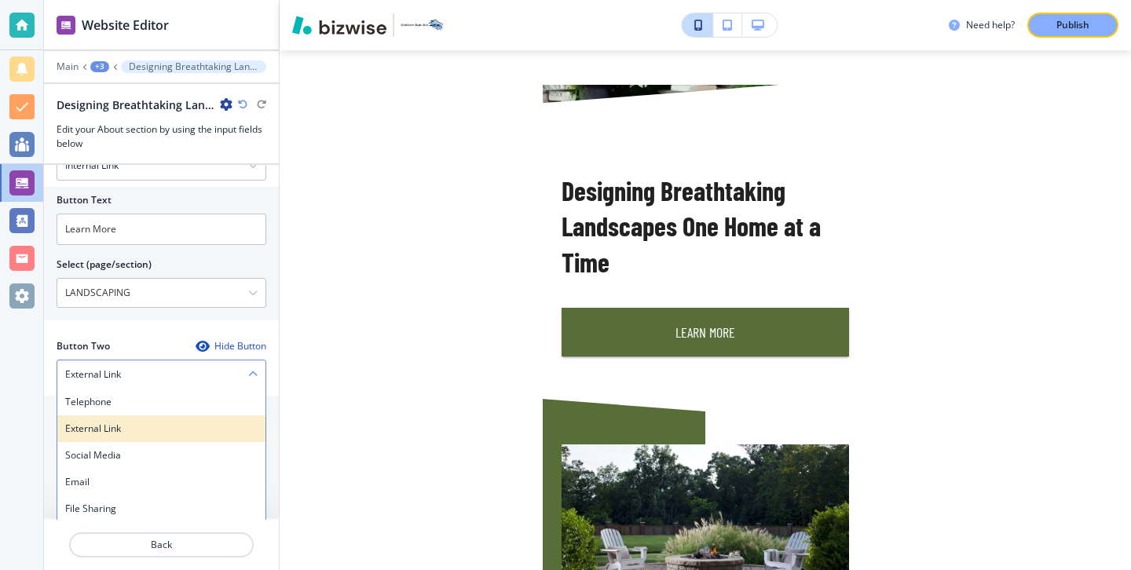
scroll to position [692, 0]
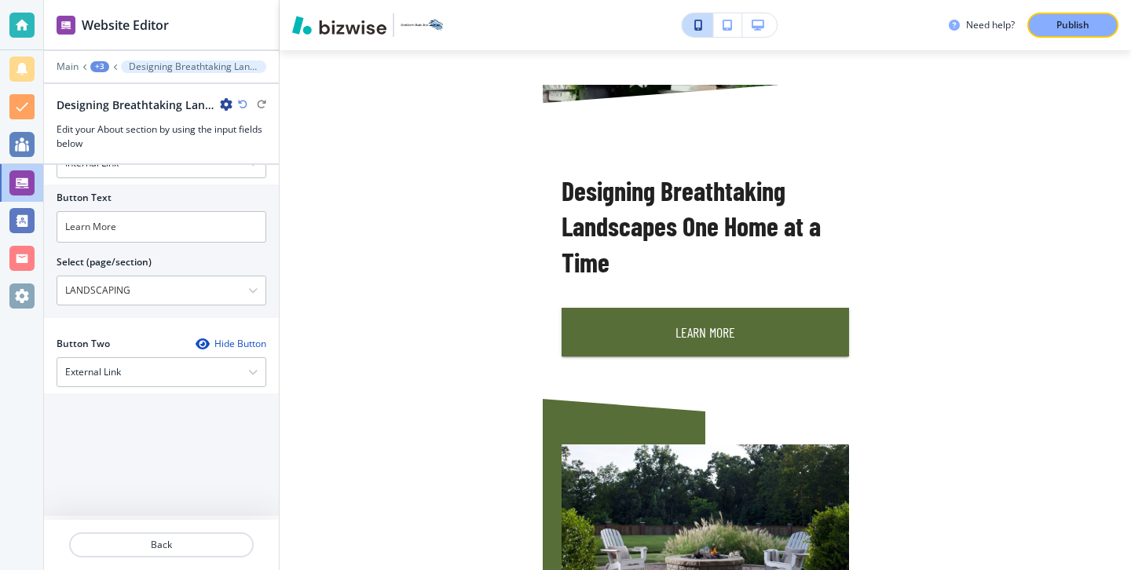
click at [133, 335] on div "Button One Hide Button Internal Link Telephone External Link Social Media Email…" at bounding box center [161, 232] width 235 height 209
click at [133, 364] on div "External Link" at bounding box center [161, 372] width 208 height 28
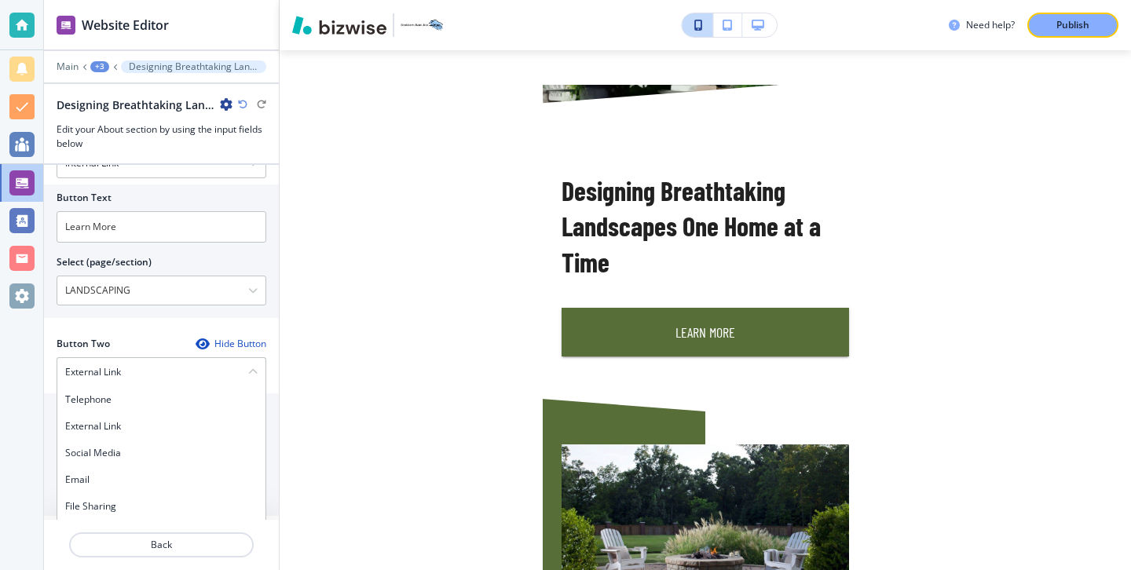
click at [102, 340] on h2 "Button Two" at bounding box center [83, 344] width 53 height 14
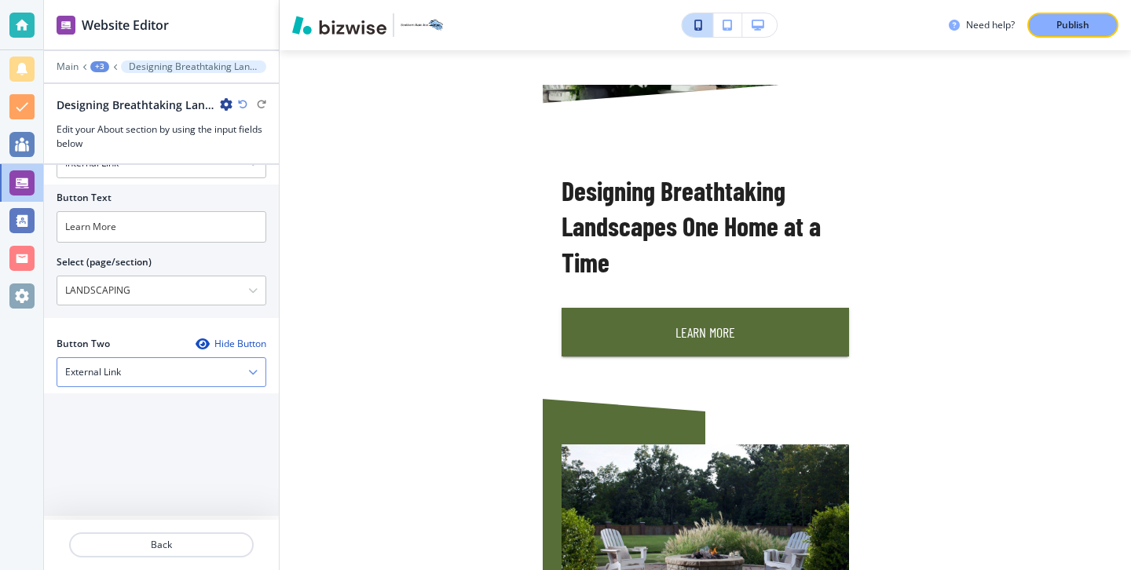
click at [117, 364] on div "External Link" at bounding box center [161, 372] width 208 height 28
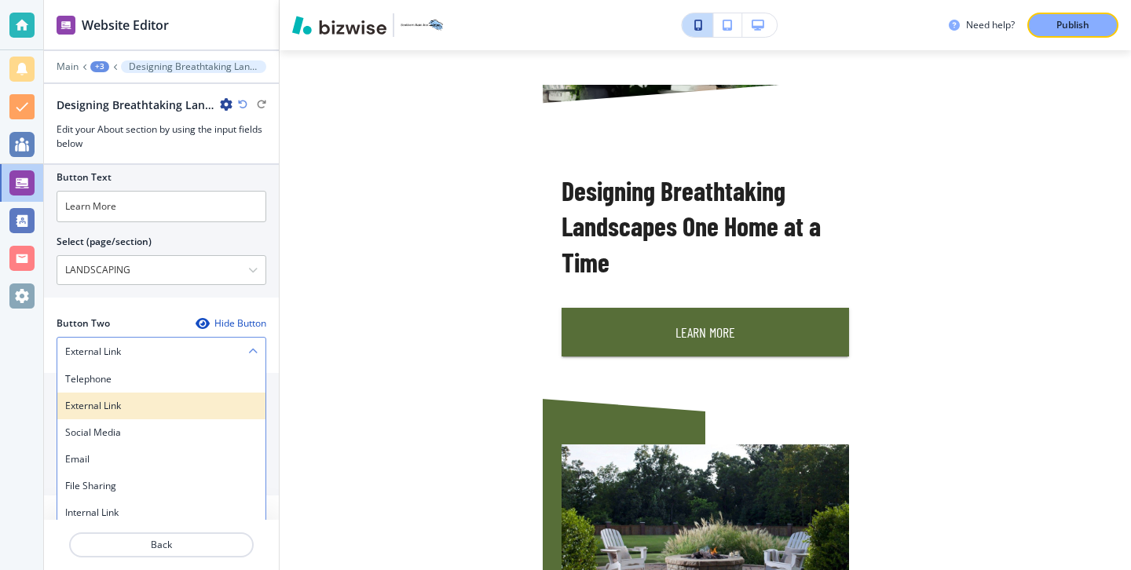
scroll to position [720, 0]
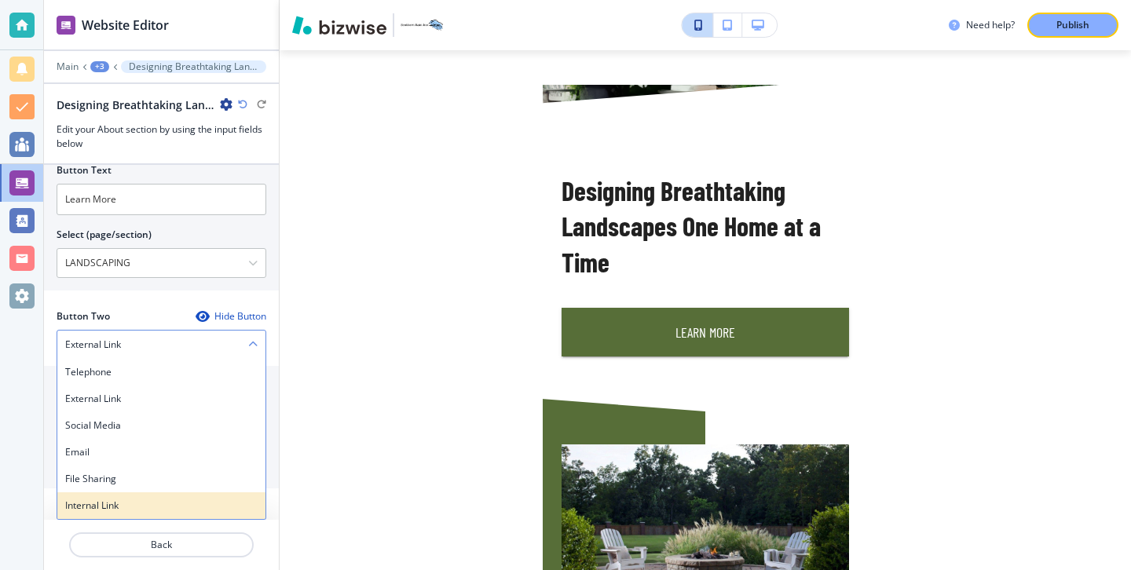
click at [146, 503] on h4 "Internal Link" at bounding box center [161, 506] width 192 height 14
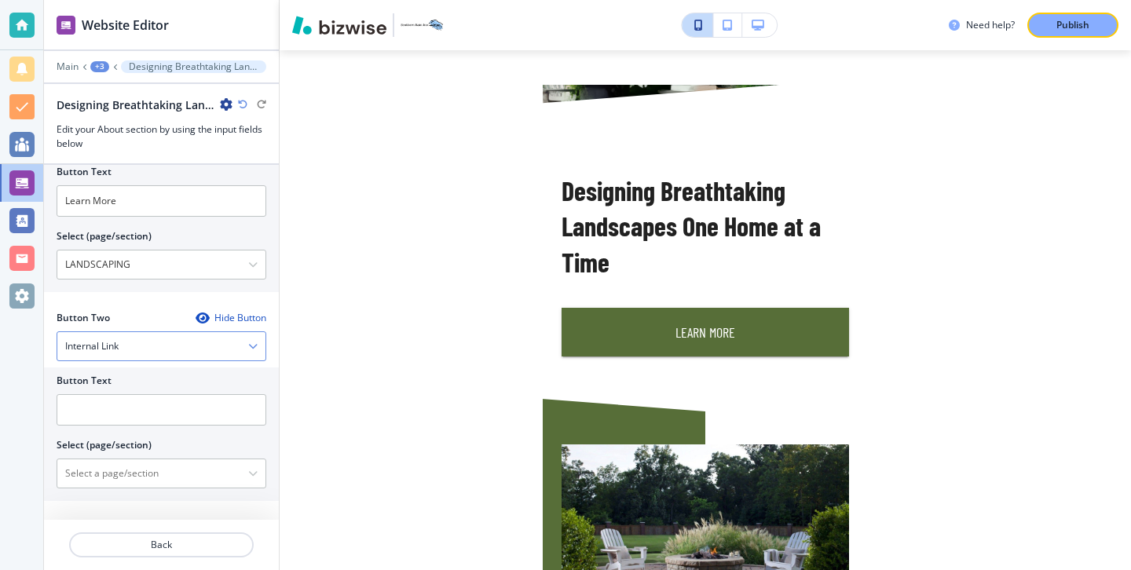
scroll to position [718, 0]
click at [174, 407] on input "text" at bounding box center [162, 409] width 210 height 31
type input "C"
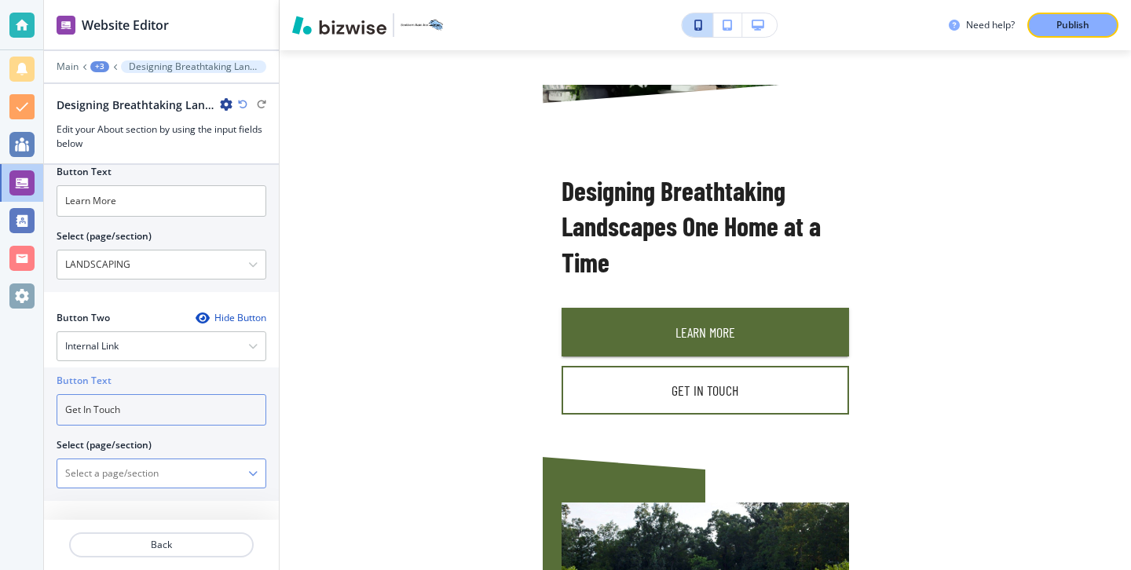
type input "Get In Touch"
click at [254, 477] on icon "button" at bounding box center [252, 473] width 9 height 9
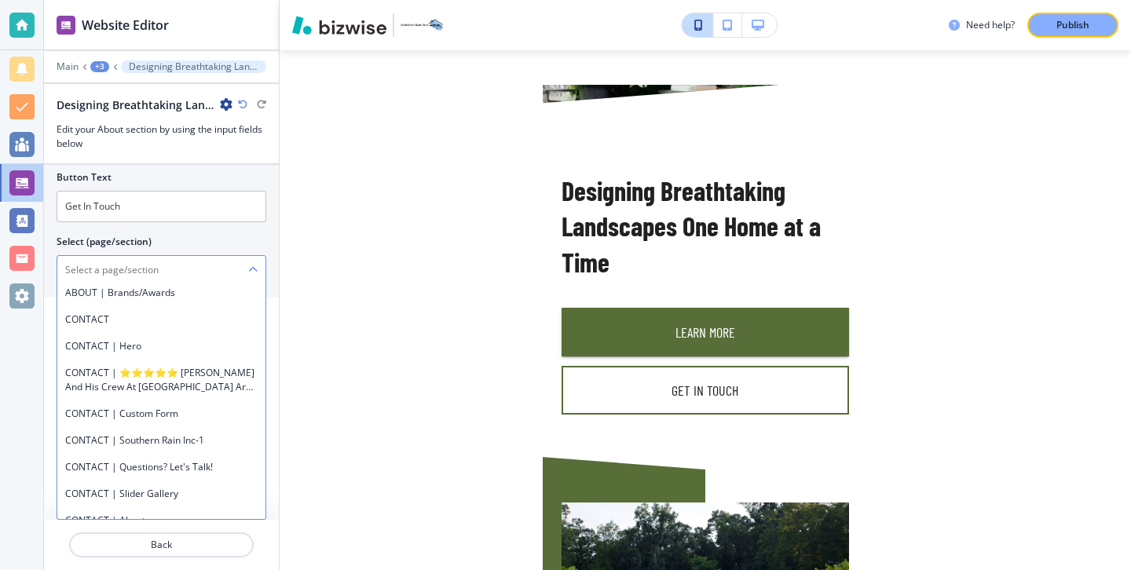
scroll to position [2469, 0]
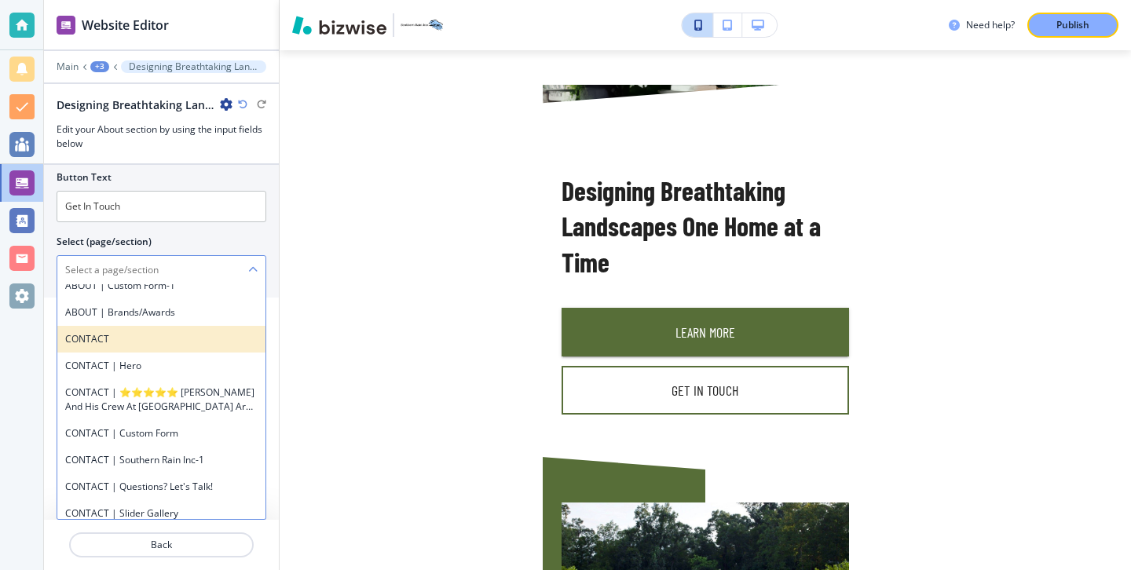
click at [142, 345] on h4 "CONTACT" at bounding box center [161, 339] width 192 height 14
type \(page\/section\) "CONTACT"
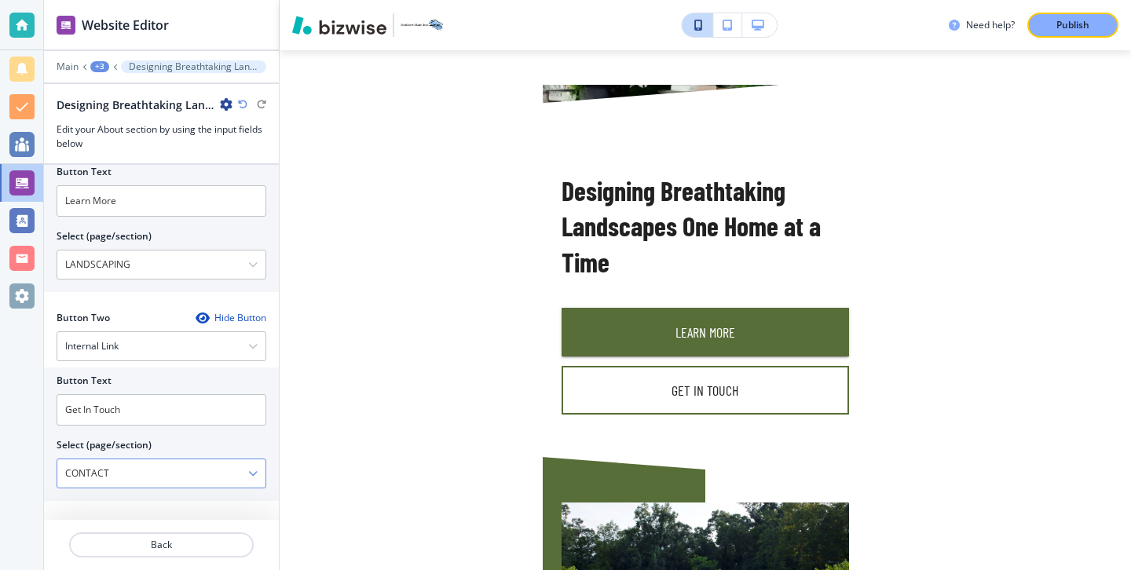
scroll to position [718, 0]
click at [1062, 34] on button "Publish" at bounding box center [1072, 25] width 91 height 25
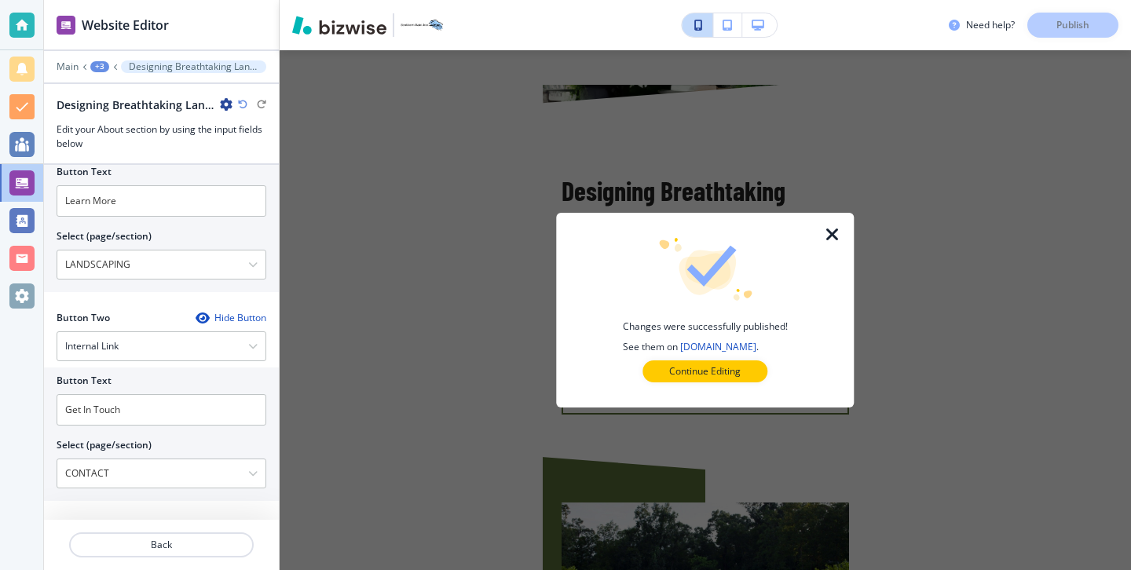
click at [756, 386] on div at bounding box center [704, 394] width 247 height 25
click at [750, 379] on button "Continue Editing" at bounding box center [704, 371] width 125 height 22
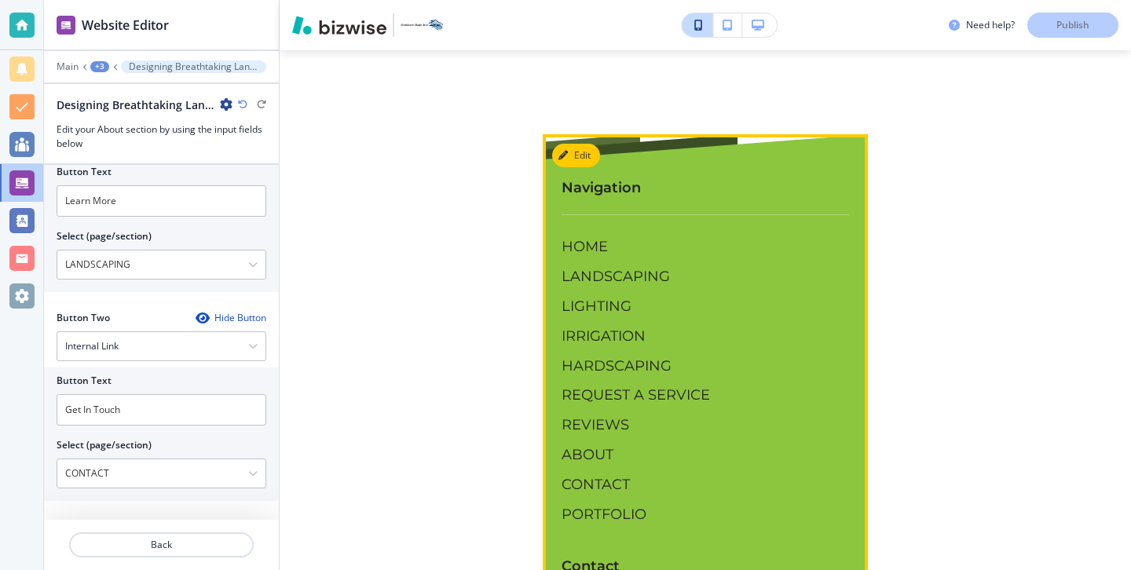
scroll to position [7353, 0]
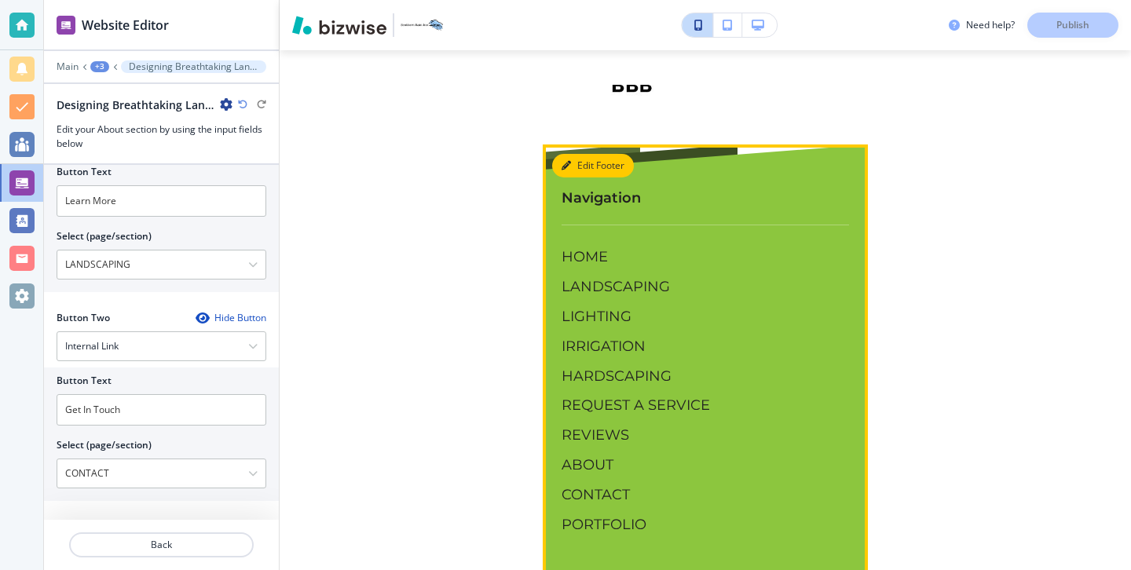
click at [584, 154] on button "Edit Footer" at bounding box center [593, 166] width 82 height 24
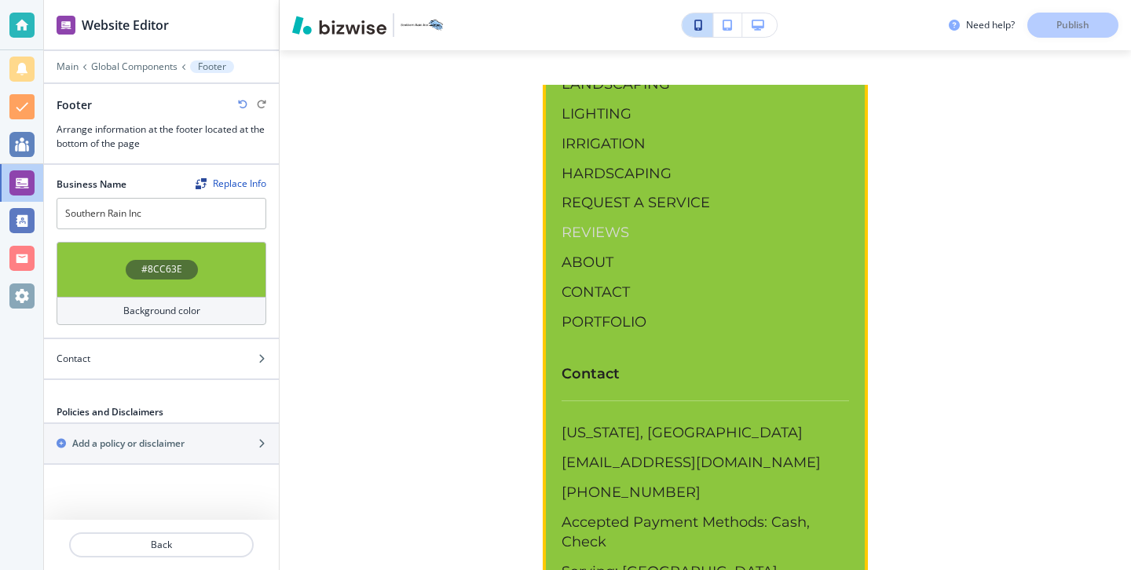
scroll to position [7559, 0]
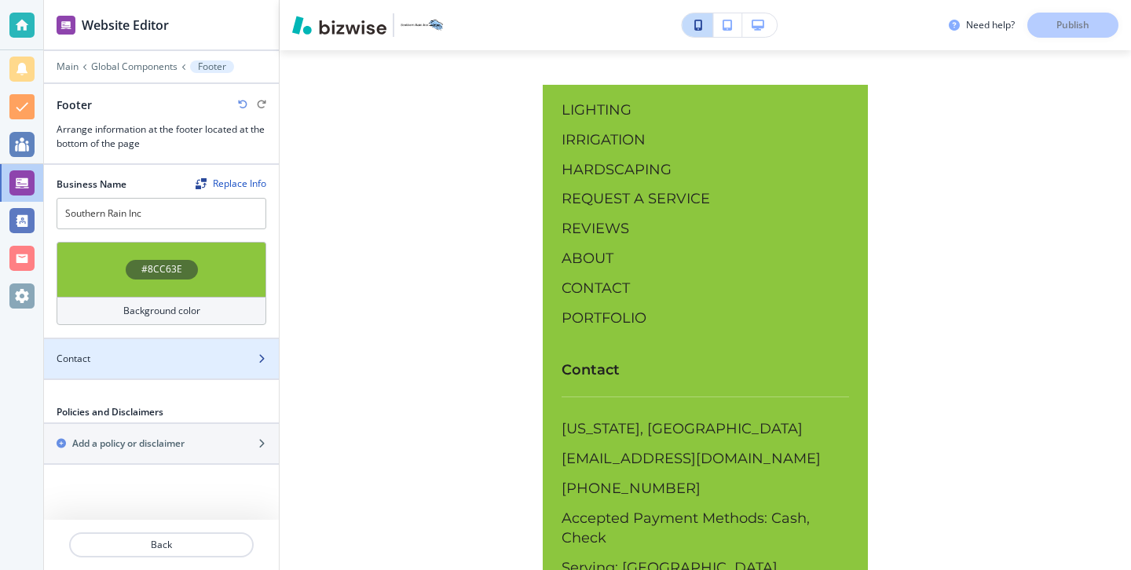
click at [204, 371] on div at bounding box center [161, 372] width 235 height 13
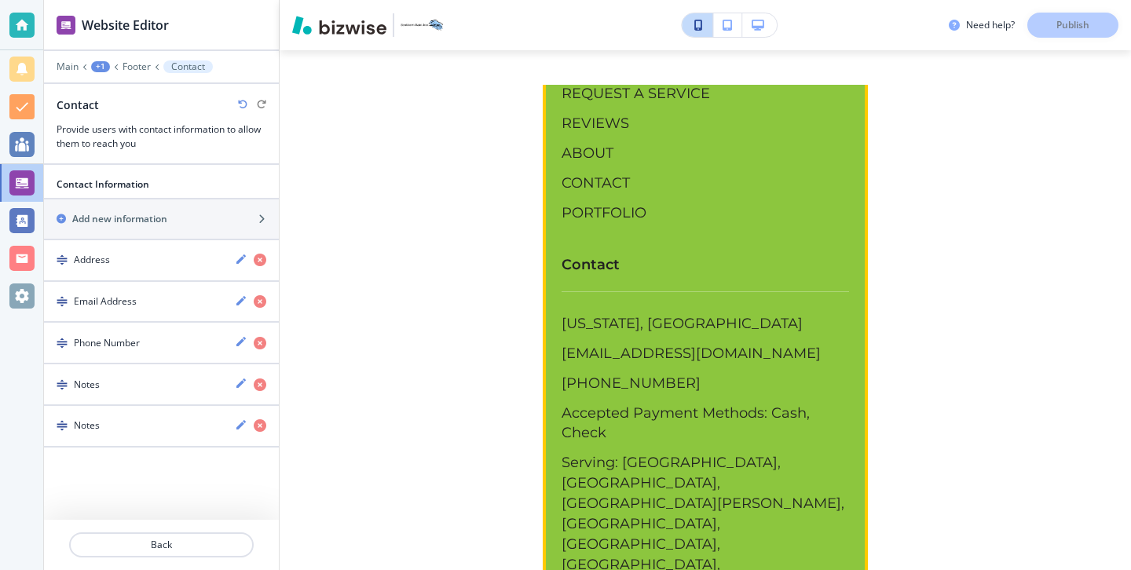
scroll to position [7675, 0]
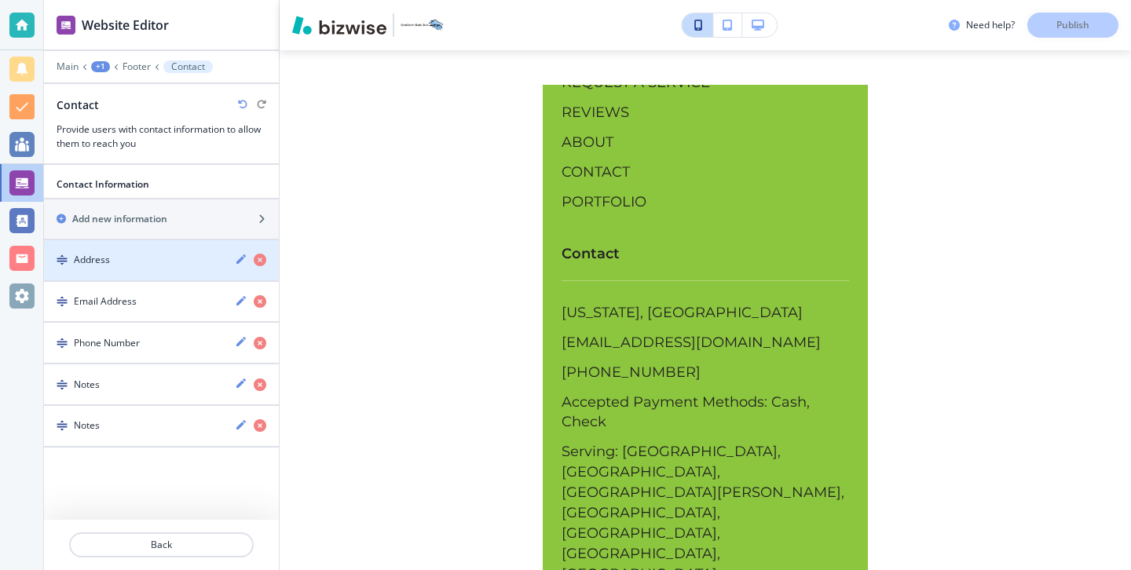
click at [162, 273] on div "button" at bounding box center [161, 274] width 235 height 13
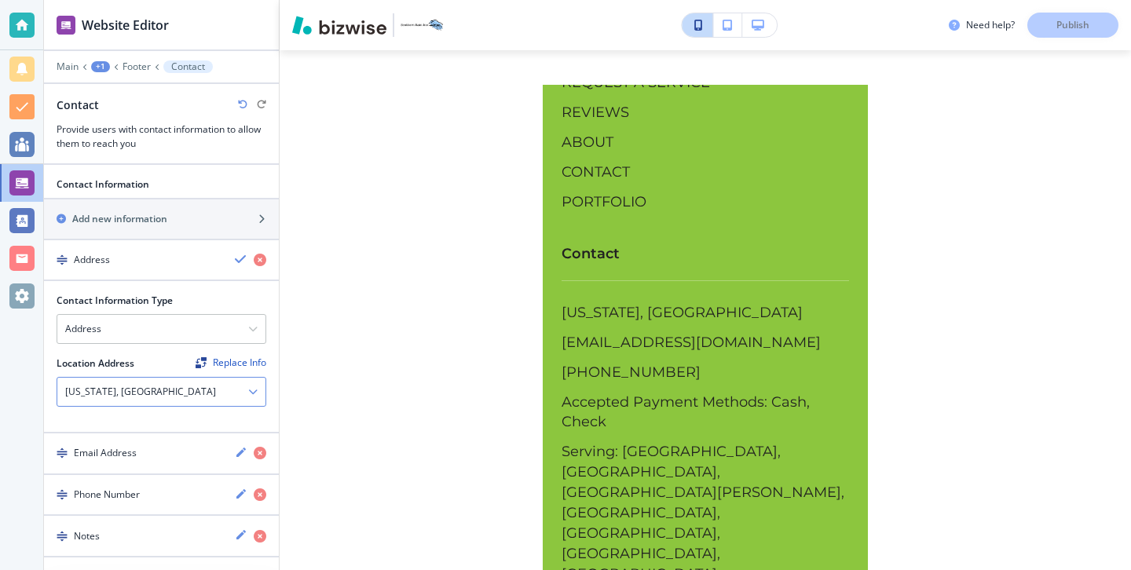
click at [147, 390] on div "[US_STATE], [GEOGRAPHIC_DATA]" at bounding box center [161, 392] width 208 height 28
click at [137, 395] on div "[US_STATE], [GEOGRAPHIC_DATA]" at bounding box center [161, 392] width 208 height 28
click at [125, 395] on div "[US_STATE], [GEOGRAPHIC_DATA]" at bounding box center [161, 392] width 208 height 28
click at [228, 364] on div "Replace Info" at bounding box center [230, 362] width 71 height 11
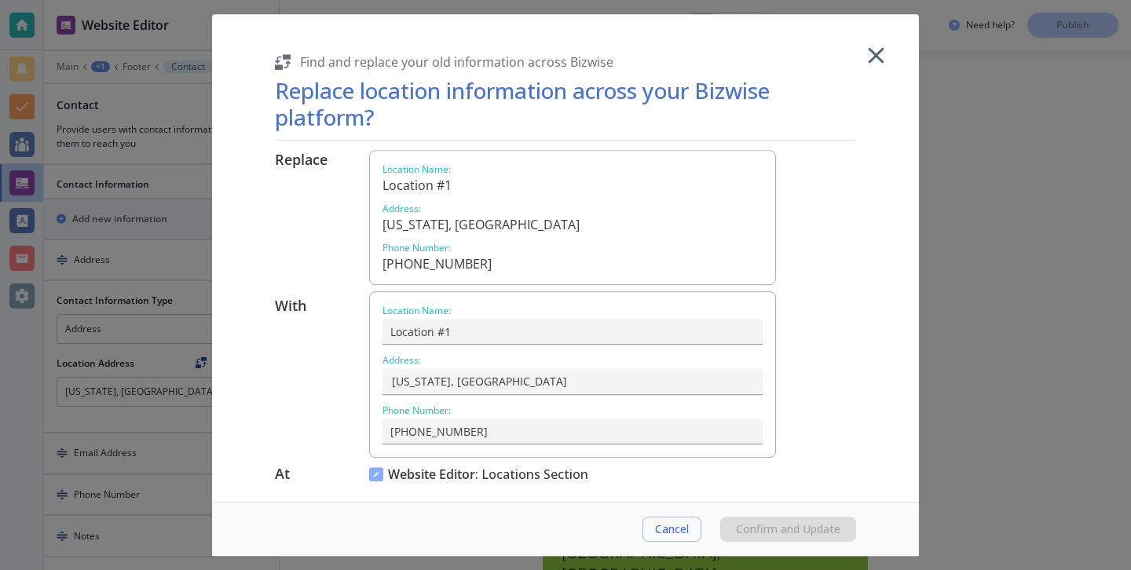
scroll to position [7, 0]
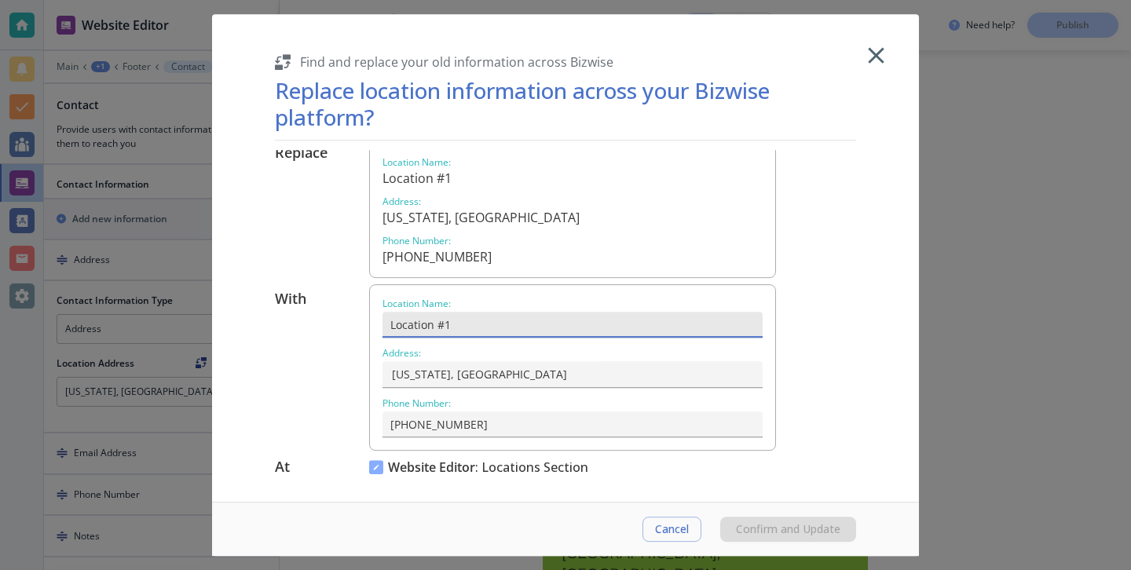
click at [455, 323] on input "Location #1" at bounding box center [572, 325] width 380 height 26
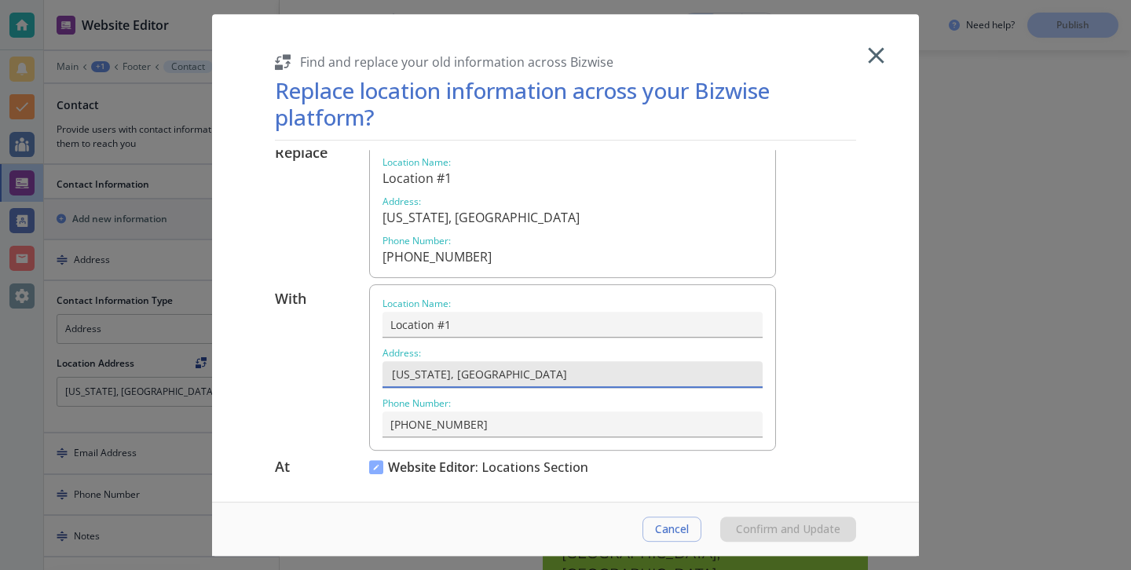
click at [463, 372] on input "[US_STATE], [GEOGRAPHIC_DATA]" at bounding box center [571, 374] width 364 height 27
drag, startPoint x: 433, startPoint y: 374, endPoint x: 360, endPoint y: 382, distance: 74.2
click at [361, 382] on div "With Location Name : Location #1 Address : [US_STATE], [GEOGRAPHIC_DATA] Phone …" at bounding box center [565, 367] width 581 height 166
click at [431, 382] on input "[US_STATE], [GEOGRAPHIC_DATA]" at bounding box center [571, 374] width 364 height 27
drag, startPoint x: 431, startPoint y: 373, endPoint x: 370, endPoint y: 374, distance: 61.2
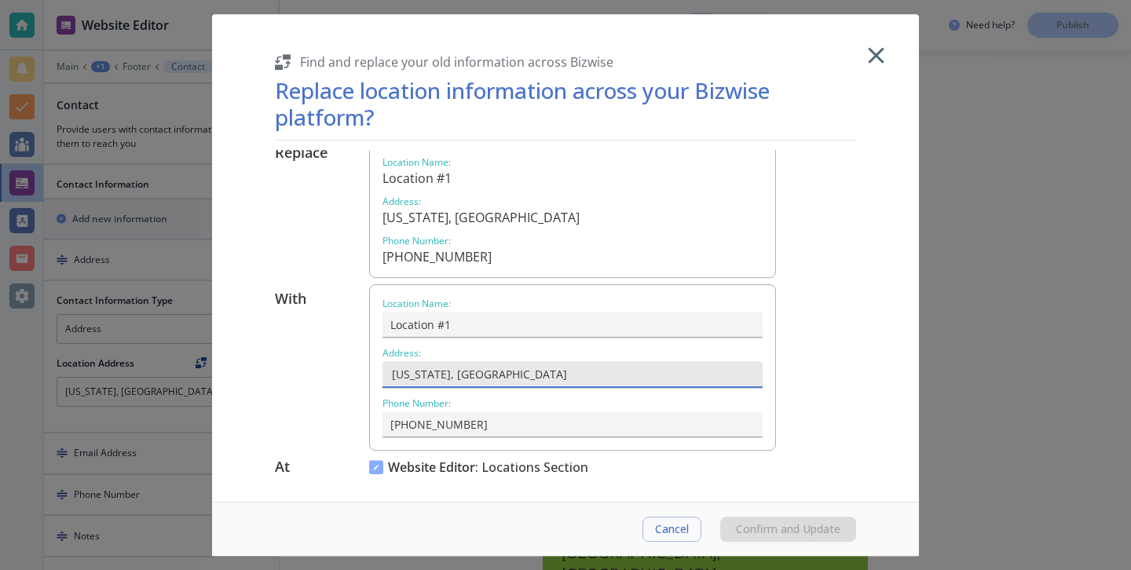
click at [370, 374] on div "Location Name : Location #1 Address : [US_STATE], [GEOGRAPHIC_DATA] Phone Numbe…" at bounding box center [572, 367] width 407 height 166
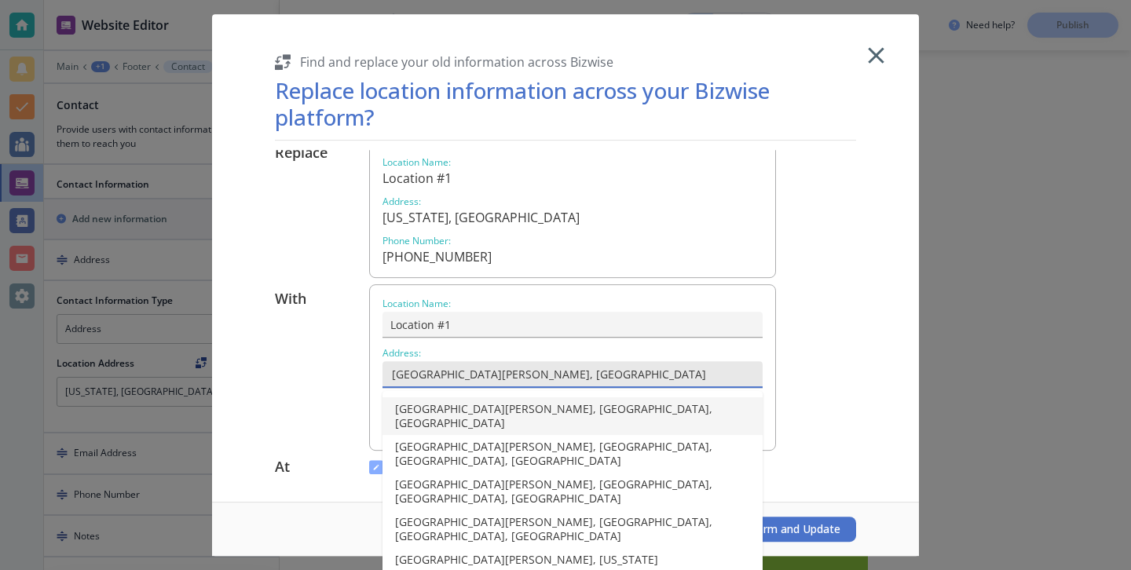
click at [414, 412] on li "[GEOGRAPHIC_DATA][PERSON_NAME], [GEOGRAPHIC_DATA], [GEOGRAPHIC_DATA]" at bounding box center [572, 416] width 380 height 38
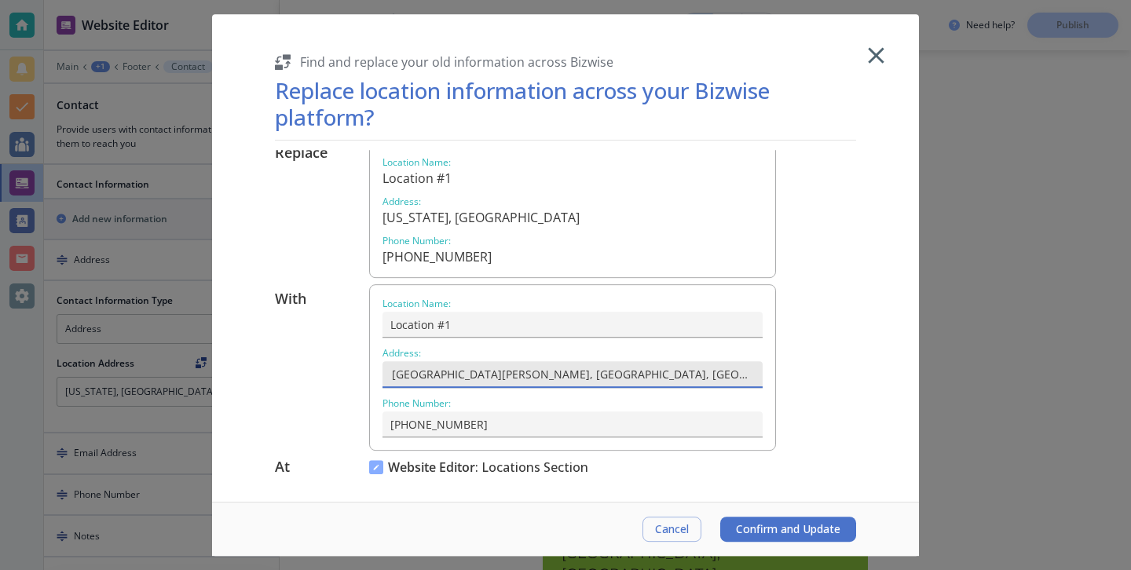
type input "[GEOGRAPHIC_DATA][PERSON_NAME], [GEOGRAPHIC_DATA], [GEOGRAPHIC_DATA]"
click at [780, 527] on span "Confirm and Update" at bounding box center [788, 529] width 104 height 13
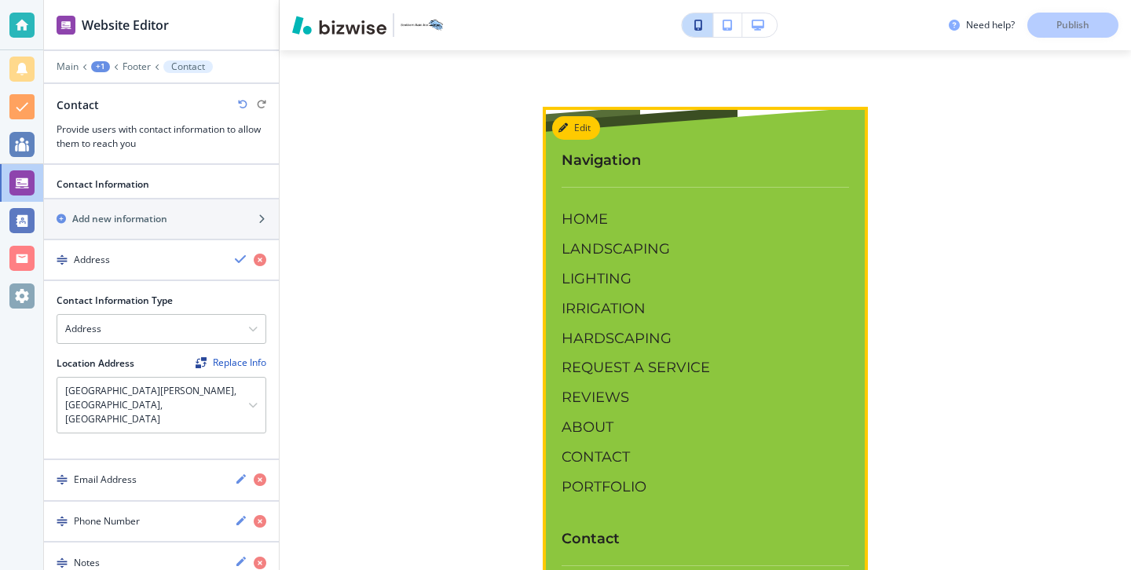
scroll to position [7329, 0]
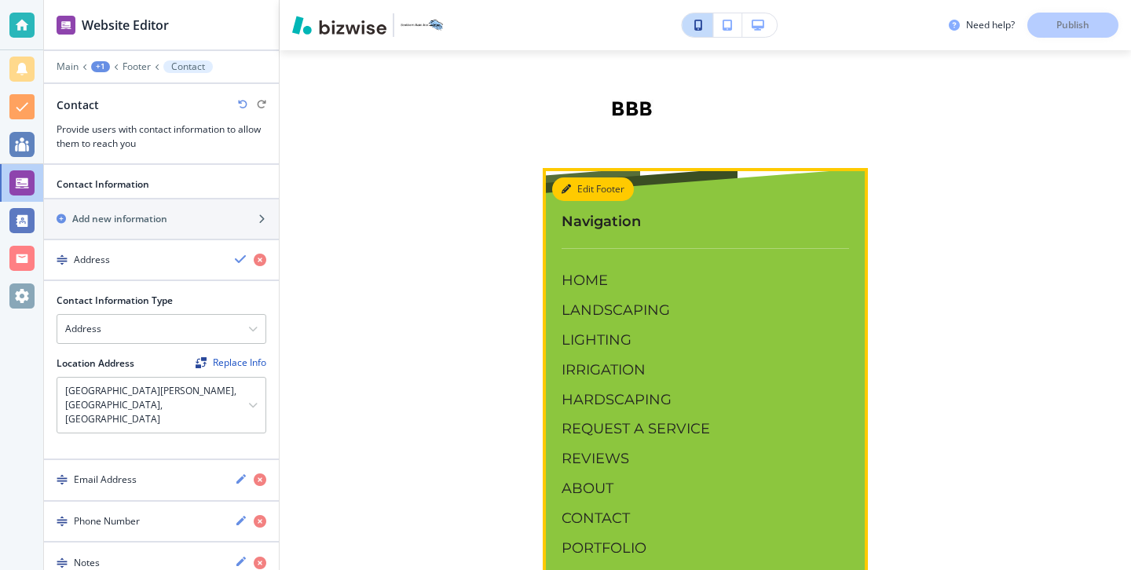
click at [576, 177] on button "Edit Footer" at bounding box center [593, 189] width 82 height 24
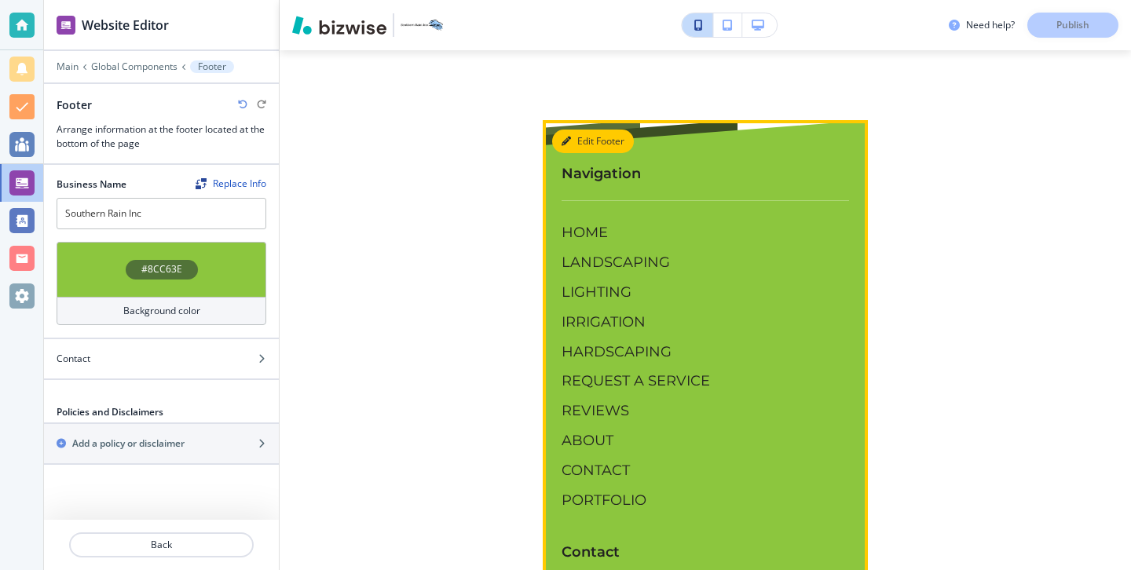
scroll to position [7385, 0]
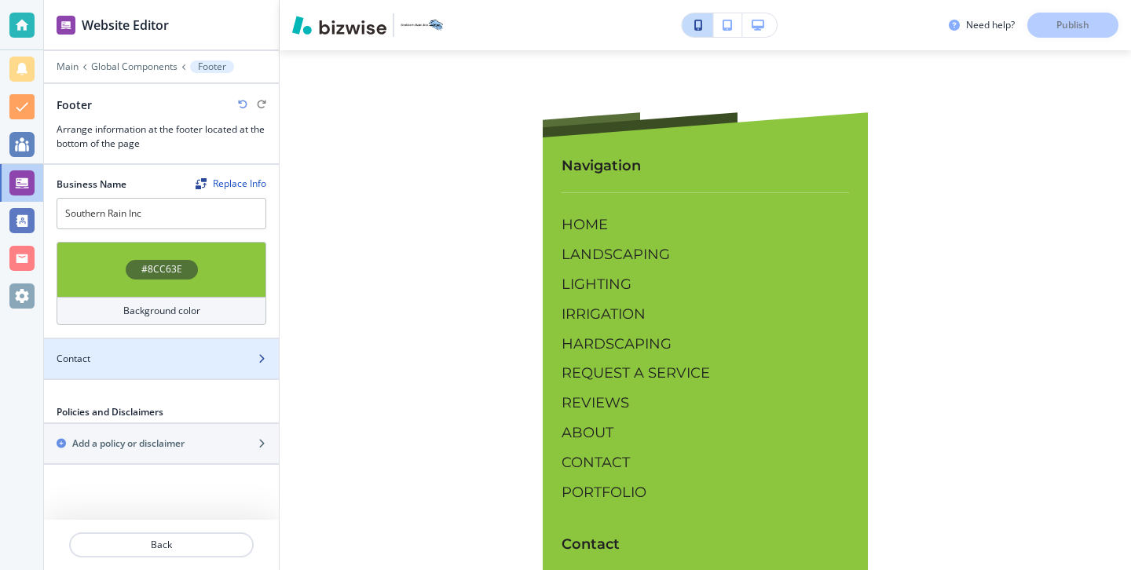
click at [169, 374] on div at bounding box center [161, 372] width 235 height 13
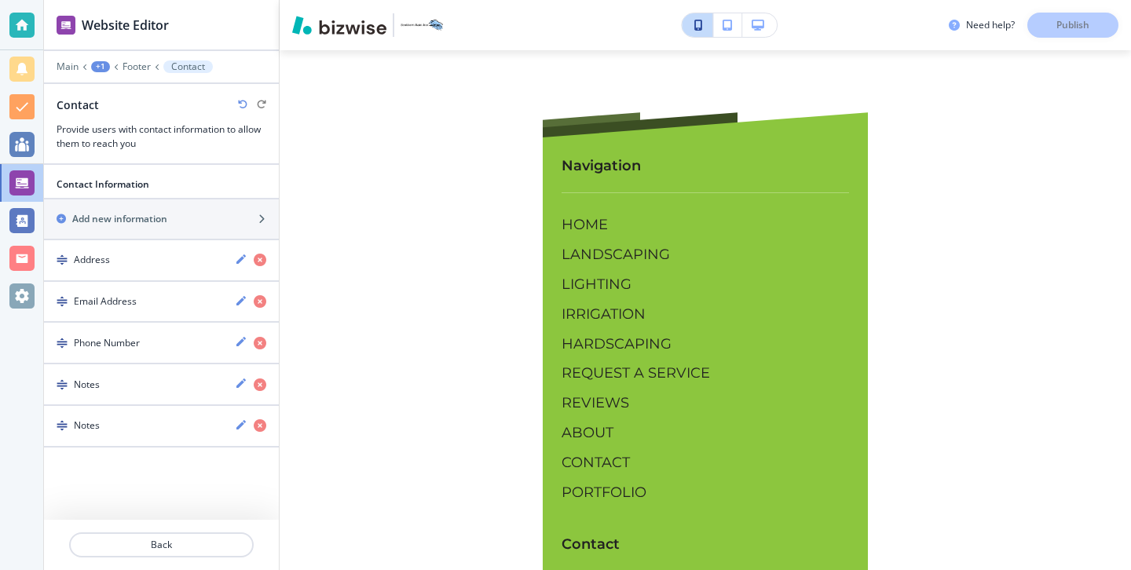
click at [157, 392] on div "button" at bounding box center [161, 398] width 235 height 13
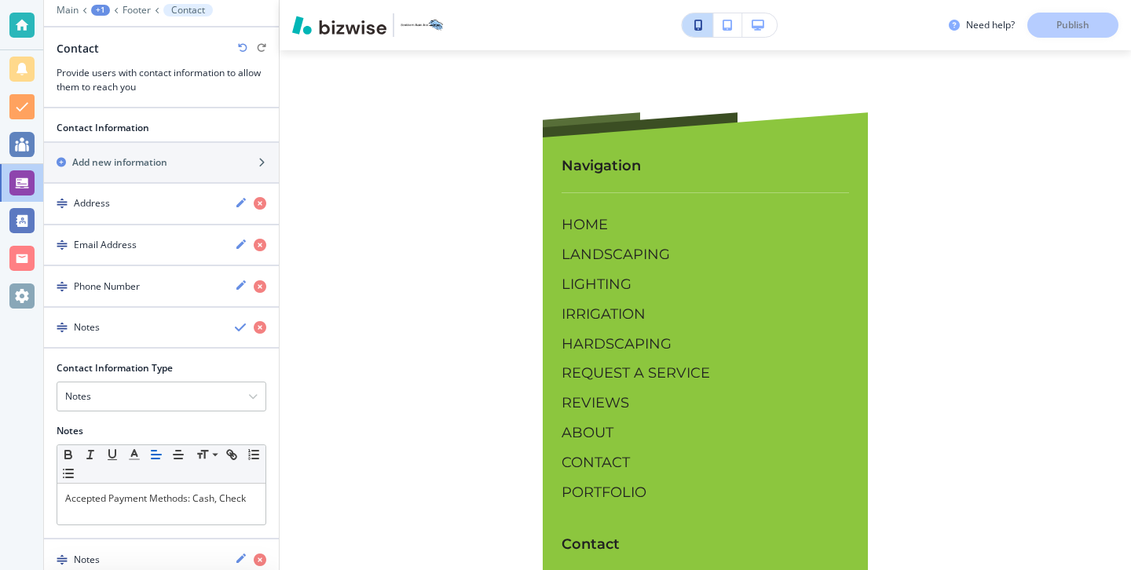
scroll to position [116, 0]
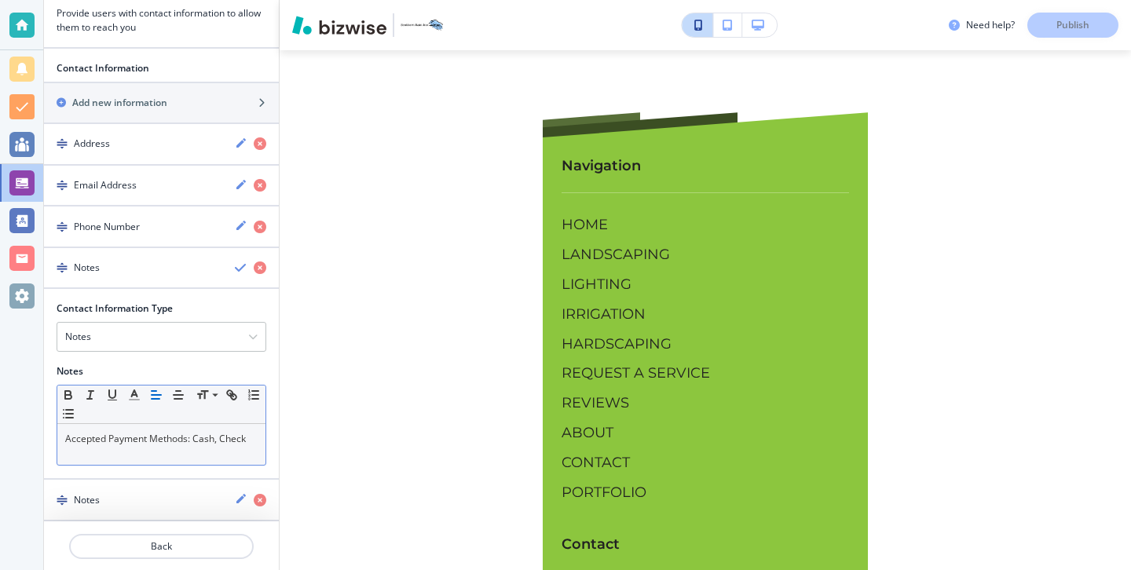
click at [193, 440] on p "Accepted Payment Methods: Cash, Check" at bounding box center [161, 439] width 192 height 14
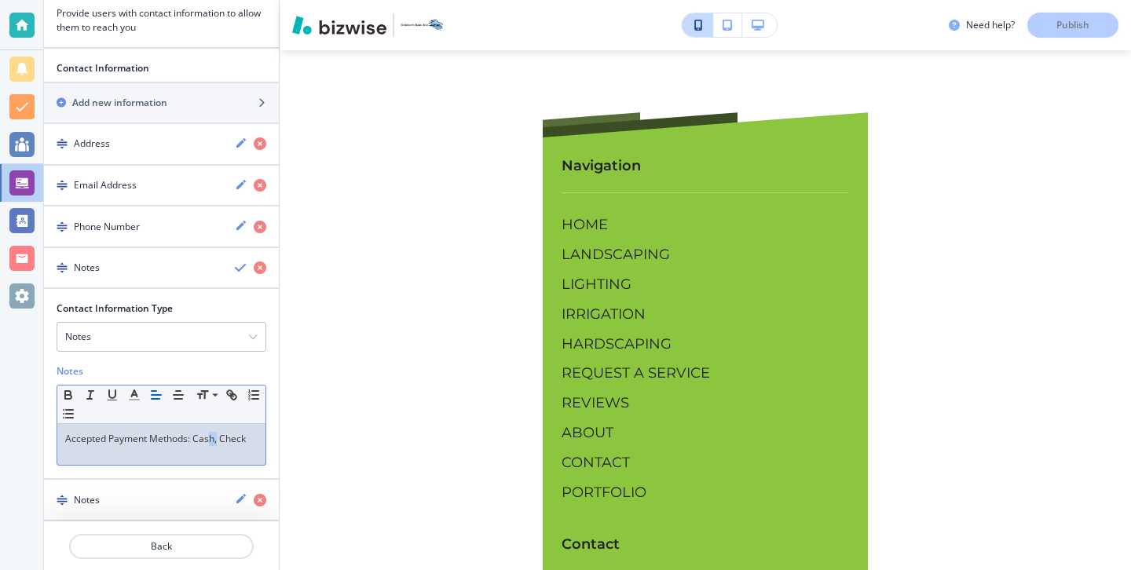
click at [211, 437] on p "Accepted Payment Methods: Cash, Check" at bounding box center [161, 439] width 192 height 14
click at [196, 437] on p "Accepted Payment Methods: Cash, Check" at bounding box center [161, 439] width 192 height 14
click at [193, 437] on p "Accepted Payment Methods: Cash, Check" at bounding box center [161, 439] width 192 height 14
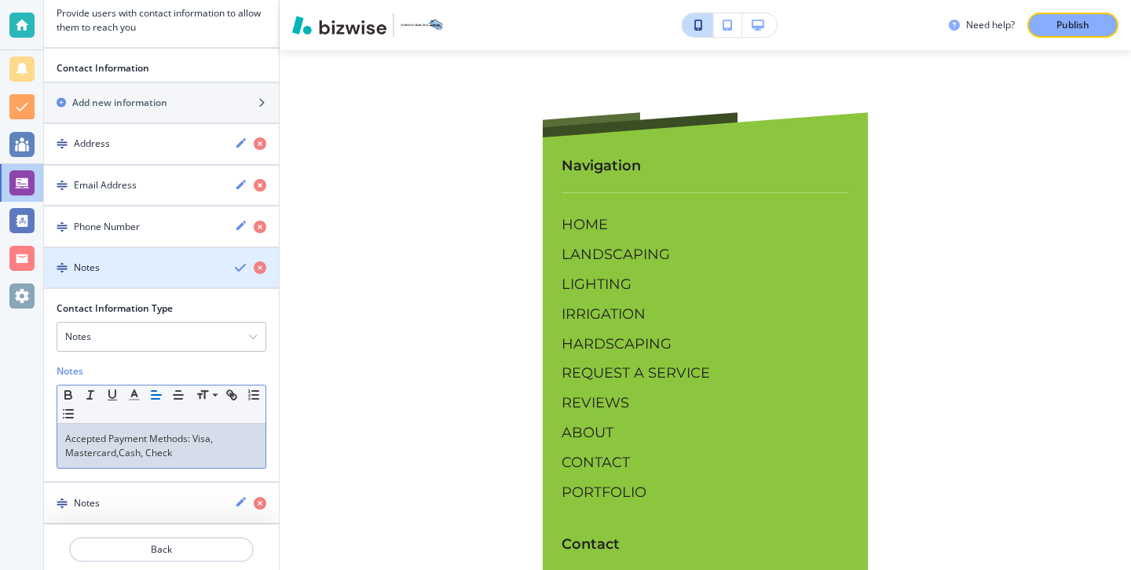
scroll to position [119, 0]
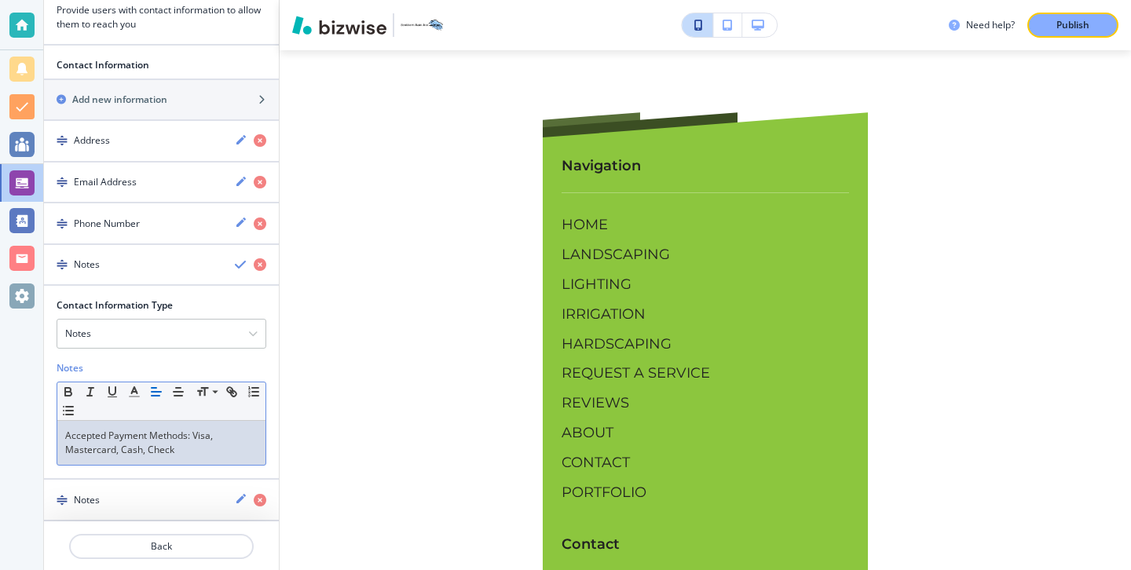
click at [390, 381] on div "Need help? Publish Edit HOME LANDSCAPING LIGHTING IRRIGATION HARDSCAPING REQUES…" at bounding box center [705, 285] width 851 height 570
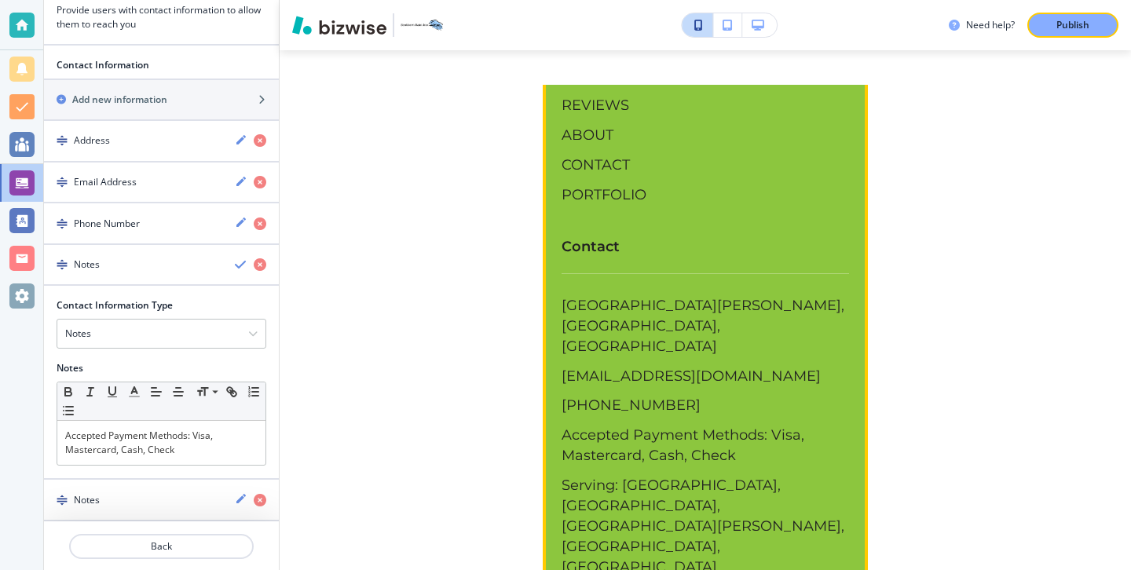
scroll to position [7821, 0]
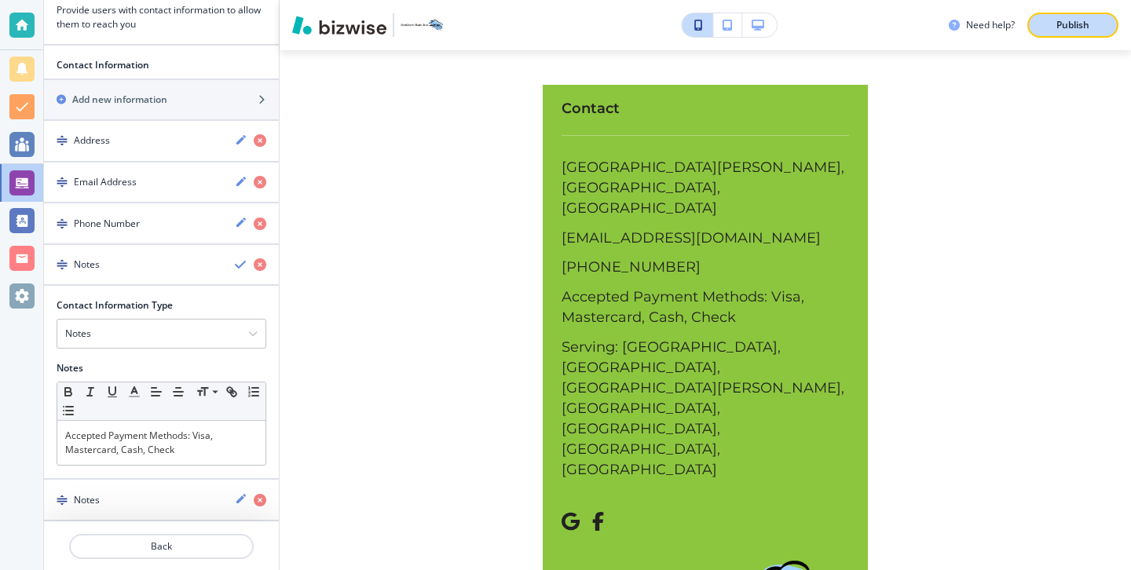
click at [1080, 30] on p "Publish" at bounding box center [1072, 25] width 33 height 14
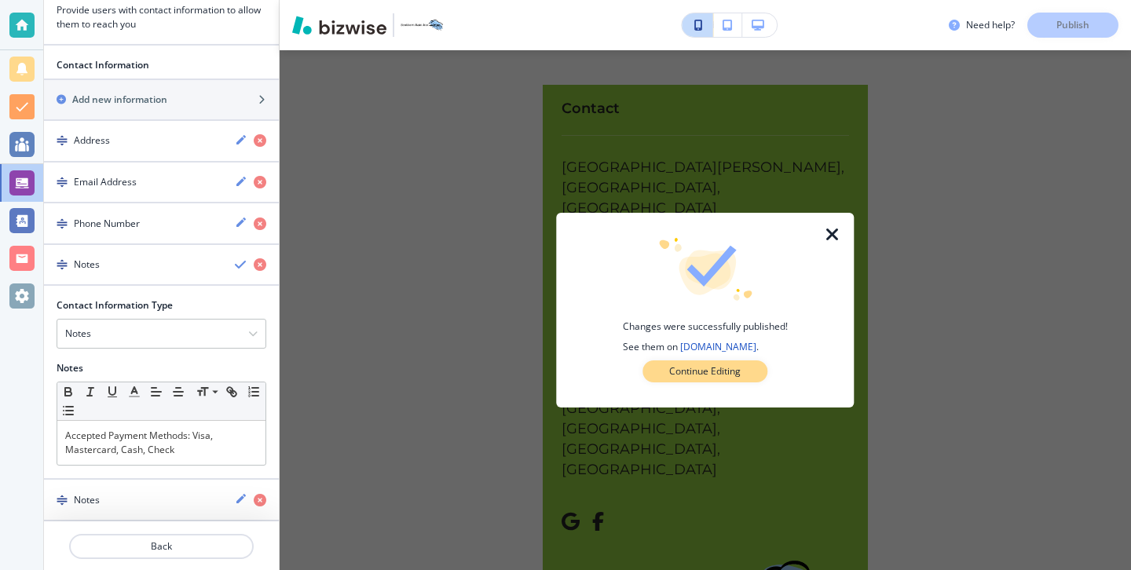
click at [696, 374] on p "Continue Editing" at bounding box center [704, 371] width 71 height 14
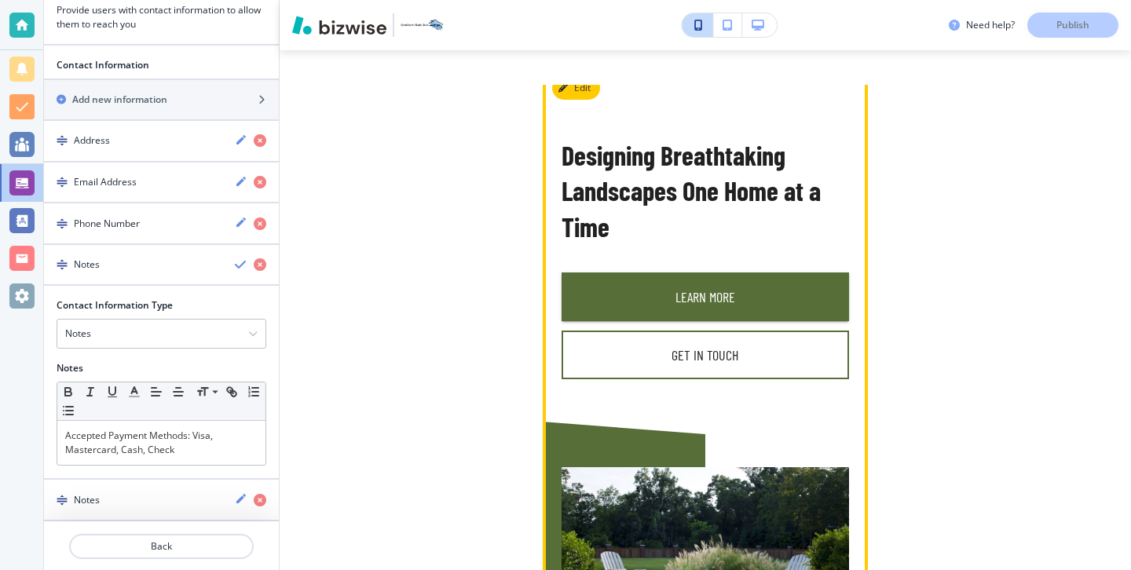
scroll to position [437, 0]
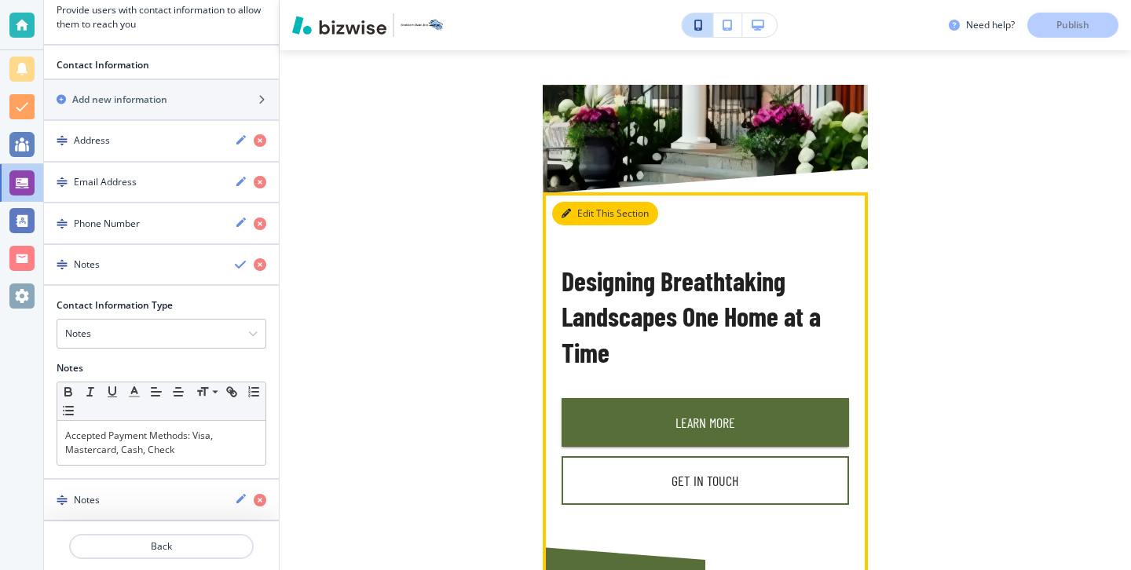
click at [563, 213] on icon "button" at bounding box center [565, 213] width 9 height 9
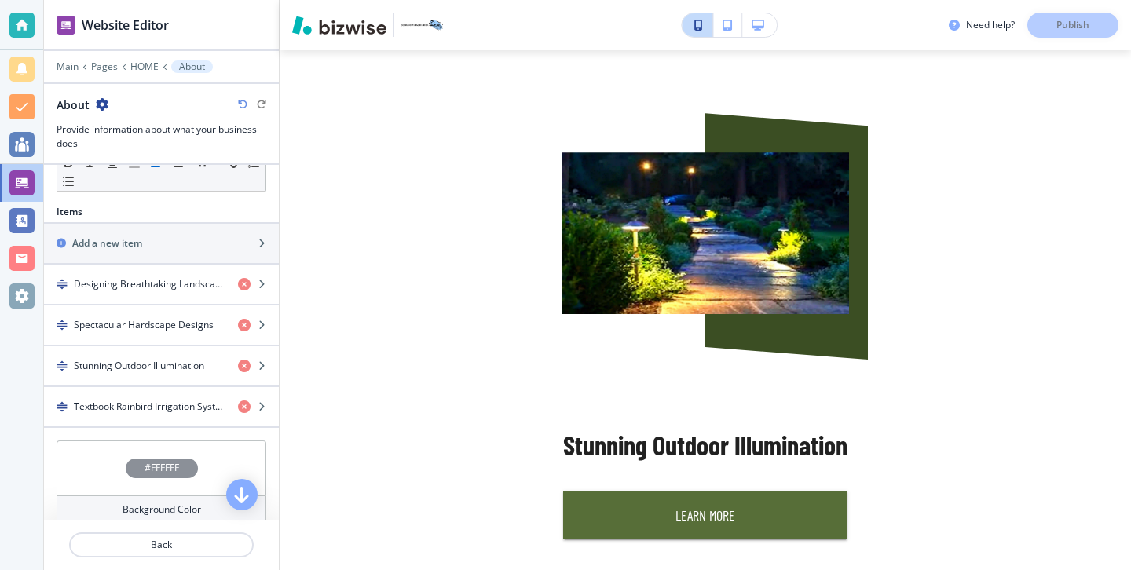
scroll to position [465, 0]
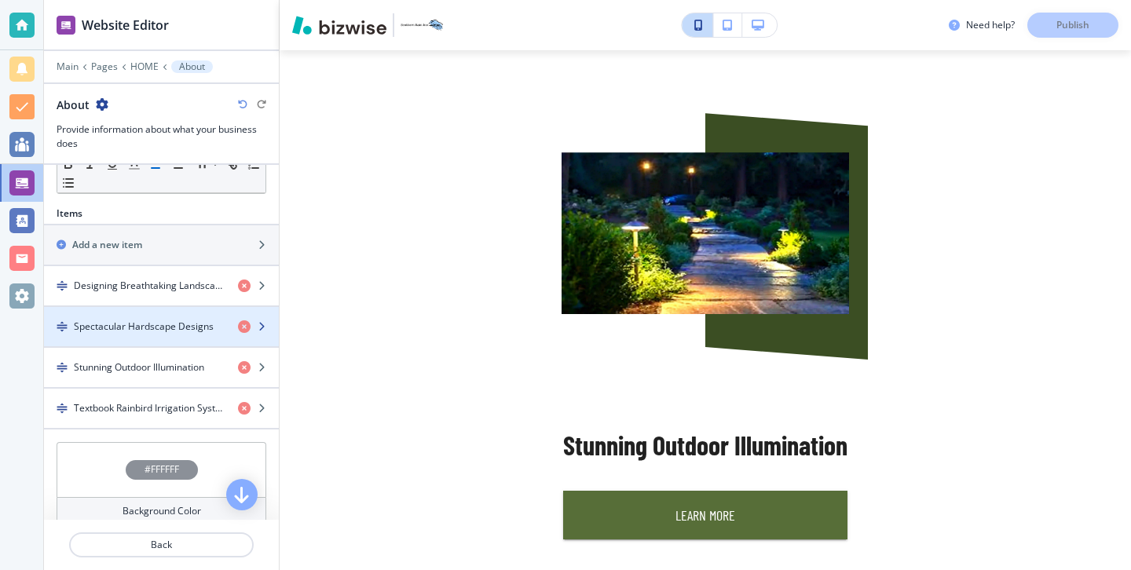
click at [155, 340] on div "button" at bounding box center [161, 340] width 235 height 13
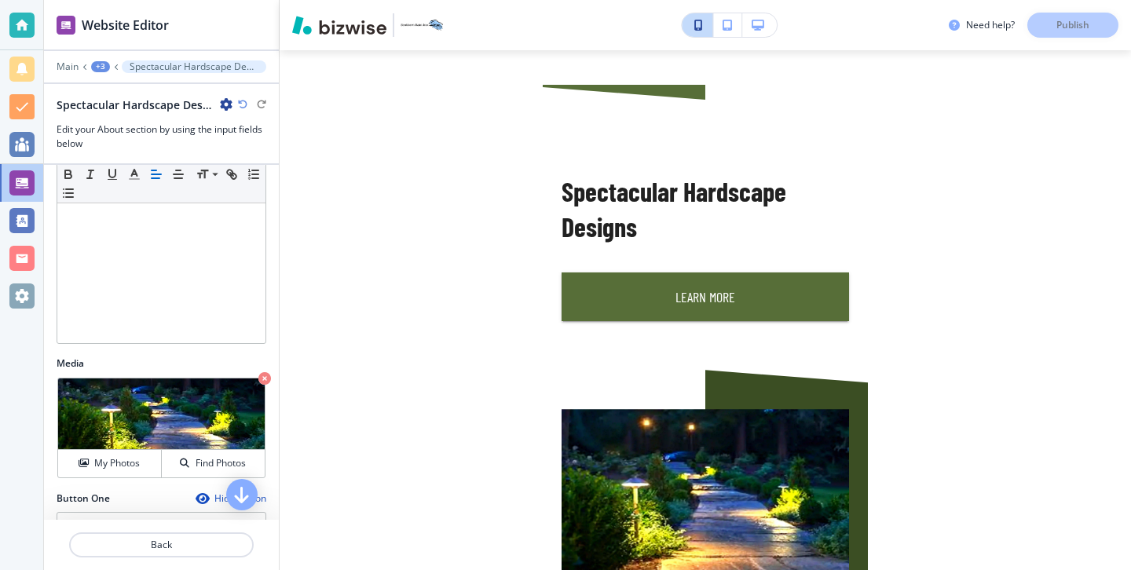
scroll to position [343, 0]
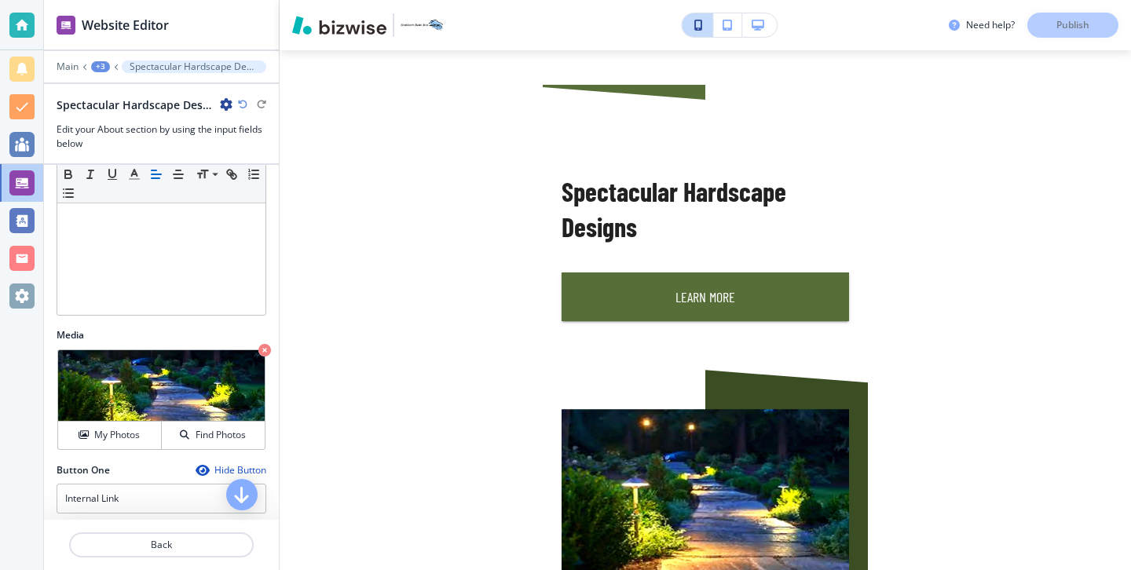
click at [142, 451] on div "Media Crop My Photos Find Photos" at bounding box center [161, 395] width 235 height 135
click at [142, 440] on div "My Photos" at bounding box center [109, 435] width 103 height 14
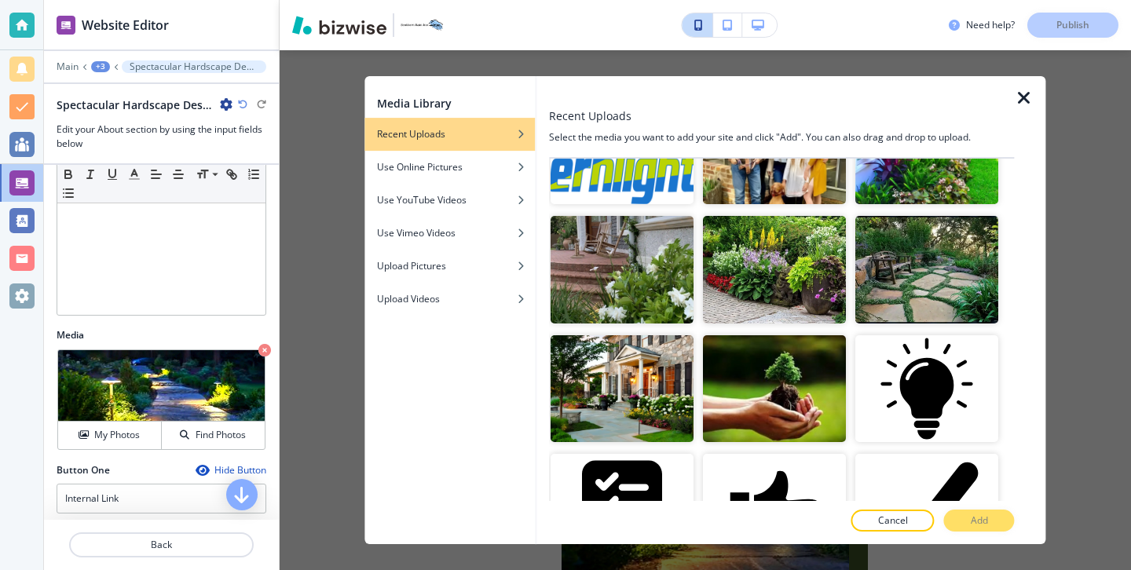
scroll to position [1558, 0]
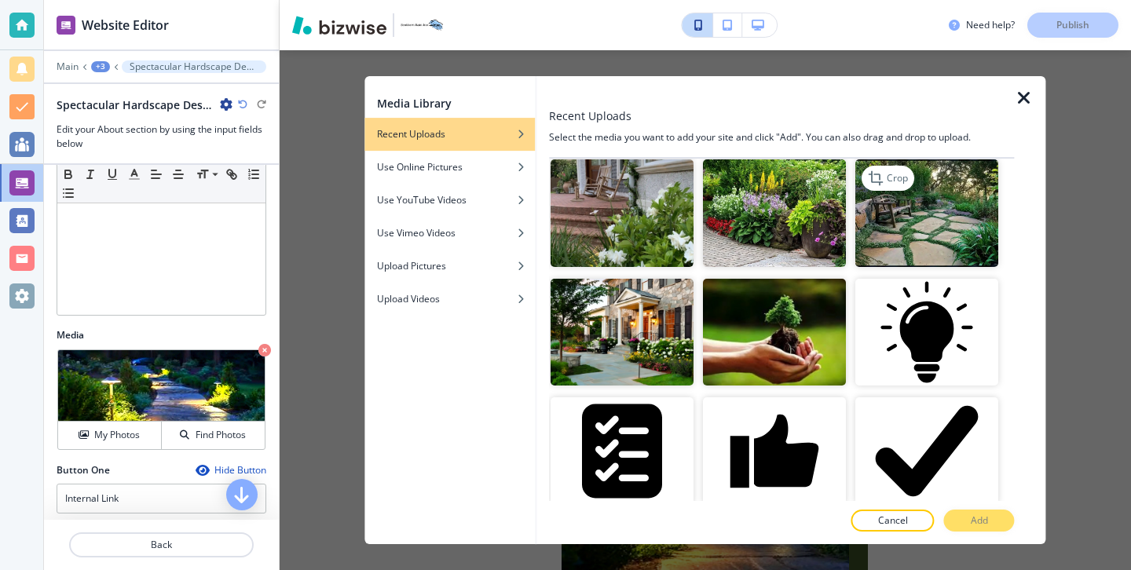
click at [896, 248] on img "button" at bounding box center [927, 213] width 143 height 108
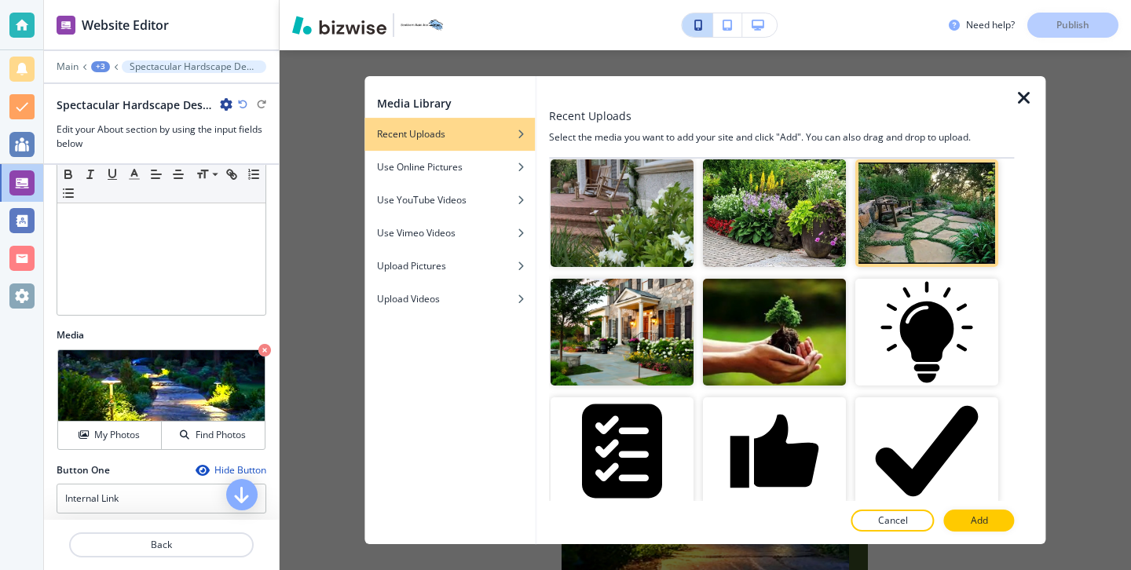
click at [1007, 521] on button "Add" at bounding box center [979, 521] width 71 height 22
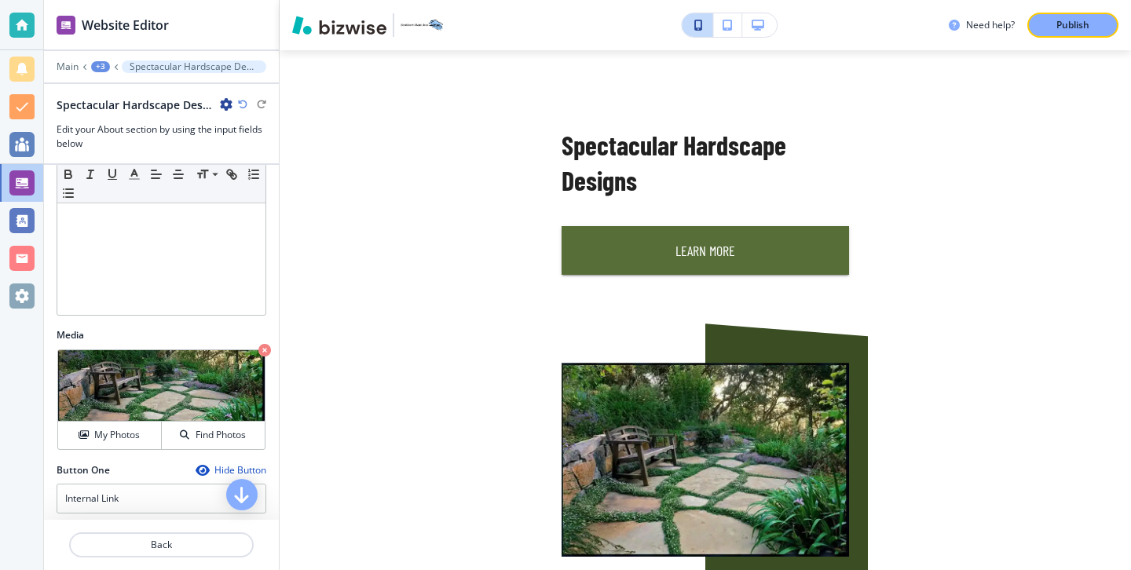
scroll to position [1215, 0]
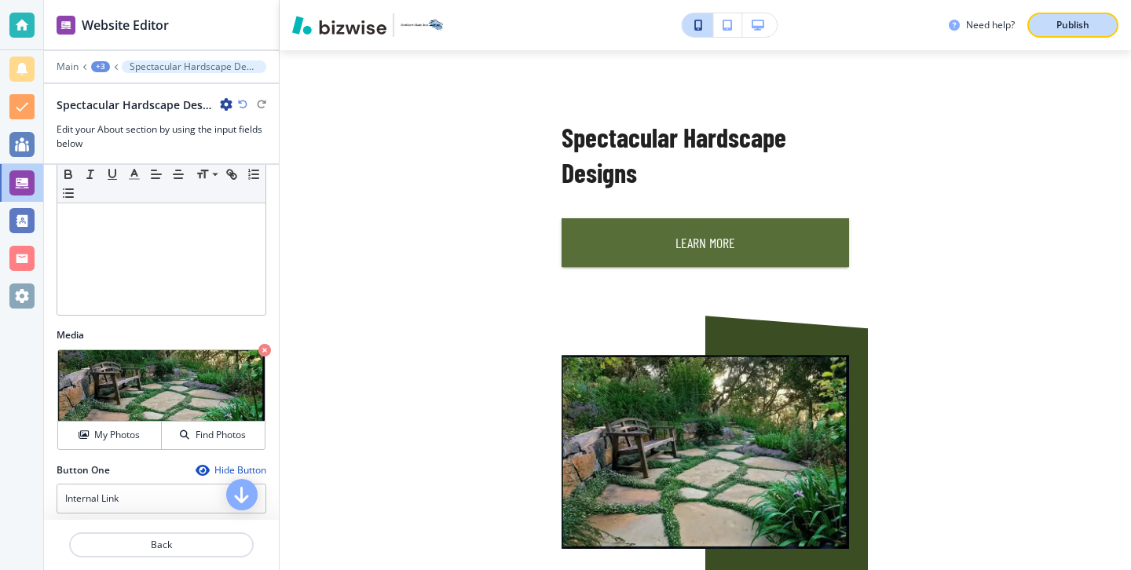
click at [1059, 30] on p "Publish" at bounding box center [1072, 25] width 33 height 14
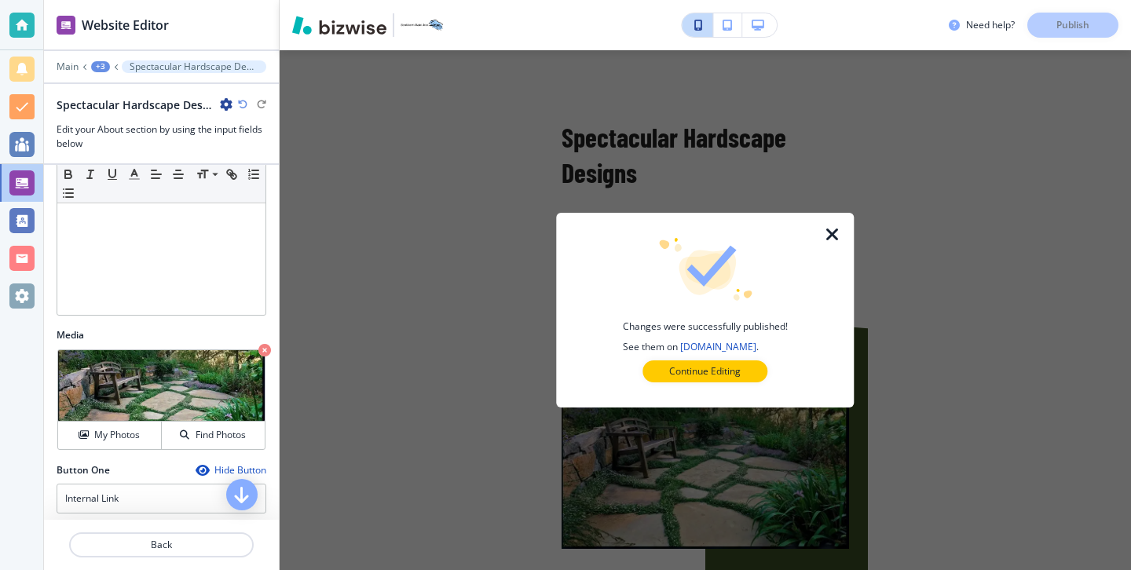
click at [839, 214] on div at bounding box center [841, 310] width 25 height 195
click at [832, 240] on icon "button" at bounding box center [832, 234] width 19 height 19
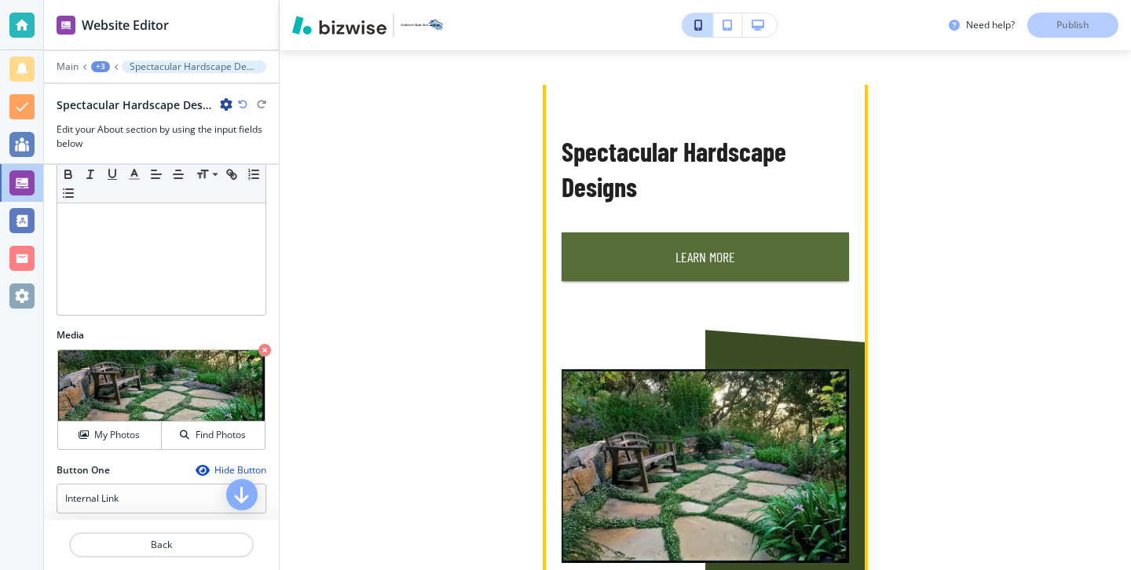
scroll to position [1200, 0]
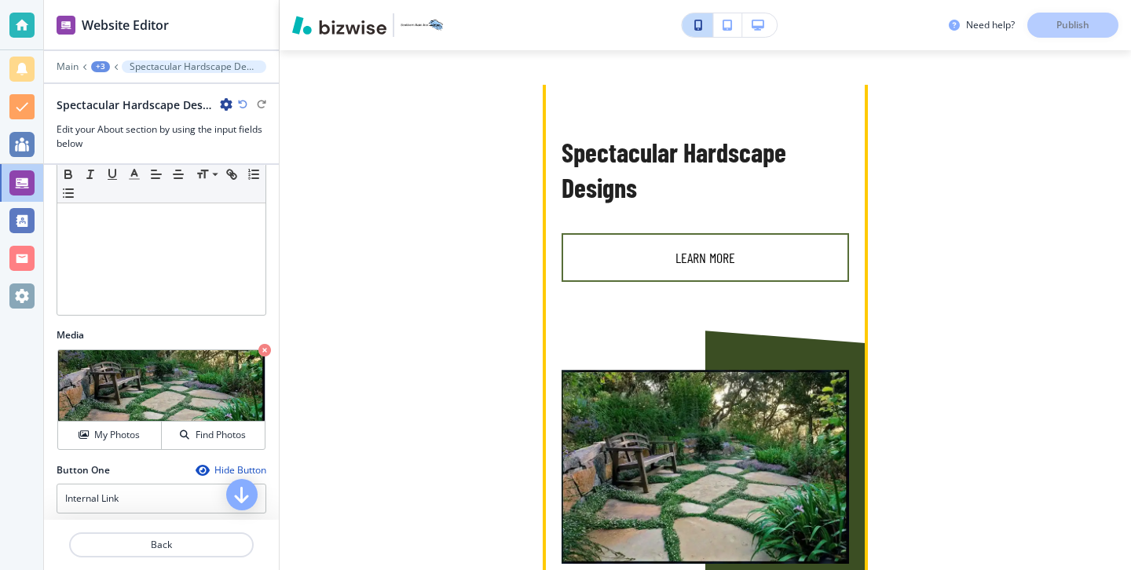
click at [770, 253] on button "Learn more" at bounding box center [704, 257] width 287 height 49
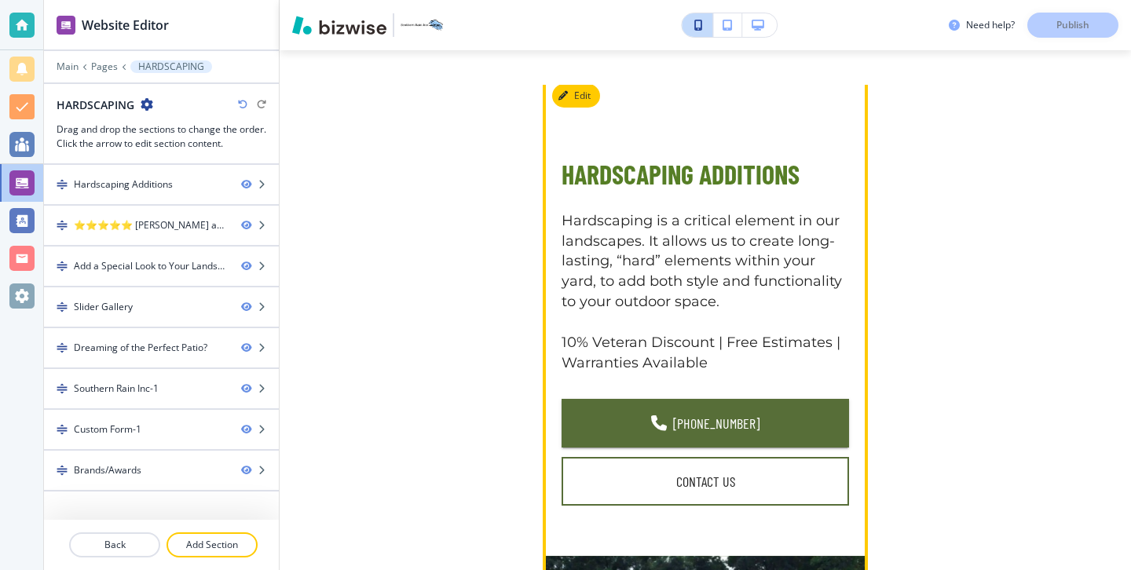
scroll to position [0, 0]
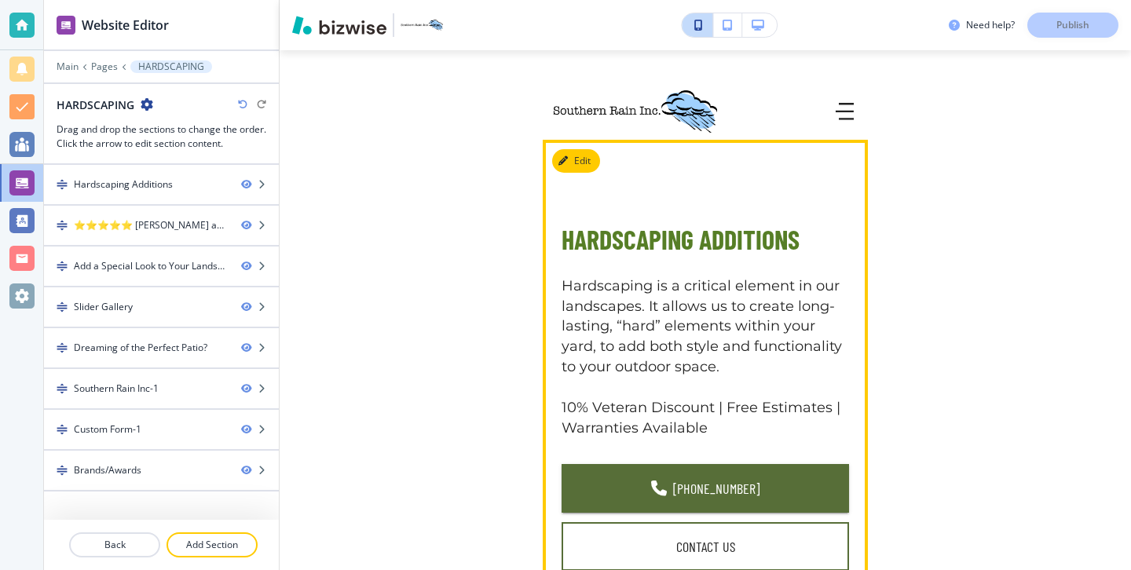
click at [575, 175] on div "Hardscaping Additions Hardscaping is a critical element in our landscapes. It a…" at bounding box center [704, 395] width 287 height 449
click at [575, 165] on button "Edit This Section" at bounding box center [605, 161] width 106 height 24
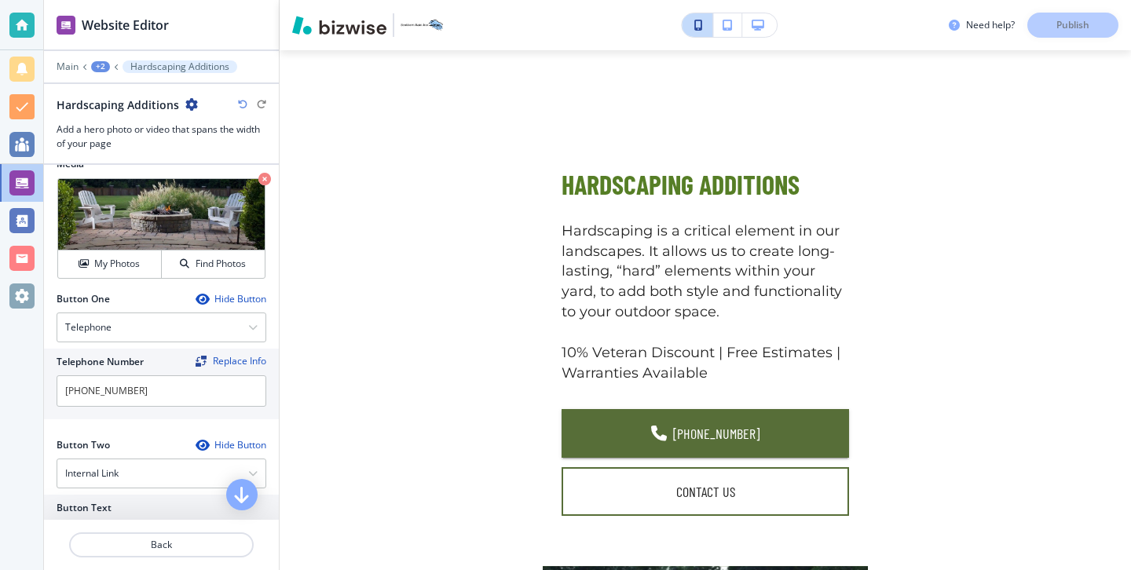
scroll to position [550, 0]
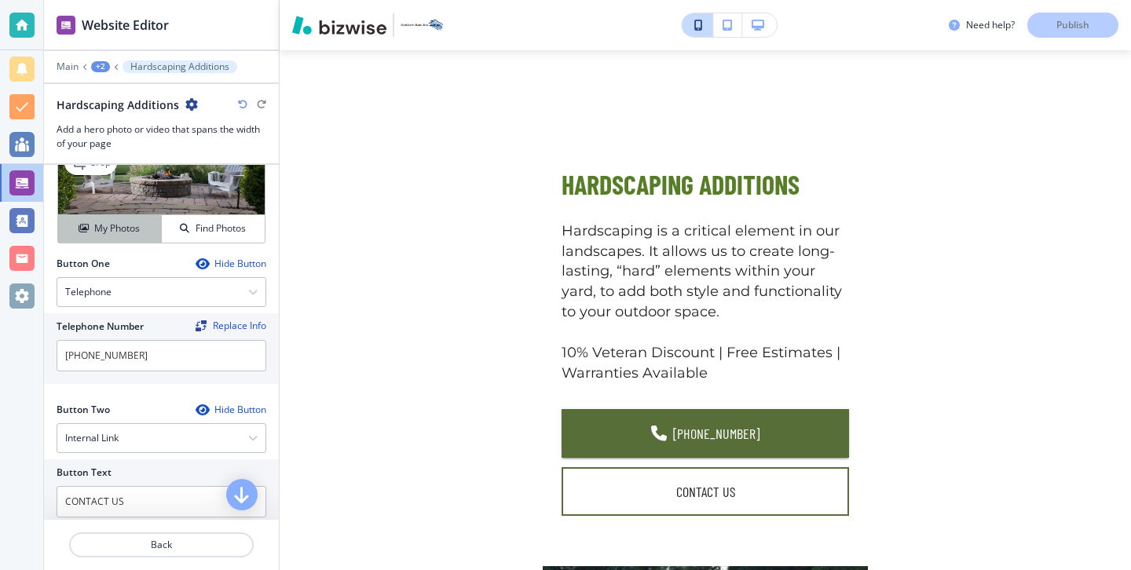
click at [138, 222] on h4 "My Photos" at bounding box center [117, 228] width 46 height 14
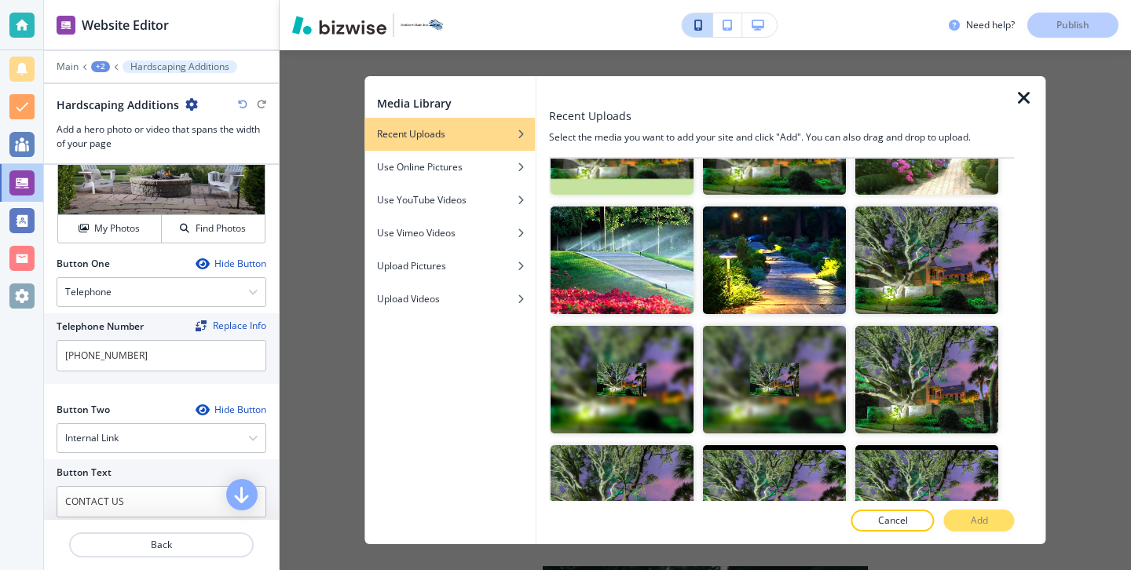
scroll to position [462, 0]
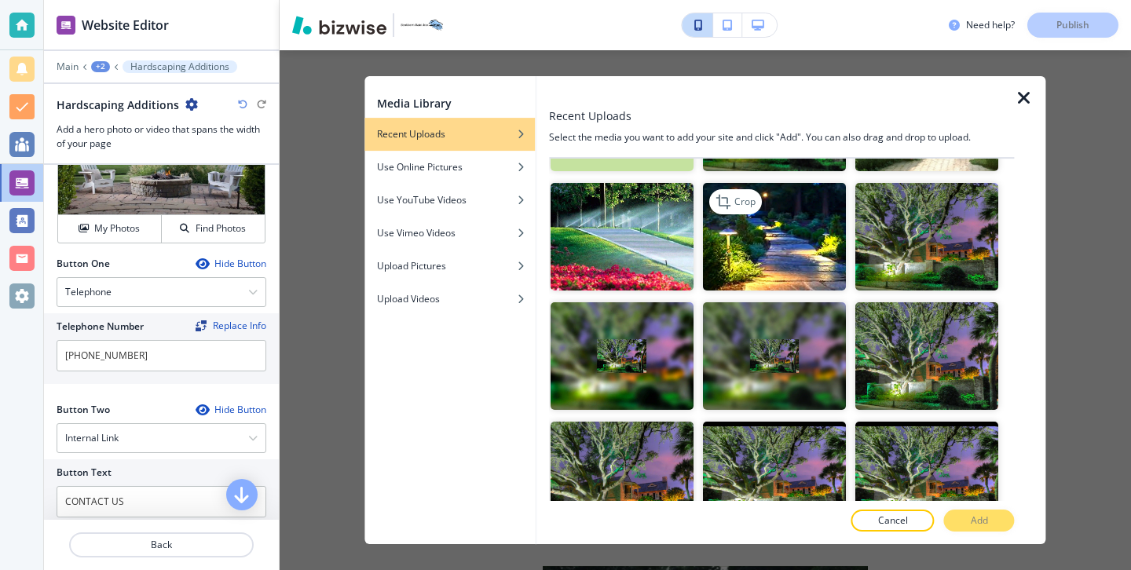
click at [788, 276] on img "button" at bounding box center [774, 238] width 143 height 108
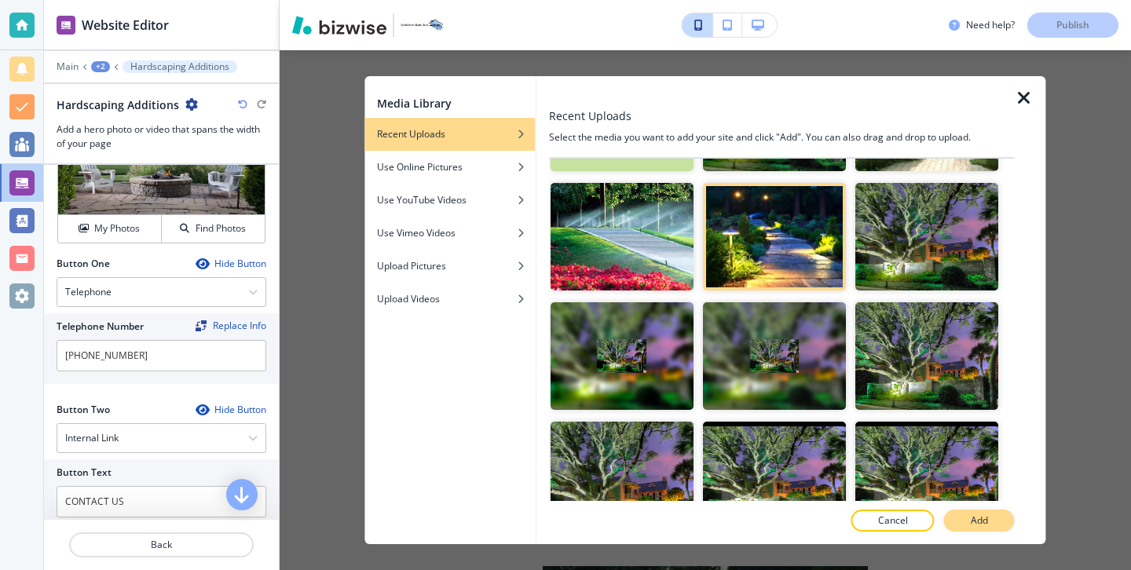
click at [960, 514] on button "Add" at bounding box center [979, 521] width 71 height 22
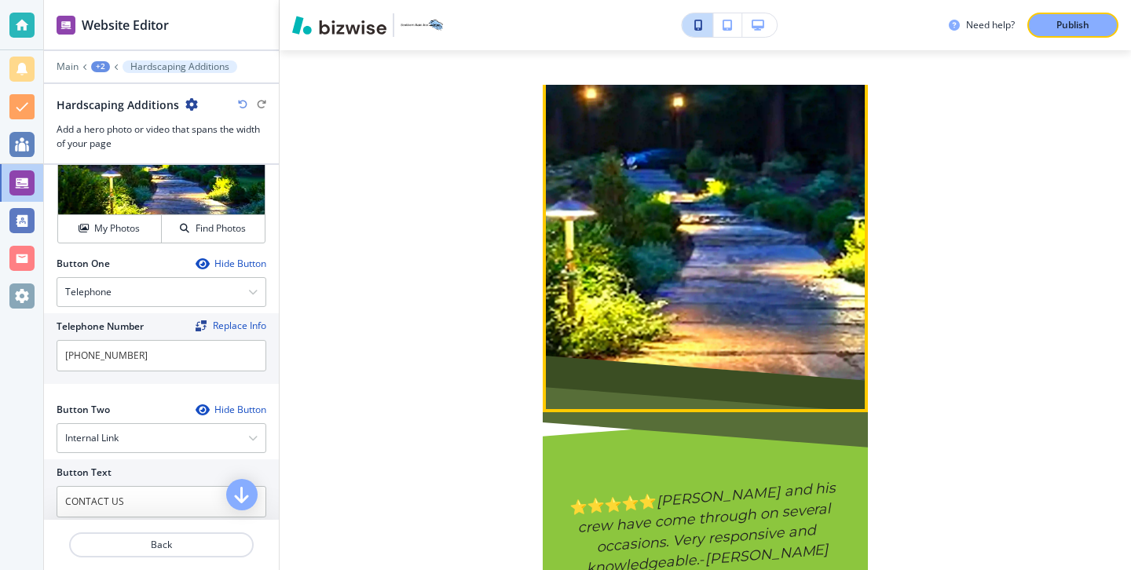
scroll to position [606, 0]
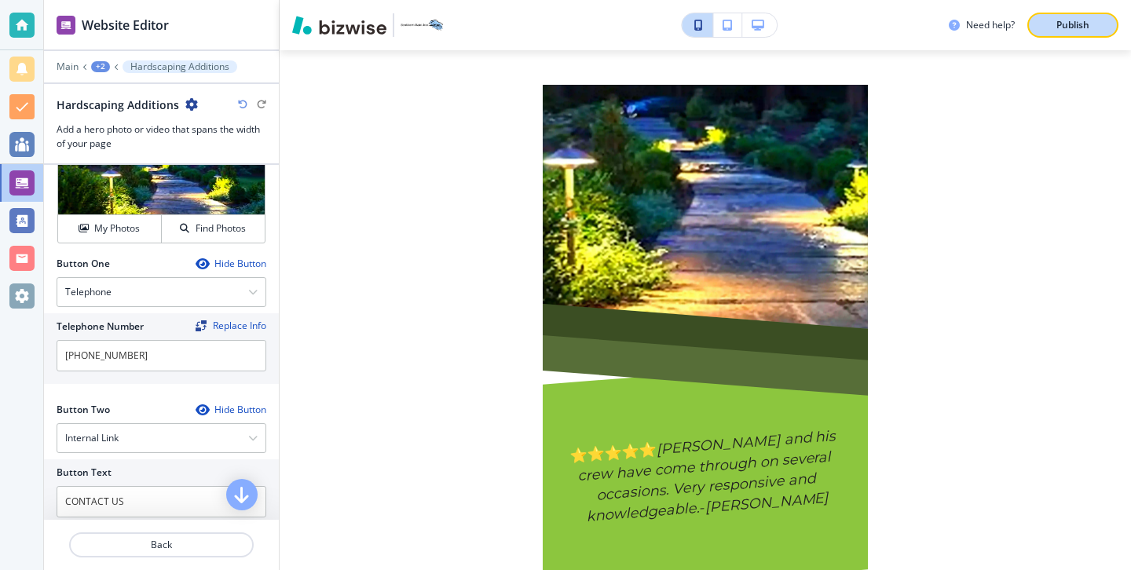
click at [1057, 35] on button "Publish" at bounding box center [1072, 25] width 91 height 25
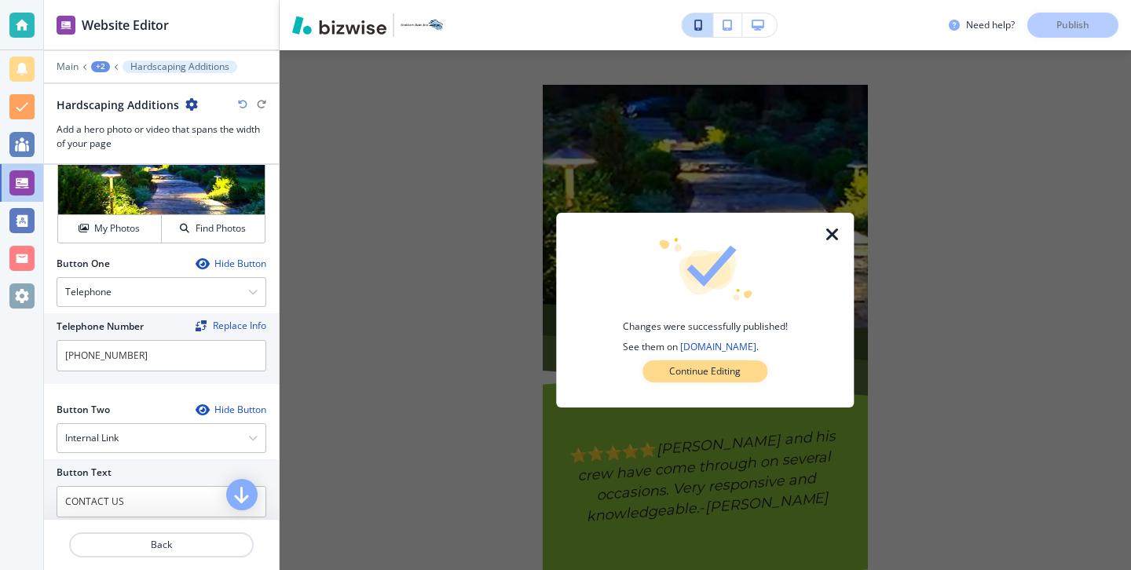
click at [758, 366] on button "Continue Editing" at bounding box center [704, 371] width 125 height 22
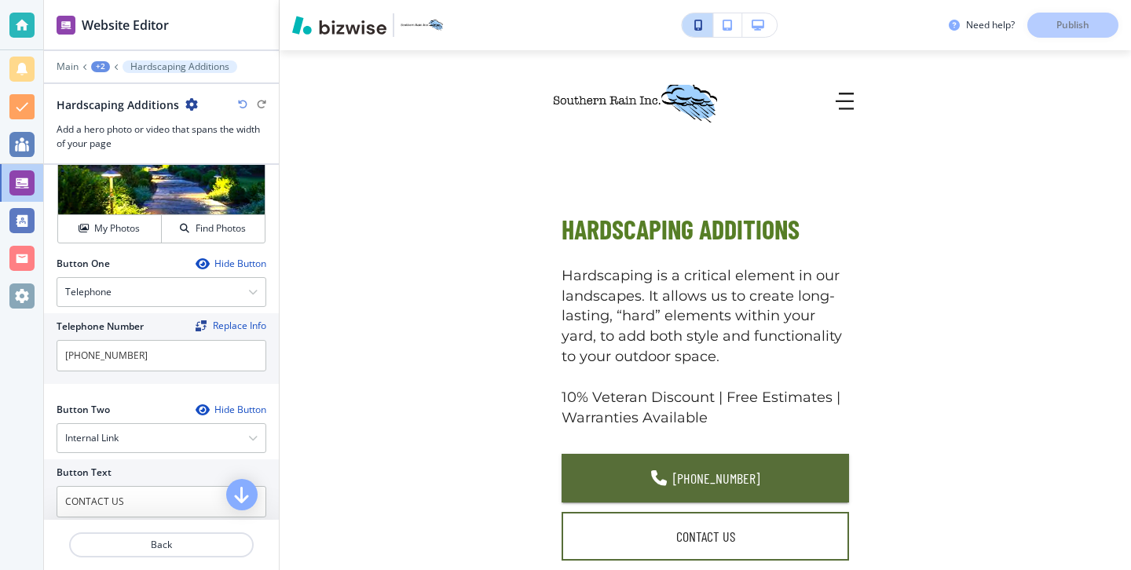
scroll to position [0, 0]
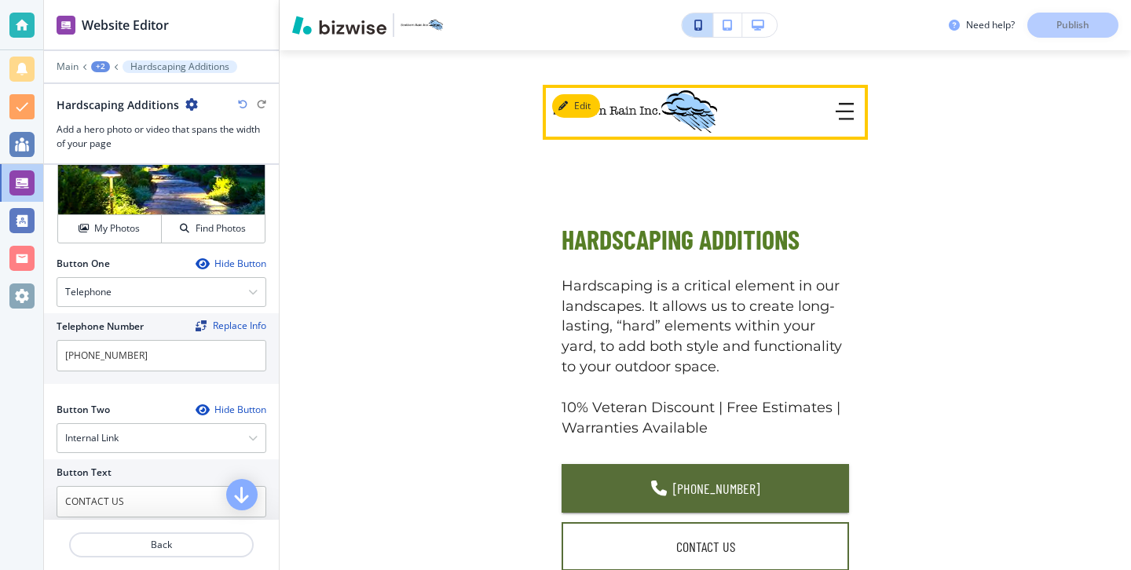
click at [843, 98] on button "button" at bounding box center [844, 112] width 31 height 31
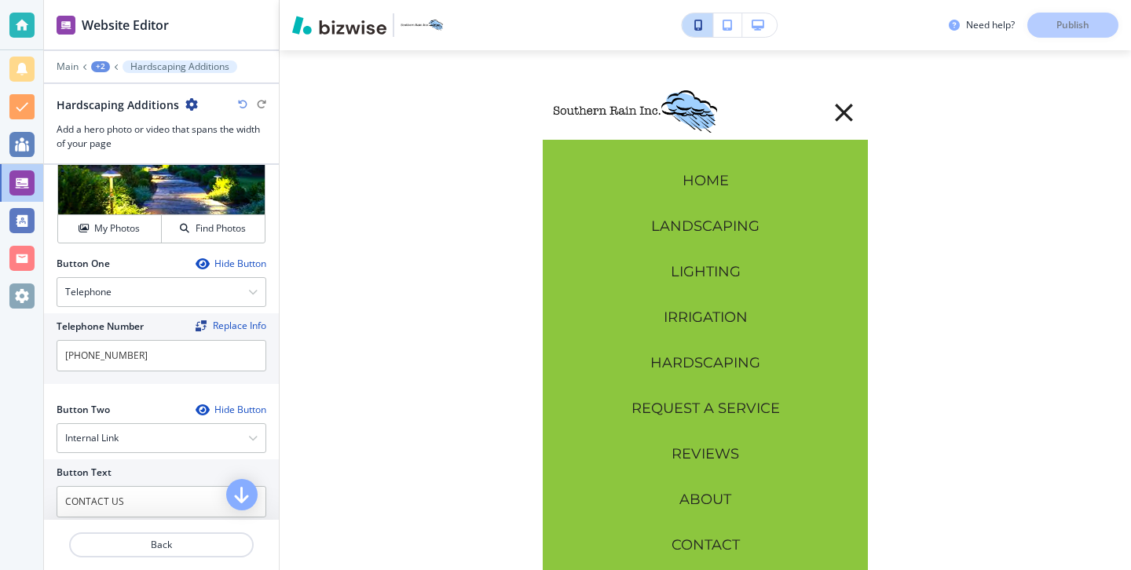
click at [715, 189] on p "HOME" at bounding box center [705, 181] width 46 height 20
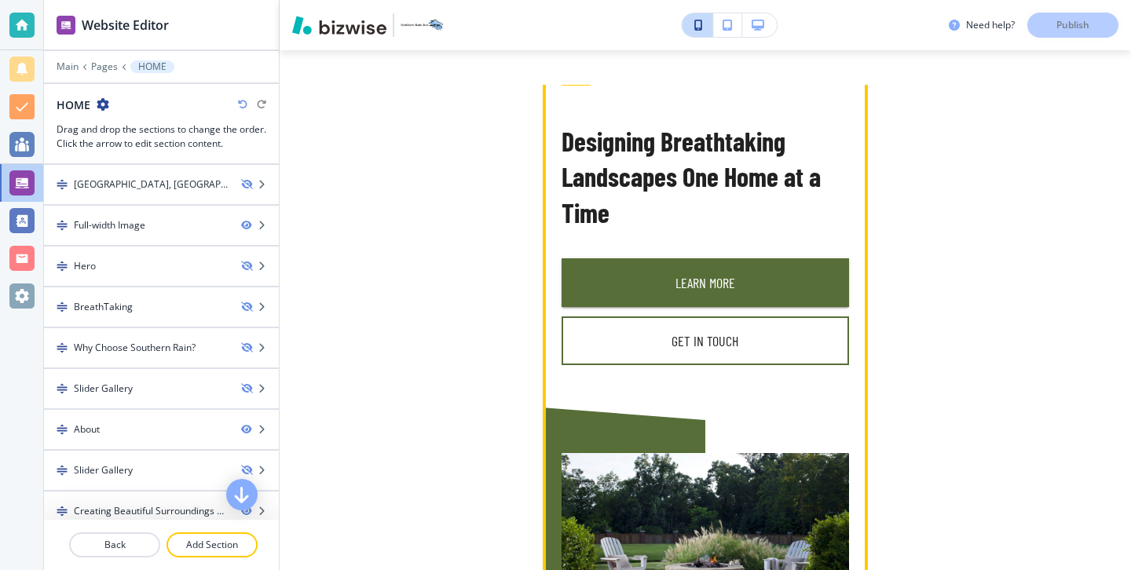
scroll to position [593, 0]
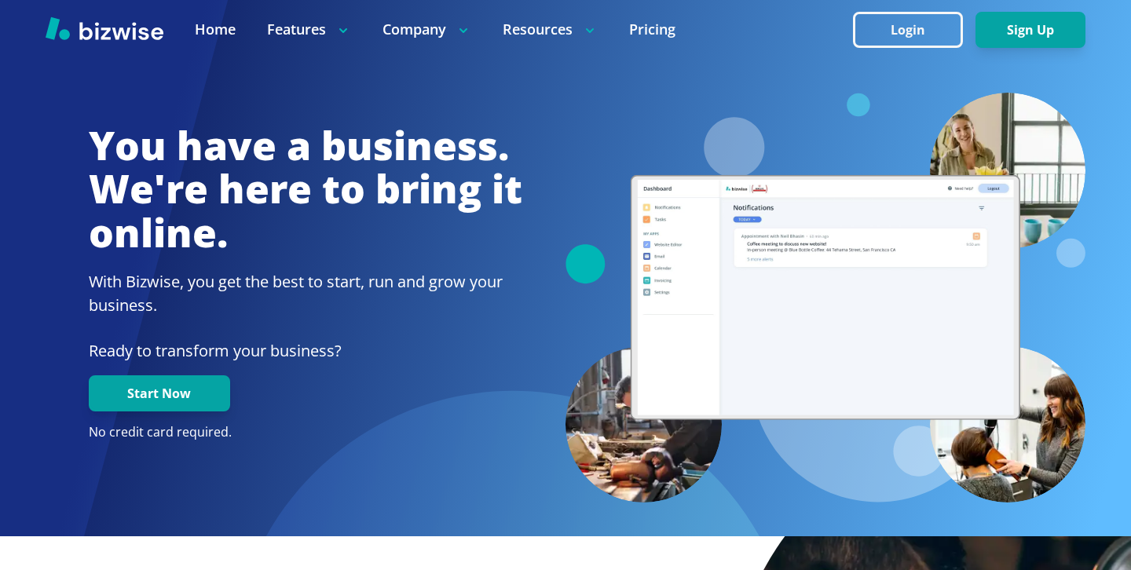
click at [652, 2] on div at bounding box center [565, 29] width 1131 height 59
